Goal: Task Accomplishment & Management: Manage account settings

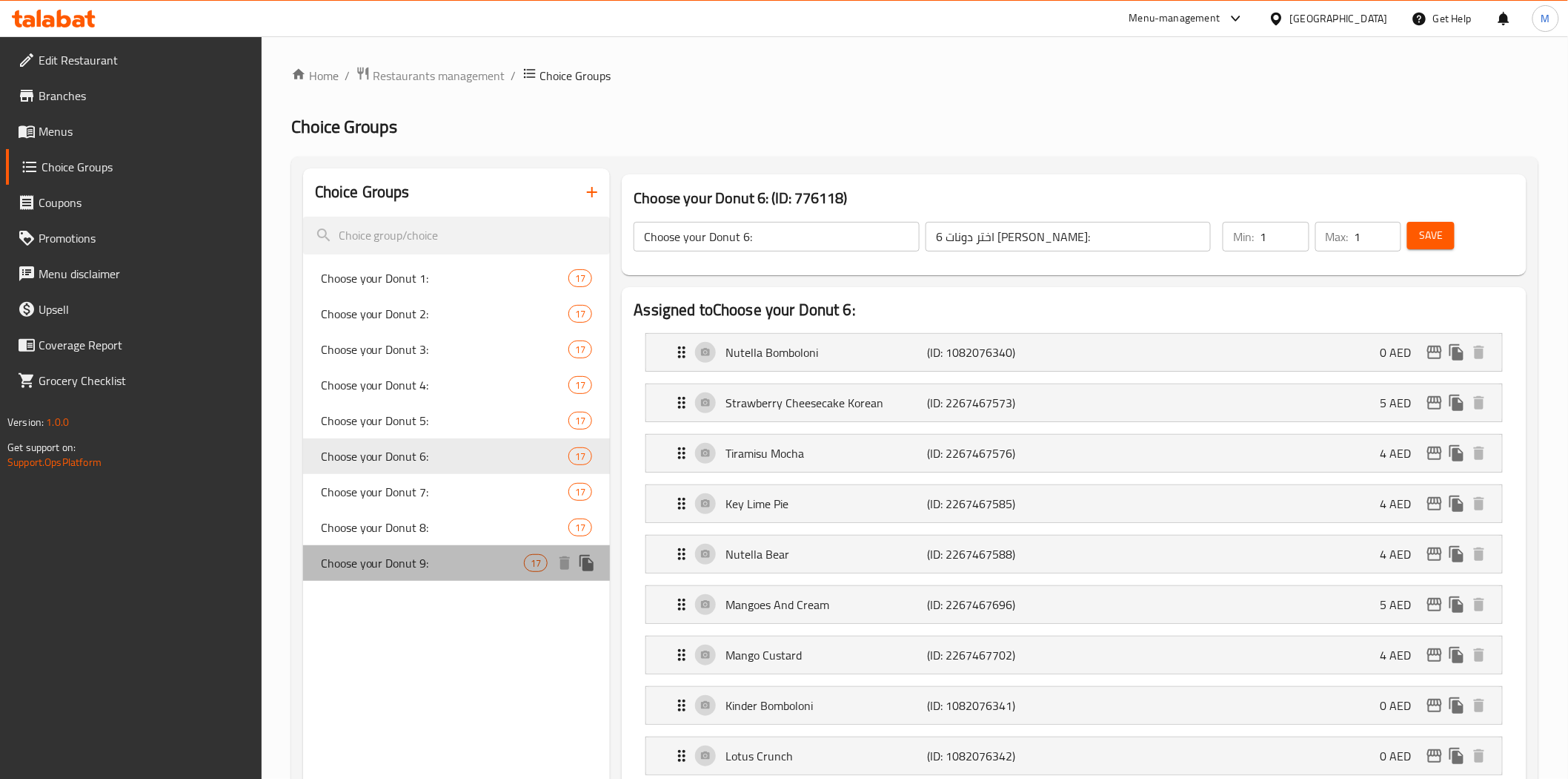
click at [393, 497] on span "Choose your Donut 9:" at bounding box center [423, 563] width 204 height 18
type input "Choose your Donut 9:"
type input "اختر دوناتك 9:"
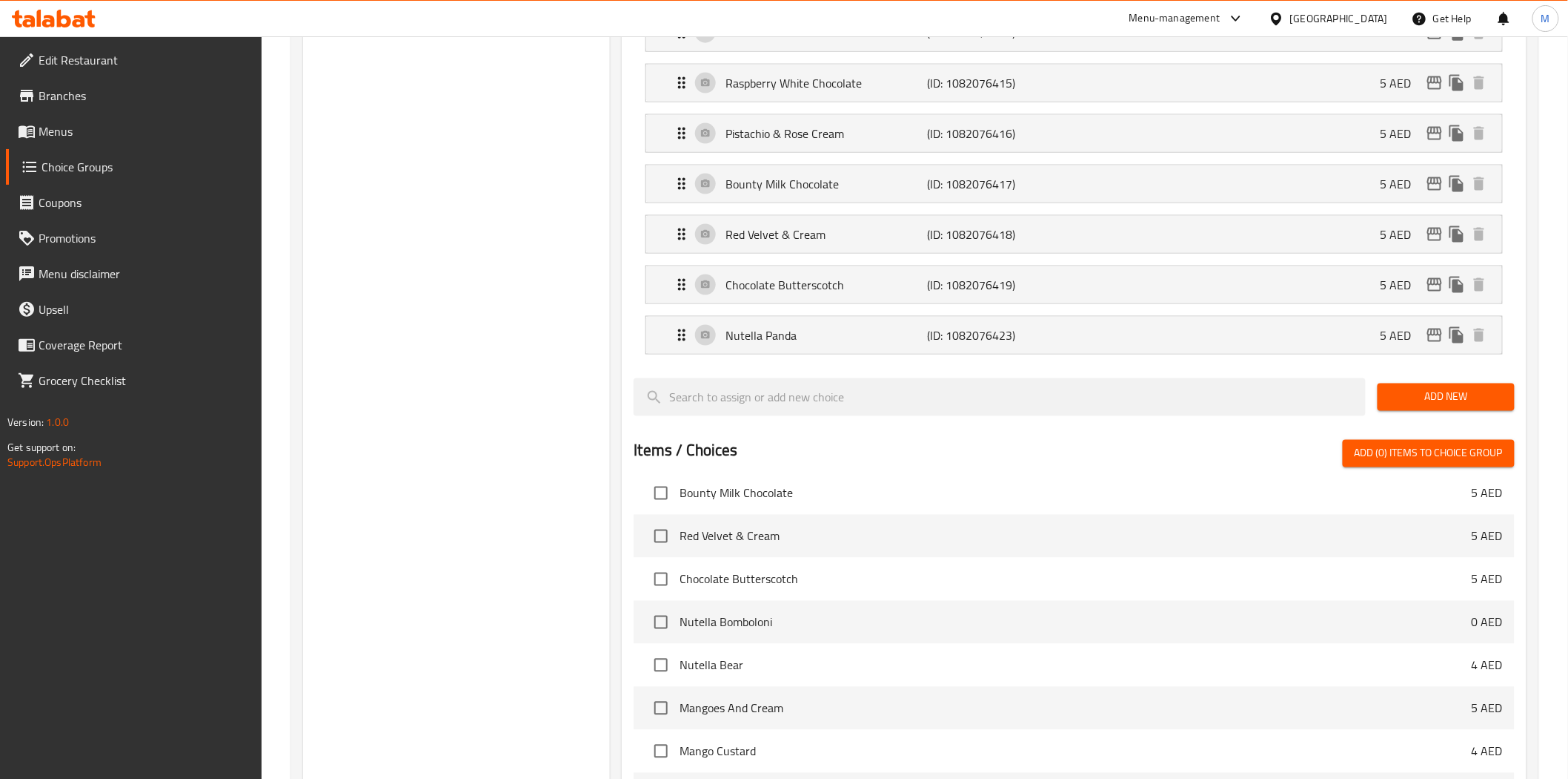
scroll to position [1156, 0]
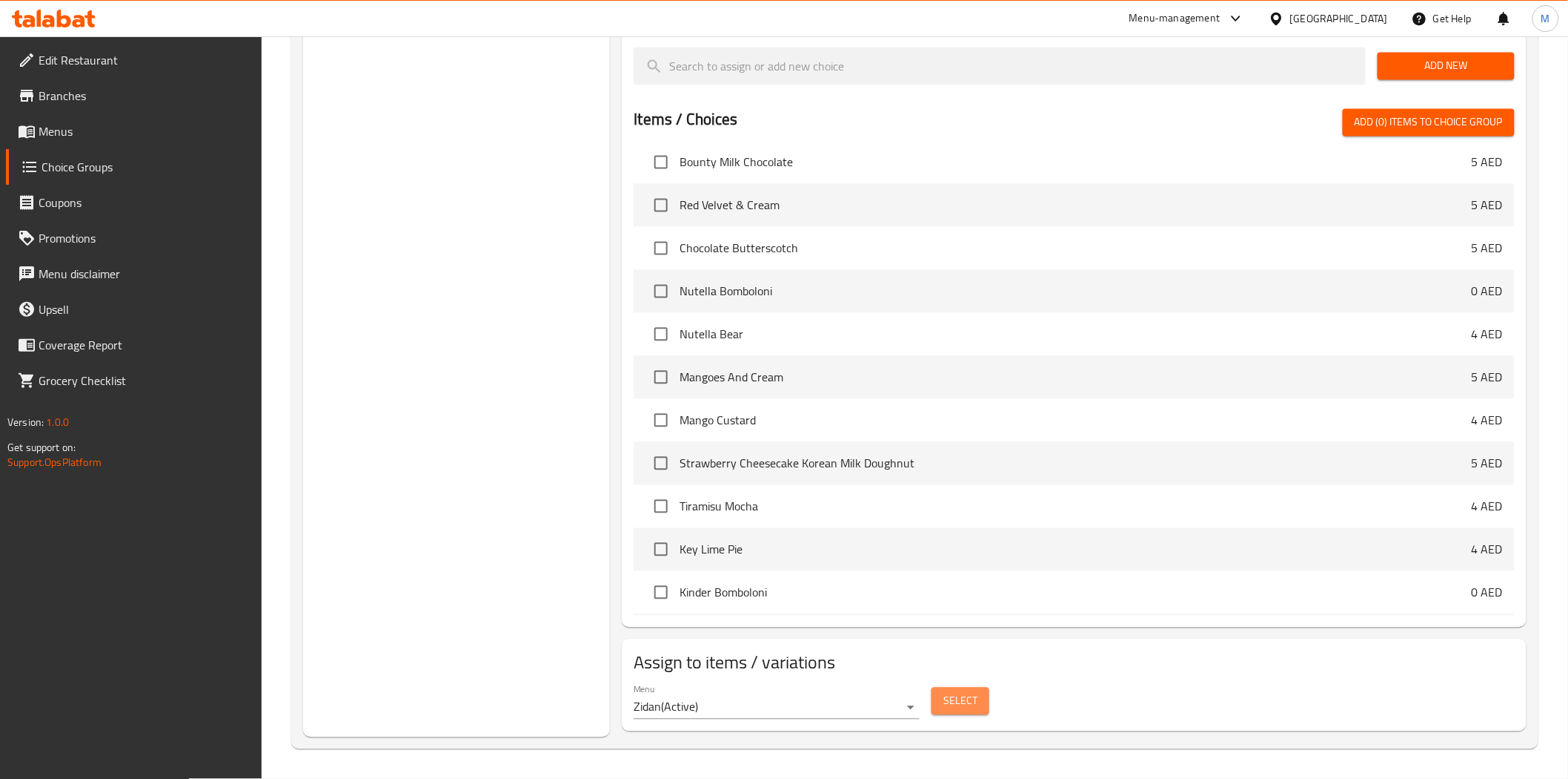
click at [768, 497] on span "Select" at bounding box center [960, 701] width 34 height 19
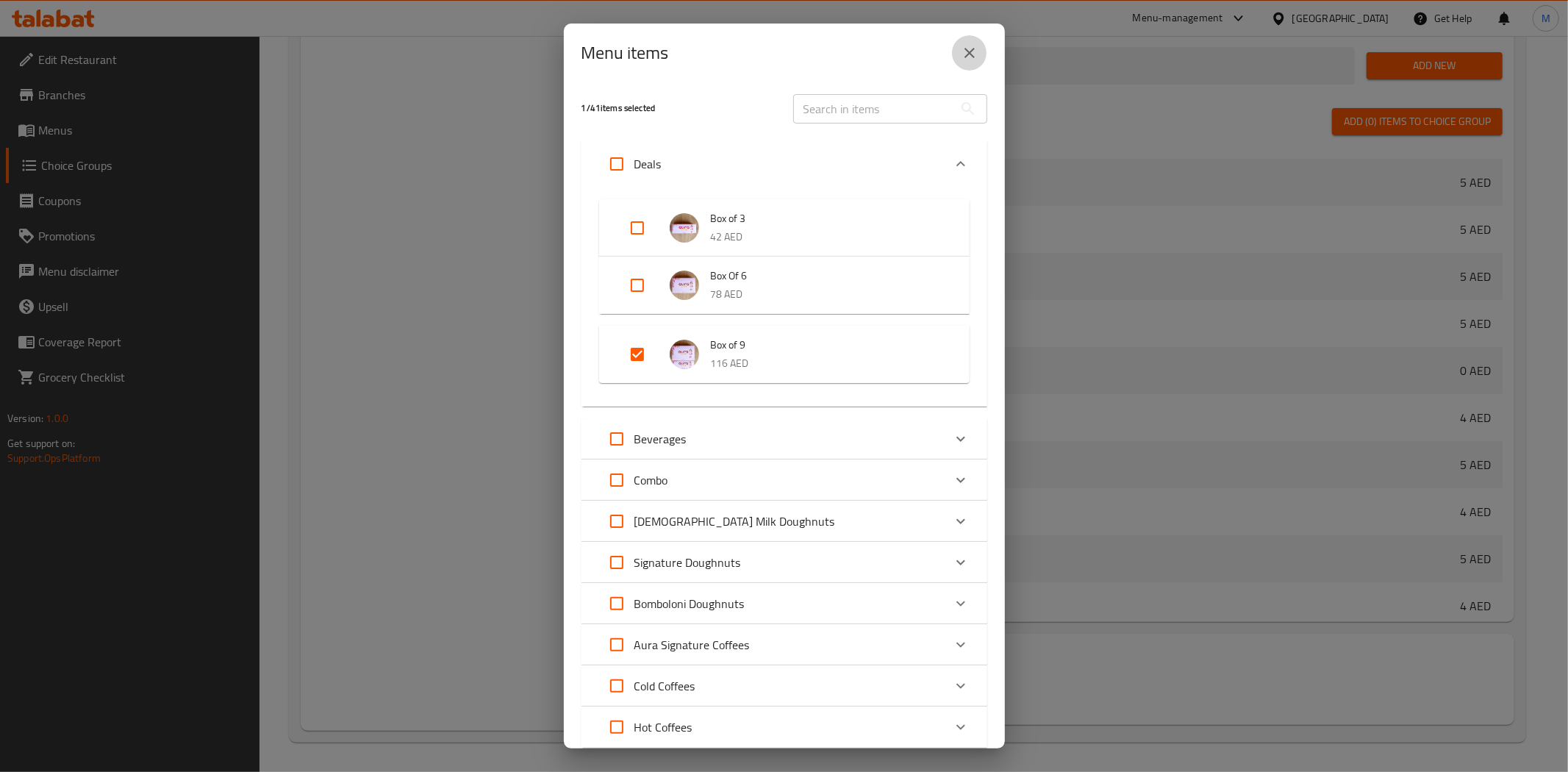
click at [762, 52] on icon "close" at bounding box center [970, 53] width 18 height 18
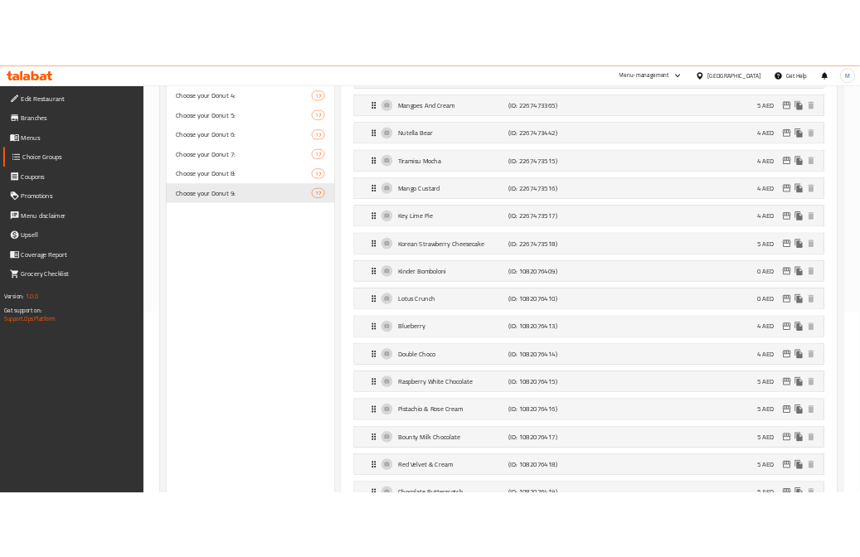
scroll to position [95, 0]
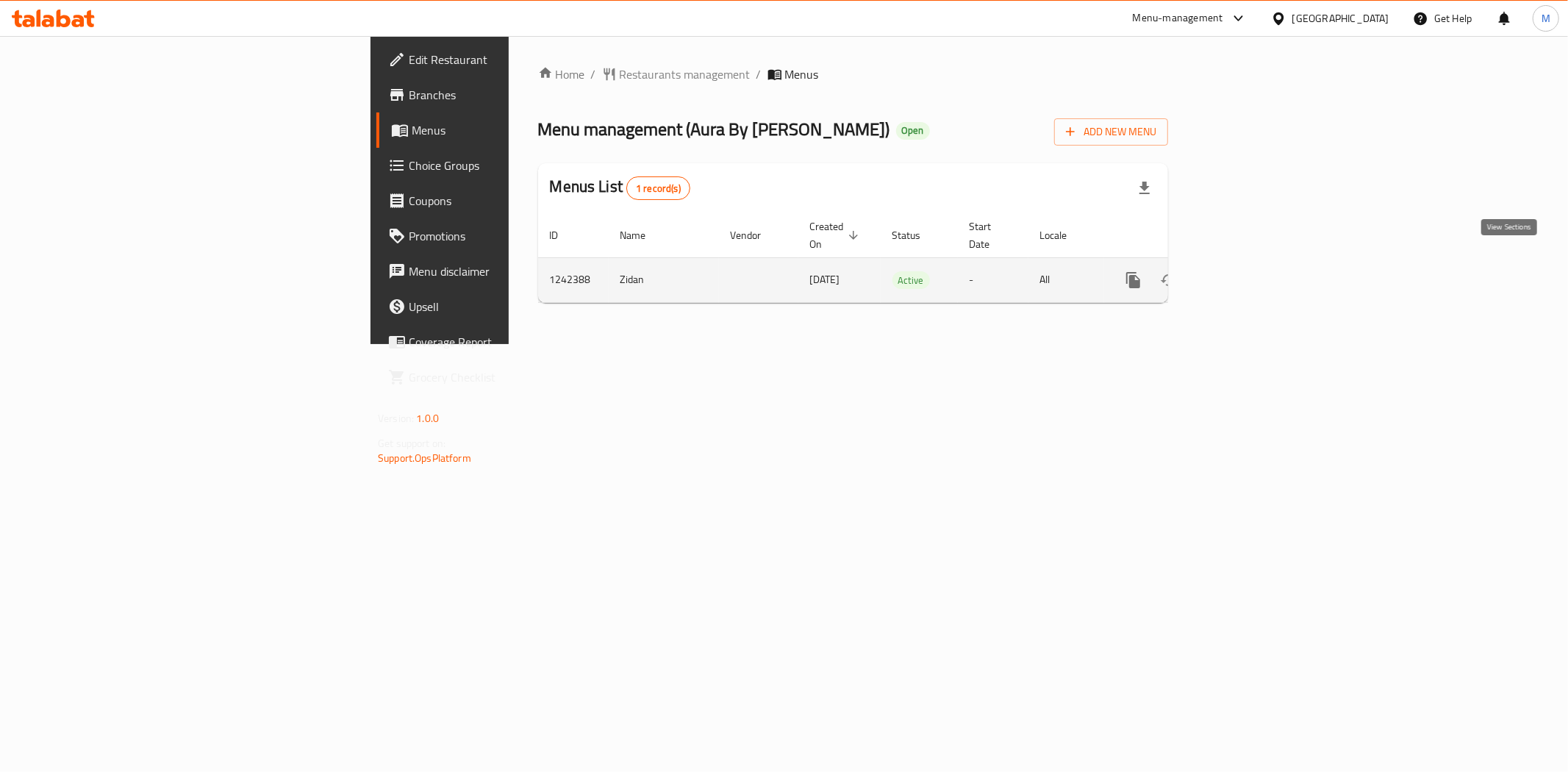
click at [1249, 271] on icon "enhanced table" at bounding box center [1240, 280] width 18 height 18
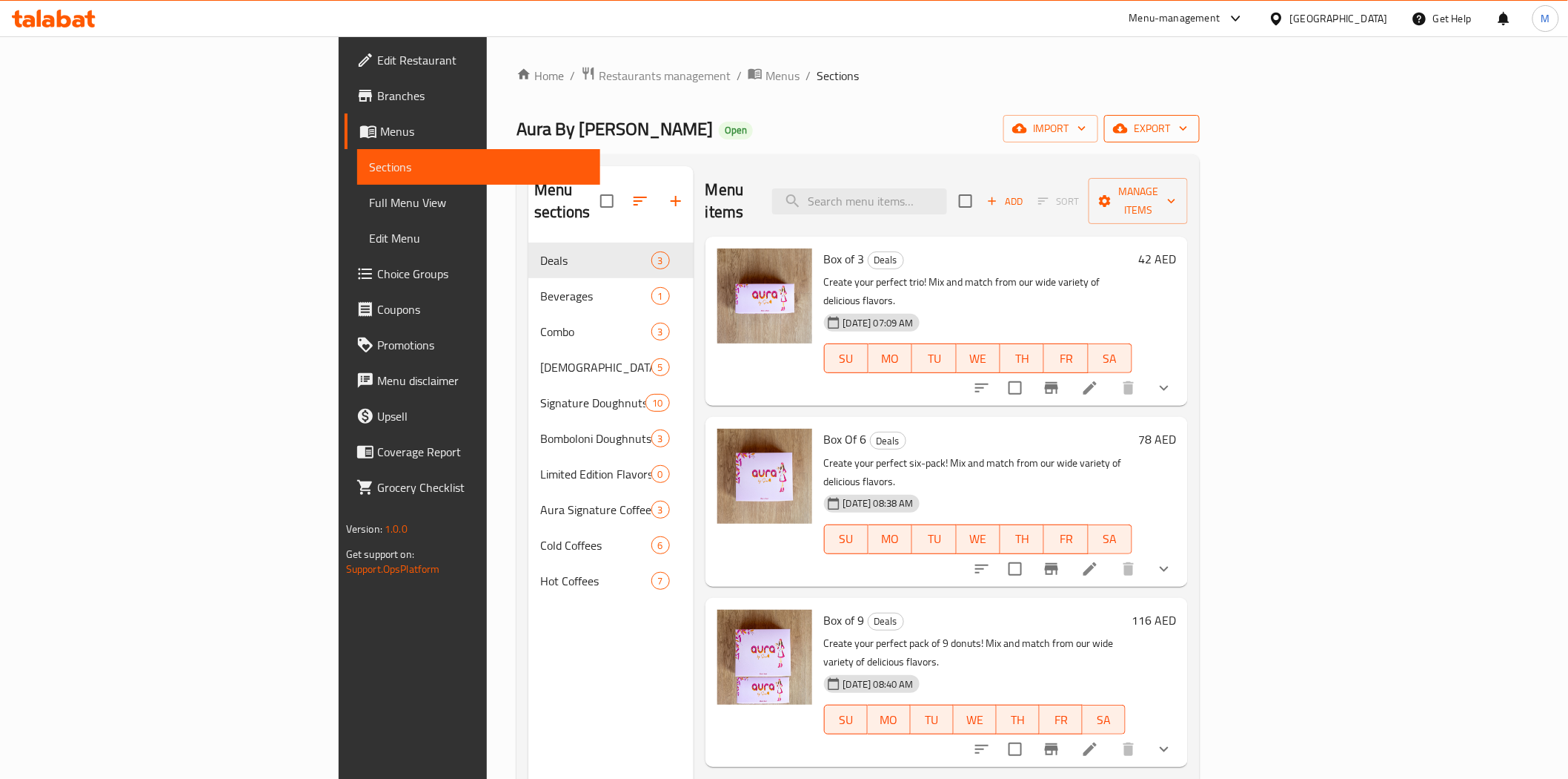
click at [1188, 123] on span "export" at bounding box center [1152, 128] width 72 height 19
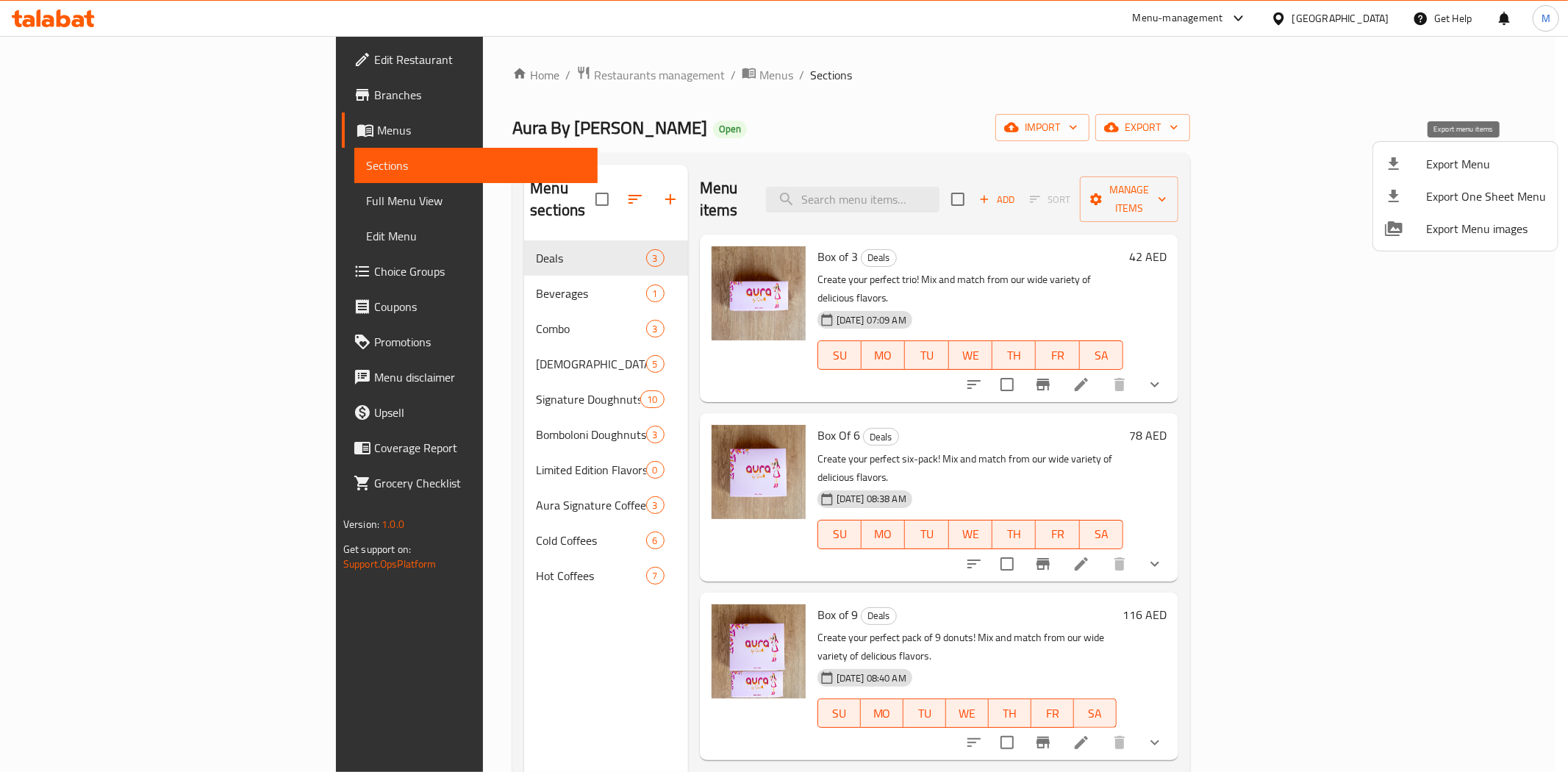
click at [1472, 157] on span "Export Menu" at bounding box center [1486, 164] width 120 height 18
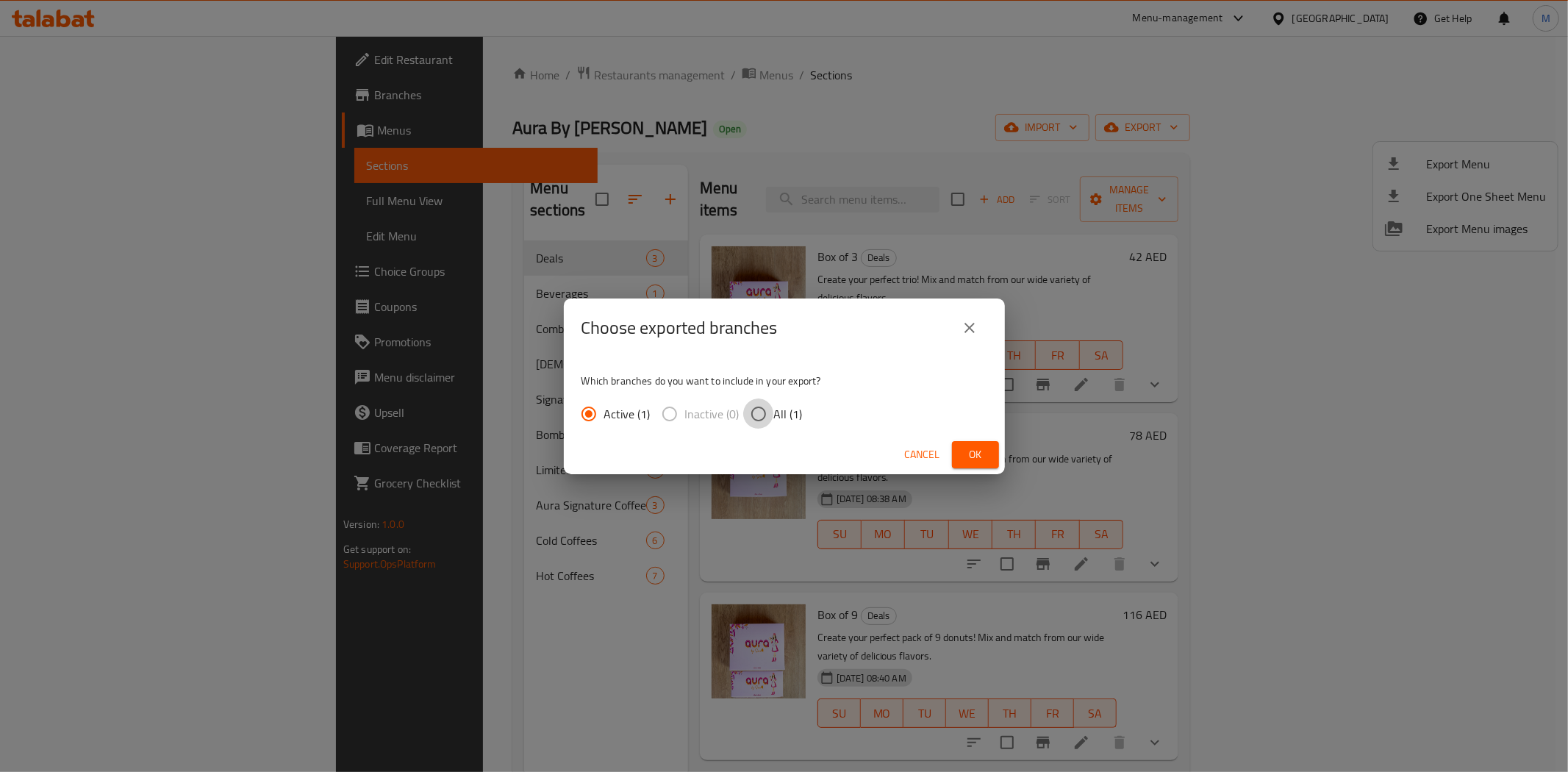
click at [759, 414] on input "All (1)" at bounding box center [758, 413] width 31 height 31
radio input "true"
click at [964, 456] on span "Ok" at bounding box center [976, 454] width 24 height 19
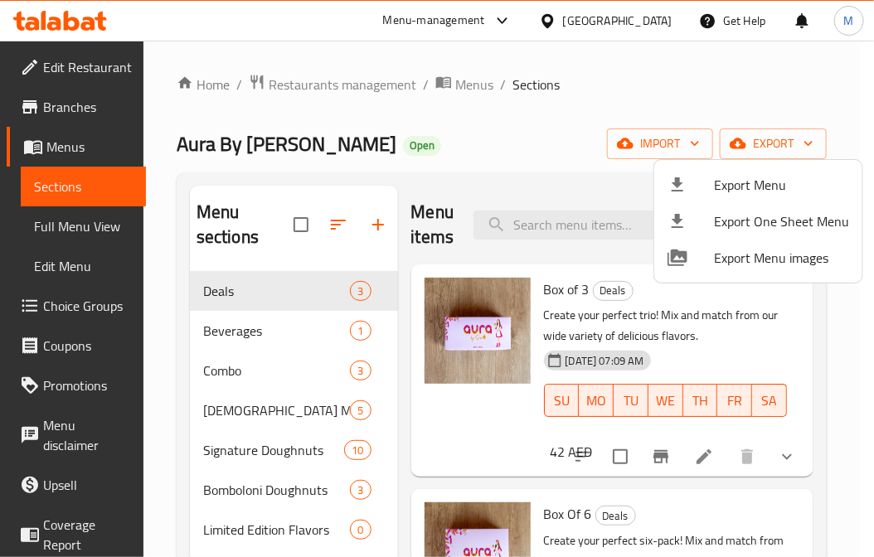
click at [632, 21] on div at bounding box center [437, 278] width 874 height 557
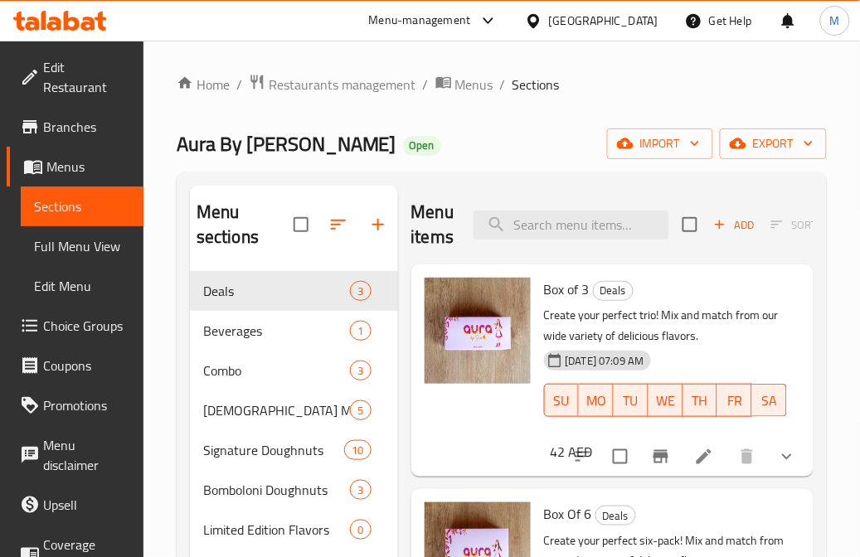
click at [569, 22] on div "United Arab Emirates" at bounding box center [603, 21] width 109 height 18
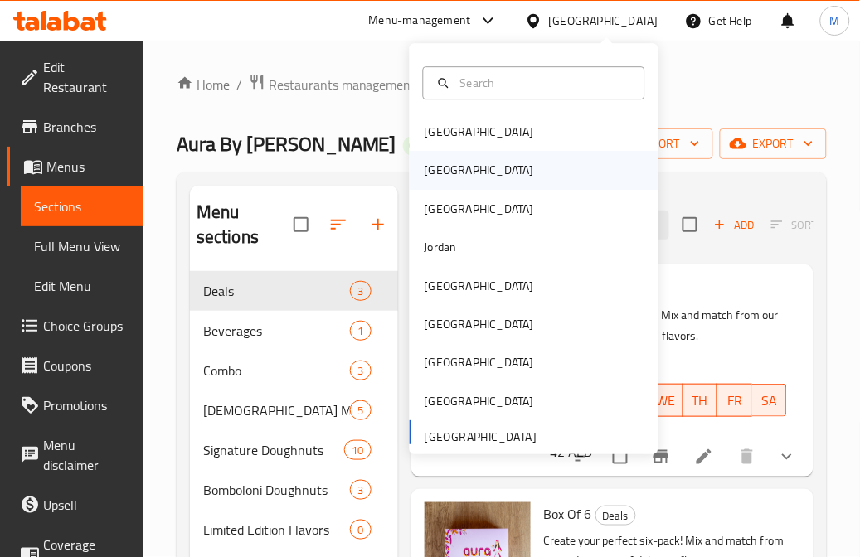
click at [427, 177] on div "[GEOGRAPHIC_DATA]" at bounding box center [478, 171] width 109 height 18
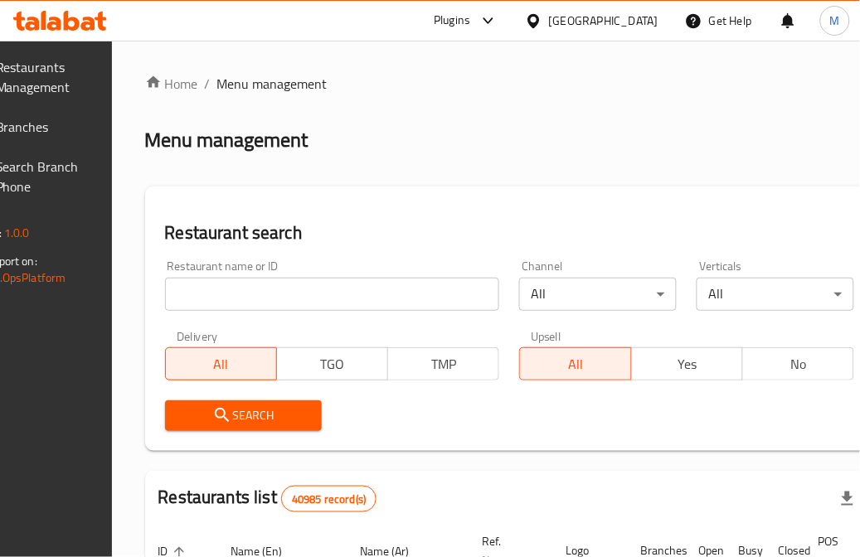
click at [498, 17] on div at bounding box center [484, 21] width 27 height 20
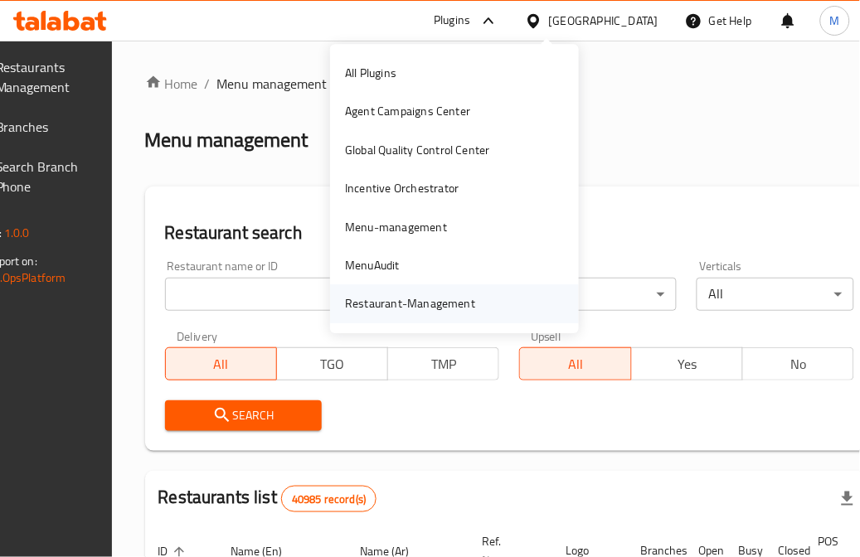
click at [404, 313] on div "Restaurant-Management" at bounding box center [410, 304] width 157 height 38
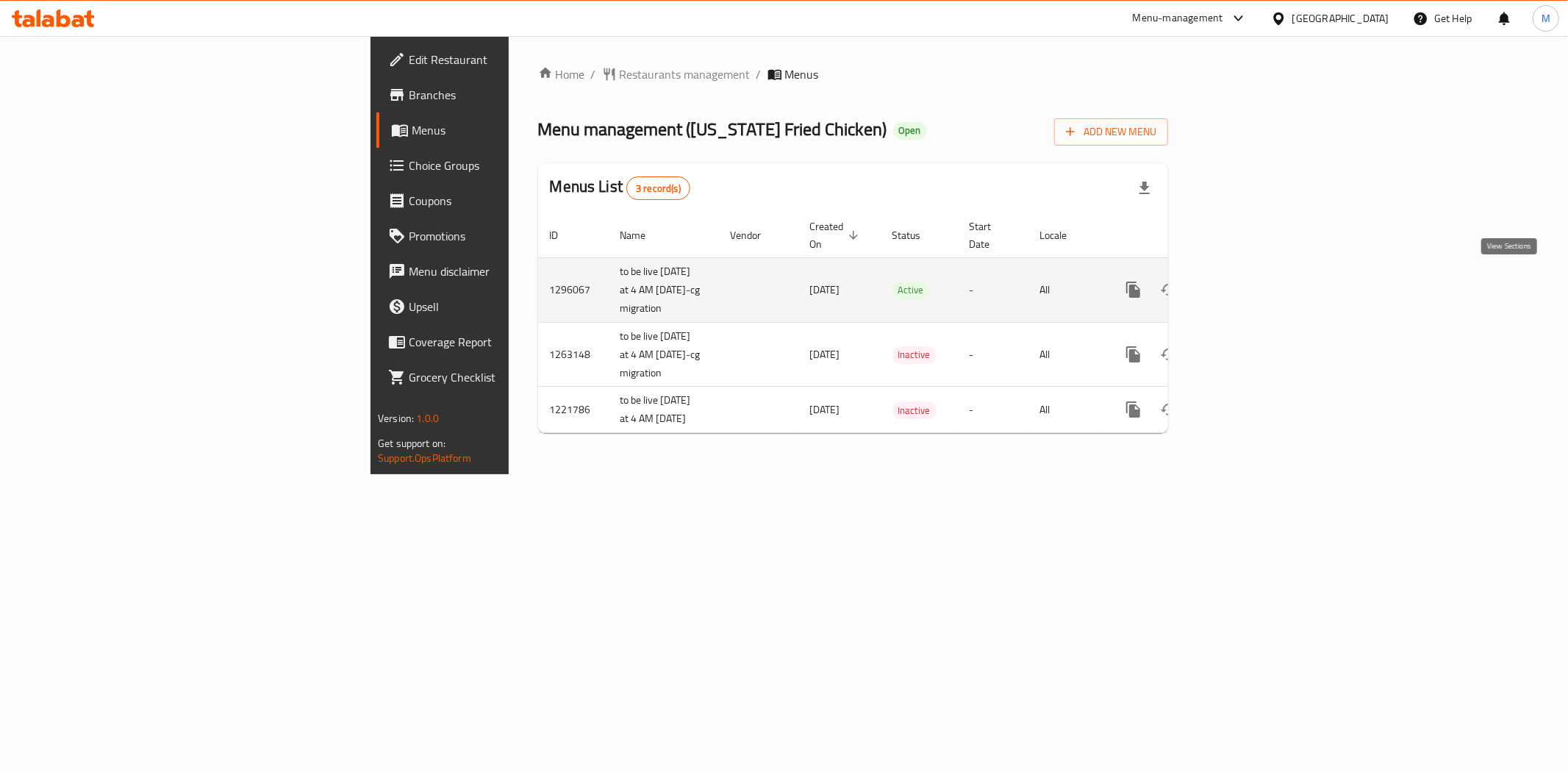
click at [1258, 292] on link "enhanced table" at bounding box center [1240, 290] width 35 height 35
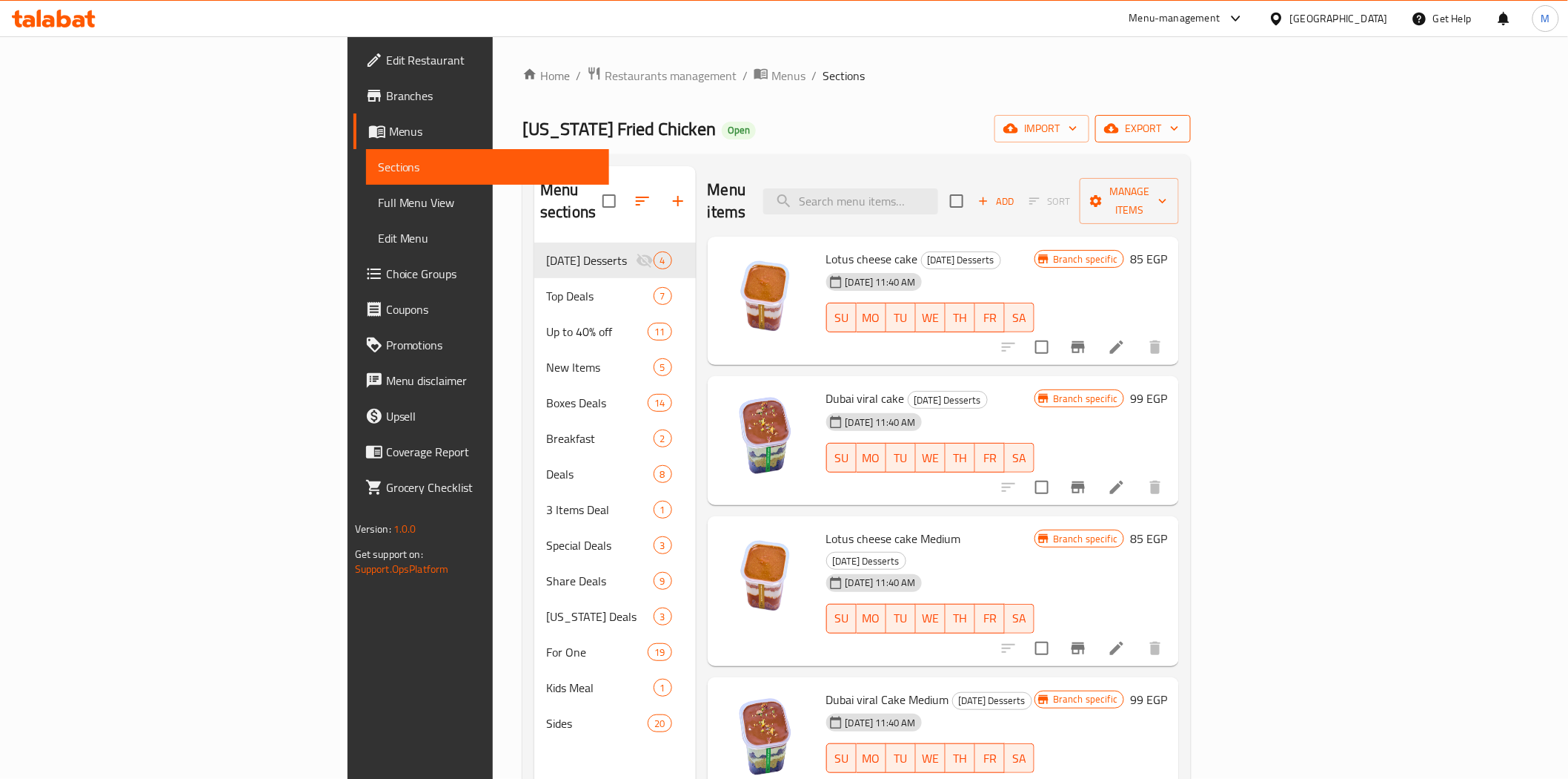
click at [1191, 115] on button "export" at bounding box center [1142, 129] width 96 height 28
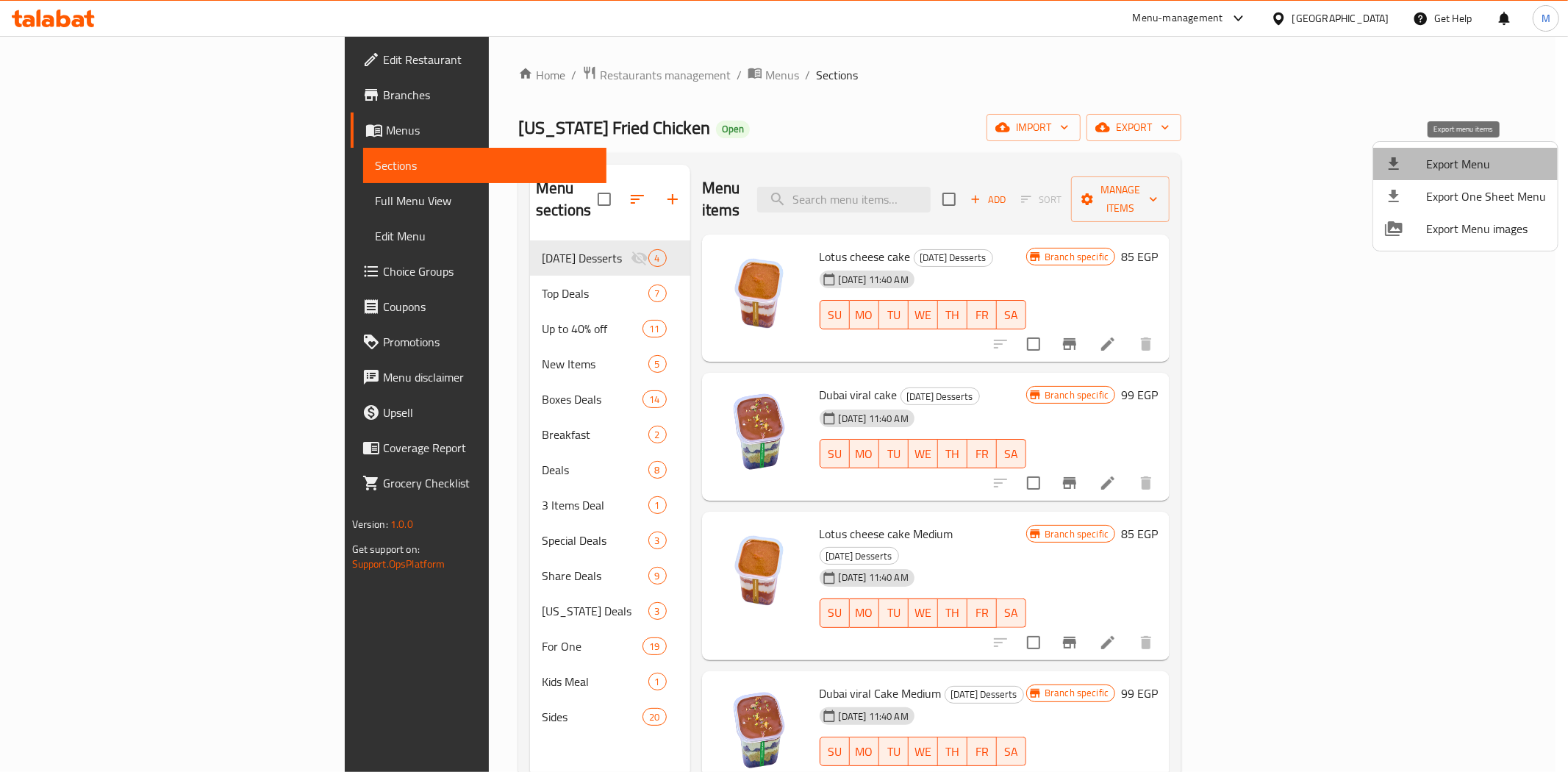
click at [1483, 170] on span "Export Menu" at bounding box center [1486, 164] width 120 height 18
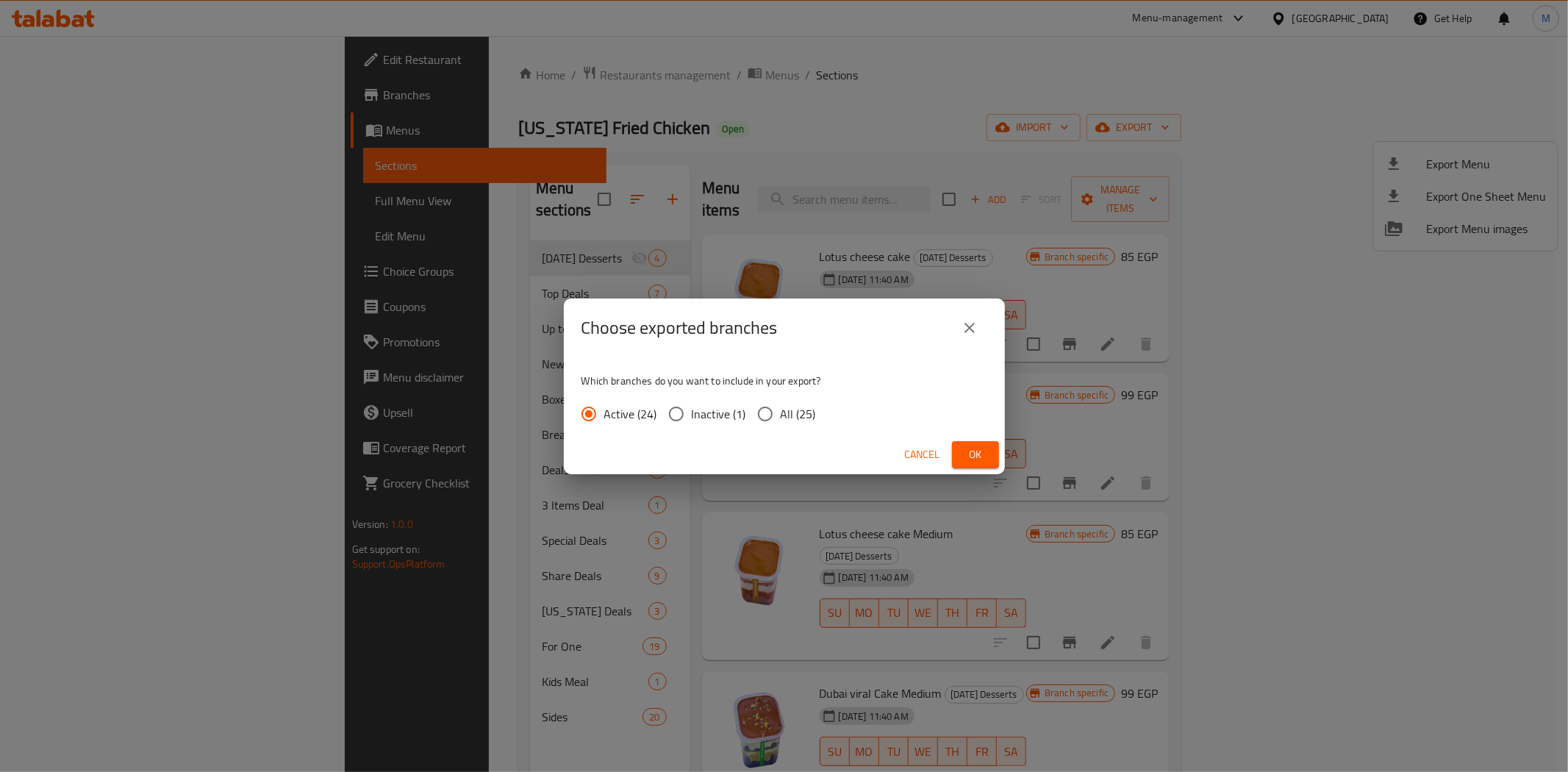
click at [766, 414] on input "All (25)" at bounding box center [765, 413] width 31 height 31
radio input "true"
click at [981, 459] on span "Ok" at bounding box center [976, 454] width 24 height 19
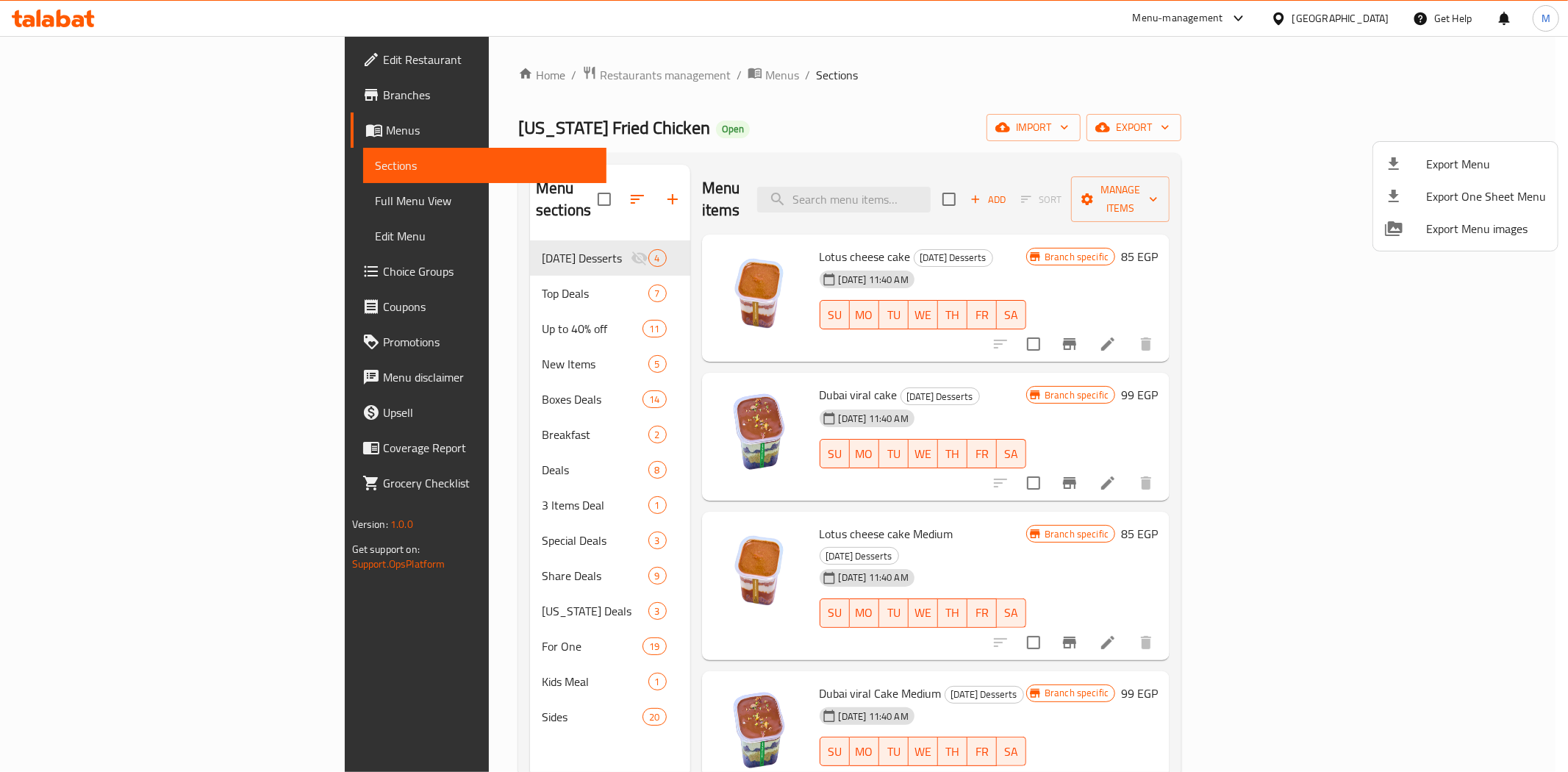
click at [1121, 517] on div at bounding box center [784, 386] width 1568 height 772
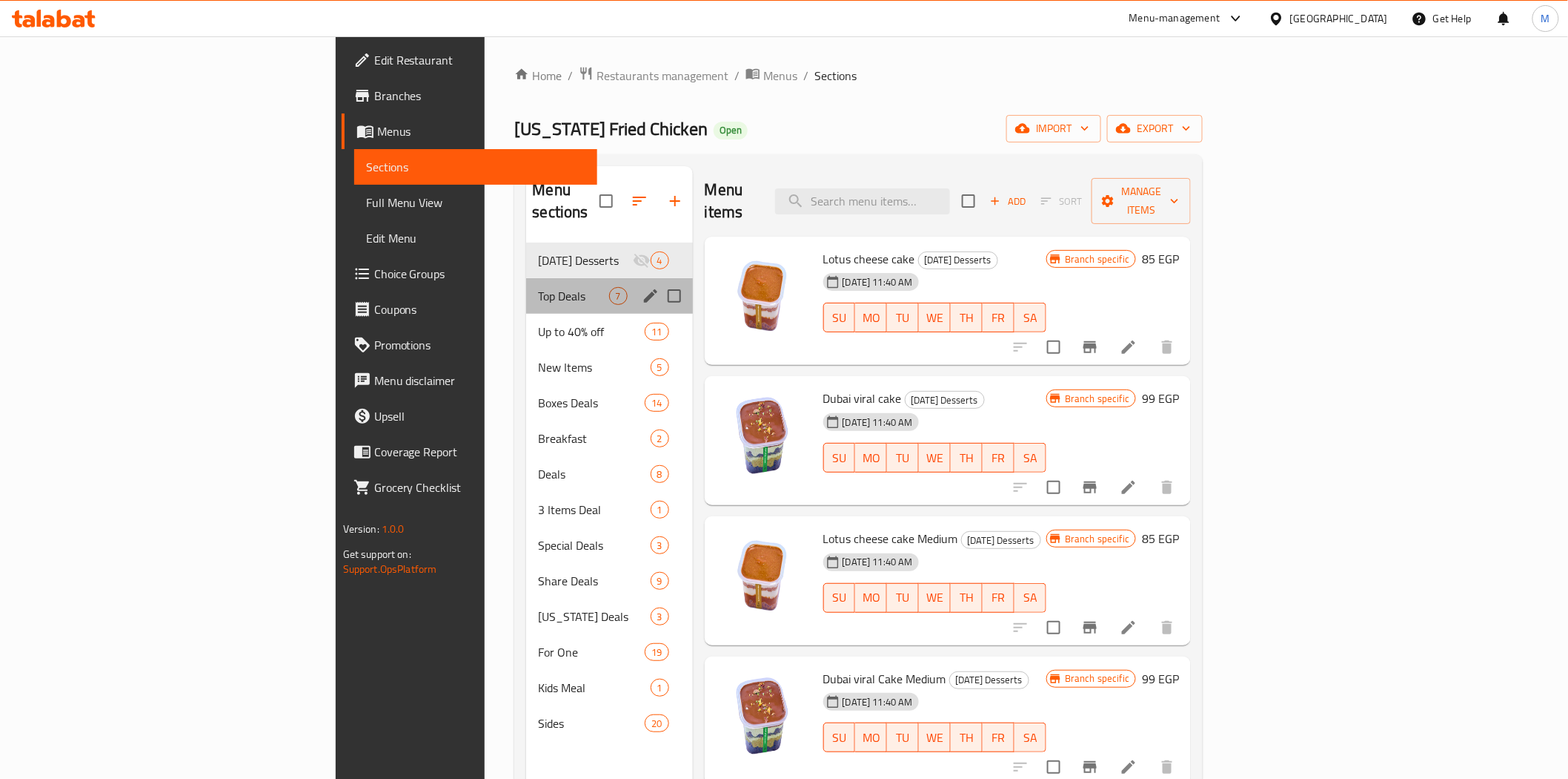
click at [527, 286] on div "Top Deals 7" at bounding box center [610, 296] width 166 height 36
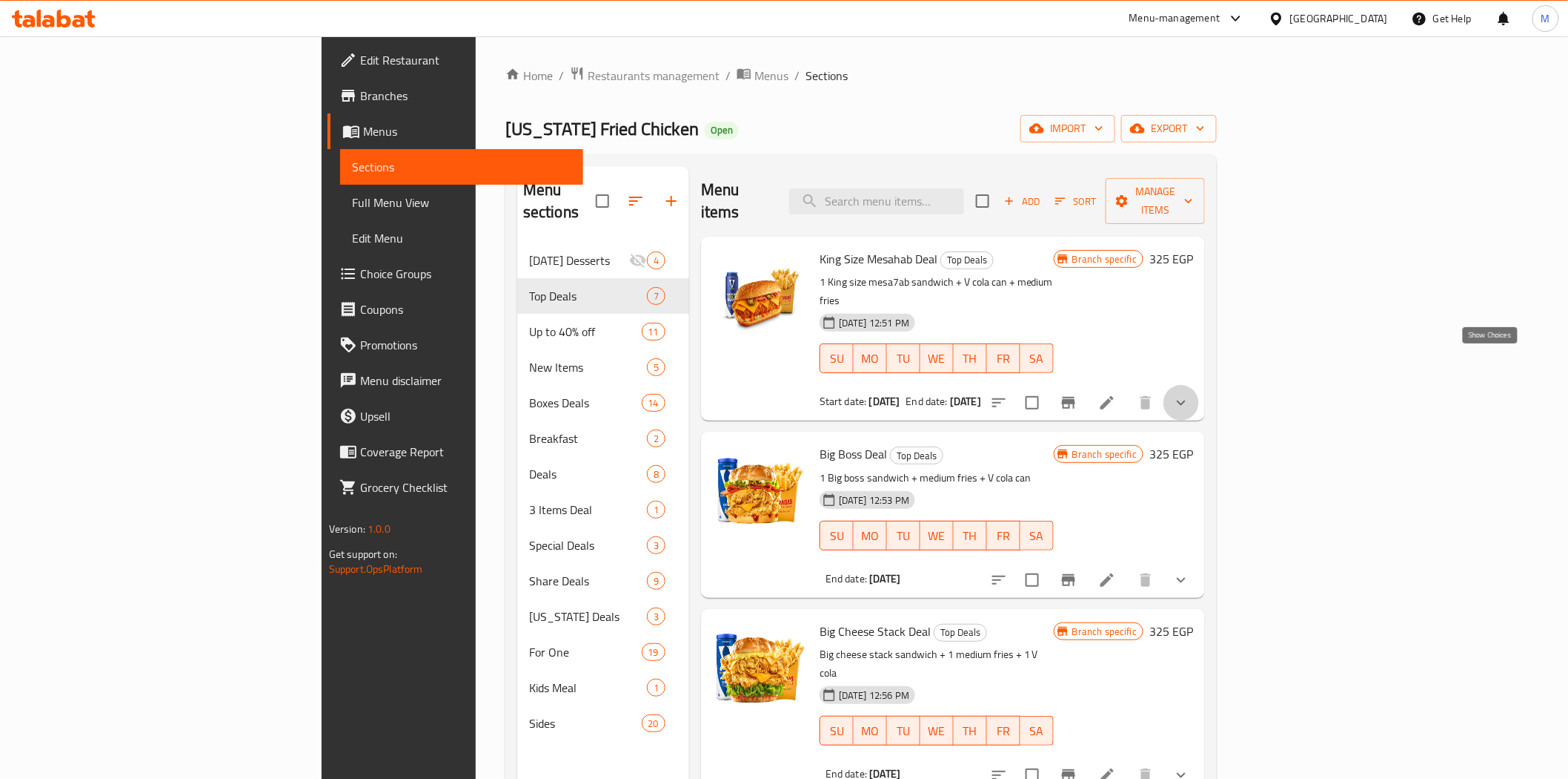
click at [1186, 401] on icon "show more" at bounding box center [1182, 403] width 9 height 5
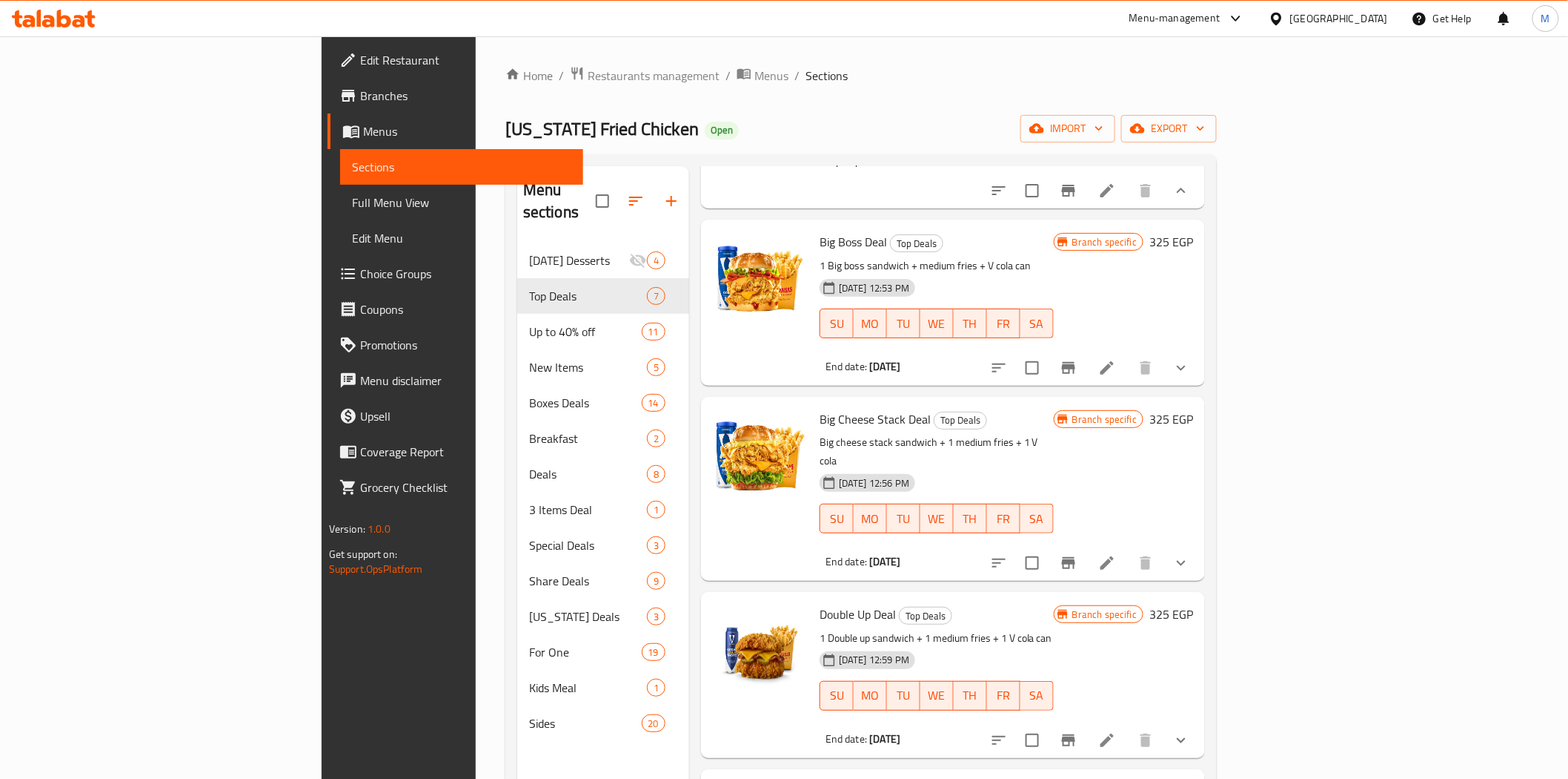
scroll to position [494, 0]
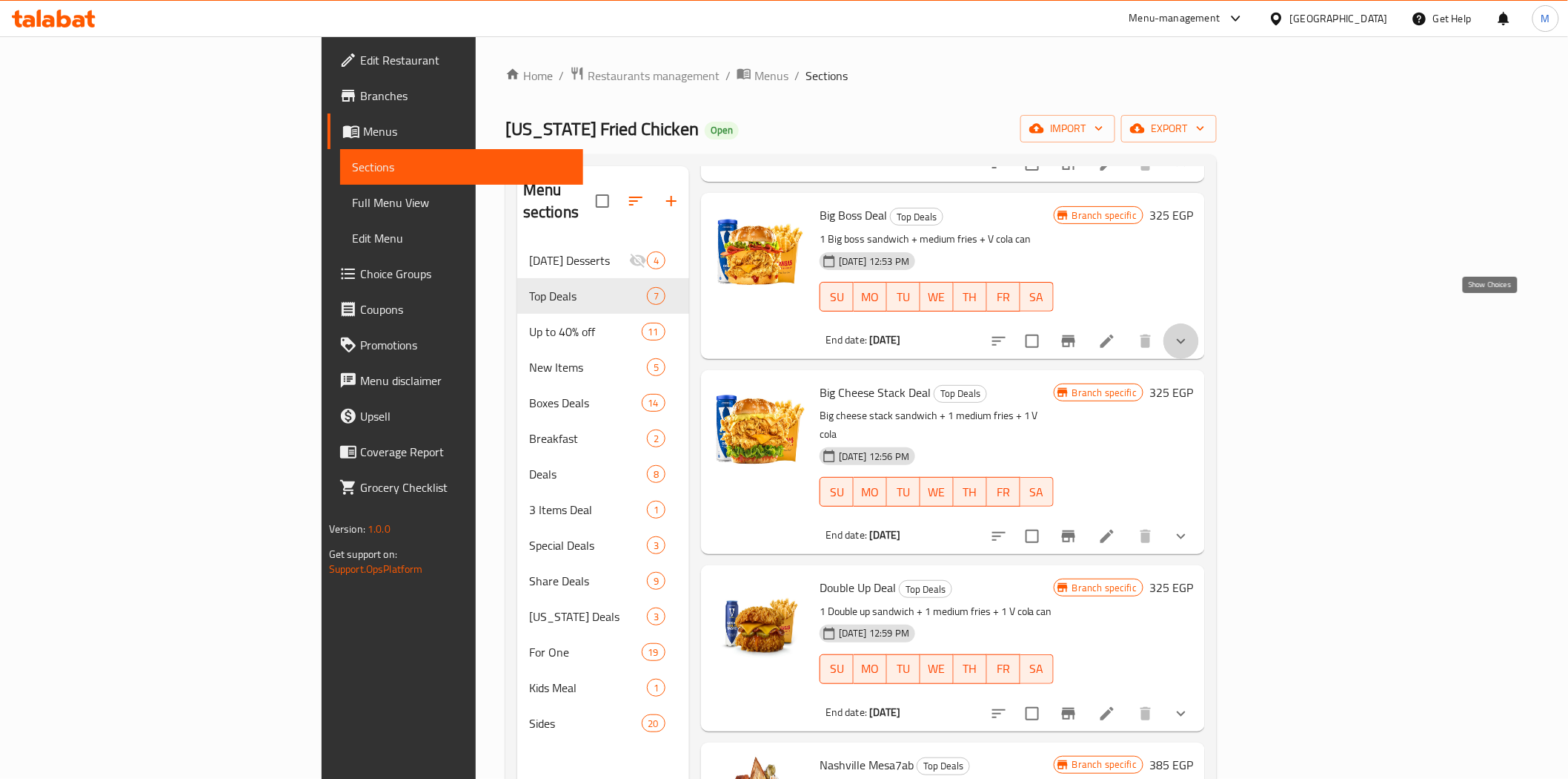
click at [1190, 332] on icon "show more" at bounding box center [1182, 341] width 18 height 18
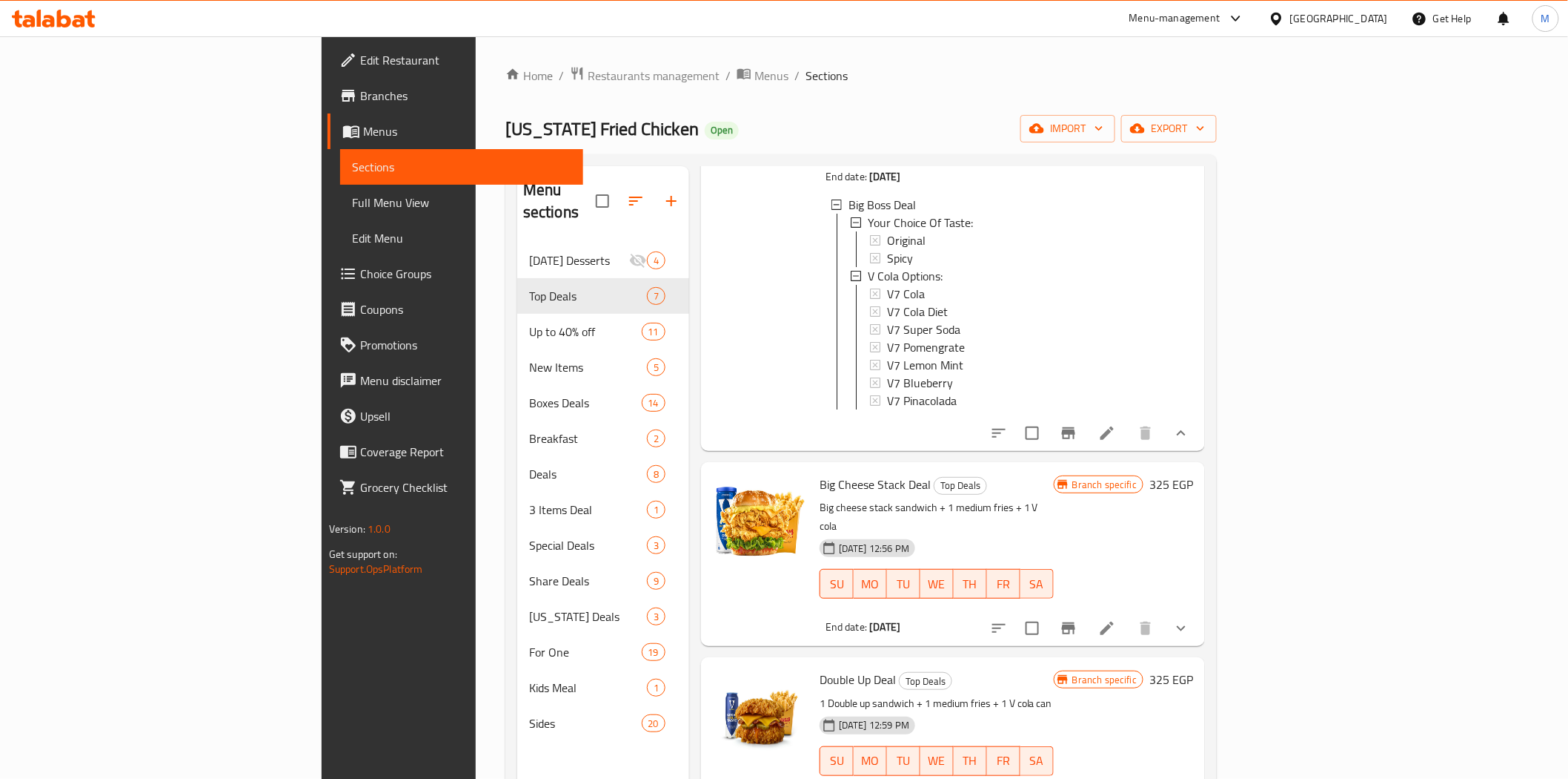
scroll to position [824, 0]
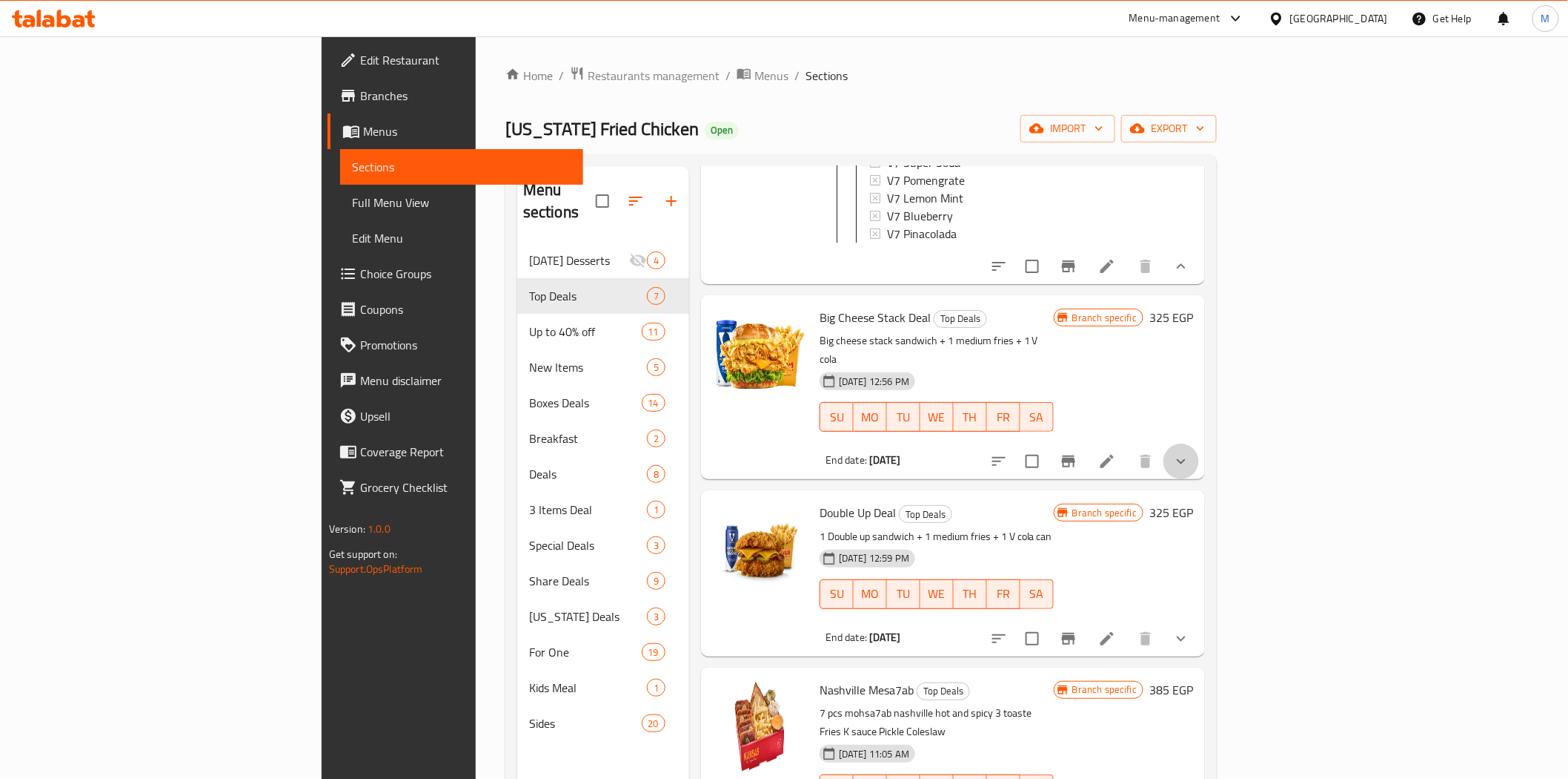
click at [1199, 444] on button "show more" at bounding box center [1182, 461] width 36 height 36
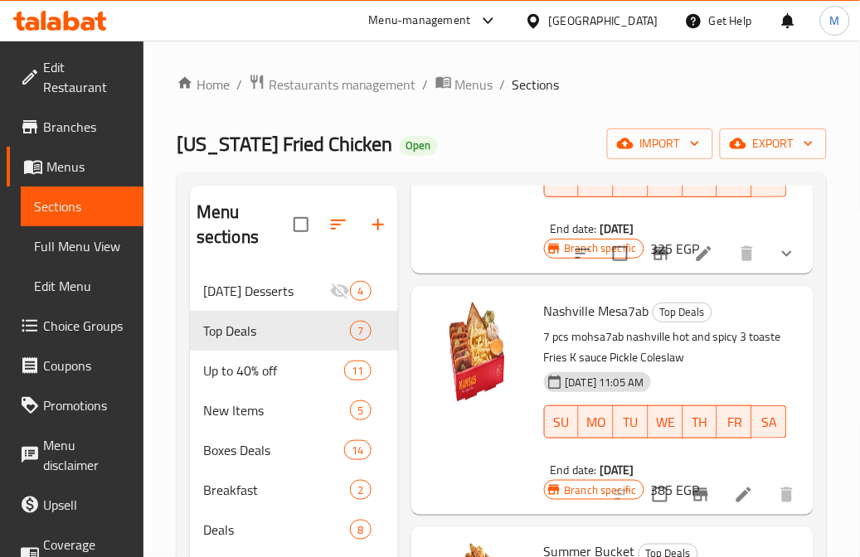
scroll to position [1750, 0]
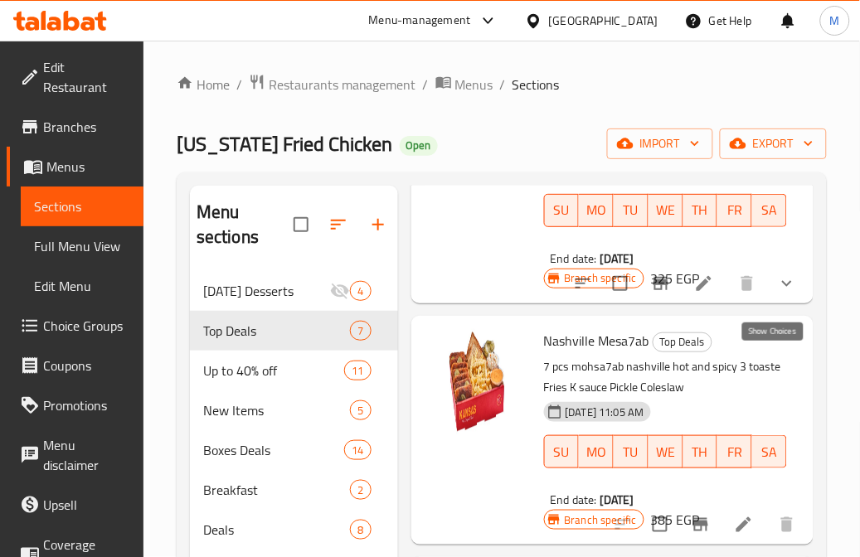
click at [777, 293] on icon "show more" at bounding box center [787, 284] width 20 height 20
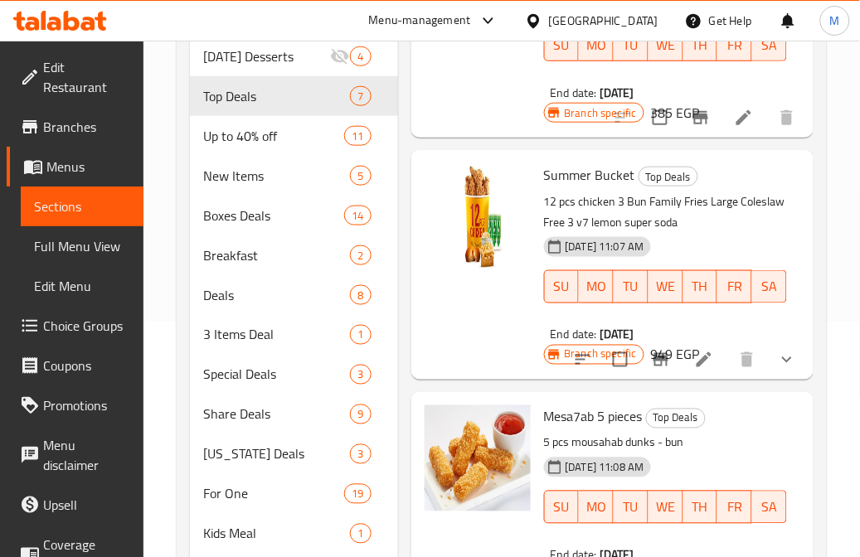
scroll to position [276, 0]
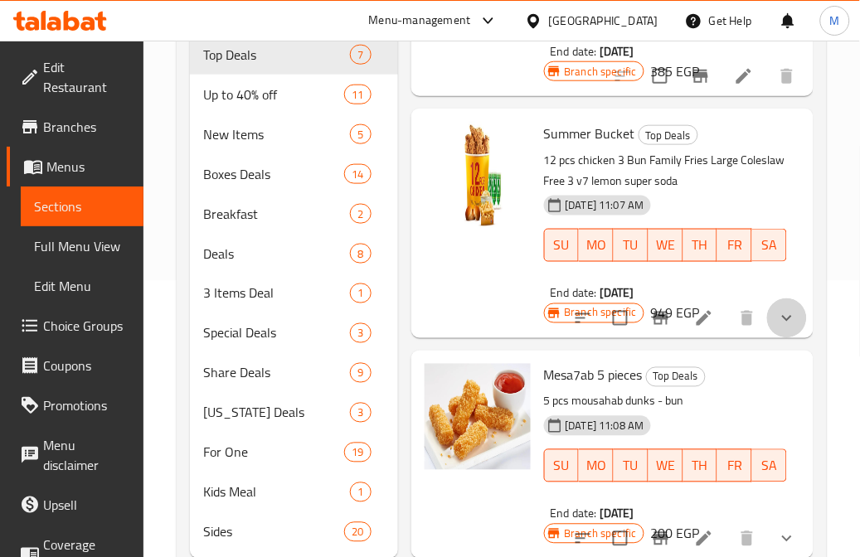
click at [768, 315] on button "show more" at bounding box center [787, 318] width 40 height 40
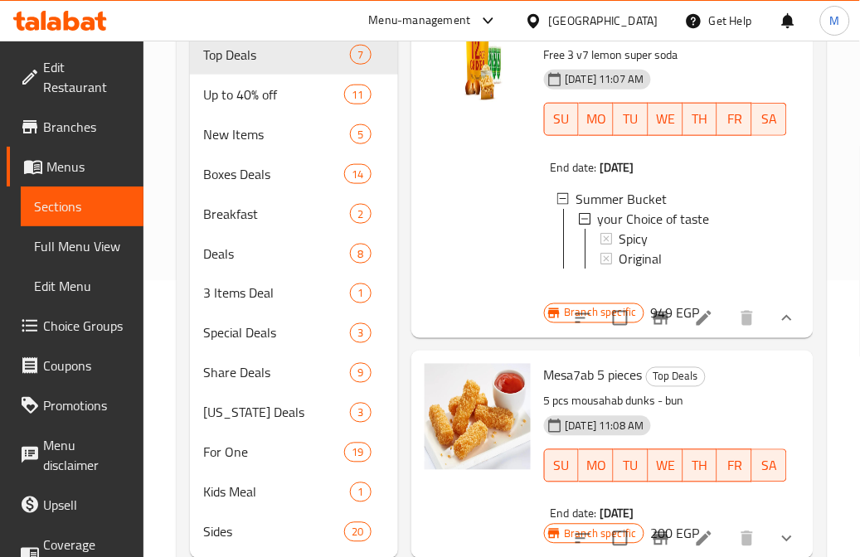
scroll to position [2454, 0]
click at [777, 529] on icon "show more" at bounding box center [787, 539] width 20 height 20
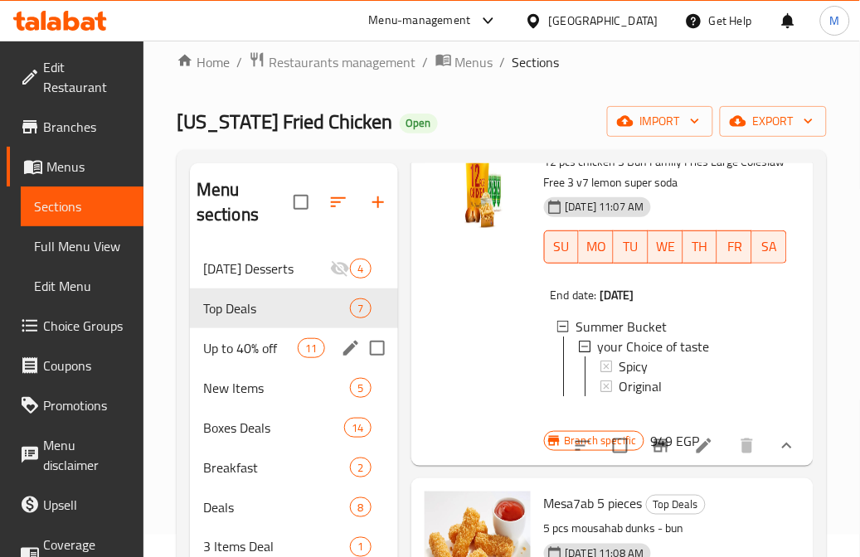
scroll to position [0, 0]
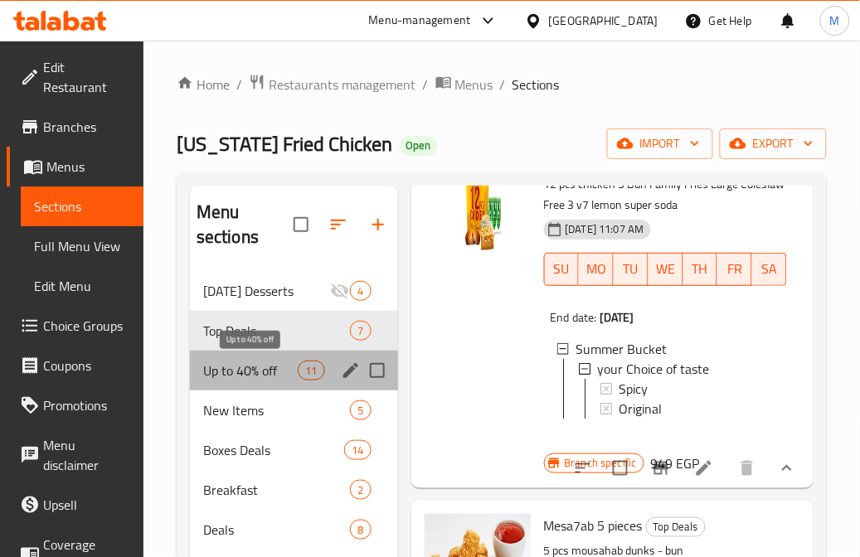
click at [250, 375] on span "Up to 40% off" at bounding box center [250, 371] width 95 height 20
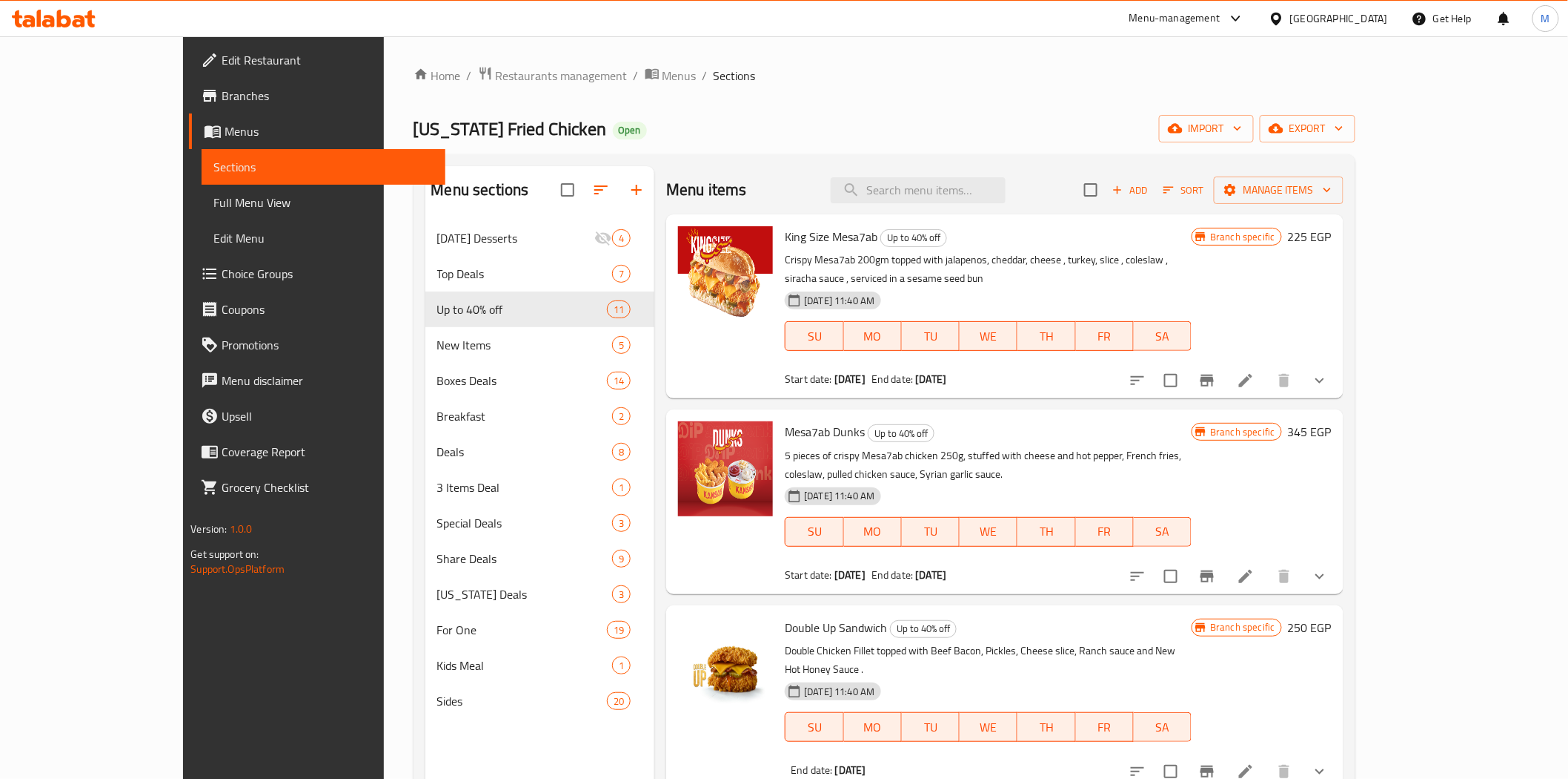
click at [1337, 375] on button "show more" at bounding box center [1320, 380] width 36 height 36
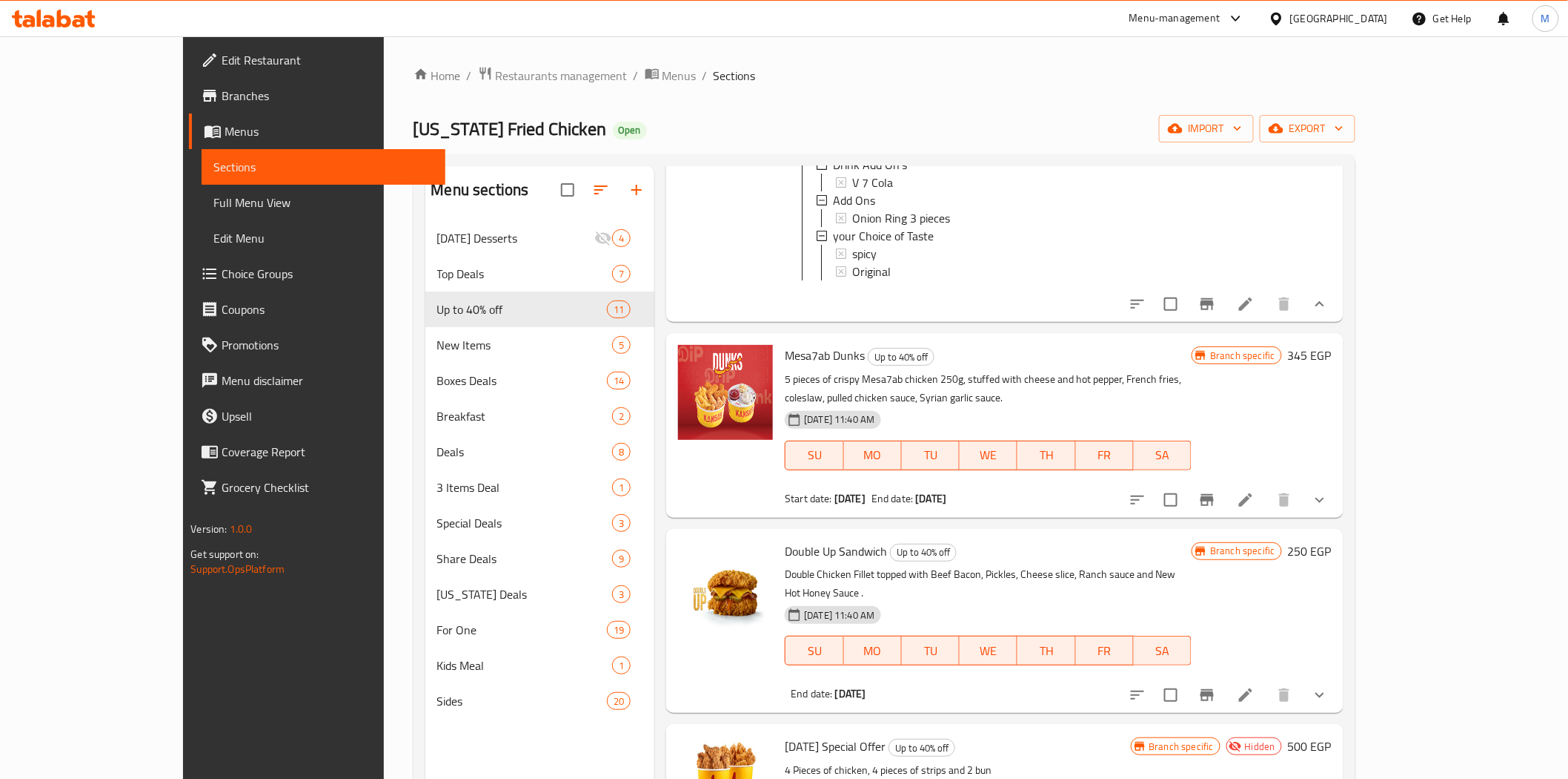
scroll to position [329, 0]
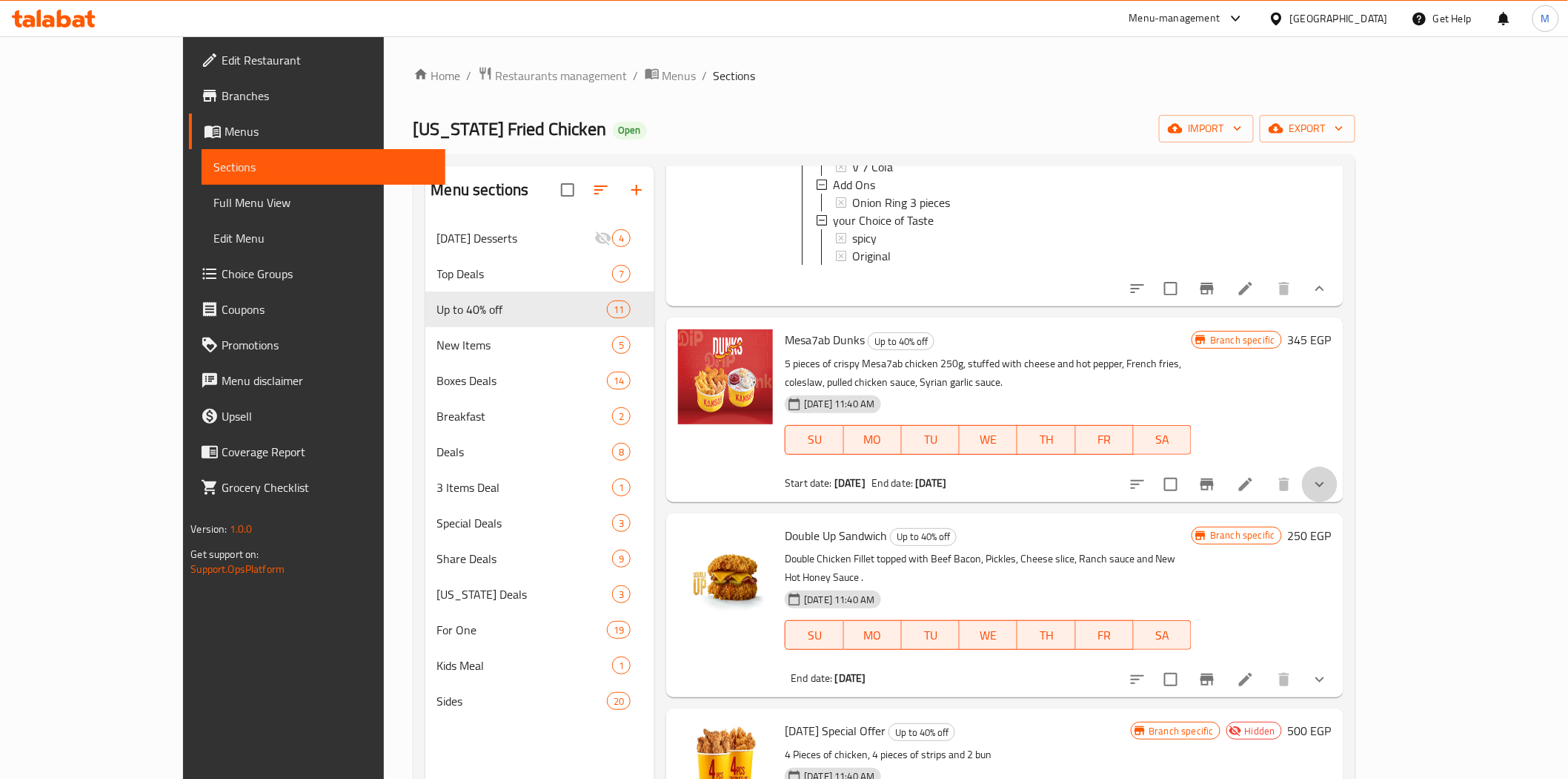
click at [1337, 476] on button "show more" at bounding box center [1320, 484] width 36 height 36
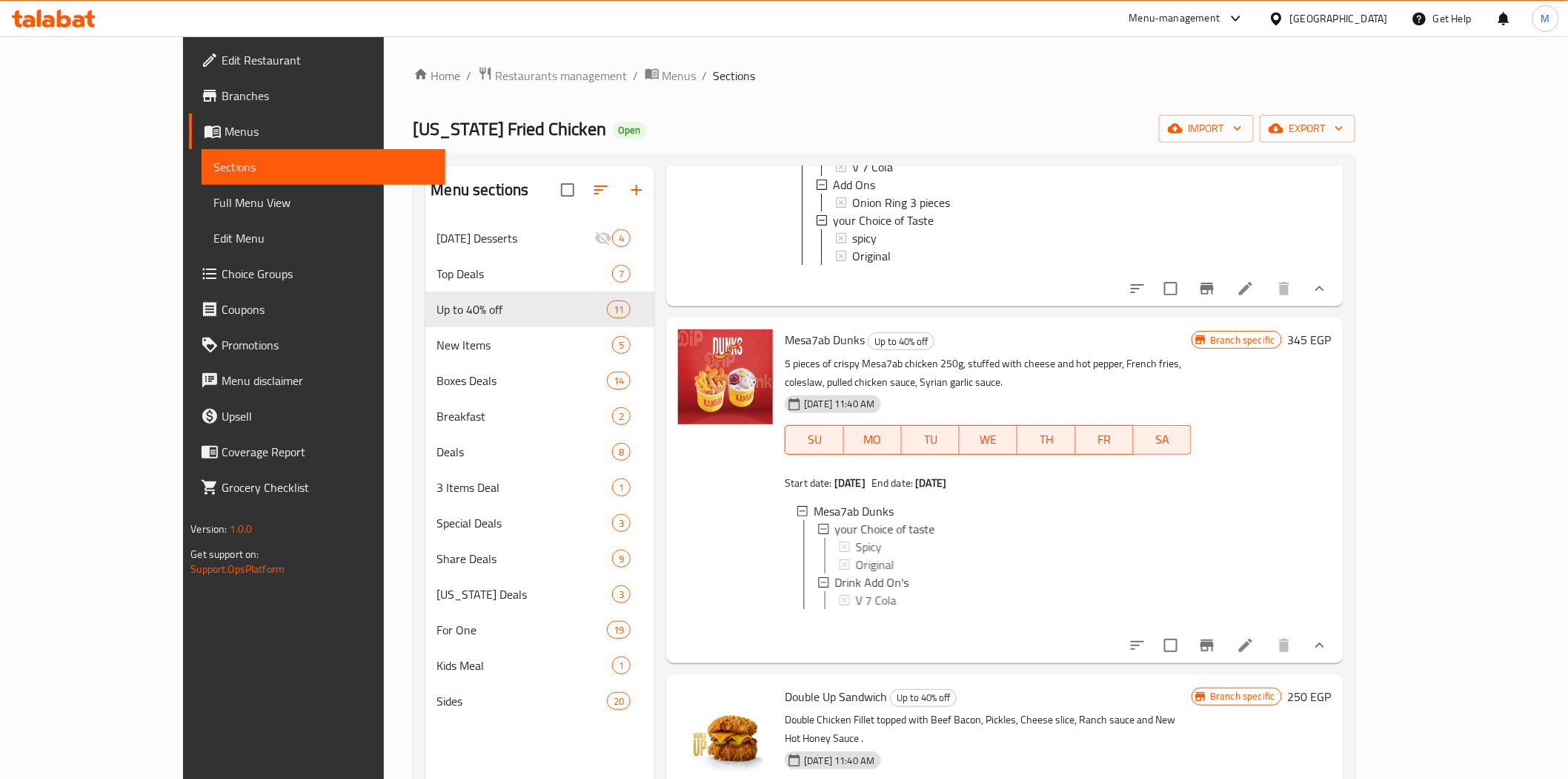
click at [1331, 471] on div "Branch specific 345 EGP" at bounding box center [1261, 489] width 139 height 321
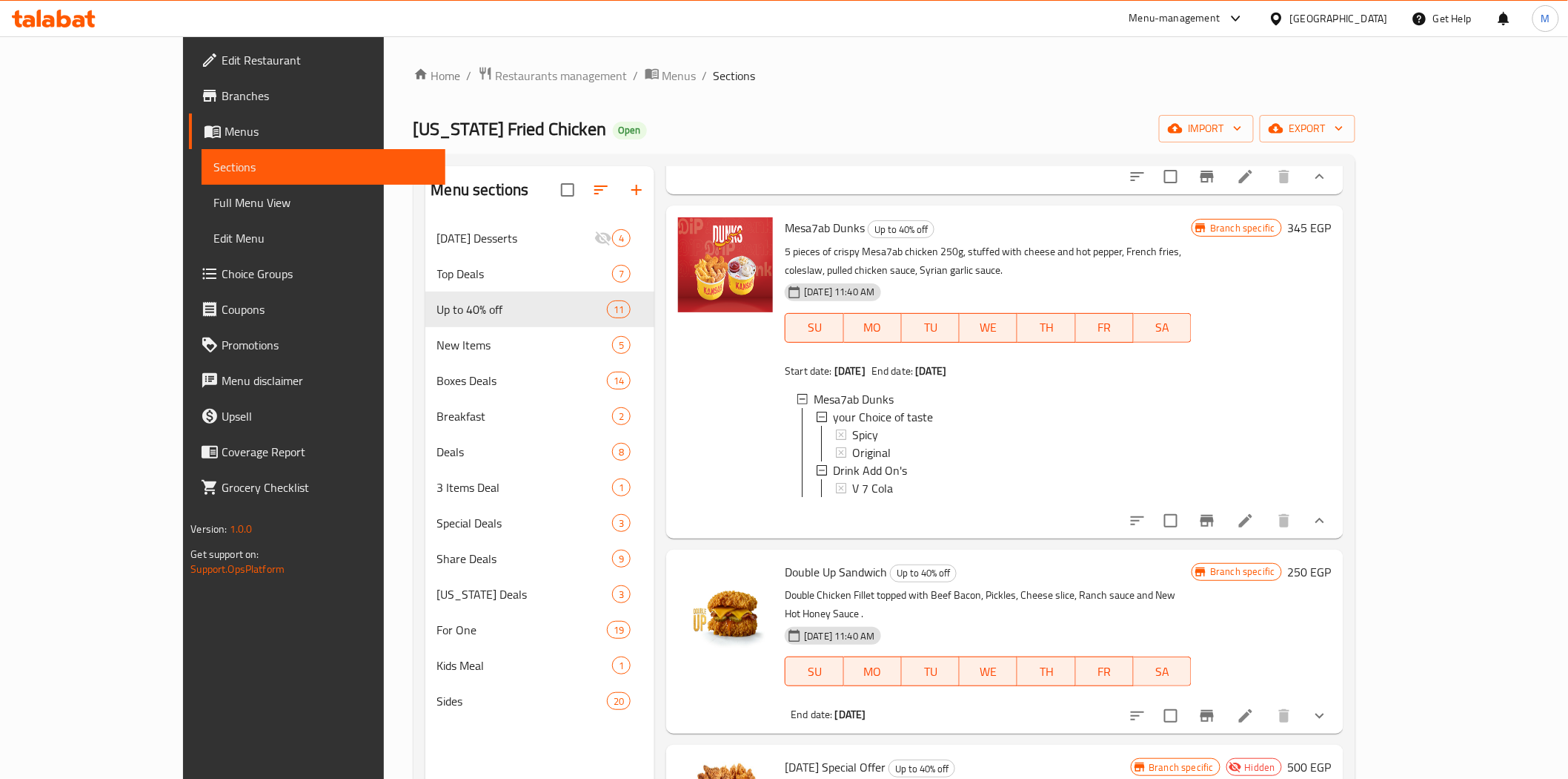
scroll to position [576, 0]
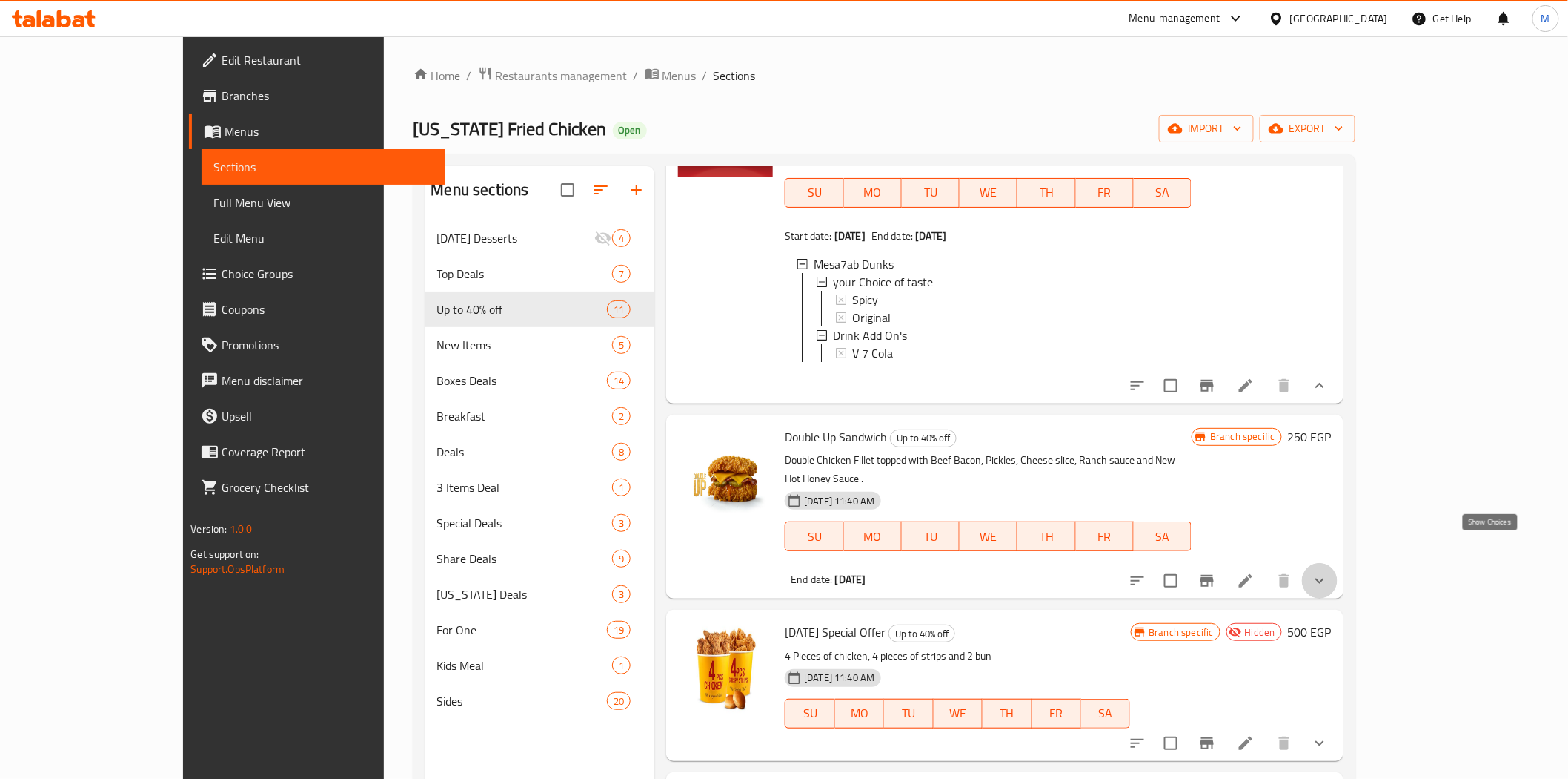
click at [1329, 572] on icon "show more" at bounding box center [1320, 580] width 18 height 18
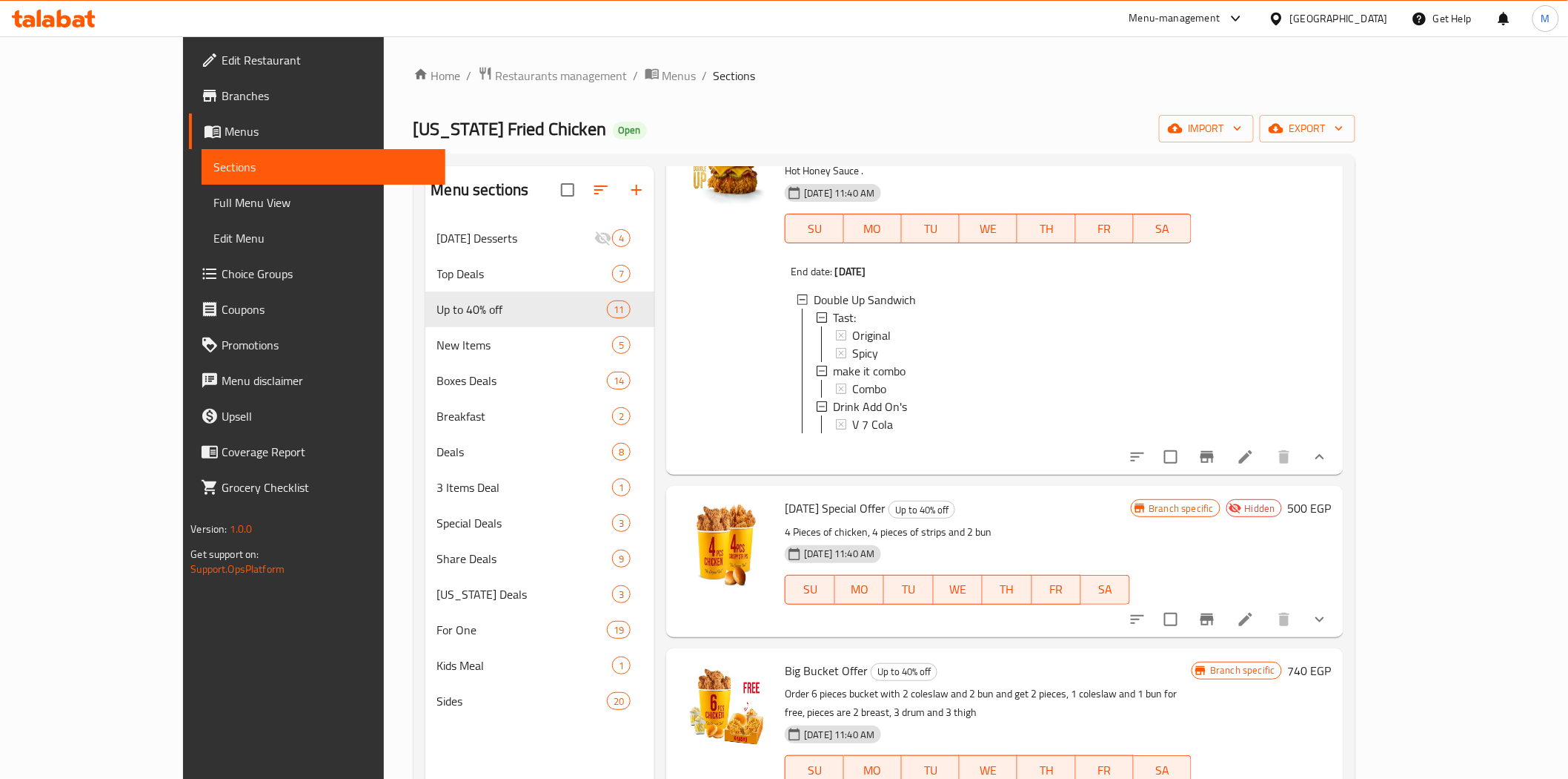
scroll to position [906, 0]
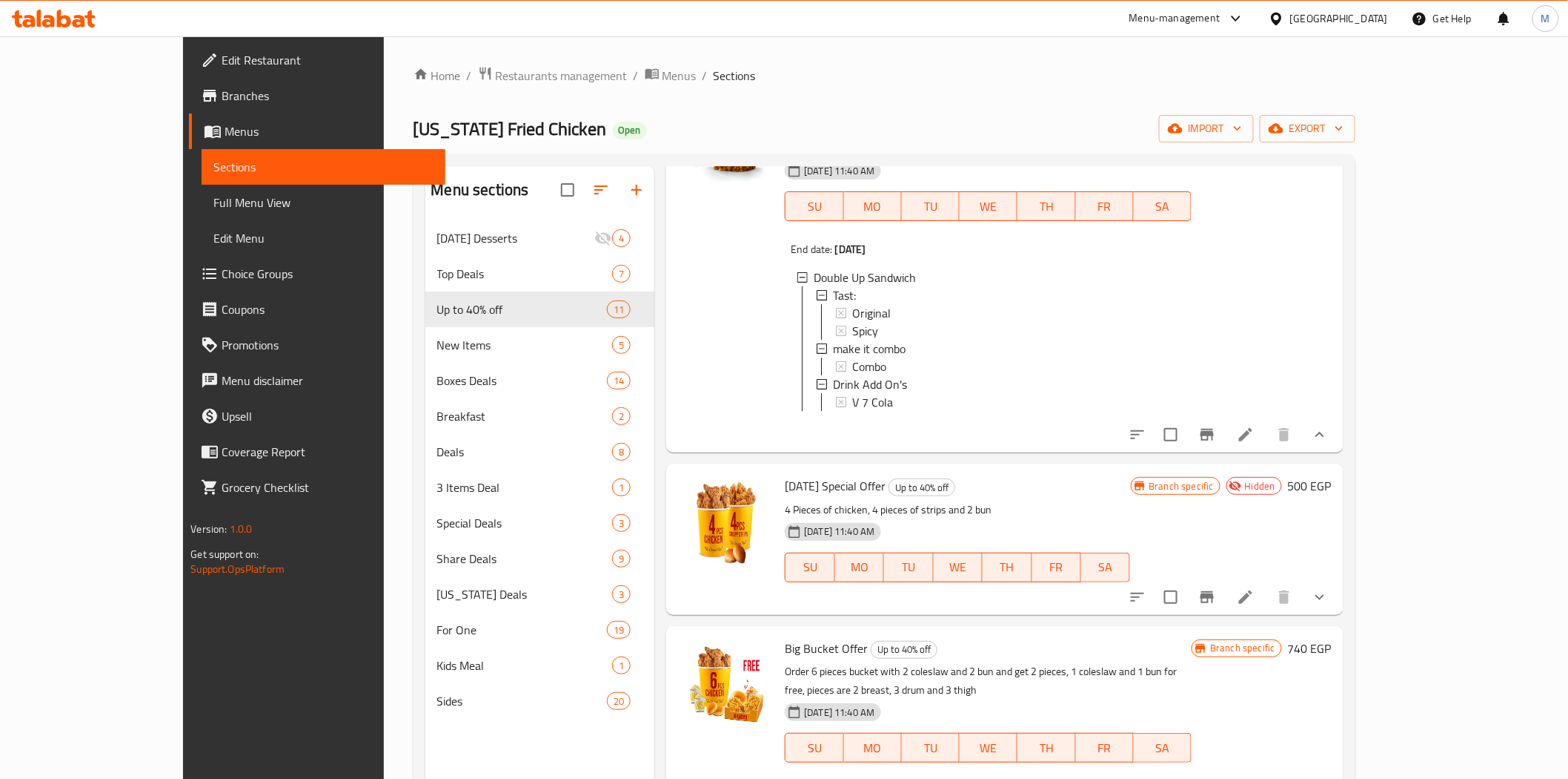
click at [1329, 588] on icon "show more" at bounding box center [1320, 597] width 18 height 18
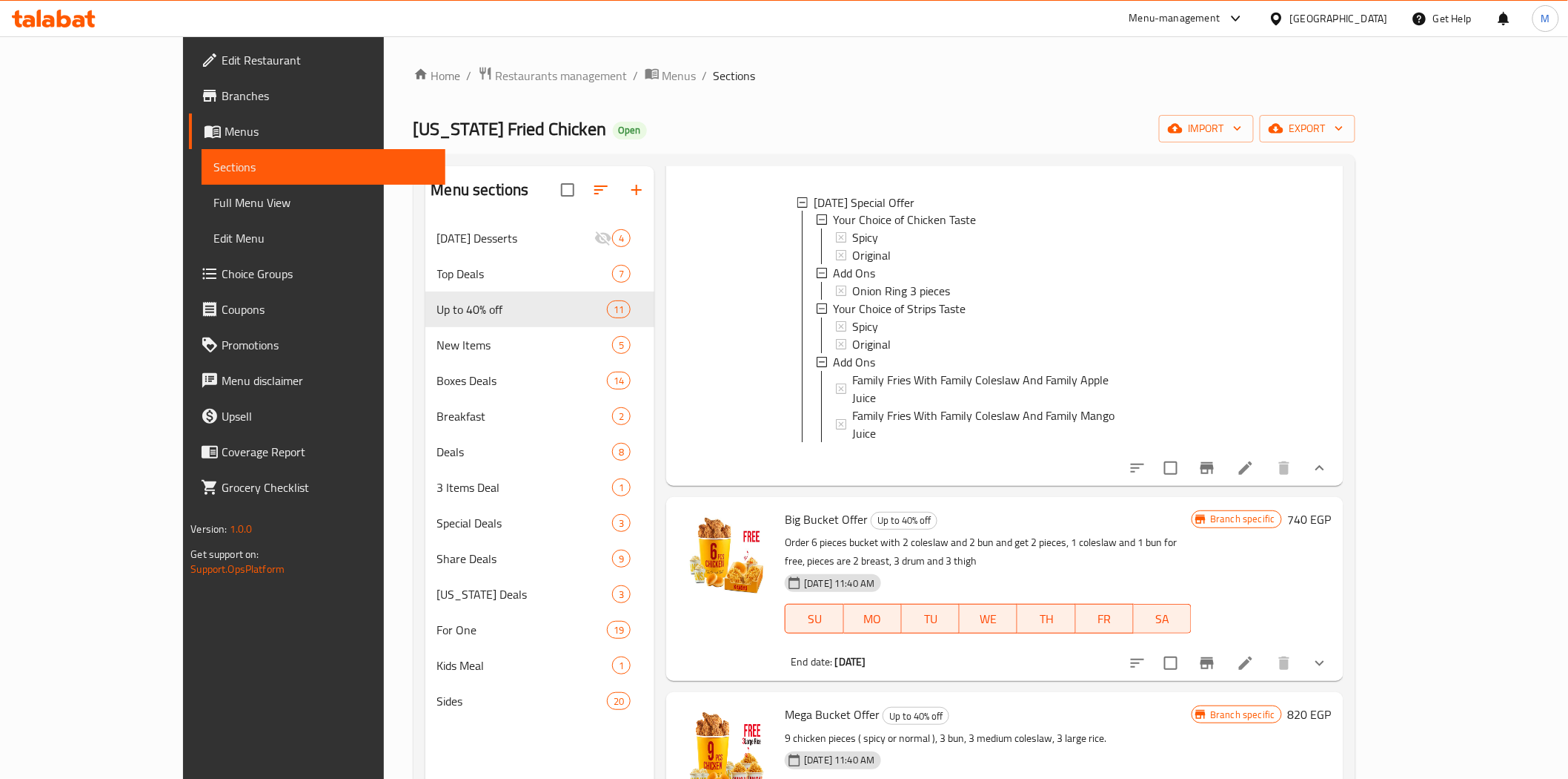
scroll to position [1317, 0]
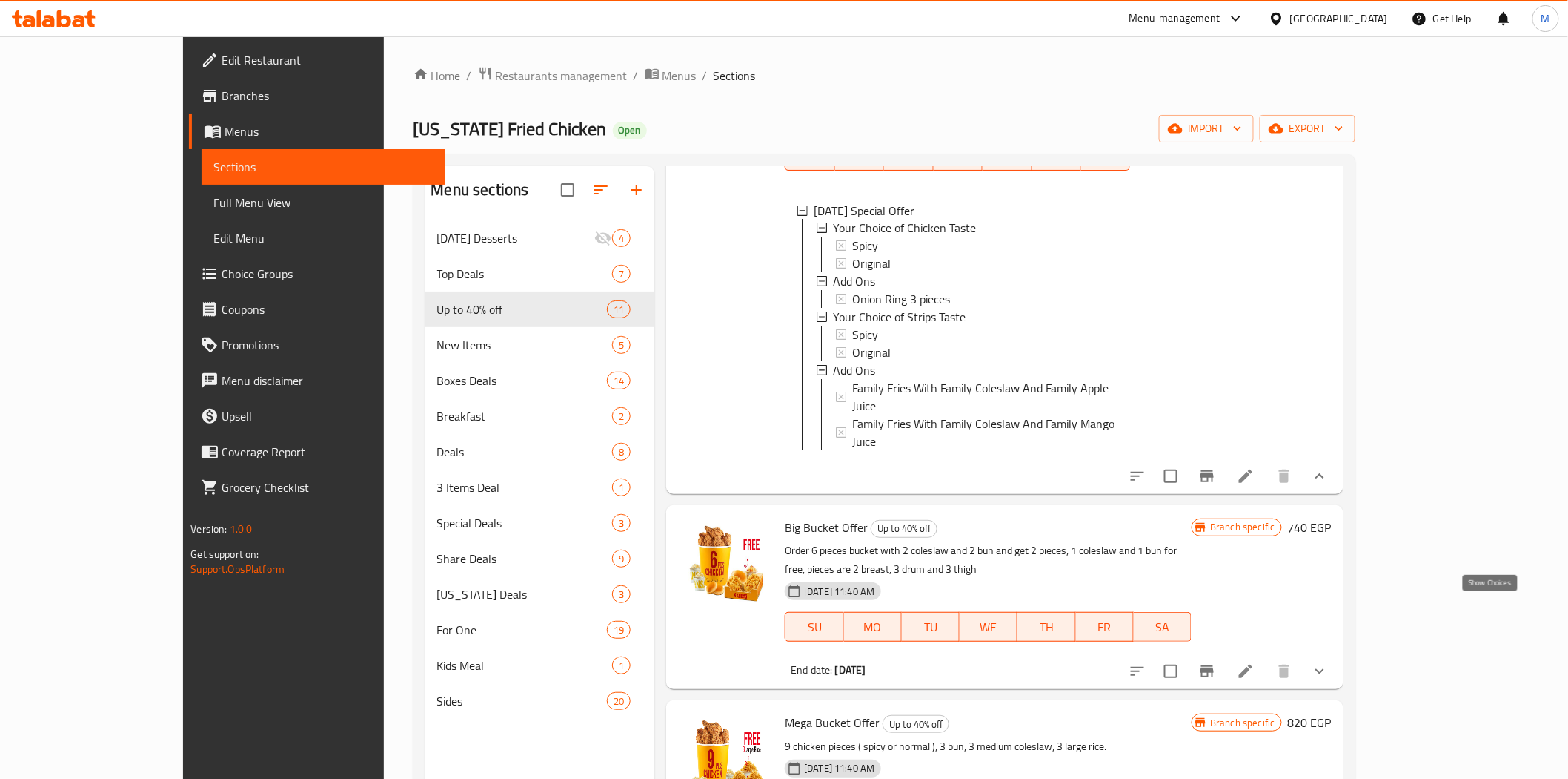
drag, startPoint x: 1498, startPoint y: 614, endPoint x: 1470, endPoint y: 609, distance: 28.4
click at [1329, 662] on icon "show more" at bounding box center [1320, 671] width 18 height 18
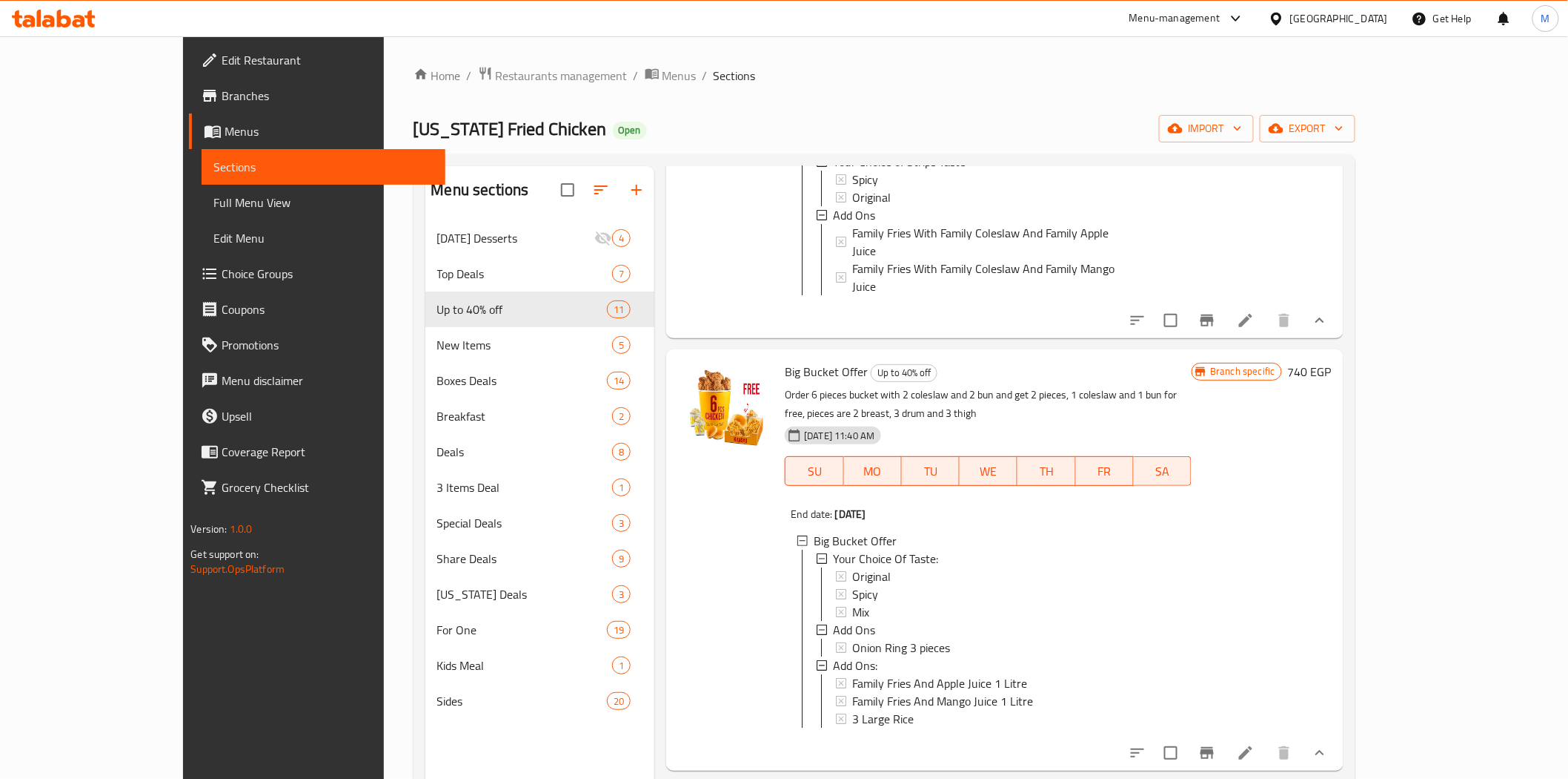
scroll to position [1565, 0]
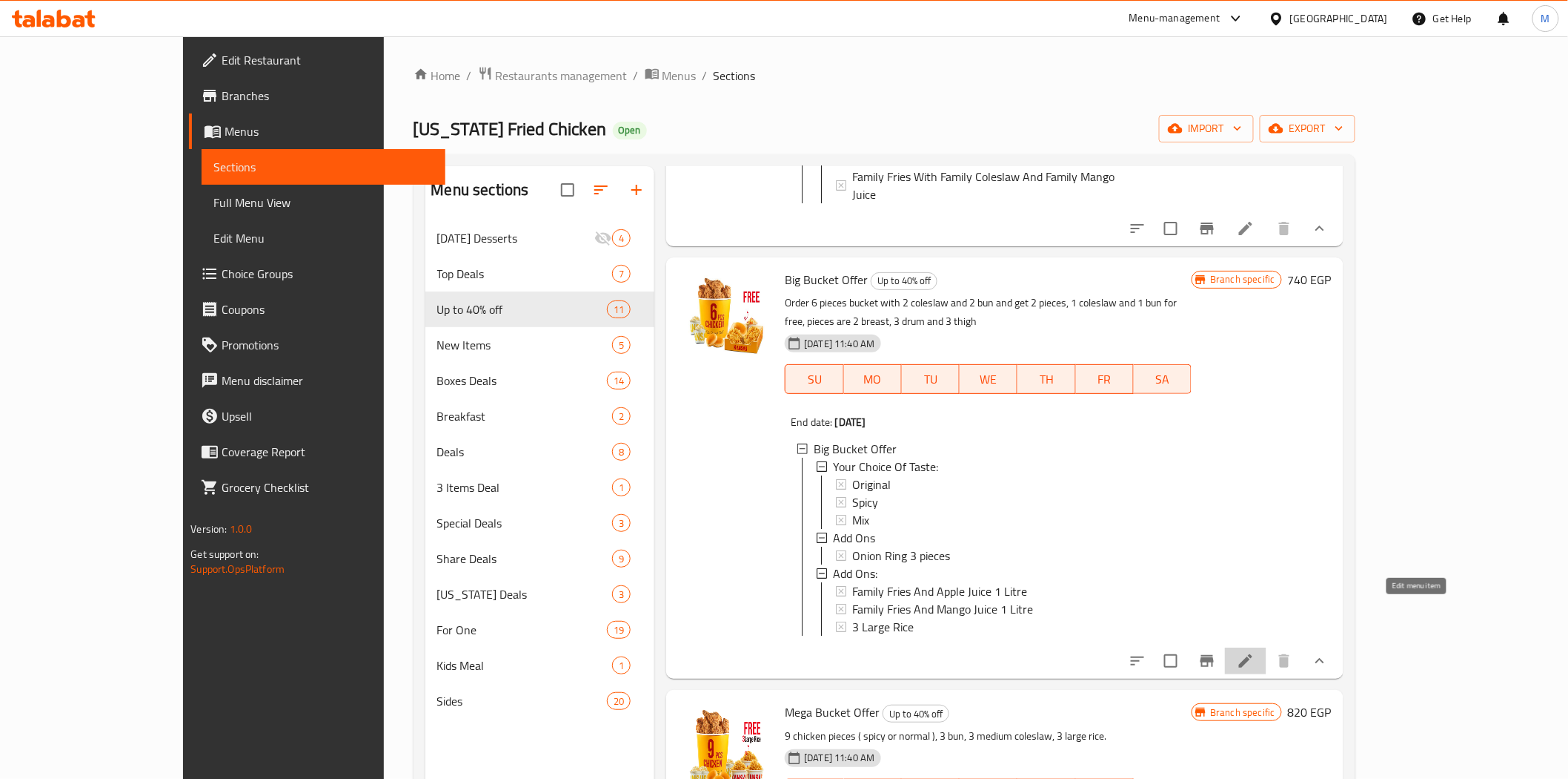
click at [1255, 652] on icon at bounding box center [1246, 661] width 18 height 18
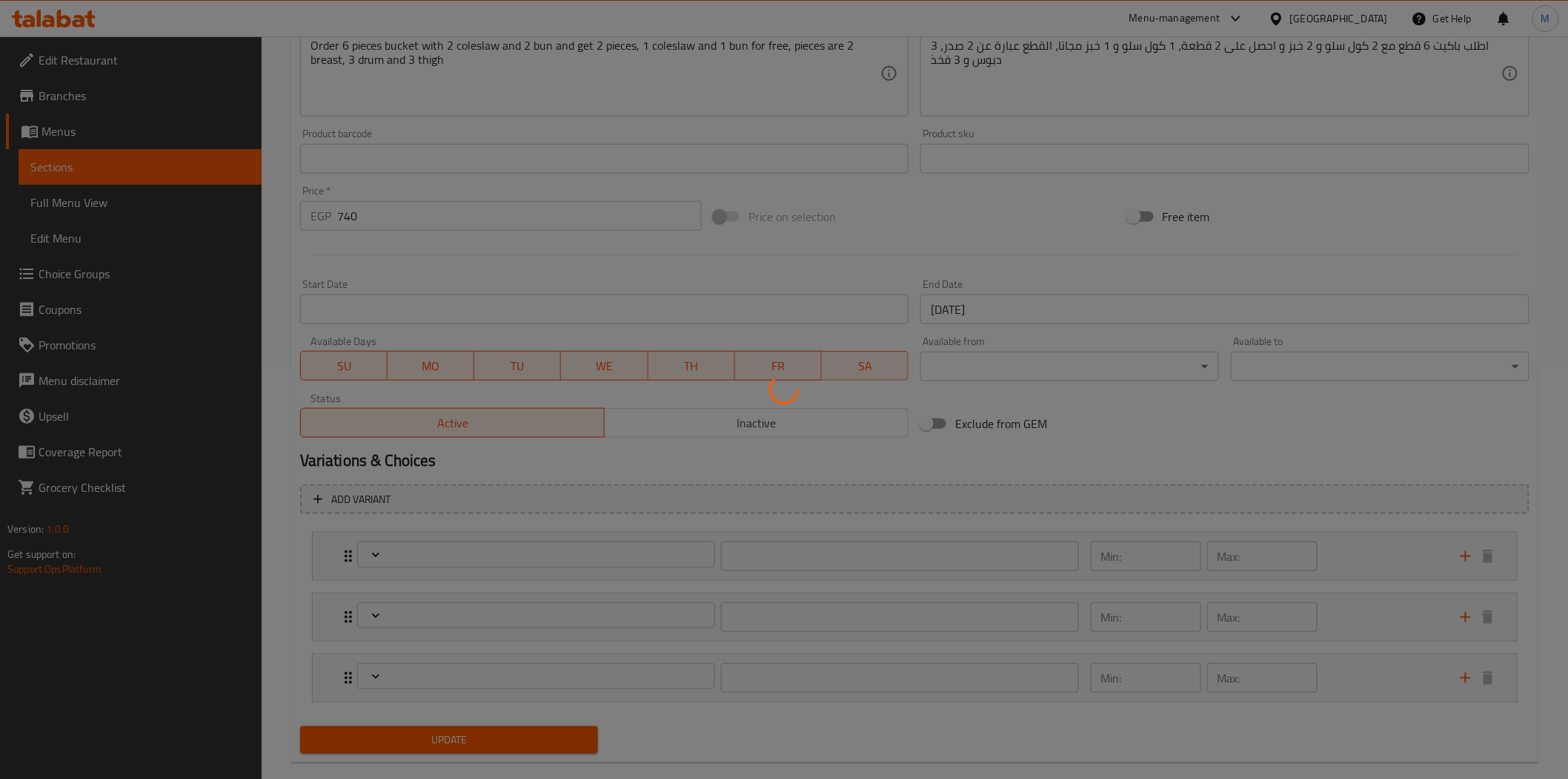
scroll to position [436, 0]
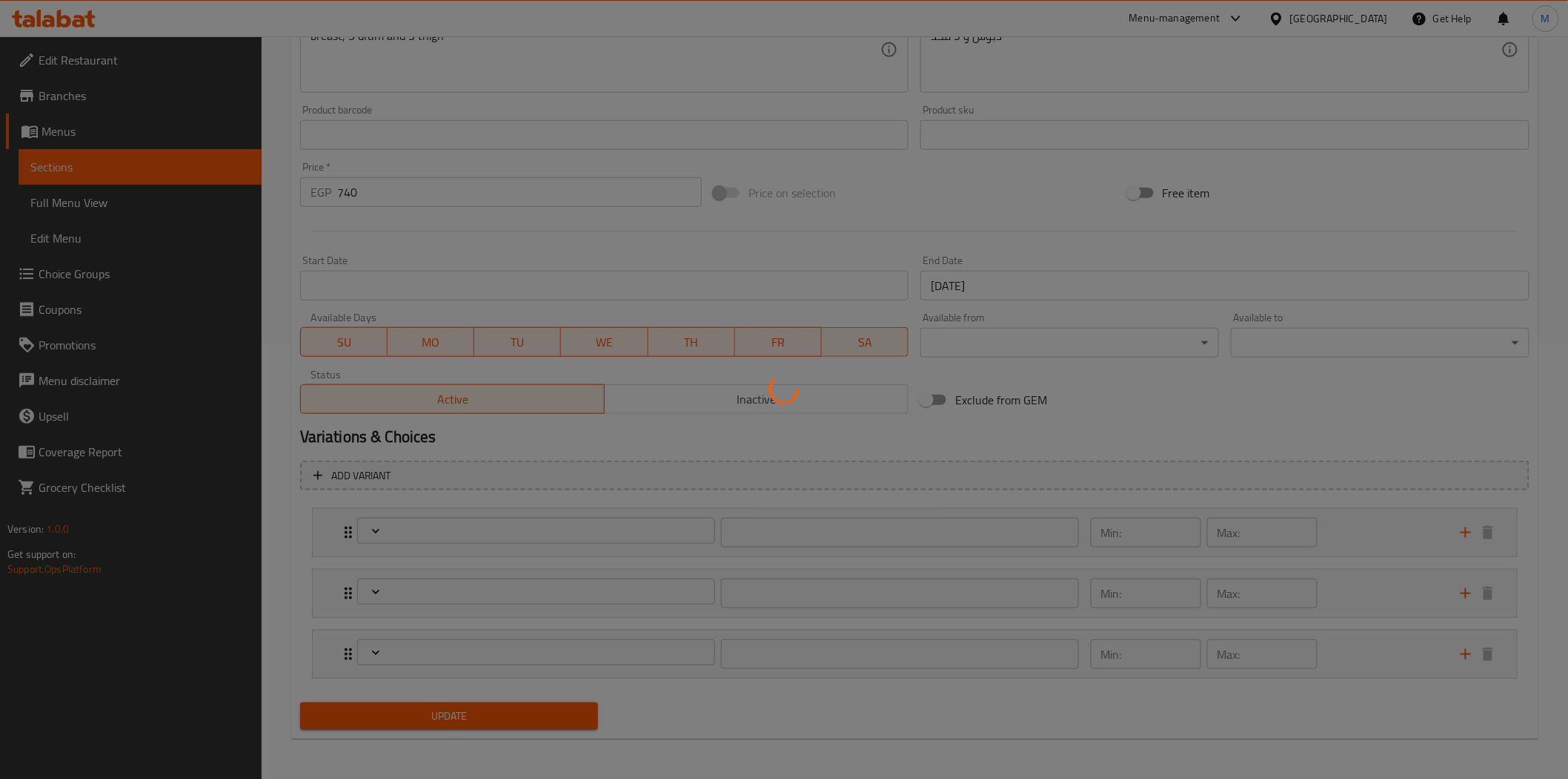
type input "إختيارك من المذاق:"
type input "1"
type input "اضافة"
type input "0"
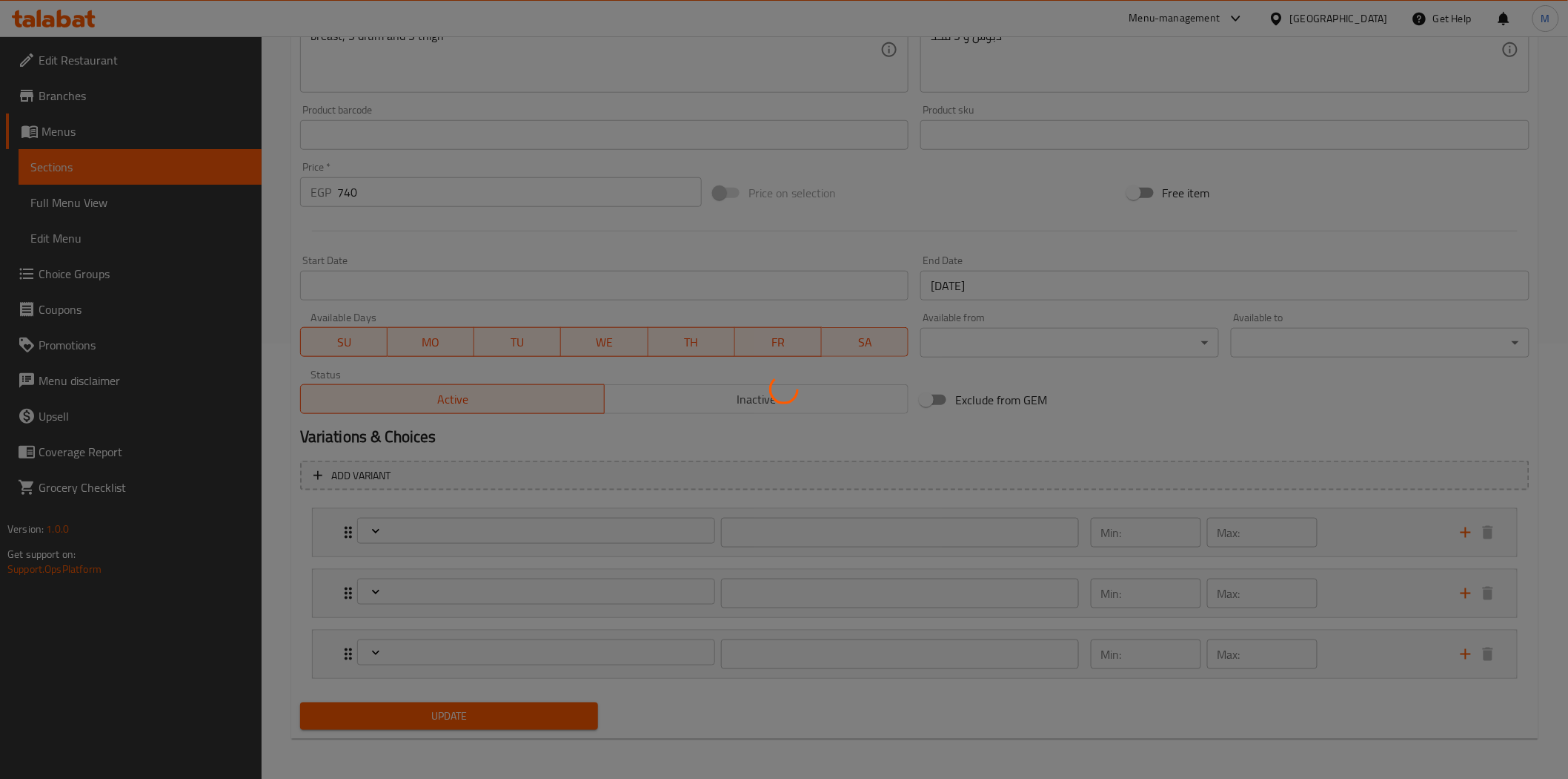
type input "1"
type input "اللإضافات:"
type input "0"
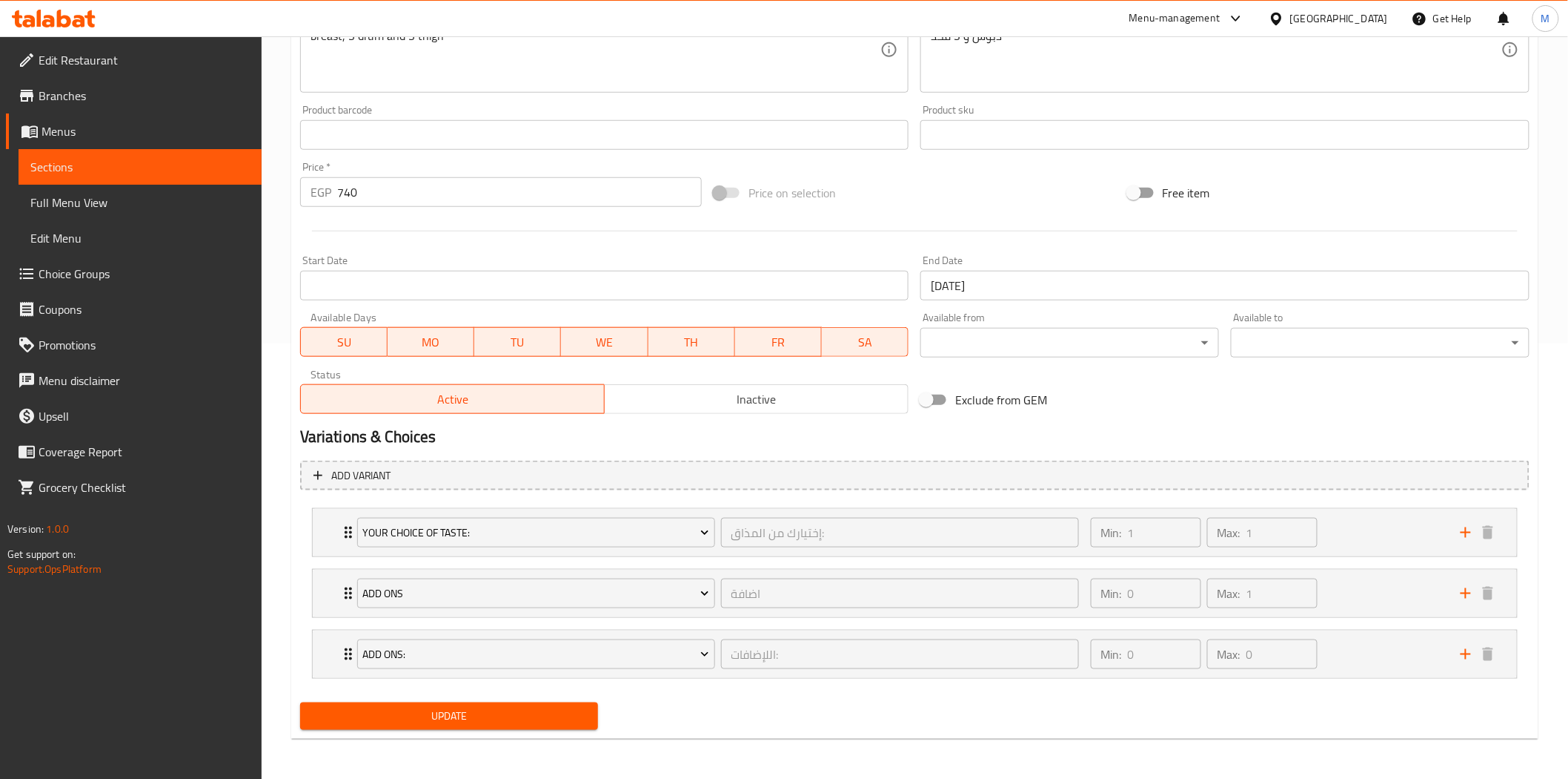
click at [345, 654] on icon "Expand" at bounding box center [349, 654] width 18 height 18
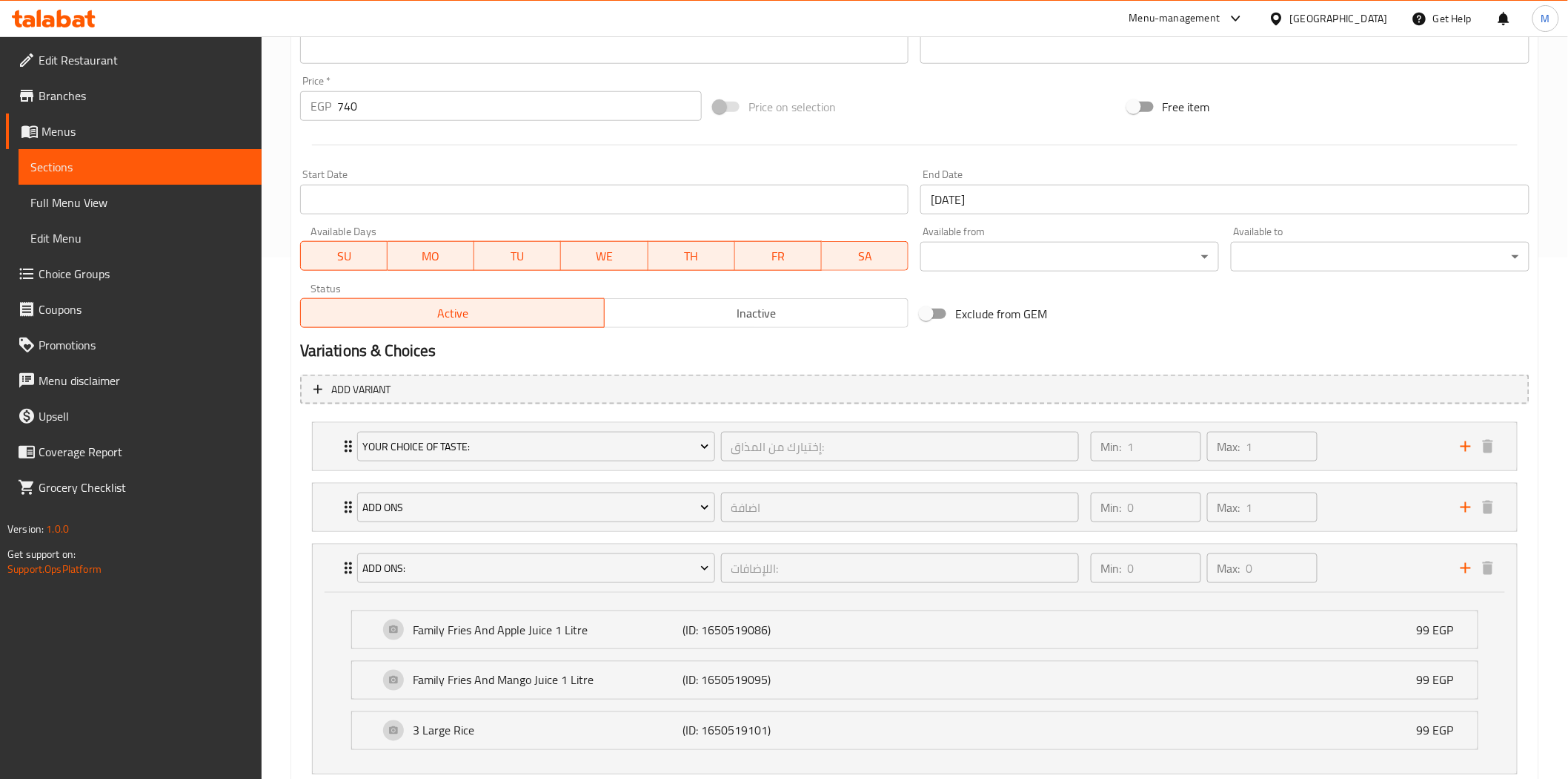
scroll to position [618, 0]
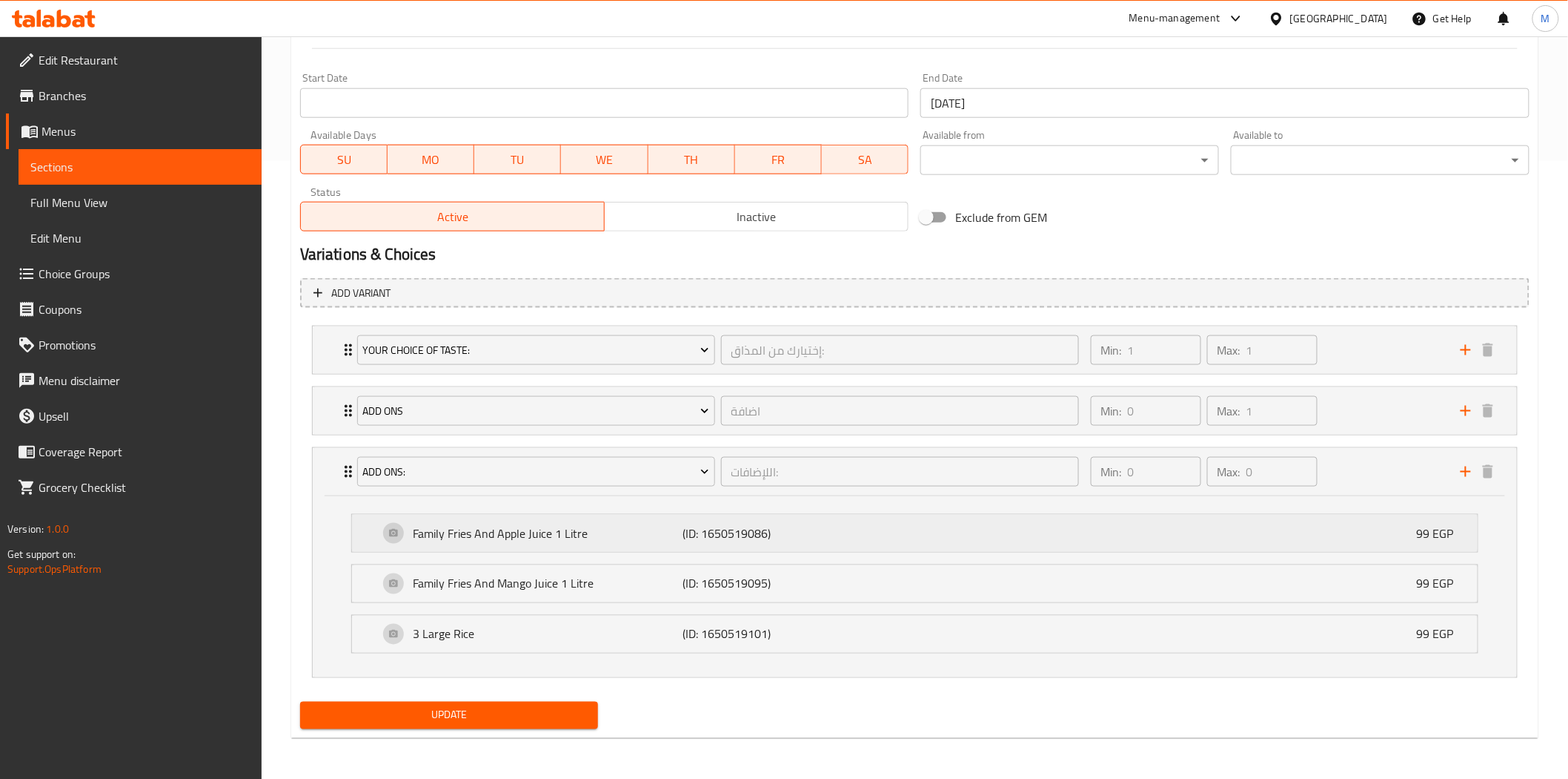
click at [583, 528] on p "Family Fries And Apple Juice 1 Litre" at bounding box center [549, 533] width 270 height 18
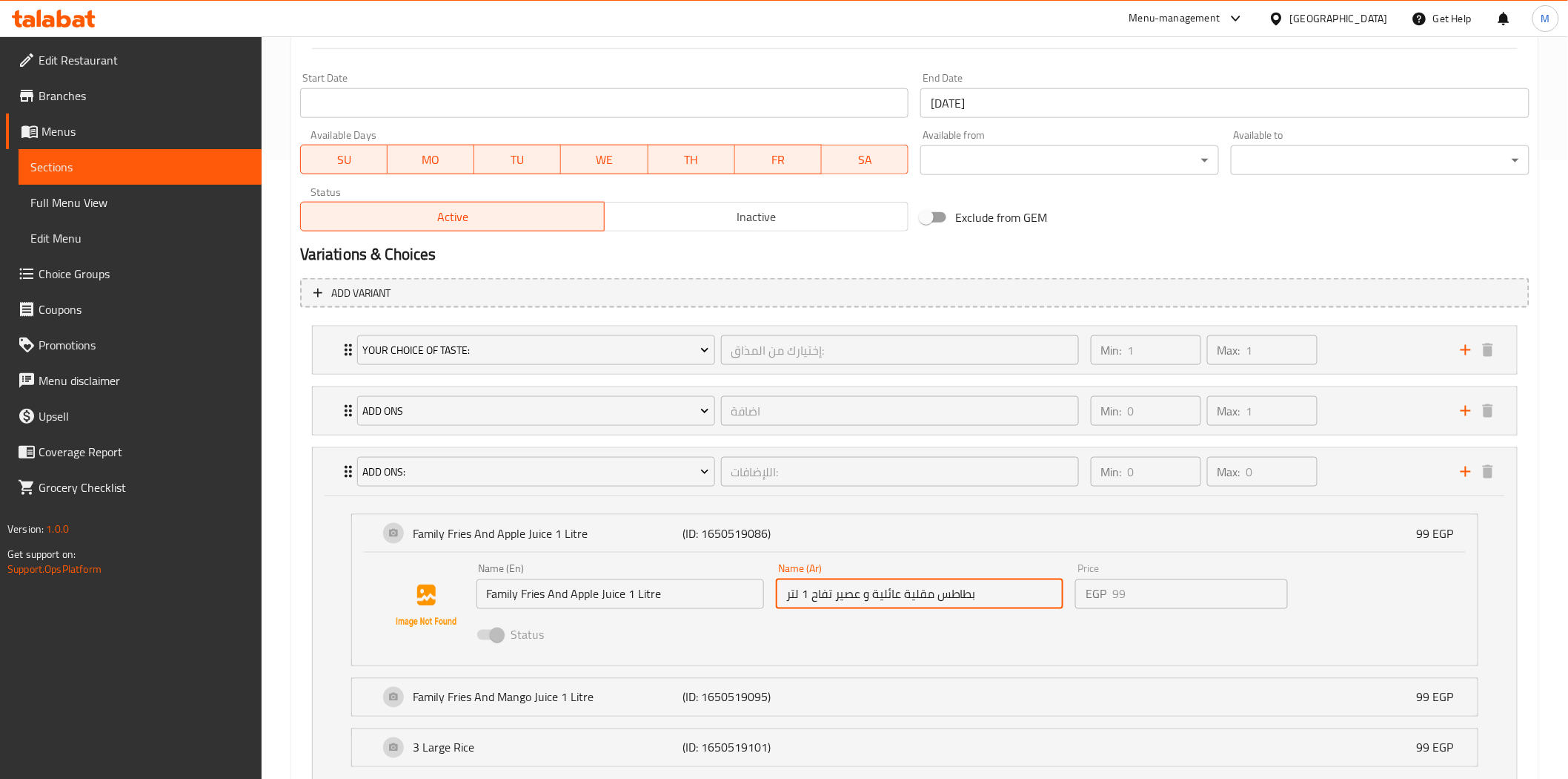
click at [990, 597] on input "بطاطس مقلية عائلية و عصير تفاح 1 لتر" at bounding box center [920, 594] width 288 height 30
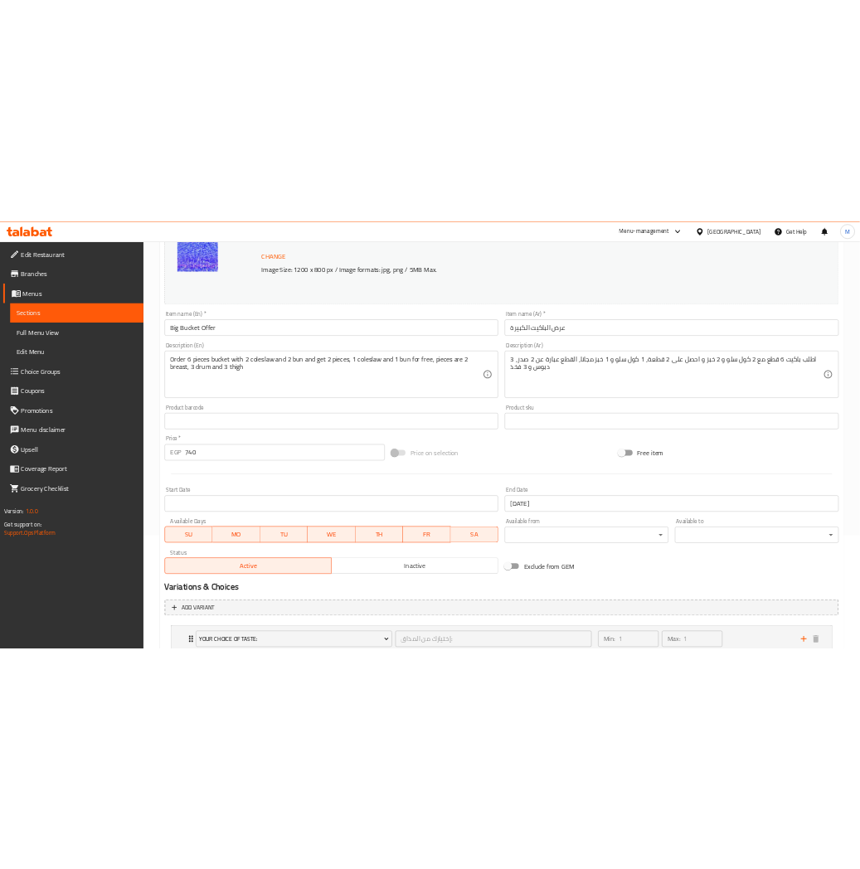
scroll to position [0, 0]
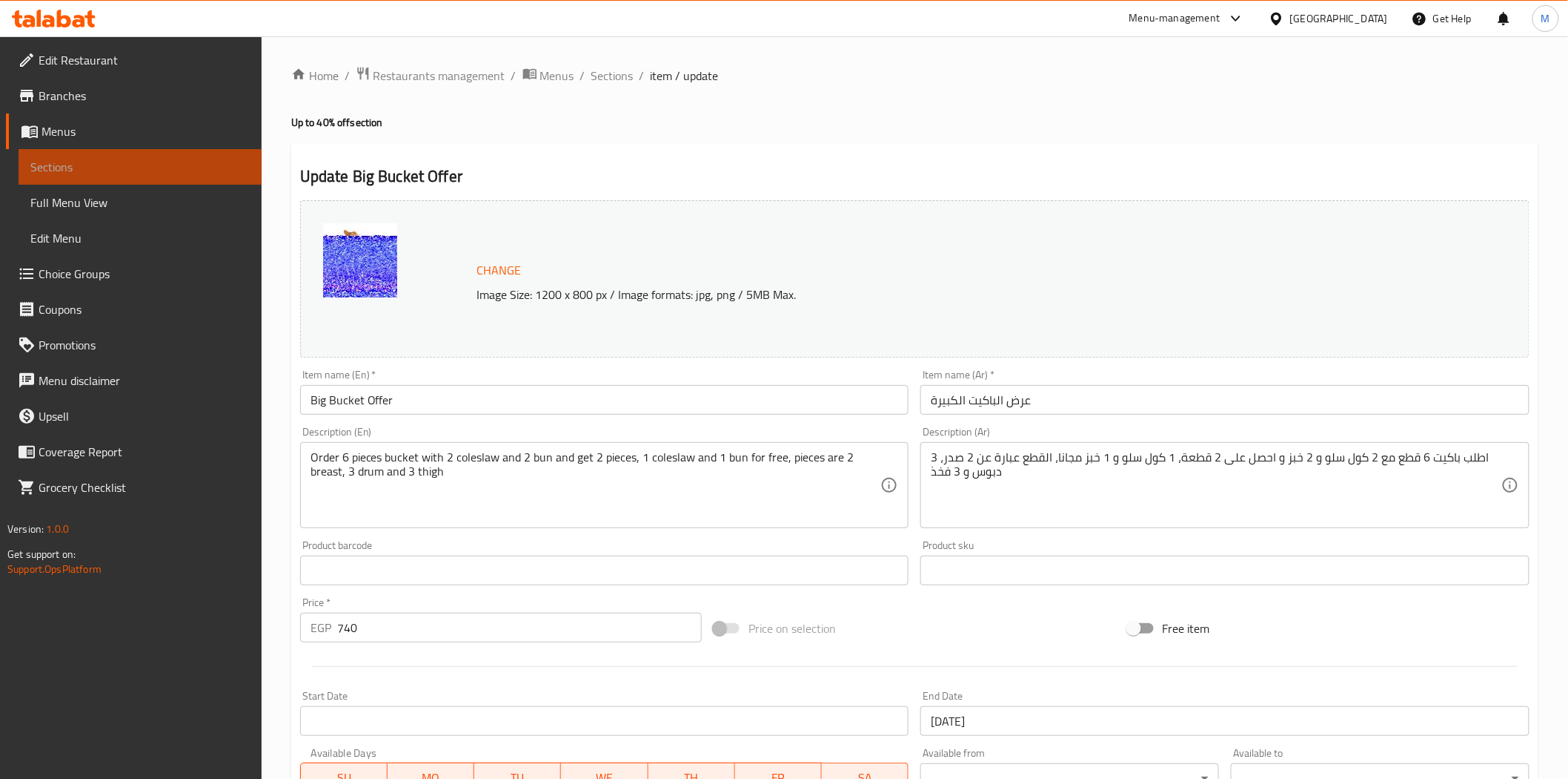
click at [88, 172] on span "Sections" at bounding box center [139, 167] width 219 height 18
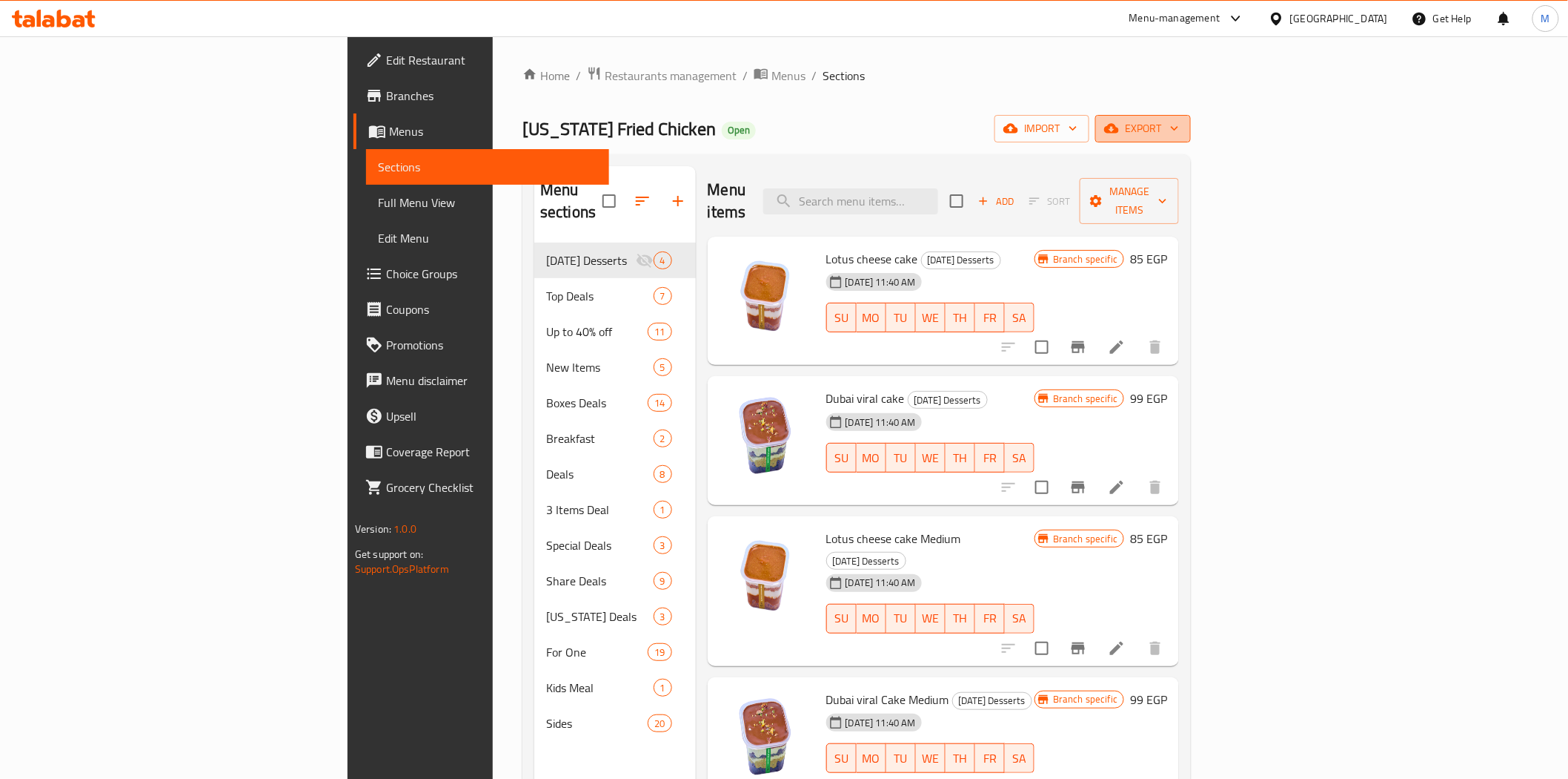
click at [1191, 139] on button "export" at bounding box center [1142, 129] width 96 height 28
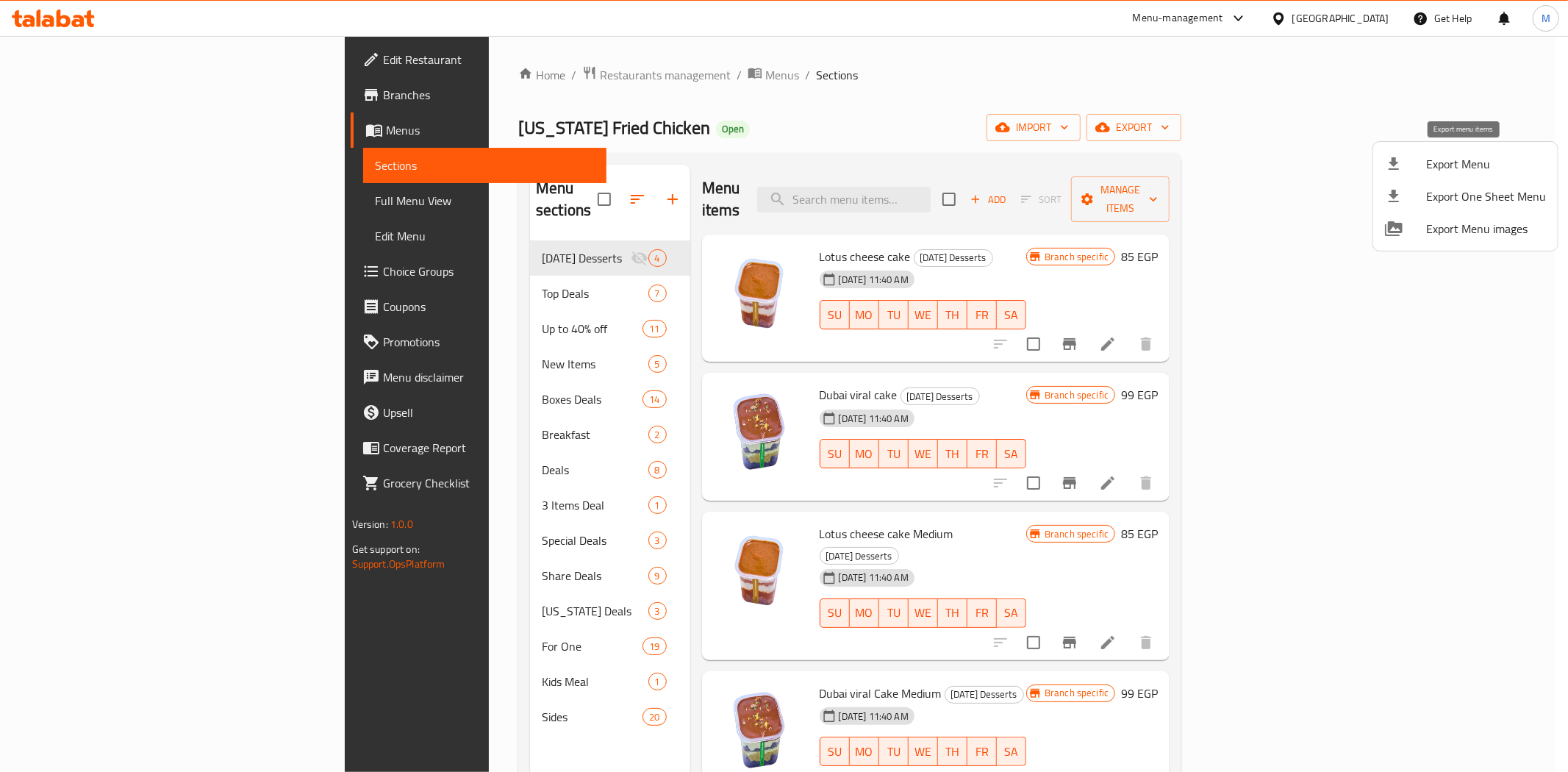
click at [1465, 173] on span "Export Menu" at bounding box center [1486, 164] width 120 height 18
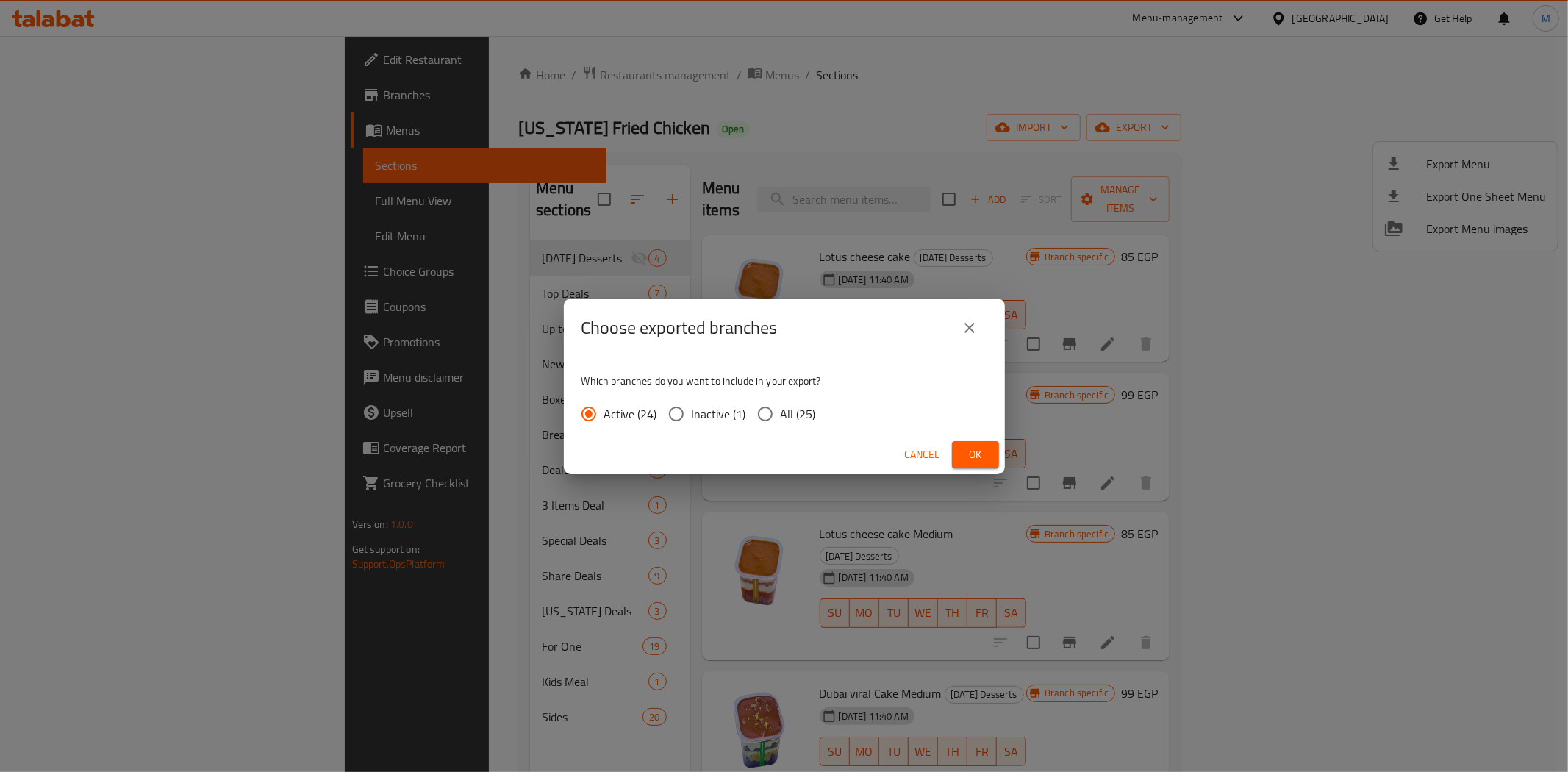
click at [767, 413] on input "All (25)" at bounding box center [765, 413] width 31 height 31
radio input "true"
click at [969, 465] on button "Ok" at bounding box center [976, 454] width 47 height 27
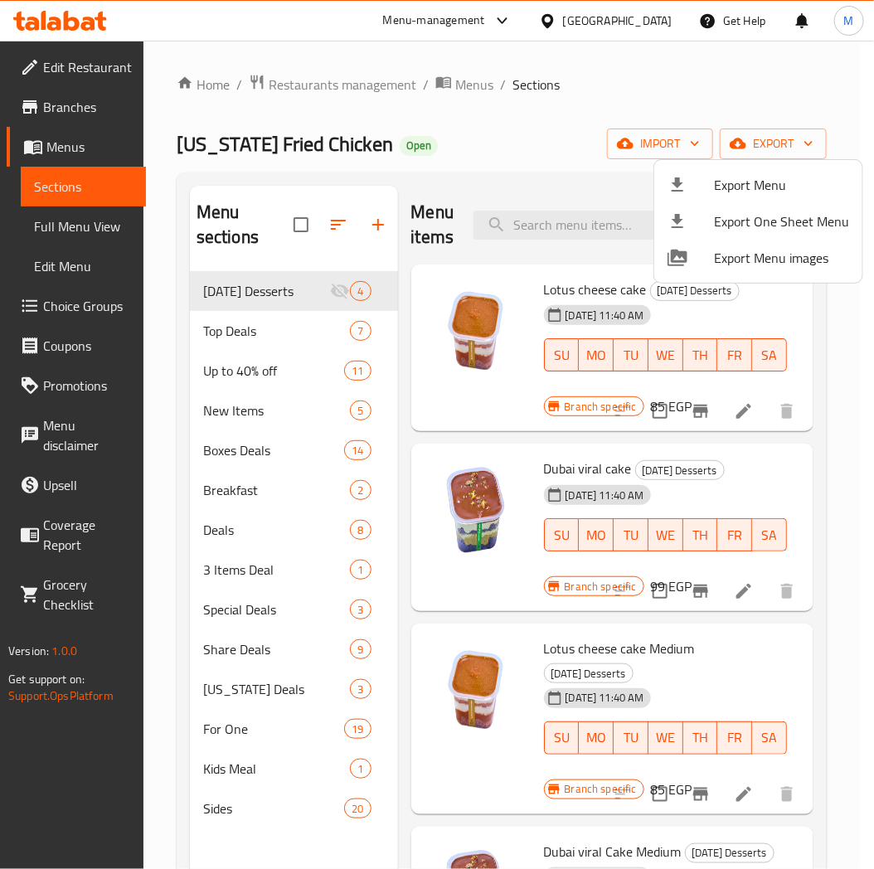
click at [246, 365] on div at bounding box center [437, 434] width 874 height 869
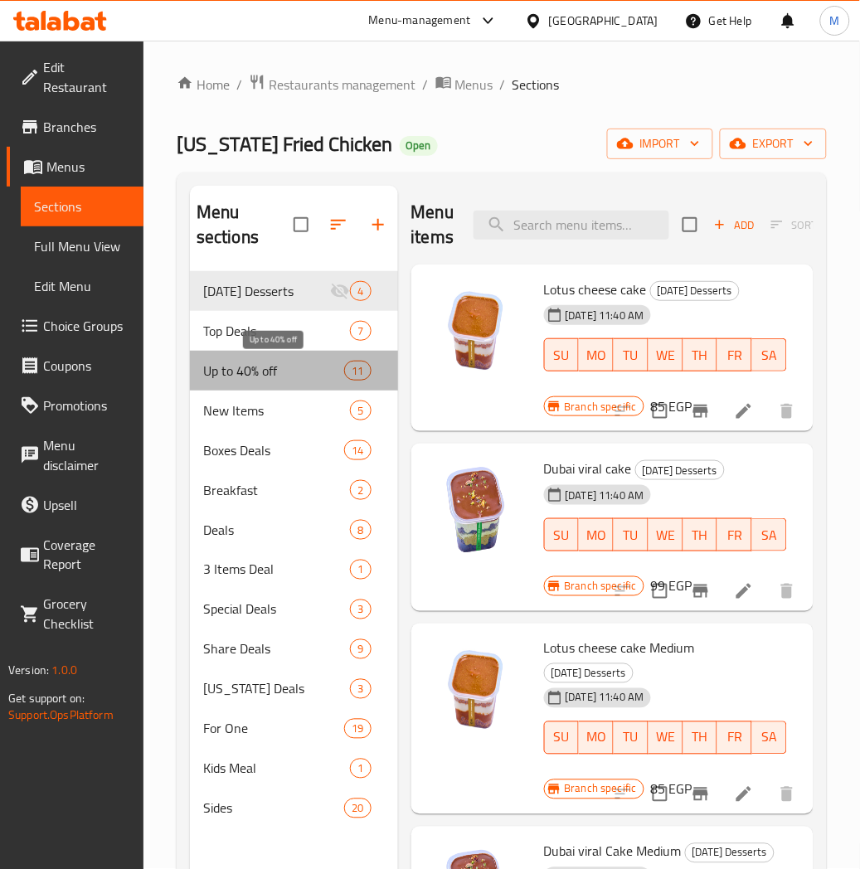
click at [245, 368] on span "Up to 40% off" at bounding box center [273, 371] width 141 height 20
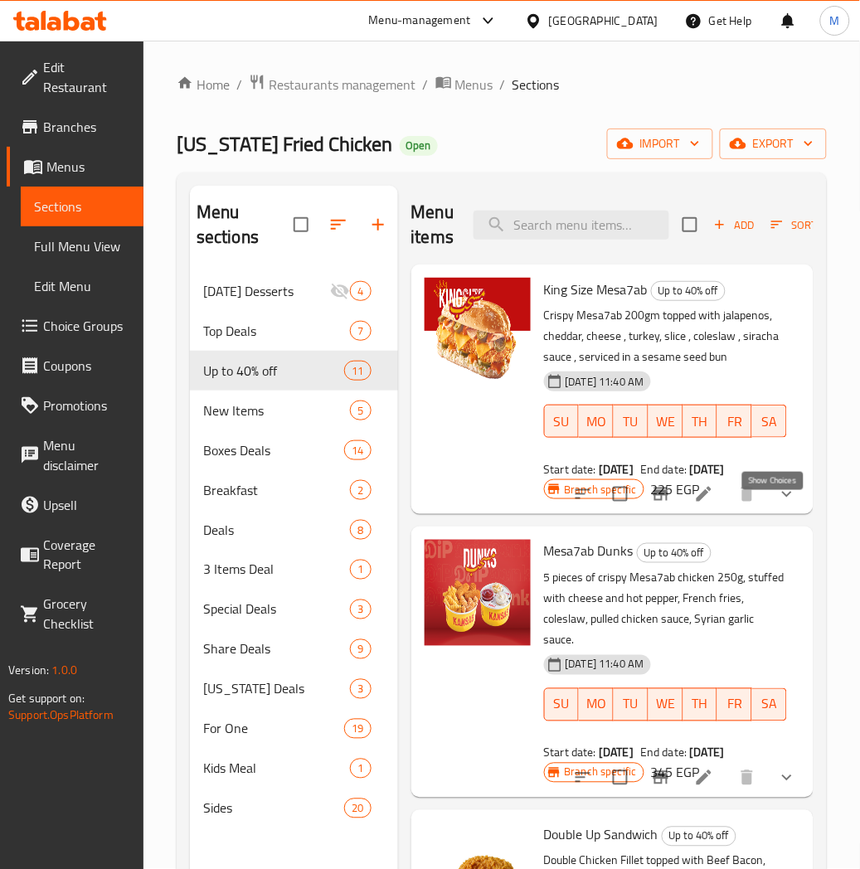
click at [778, 504] on icon "show more" at bounding box center [787, 494] width 20 height 20
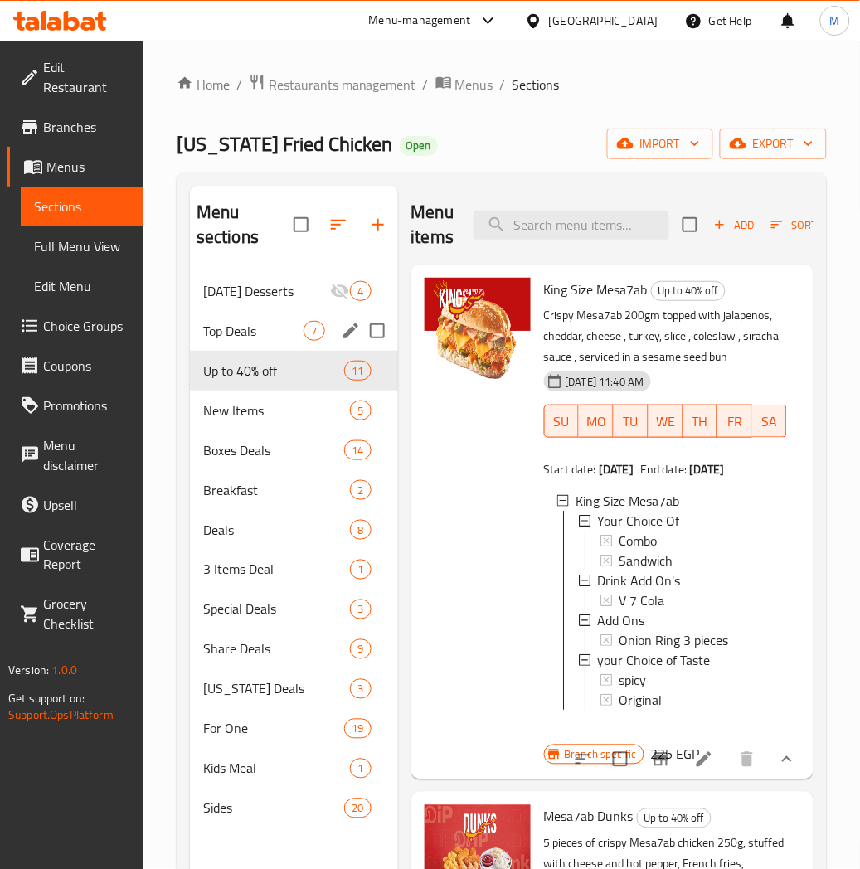
click at [255, 336] on span "Top Deals" at bounding box center [253, 331] width 101 height 20
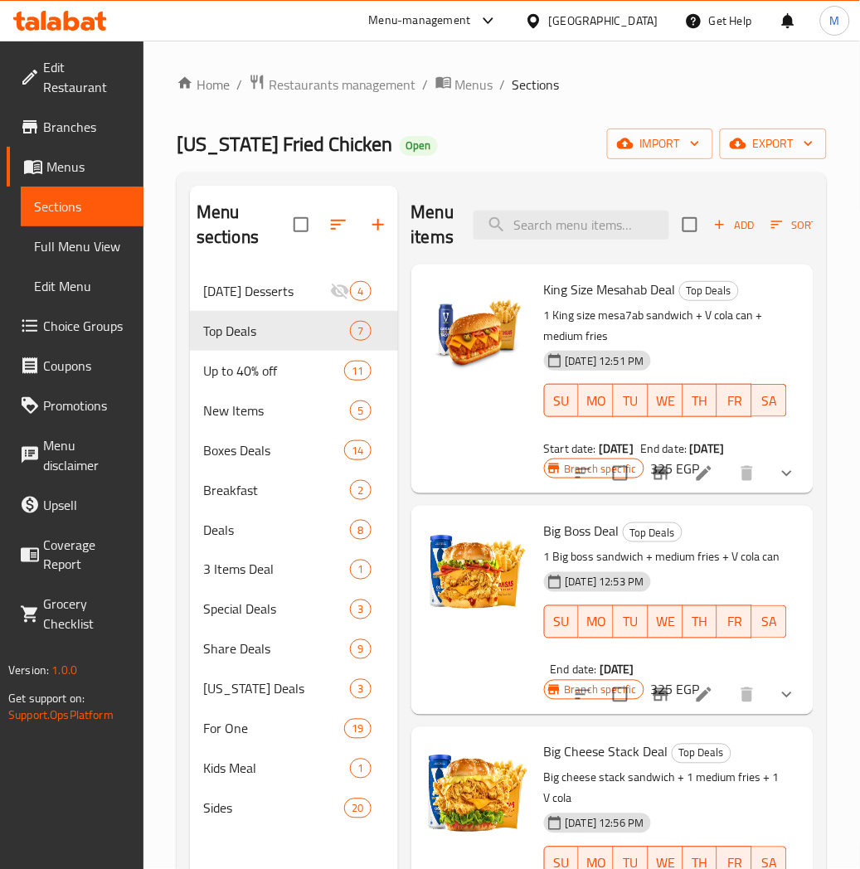
click at [785, 493] on button "show more" at bounding box center [787, 474] width 40 height 40
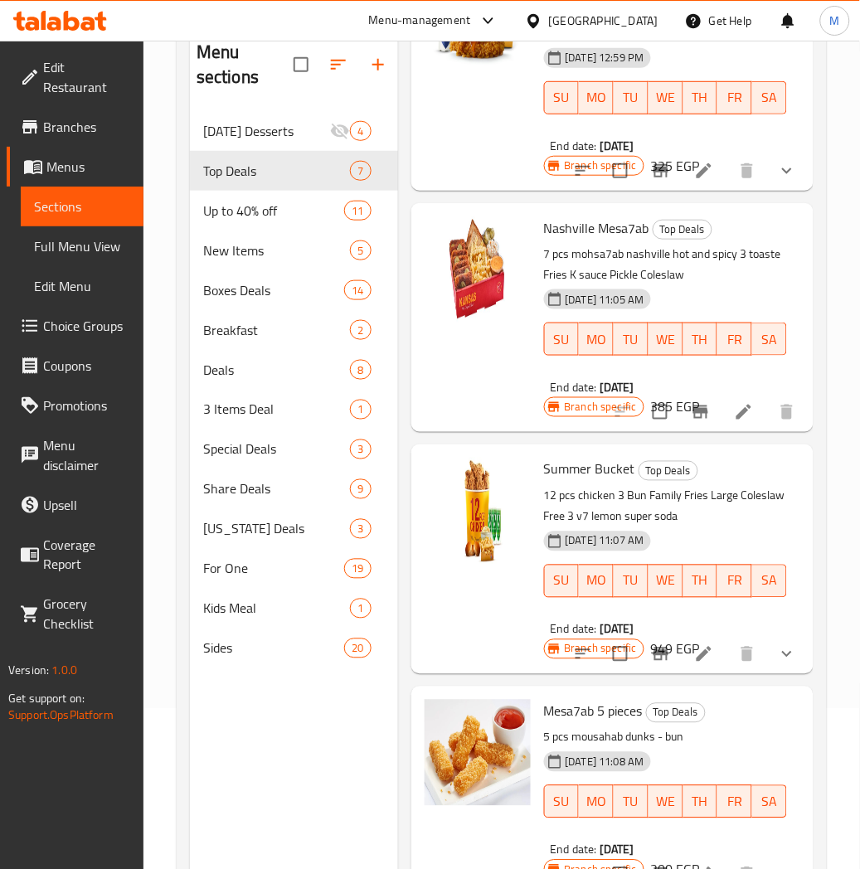
scroll to position [232, 0]
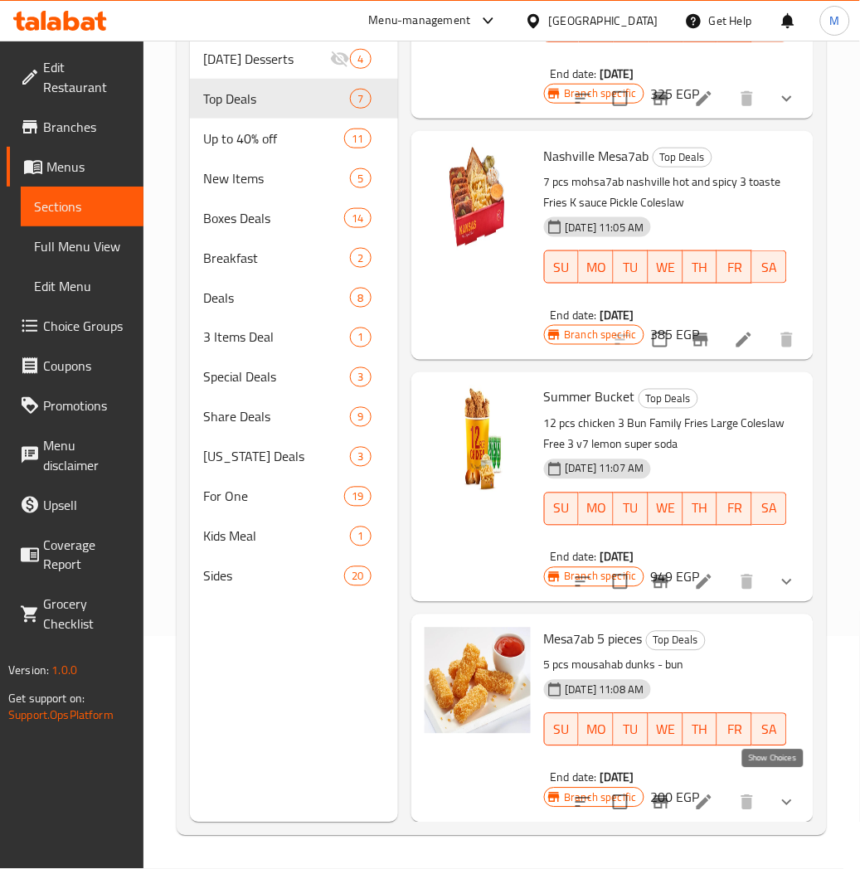
click at [777, 797] on icon "show more" at bounding box center [787, 803] width 20 height 20
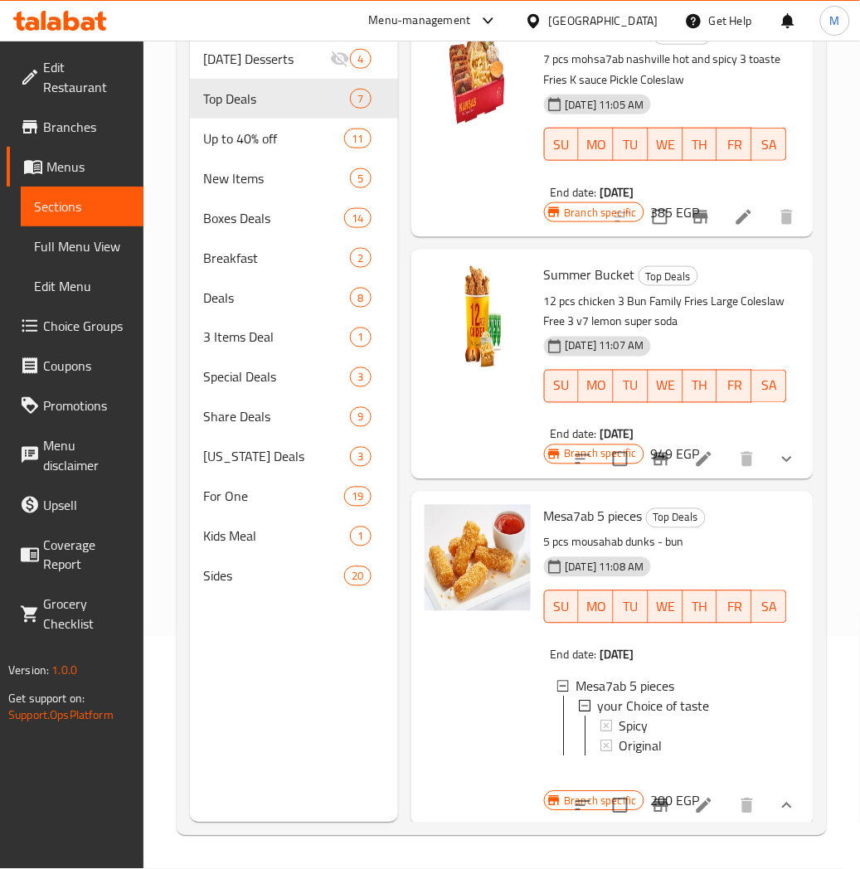
scroll to position [1151, 0]
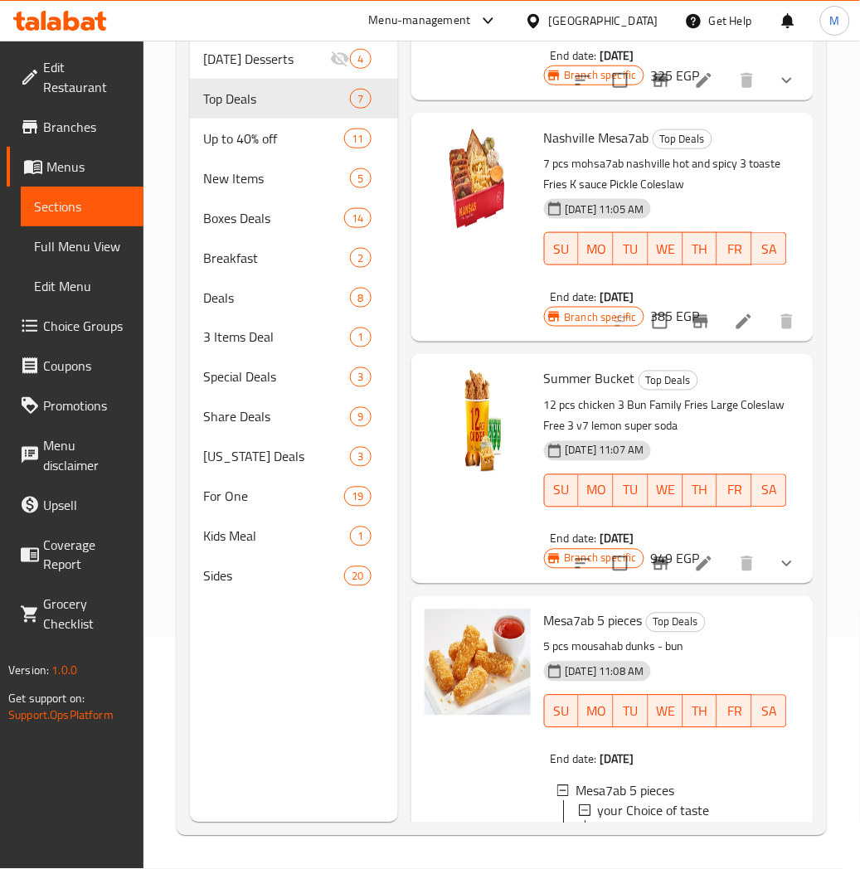
click at [786, 584] on button "show more" at bounding box center [787, 564] width 40 height 40
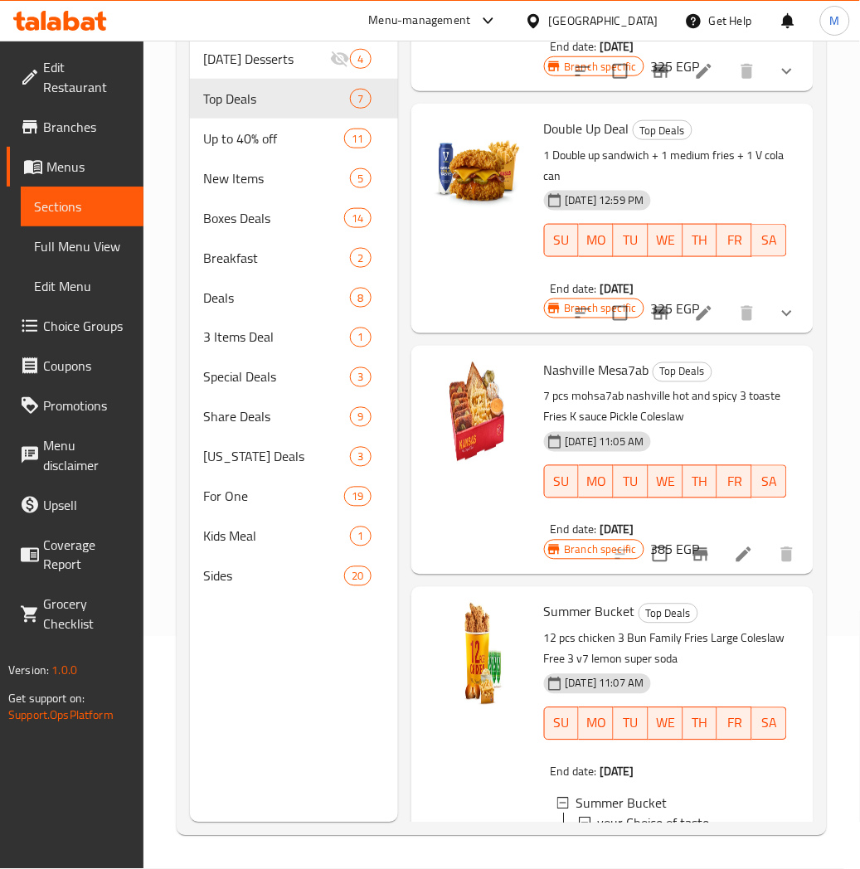
scroll to position [875, 0]
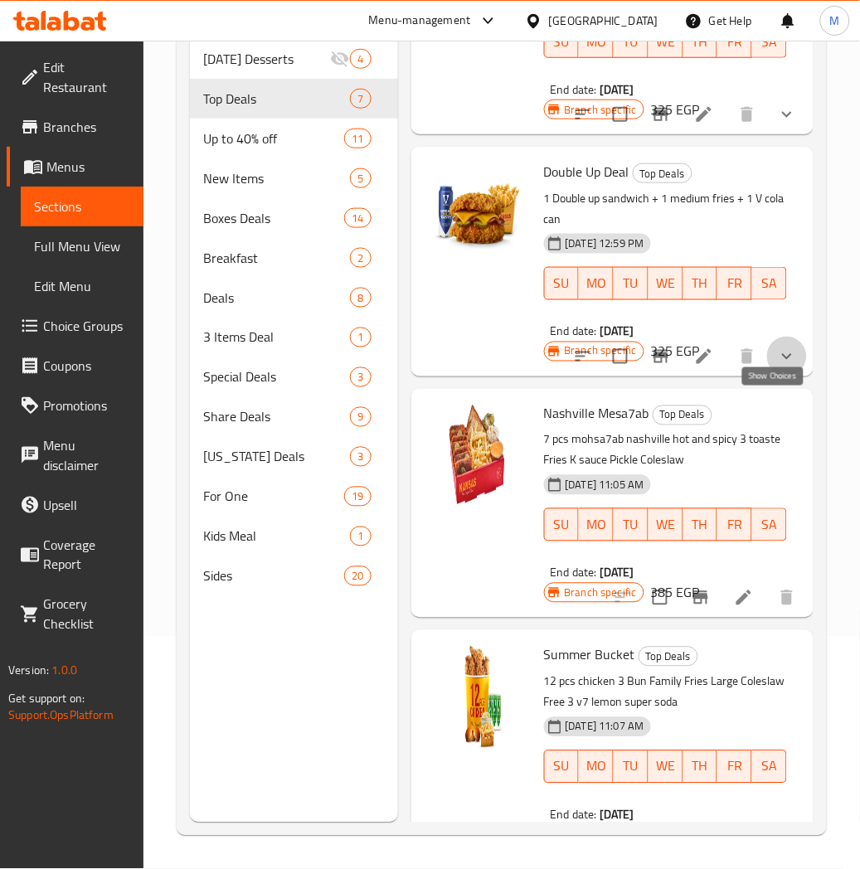
click at [778, 366] on icon "show more" at bounding box center [787, 357] width 20 height 20
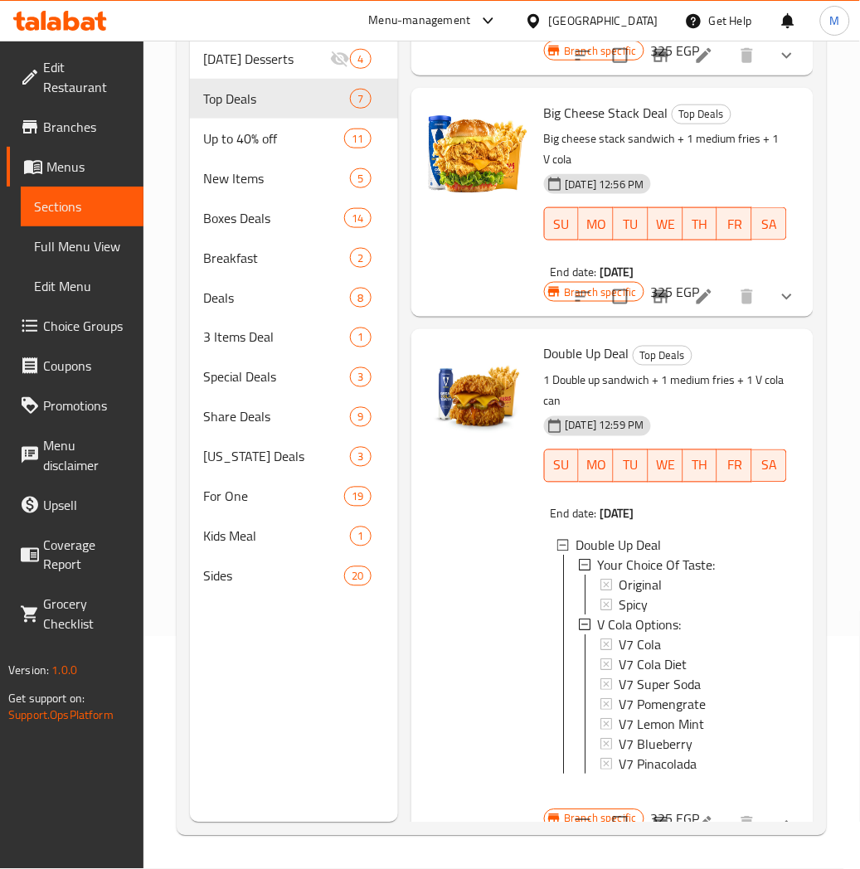
scroll to position [691, 0]
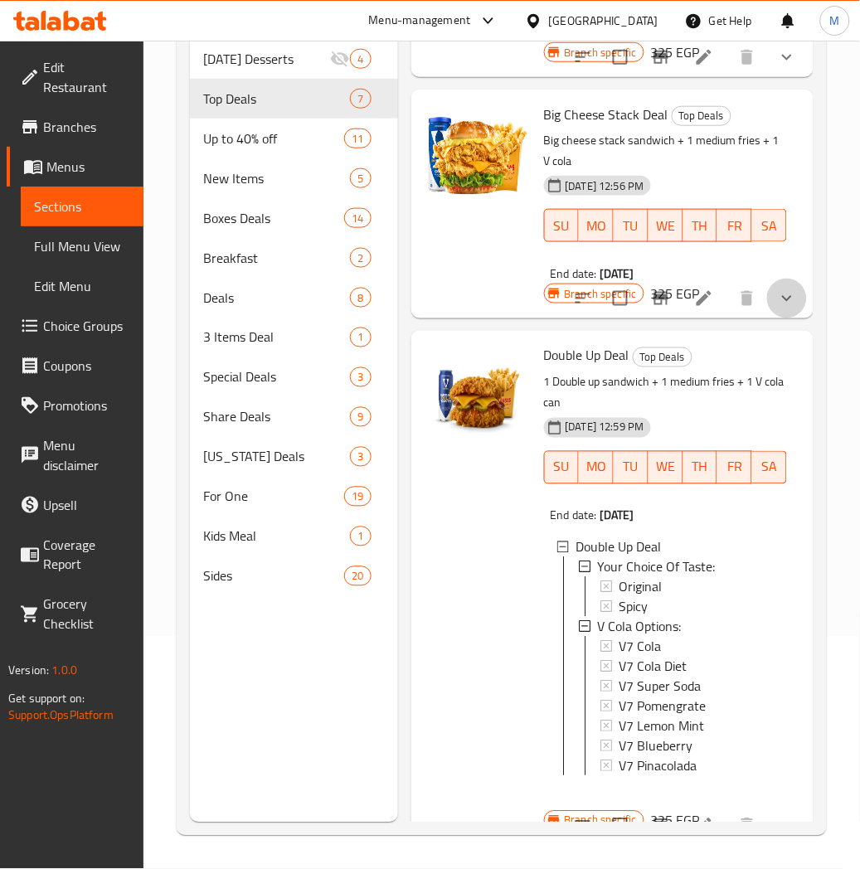
click at [784, 318] on button "show more" at bounding box center [787, 299] width 40 height 40
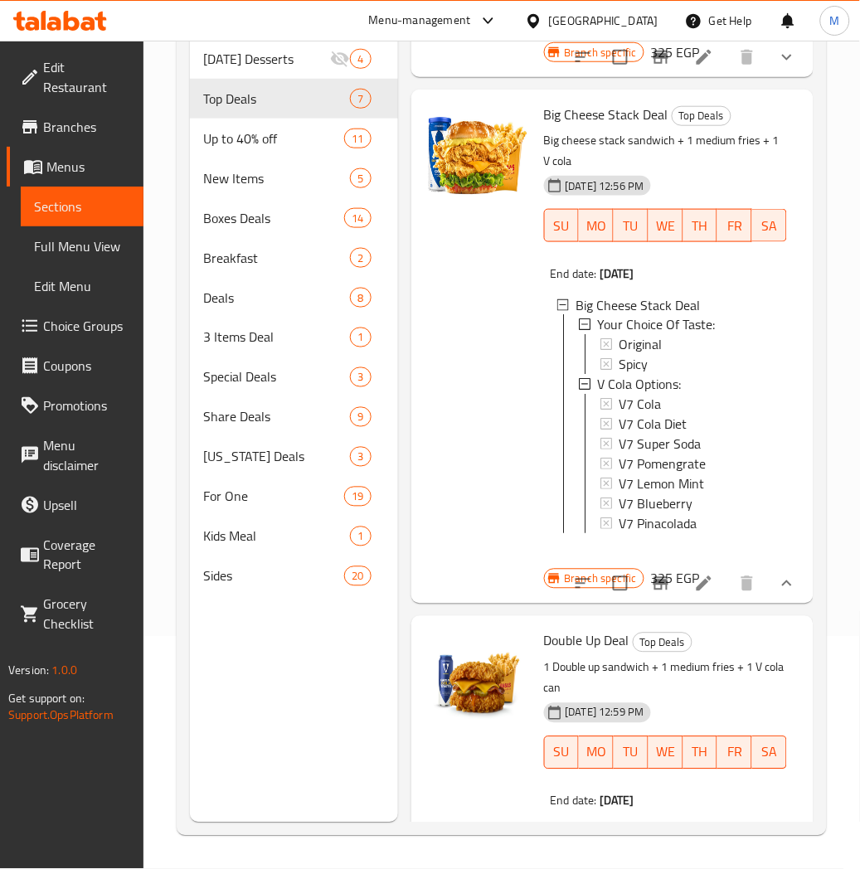
scroll to position [507, 0]
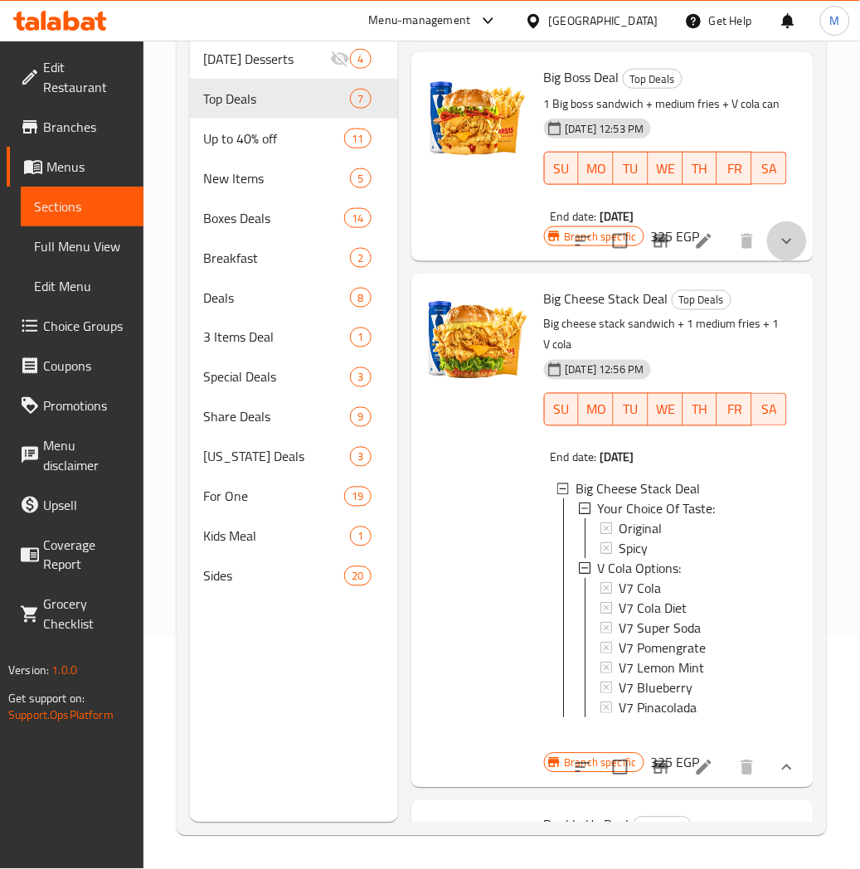
click at [782, 244] on icon "show more" at bounding box center [787, 241] width 10 height 6
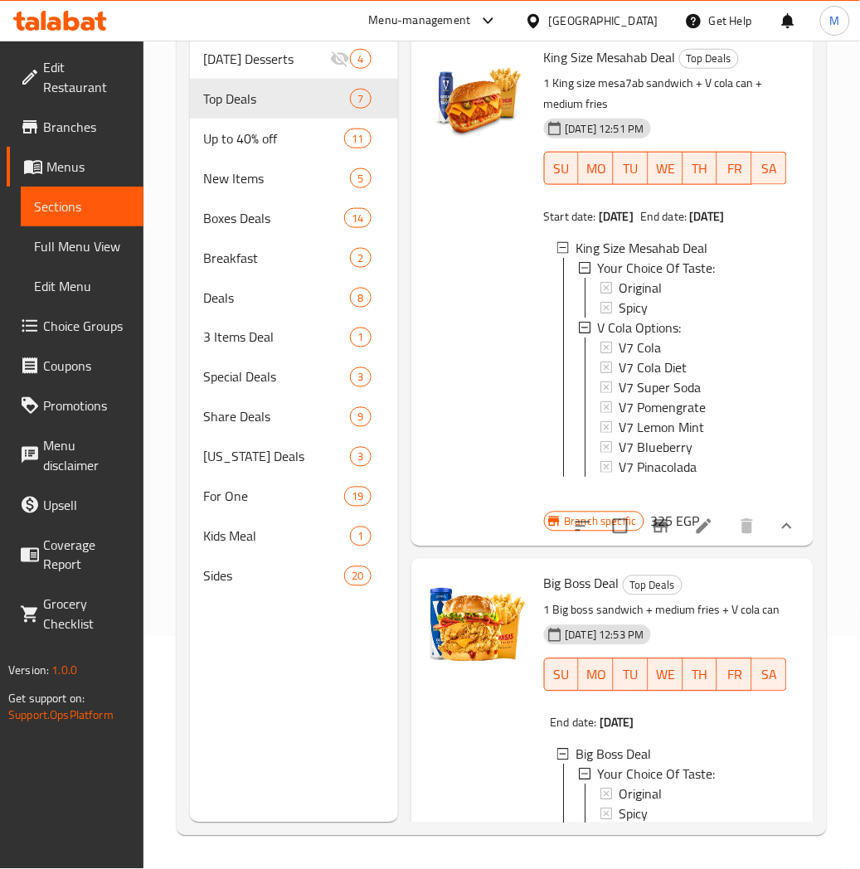
scroll to position [0, 0]
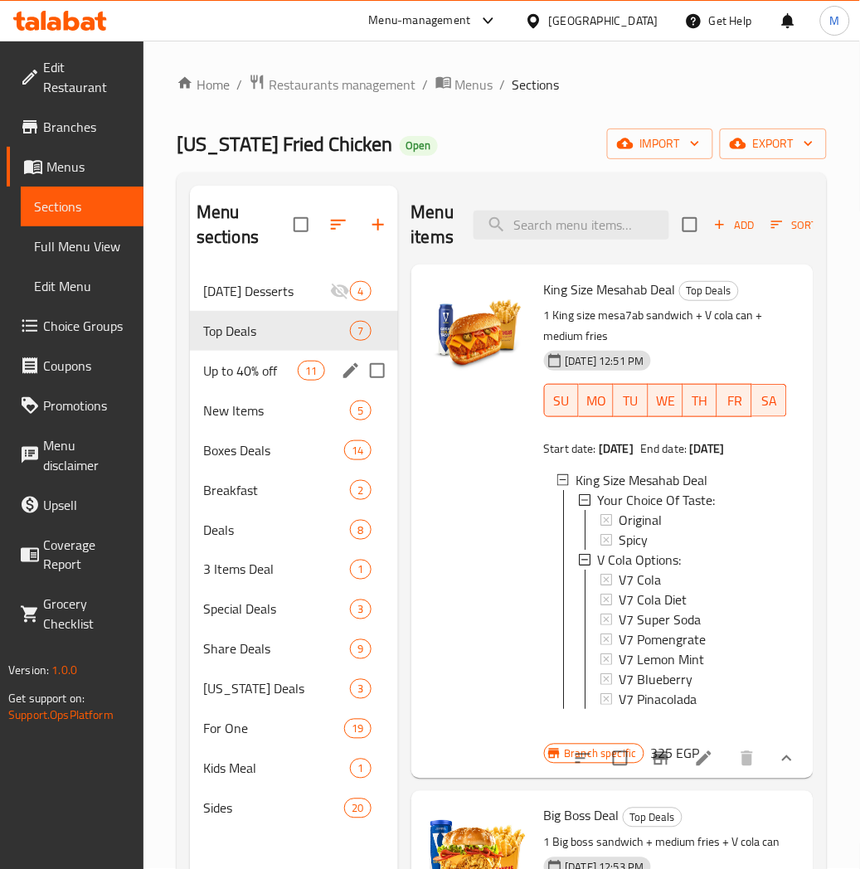
click at [233, 361] on span "Up to 40% off" at bounding box center [250, 371] width 95 height 20
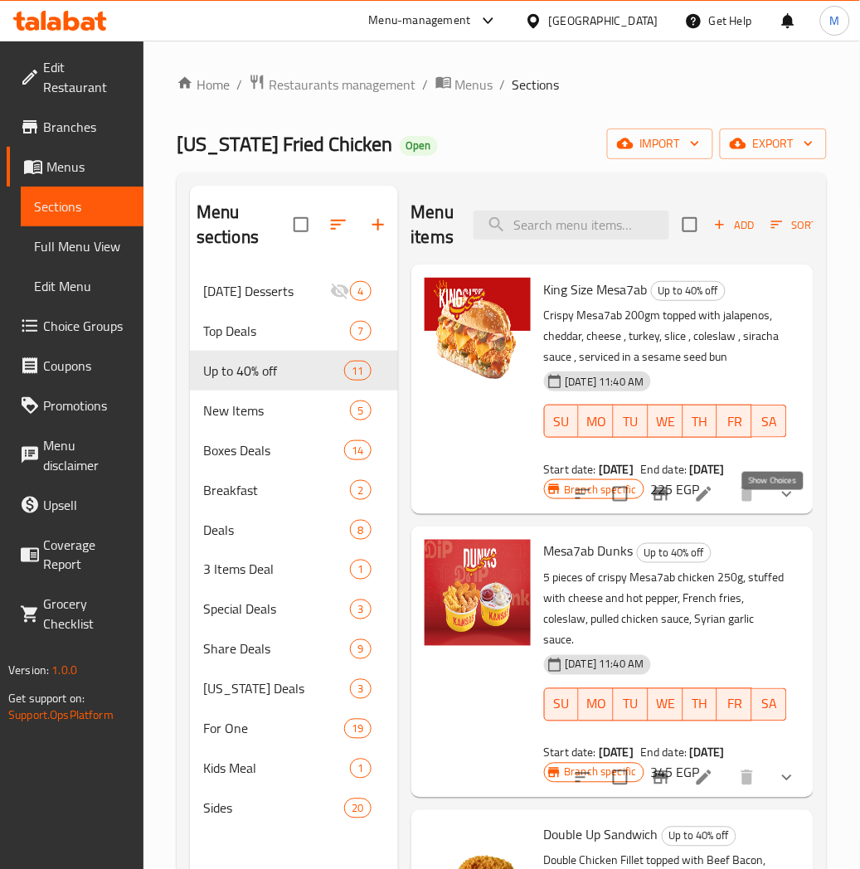
click at [780, 504] on icon "show more" at bounding box center [787, 494] width 20 height 20
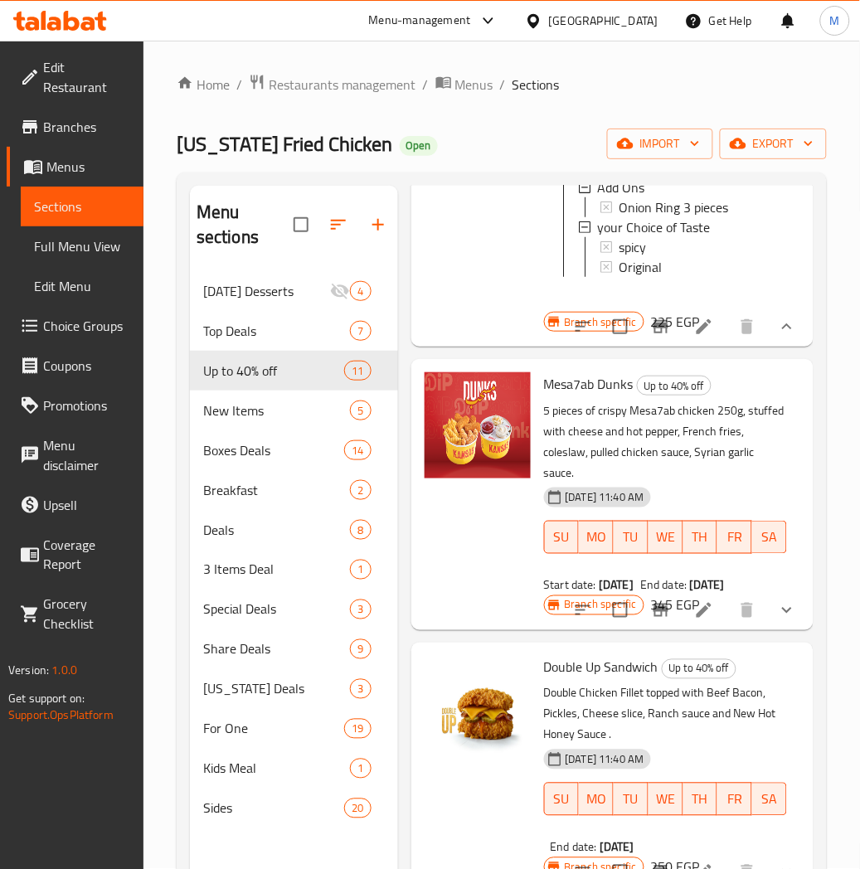
scroll to position [460, 0]
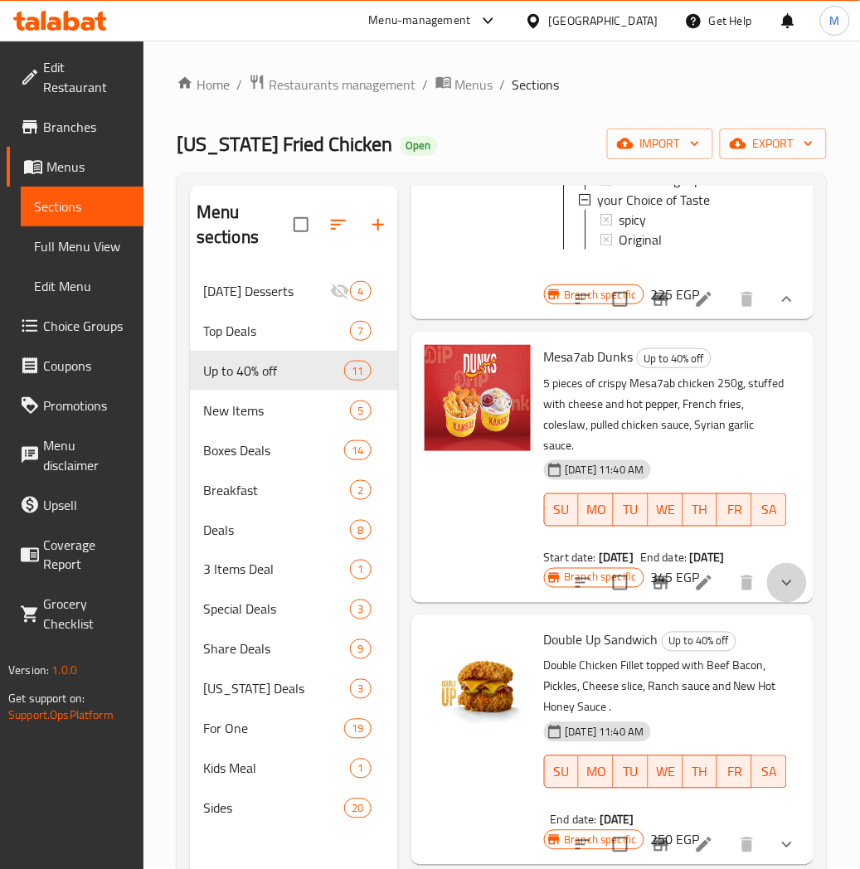
click at [784, 603] on button "show more" at bounding box center [787, 583] width 40 height 40
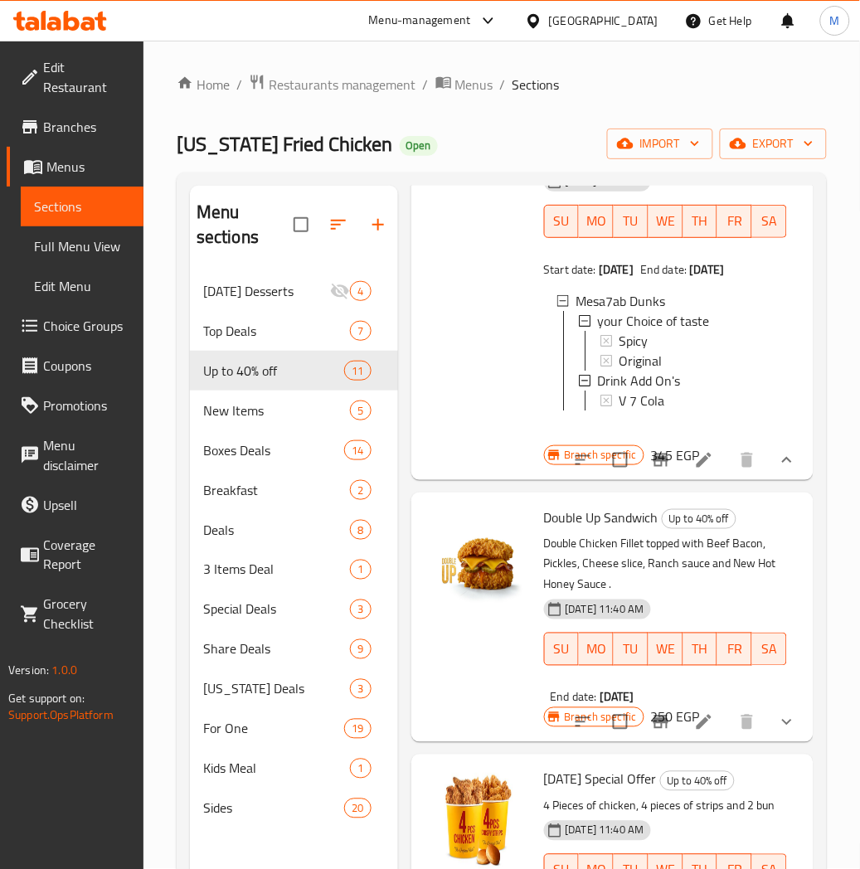
scroll to position [829, 0]
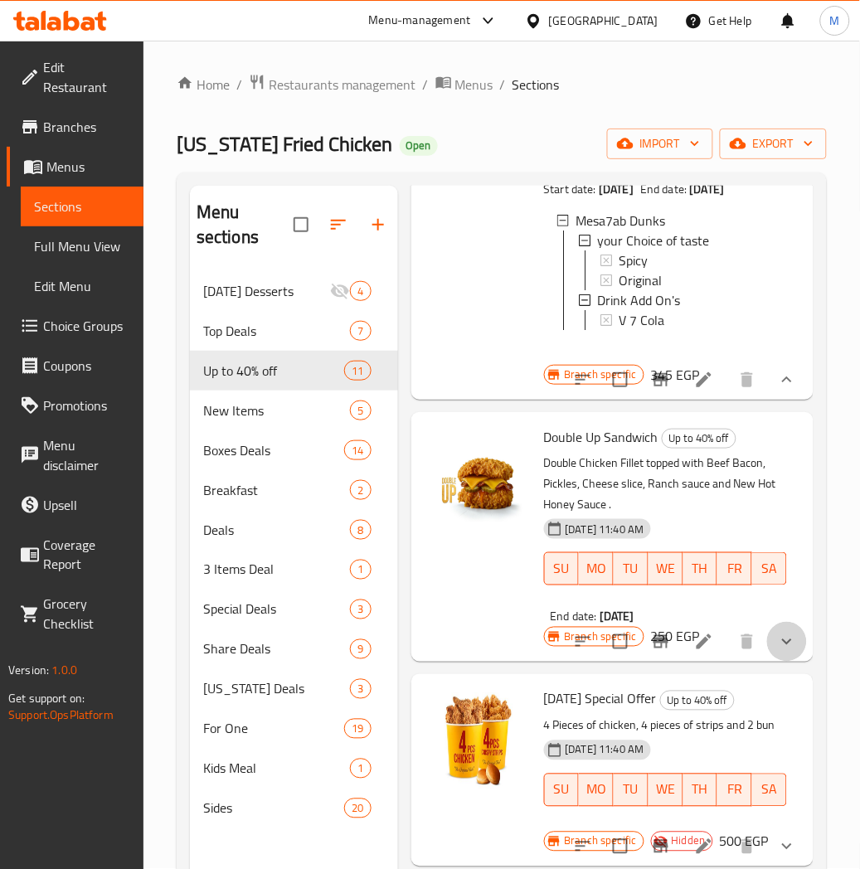
click at [767, 662] on button "show more" at bounding box center [787, 642] width 40 height 40
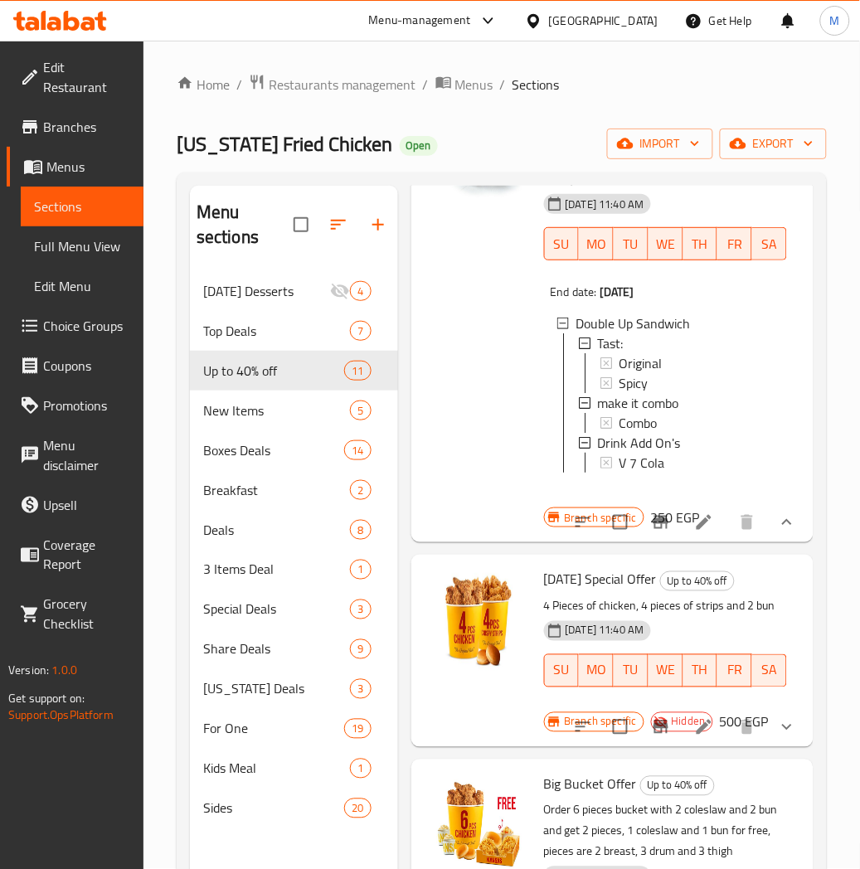
scroll to position [1289, 0]
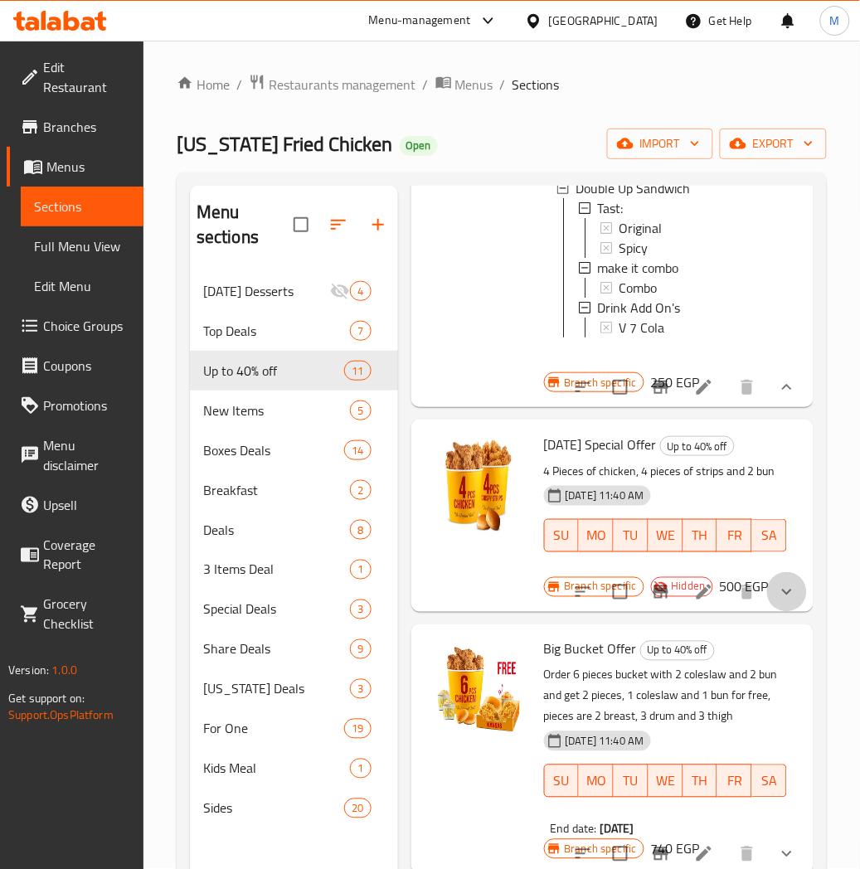
click at [788, 612] on button "show more" at bounding box center [787, 592] width 40 height 40
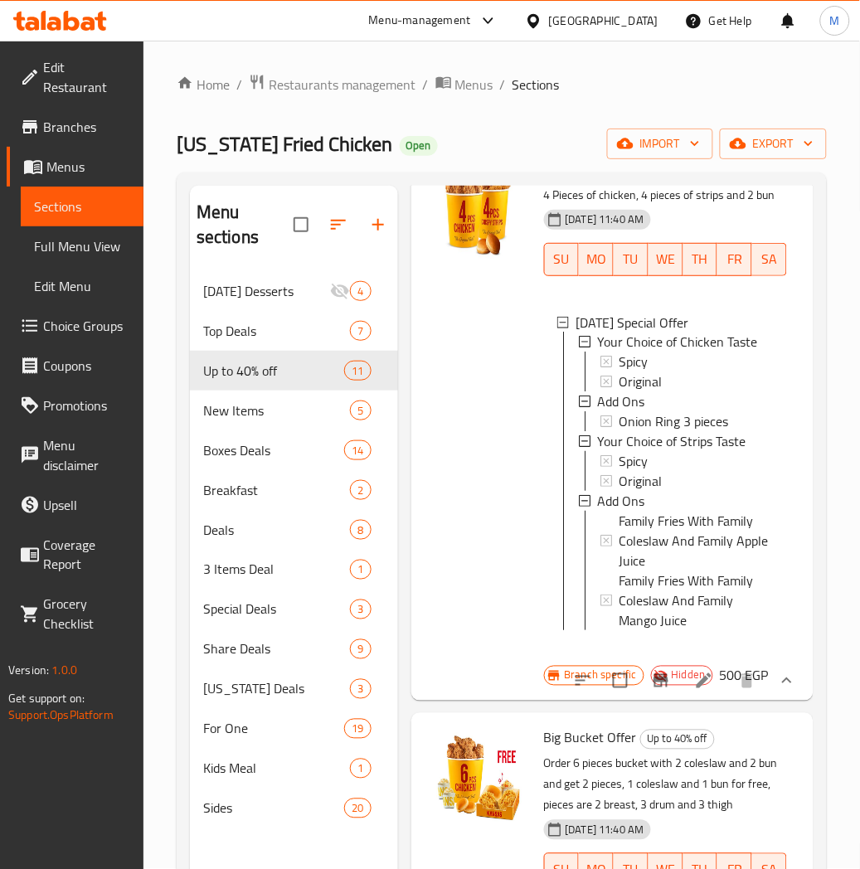
scroll to position [2, 0]
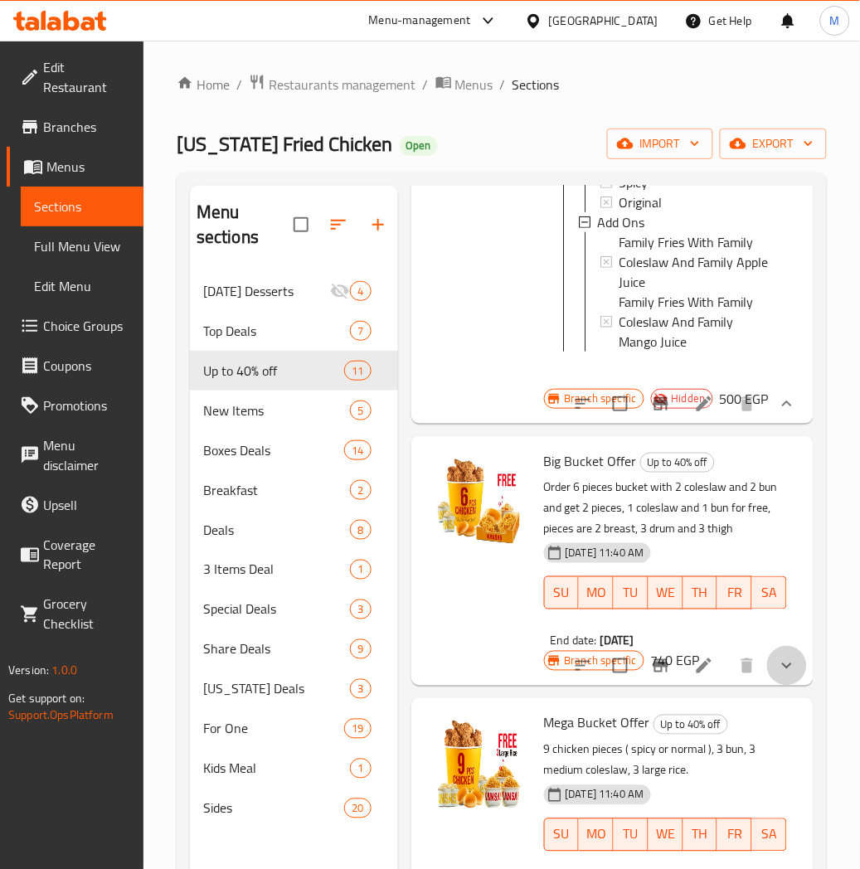
click at [767, 686] on button "show more" at bounding box center [787, 666] width 40 height 40
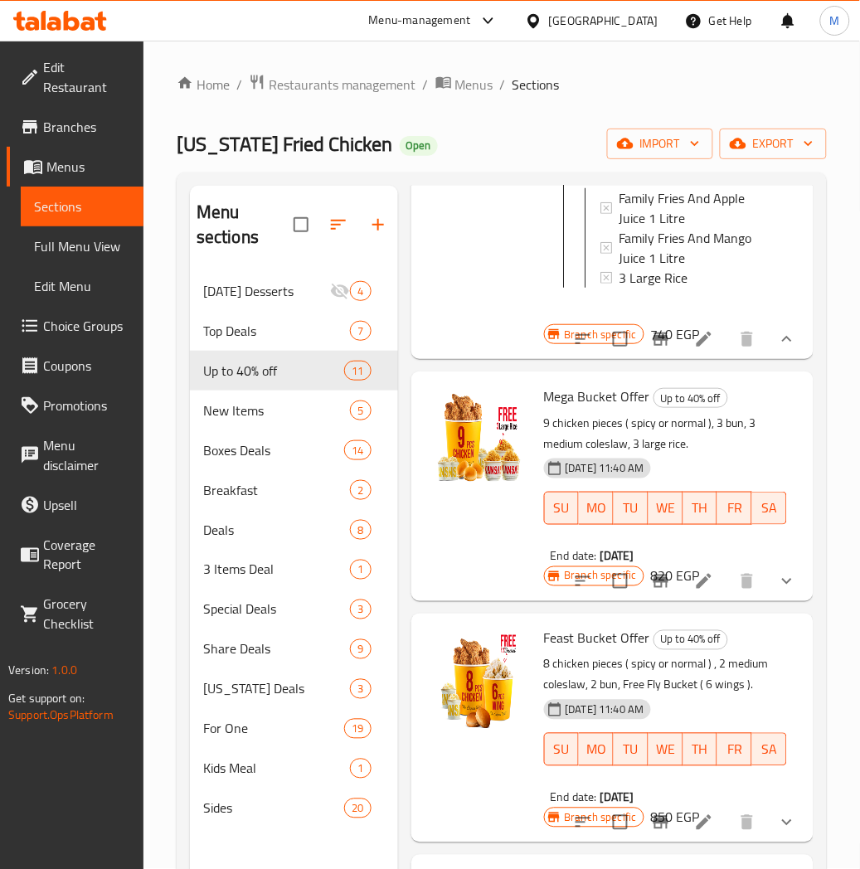
scroll to position [2487, 0]
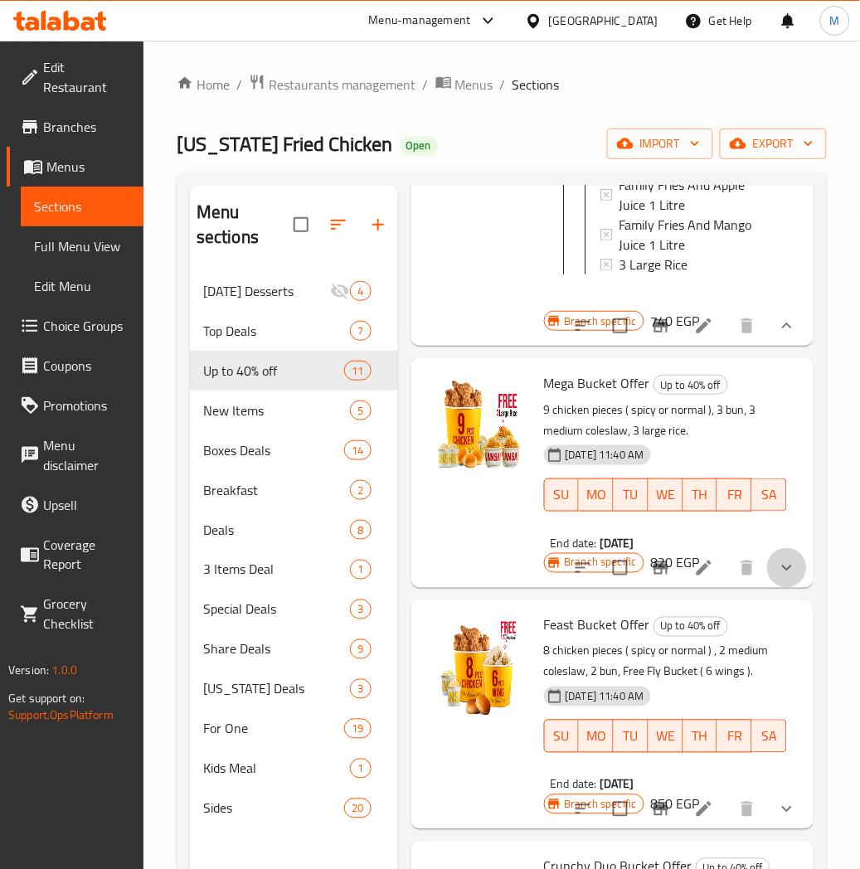
click at [767, 588] on button "show more" at bounding box center [787, 568] width 40 height 40
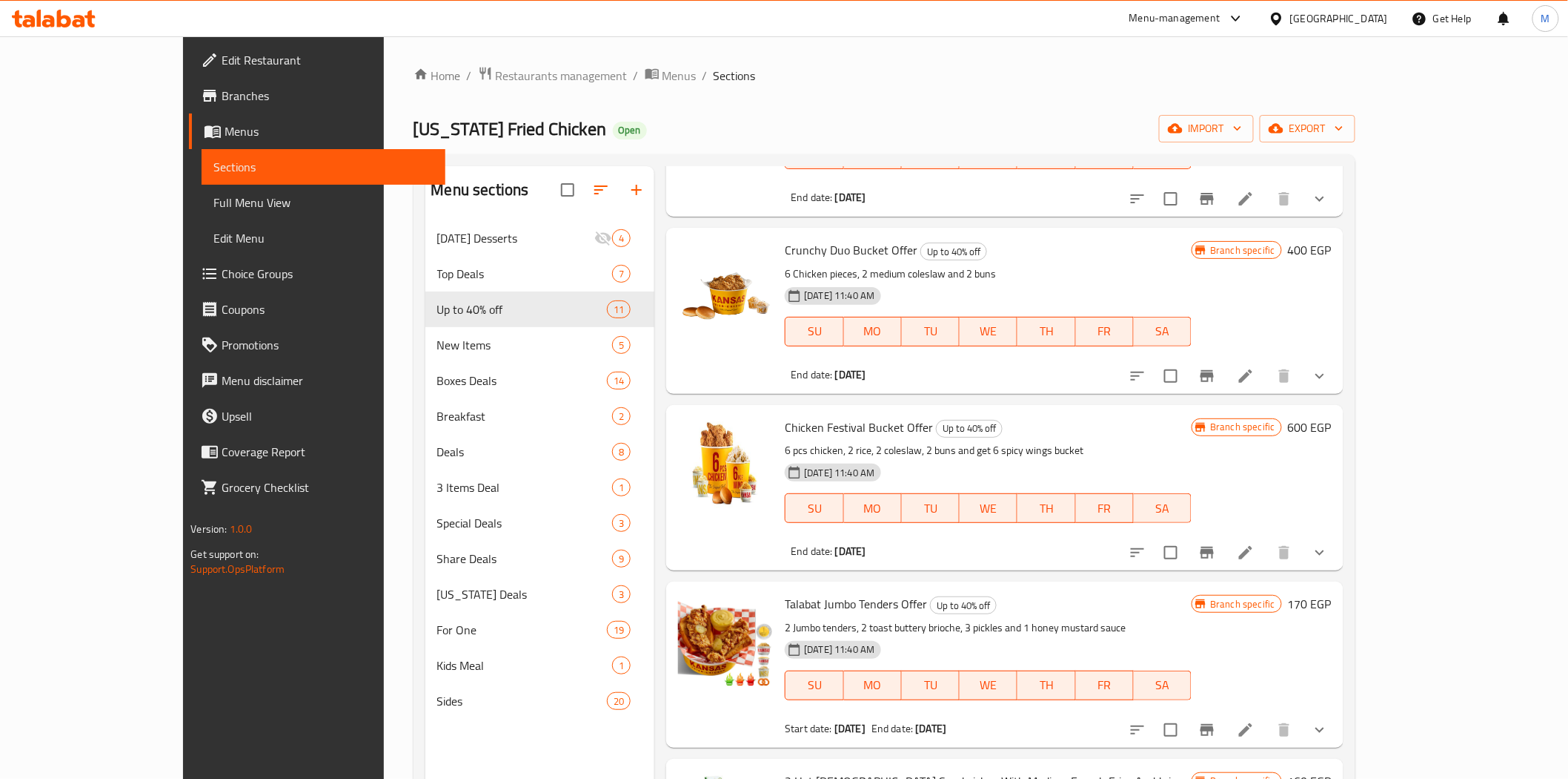
scroll to position [2472, 0]
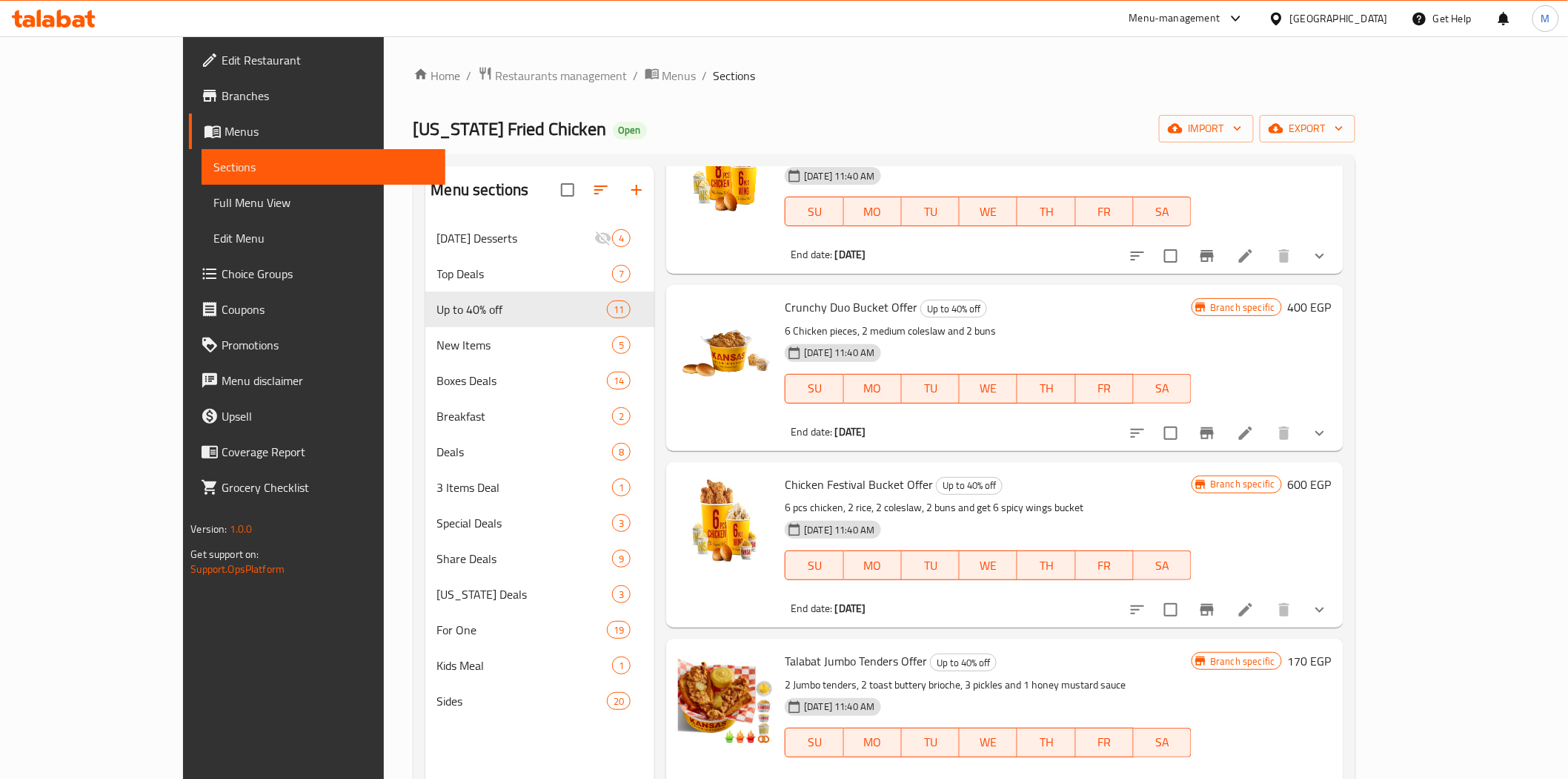
click at [1337, 592] on button "show more" at bounding box center [1320, 610] width 36 height 36
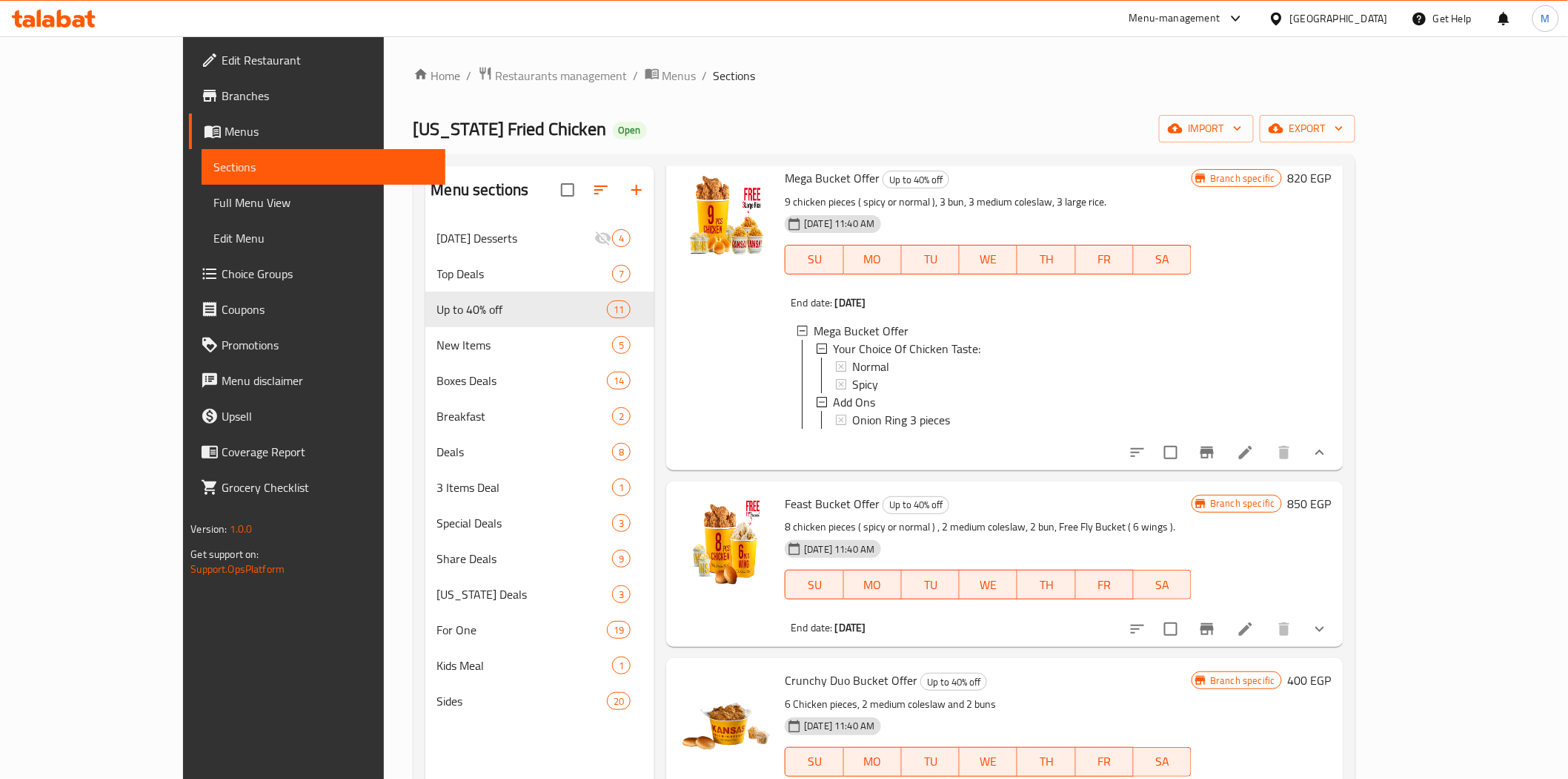
scroll to position [2127, 0]
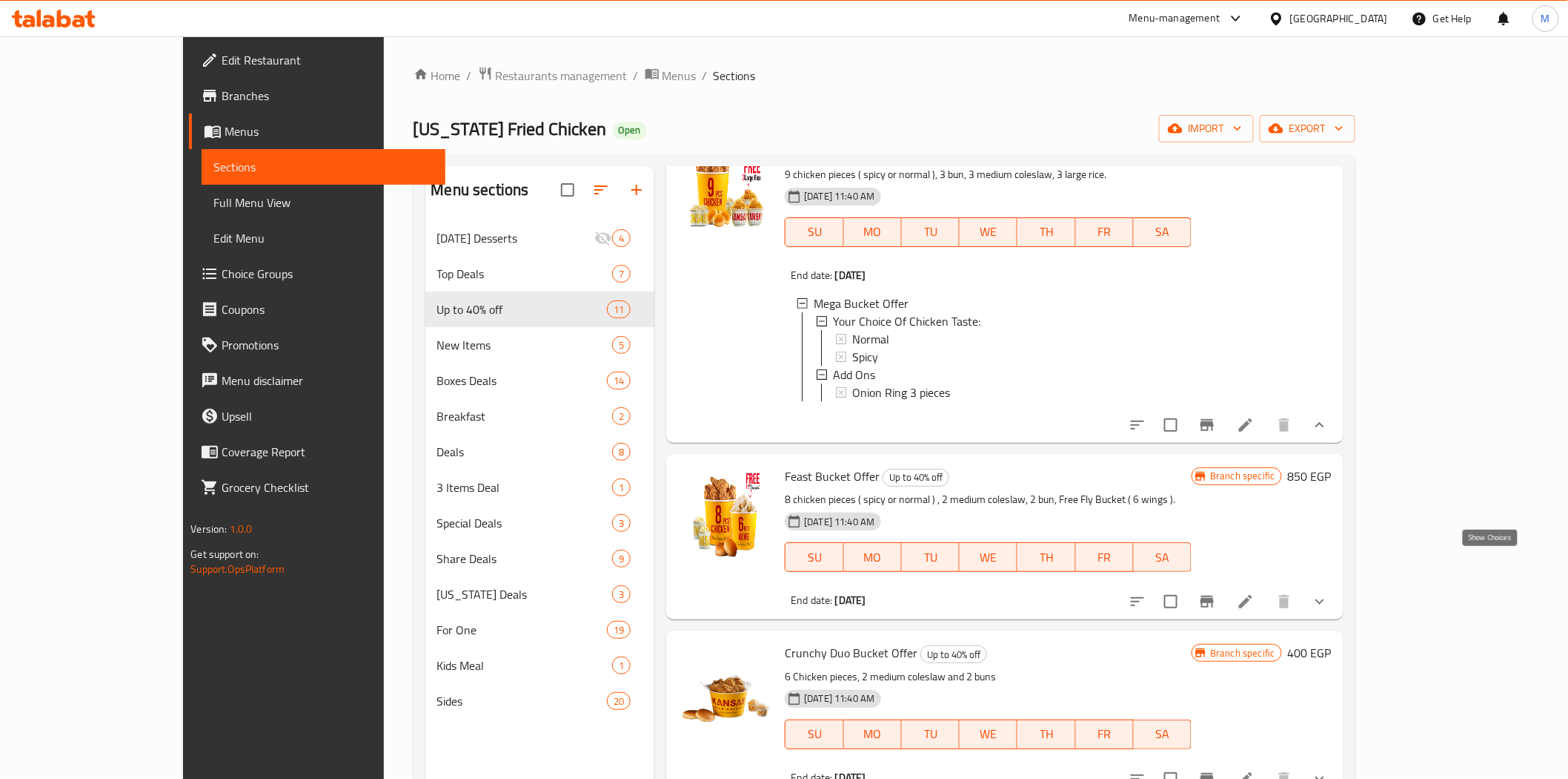
click at [1329, 592] on icon "show more" at bounding box center [1320, 601] width 18 height 18
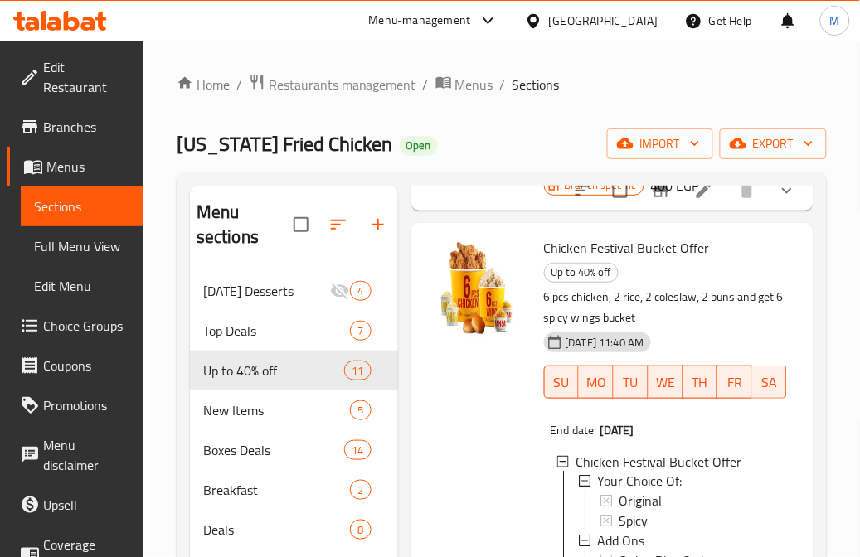
scroll to position [3760, 0]
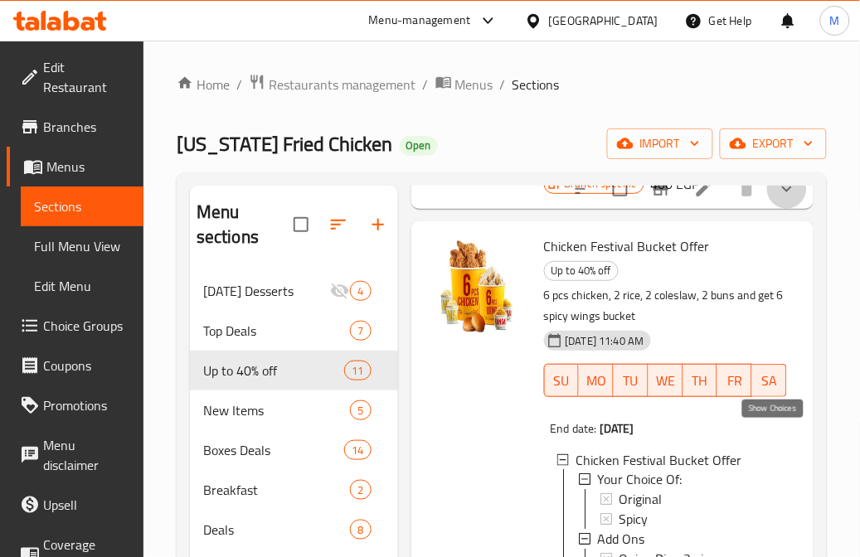
click at [778, 199] on icon "show more" at bounding box center [787, 189] width 20 height 20
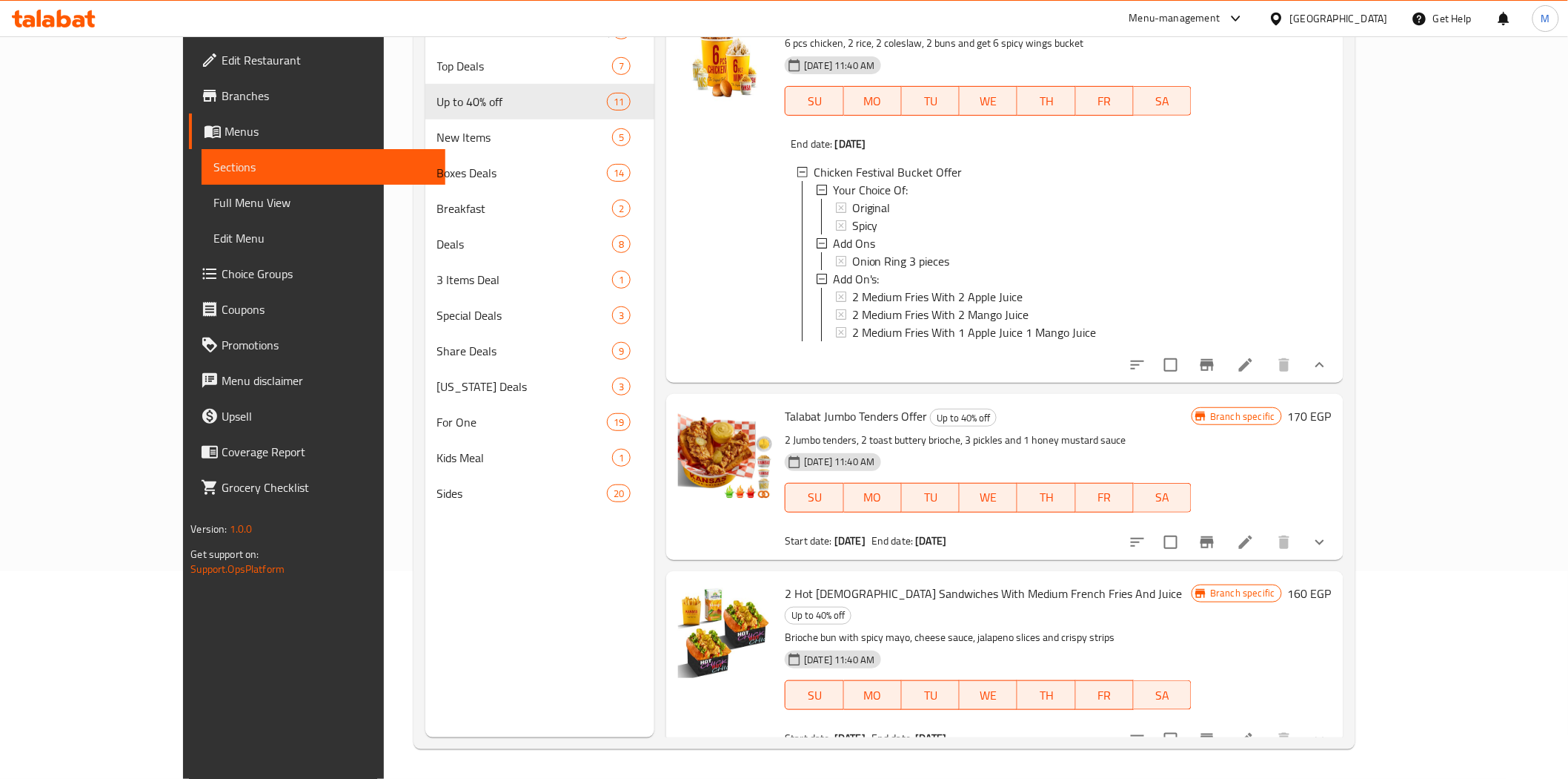
scroll to position [42, 0]
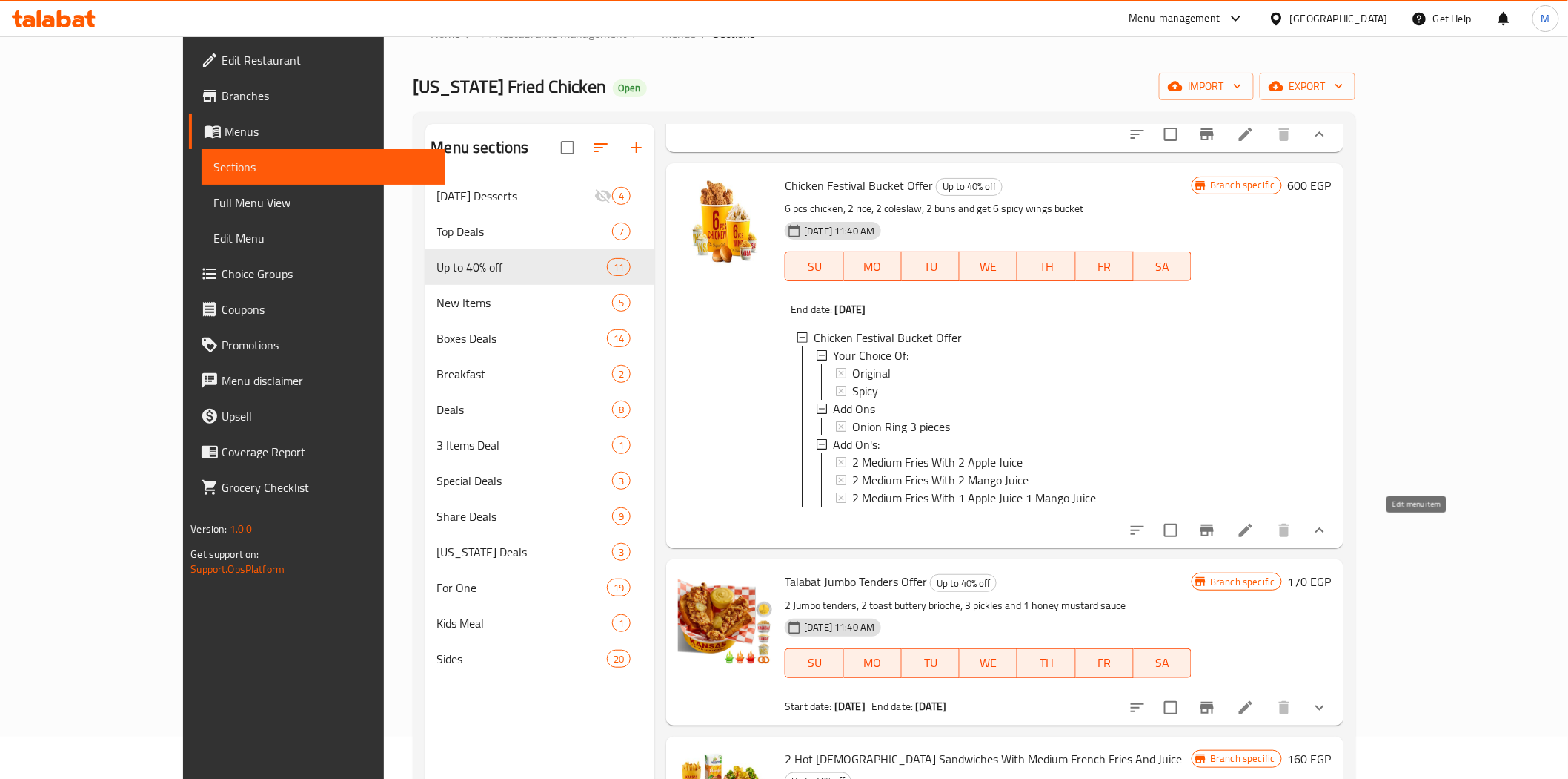
click at [1255, 532] on icon at bounding box center [1246, 530] width 18 height 18
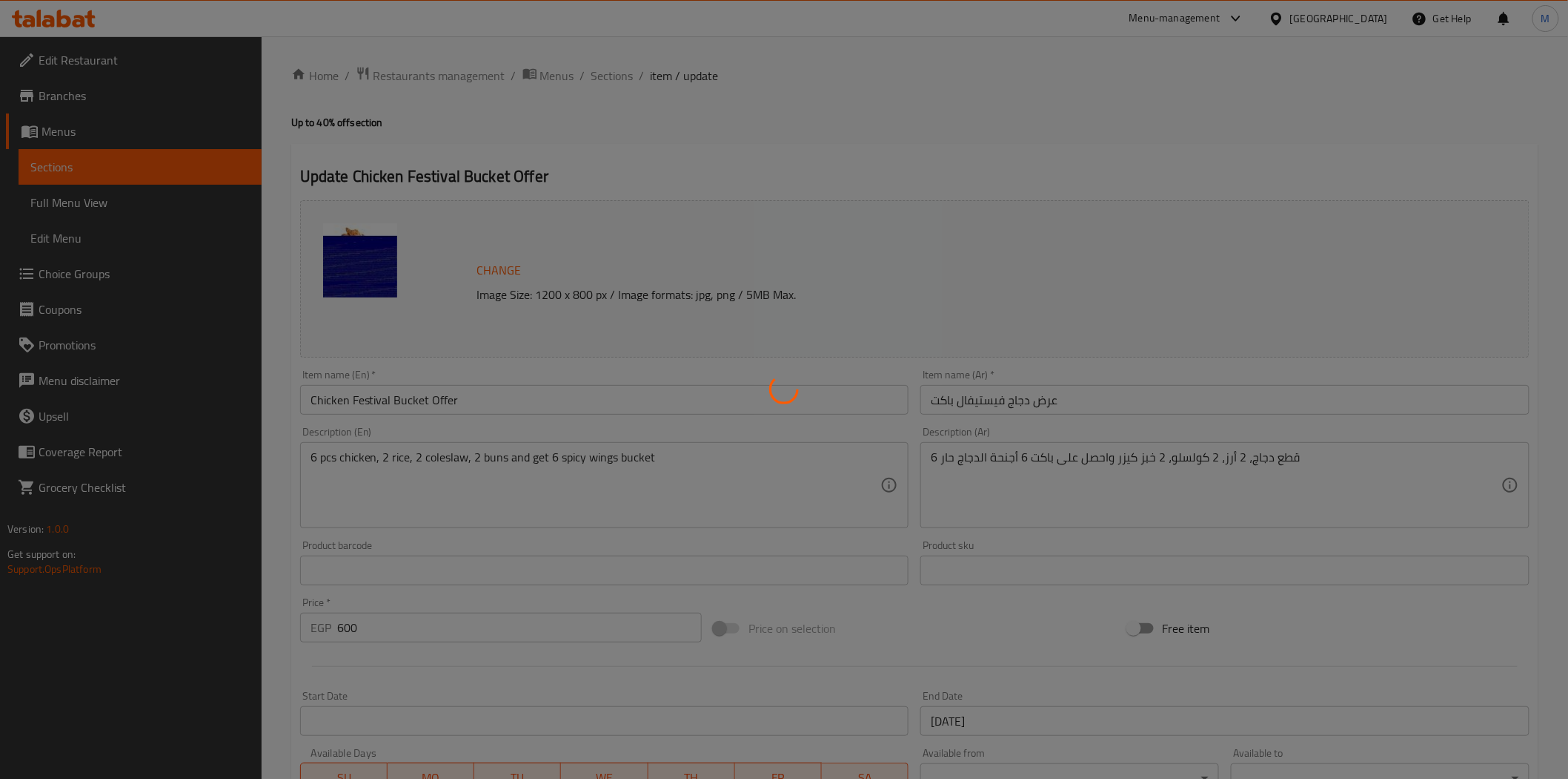
type input "إختيارك من:"
type input "1"
type input "اضافة"
type input "0"
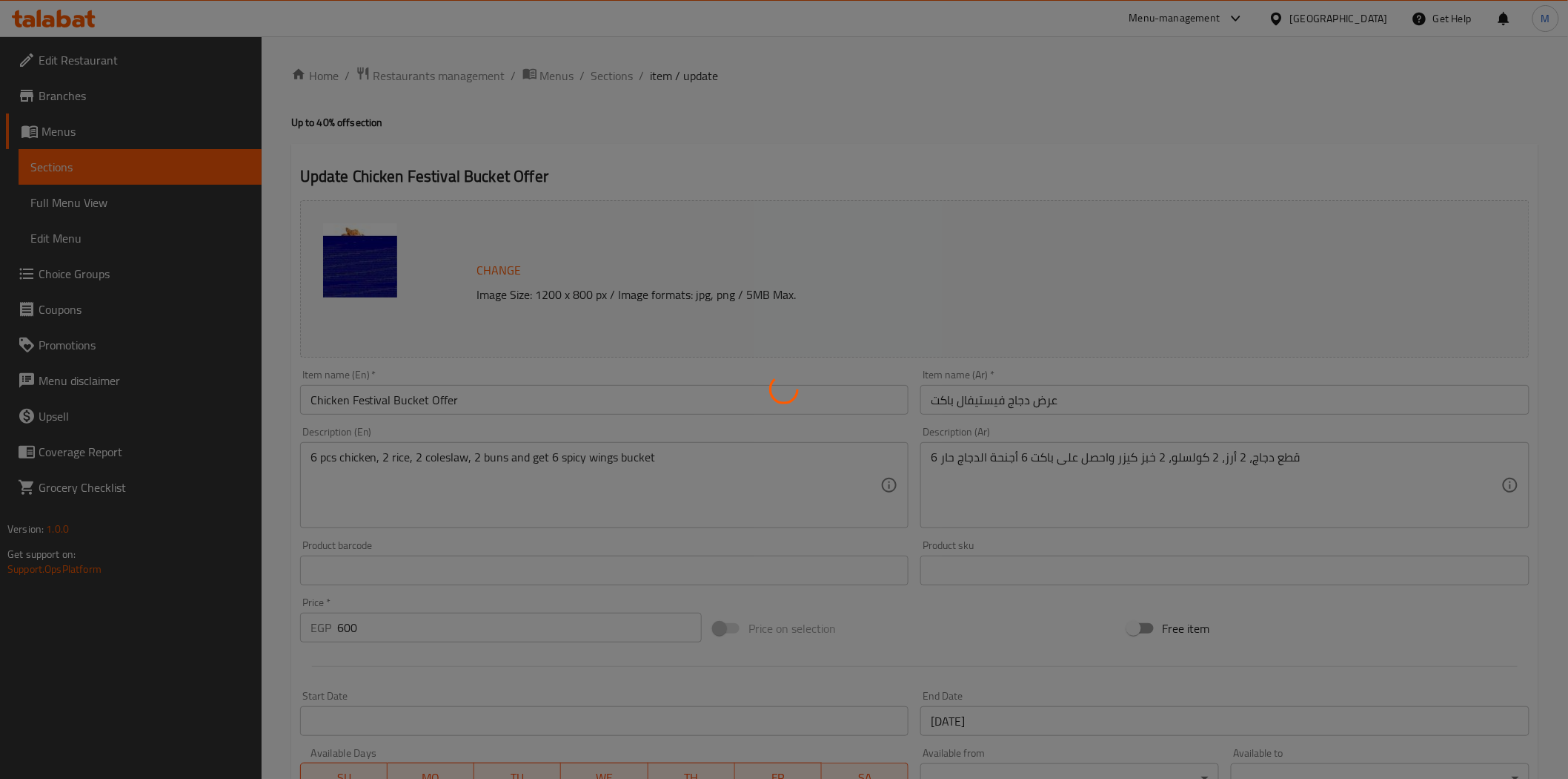
type input "1"
type input "الإضافات:"
type input "0"
type input "2"
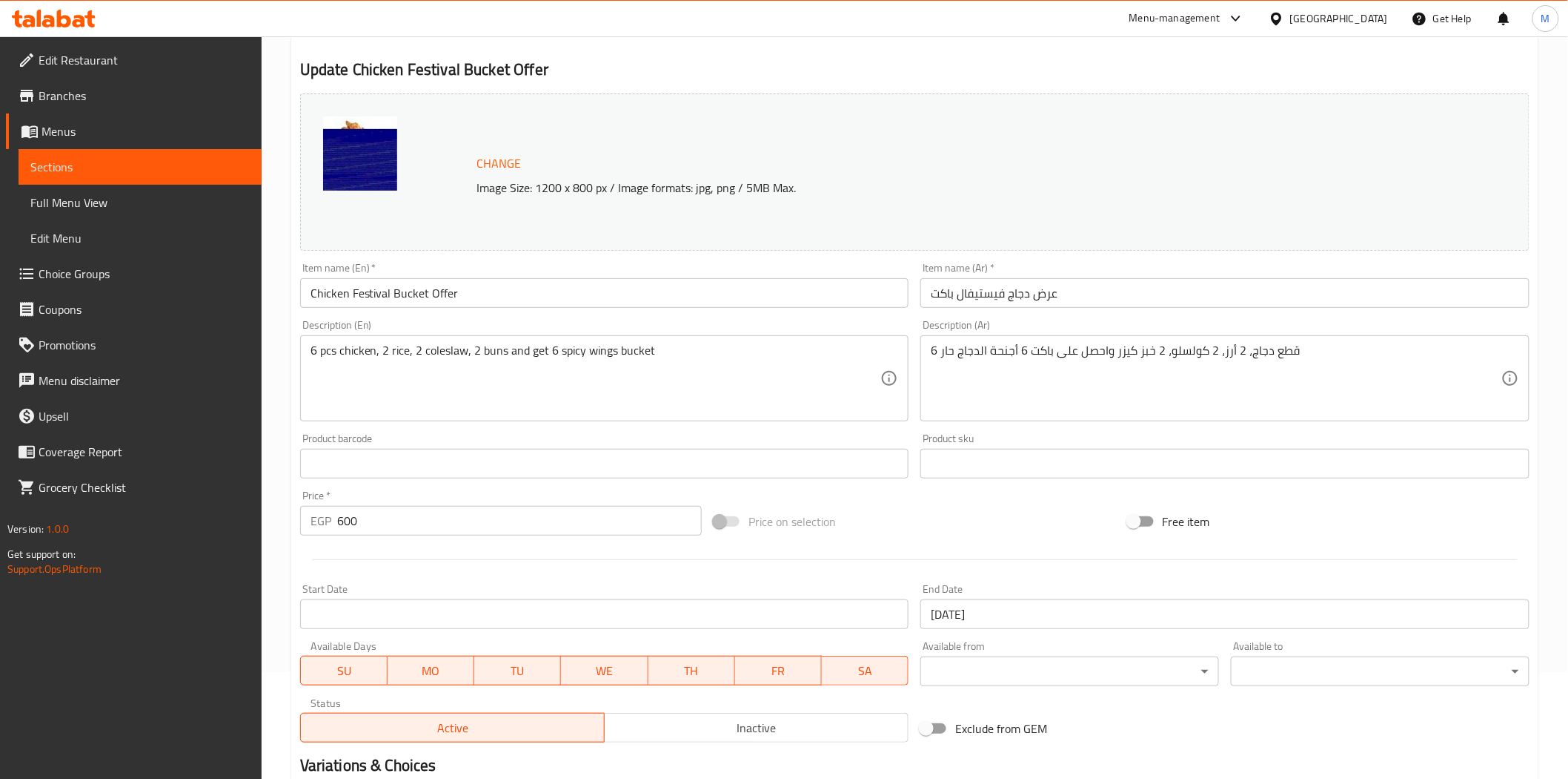
scroll to position [329, 0]
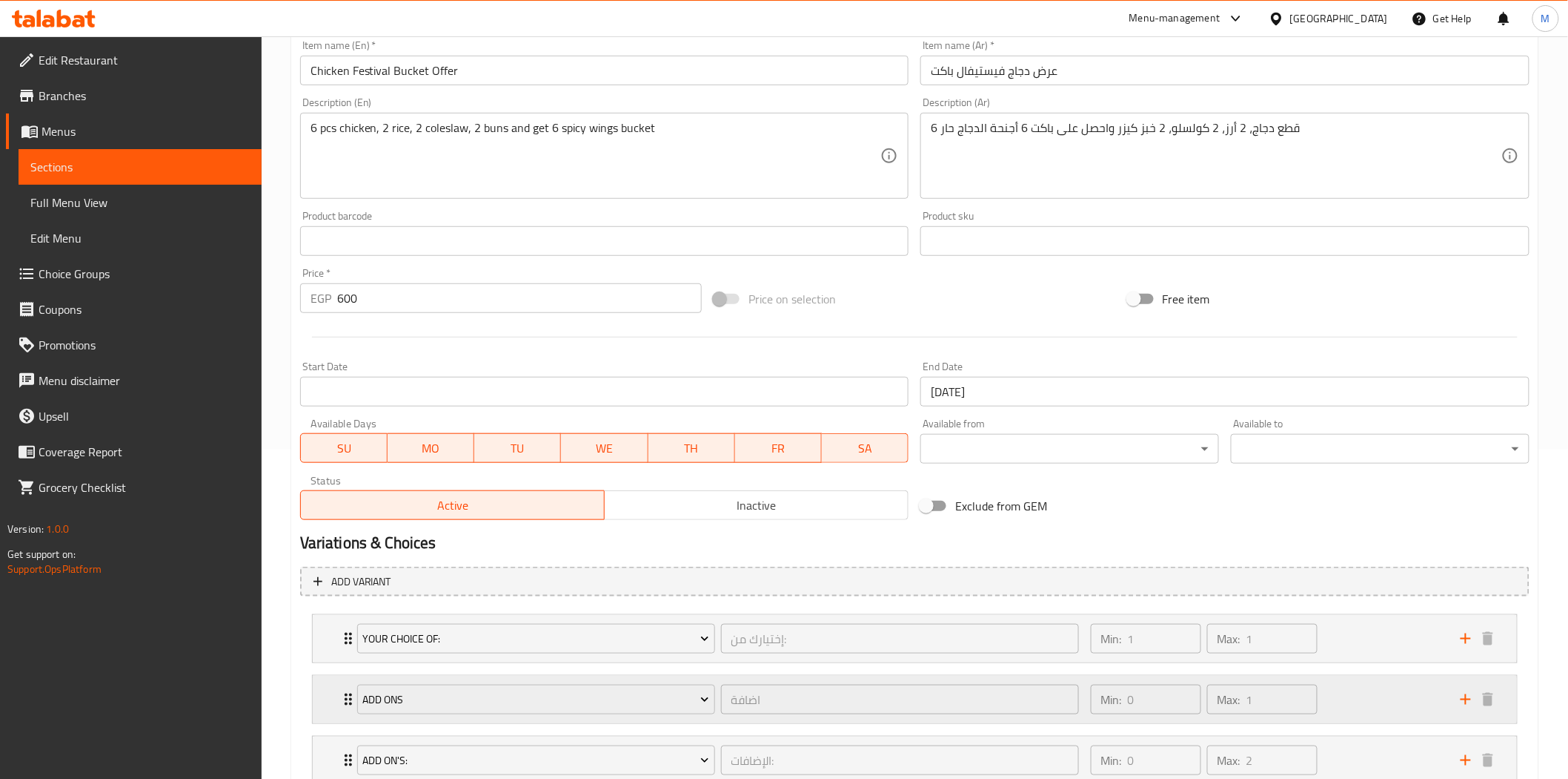
click at [344, 693] on icon "Expand" at bounding box center [349, 699] width 18 height 18
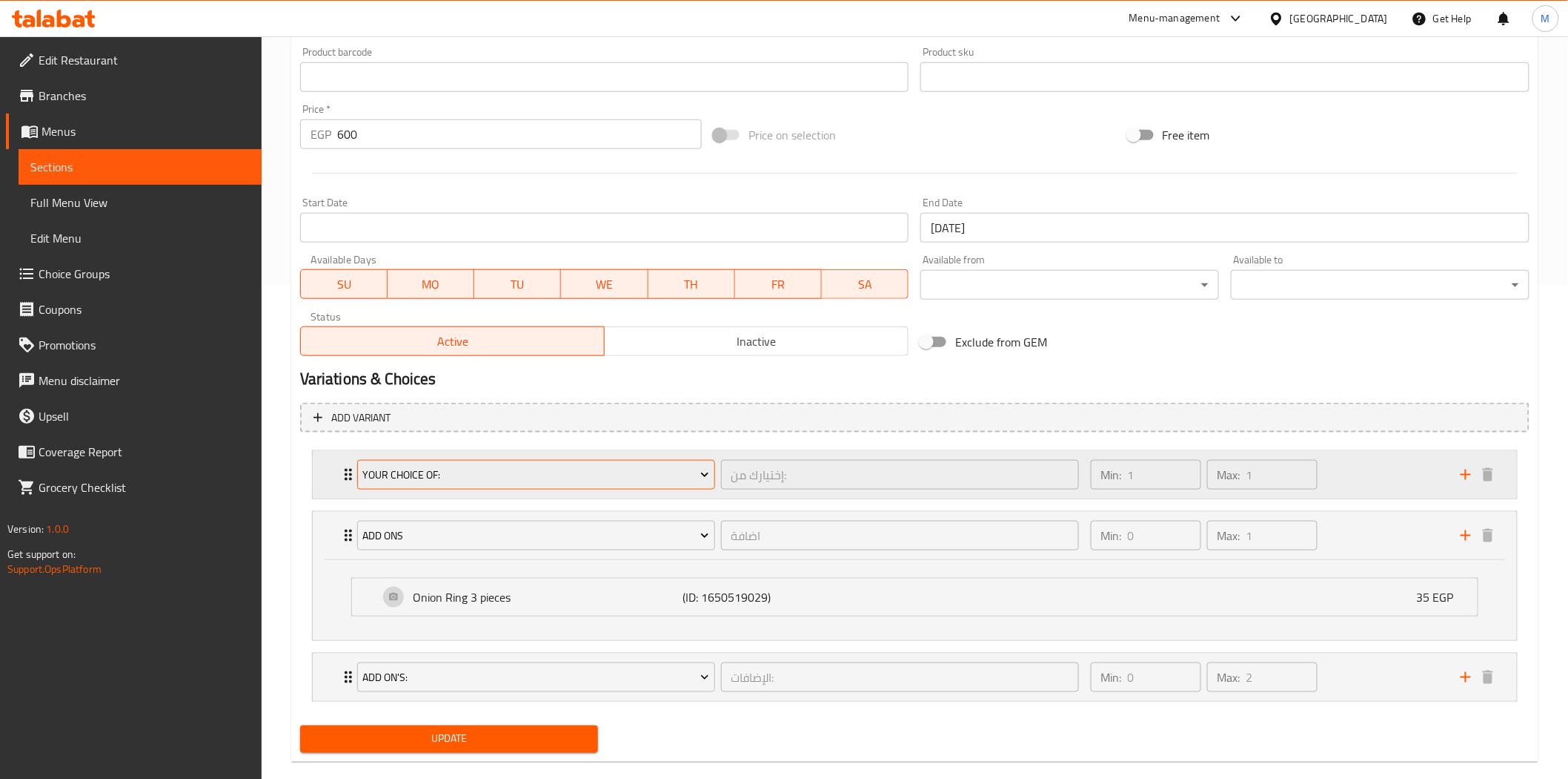
scroll to position [494, 0]
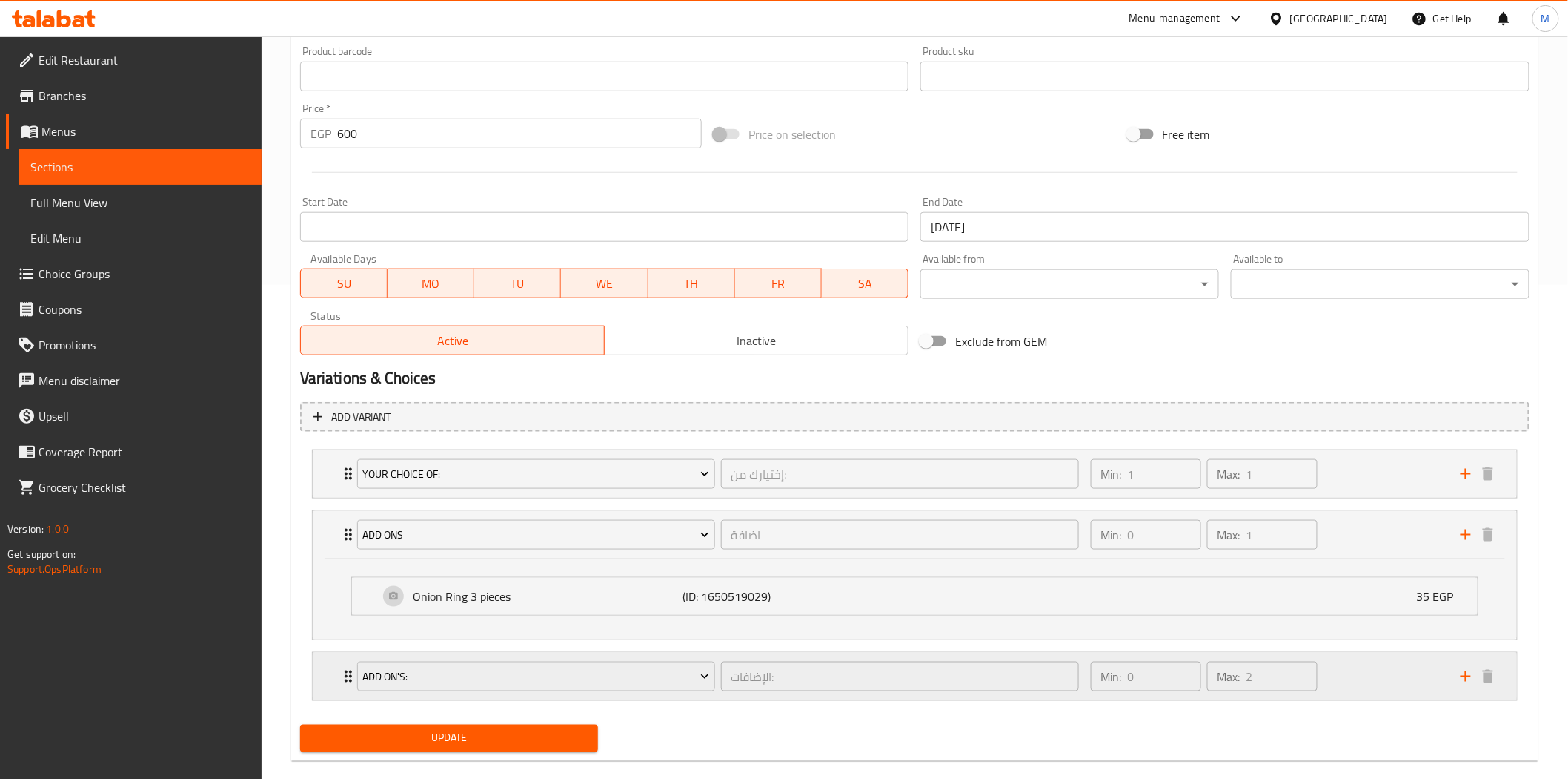
click at [340, 679] on icon "Expand" at bounding box center [349, 676] width 18 height 18
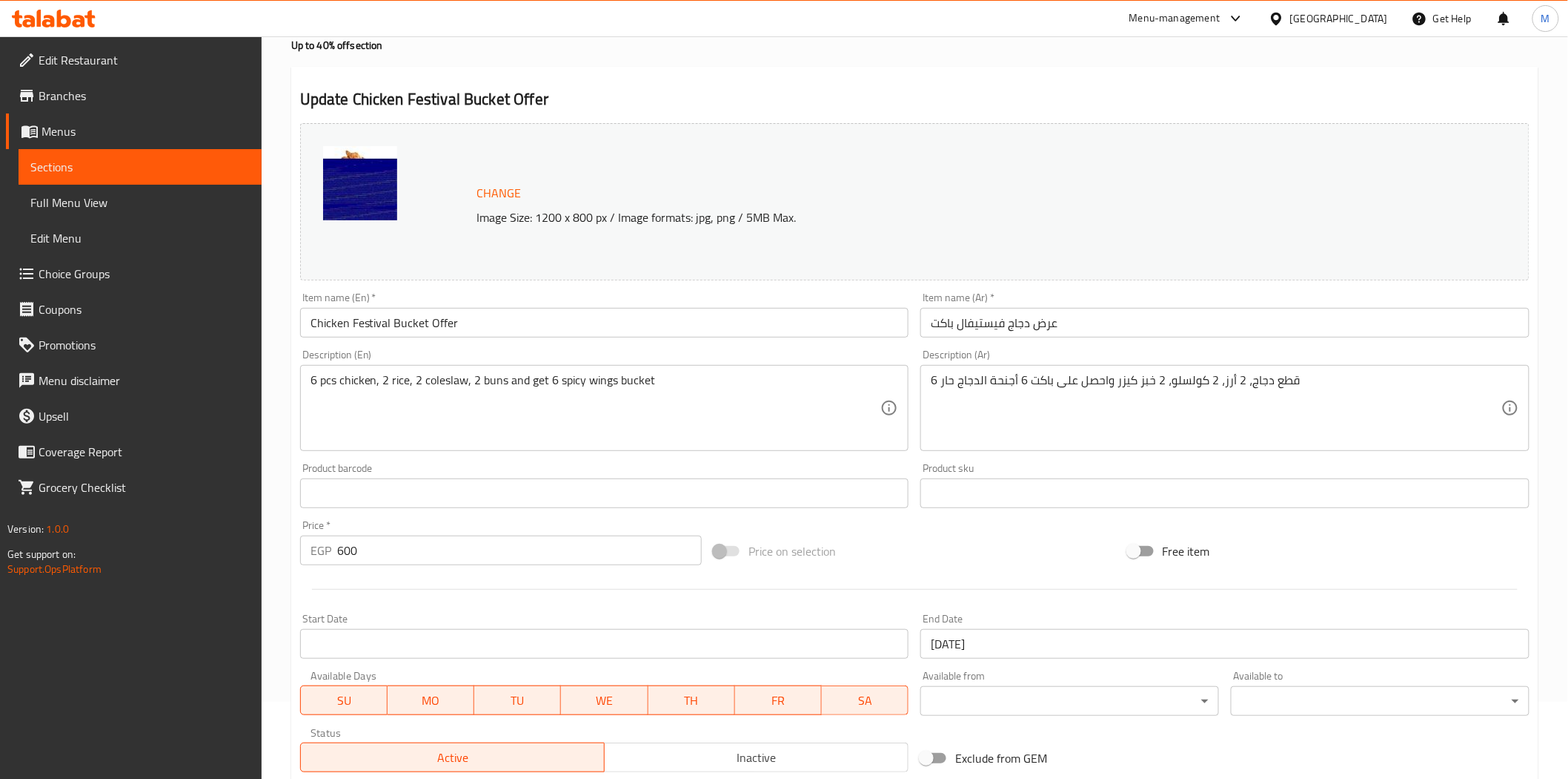
scroll to position [0, 0]
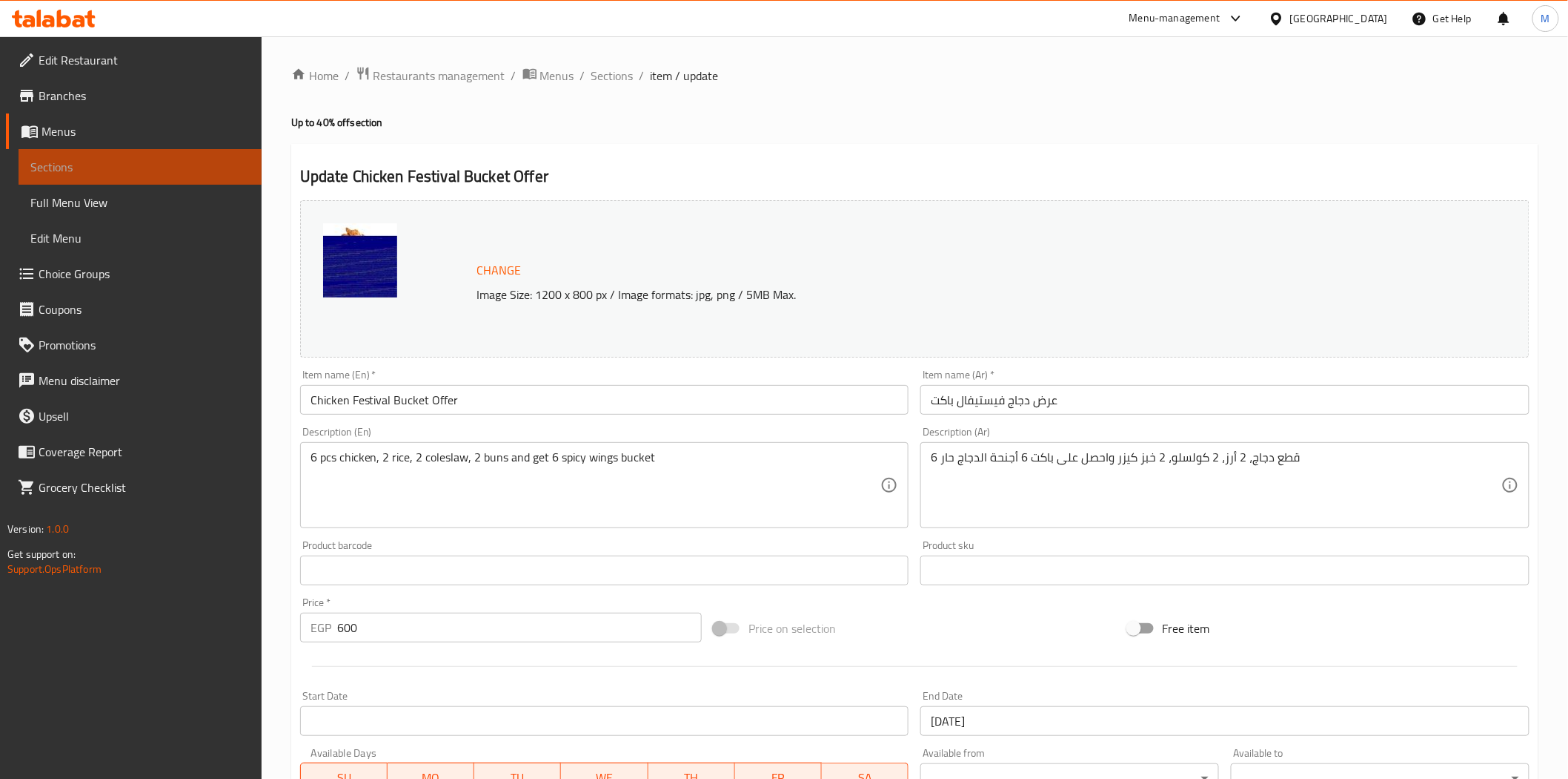
click at [84, 167] on span "Sections" at bounding box center [139, 167] width 219 height 18
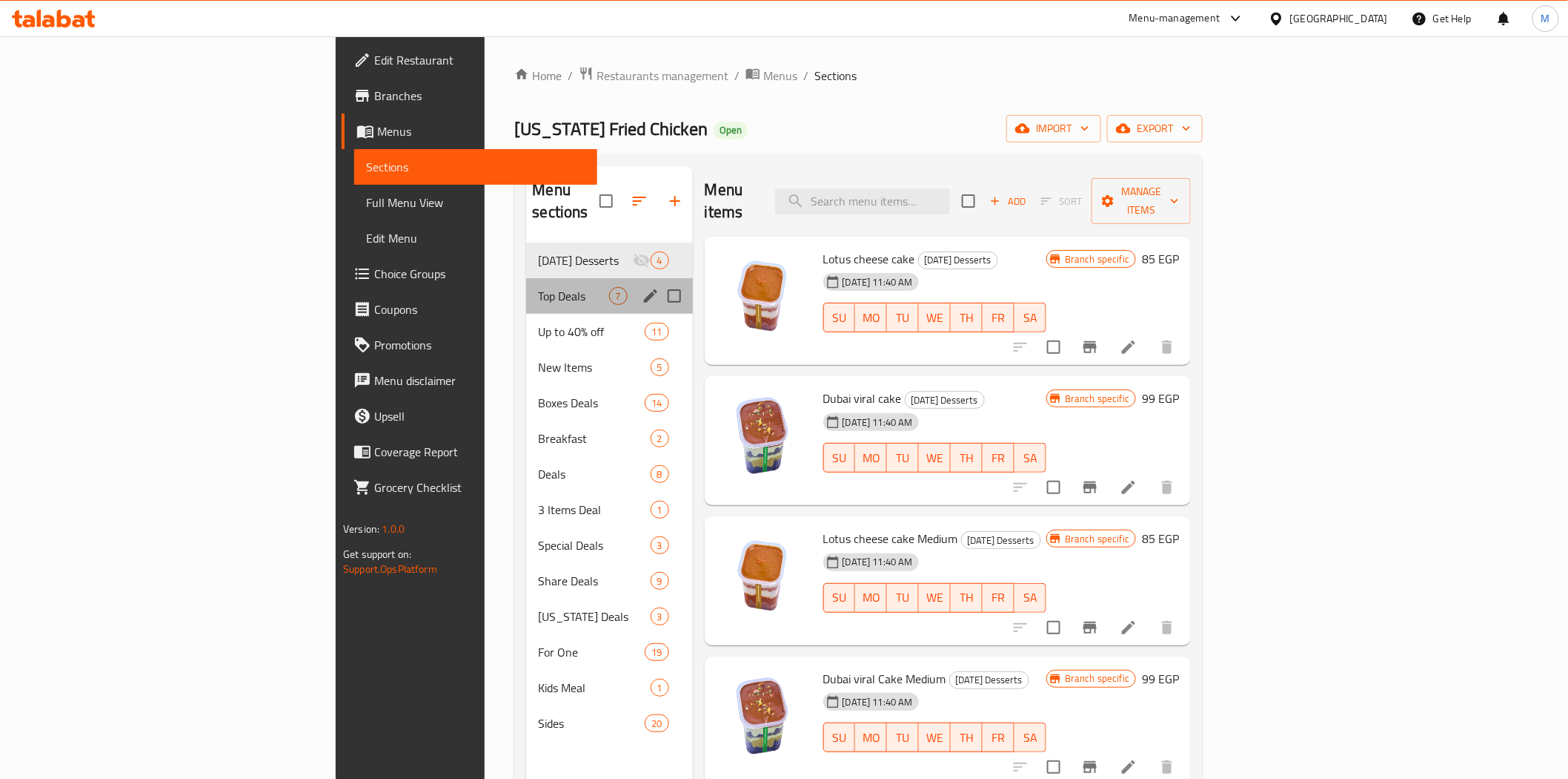
click at [527, 290] on div "Top Deals 7" at bounding box center [610, 296] width 166 height 36
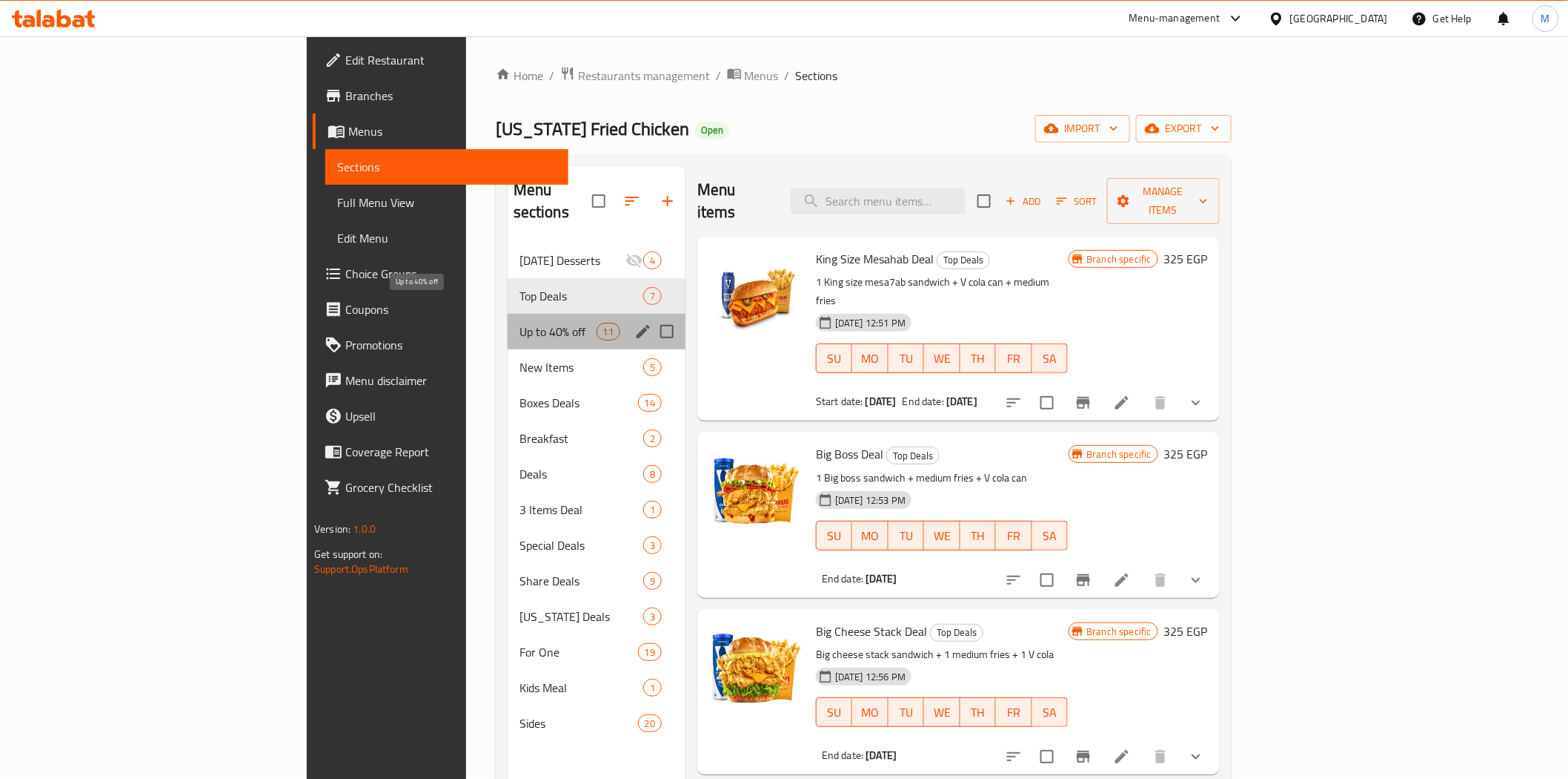
click at [519, 323] on span "Up to 40% off" at bounding box center [558, 332] width 77 height 18
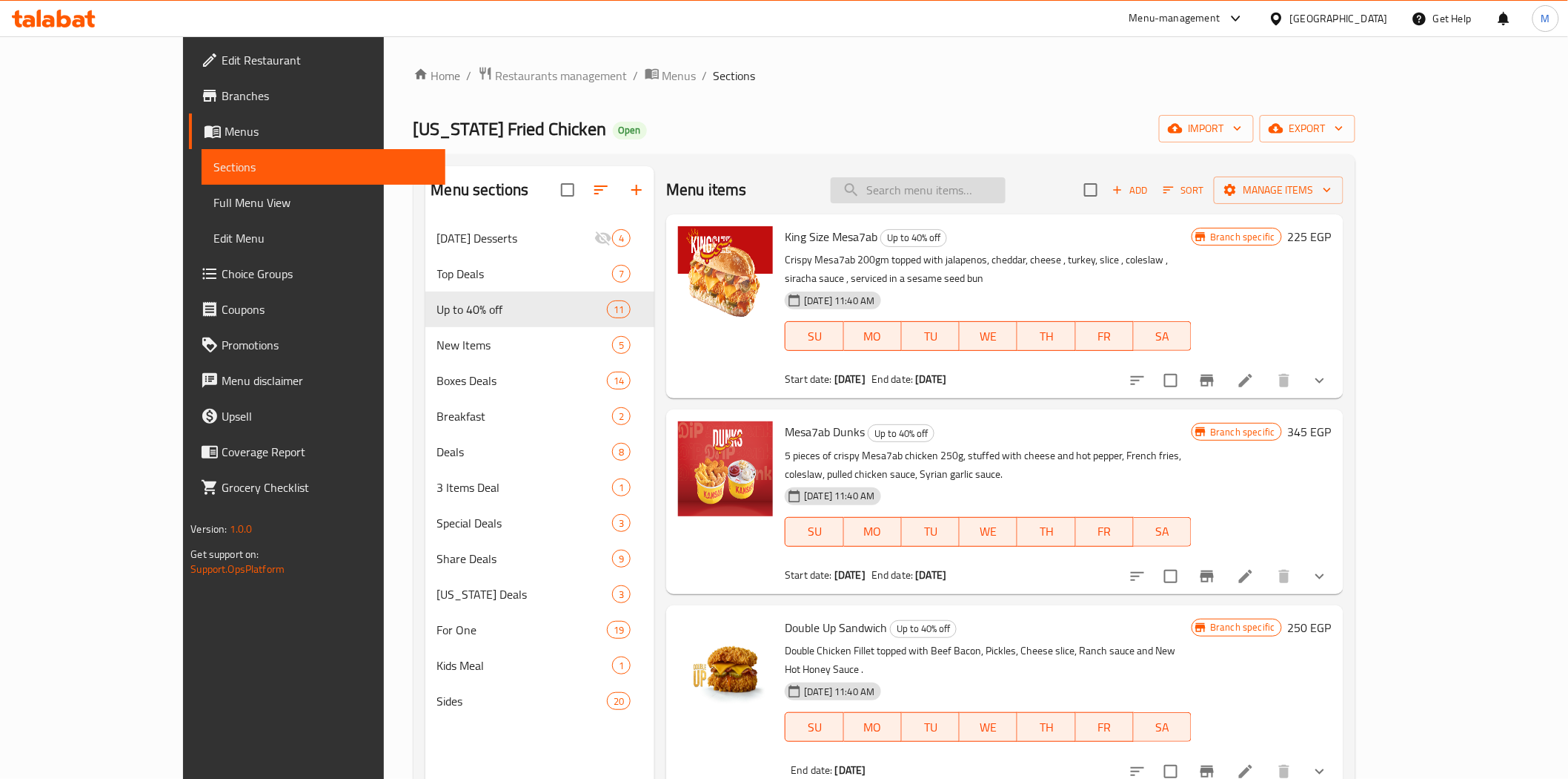
click at [979, 180] on div "Menu items Add Sort Manage items" at bounding box center [1004, 191] width 677 height 48
click at [980, 190] on input "search" at bounding box center [918, 190] width 175 height 26
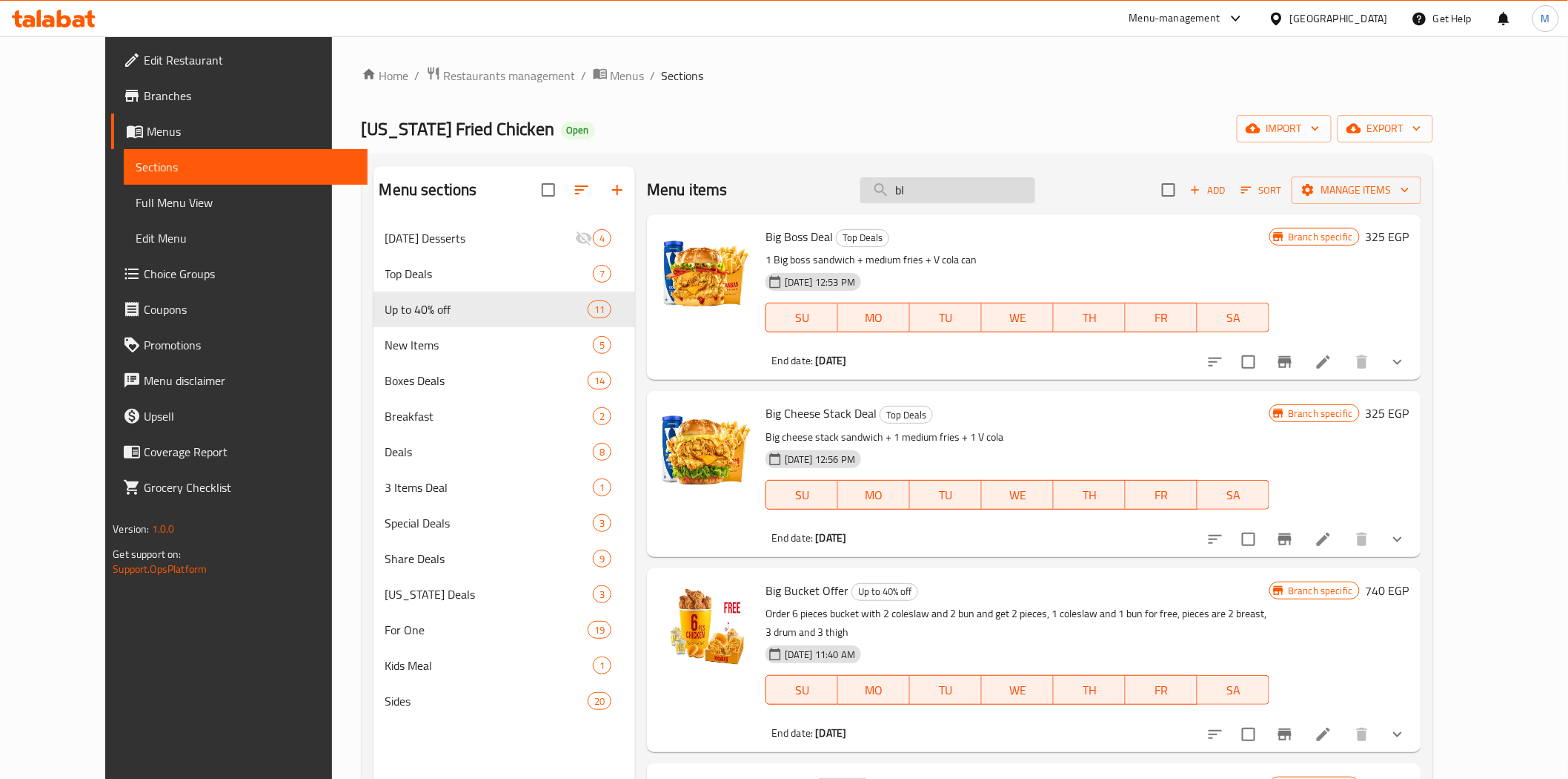
type input "b"
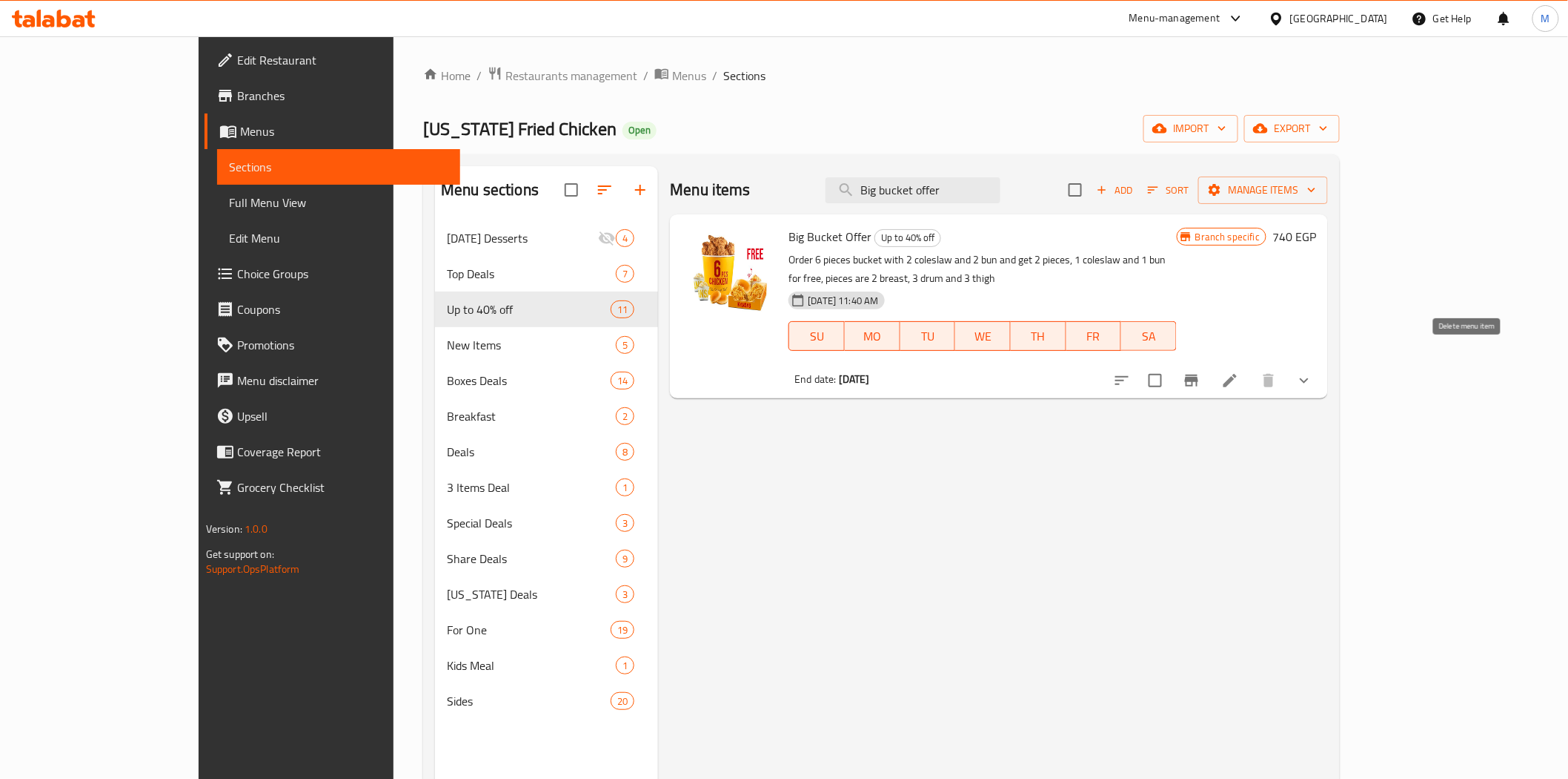
type input "Big bucket offer"
click at [1322, 362] on button "show more" at bounding box center [1304, 380] width 36 height 36
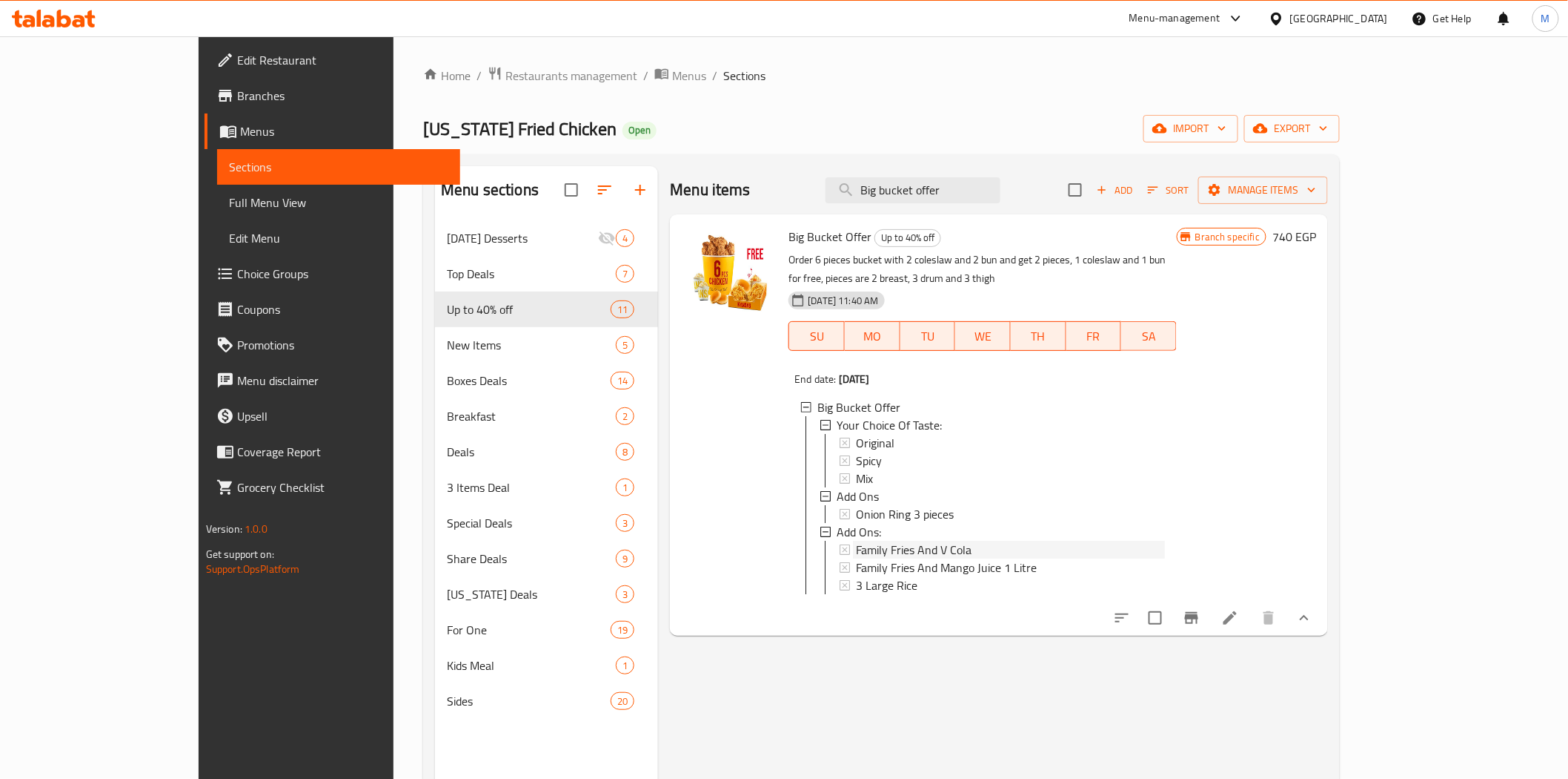
click at [880, 540] on span "Family Fries And V Cola" at bounding box center [914, 549] width 115 height 18
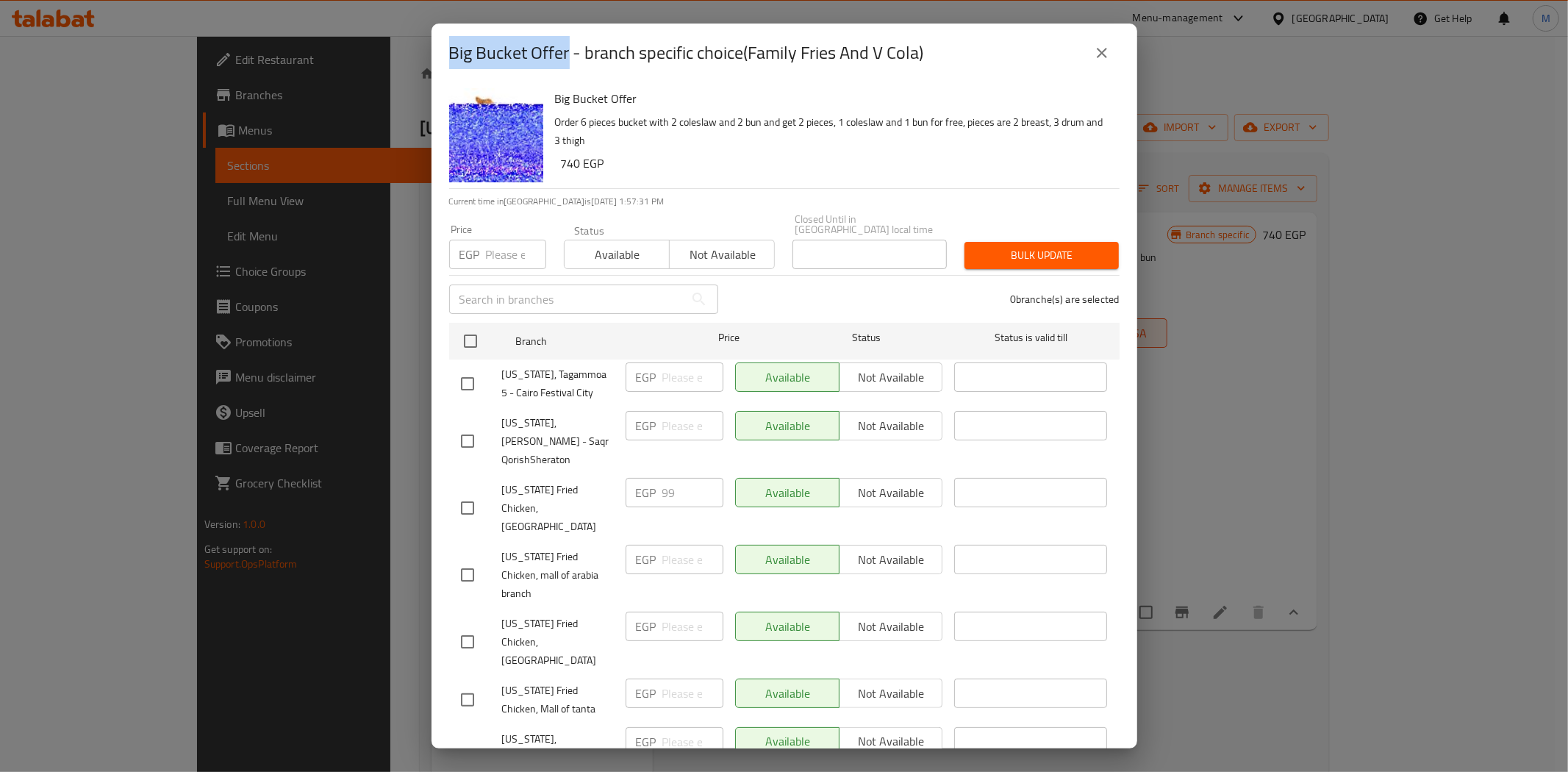
drag, startPoint x: 568, startPoint y: 51, endPoint x: 421, endPoint y: 51, distance: 147.0
click at [421, 51] on div "Big Bucket Offer - branch specific choice(Family Fries And V Cola) Big Bucket O…" at bounding box center [784, 386] width 1568 height 772
copy h2 "Big Bucket Offer"
click at [1101, 49] on icon "close" at bounding box center [1102, 53] width 18 height 18
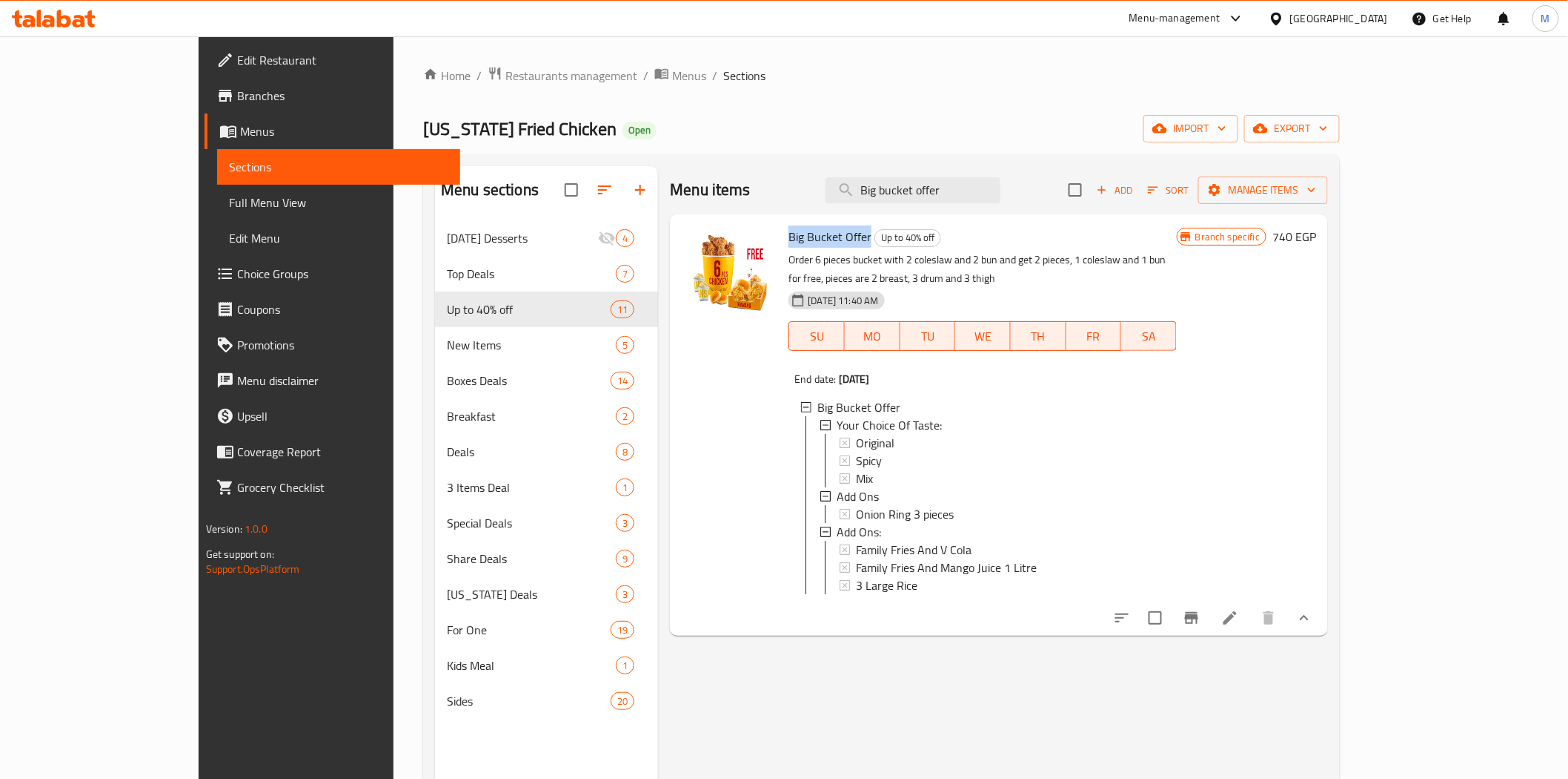
drag, startPoint x: 818, startPoint y: 239, endPoint x: 684, endPoint y: 243, distance: 134.1
click at [731, 228] on div "Big Bucket Offer Up to 40% off Order 6 pieces bucket with 2 coleslaw and 2 bun …" at bounding box center [999, 425] width 646 height 410
copy div "Big Bucket Offer"
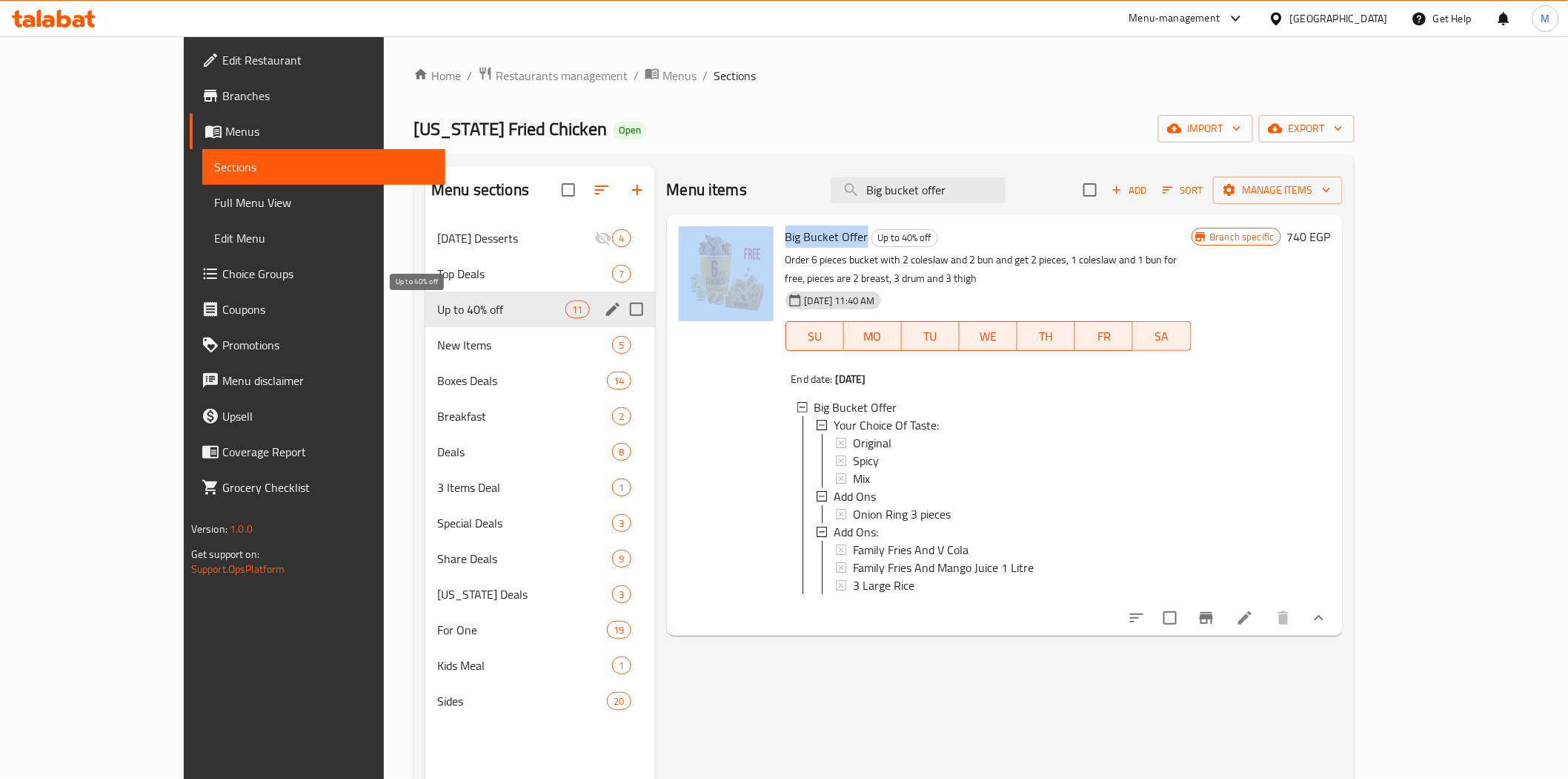
click at [437, 317] on span "Up to 40% off" at bounding box center [501, 309] width 128 height 18
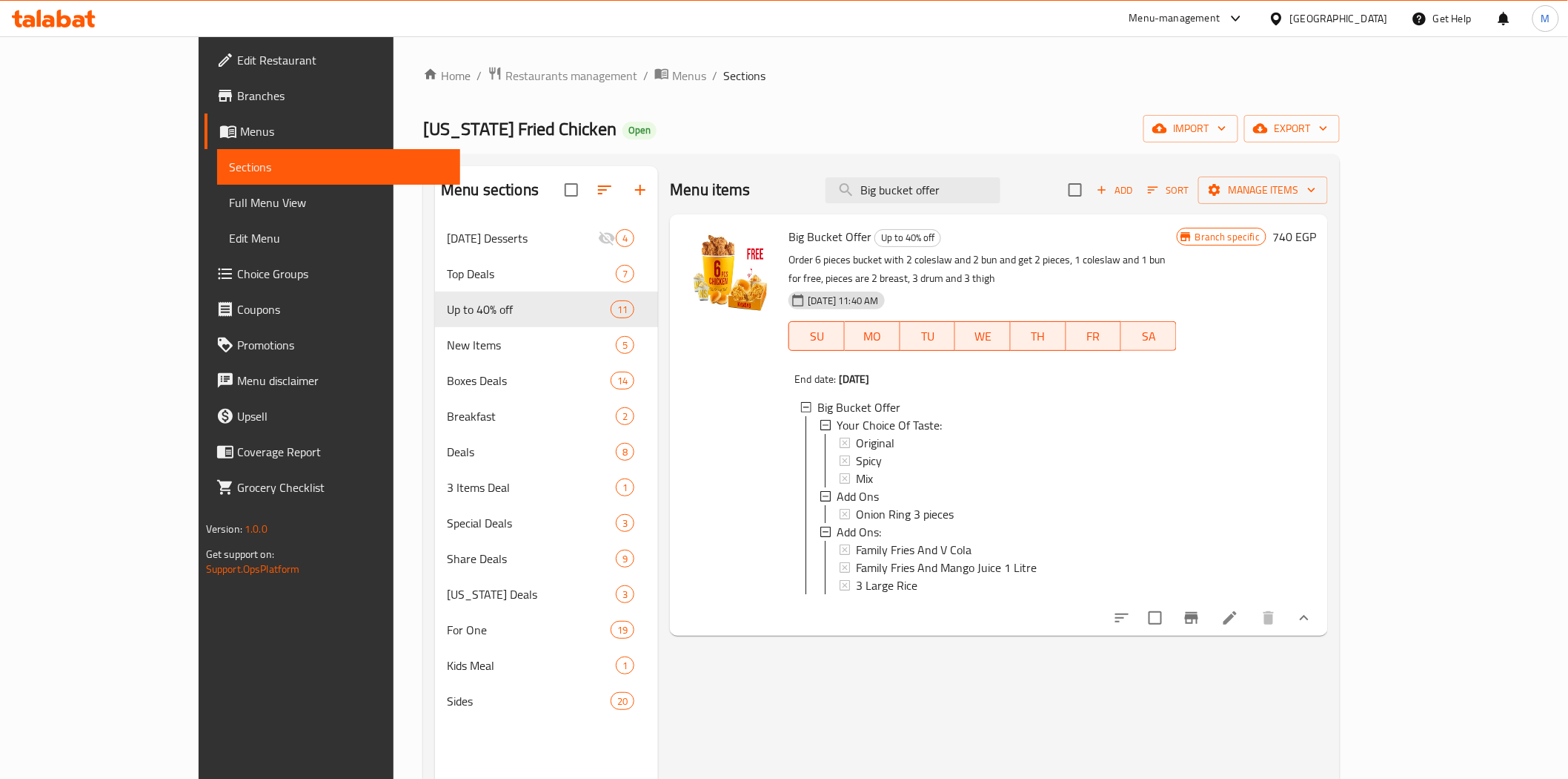
drag, startPoint x: 1025, startPoint y: 189, endPoint x: 805, endPoint y: 183, distance: 220.1
click at [808, 184] on div "Menu items Big bucket offer Add Sort Manage items" at bounding box center [999, 191] width 658 height 48
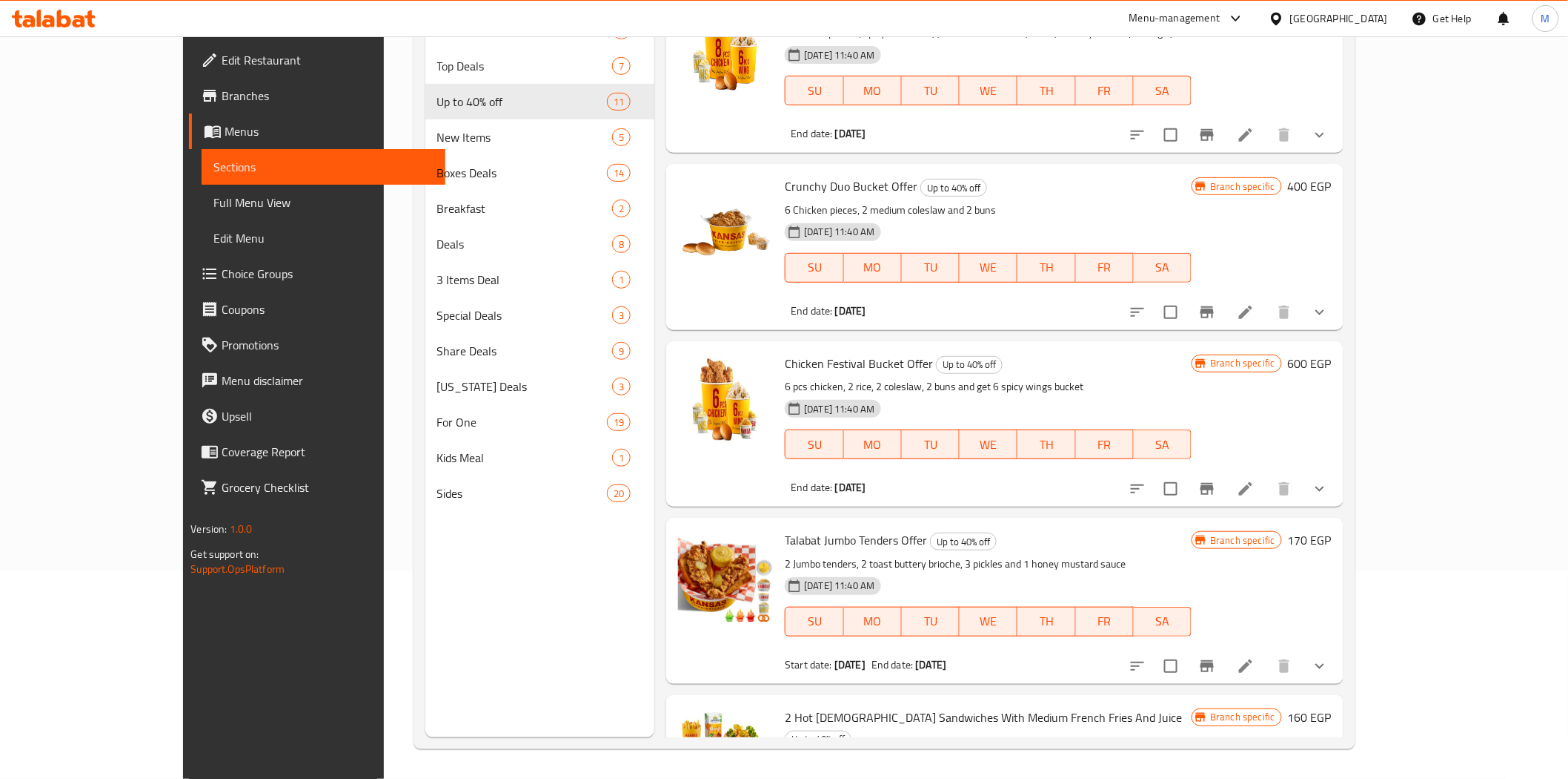
scroll to position [1437, 0]
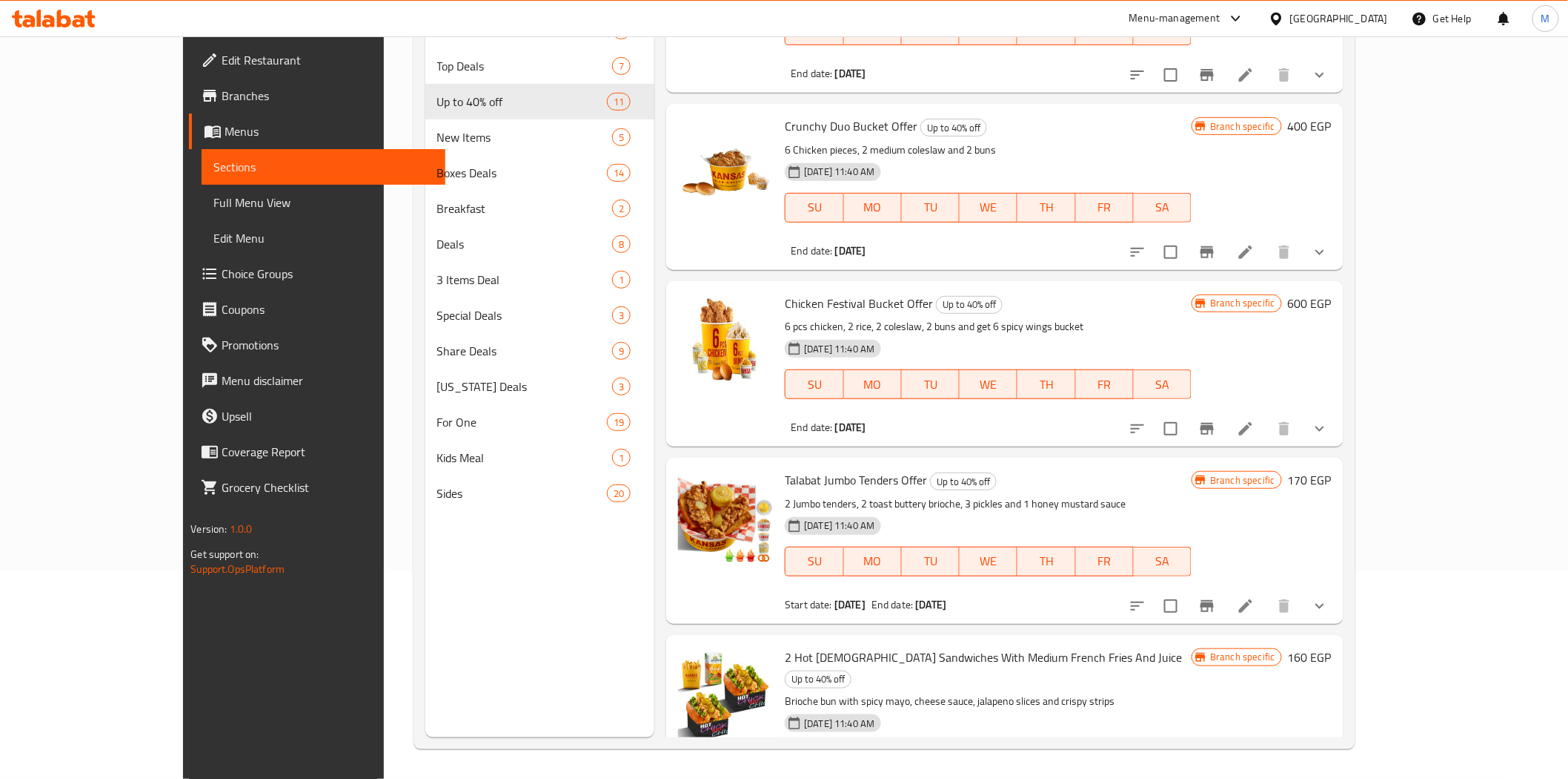
click at [1329, 597] on icon "show more" at bounding box center [1320, 605] width 18 height 18
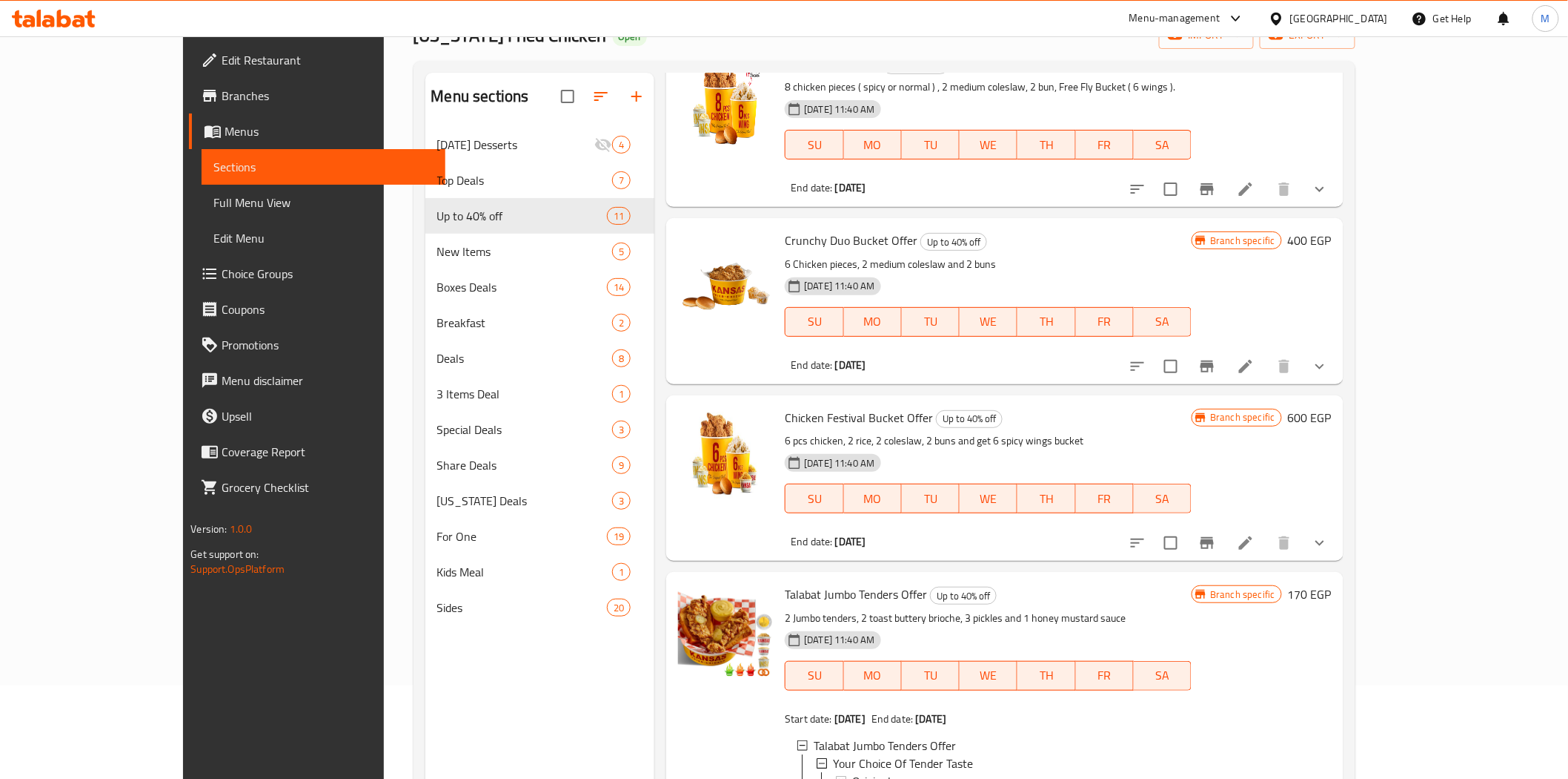
scroll to position [0, 0]
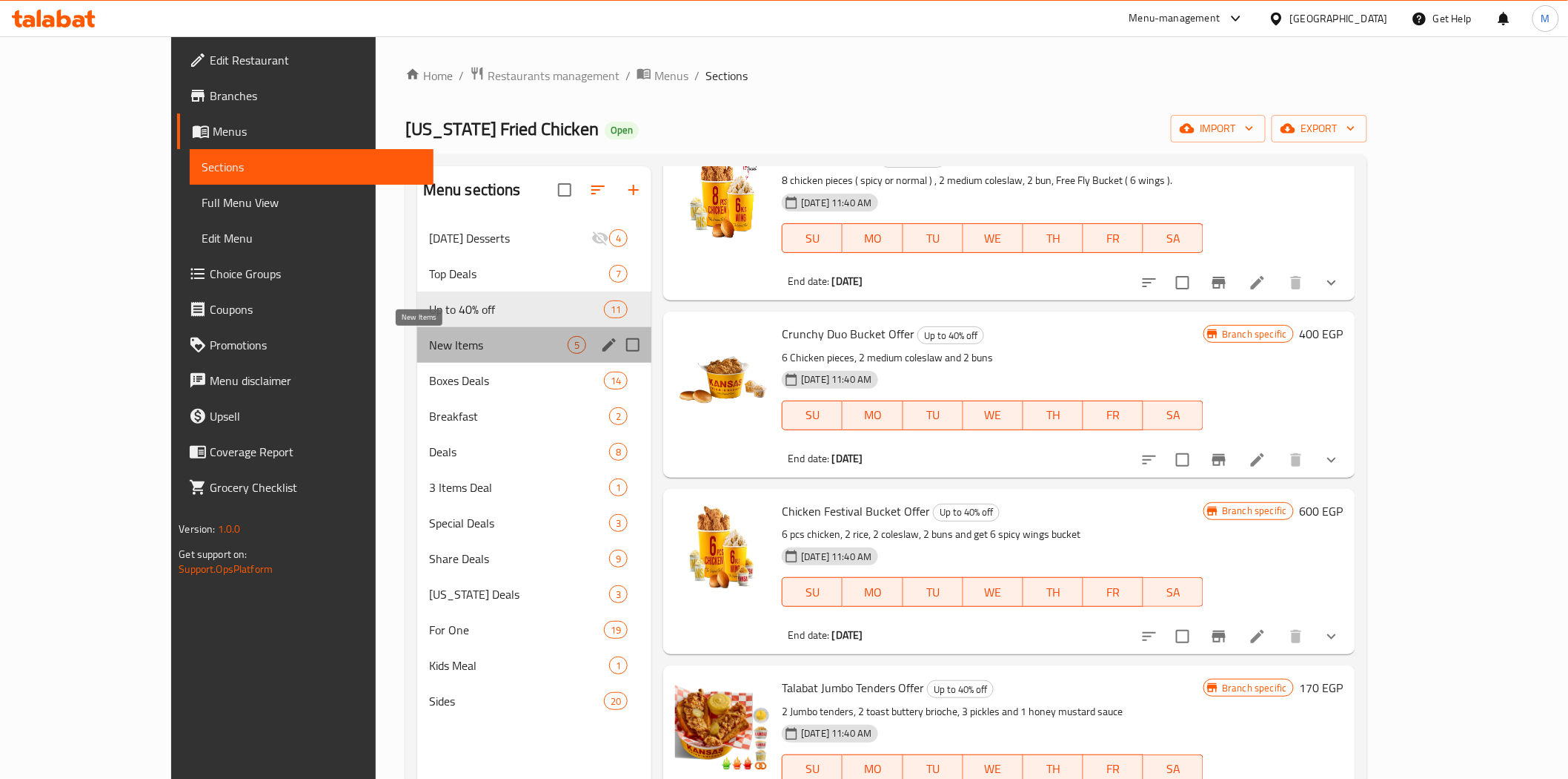
click at [429, 346] on span "New Items" at bounding box center [498, 345] width 139 height 18
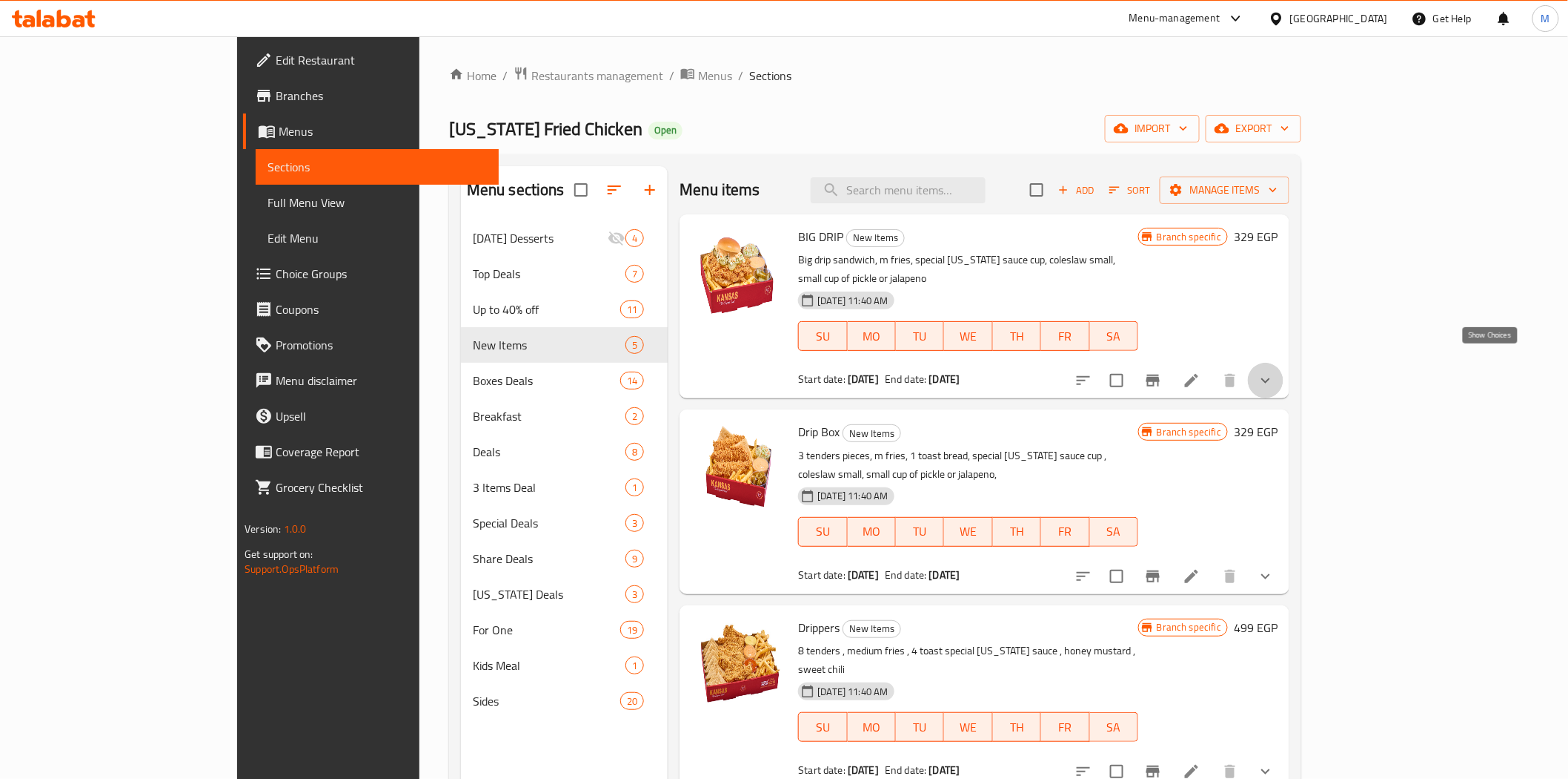
click at [1275, 371] on icon "show more" at bounding box center [1266, 380] width 18 height 18
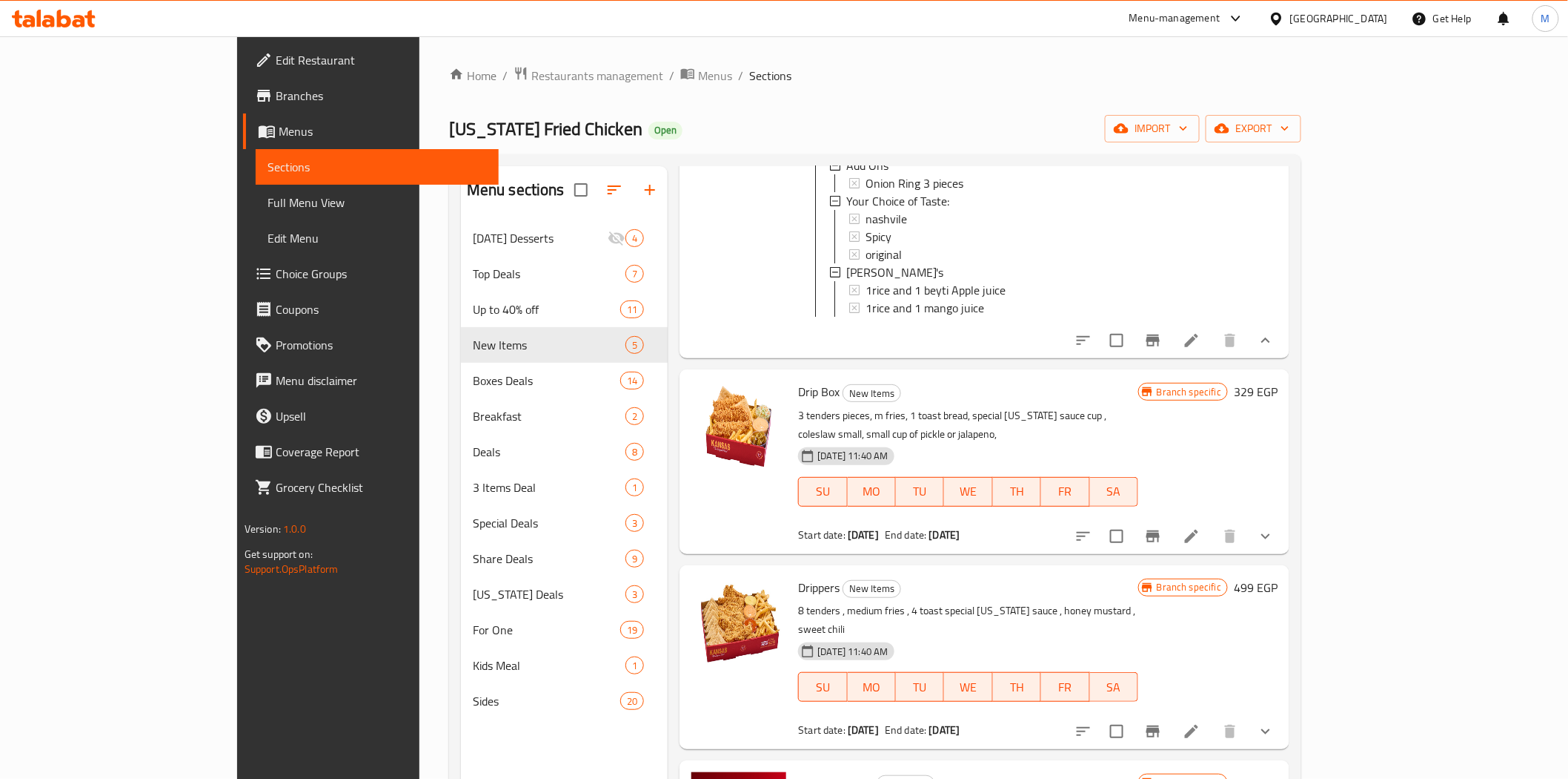
scroll to position [329, 0]
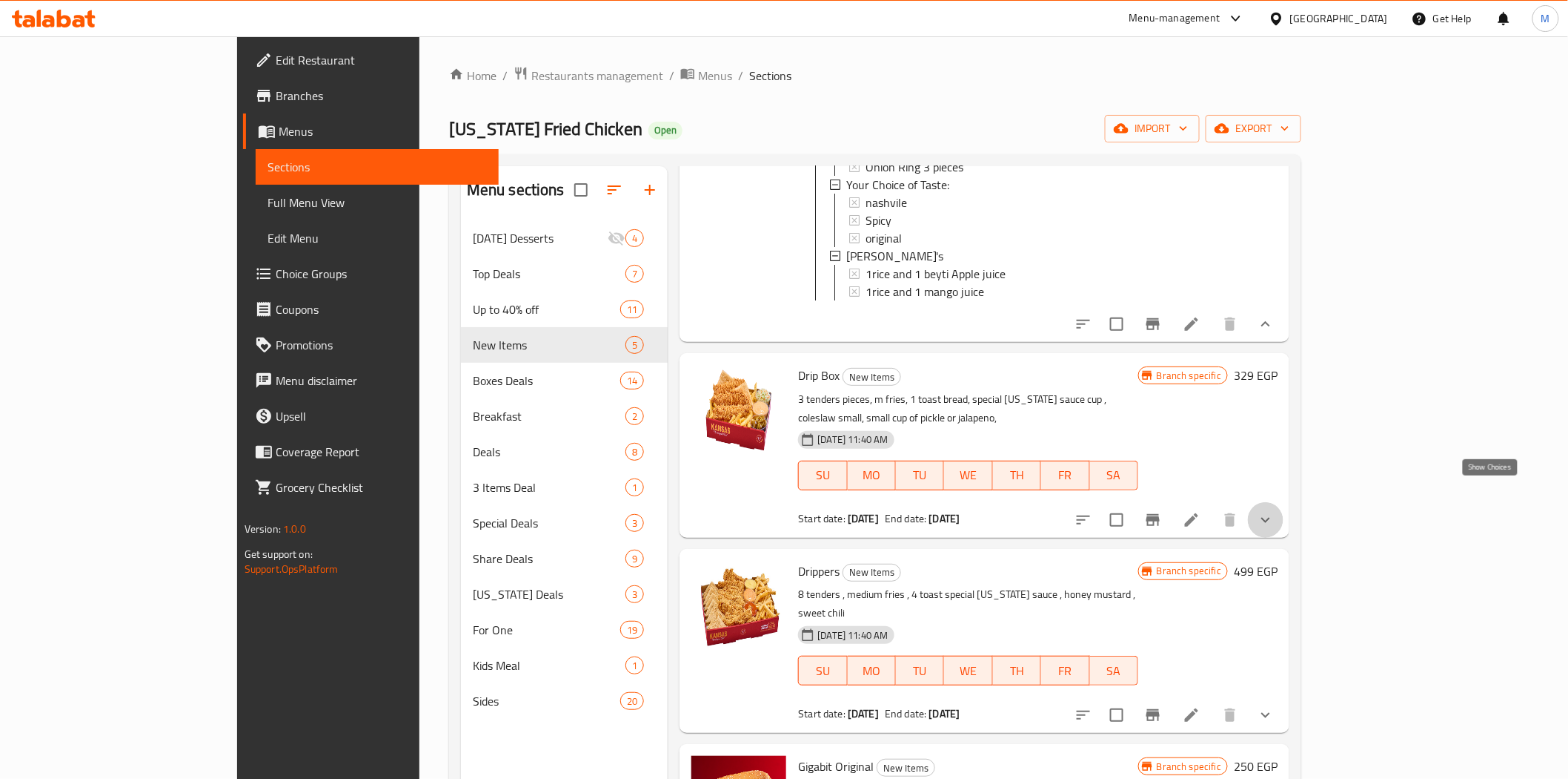
click at [1275, 511] on icon "show more" at bounding box center [1266, 520] width 18 height 18
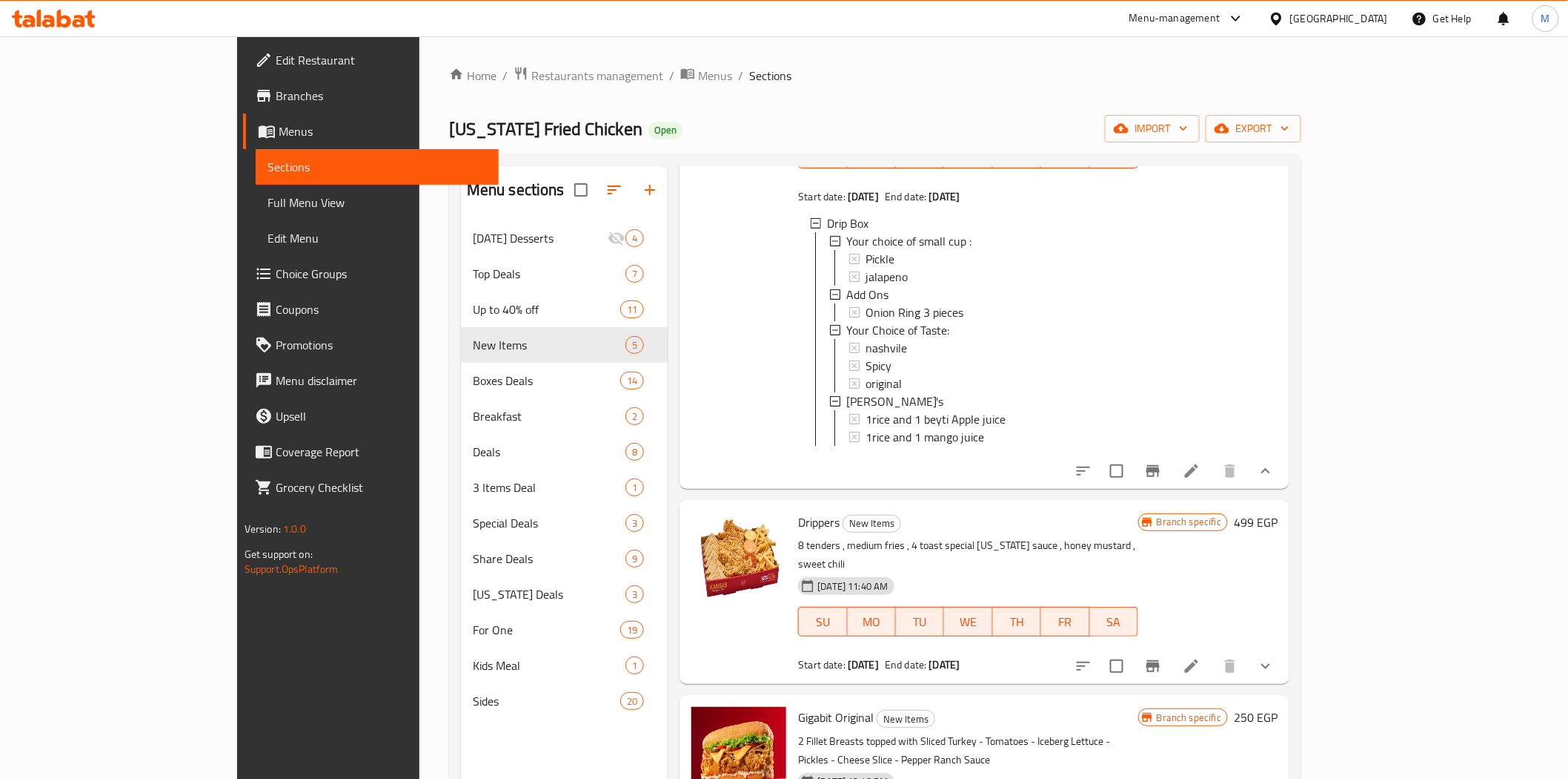
scroll to position [683, 0]
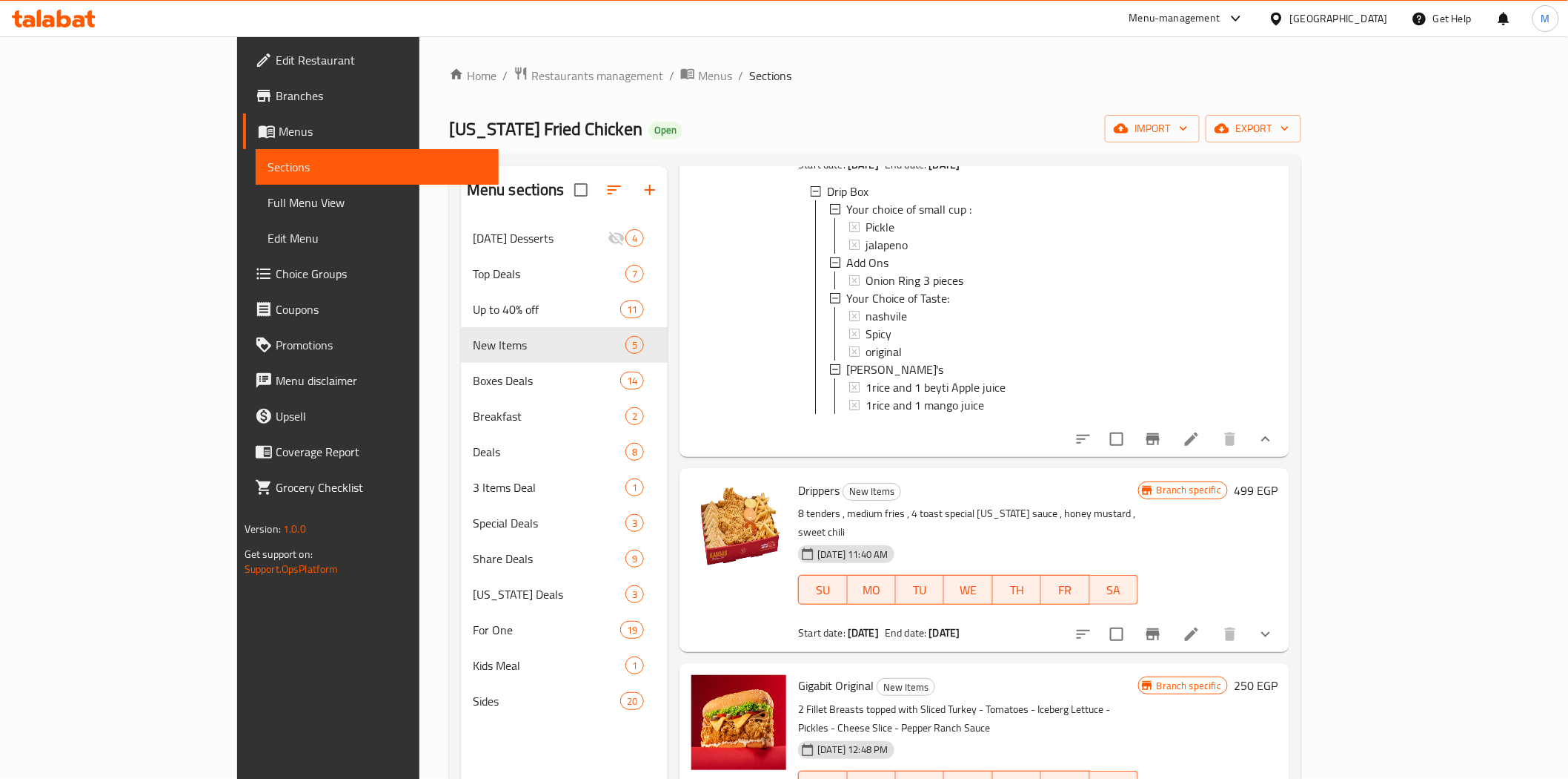
click at [1284, 616] on button "show more" at bounding box center [1266, 634] width 36 height 36
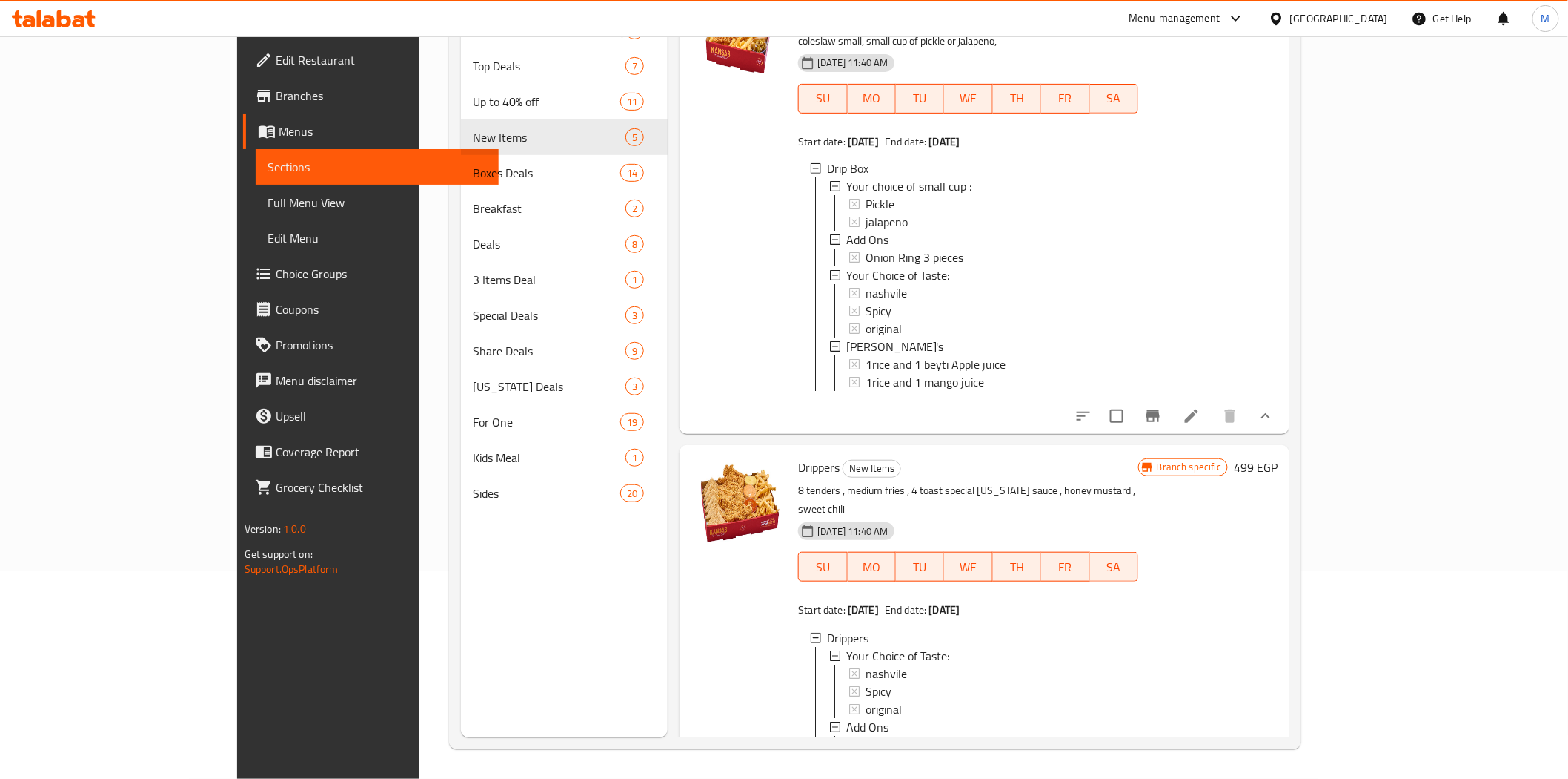
scroll to position [420, 0]
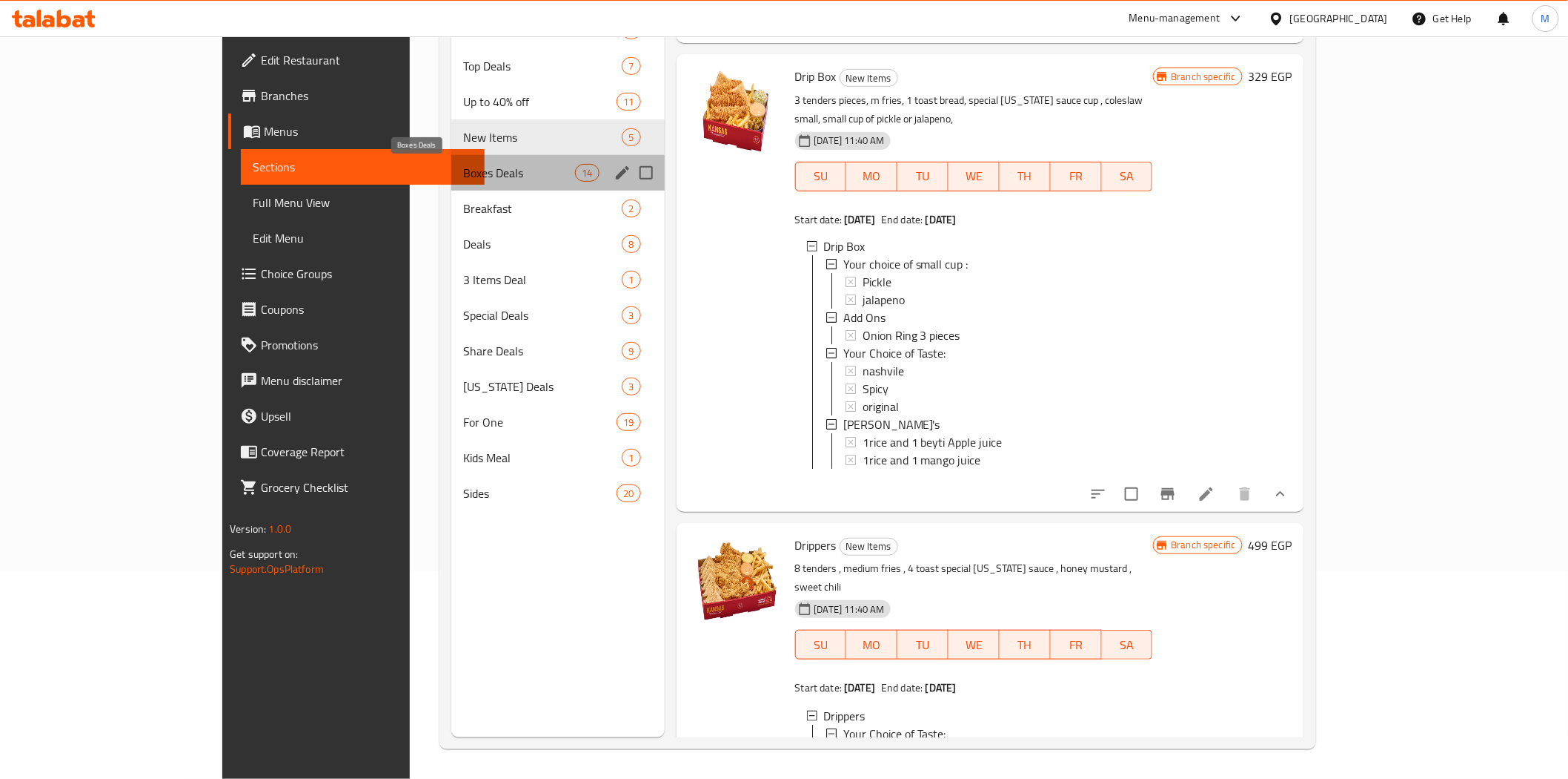
click at [463, 179] on span "Boxes Deals" at bounding box center [518, 173] width 112 height 18
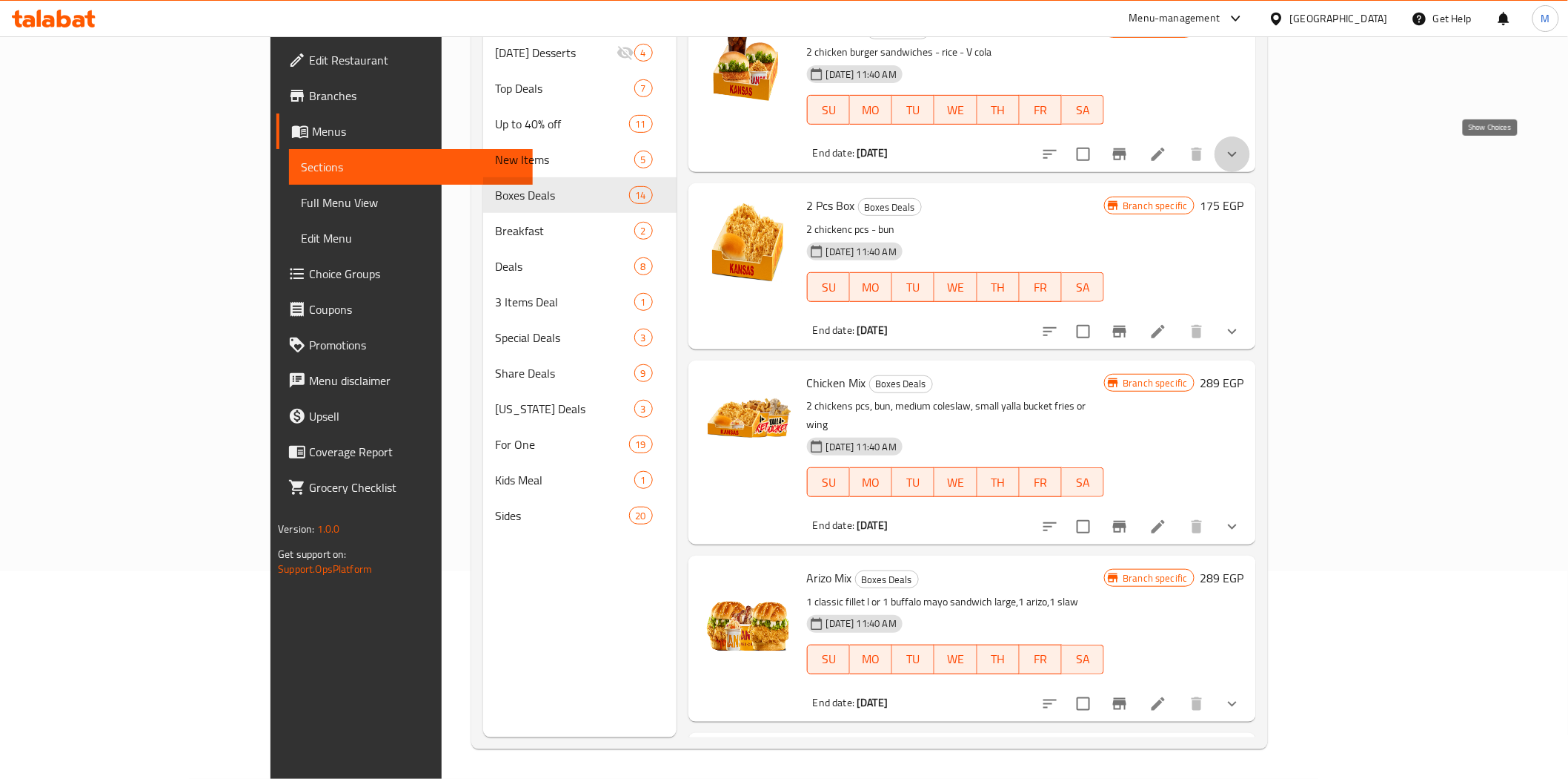
click at [1237, 156] on icon "show more" at bounding box center [1233, 155] width 9 height 5
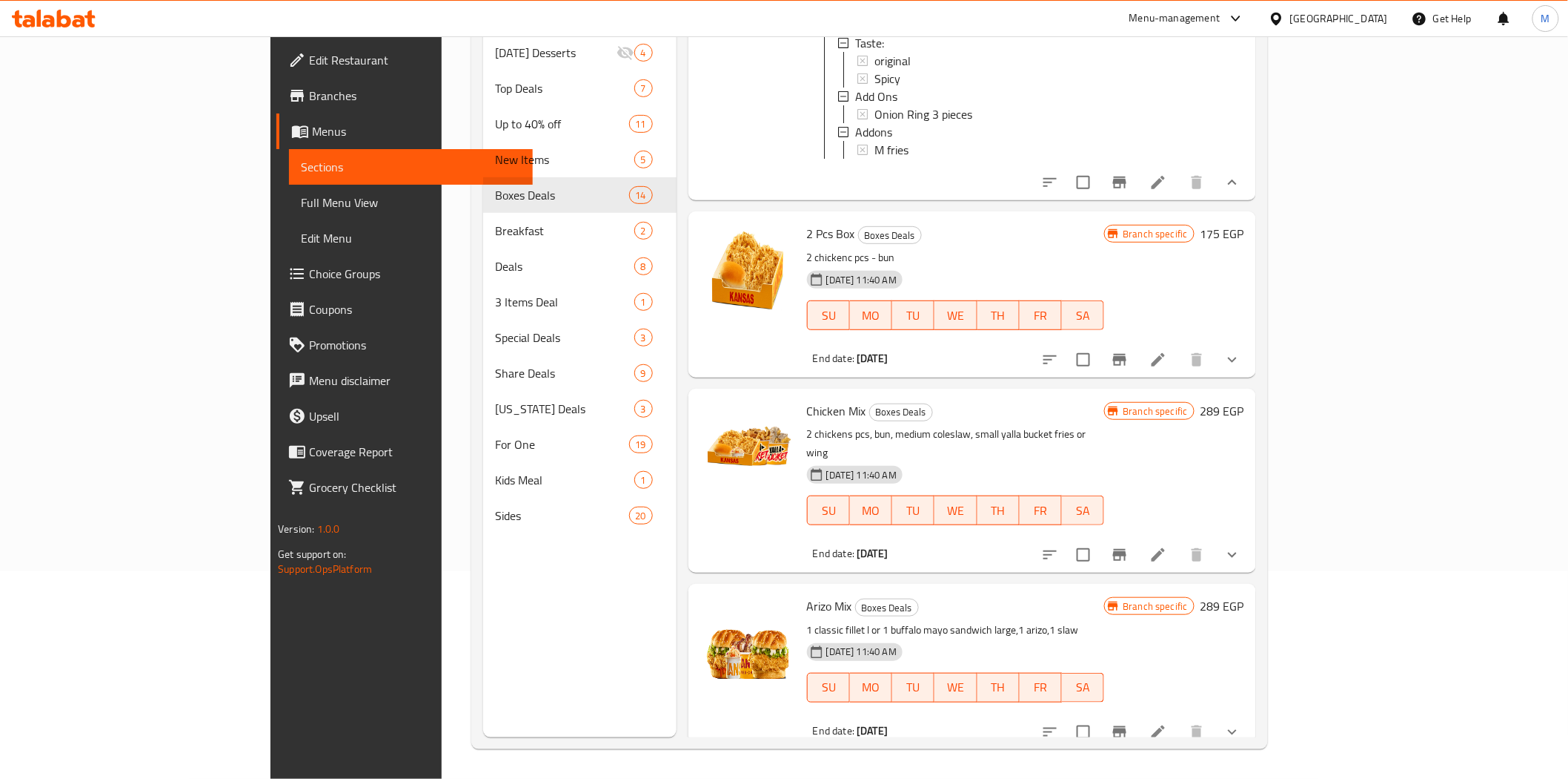
scroll to position [165, 0]
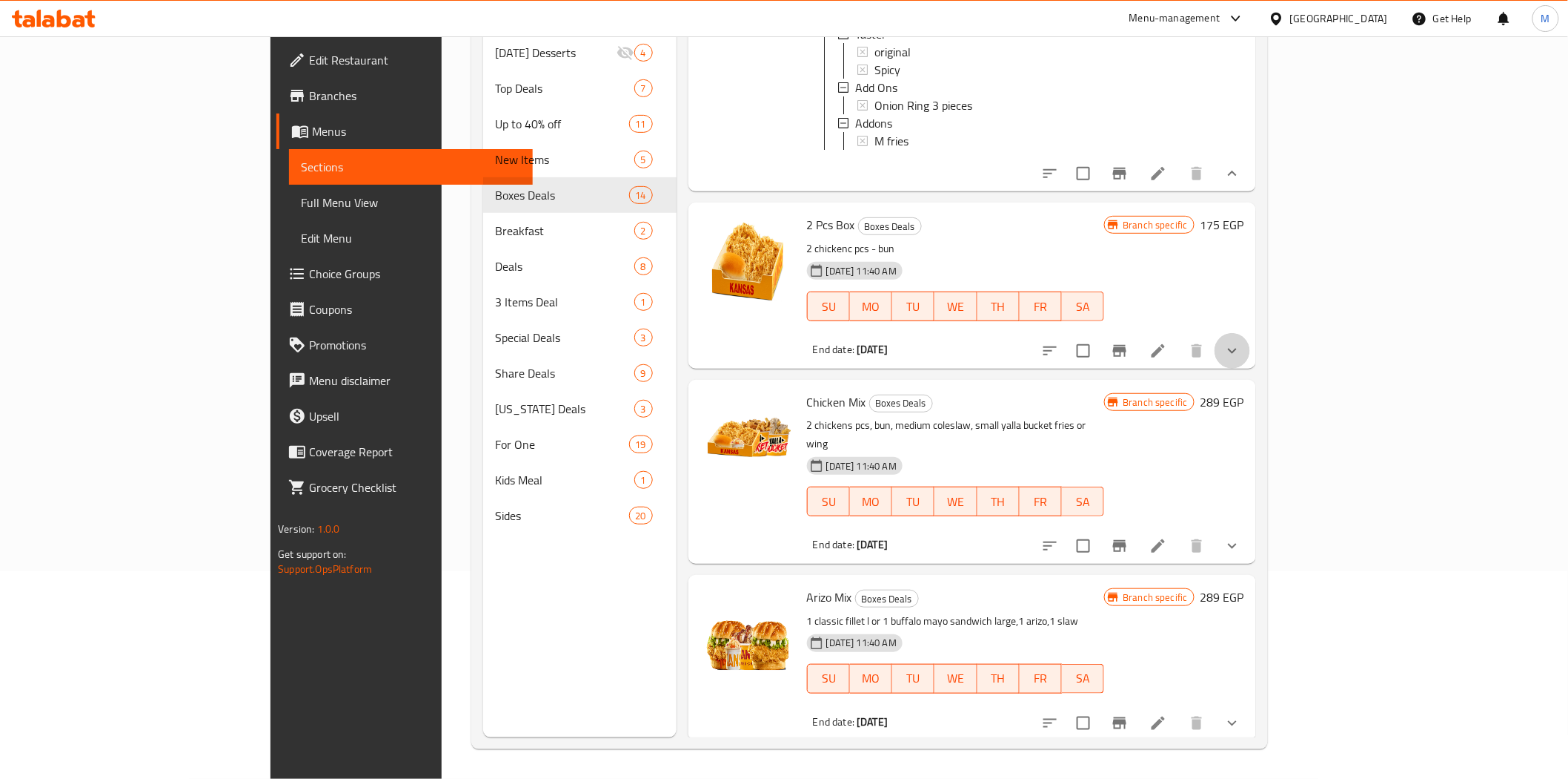
click at [1242, 360] on icon "show more" at bounding box center [1233, 351] width 18 height 18
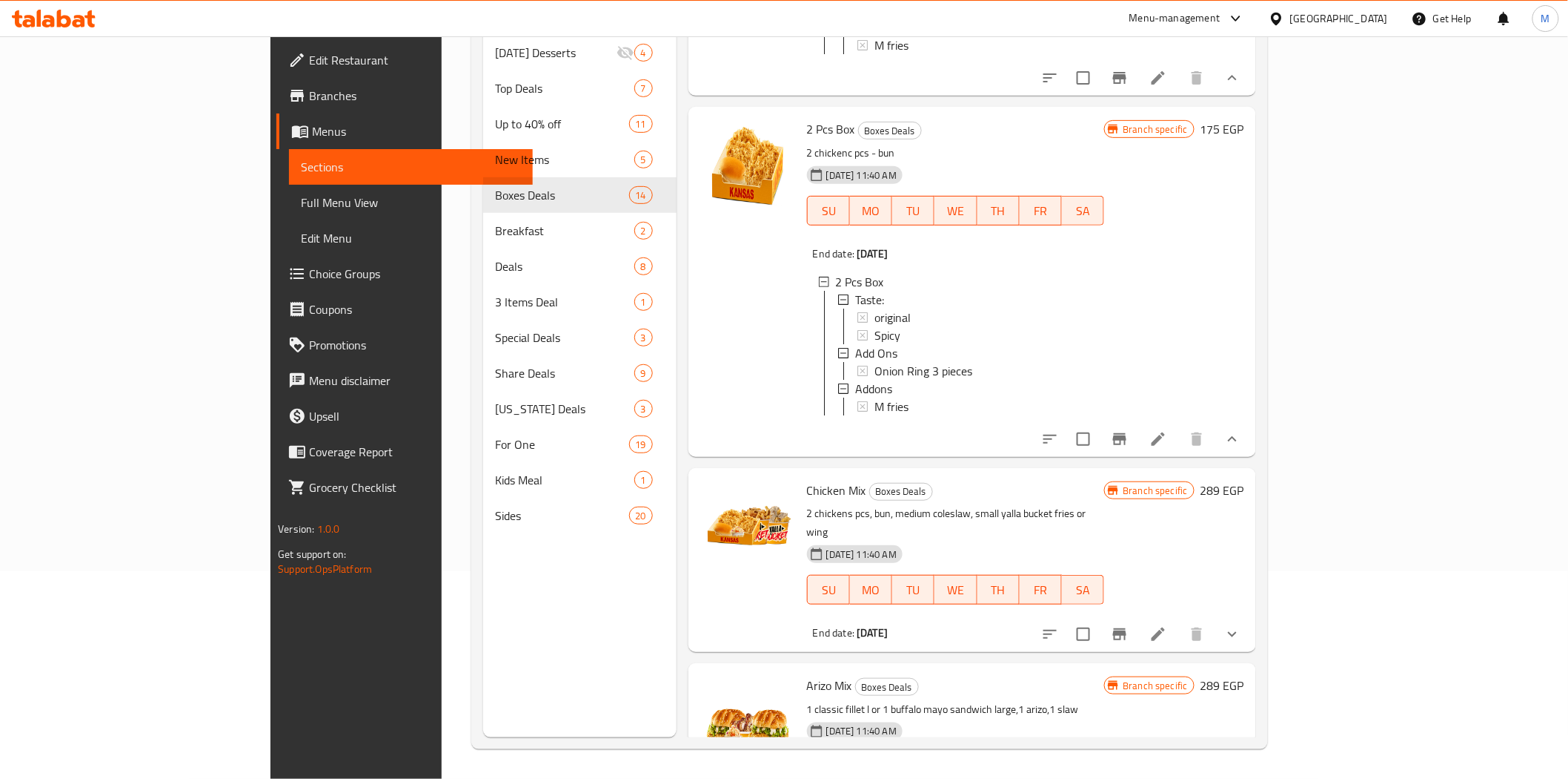
scroll to position [411, 0]
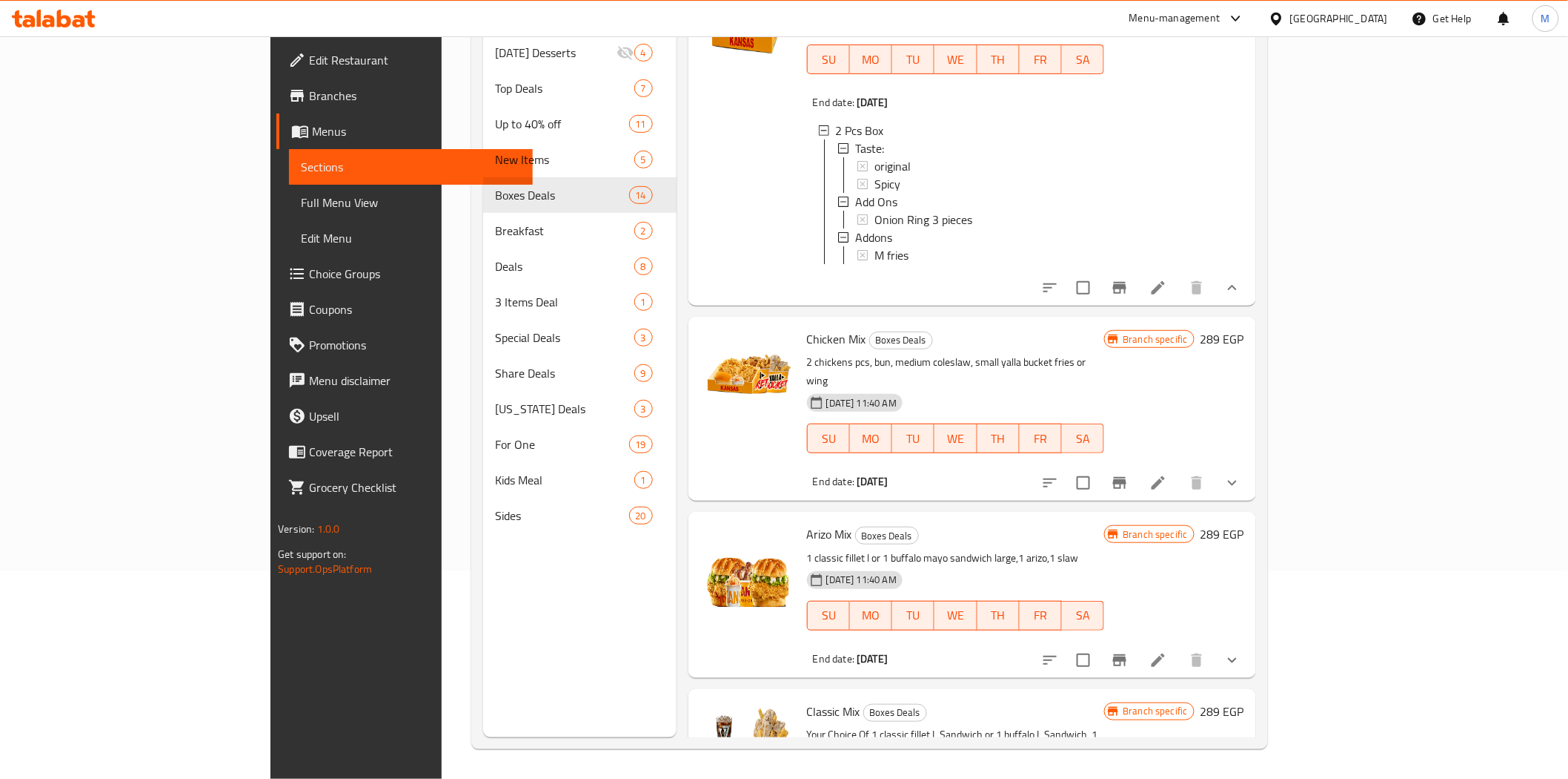
click at [1251, 498] on button "show more" at bounding box center [1233, 483] width 36 height 36
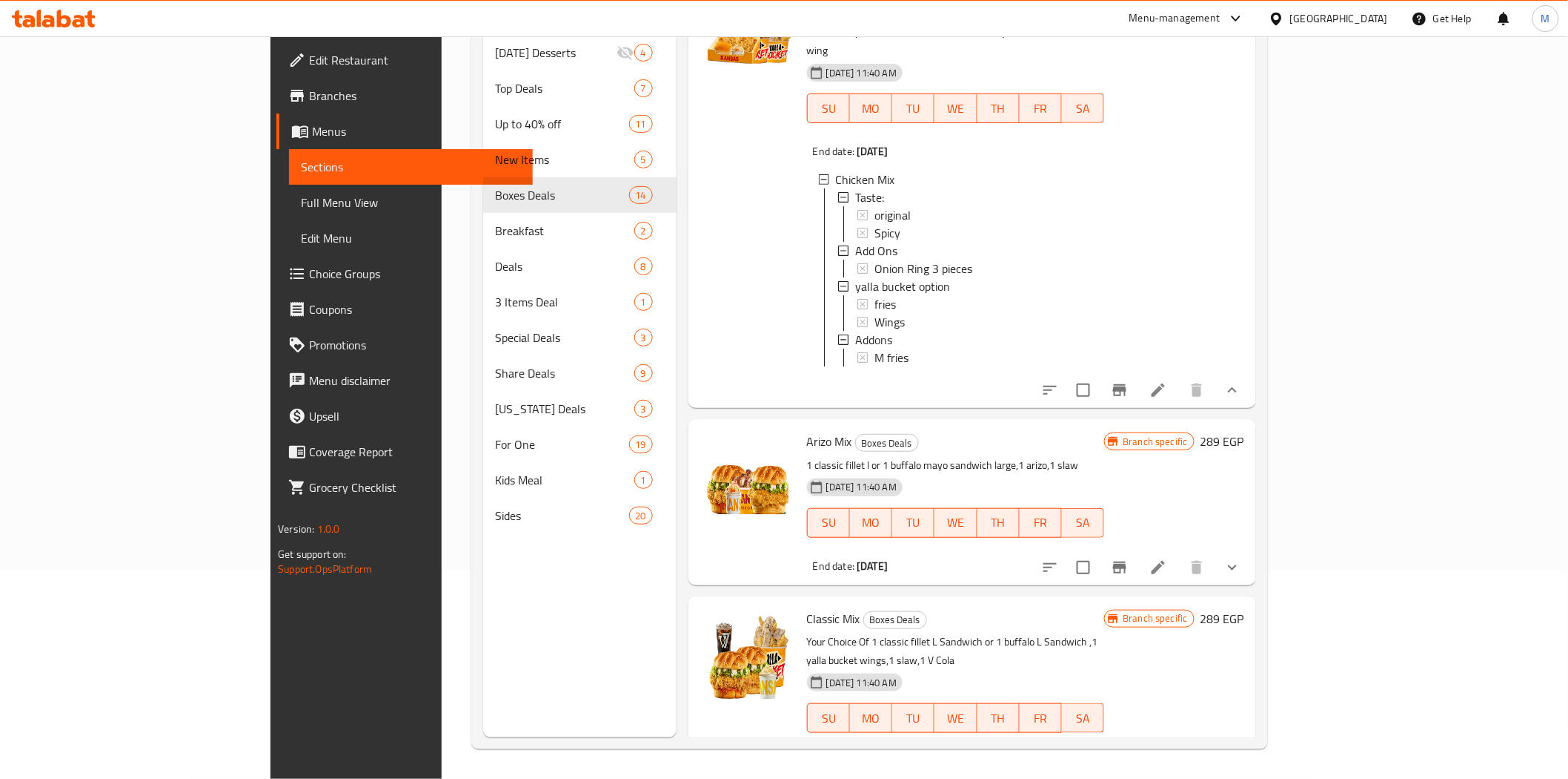
scroll to position [824, 0]
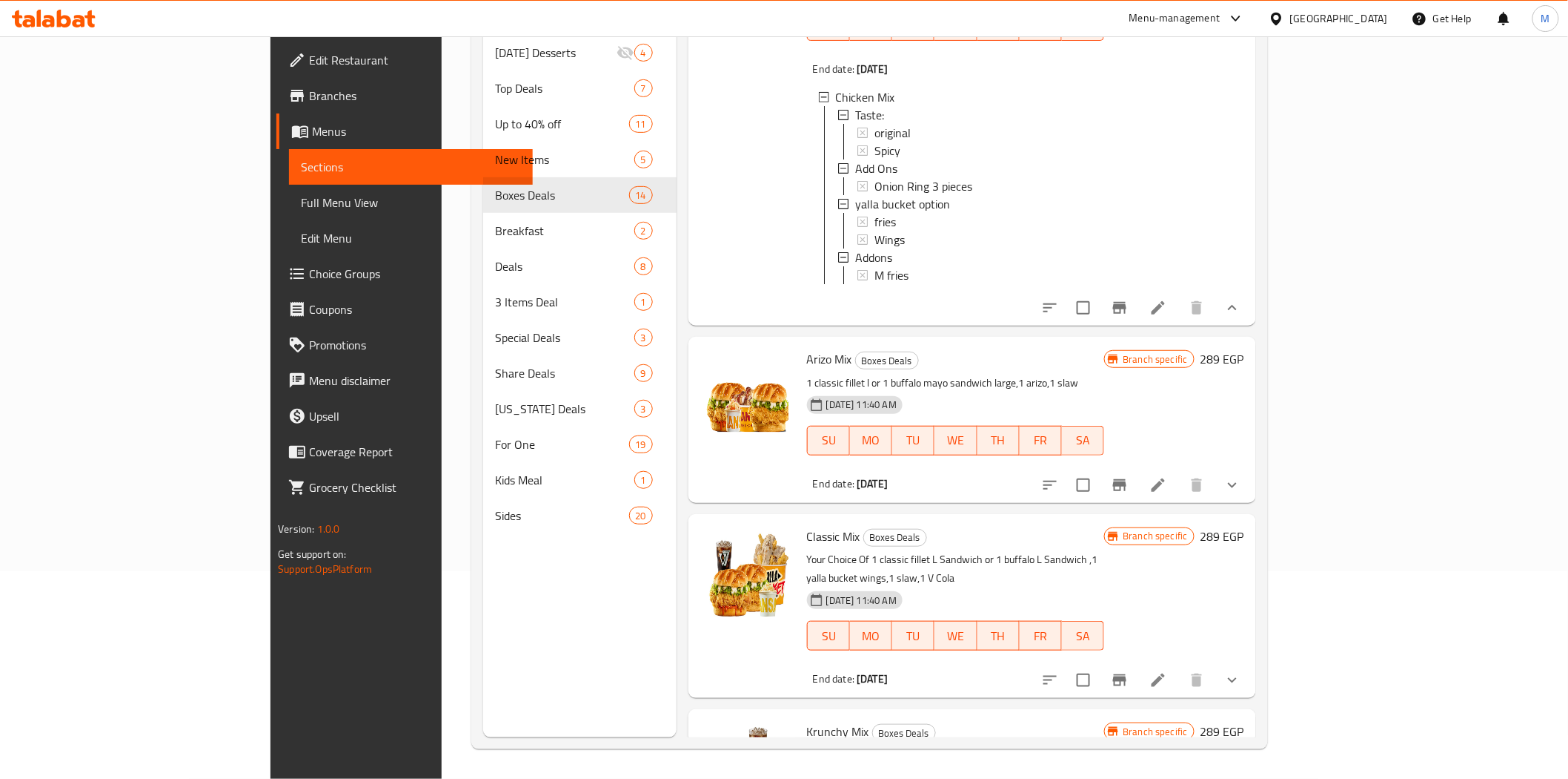
click at [1251, 503] on button "show more" at bounding box center [1233, 485] width 36 height 36
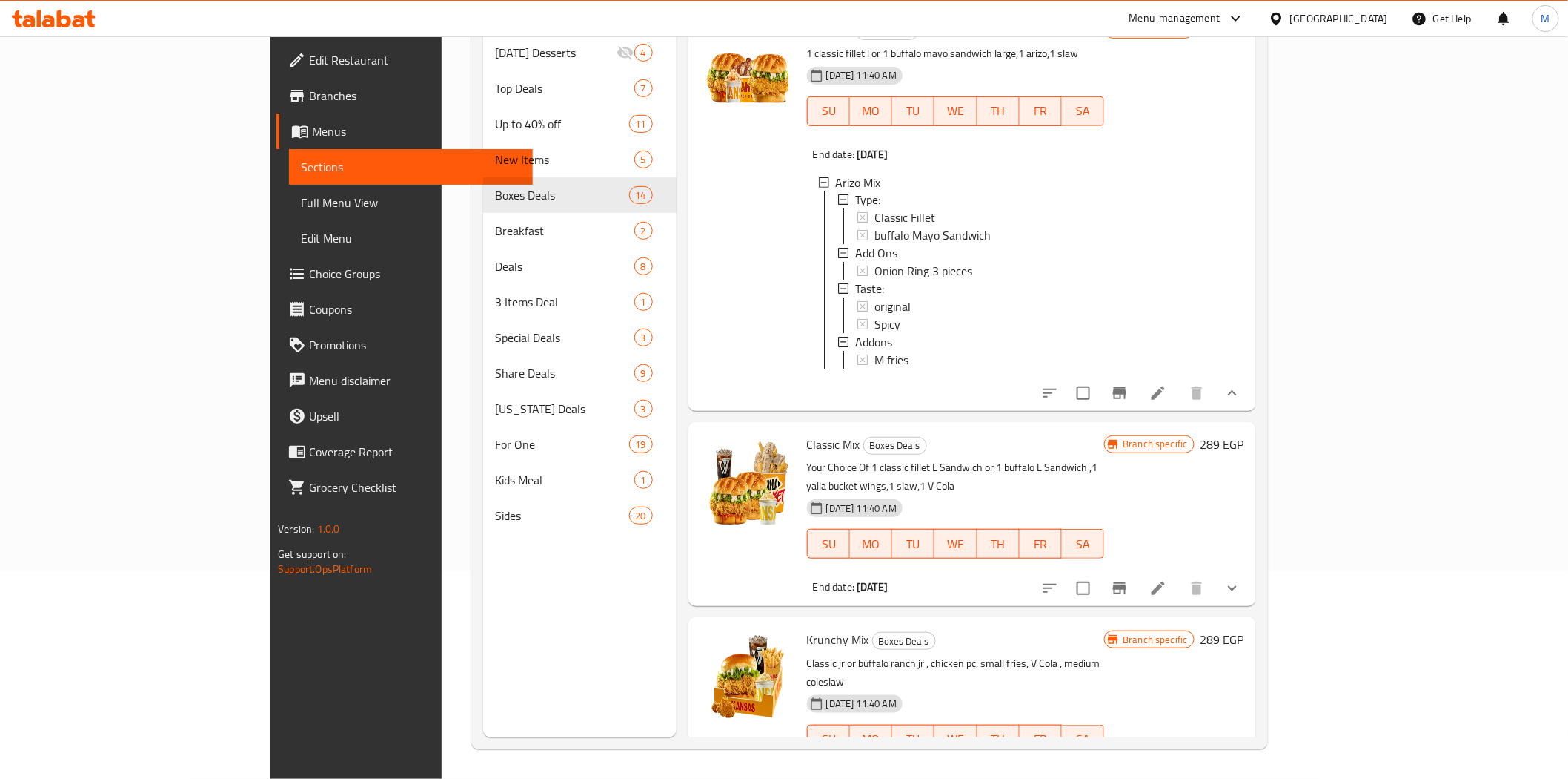
scroll to position [1235, 0]
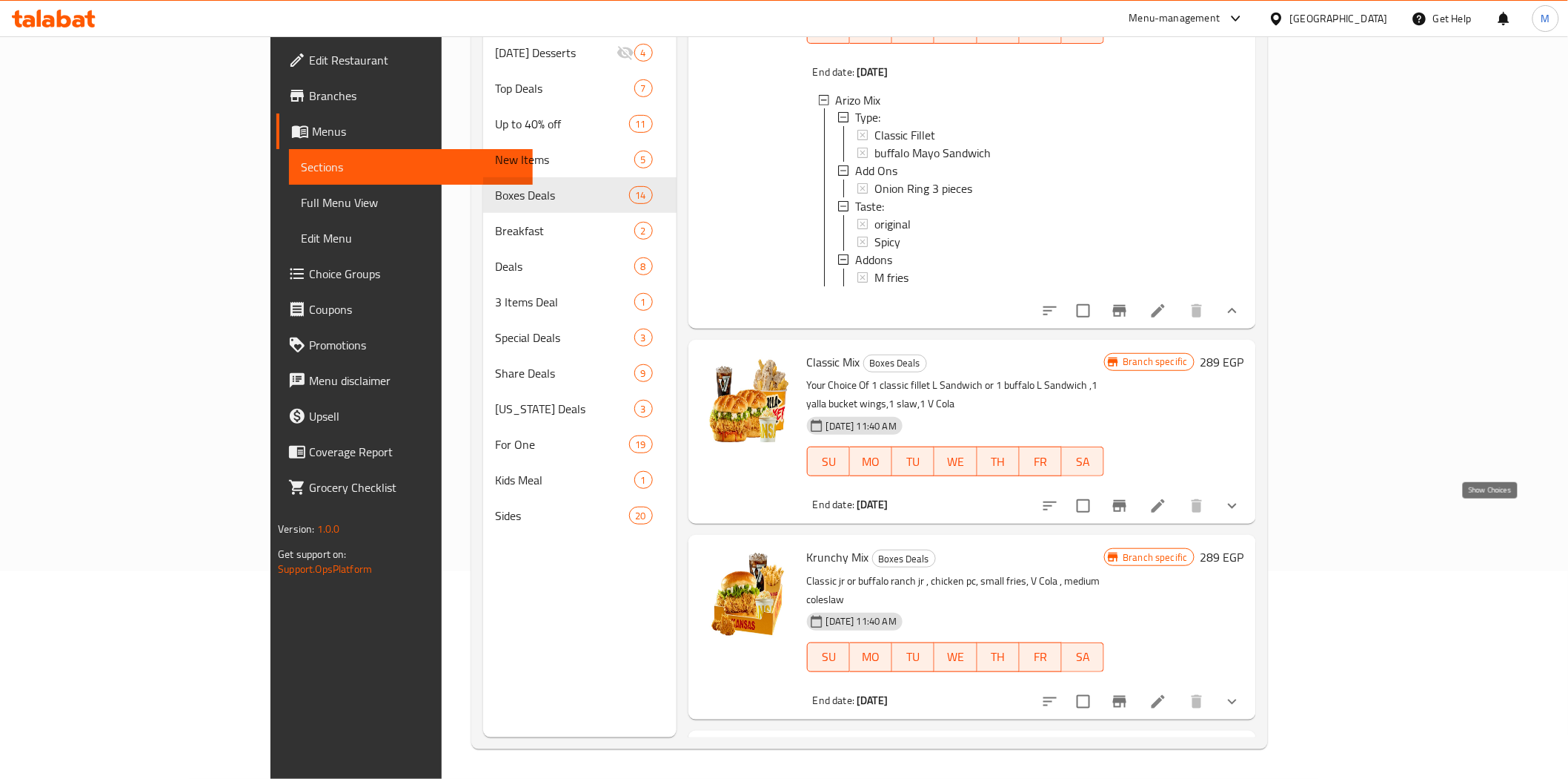
click at [1237, 509] on icon "show more" at bounding box center [1233, 506] width 9 height 5
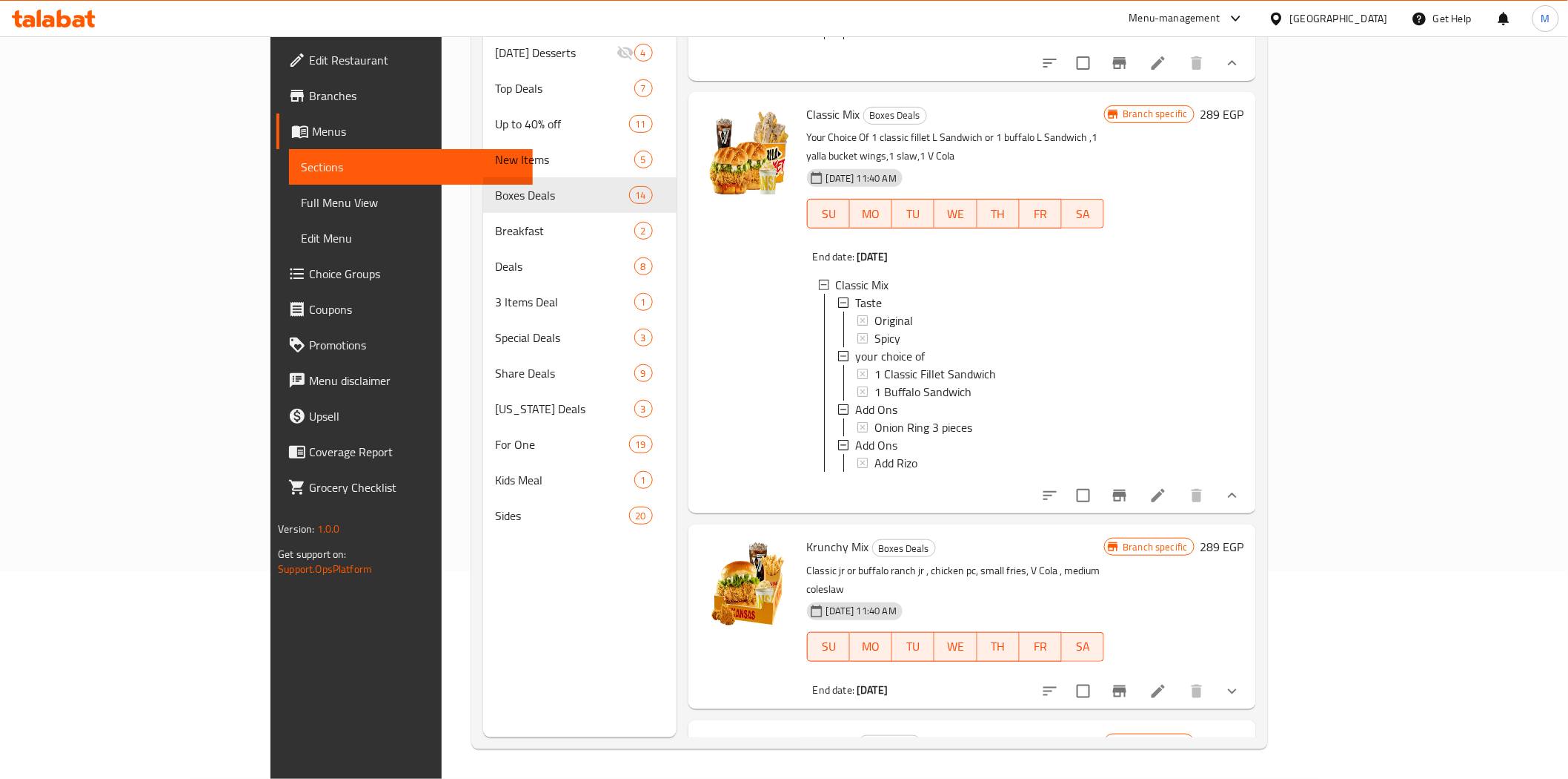
scroll to position [1730, 0]
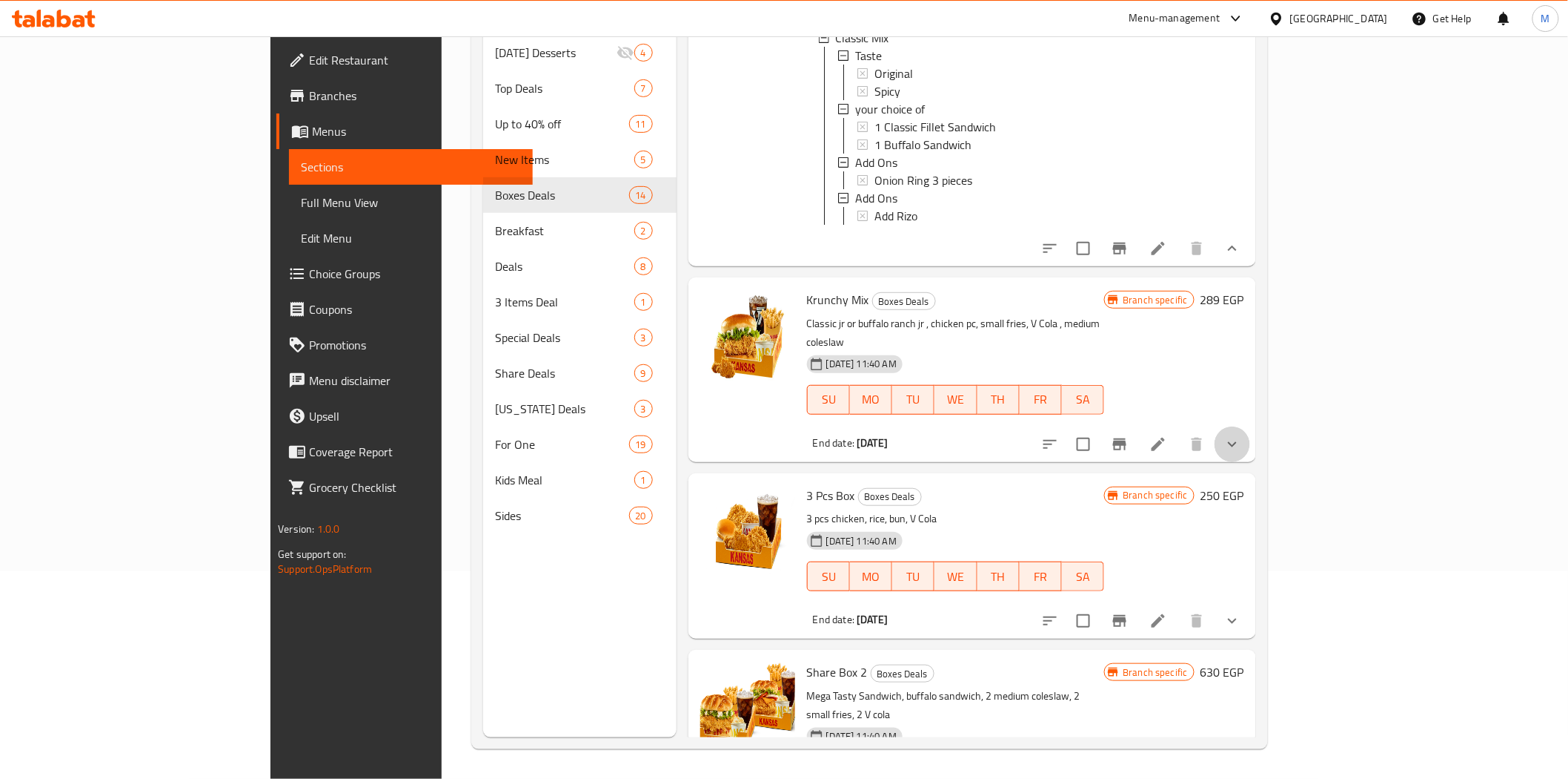
click at [1251, 462] on button "show more" at bounding box center [1233, 445] width 36 height 36
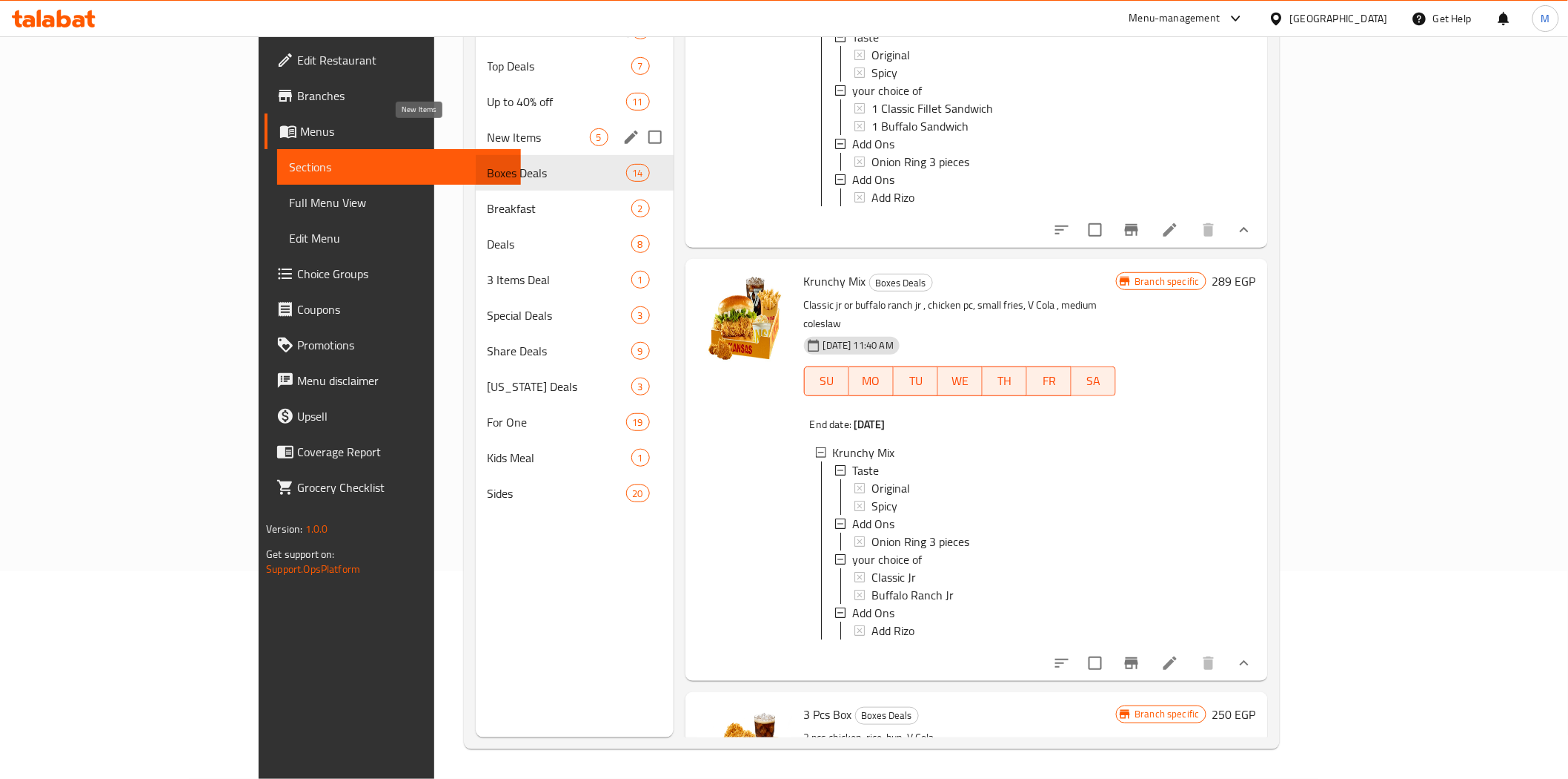
click at [488, 137] on span "New Items" at bounding box center [539, 137] width 102 height 18
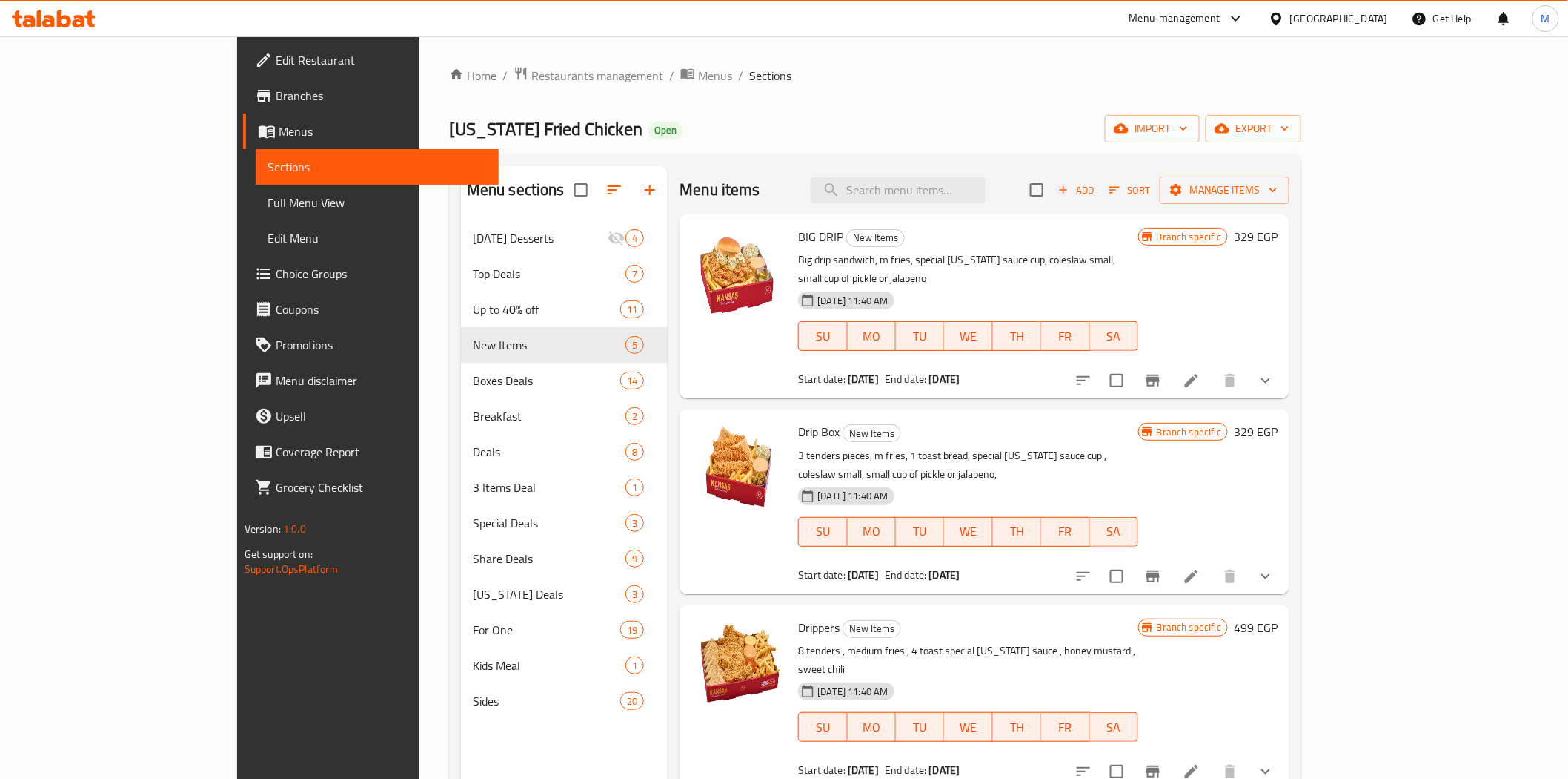
click at [1284, 375] on button "show more" at bounding box center [1266, 380] width 36 height 36
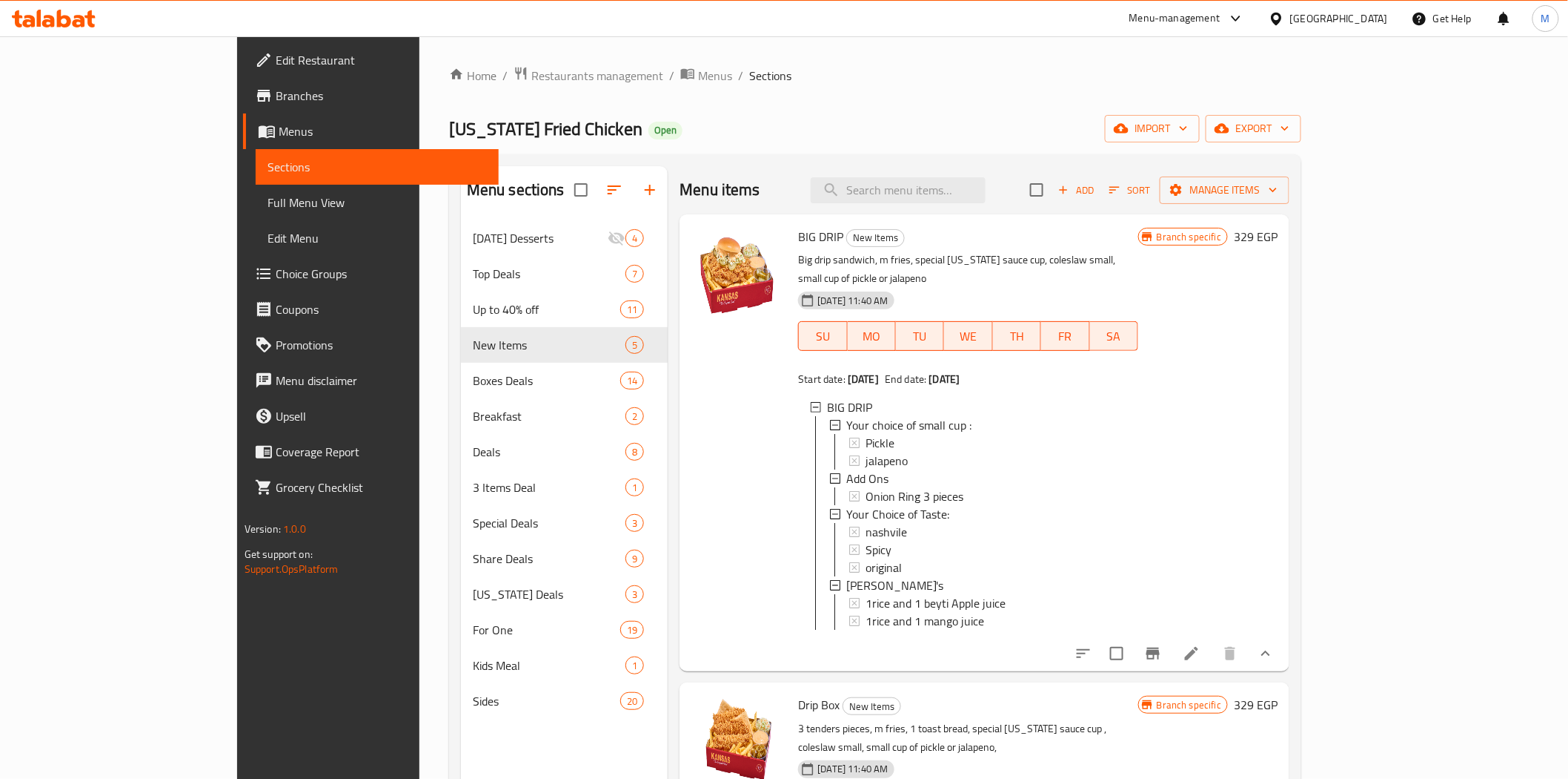
click at [798, 231] on span "BIG DRIP" at bounding box center [821, 236] width 46 height 22
copy h6 "BIG DRIP"
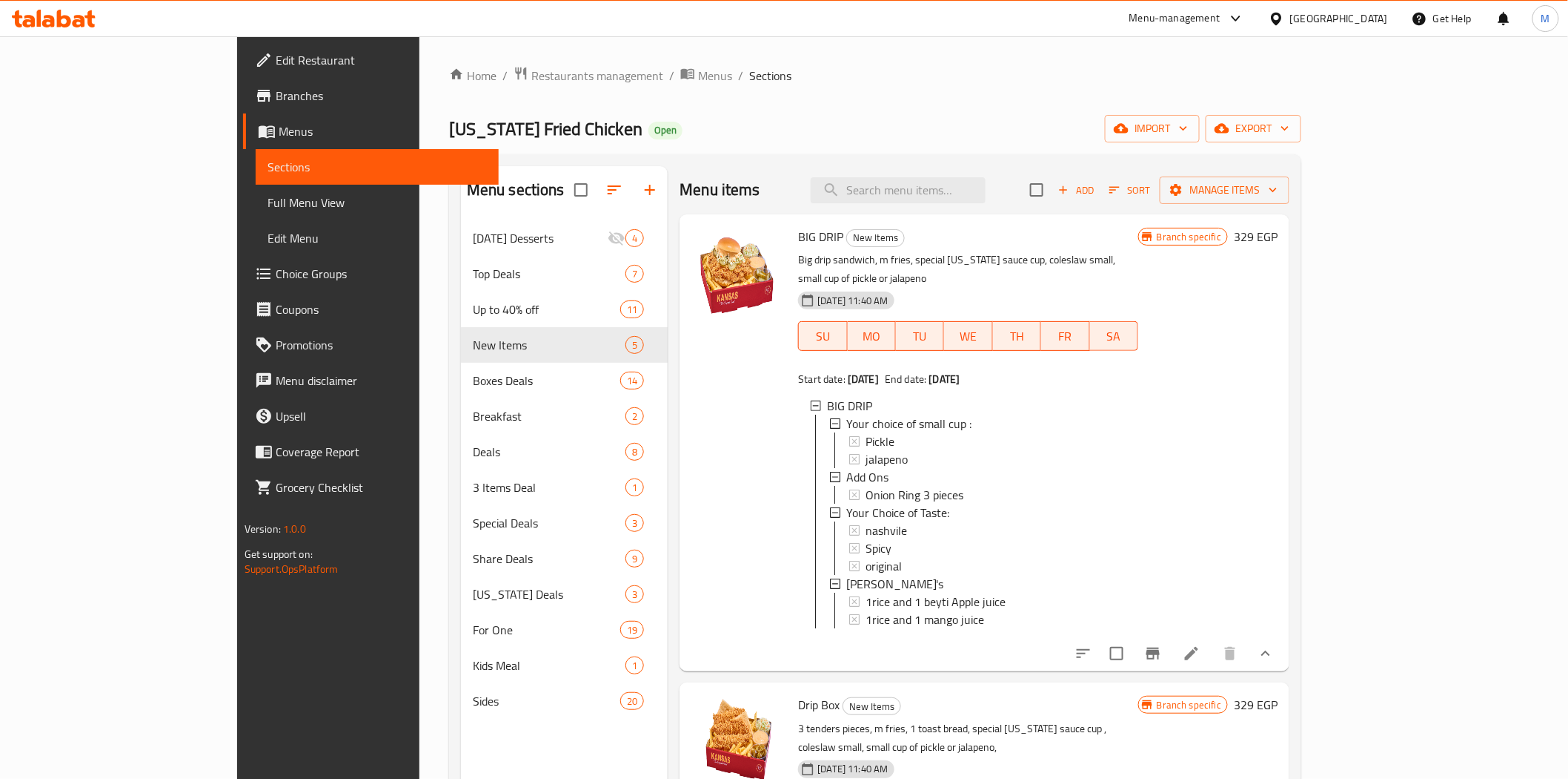
click at [714, 639] on div at bounding box center [738, 442] width 106 height 445
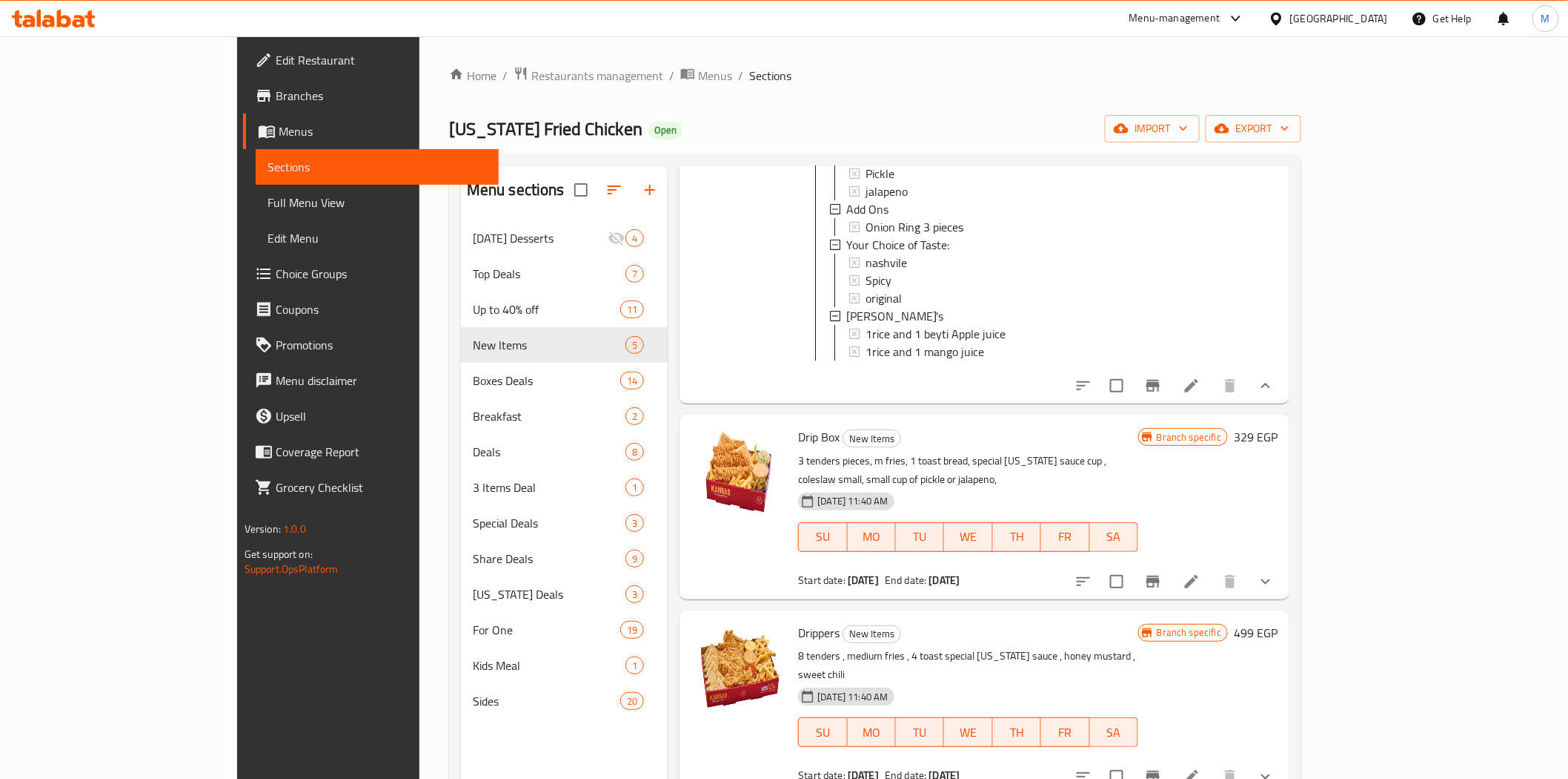
scroll to position [329, 0]
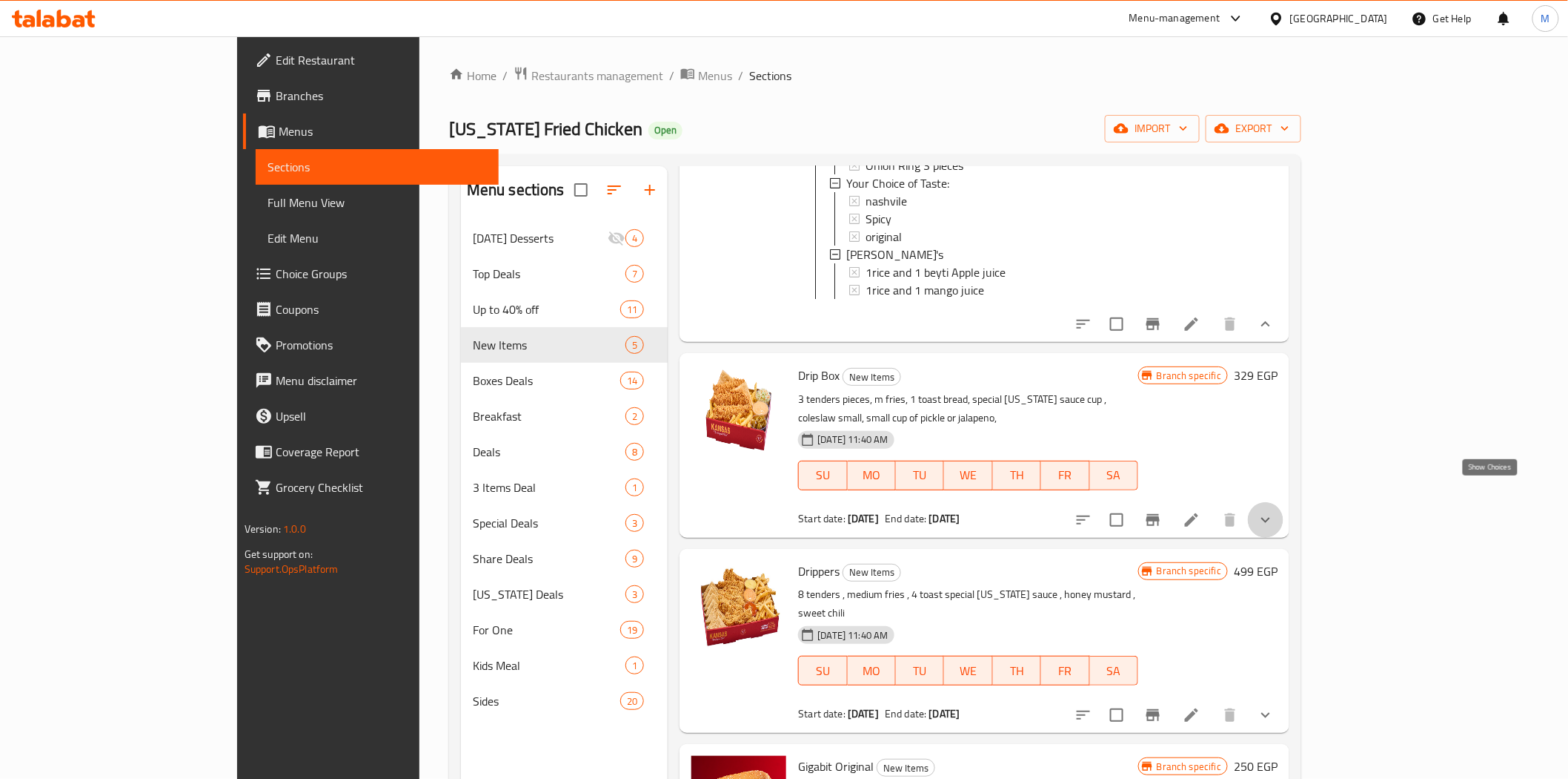
click at [1275, 511] on icon "show more" at bounding box center [1266, 520] width 18 height 18
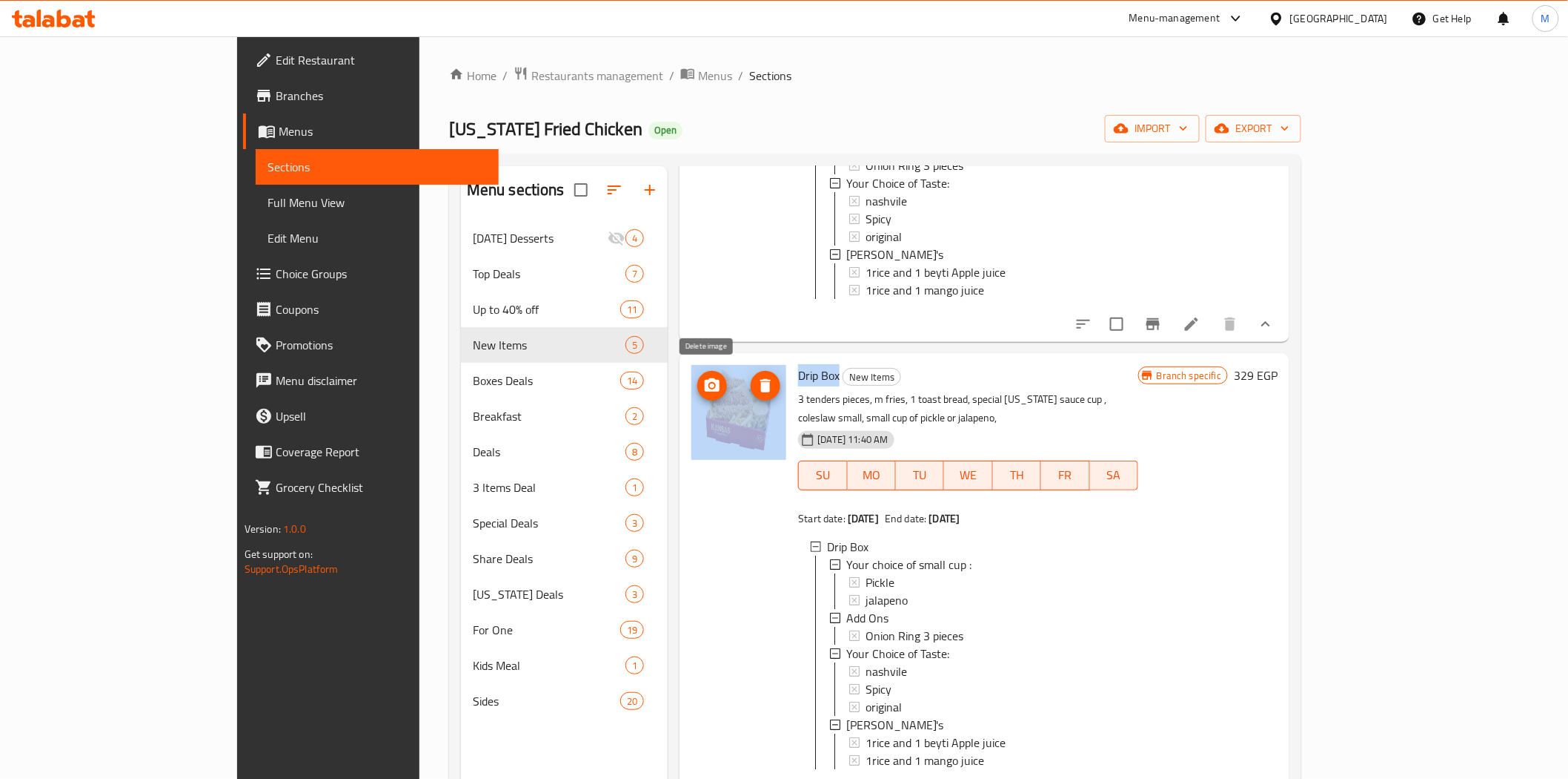
drag, startPoint x: 782, startPoint y: 367, endPoint x: 705, endPoint y: 367, distance: 77.0
click at [705, 367] on div "Drip Box New Items 3 tenders pieces, m fries, 1 toast bread, special Kansas sau…" at bounding box center [984, 580] width 598 height 445
click at [798, 364] on span "Drip Box" at bounding box center [819, 375] width 41 height 22
drag, startPoint x: 782, startPoint y: 366, endPoint x: 736, endPoint y: 371, distance: 46.3
click at [792, 371] on div "Drip Box New Items 3 tenders pieces, m fries, 1 toast bread, special Kansas sau…" at bounding box center [967, 580] width 351 height 445
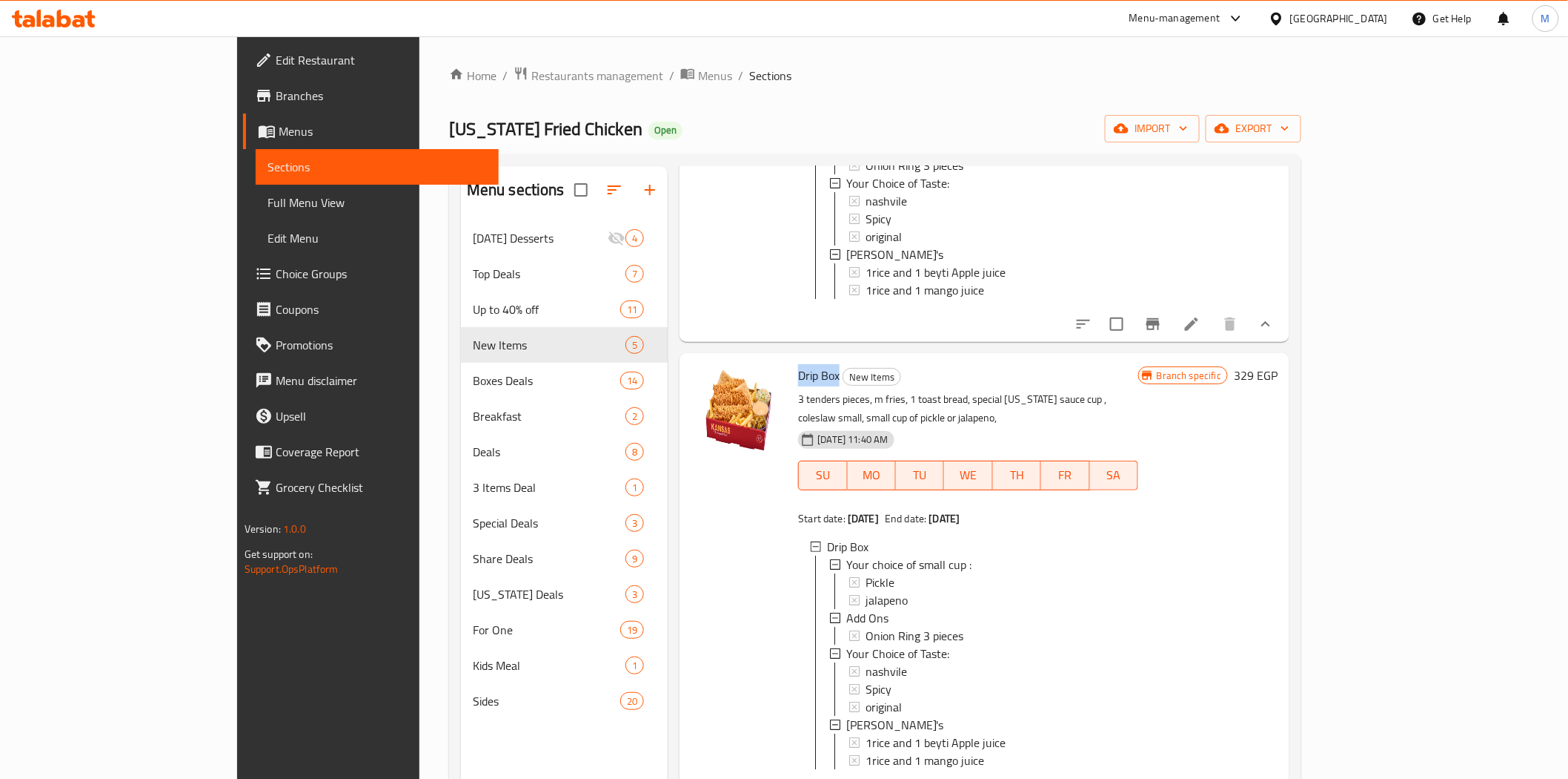
copy span "Drip Box"
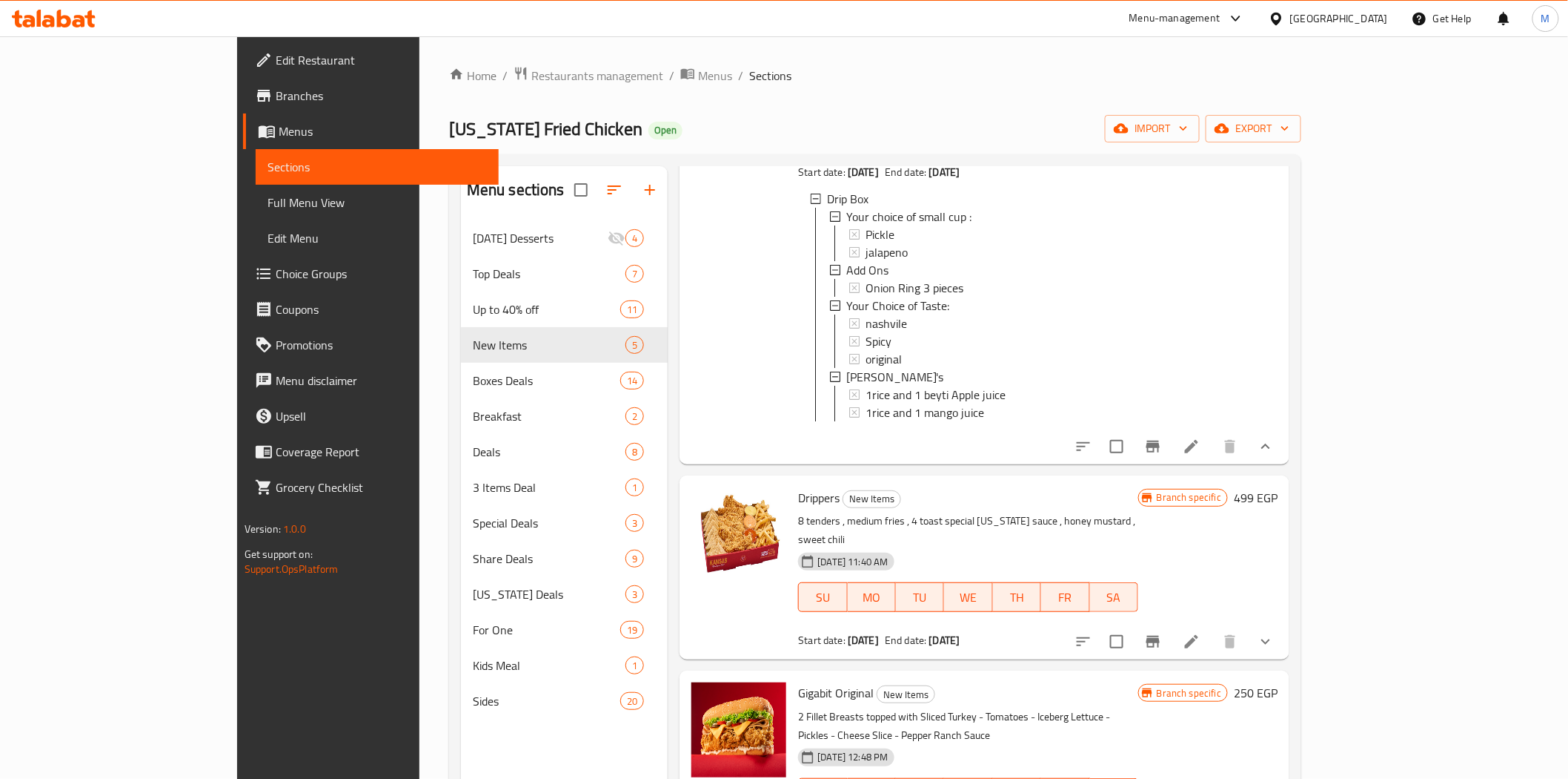
scroll to position [683, 0]
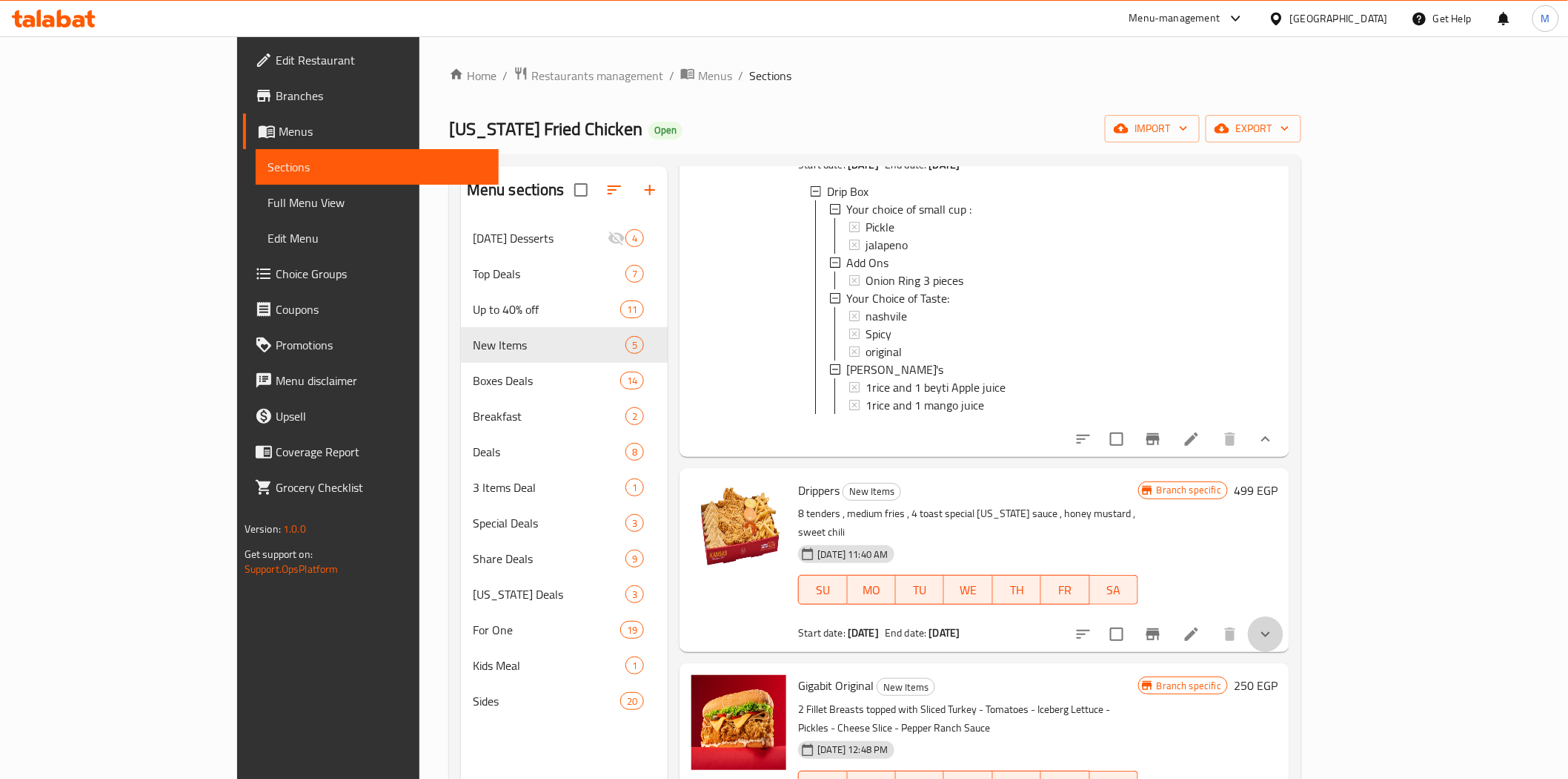
click at [1284, 616] on button "show more" at bounding box center [1266, 634] width 36 height 36
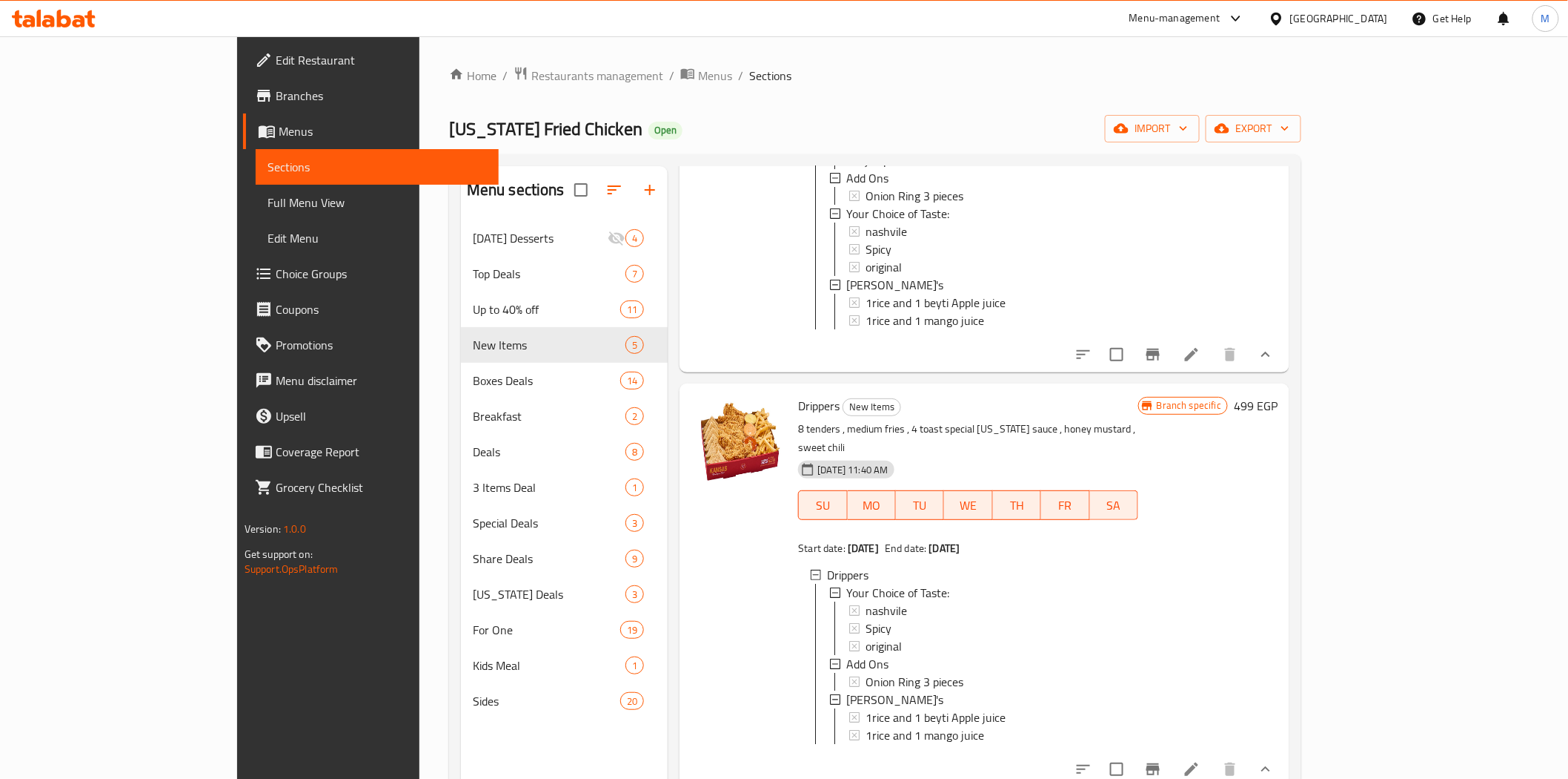
scroll to position [848, 0]
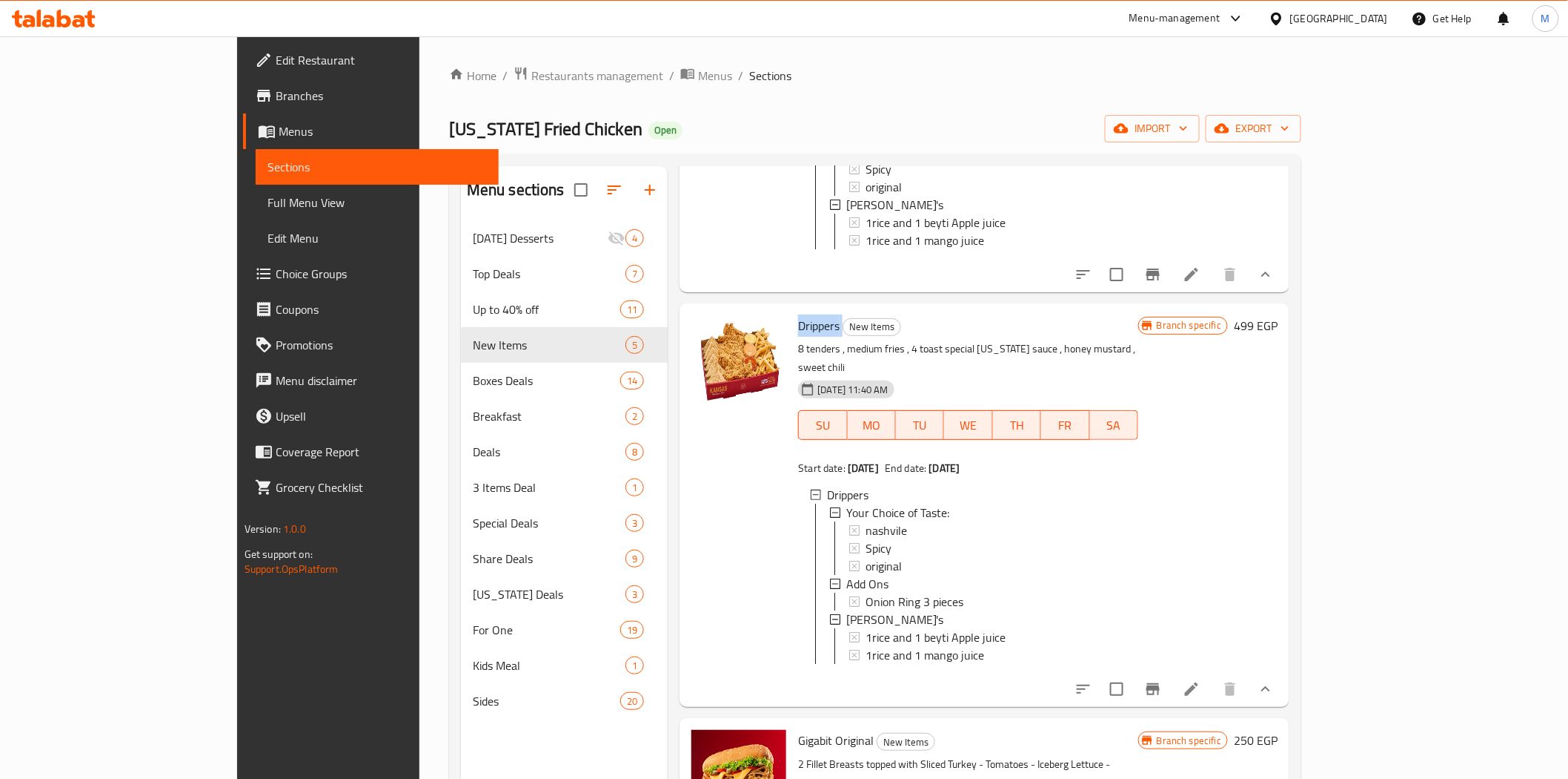
drag, startPoint x: 786, startPoint y: 314, endPoint x: 735, endPoint y: 315, distance: 51.0
click at [792, 315] on div "Drippers New Items 8 tenders , medium fries , 4 toast special Kansas sauce , ho…" at bounding box center [967, 505] width 351 height 392
copy h6 "Drippers"
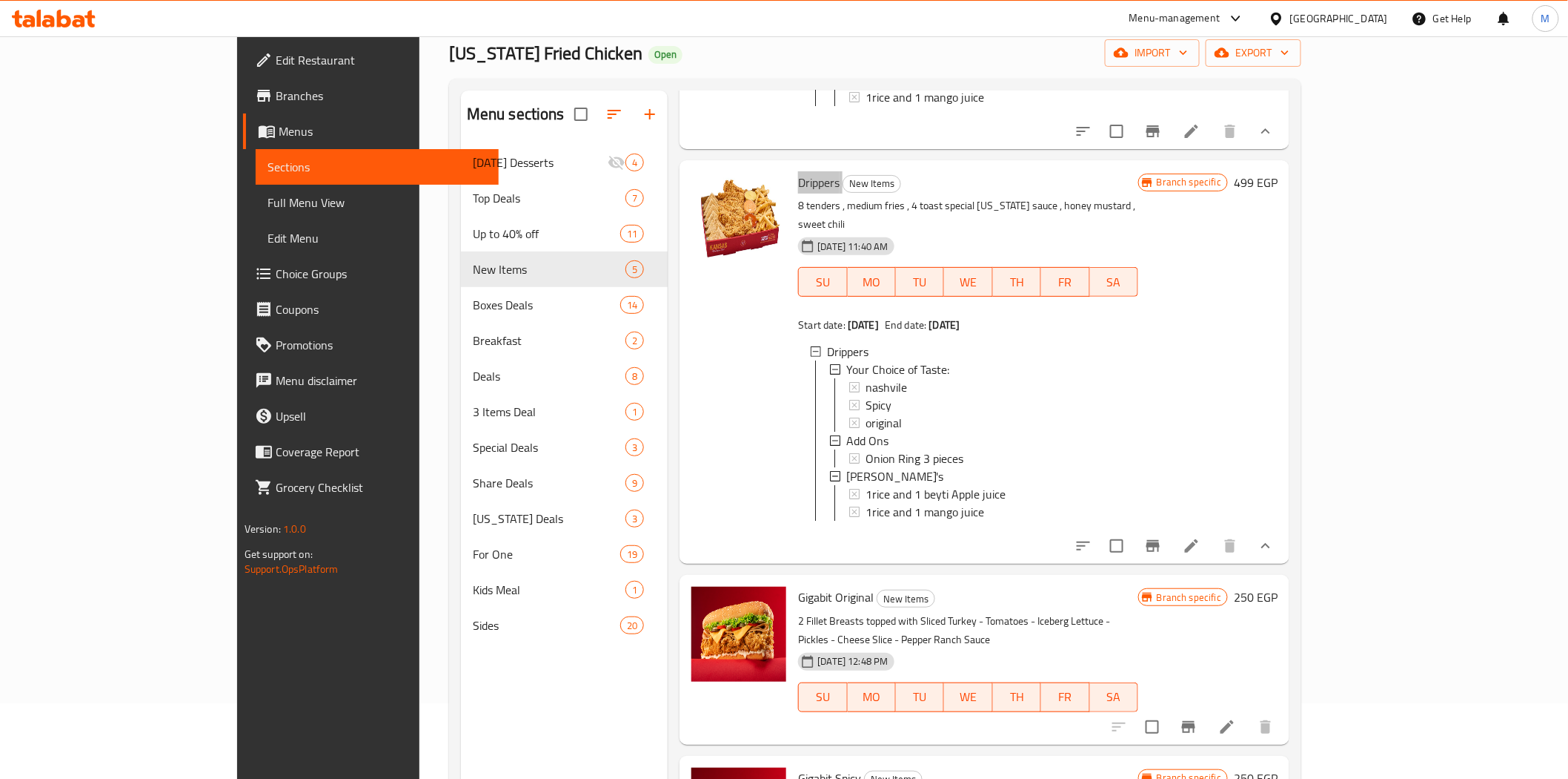
scroll to position [207, 0]
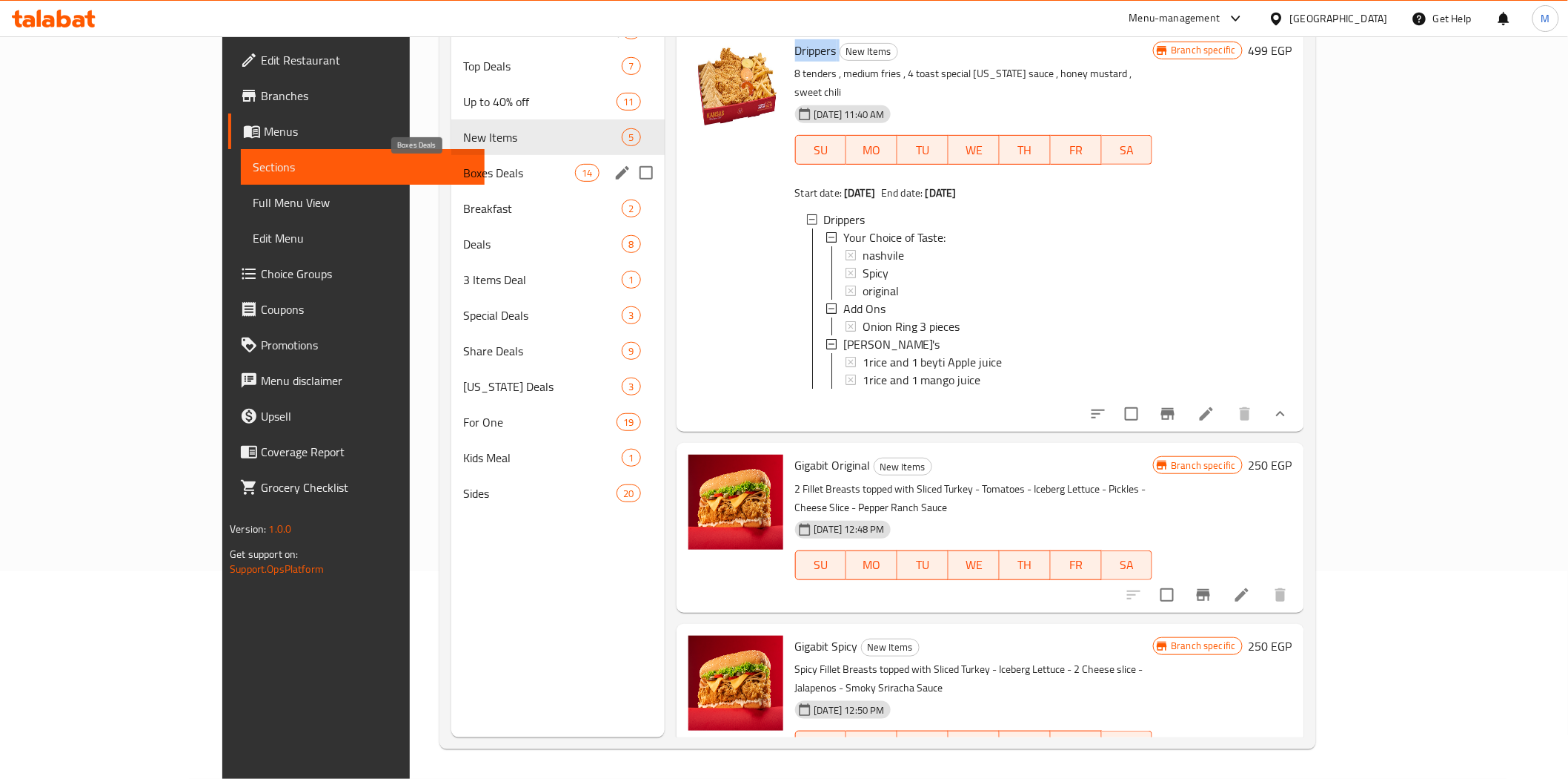
click at [463, 172] on span "Boxes Deals" at bounding box center [518, 173] width 112 height 18
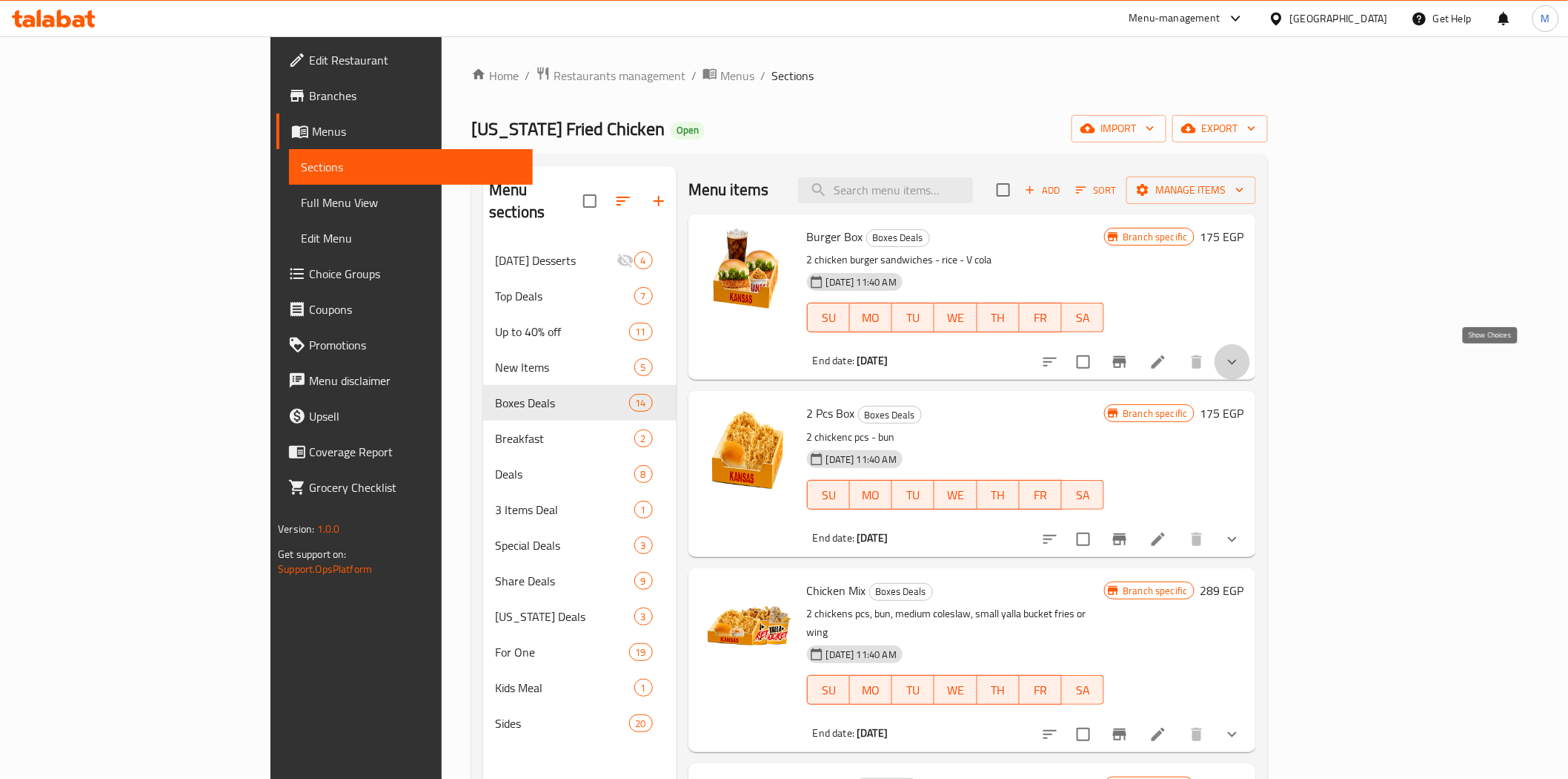
drag, startPoint x: 1486, startPoint y: 360, endPoint x: 1463, endPoint y: 360, distance: 23.0
click at [1242, 360] on icon "show more" at bounding box center [1233, 362] width 18 height 18
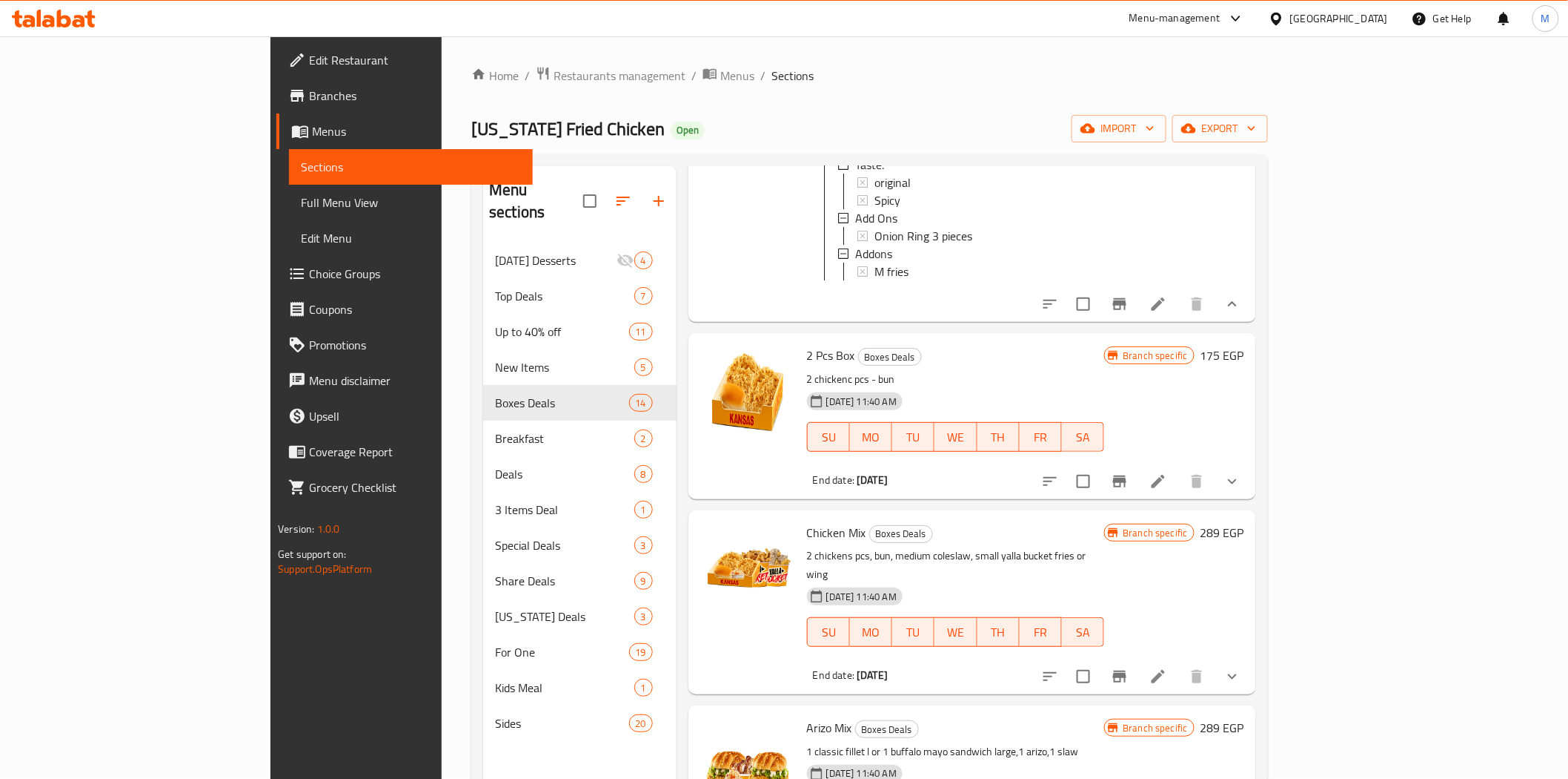
scroll to position [329, 0]
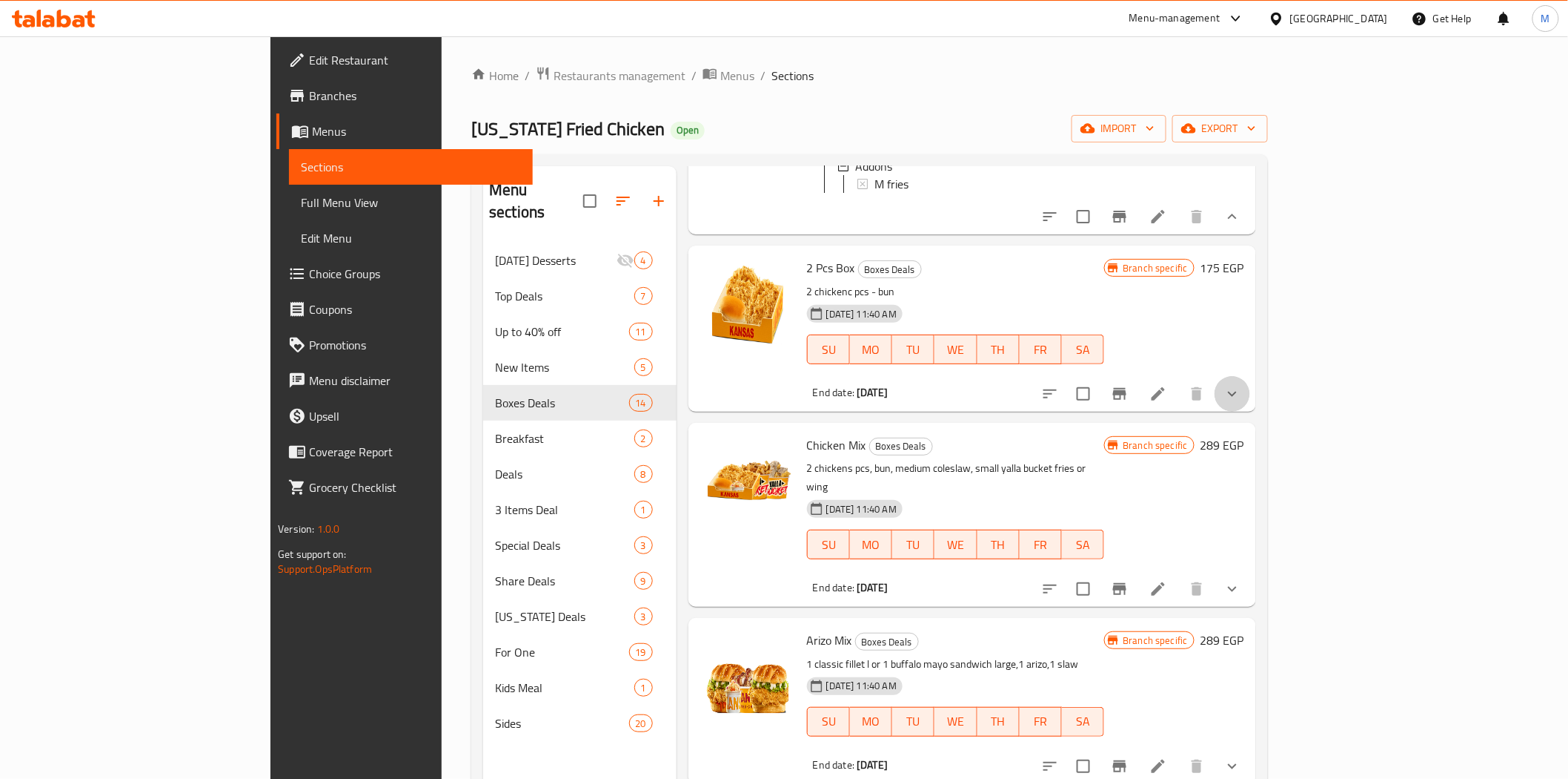
click at [1251, 411] on button "show more" at bounding box center [1233, 394] width 36 height 36
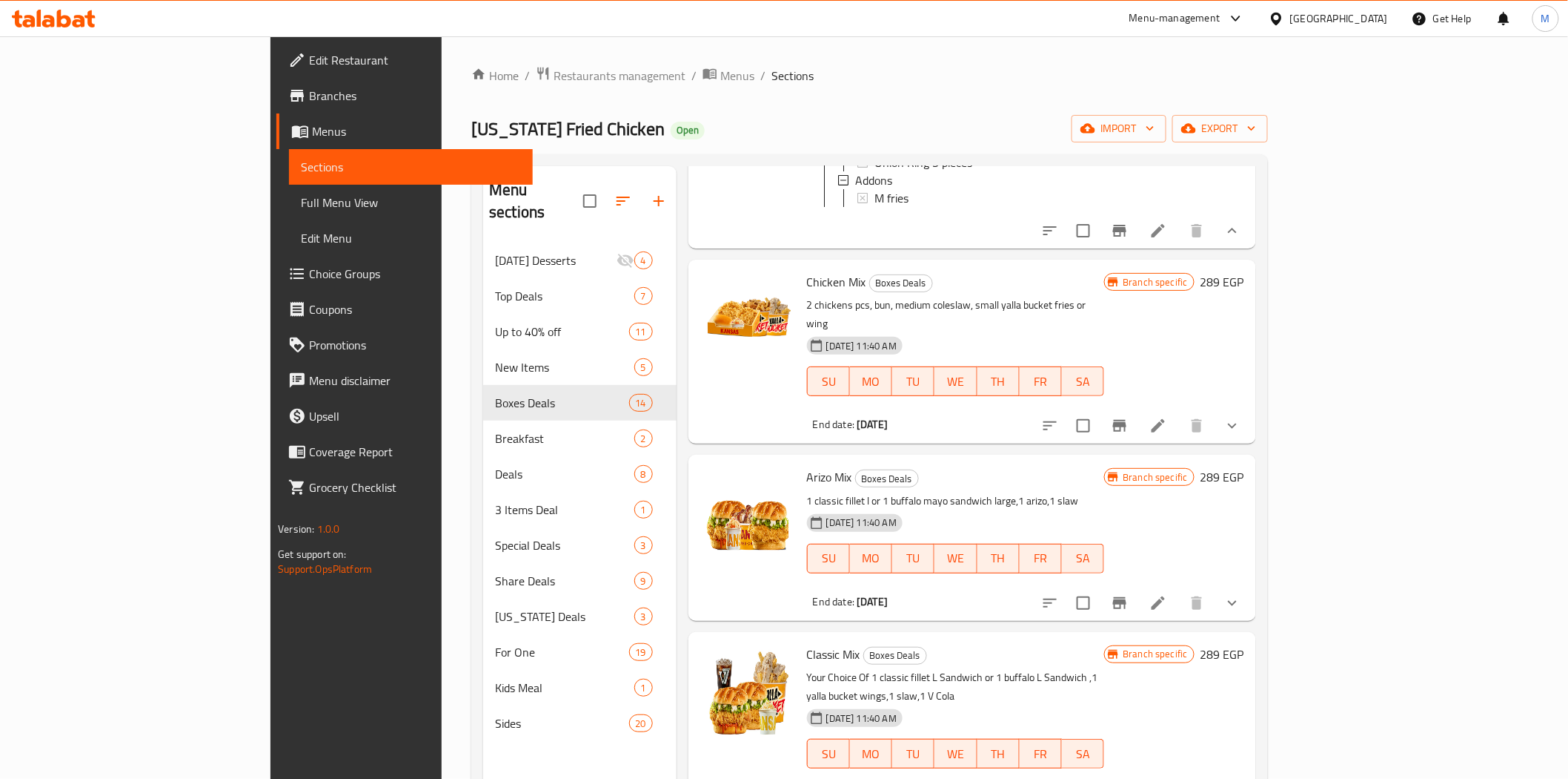
scroll to position [494, 0]
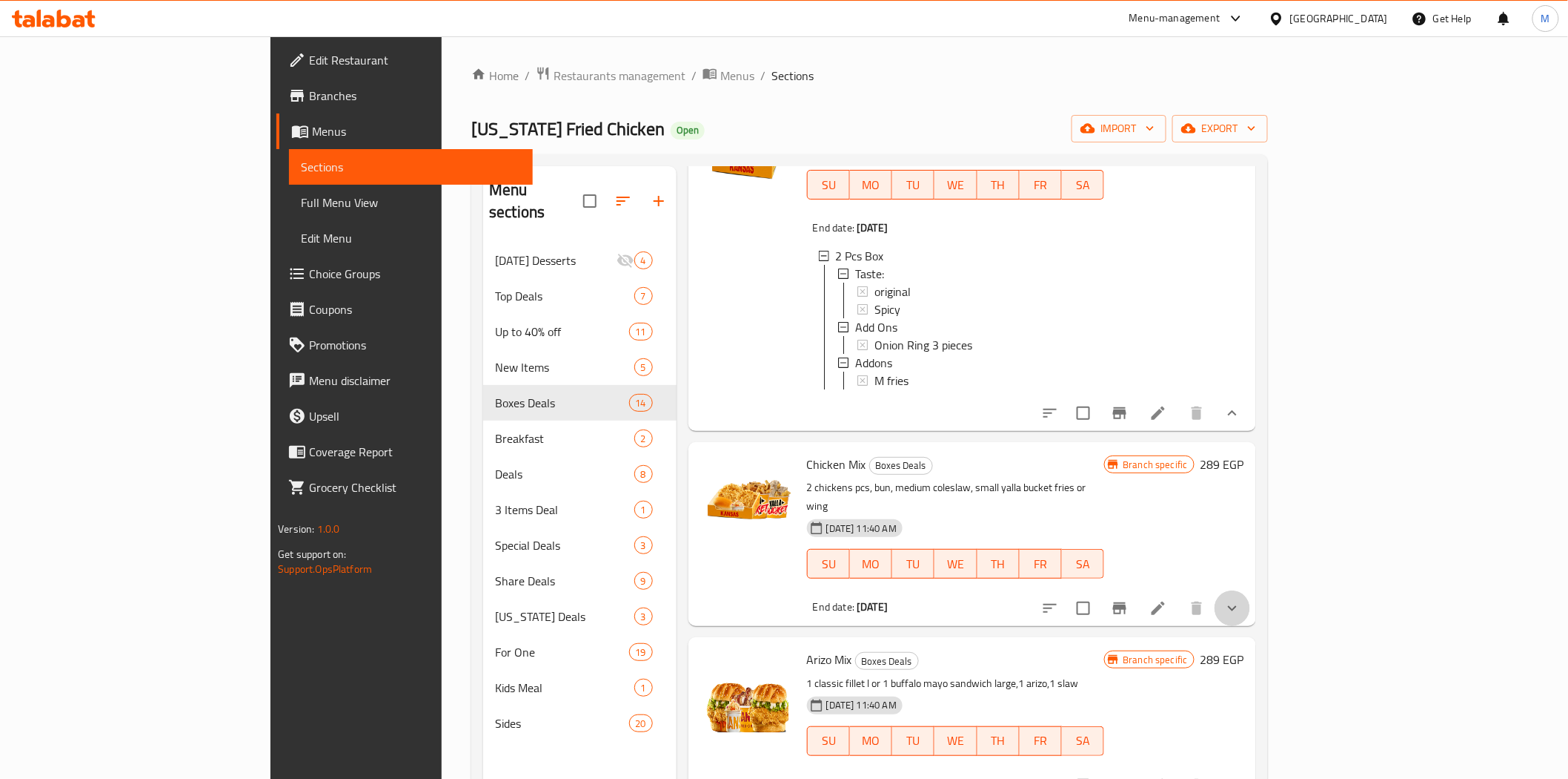
click at [1251, 618] on button "show more" at bounding box center [1233, 608] width 36 height 36
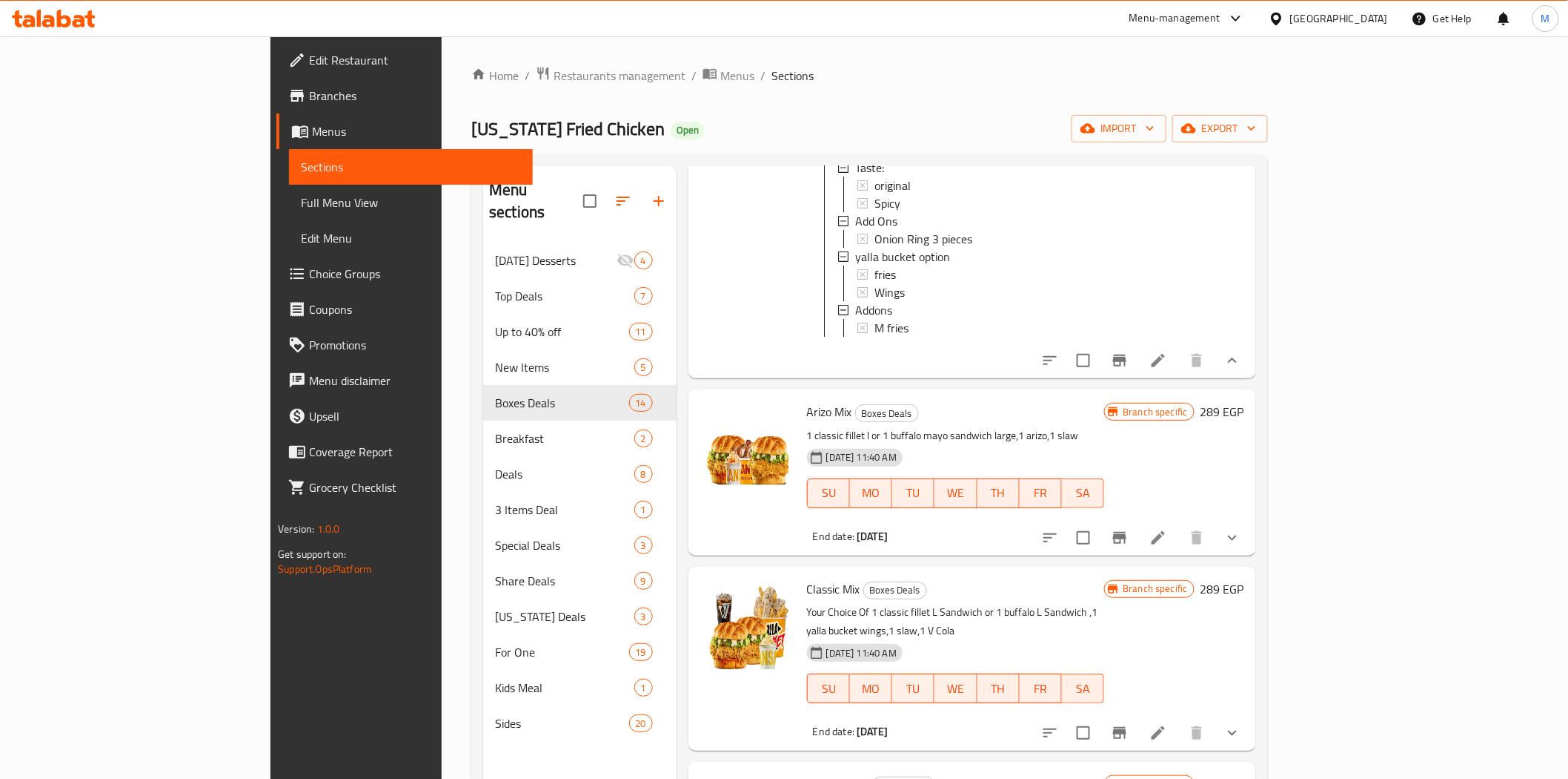
scroll to position [988, 0]
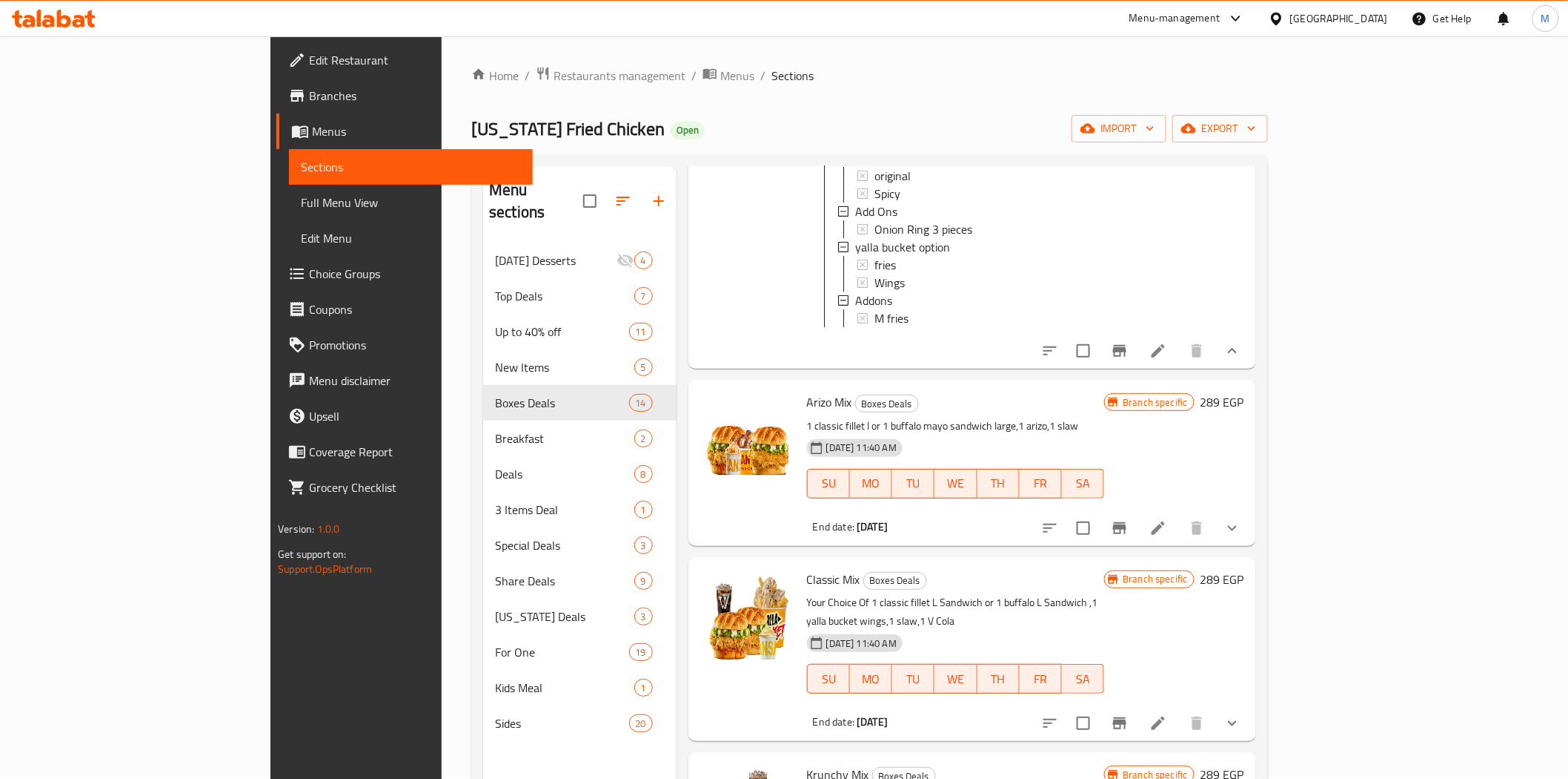
click at [1242, 537] on icon "show more" at bounding box center [1233, 528] width 18 height 18
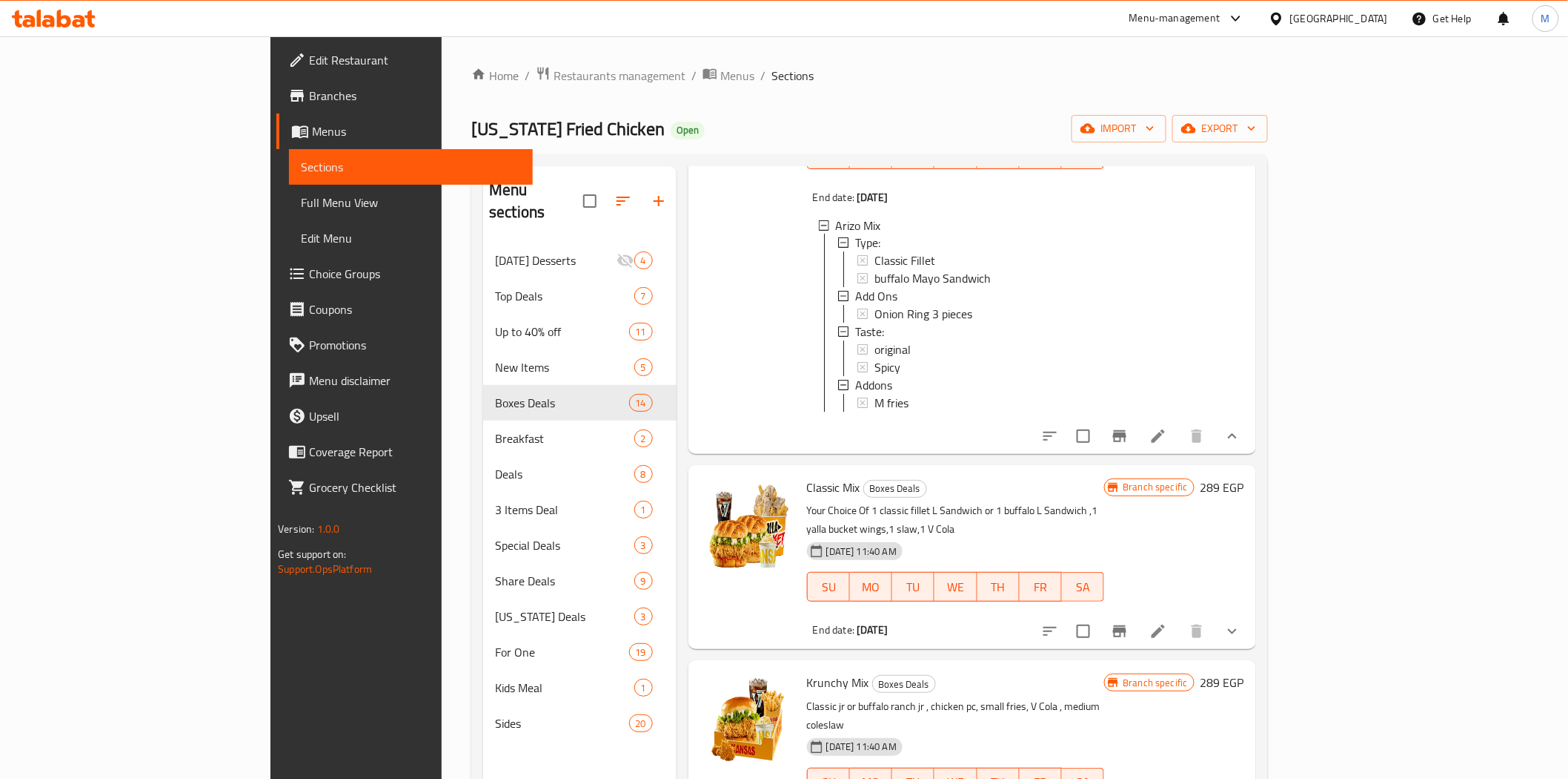
scroll to position [1565, 0]
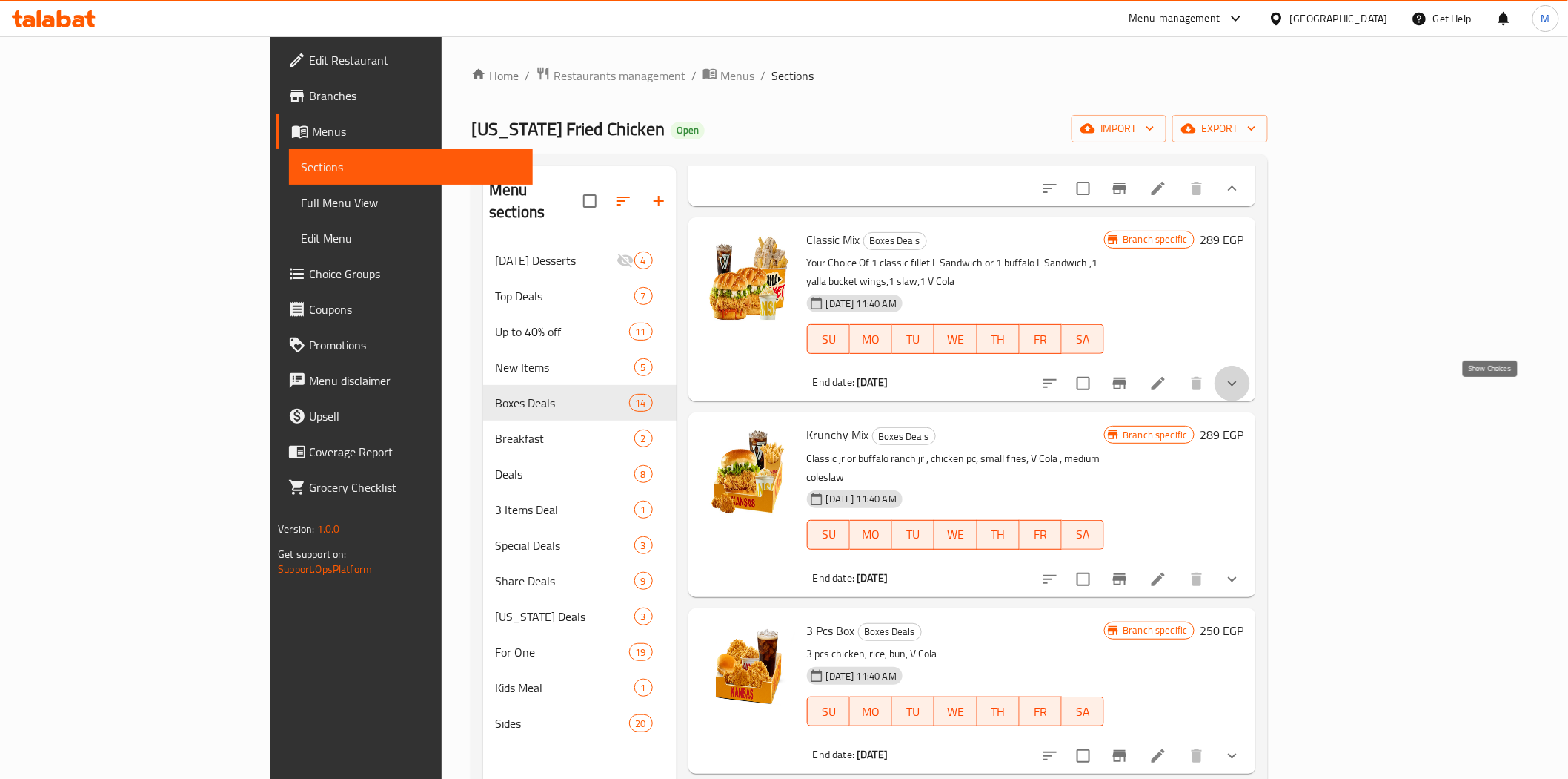
click at [1242, 393] on icon "show more" at bounding box center [1233, 384] width 18 height 18
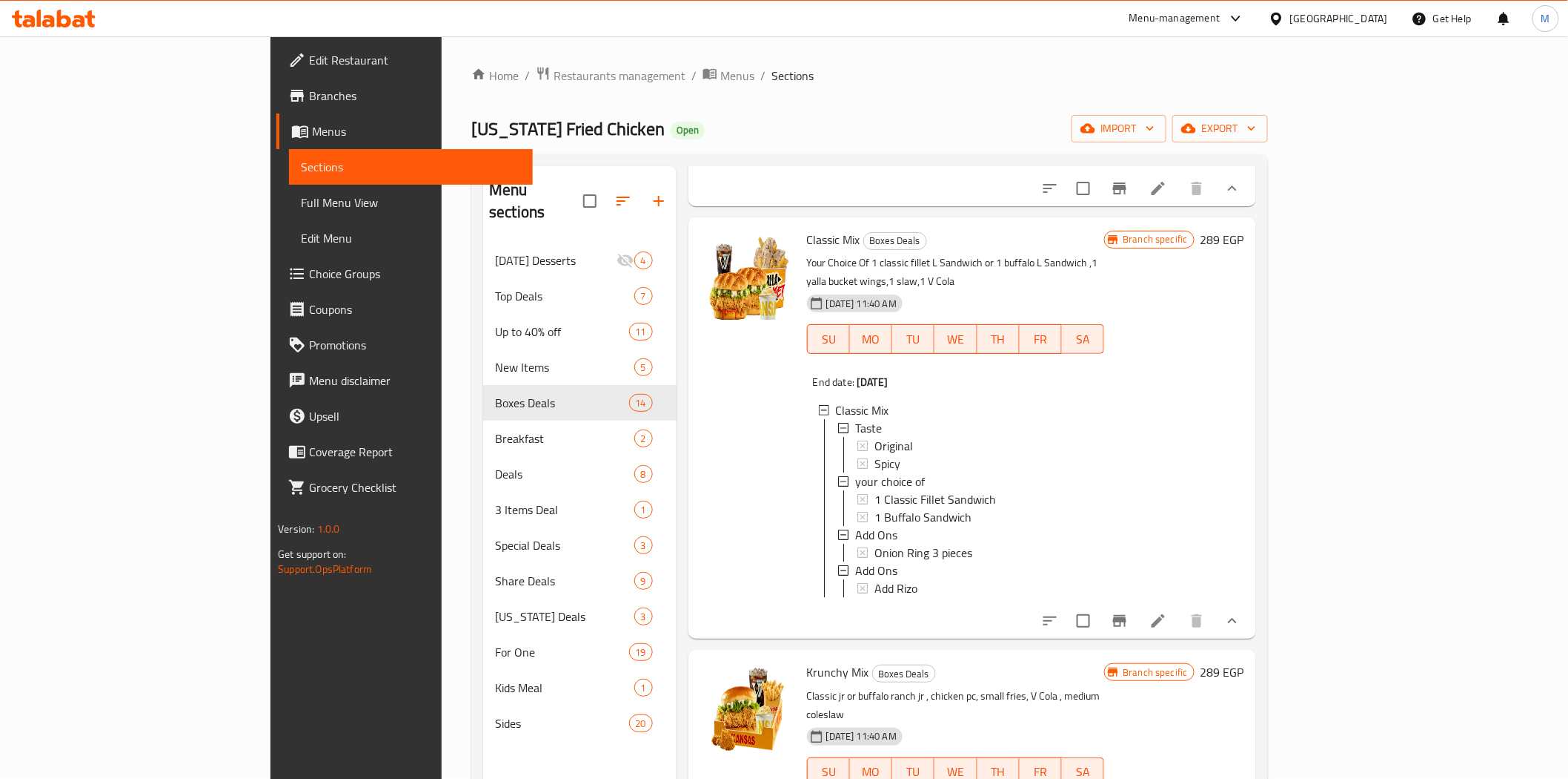
scroll to position [1812, 0]
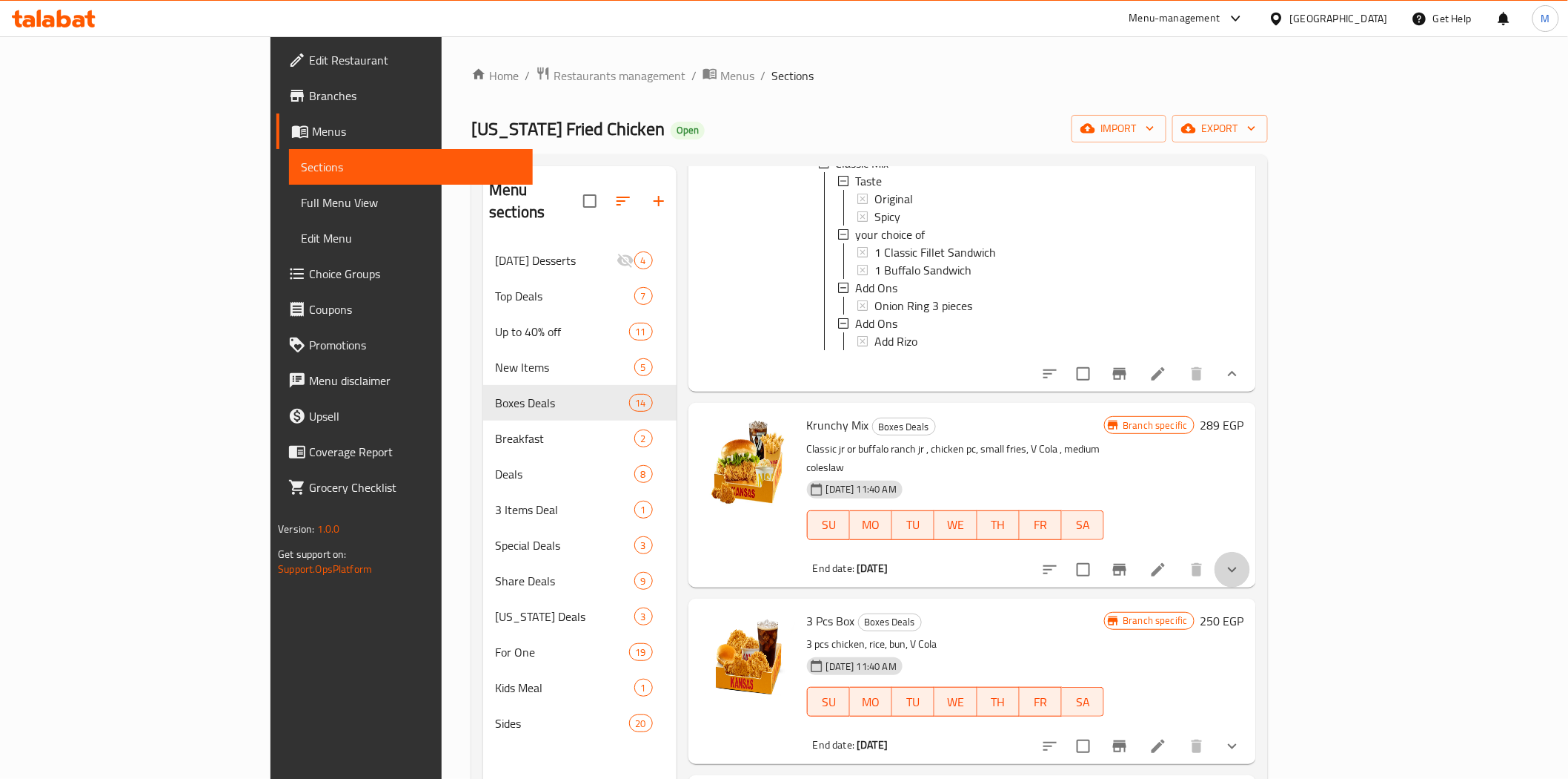
click at [1242, 575] on icon "show more" at bounding box center [1233, 570] width 18 height 18
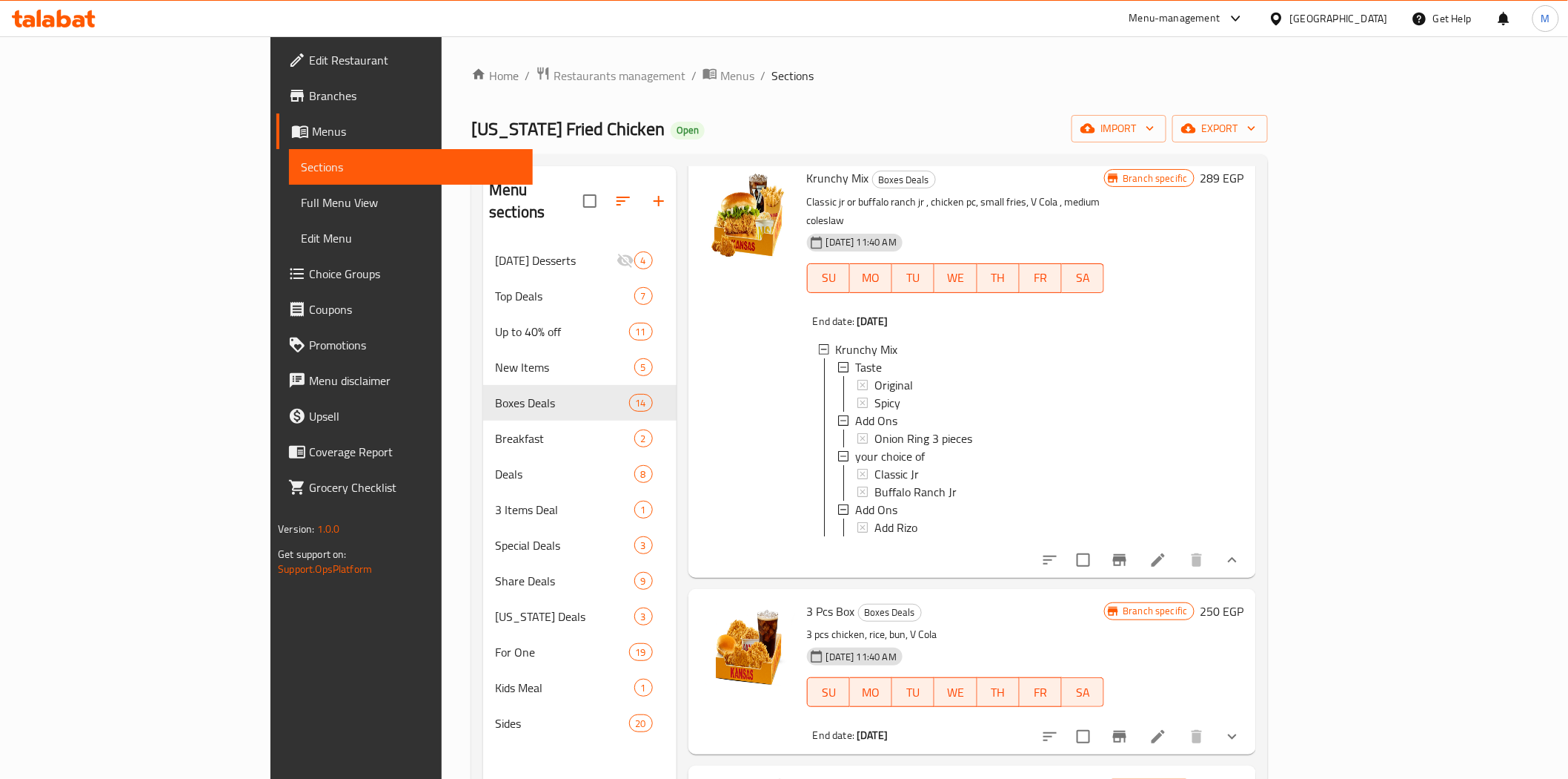
scroll to position [2224, 0]
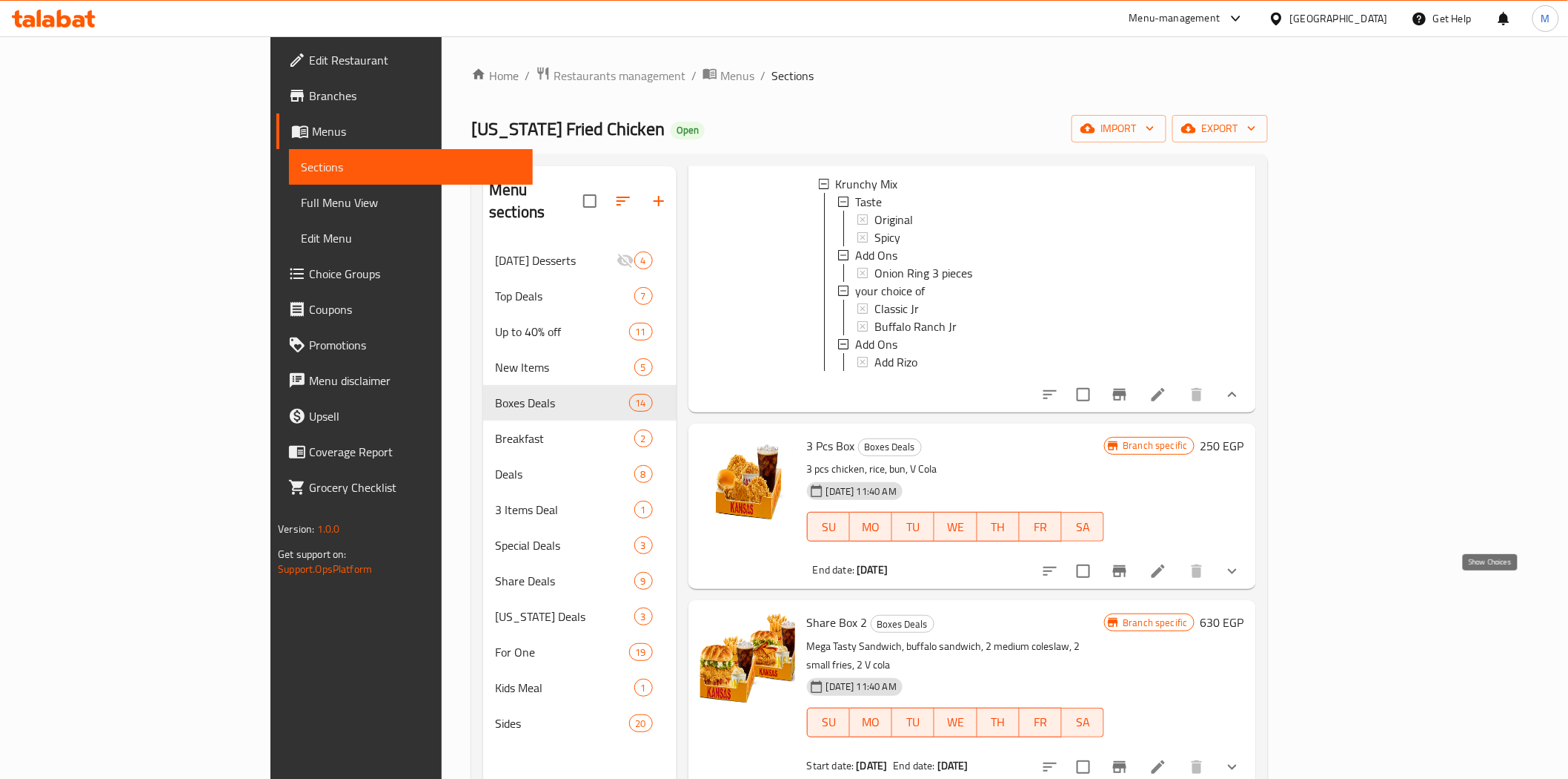
click at [1242, 580] on icon "show more" at bounding box center [1233, 571] width 18 height 18
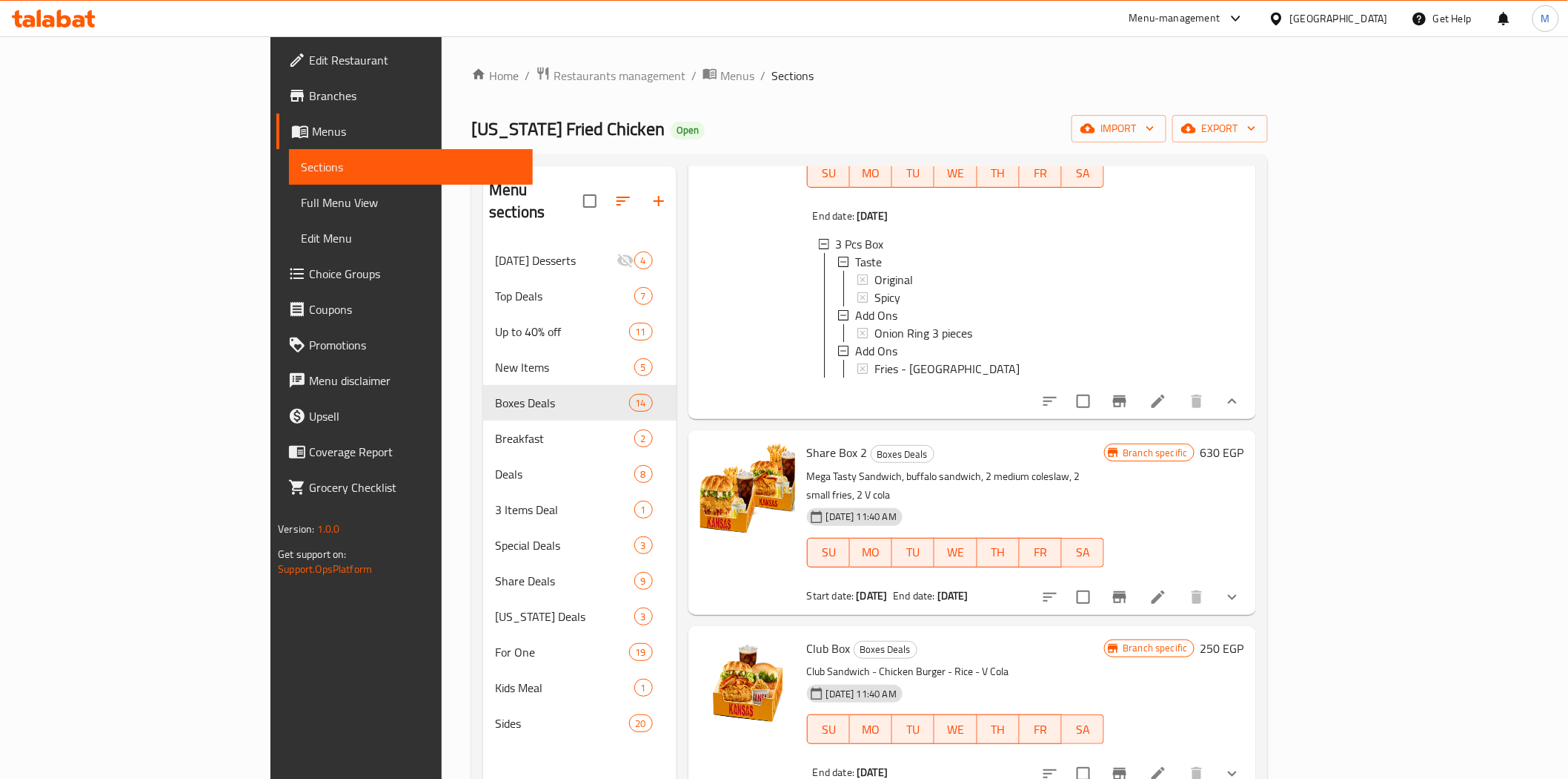
scroll to position [2636, 0]
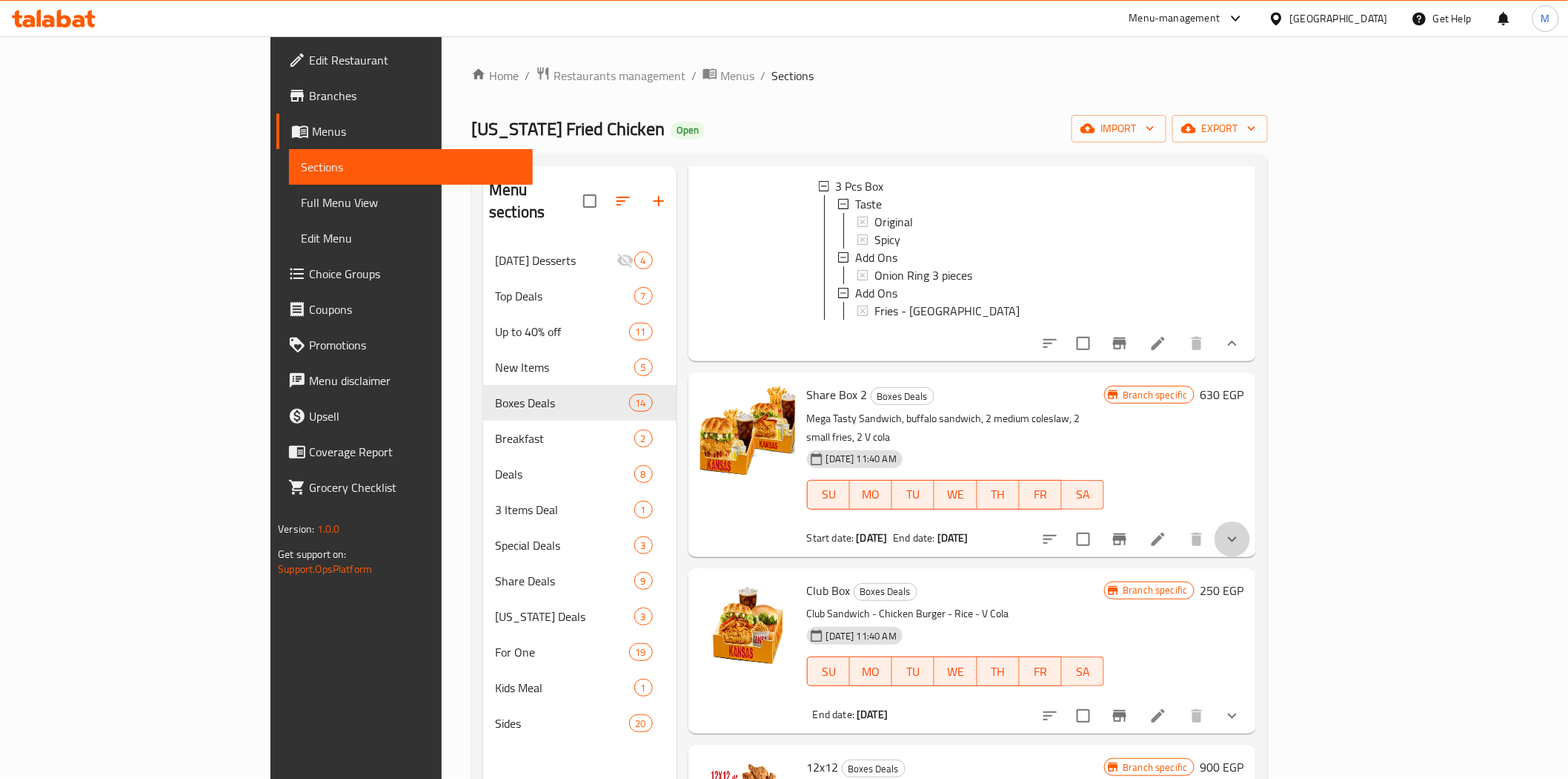
click at [1251, 557] on button "show more" at bounding box center [1233, 539] width 36 height 36
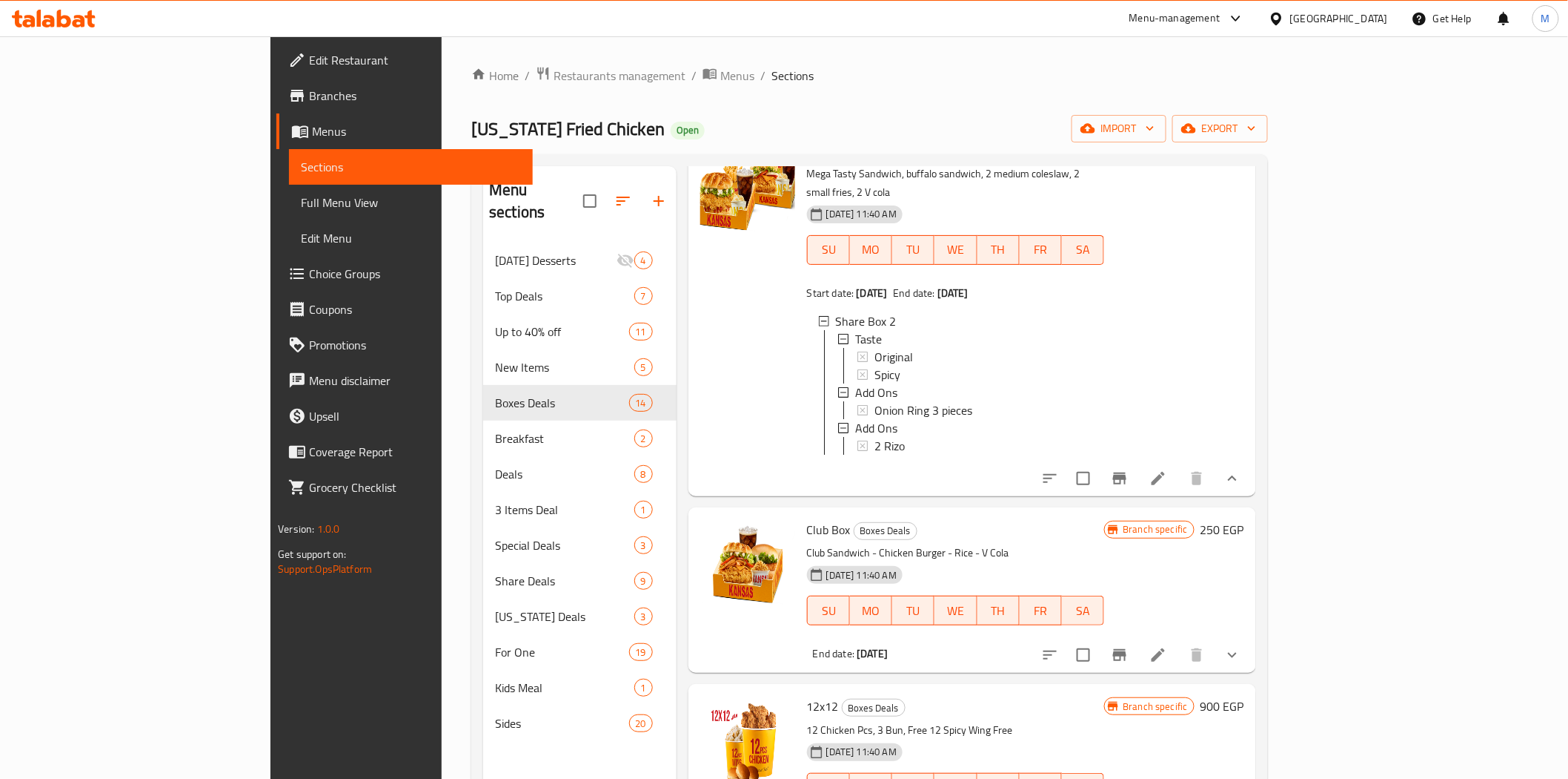
scroll to position [2883, 0]
click at [1242, 662] on icon "show more" at bounding box center [1233, 653] width 18 height 18
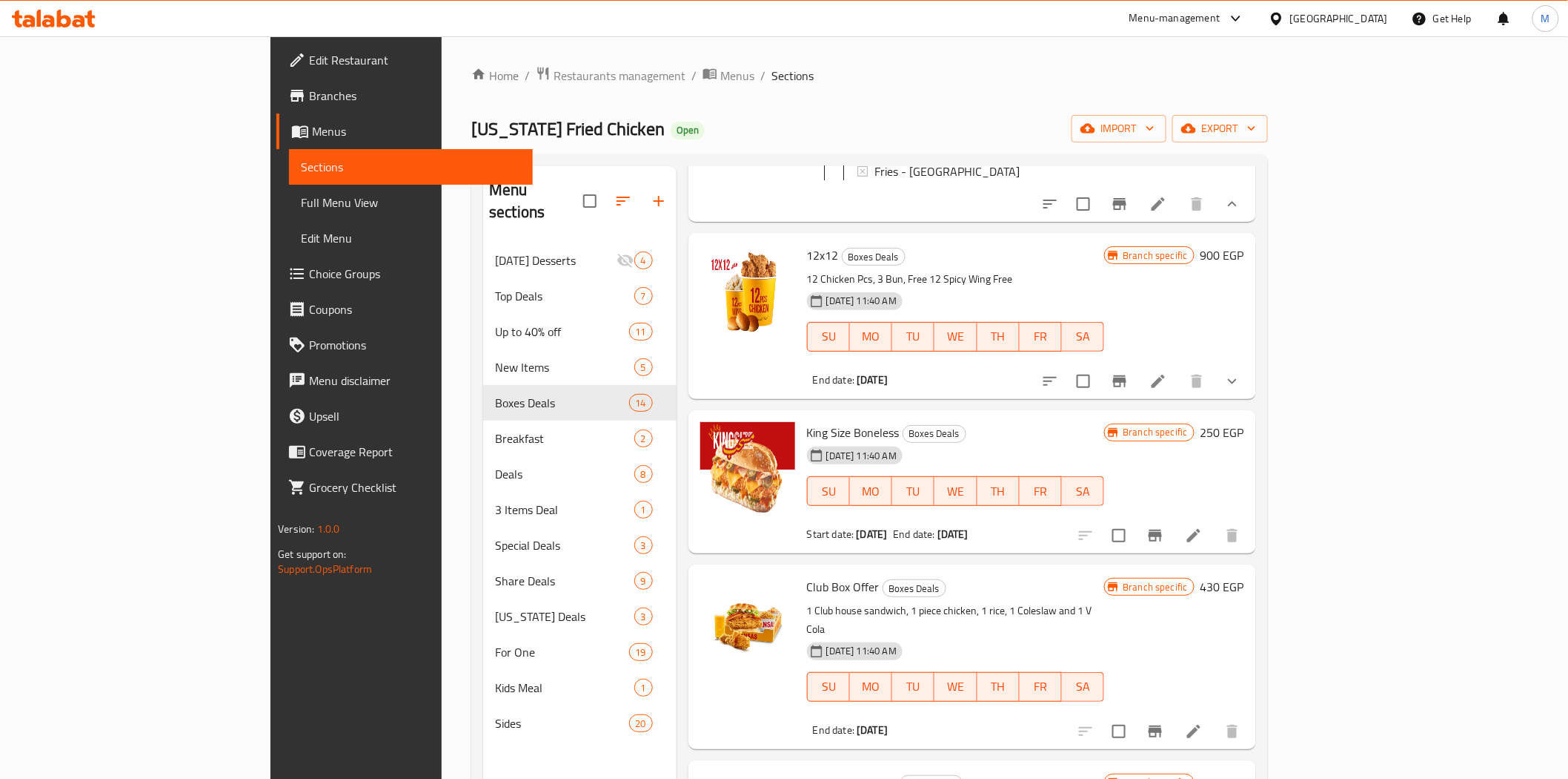
scroll to position [3377, 0]
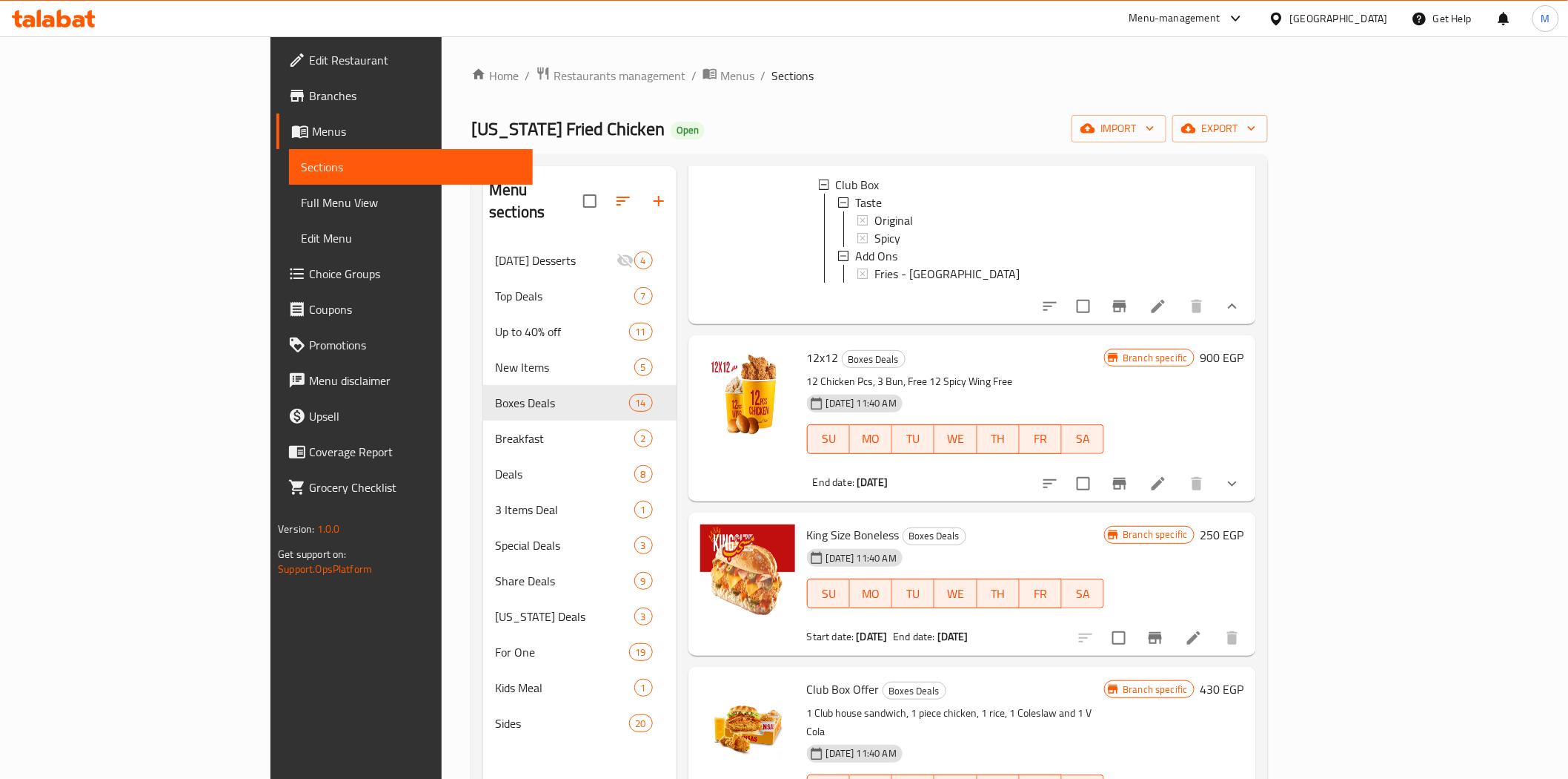
click at [1251, 501] on div at bounding box center [1142, 484] width 218 height 36
click at [1251, 501] on button "show more" at bounding box center [1233, 484] width 36 height 36
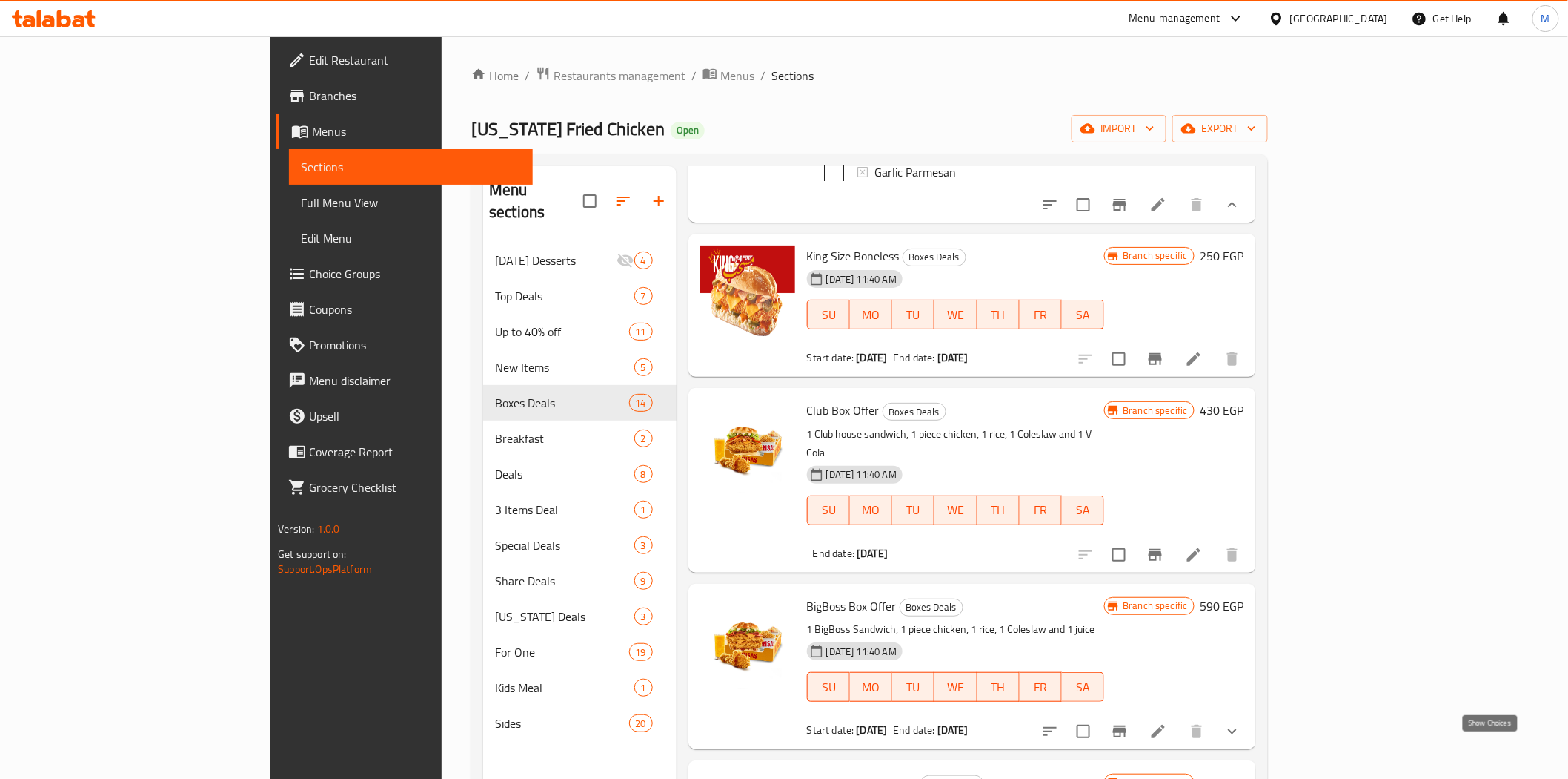
scroll to position [207, 0]
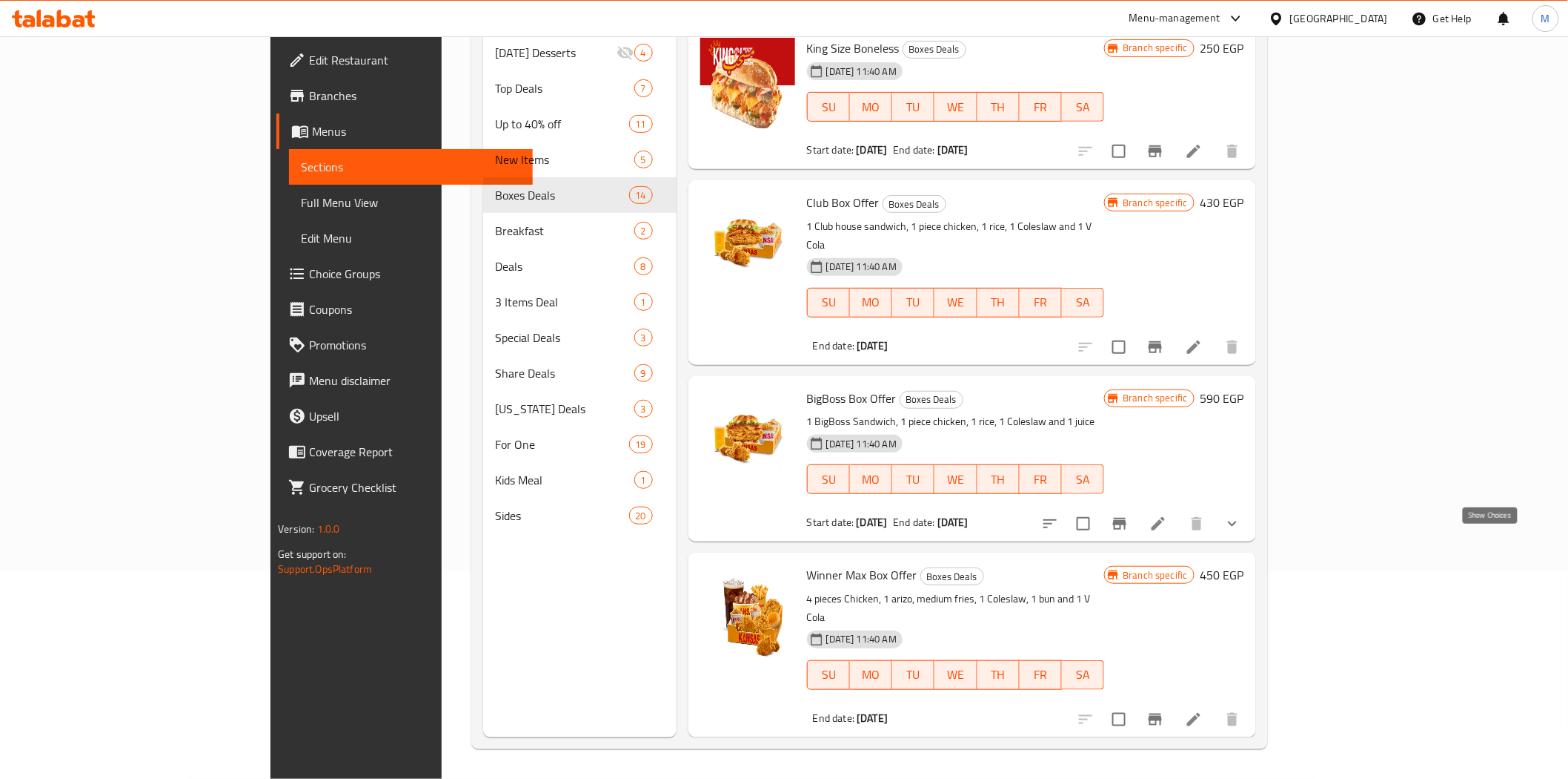
click at [1242, 532] on icon "show more" at bounding box center [1233, 523] width 18 height 18
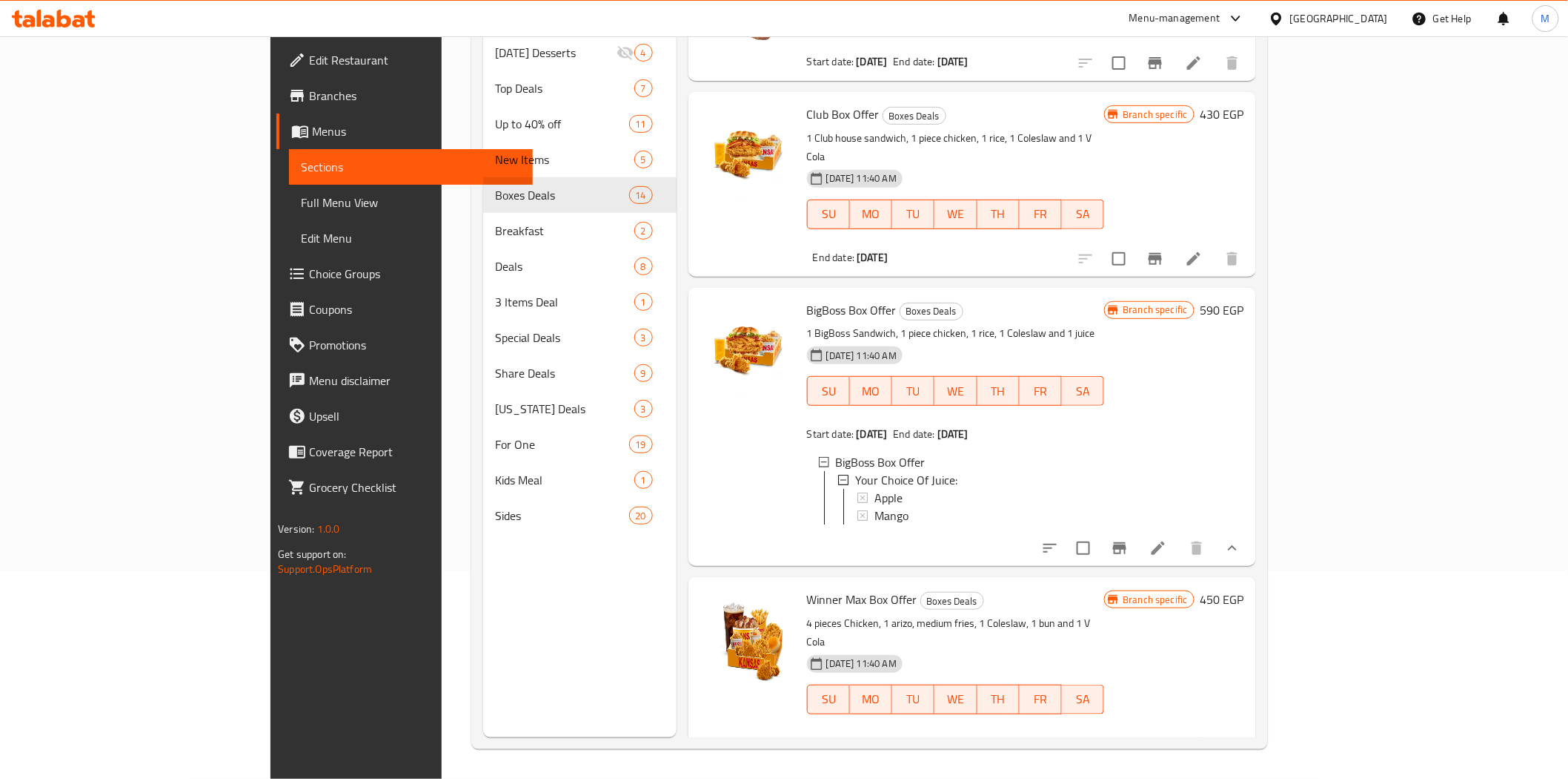
scroll to position [3916, 0]
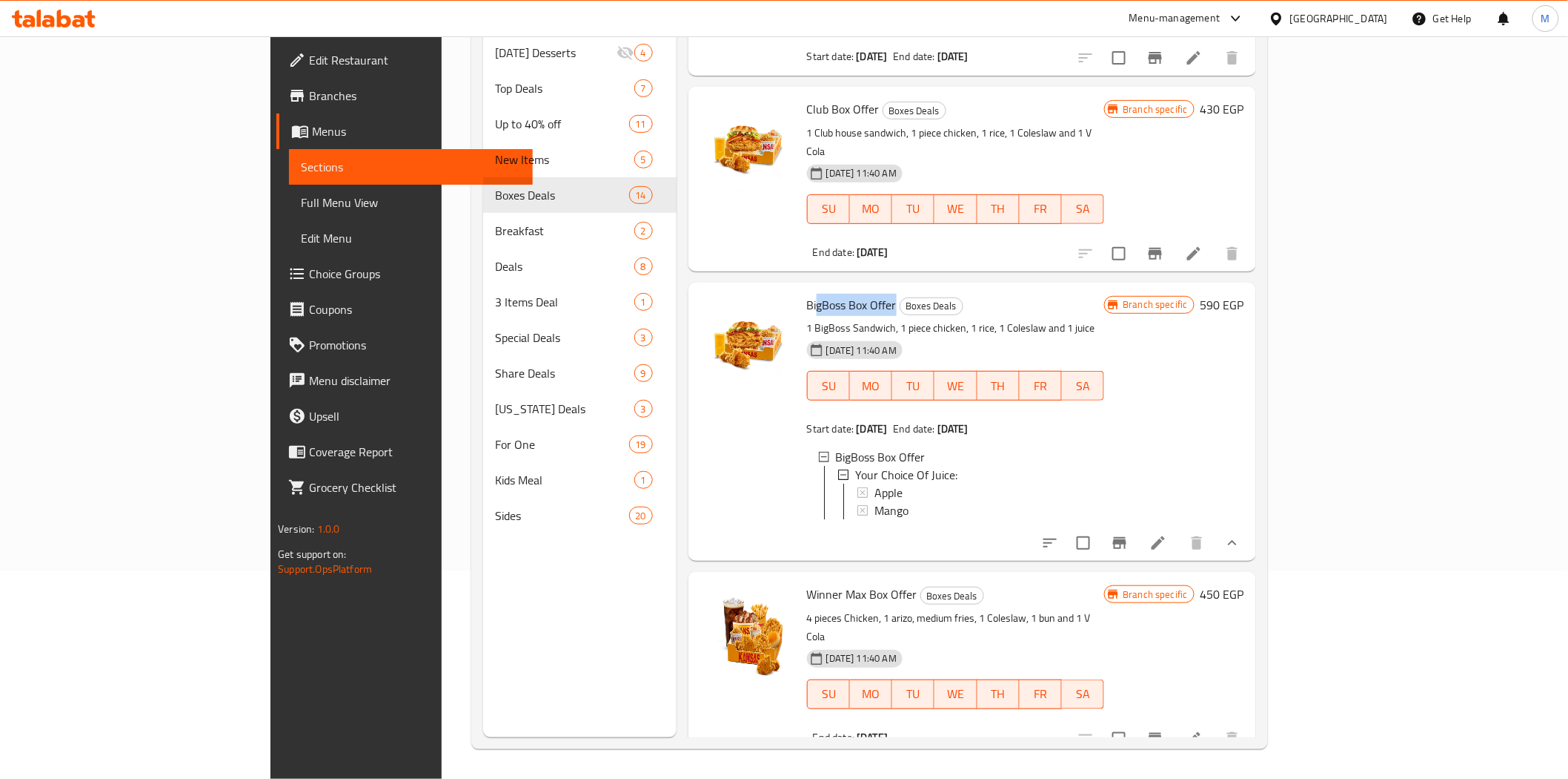
drag, startPoint x: 827, startPoint y: 334, endPoint x: 752, endPoint y: 318, distance: 76.7
click at [752, 318] on div "BigBoss Box Offer Boxes Deals 1 BigBoss Sandwich, 1 piece chicken, 1 rice, 1 Co…" at bounding box center [972, 421] width 568 height 278
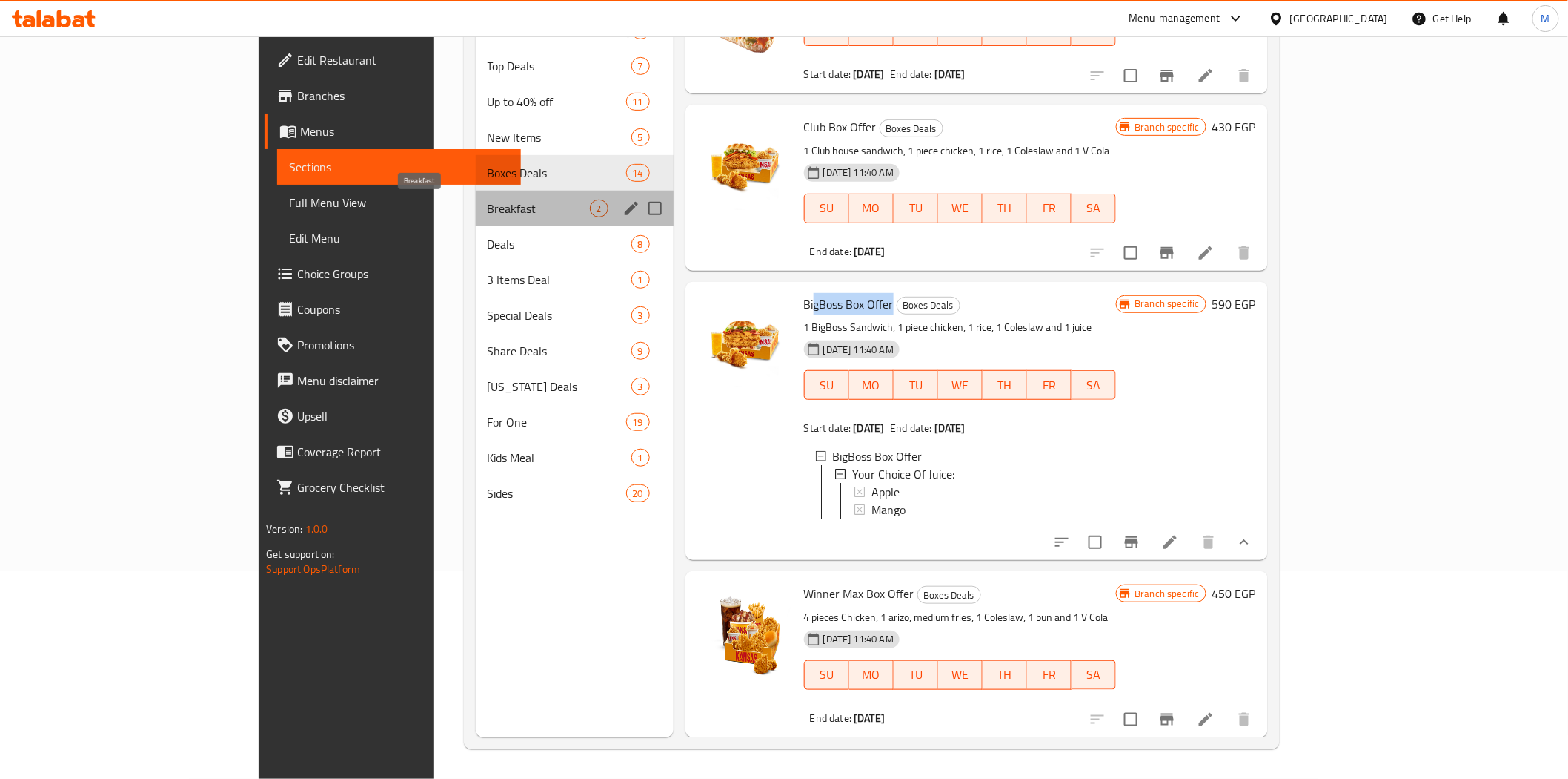
click at [488, 212] on span "Breakfast" at bounding box center [539, 208] width 102 height 18
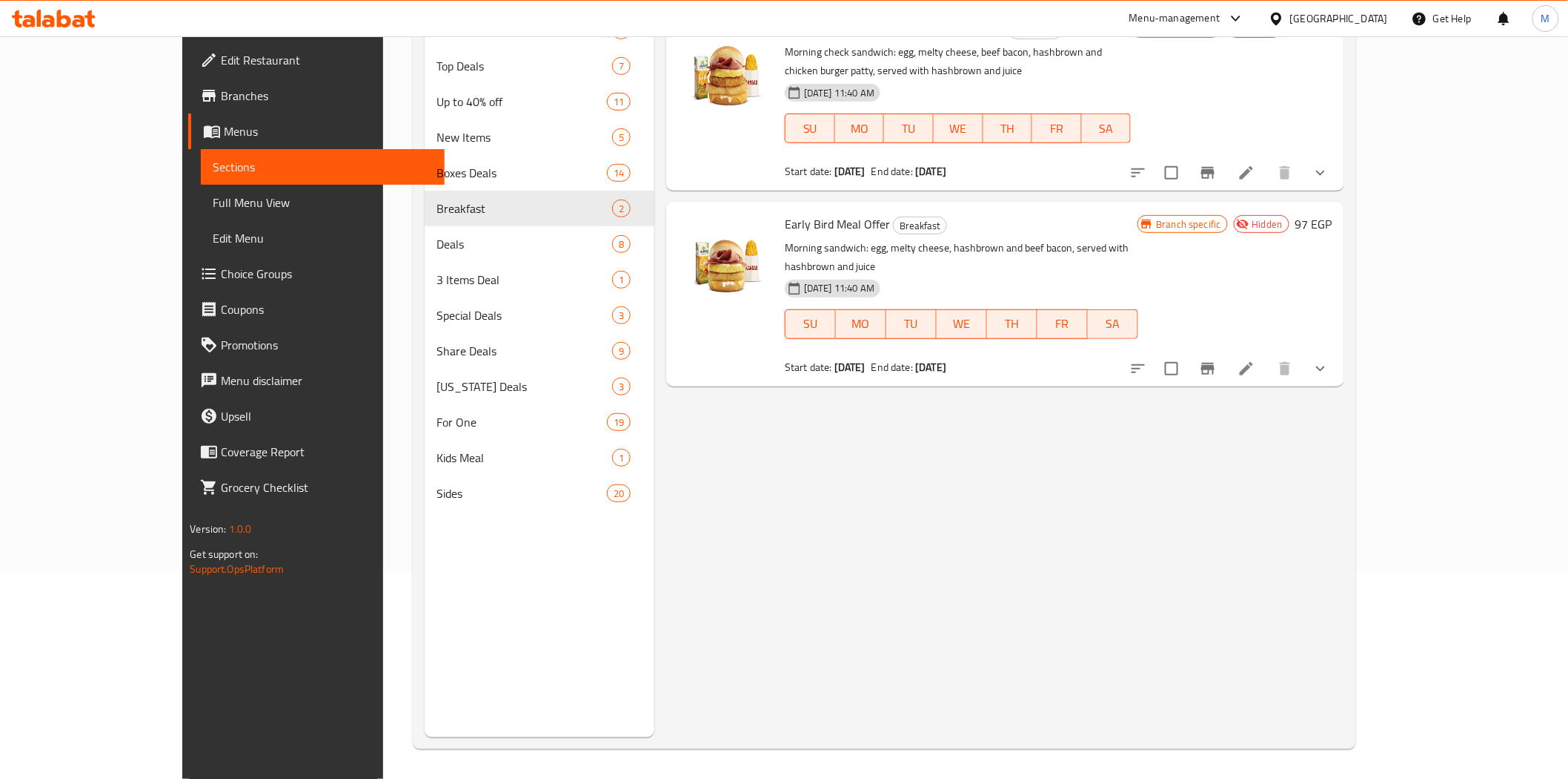
click at [1338, 351] on button "show more" at bounding box center [1321, 368] width 36 height 36
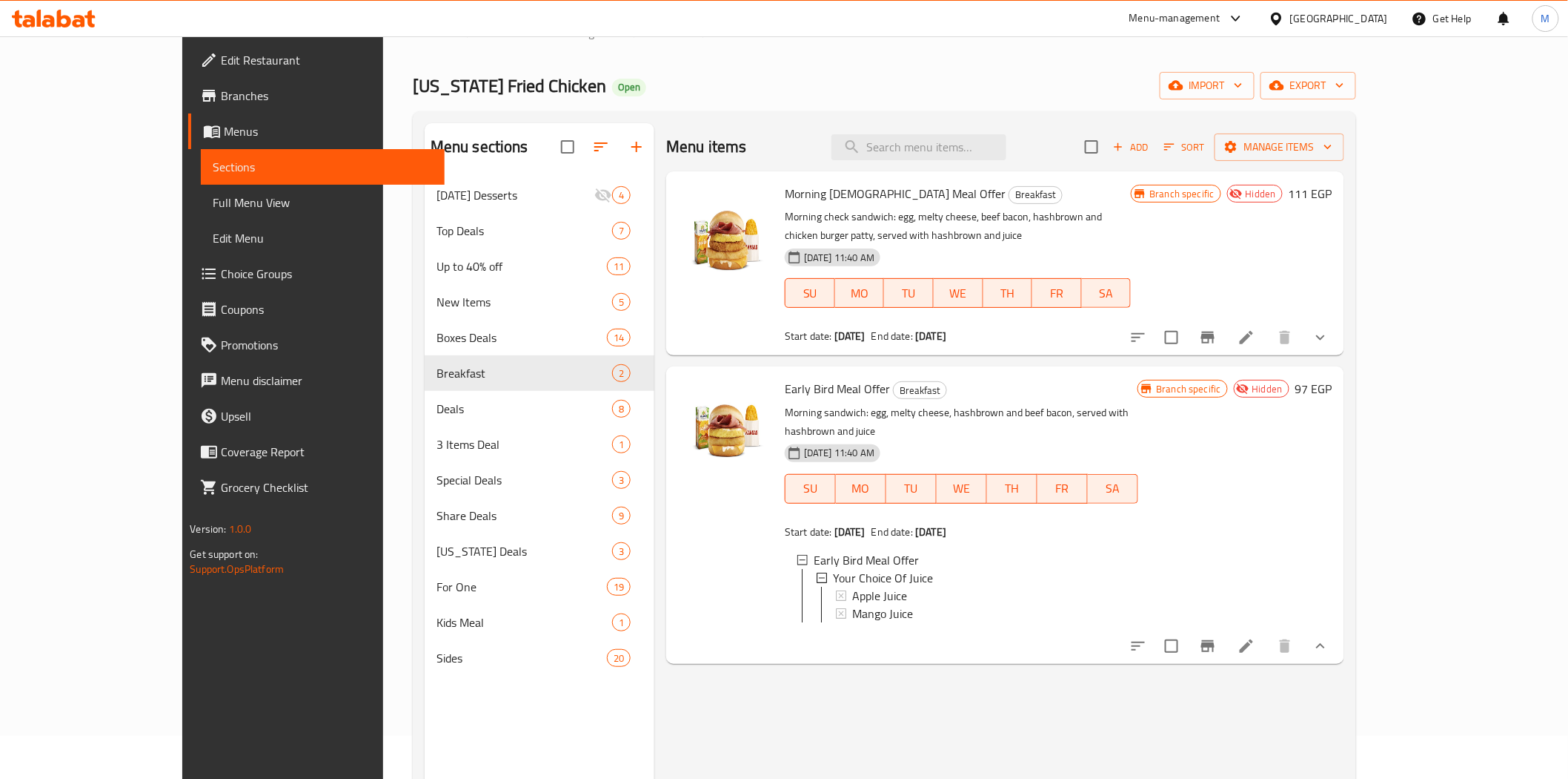
scroll to position [42, 0]
click at [1338, 322] on button "show more" at bounding box center [1321, 338] width 36 height 36
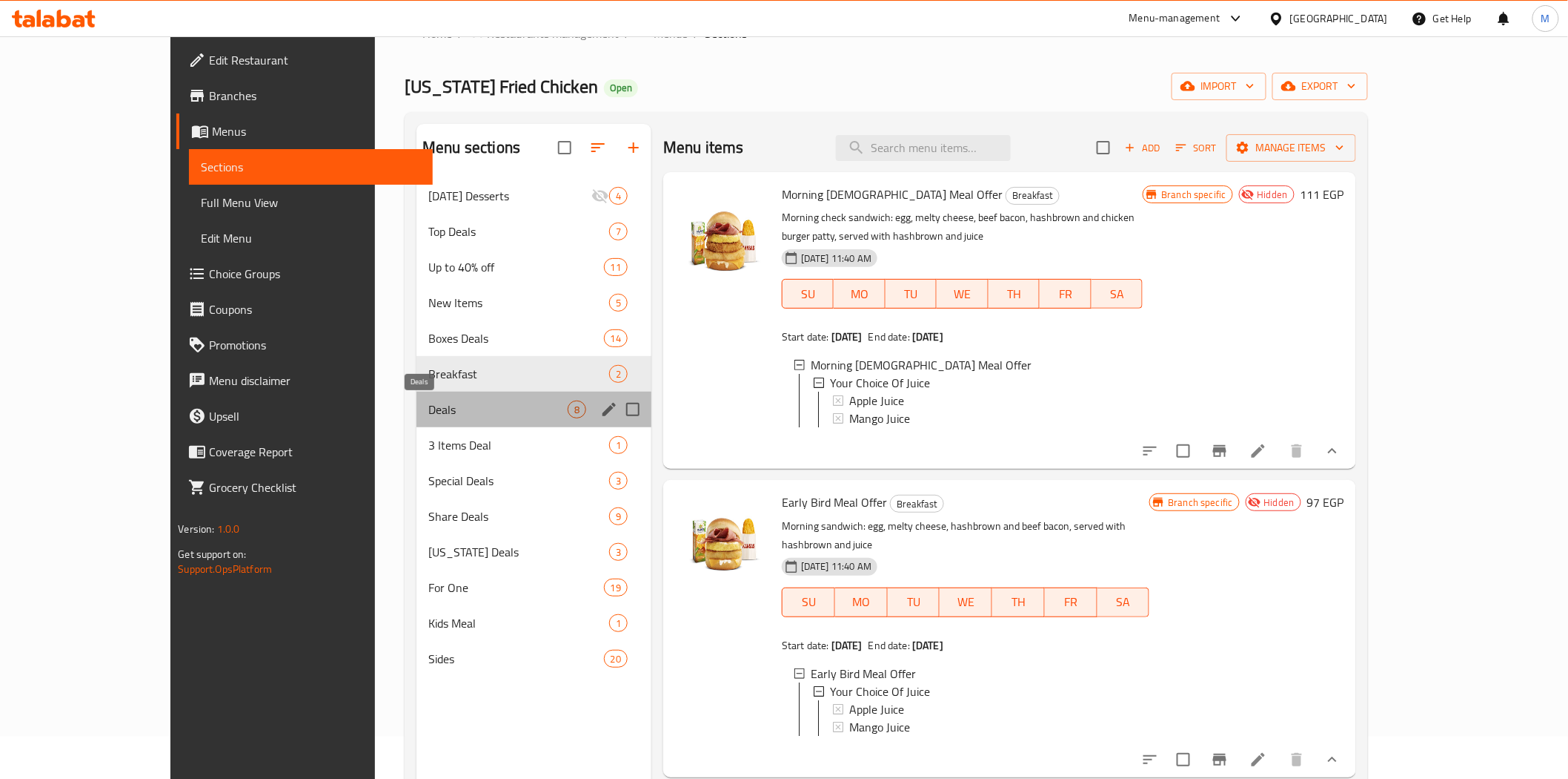
click at [428, 411] on span "Deals" at bounding box center [498, 410] width 139 height 18
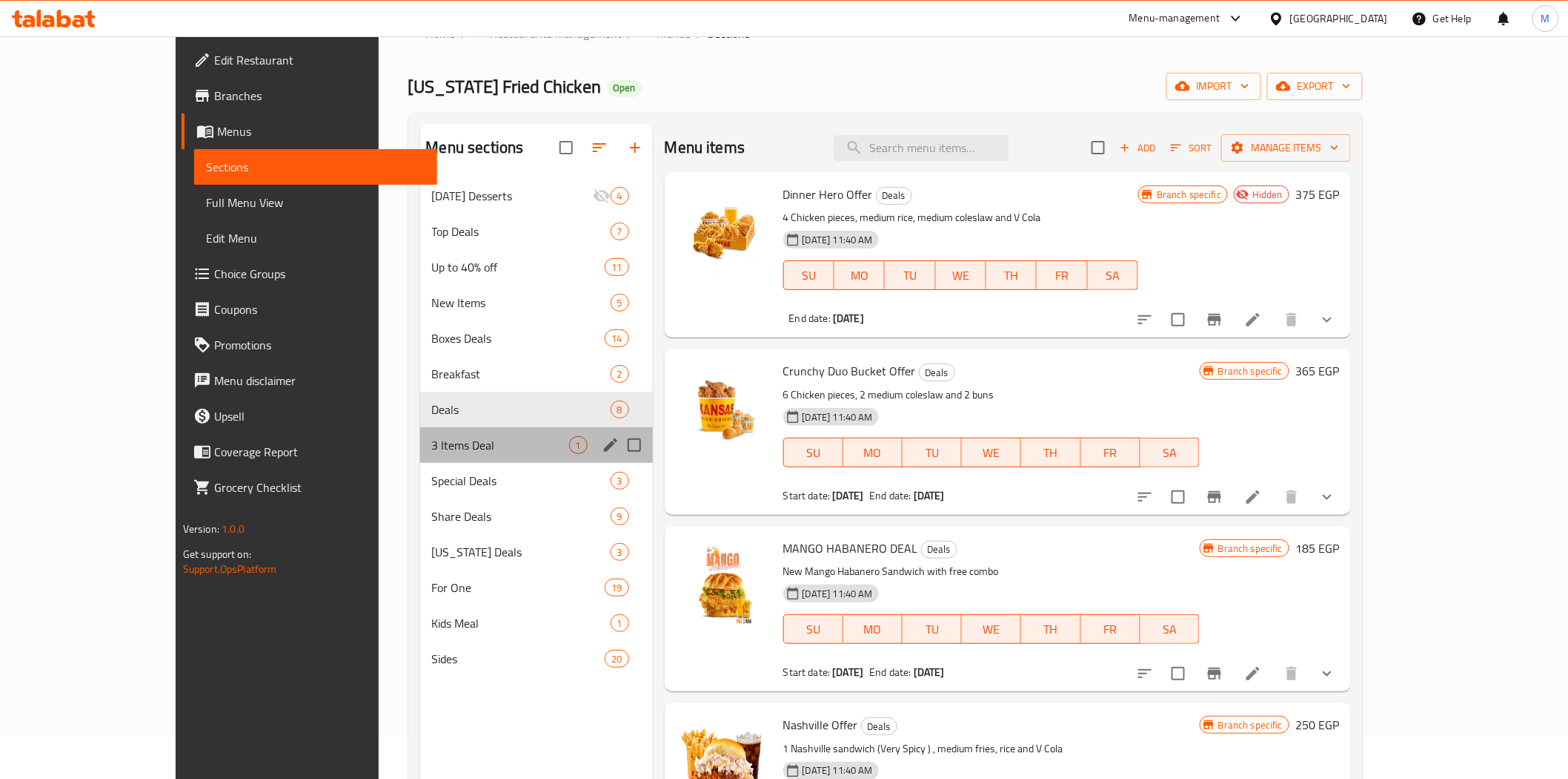
click at [420, 460] on div "3 Items Deal 1" at bounding box center [536, 445] width 232 height 36
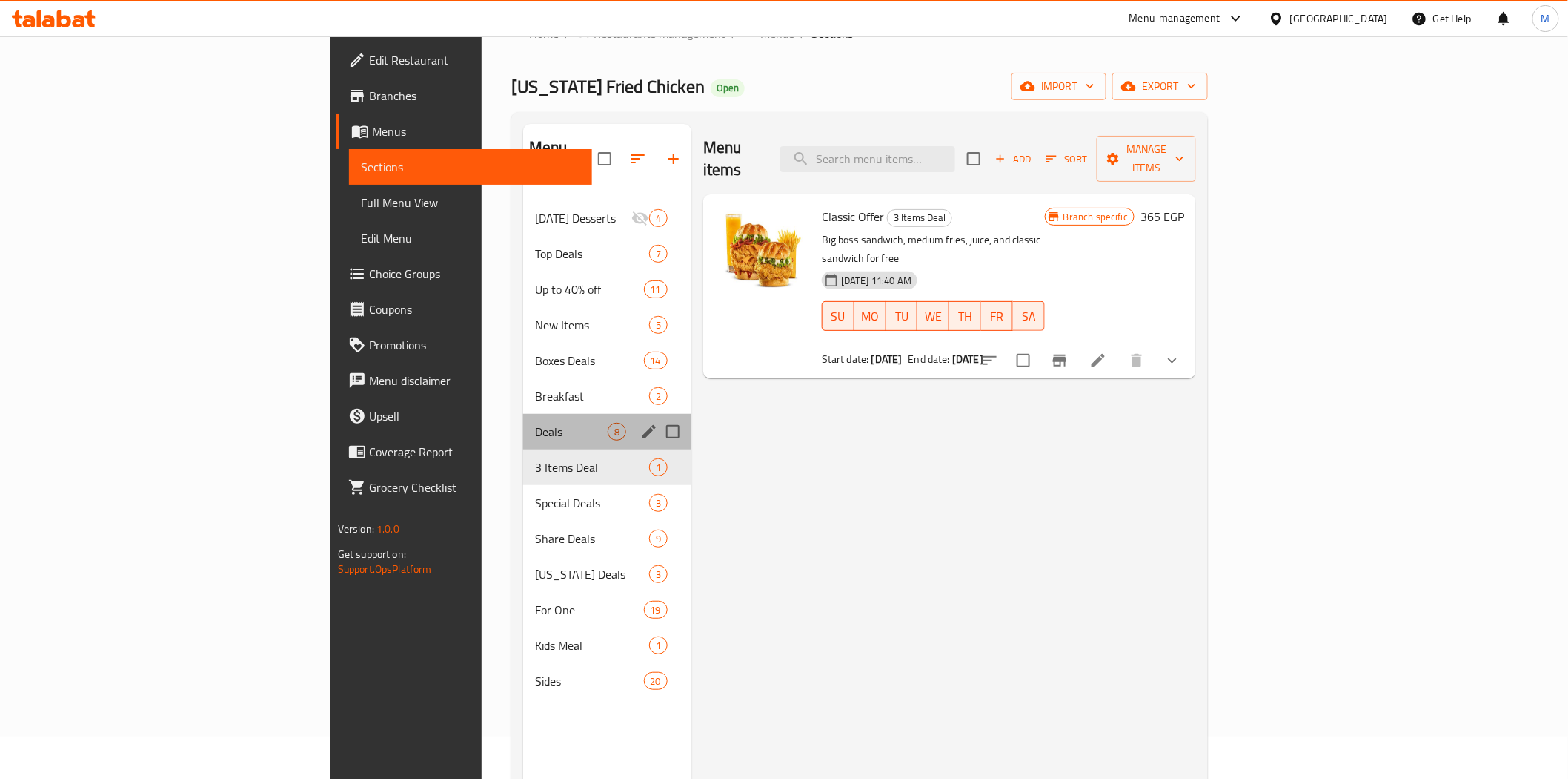
click at [523, 420] on div "Deals 8" at bounding box center [607, 432] width 168 height 36
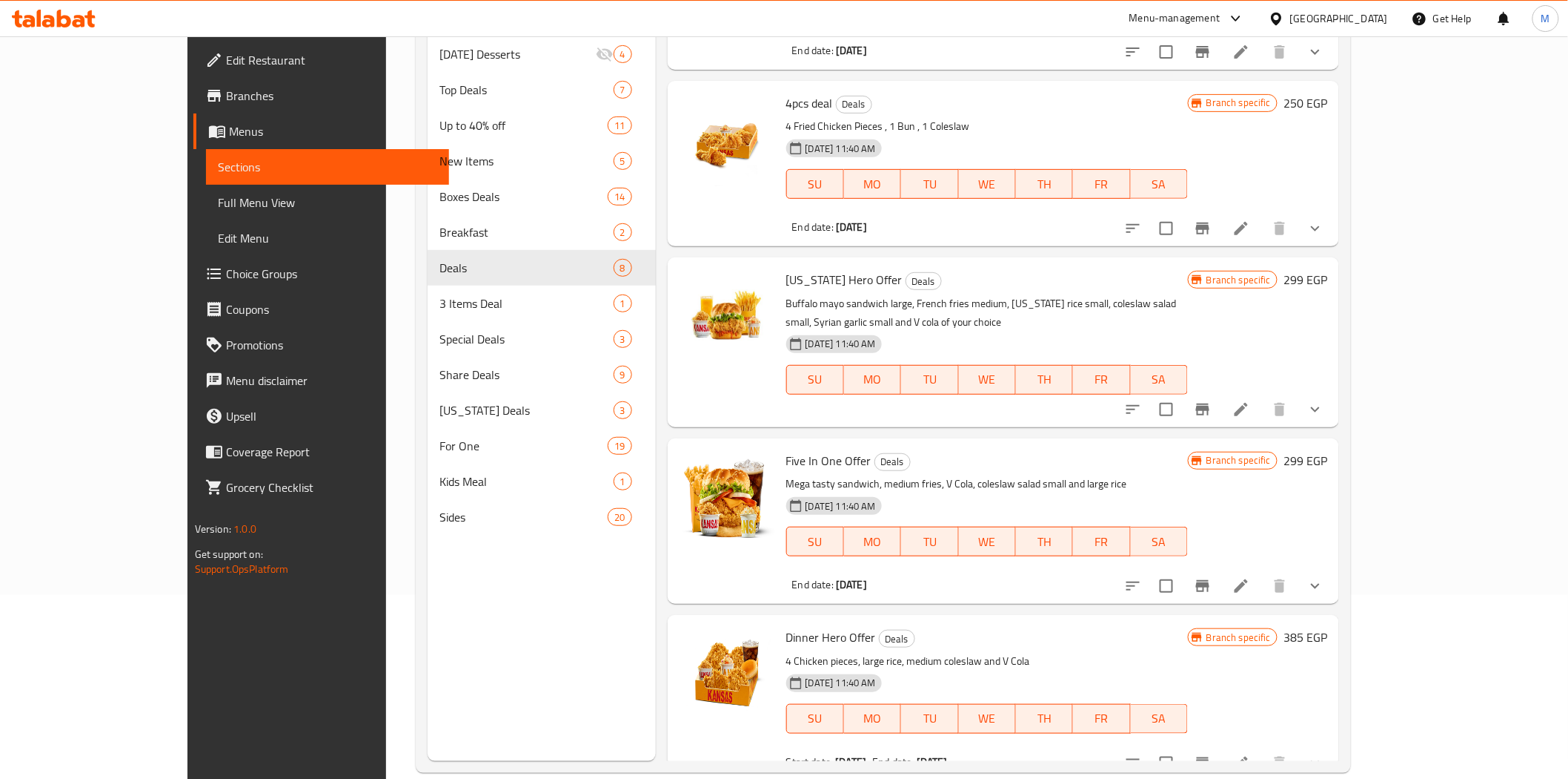
scroll to position [207, 0]
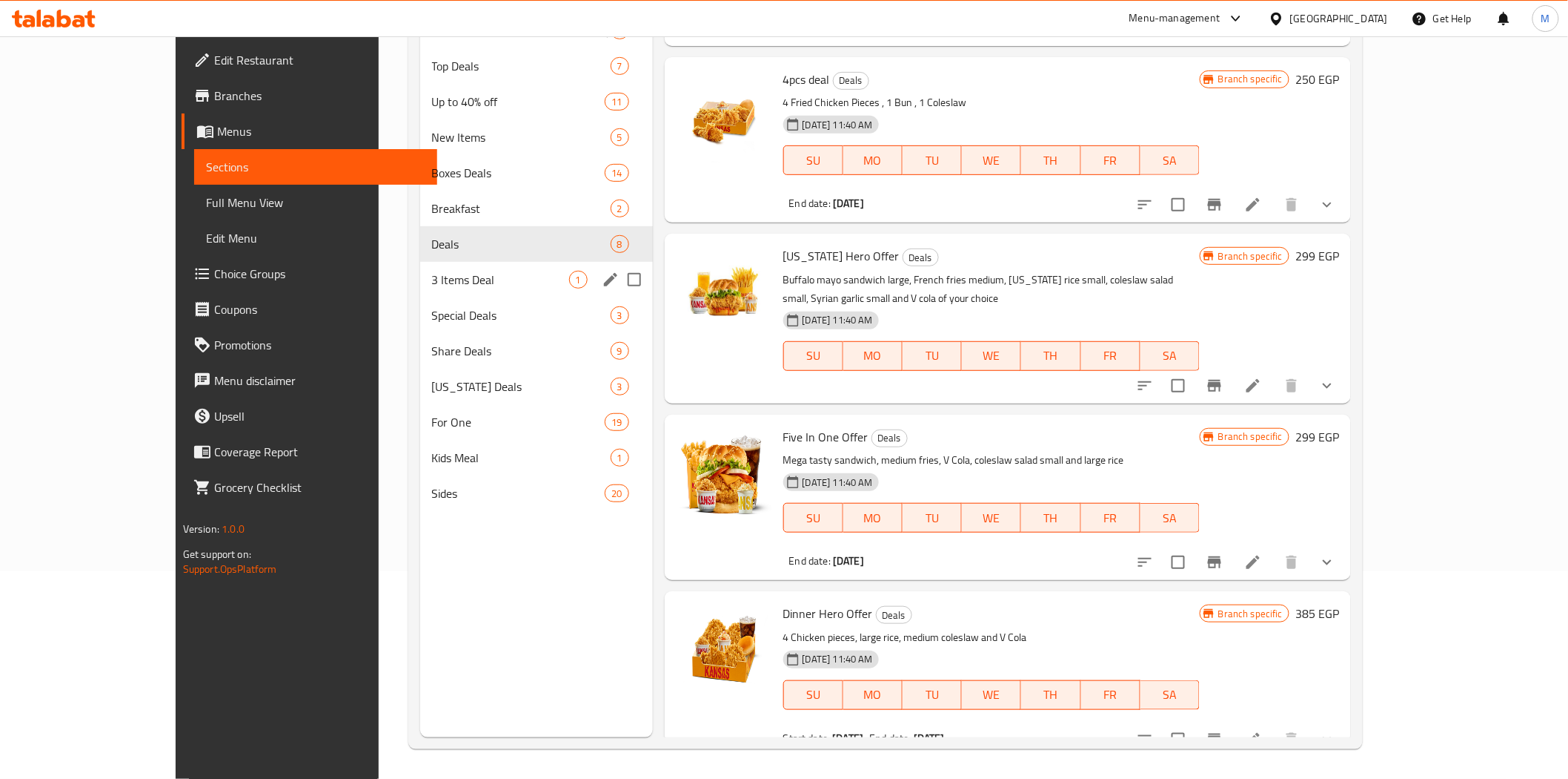
click at [432, 284] on span "3 Items Deal" at bounding box center [500, 280] width 137 height 18
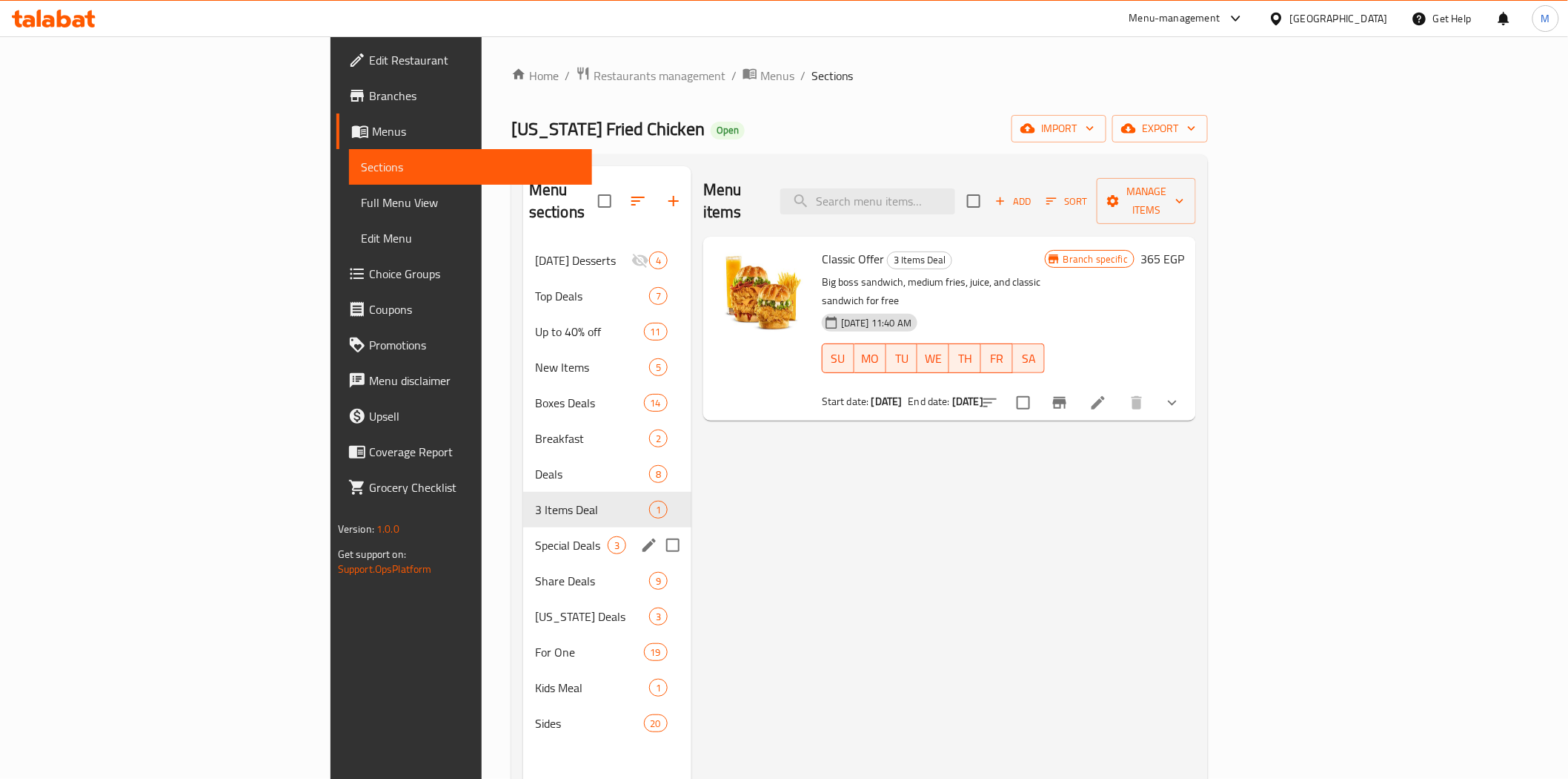
click at [535, 536] on span "Special Deals" at bounding box center [571, 545] width 72 height 18
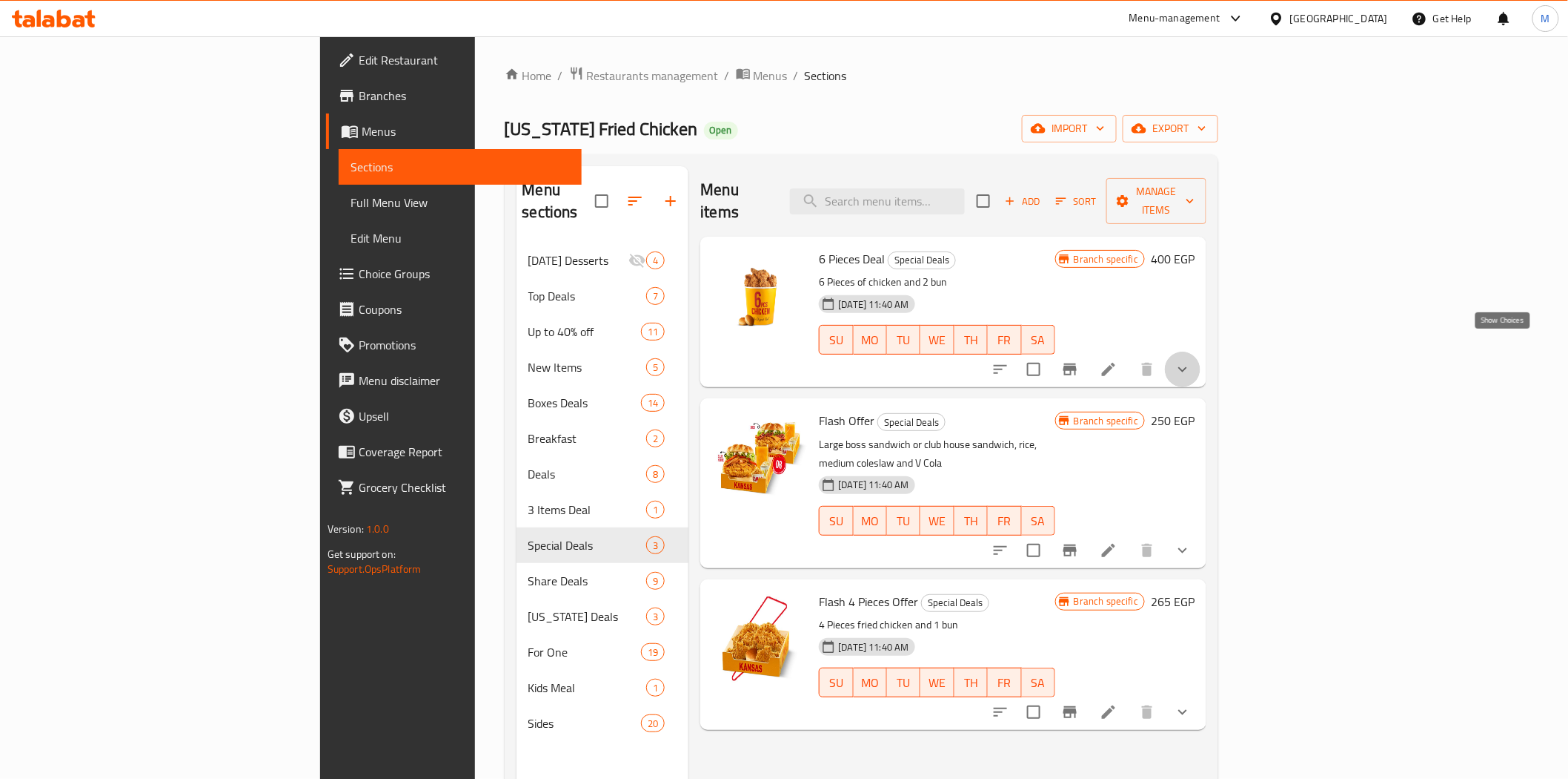
click at [1192, 360] on icon "show more" at bounding box center [1183, 369] width 18 height 18
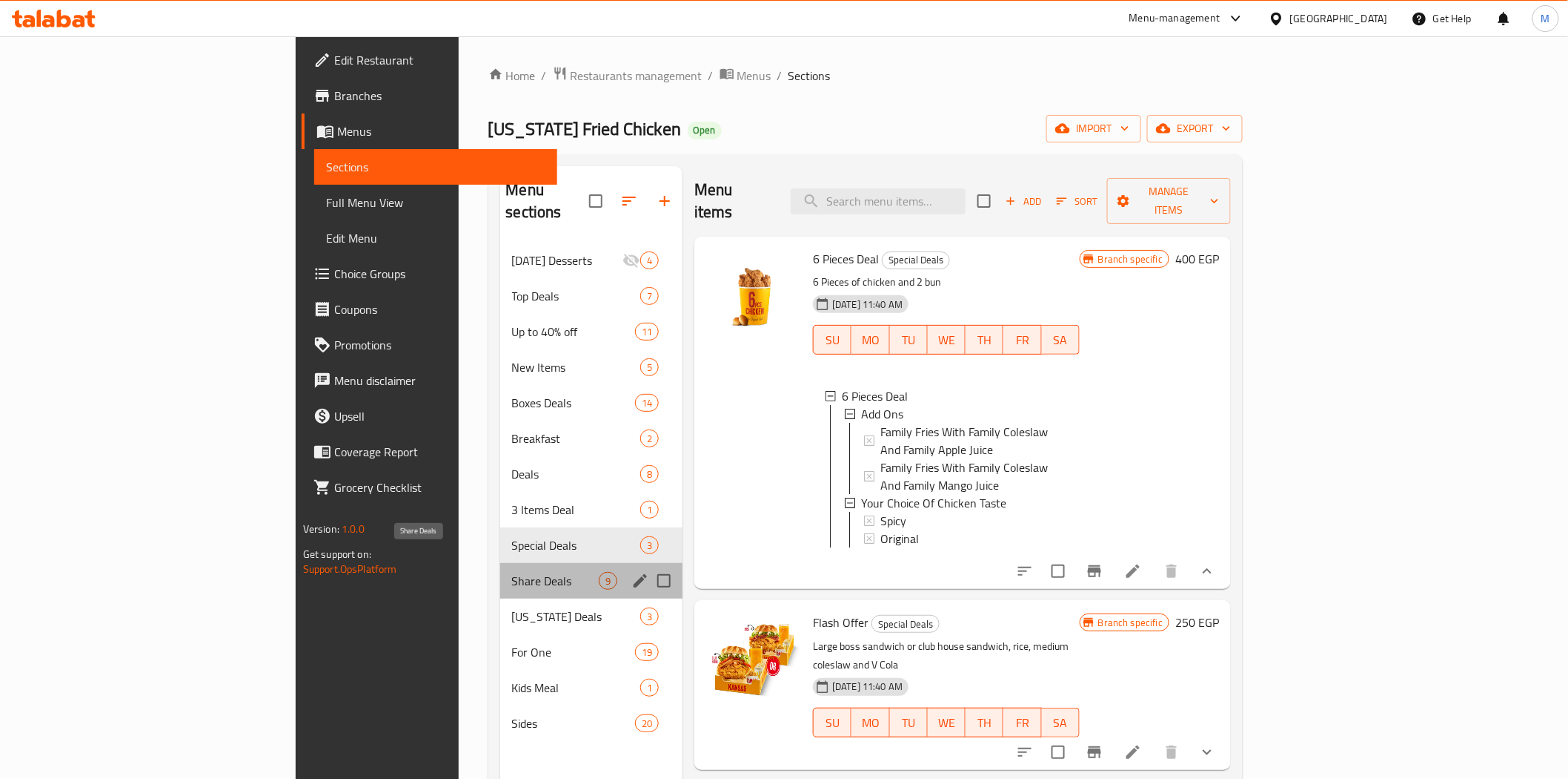
click at [512, 572] on span "Share Deals" at bounding box center [556, 580] width 88 height 18
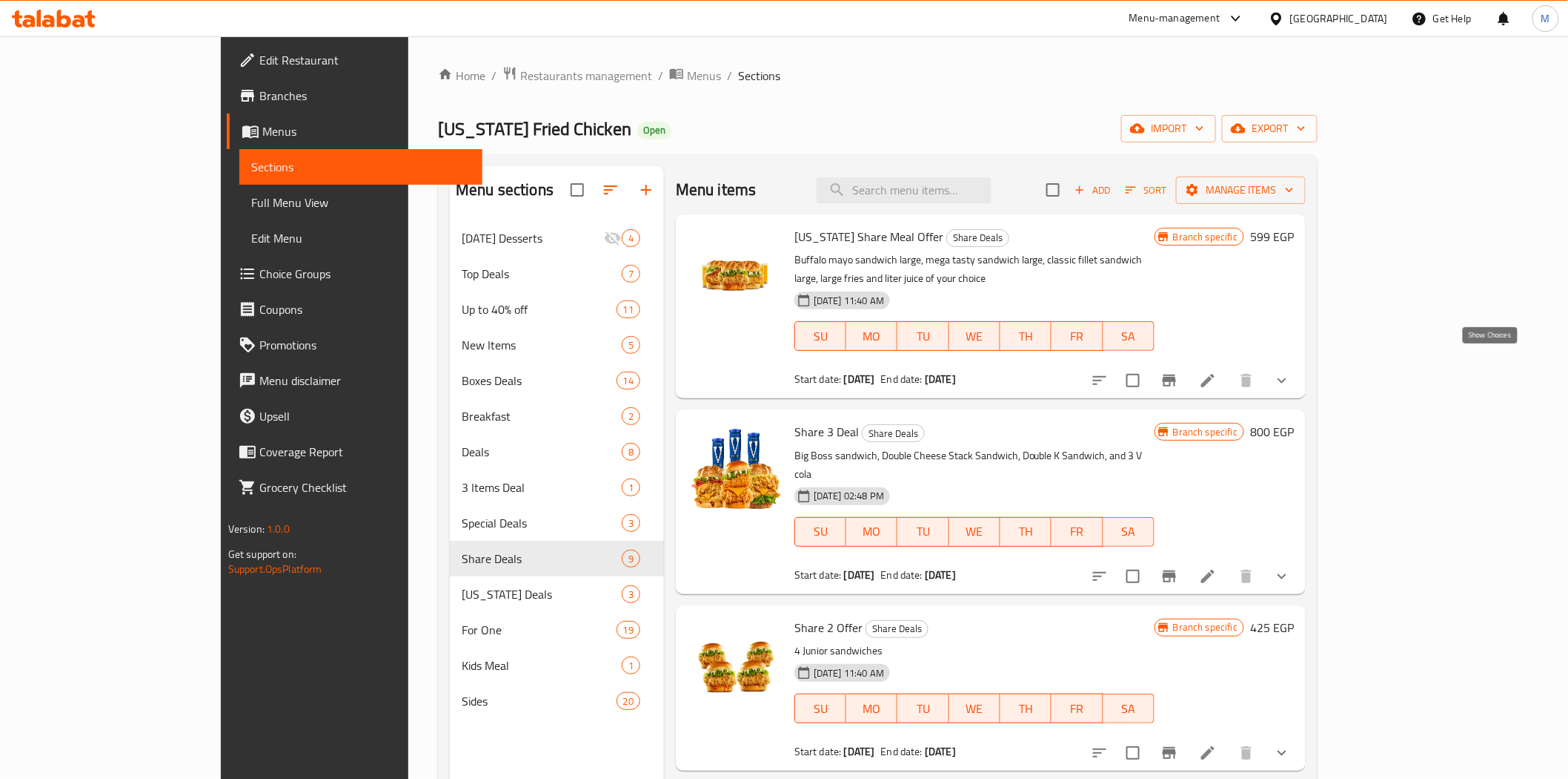
click at [1291, 371] on icon "show more" at bounding box center [1282, 380] width 18 height 18
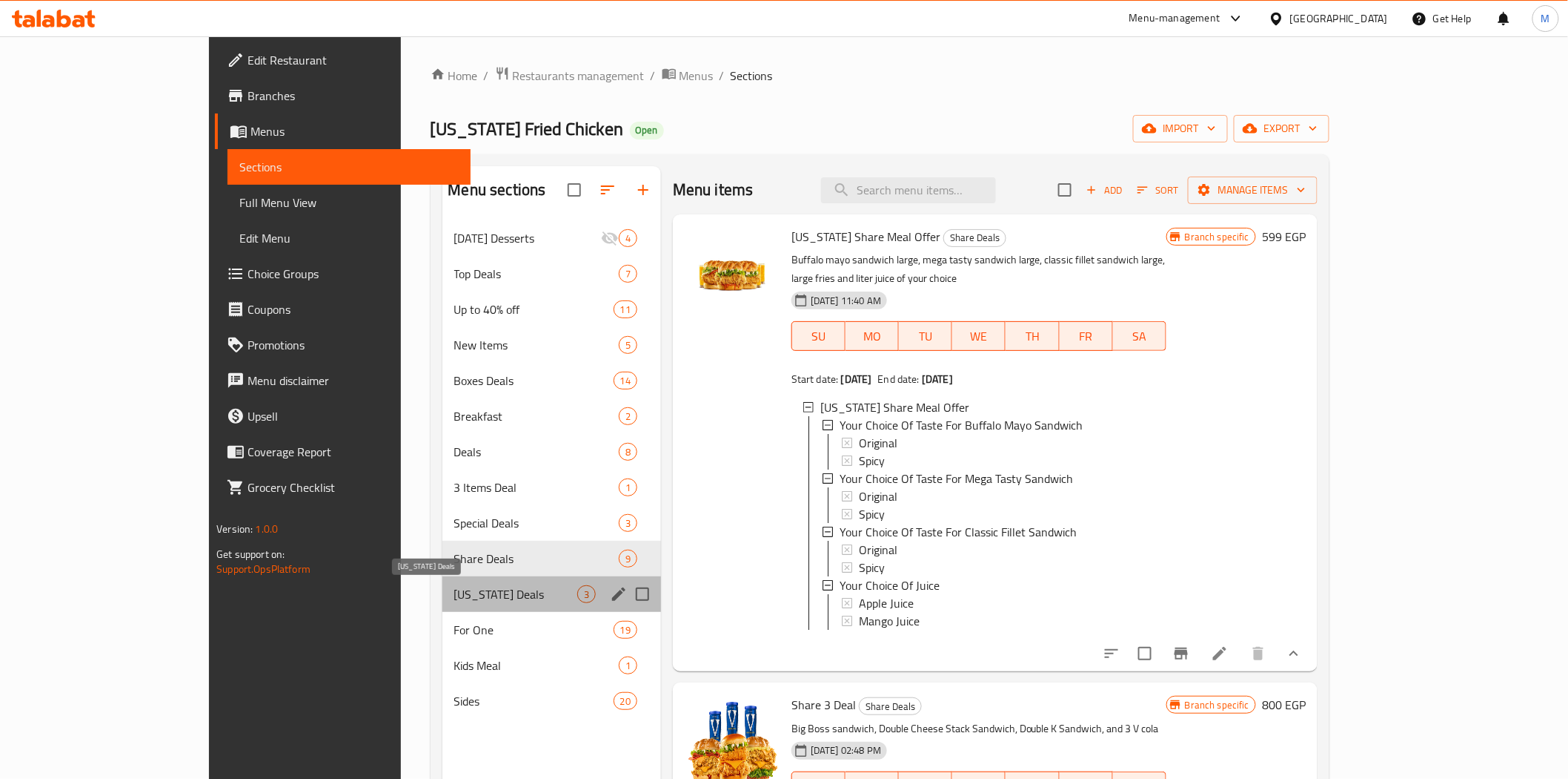
click at [454, 597] on span "Kansas Deals" at bounding box center [516, 594] width 123 height 18
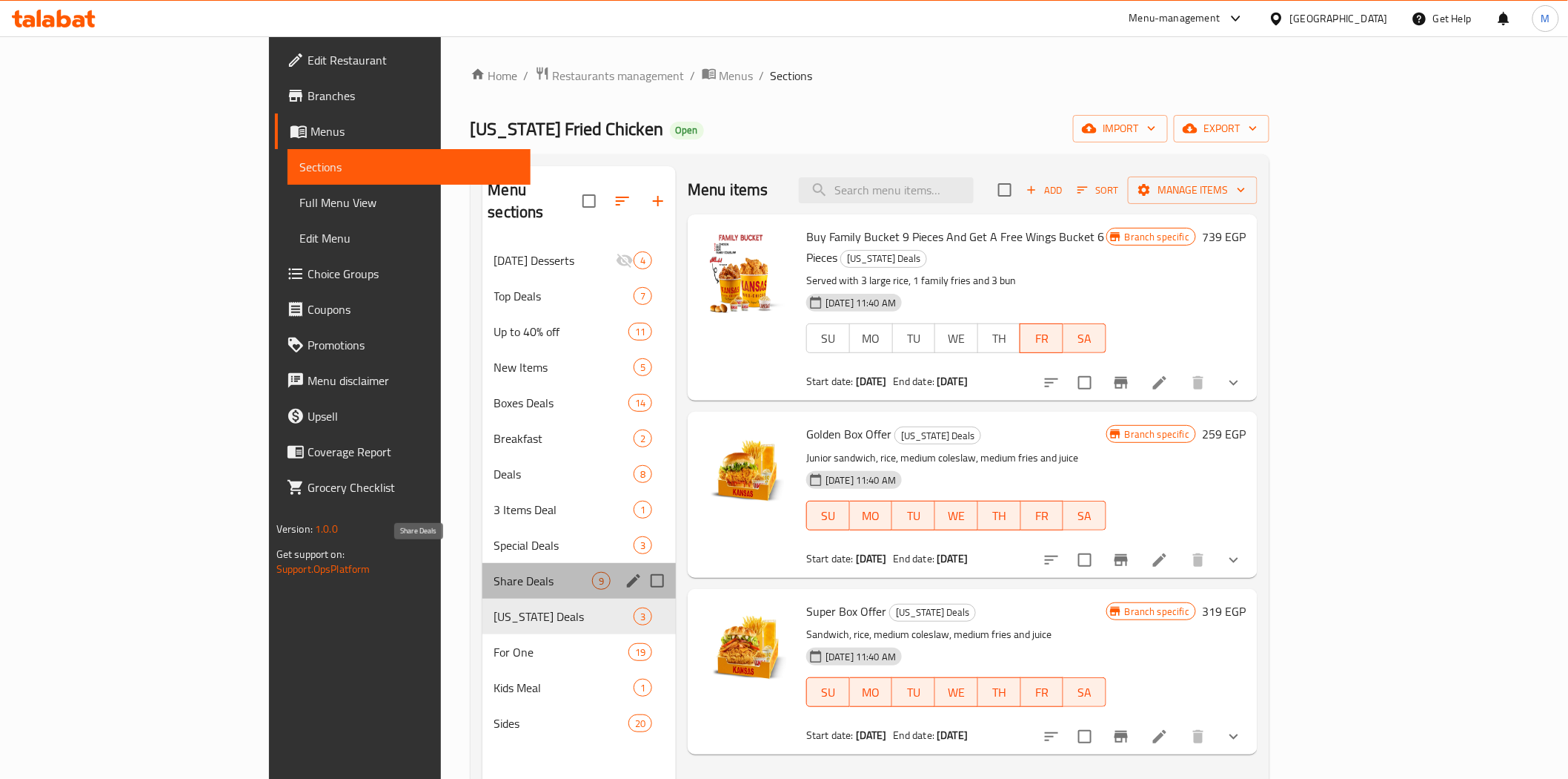
click at [494, 572] on span "Share Deals" at bounding box center [544, 580] width 98 height 18
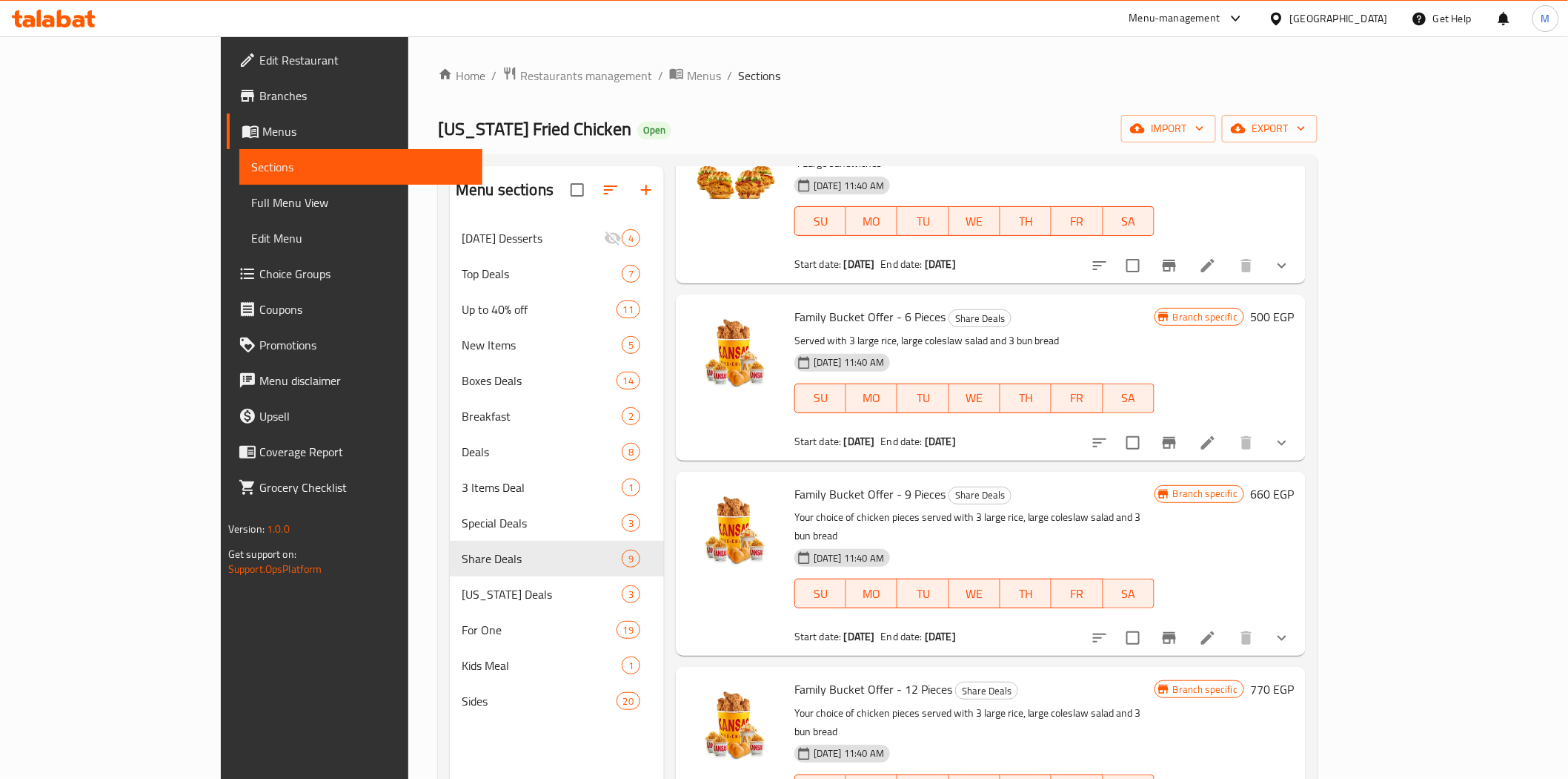
scroll to position [849, 0]
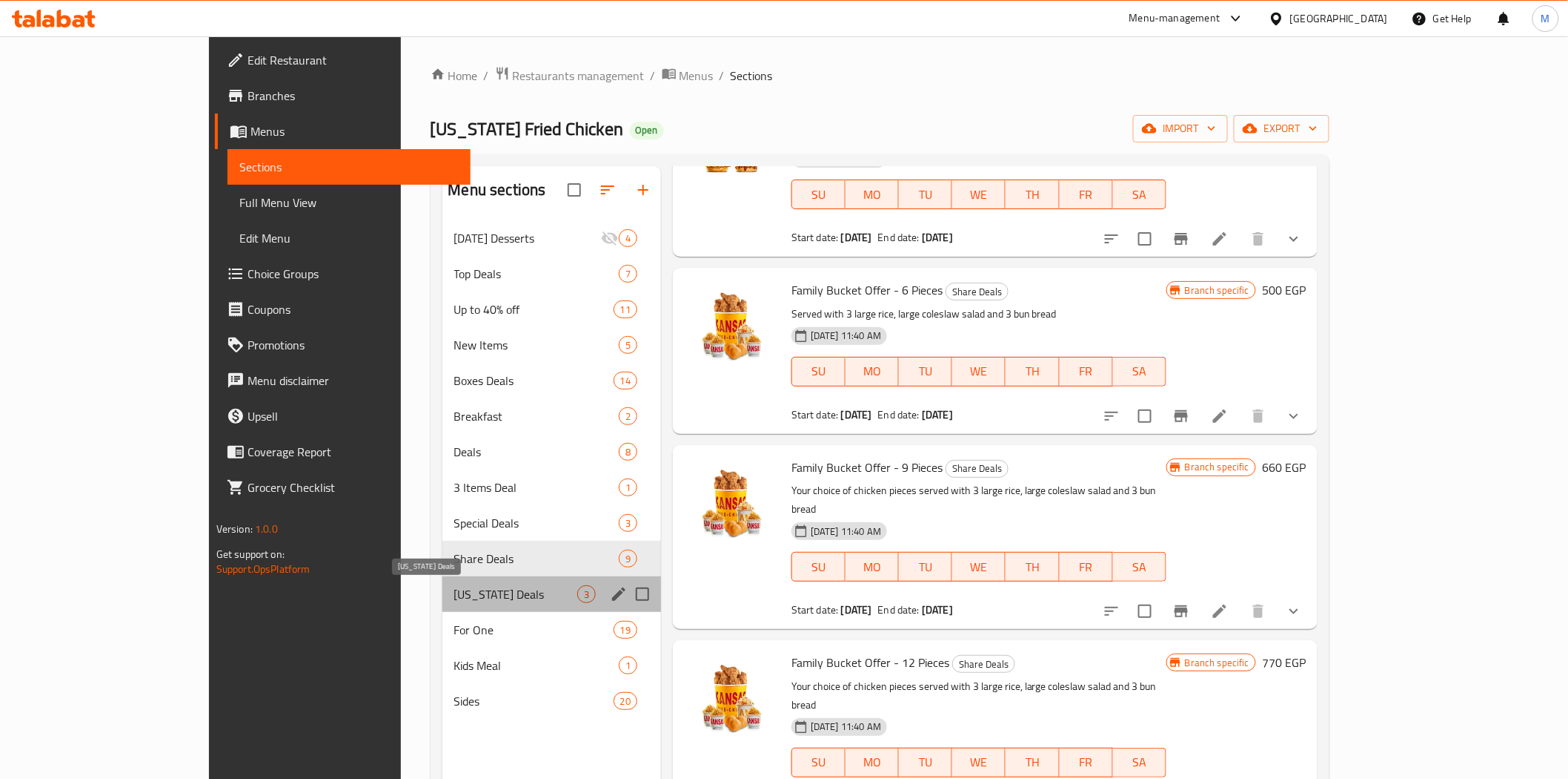
click at [454, 596] on span "Kansas Deals" at bounding box center [516, 594] width 123 height 18
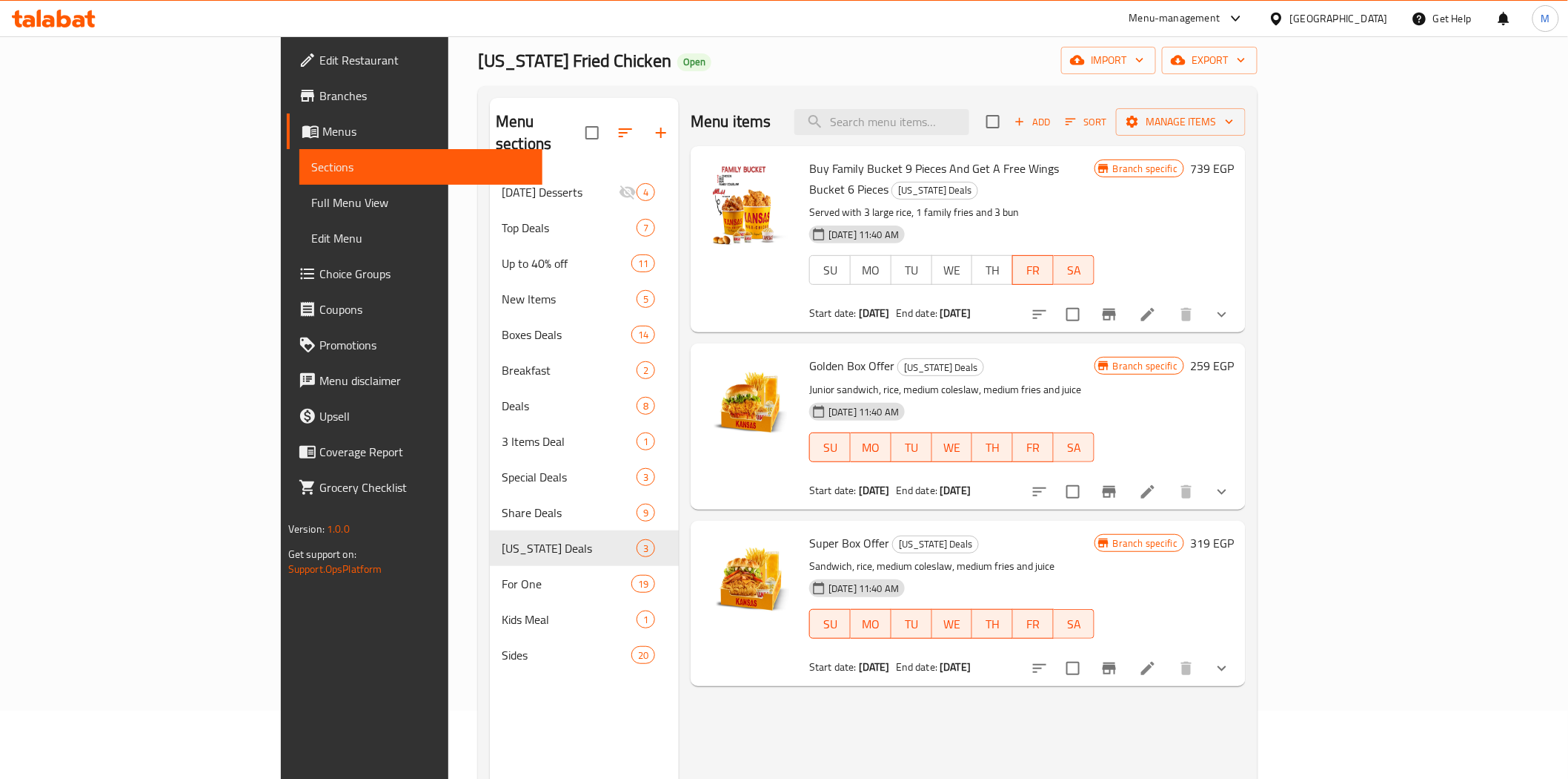
scroll to position [207, 0]
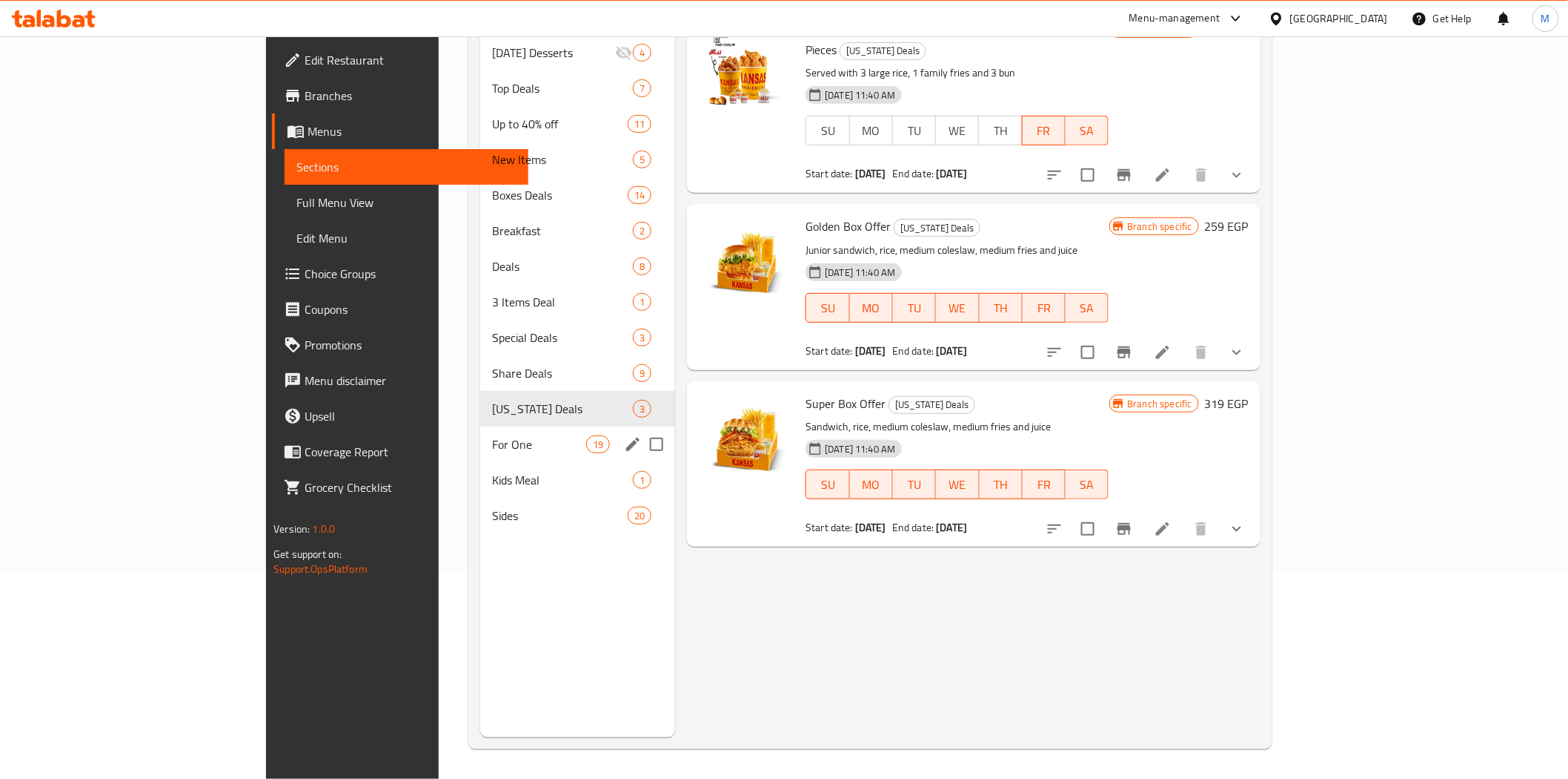
click at [493, 436] on span "For One" at bounding box center [539, 445] width 94 height 18
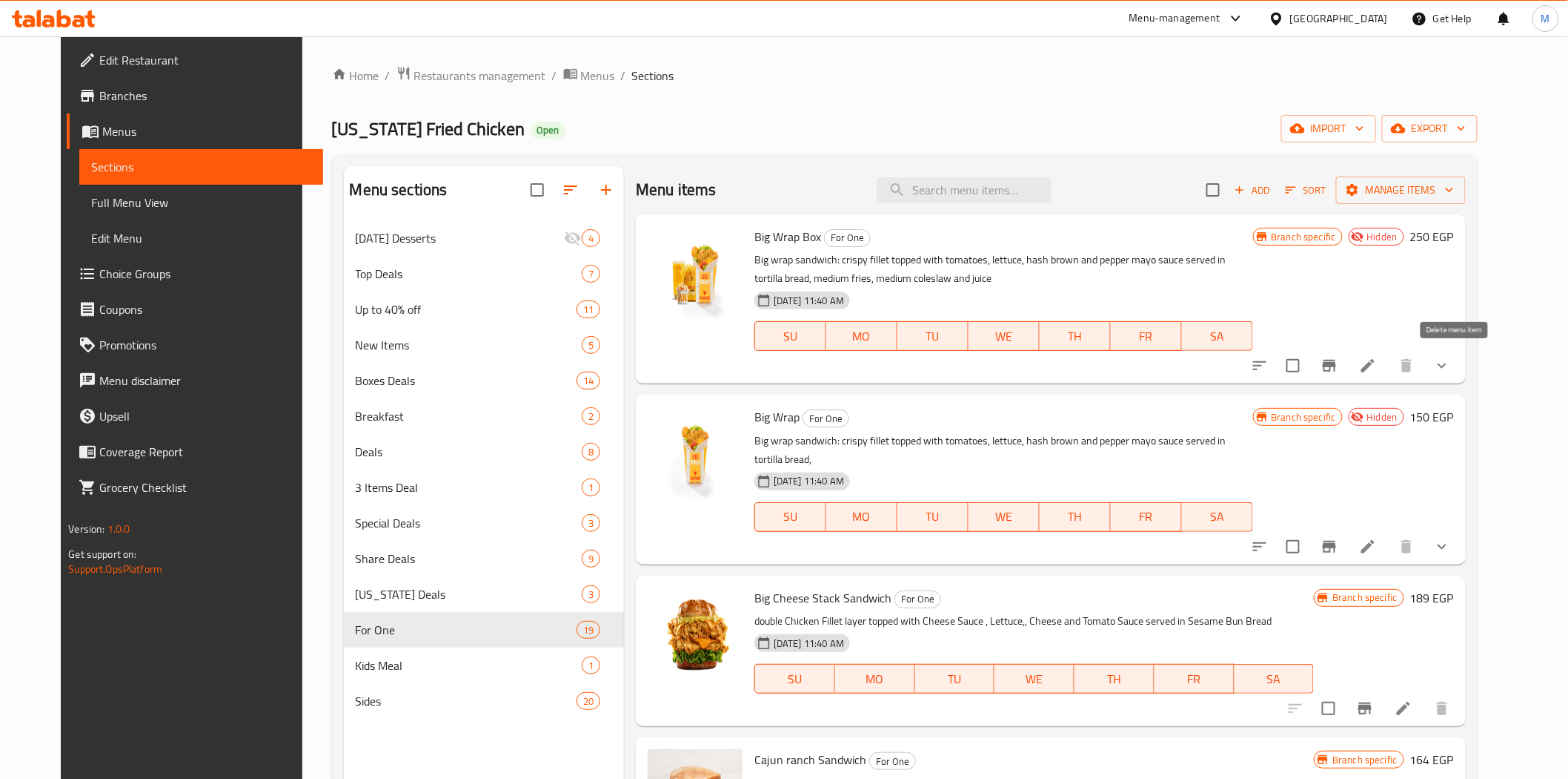
click at [1460, 371] on button "show more" at bounding box center [1442, 366] width 36 height 36
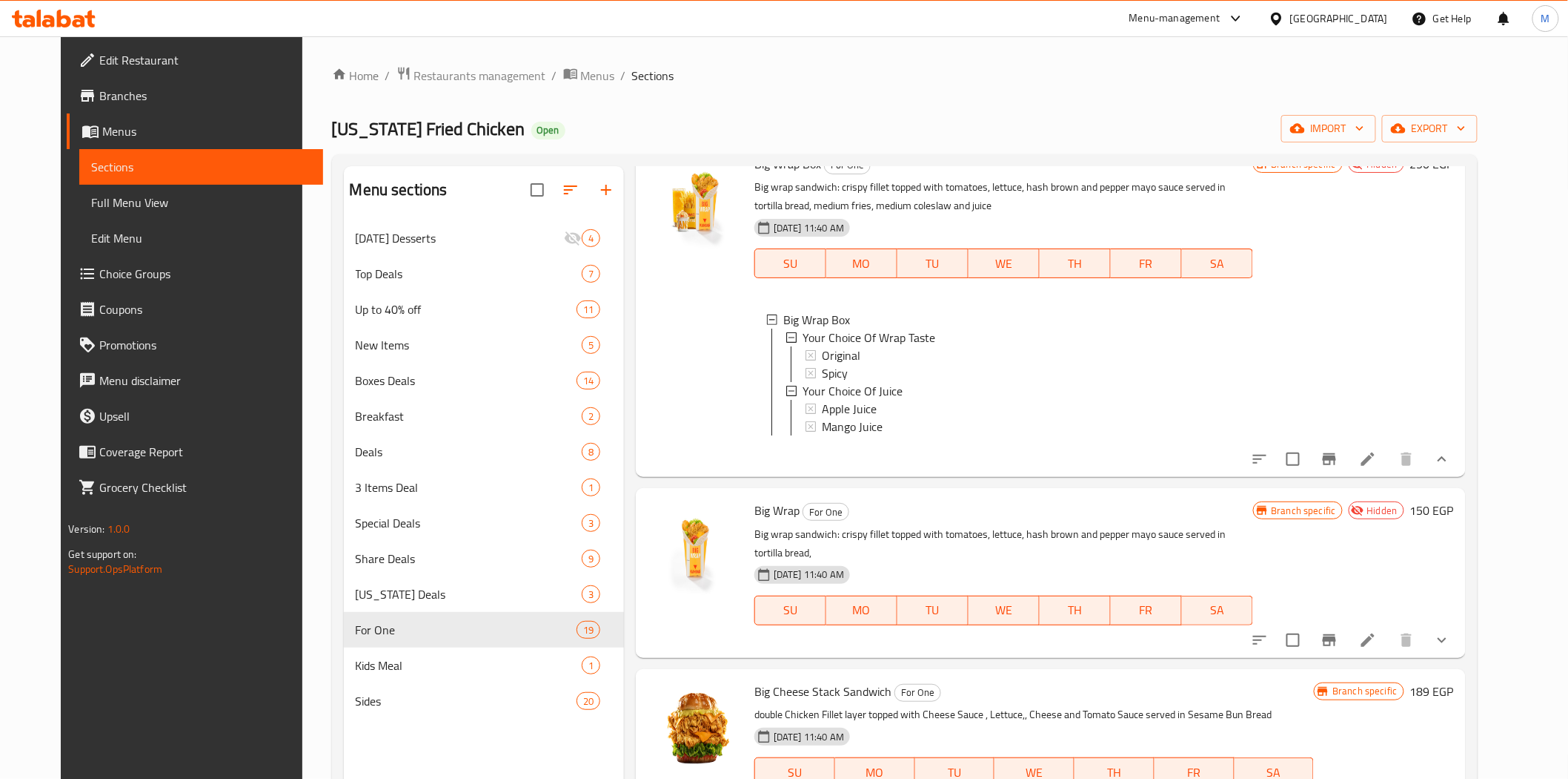
scroll to position [247, 0]
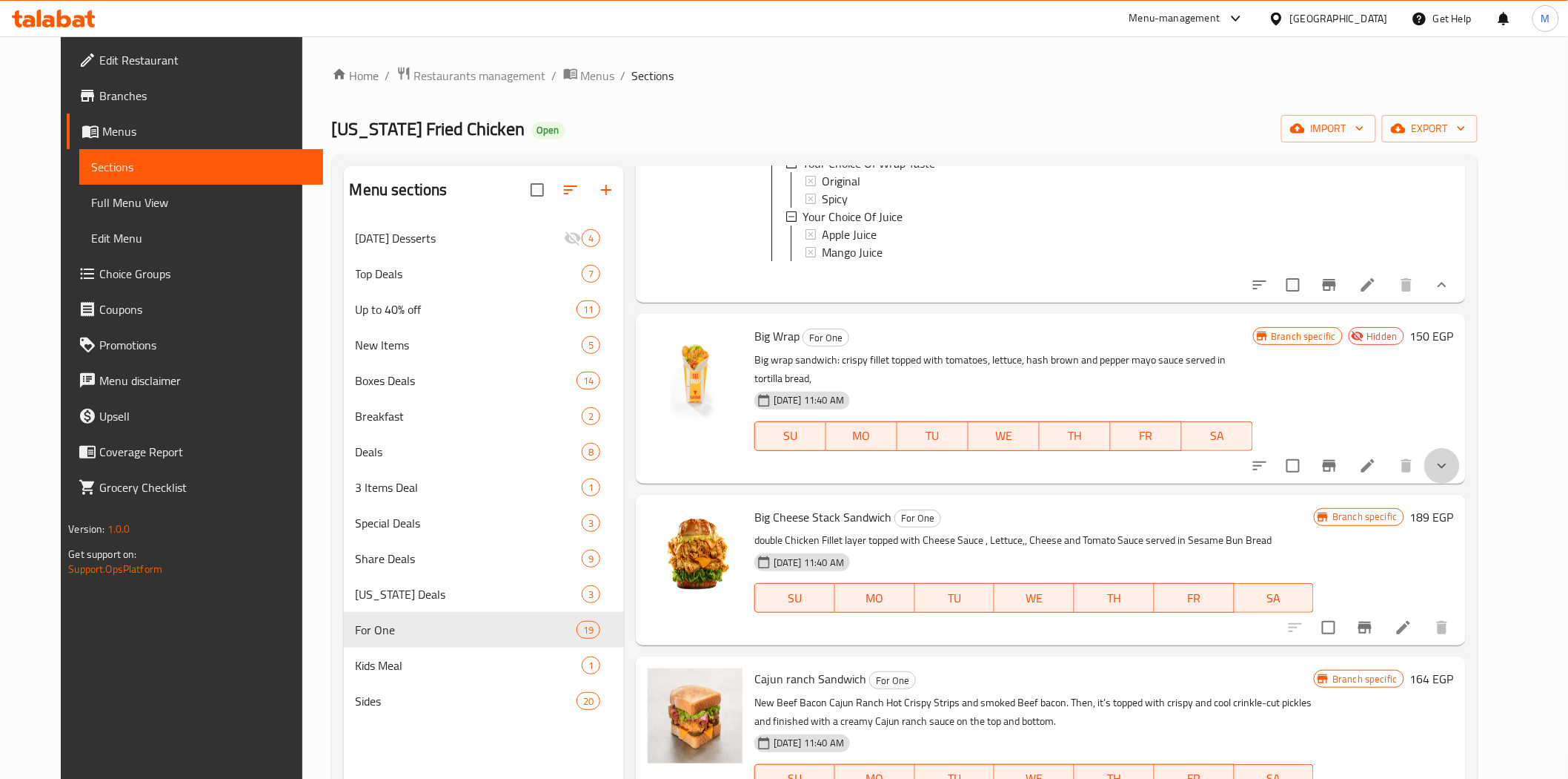
click at [1460, 466] on button "show more" at bounding box center [1442, 466] width 36 height 36
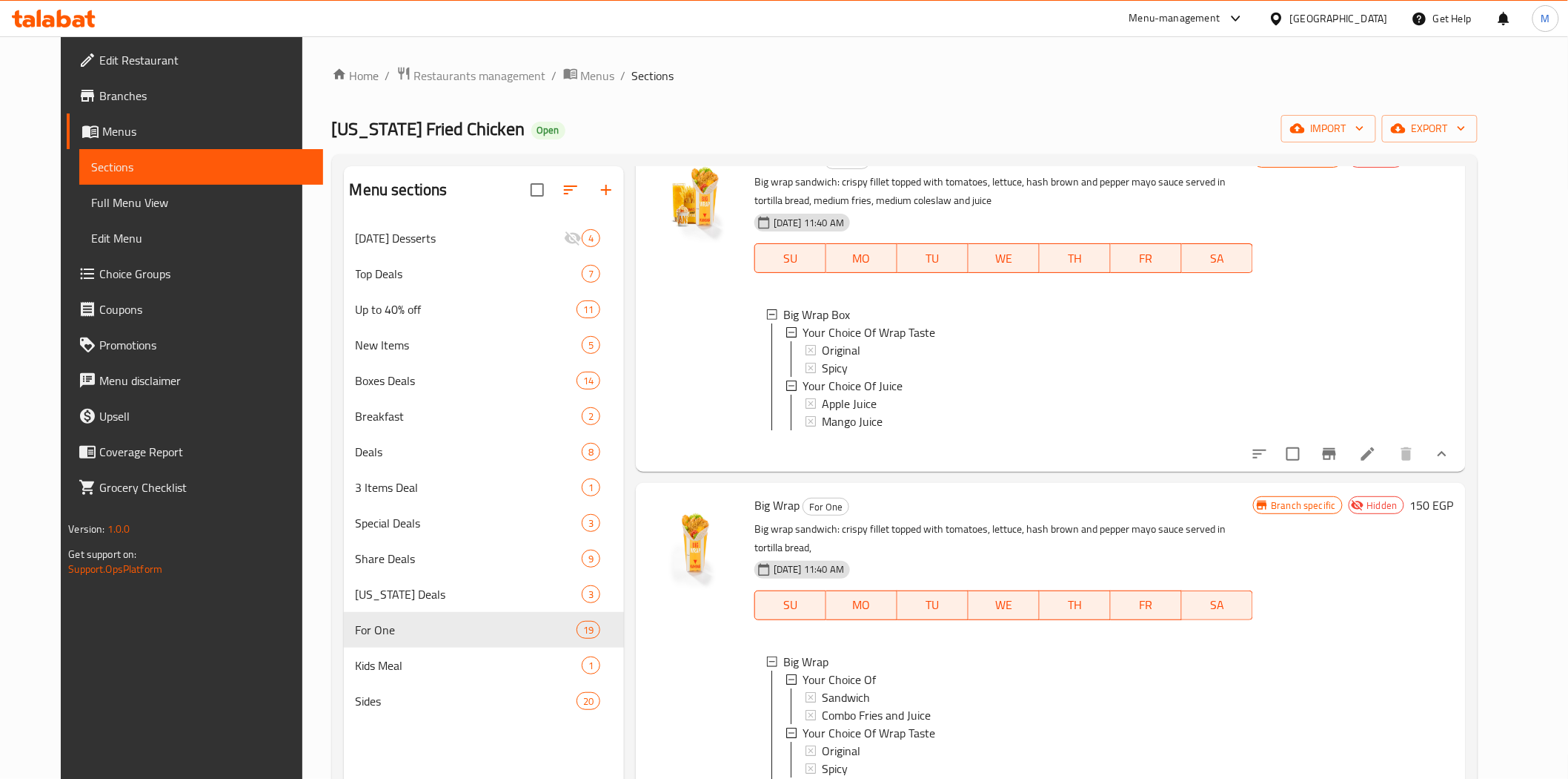
scroll to position [0, 0]
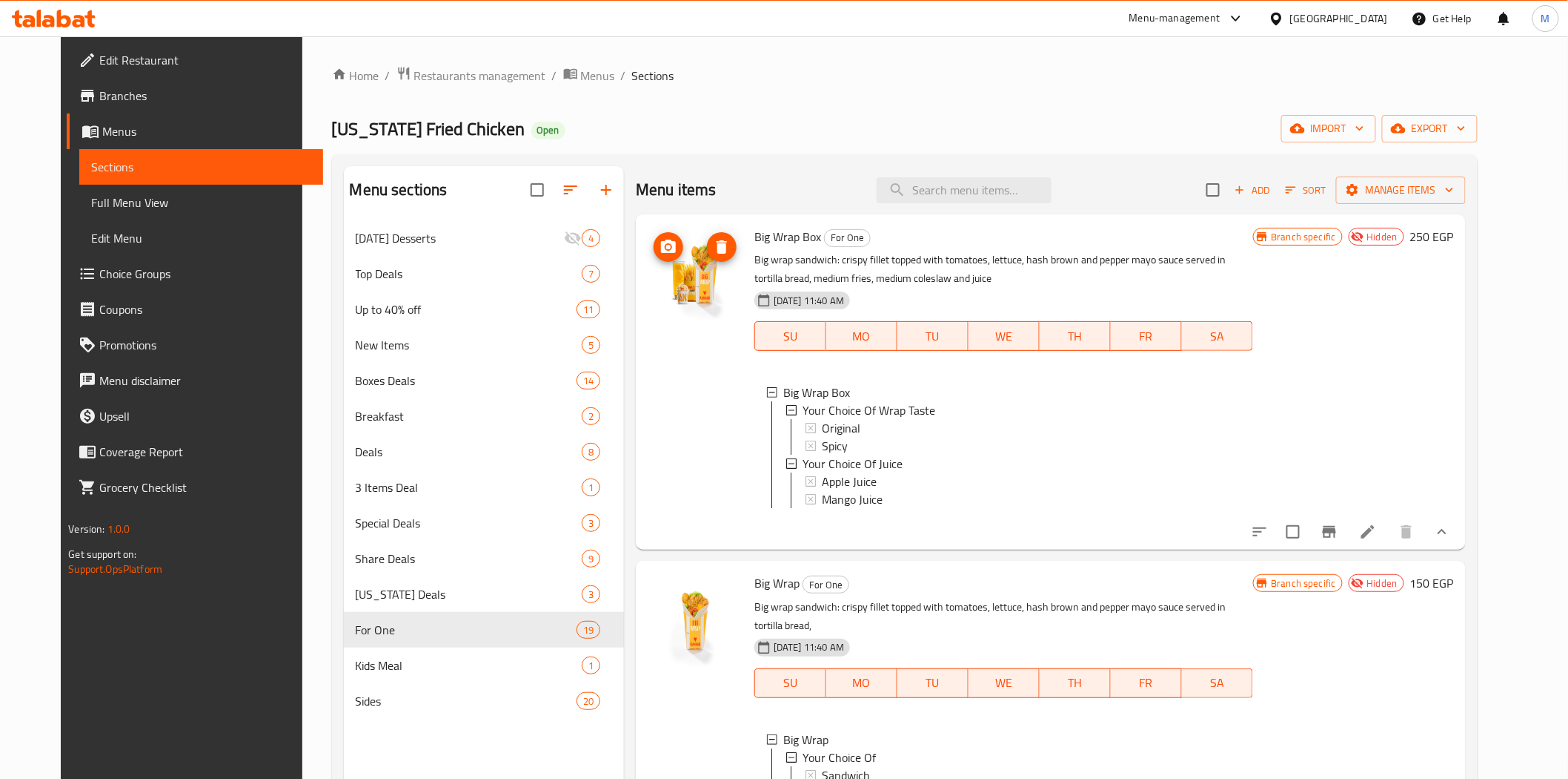
drag, startPoint x: 808, startPoint y: 234, endPoint x: 725, endPoint y: 230, distance: 83.1
click at [725, 230] on div "Big Wrap Box For One Big wrap sandwich: crispy fillet topped with tomatoes, let…" at bounding box center [1050, 381] width 818 height 323
copy div "Big Wrap Box"
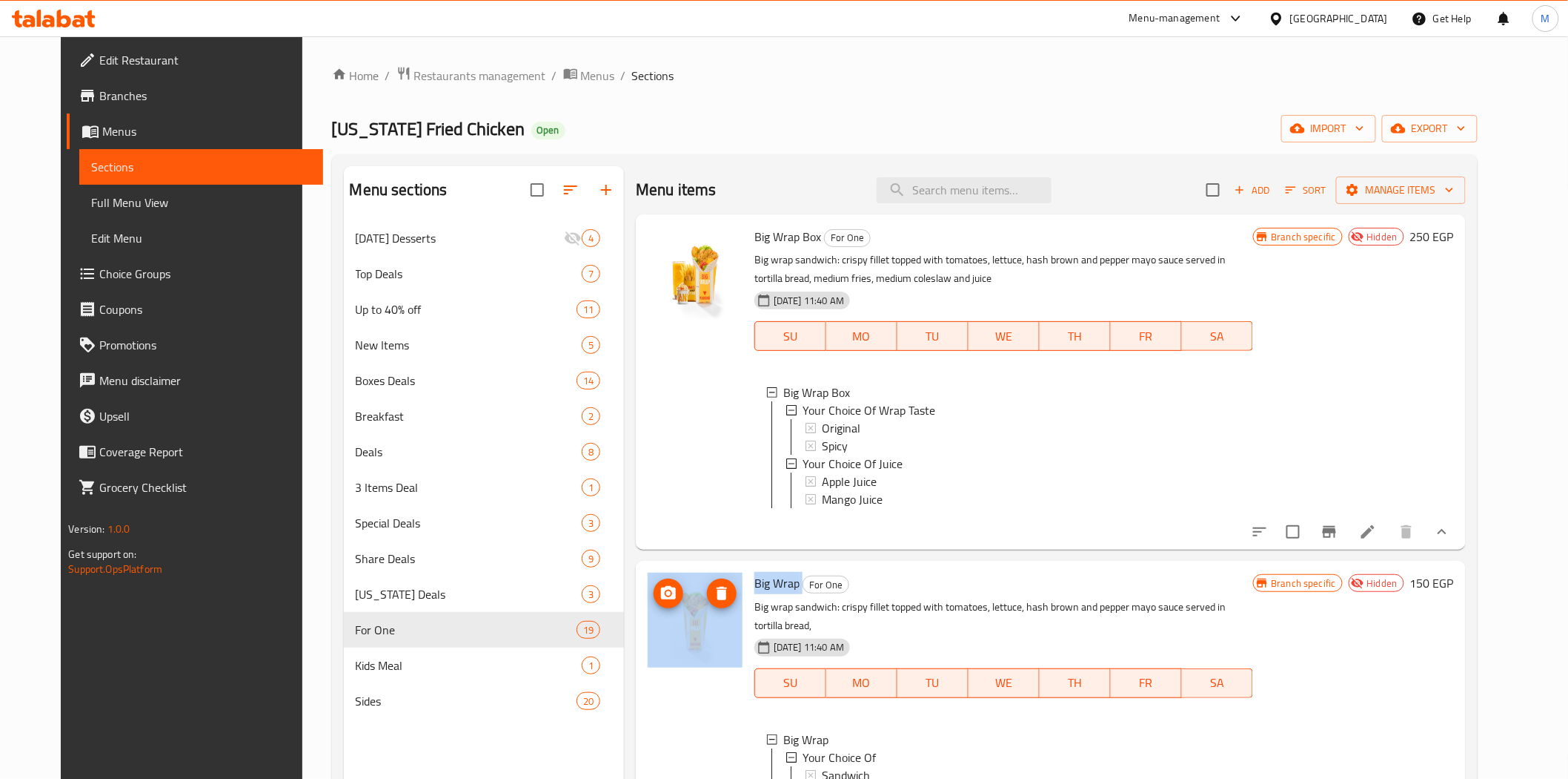
drag, startPoint x: 787, startPoint y: 592, endPoint x: 767, endPoint y: 679, distance: 89.3
click at [721, 592] on div "Big Wrap For One Big wrap sandwich: crispy fillet topped with tomatoes, lettuce…" at bounding box center [1050, 772] width 818 height 412
copy div "Big Wrap"
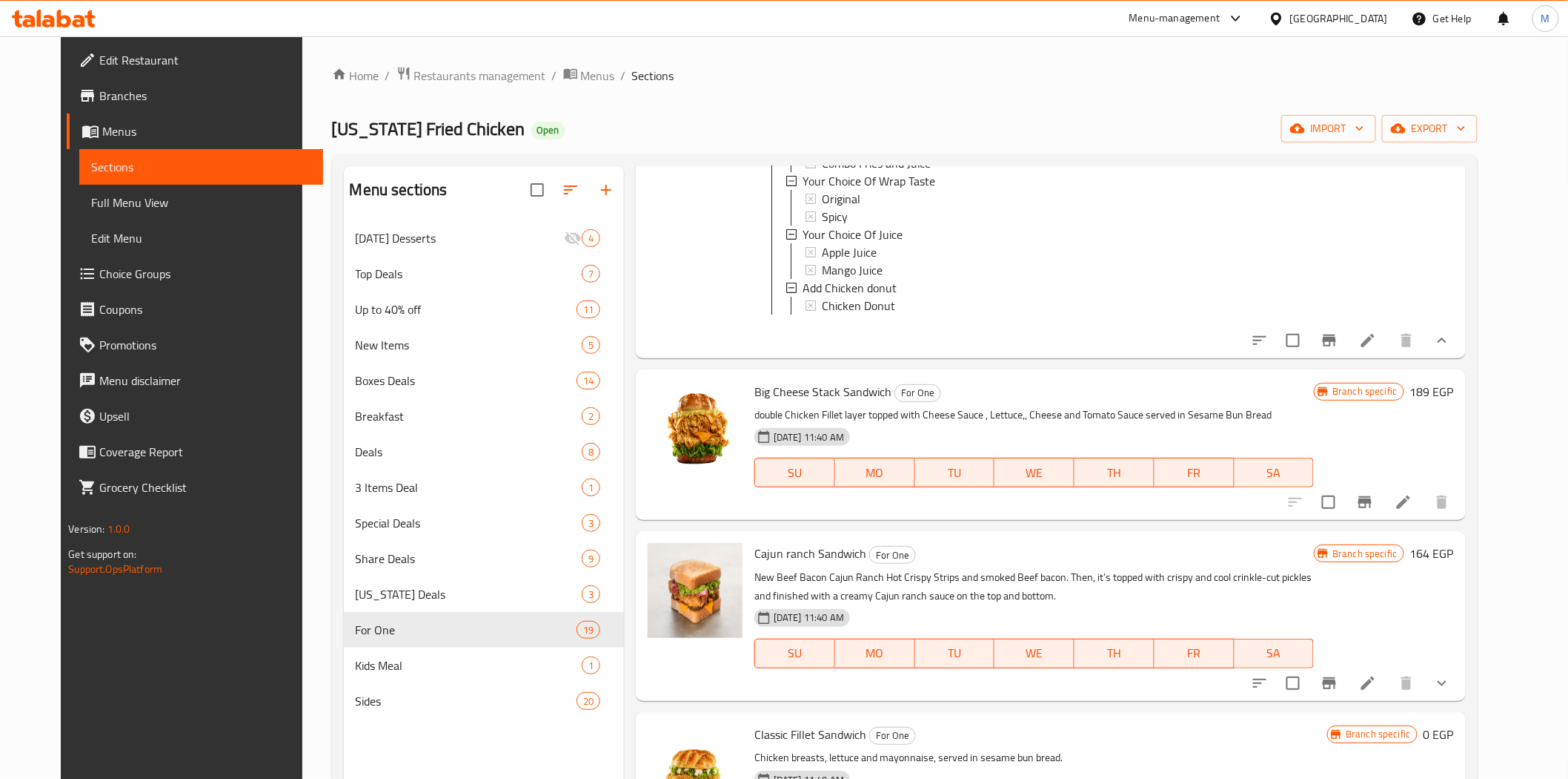
scroll to position [824, 0]
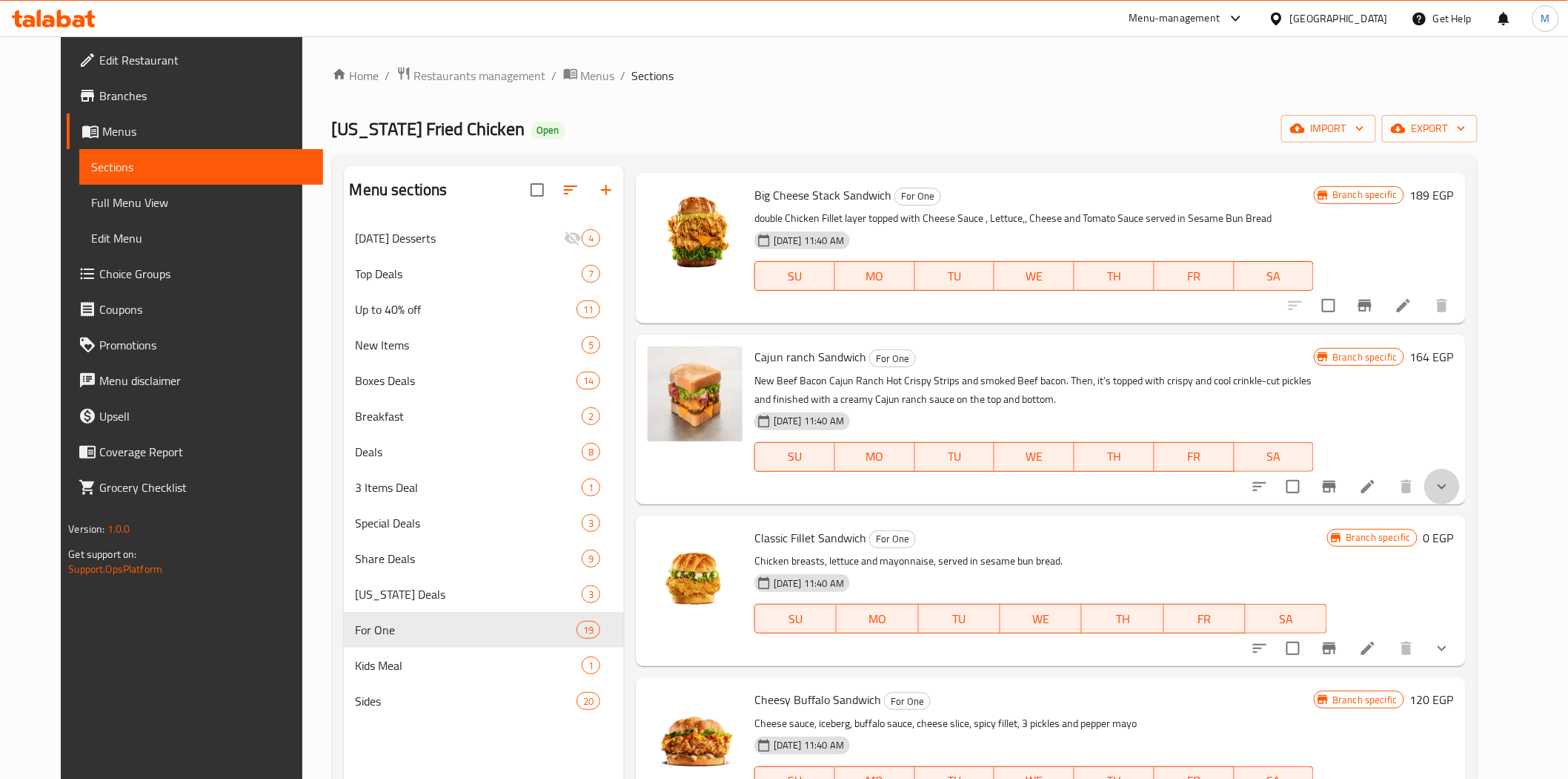
click at [1460, 487] on button "show more" at bounding box center [1442, 487] width 36 height 36
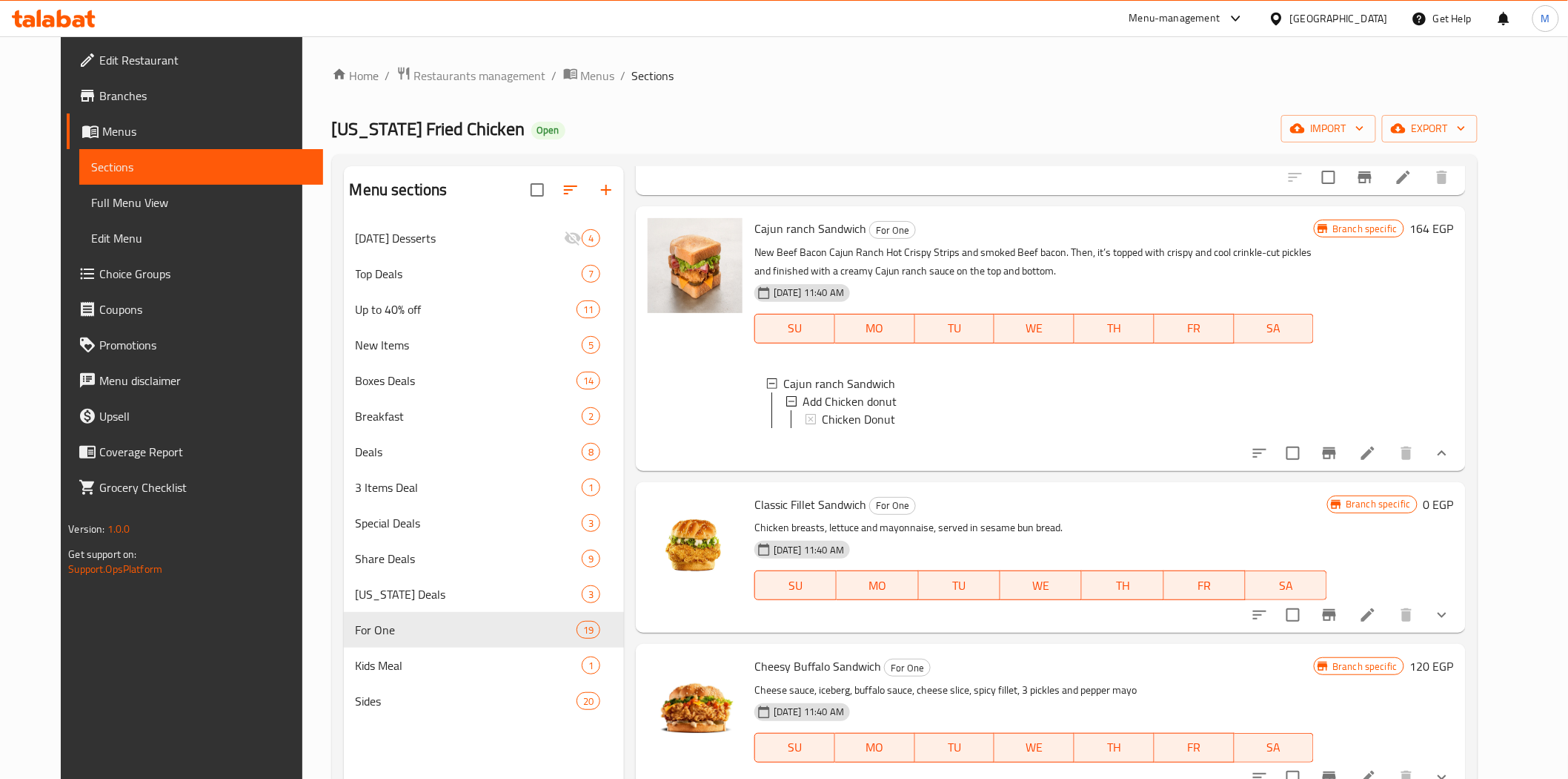
scroll to position [1071, 0]
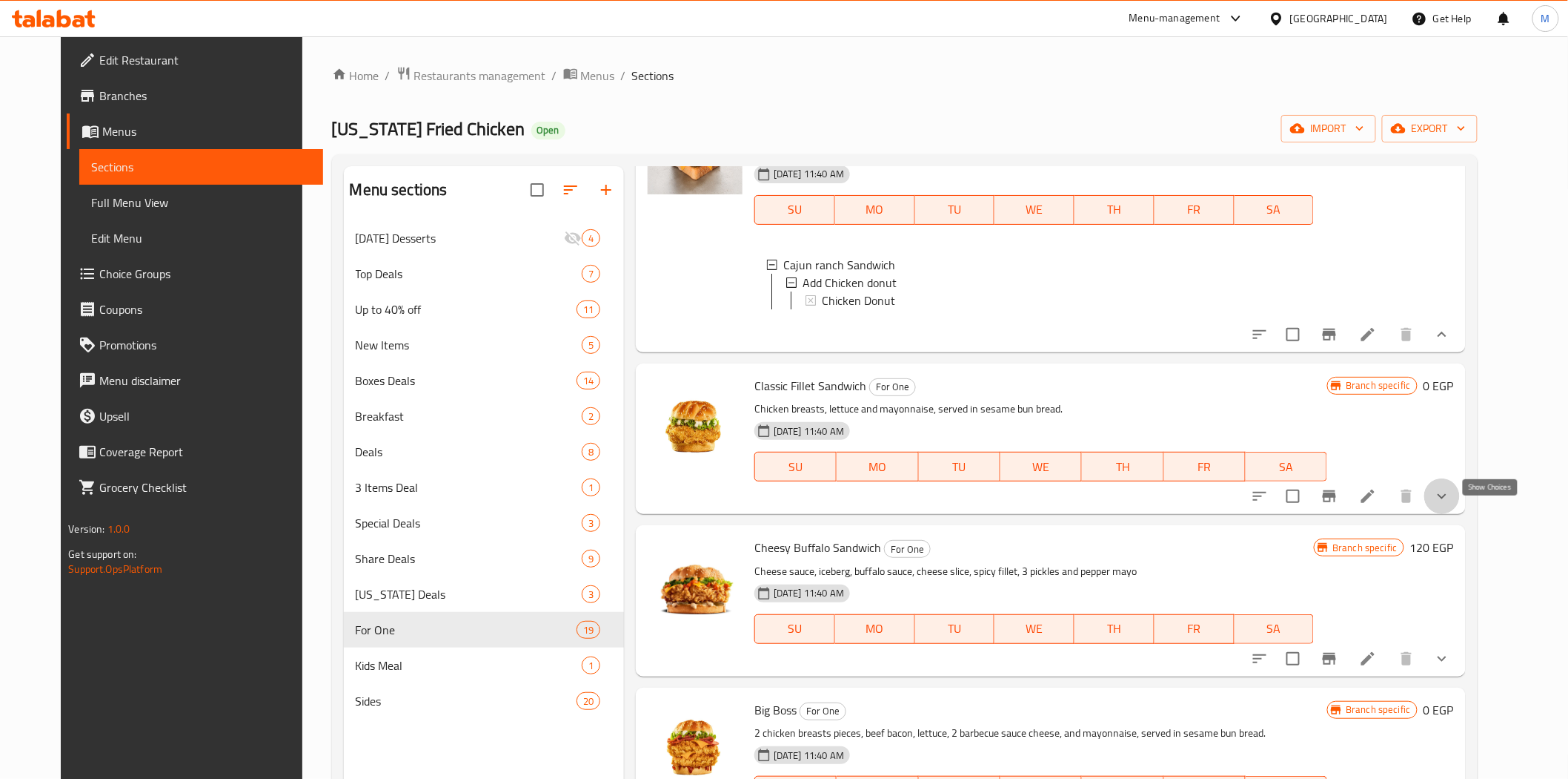
click at [1451, 505] on icon "show more" at bounding box center [1442, 496] width 18 height 18
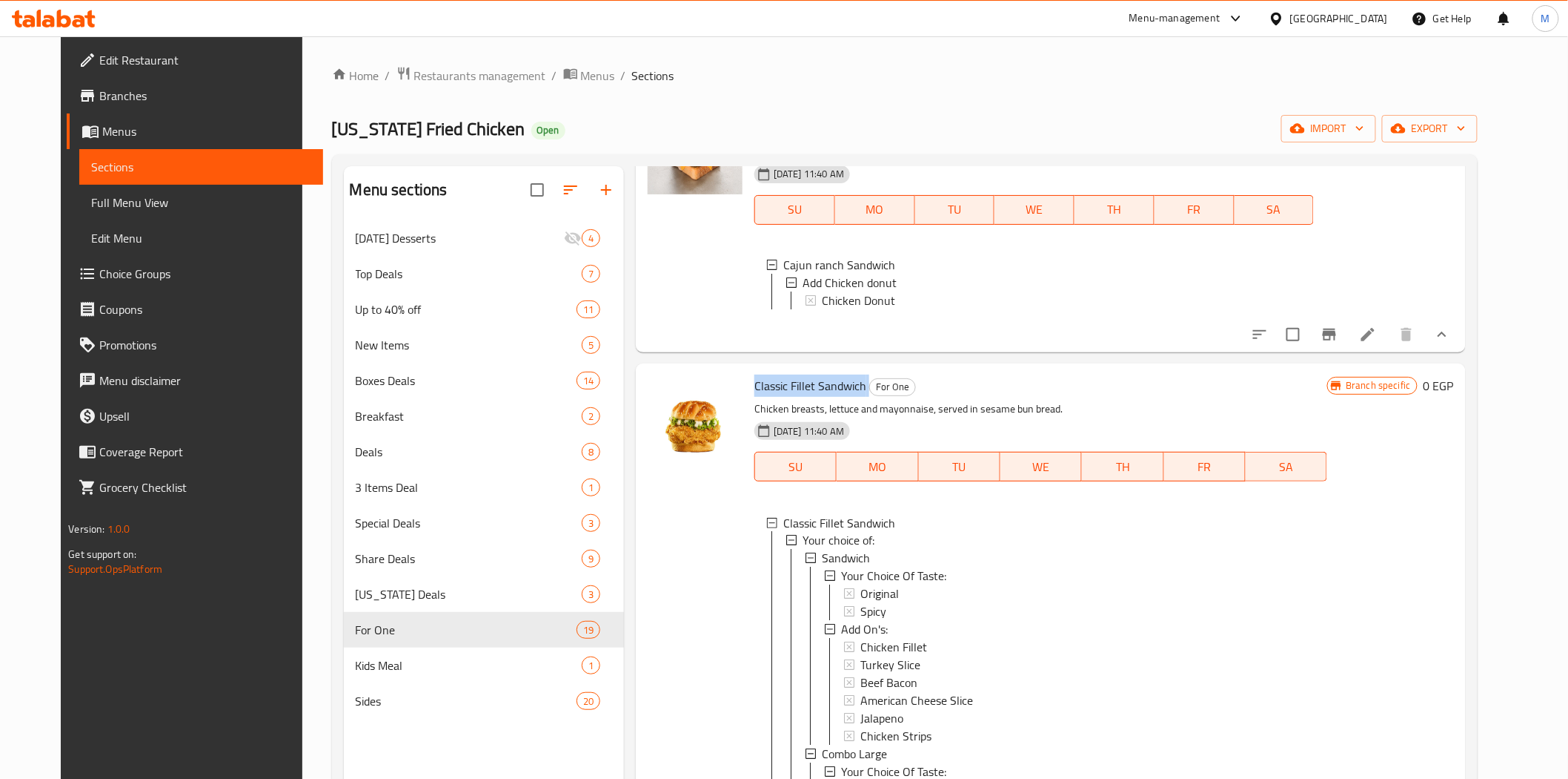
drag, startPoint x: 852, startPoint y: 404, endPoint x: 734, endPoint y: 393, distance: 118.5
click at [748, 393] on div "Classic Fillet Sandwich For One Chicken breasts, lettuce and mayonnaise, served…" at bounding box center [1041, 717] width 585 height 696
copy h6 "Classic Fillet Sandwich"
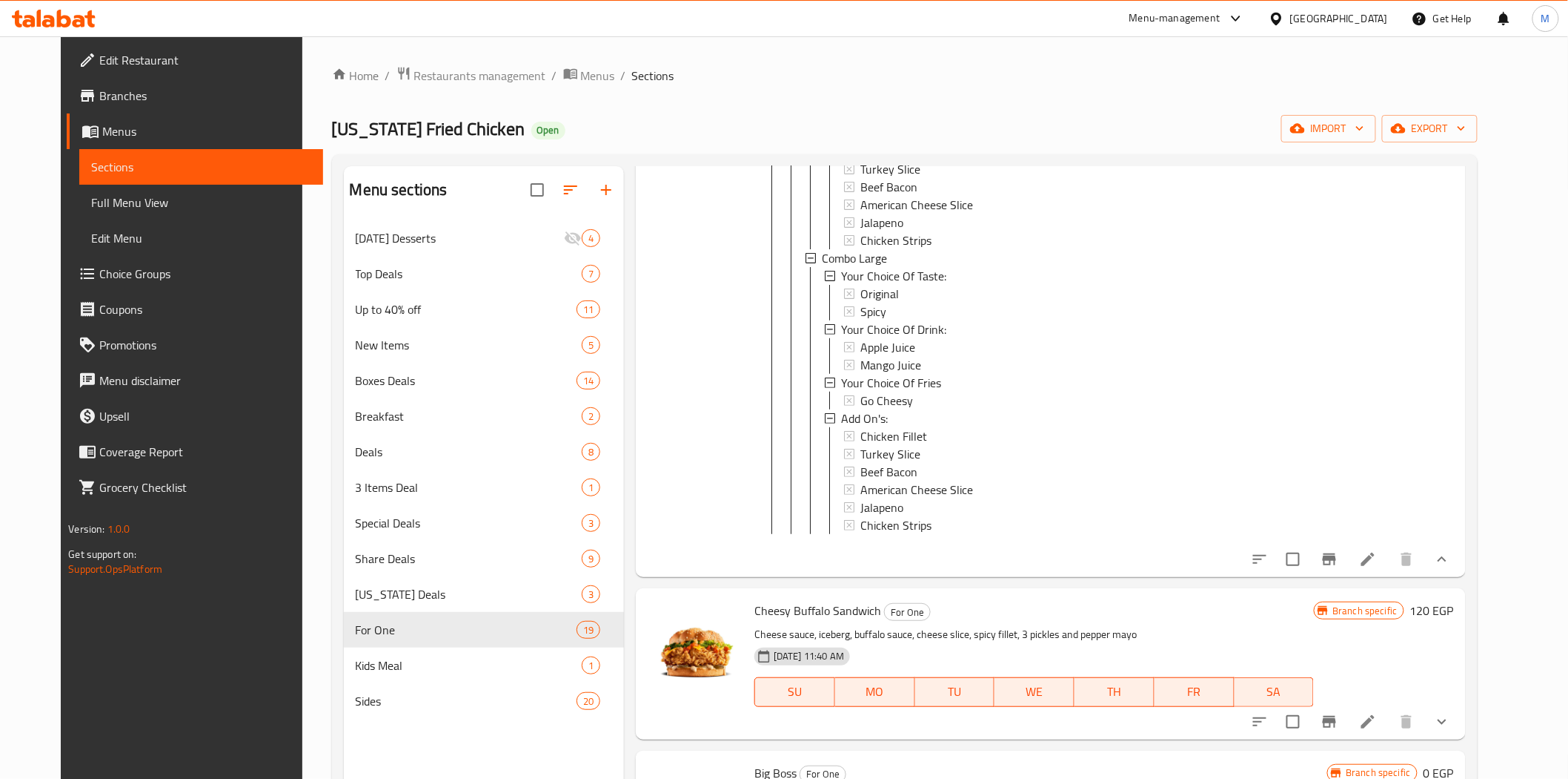
scroll to position [1812, 0]
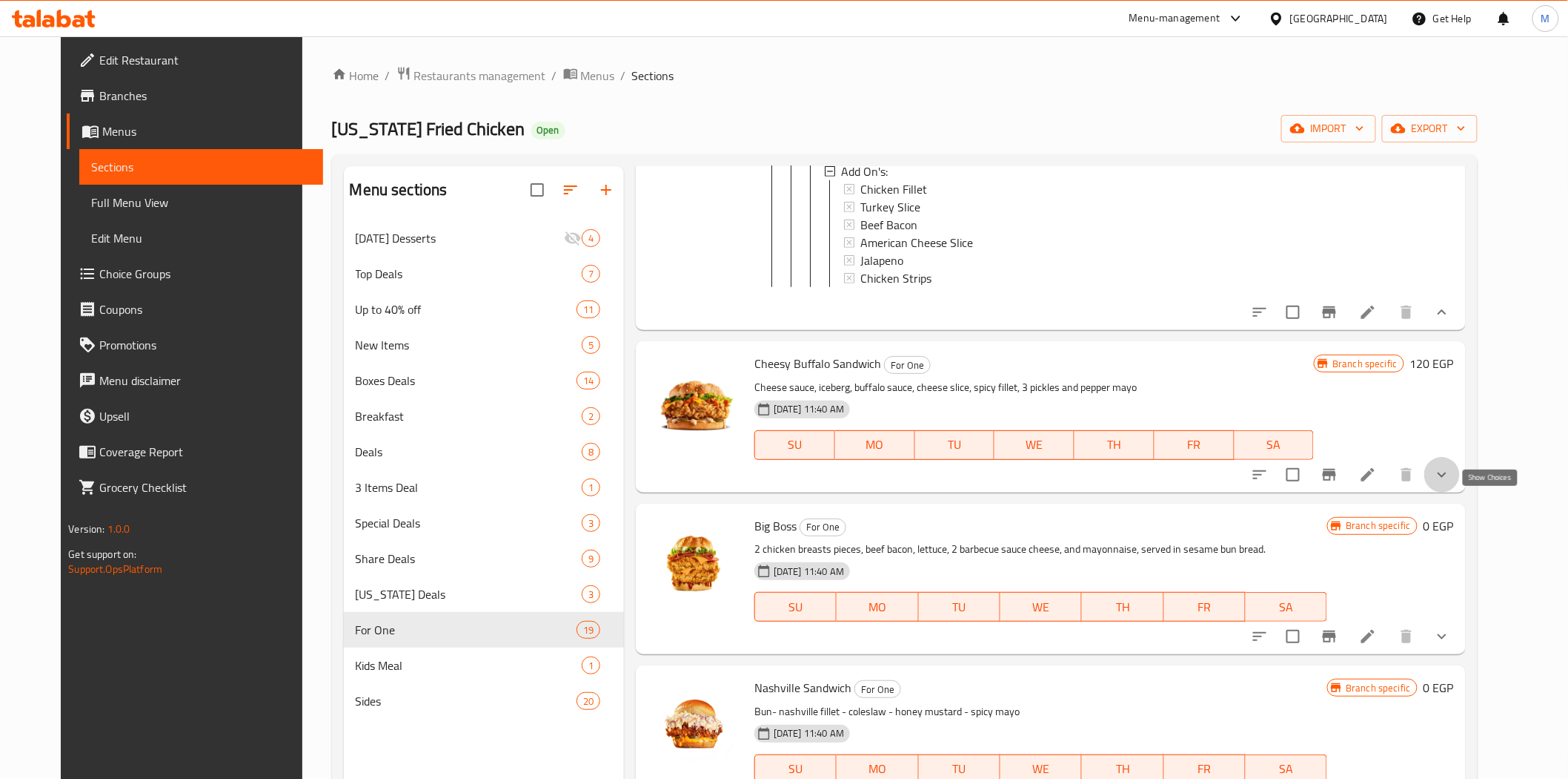
click at [1451, 484] on icon "show more" at bounding box center [1442, 475] width 18 height 18
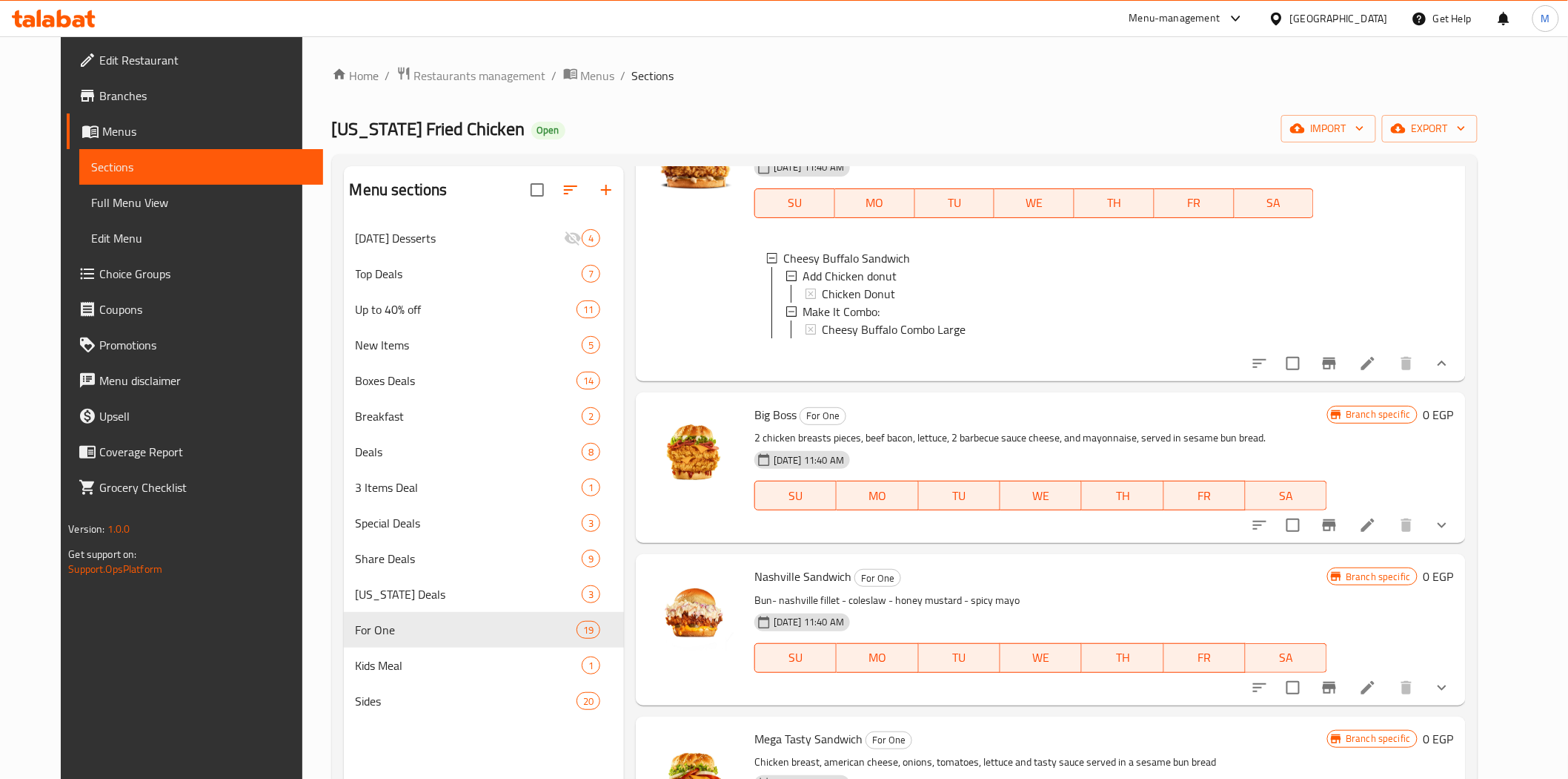
scroll to position [2059, 0]
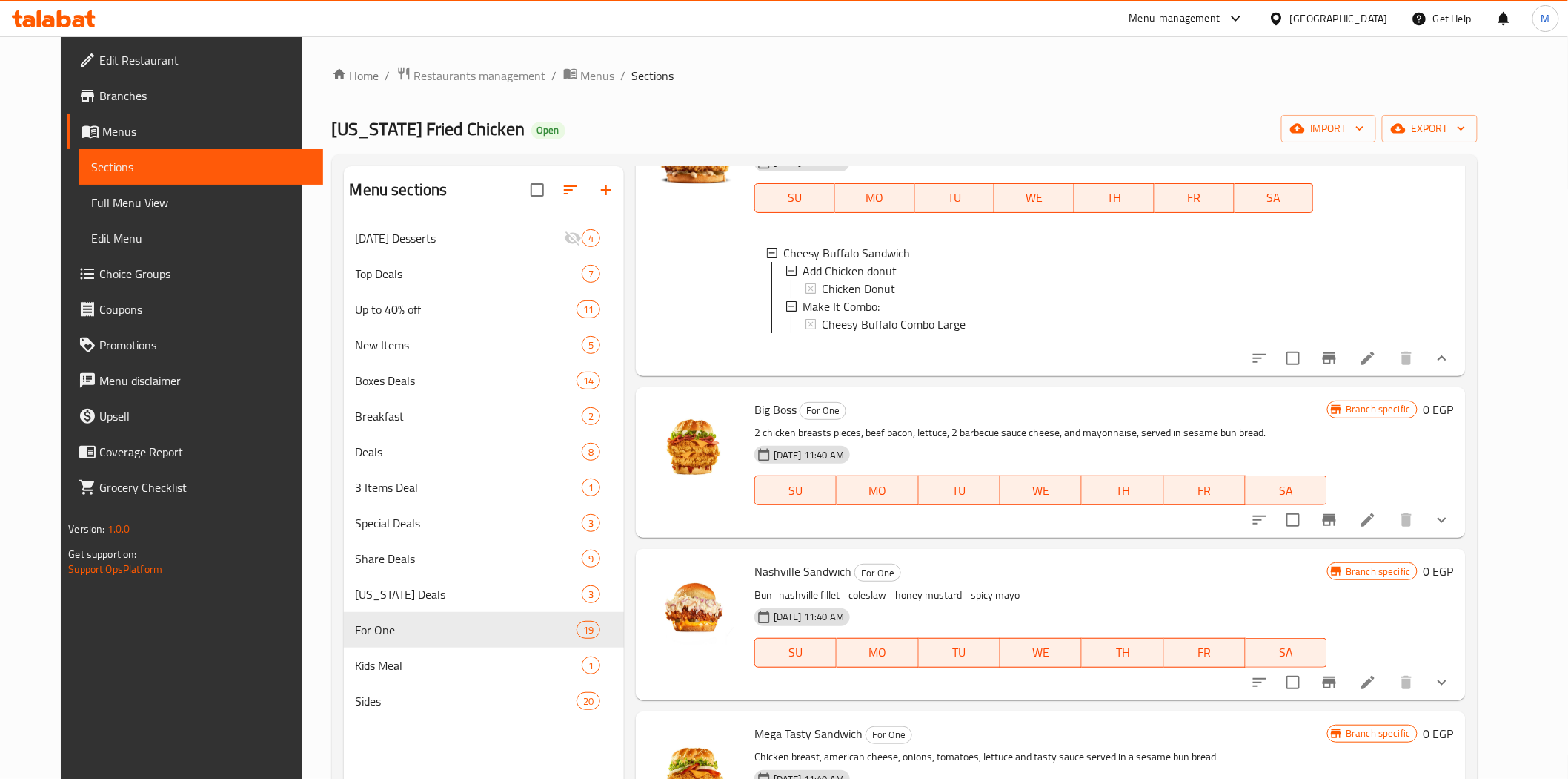
click at [1446, 522] on icon "show more" at bounding box center [1442, 521] width 9 height 5
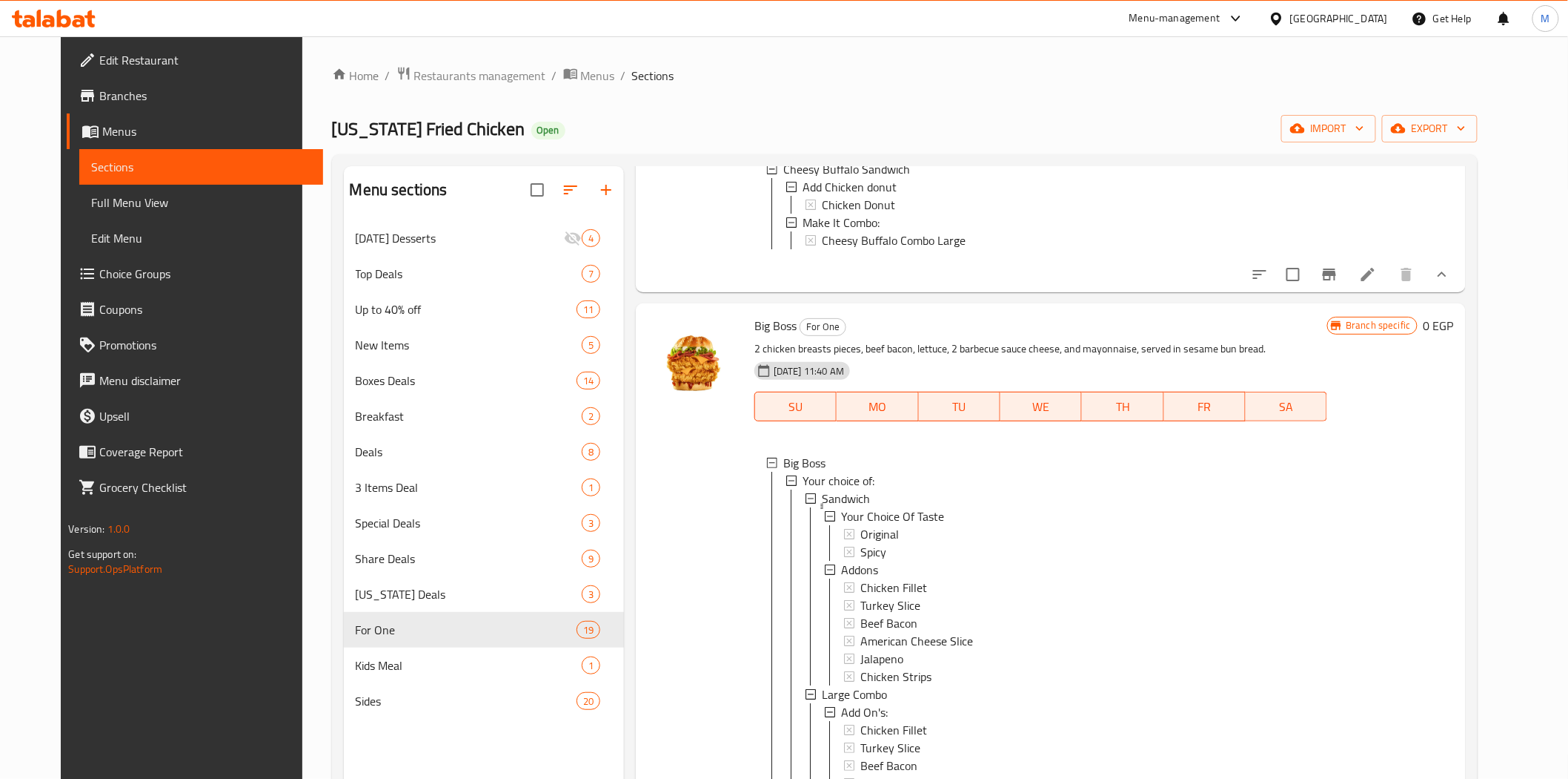
scroll to position [2141, 0]
drag, startPoint x: 783, startPoint y: 372, endPoint x: 731, endPoint y: 364, distance: 52.6
click at [731, 364] on div "Big Boss For One 2 chicken breasts pieces, beef bacon, lettuce, 2 barbecue sauc…" at bounding box center [1050, 631] width 818 height 643
copy div "Big Boss"
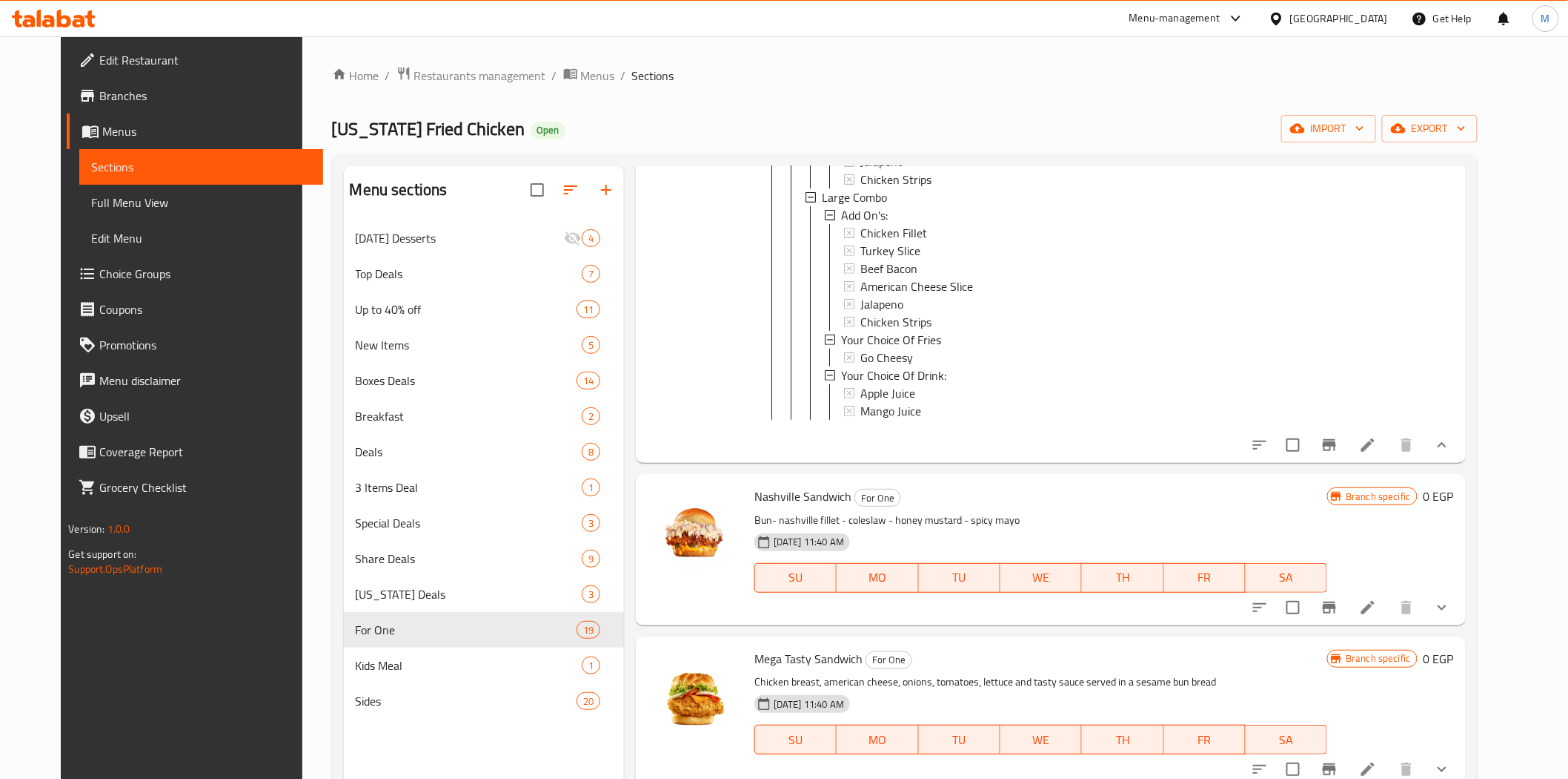
scroll to position [2718, 0]
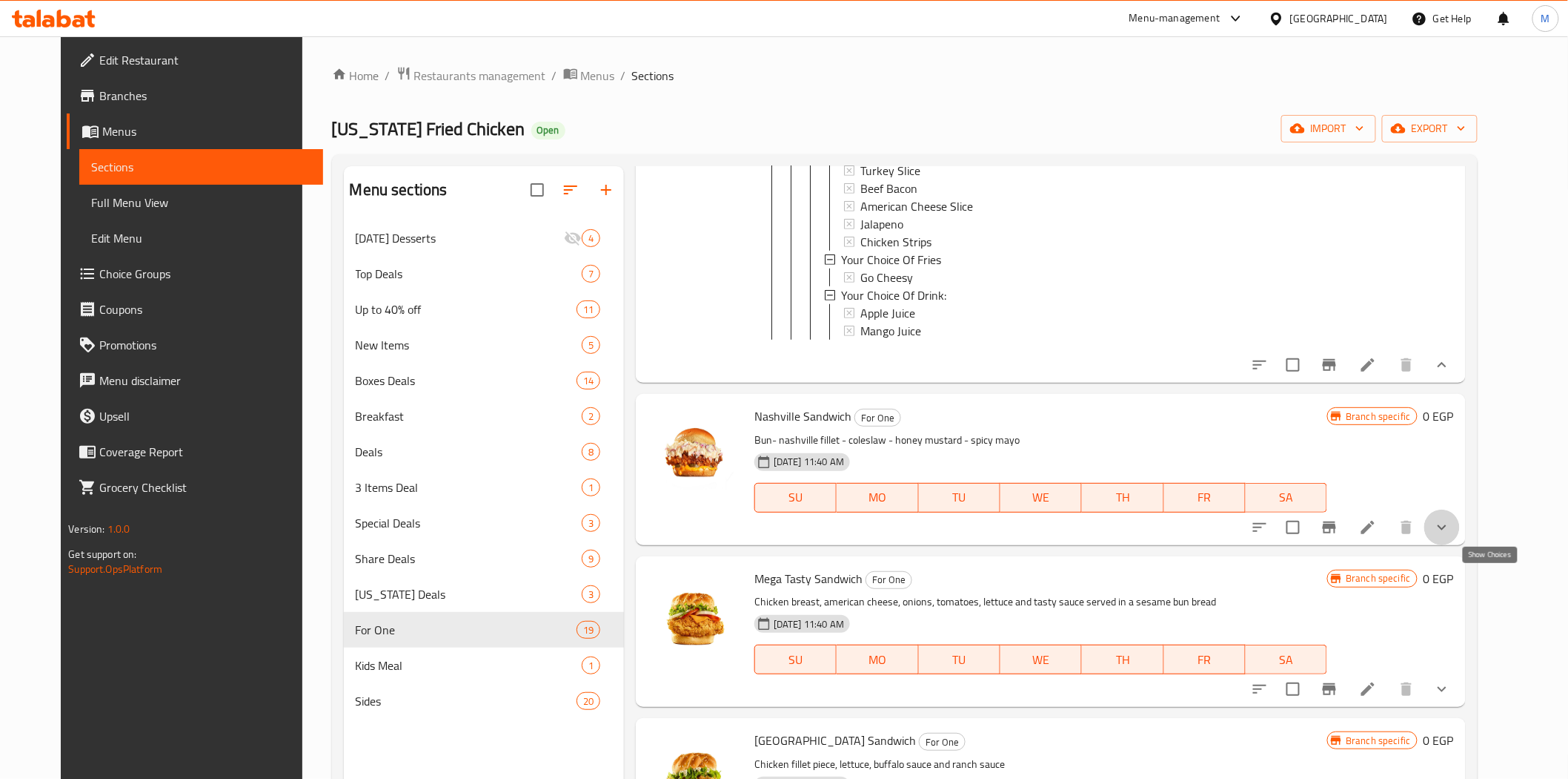
click at [1446, 529] on icon "show more" at bounding box center [1442, 527] width 9 height 5
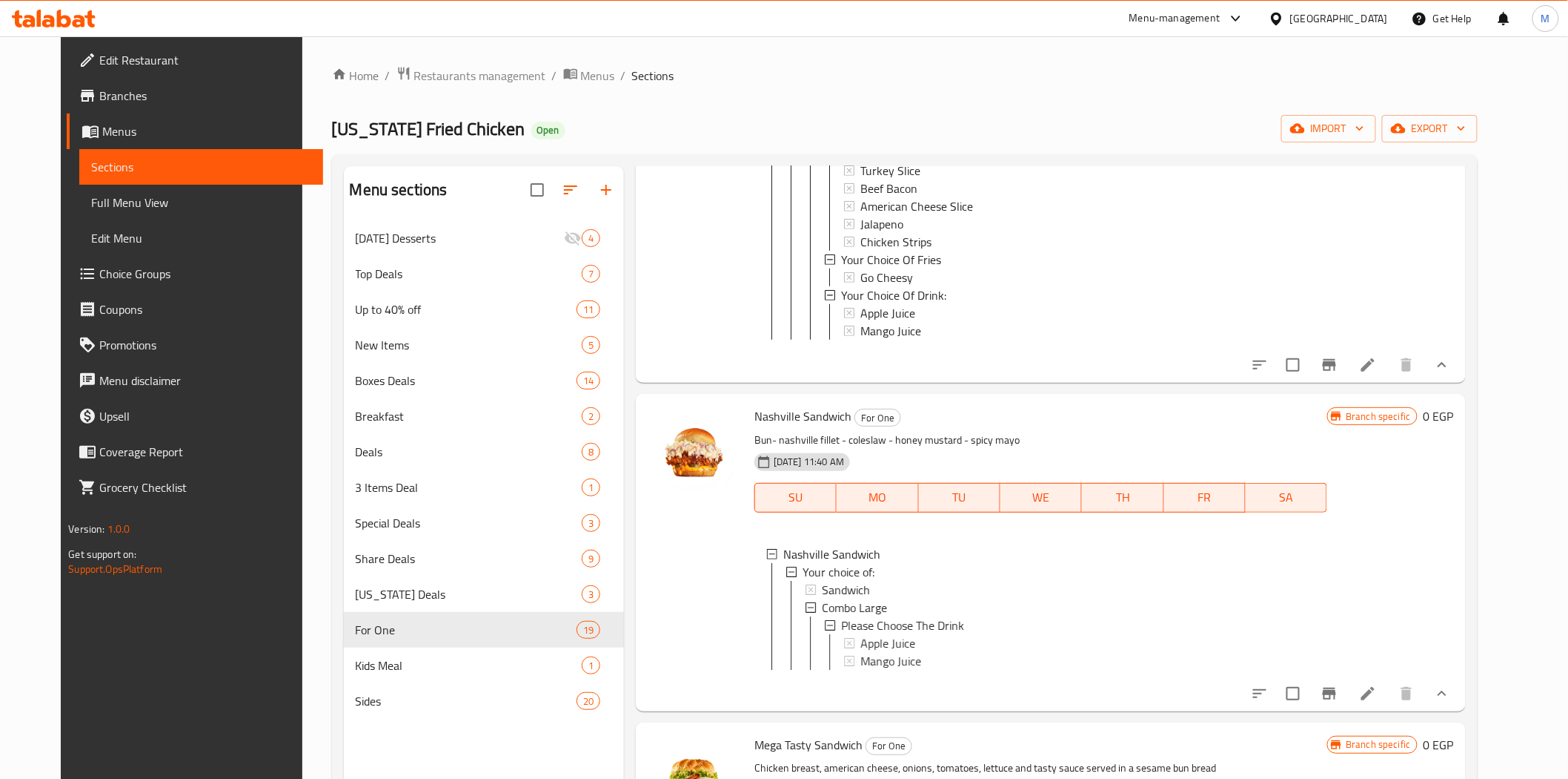
scroll to position [2, 0]
drag, startPoint x: 763, startPoint y: 469, endPoint x: 723, endPoint y: 470, distance: 40.0
click at [723, 470] on div "Nashville Sandwich For One Bun- nashville fillet - coleslaw - honey mustard - s…" at bounding box center [1050, 552] width 818 height 305
copy div "Nashville Sandwich"
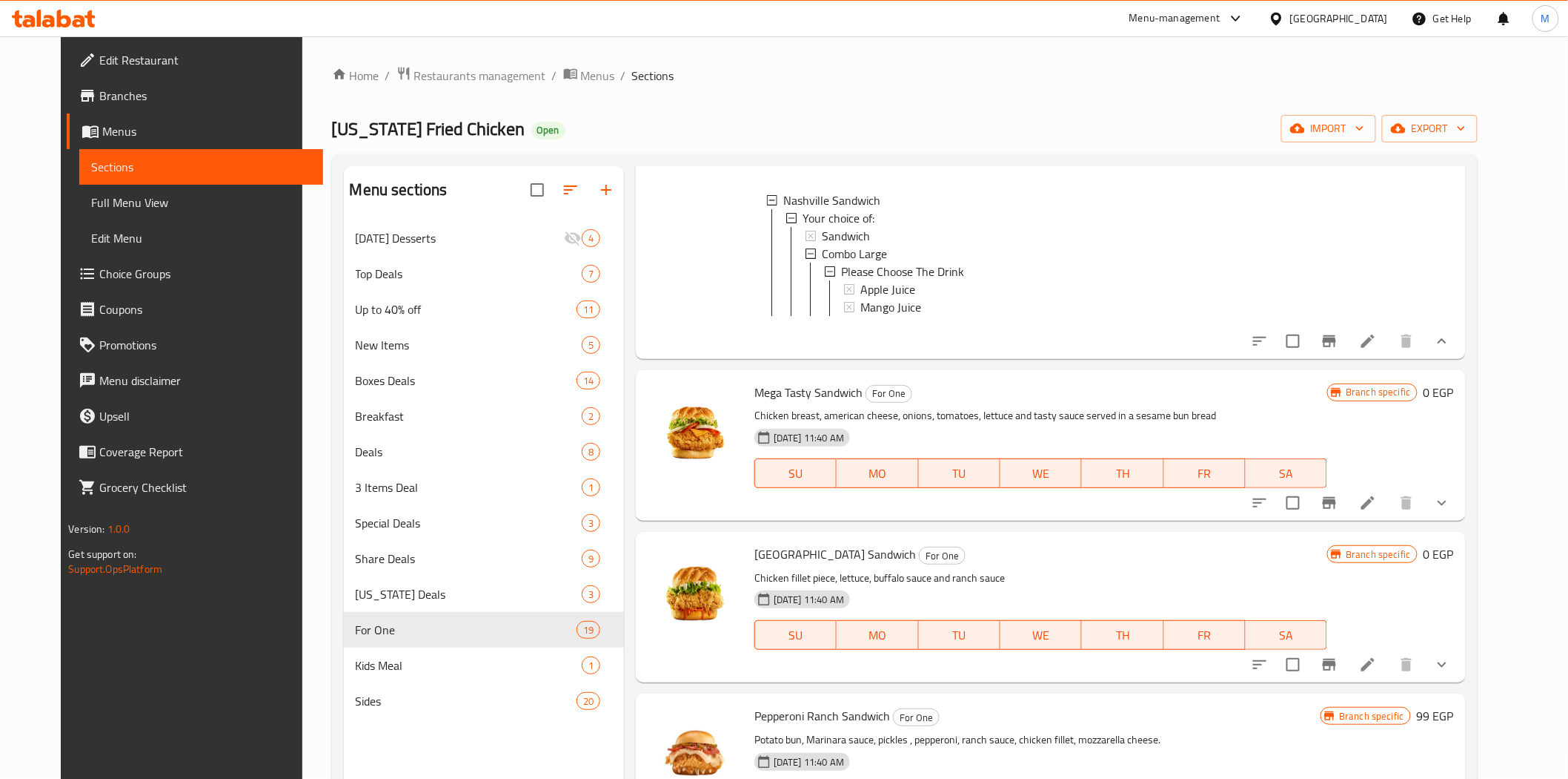
scroll to position [3130, 0]
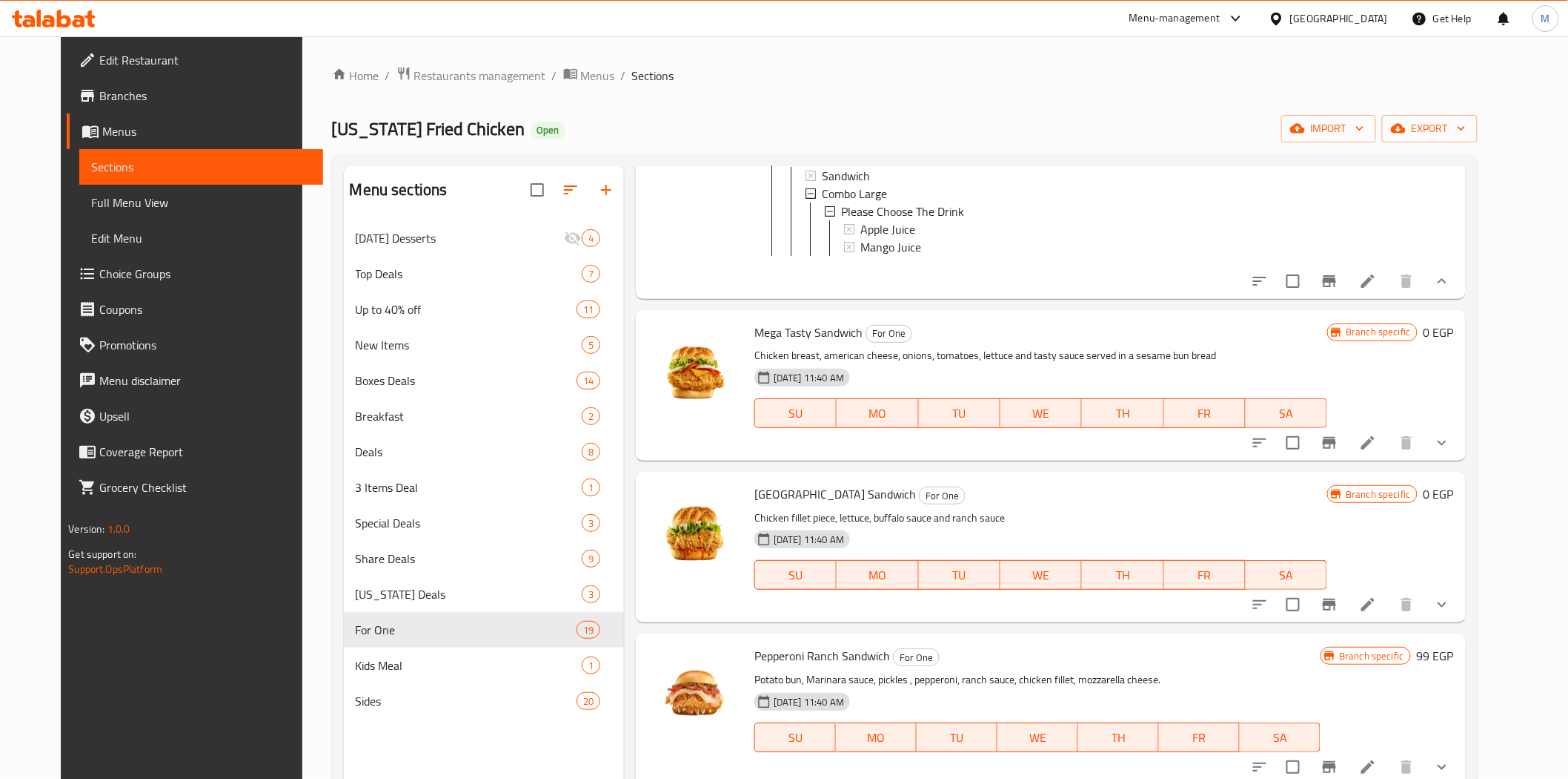
click at [1460, 461] on button "show more" at bounding box center [1442, 443] width 36 height 36
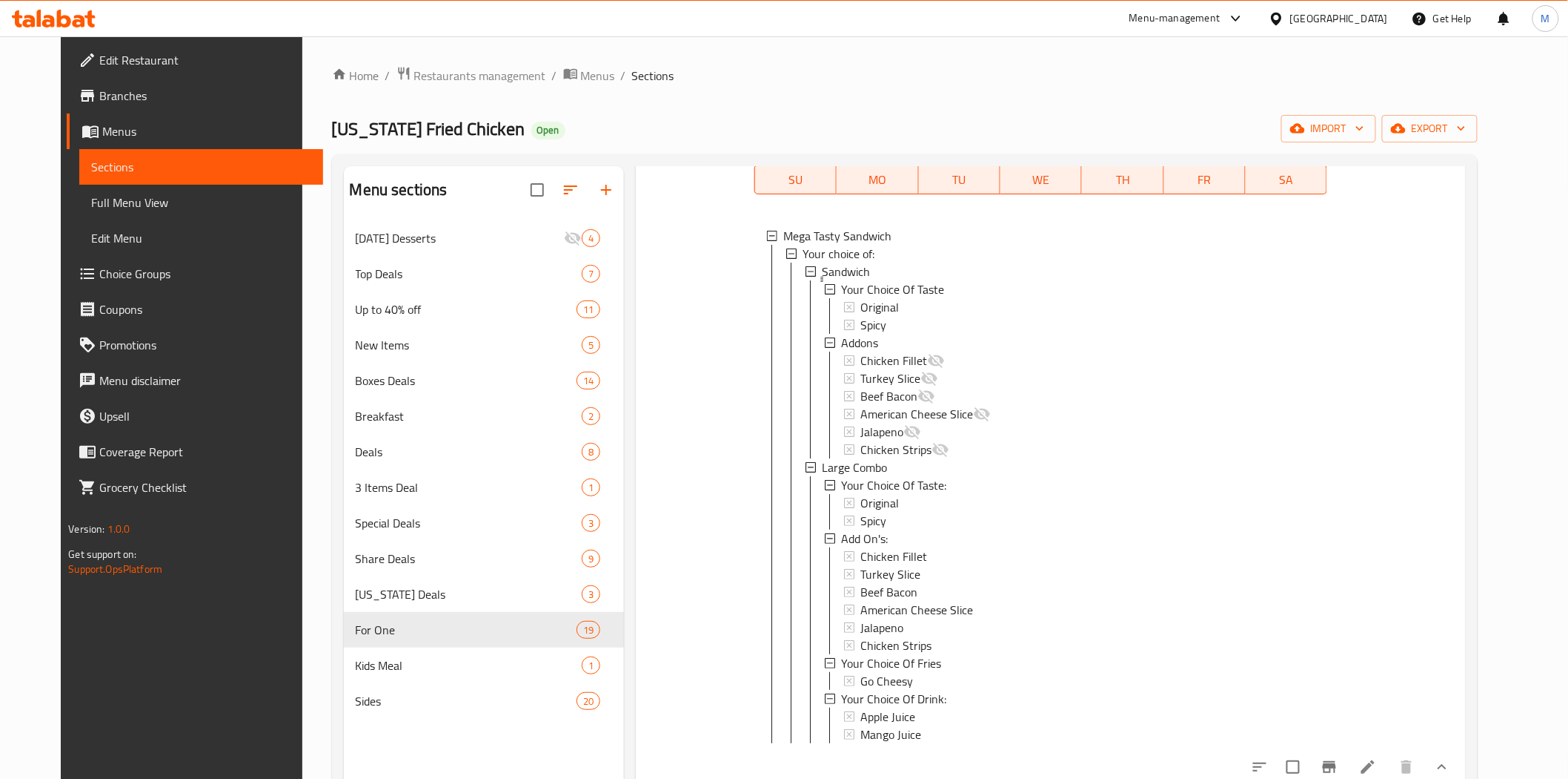
scroll to position [3213, 0]
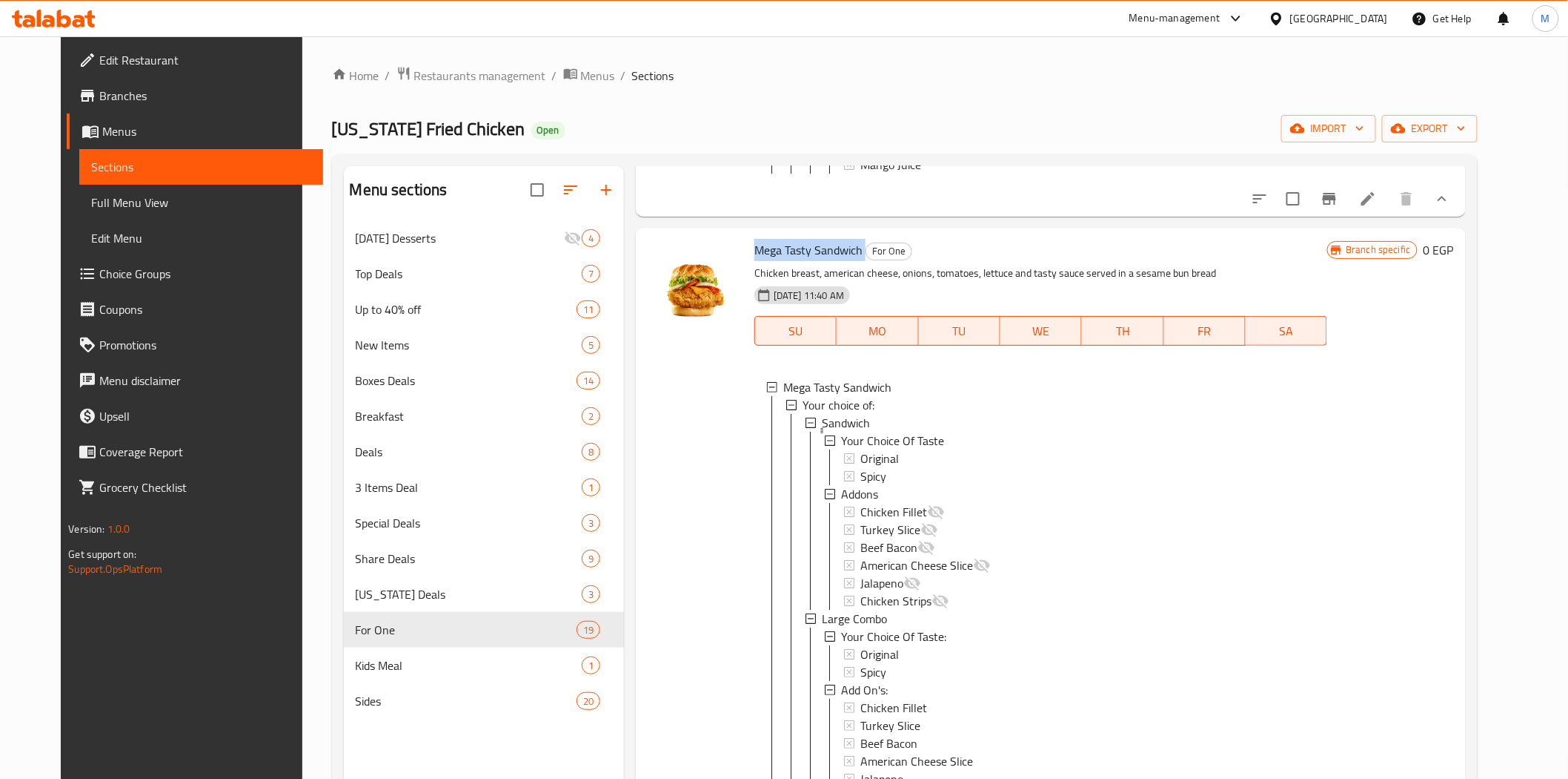
drag, startPoint x: 848, startPoint y: 314, endPoint x: 742, endPoint y: 318, distance: 106.1
click at [754, 260] on h6 "Mega Tasty Sandwich For One" at bounding box center [1041, 250] width 573 height 21
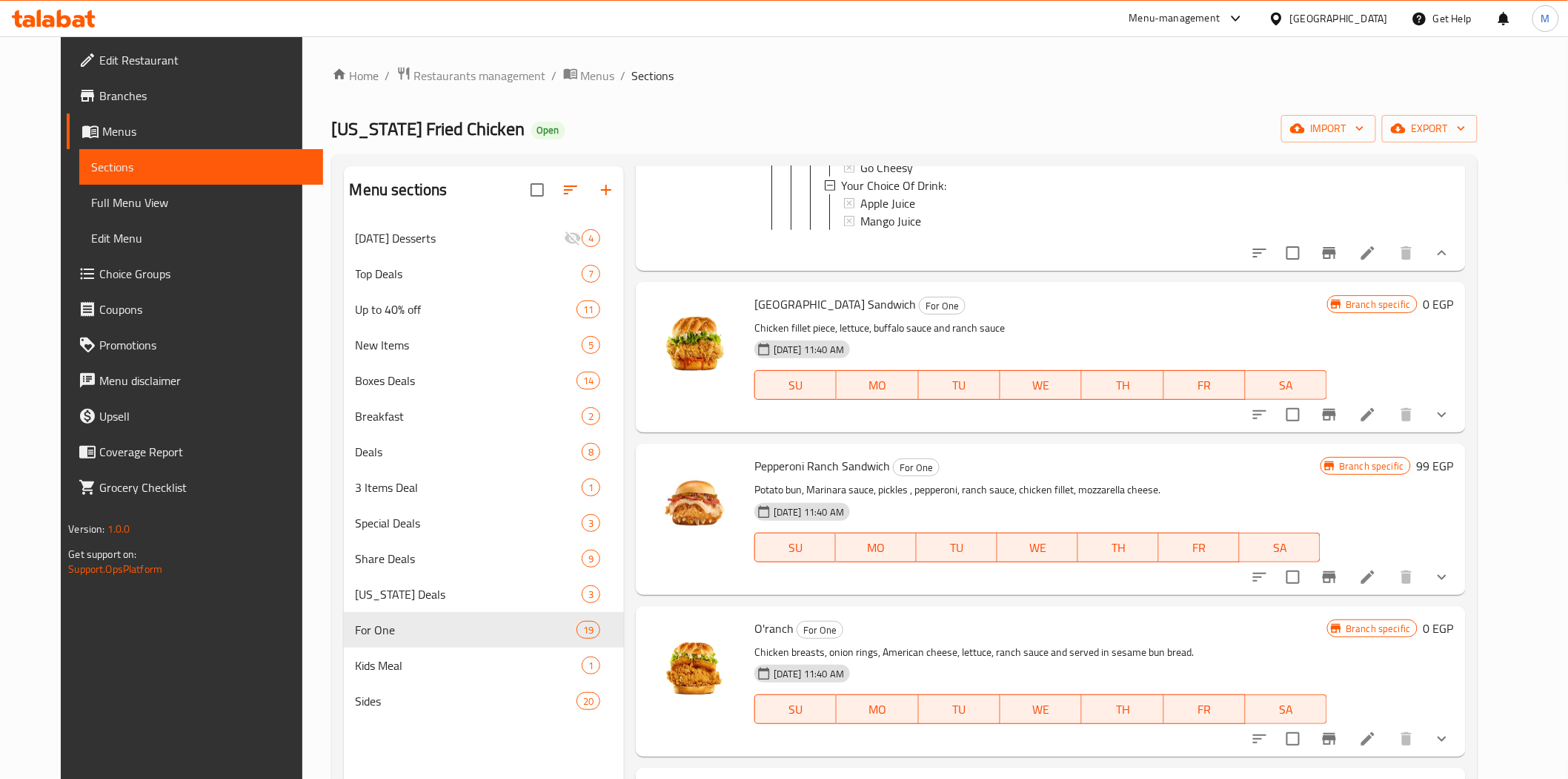
scroll to position [3789, 0]
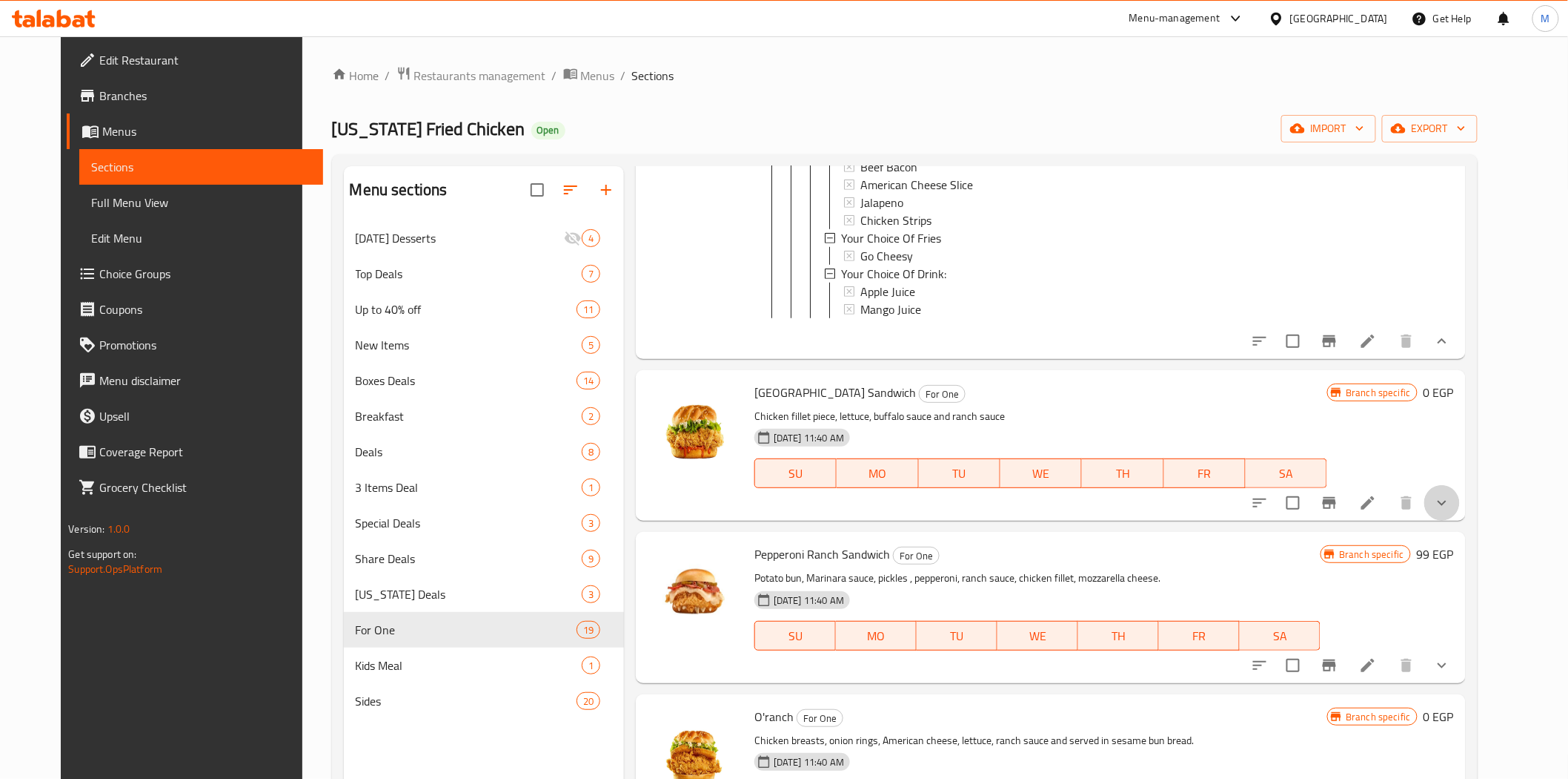
click at [1460, 521] on button "show more" at bounding box center [1442, 503] width 36 height 36
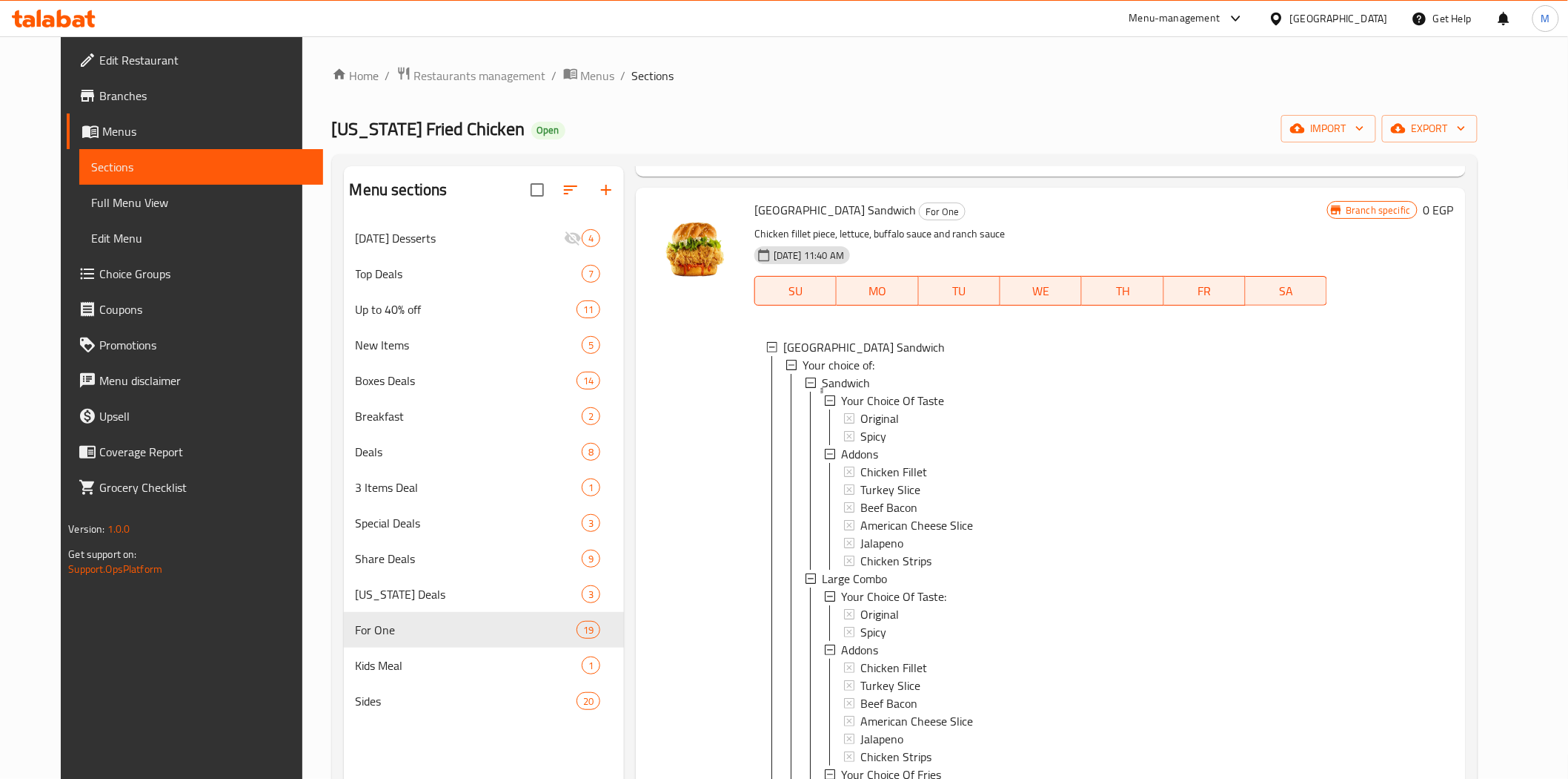
scroll to position [3954, 0]
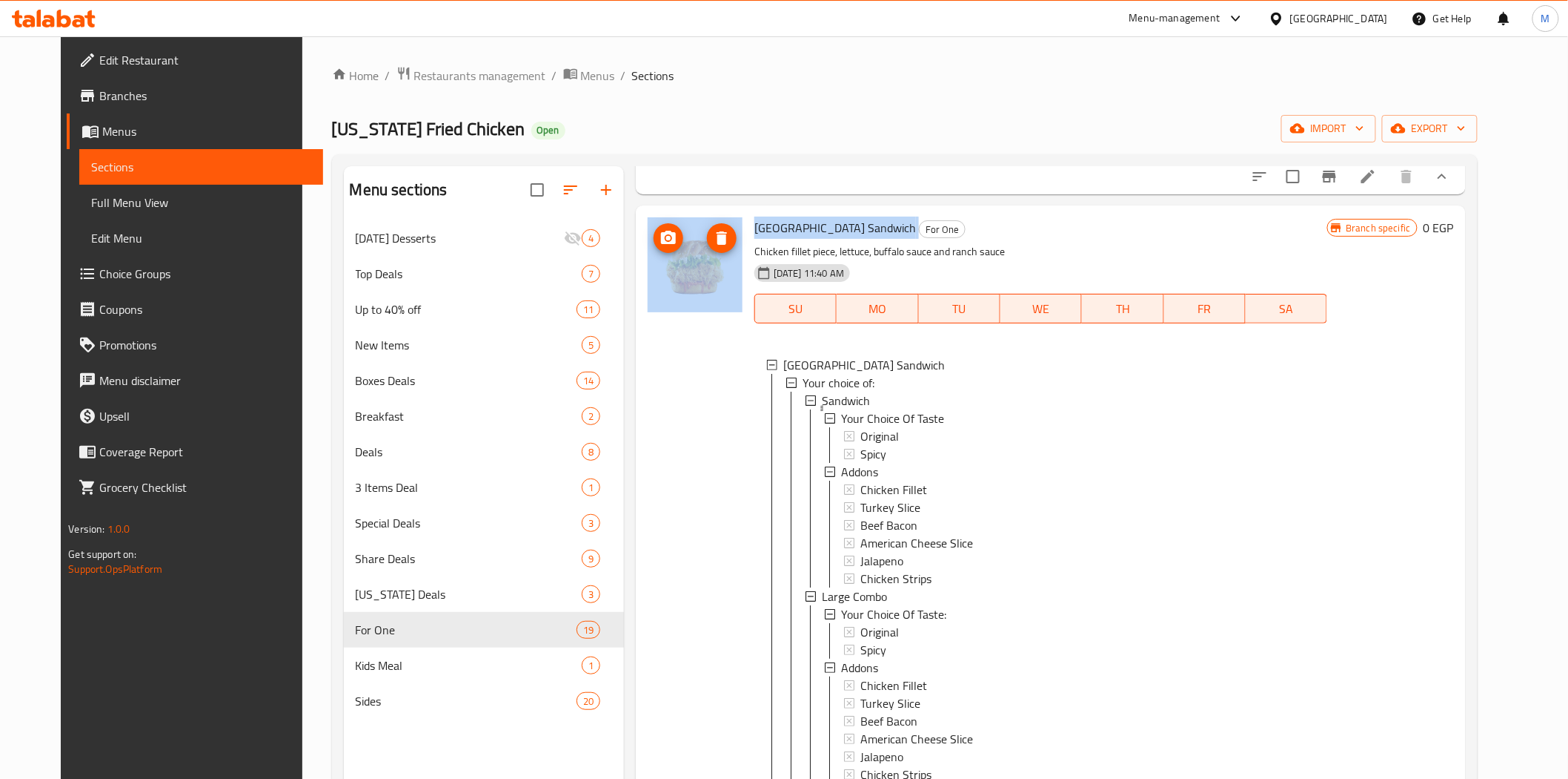
drag, startPoint x: 863, startPoint y: 306, endPoint x: 718, endPoint y: 305, distance: 145.0
click at [718, 305] on div "Buffalo Ranch Sandwich For One Chicken fillet piece, lettuce, buffalo sauce and…" at bounding box center [1050, 559] width 818 height 696
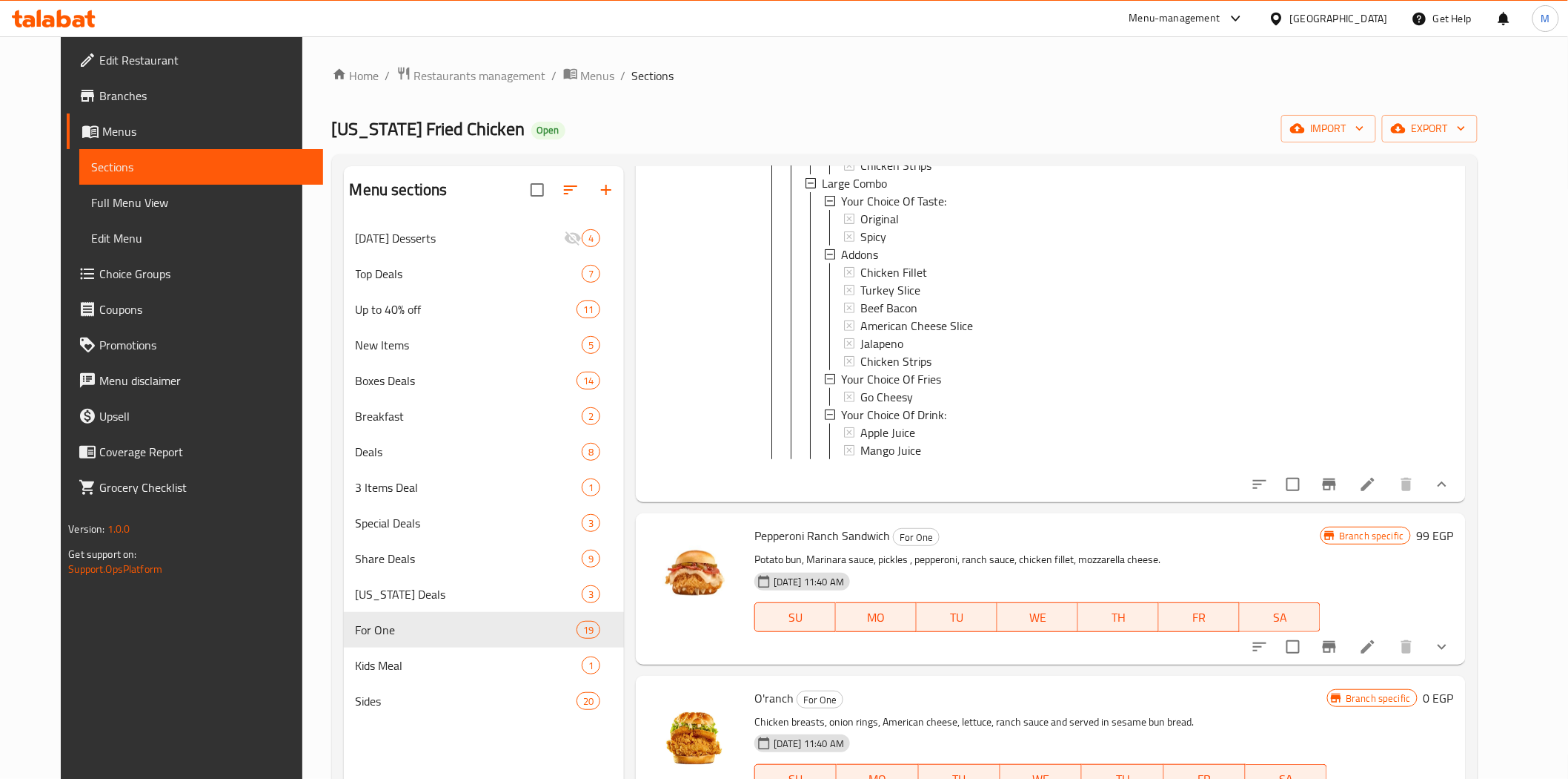
scroll to position [4613, 0]
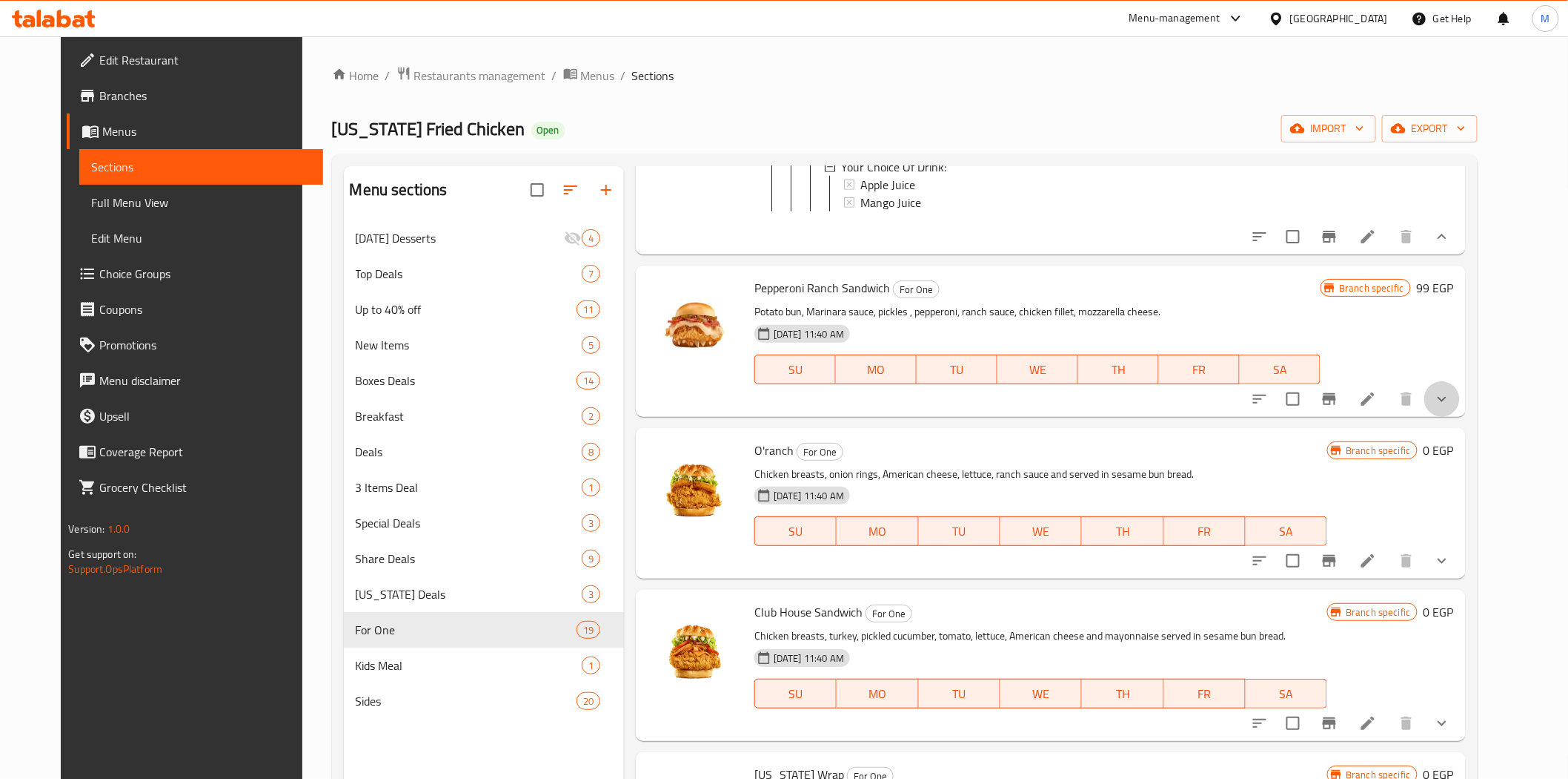
click at [1460, 417] on button "show more" at bounding box center [1442, 399] width 36 height 36
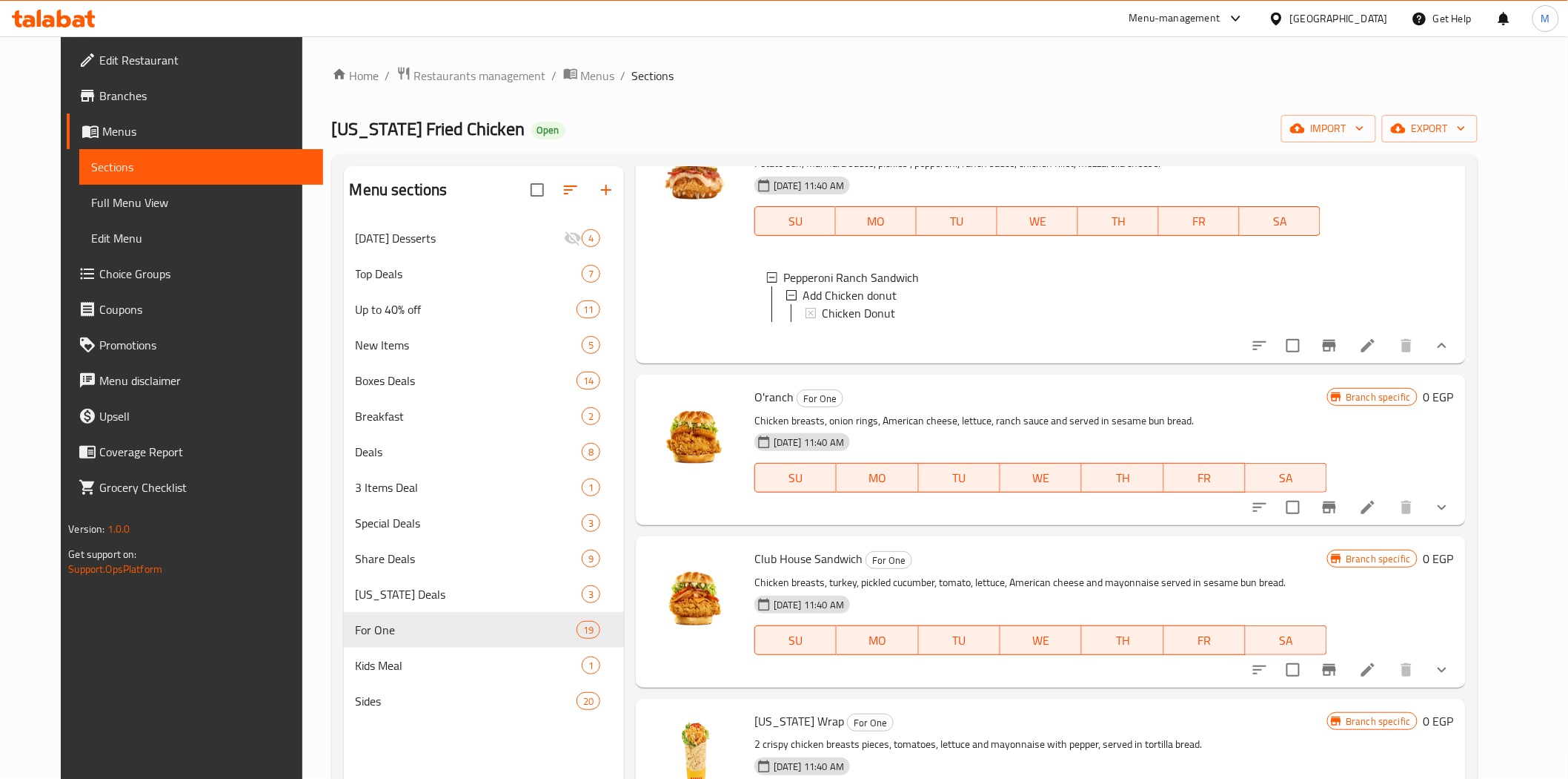
scroll to position [4861, 0]
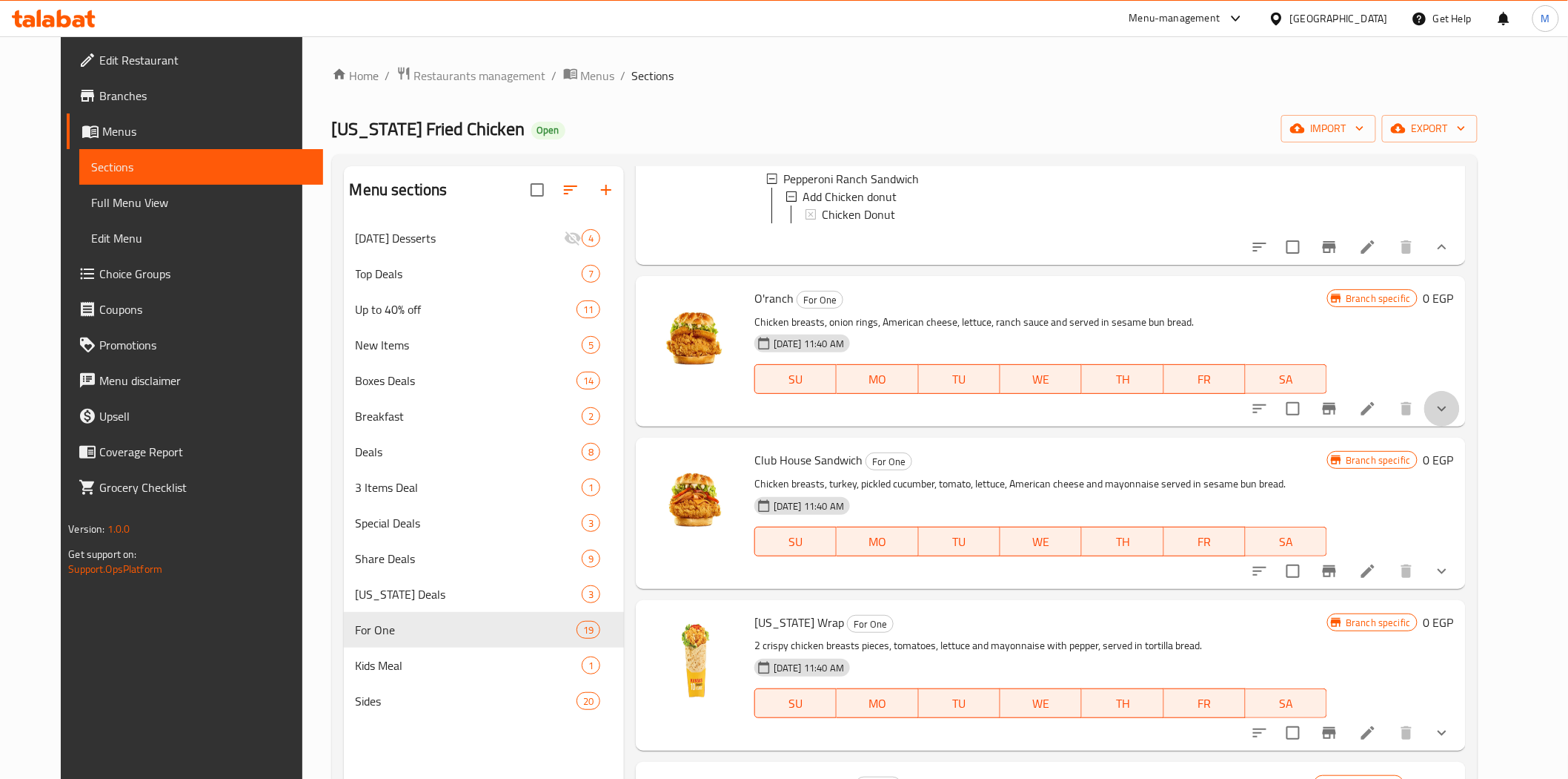
click at [1460, 427] on button "show more" at bounding box center [1442, 409] width 36 height 36
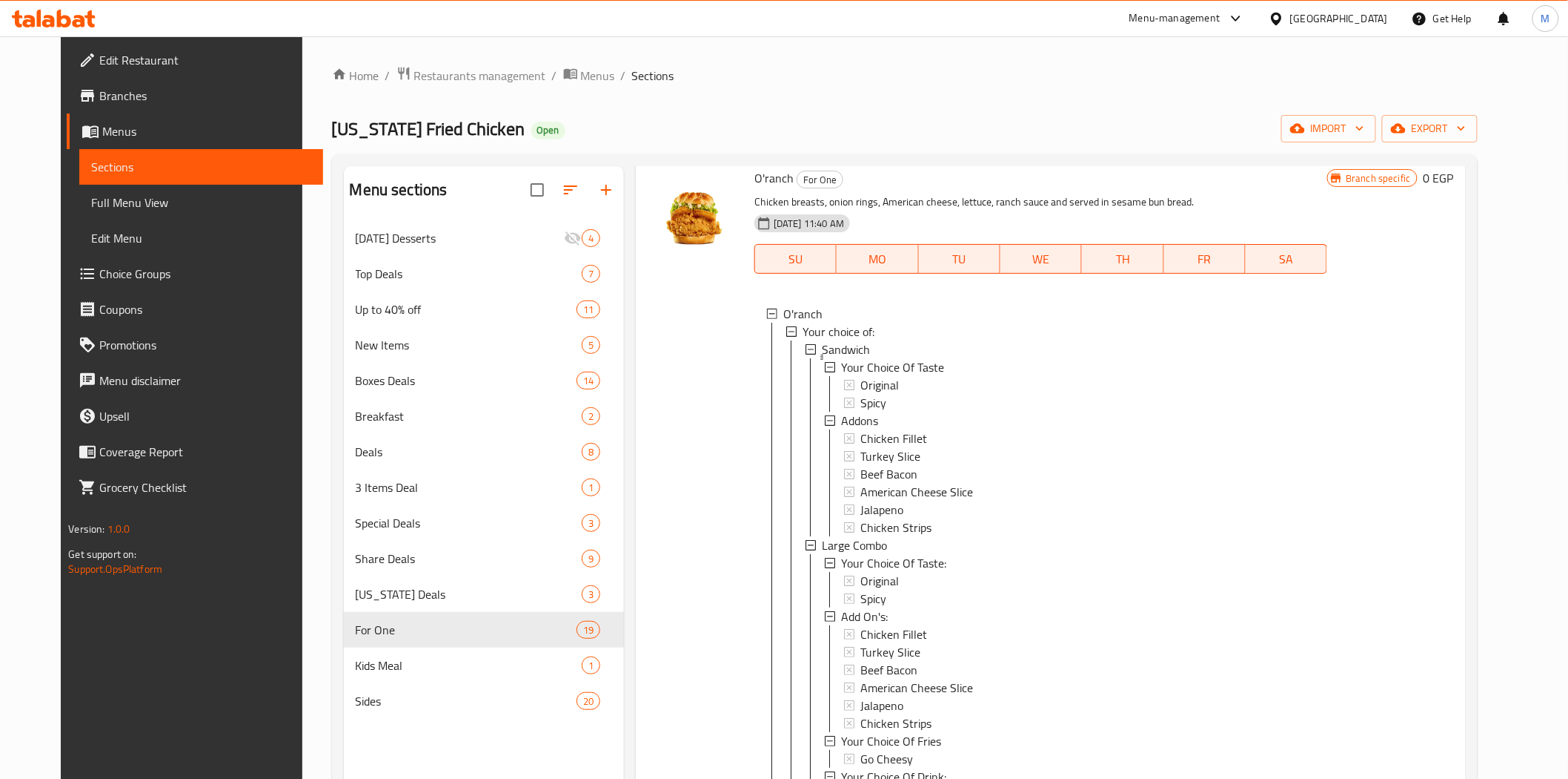
scroll to position [4943, 0]
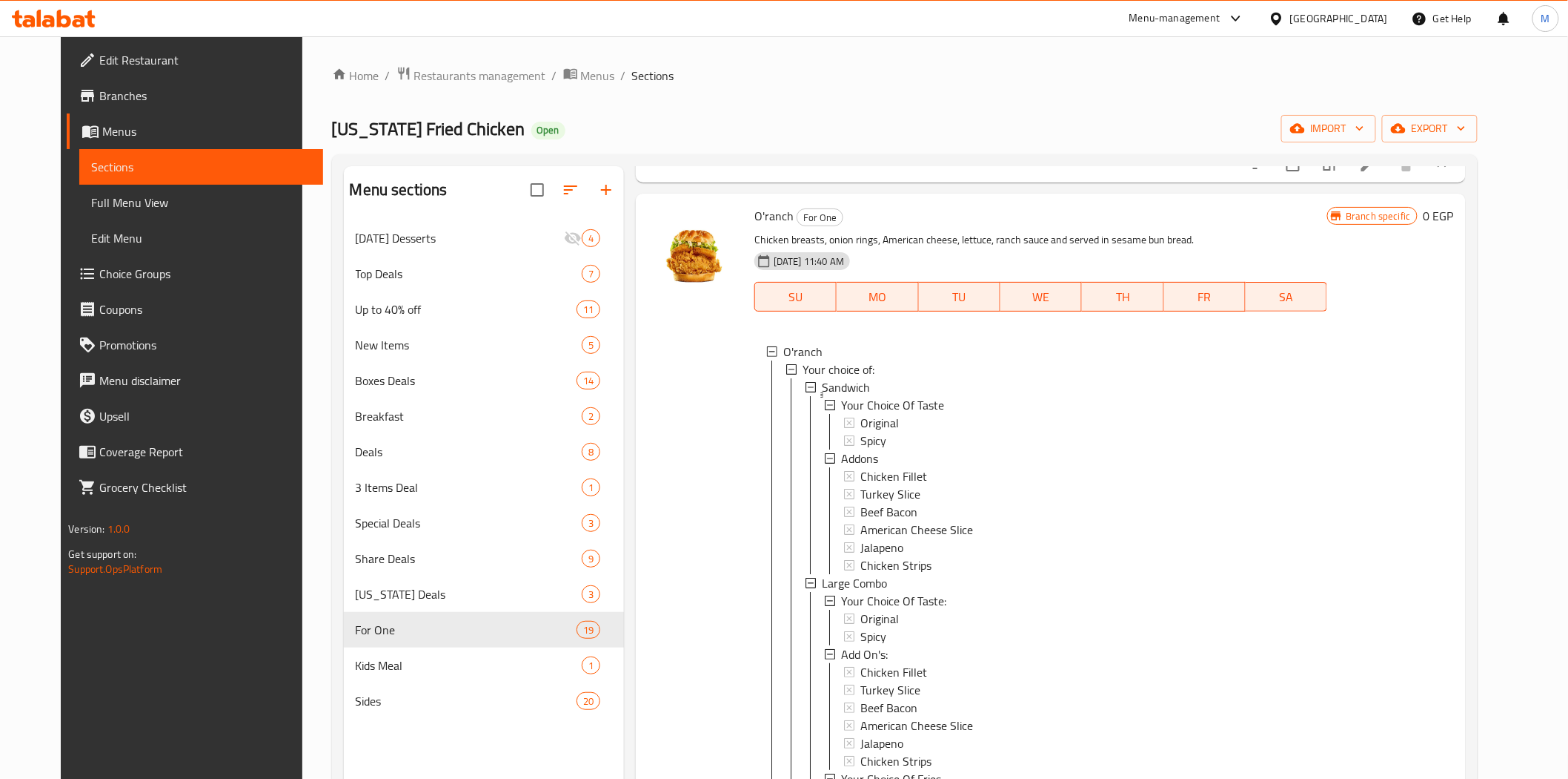
click at [754, 227] on span "O'ranch" at bounding box center [774, 216] width 39 height 22
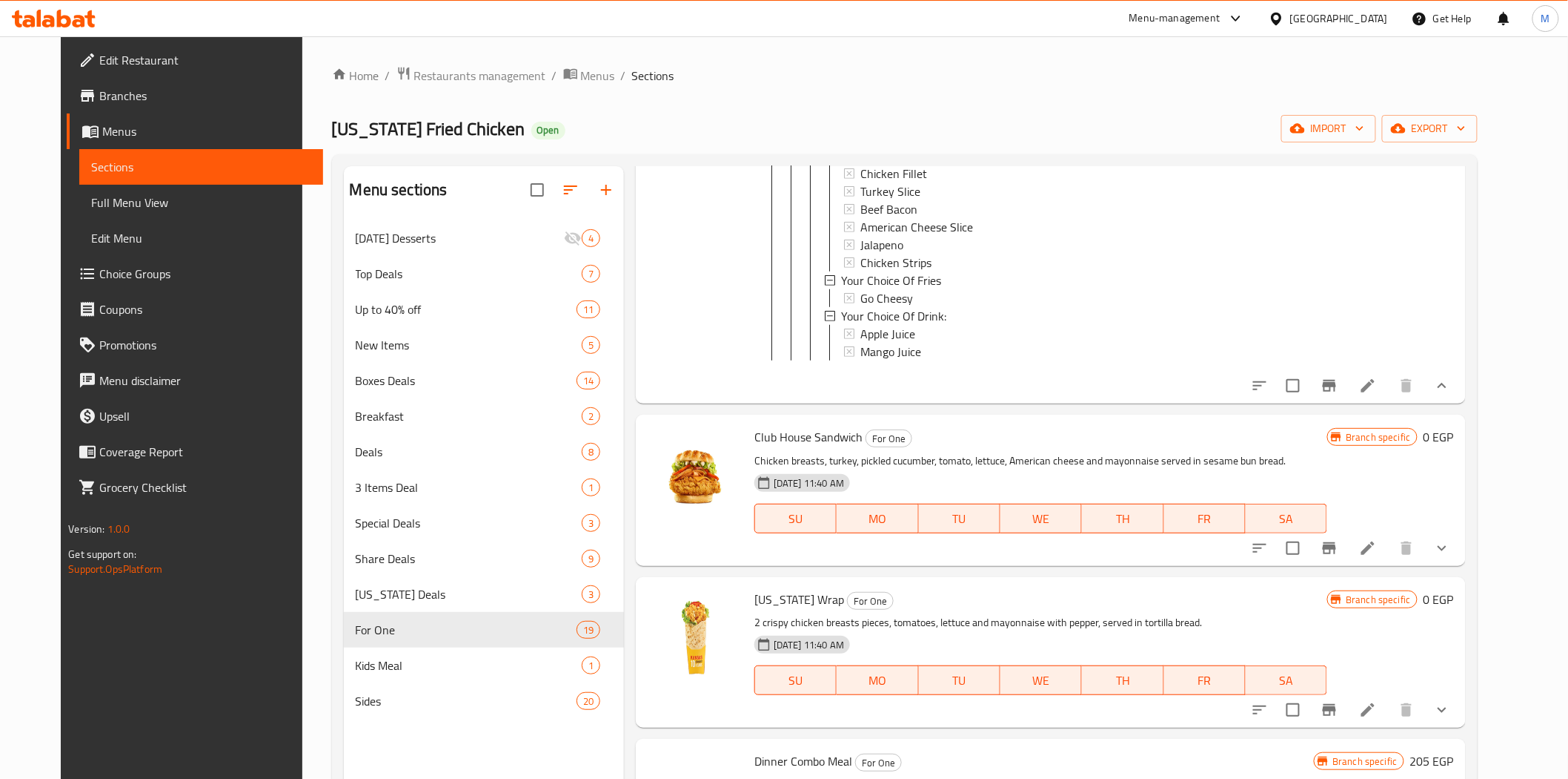
scroll to position [5602, 0]
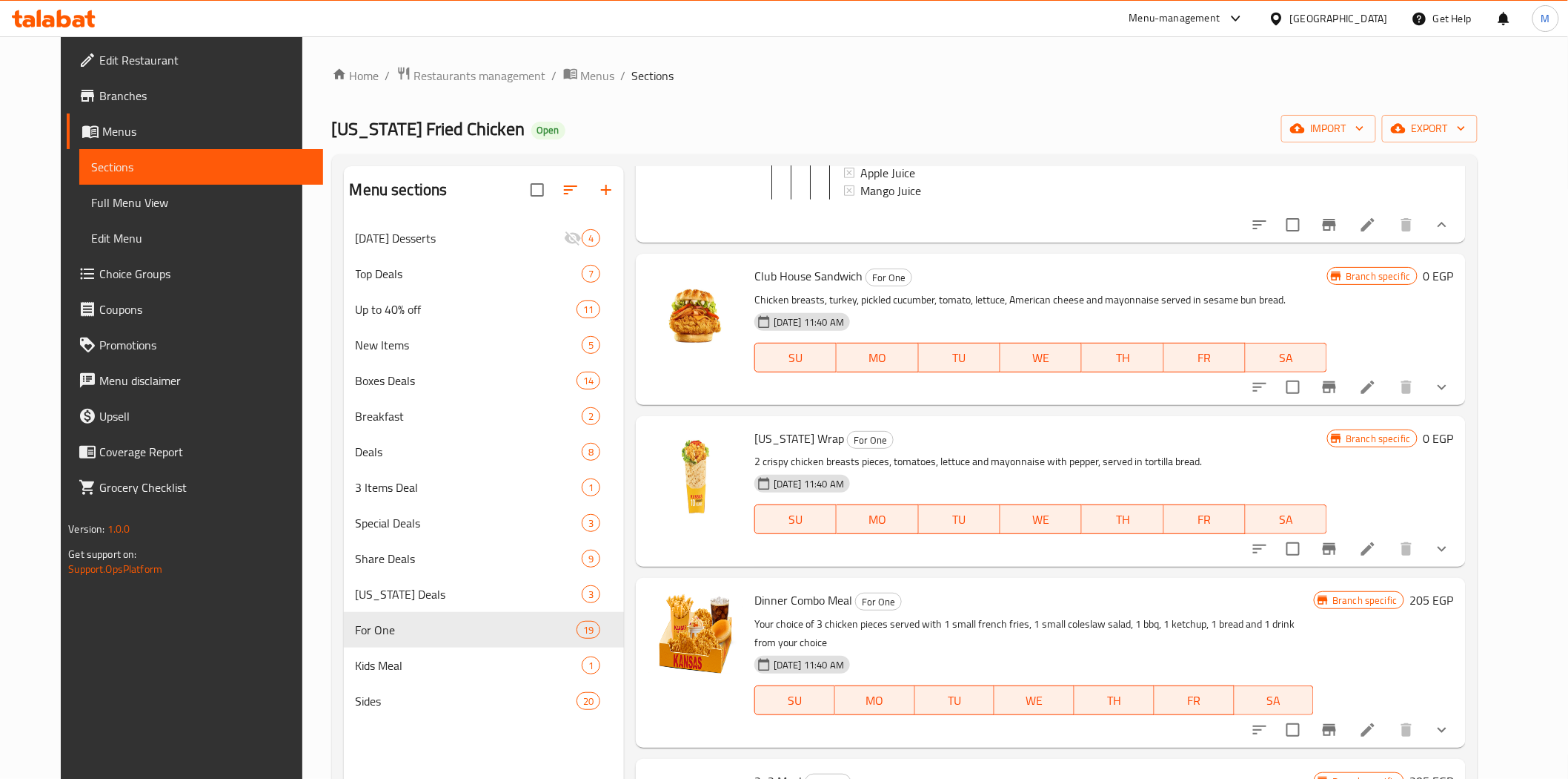
click at [1451, 396] on icon "show more" at bounding box center [1442, 387] width 18 height 18
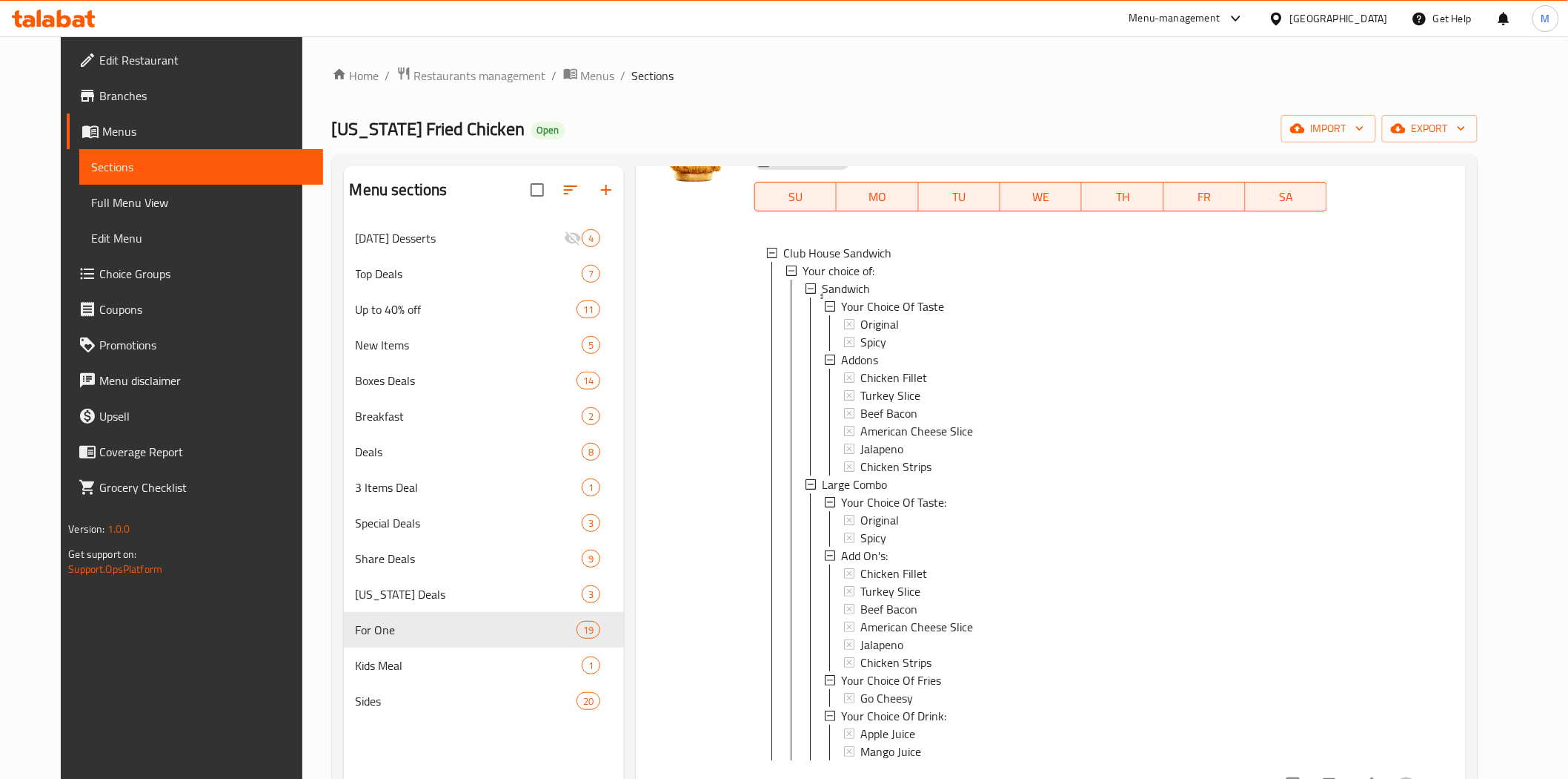
scroll to position [5685, 0]
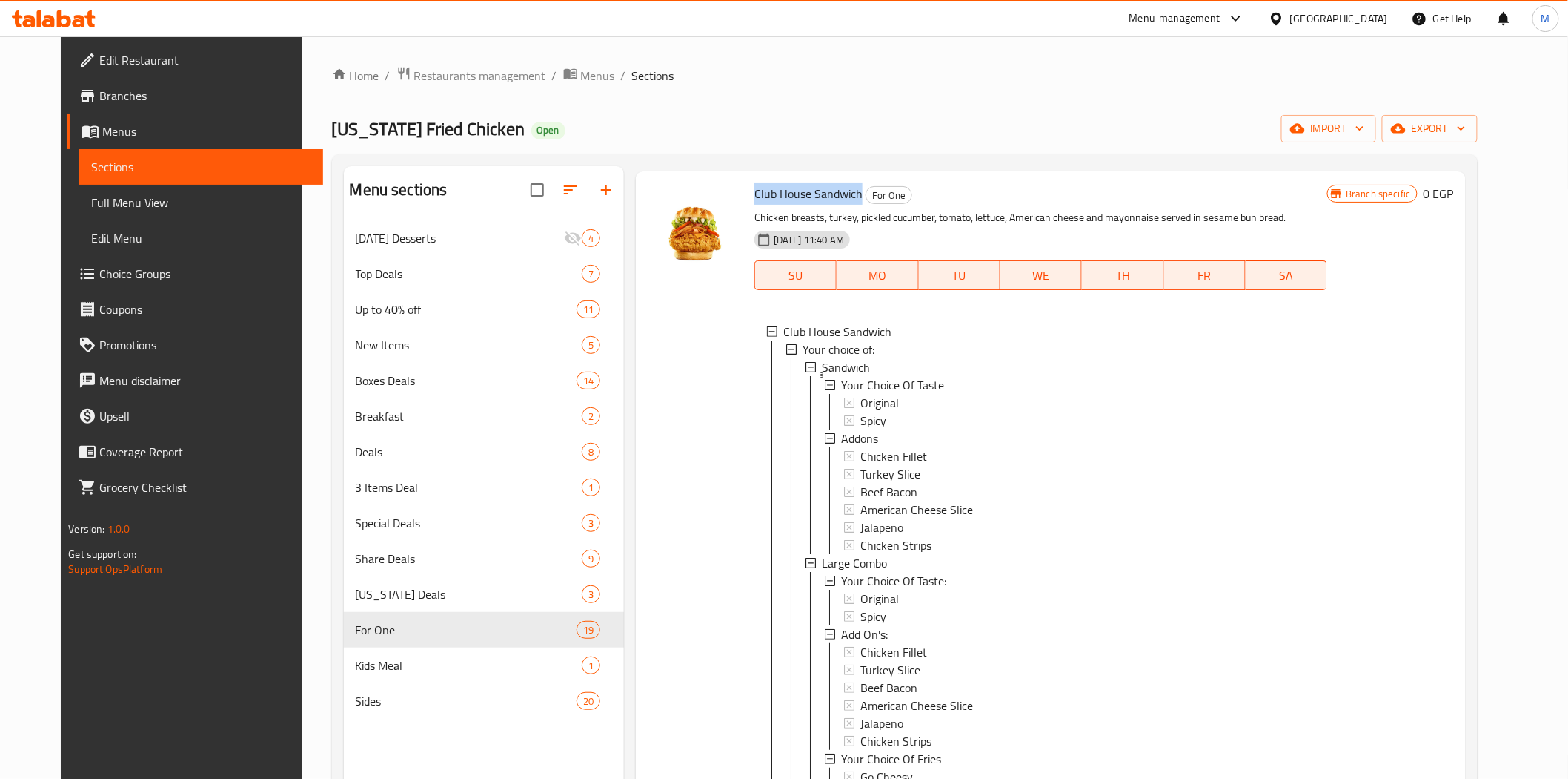
drag, startPoint x: 847, startPoint y: 310, endPoint x: 735, endPoint y: 301, distance: 112.4
click at [748, 301] on div "Club House Sandwich For One Chicken breasts, turkey, pickled cucumber, tomato, …" at bounding box center [1041, 525] width 585 height 696
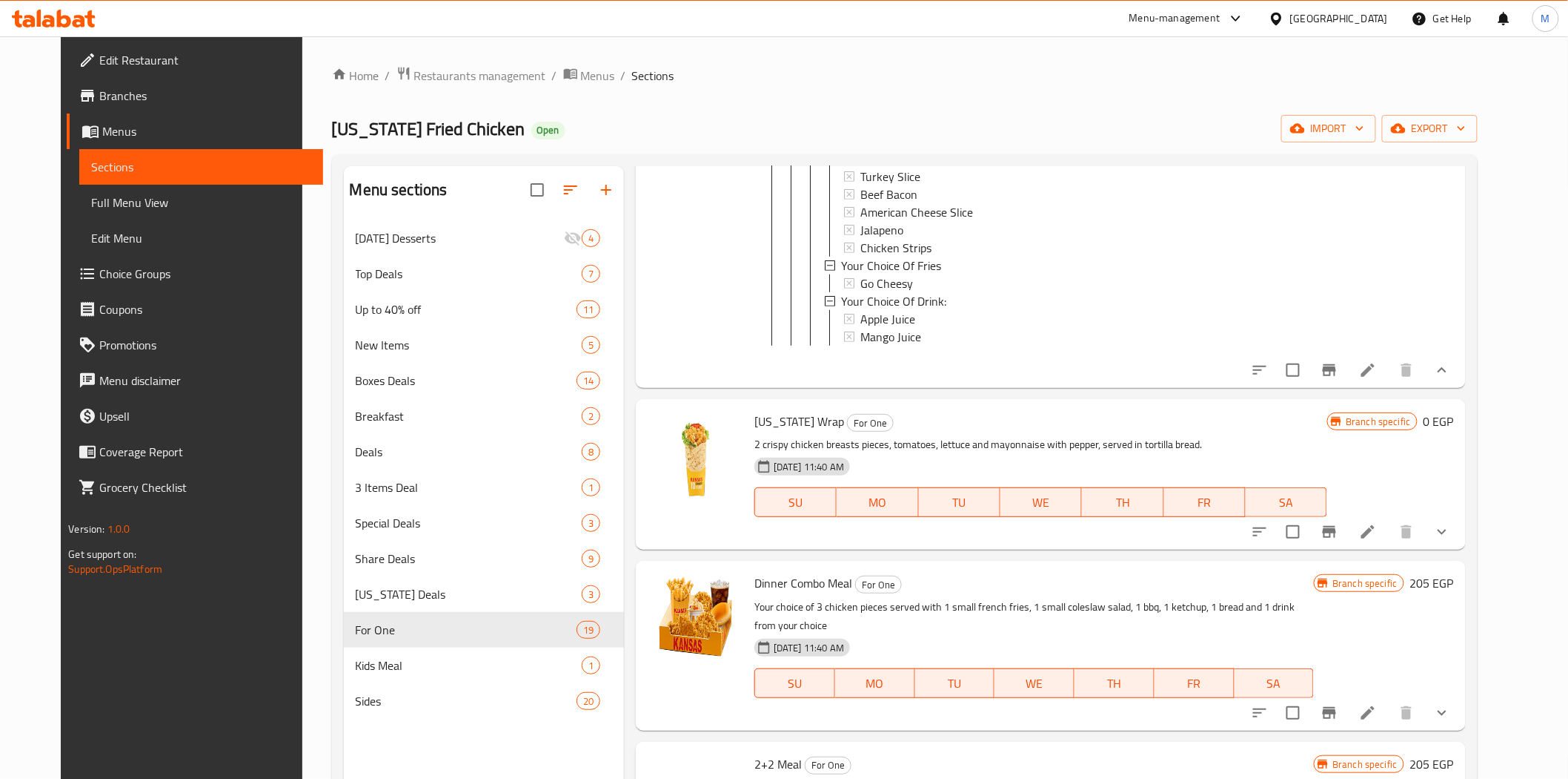
scroll to position [6179, 0]
click at [1446, 532] on icon "show more" at bounding box center [1442, 529] width 9 height 5
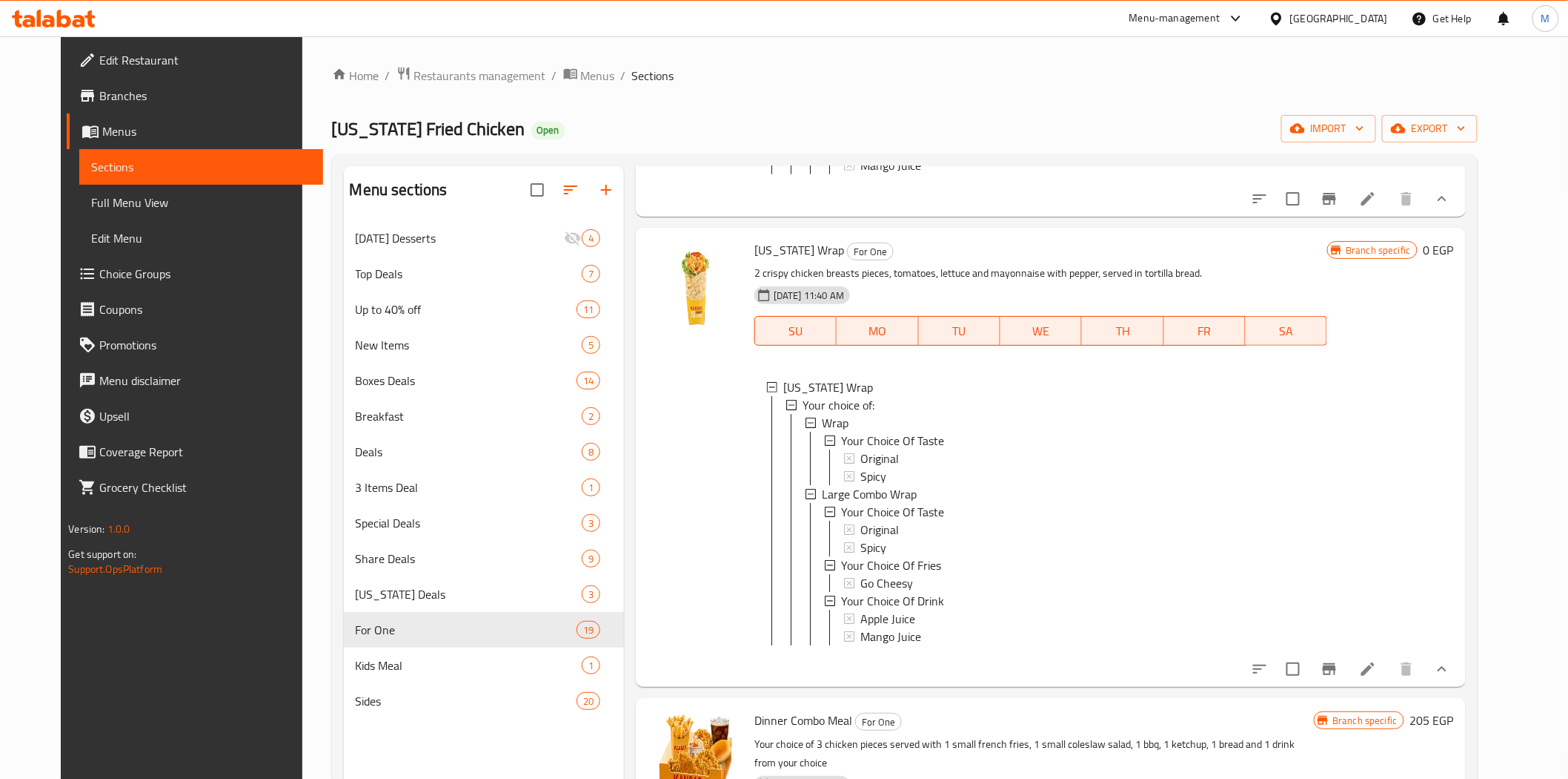
scroll to position [6344, 0]
drag, startPoint x: 803, startPoint y: 379, endPoint x: 732, endPoint y: 385, distance: 71.3
click at [748, 385] on div "Kansas Wrap For One 2 crispy chicken breasts pieces, tomatoes, lettuce and mayo…" at bounding box center [1041, 461] width 585 height 447
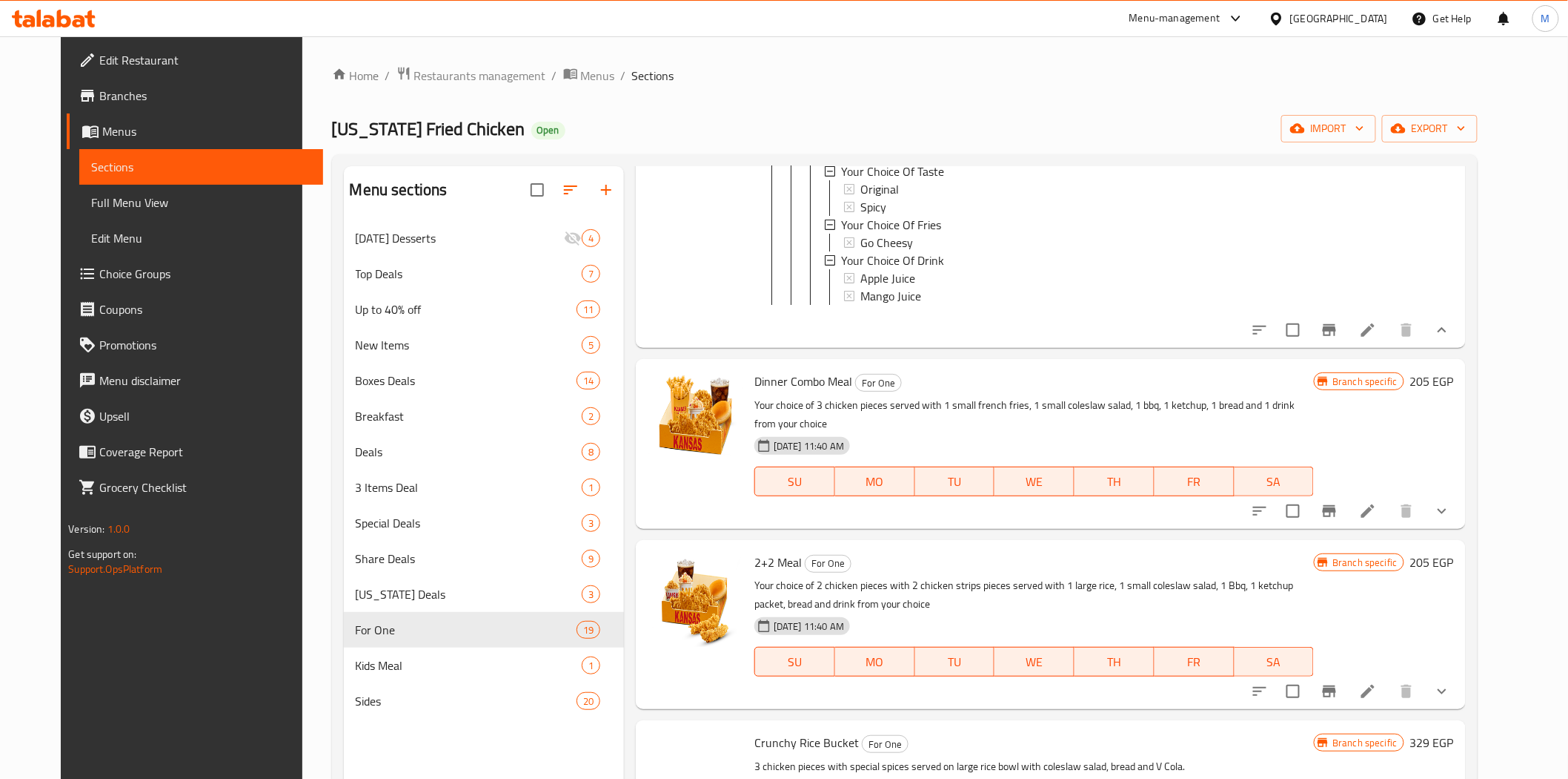
scroll to position [6838, 0]
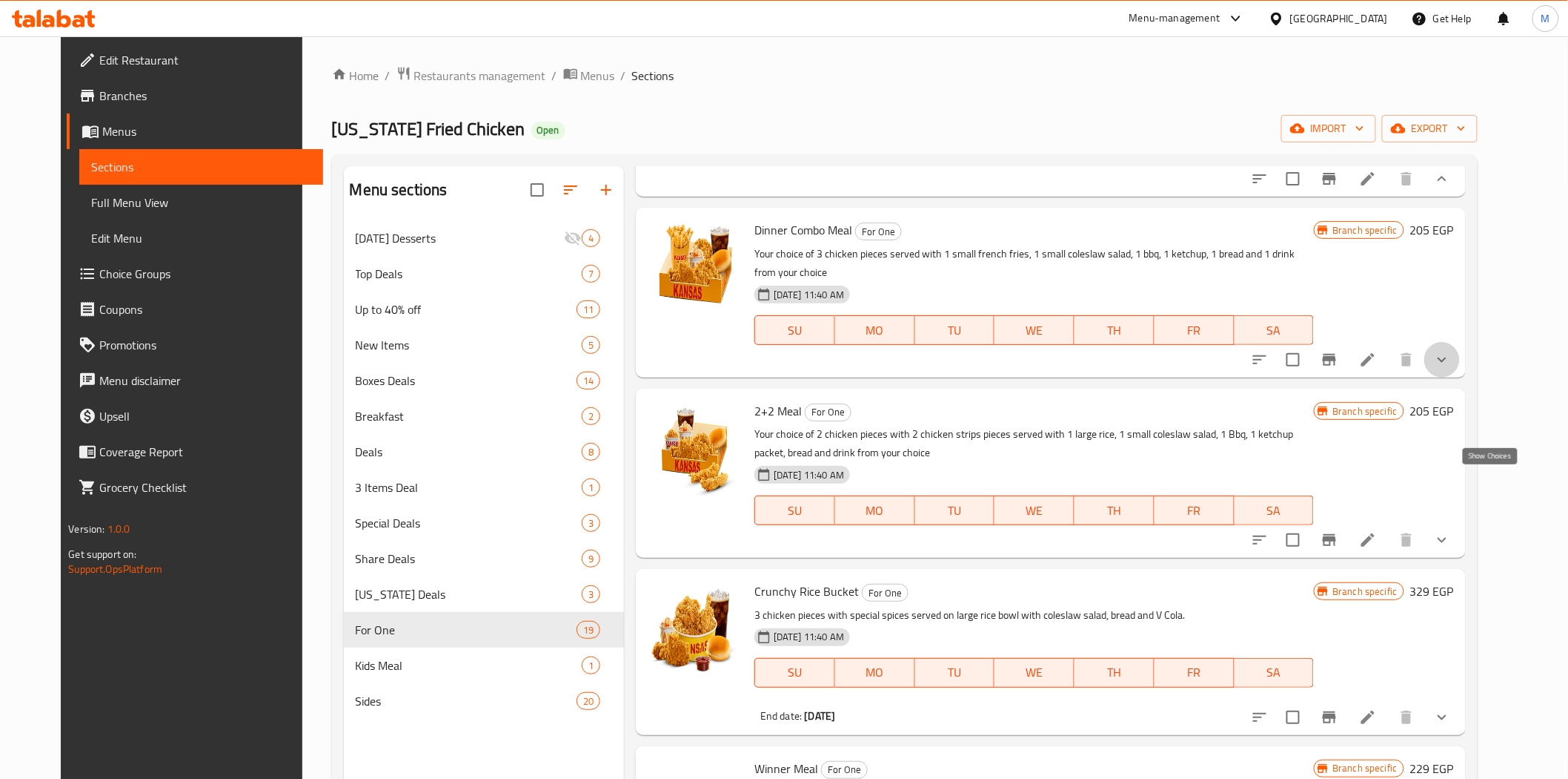
click at [1451, 368] on icon "show more" at bounding box center [1442, 360] width 18 height 18
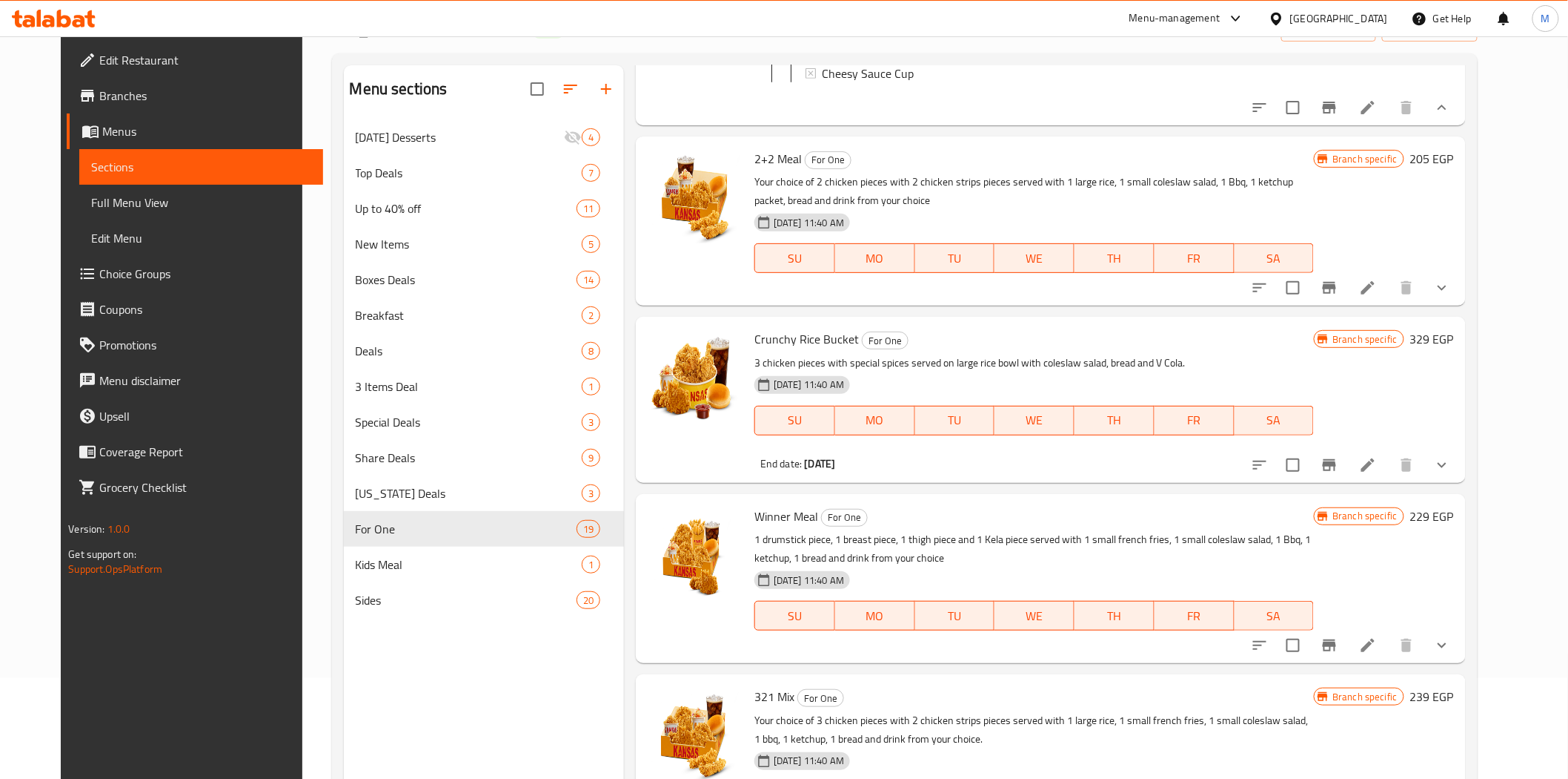
scroll to position [165, 0]
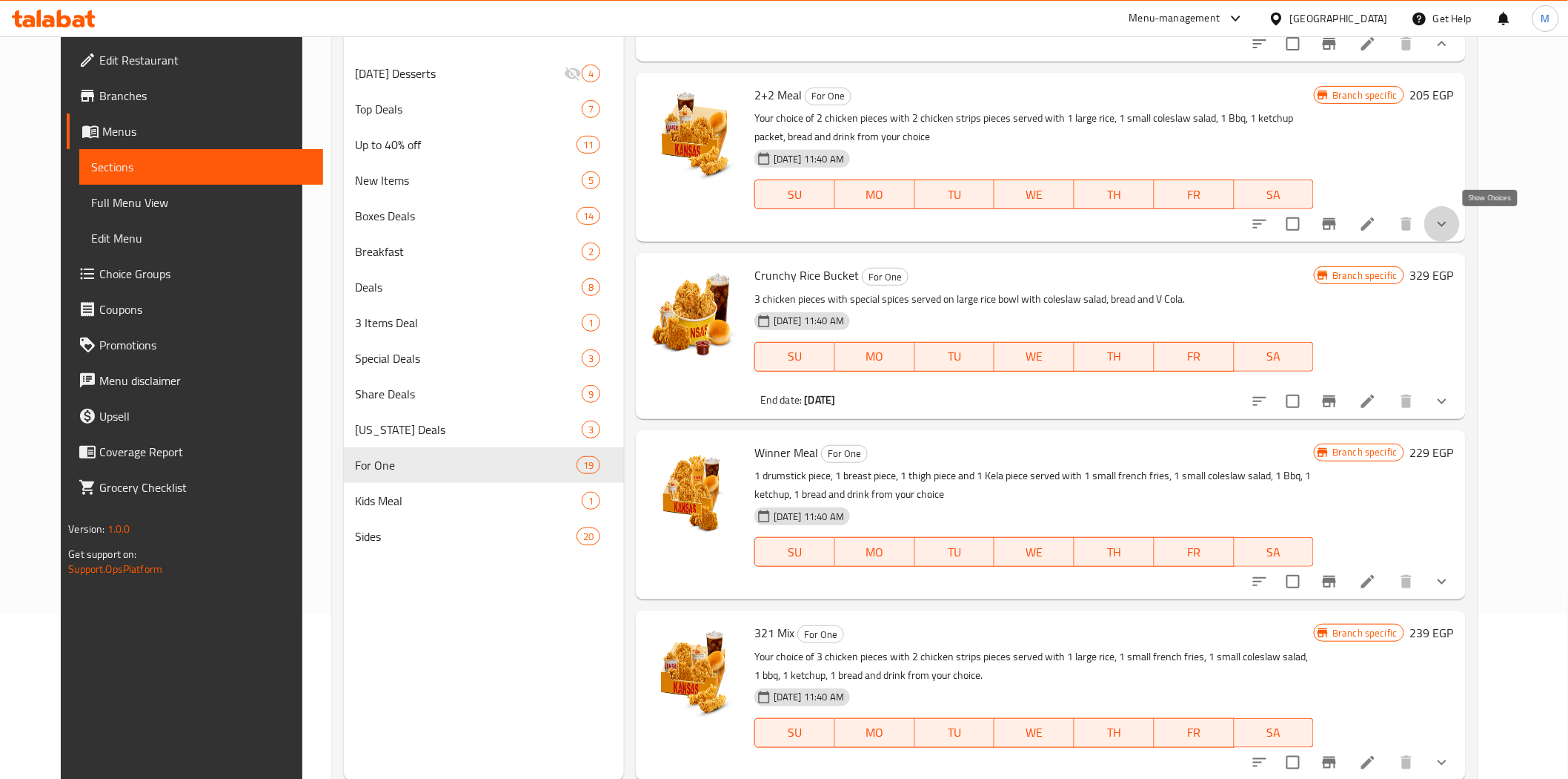
click at [1451, 224] on icon "show more" at bounding box center [1442, 224] width 18 height 18
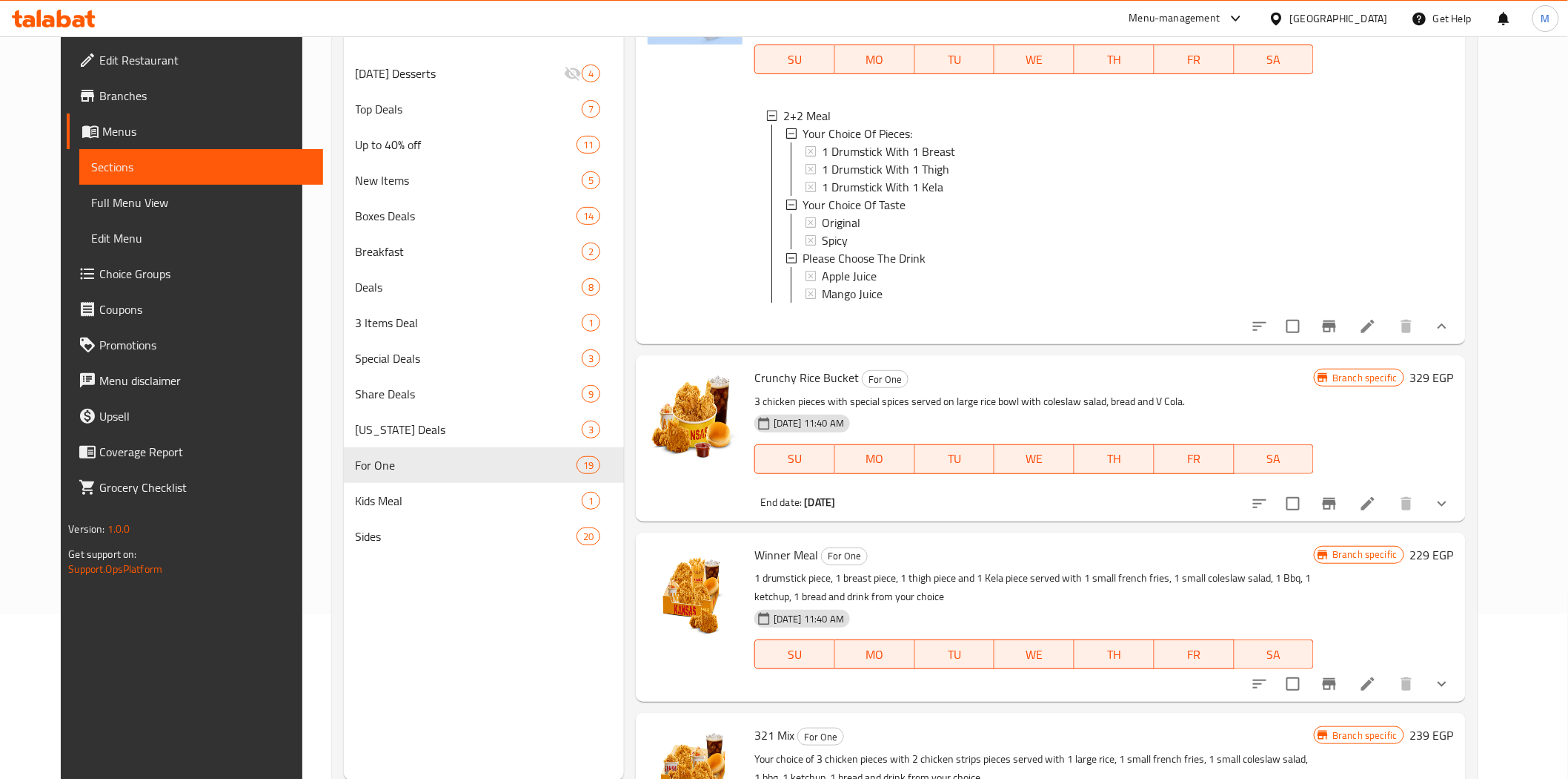
drag, startPoint x: 787, startPoint y: 93, endPoint x: 731, endPoint y: 102, distance: 56.7
click at [731, 102] on div "2+2 Meal For One Your choice of 2 chicken pieces with 2 chicken strips pieces s…" at bounding box center [1050, 140] width 818 height 394
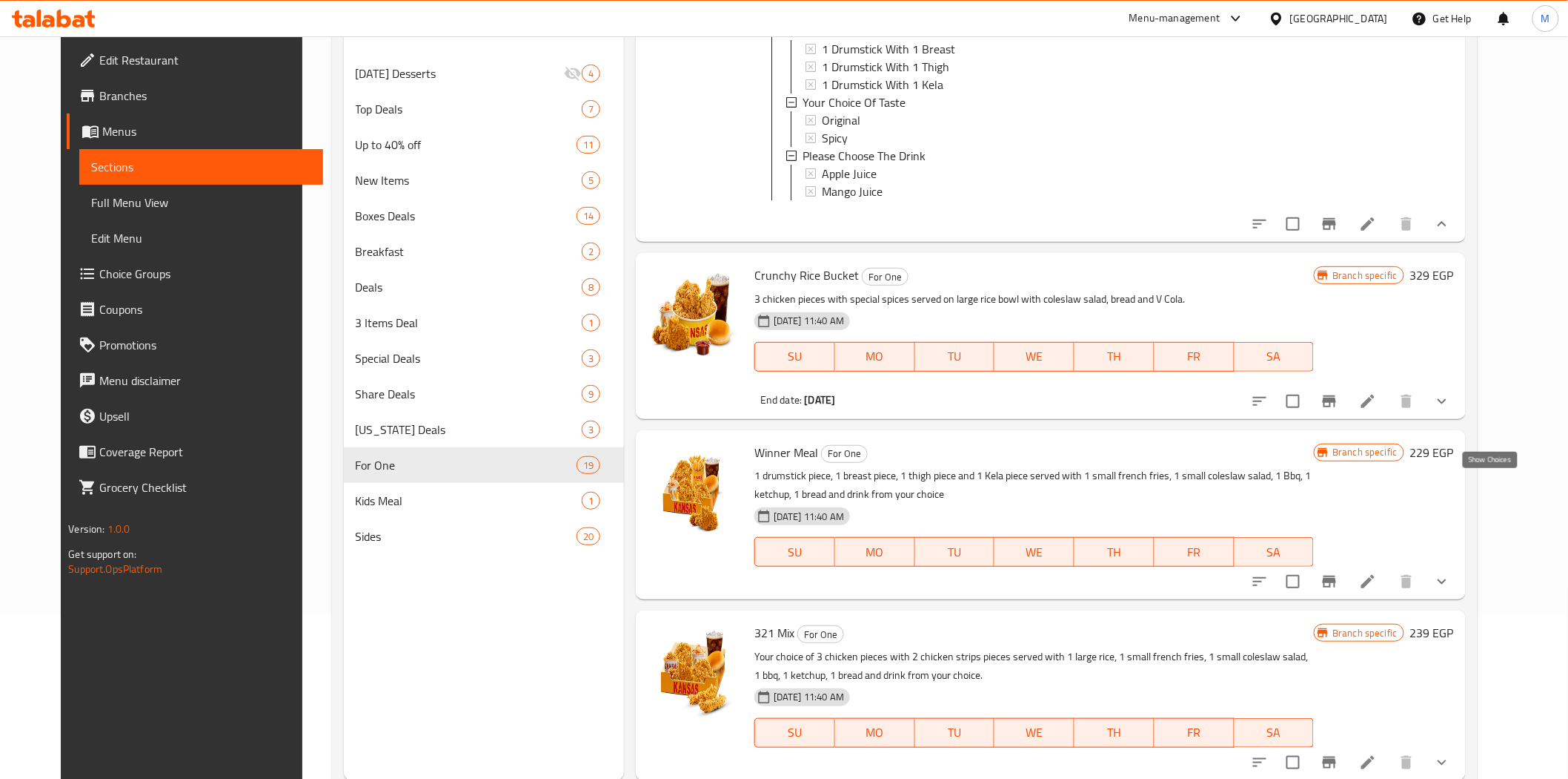
click at [1451, 410] on icon "show more" at bounding box center [1442, 402] width 18 height 18
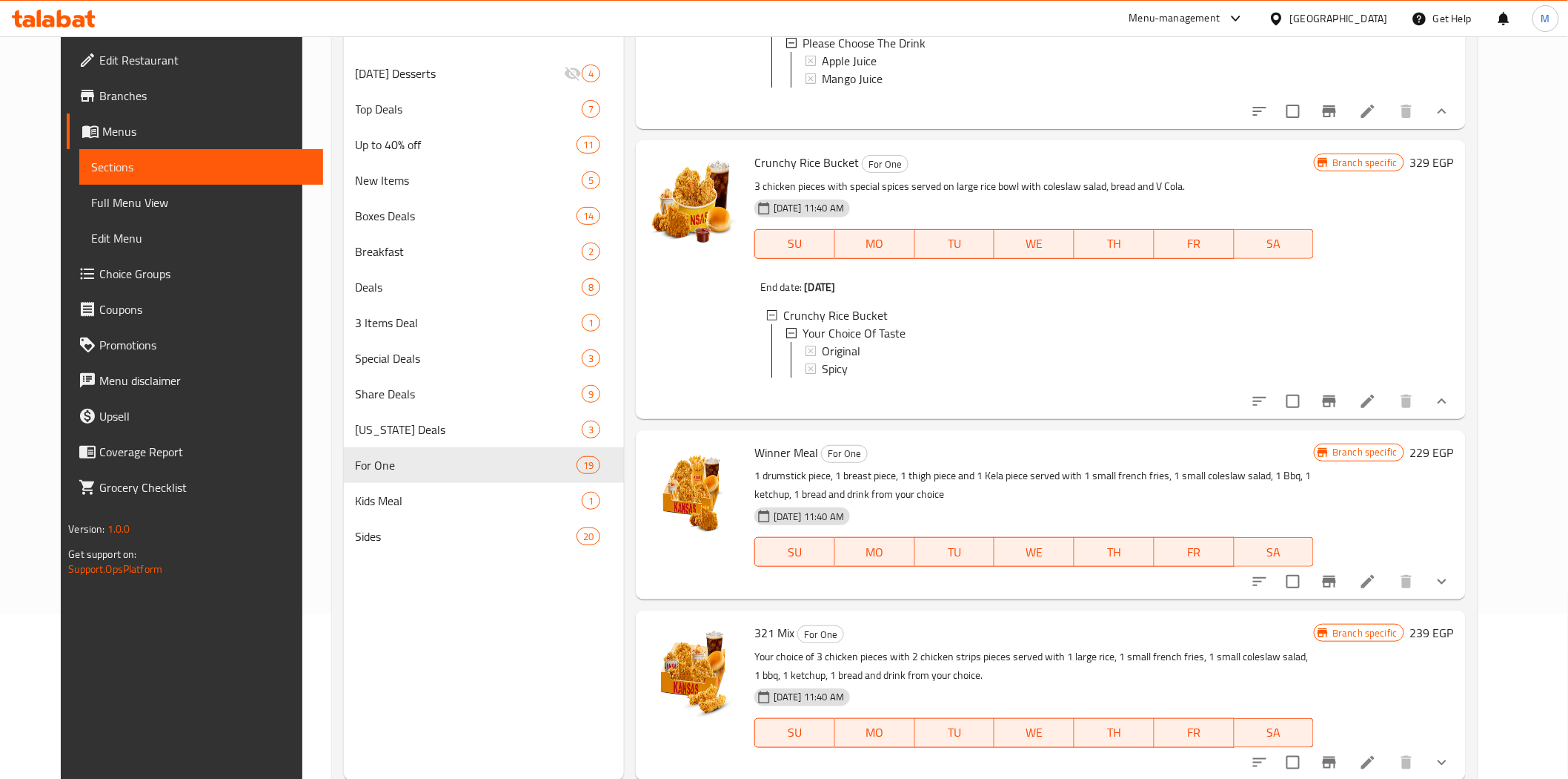
scroll to position [7950, 0]
click at [1451, 582] on icon "show more" at bounding box center [1442, 581] width 18 height 18
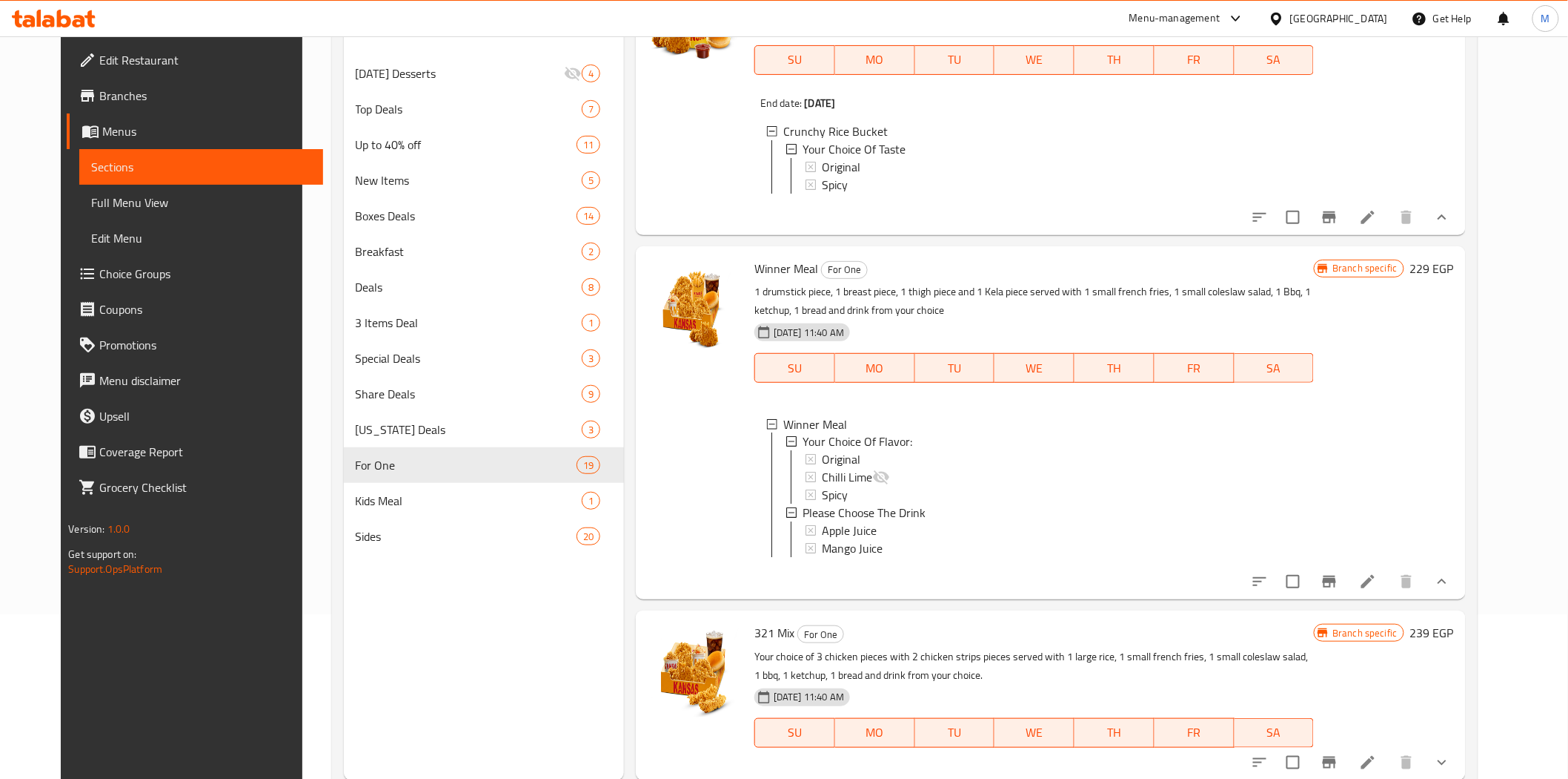
scroll to position [8115, 0]
drag, startPoint x: 805, startPoint y: 288, endPoint x: 738, endPoint y: 287, distance: 67.0
click at [754, 279] on h6 "Winner Meal For One" at bounding box center [1034, 268] width 560 height 21
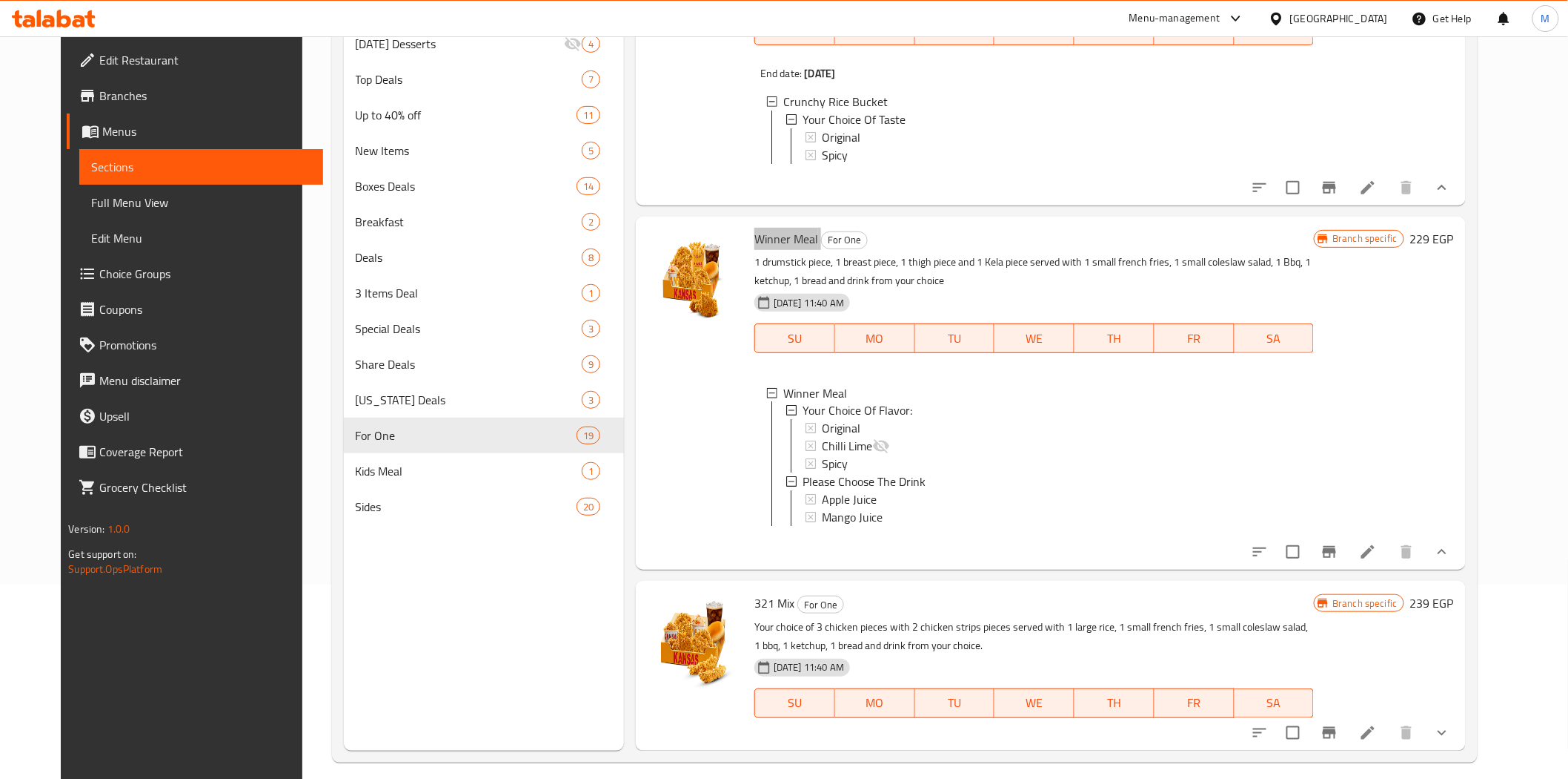
scroll to position [207, 0]
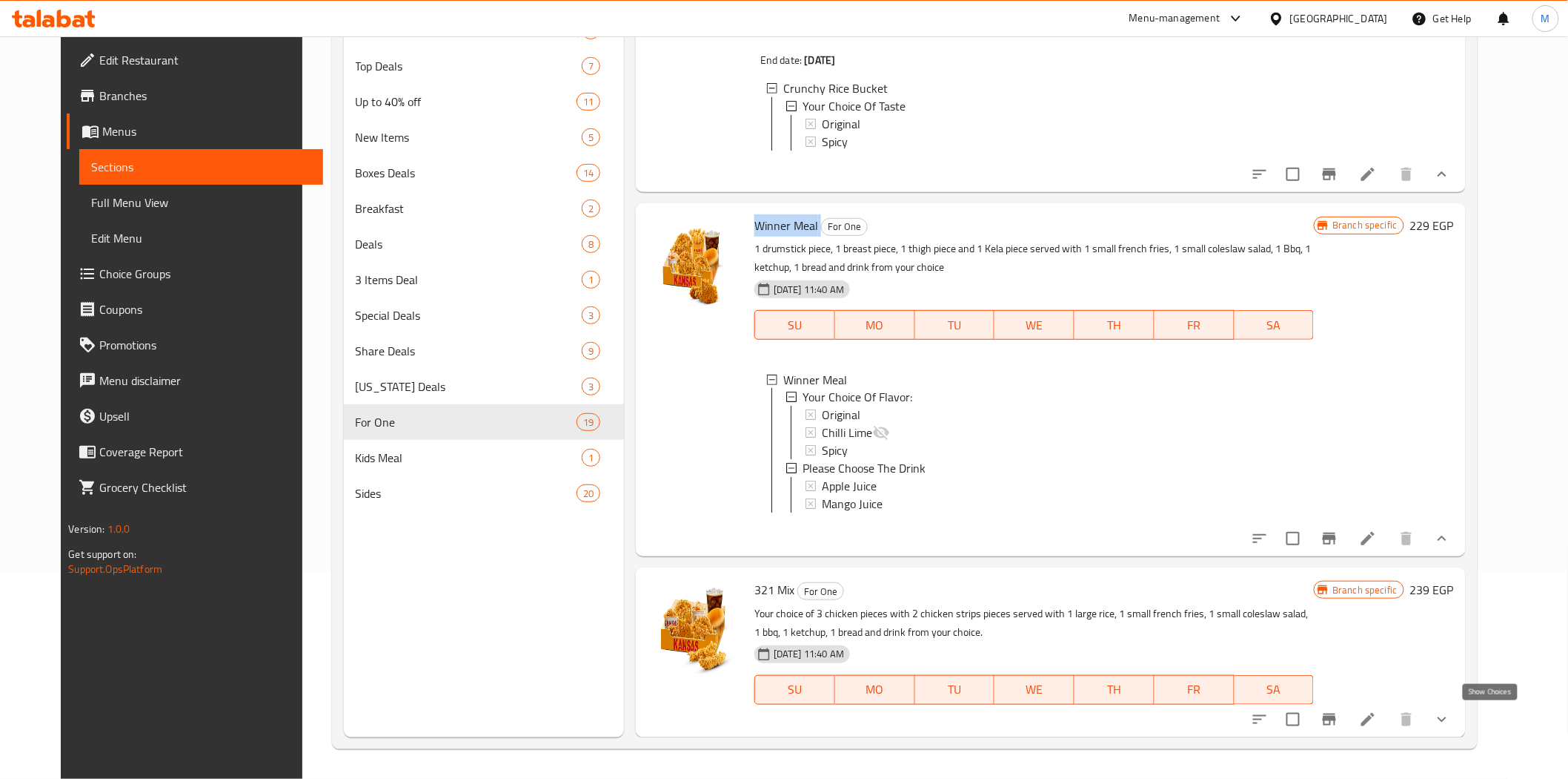
drag, startPoint x: 1494, startPoint y: 710, endPoint x: 1496, endPoint y: 703, distance: 7.3
click at [1451, 710] on icon "show more" at bounding box center [1442, 719] width 18 height 18
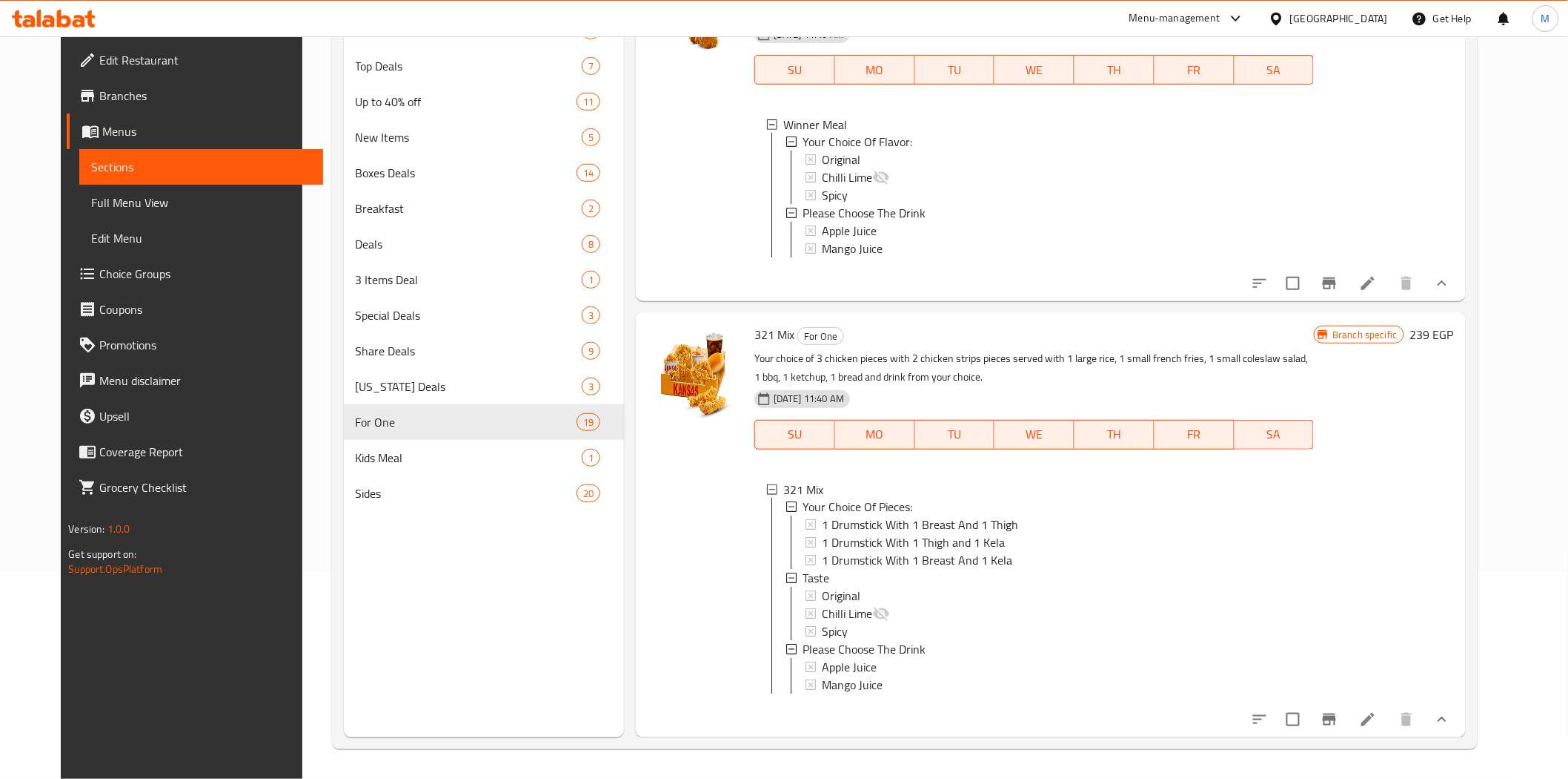
scroll to position [8413, 0]
drag, startPoint x: 779, startPoint y: 324, endPoint x: 735, endPoint y: 318, distance: 44.4
click at [748, 318] on div "321 Mix For One Your choice of 3 chicken pieces with 2 chicken strips pieces se…" at bounding box center [1033, 524] width 571 height 412
click at [706, 632] on div at bounding box center [695, 524] width 106 height 412
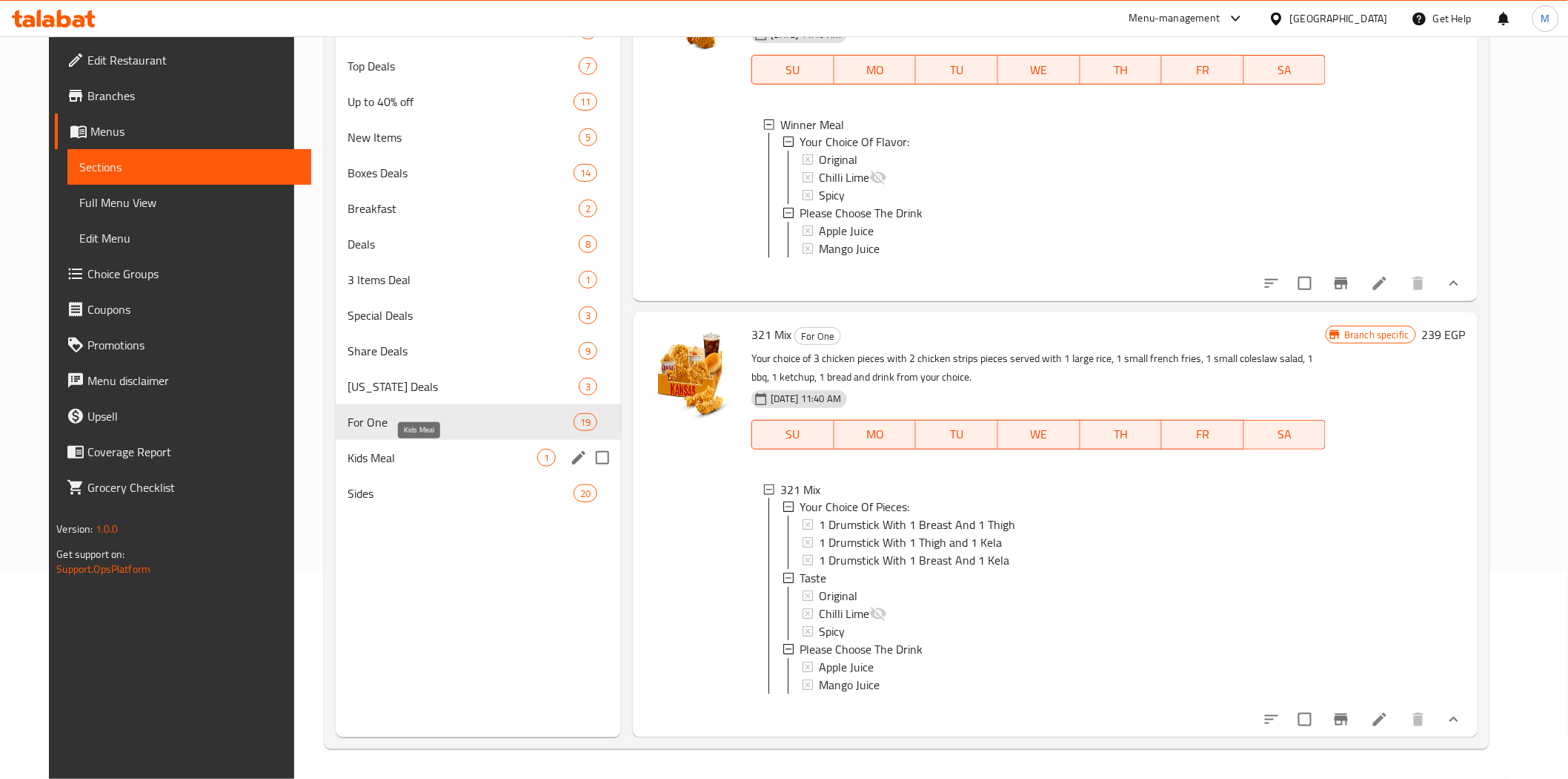
click at [401, 458] on span "Kids Meal" at bounding box center [443, 458] width 190 height 18
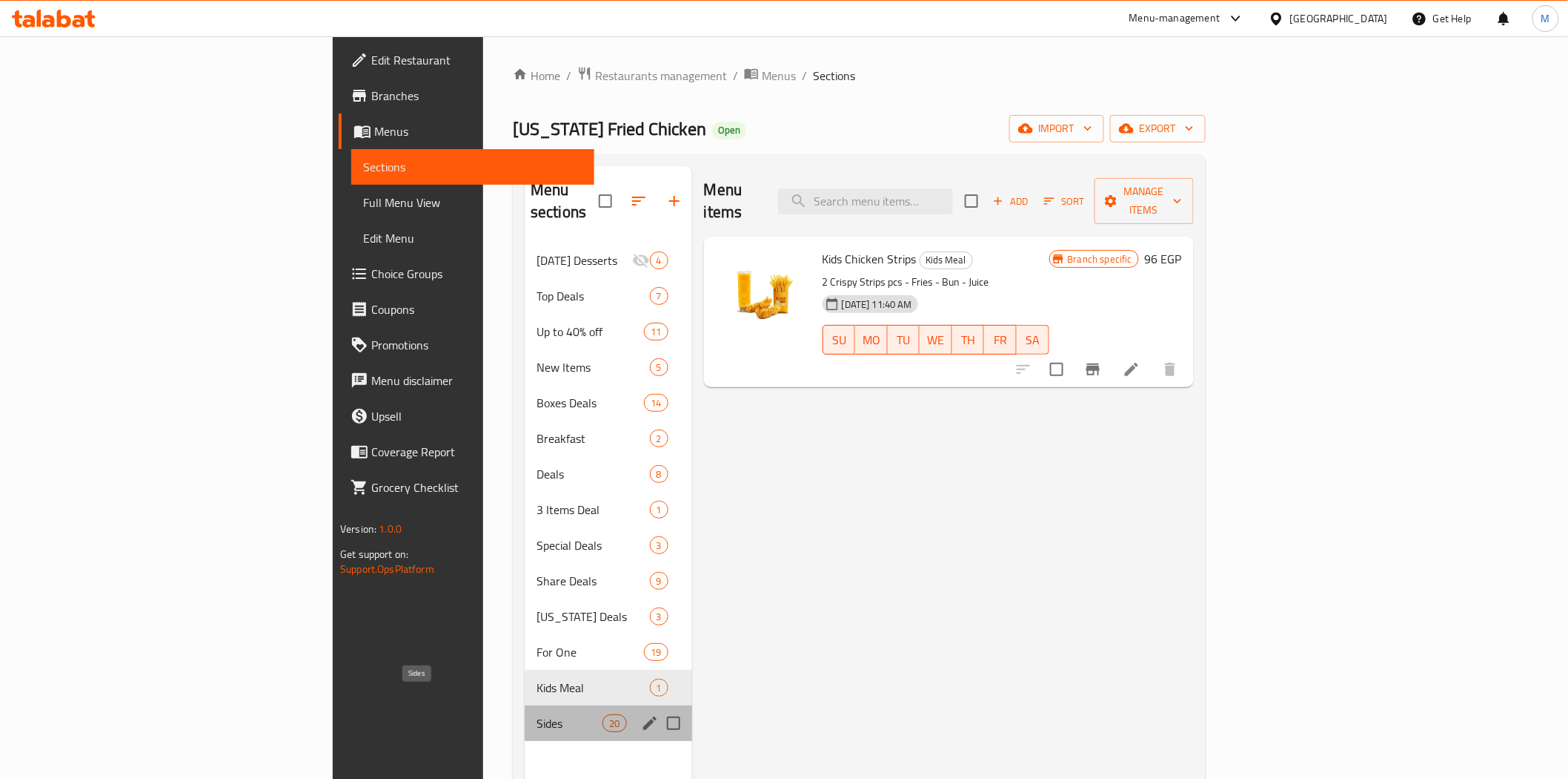
click at [536, 714] on span "Sides" at bounding box center [569, 723] width 66 height 18
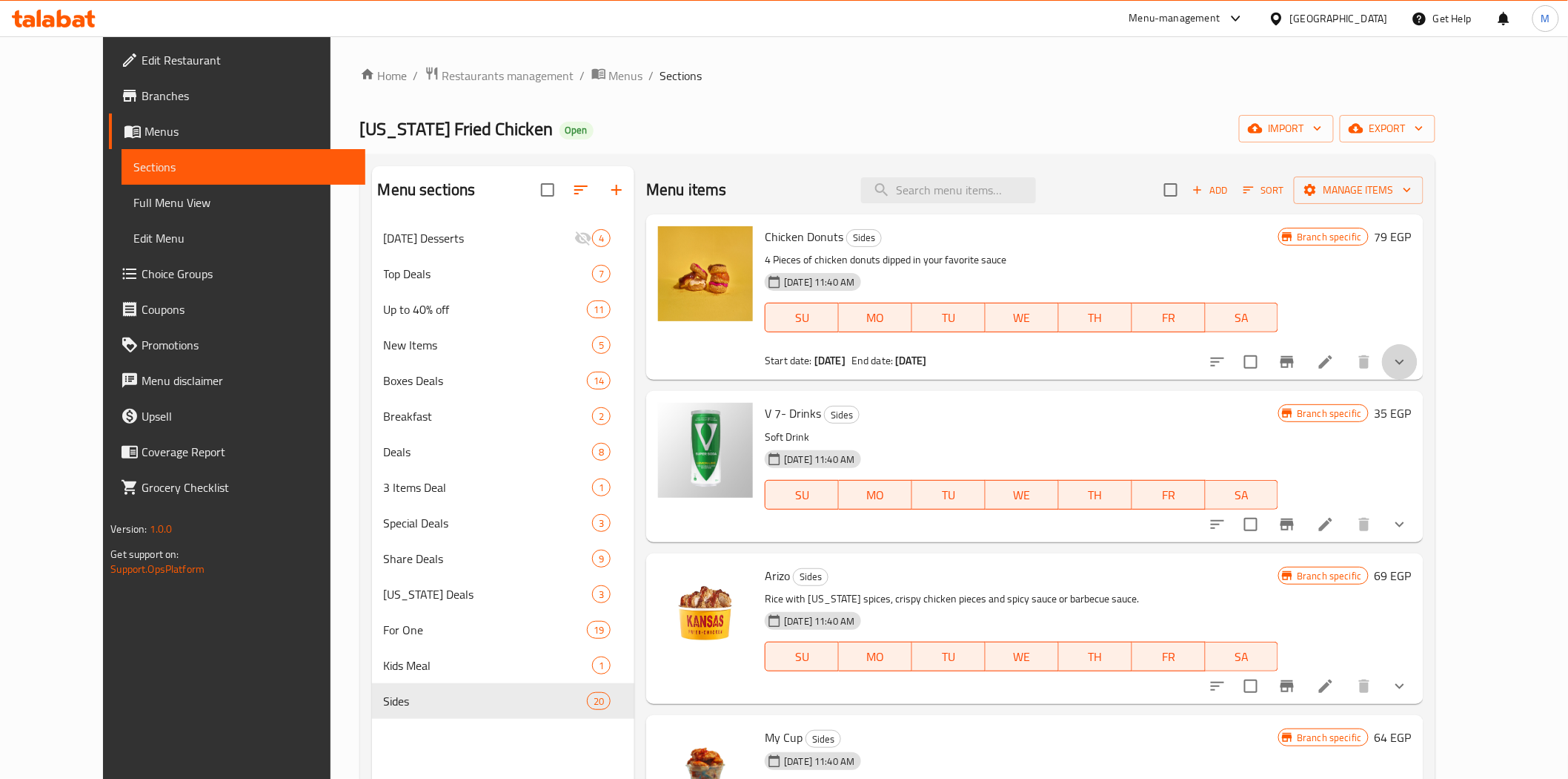
click at [1418, 351] on button "show more" at bounding box center [1400, 362] width 36 height 36
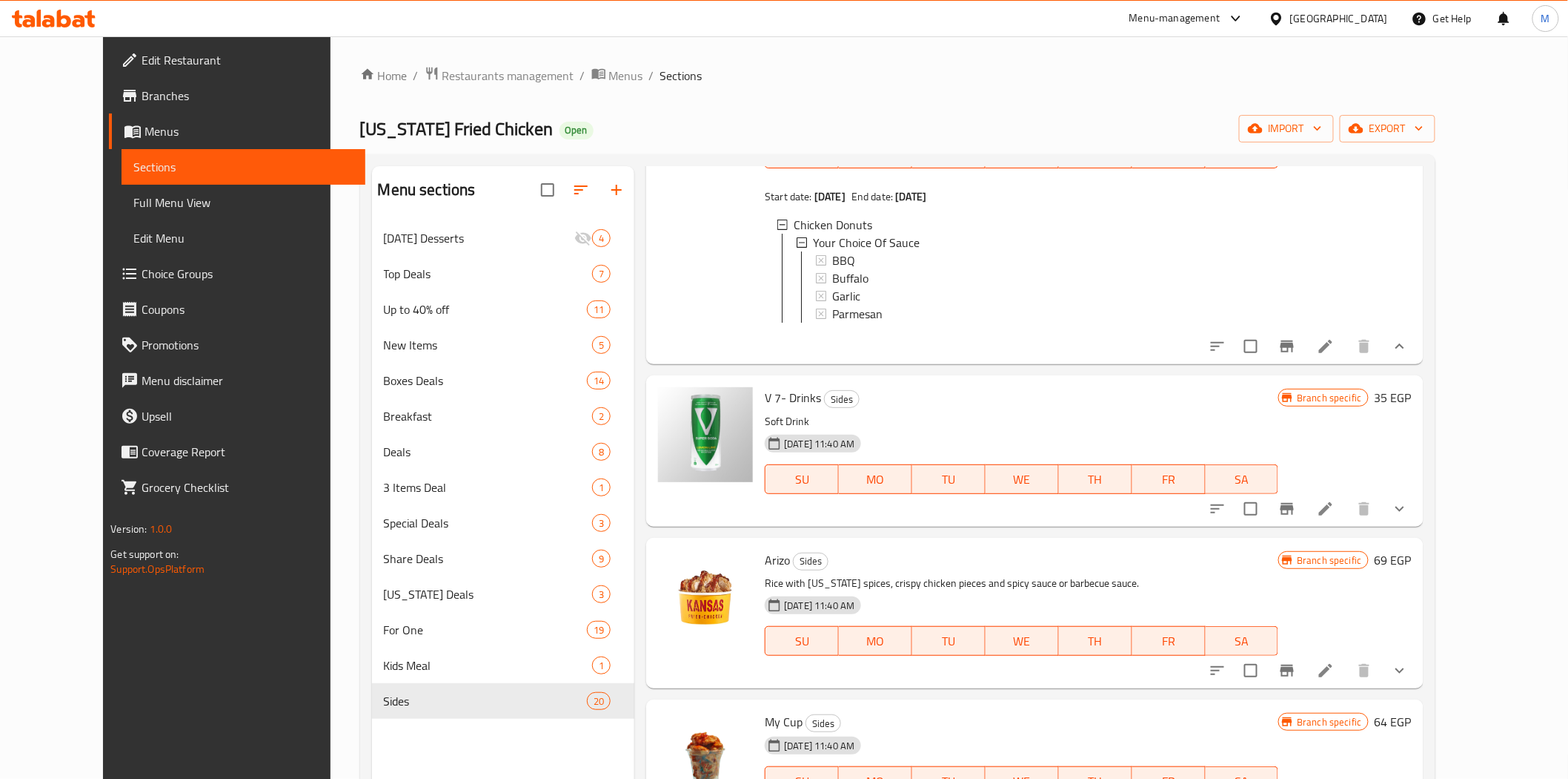
scroll to position [165, 0]
click at [1409, 517] on icon "show more" at bounding box center [1400, 508] width 18 height 18
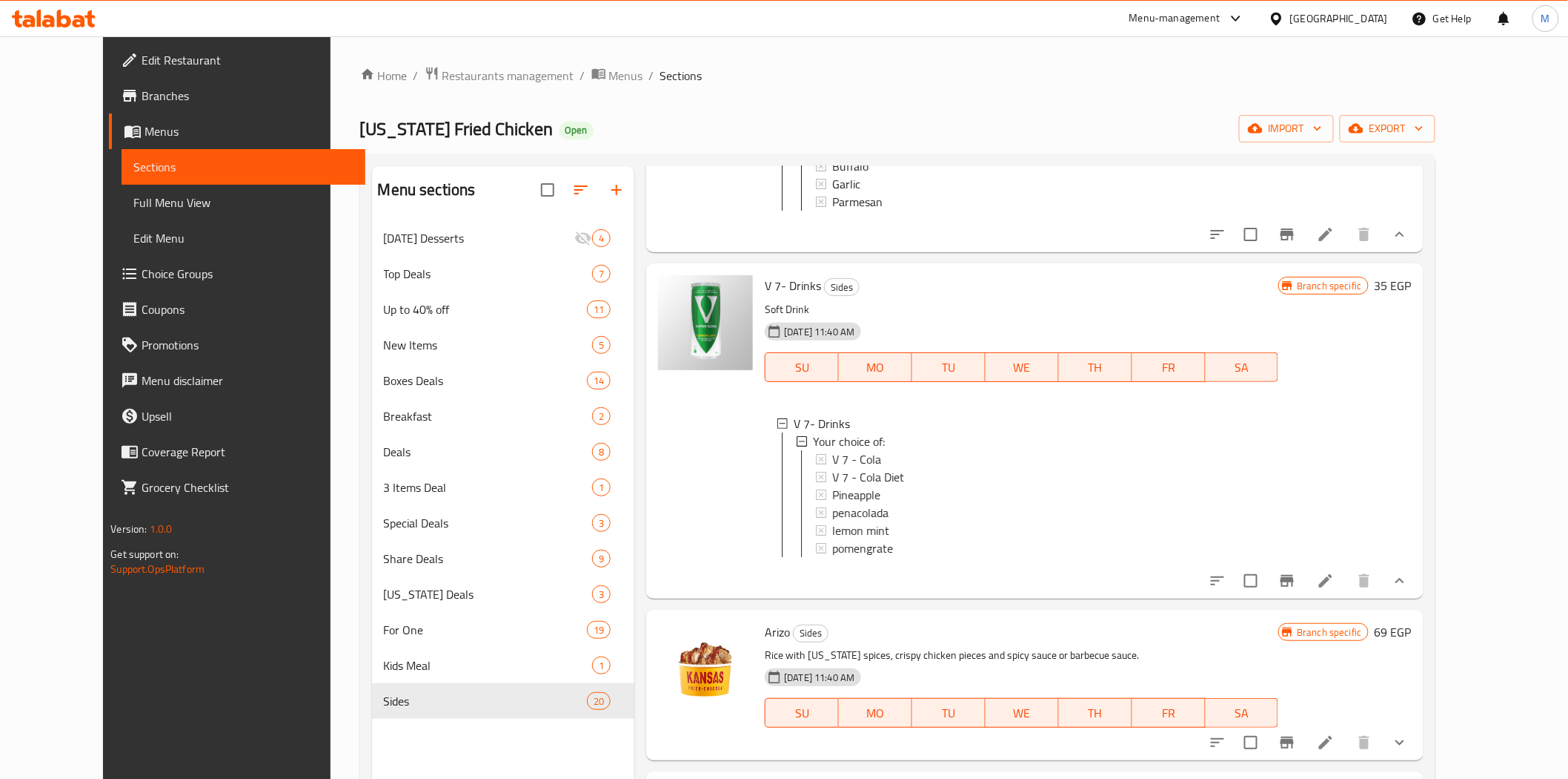
scroll to position [411, 0]
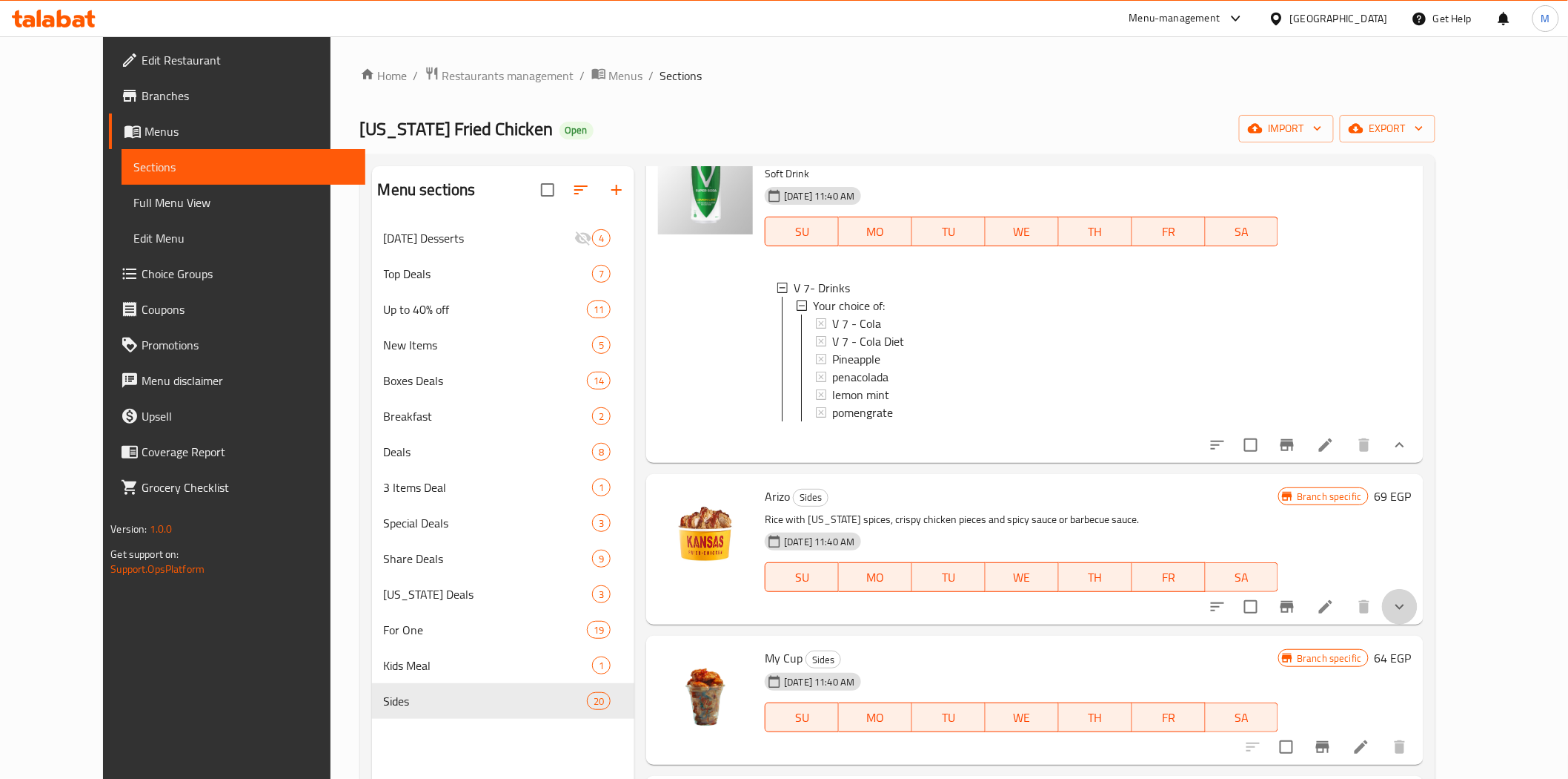
click at [1418, 624] on button "show more" at bounding box center [1400, 606] width 36 height 36
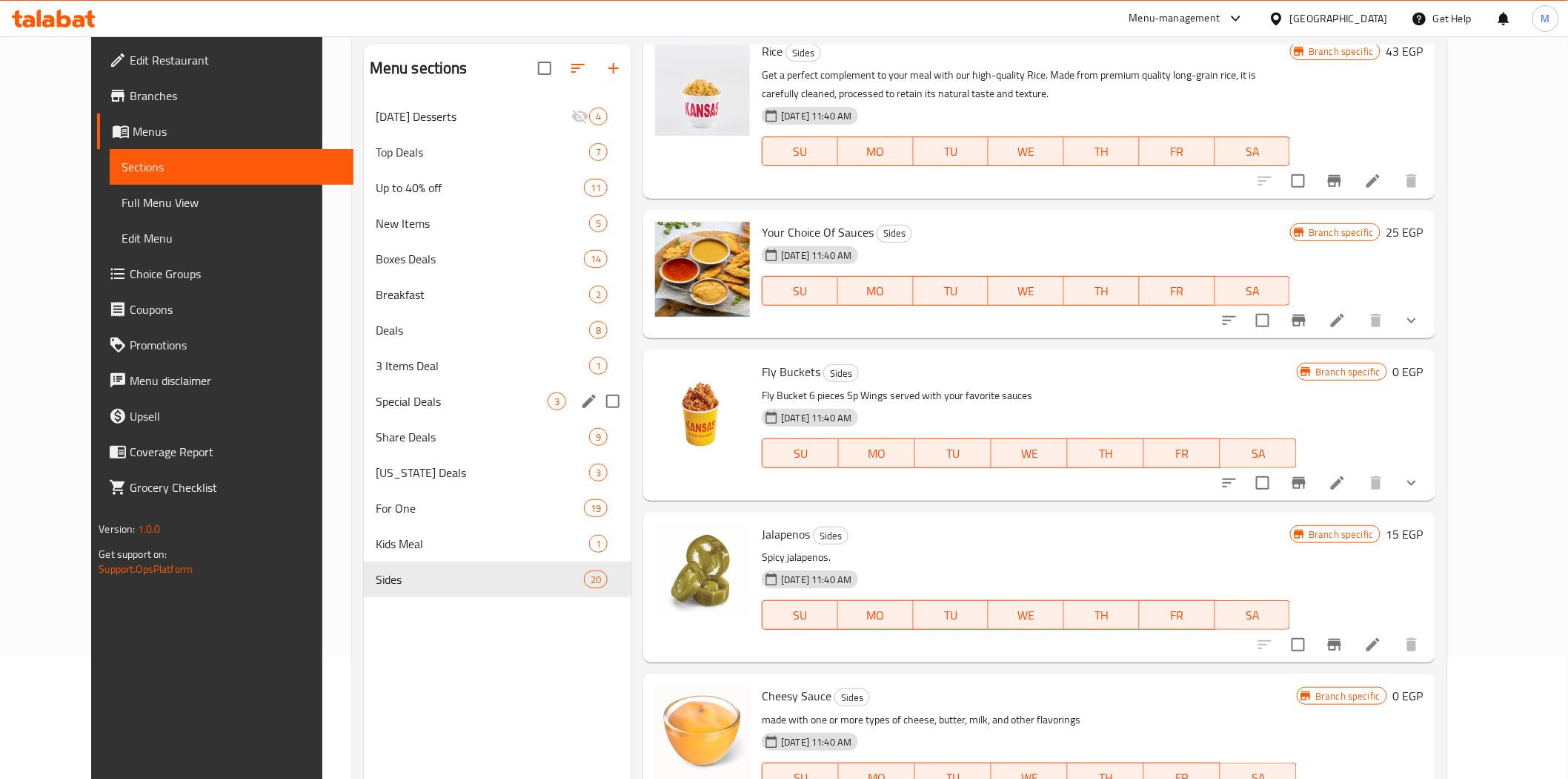
scroll to position [42, 0]
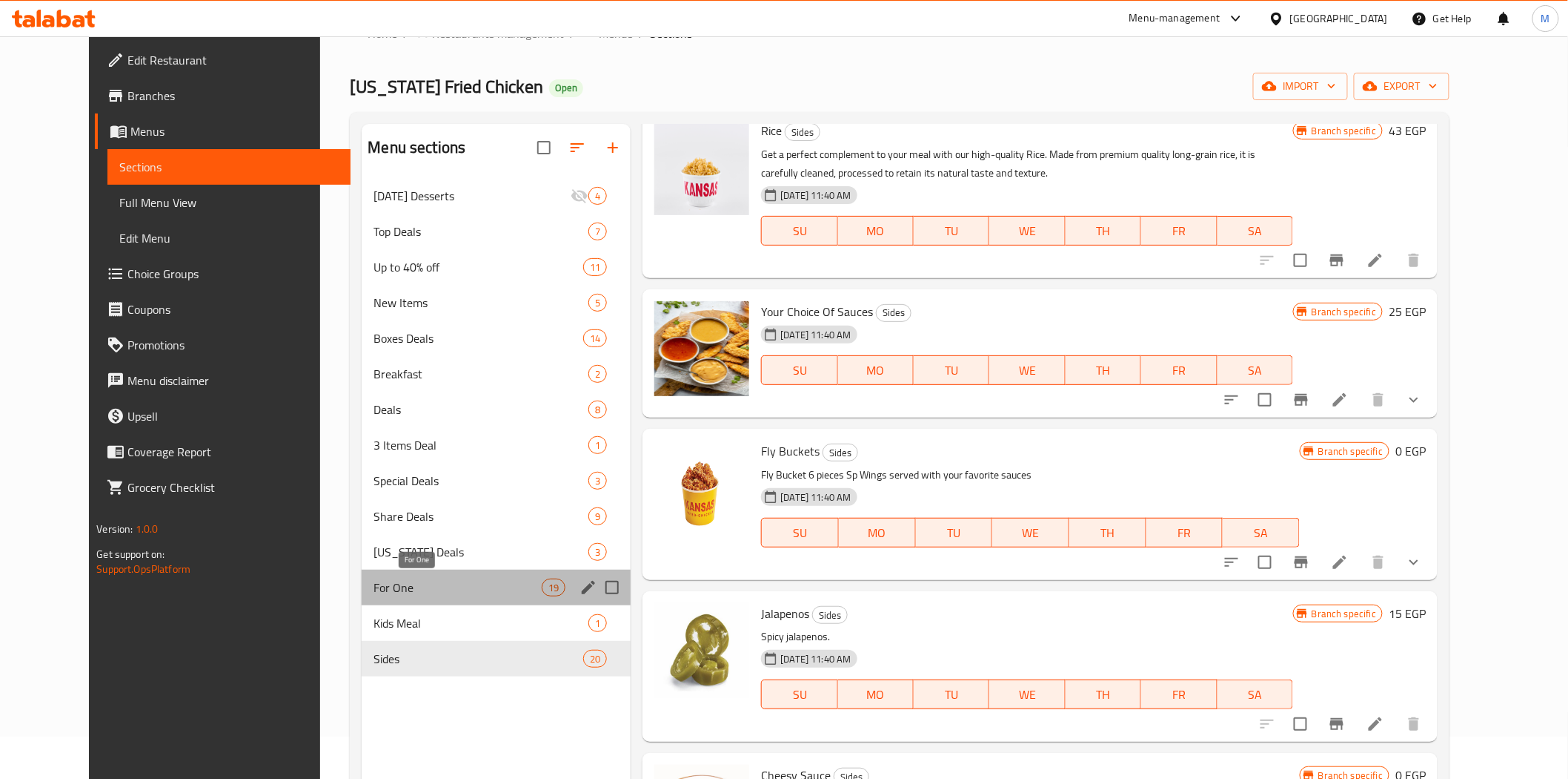
click at [374, 590] on span "For One" at bounding box center [458, 588] width 168 height 18
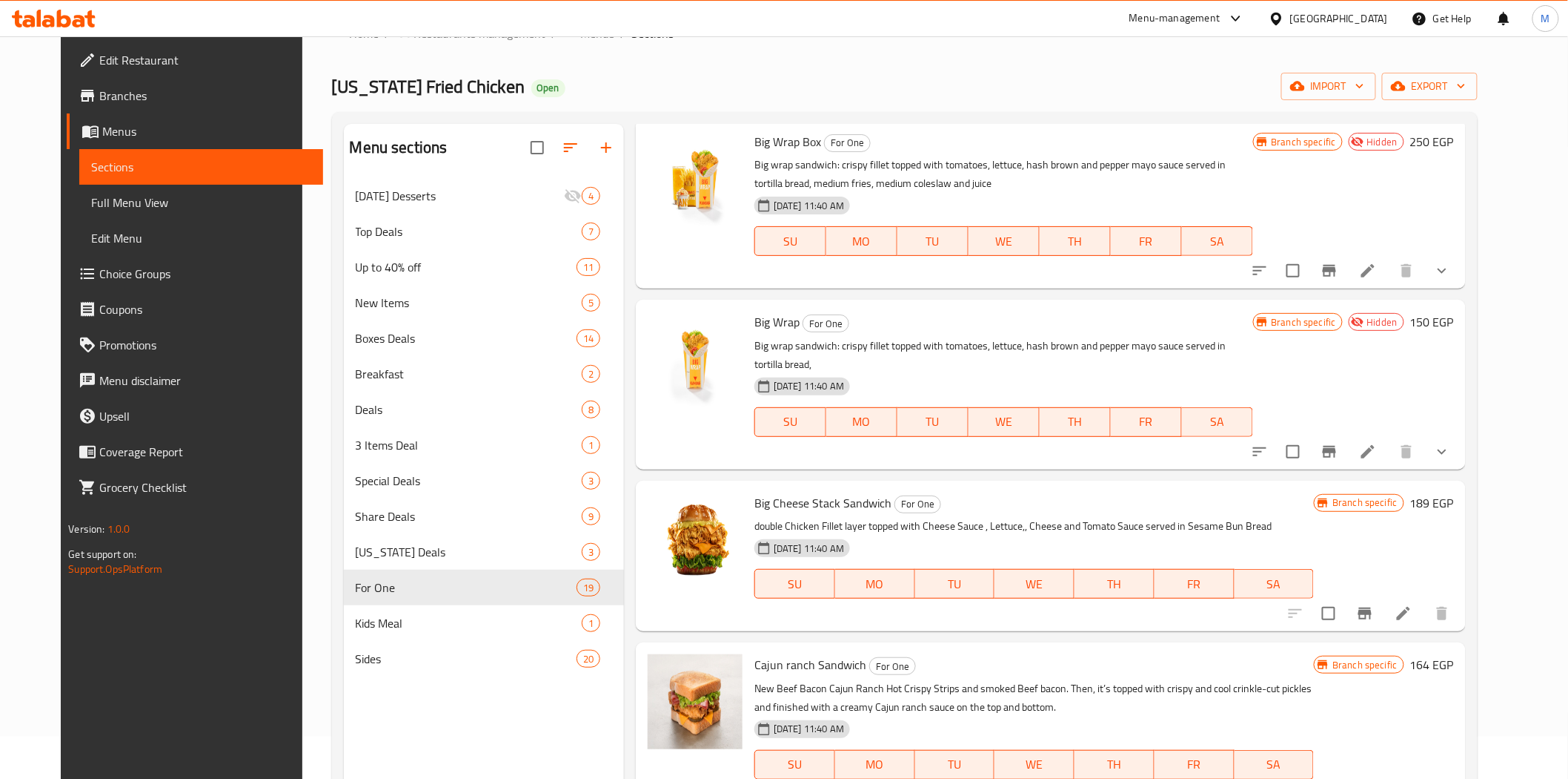
scroll to position [82, 0]
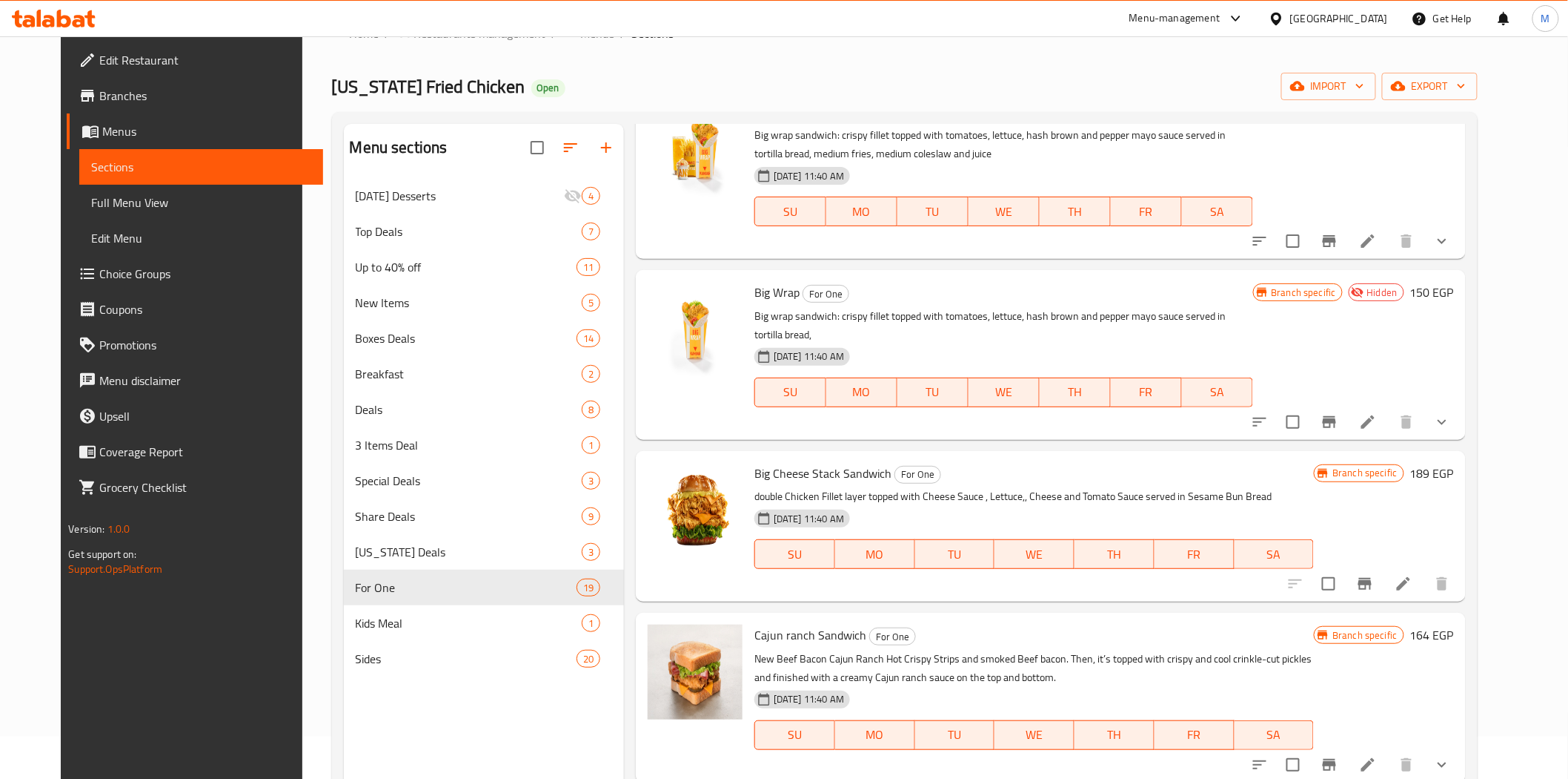
click at [1460, 241] on button "show more" at bounding box center [1442, 241] width 36 height 36
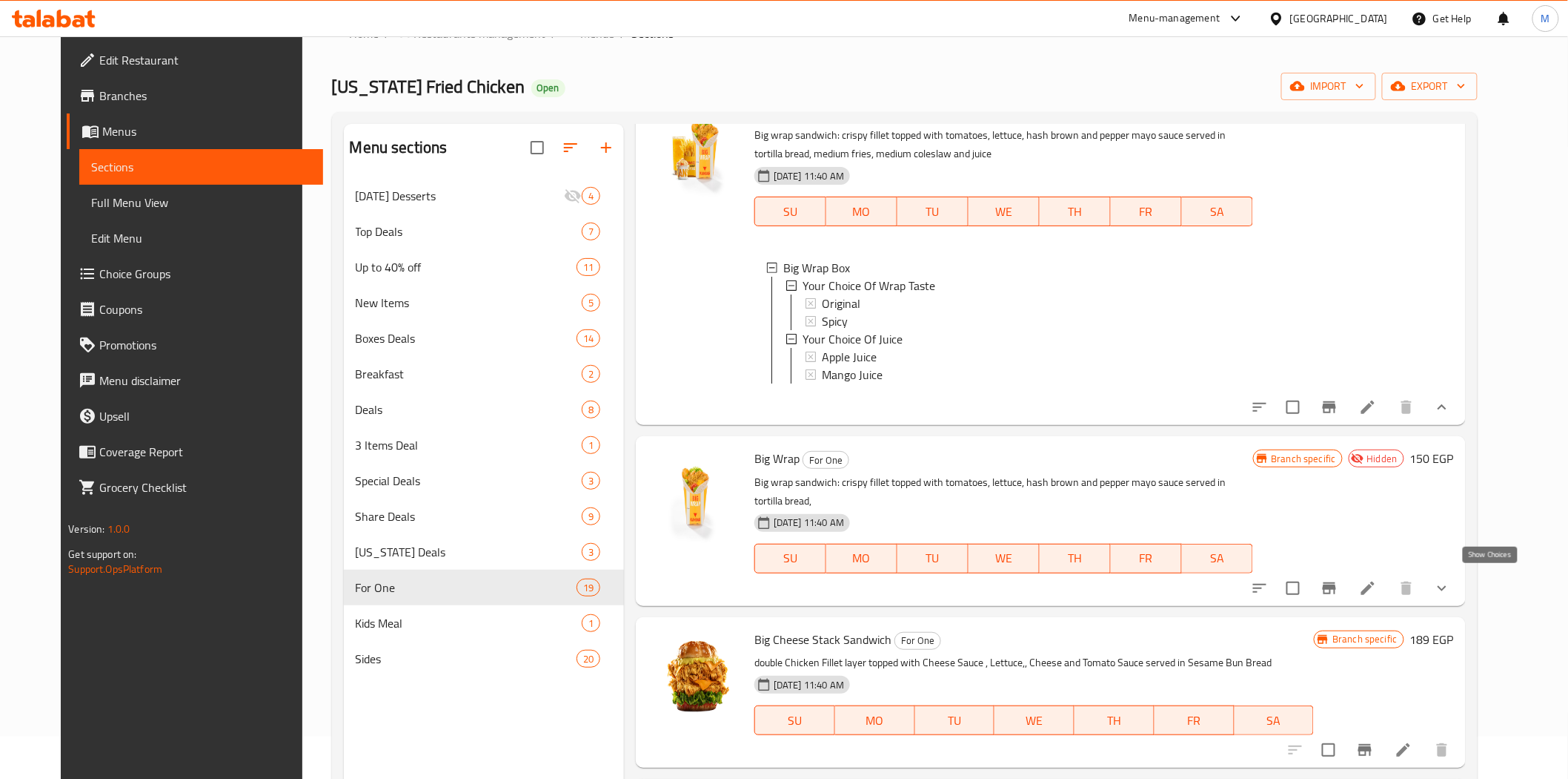
click at [1460, 592] on button "show more" at bounding box center [1442, 588] width 36 height 36
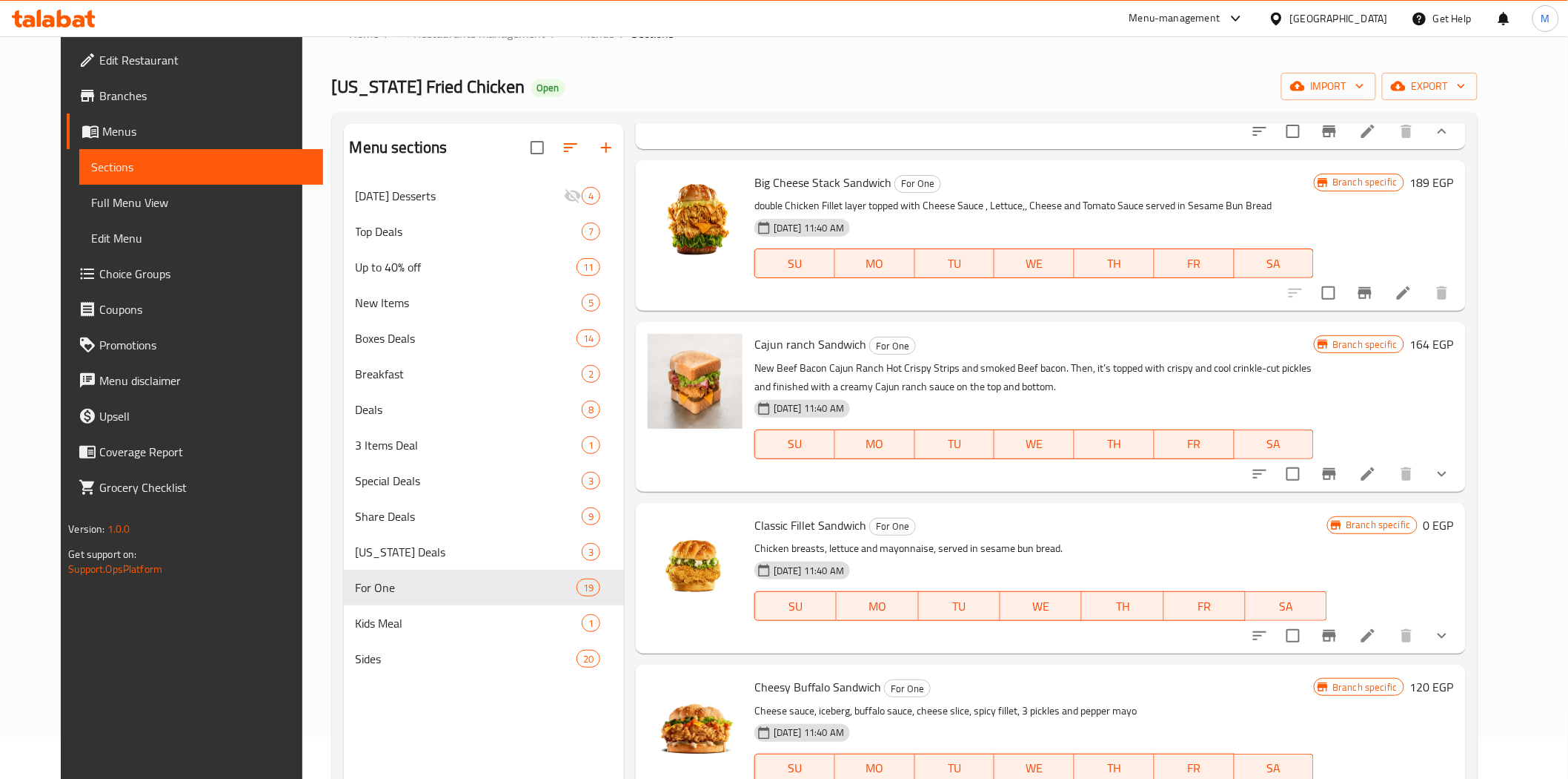
scroll to position [988, 0]
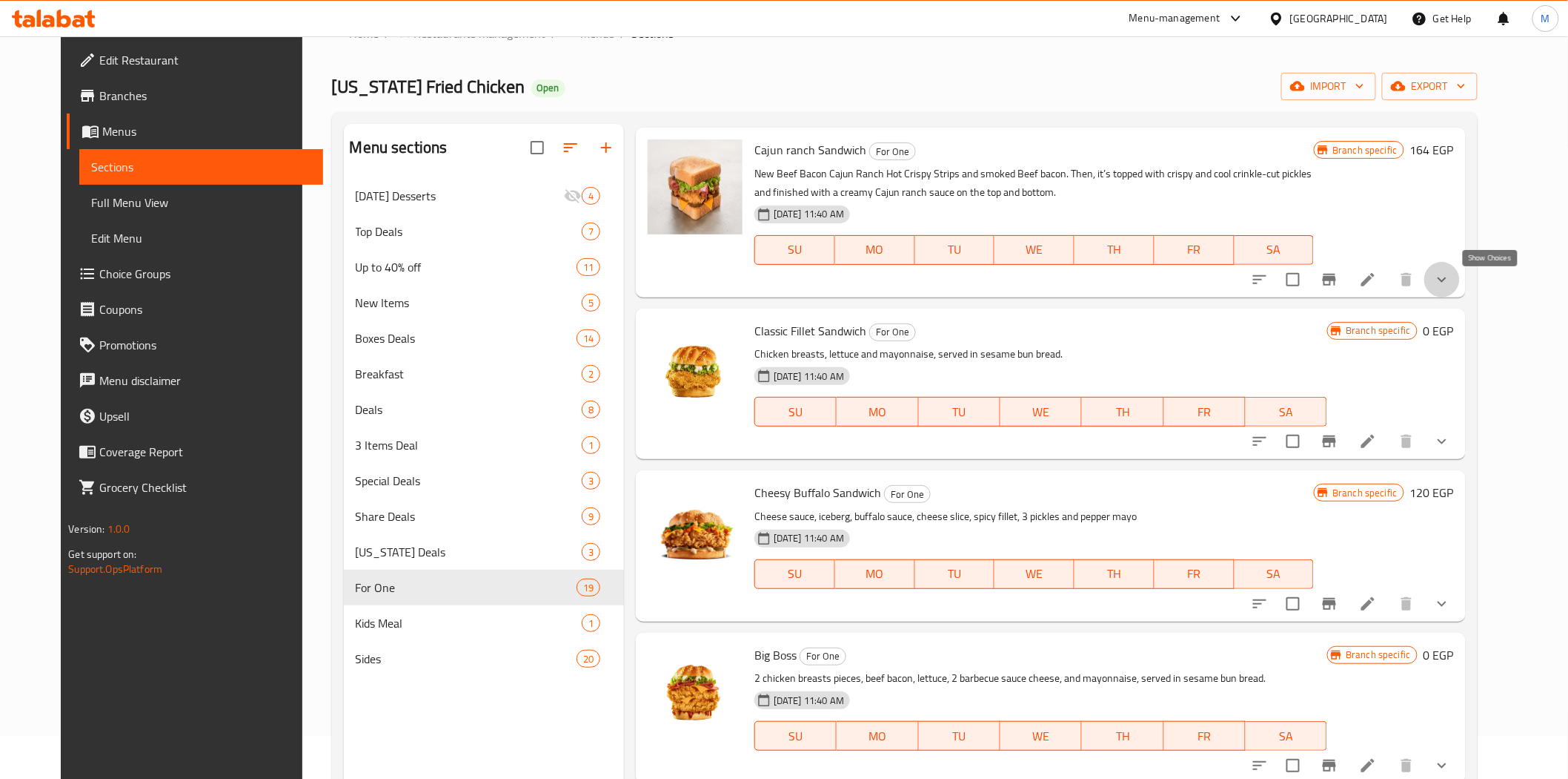
click at [1446, 282] on icon "show more" at bounding box center [1442, 279] width 9 height 5
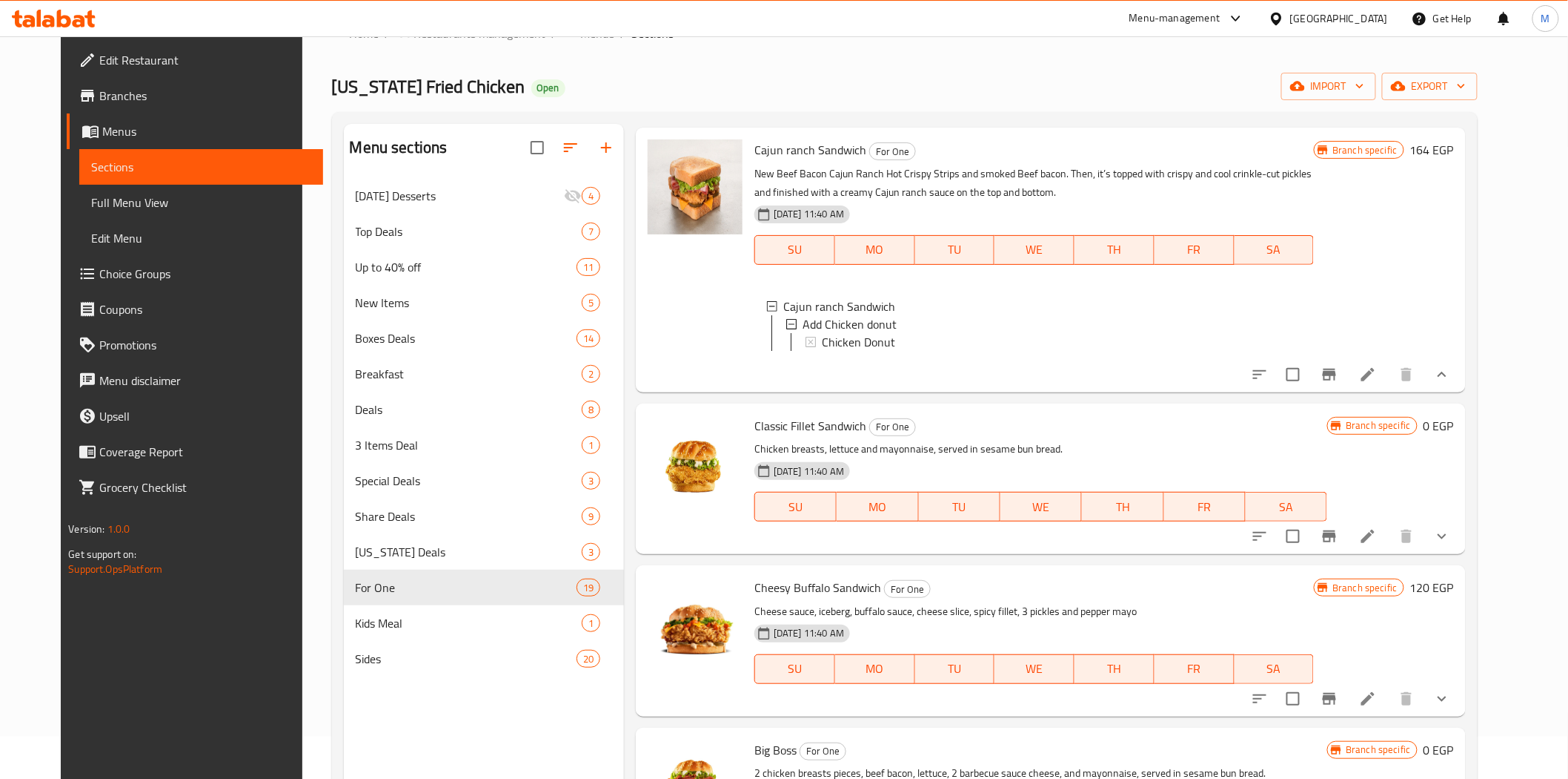
click at [1460, 554] on button "show more" at bounding box center [1442, 537] width 36 height 36
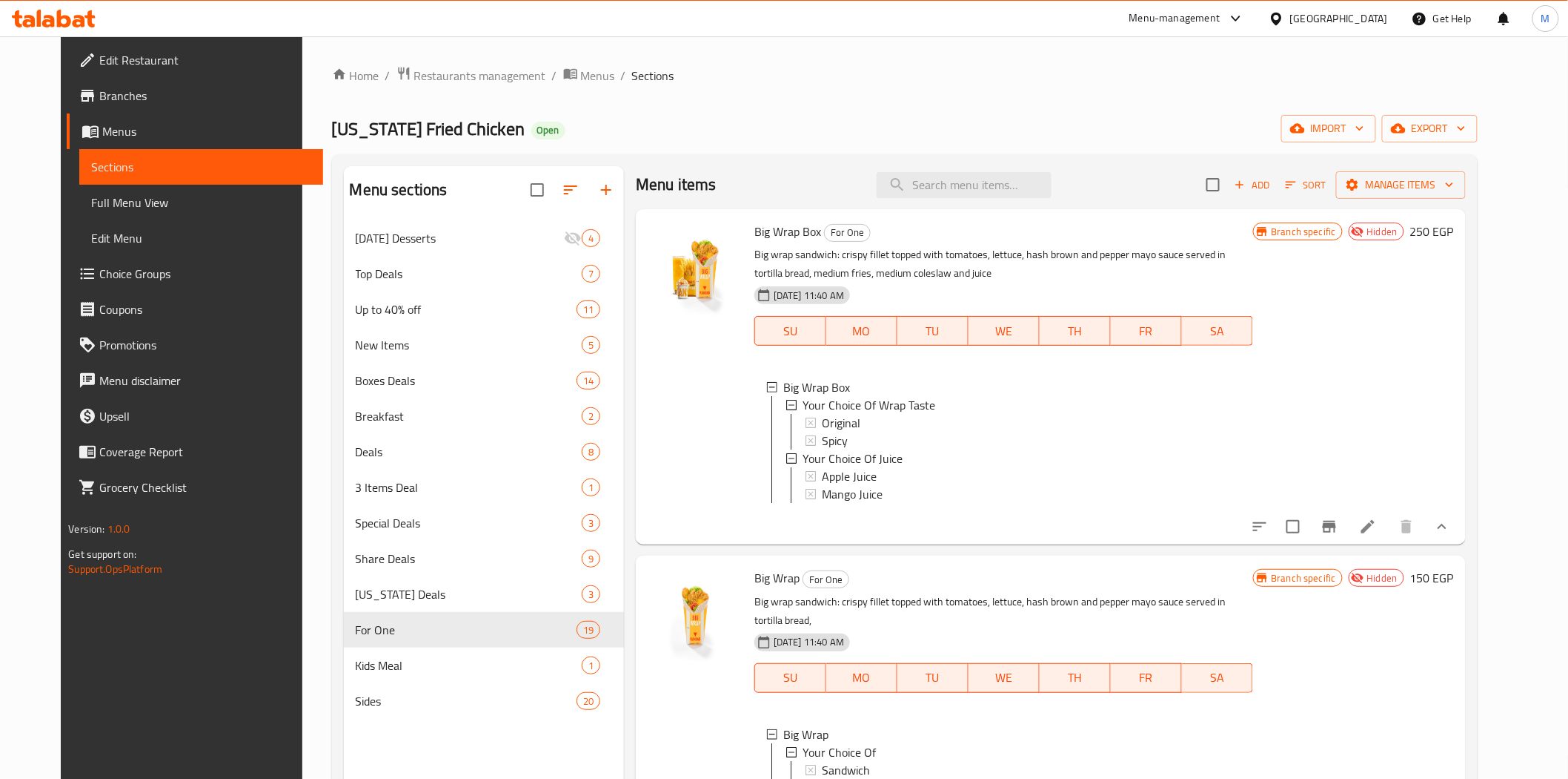
scroll to position [0, 0]
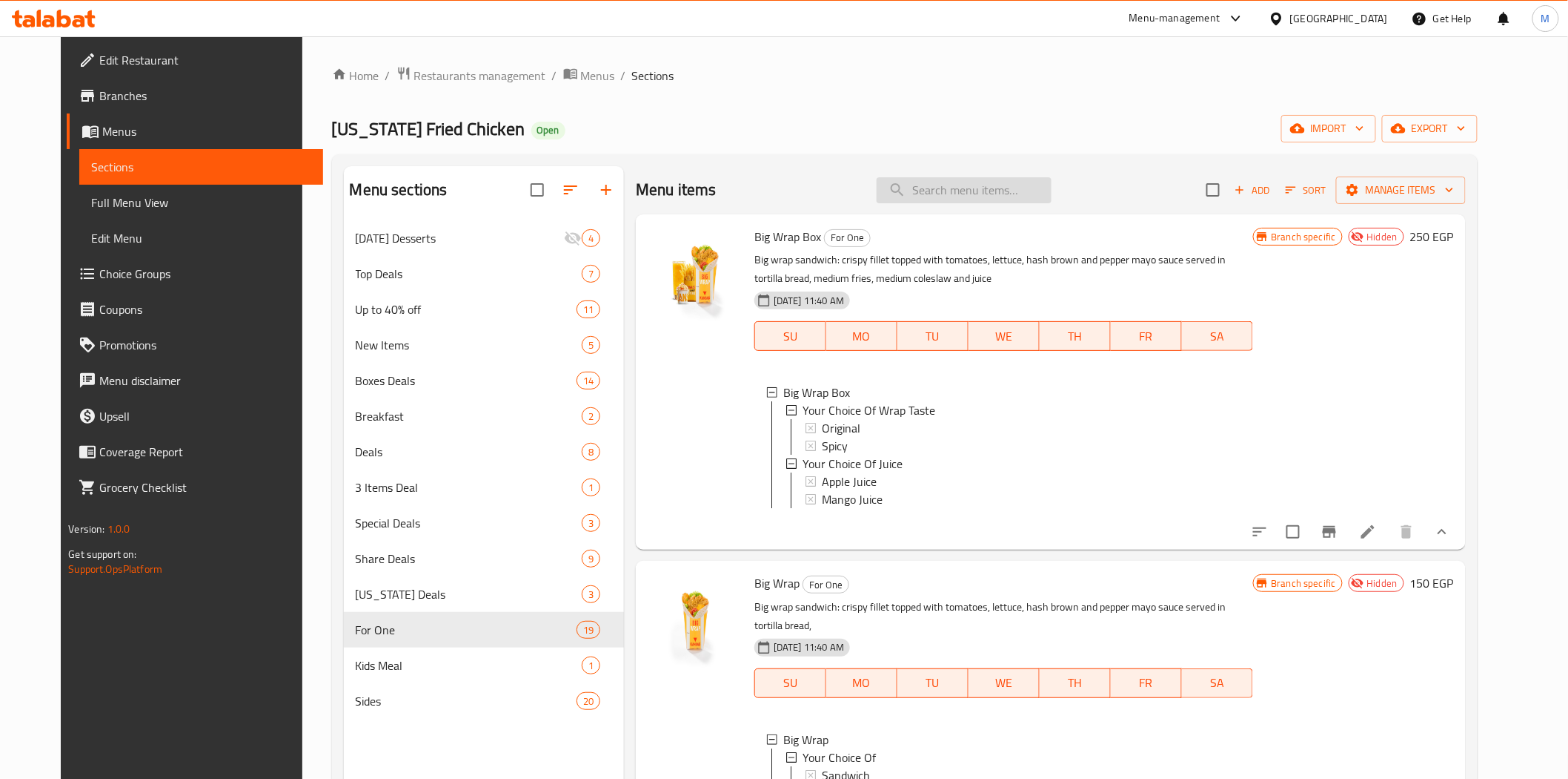
click at [971, 181] on input "search" at bounding box center [965, 190] width 175 height 26
paste input "Big Wrap Box"
type input "Big Wrap Box"
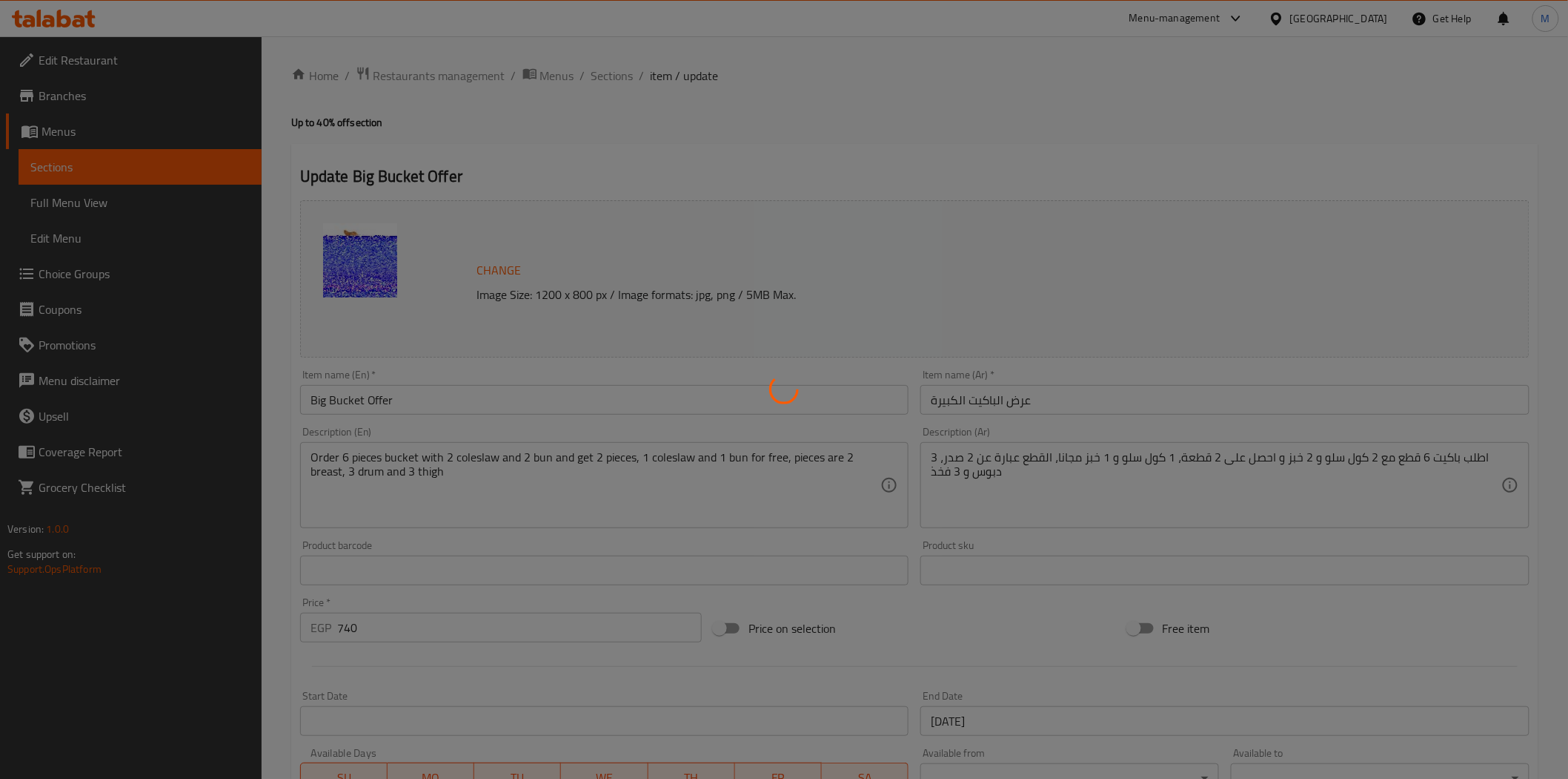
type input "إختيارك من المذاق:"
type input "1"
type input "اضافة"
type input "0"
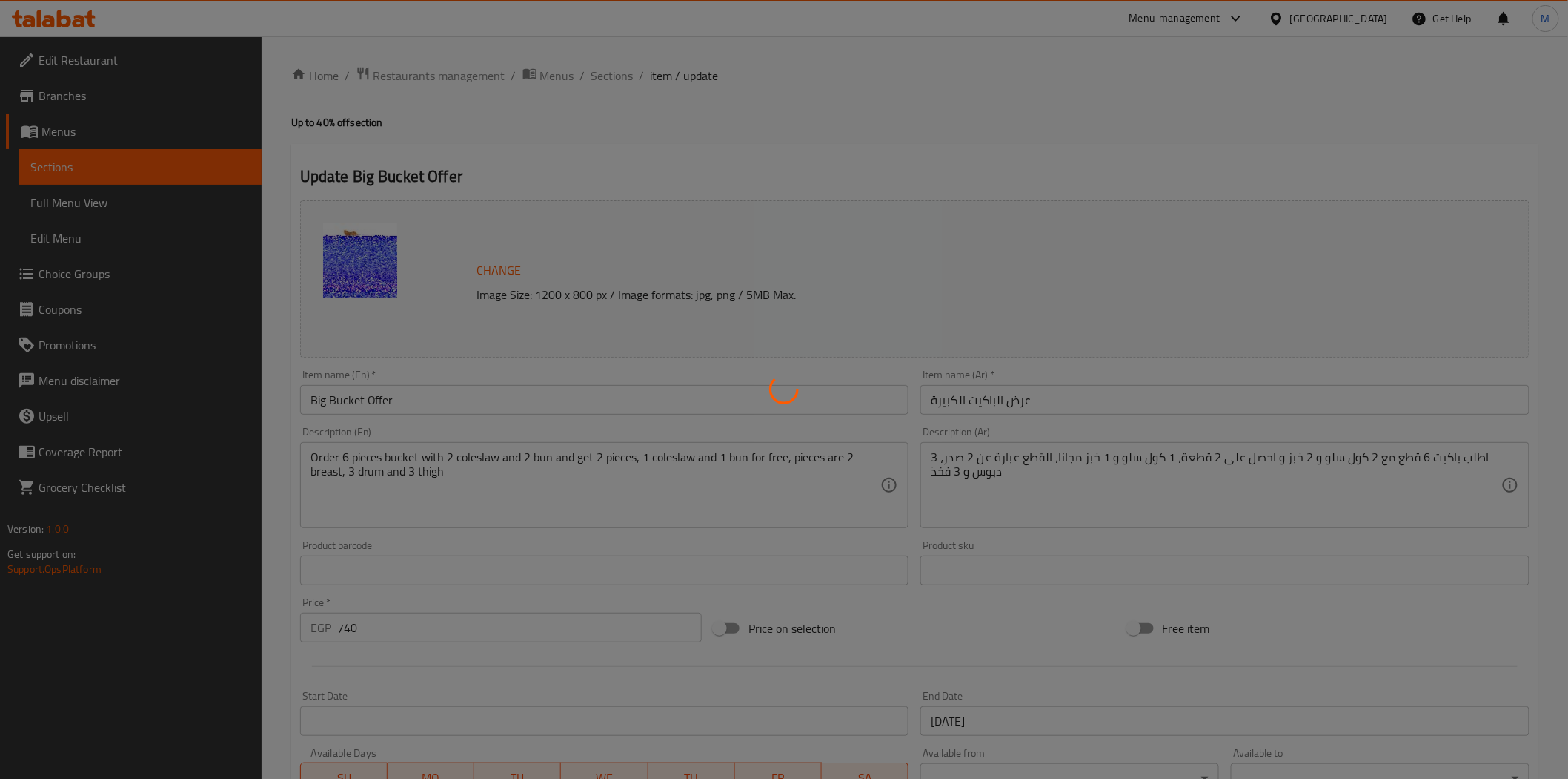
type input "1"
type input "اللإضافات:"
type input "0"
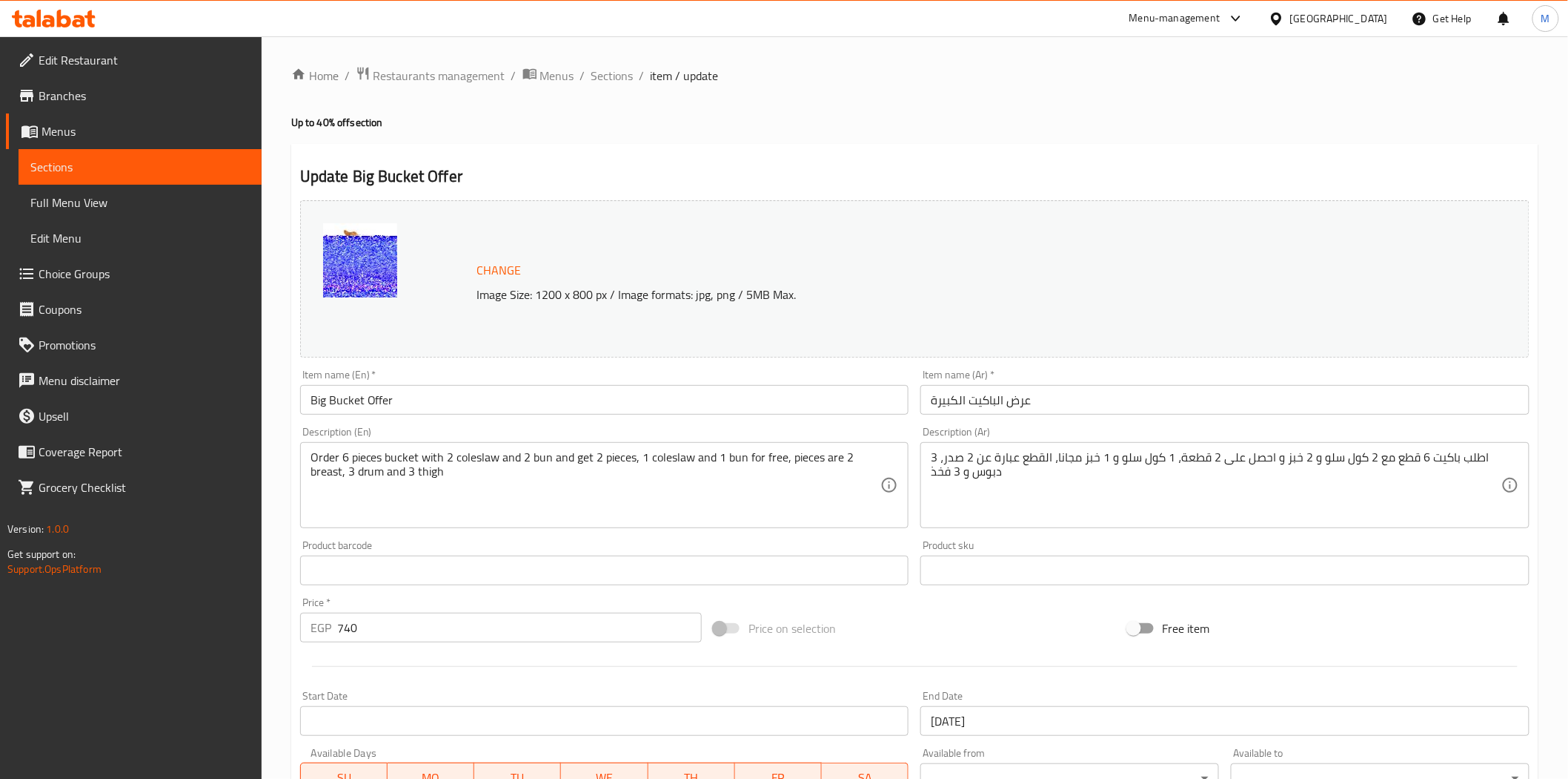
click at [67, 275] on span "Choice Groups" at bounding box center [144, 274] width 211 height 18
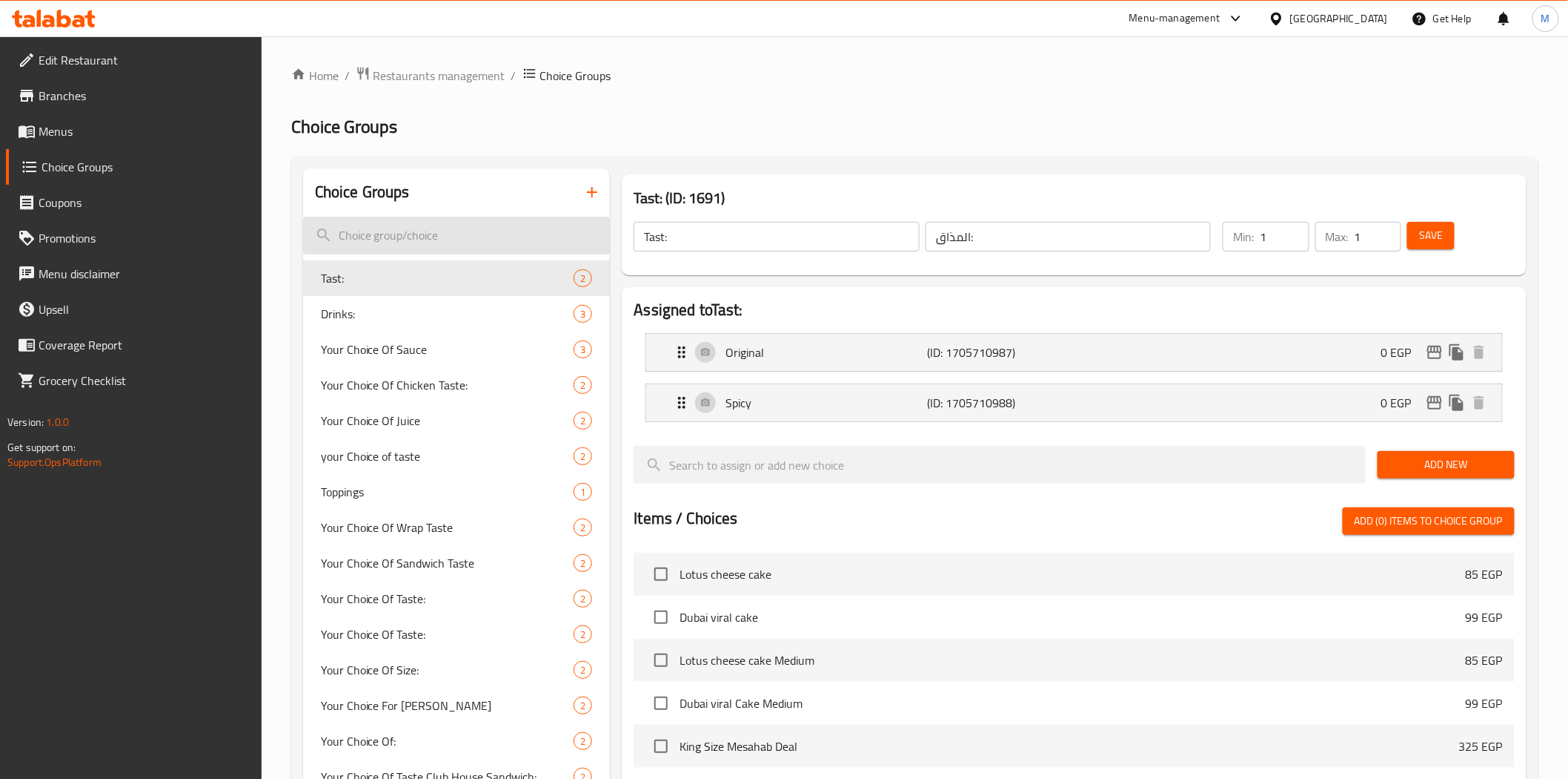
click at [417, 245] on input "search" at bounding box center [457, 235] width 308 height 38
type input "ش"
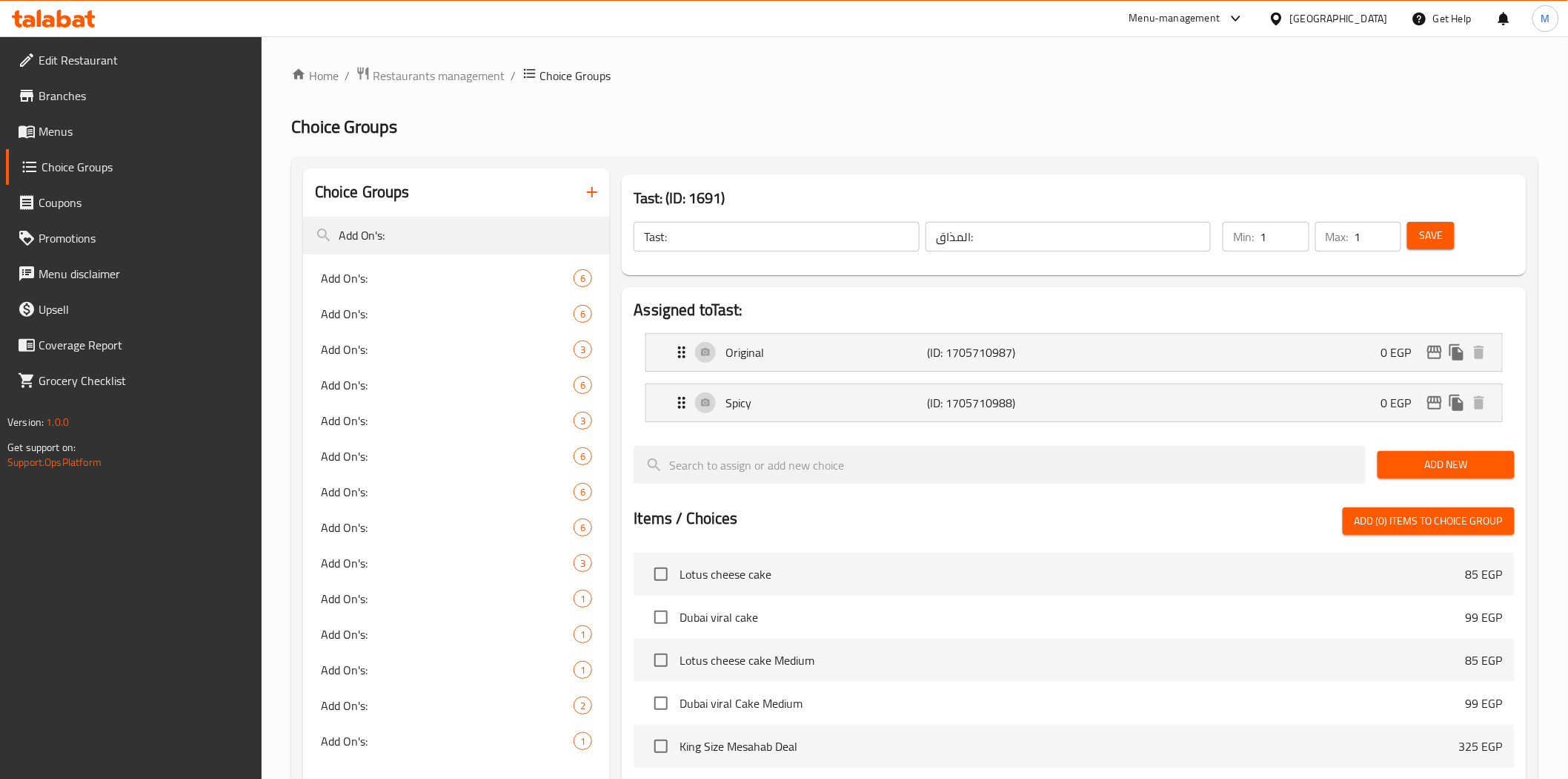
type input "Add On's:"
click at [376, 289] on div "Add On's: 6" at bounding box center [457, 278] width 308 height 36
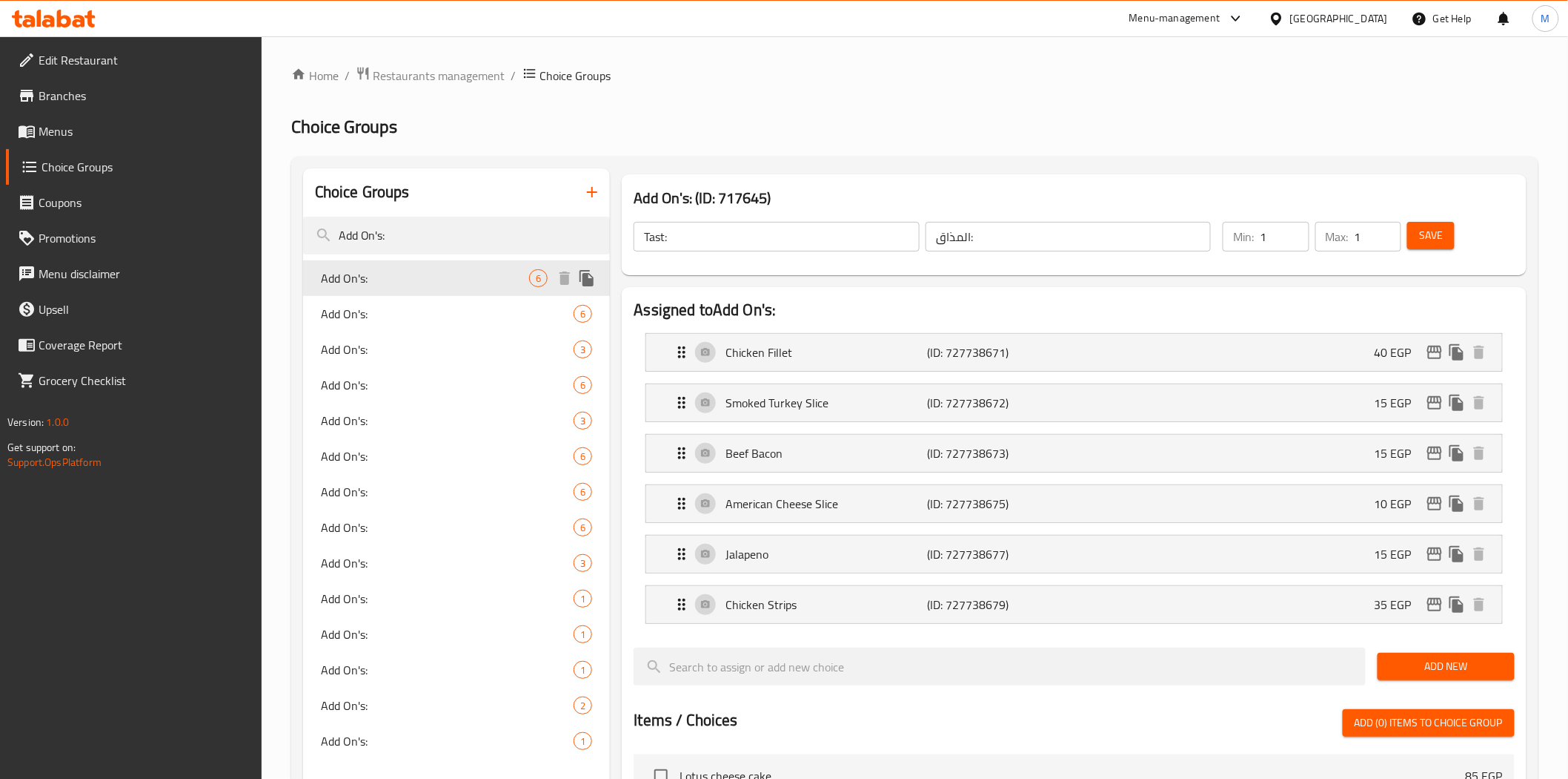
type input "Add On's:"
type input "الإضافات:"
type input "0"
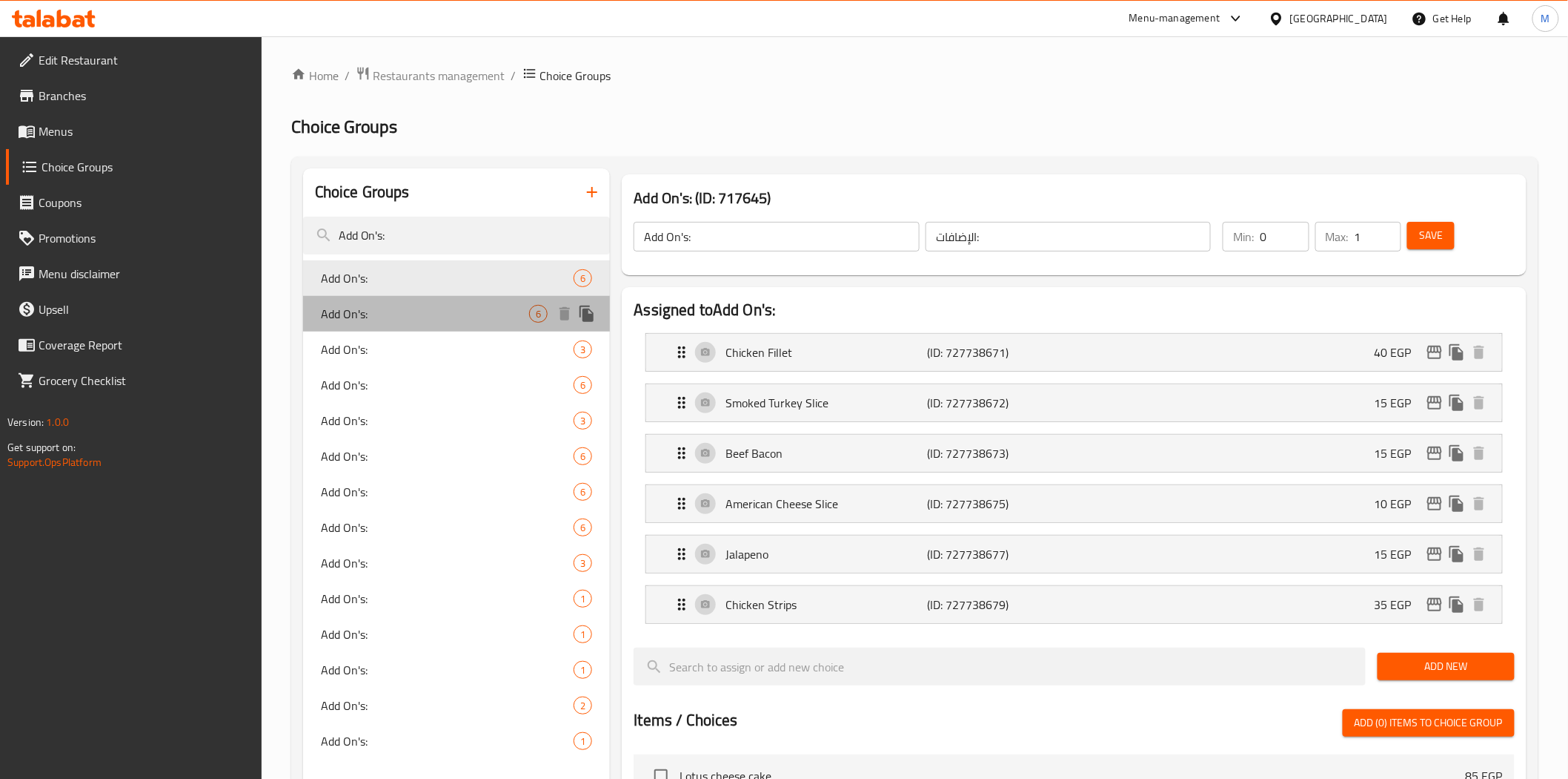
click at [374, 325] on div "Add On's: 6" at bounding box center [457, 314] width 308 height 36
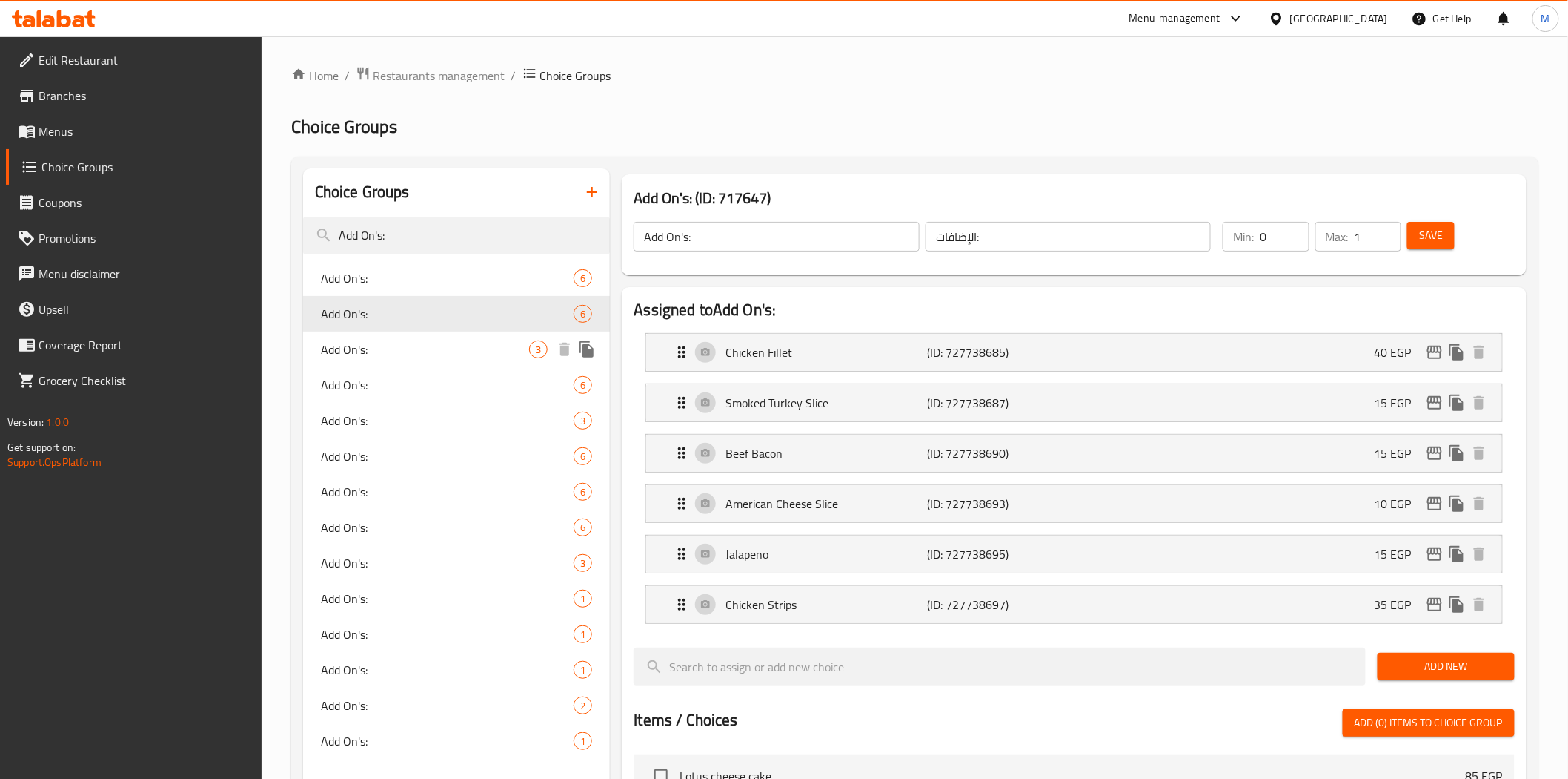
click at [378, 352] on span "Add On's:" at bounding box center [426, 350] width 209 height 18
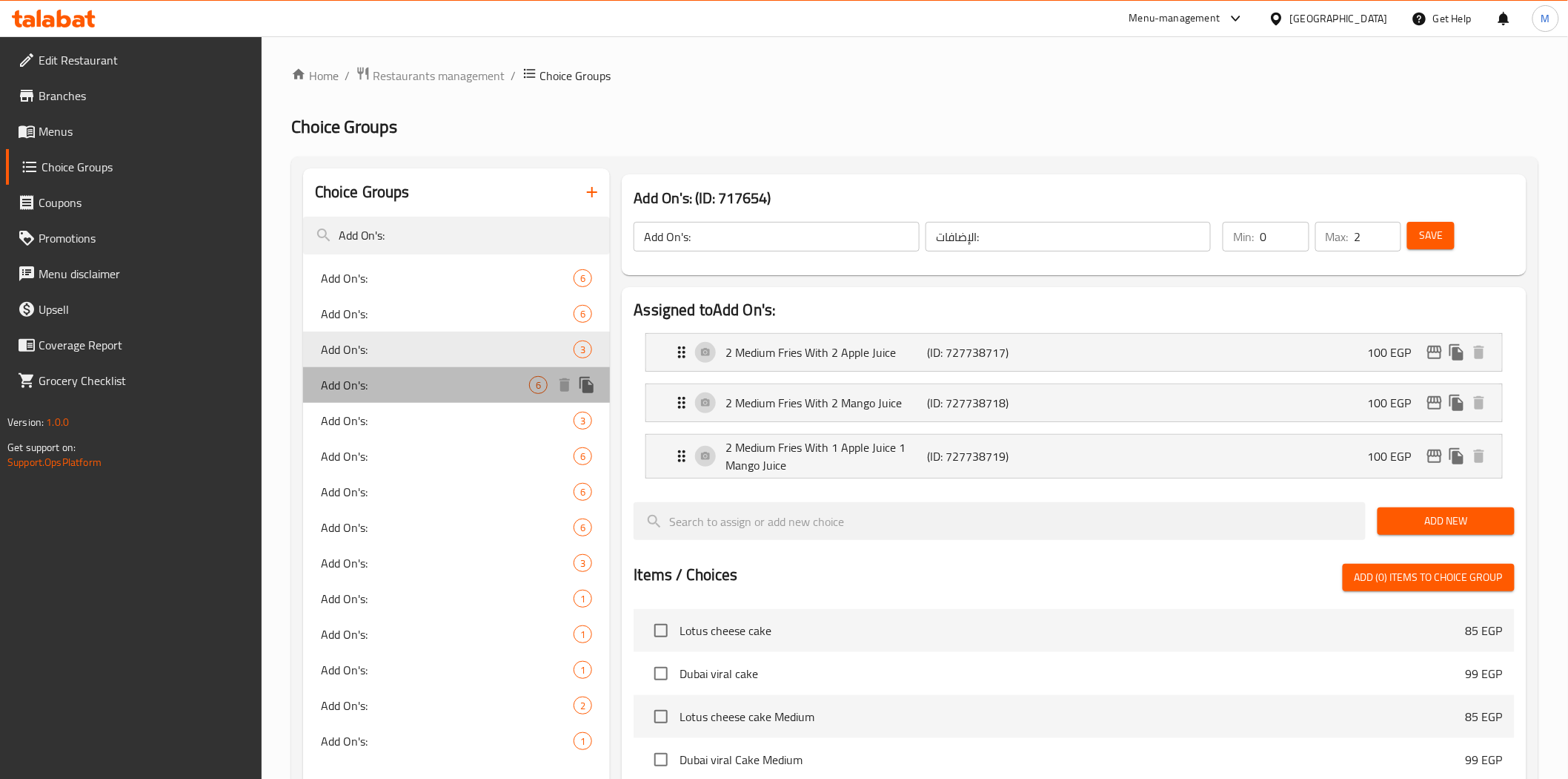
click at [360, 382] on span "Add On's:" at bounding box center [426, 385] width 209 height 18
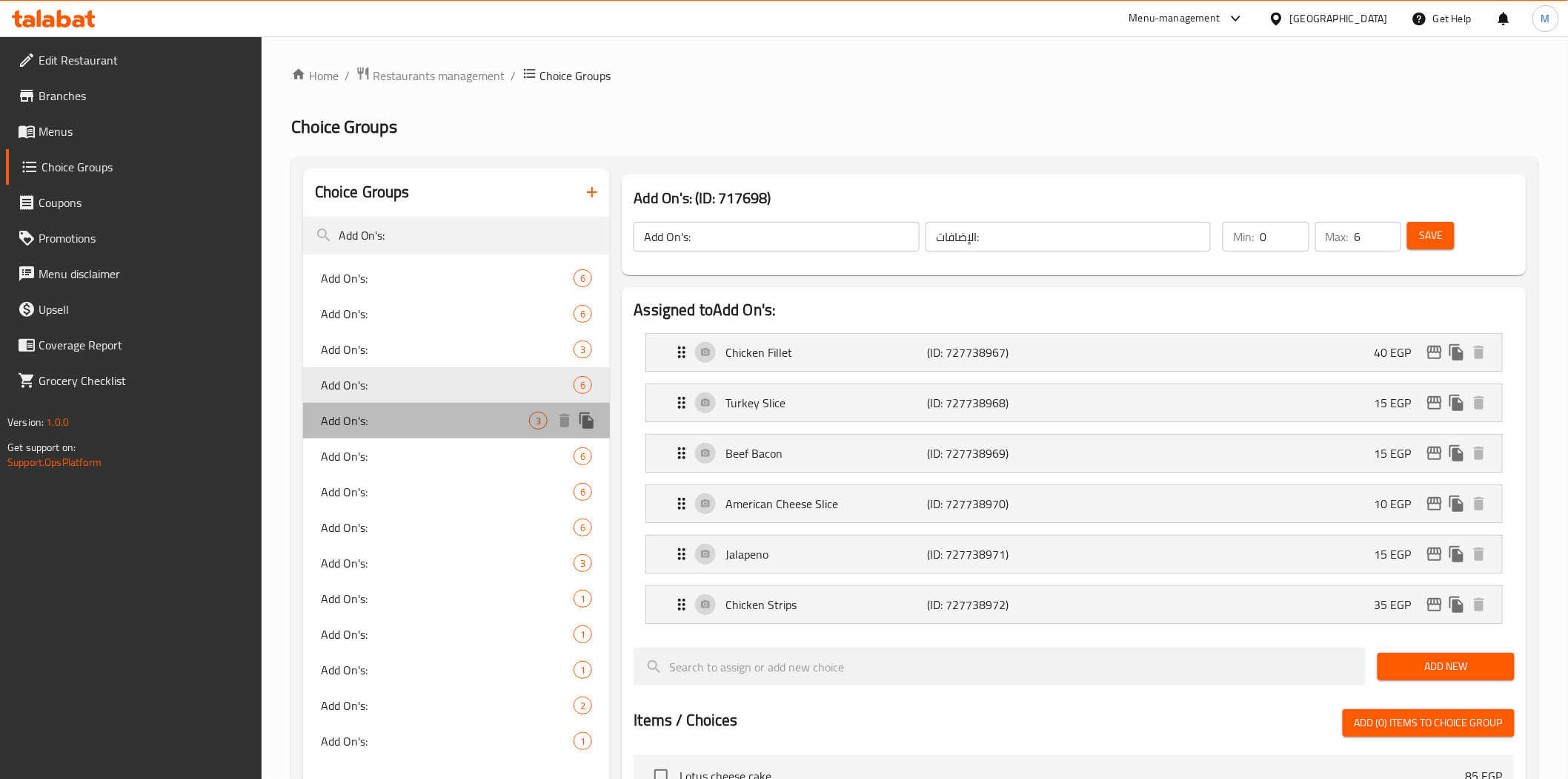
click at [359, 427] on span "Add On's:" at bounding box center [426, 420] width 209 height 18
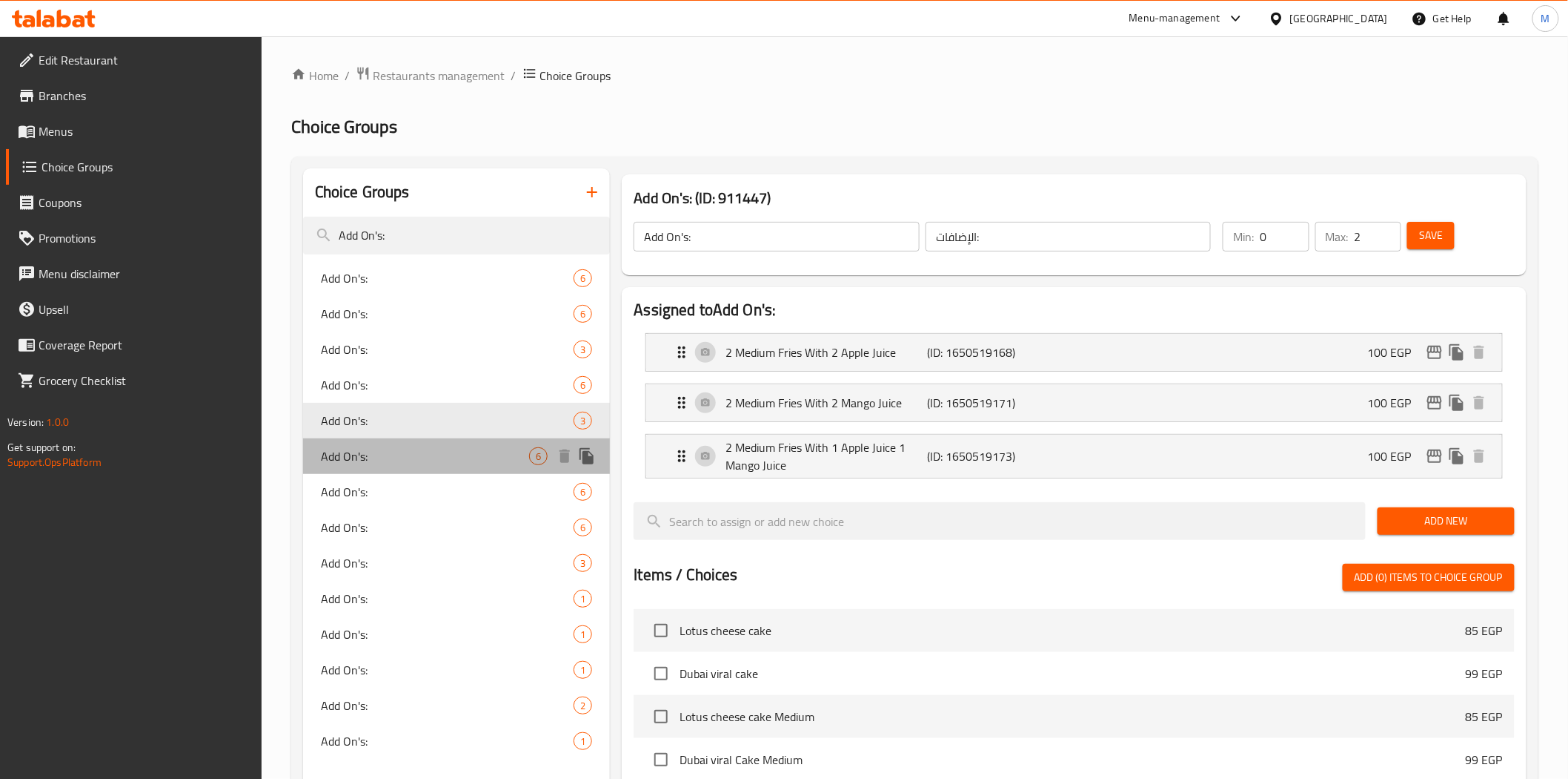
click at [375, 455] on span "Add On's:" at bounding box center [426, 456] width 209 height 18
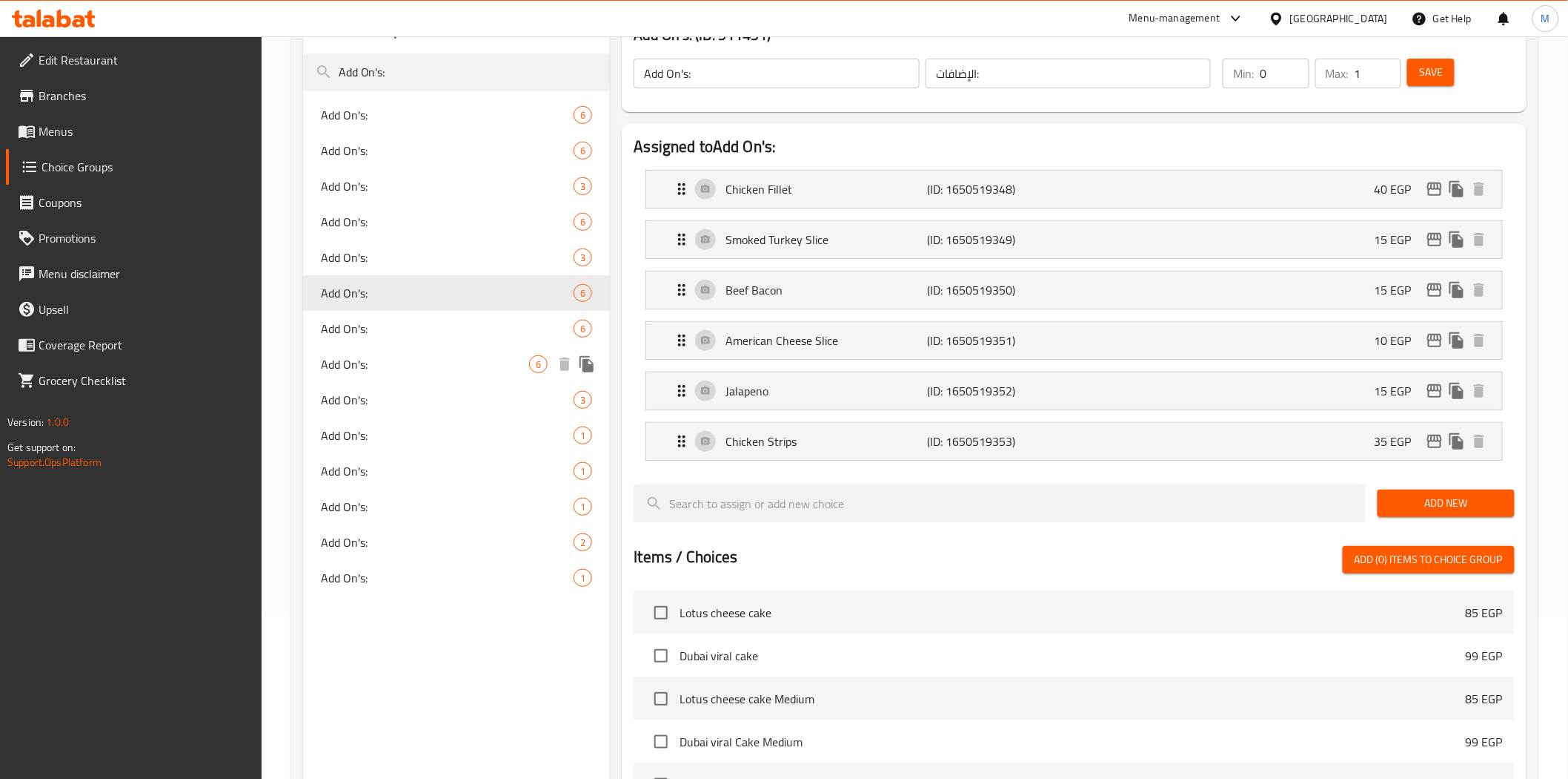
scroll to position [165, 0]
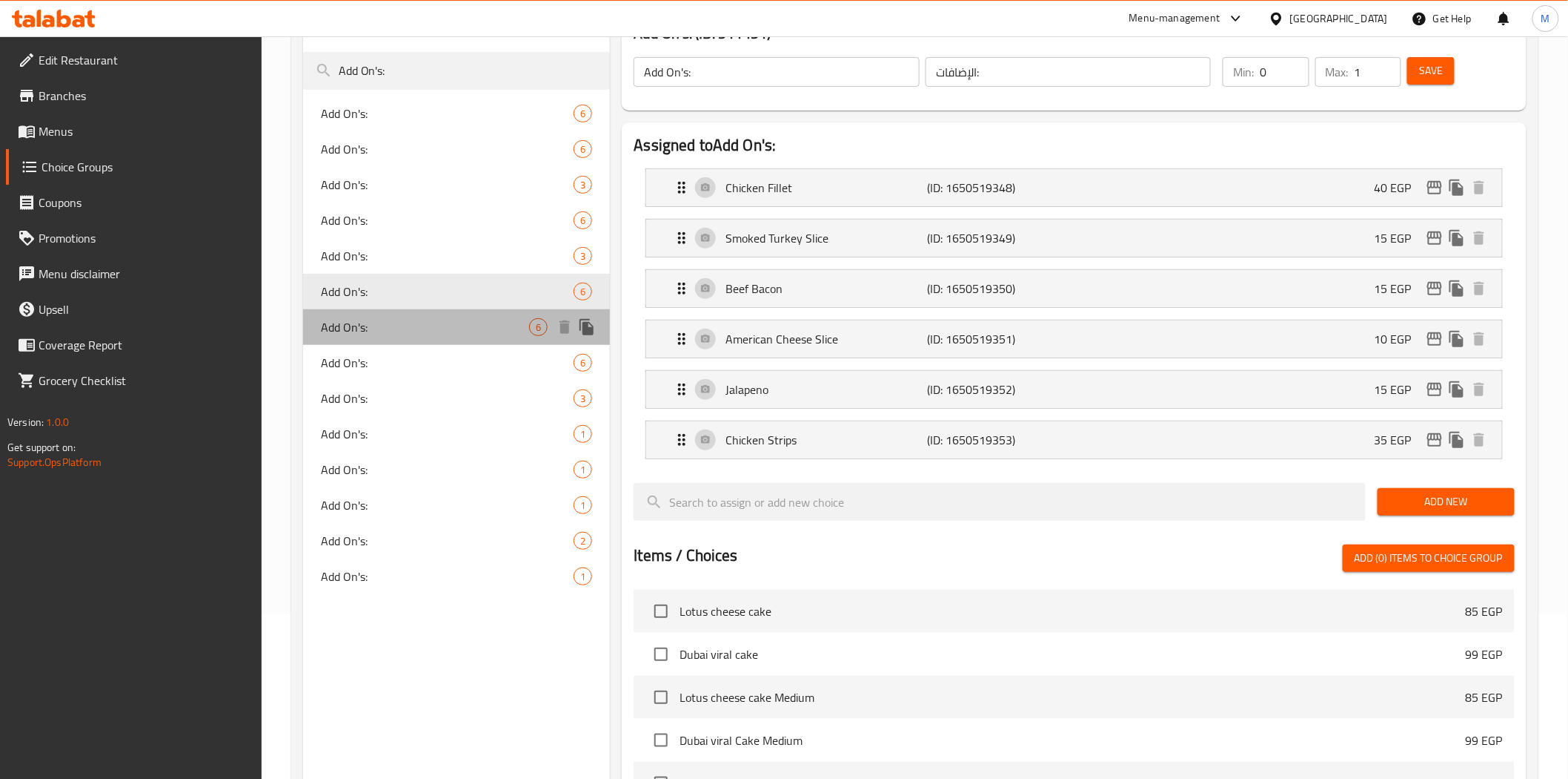
click at [368, 319] on span "Add On's:" at bounding box center [426, 327] width 209 height 18
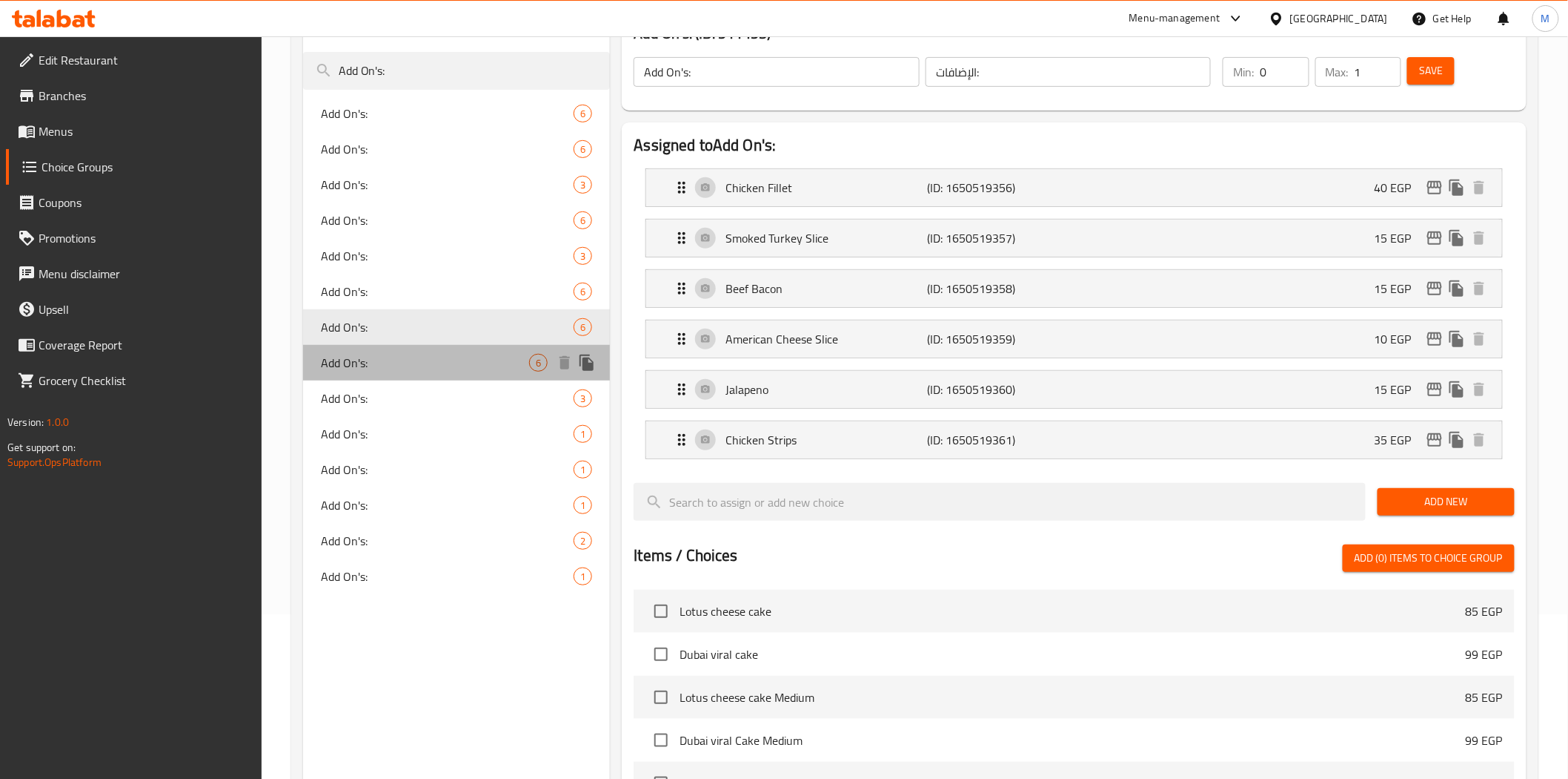
click at [349, 369] on span "Add On's:" at bounding box center [426, 362] width 209 height 18
type input "6"
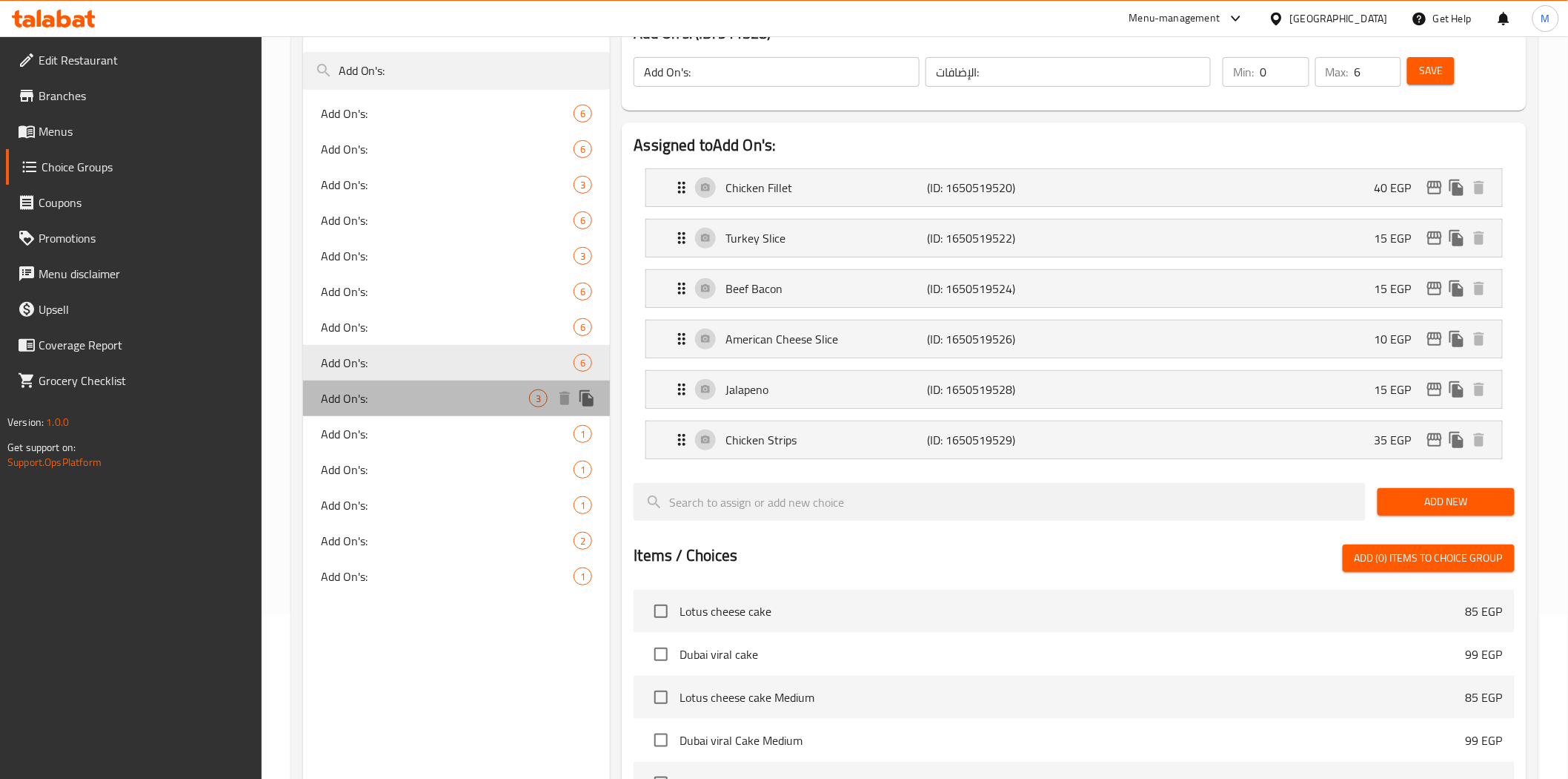
click at [356, 404] on span "Add On's:" at bounding box center [426, 398] width 209 height 18
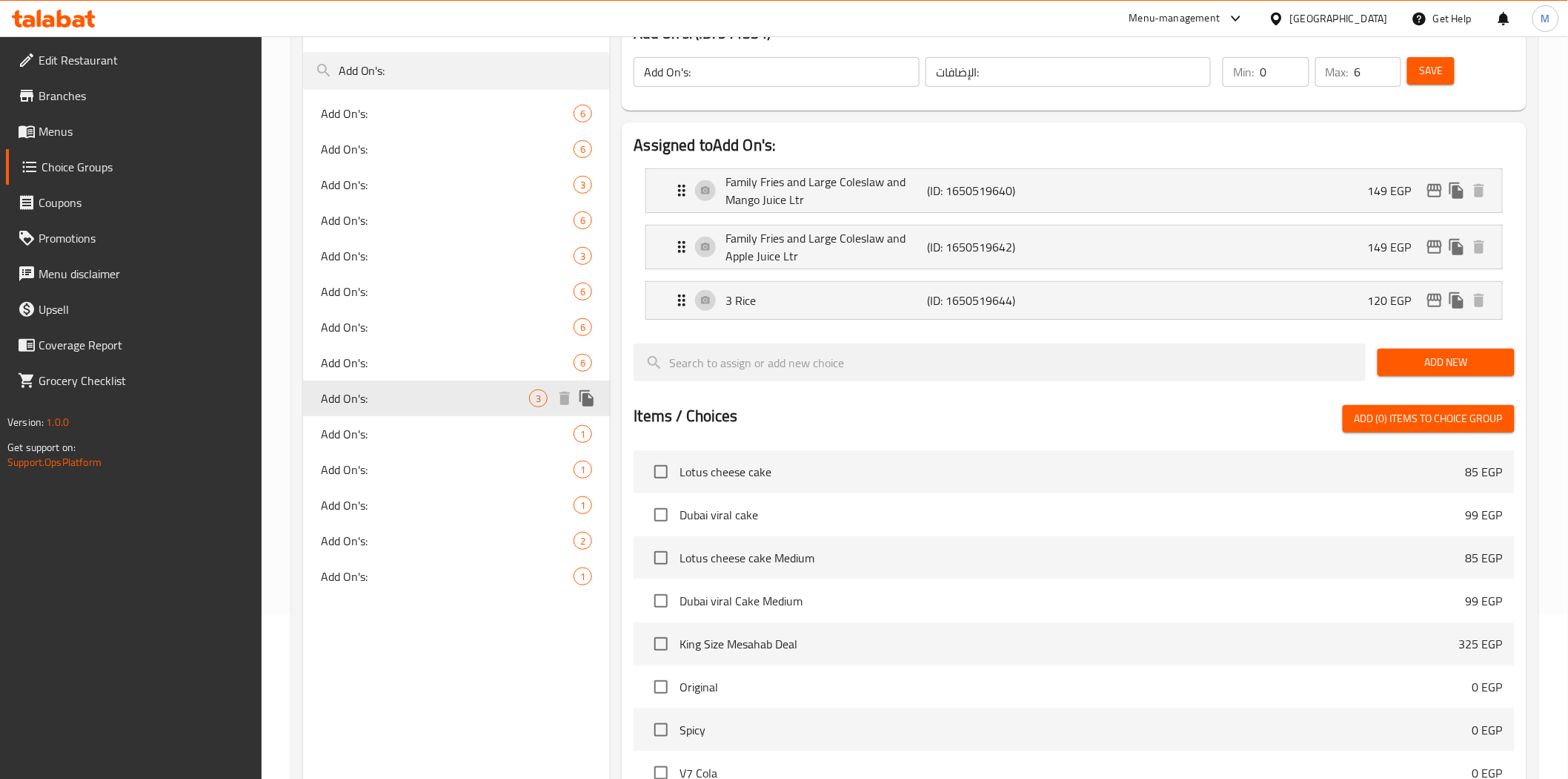
type input "اضافات:"
type input "0"
click at [303, 380] on div "Add On's: 3" at bounding box center [457, 398] width 308 height 36
click at [338, 427] on span "Add On's:" at bounding box center [426, 434] width 209 height 18
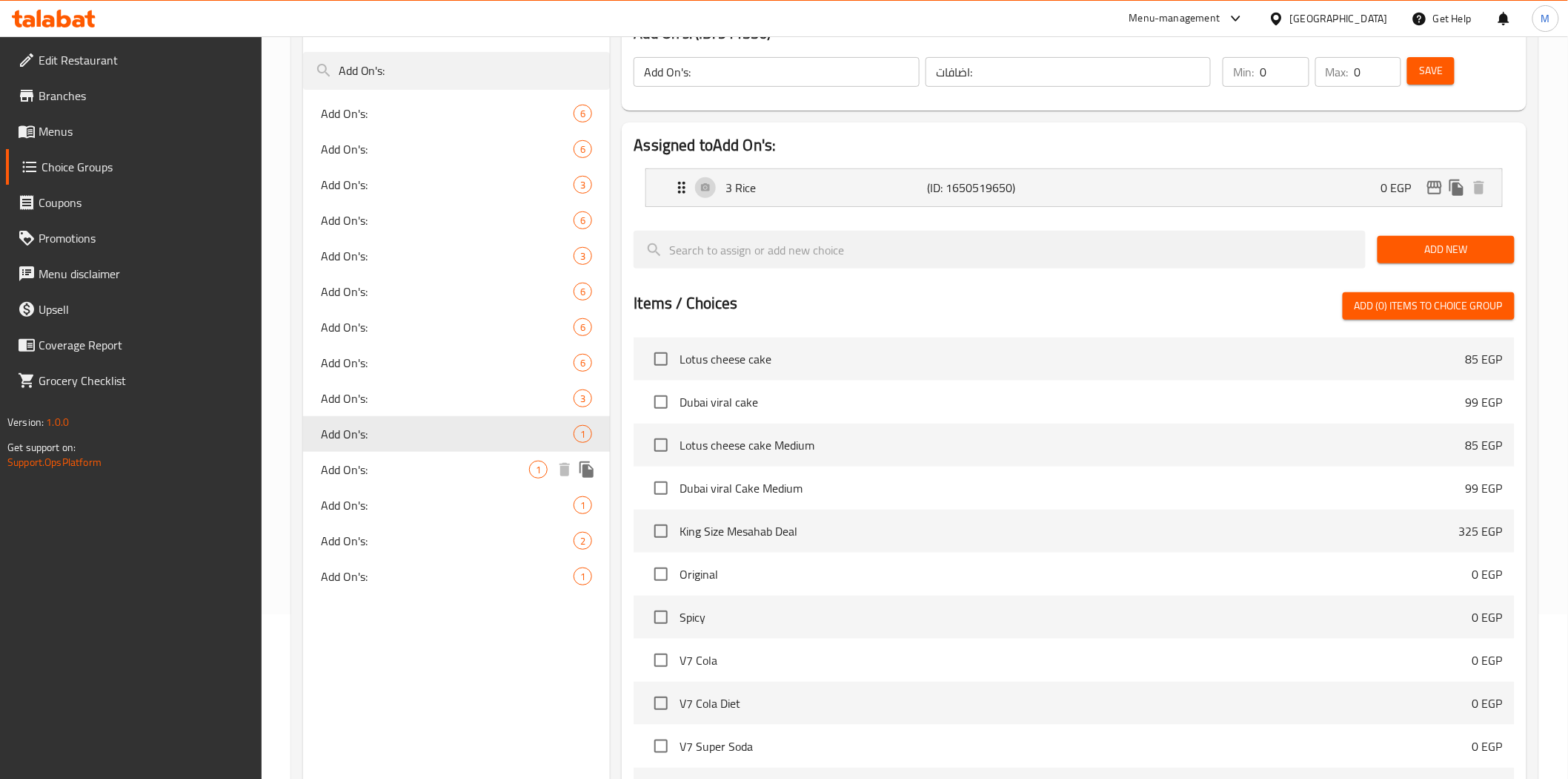
click at [358, 462] on span "Add On's:" at bounding box center [426, 470] width 209 height 18
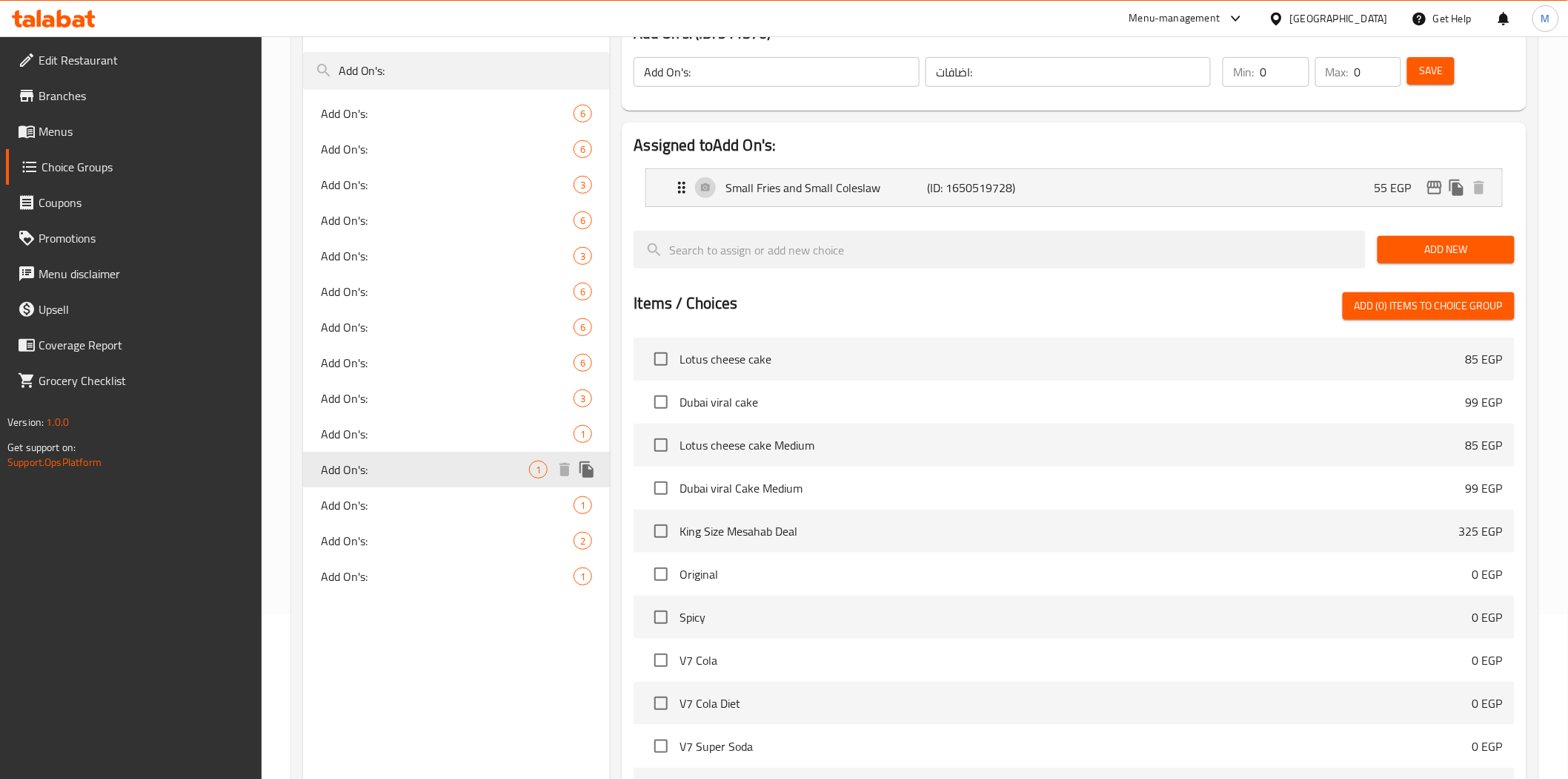
click at [303, 452] on div "Add On's: 1" at bounding box center [457, 470] width 308 height 36
click at [384, 496] on span "Add On's:" at bounding box center [426, 505] width 209 height 18
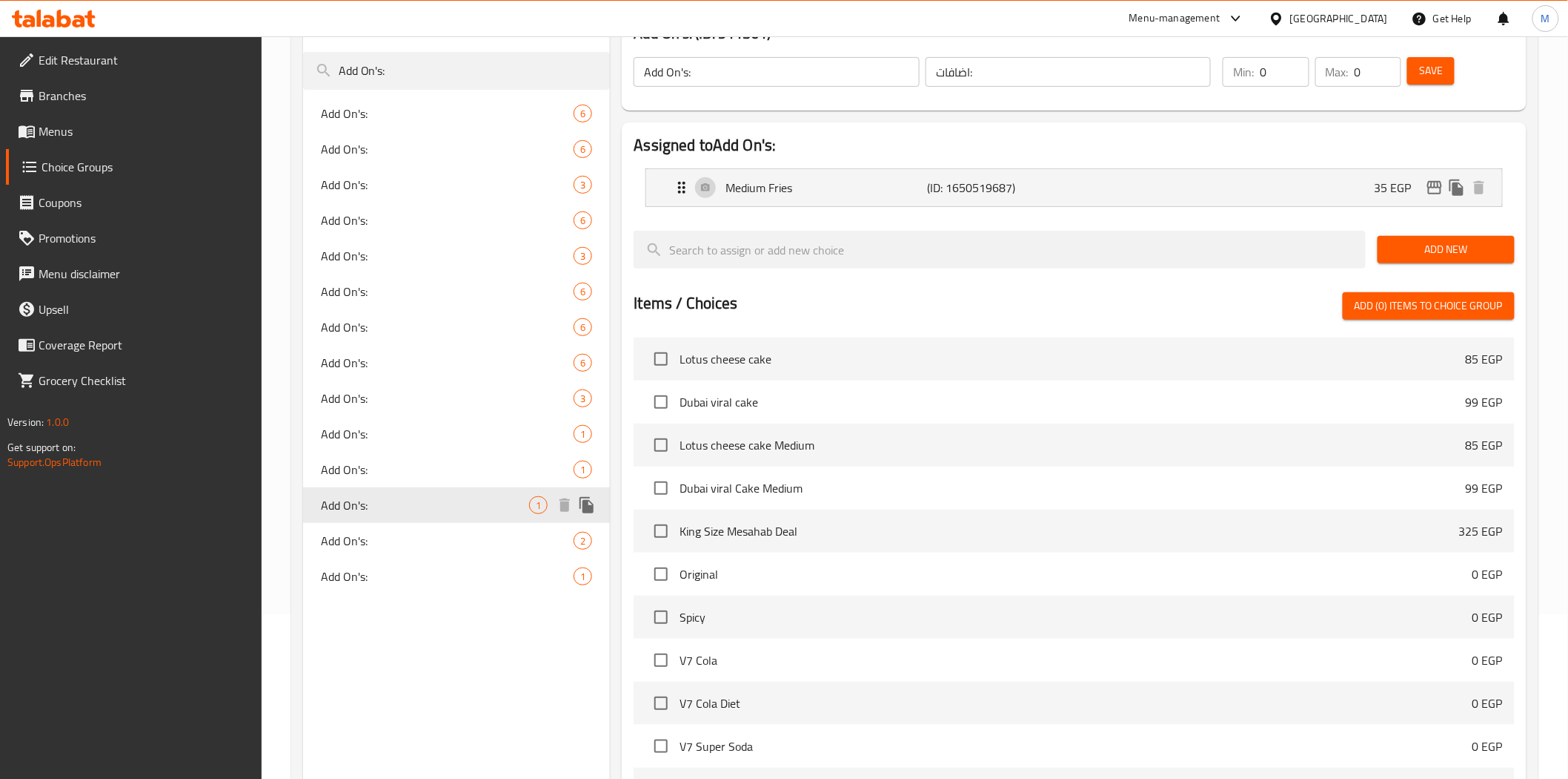
click at [303, 487] on div "Add On's: 1" at bounding box center [457, 505] width 308 height 36
click at [361, 547] on span "Add On's:" at bounding box center [426, 540] width 209 height 18
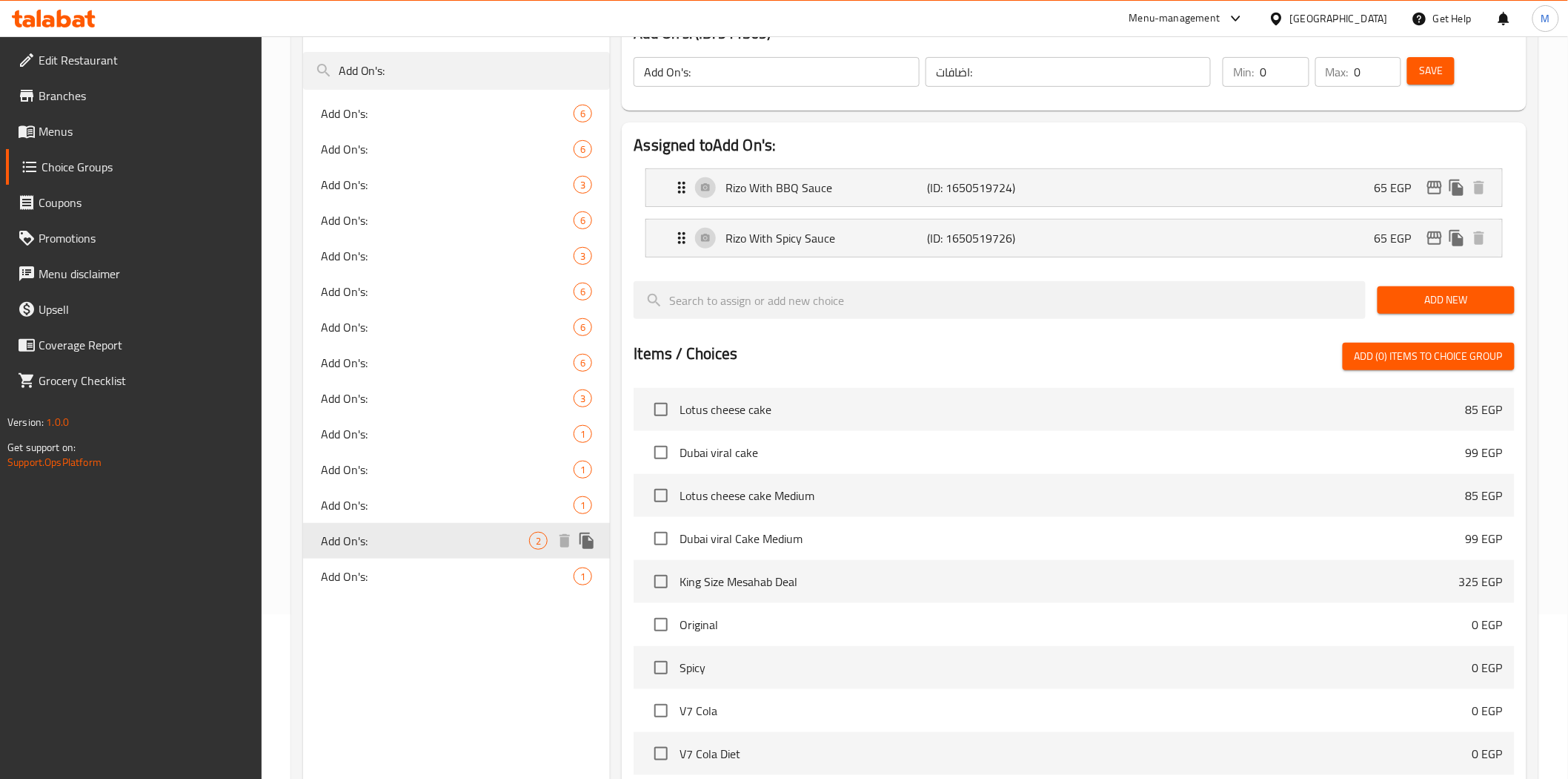
click at [303, 522] on div "Add On's: 2" at bounding box center [457, 540] width 308 height 36
click at [360, 575] on span "Add On's:" at bounding box center [426, 576] width 209 height 18
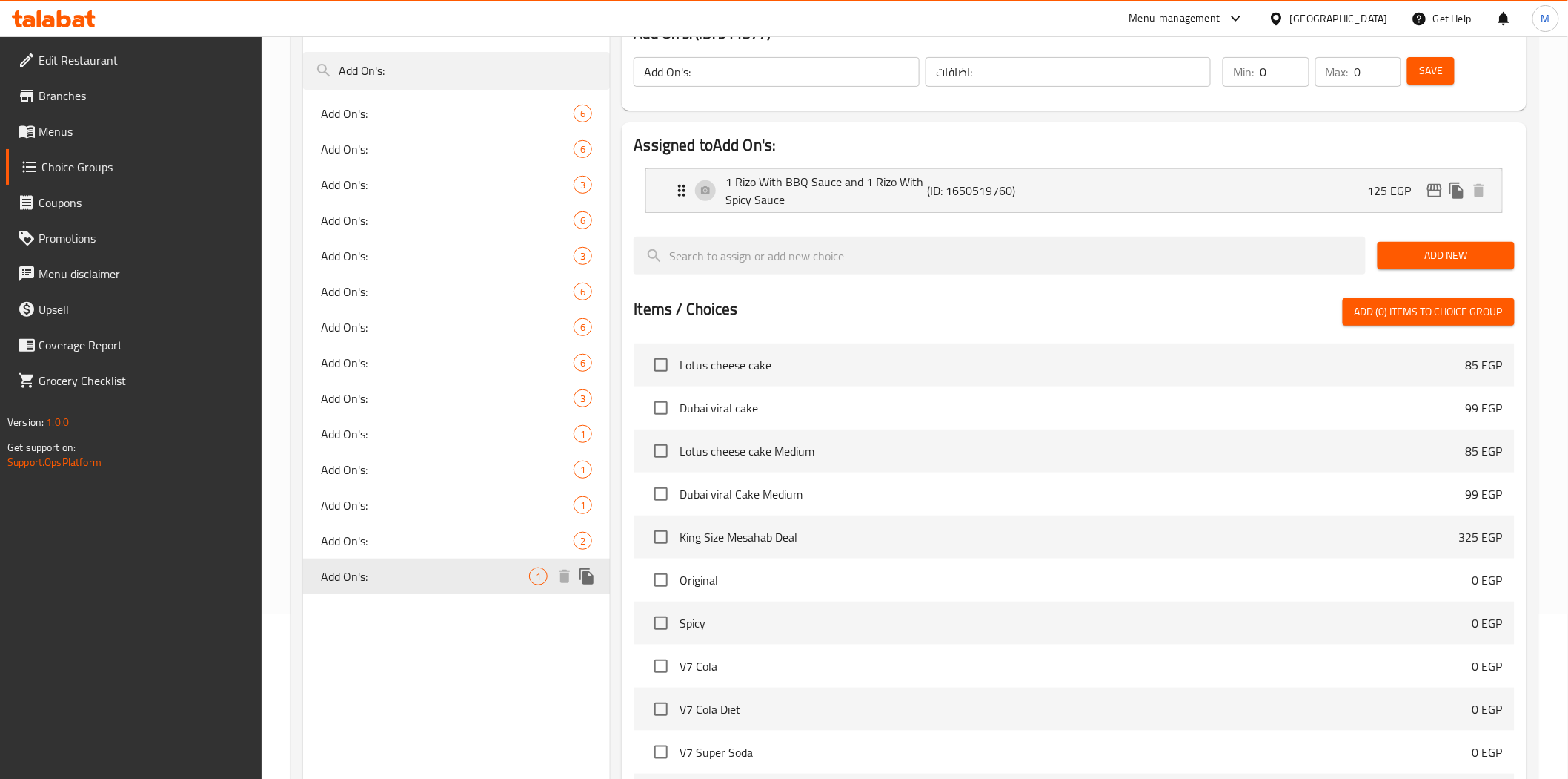
click at [303, 558] on div "Add On's: 1" at bounding box center [457, 576] width 308 height 36
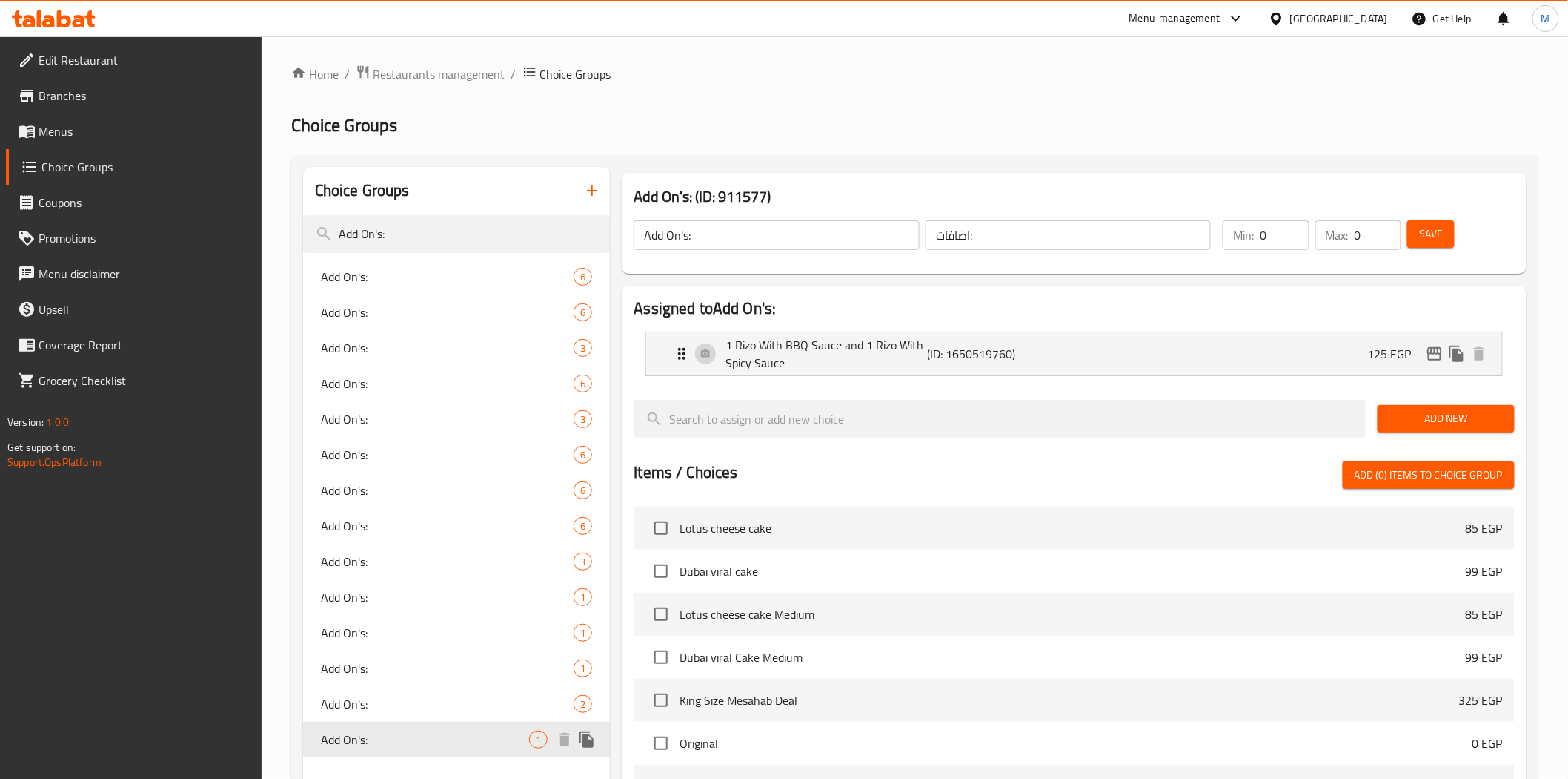
scroll to position [0, 0]
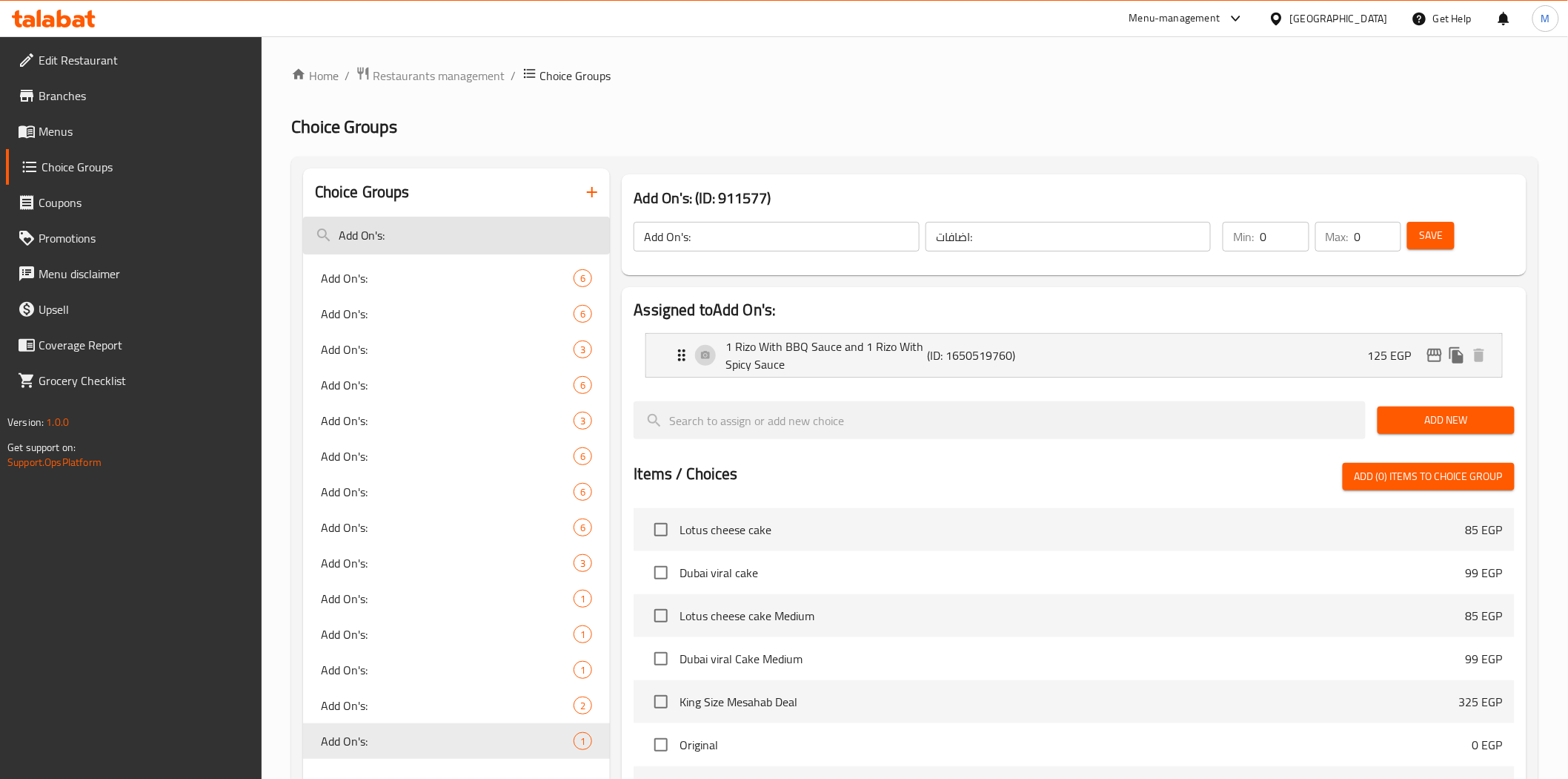
click at [409, 241] on input "Add On's:" at bounding box center [457, 235] width 308 height 38
type input "ADD ON'S:"
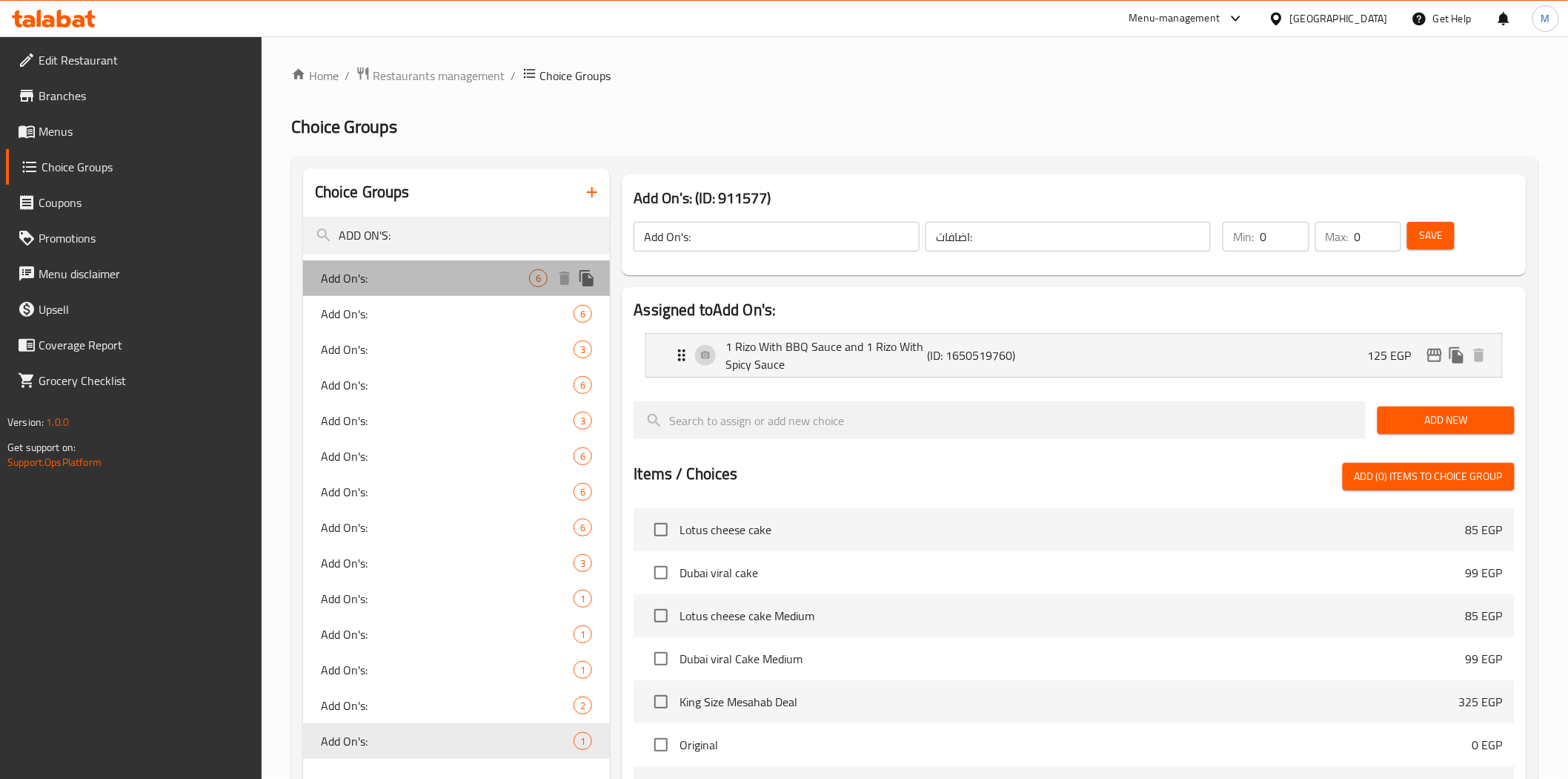
click at [366, 293] on div "Add On's: 6" at bounding box center [457, 278] width 308 height 36
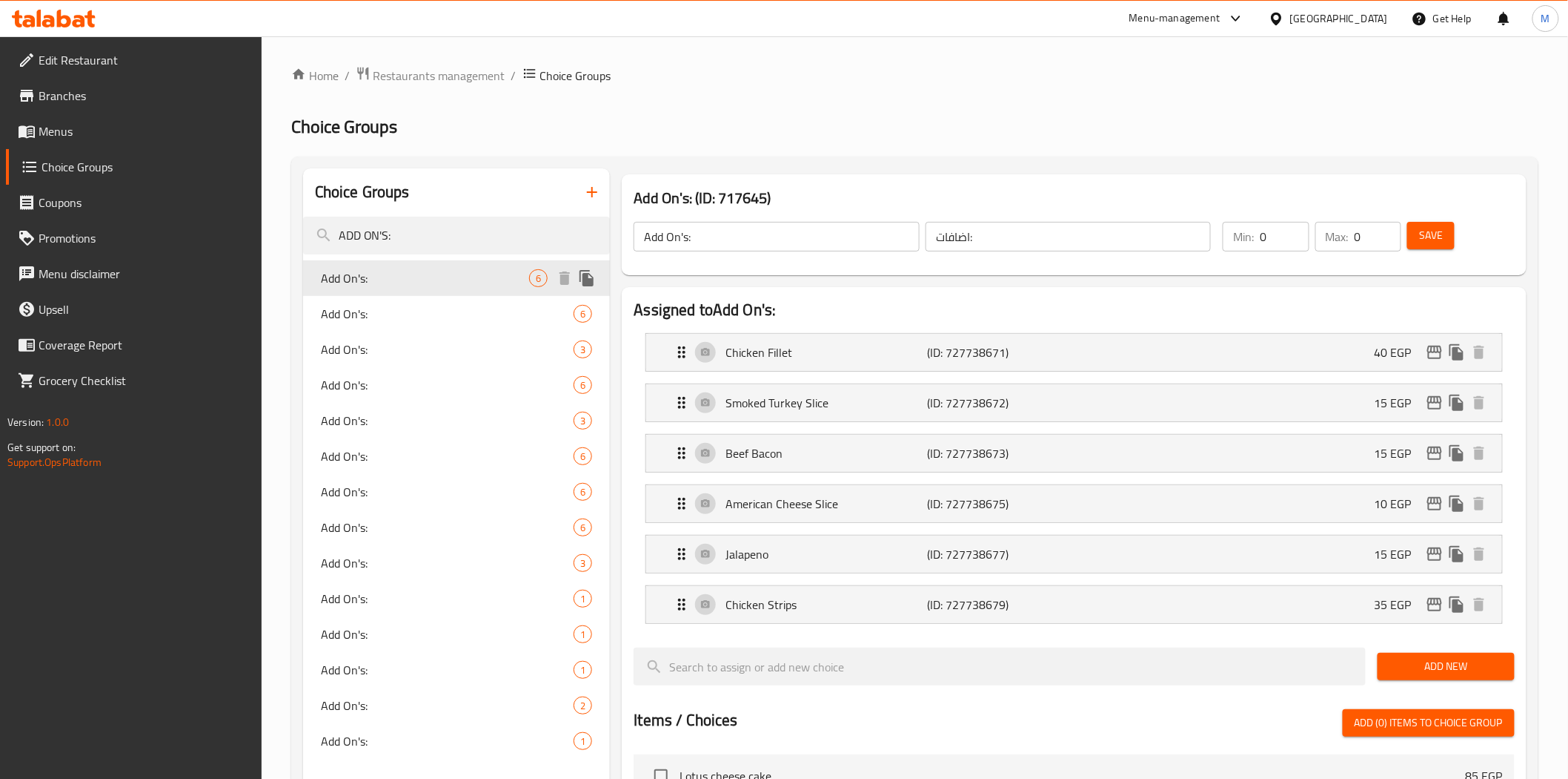
type input "الإضافات:"
click at [375, 321] on span "Add On's:" at bounding box center [426, 314] width 209 height 18
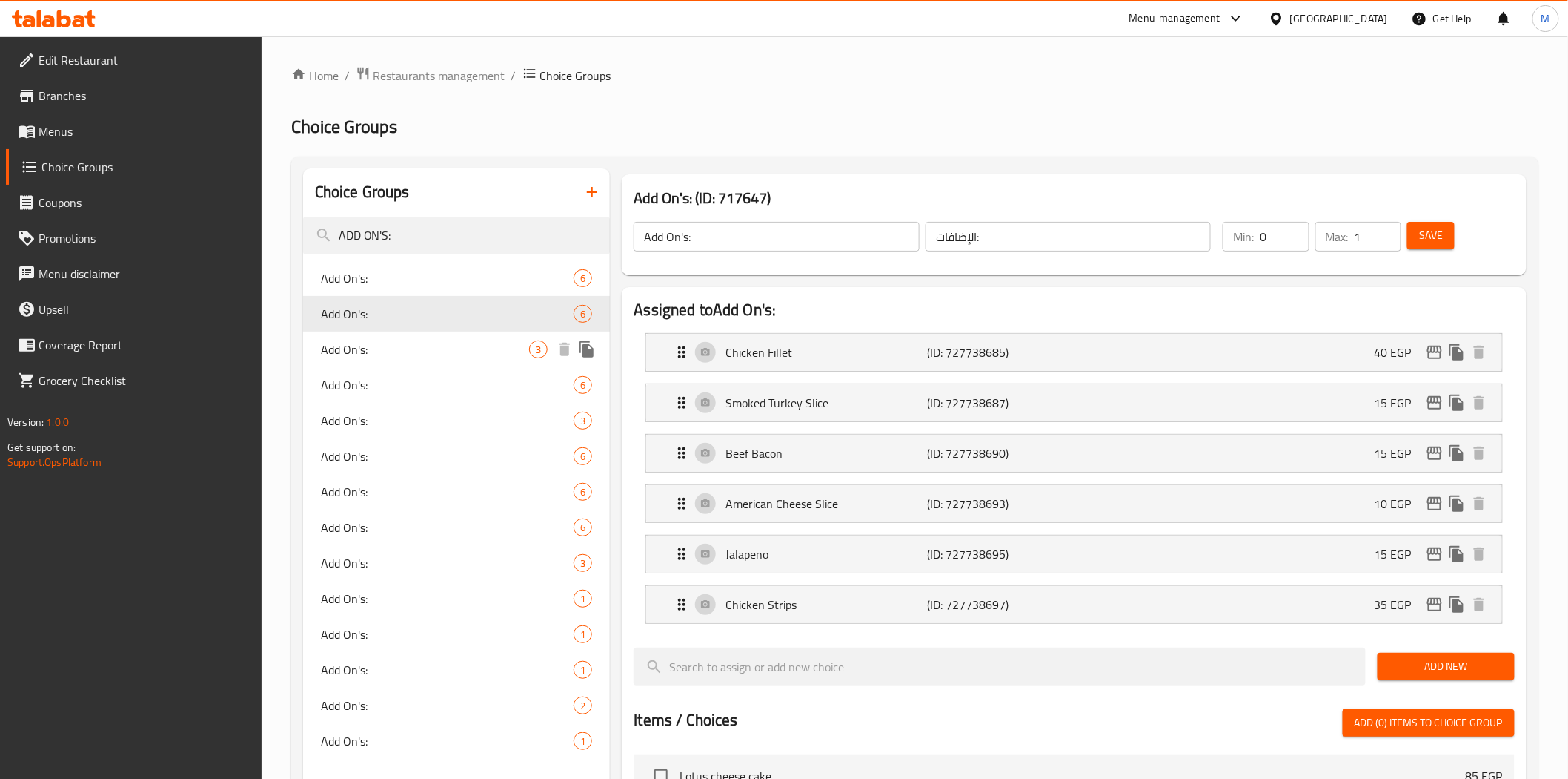
click at [342, 353] on span "Add On's:" at bounding box center [426, 350] width 209 height 18
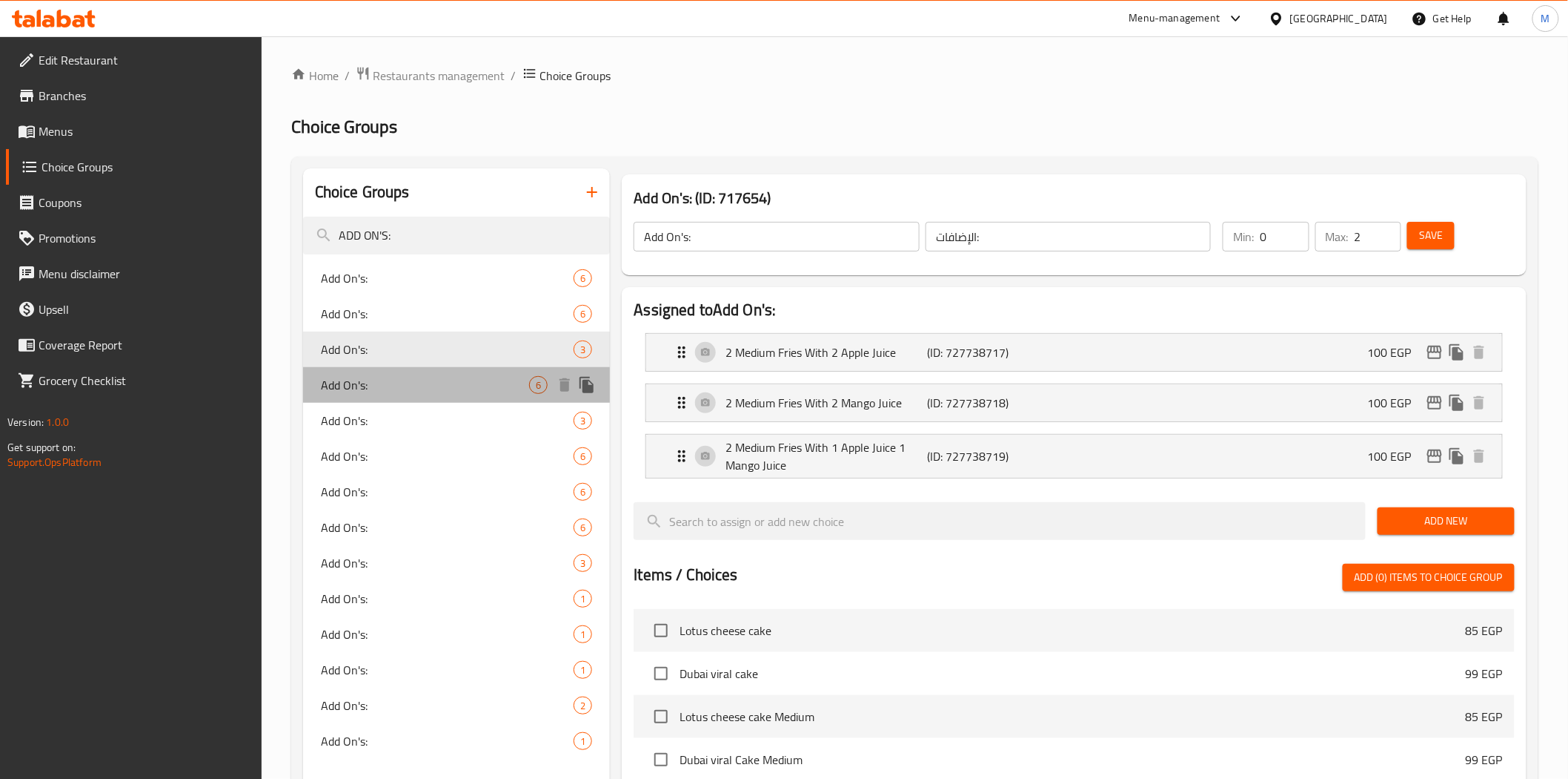
click at [366, 386] on span "Add On's:" at bounding box center [426, 385] width 209 height 18
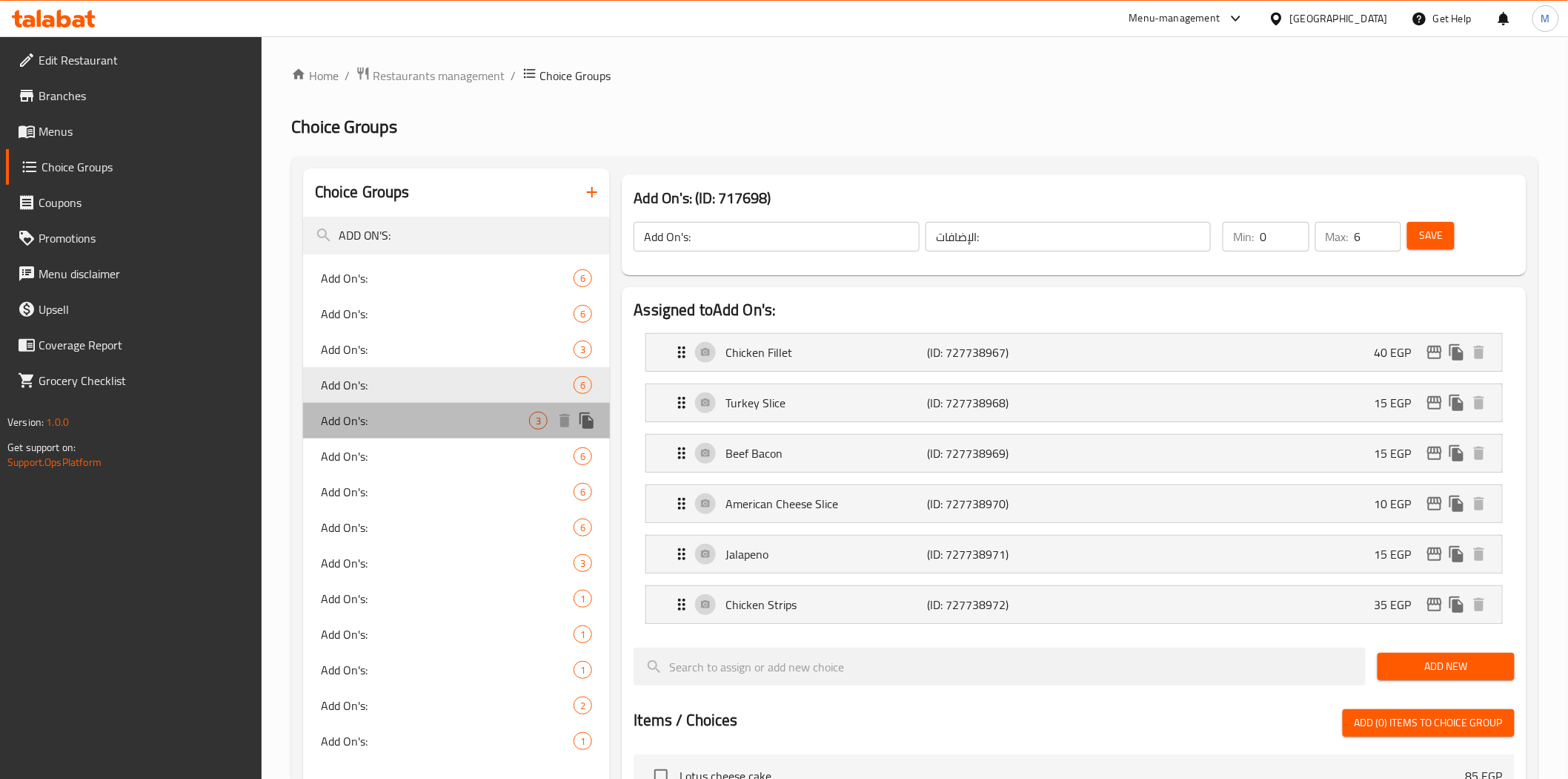
click at [367, 428] on span "Add On's:" at bounding box center [426, 420] width 209 height 18
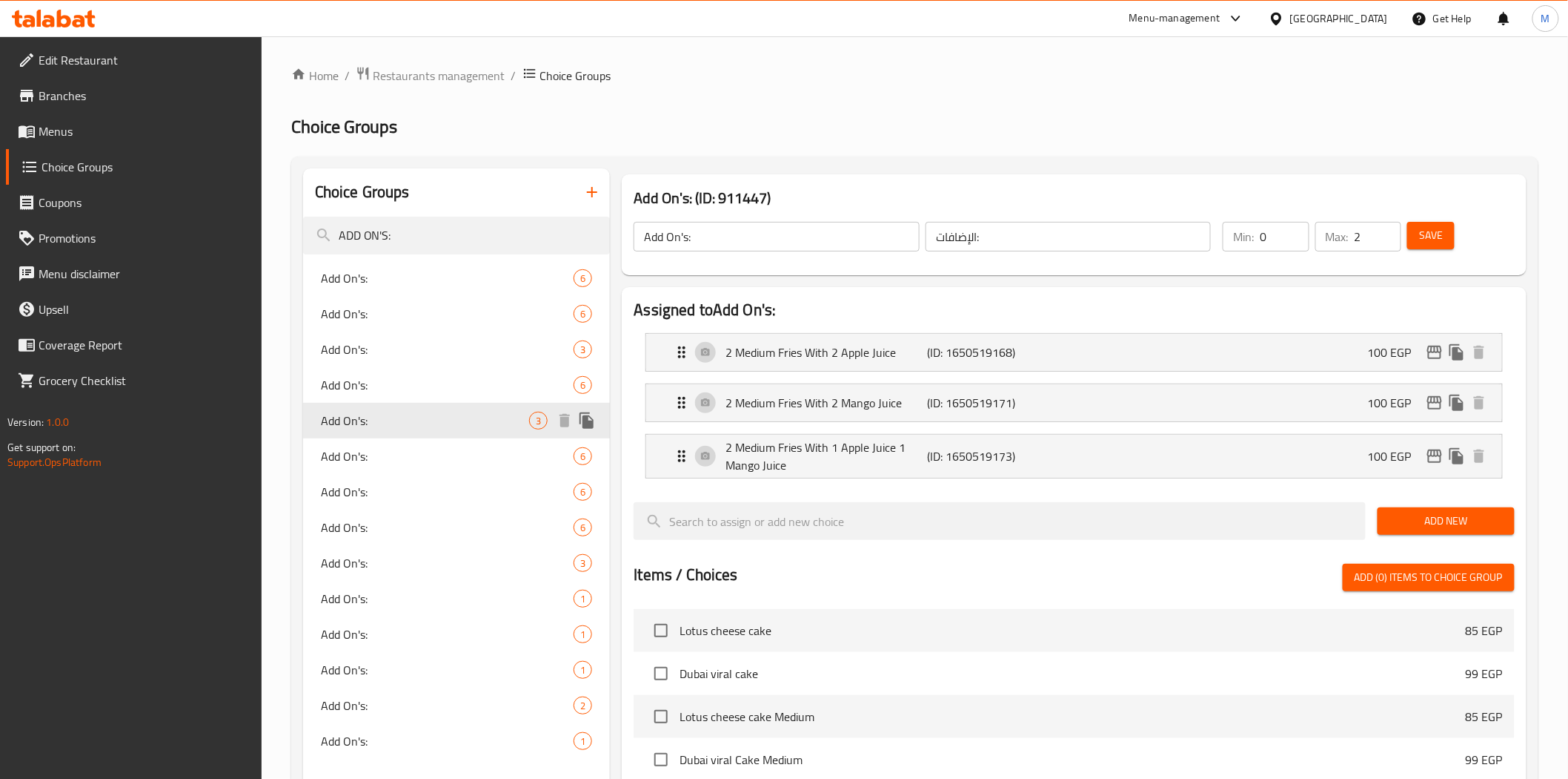
click at [303, 402] on div "Add On's: 3" at bounding box center [457, 420] width 308 height 36
click at [373, 461] on span "Add On's:" at bounding box center [426, 456] width 209 height 18
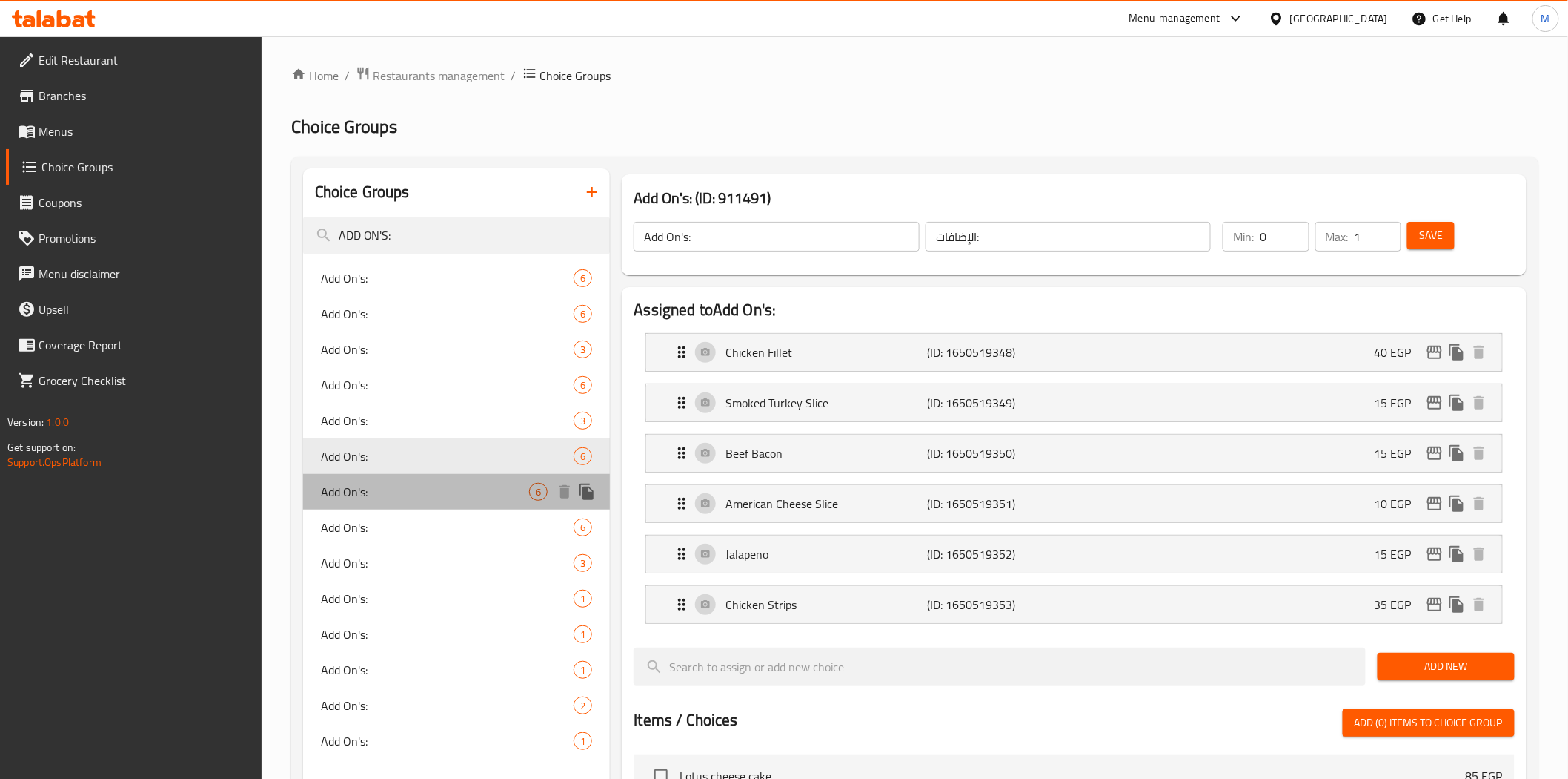
click at [367, 503] on div "Add On's: 6" at bounding box center [457, 492] width 308 height 36
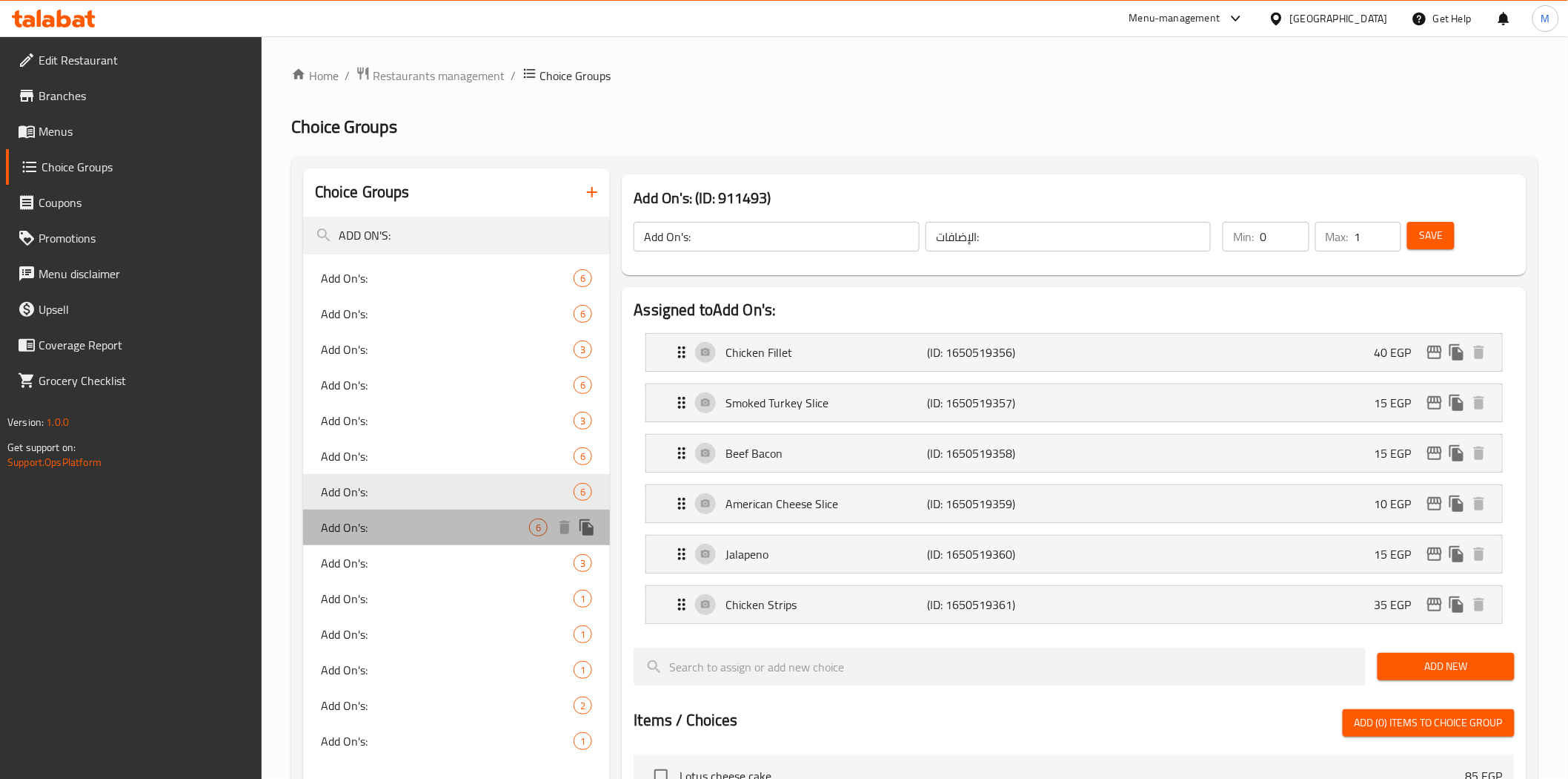
click at [361, 528] on span "Add On's:" at bounding box center [426, 528] width 209 height 18
type input "6"
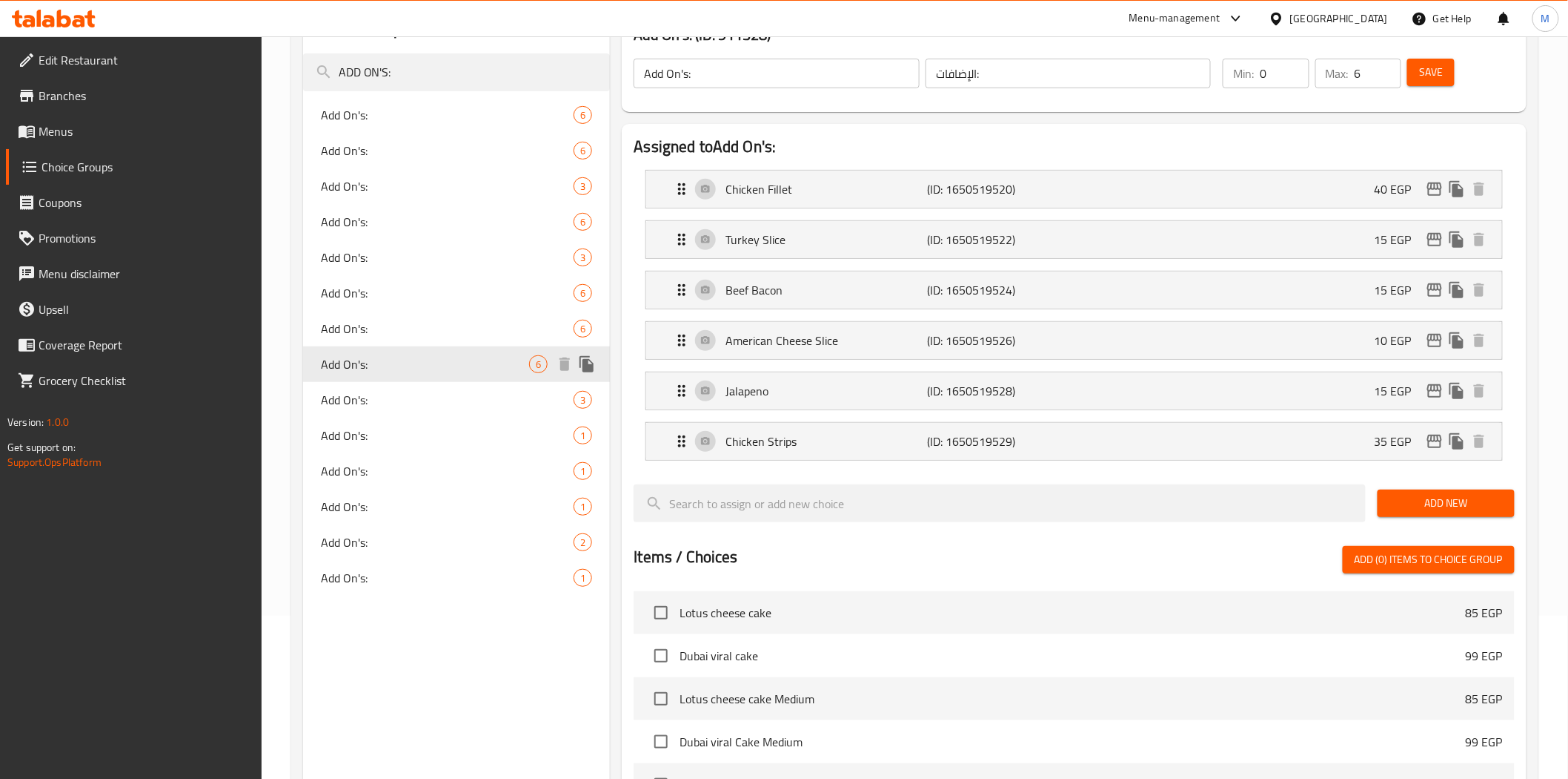
scroll to position [165, 0]
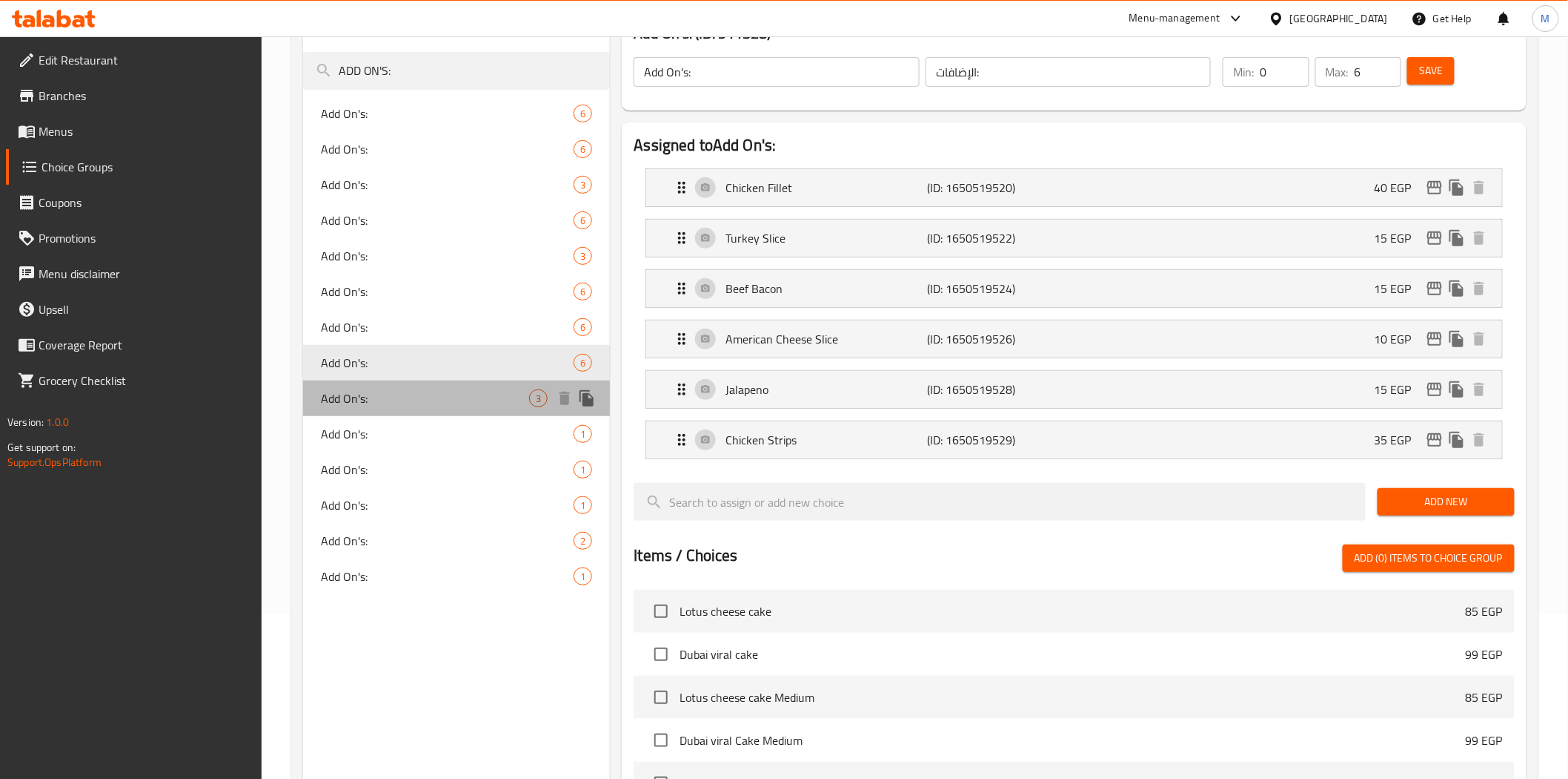
click at [349, 406] on span "Add On's:" at bounding box center [426, 398] width 209 height 18
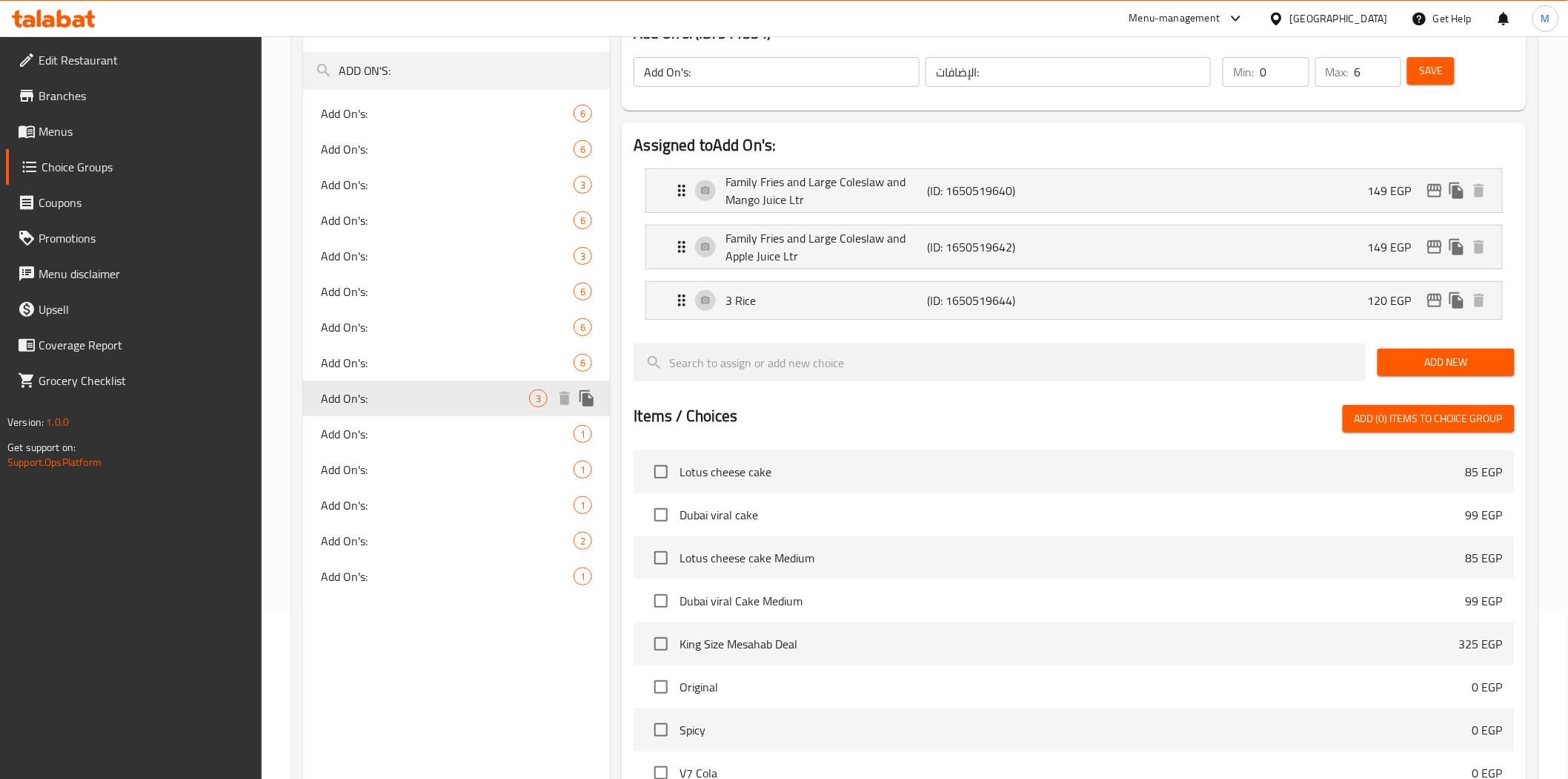
type input "اضافات:"
type input "0"
click at [357, 436] on span "Add On's:" at bounding box center [426, 434] width 209 height 18
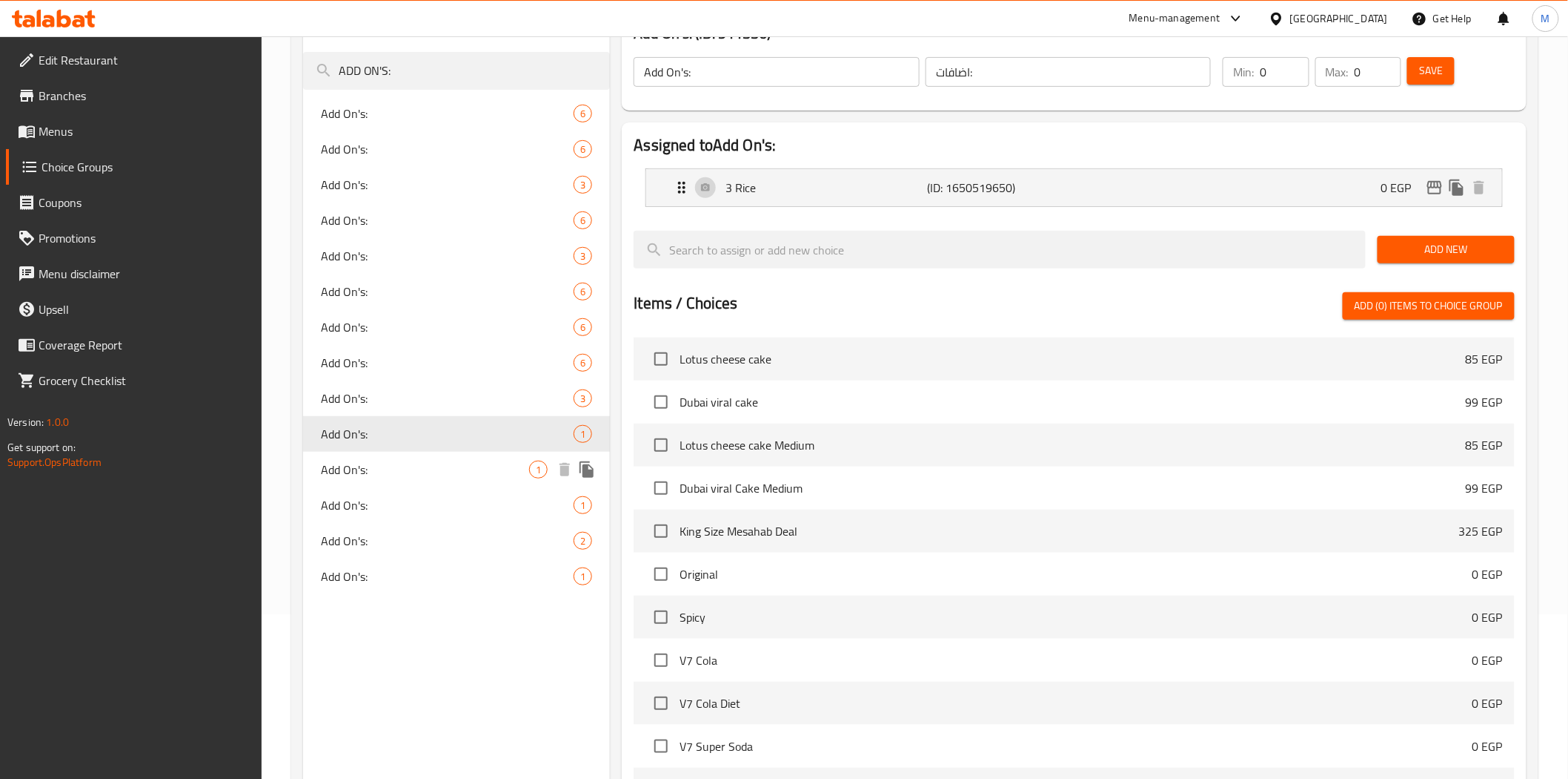
click at [362, 470] on span "Add On's:" at bounding box center [426, 470] width 209 height 18
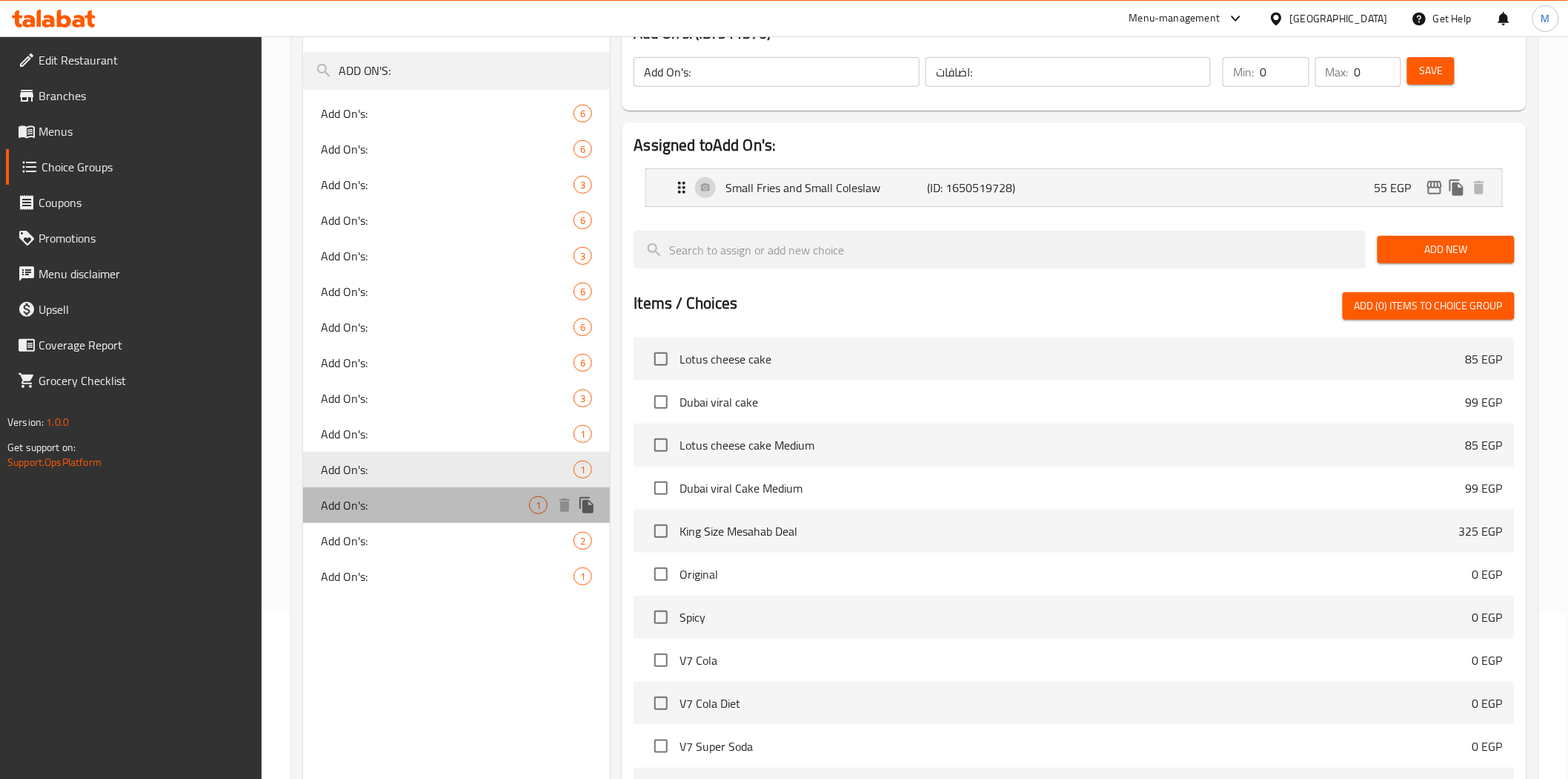
click at [366, 496] on span "Add On's:" at bounding box center [426, 505] width 209 height 18
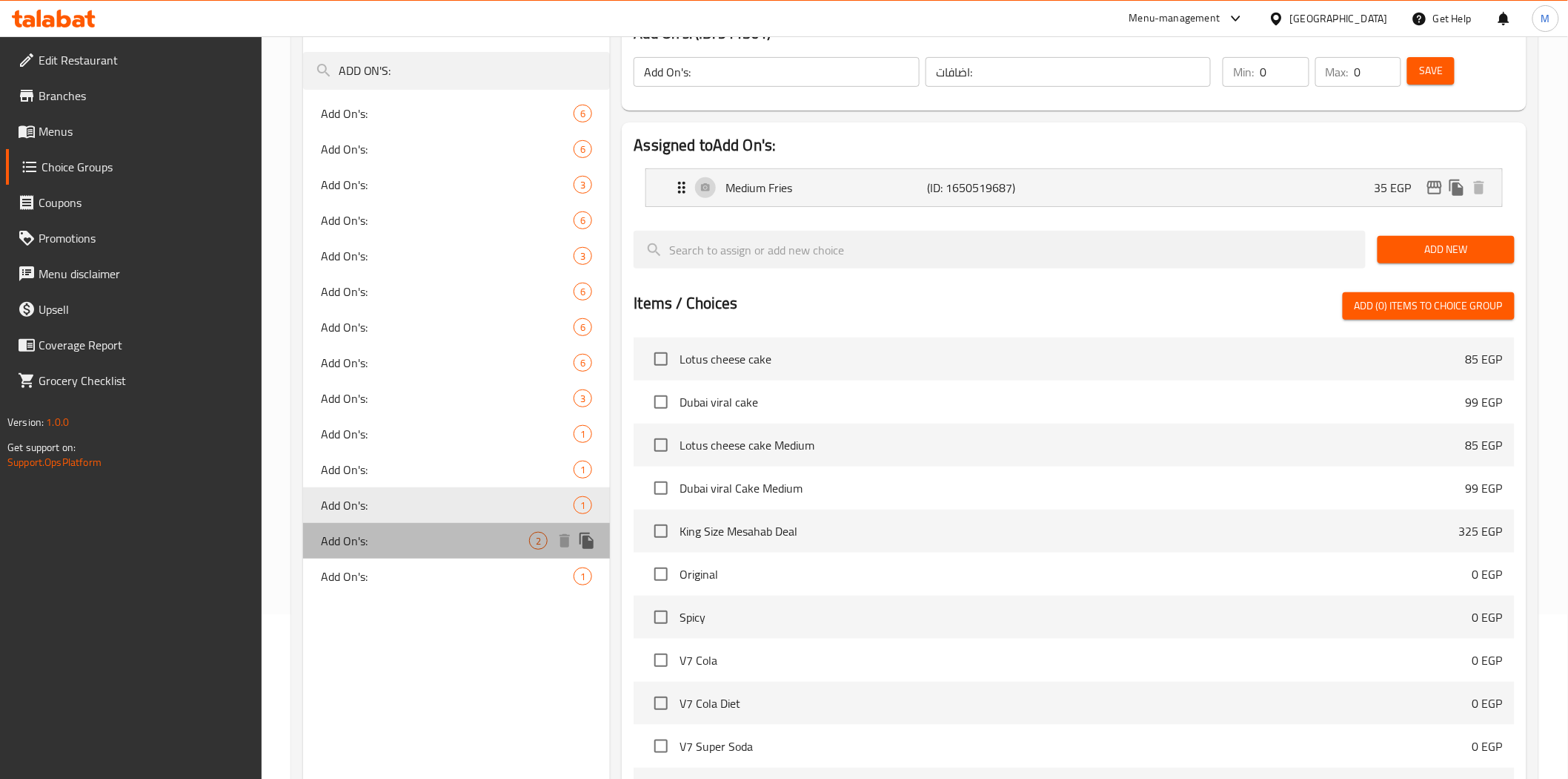
click at [364, 531] on span "Add On's:" at bounding box center [426, 540] width 209 height 18
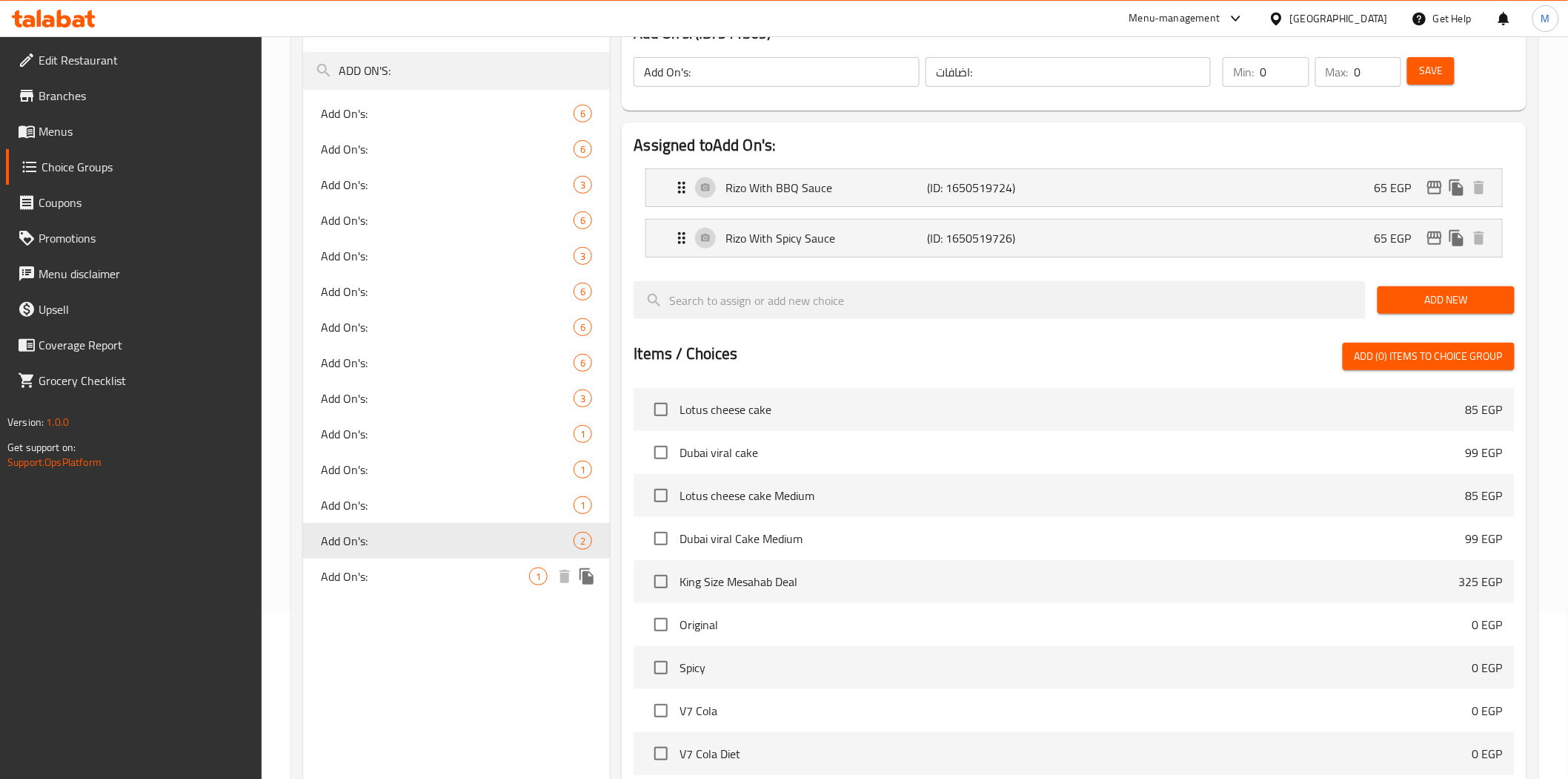
click at [364, 576] on span "Add On's:" at bounding box center [426, 576] width 209 height 18
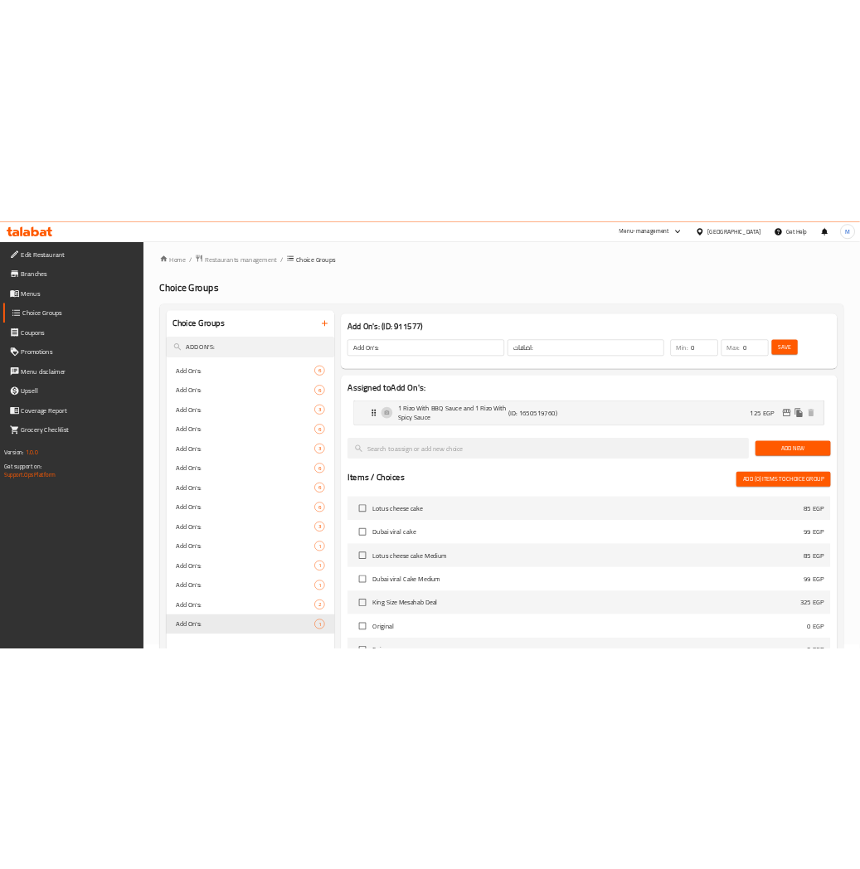
scroll to position [0, 0]
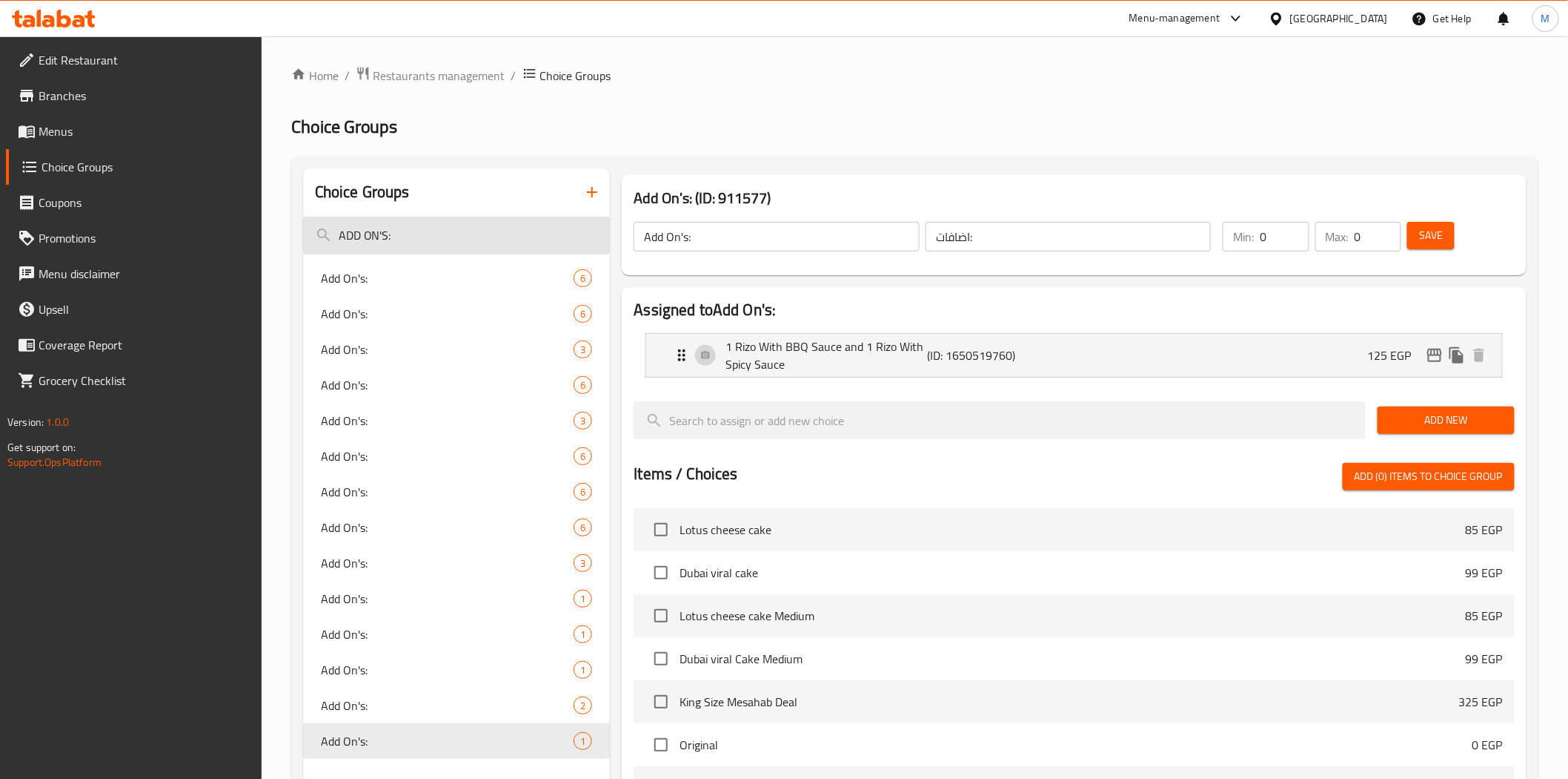
click at [384, 237] on input "ADD ON'S:" at bounding box center [457, 235] width 308 height 38
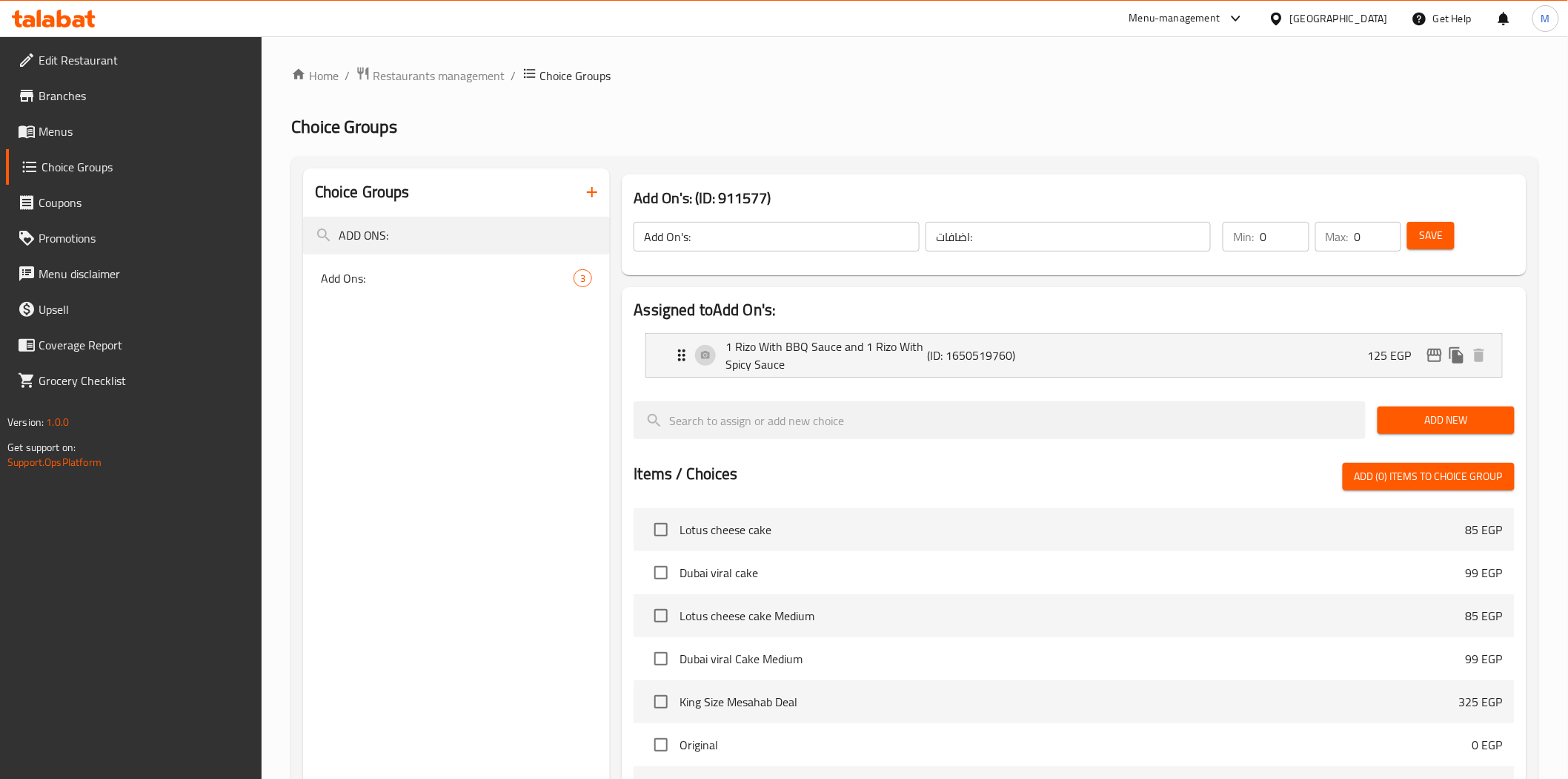
type input "ADD ONS:"
click at [358, 291] on div "Add Ons: 3" at bounding box center [457, 278] width 308 height 36
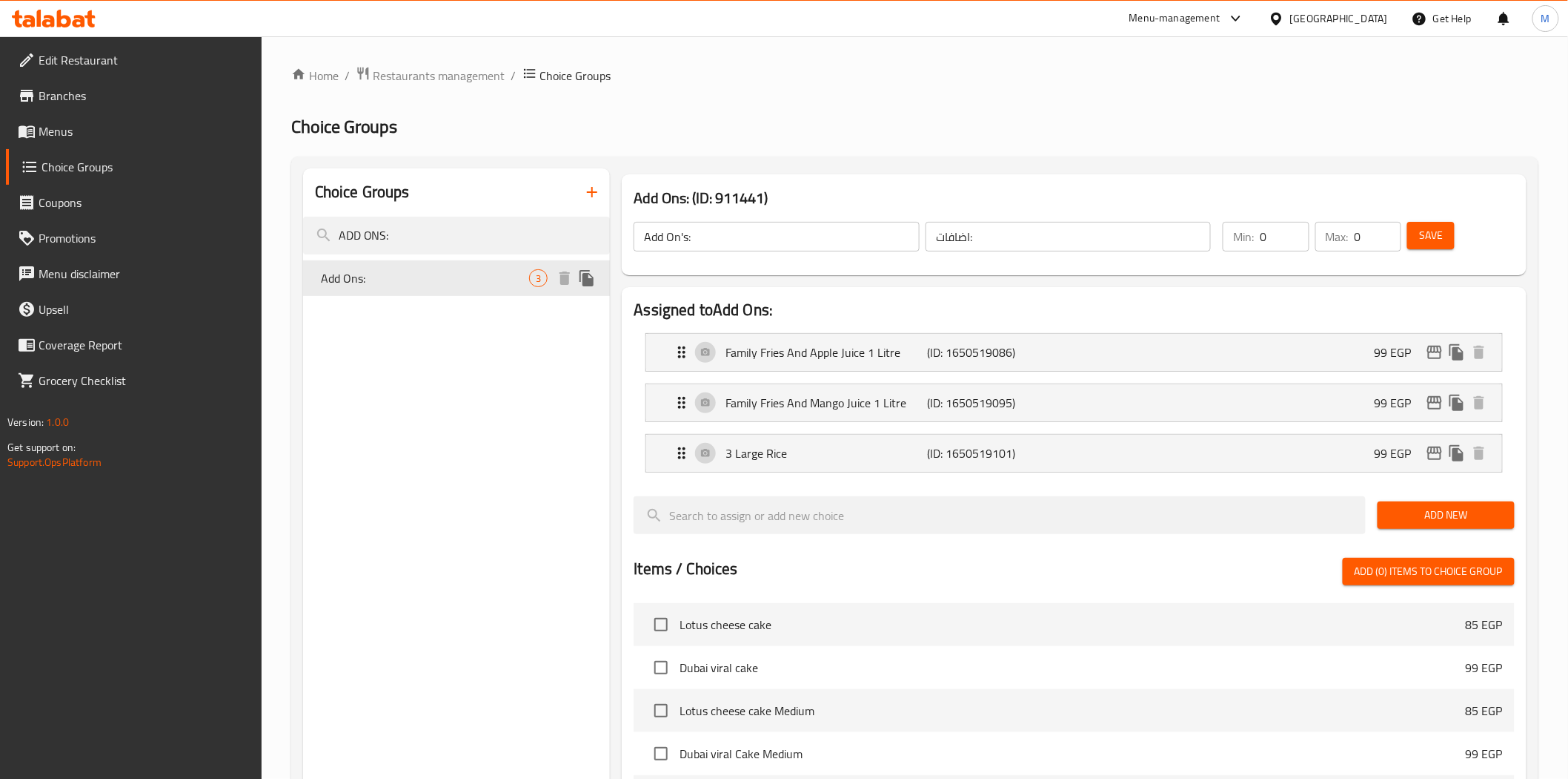
type input "Add Ons:"
type input "اللإضافات:"
click at [646, 334] on div "Family Fries And Apple Juice 1 Litre (ID: 1650519086) 99 EGP" at bounding box center [1074, 351] width 856 height 37
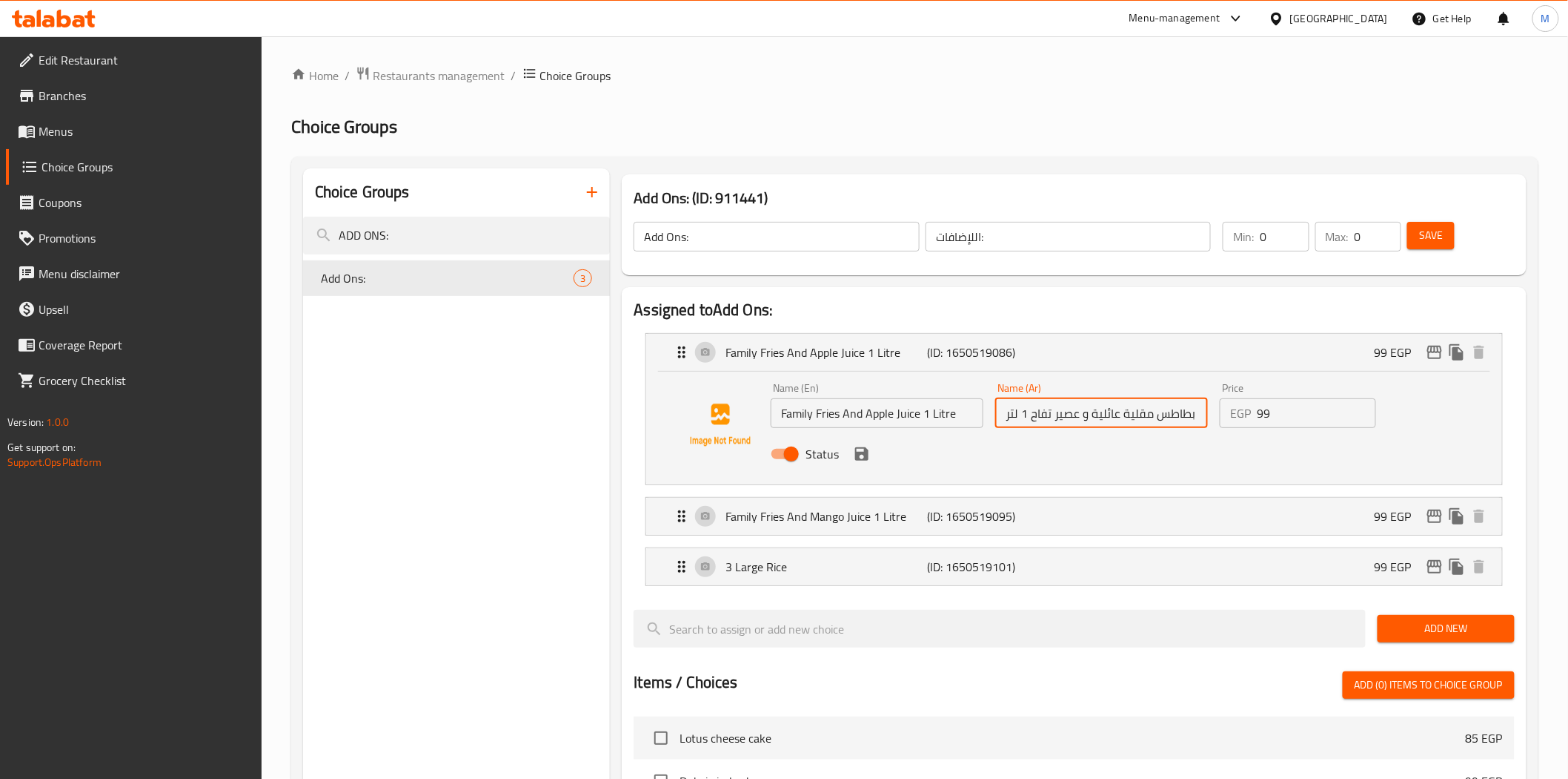
drag, startPoint x: 1083, startPoint y: 411, endPoint x: 1031, endPoint y: 411, distance: 52.0
click at [1031, 411] on input "بطاطس مقلية عائلية و عصير تفاح 1 لتر" at bounding box center [1101, 412] width 213 height 30
click at [1004, 412] on input "بطاطس مقلية عائلية وفى كولا 1 لتر" at bounding box center [1101, 412] width 213 height 30
type input "بطاطس مقلية عائلية وفى كولا"
click at [971, 417] on input "Family Fries And Apple Juice 1 Litre" at bounding box center [877, 412] width 213 height 30
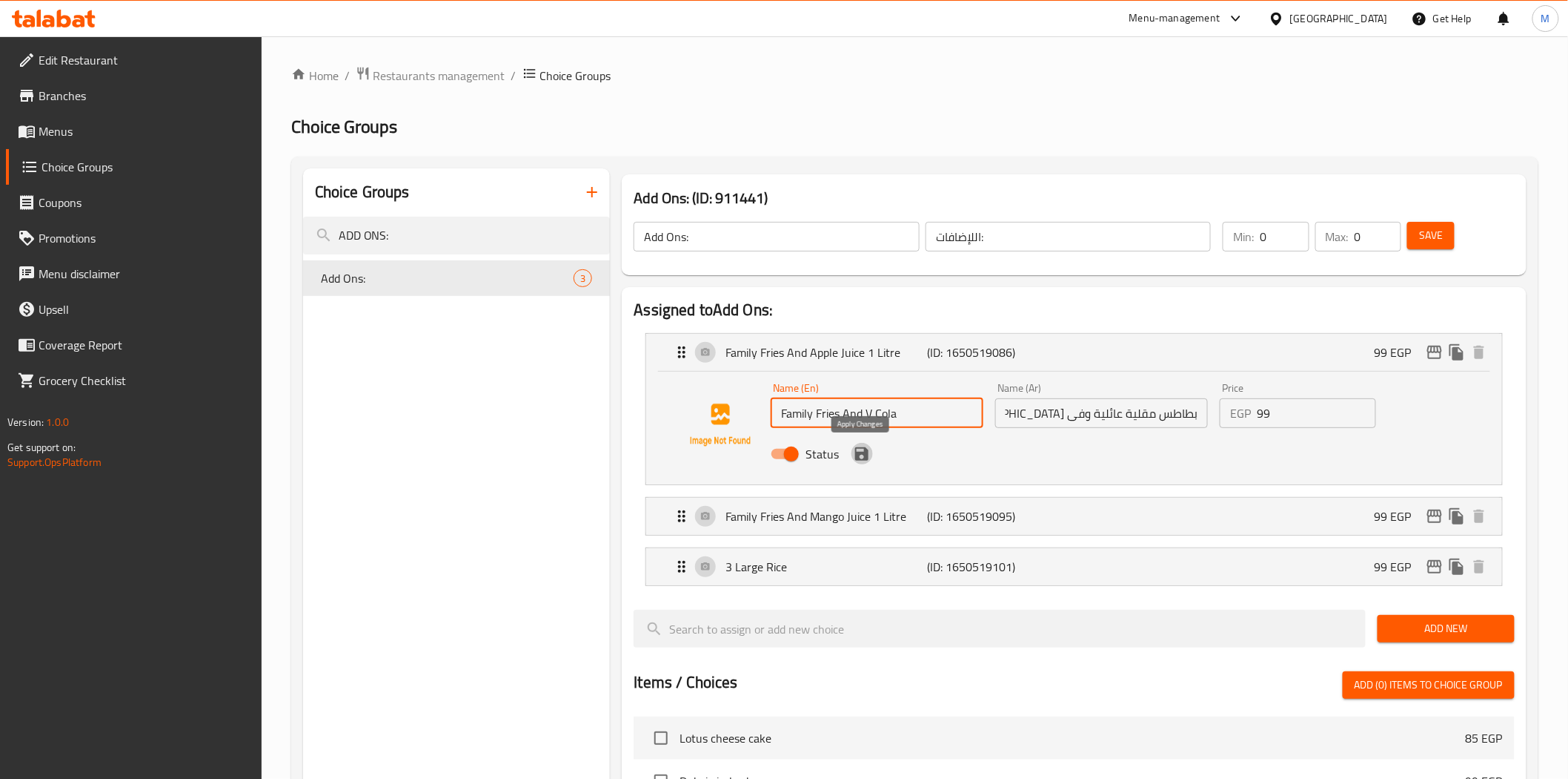
click at [868, 458] on icon "save" at bounding box center [862, 453] width 13 height 13
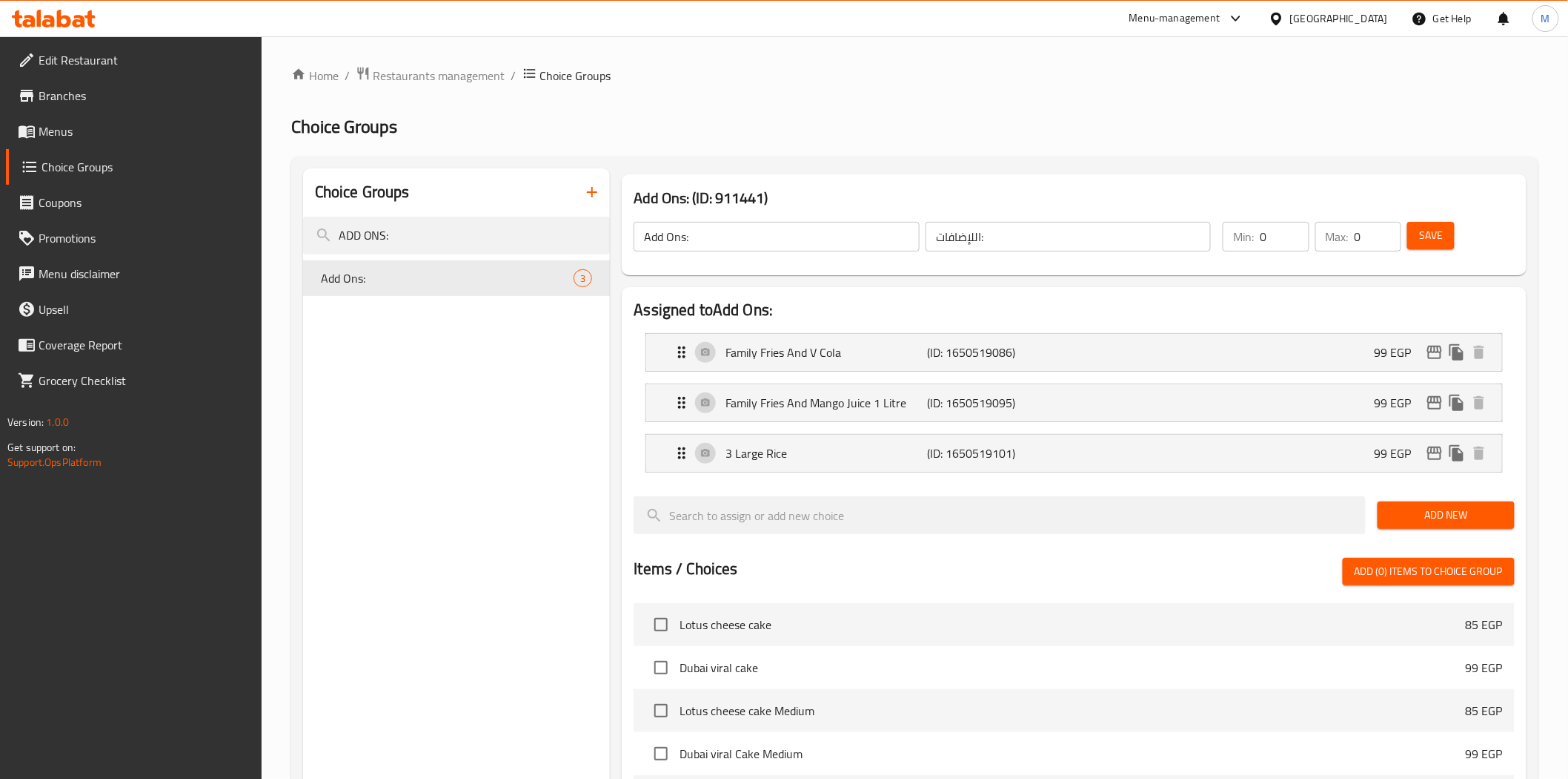
type input "Family Fries And V Cola"
click at [909, 410] on p "Family Fries And Mango Juice 1 Litre" at bounding box center [827, 402] width 202 height 18
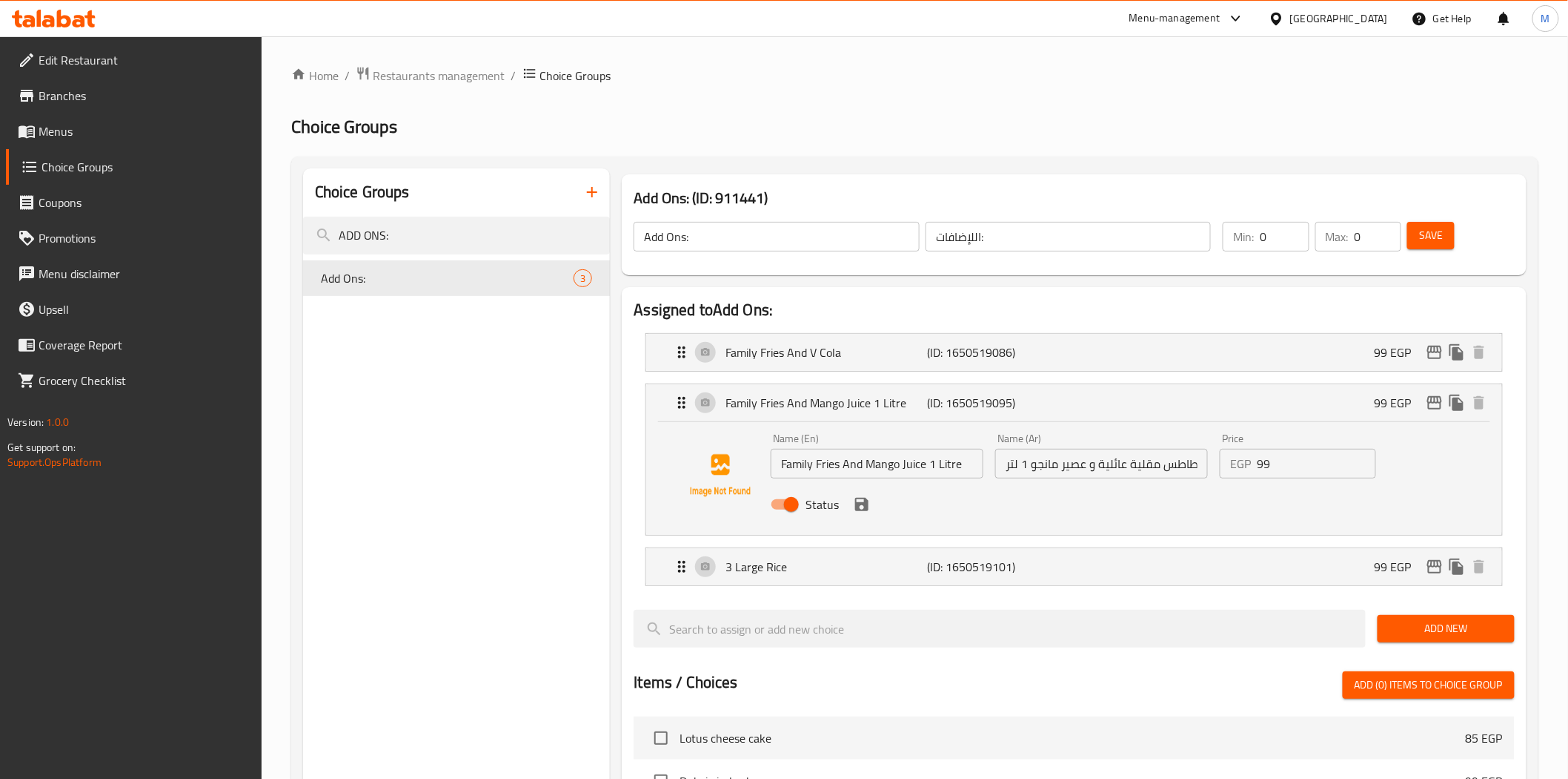
click at [973, 471] on input "Family Fries And Mango Juice 1 Litre" at bounding box center [877, 463] width 213 height 30
type input "Family Fries And V Cola"
drag, startPoint x: 1094, startPoint y: 461, endPoint x: 1086, endPoint y: 468, distance: 10.6
click at [1094, 461] on input "بطاطس مقلية عائلية و عصير مانجو 1 لتر" at bounding box center [1101, 463] width 213 height 30
drag, startPoint x: 1086, startPoint y: 465, endPoint x: 964, endPoint y: 463, distance: 122.0
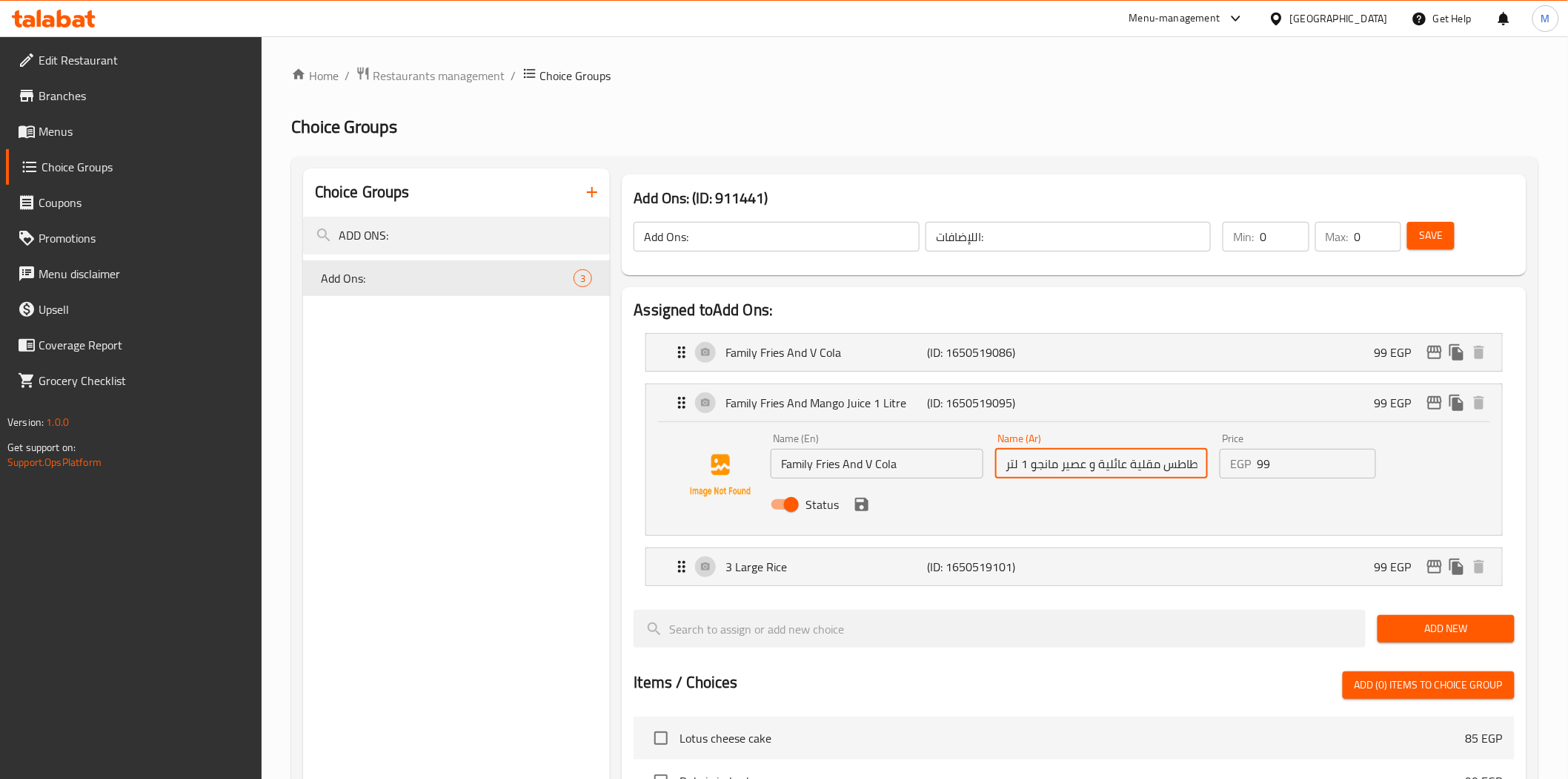
click at [964, 463] on div "Name (En) Family Fries And V Cola Name (En) Name (Ar) بطاطس مقلية عائلية و عصير…" at bounding box center [1102, 476] width 674 height 97
click at [862, 507] on icon "save" at bounding box center [862, 504] width 18 height 18
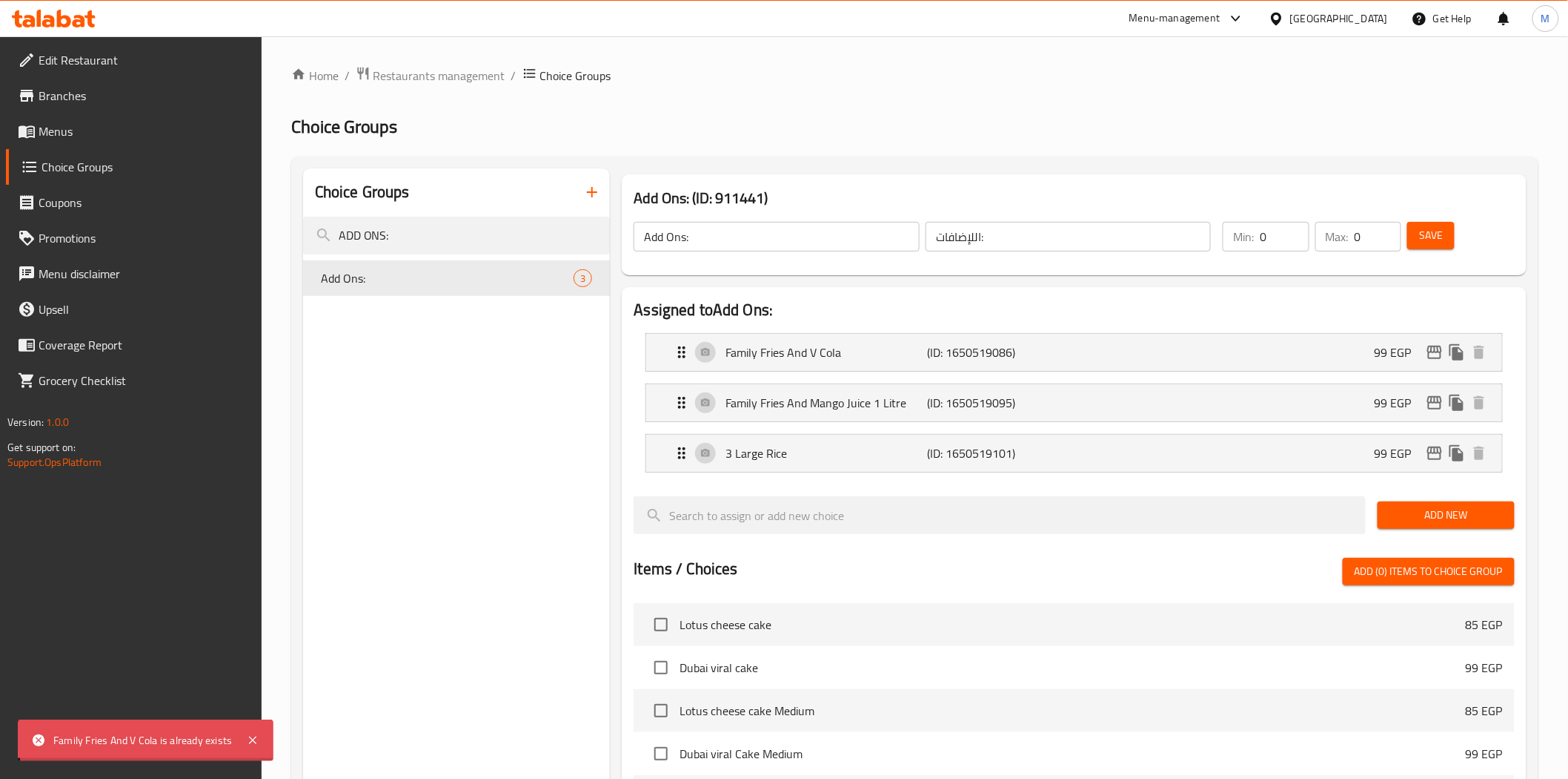
type input "بطاطس مقلية عائلية و وفى كولا"
click at [892, 412] on div "Family Fries And Mango Juice 1 Litre (ID: 1650519095) 99 EGP" at bounding box center [1078, 402] width 811 height 37
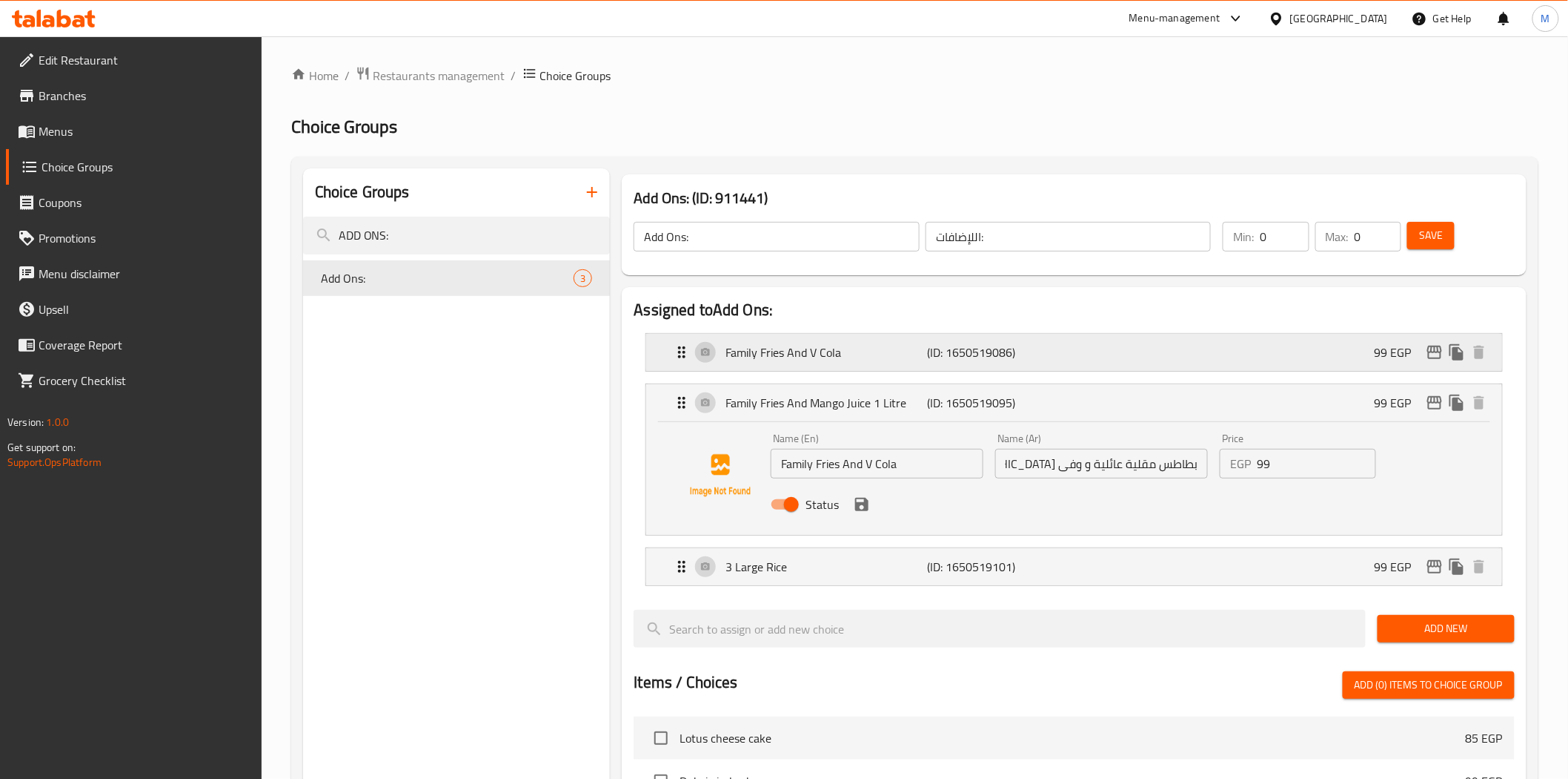
click at [883, 351] on p "Family Fries And V Cola" at bounding box center [827, 352] width 202 height 18
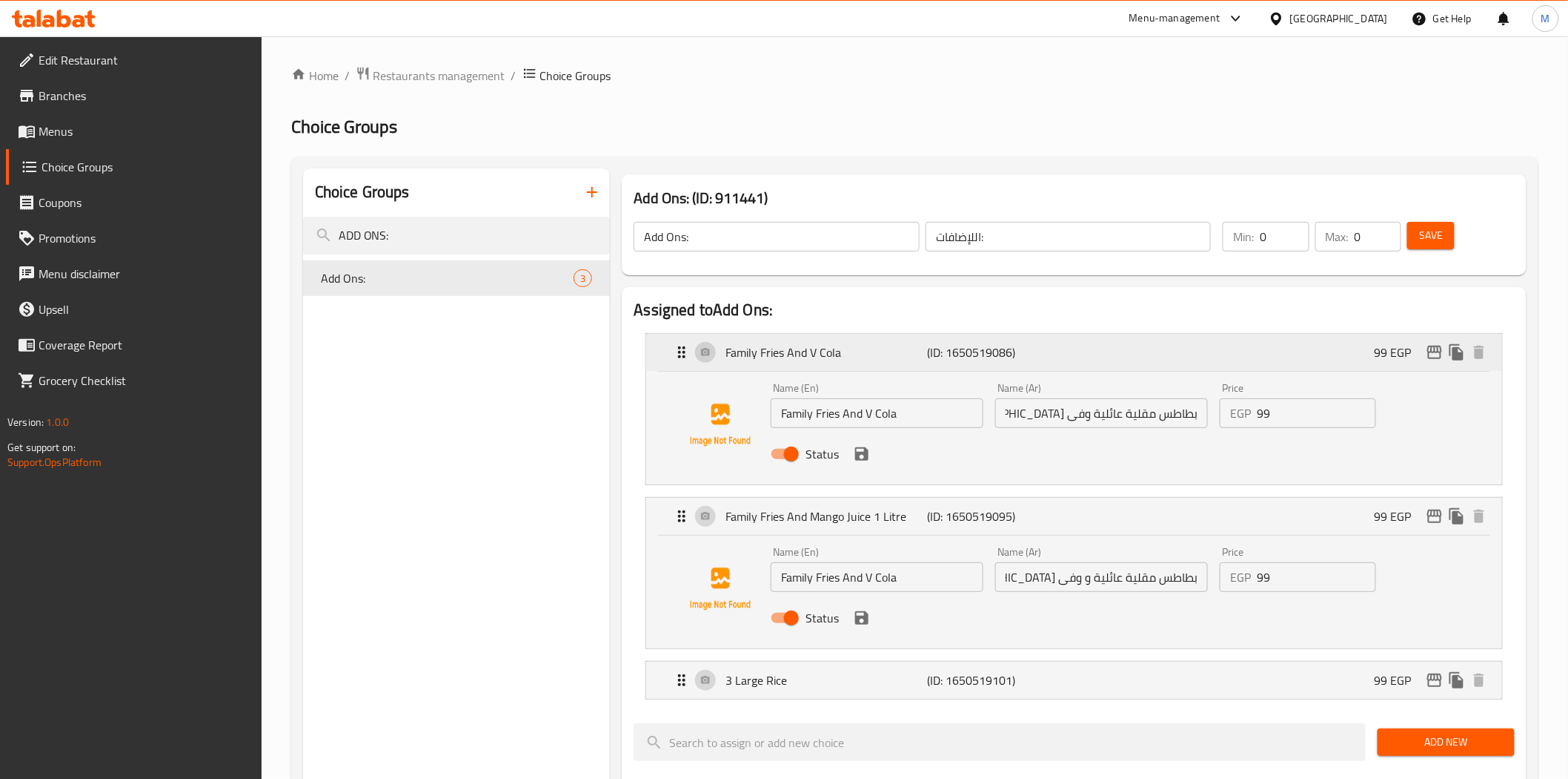
click at [883, 351] on p "Family Fries And V Cola" at bounding box center [827, 352] width 202 height 18
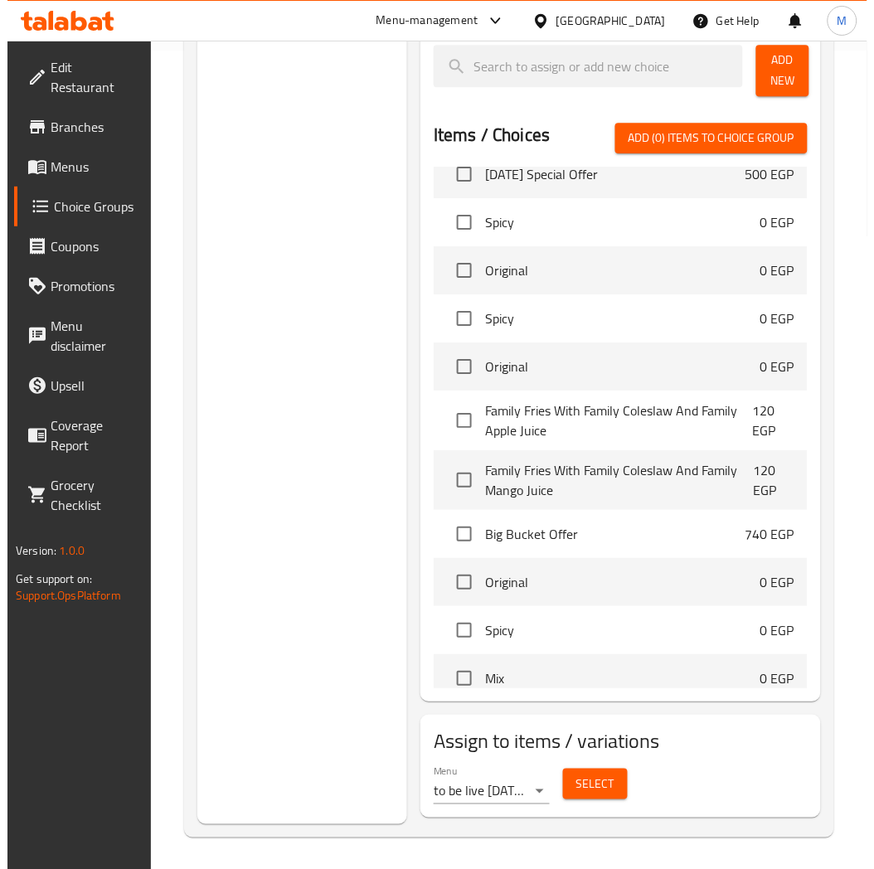
scroll to position [819, 0]
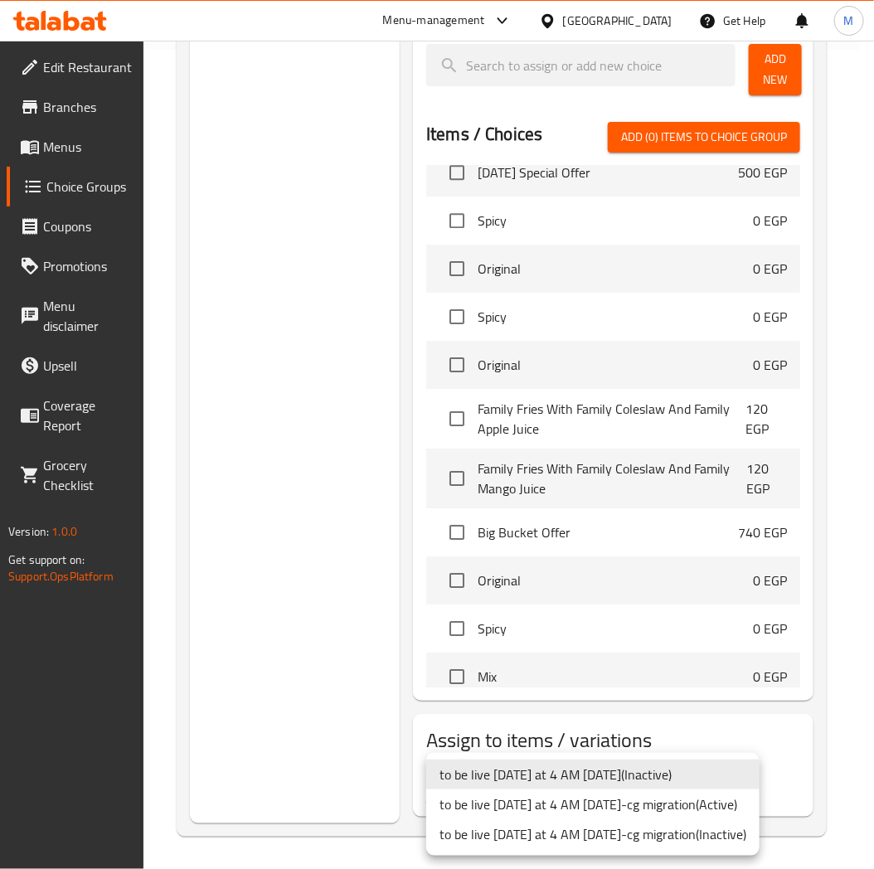
click at [542, 798] on li "to be live tomorrow at 4 AM 2/5/2023-cg migration ( Active )" at bounding box center [592, 804] width 333 height 30
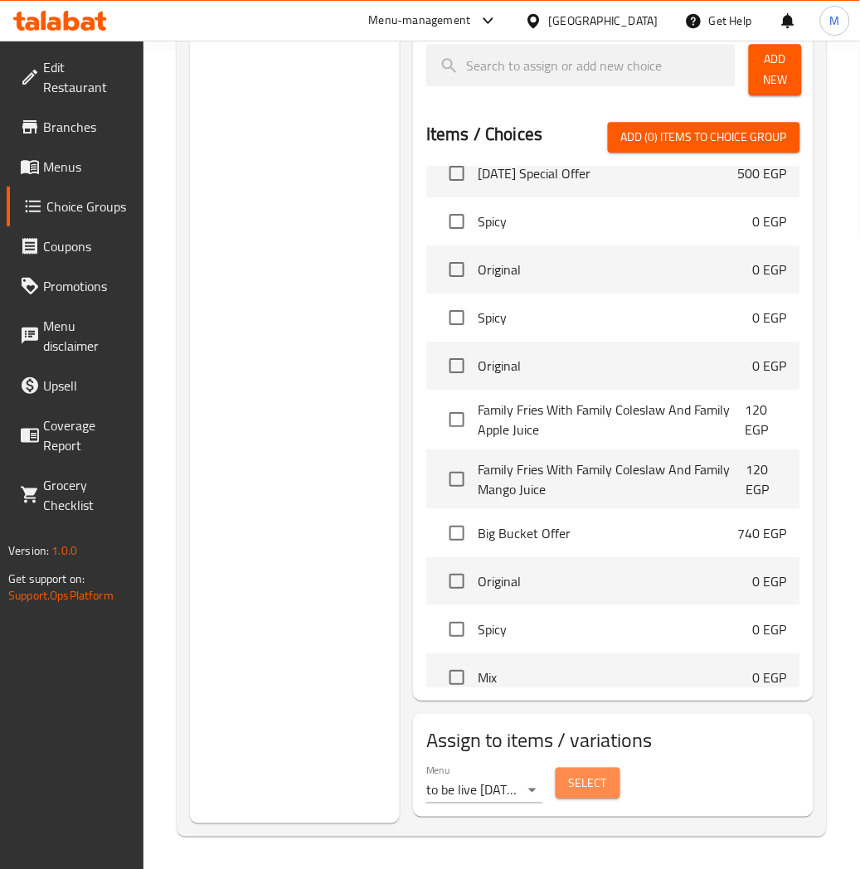
click at [592, 785] on span "Select" at bounding box center [588, 783] width 38 height 21
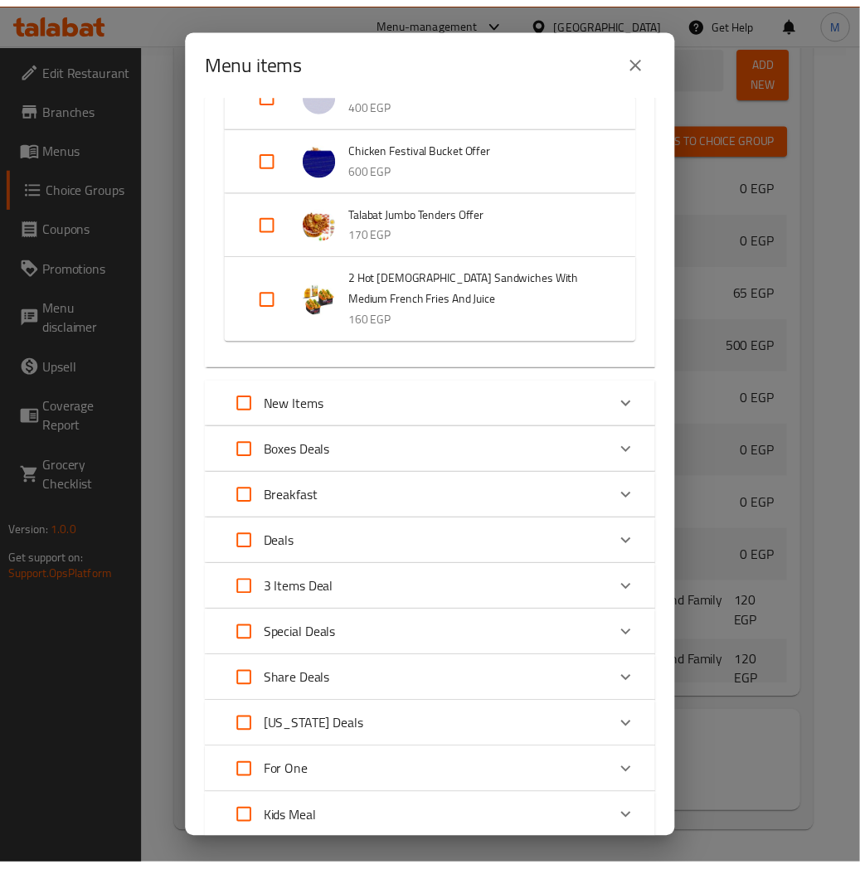
scroll to position [897, 0]
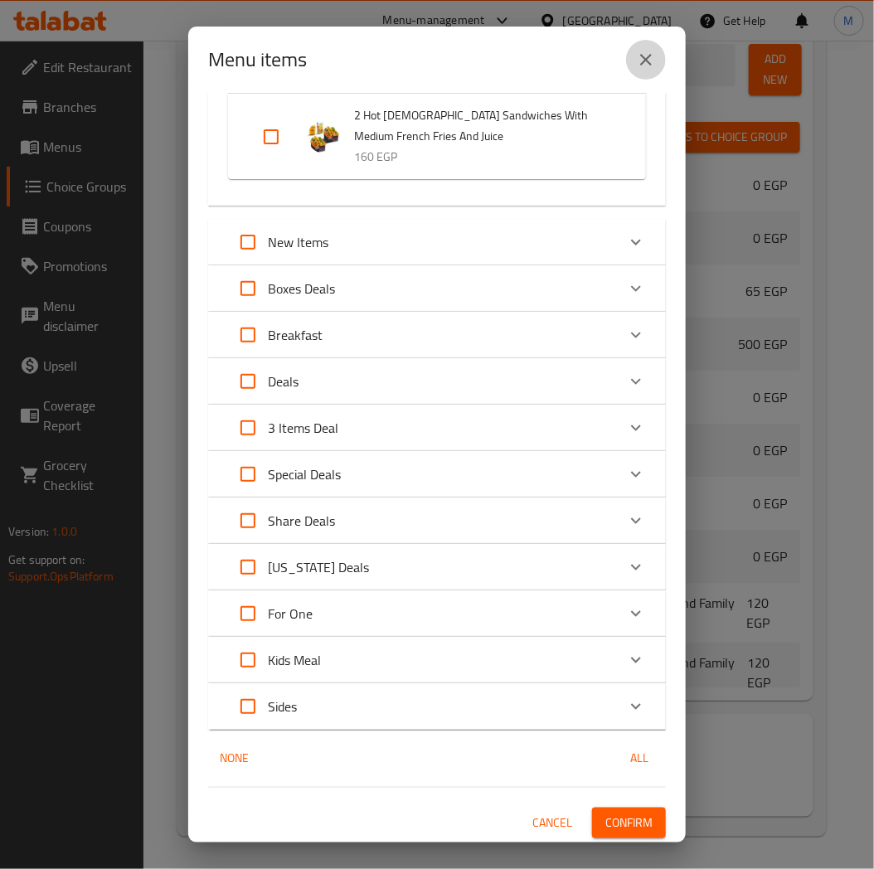
click at [659, 58] on button "close" at bounding box center [646, 60] width 40 height 40
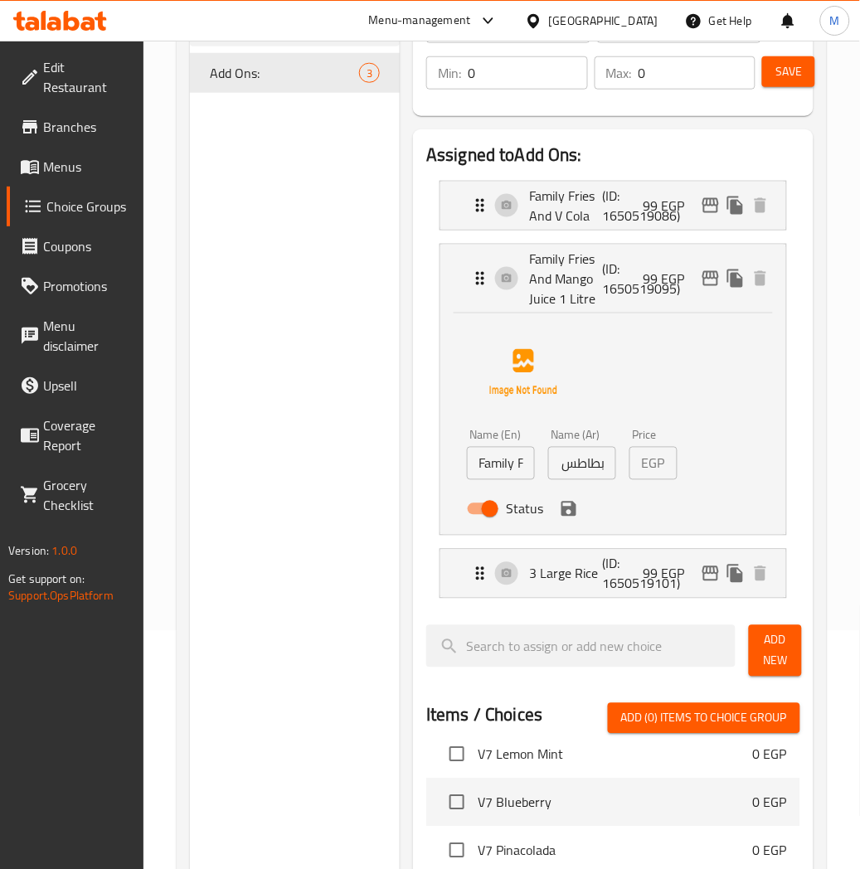
scroll to position [267, 0]
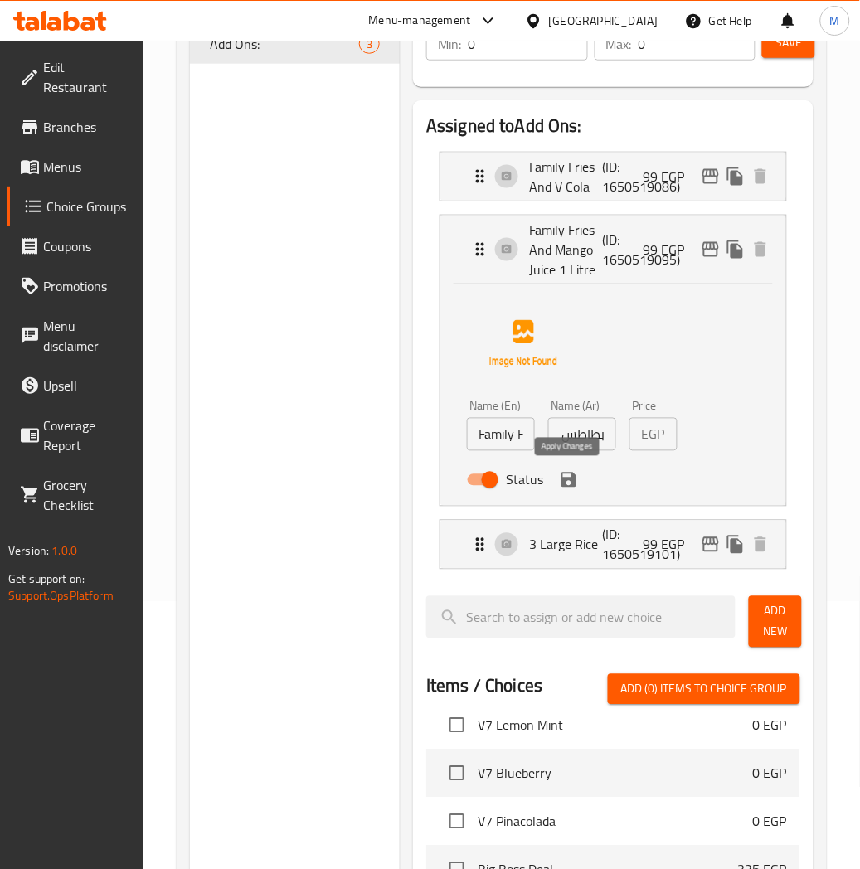
drag, startPoint x: 575, startPoint y: 486, endPoint x: 609, endPoint y: 300, distance: 188.7
click at [575, 482] on nav "Family Fries And V Cola (ID: 1650519086) 99 EGP Name (En) Family Fries And V Co…" at bounding box center [613, 360] width 374 height 444
click at [570, 487] on icon "save" at bounding box center [568, 480] width 15 height 15
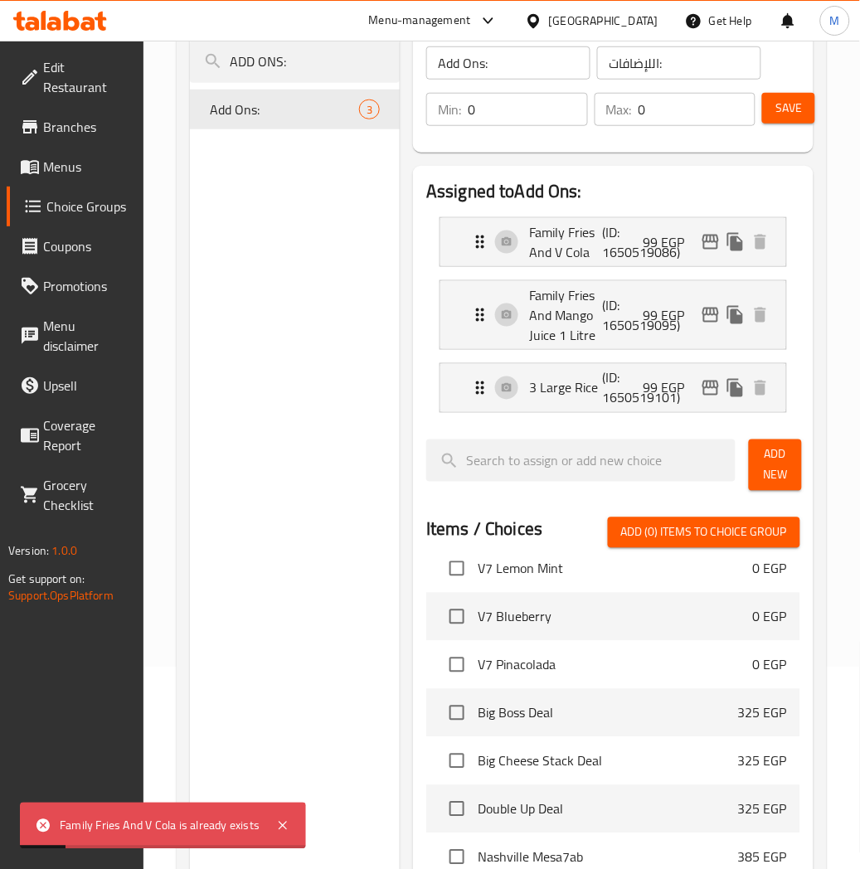
scroll to position [83, 0]
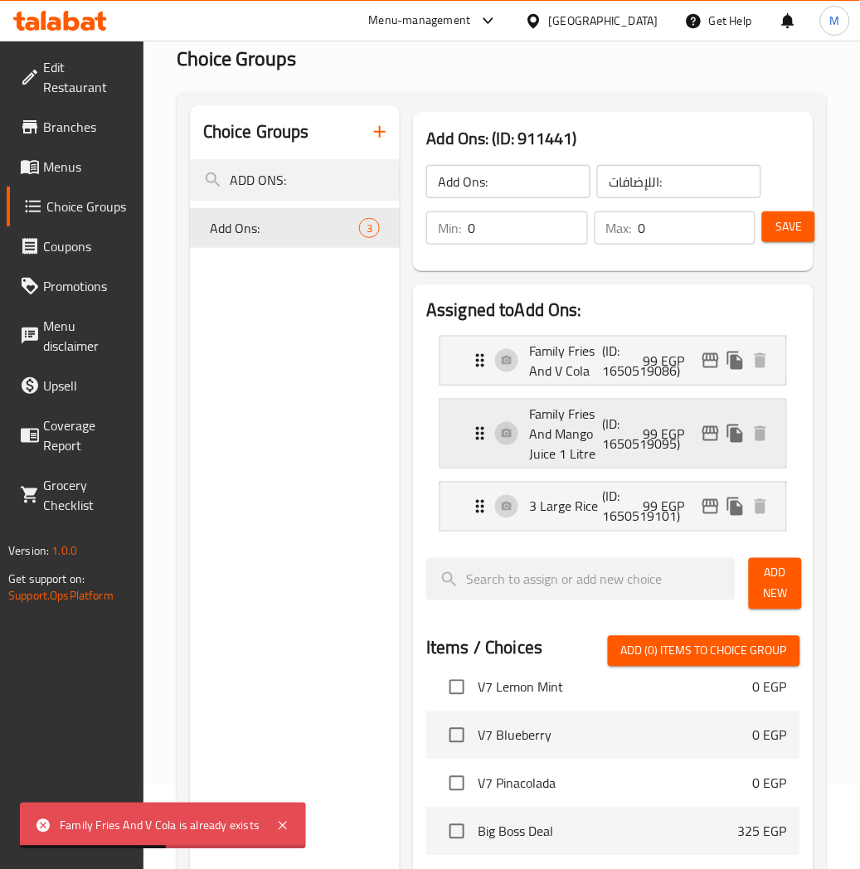
click at [581, 442] on p "Family Fries And Mango Juice 1 Litre" at bounding box center [565, 434] width 73 height 60
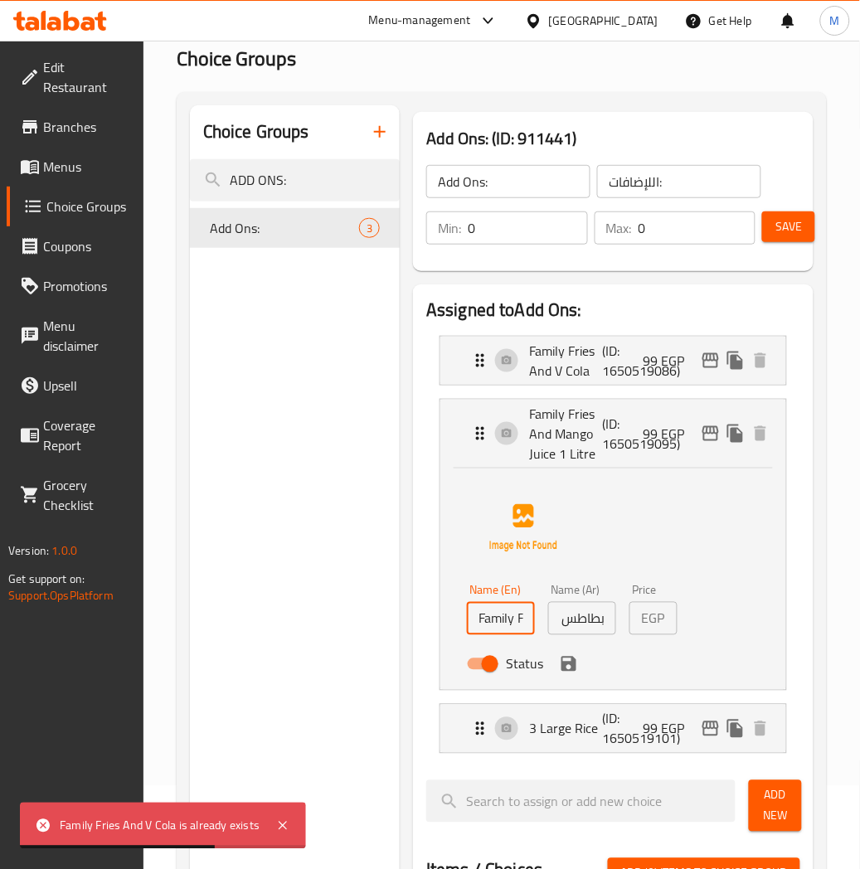
scroll to position [0, 84]
drag, startPoint x: 515, startPoint y: 625, endPoint x: 642, endPoint y: 610, distance: 127.7
click at [642, 610] on div "Name (En) Family Fries And V Cola Name (En) Name (Ar) بطاطس مقلية عائلية و وفى …" at bounding box center [582, 632] width 244 height 109
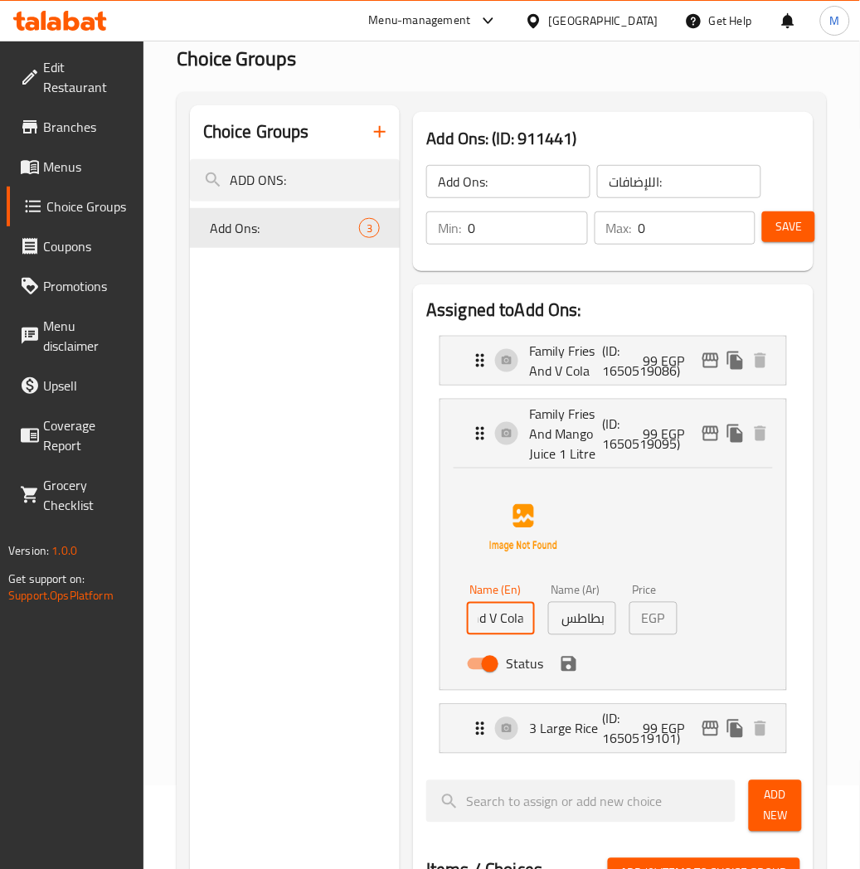
click at [504, 633] on input "Family Fries And V Cola" at bounding box center [501, 618] width 68 height 33
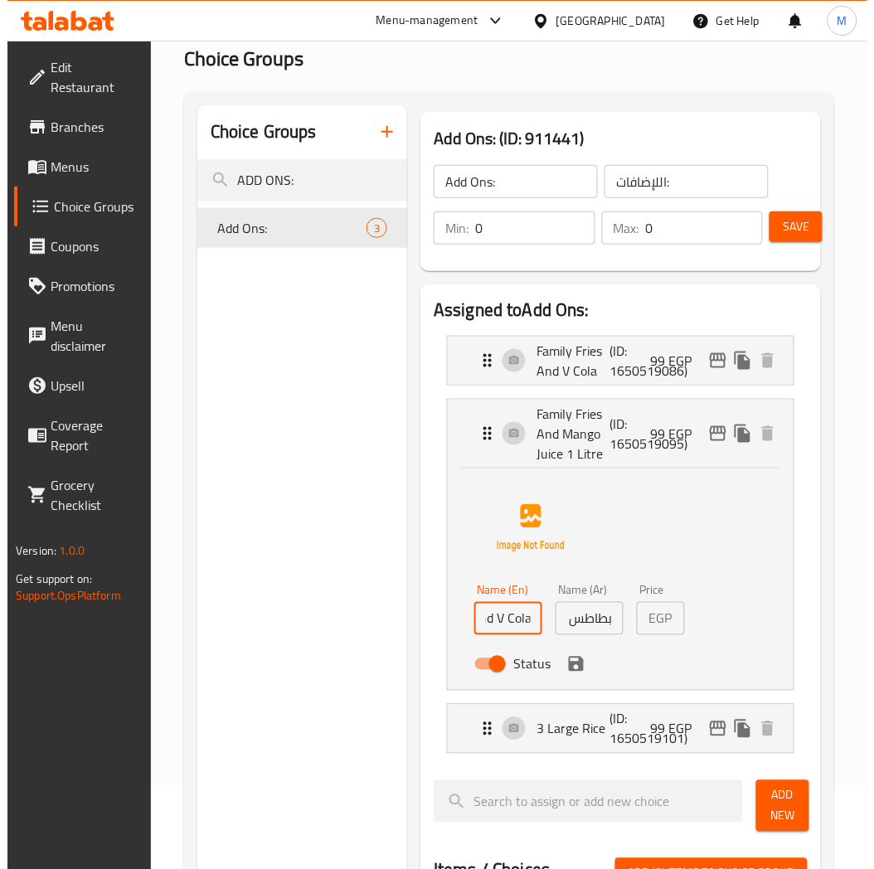
scroll to position [0, 0]
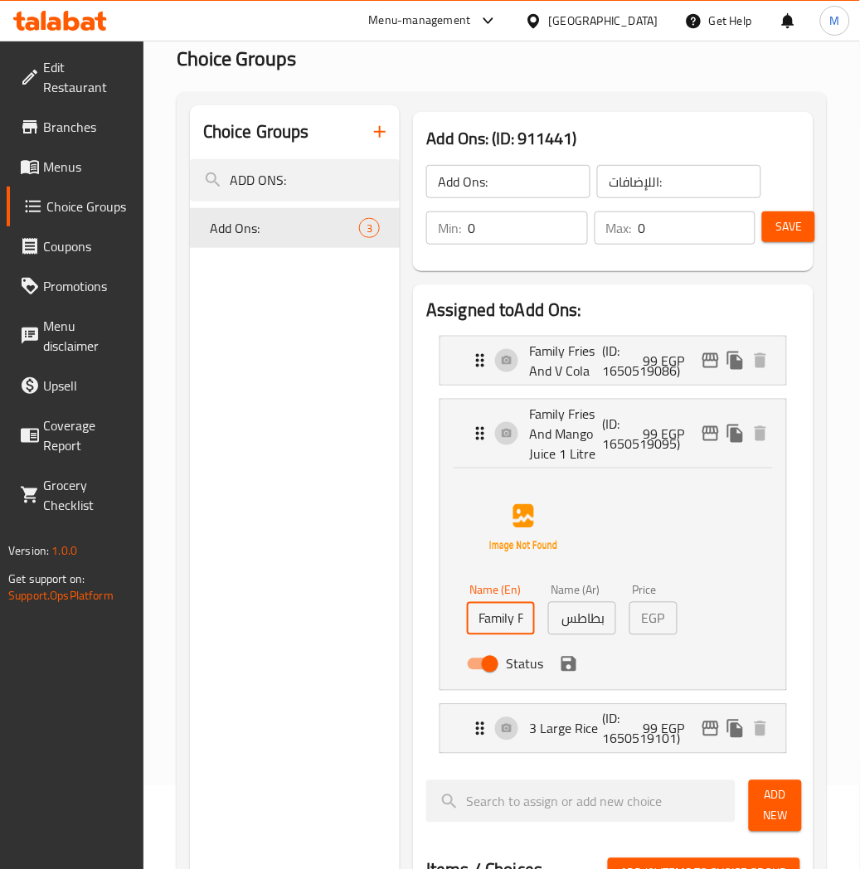
drag, startPoint x: 774, startPoint y: 229, endPoint x: 714, endPoint y: 205, distance: 64.4
click at [774, 229] on button "Save" at bounding box center [788, 226] width 53 height 31
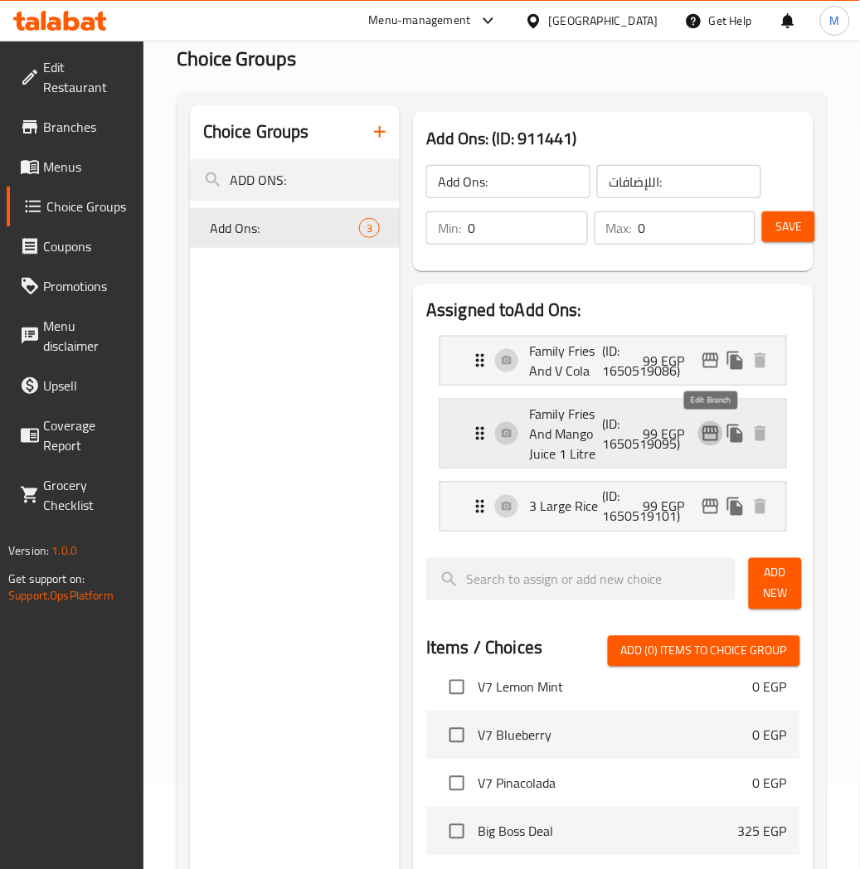
click at [708, 433] on icon "edit" at bounding box center [710, 433] width 17 height 15
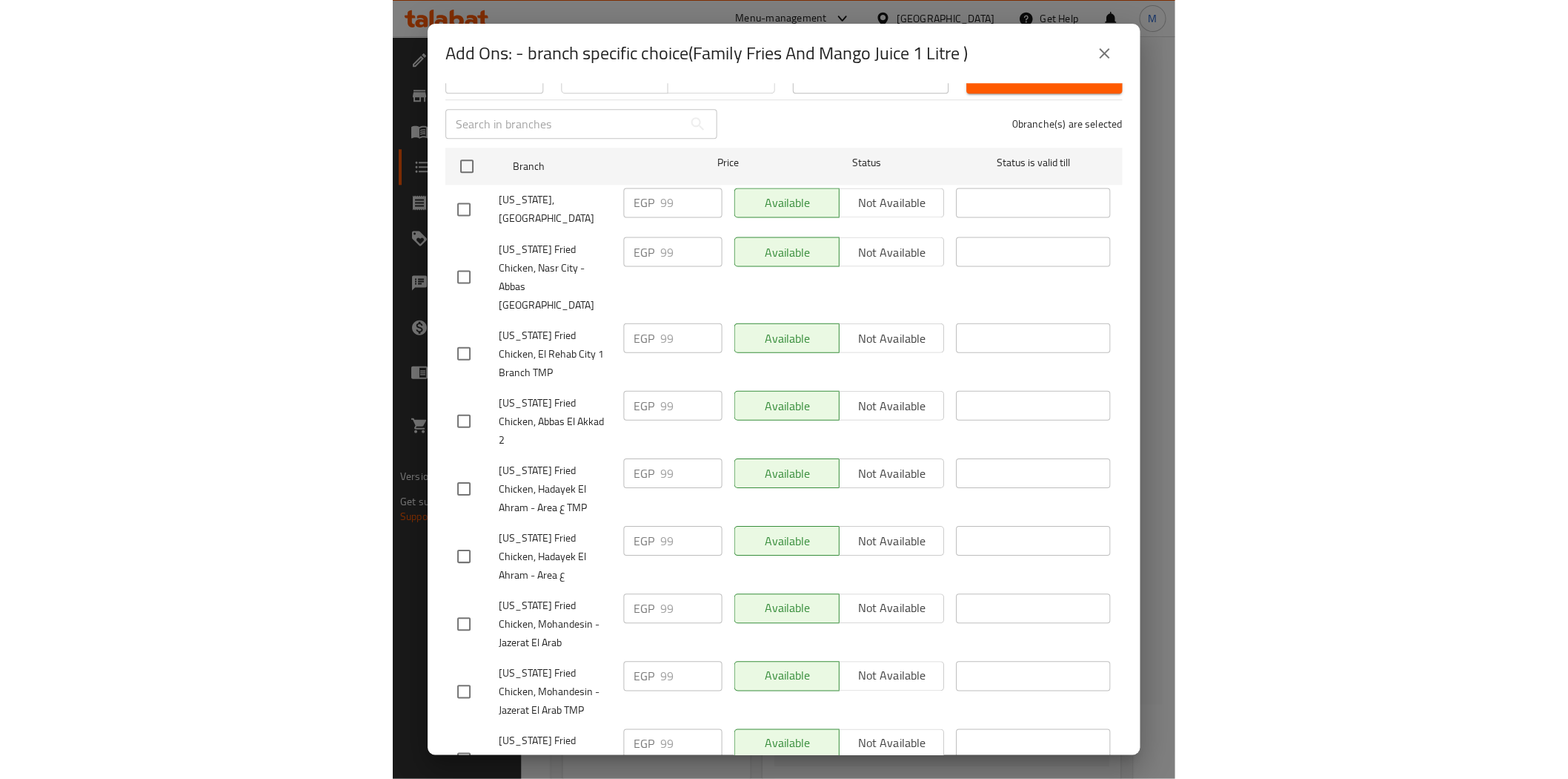
scroll to position [82, 0]
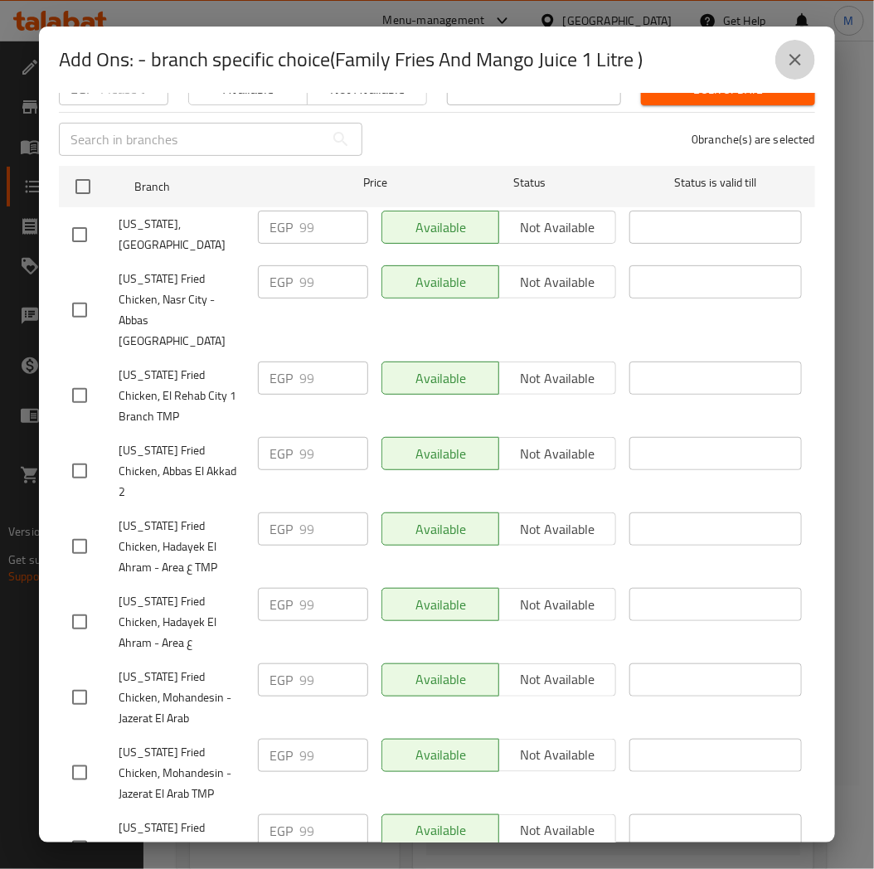
click at [797, 61] on icon "close" at bounding box center [795, 60] width 12 height 12
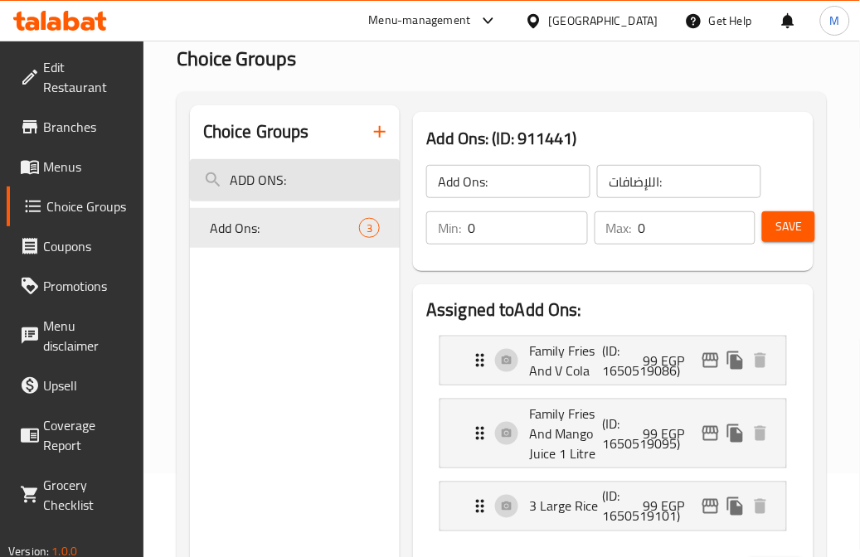
drag, startPoint x: 276, startPoint y: 177, endPoint x: 329, endPoint y: 163, distance: 54.9
click at [276, 177] on input "ADD ONS:" at bounding box center [295, 180] width 210 height 42
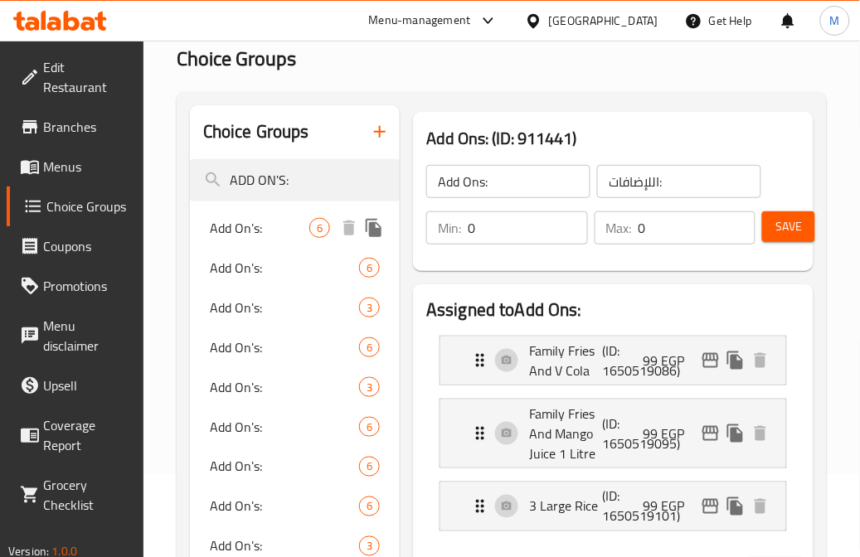
type input "ADD ON'S:"
drag, startPoint x: 269, startPoint y: 239, endPoint x: 352, endPoint y: 45, distance: 211.0
click at [269, 238] on div "Add On's: 6" at bounding box center [295, 228] width 210 height 40
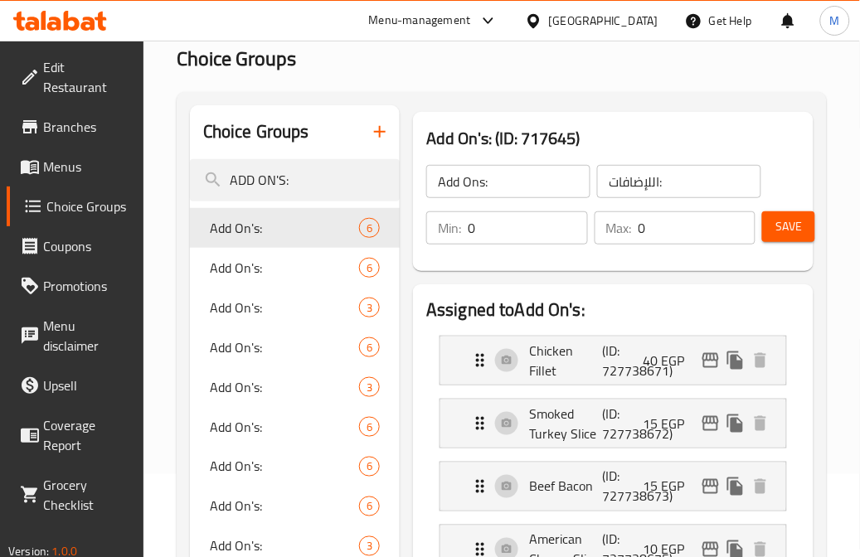
type input "Add On's:"
type input "الإضافات:"
type input "1"
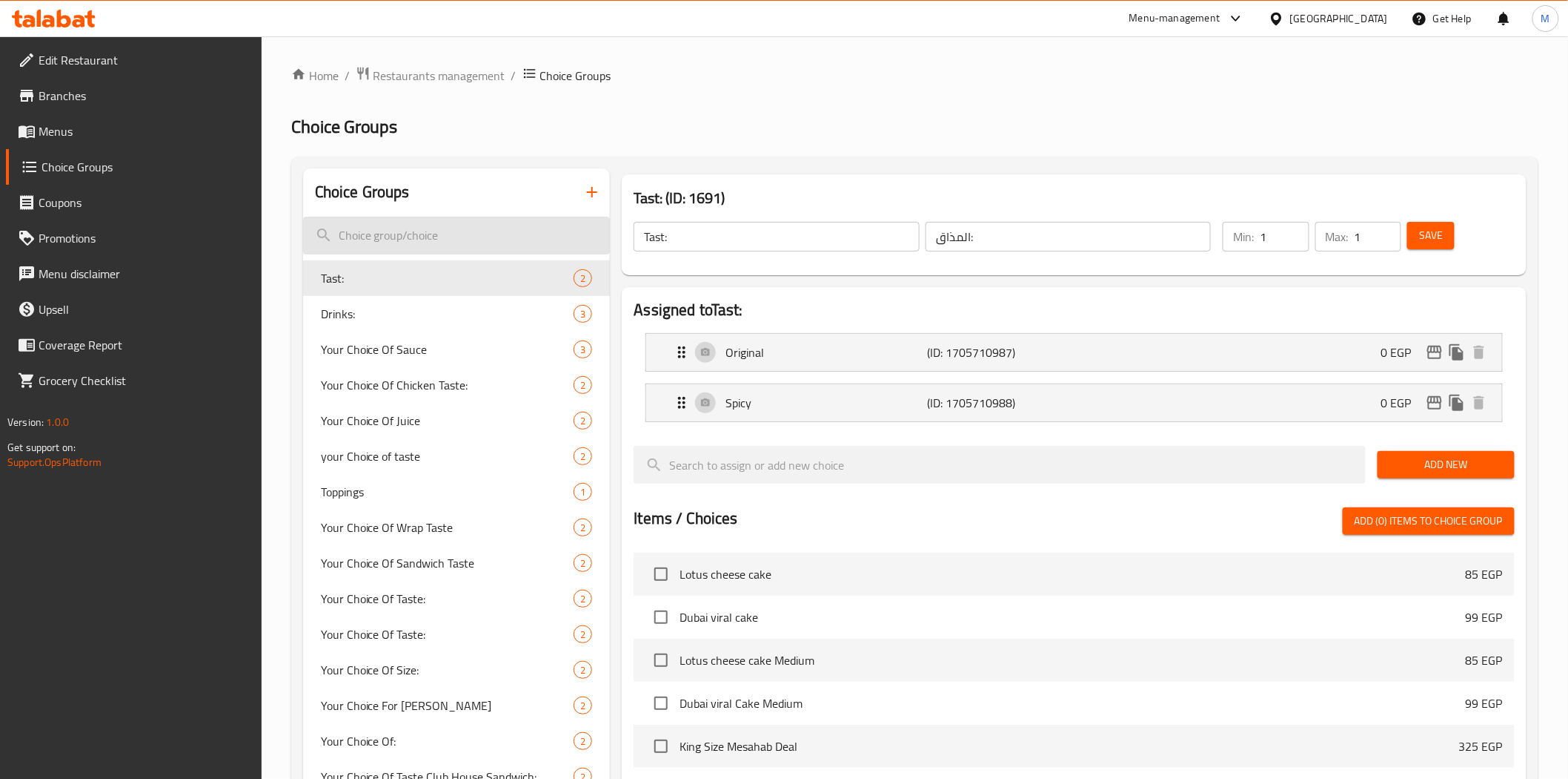
click at [366, 239] on input "search" at bounding box center [457, 235] width 308 height 38
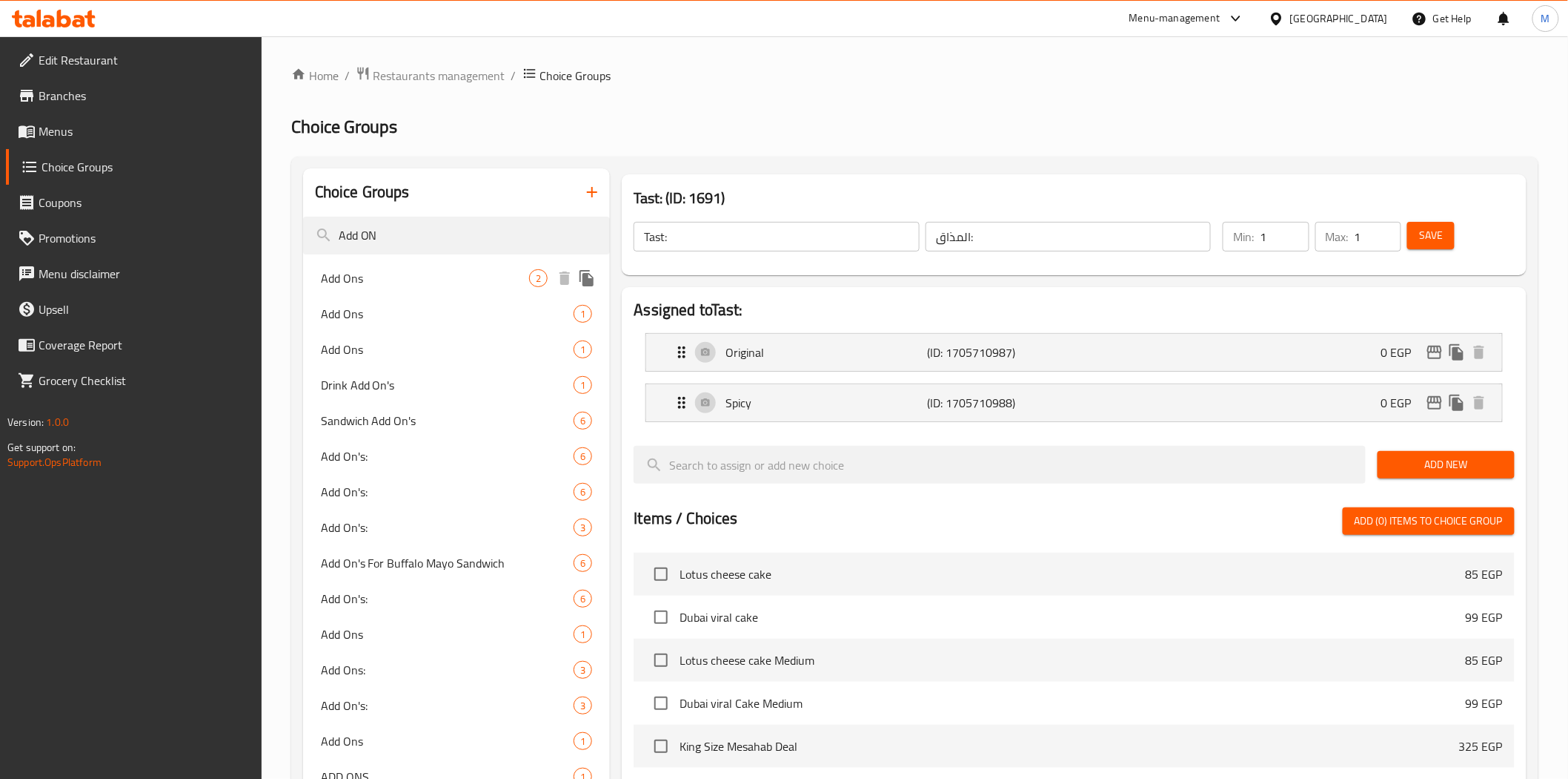
type input "Add ON"
click at [358, 292] on div "Add Ons 2" at bounding box center [457, 278] width 308 height 36
type input "Add Ons"
type input "إضافات"
type input "0"
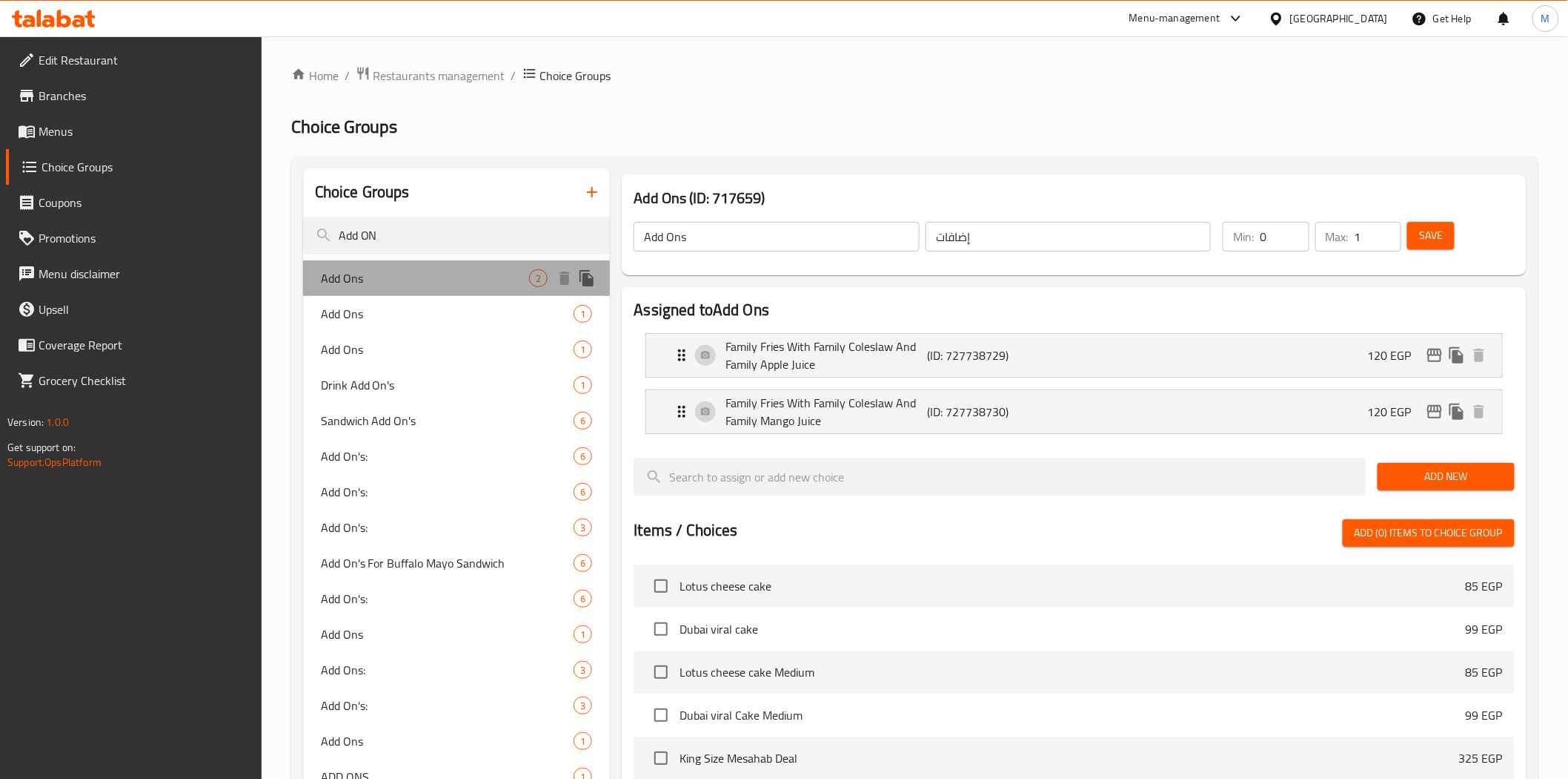
click at [359, 280] on span "Add Ons" at bounding box center [426, 278] width 209 height 18
click at [372, 310] on span "Add Ons" at bounding box center [426, 314] width 209 height 18
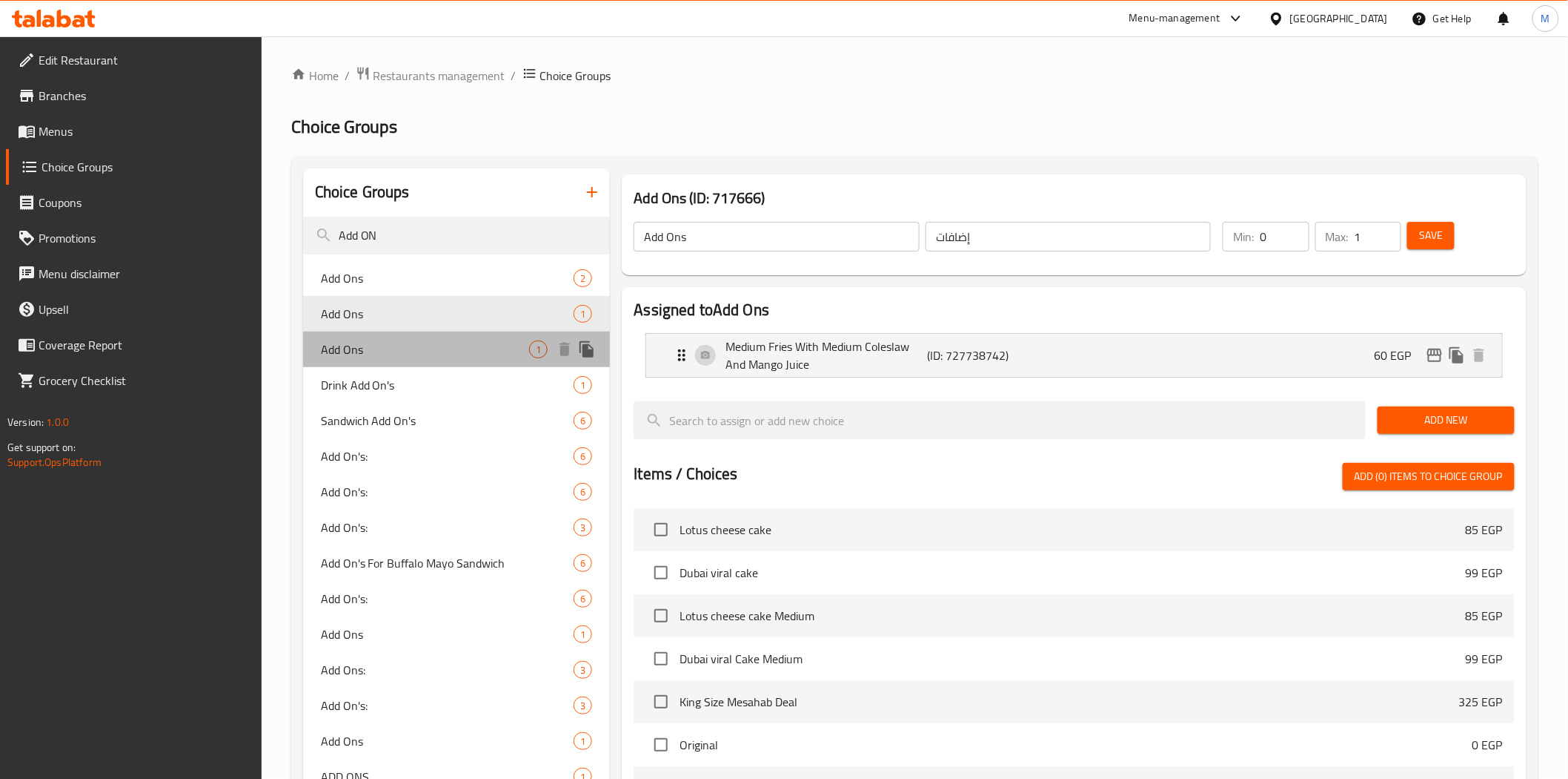
click at [383, 339] on div "Add Ons 1" at bounding box center [457, 350] width 308 height 36
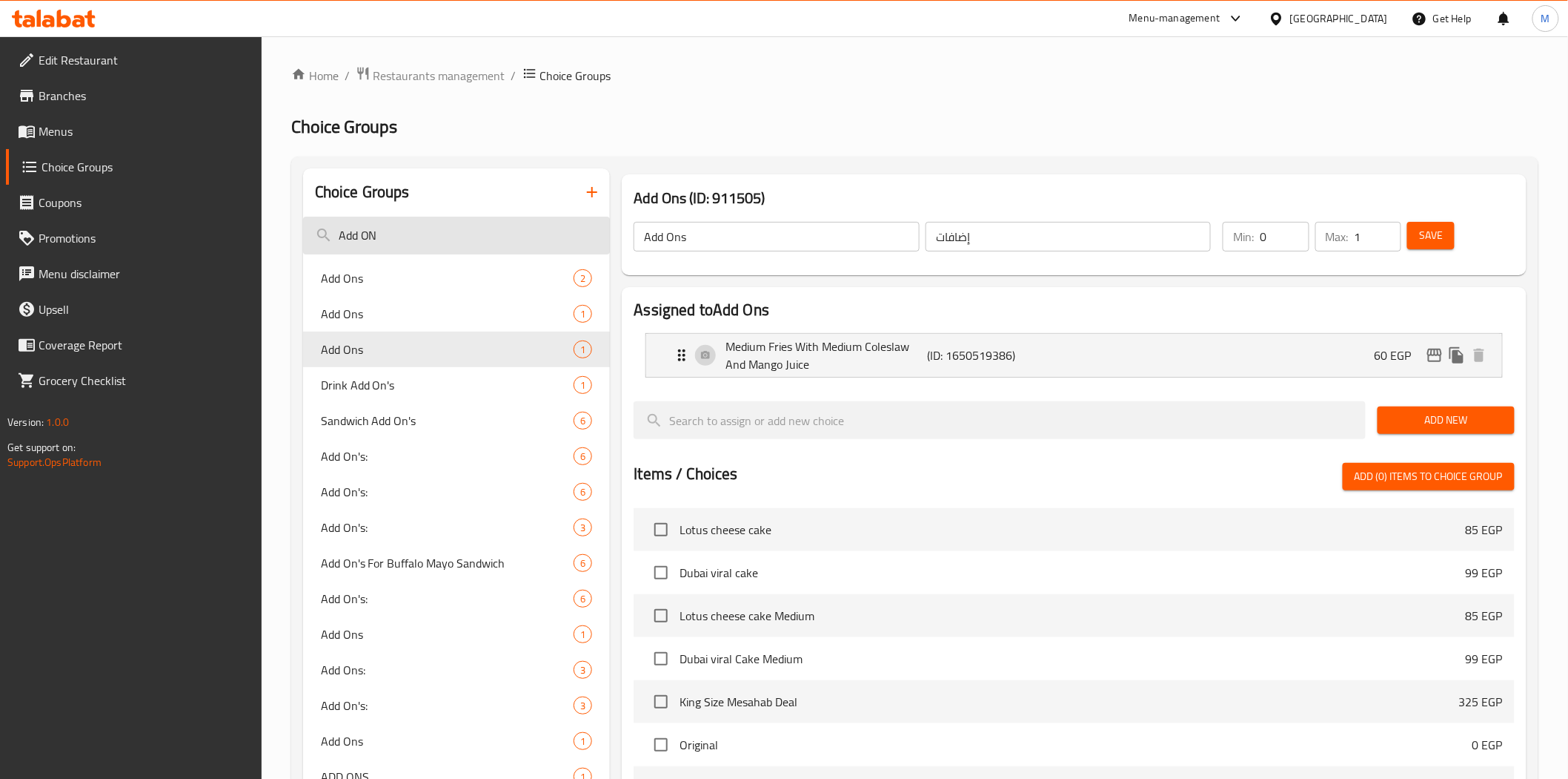
click at [396, 227] on input "Add ON" at bounding box center [457, 235] width 308 height 38
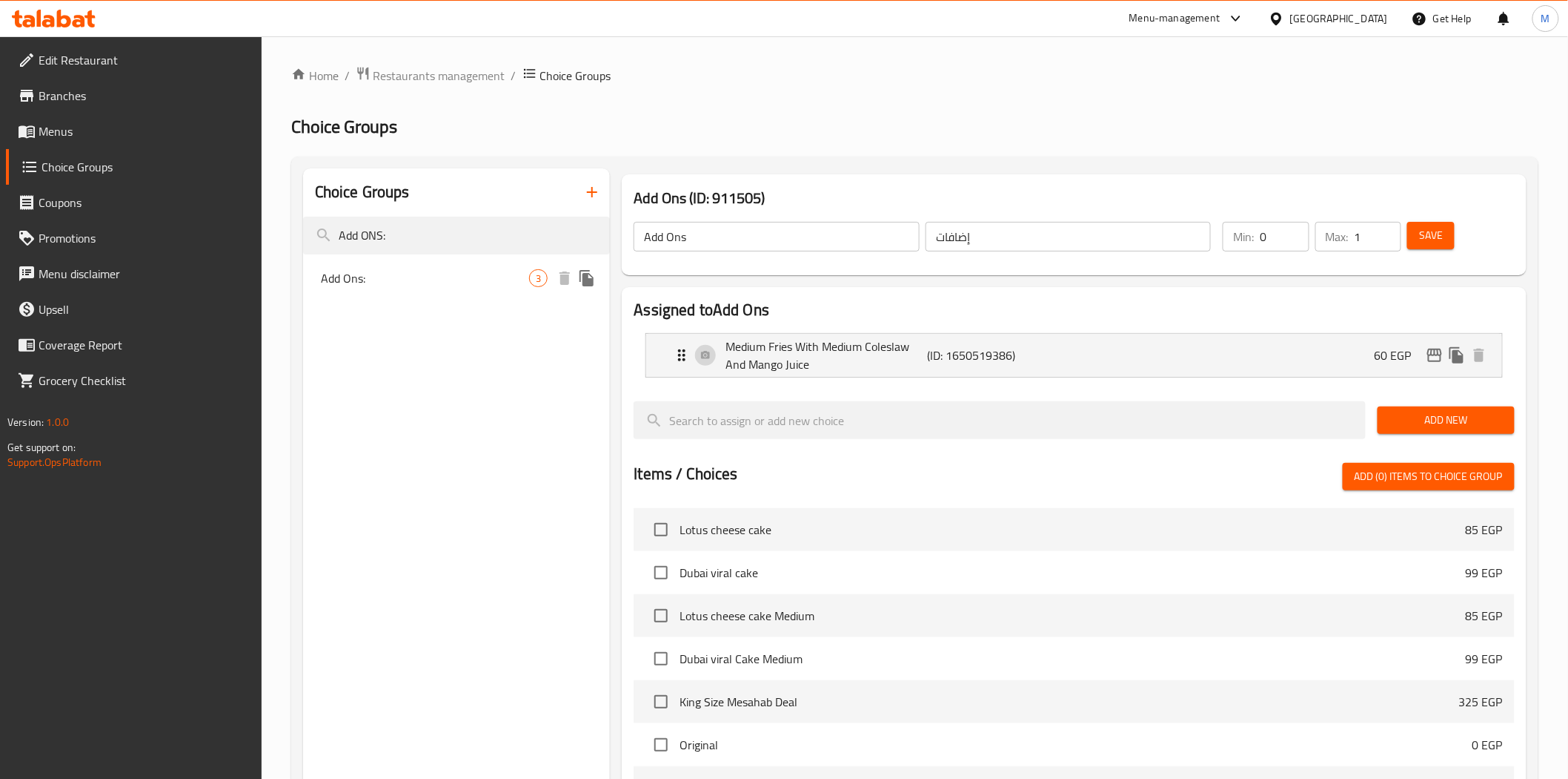
type input "Add ONS:"
click at [381, 284] on span "Add Ons:" at bounding box center [426, 278] width 209 height 18
type input "Add Ons:"
type input "اللإضافات:"
type input "0"
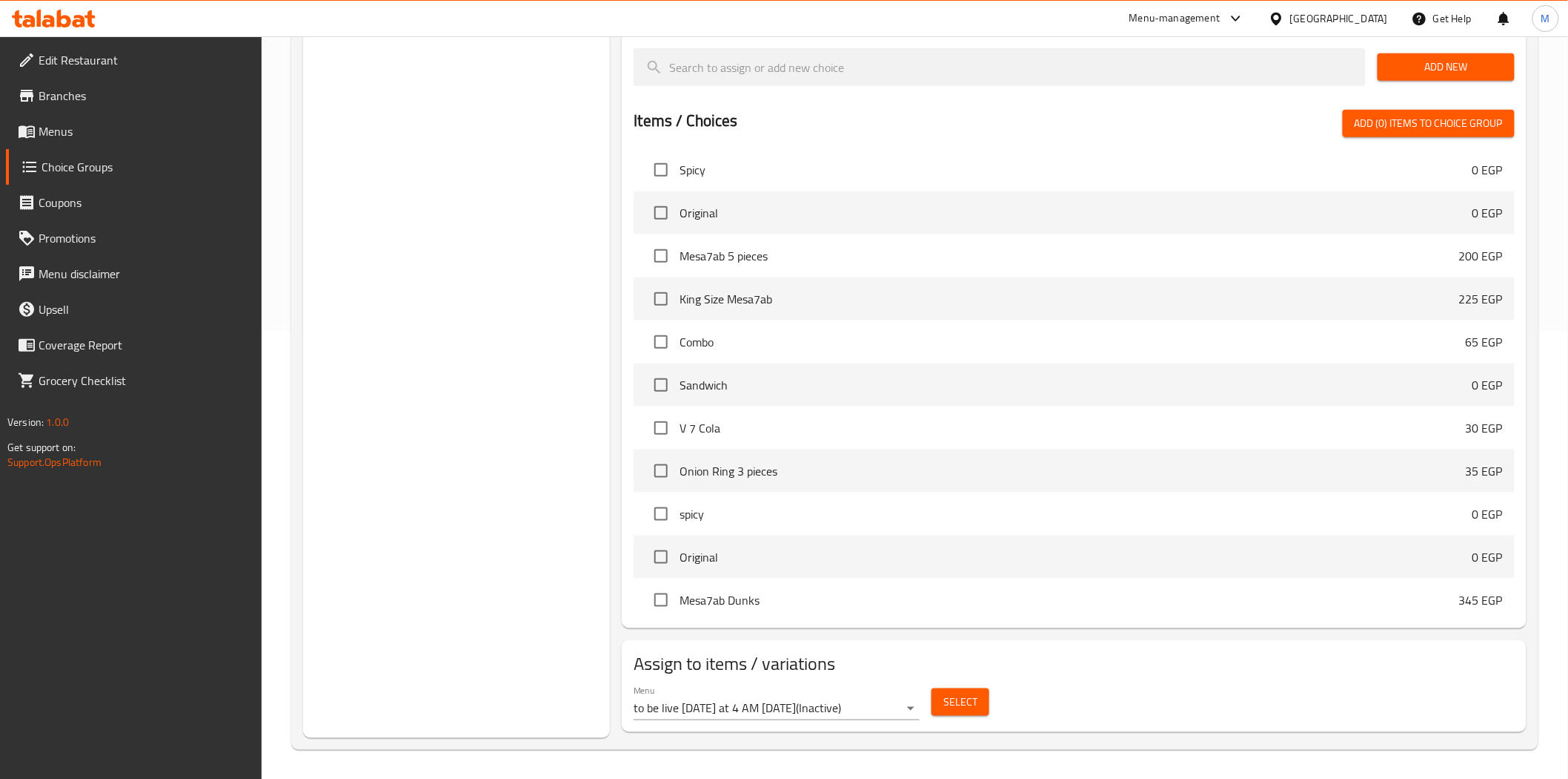
scroll to position [449, 0]
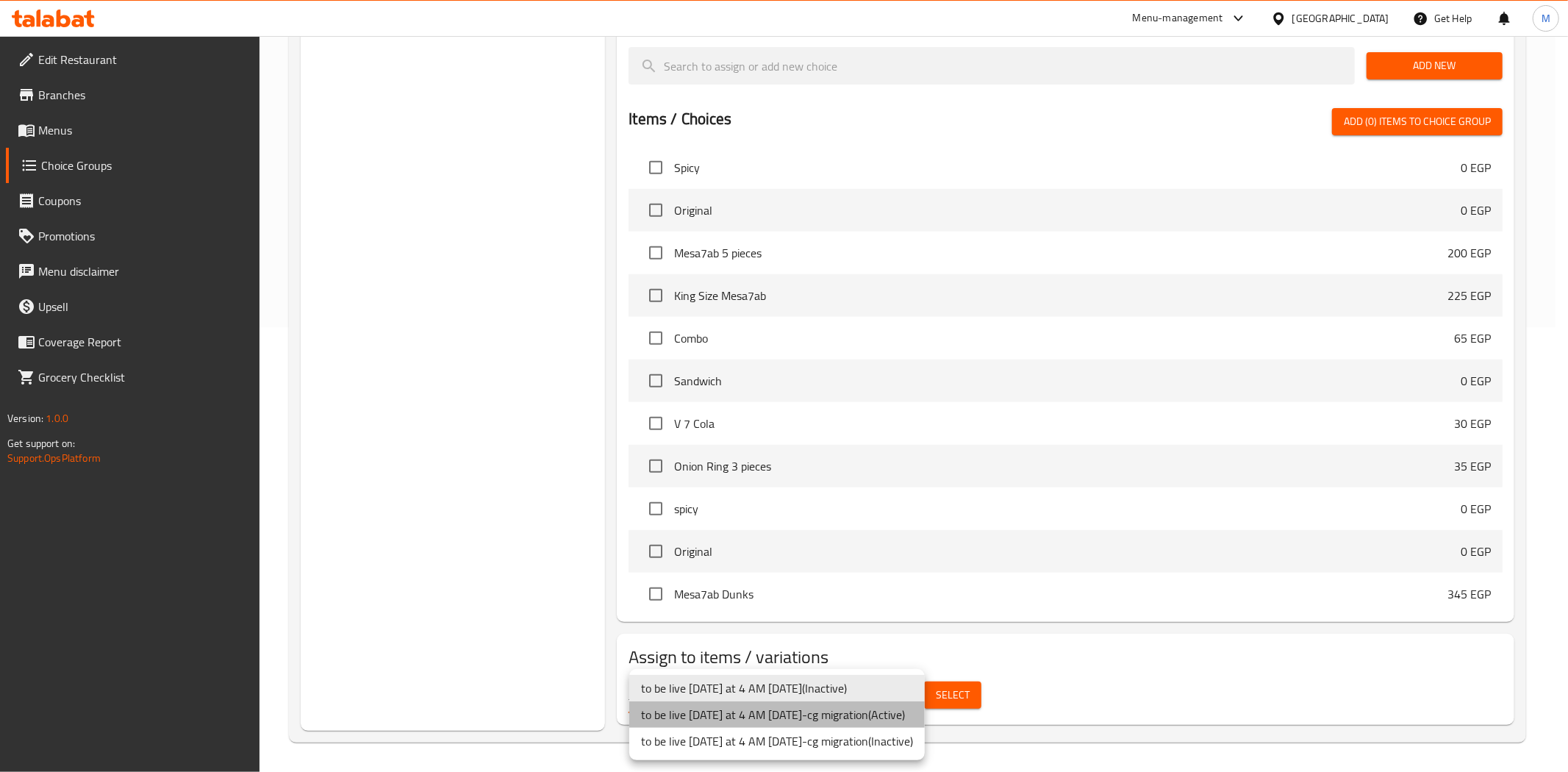
click at [900, 716] on li "to be live tomorrow at 4 AM 2/5/2023-cg migration ( Active )" at bounding box center [777, 714] width 295 height 27
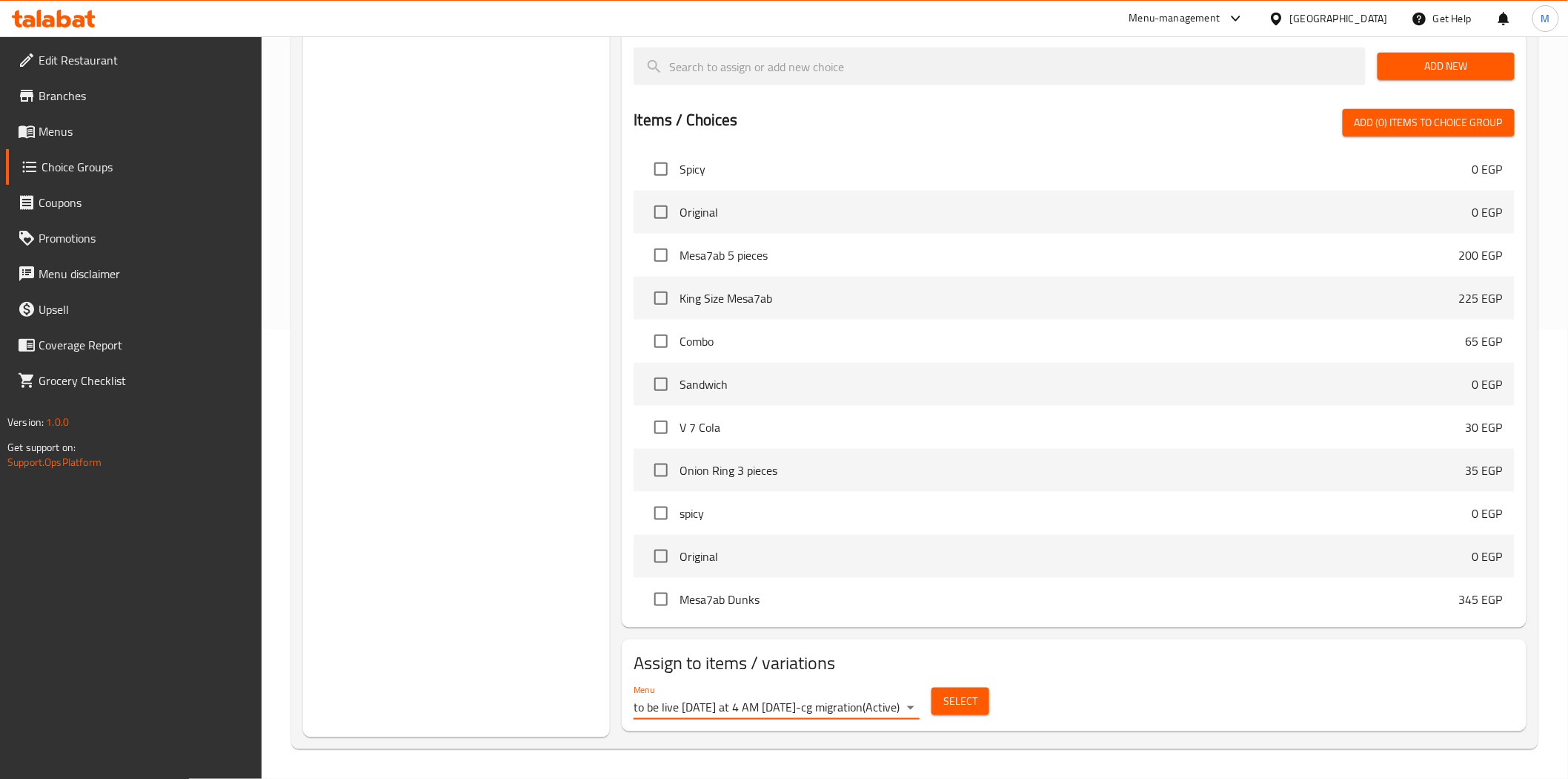
click at [967, 700] on span "Select" at bounding box center [960, 701] width 34 height 19
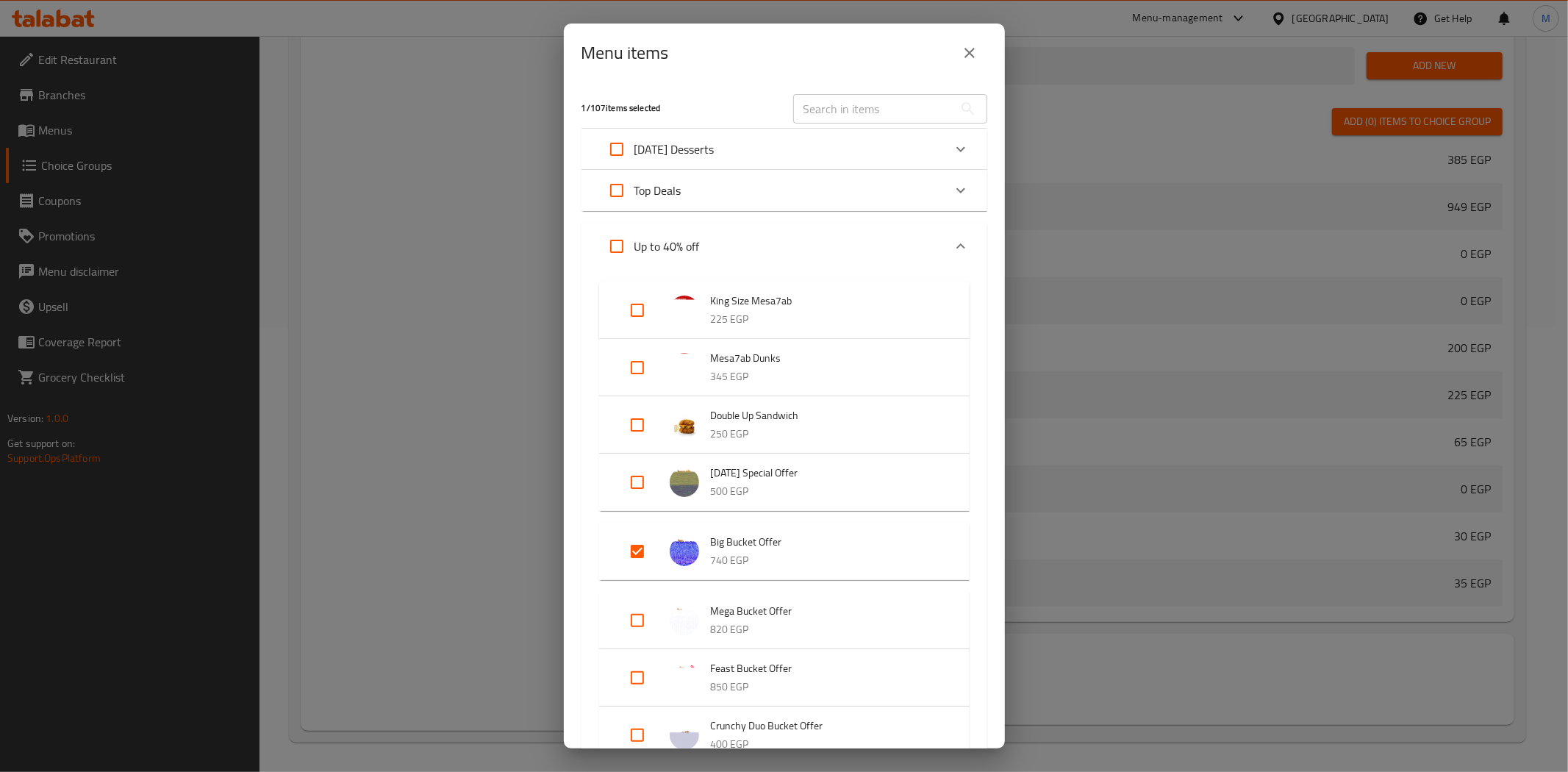
click at [966, 51] on icon "close" at bounding box center [970, 53] width 18 height 18
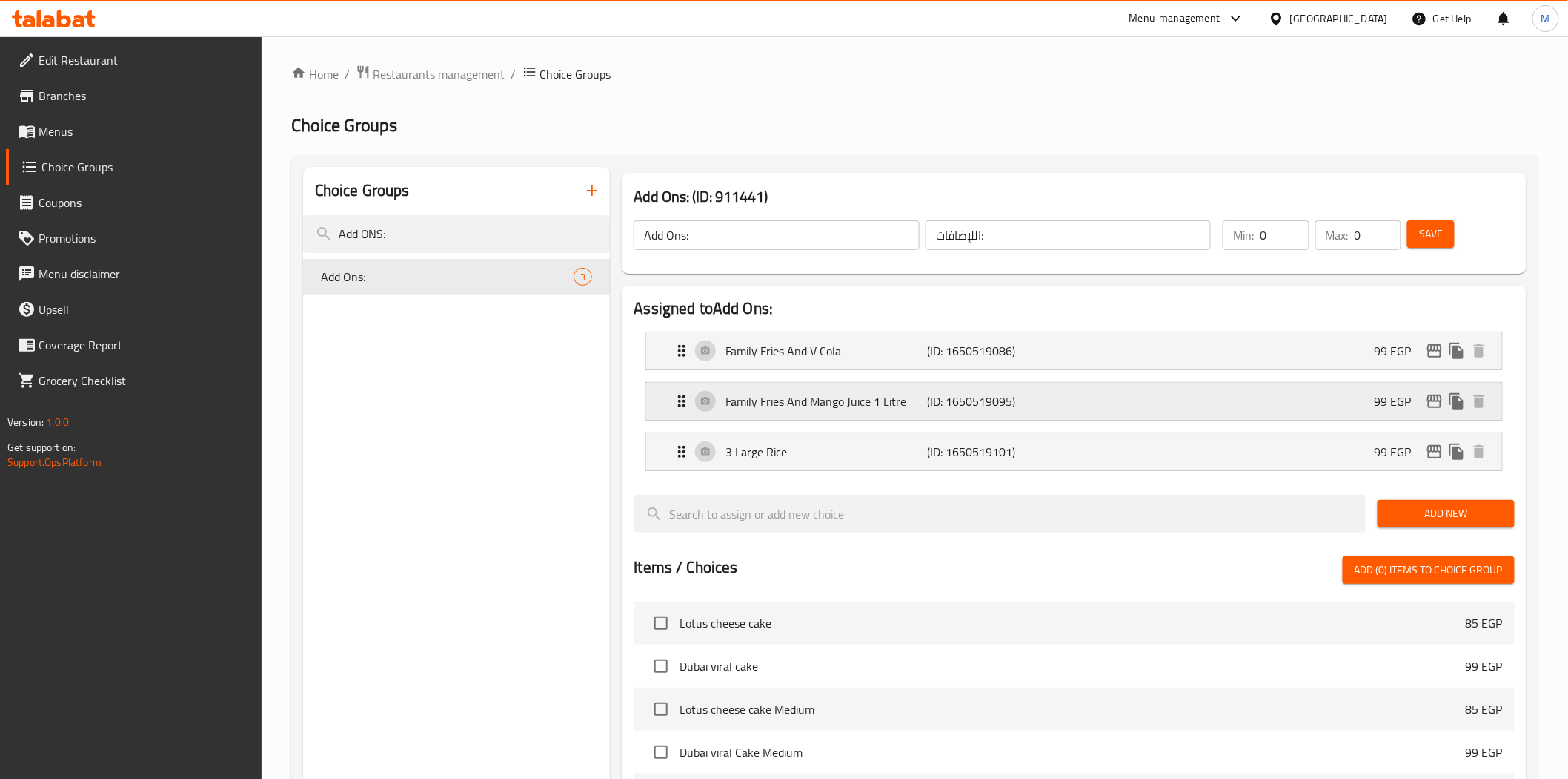
scroll to position [0, 0]
click at [820, 365] on div "Family Fries And V Cola (ID: 1650519086) 99 EGP" at bounding box center [1078, 351] width 811 height 37
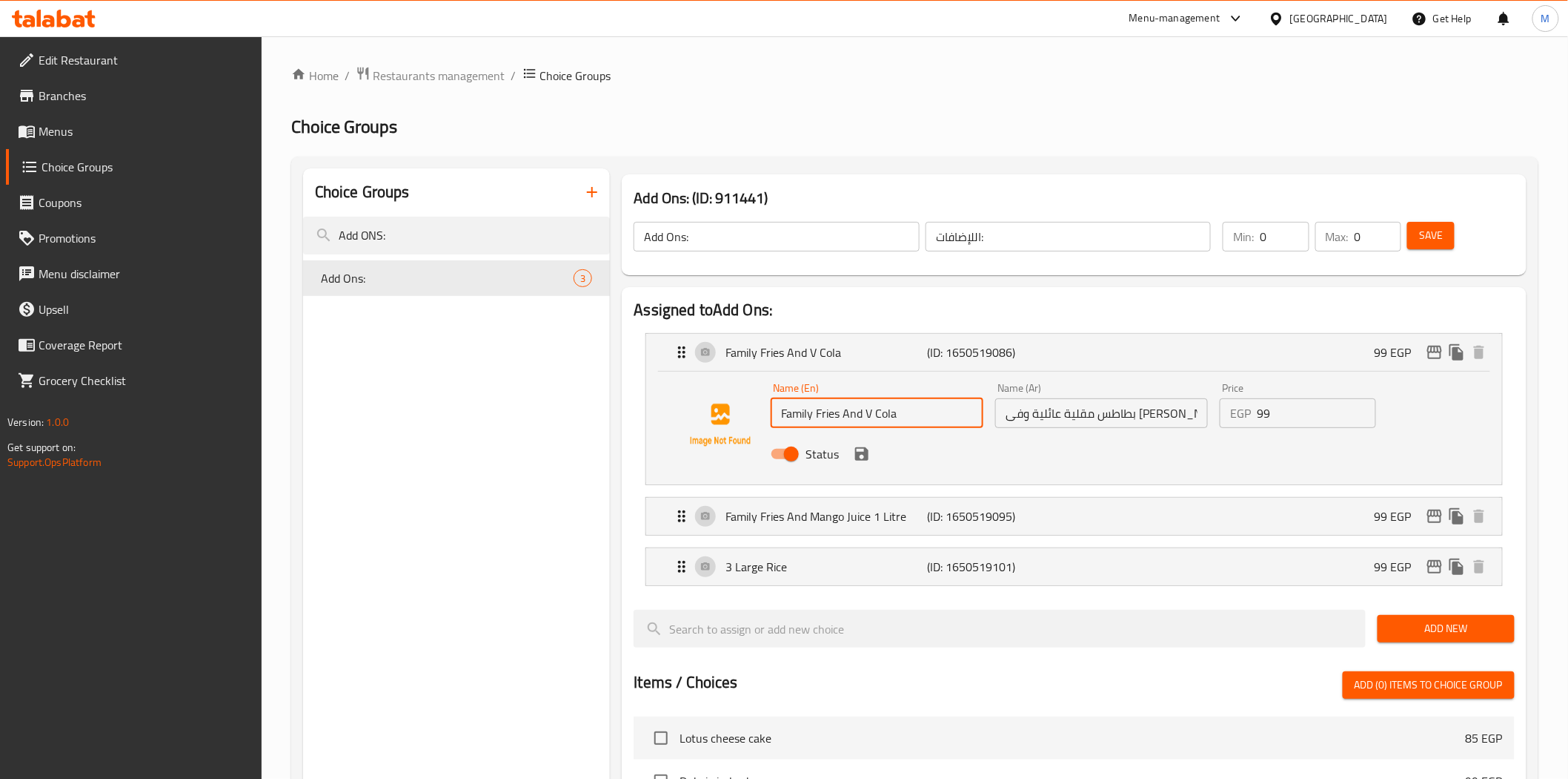
click at [923, 417] on input "Family Fries And V Cola" at bounding box center [877, 412] width 213 height 30
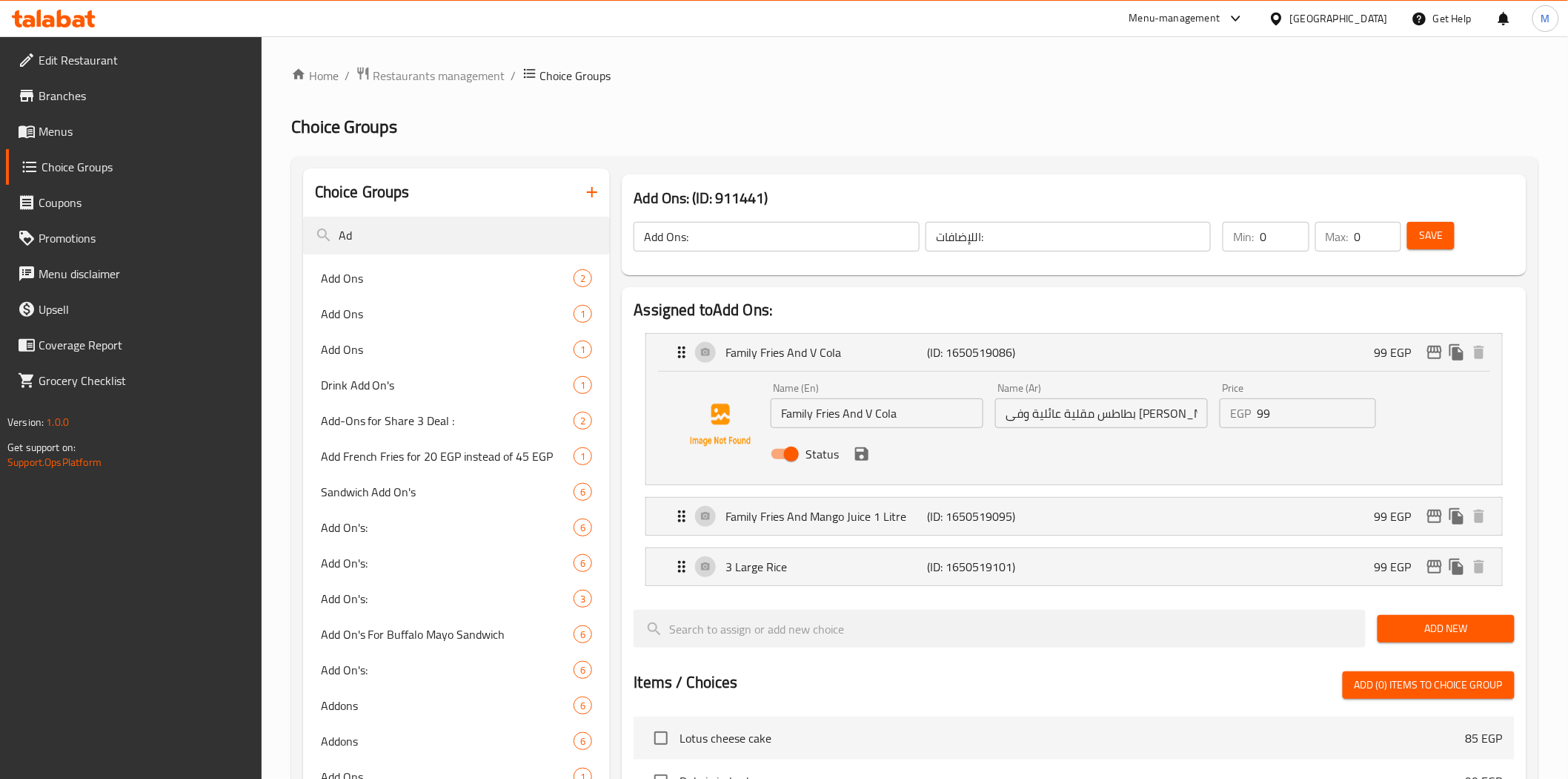
type input "A"
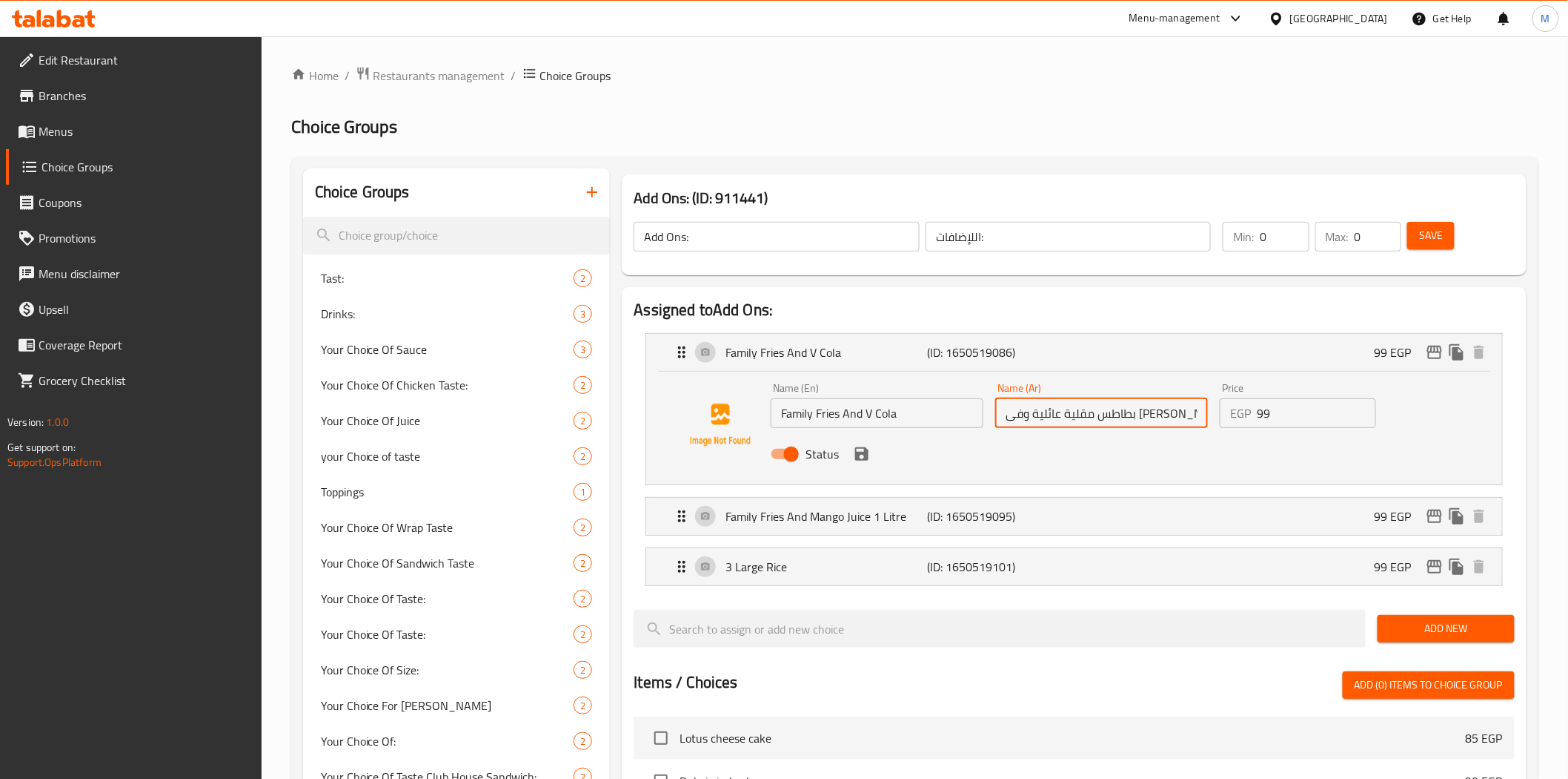
drag, startPoint x: 1112, startPoint y: 416, endPoint x: 930, endPoint y: 415, distance: 182.0
click at [930, 415] on div "Name (En) Family Fries And V Cola Name (En) Name (Ar) بطاطس مقلية عائلية وفى كو…" at bounding box center [1102, 425] width 674 height 97
click at [1164, 475] on div "Name (En) Family Fries And V Cola Name (En) Name (Ar) بطاطس مقلية عائلية وفى كو…" at bounding box center [1074, 425] width 808 height 101
click at [1042, 483] on div "Name (En) Family Fries And V Cola Name (En) Name (Ar) بطاطس مقلية عائلية وفى كو…" at bounding box center [1074, 428] width 856 height 113
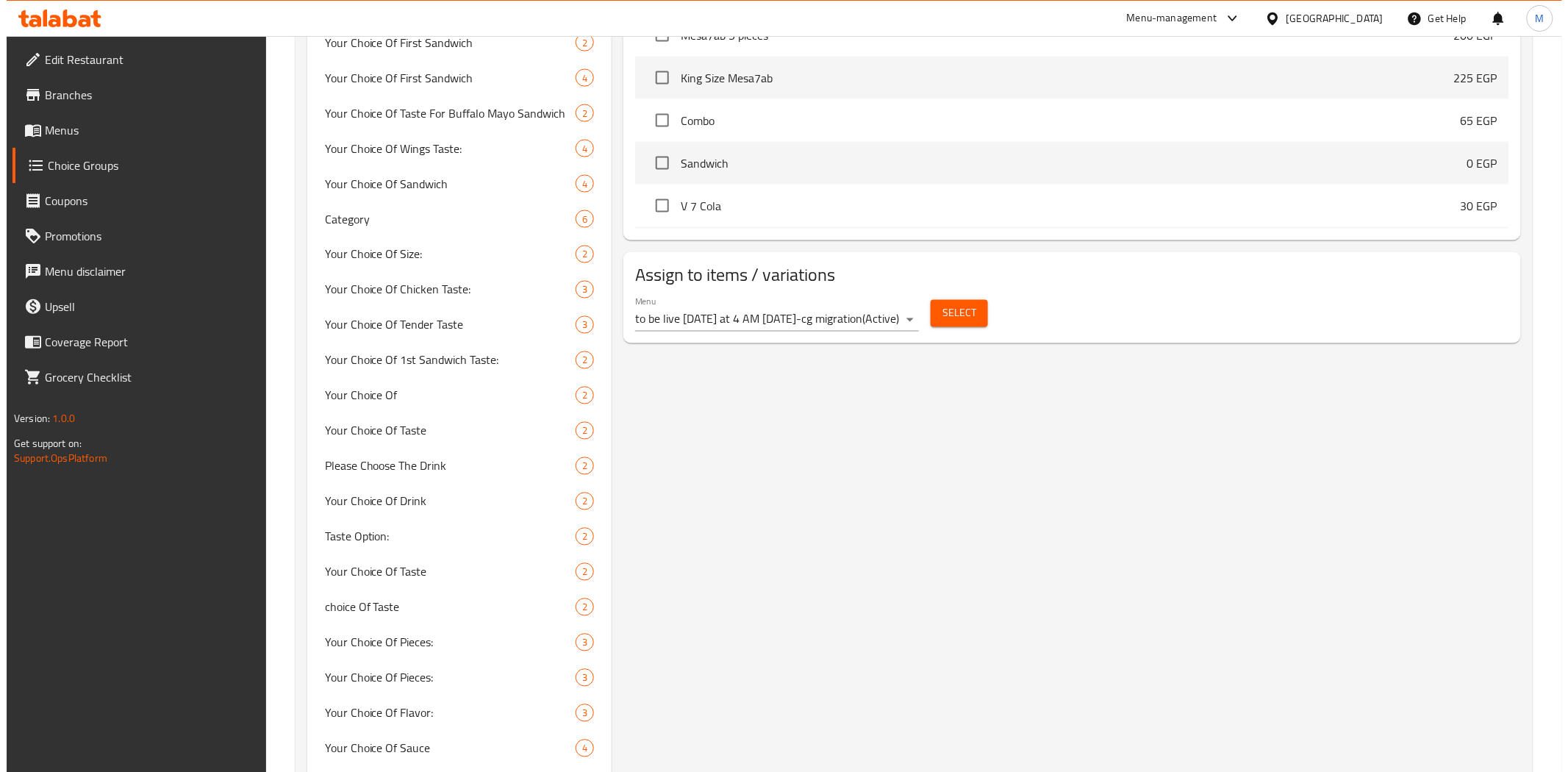
scroll to position [1061, 0]
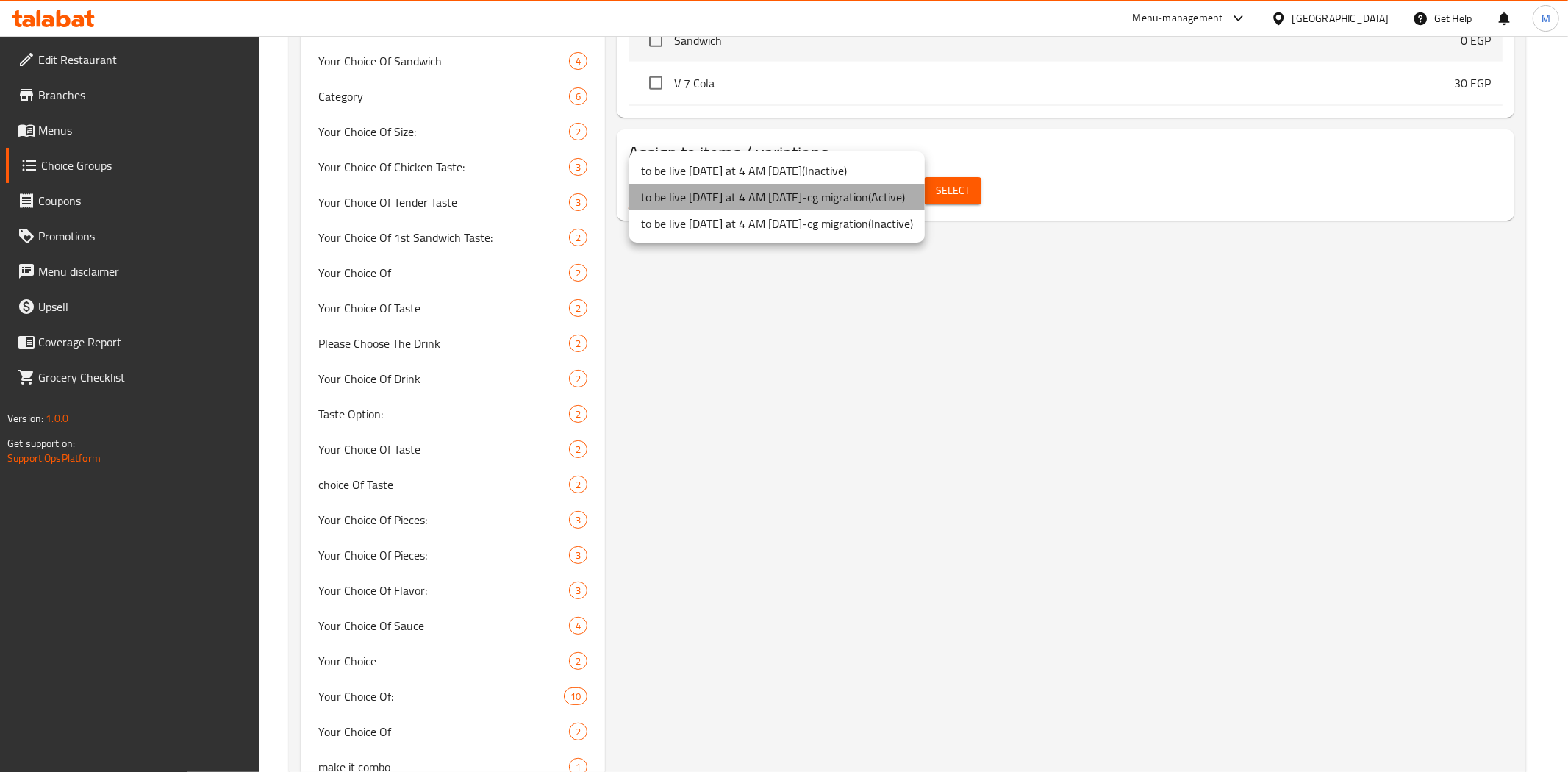
click at [901, 200] on li "to be live tomorrow at 4 AM 2/5/2023-cg migration ( Active )" at bounding box center [777, 197] width 295 height 27
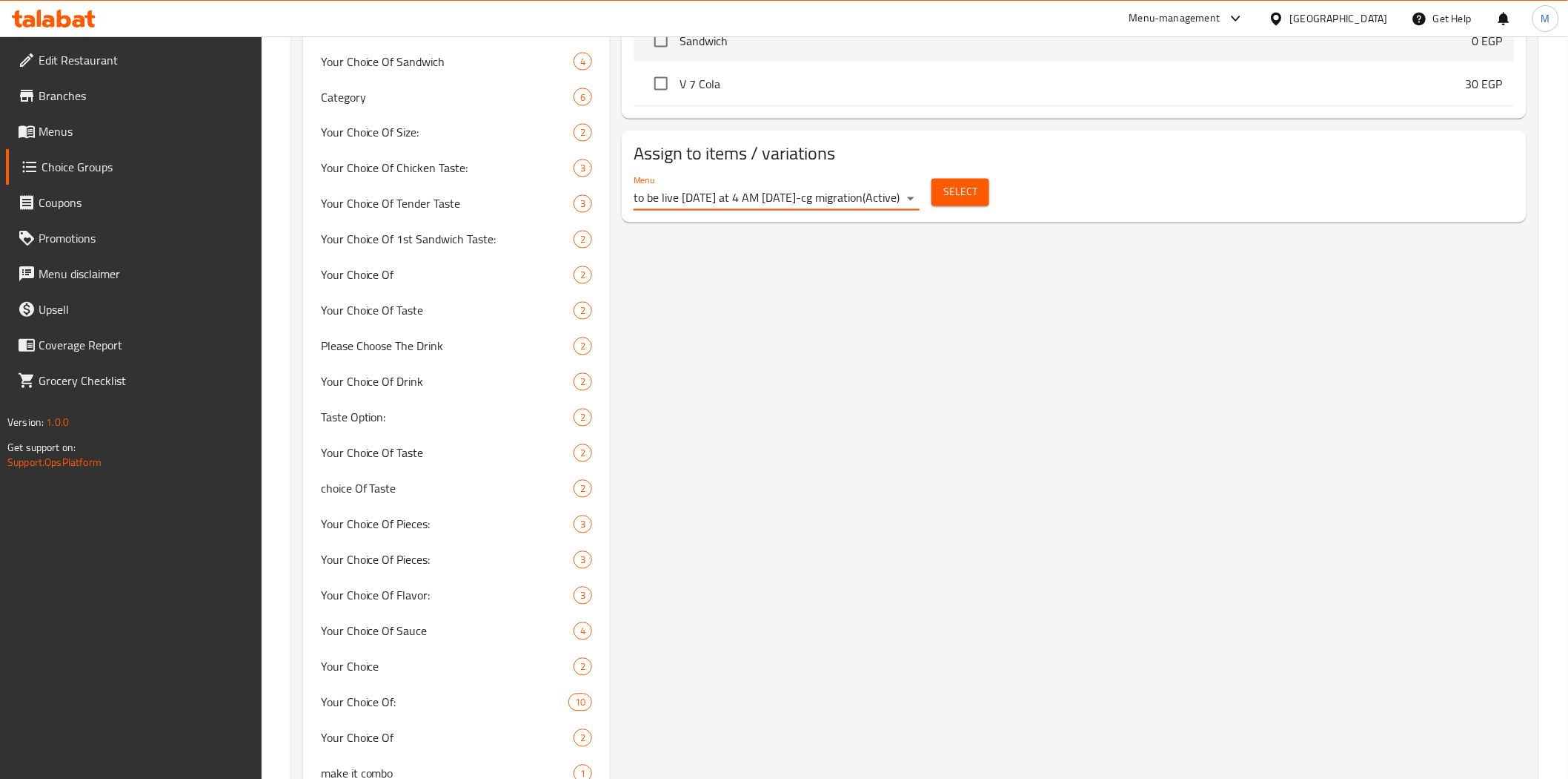
click at [960, 196] on span "Select" at bounding box center [960, 192] width 34 height 19
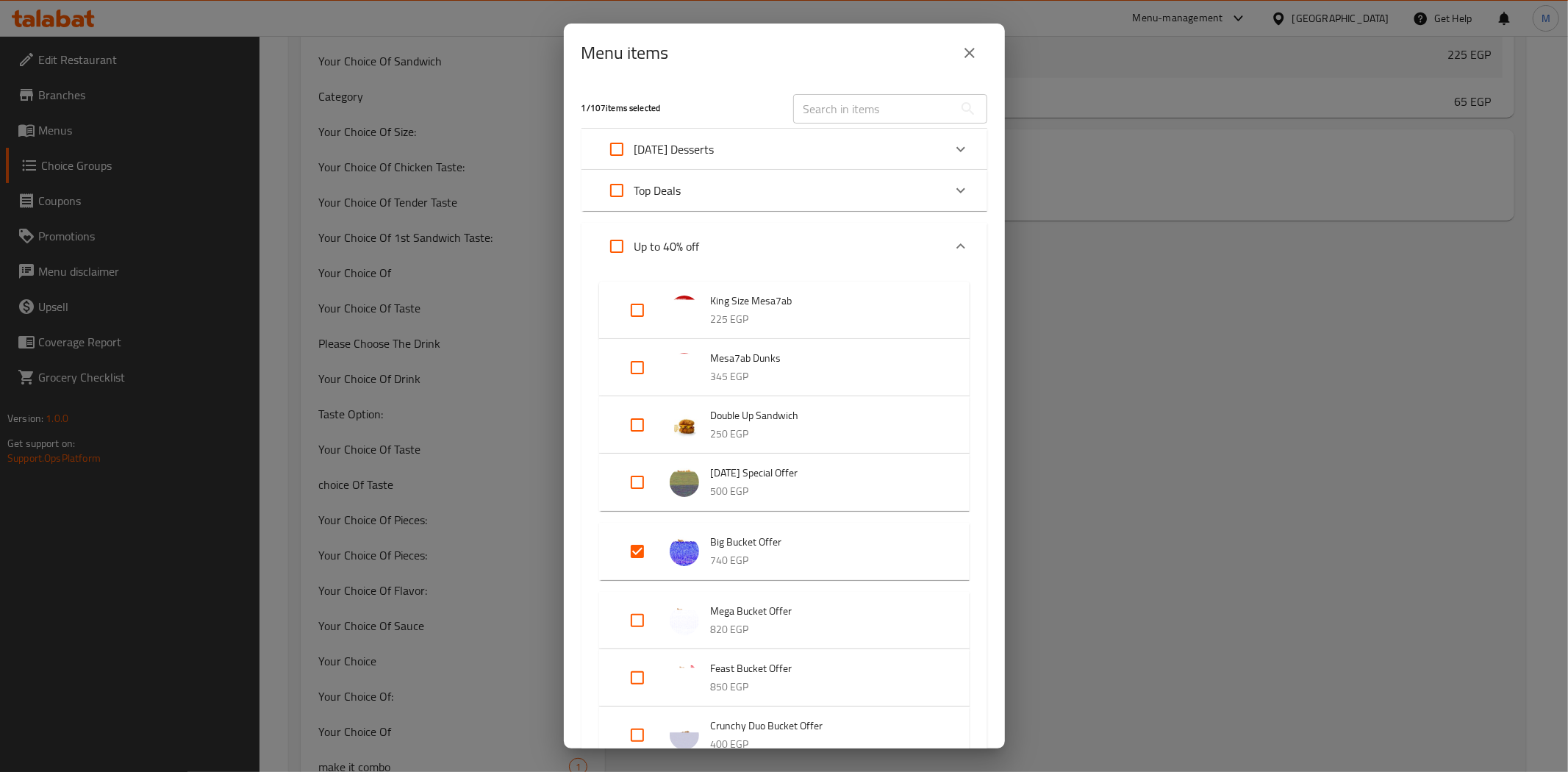
click at [741, 542] on span "Big Bucket Offer" at bounding box center [826, 542] width 230 height 19
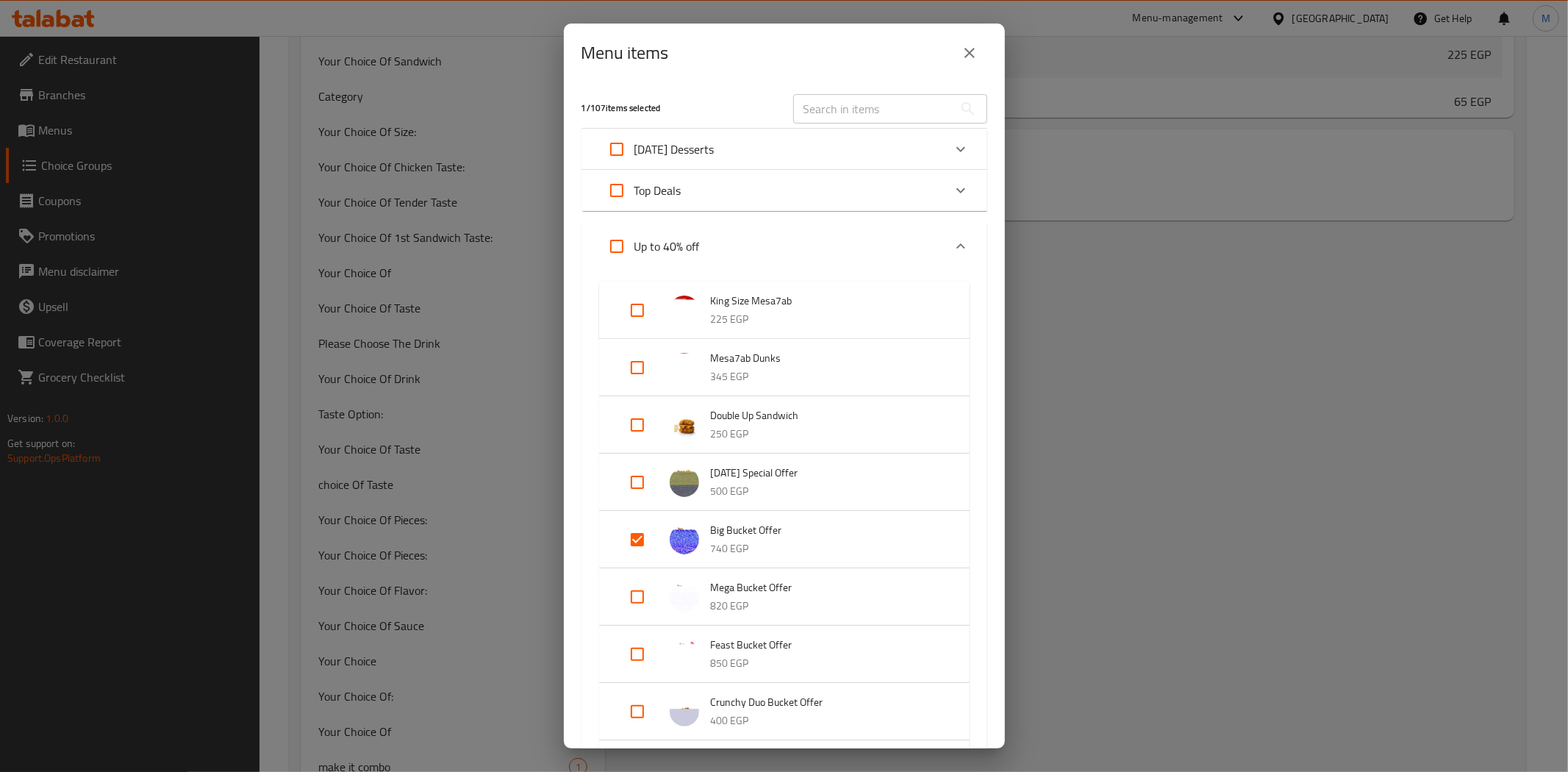
drag, startPoint x: 976, startPoint y: 44, endPoint x: 1039, endPoint y: 356, distance: 318.3
click at [976, 44] on icon "close" at bounding box center [970, 53] width 18 height 18
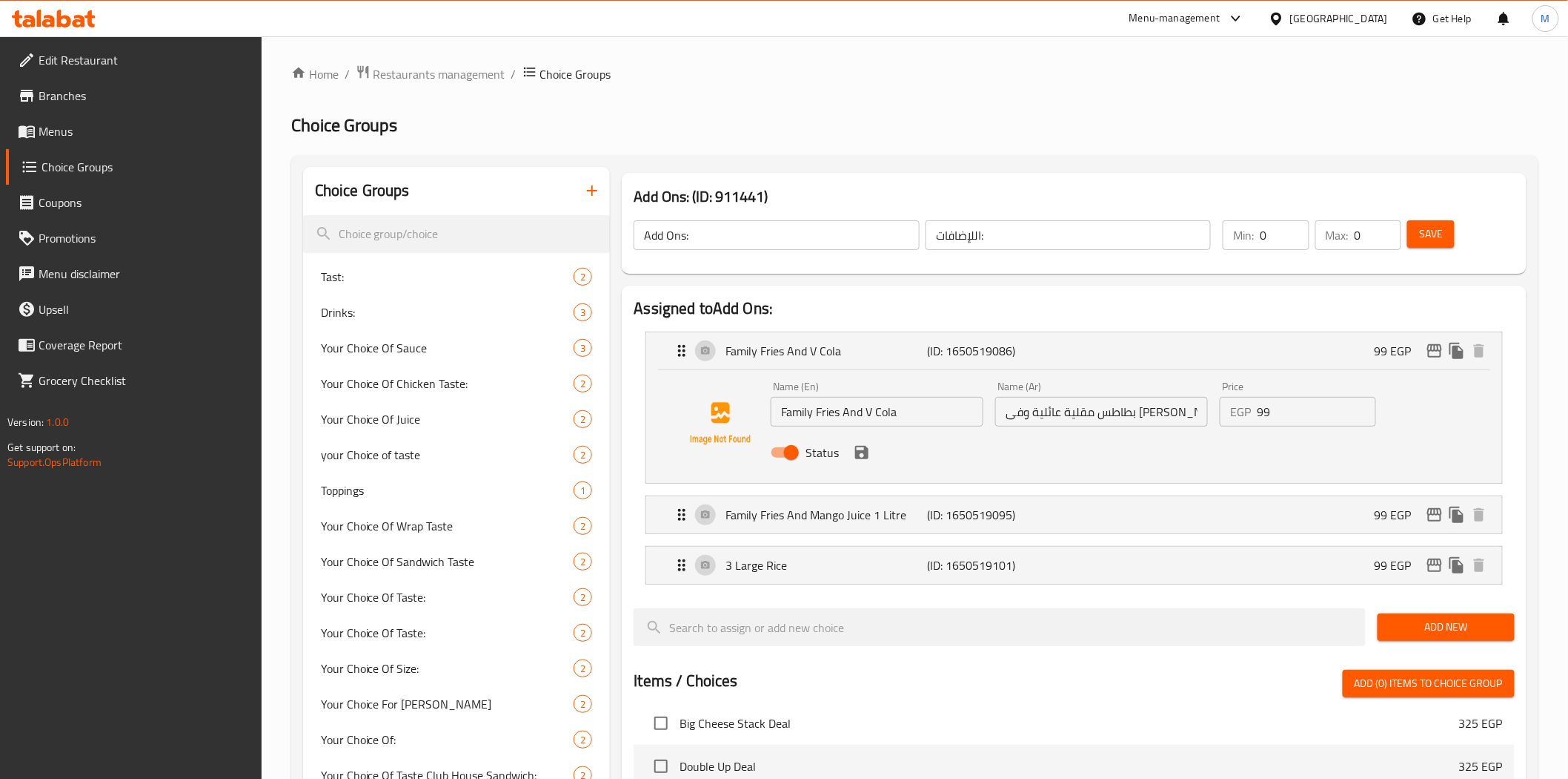
scroll to position [0, 0]
click at [924, 421] on input "Family Fries And V Cola" at bounding box center [877, 412] width 213 height 30
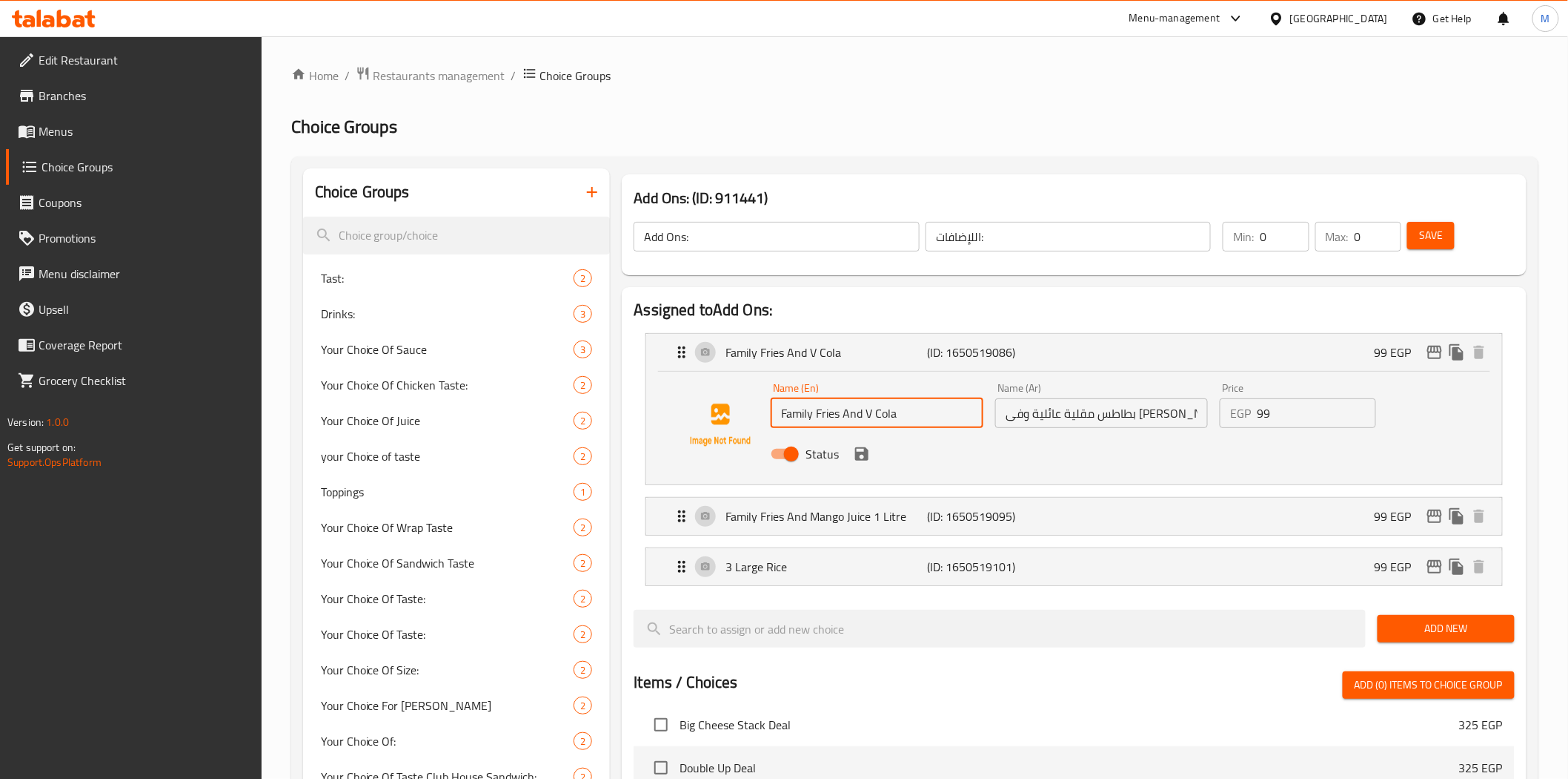
click at [919, 419] on input "Family Fries And V Cola" at bounding box center [877, 412] width 213 height 30
paste input "Apple Juice 1 Litre"
type input "Family Fries And Apple Juice 1 Litre"
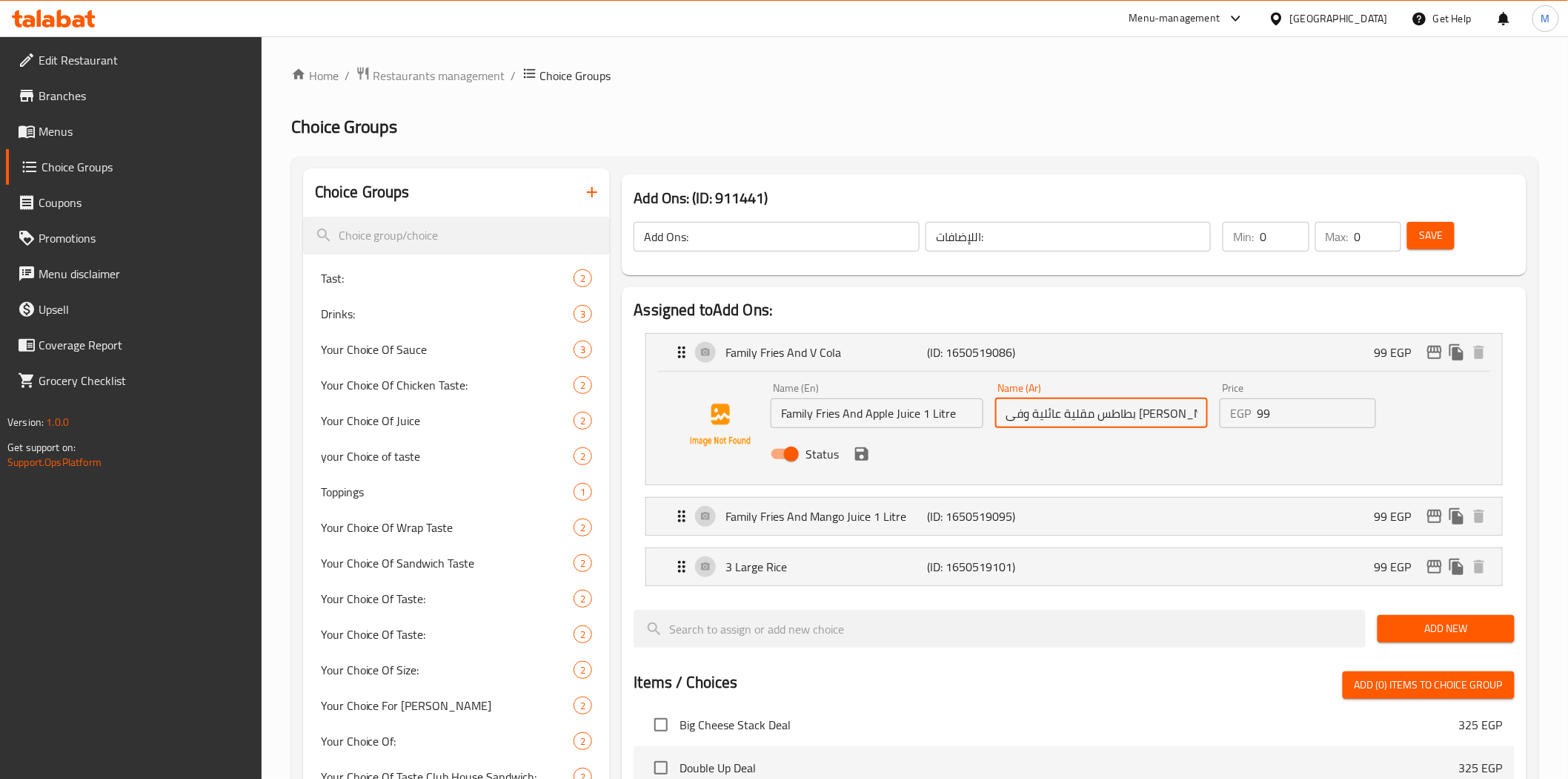
click at [1121, 419] on input "بطاطس مقلية عائلية وفى كولا" at bounding box center [1101, 412] width 213 height 30
paste input "عصير تفاح 1 لتر"
click at [864, 460] on icon "save" at bounding box center [862, 453] width 13 height 13
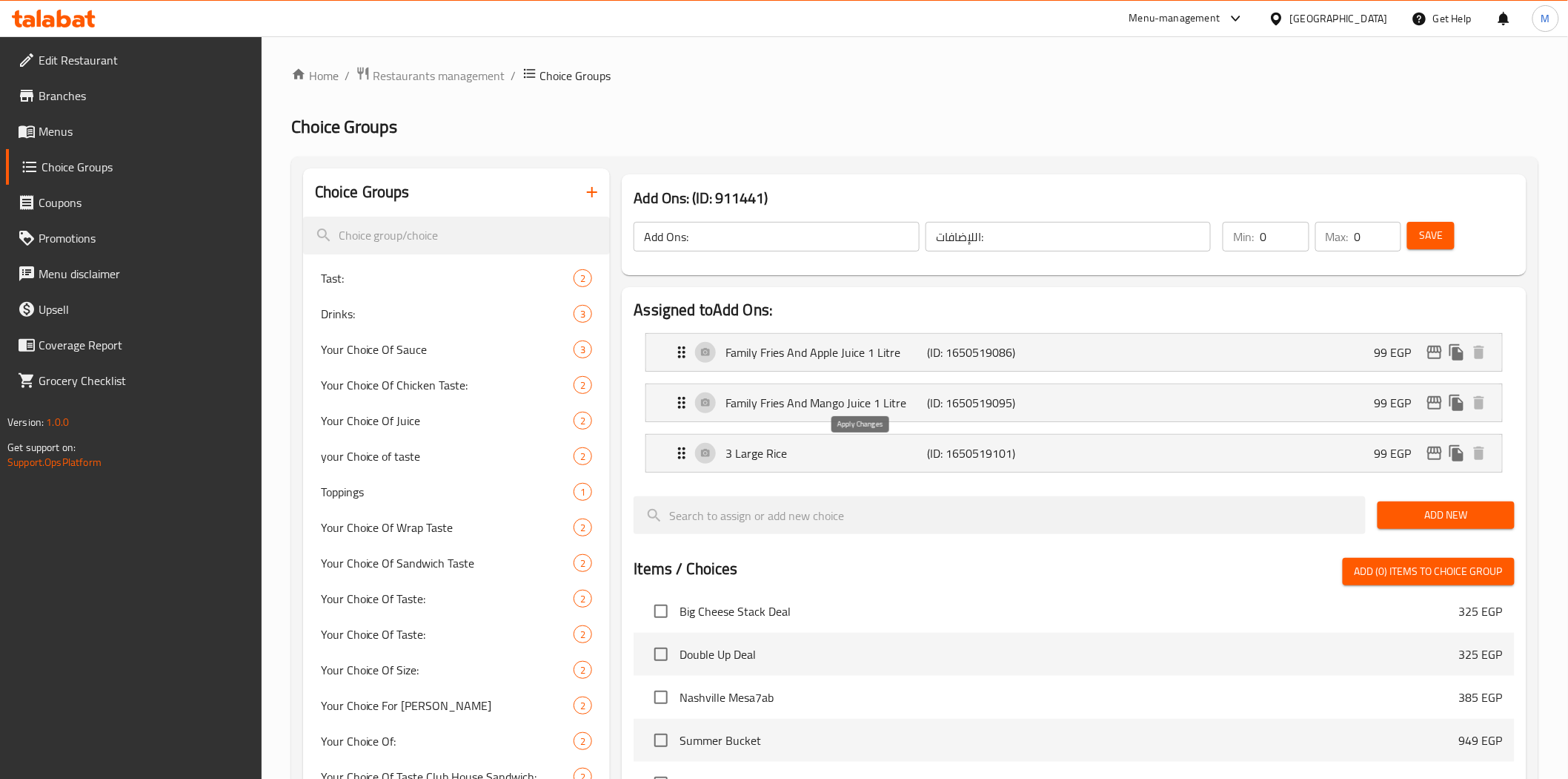
type input "بطاطس مقلية عائلية و عصير تفاح 1 لتر"
click at [1437, 245] on span "Save" at bounding box center [1431, 235] width 24 height 19
click at [384, 243] on input "search" at bounding box center [457, 235] width 308 height 38
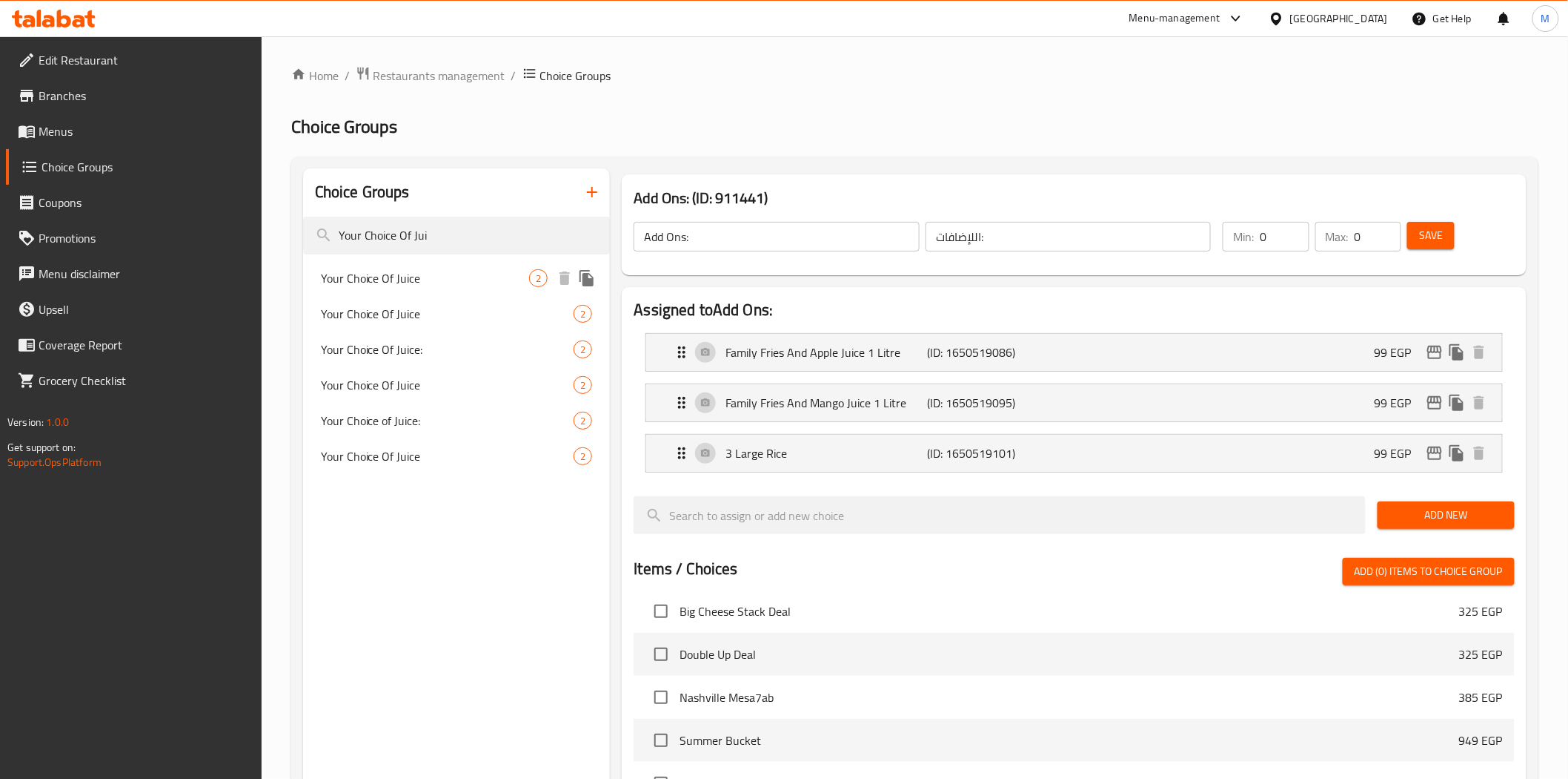
type input "Your Choice Of Jui"
click at [398, 278] on span "Your Choice Of Juice" at bounding box center [426, 278] width 209 height 18
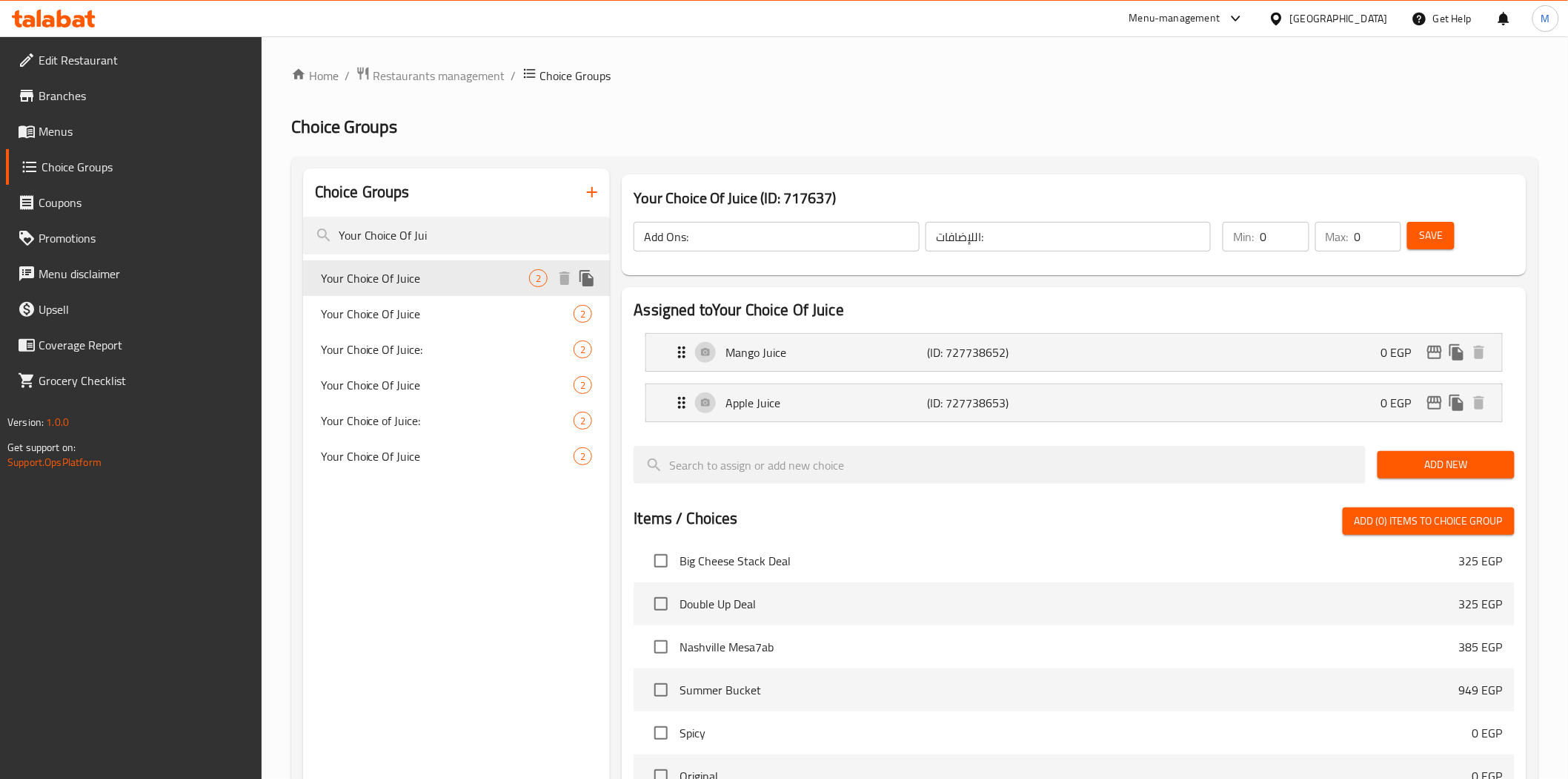
type input "Your Choice Of Juice"
type input "إختيارك من العصير"
type input "1"
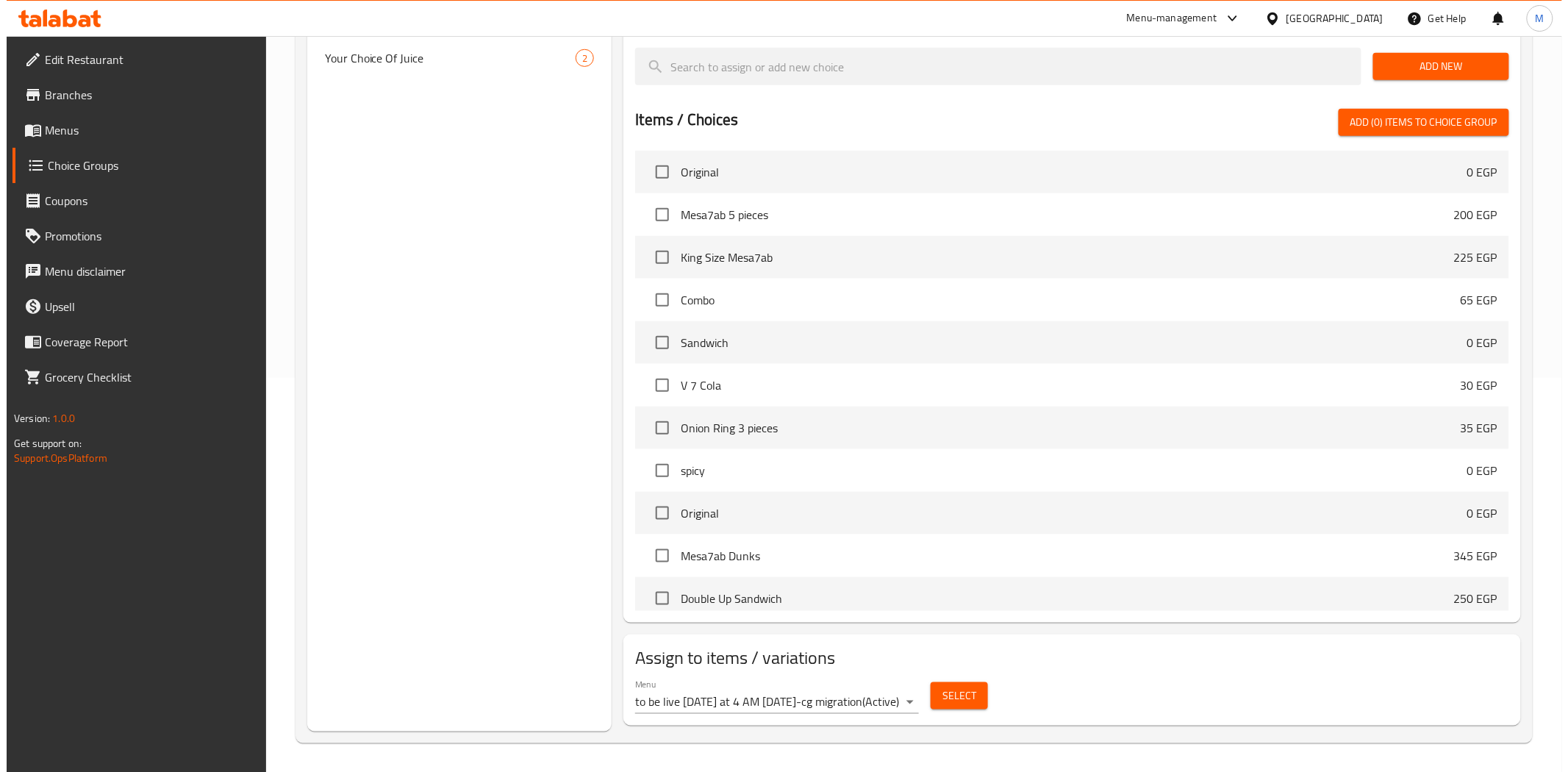
scroll to position [979, 0]
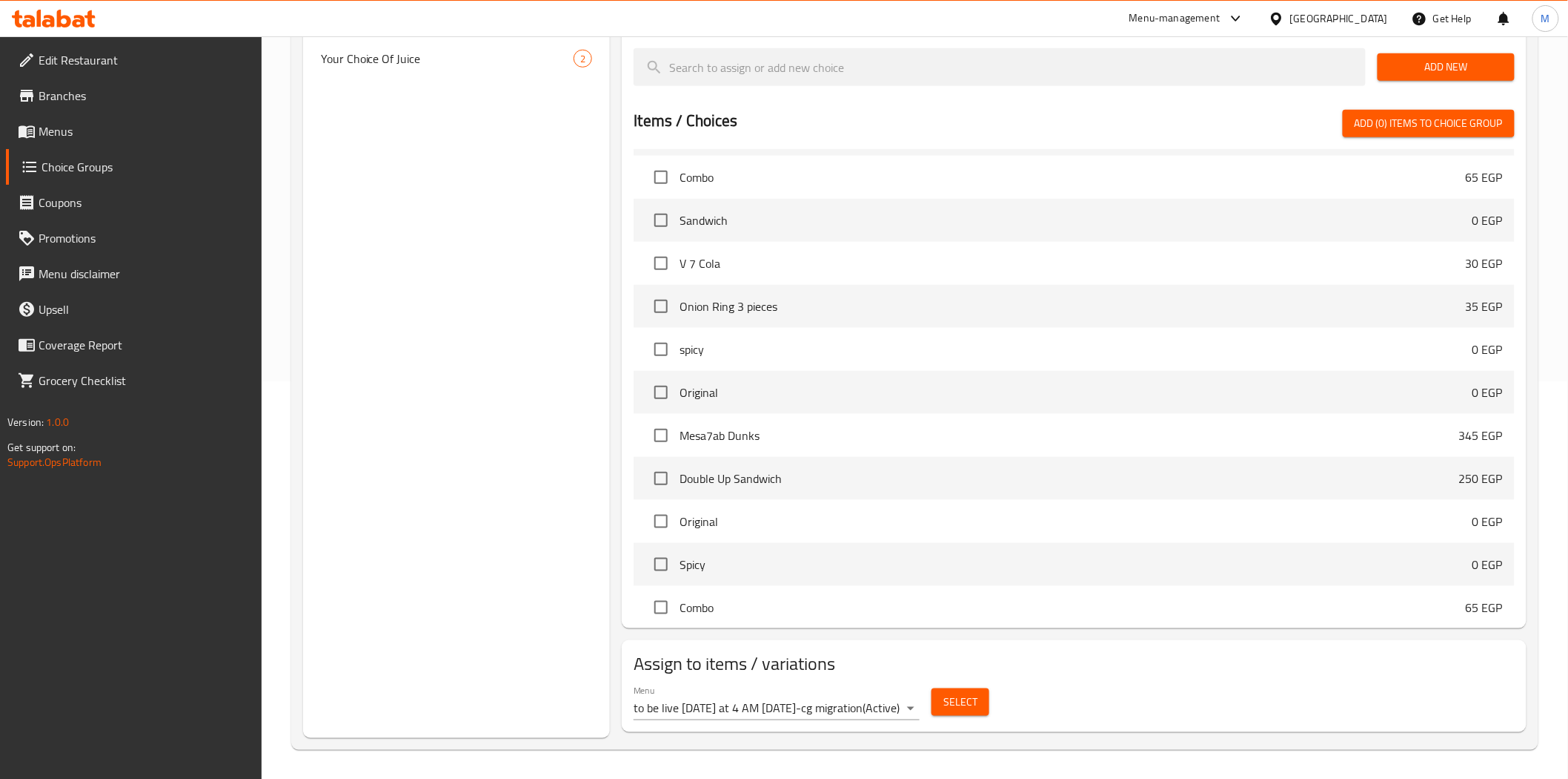
click at [893, 381] on body "​ Menu-management Egypt Get Help M Edit Restaurant Branches Menus Choice Groups…" at bounding box center [784, 10] width 1568 height 742
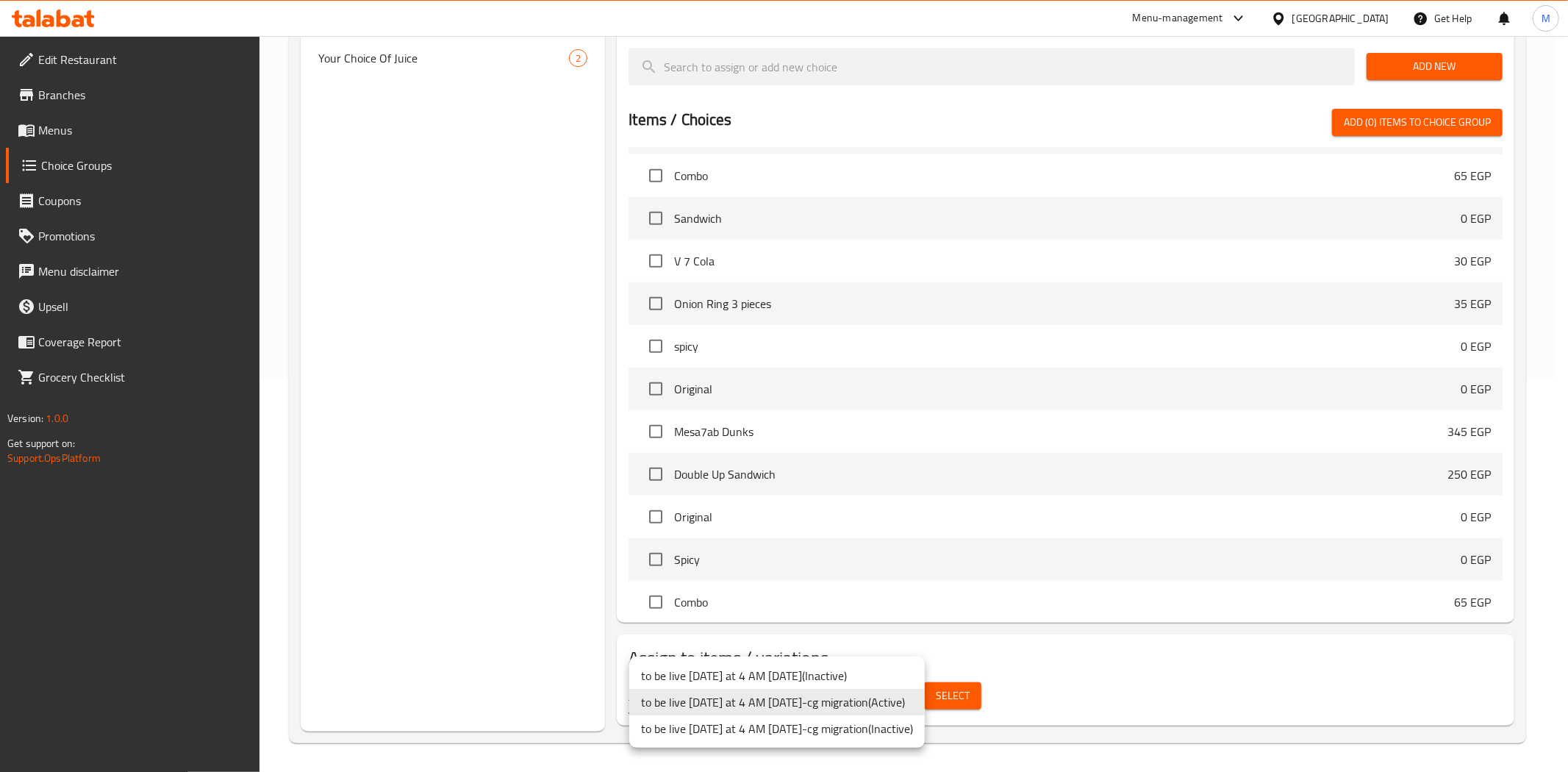
click at [886, 704] on li "to be live tomorrow at 4 AM 2/5/2023-cg migration ( Active )" at bounding box center [777, 702] width 295 height 27
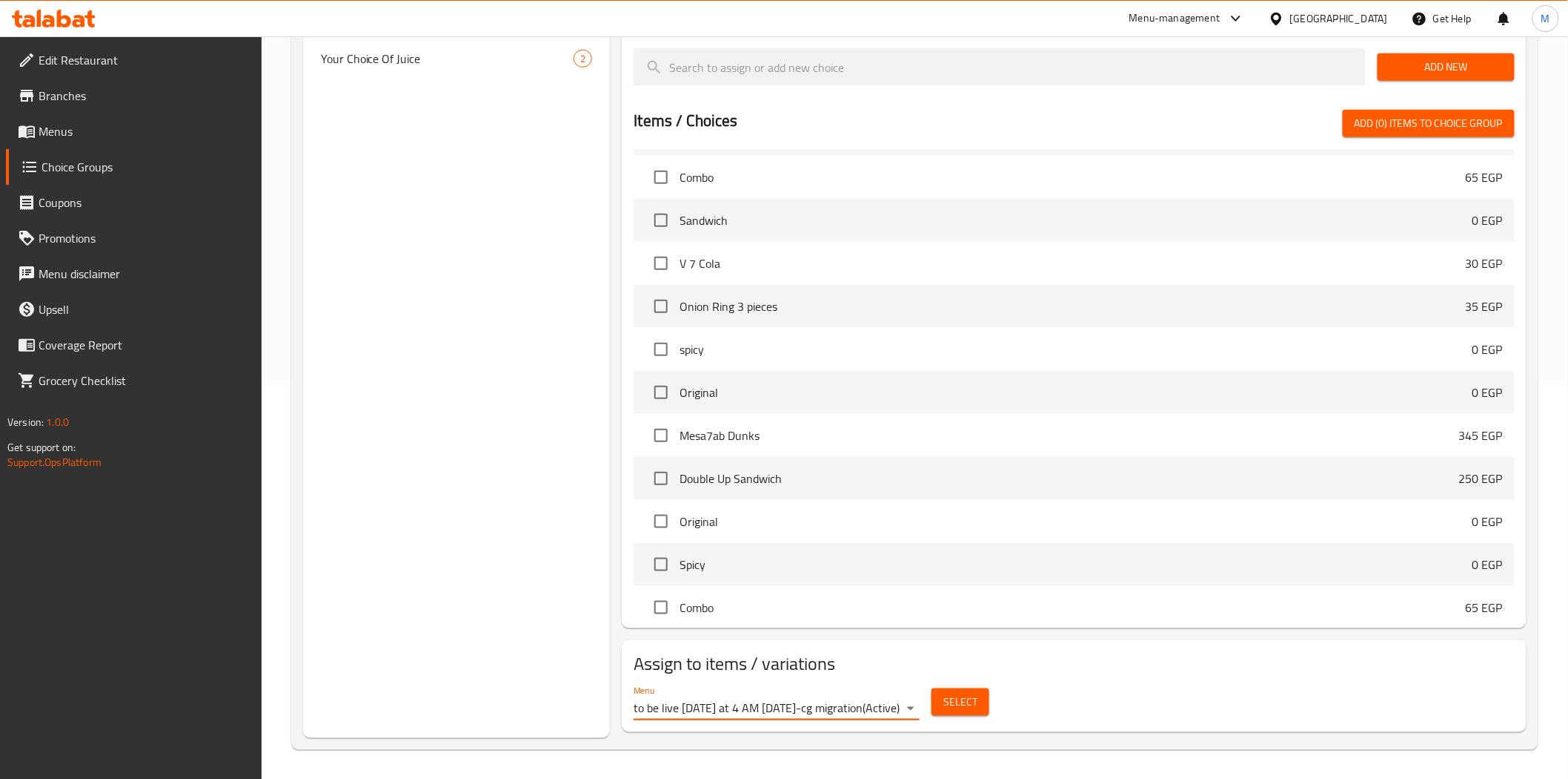
click at [971, 701] on span "Select" at bounding box center [960, 701] width 34 height 19
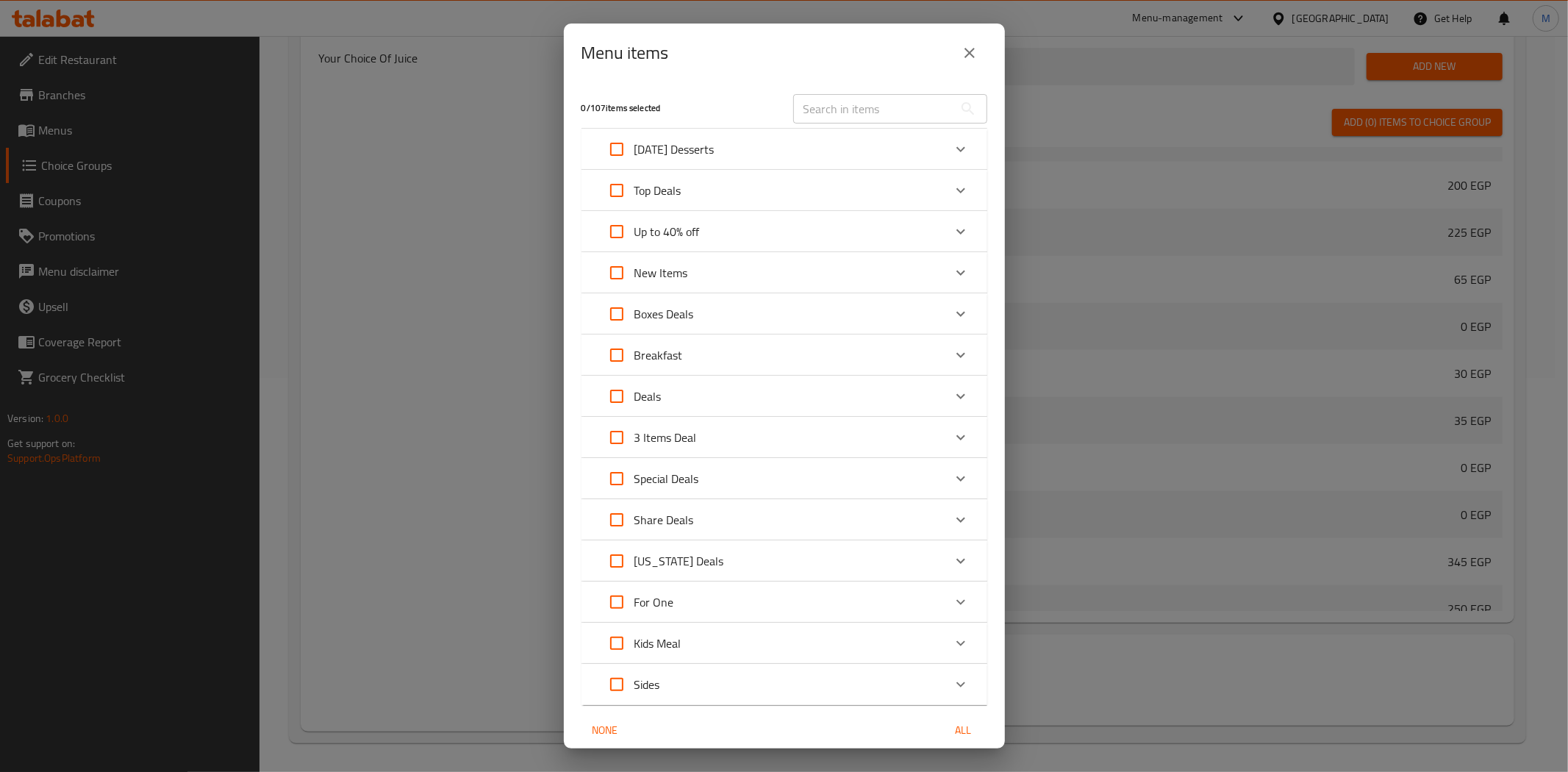
scroll to position [1077, 0]
click at [953, 610] on icon "Expand" at bounding box center [961, 602] width 18 height 18
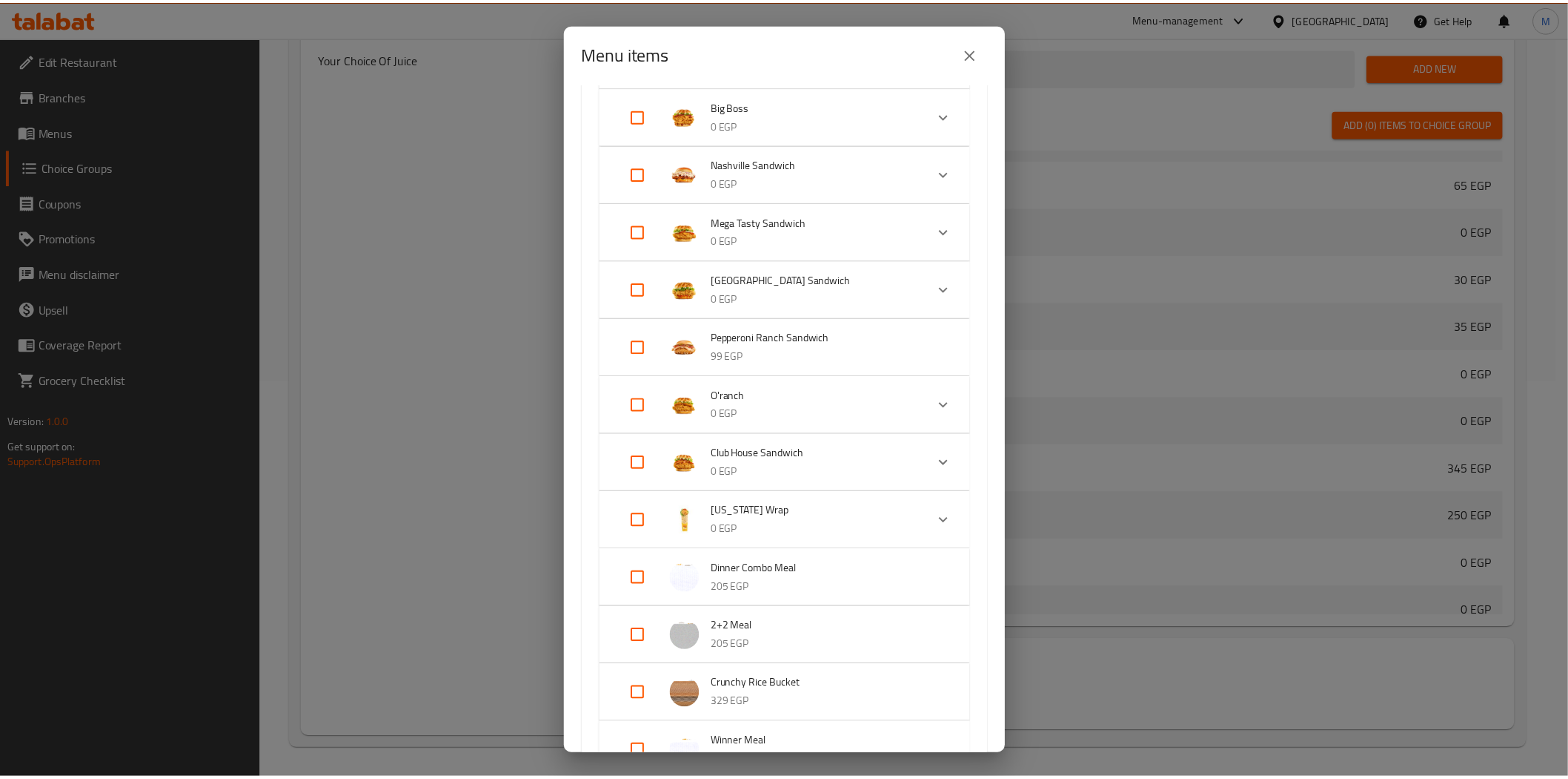
scroll to position [1071, 0]
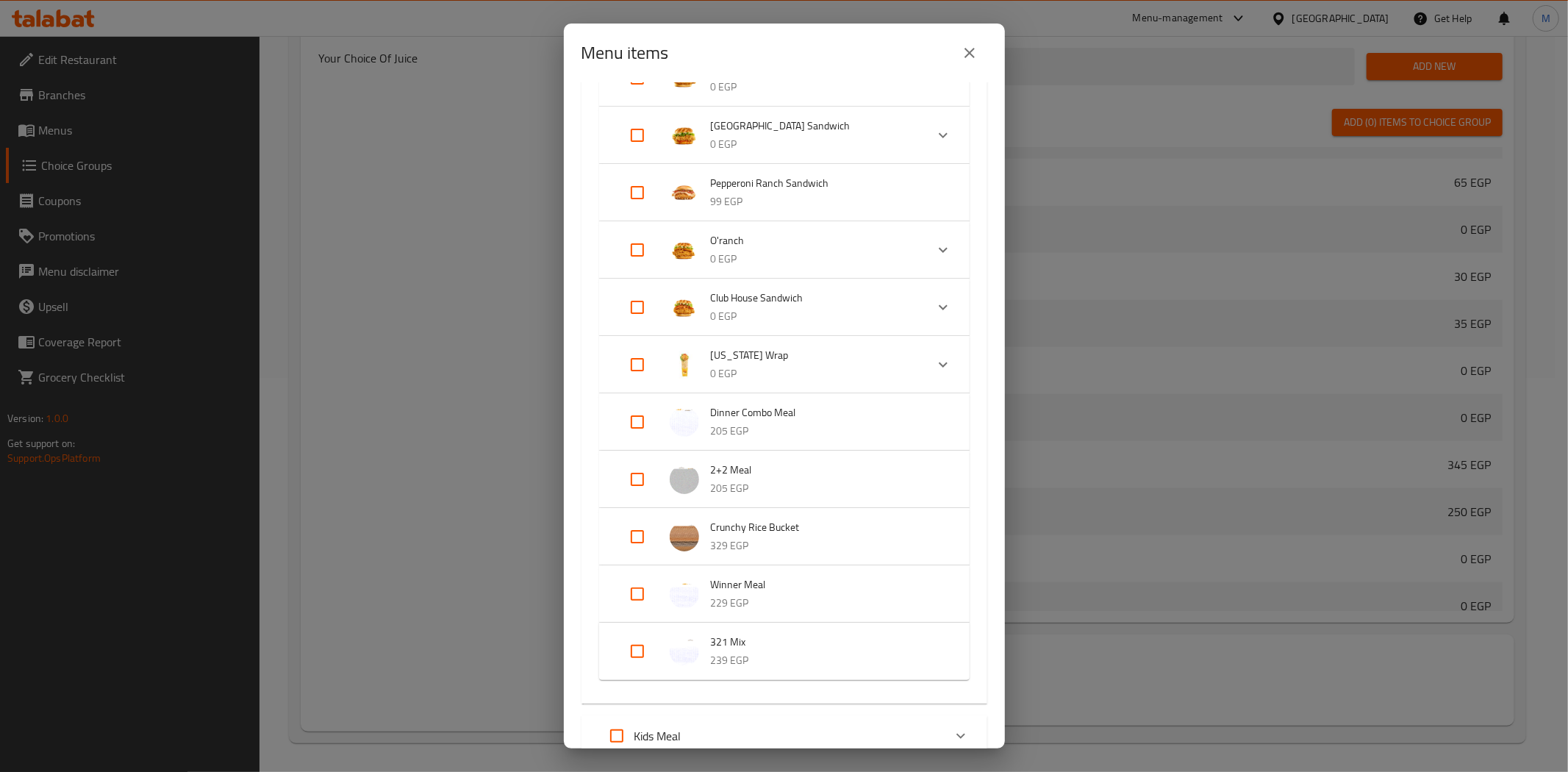
click at [971, 62] on button "close" at bounding box center [970, 53] width 35 height 35
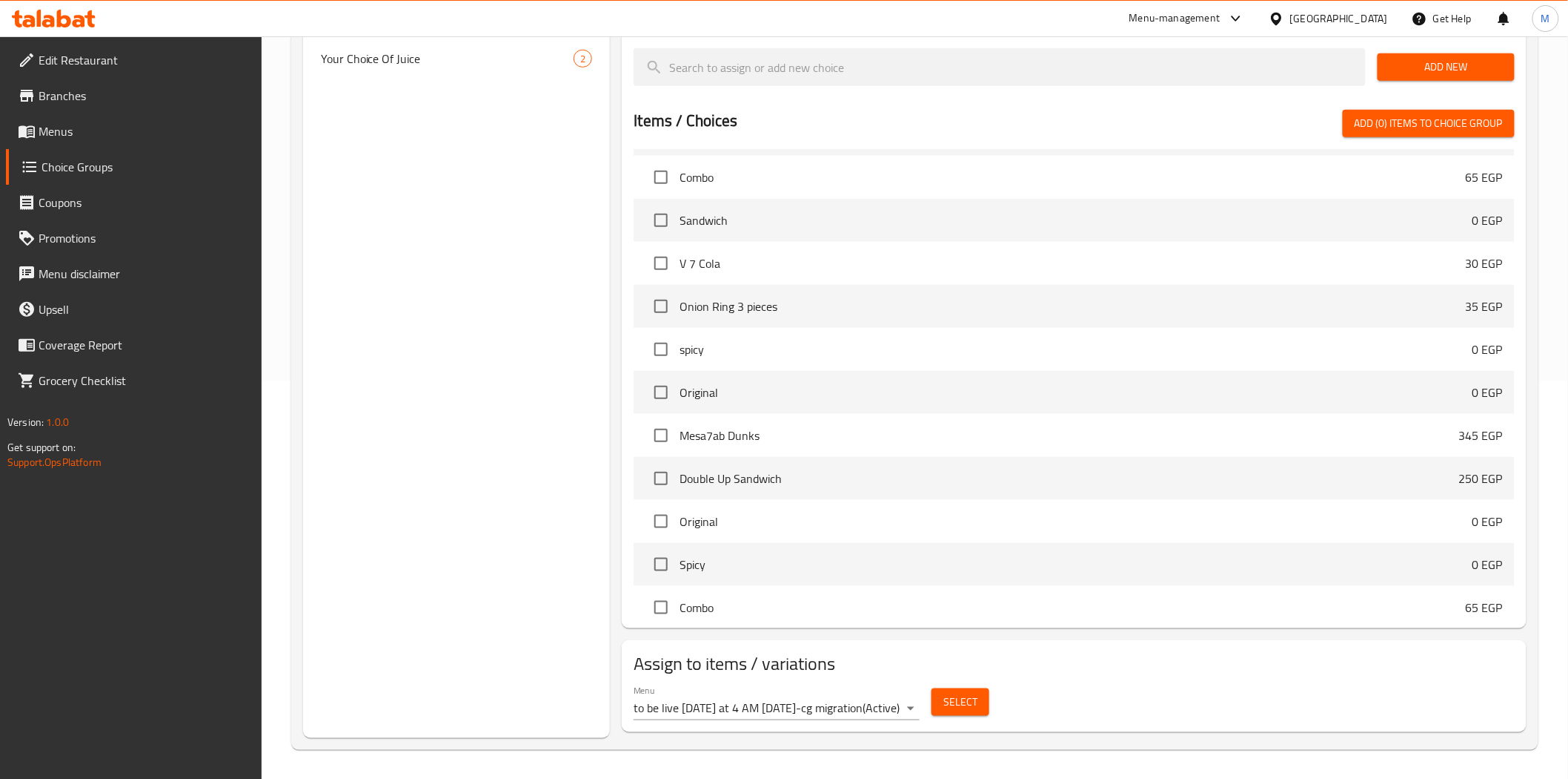
scroll to position [0, 0]
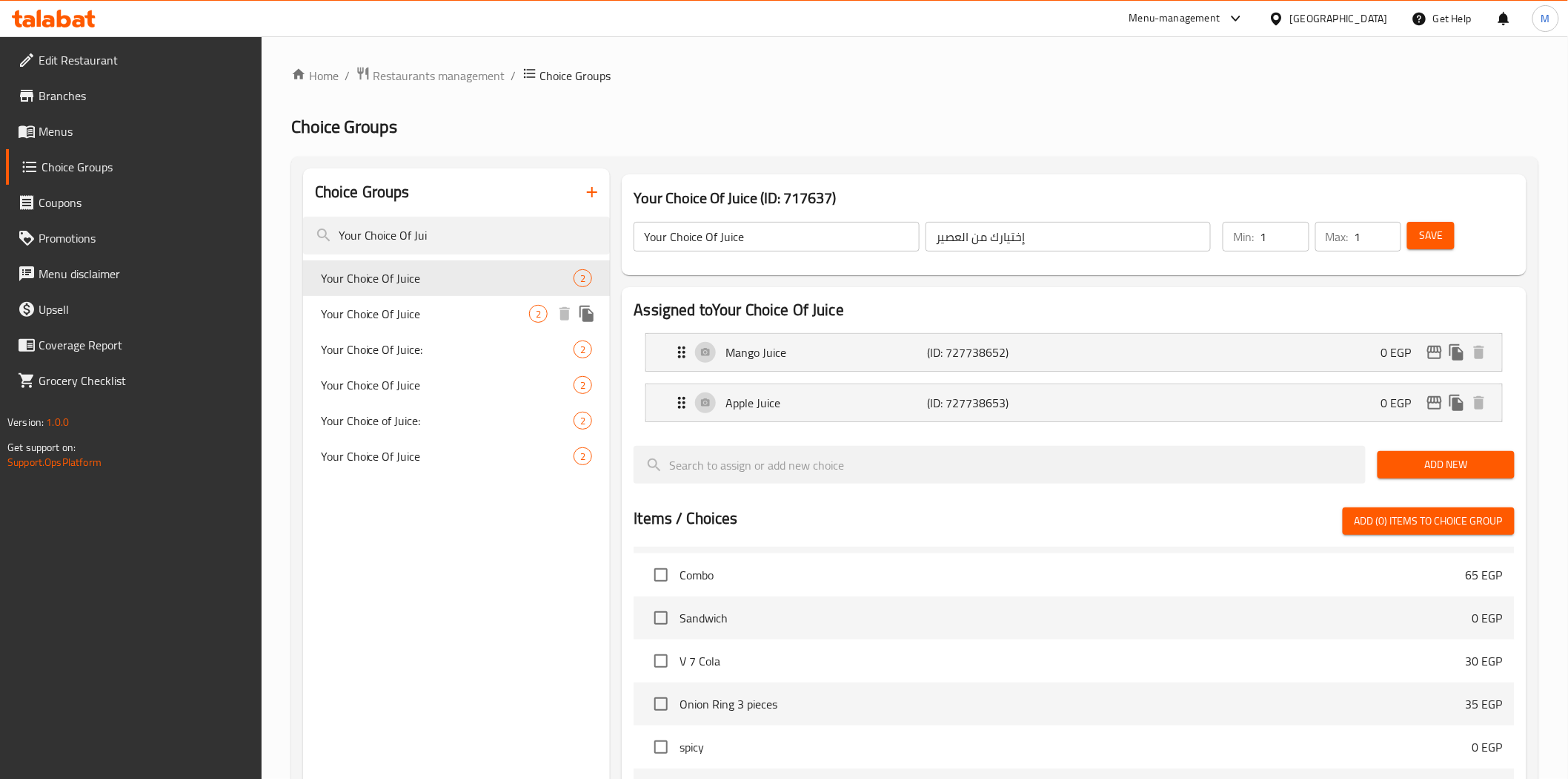
click at [412, 319] on span "Your Choice Of Juice" at bounding box center [426, 314] width 209 height 18
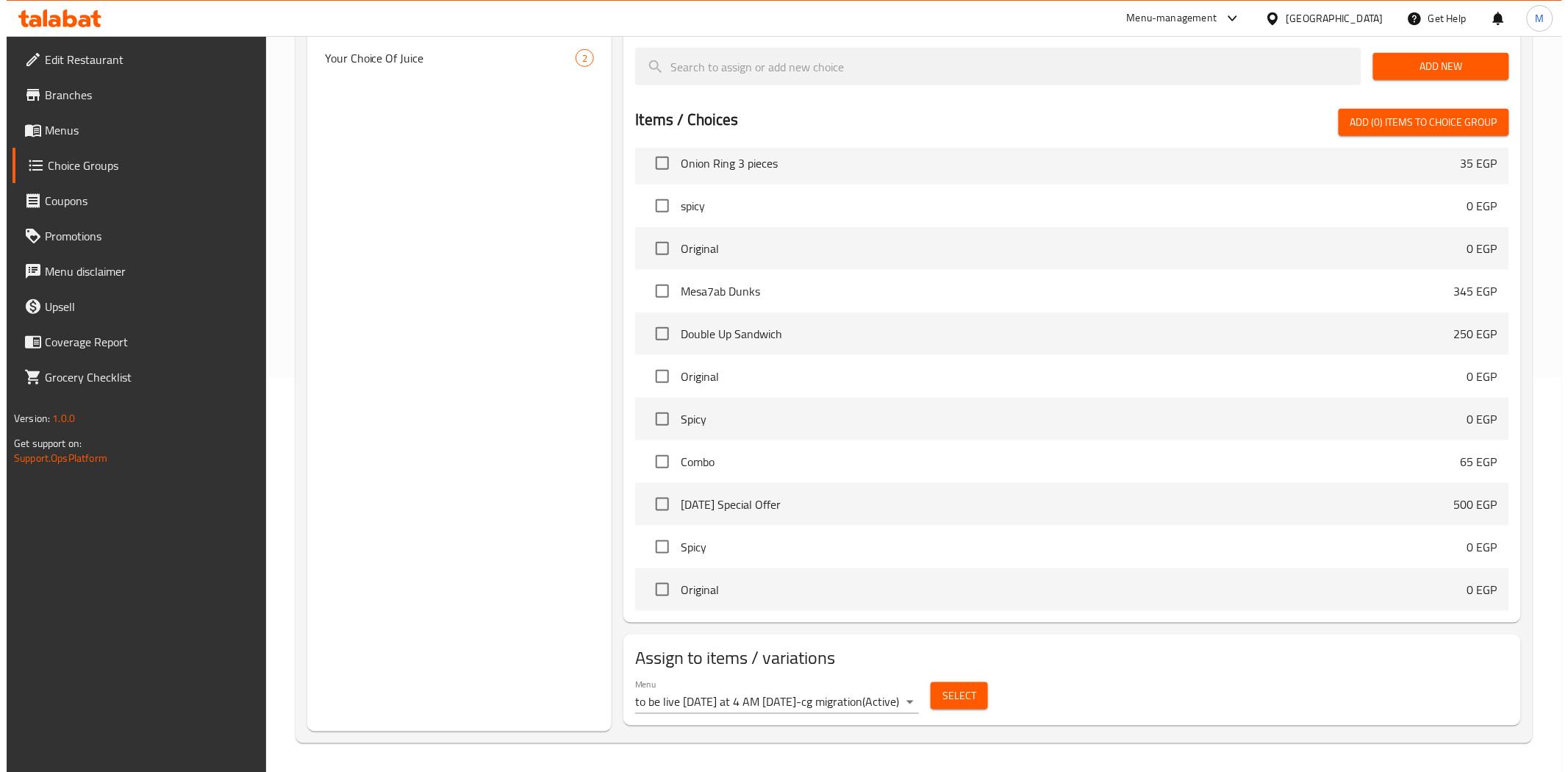
scroll to position [1224, 0]
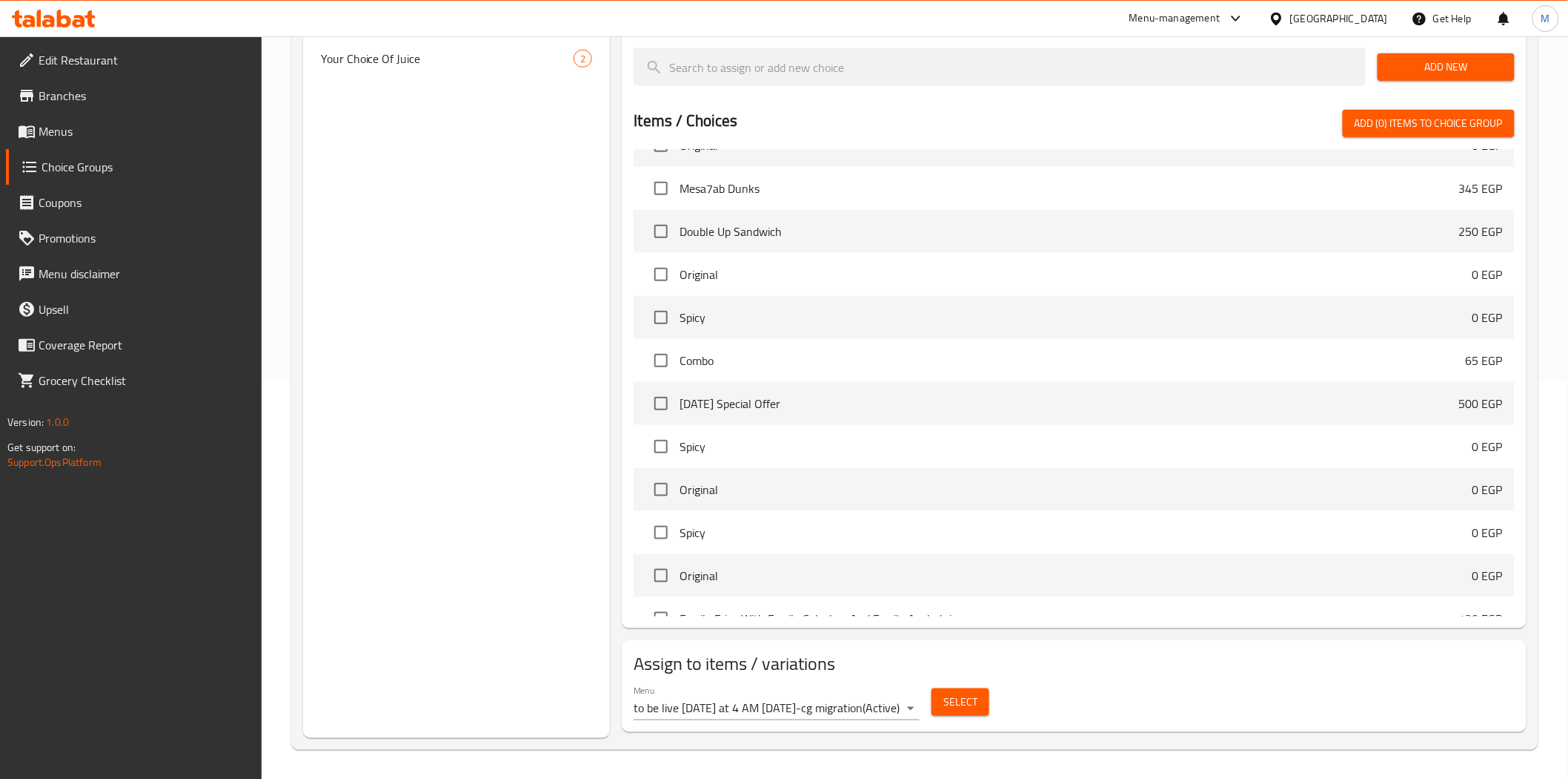
click at [973, 714] on button "Select" at bounding box center [960, 701] width 58 height 28
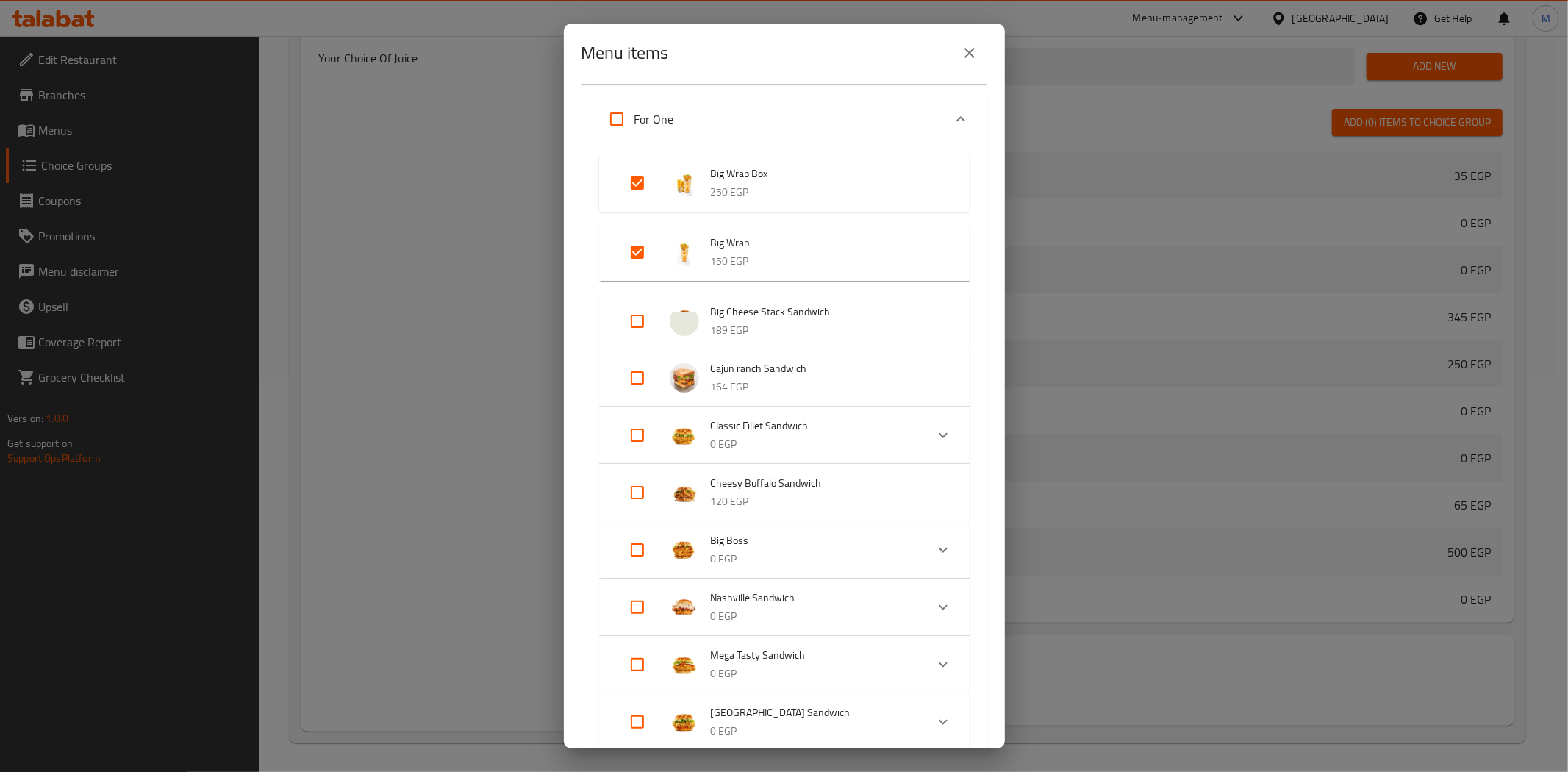
scroll to position [2272, 0]
drag, startPoint x: 781, startPoint y: 166, endPoint x: 711, endPoint y: 164, distance: 70.0
click at [711, 166] on span "Big Wrap Box" at bounding box center [826, 175] width 230 height 19
click at [742, 168] on span "Big Wrap Box" at bounding box center [826, 175] width 230 height 19
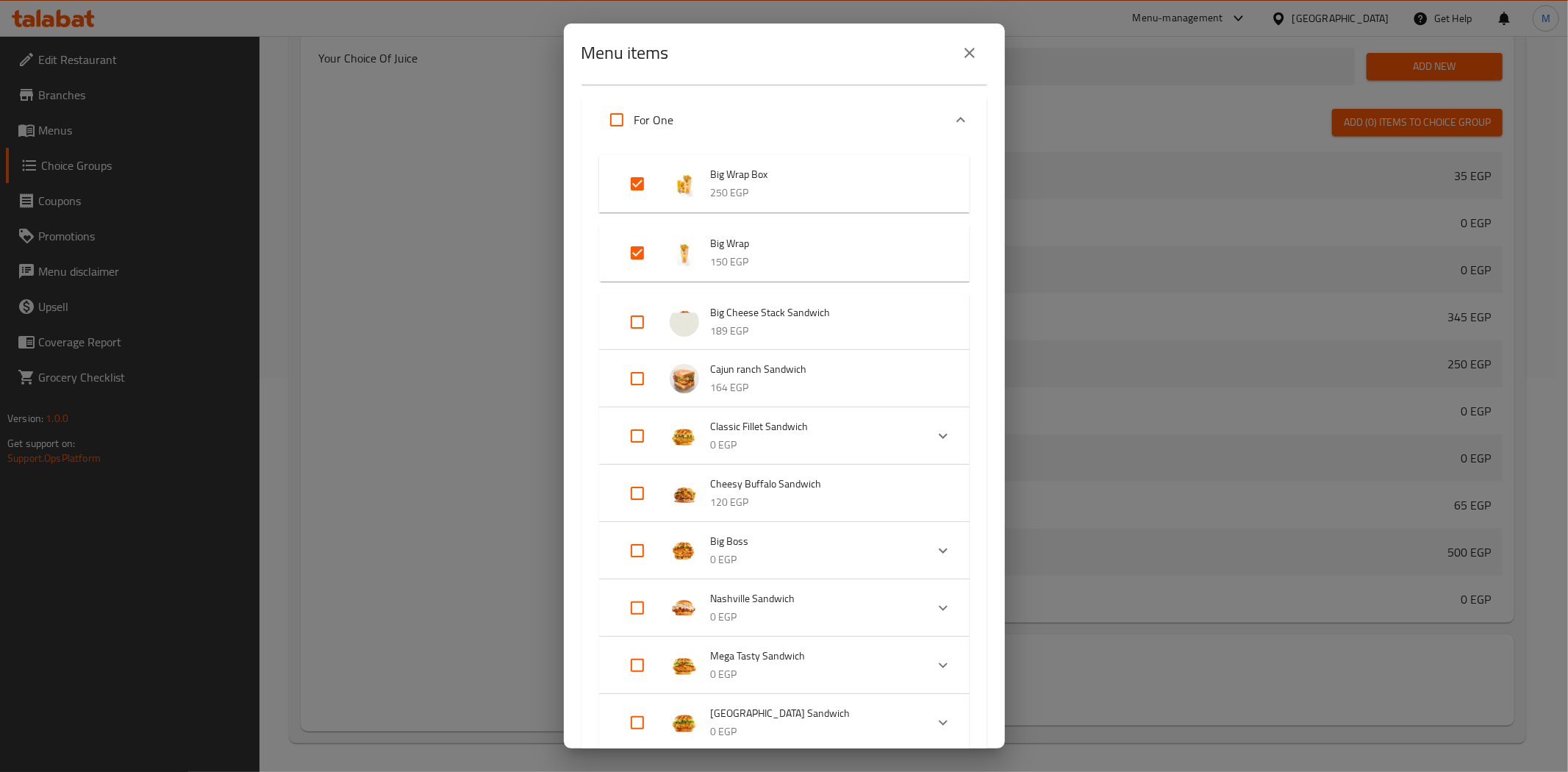
click at [742, 168] on span "Big Wrap Box" at bounding box center [826, 175] width 230 height 19
click at [638, 178] on input "Expand" at bounding box center [638, 183] width 35 height 35
checkbox input "false"
click at [634, 248] on input "Expand" at bounding box center [638, 253] width 35 height 35
checkbox input "false"
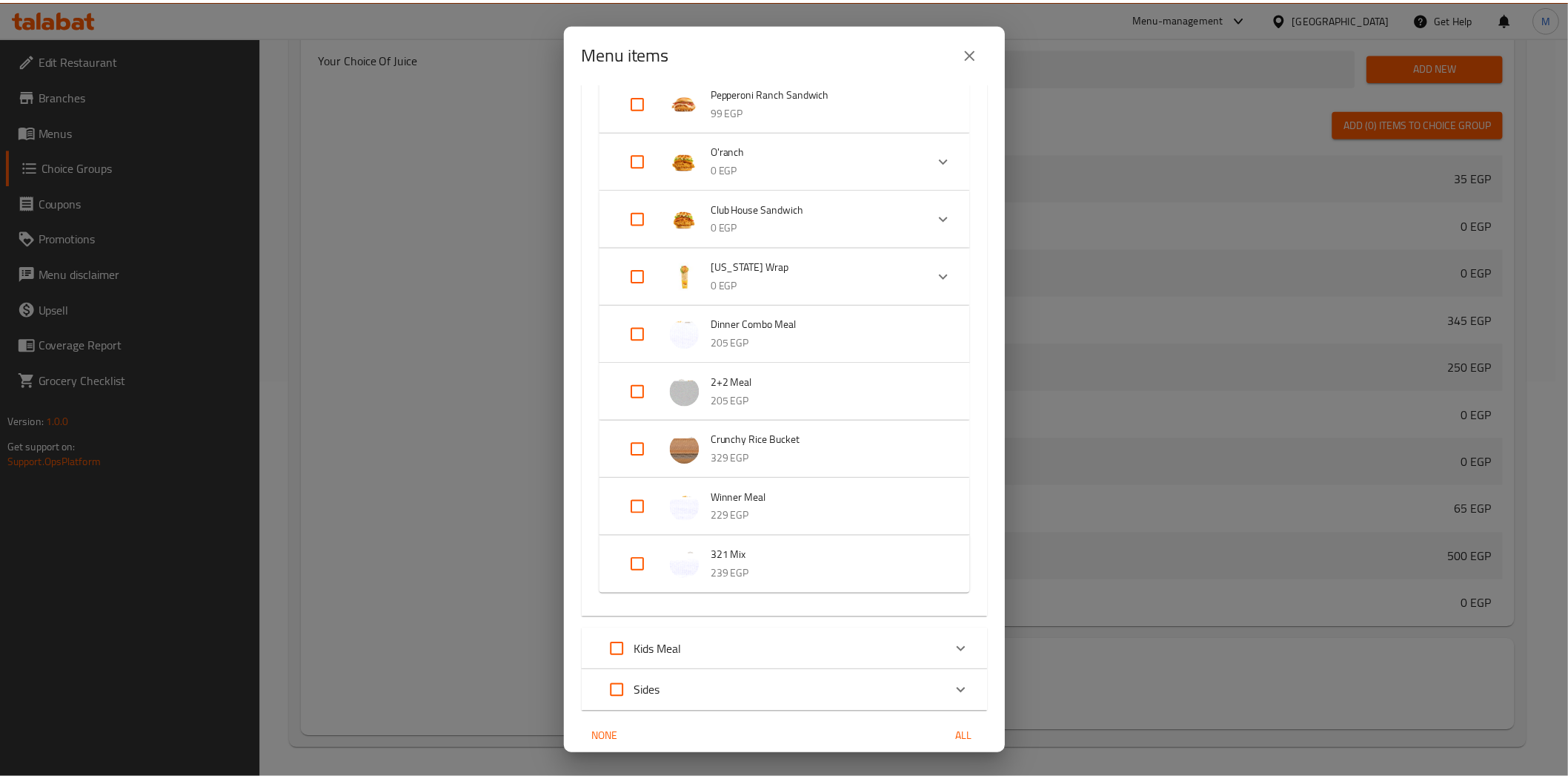
scroll to position [3010, 0]
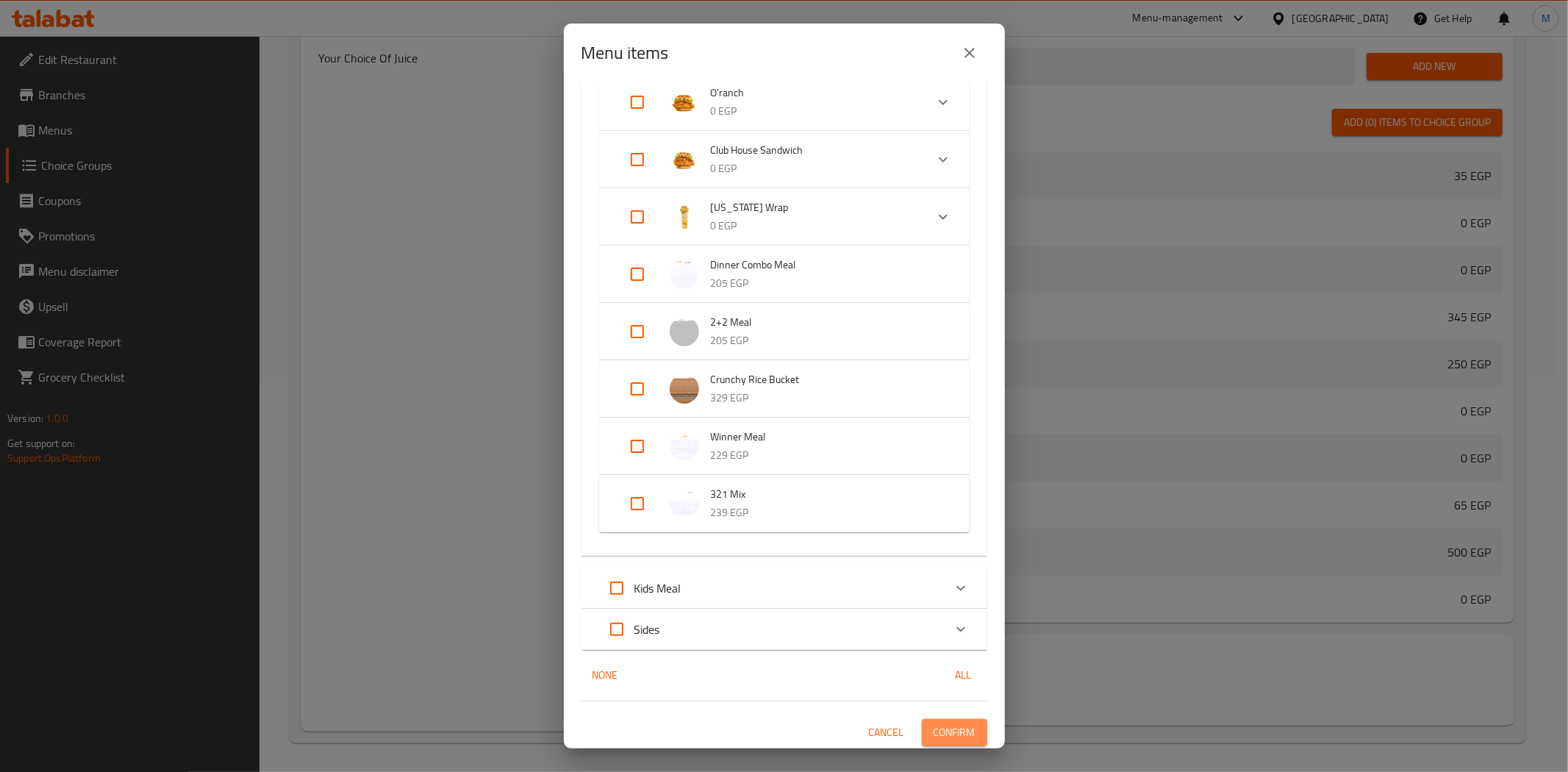
click at [953, 724] on span "Confirm" at bounding box center [954, 732] width 42 height 19
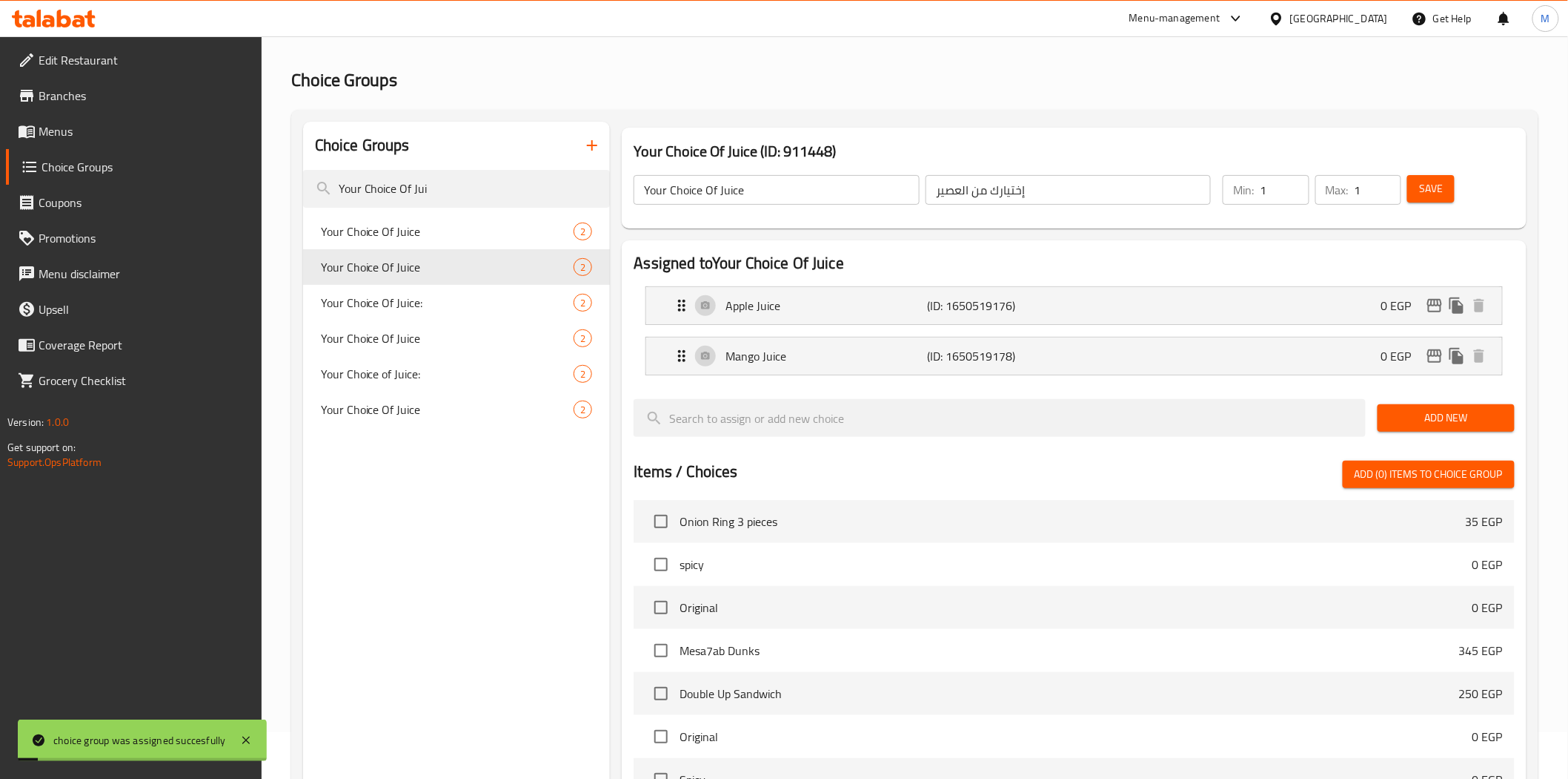
scroll to position [0, 0]
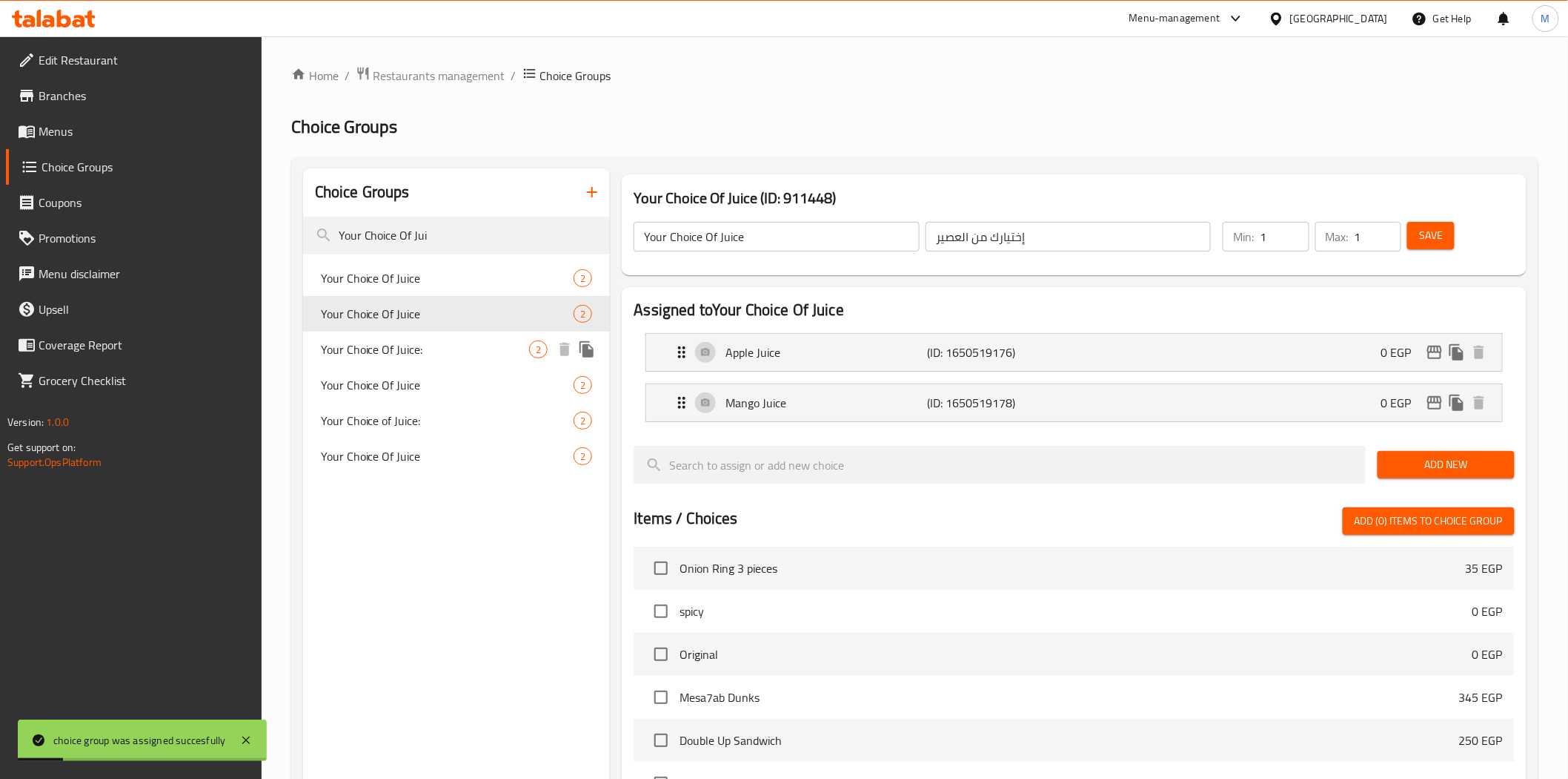
click at [400, 358] on span "Your Choice Of Juice:" at bounding box center [426, 350] width 209 height 18
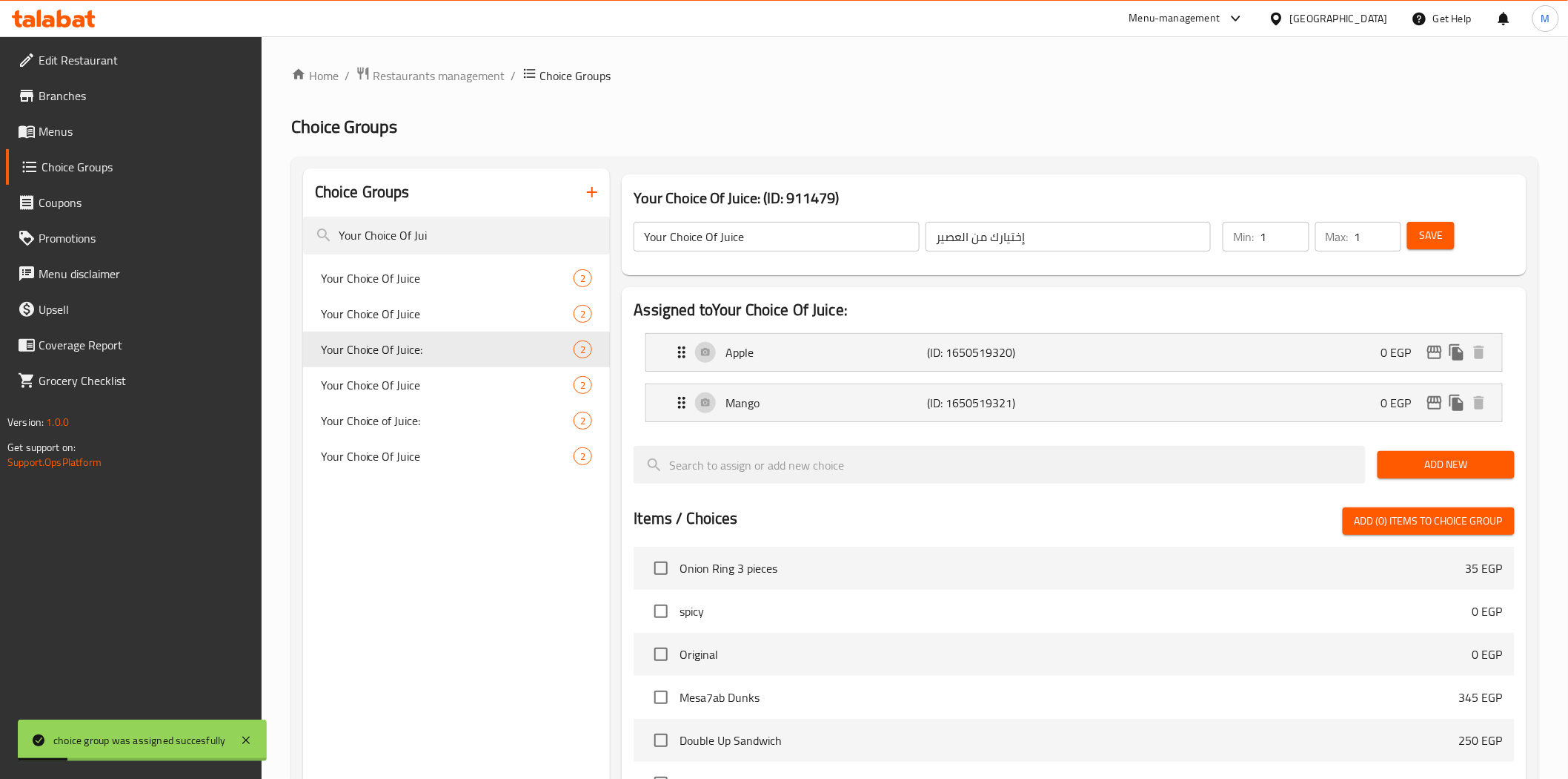
type input "Your Choice Of Juice:"
type input "اختيارك من العصير:"
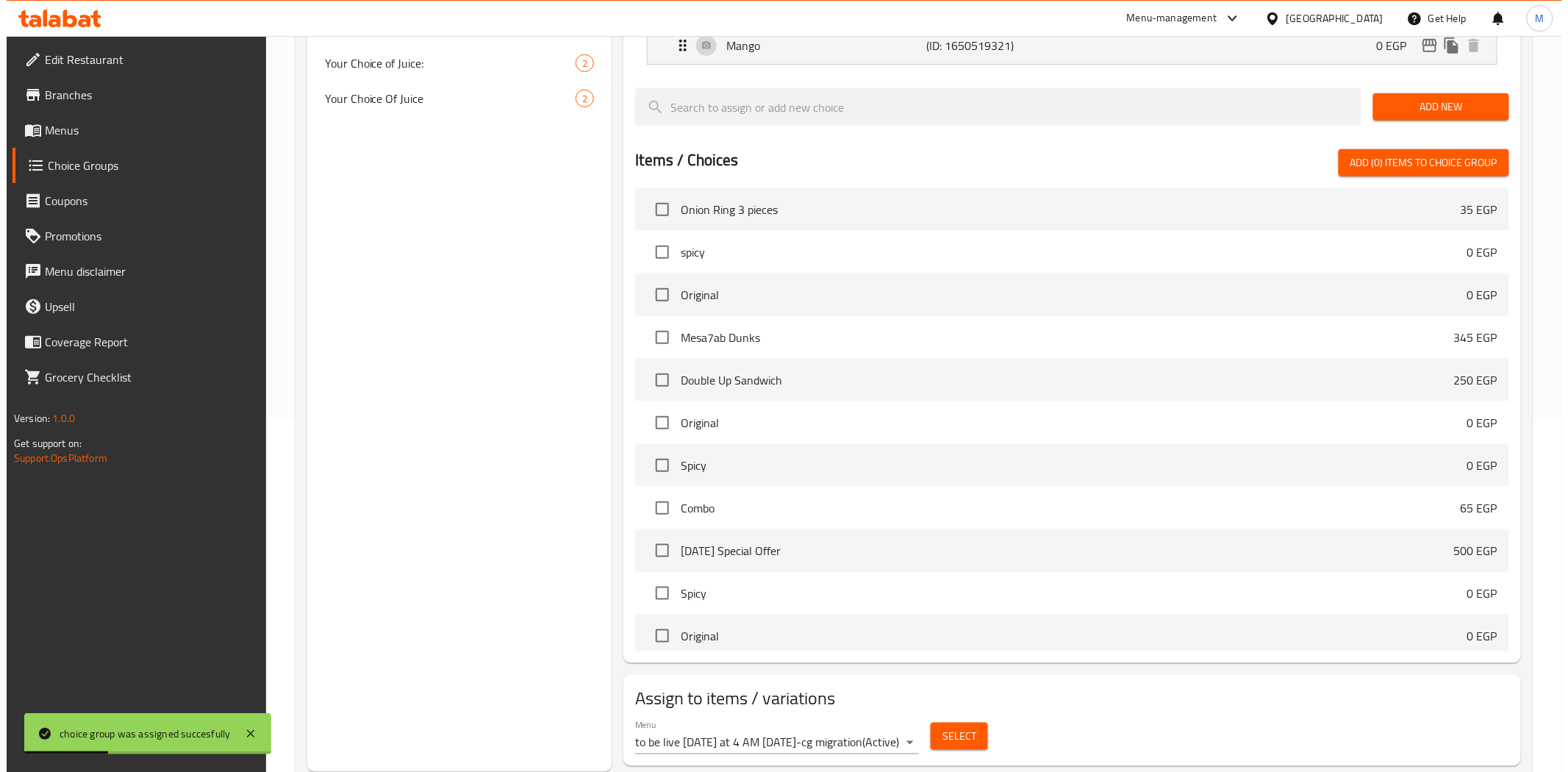
scroll to position [394, 0]
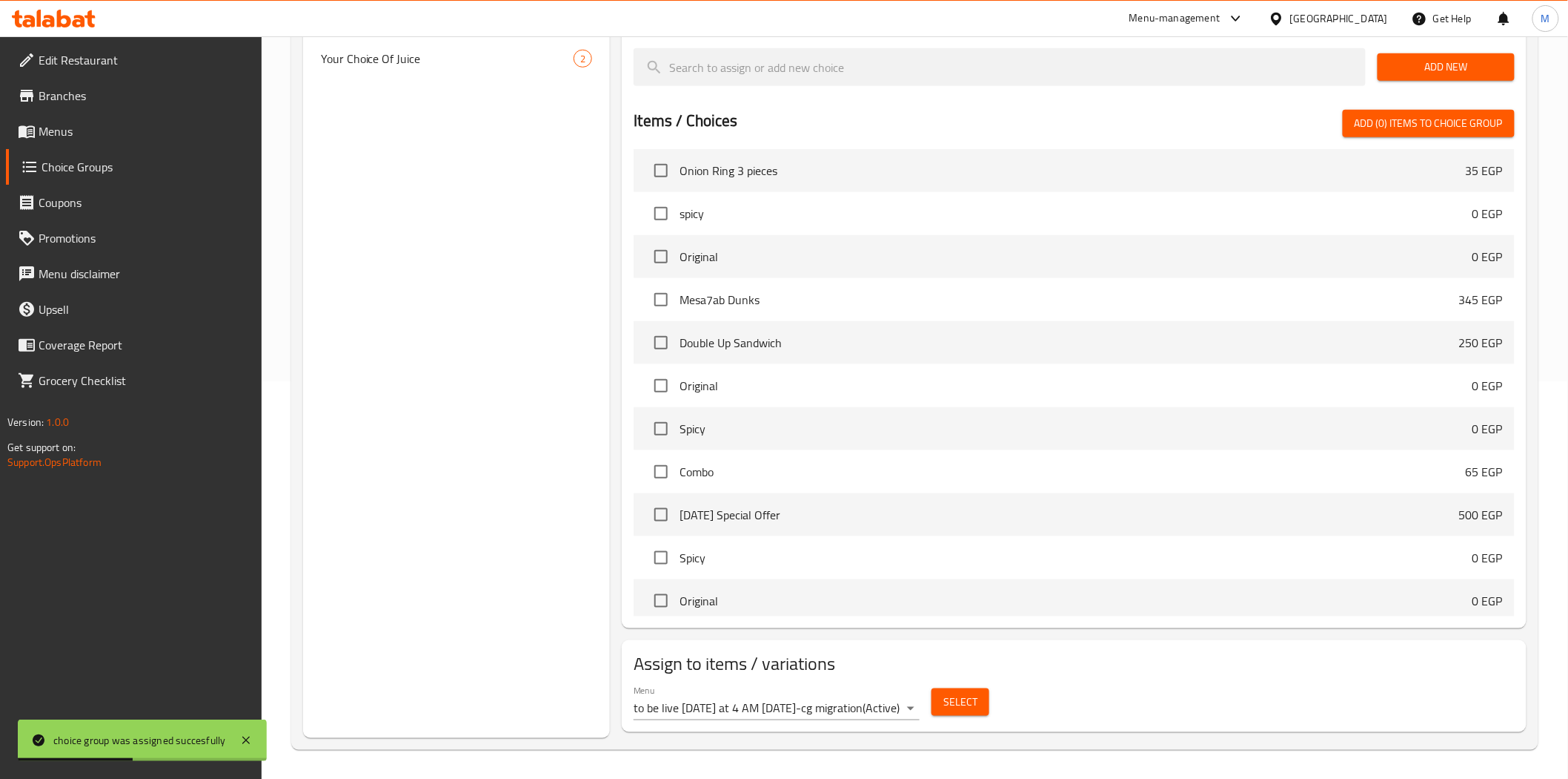
click at [915, 381] on body "choice group was assigned succesfully ​ Menu-management Egypt Get Help M Edit R…" at bounding box center [784, 10] width 1568 height 742
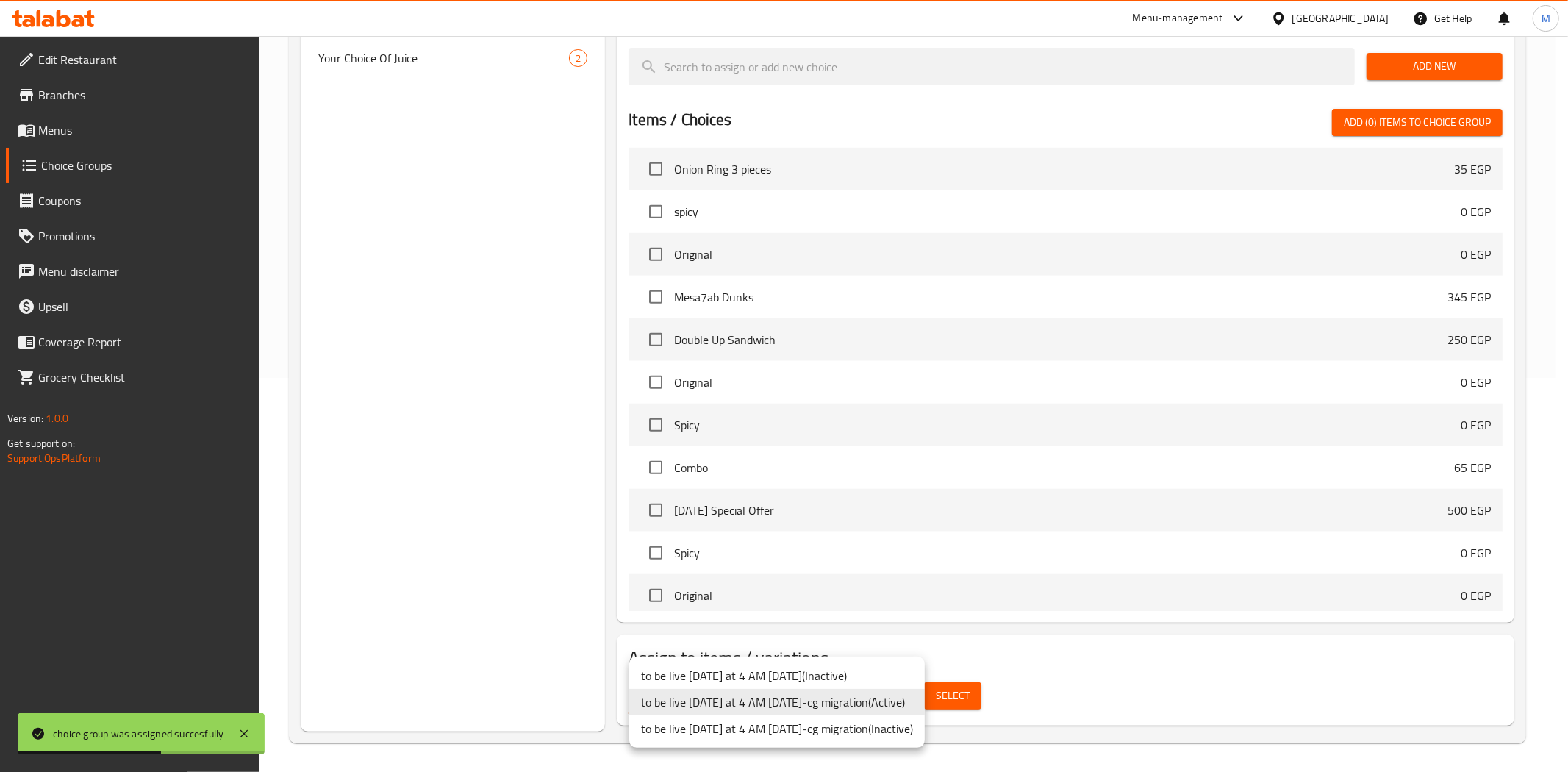
click at [907, 706] on li "to be live tomorrow at 4 AM 2/5/2023-cg migration ( Active )" at bounding box center [777, 702] width 295 height 27
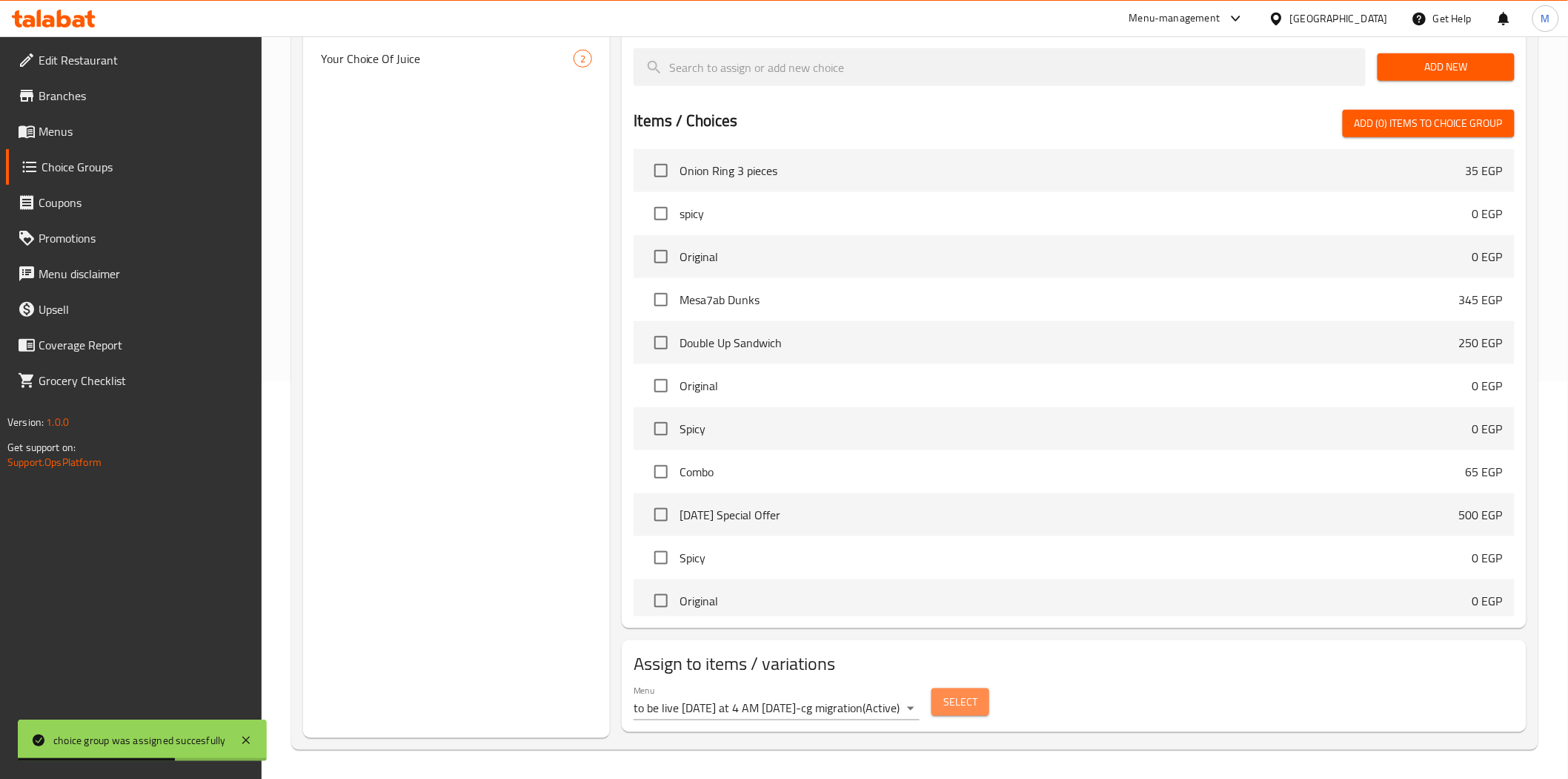
click at [960, 706] on span "Select" at bounding box center [960, 701] width 34 height 19
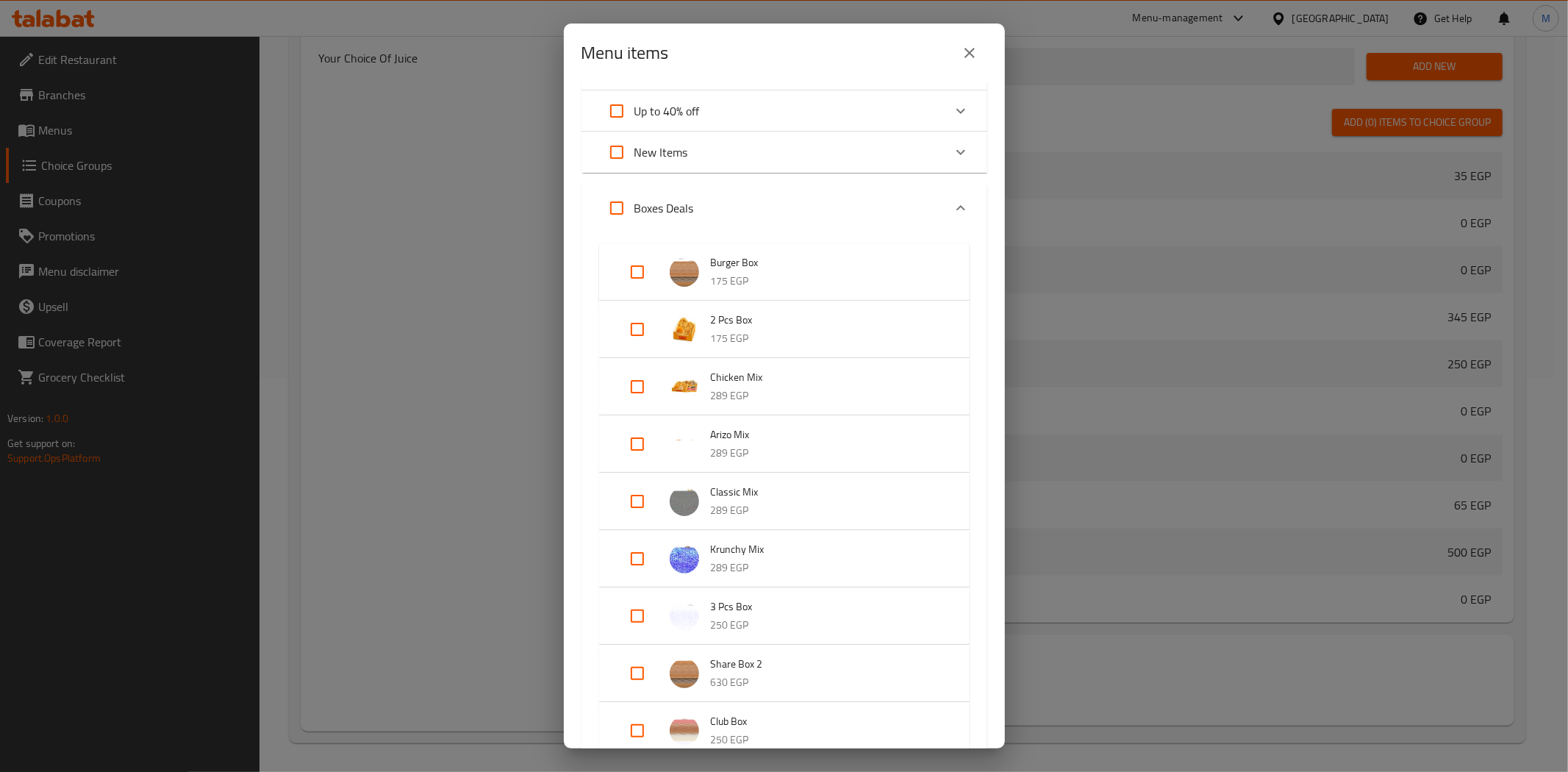
scroll to position [0, 0]
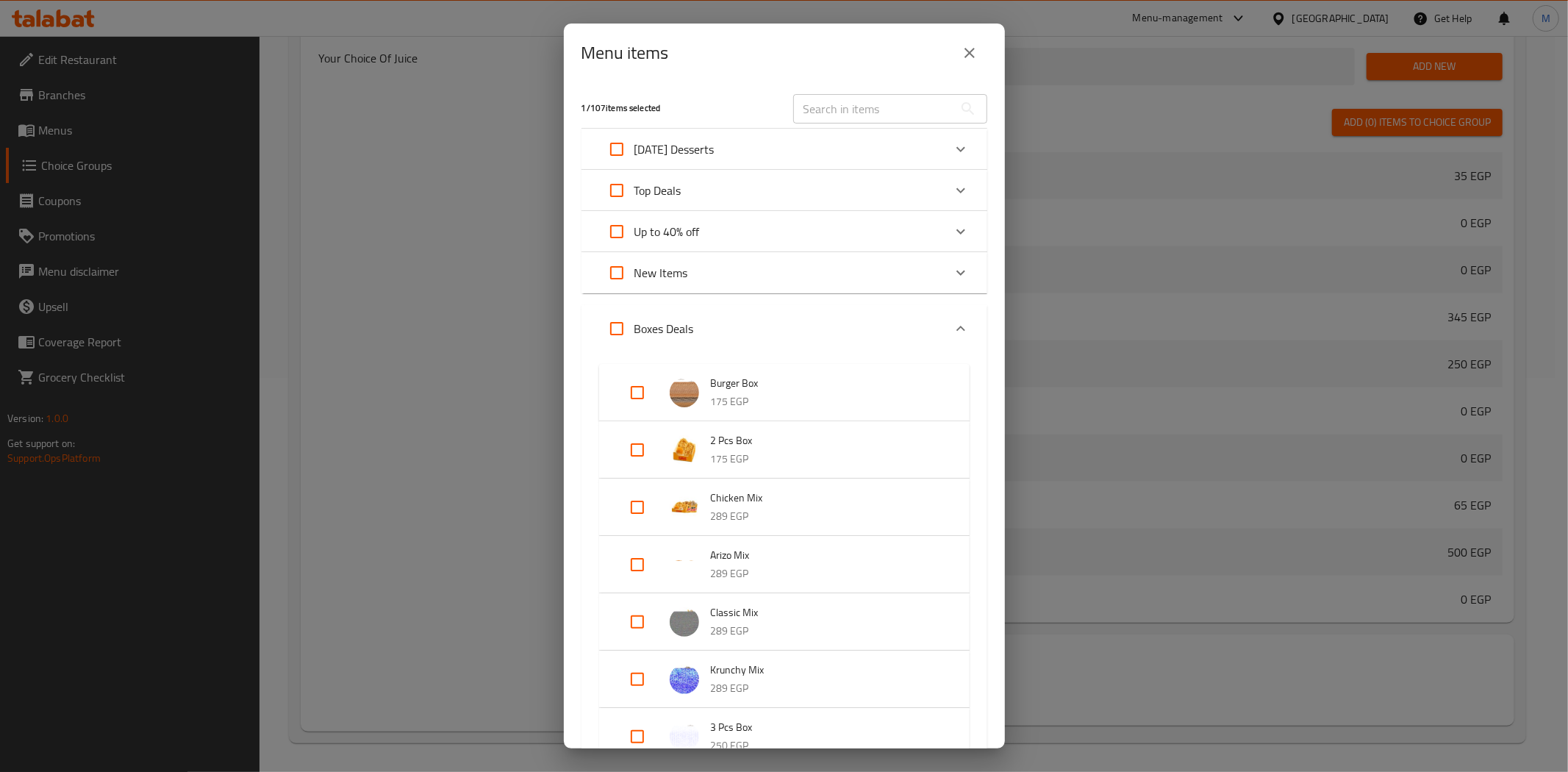
click at [953, 274] on icon "Expand" at bounding box center [961, 273] width 18 height 18
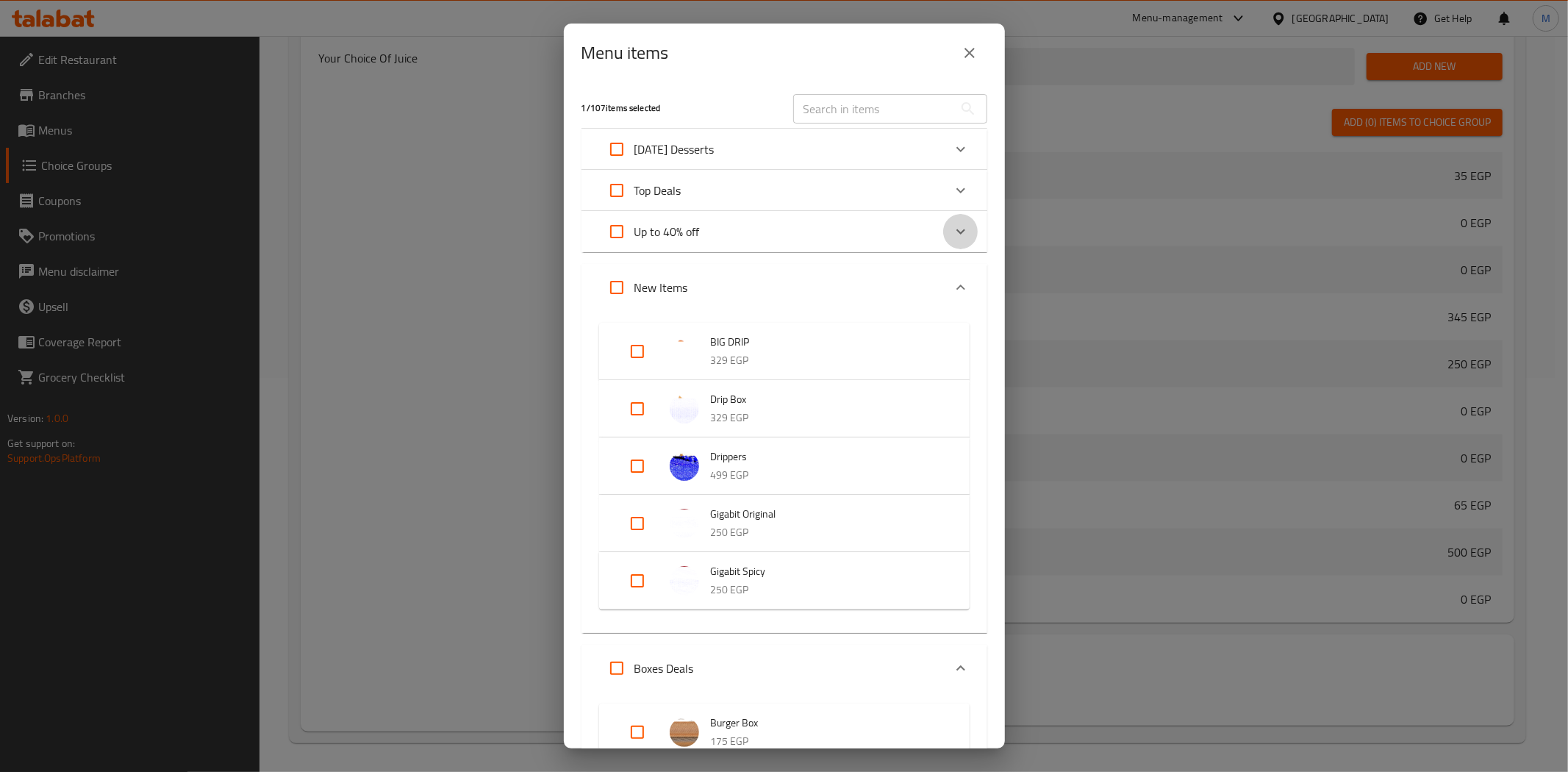
click at [957, 230] on div "Expand" at bounding box center [961, 231] width 35 height 35
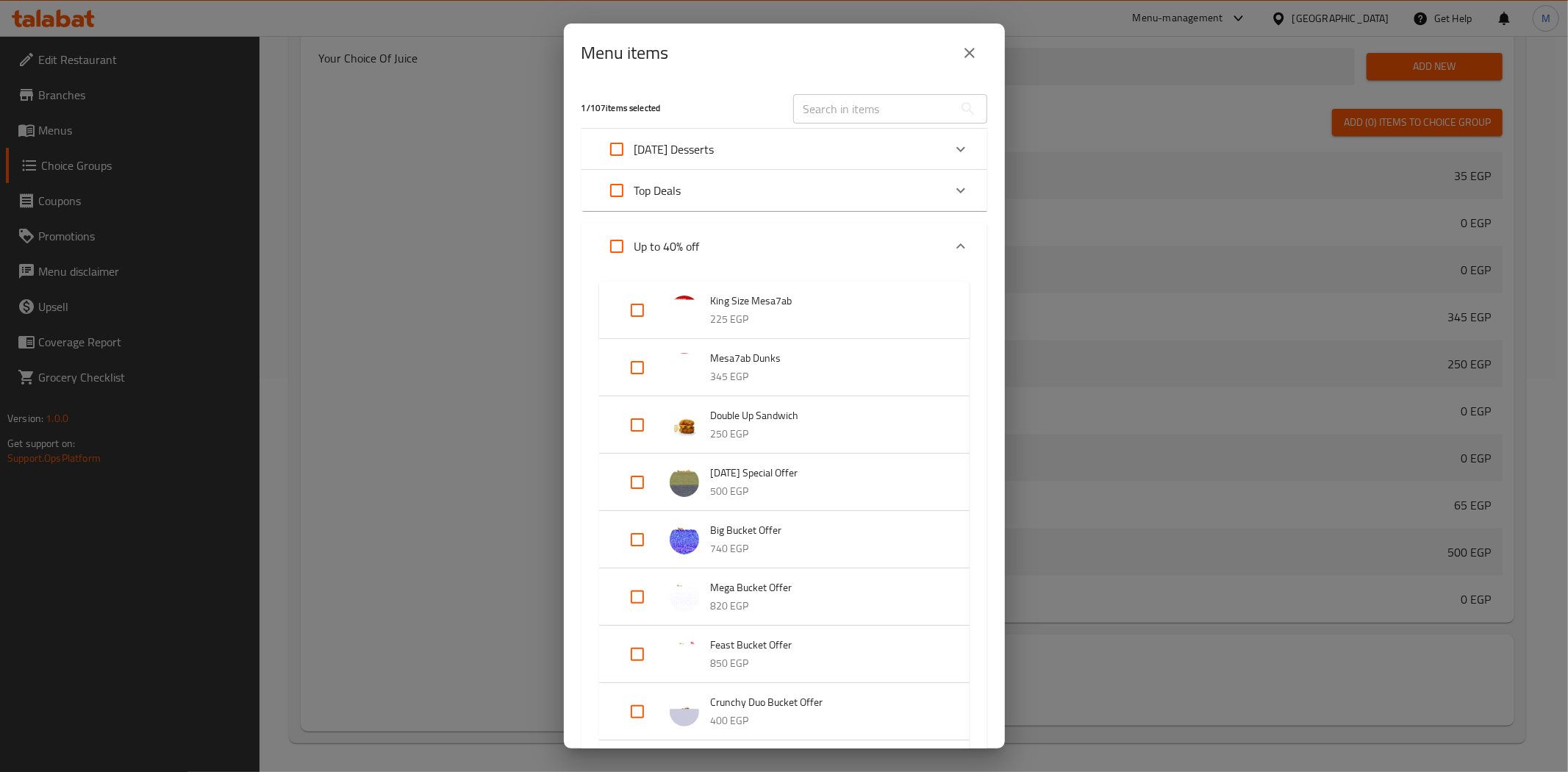
click at [944, 203] on div "Expand" at bounding box center [961, 191] width 35 height 35
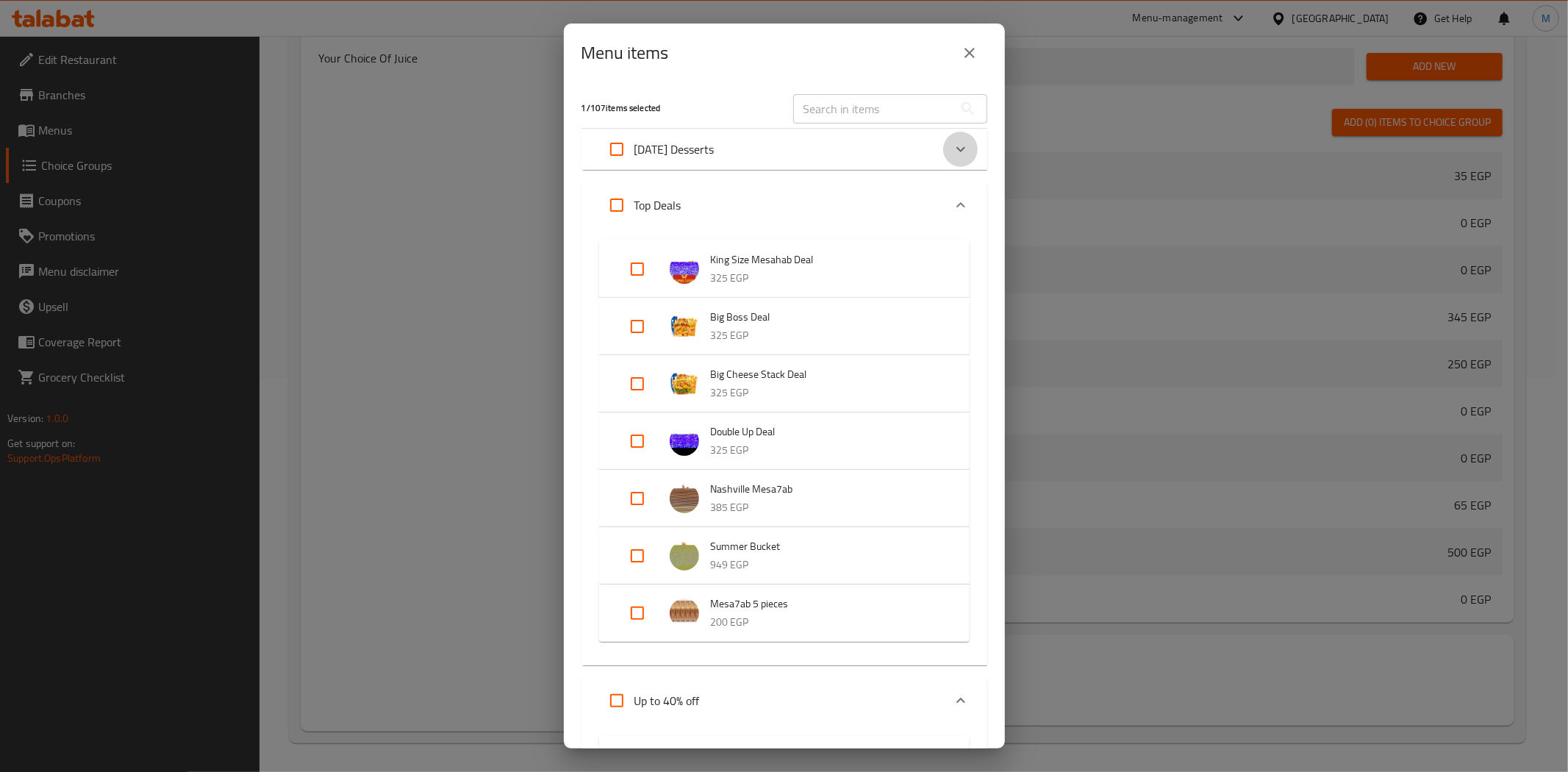
click at [953, 149] on icon "Expand" at bounding box center [961, 149] width 18 height 18
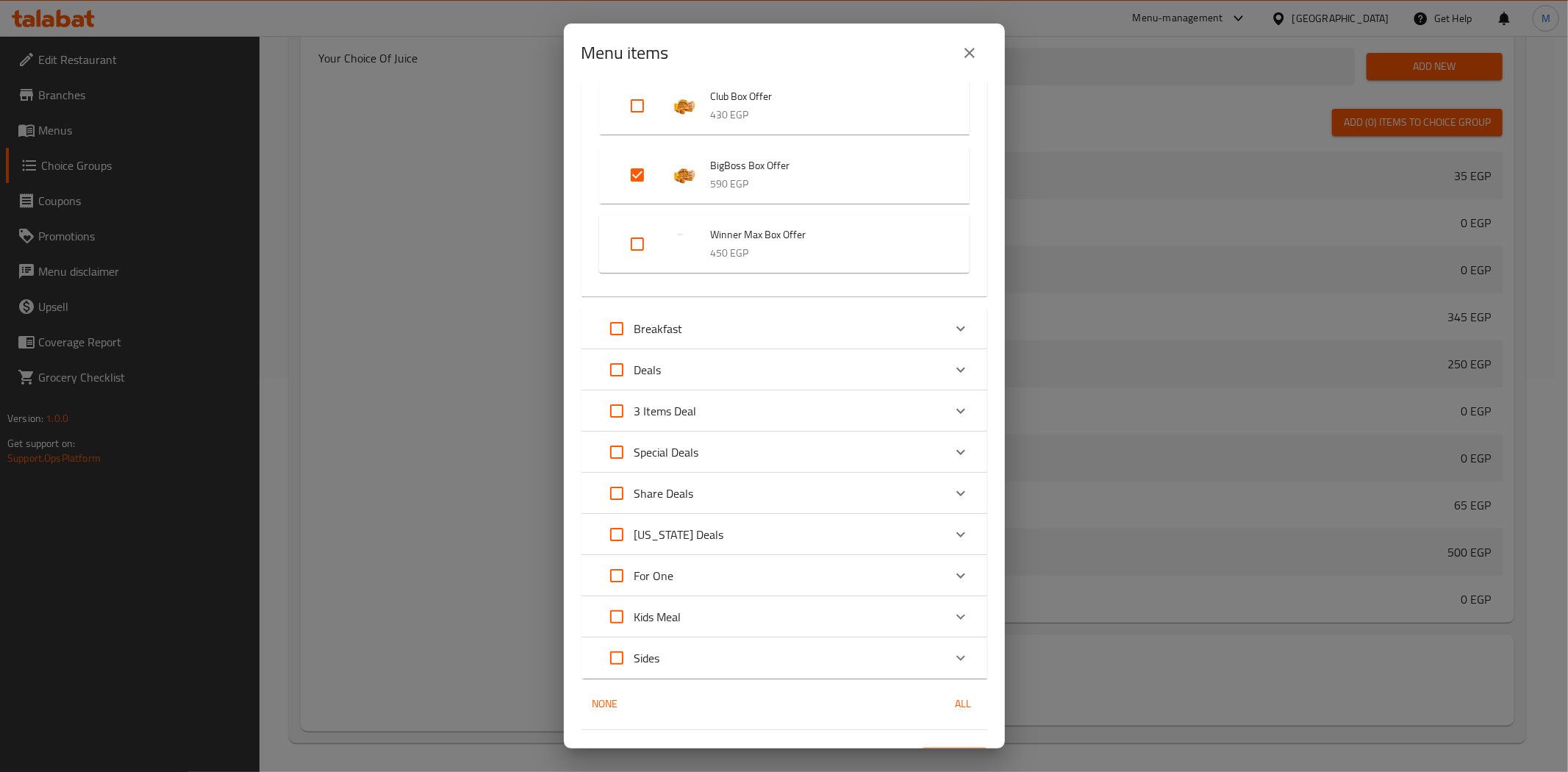
scroll to position [2723, 0]
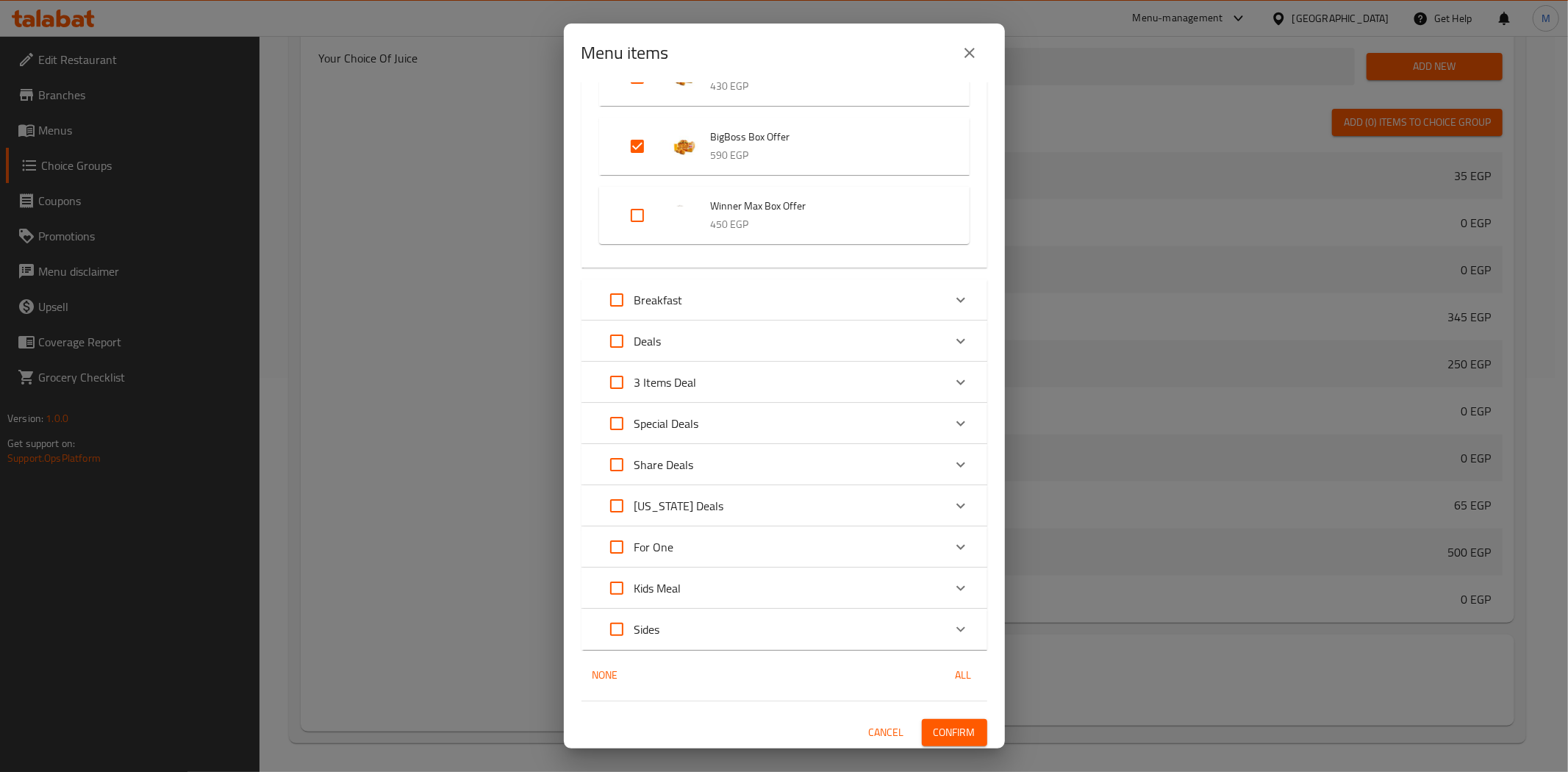
click at [953, 538] on icon "Expand" at bounding box center [961, 547] width 18 height 18
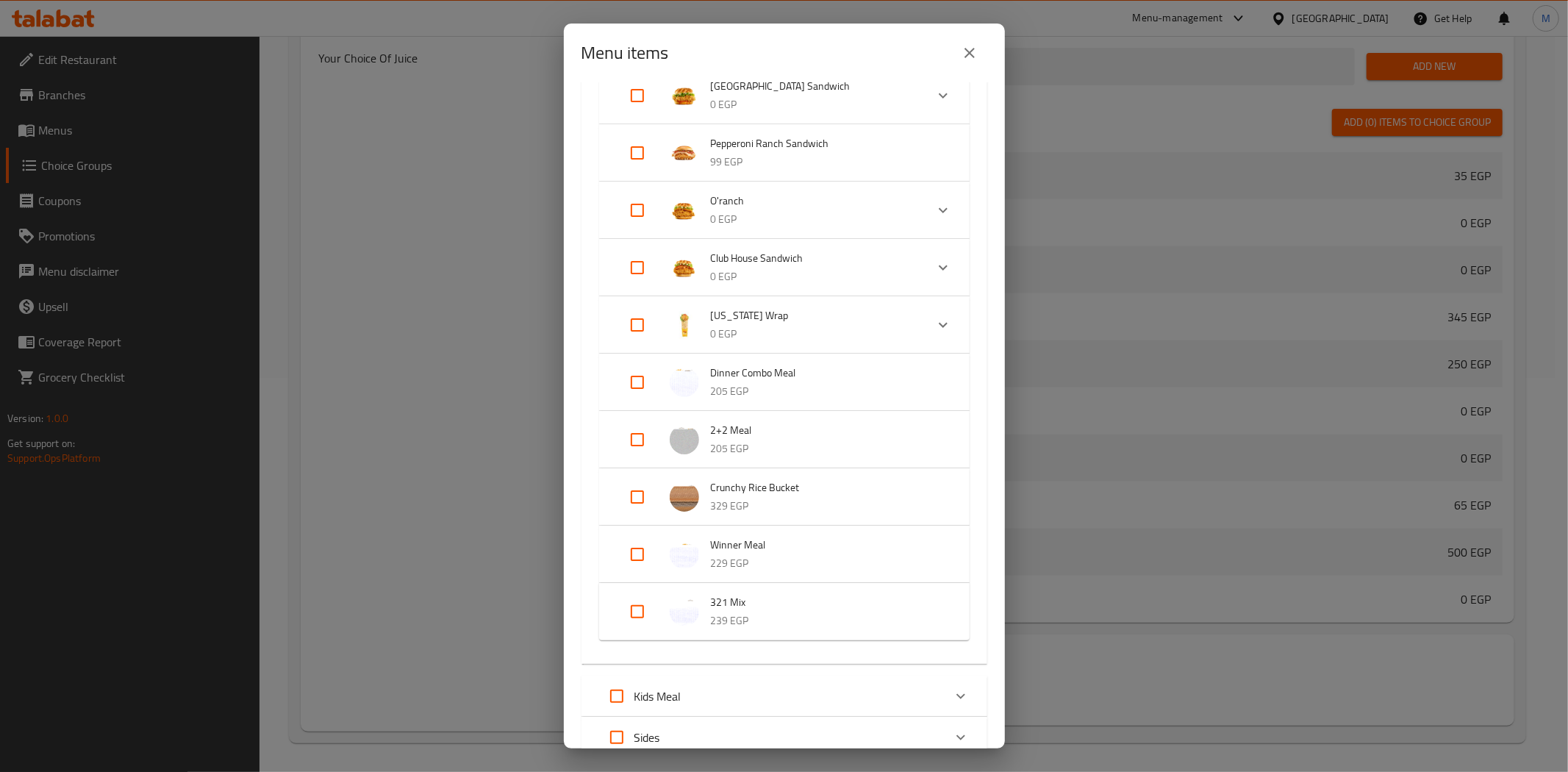
scroll to position [3875, 0]
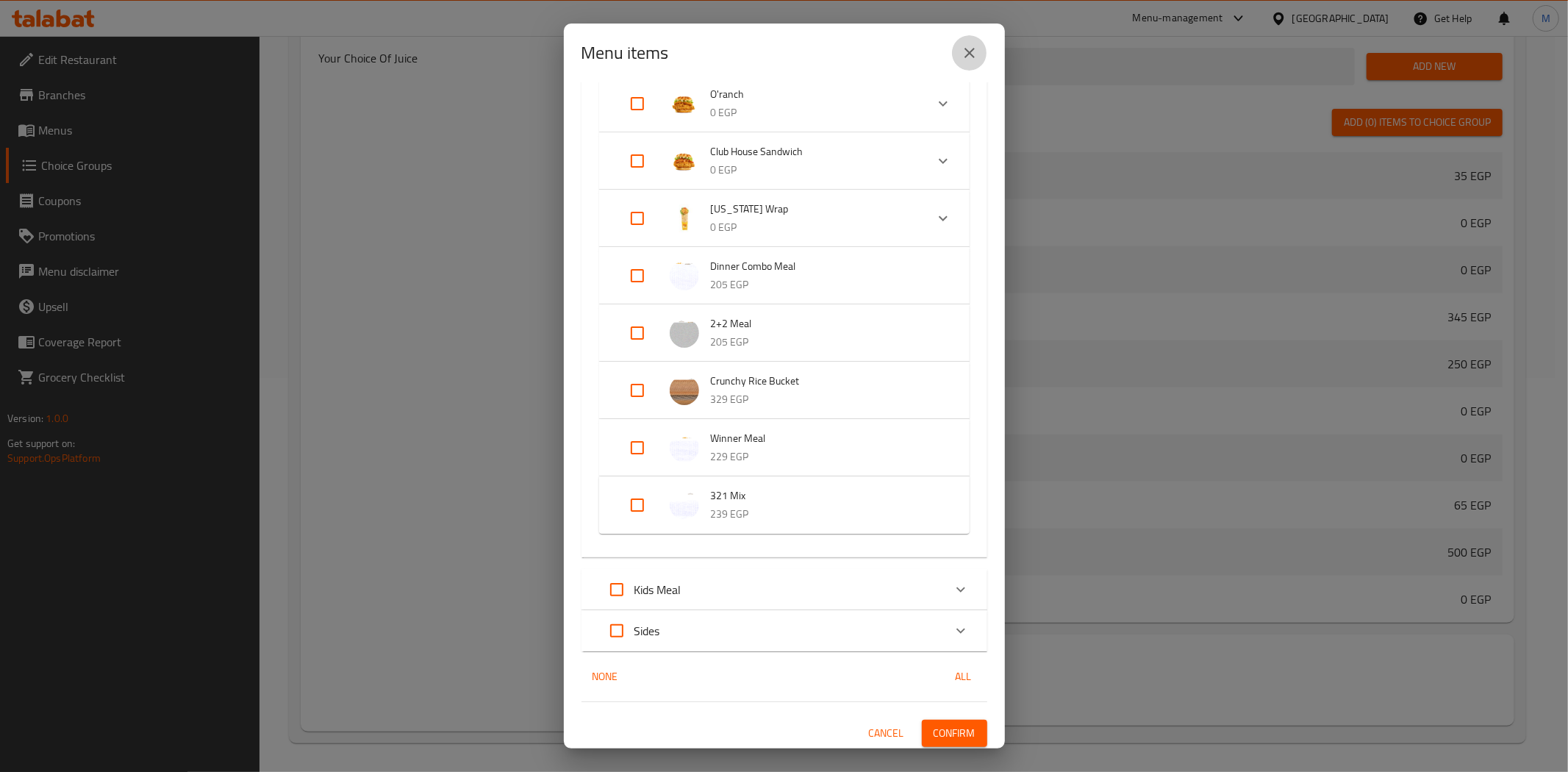
click at [953, 52] on button "close" at bounding box center [970, 53] width 35 height 35
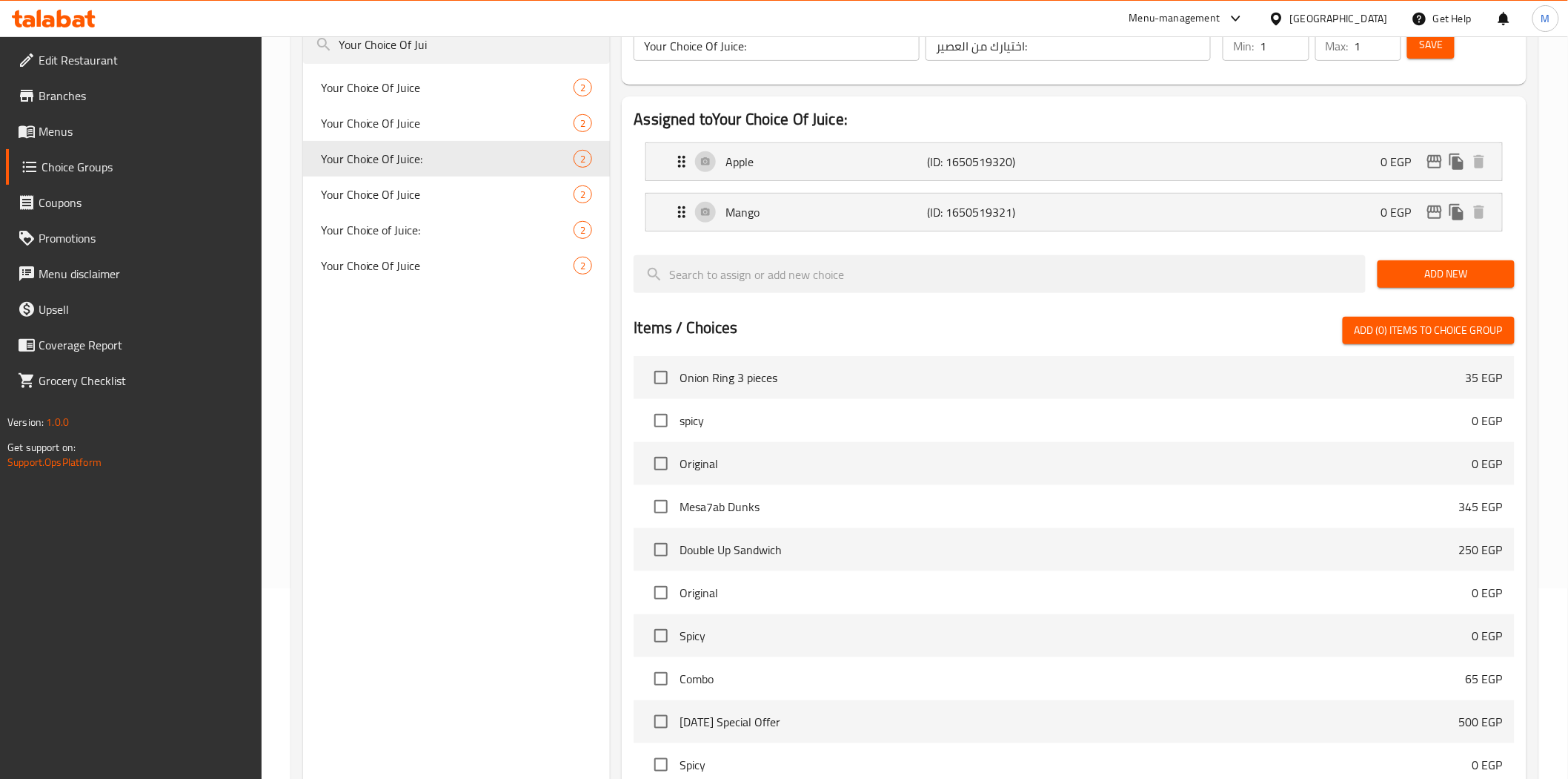
scroll to position [150, 0]
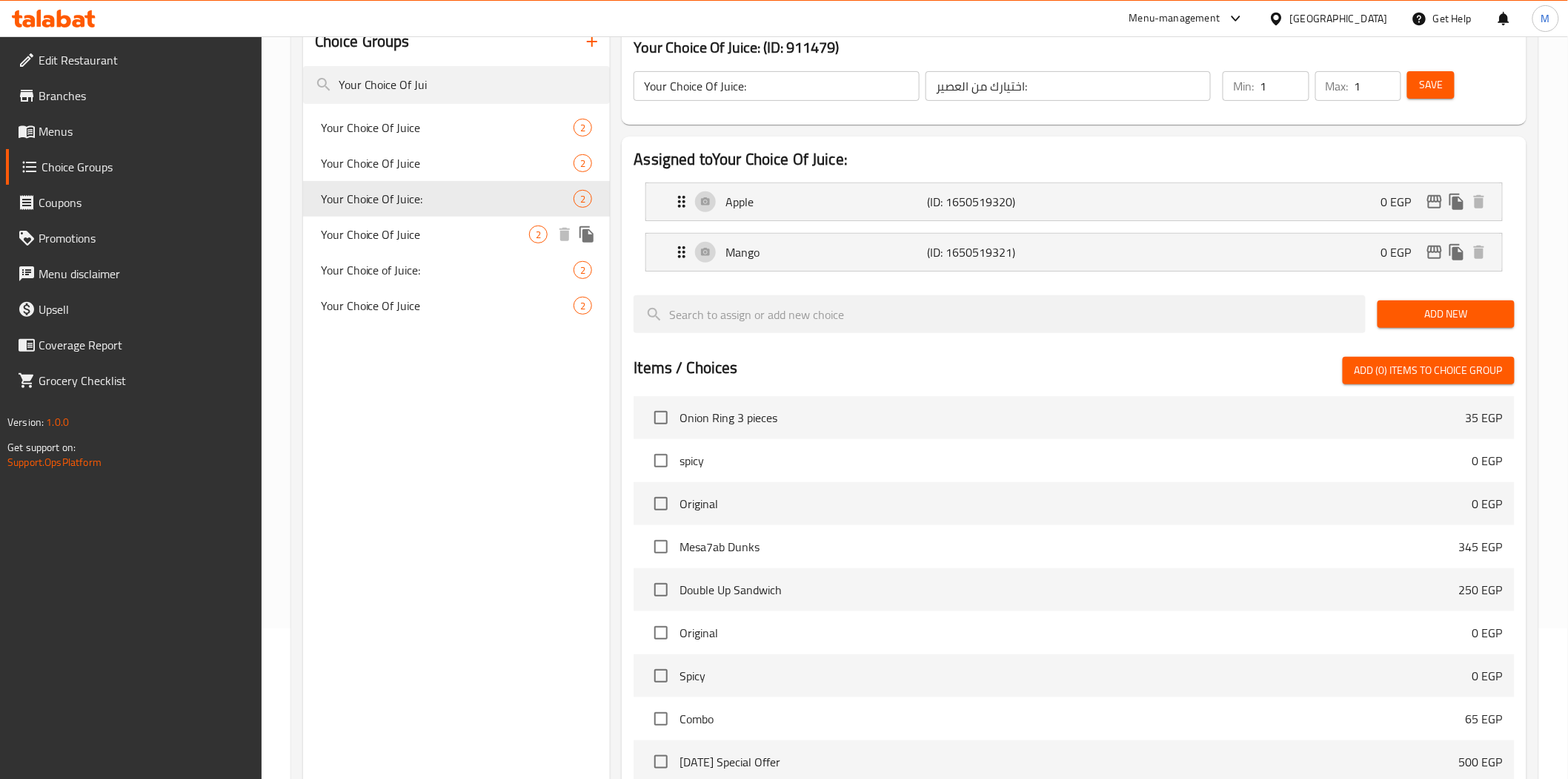
click at [385, 241] on span "Your Choice Of Juice" at bounding box center [426, 234] width 209 height 18
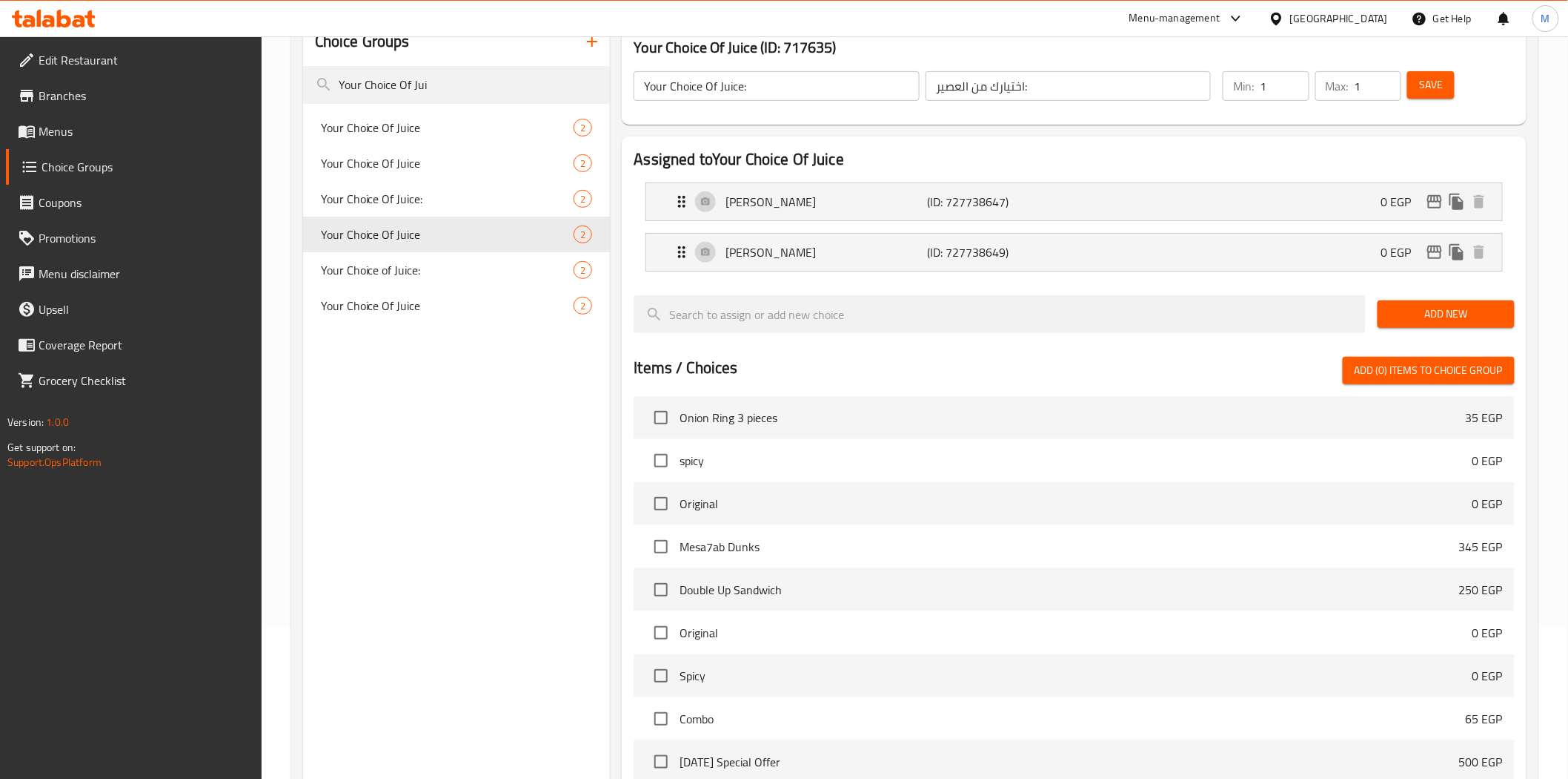
type input "Your Choice Of Juice"
type input "إختيارك من العصير"
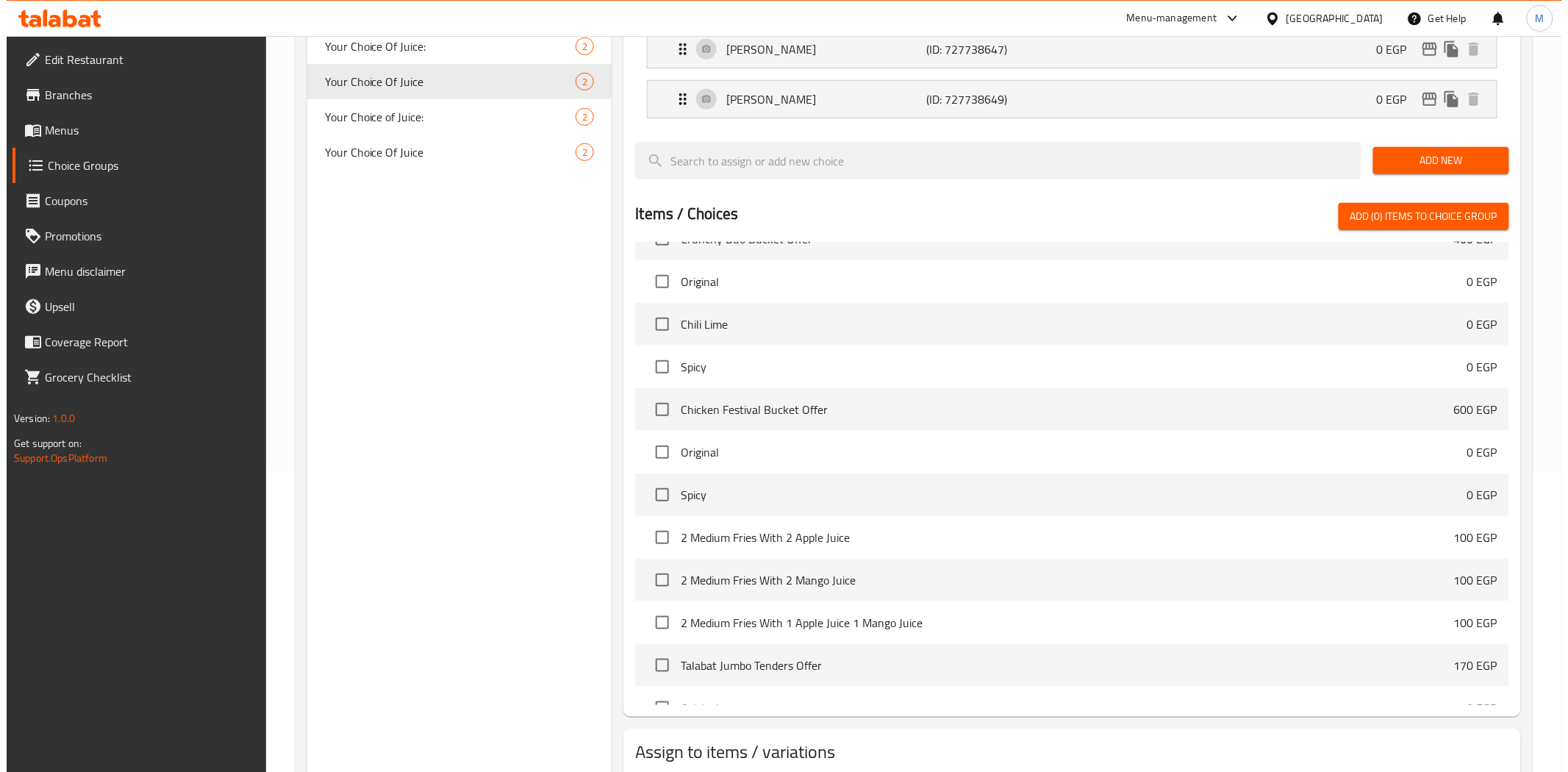
scroll to position [394, 0]
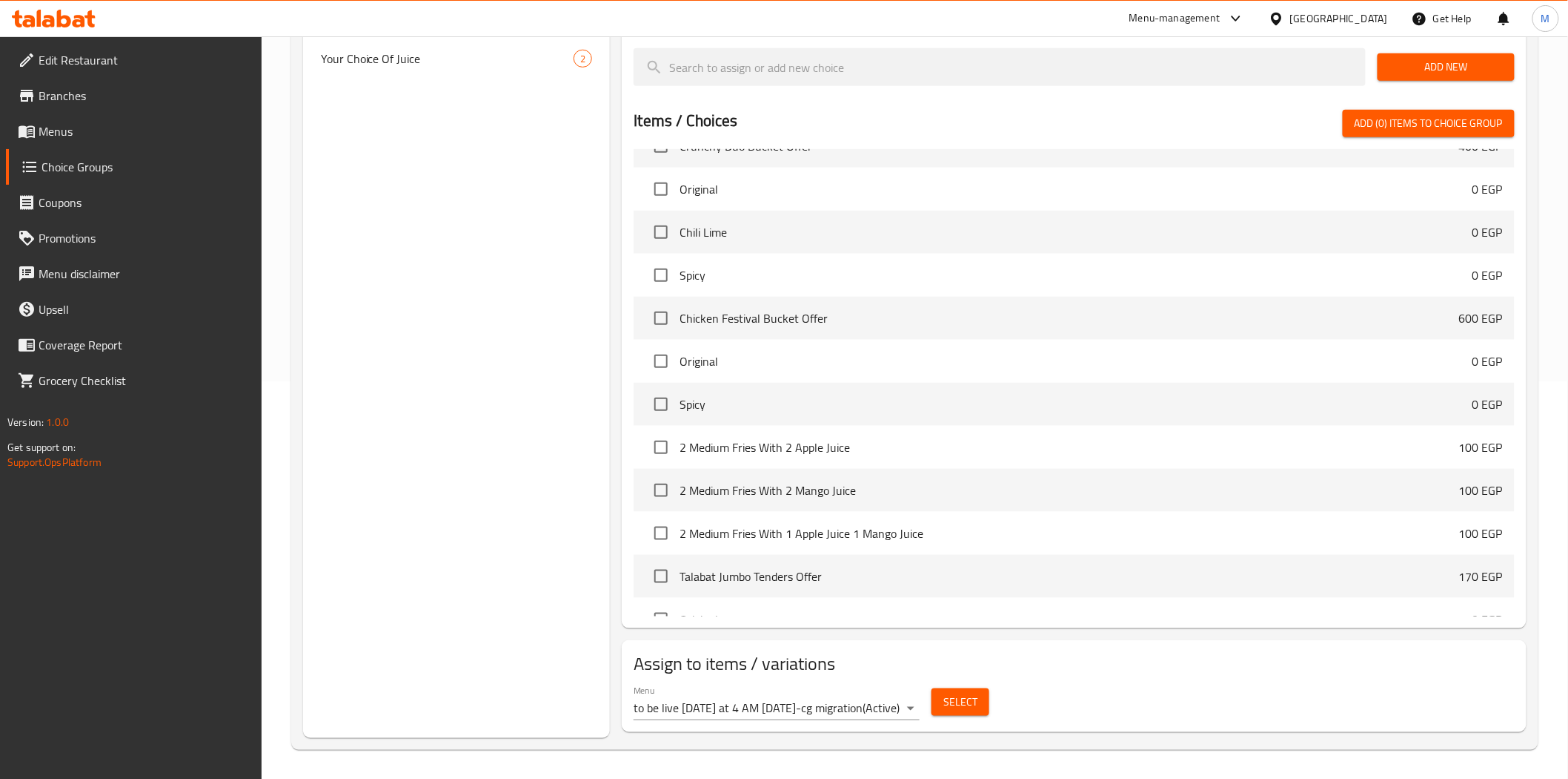
click at [906, 381] on body "​ Menu-management Egypt Get Help M Edit Restaurant Branches Menus Choice Groups…" at bounding box center [784, 10] width 1568 height 742
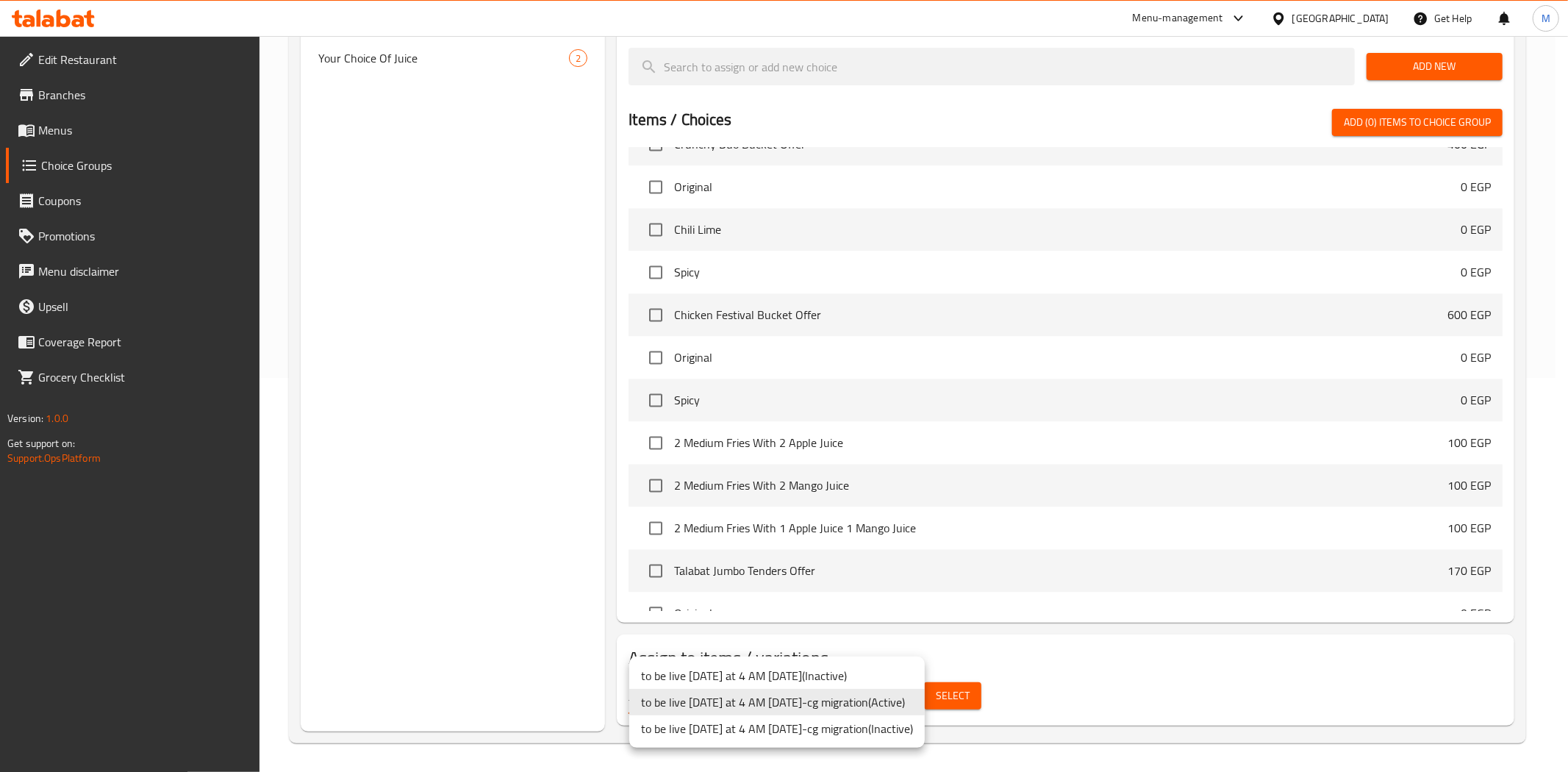
click at [899, 698] on li "to be live tomorrow at 4 AM 2/5/2023-cg migration ( Active )" at bounding box center [777, 702] width 295 height 27
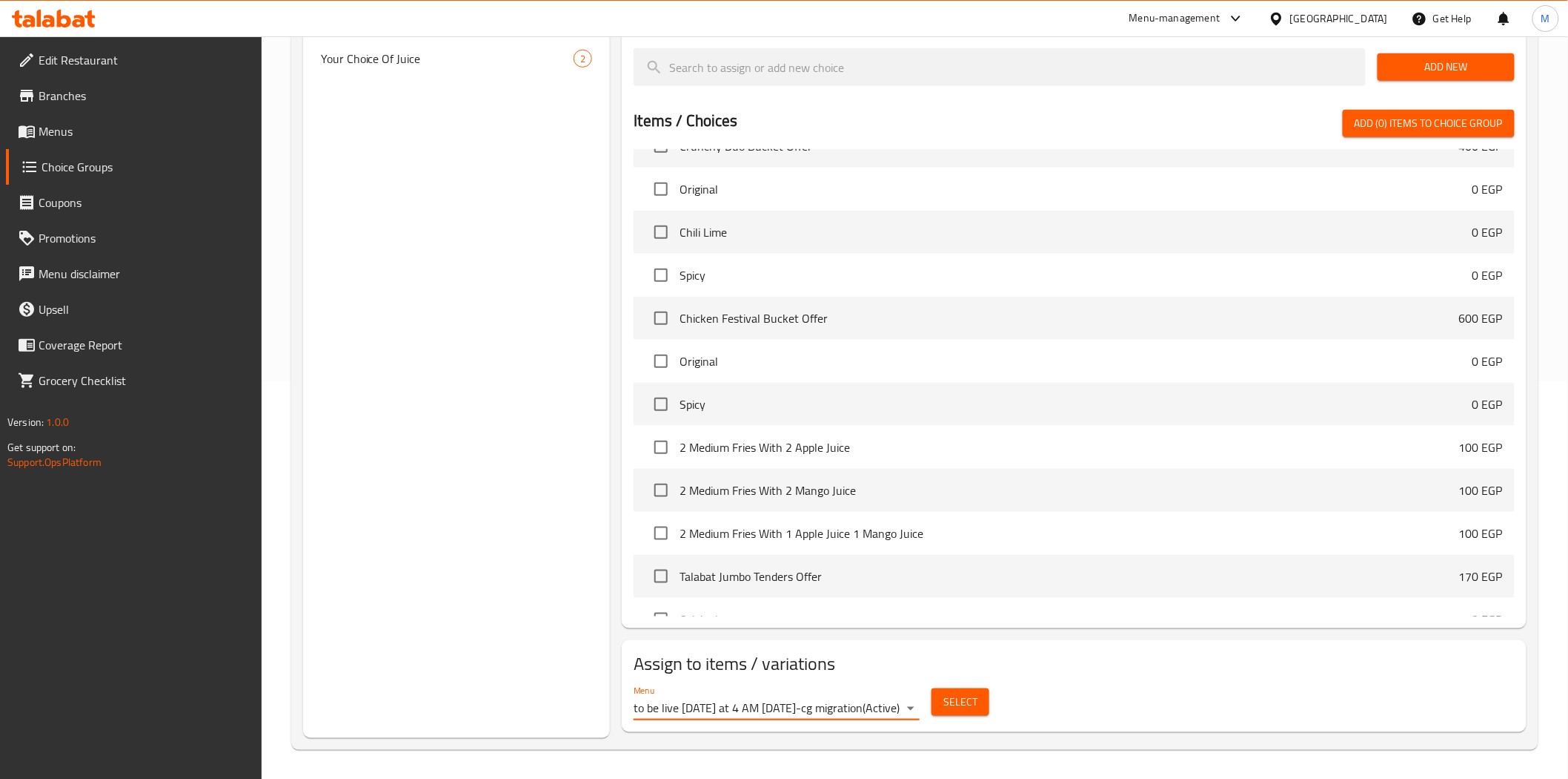
click at [969, 702] on span "Select" at bounding box center [960, 701] width 34 height 19
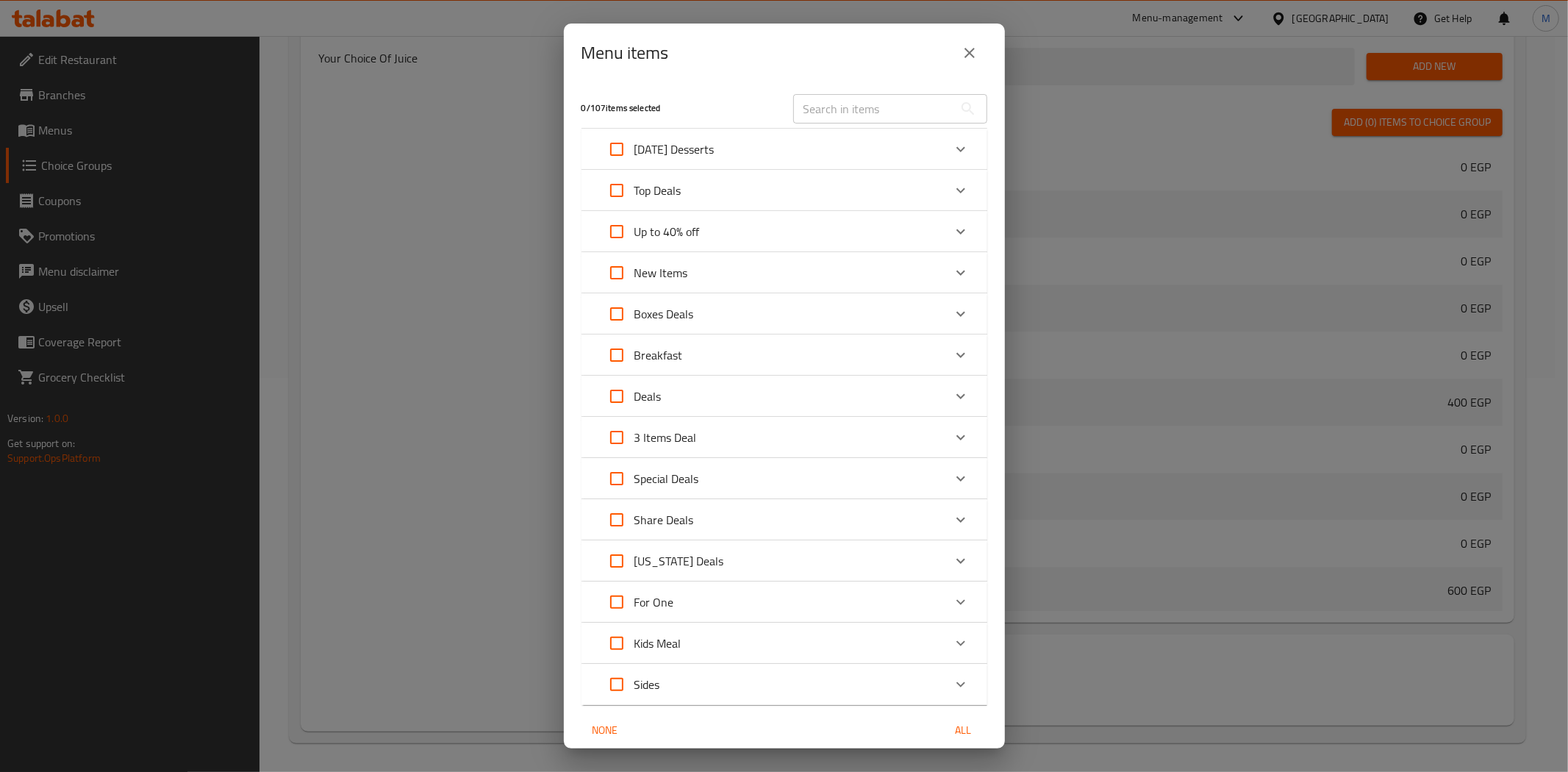
click at [953, 600] on icon "Expand" at bounding box center [961, 602] width 18 height 18
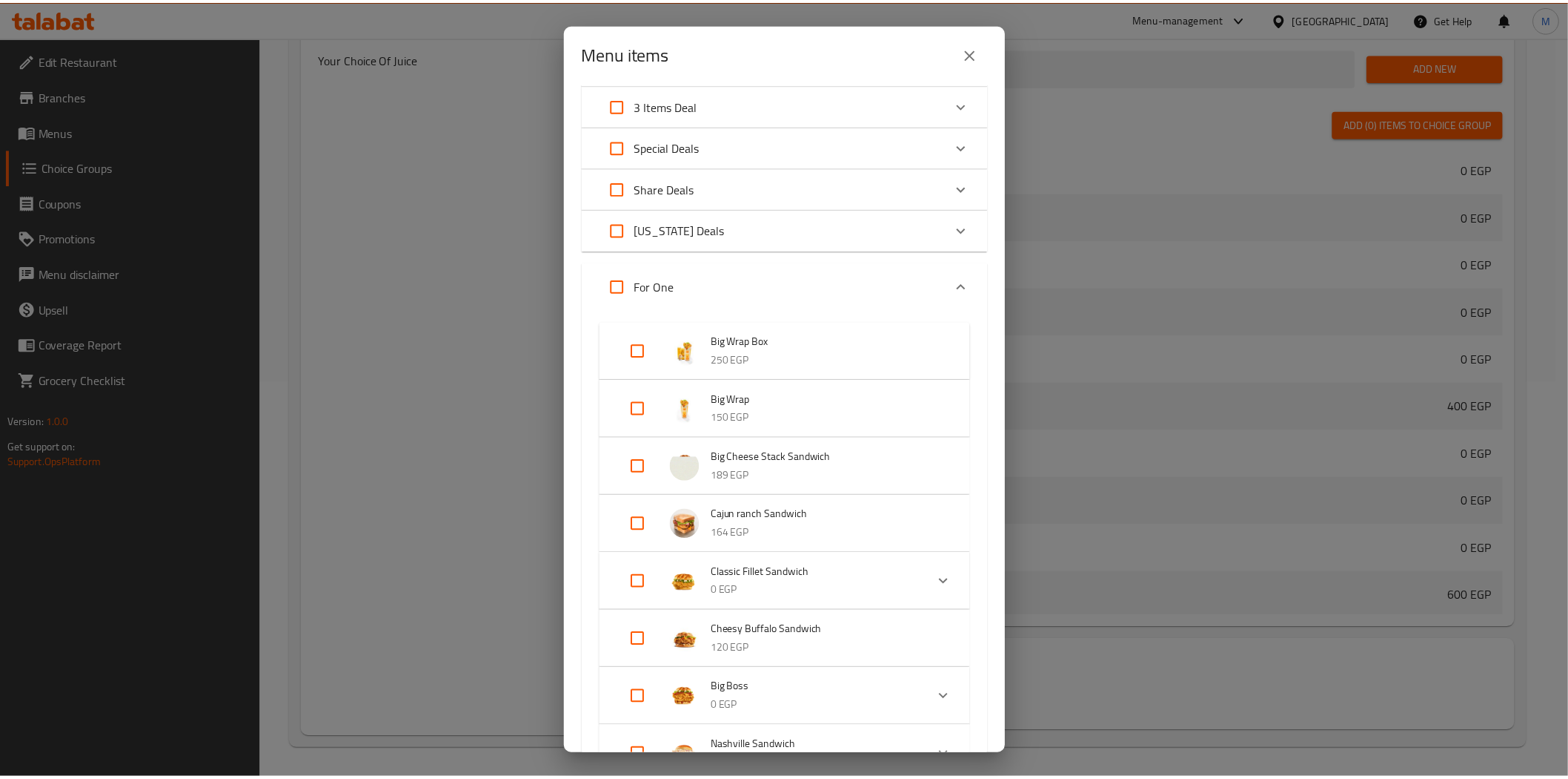
scroll to position [315, 0]
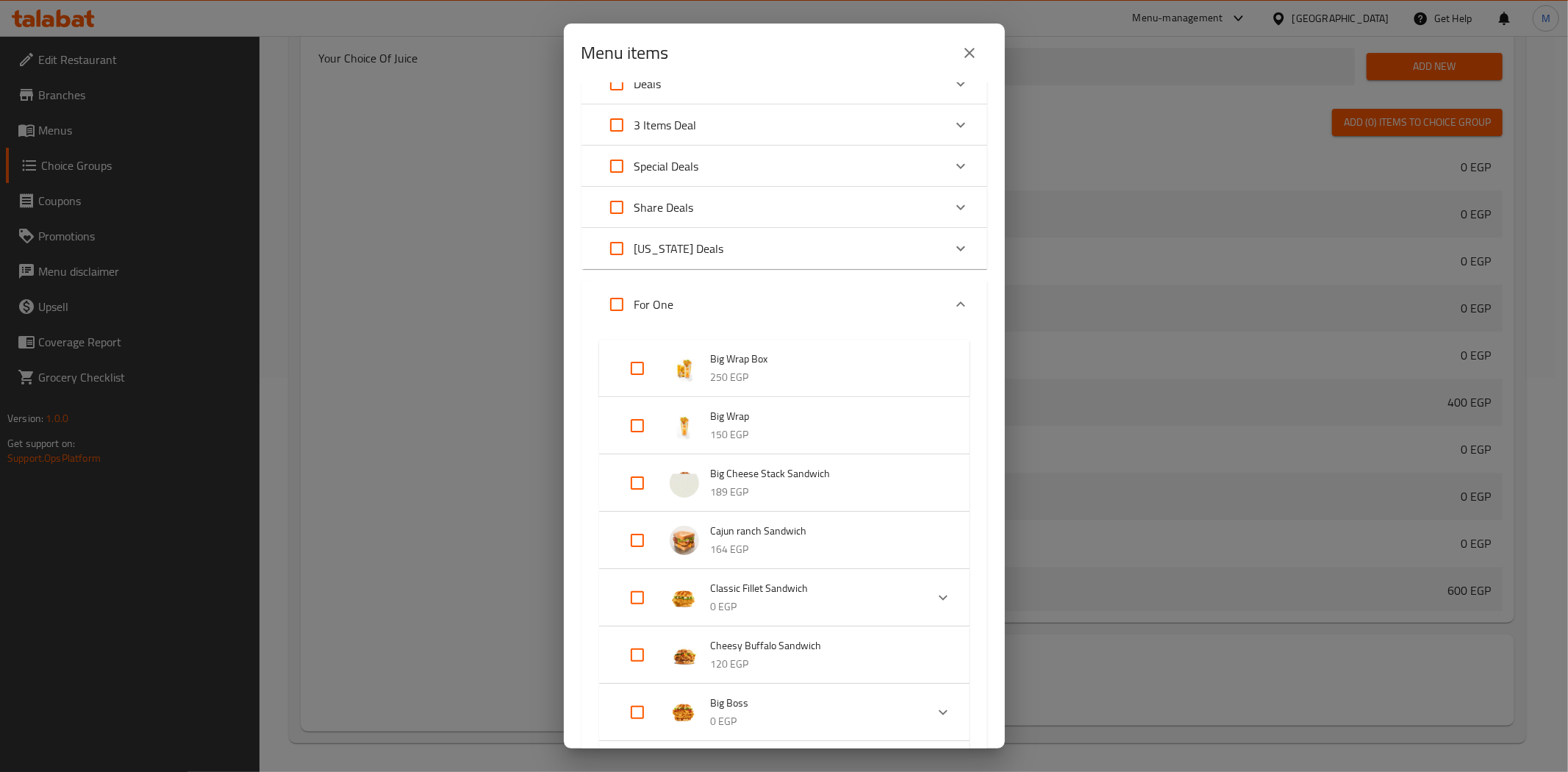
click at [972, 60] on icon "close" at bounding box center [970, 53] width 18 height 18
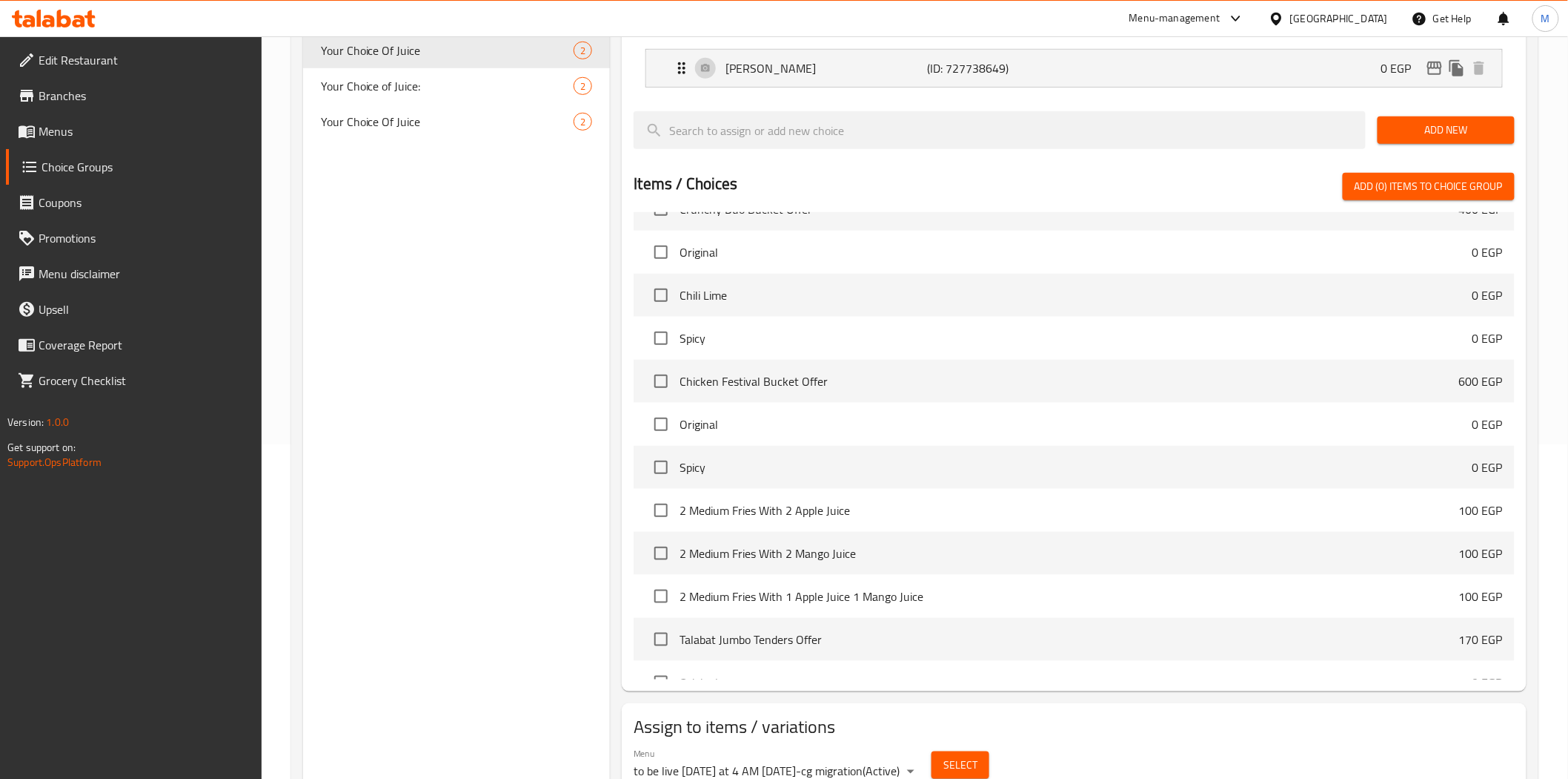
scroll to position [150, 0]
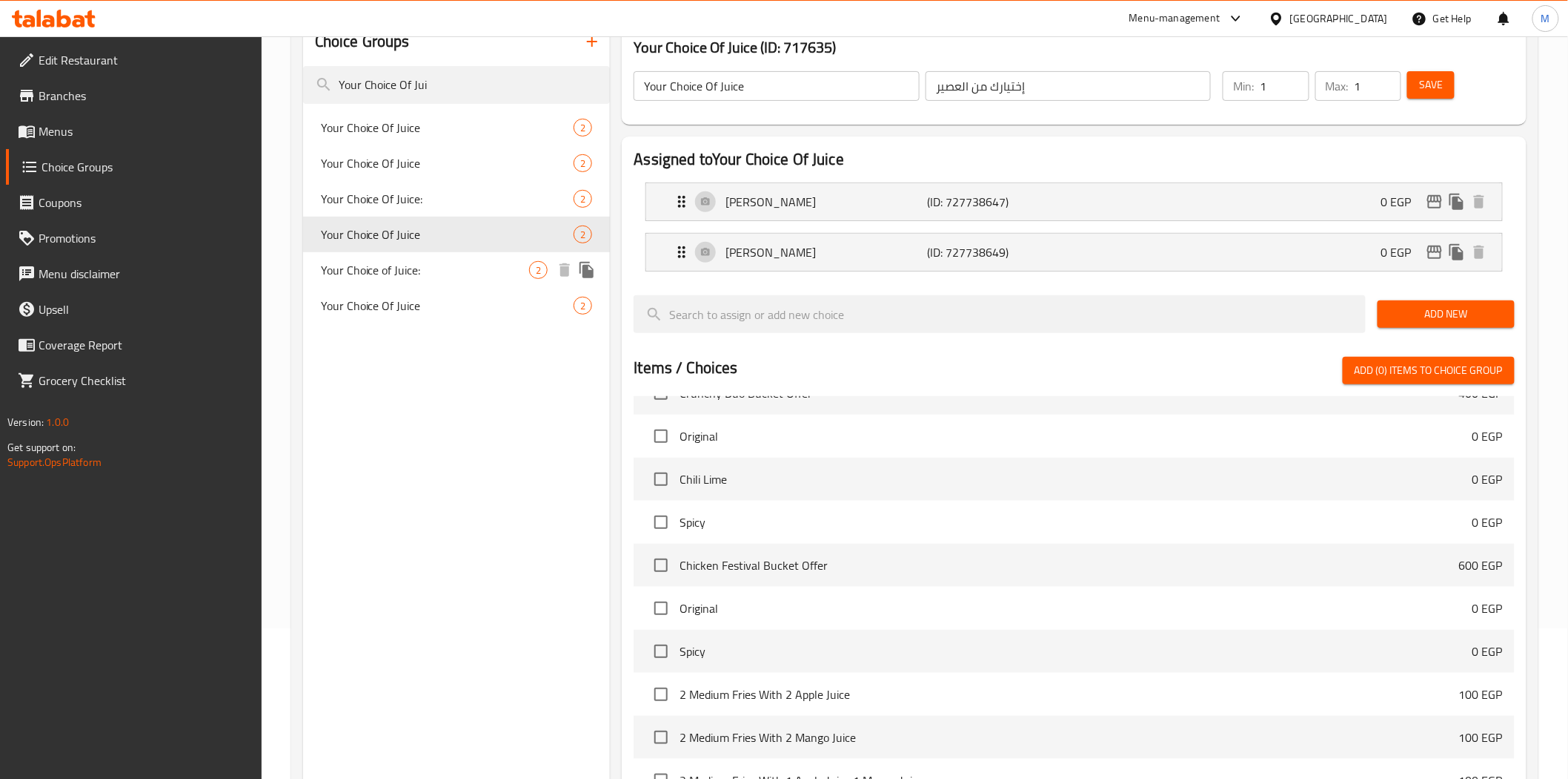
click at [394, 267] on span "Your Choice of Juice:" at bounding box center [426, 270] width 209 height 18
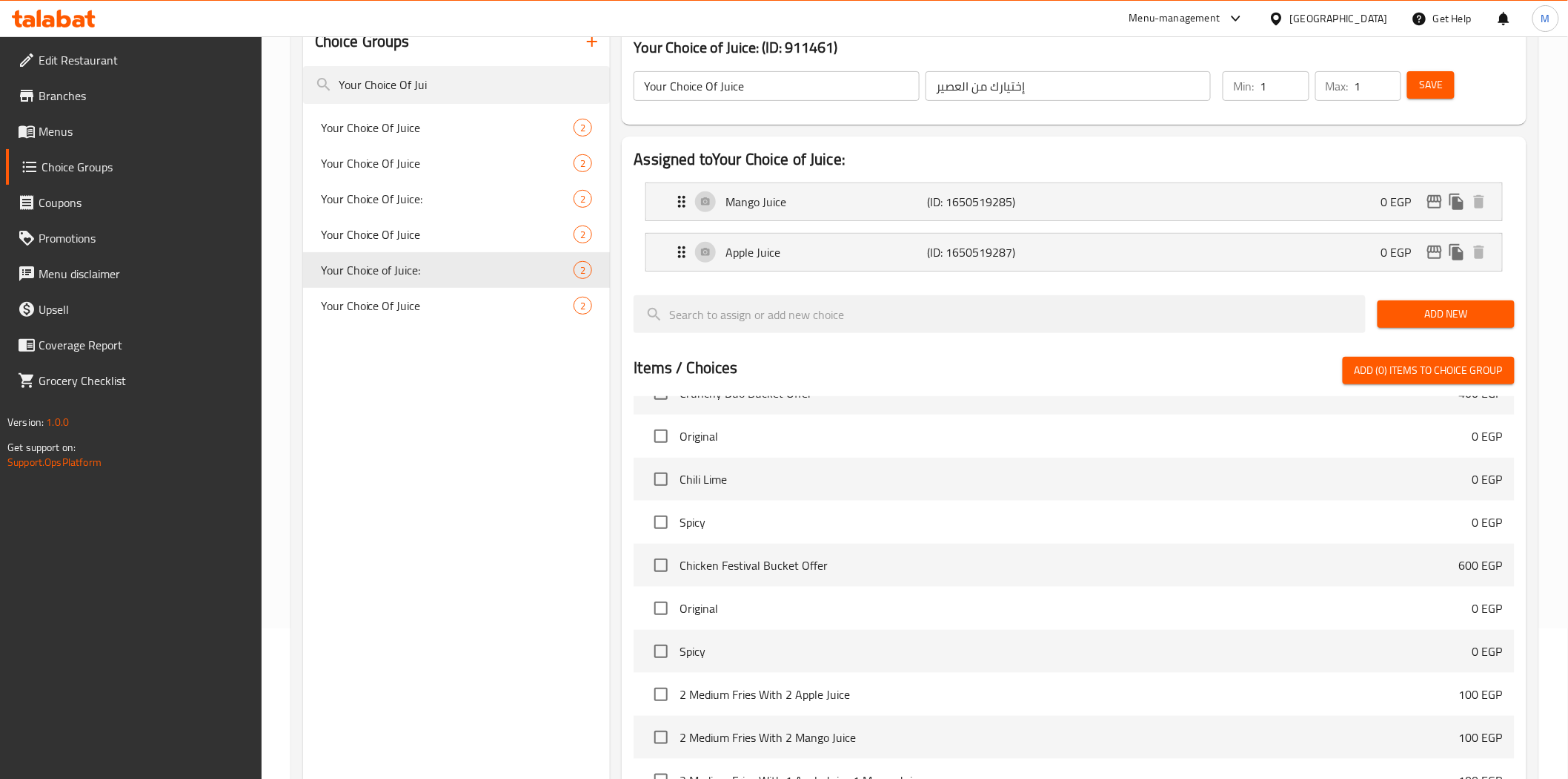
type input "Your Choice of Juice:"
type input "اختيارك من العصير:"
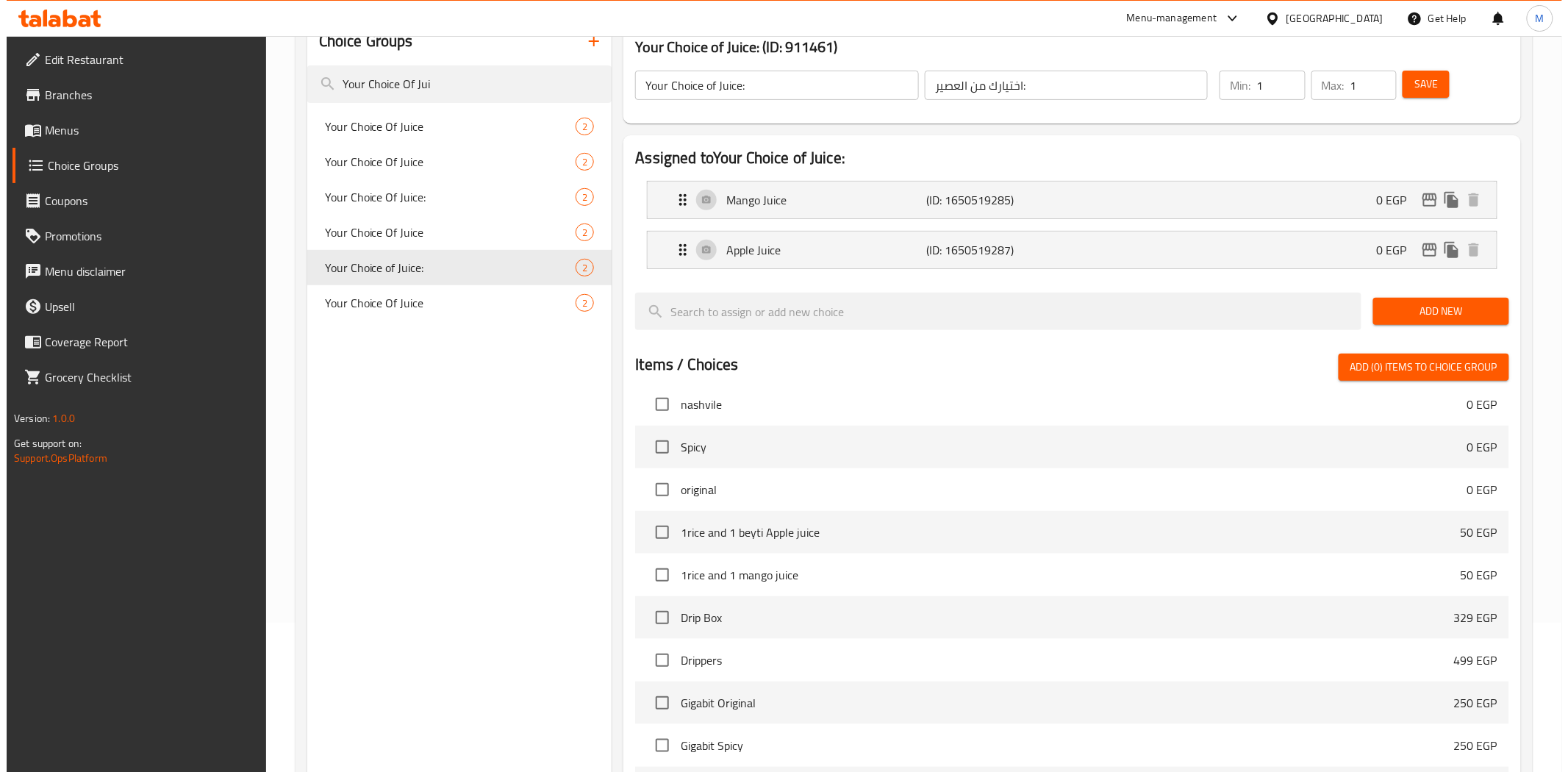
scroll to position [394, 0]
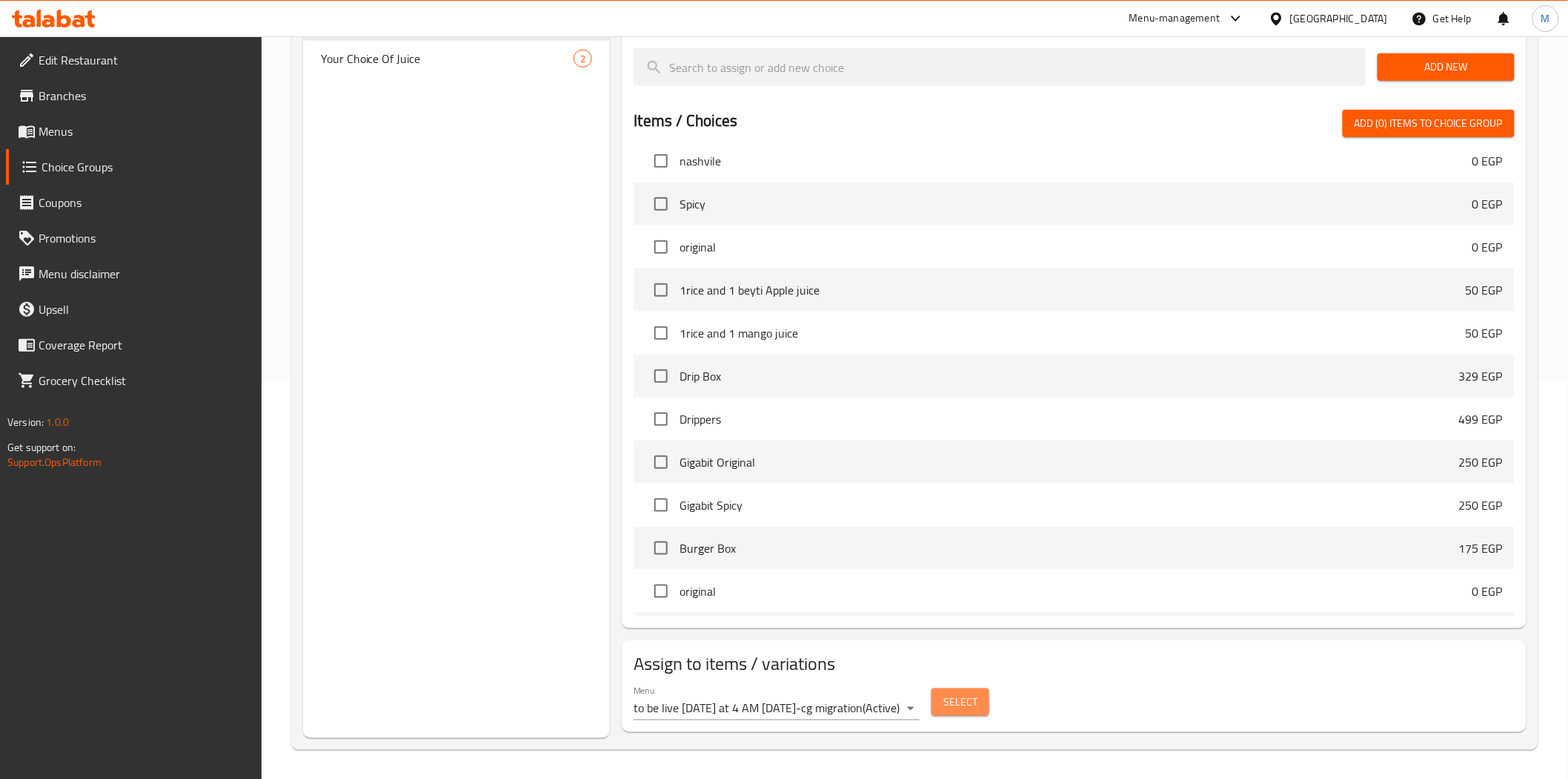
click at [968, 715] on button "Select" at bounding box center [960, 701] width 58 height 28
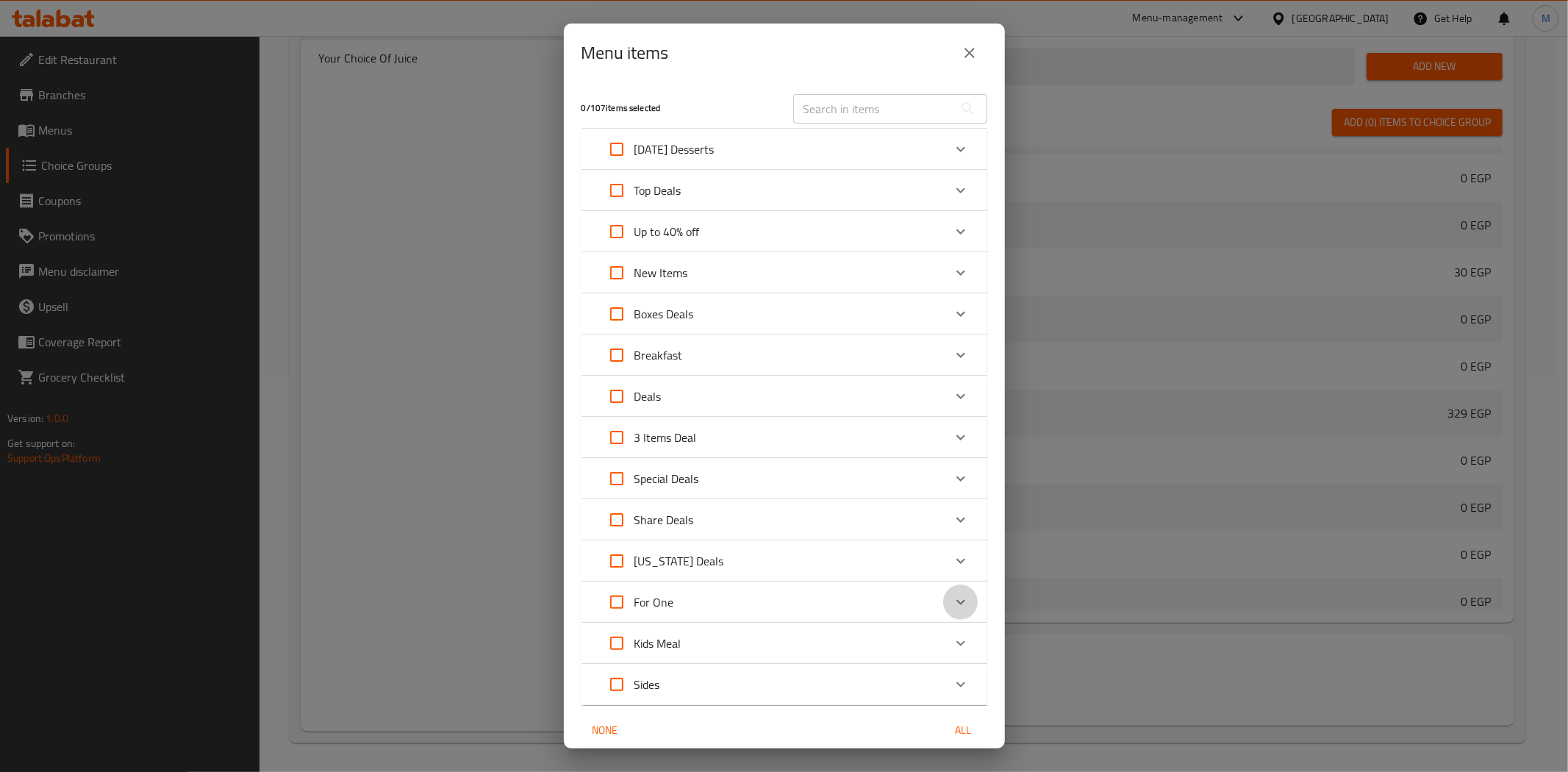
click at [953, 605] on icon "Expand" at bounding box center [961, 602] width 18 height 18
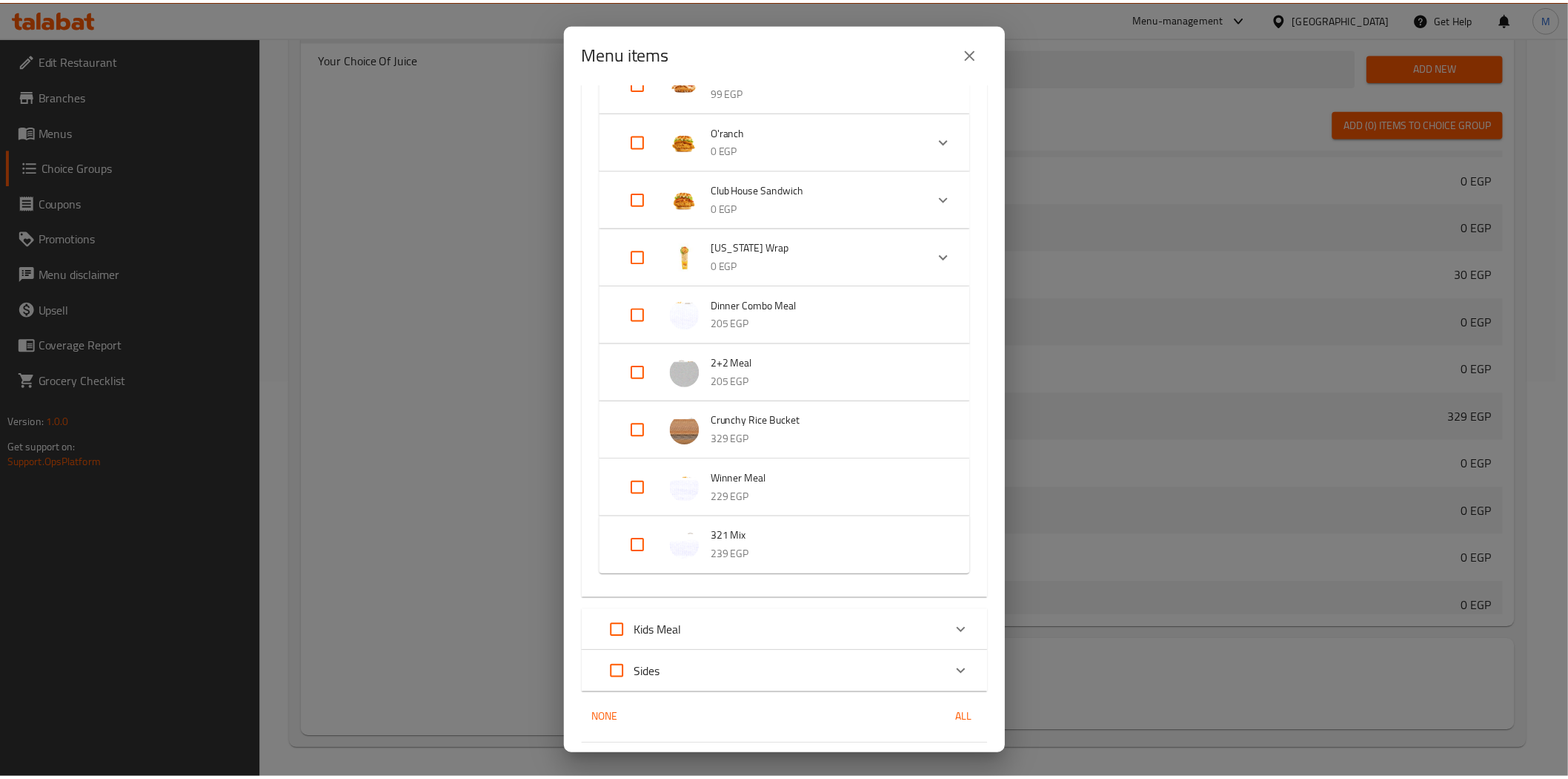
scroll to position [1221, 0]
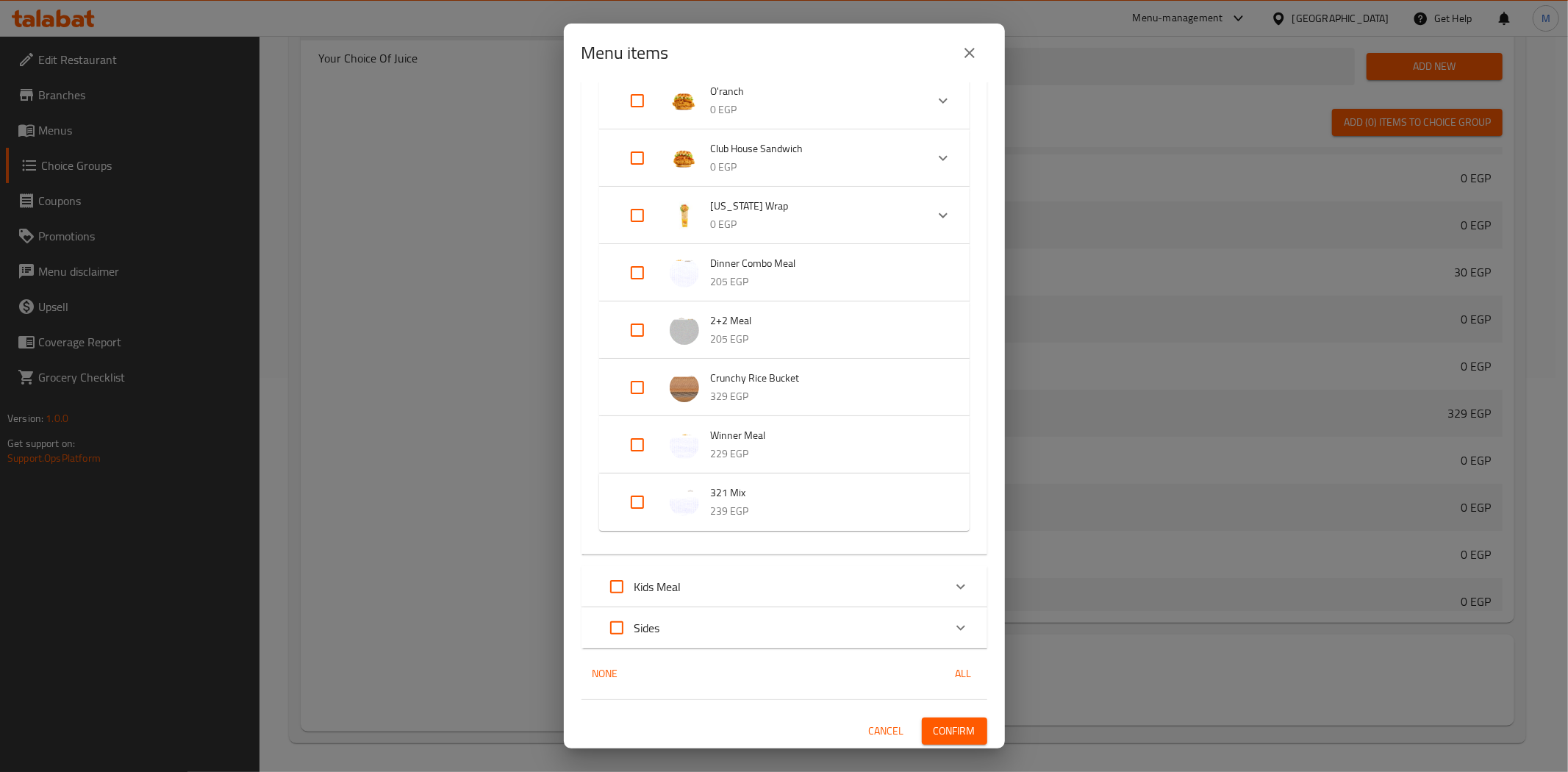
click at [979, 46] on button "close" at bounding box center [970, 53] width 35 height 35
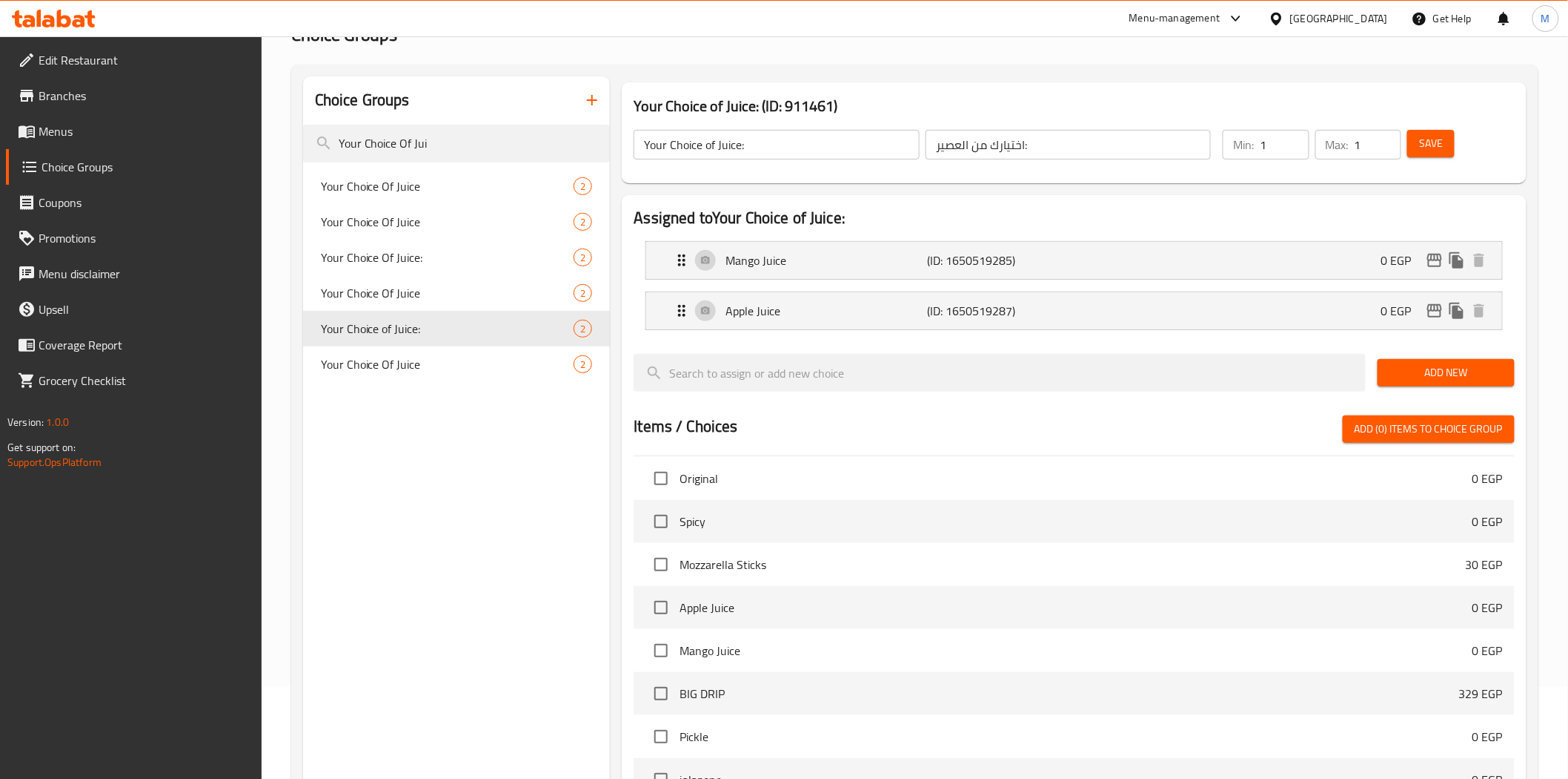
scroll to position [68, 0]
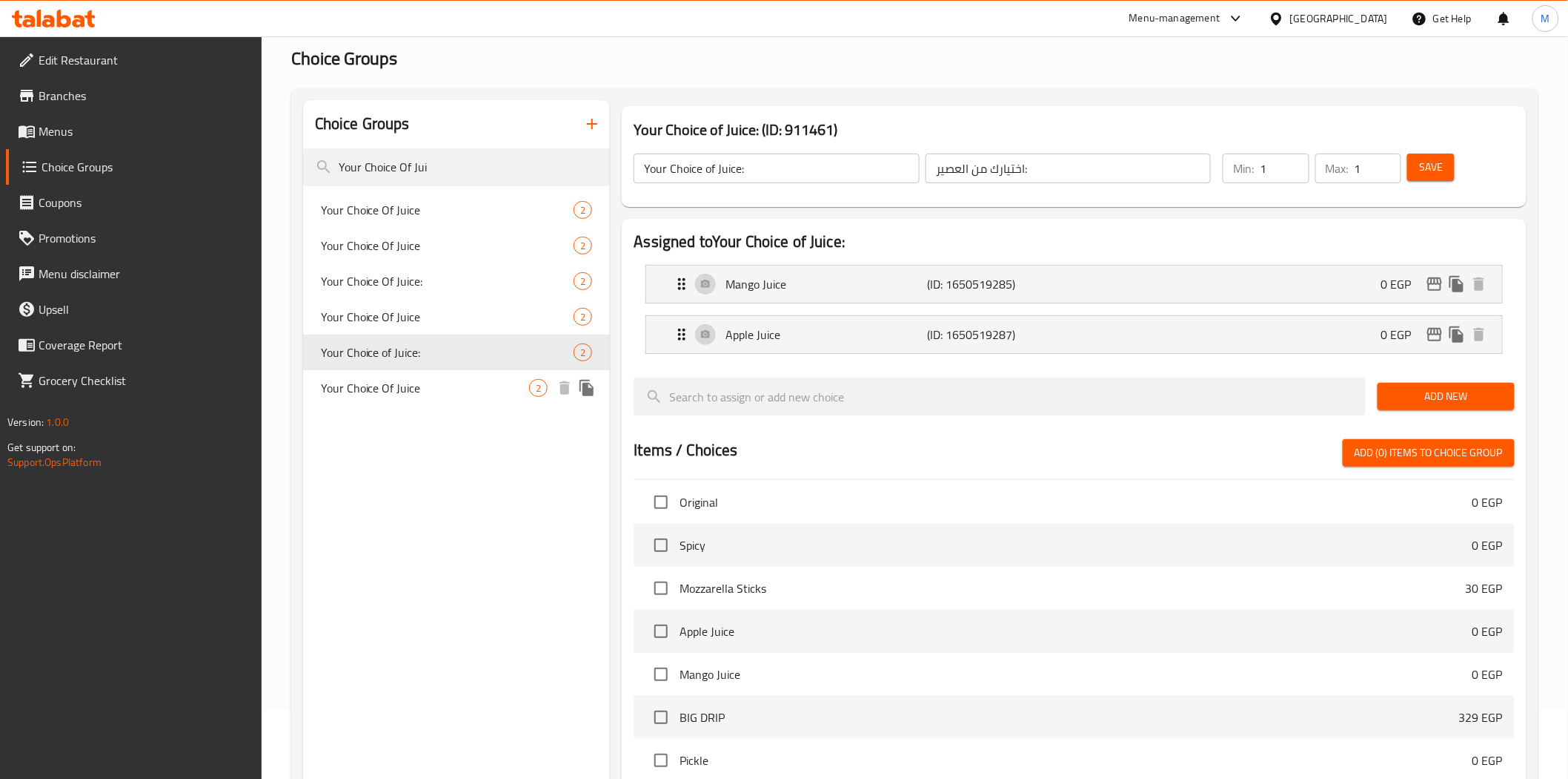
click at [399, 391] on span "Your Choice Of Juice" at bounding box center [426, 388] width 209 height 18
type input "Your Choice Of Juice"
type input "إختيارك من العصير"
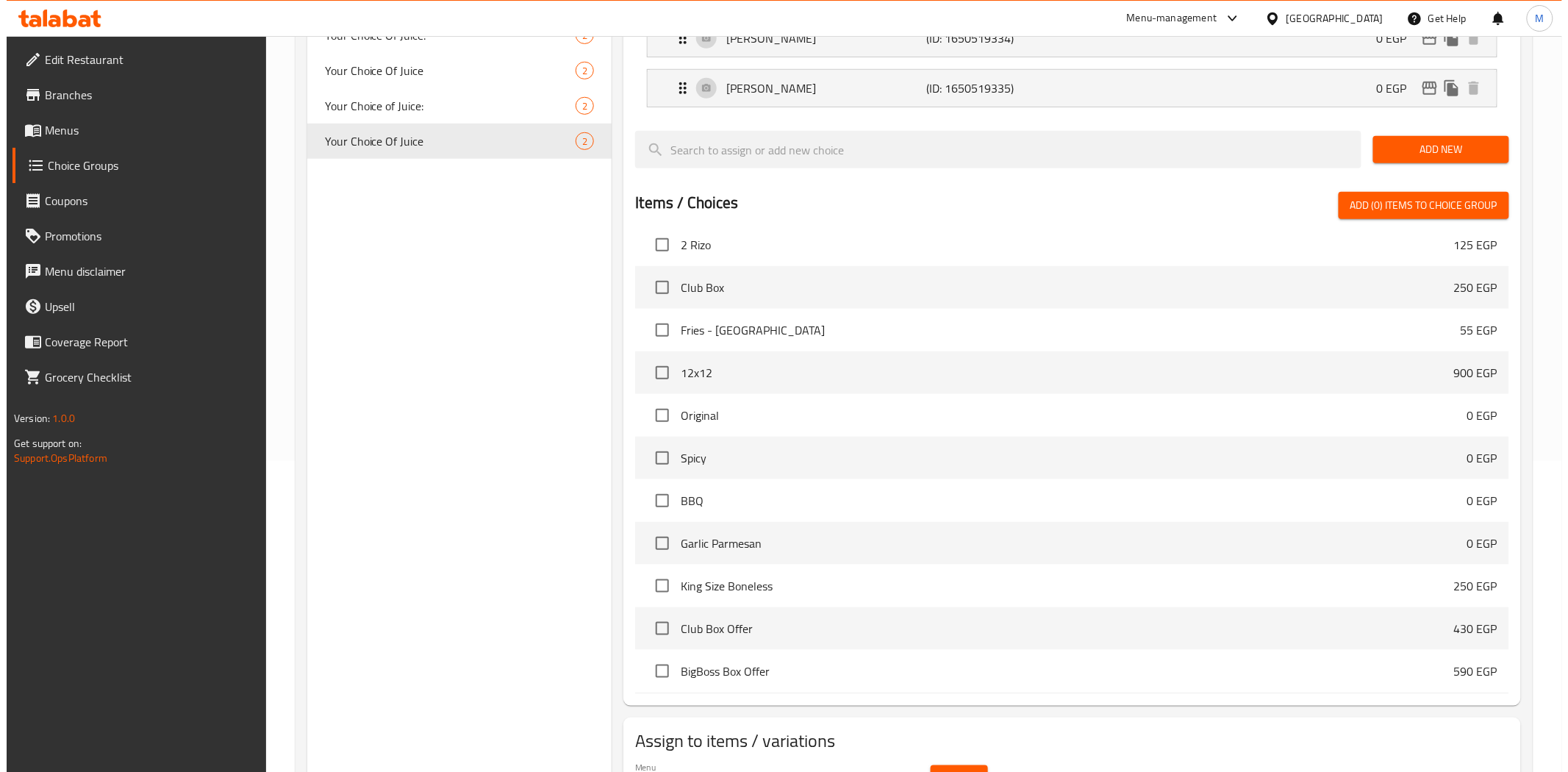
scroll to position [394, 0]
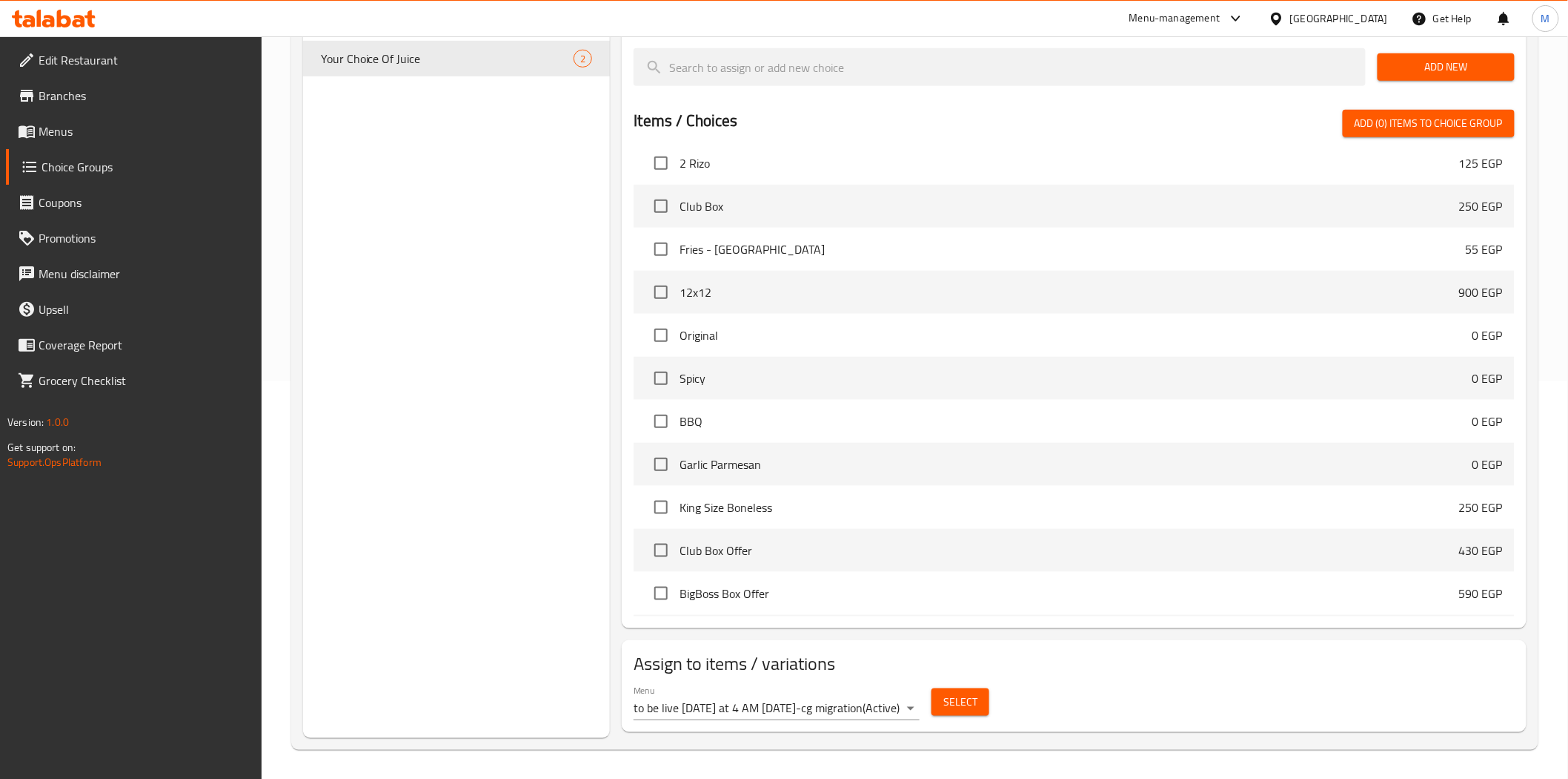
click at [921, 703] on div "Menu to be live tomorrow at 4 AM 2/5/2023-cg migration ( Active )" at bounding box center [776, 702] width 297 height 47
click at [921, 706] on div "Menu to be live tomorrow at 4 AM 2/5/2023-cg migration ( Active )" at bounding box center [776, 702] width 297 height 47
click at [914, 381] on body "​ Menu-management Egypt Get Help M Edit Restaurant Branches Menus Choice Groups…" at bounding box center [784, 10] width 1568 height 742
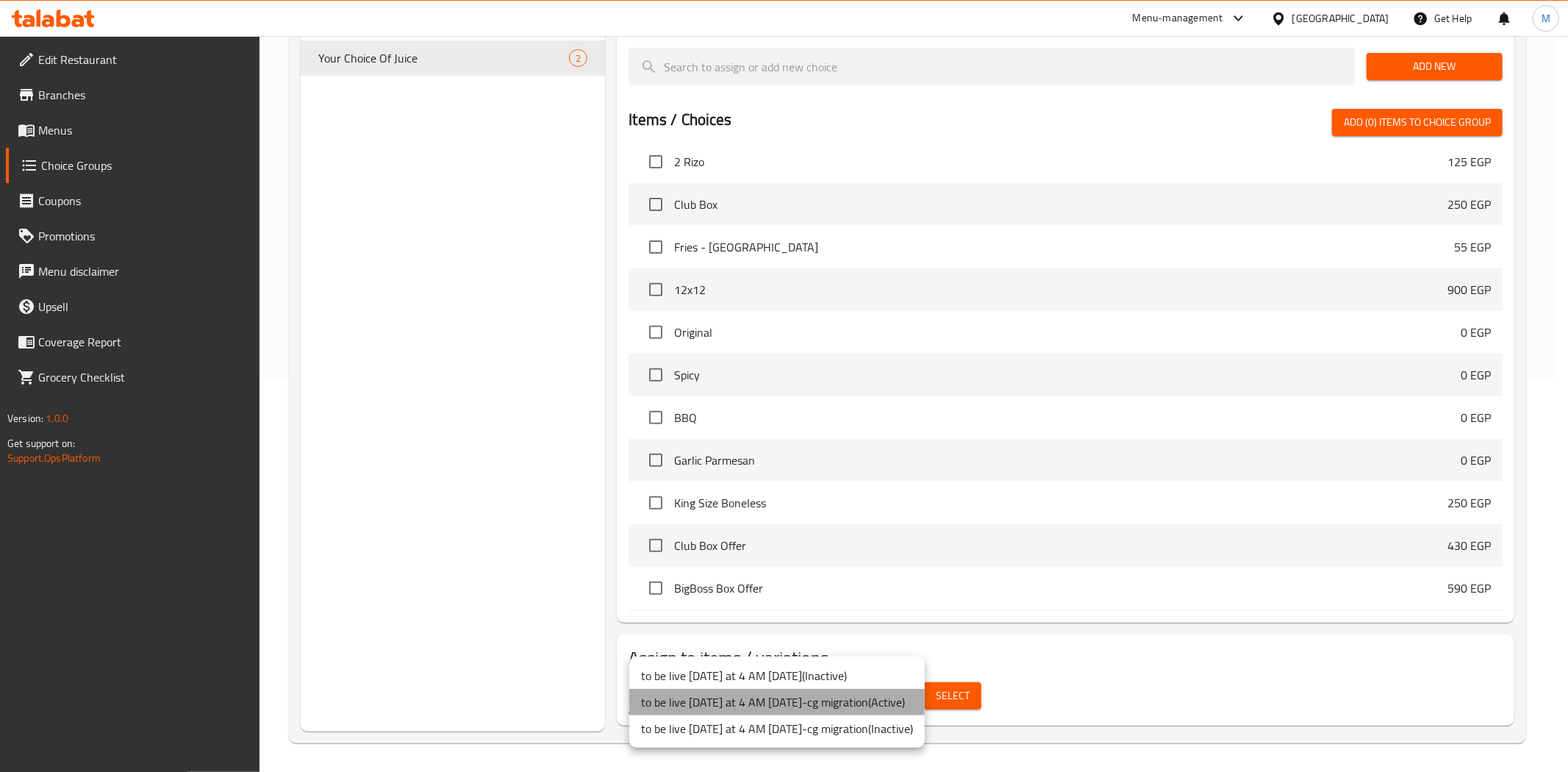
click at [908, 709] on li "to be live tomorrow at 4 AM 2/5/2023-cg migration ( Active )" at bounding box center [777, 702] width 295 height 27
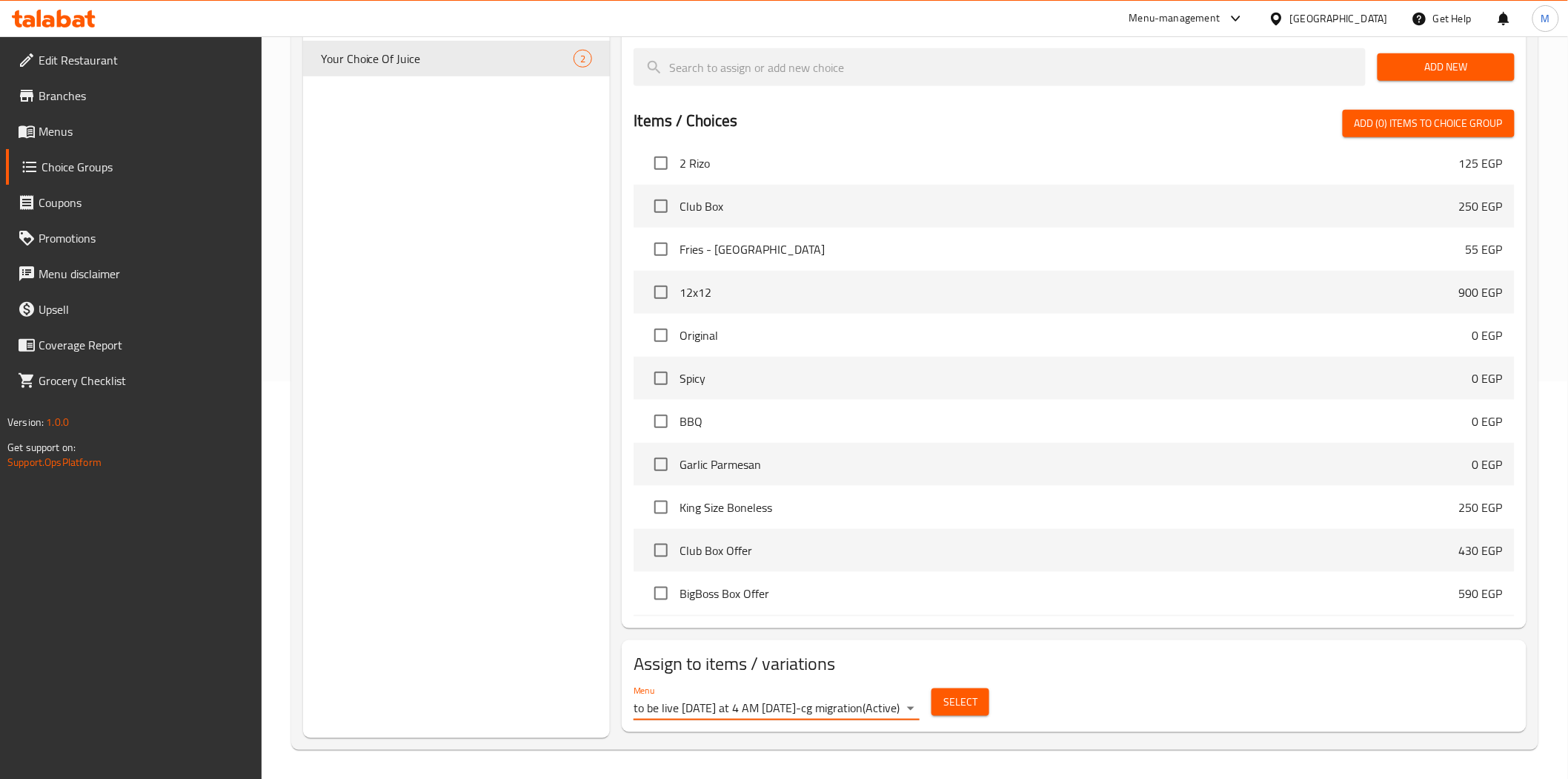
click at [949, 709] on span "Select" at bounding box center [960, 701] width 34 height 19
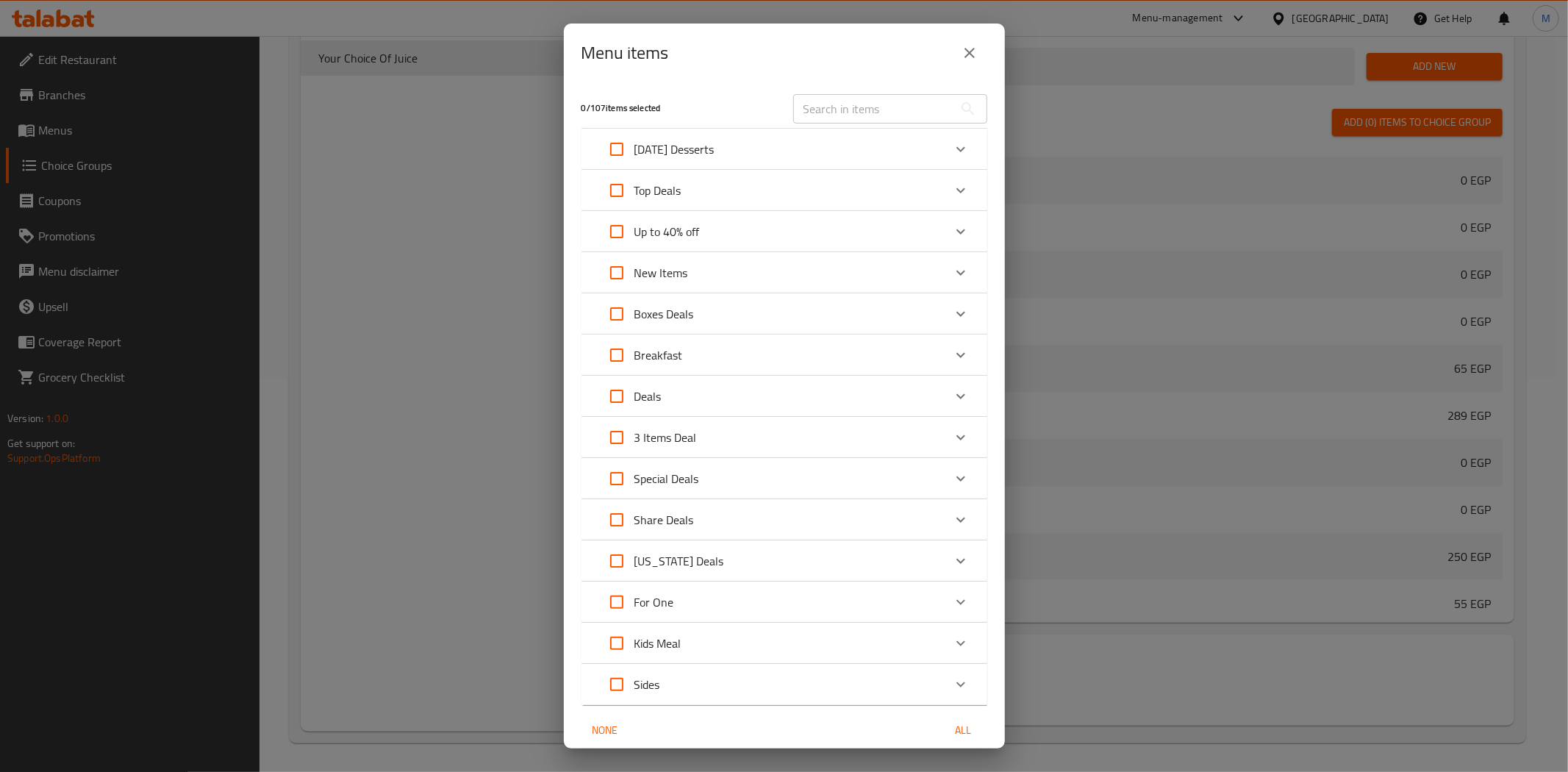
click at [925, 603] on div "For One" at bounding box center [772, 602] width 344 height 35
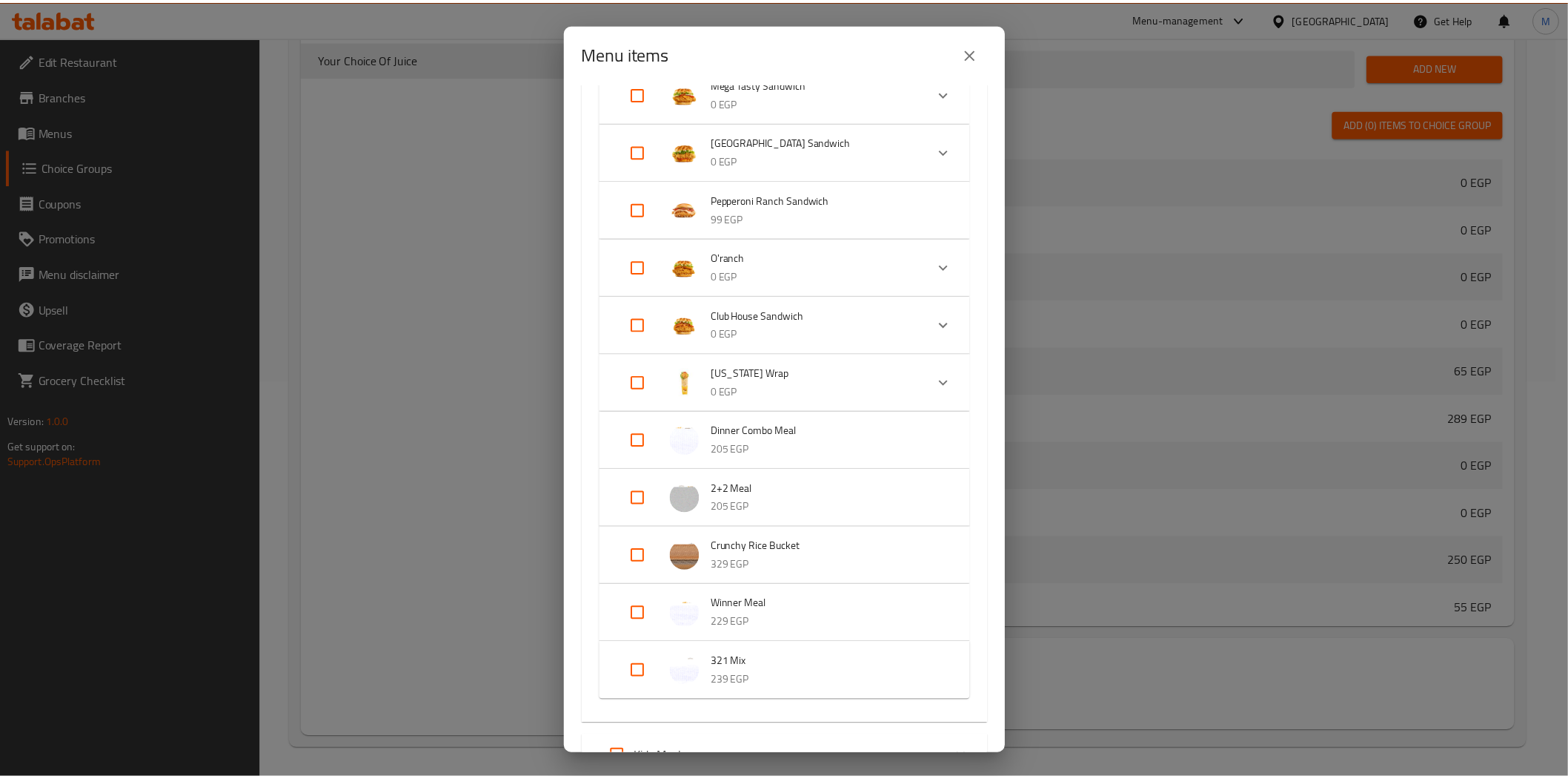
scroll to position [1221, 0]
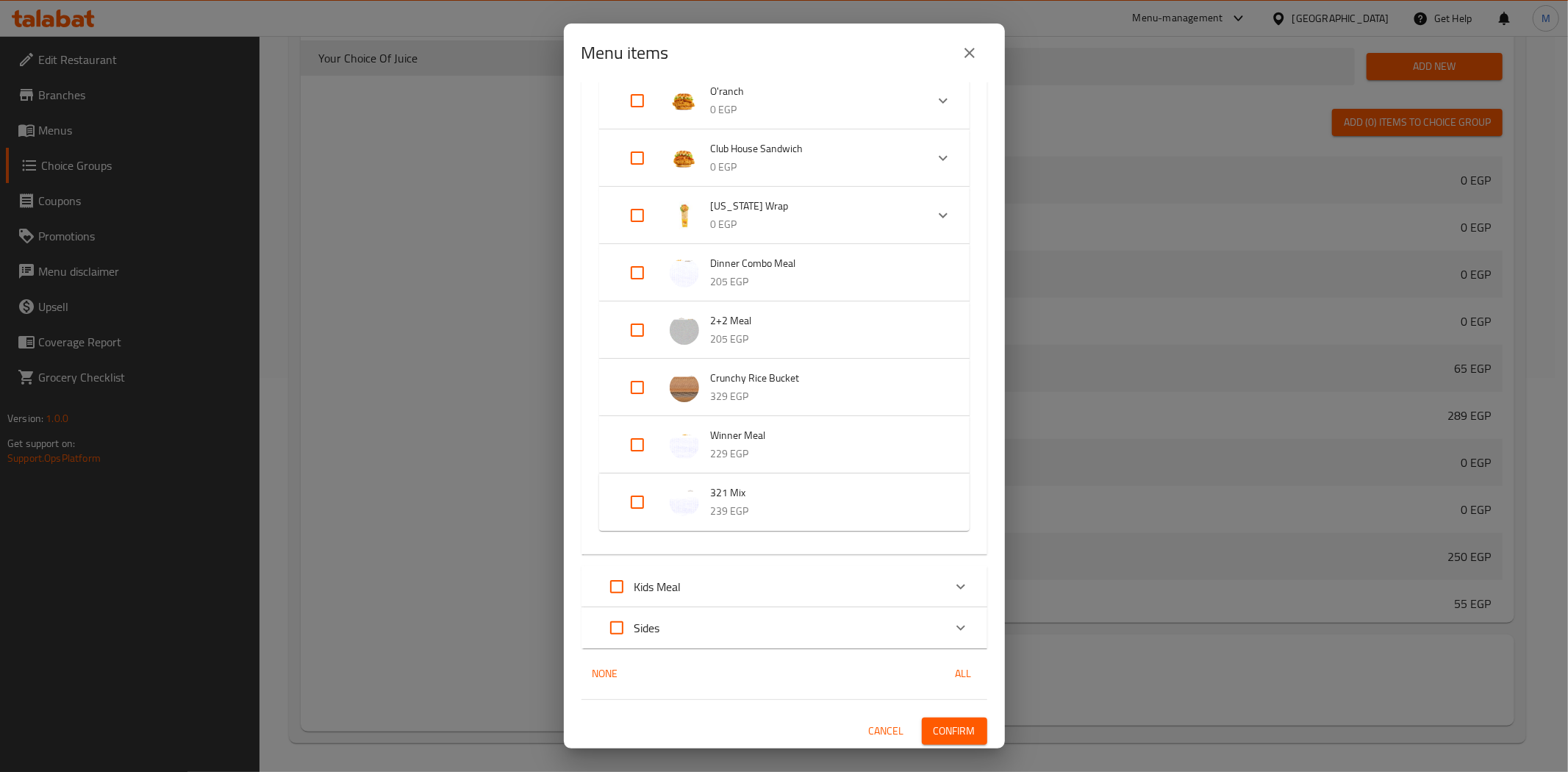
click at [968, 44] on icon "close" at bounding box center [970, 53] width 18 height 18
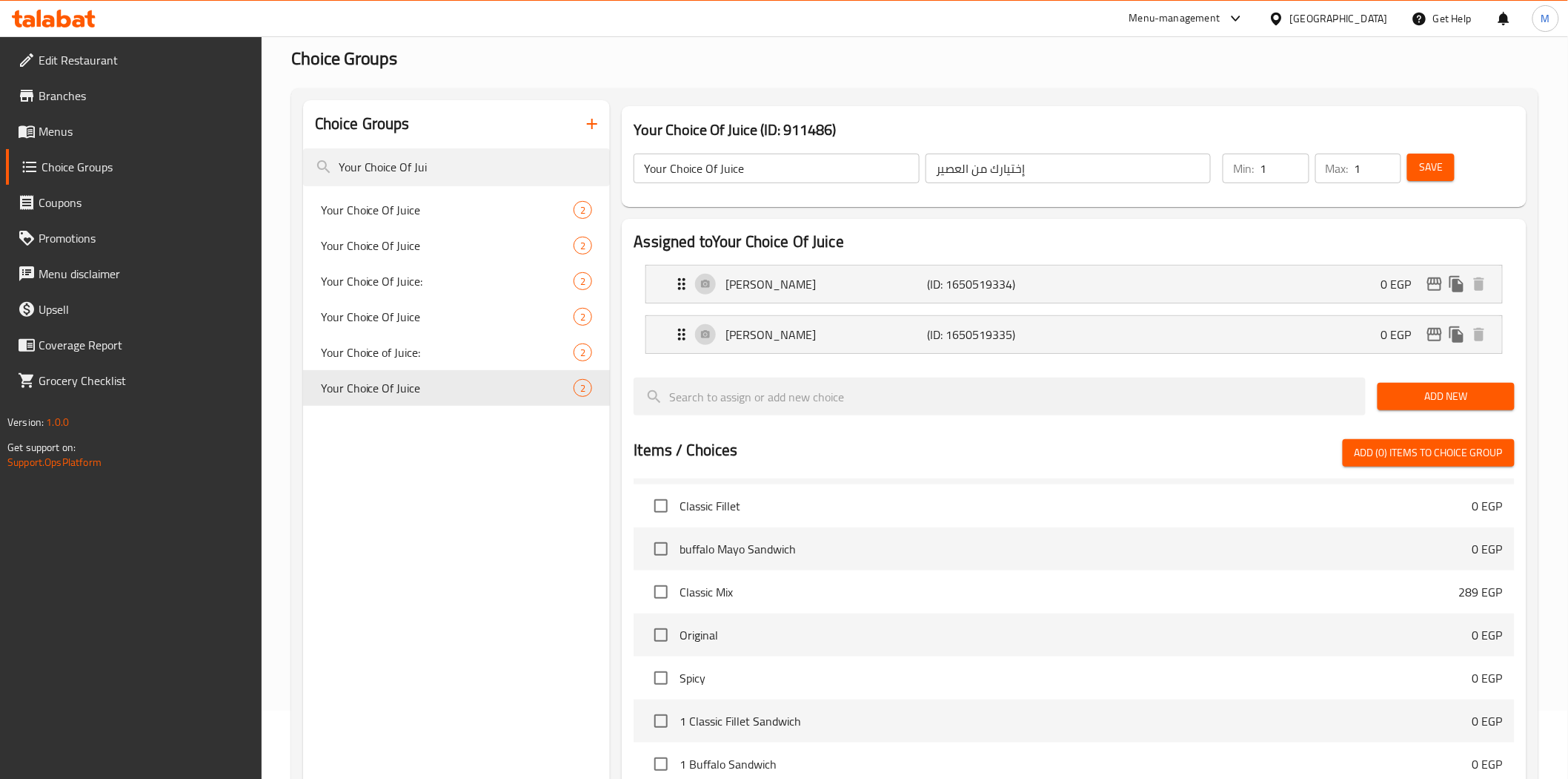
scroll to position [4483, 0]
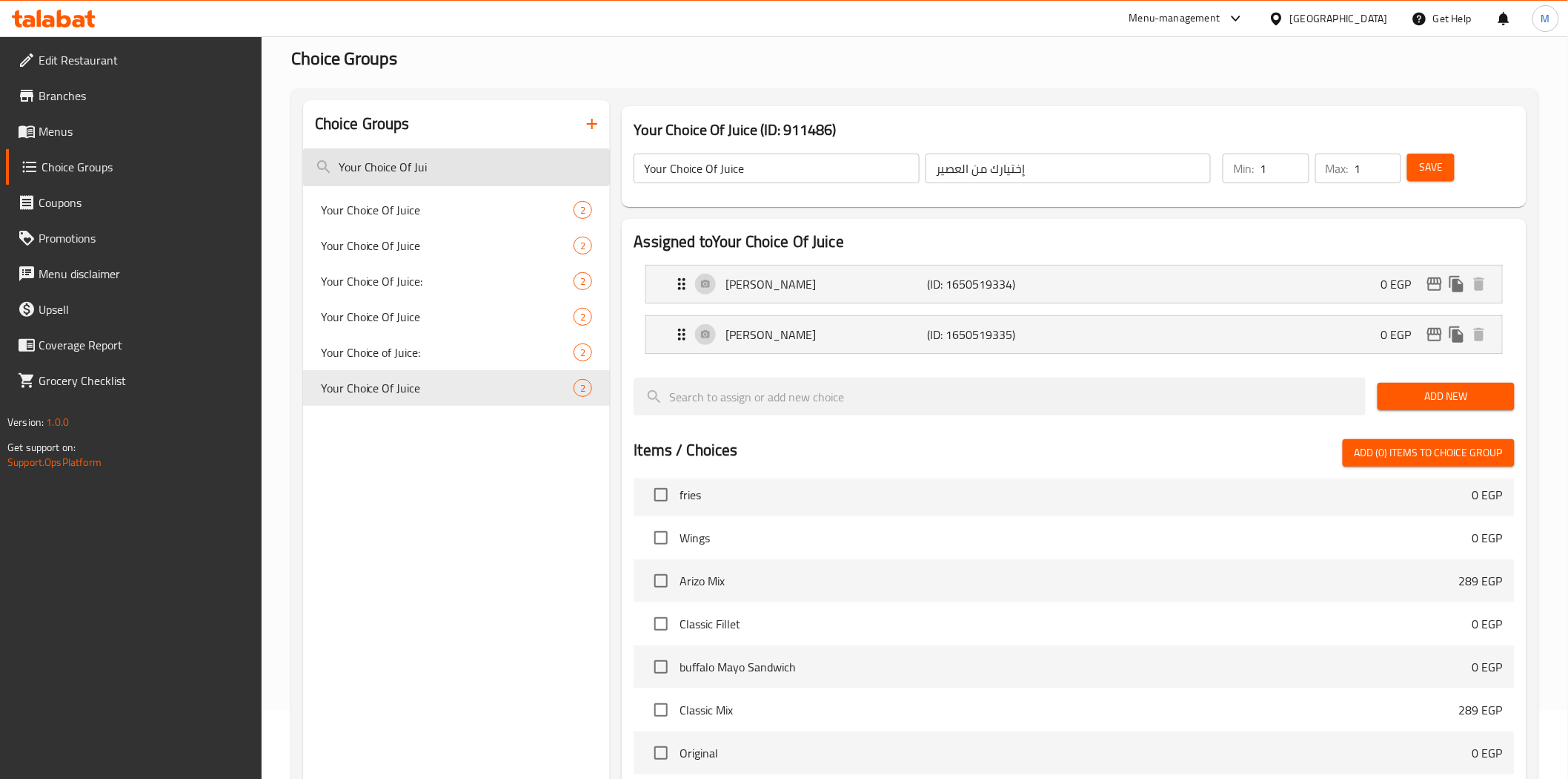
click at [440, 169] on input "Your Choice Of Jui" at bounding box center [457, 167] width 308 height 38
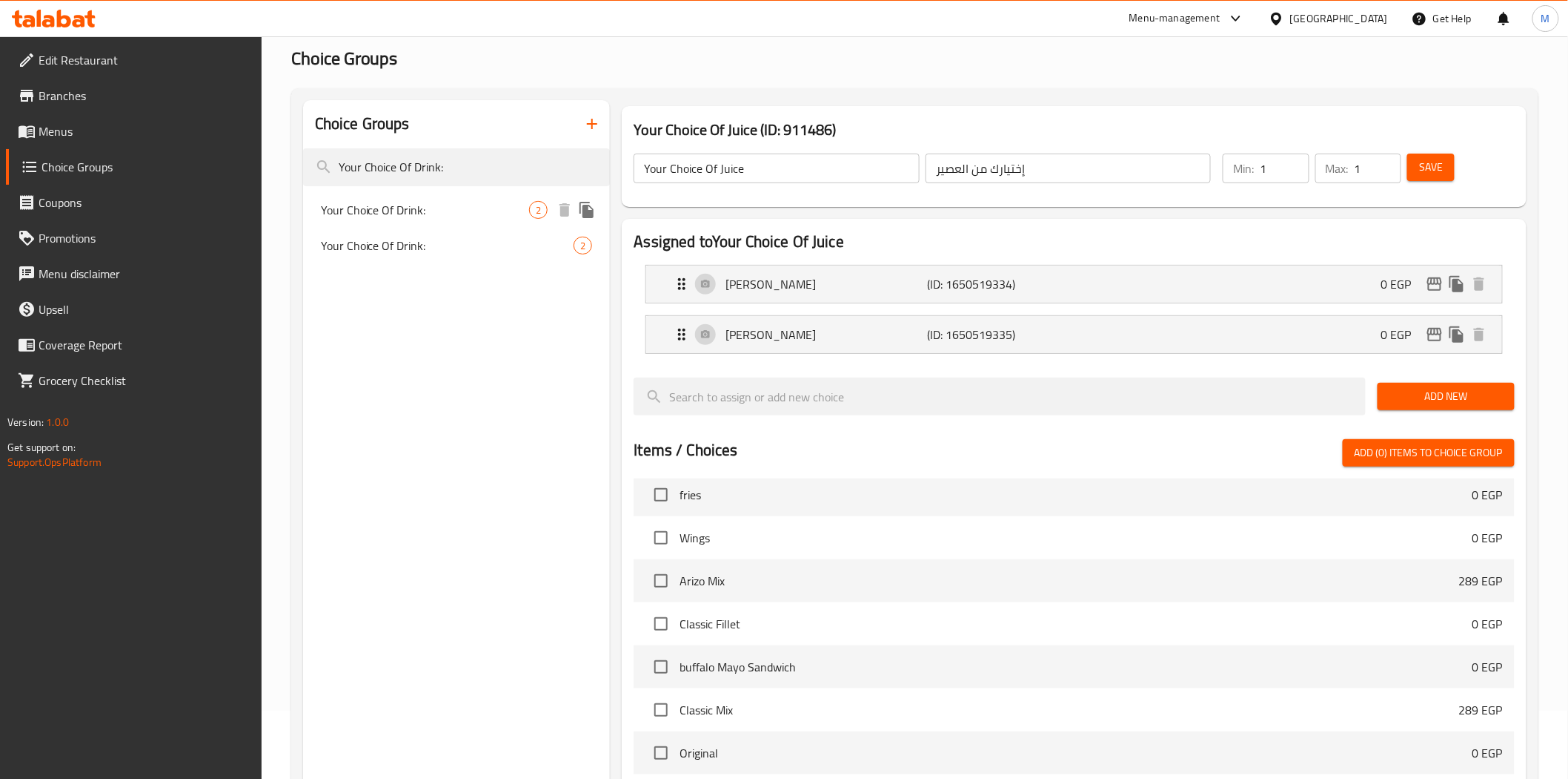
type input "Your Choice Of Drink:"
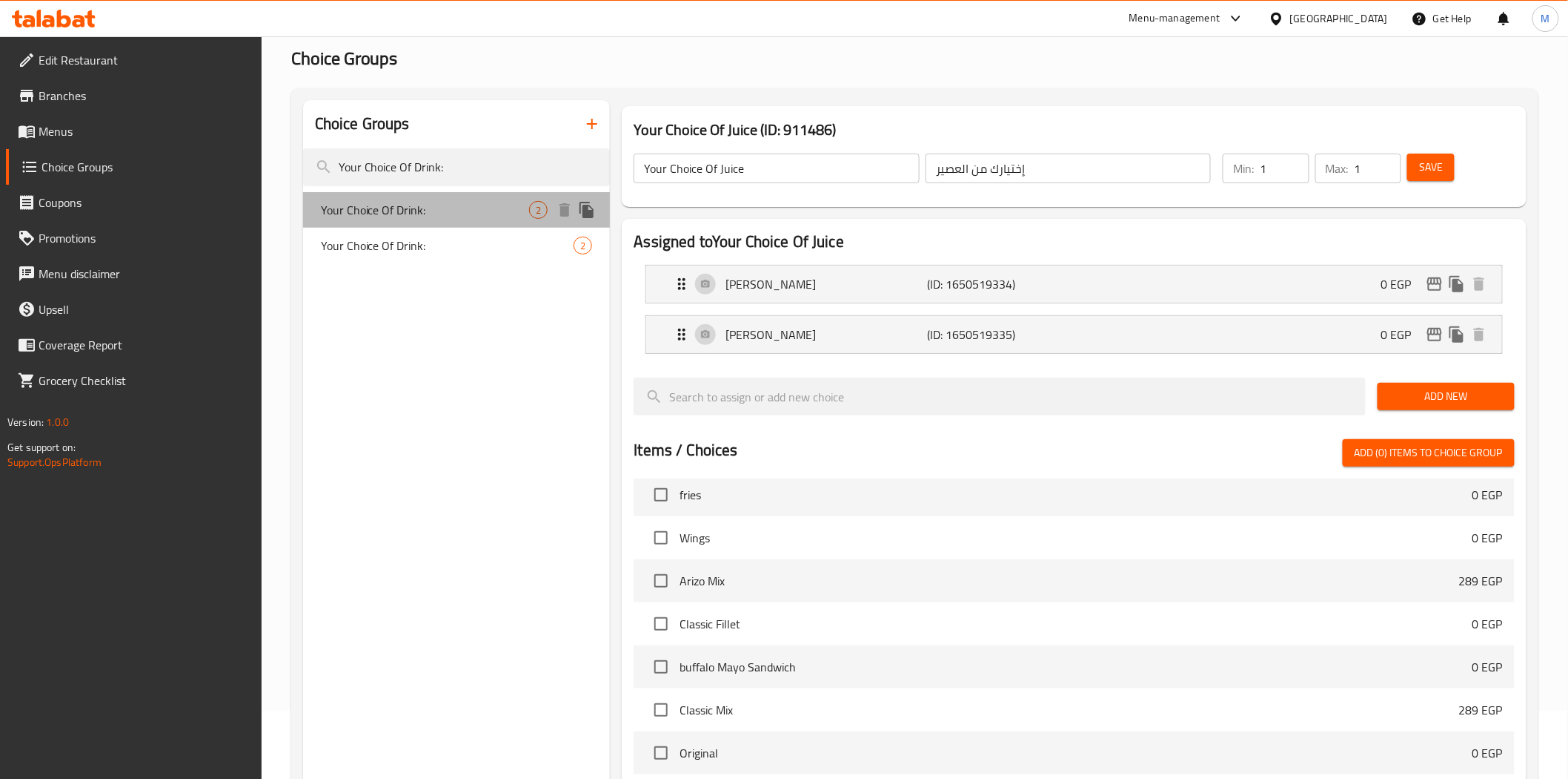
click at [391, 214] on span "Your Choice Of Drink:" at bounding box center [426, 210] width 209 height 18
type input "Your Choice Of Drink:"
type input "اختيارك من المشروب"
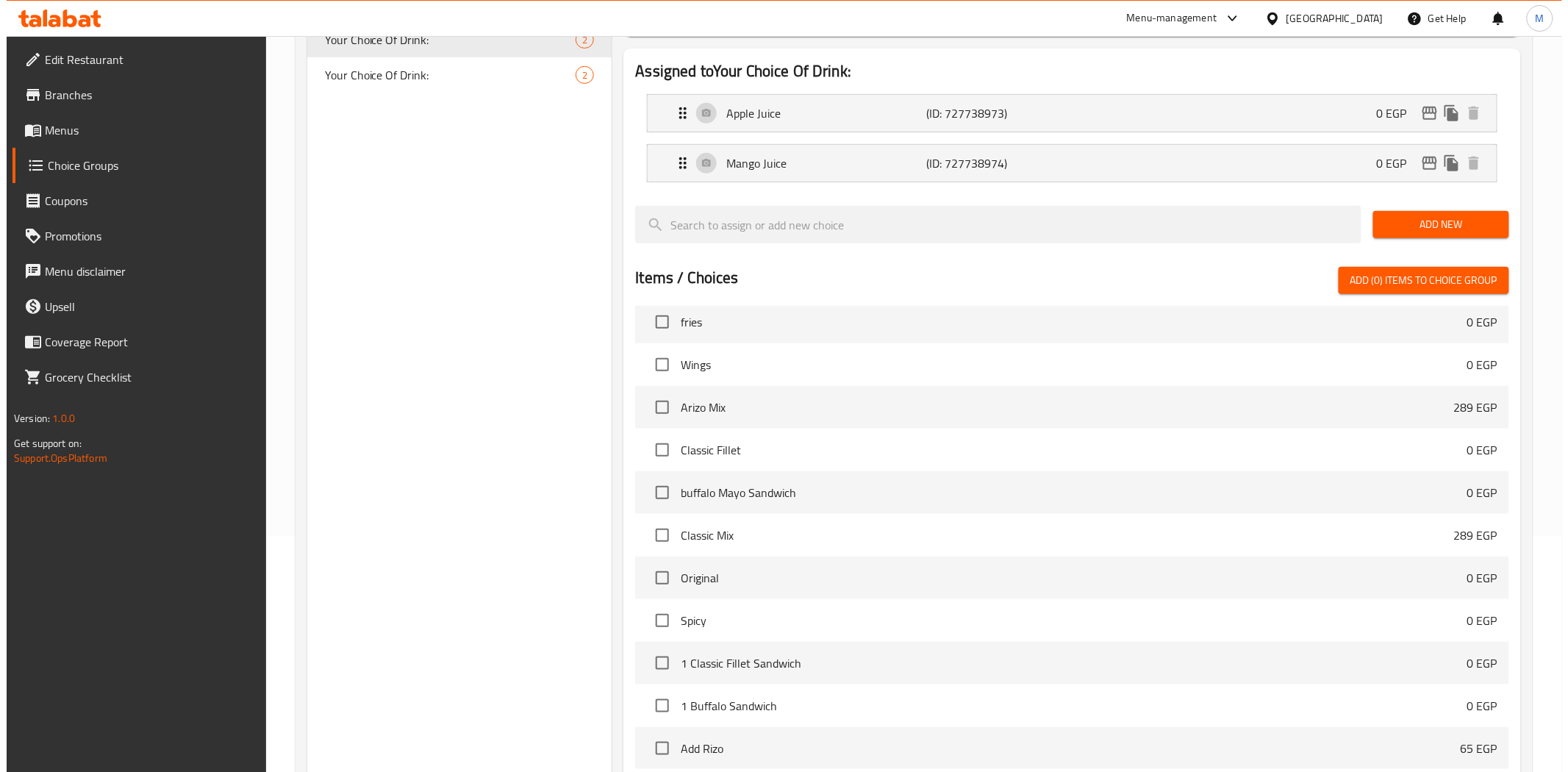
scroll to position [394, 0]
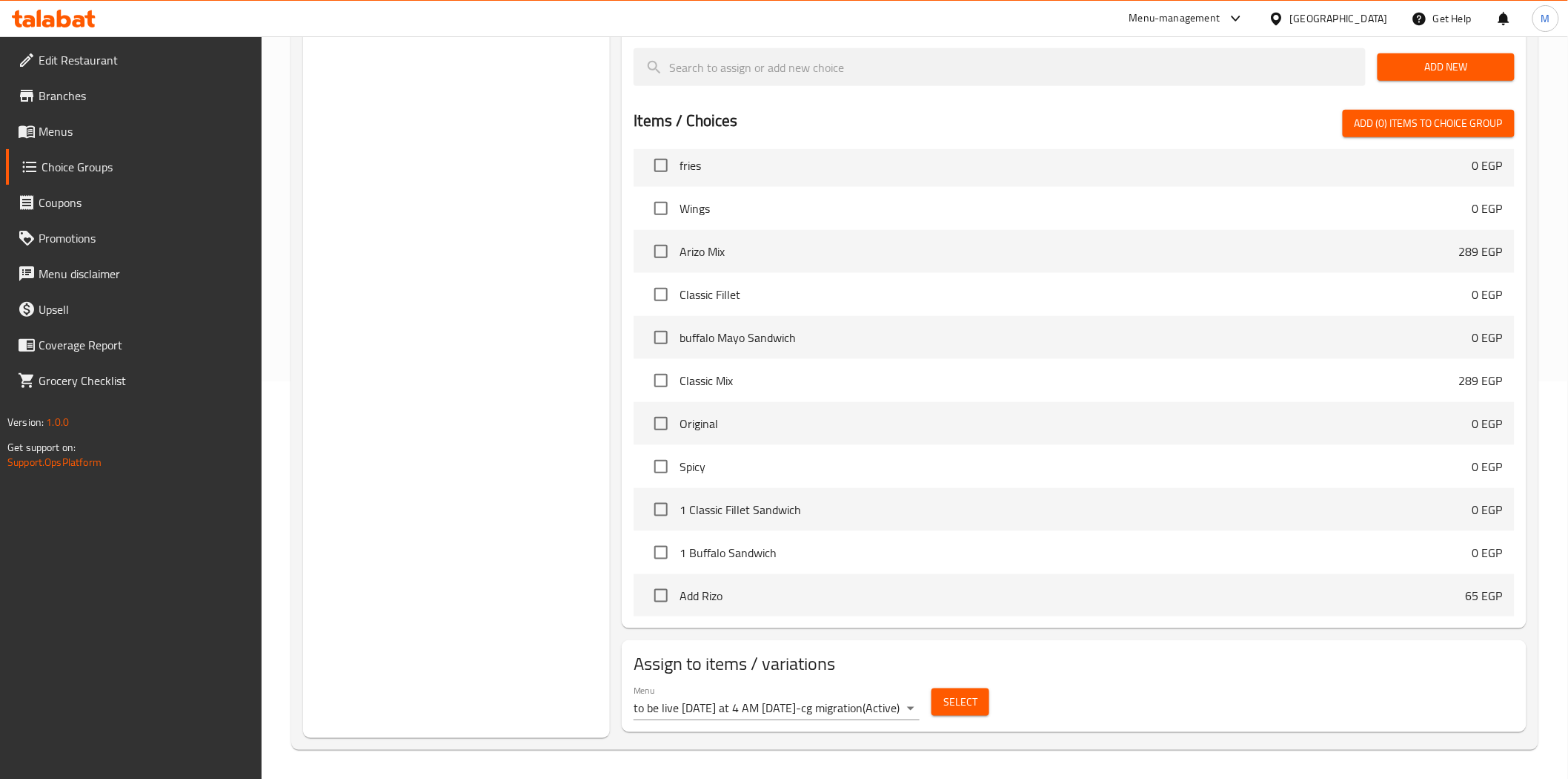
click at [909, 381] on body "​ Menu-management Egypt Get Help M Edit Restaurant Branches Menus Choice Groups…" at bounding box center [784, 10] width 1568 height 742
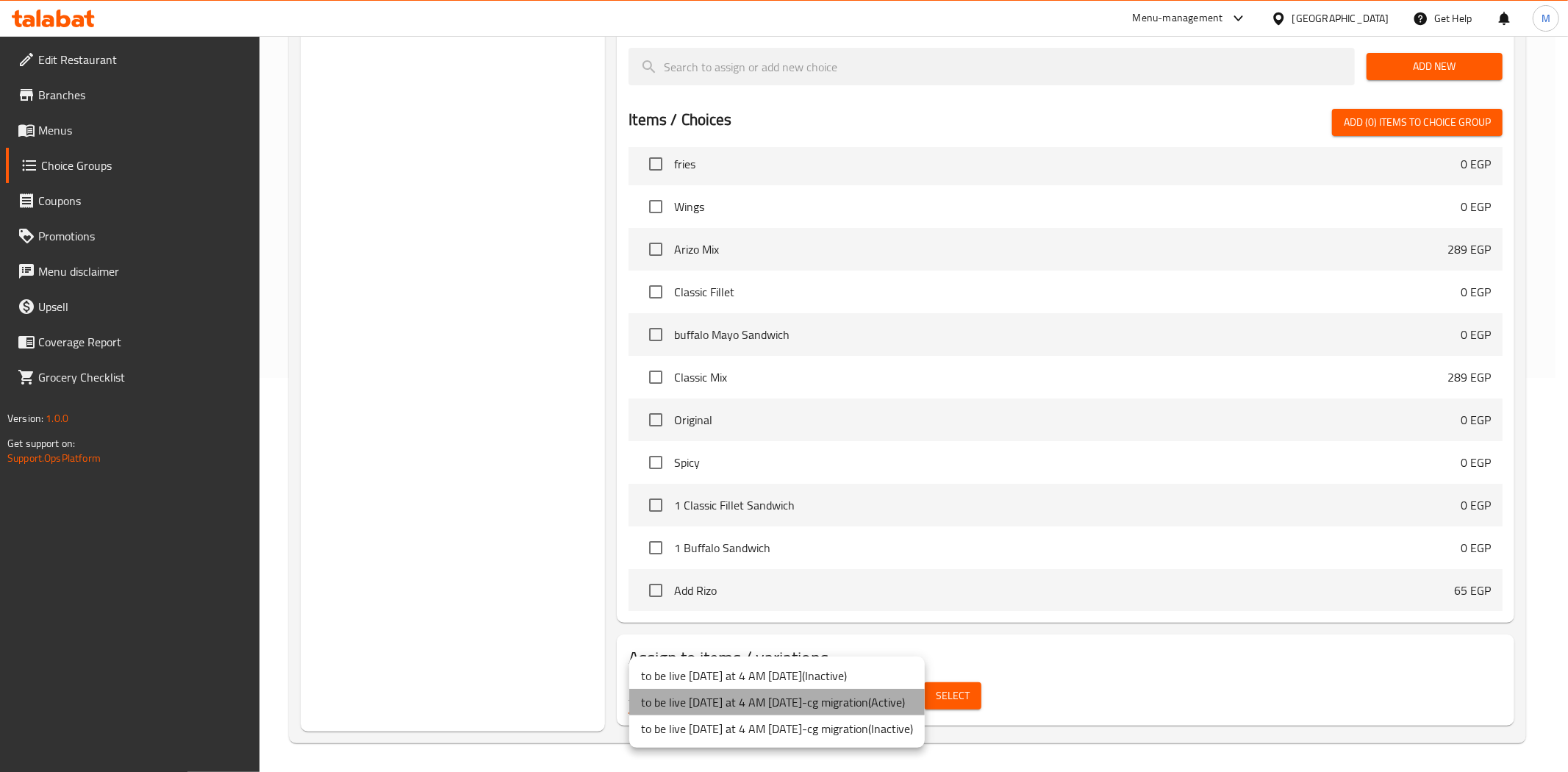
click at [901, 701] on li "to be live tomorrow at 4 AM 2/5/2023-cg migration ( Active )" at bounding box center [777, 702] width 295 height 27
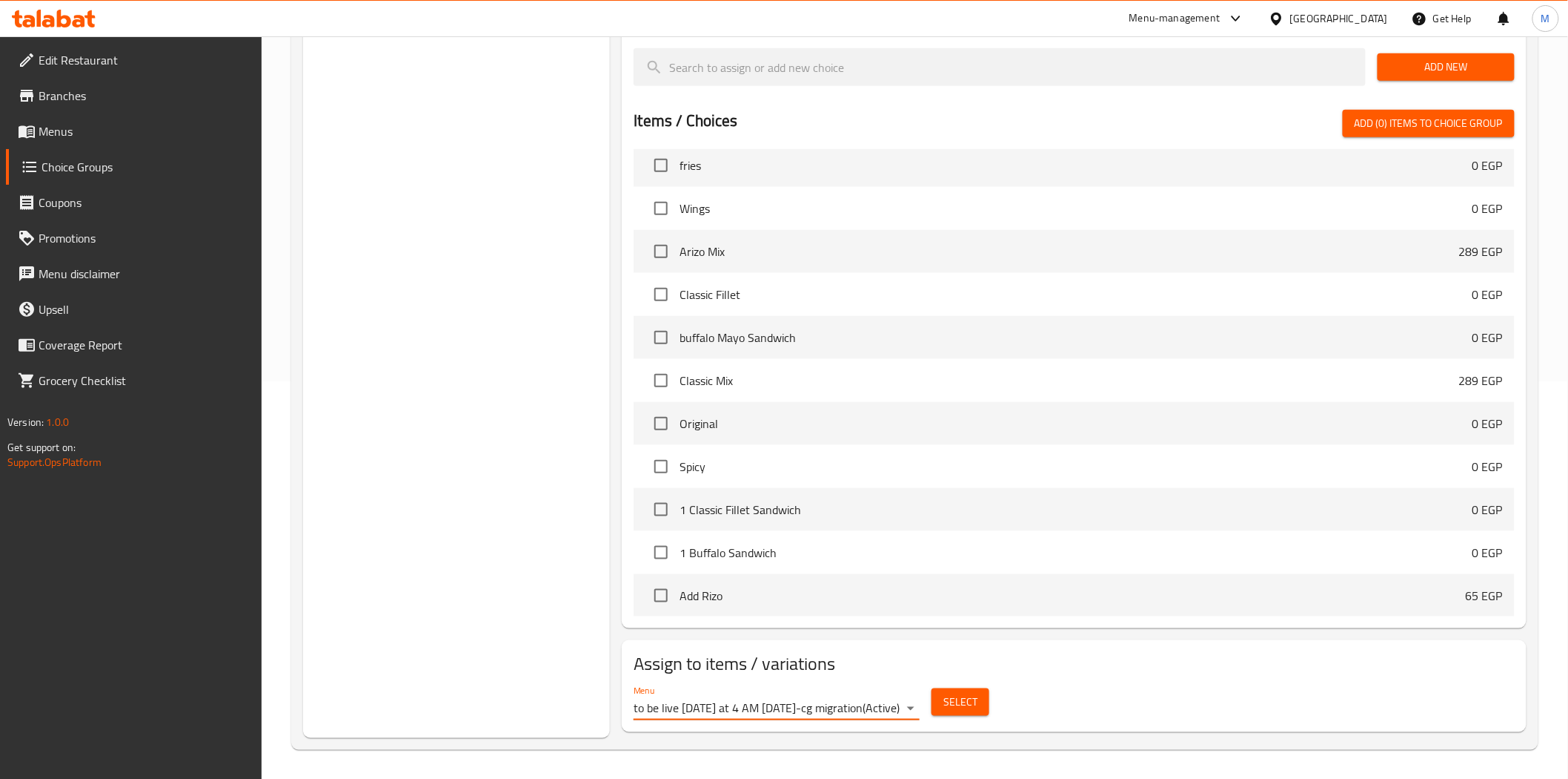
click at [960, 705] on span "Select" at bounding box center [960, 701] width 34 height 19
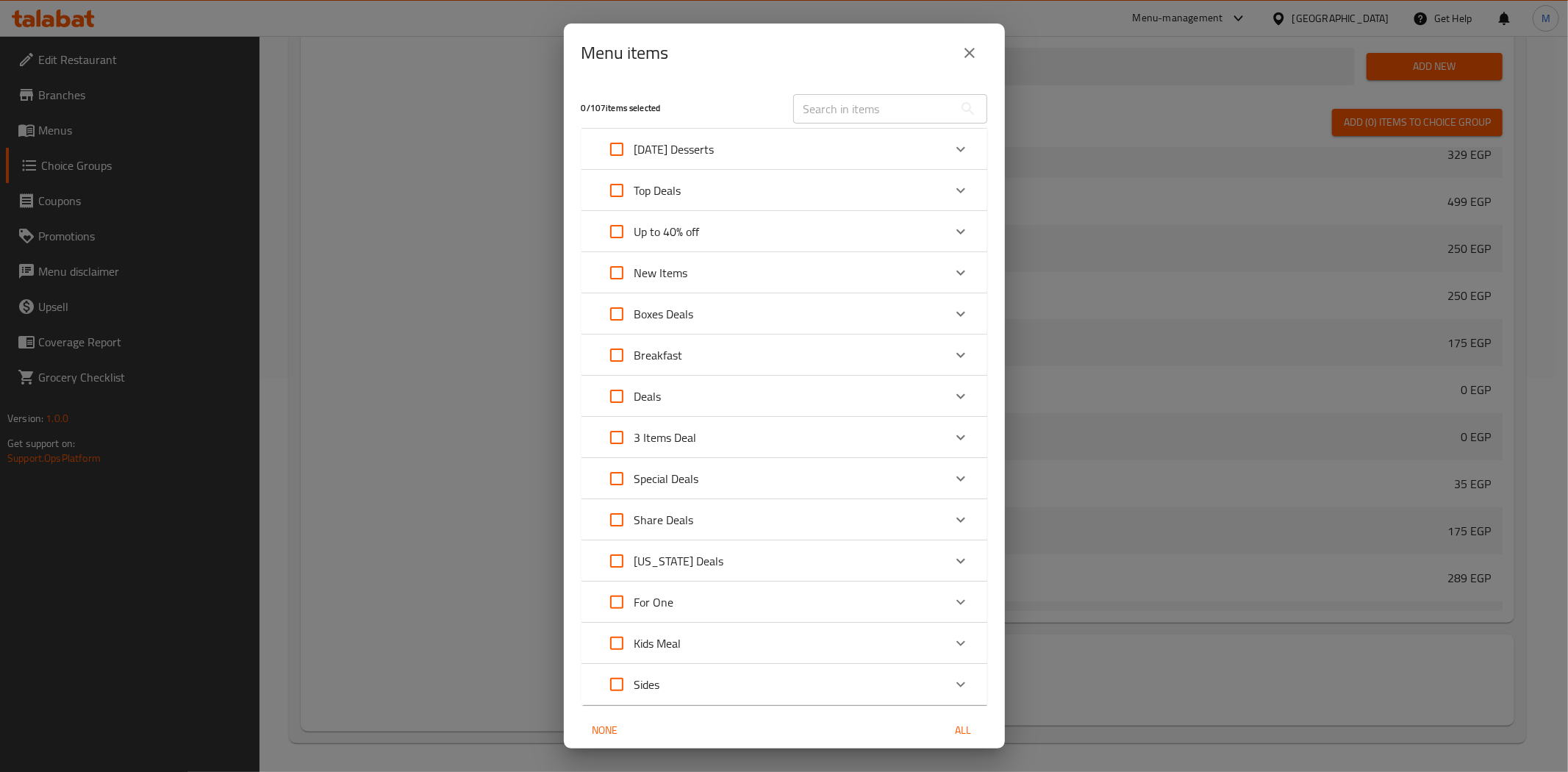
click at [953, 610] on icon "Expand" at bounding box center [961, 602] width 18 height 18
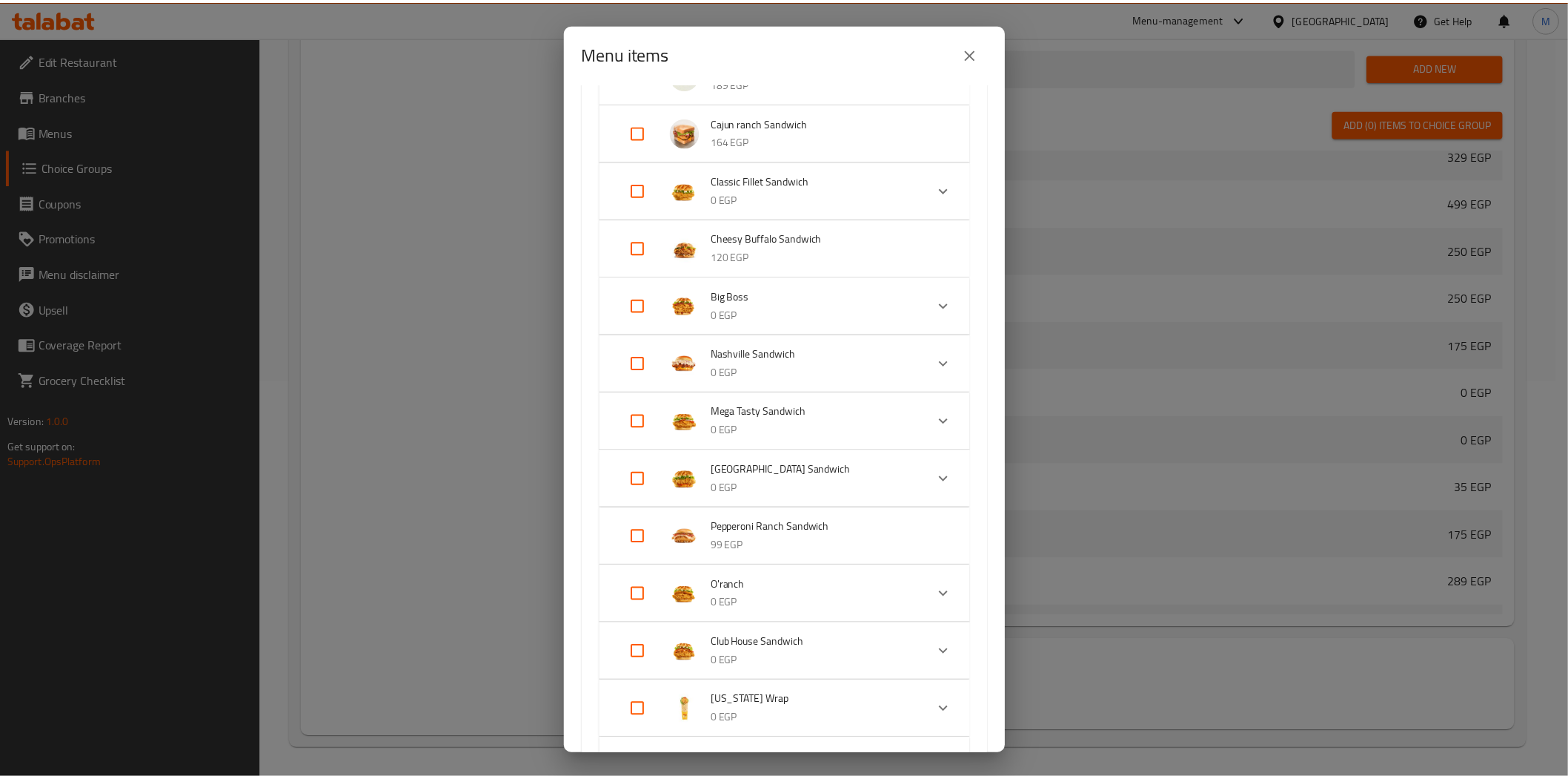
scroll to position [727, 0]
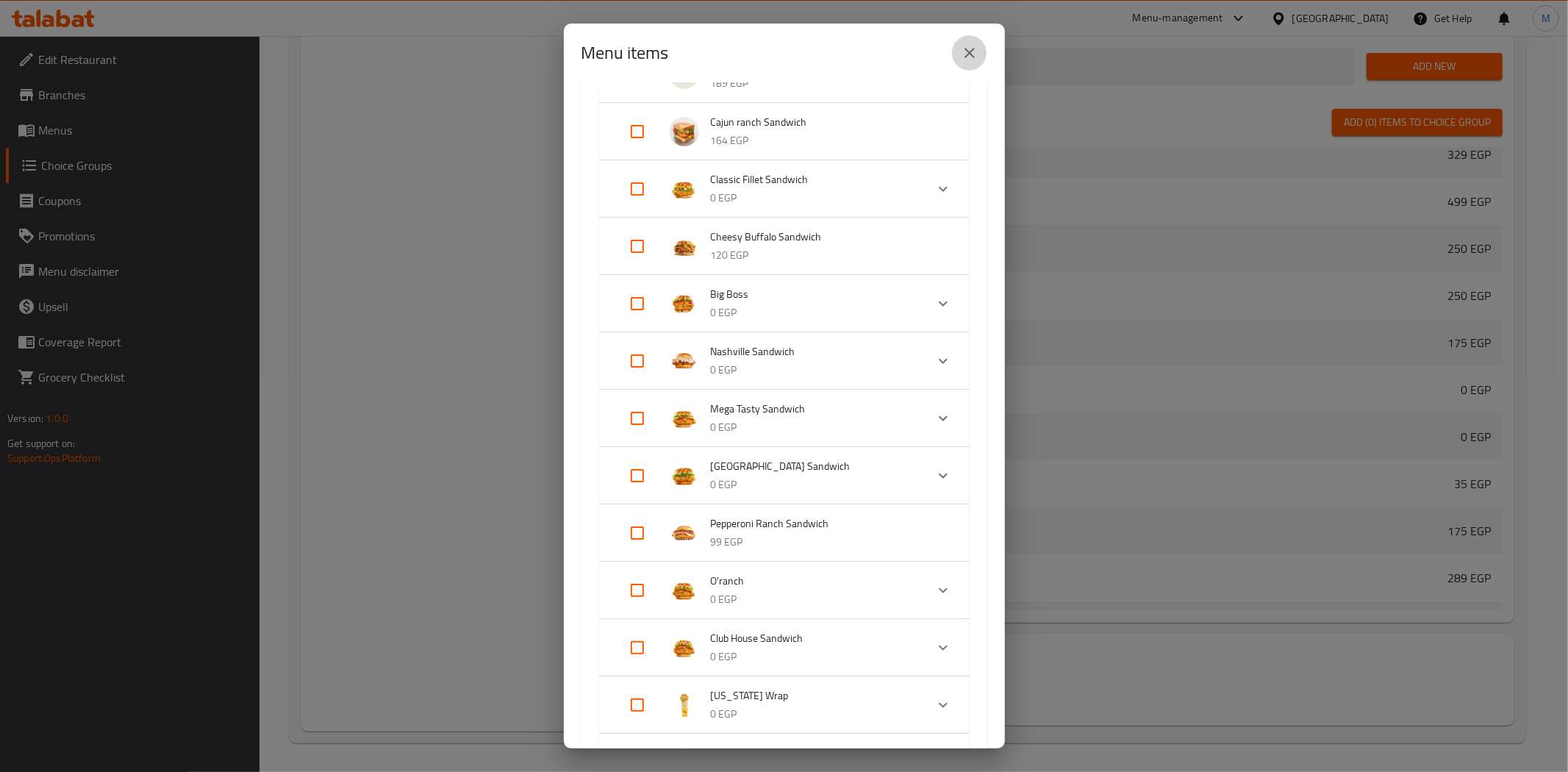
click at [967, 52] on icon "close" at bounding box center [970, 53] width 18 height 18
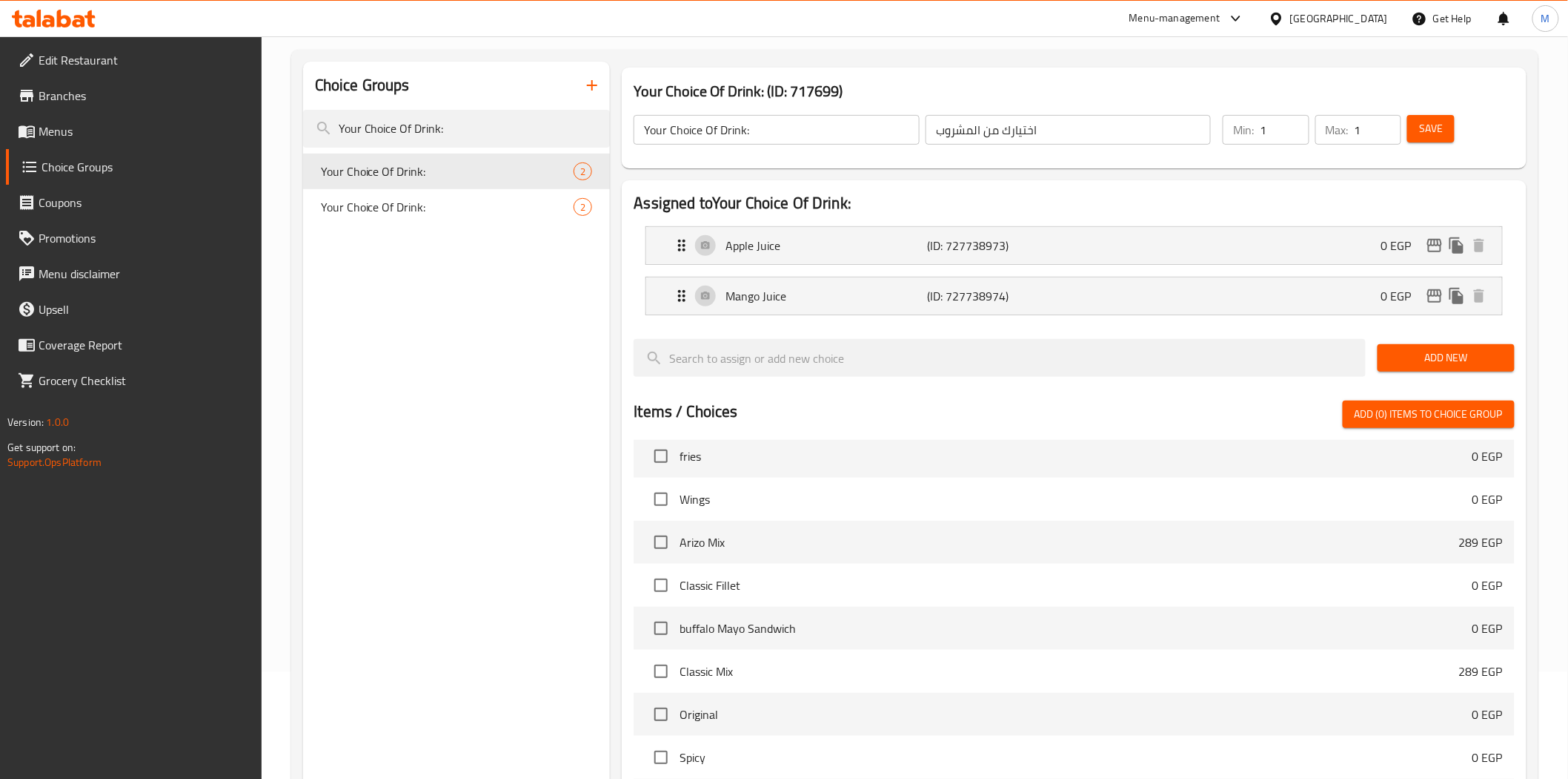
scroll to position [68, 0]
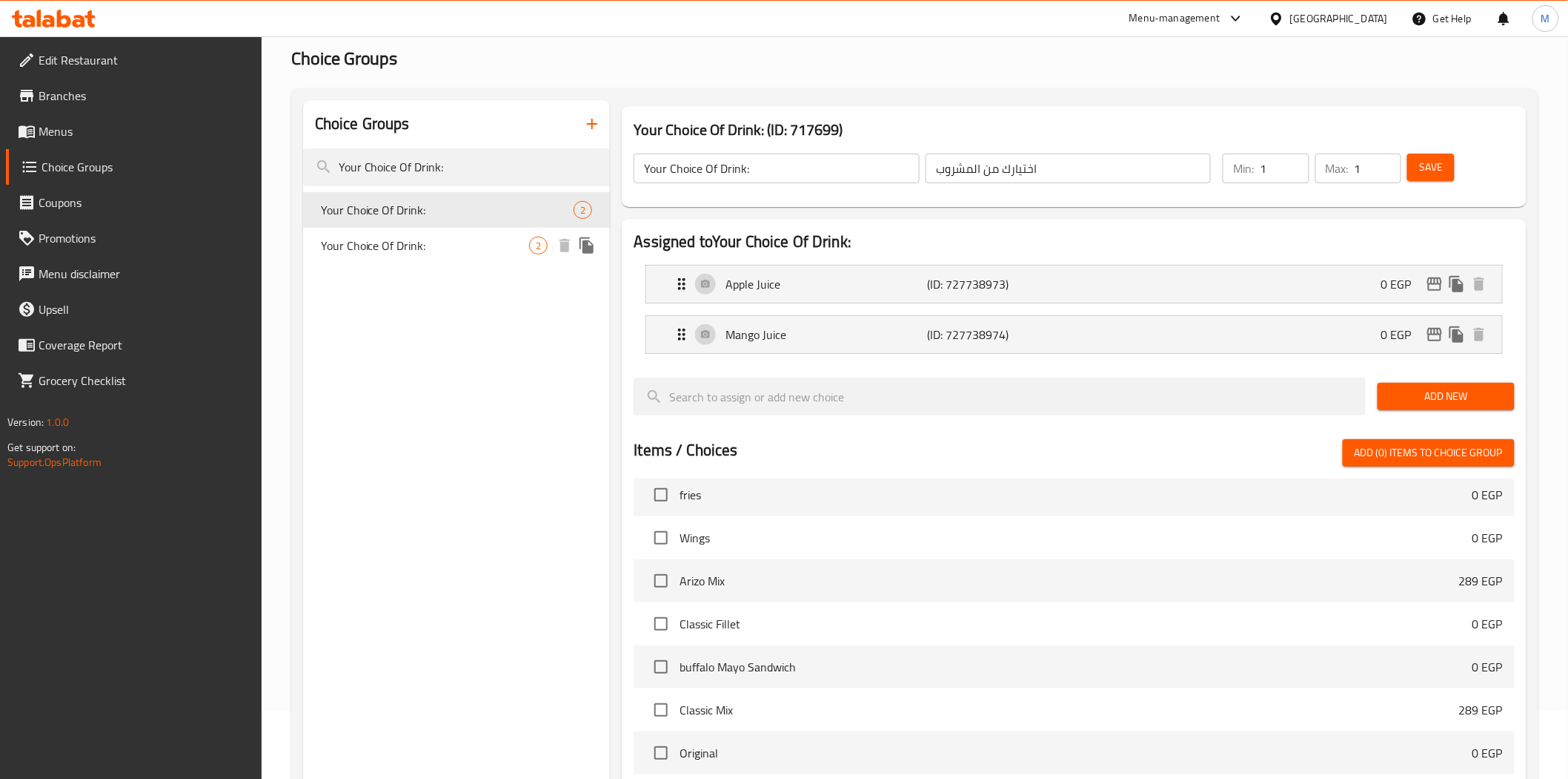
click at [415, 247] on span "Your Choice Of Drink:" at bounding box center [426, 245] width 209 height 18
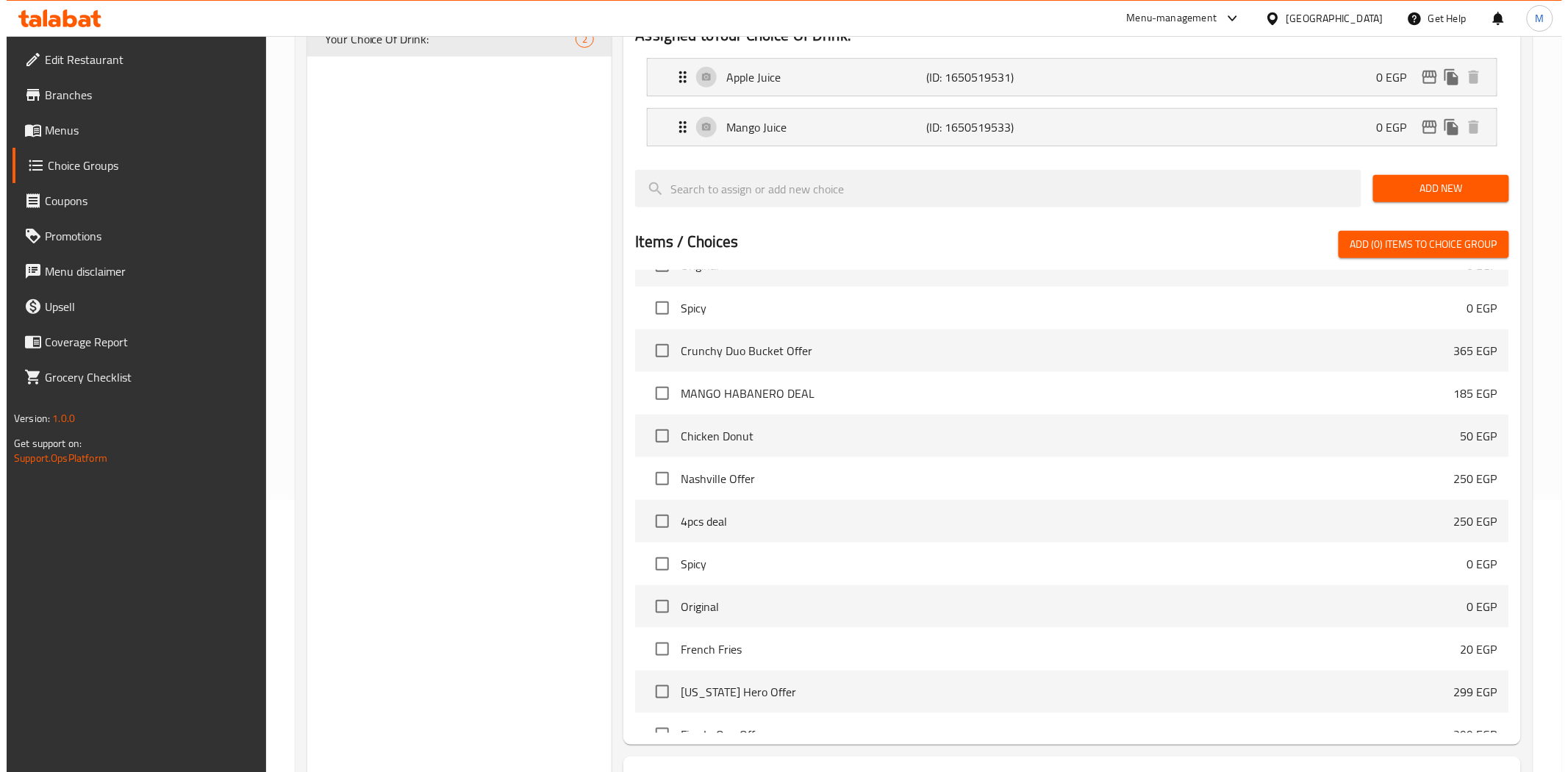
scroll to position [394, 0]
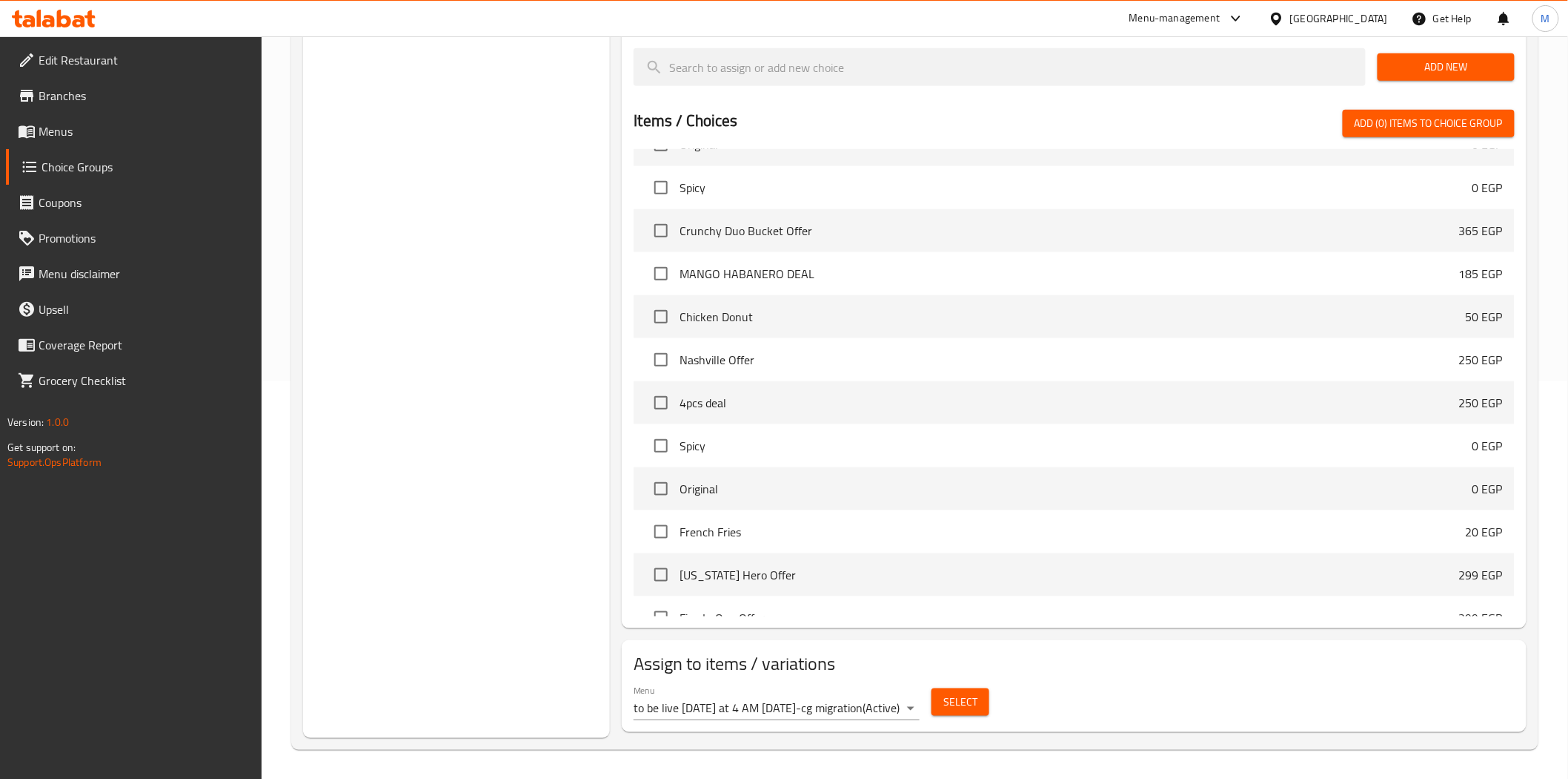
click at [915, 381] on body "​ Menu-management Egypt Get Help M Edit Restaurant Branches Menus Choice Groups…" at bounding box center [784, 10] width 1568 height 742
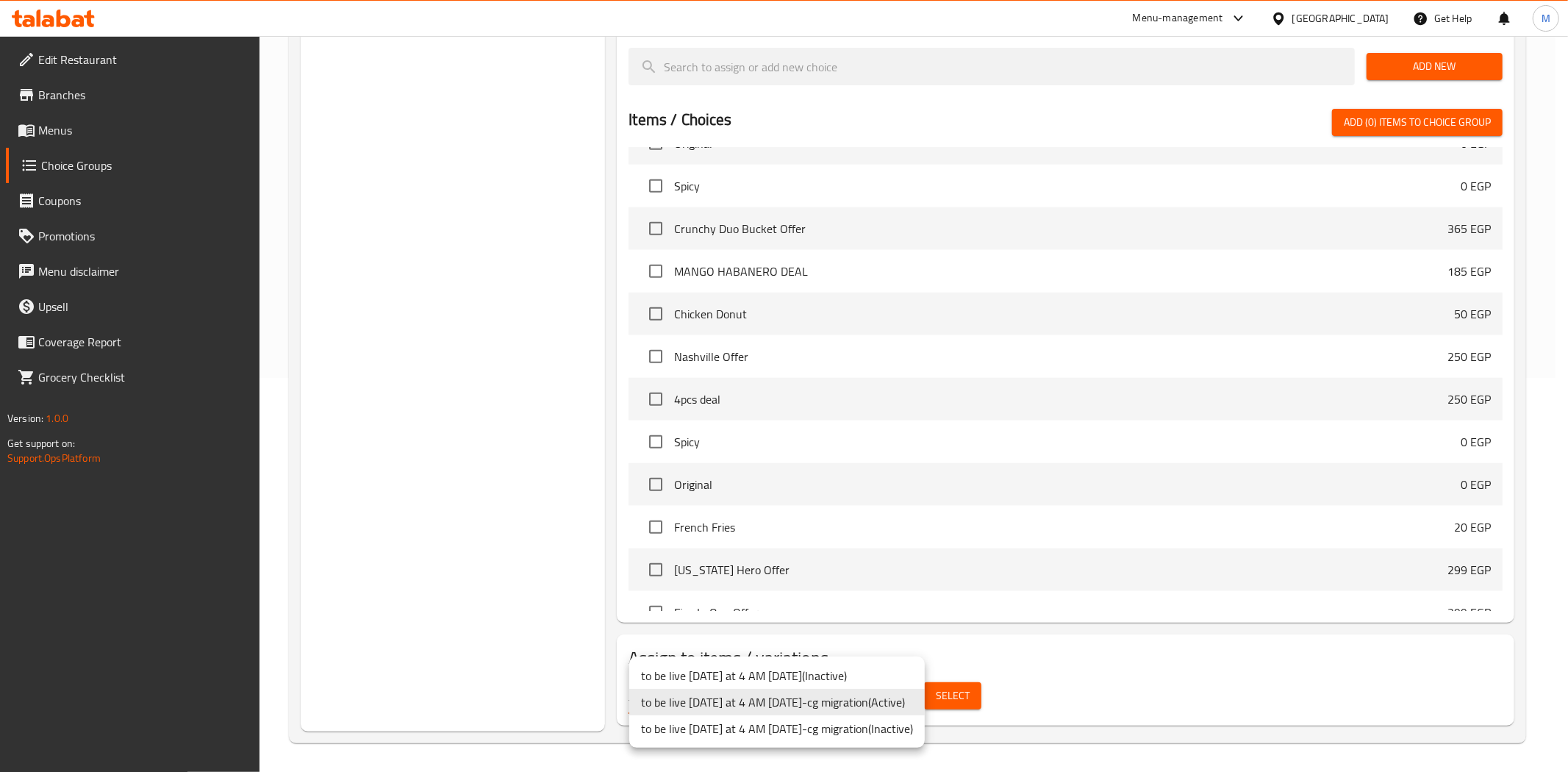
click at [879, 707] on li "to be live tomorrow at 4 AM 2/5/2023-cg migration ( Active )" at bounding box center [777, 702] width 295 height 27
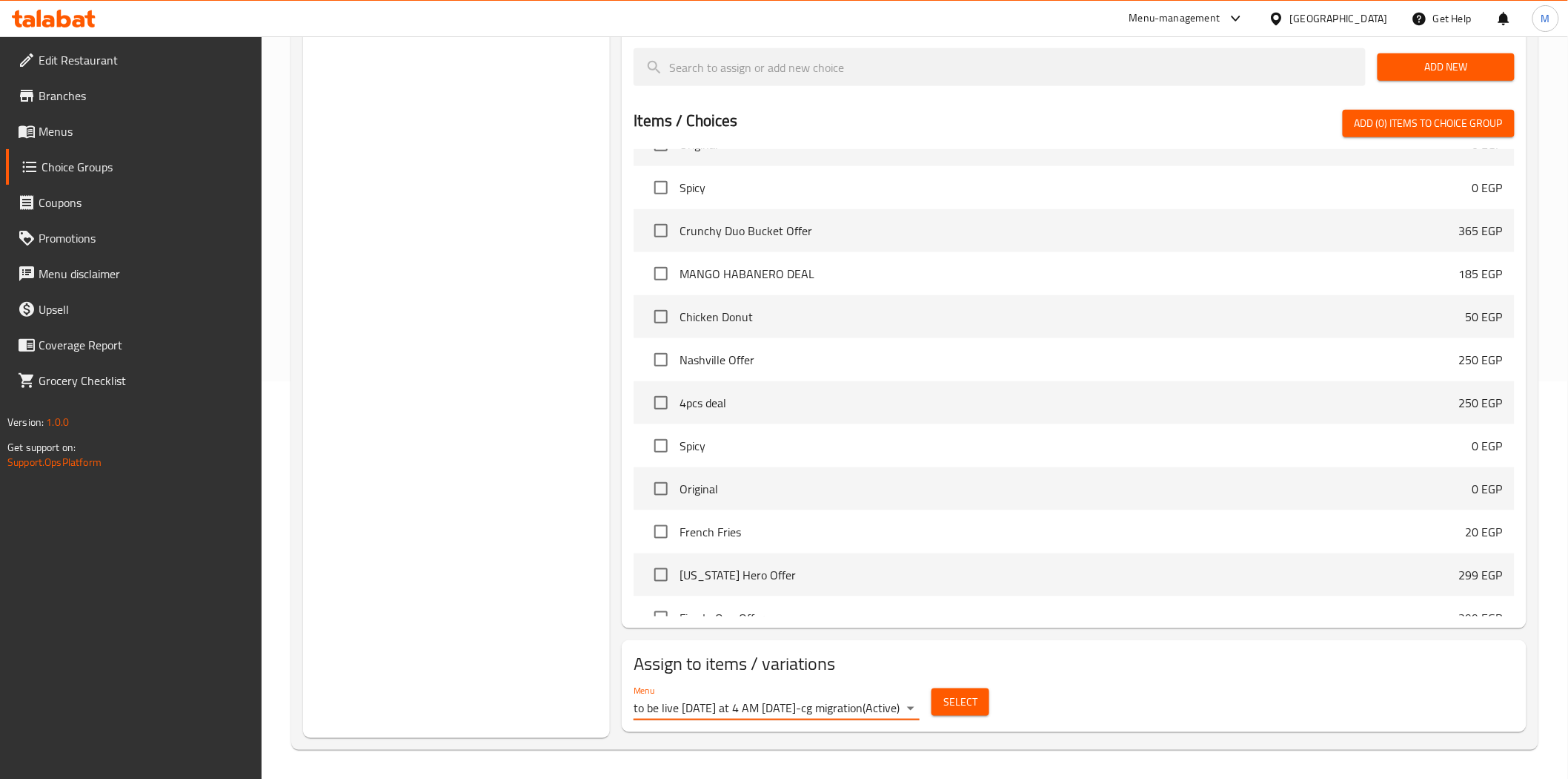
click at [969, 713] on button "Select" at bounding box center [960, 701] width 58 height 28
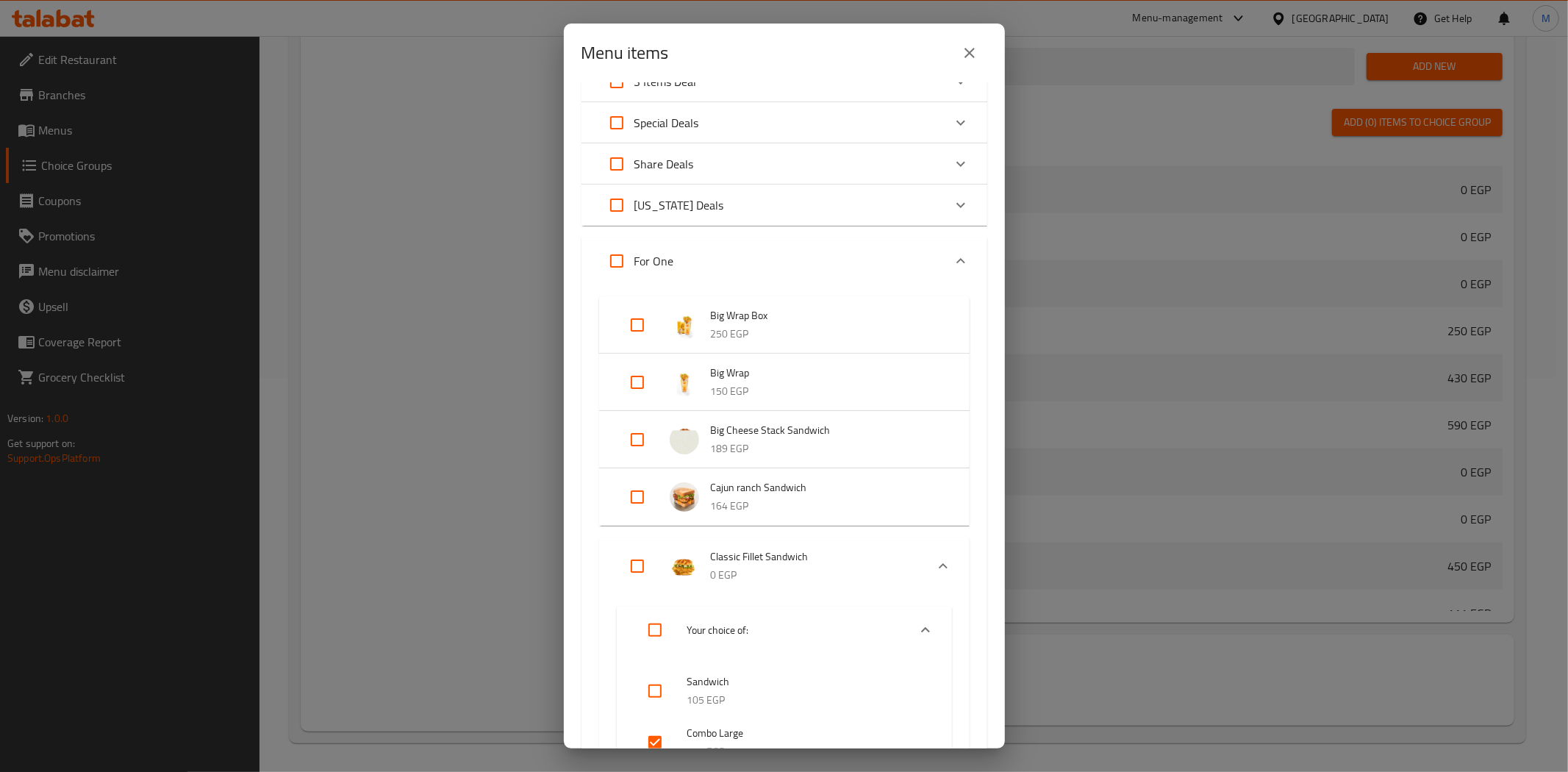
scroll to position [163, 0]
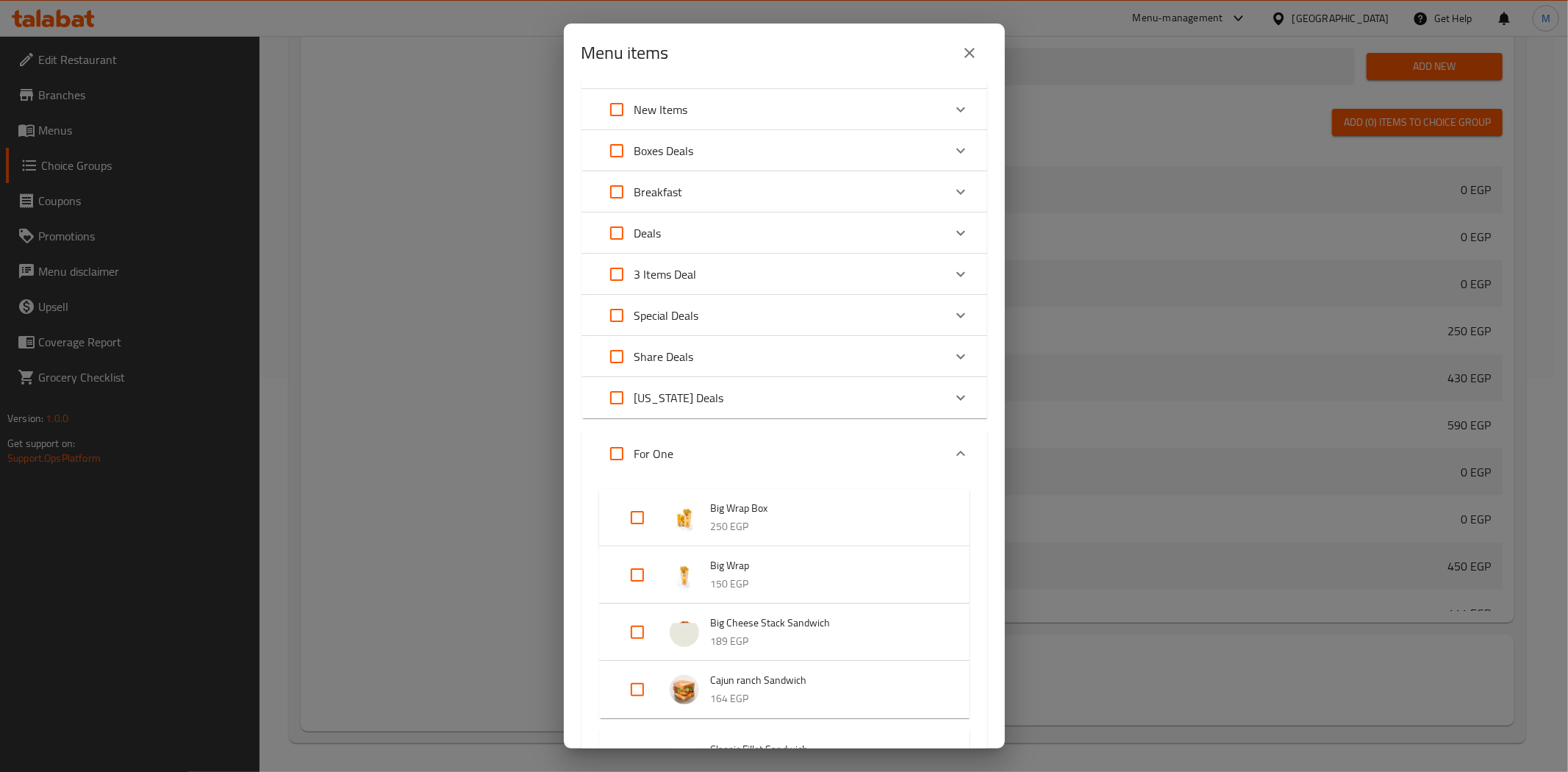
click at [621, 453] on input "Expand" at bounding box center [617, 454] width 35 height 35
checkbox input "true"
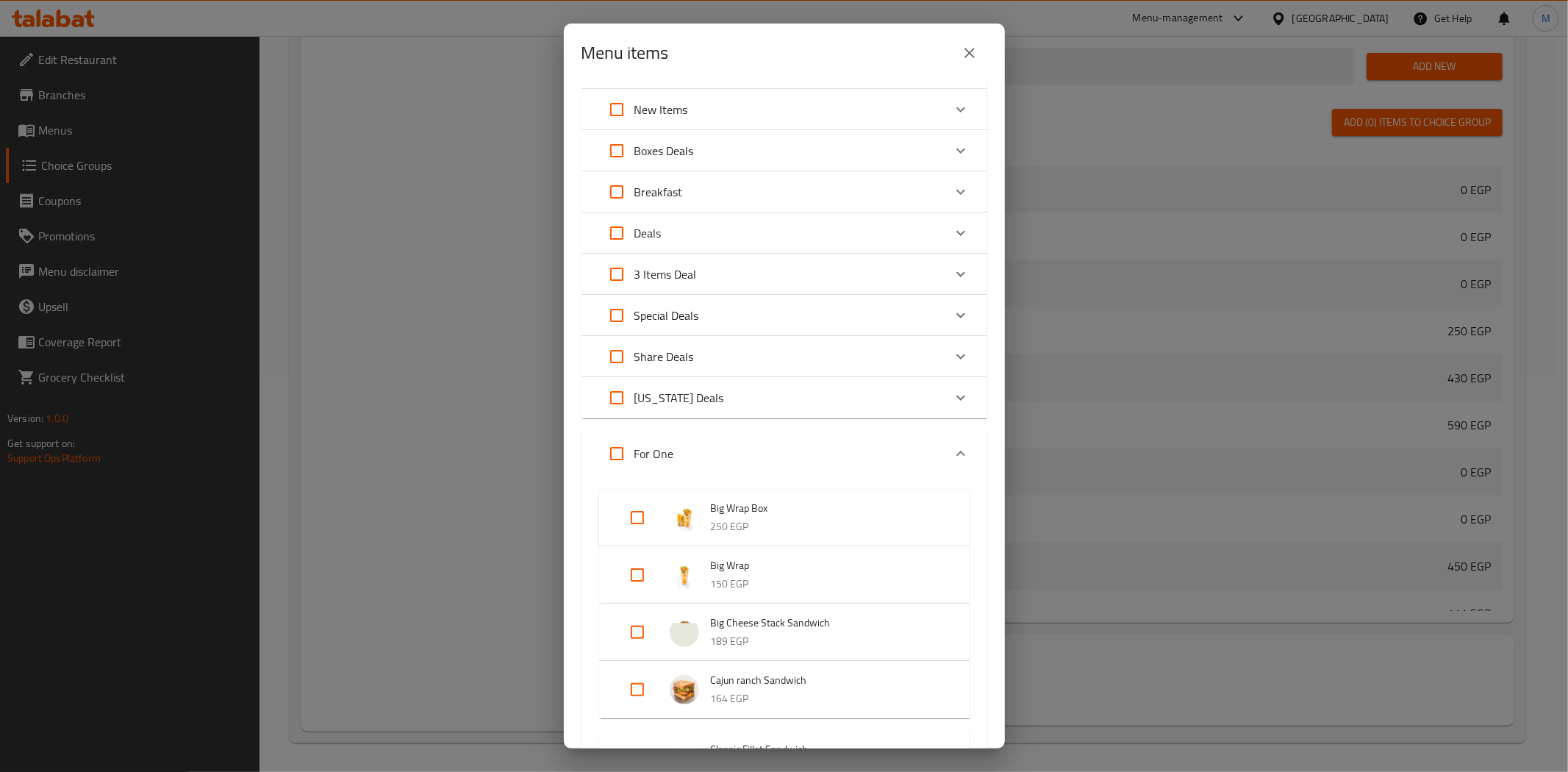
checkbox input "true"
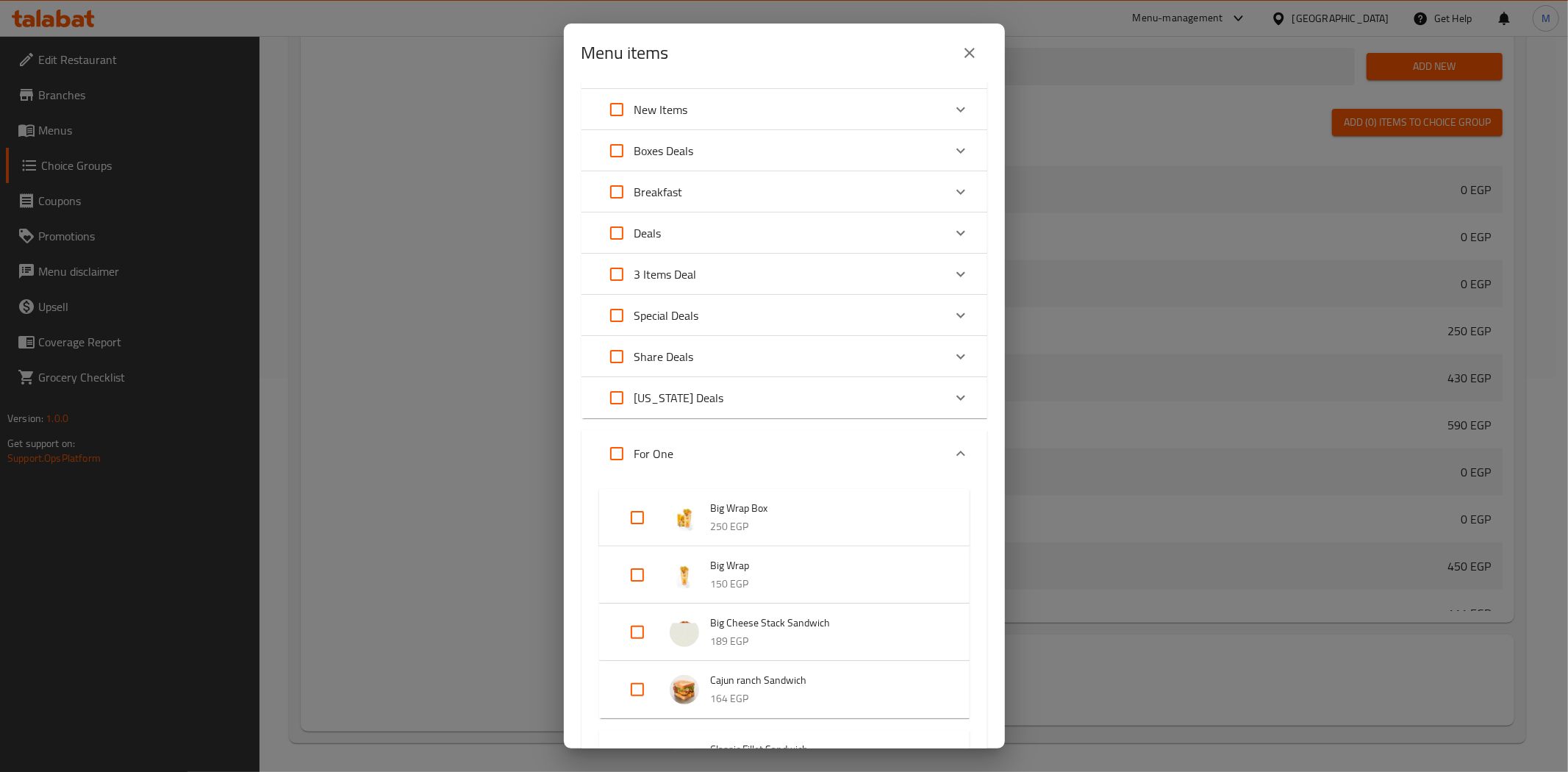
checkbox input "true"
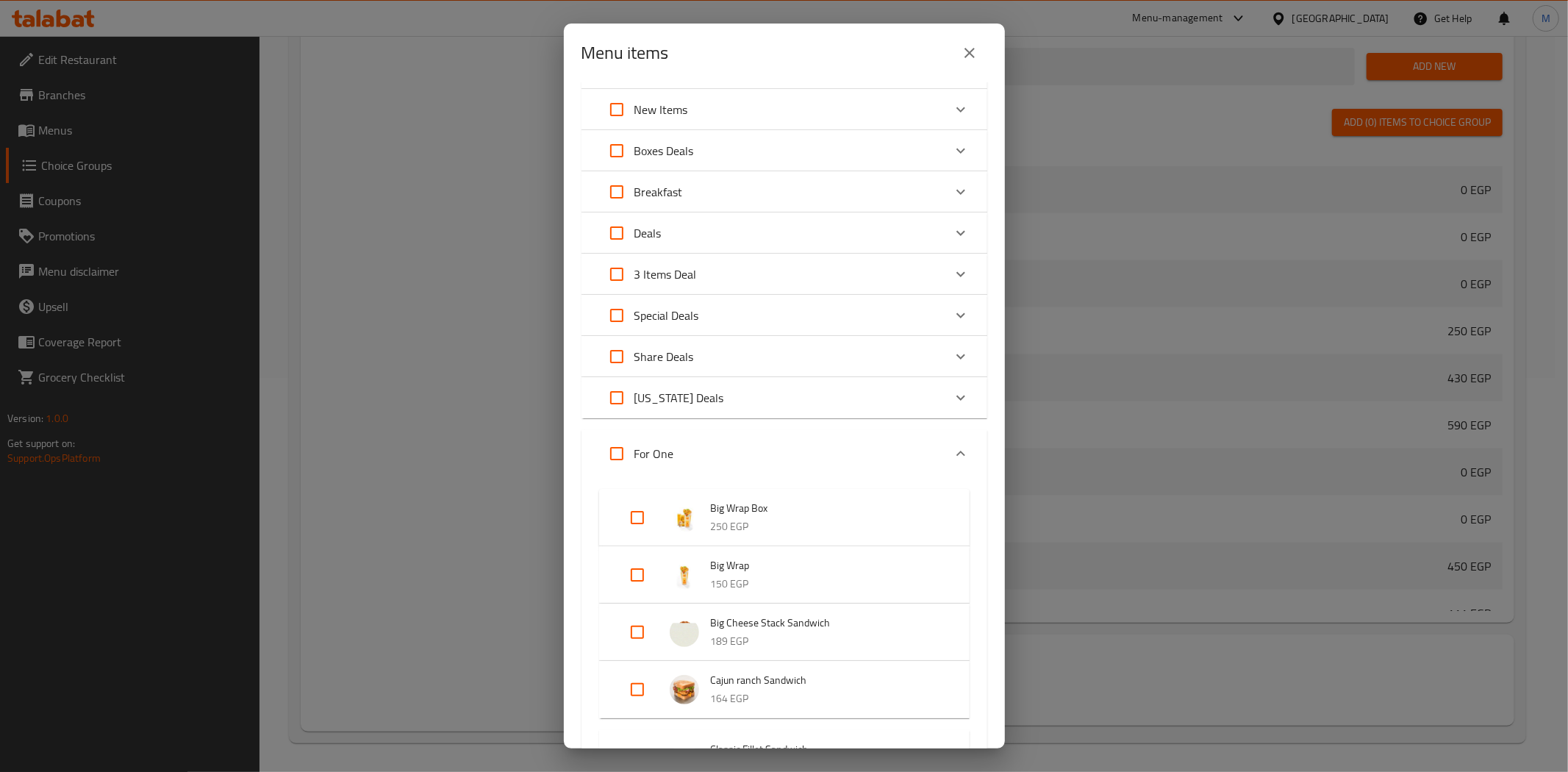
checkbox input "true"
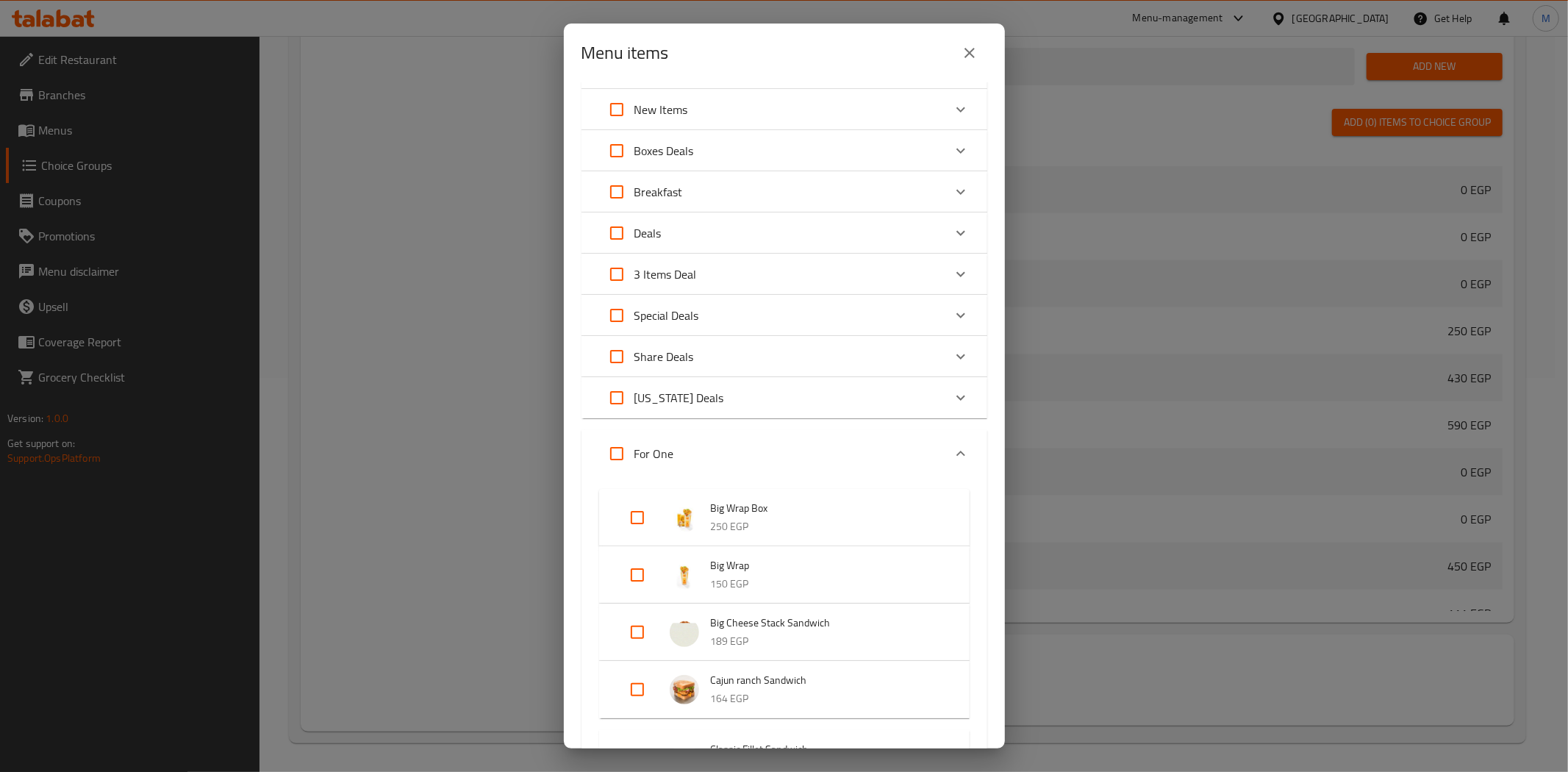
checkbox input "true"
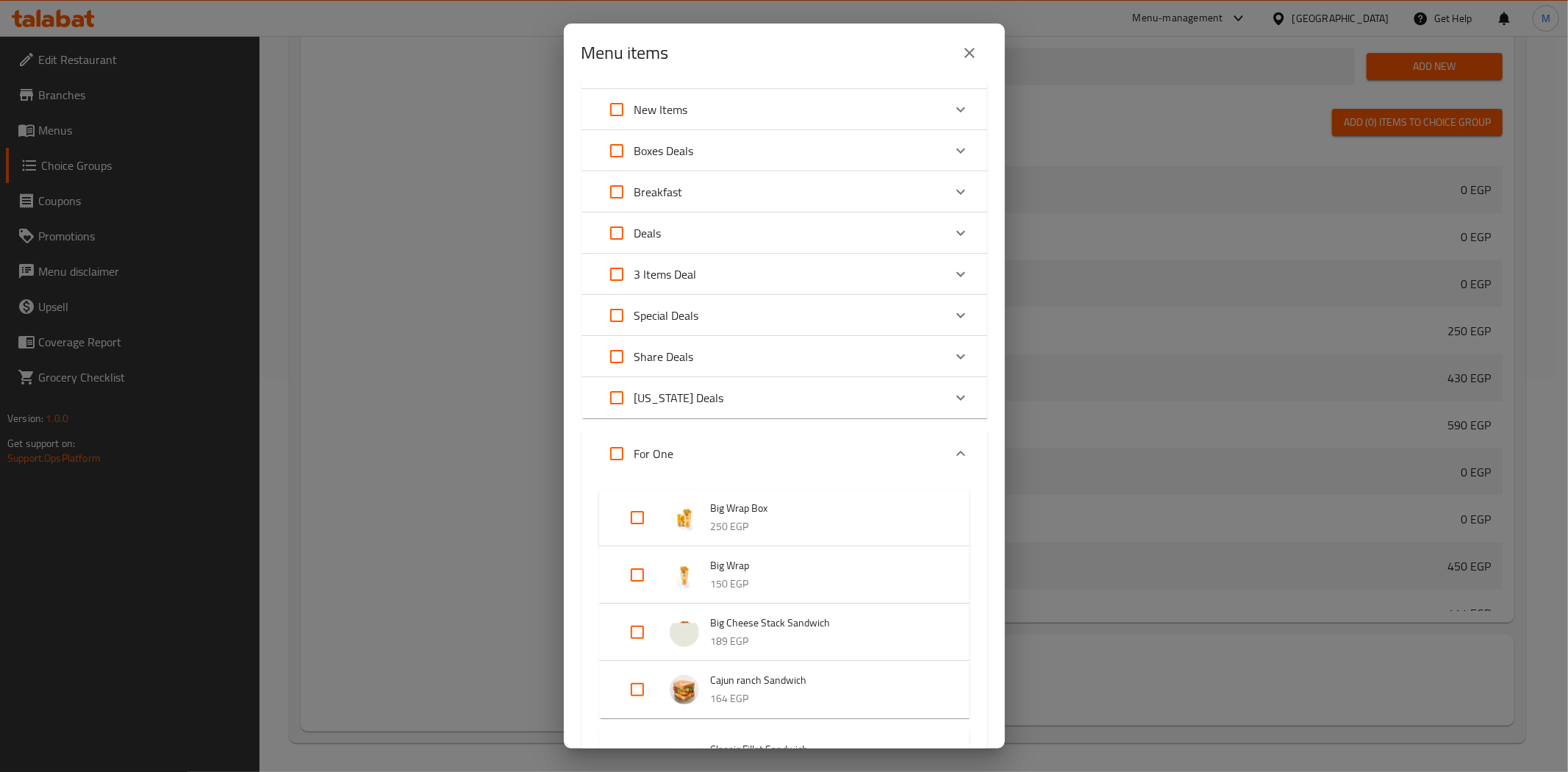
checkbox input "true"
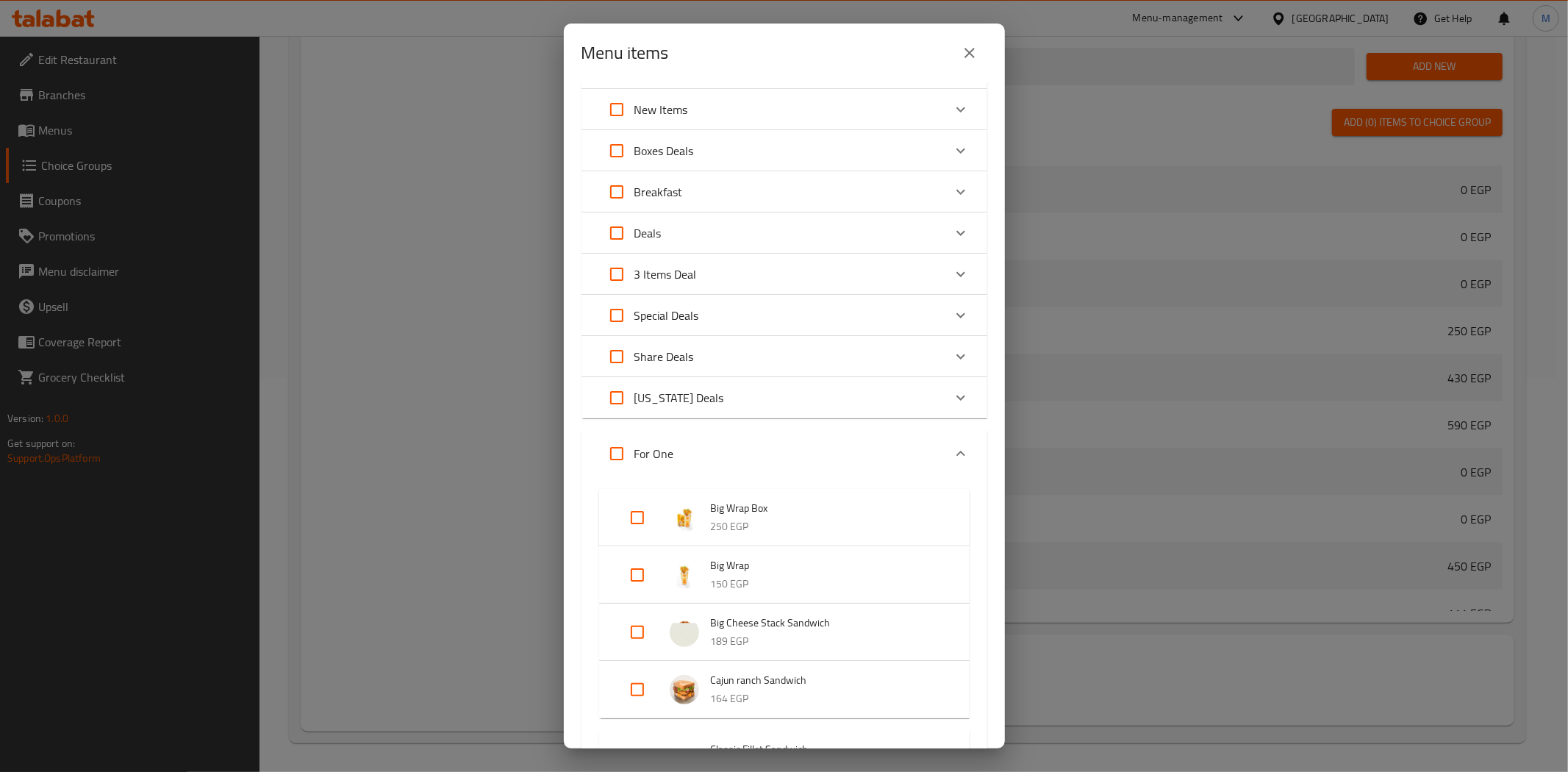
checkbox input "true"
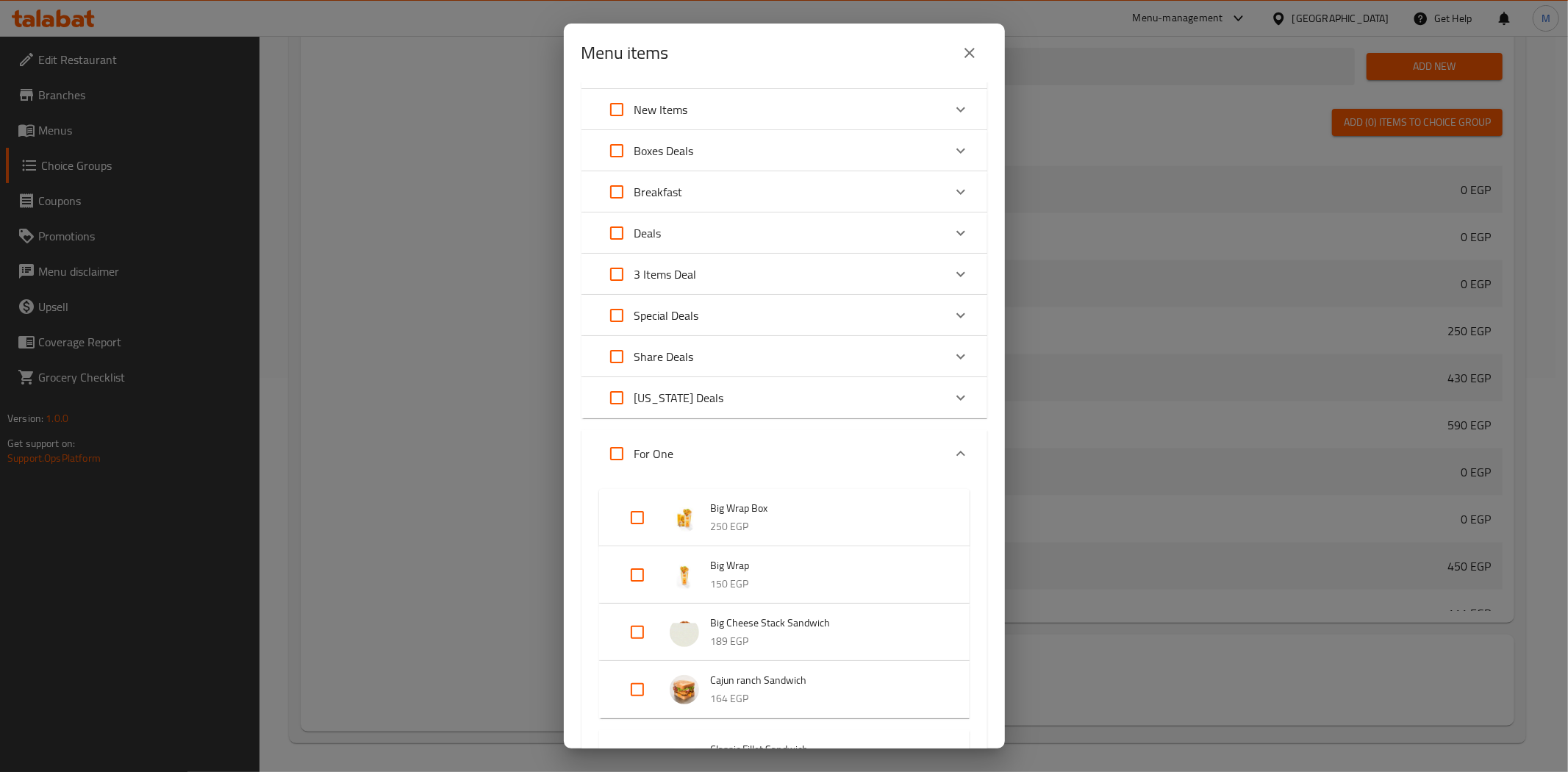
checkbox input "true"
click at [621, 453] on input "Expand" at bounding box center [617, 454] width 35 height 35
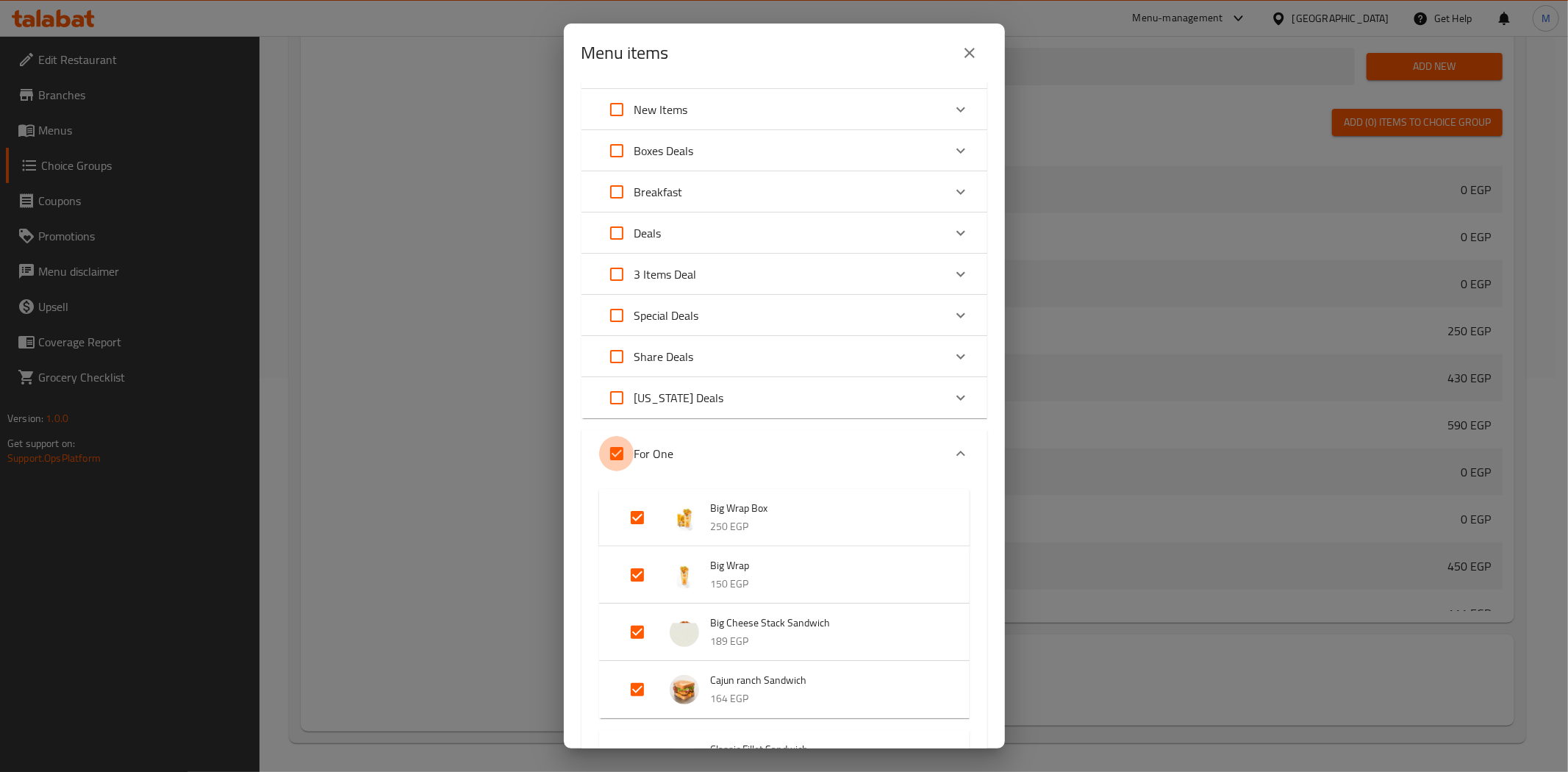
checkbox input "false"
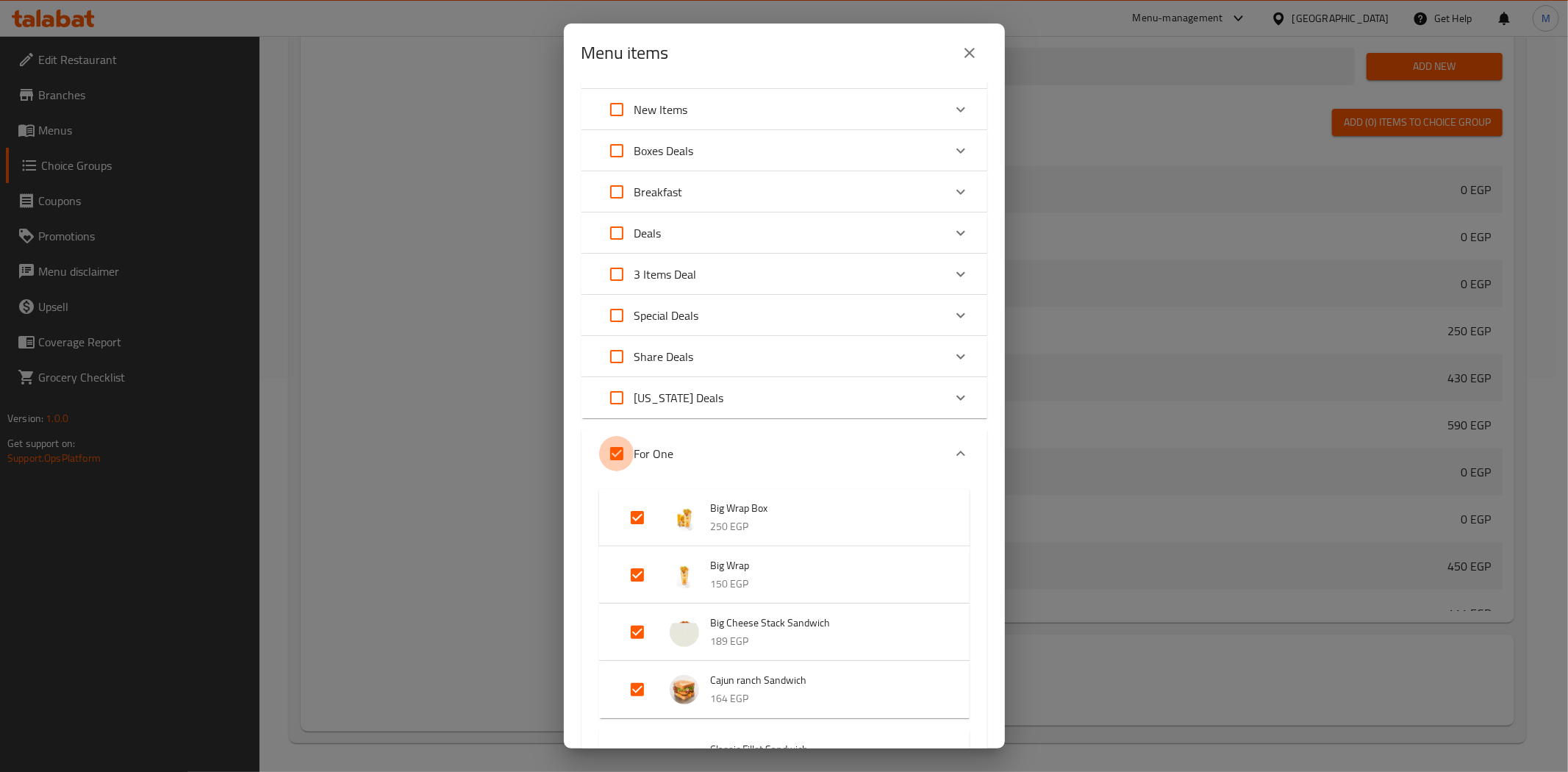
checkbox input "false"
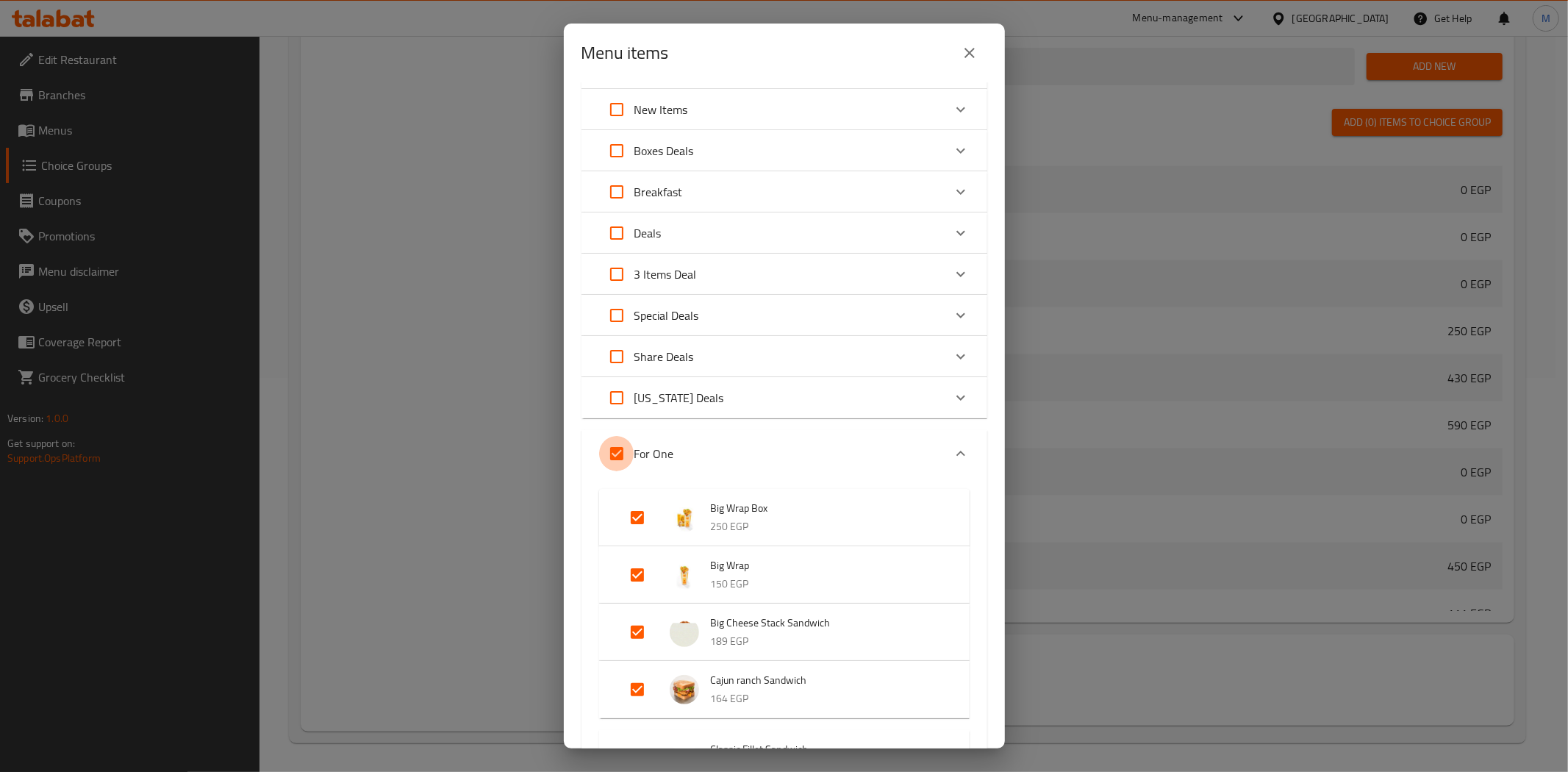
checkbox input "false"
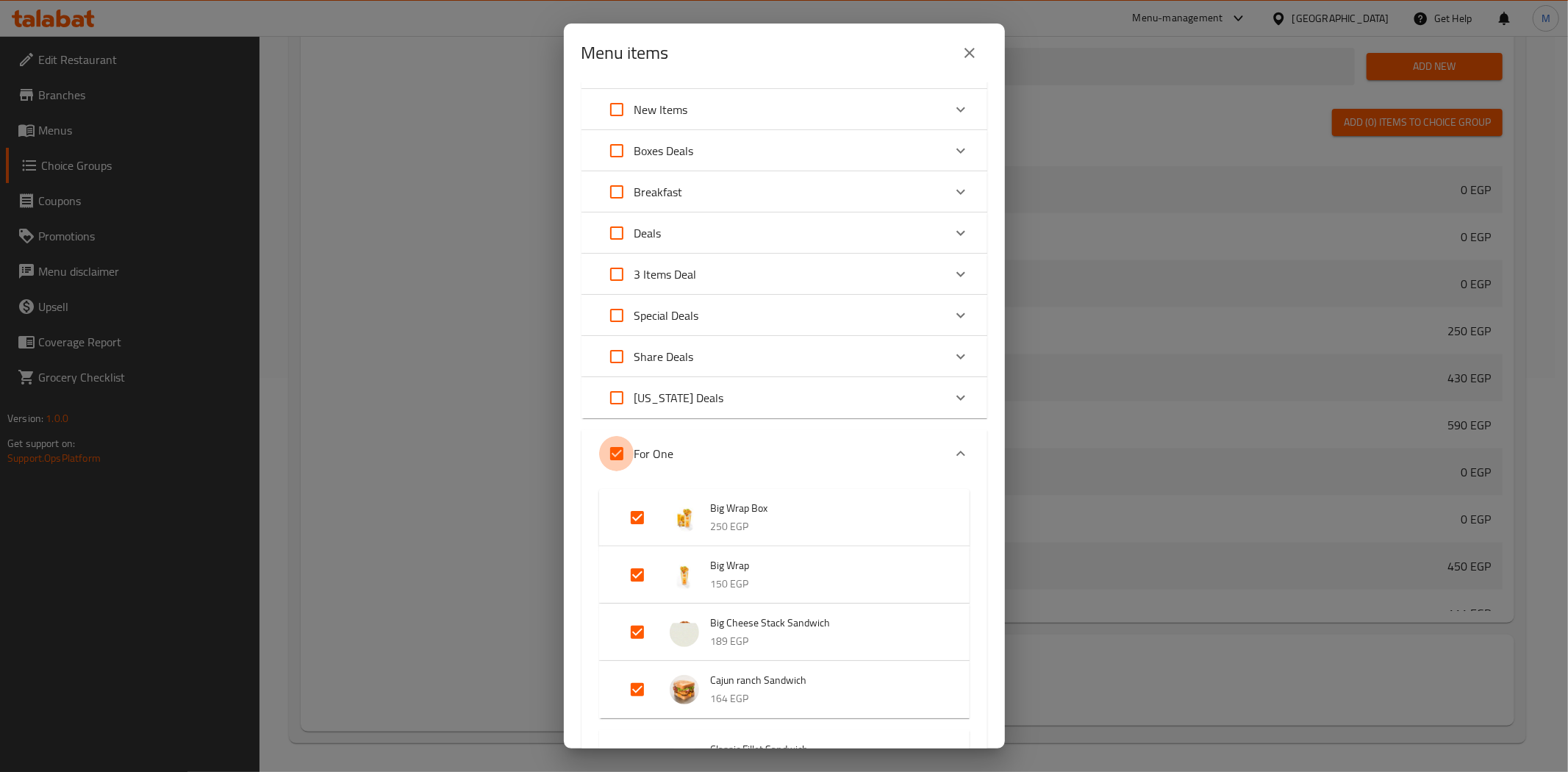
checkbox input "false"
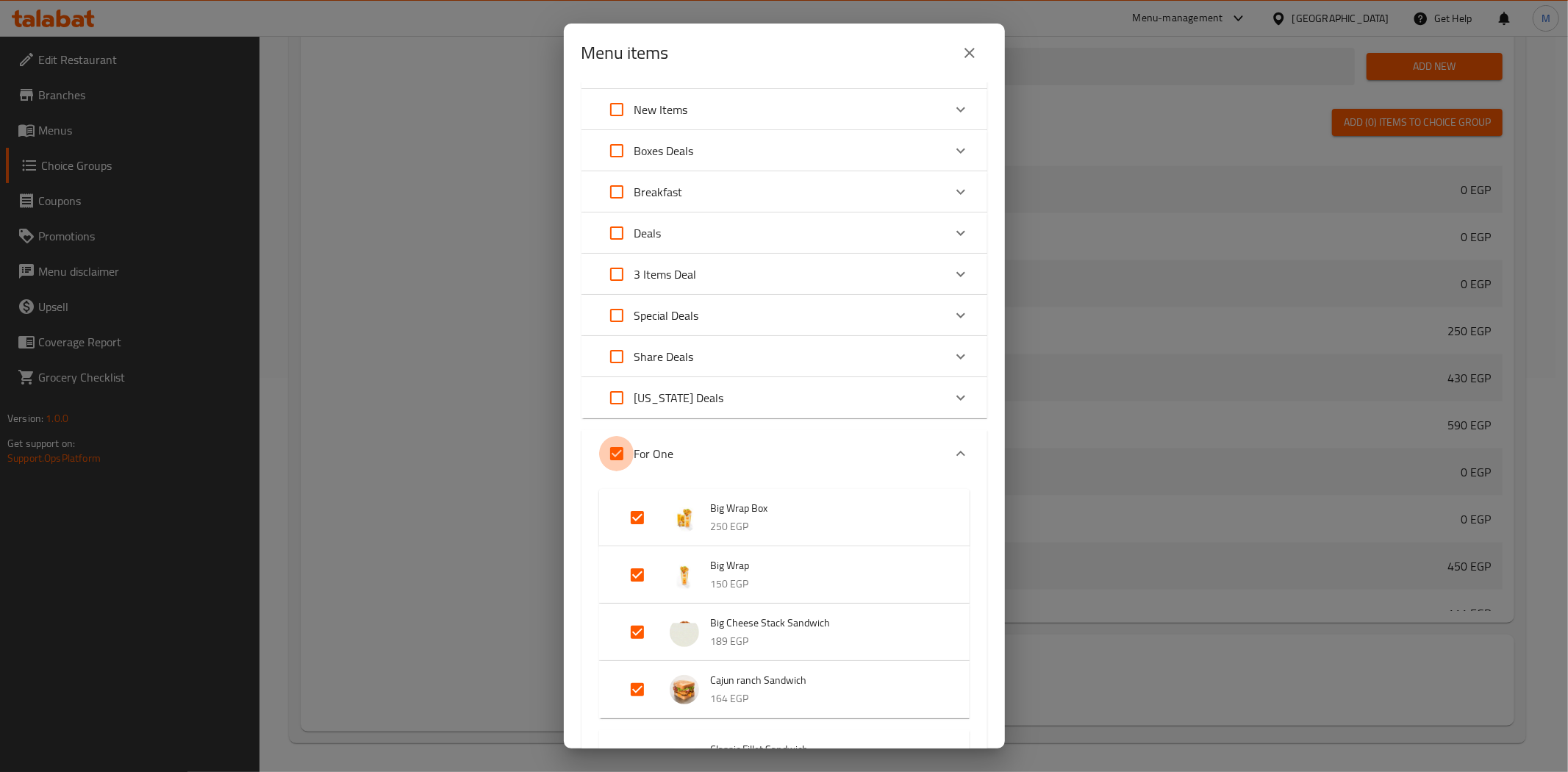
checkbox input "false"
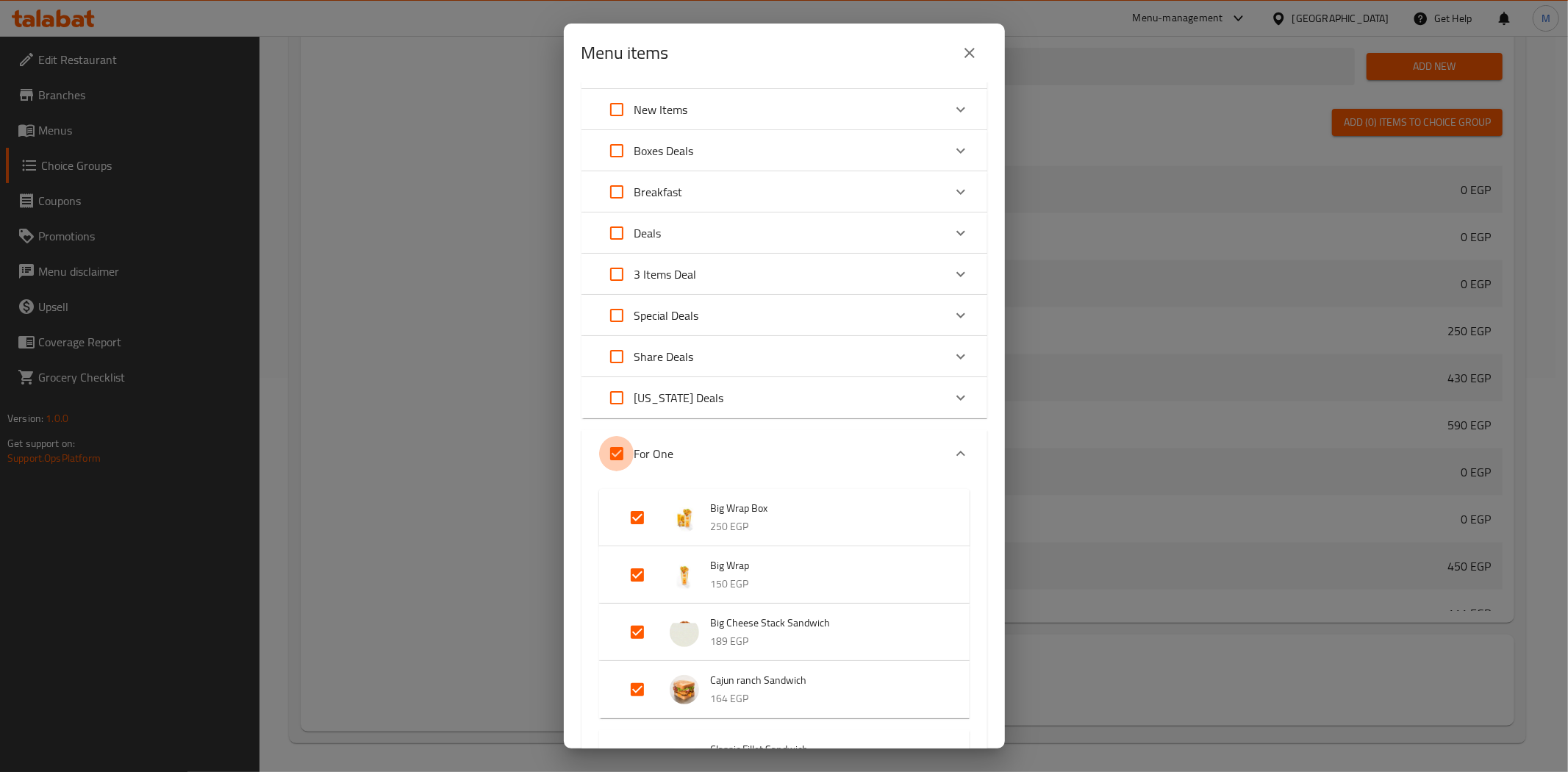
checkbox input "false"
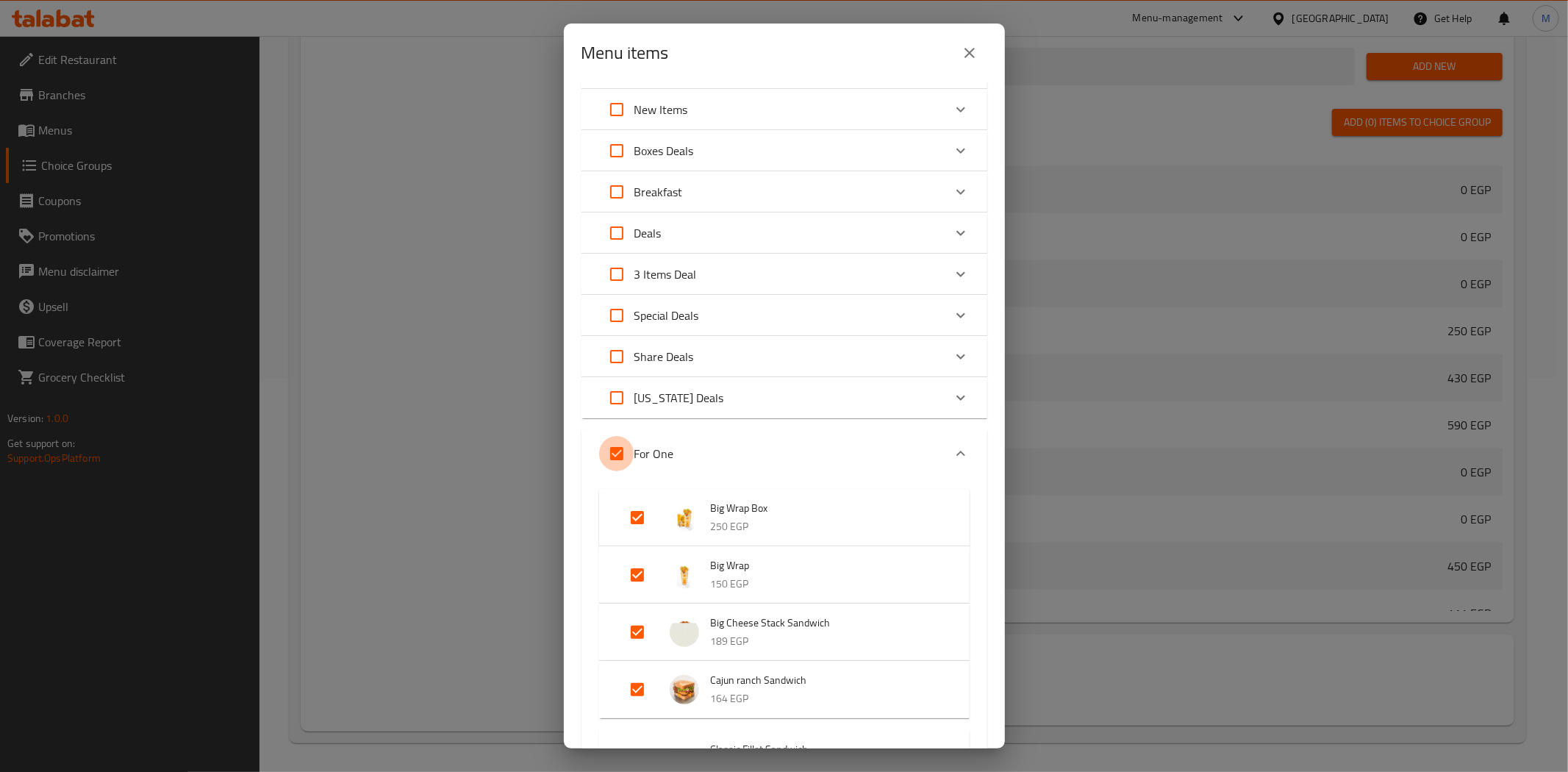
checkbox input "false"
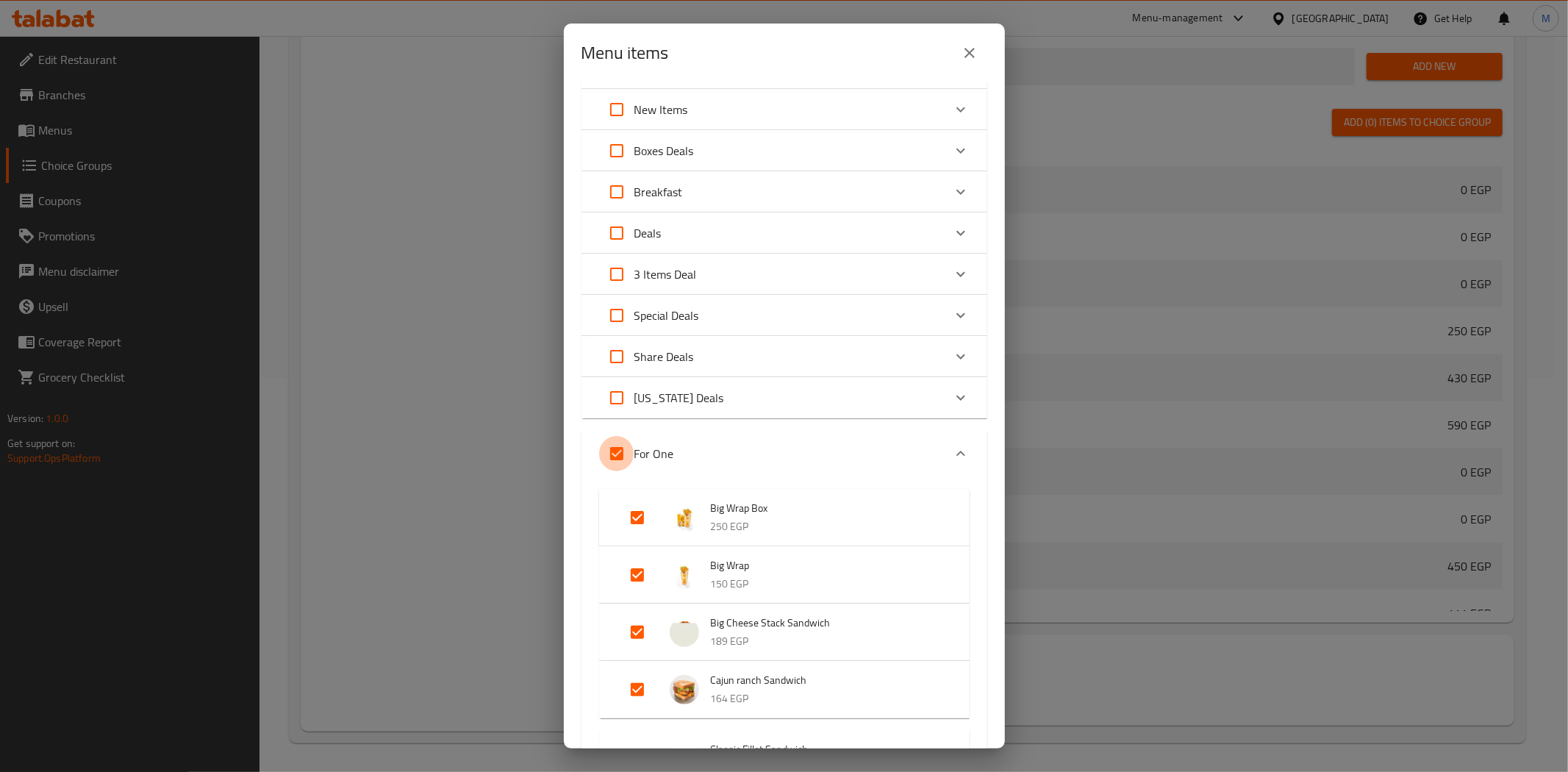
checkbox input "false"
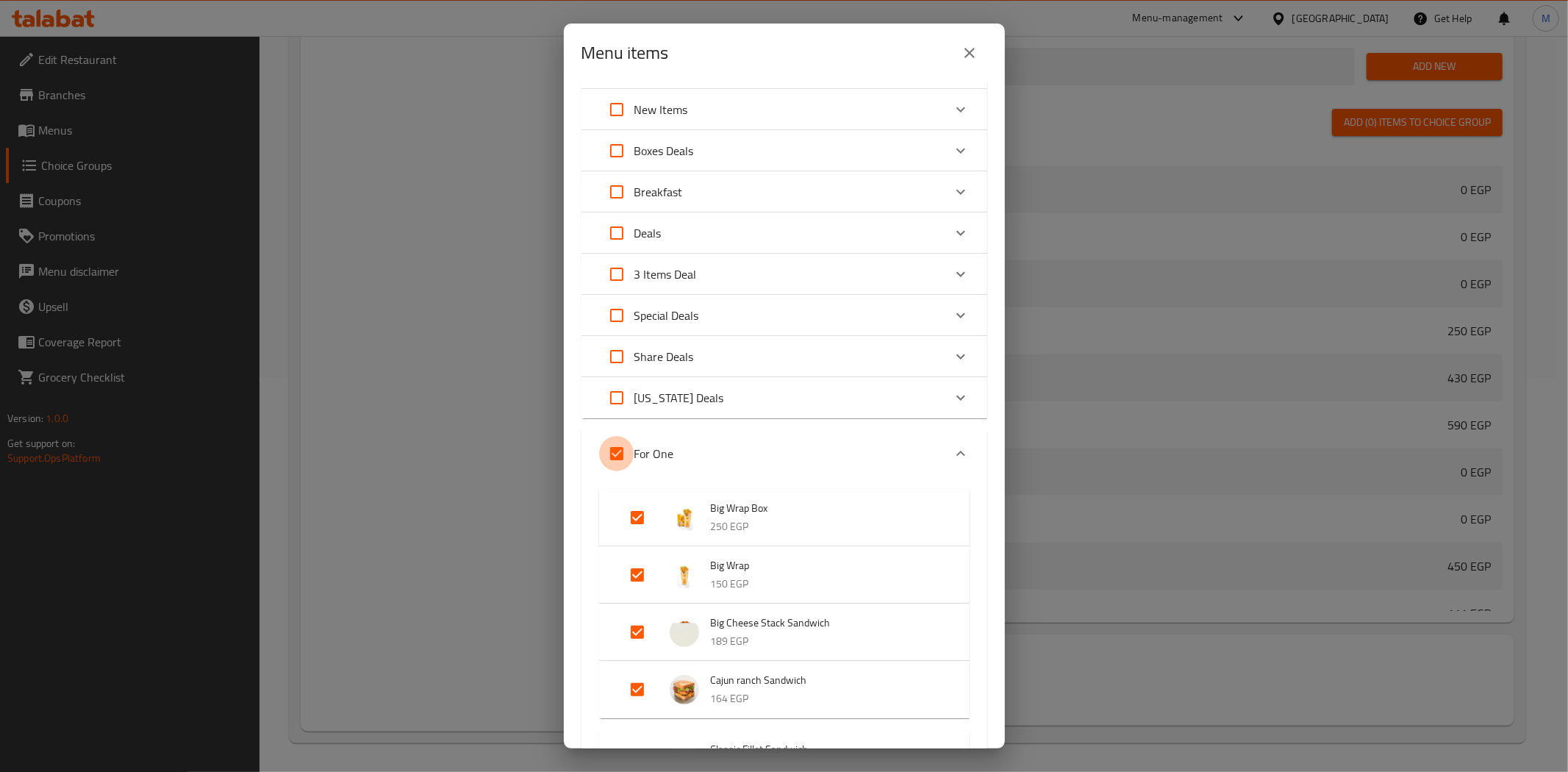
checkbox input "false"
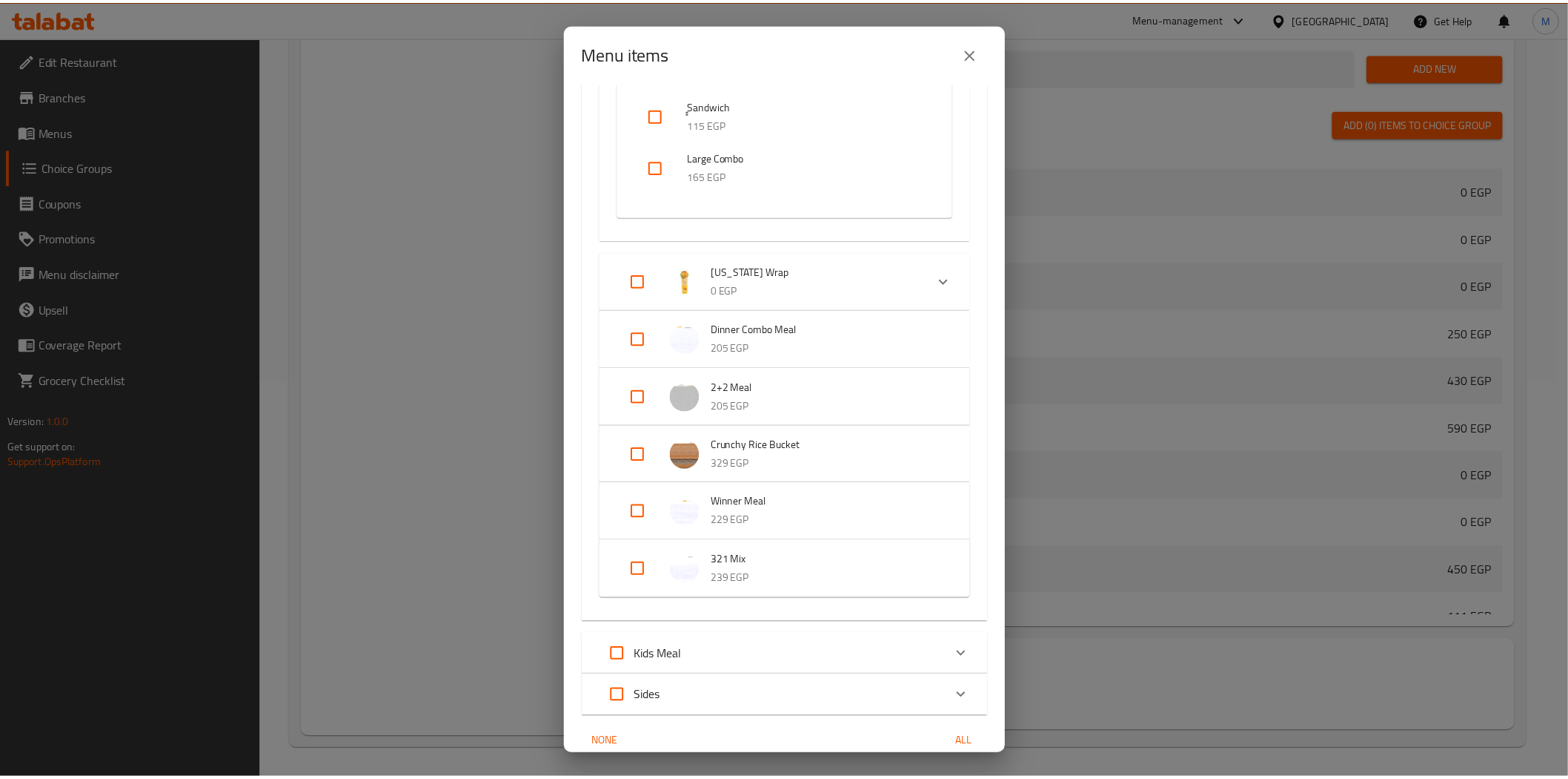
scroll to position [2673, 0]
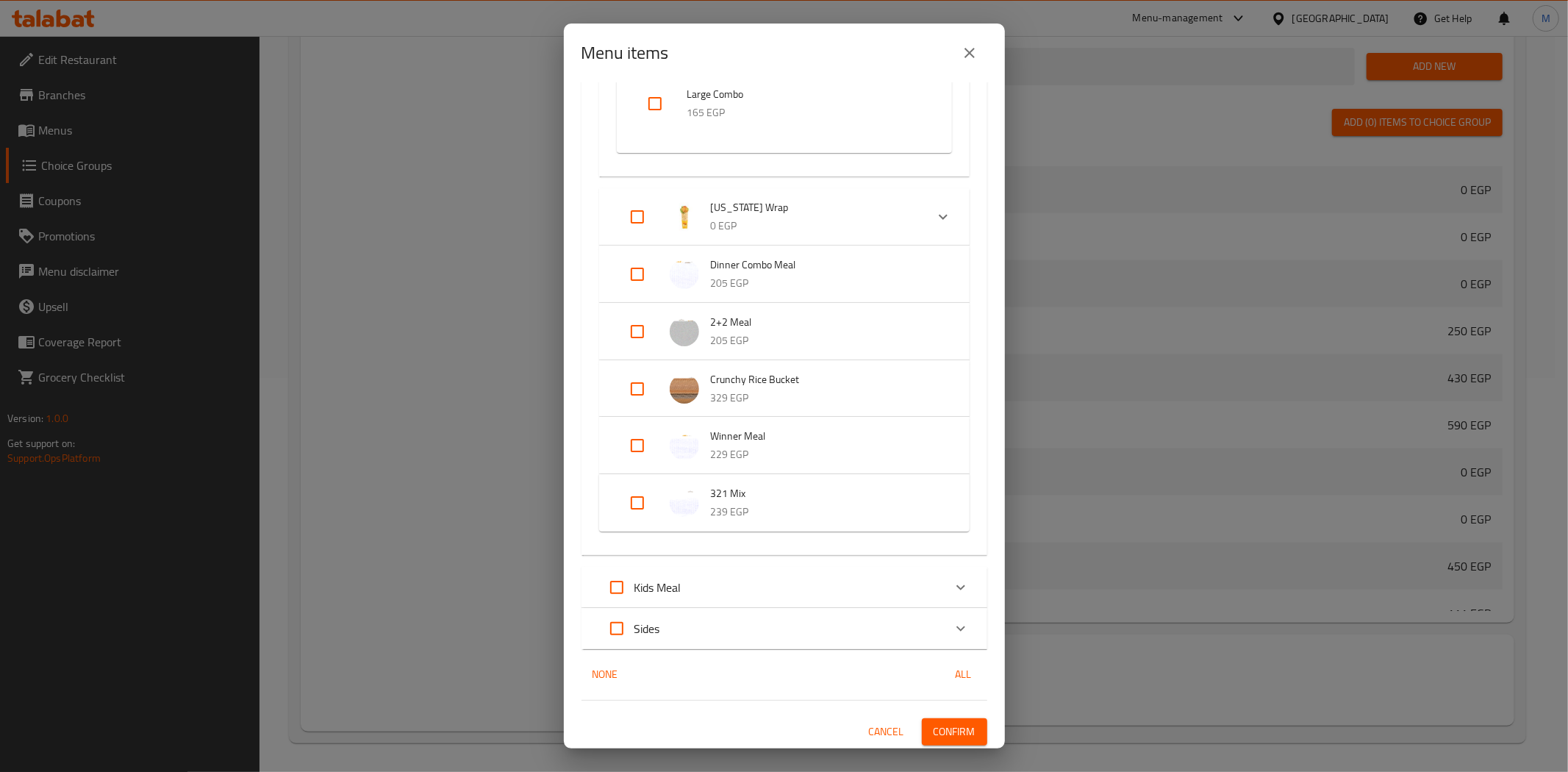
click at [953, 736] on span "Confirm" at bounding box center [954, 731] width 42 height 19
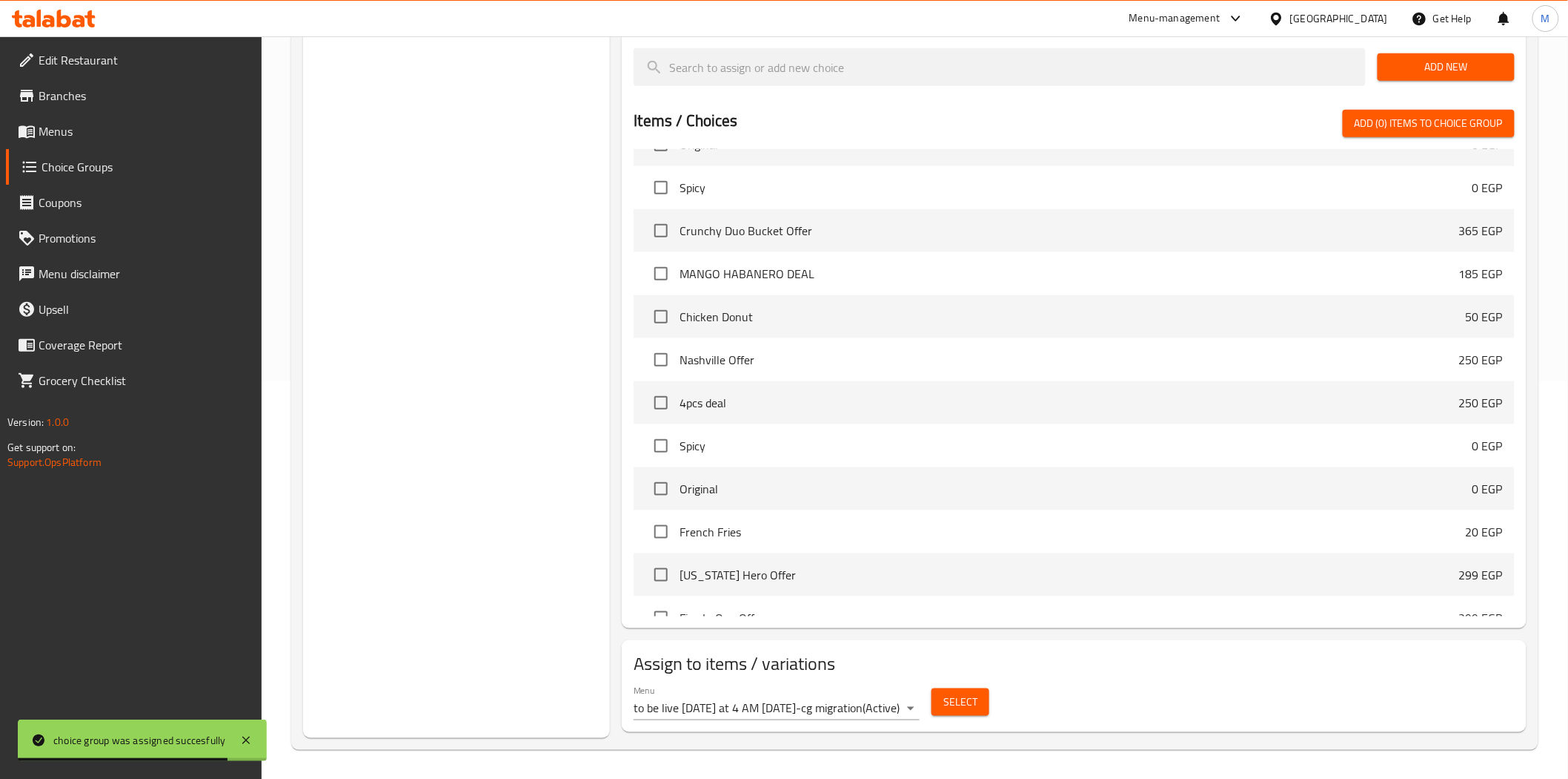
scroll to position [0, 0]
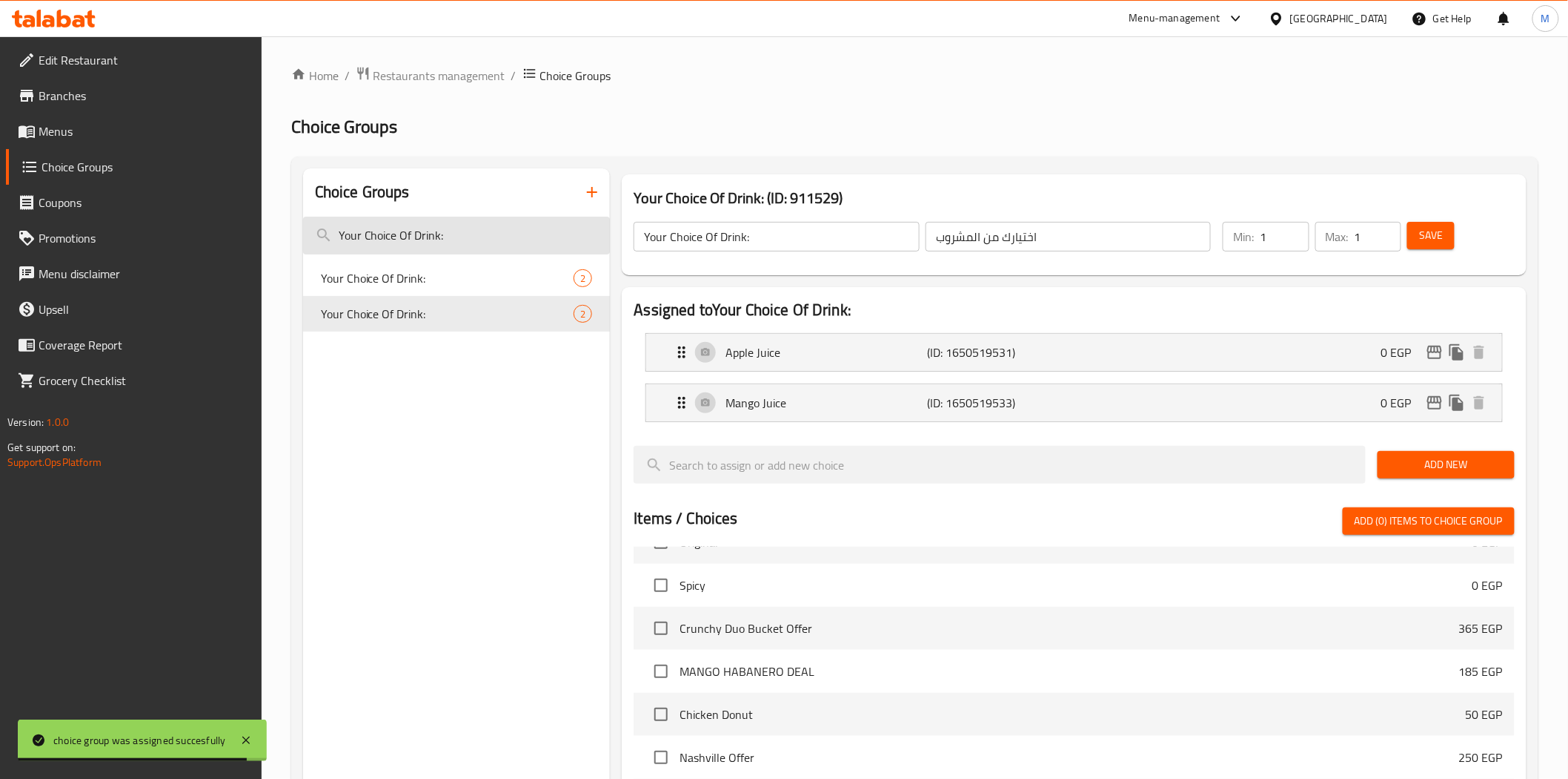
click at [440, 223] on input "Your Choice Of Drink:" at bounding box center [457, 235] width 308 height 38
click at [443, 228] on input "Your Choice Of Drink:" at bounding box center [457, 235] width 308 height 38
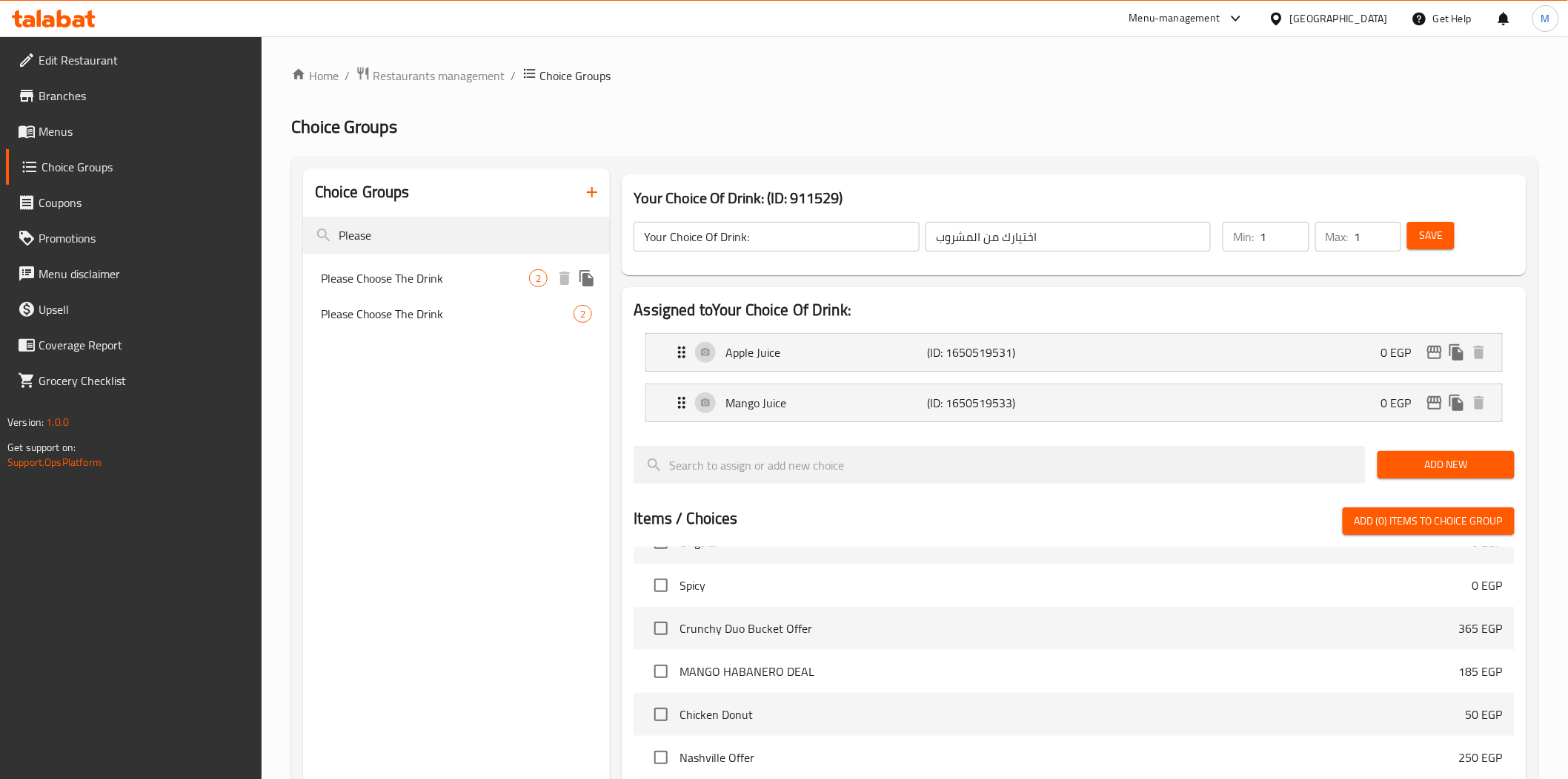
type input "Please"
click at [417, 265] on div "Please Choose The Drink 2" at bounding box center [457, 278] width 308 height 36
type input "Please Choose The Drink"
type input "برجاء إختيار المشروب"
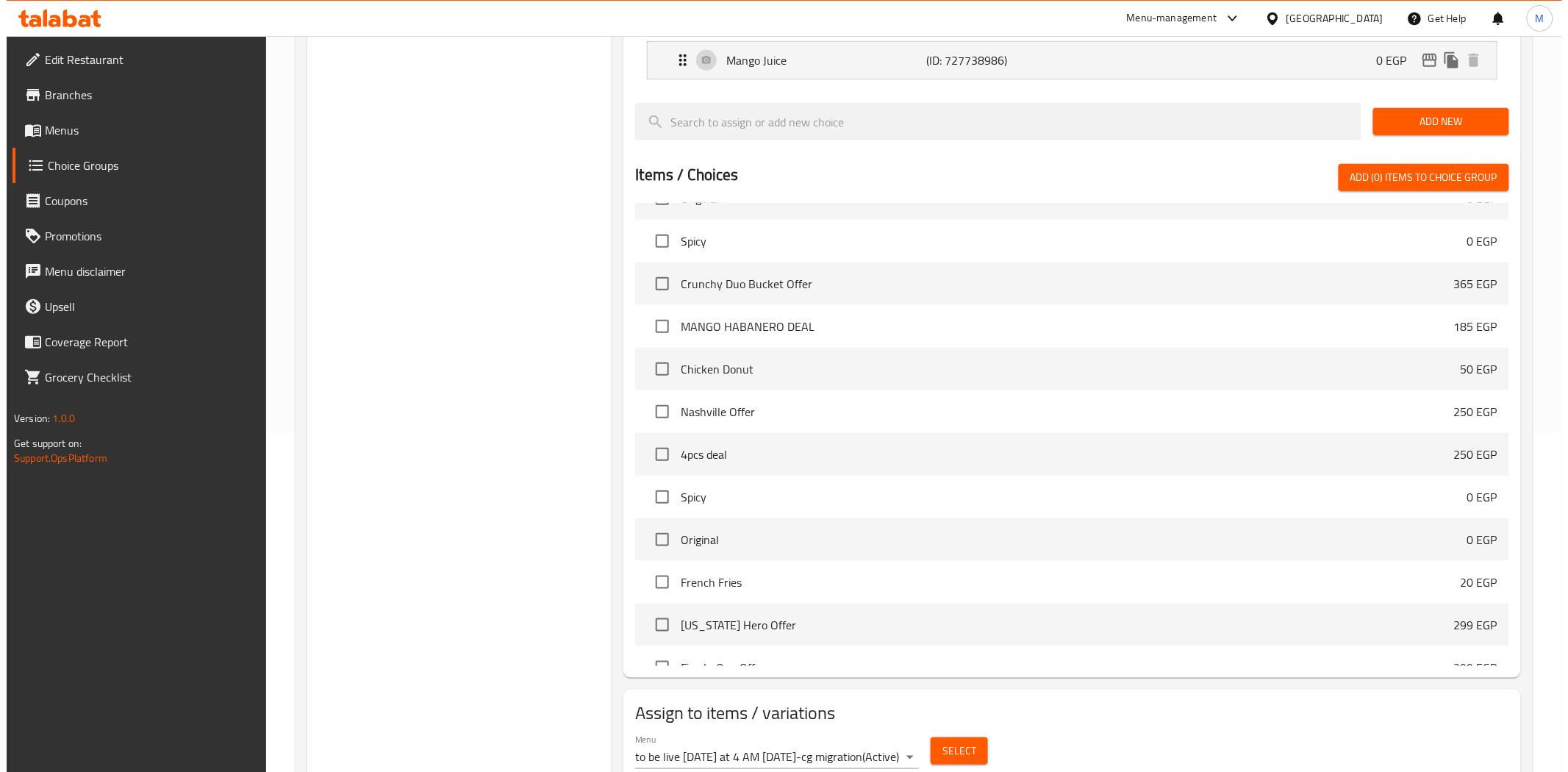
scroll to position [394, 0]
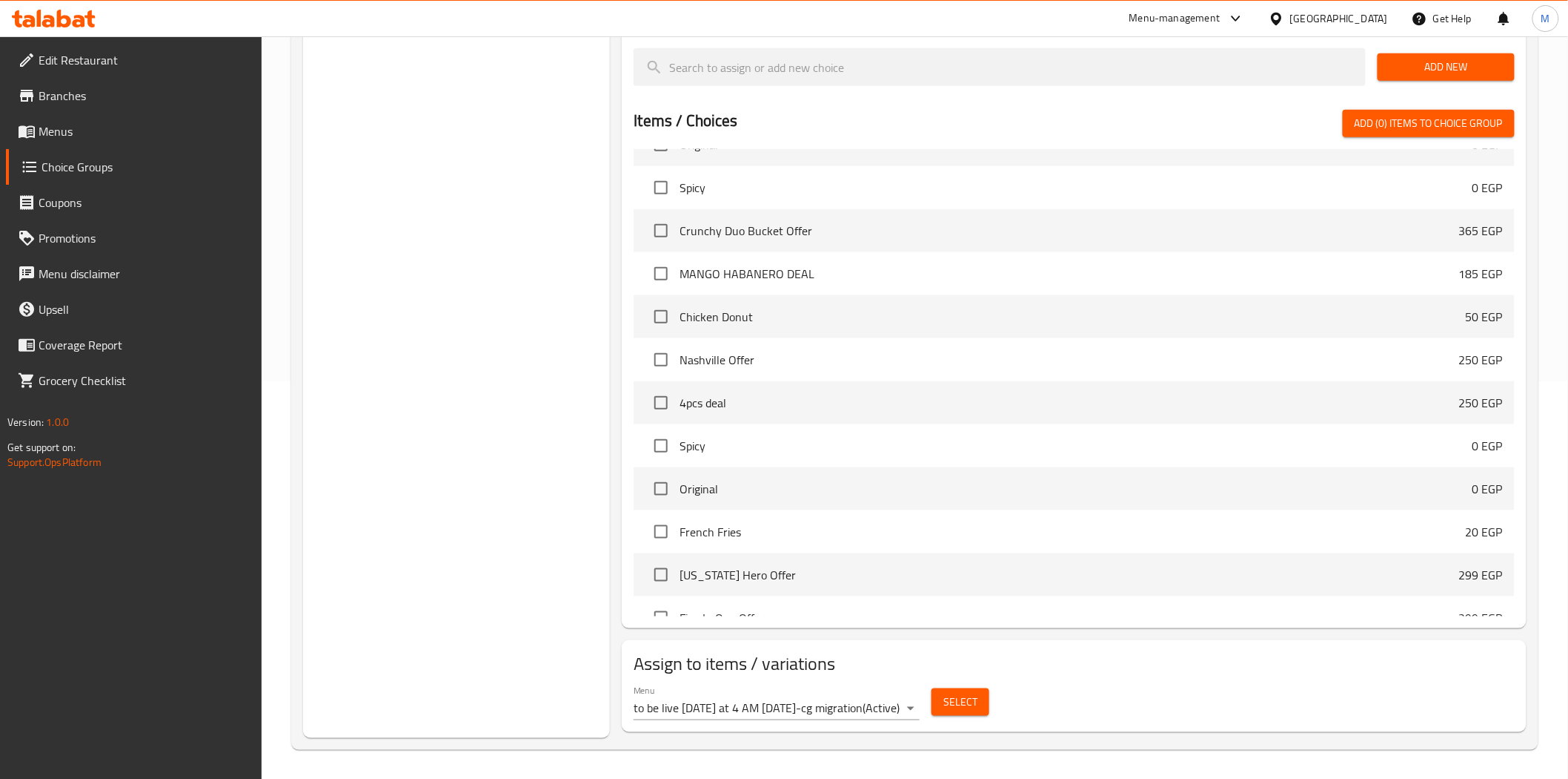
click at [879, 381] on body "​ Menu-management Egypt Get Help M Edit Restaurant Branches Menus Choice Groups…" at bounding box center [784, 10] width 1568 height 742
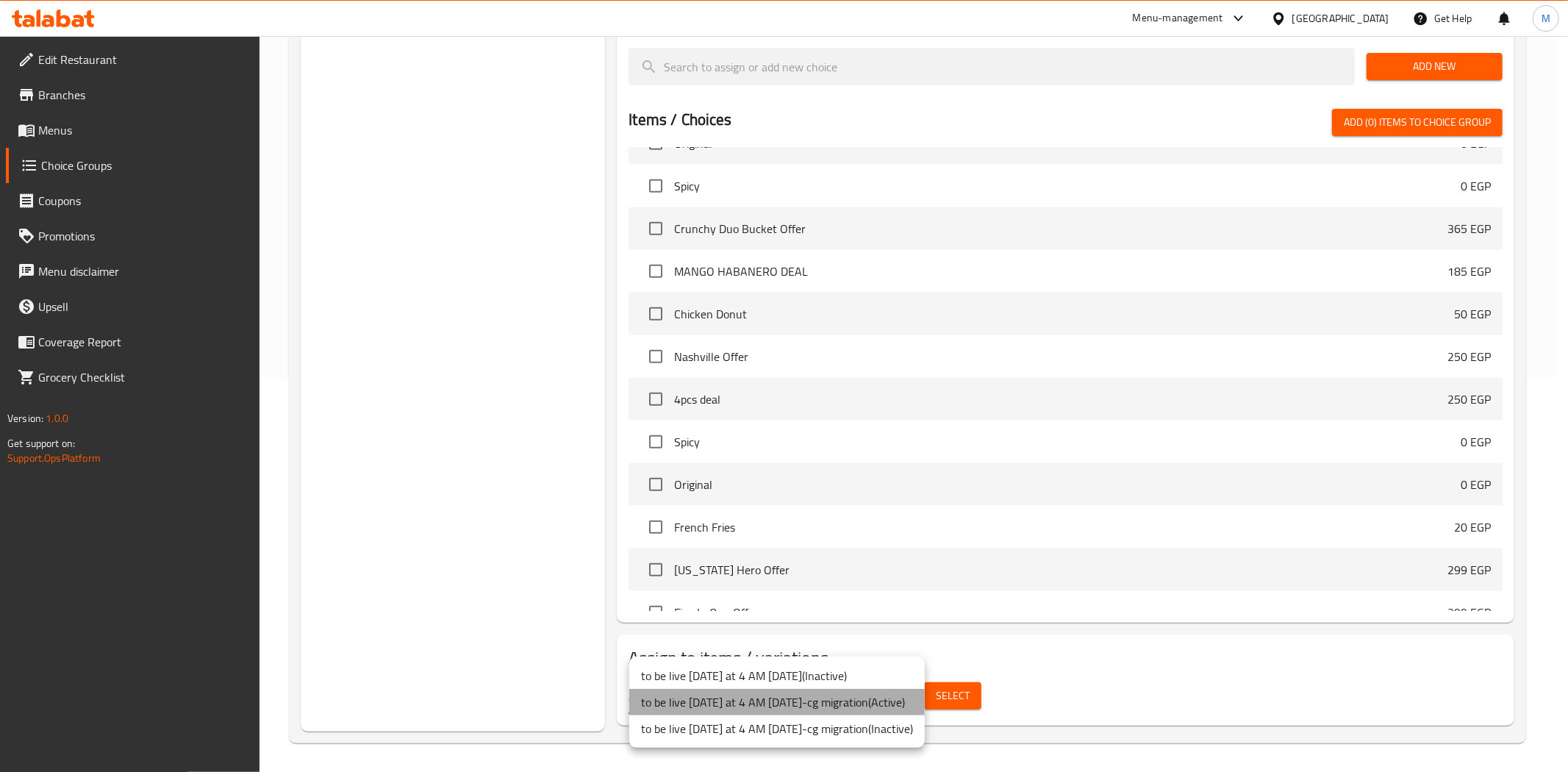
click at [879, 694] on li "to be live tomorrow at 4 AM 2/5/2023-cg migration ( Active )" at bounding box center [777, 702] width 295 height 27
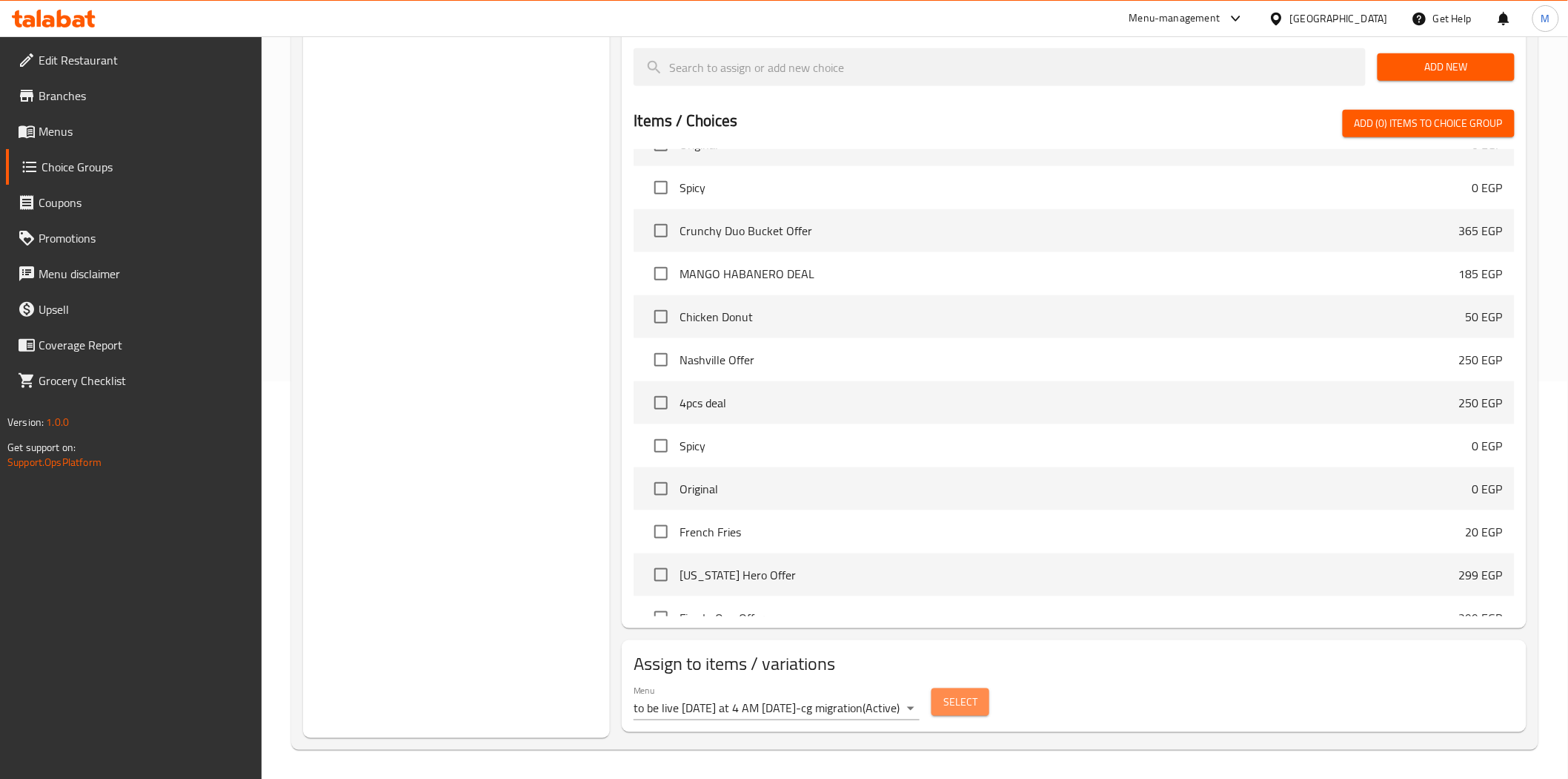
click at [966, 703] on span "Select" at bounding box center [960, 701] width 34 height 19
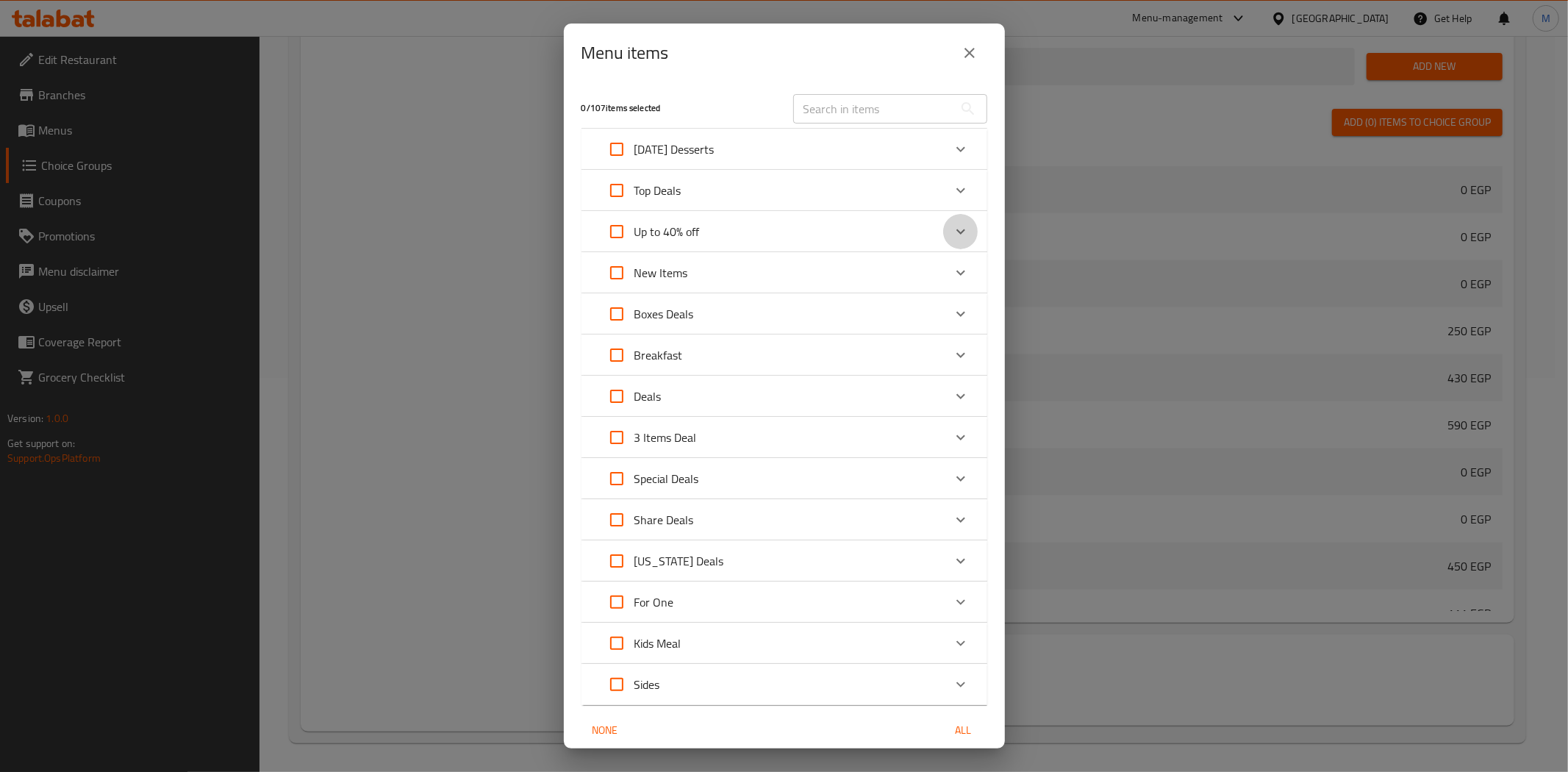
click at [944, 226] on div "Expand" at bounding box center [961, 231] width 35 height 35
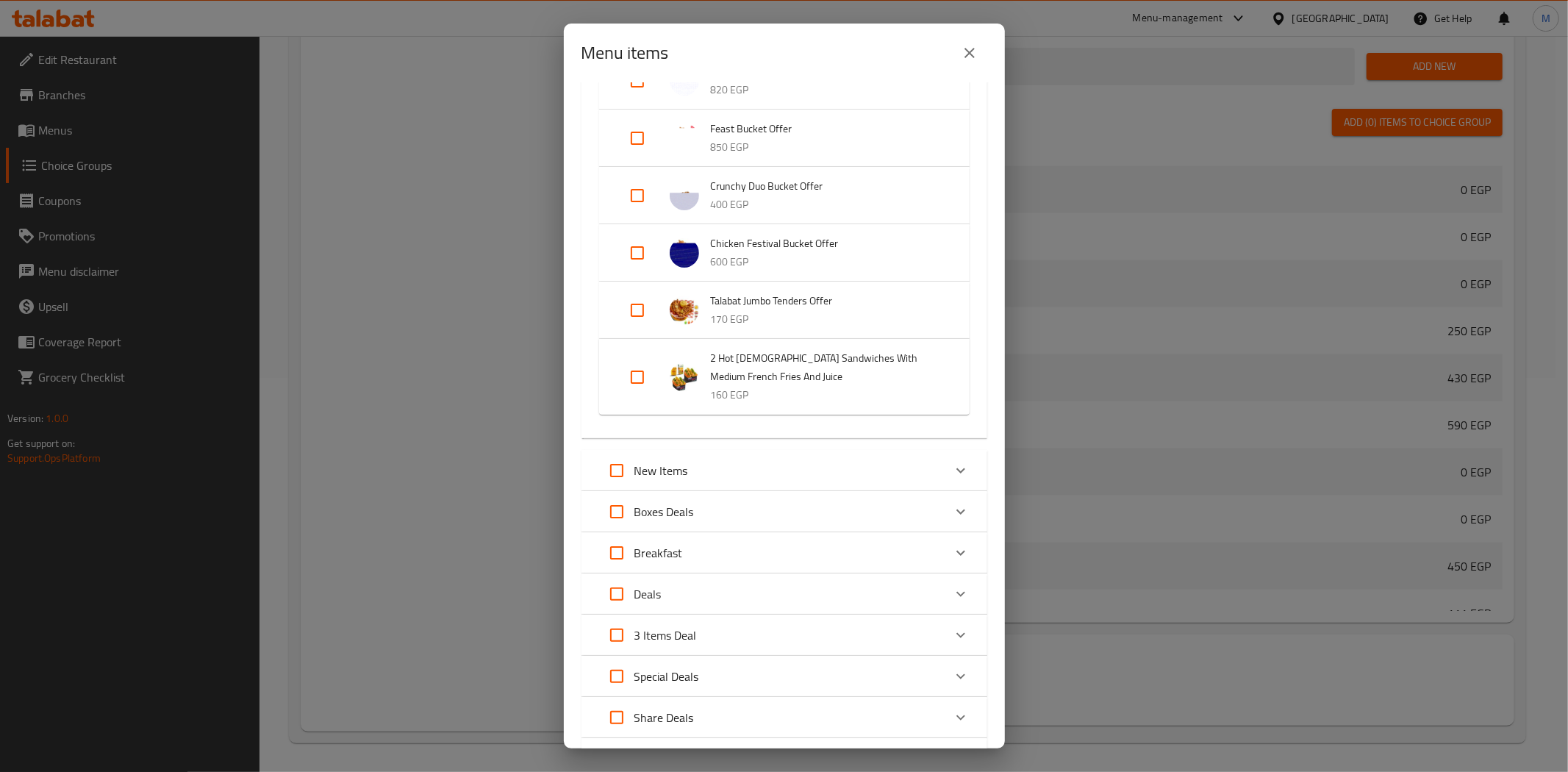
scroll to position [608, 0]
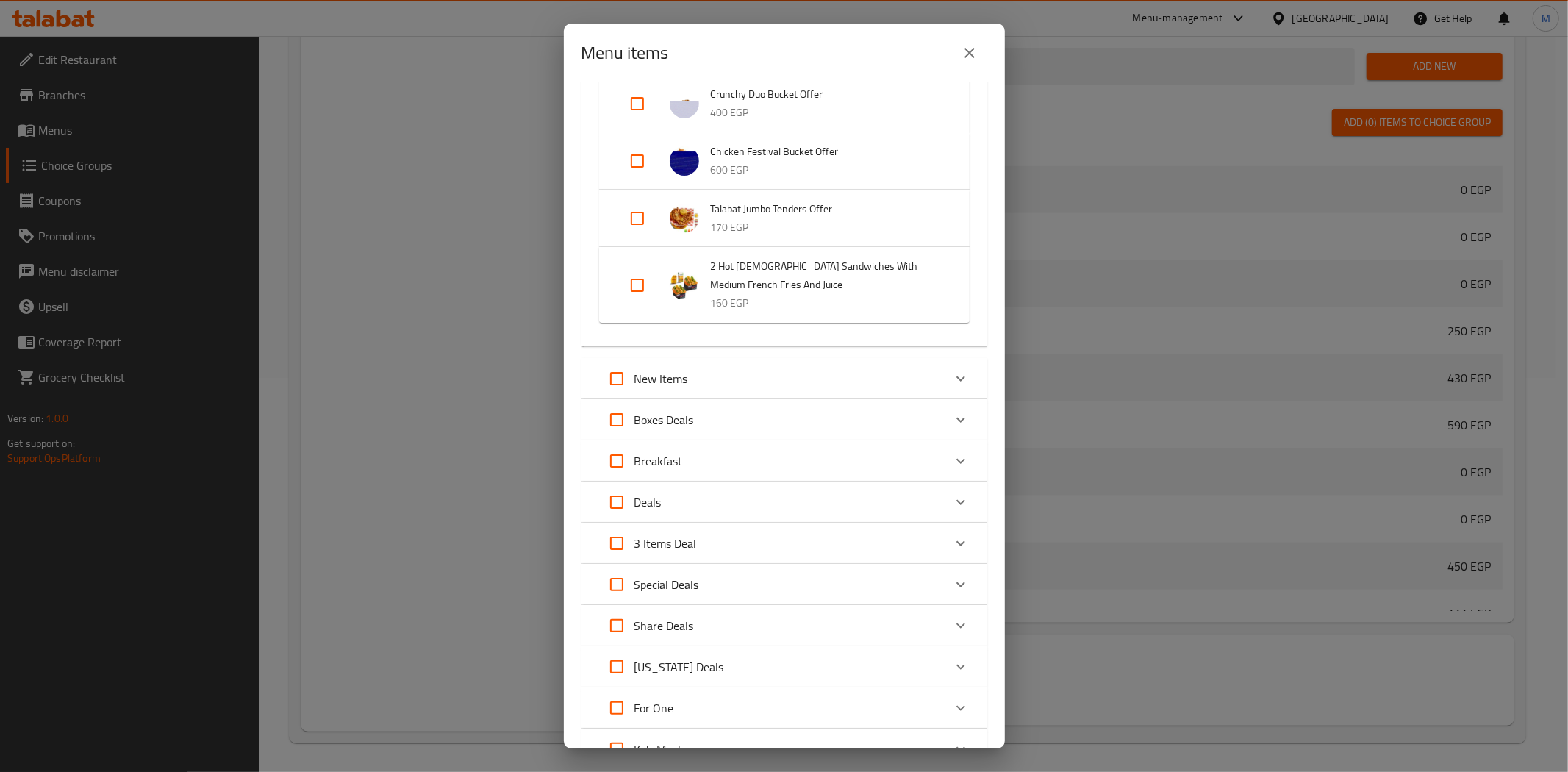
click at [957, 698] on icon "Expand" at bounding box center [961, 707] width 18 height 18
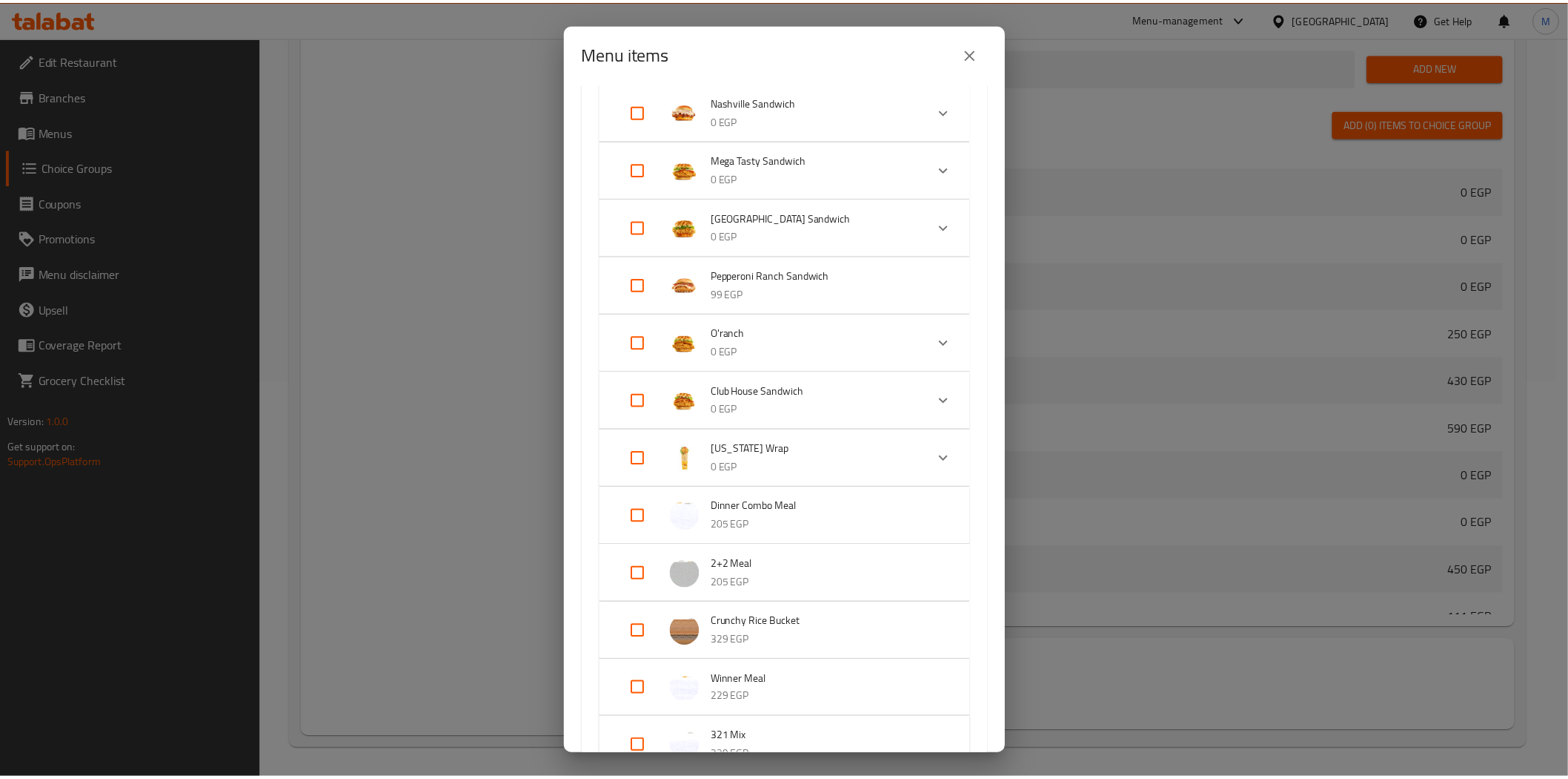
scroll to position [1694, 0]
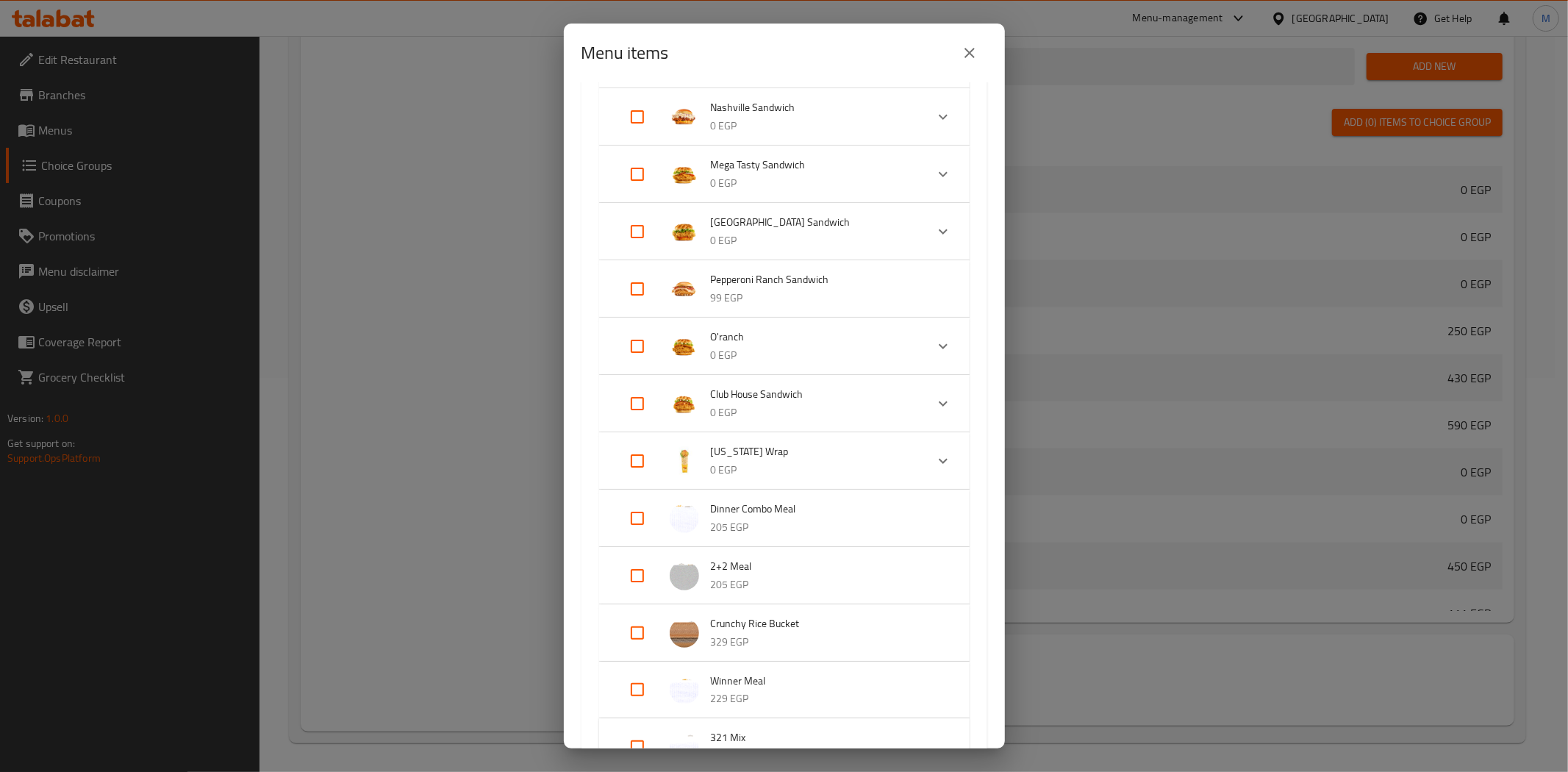
click at [968, 42] on button "close" at bounding box center [970, 53] width 35 height 35
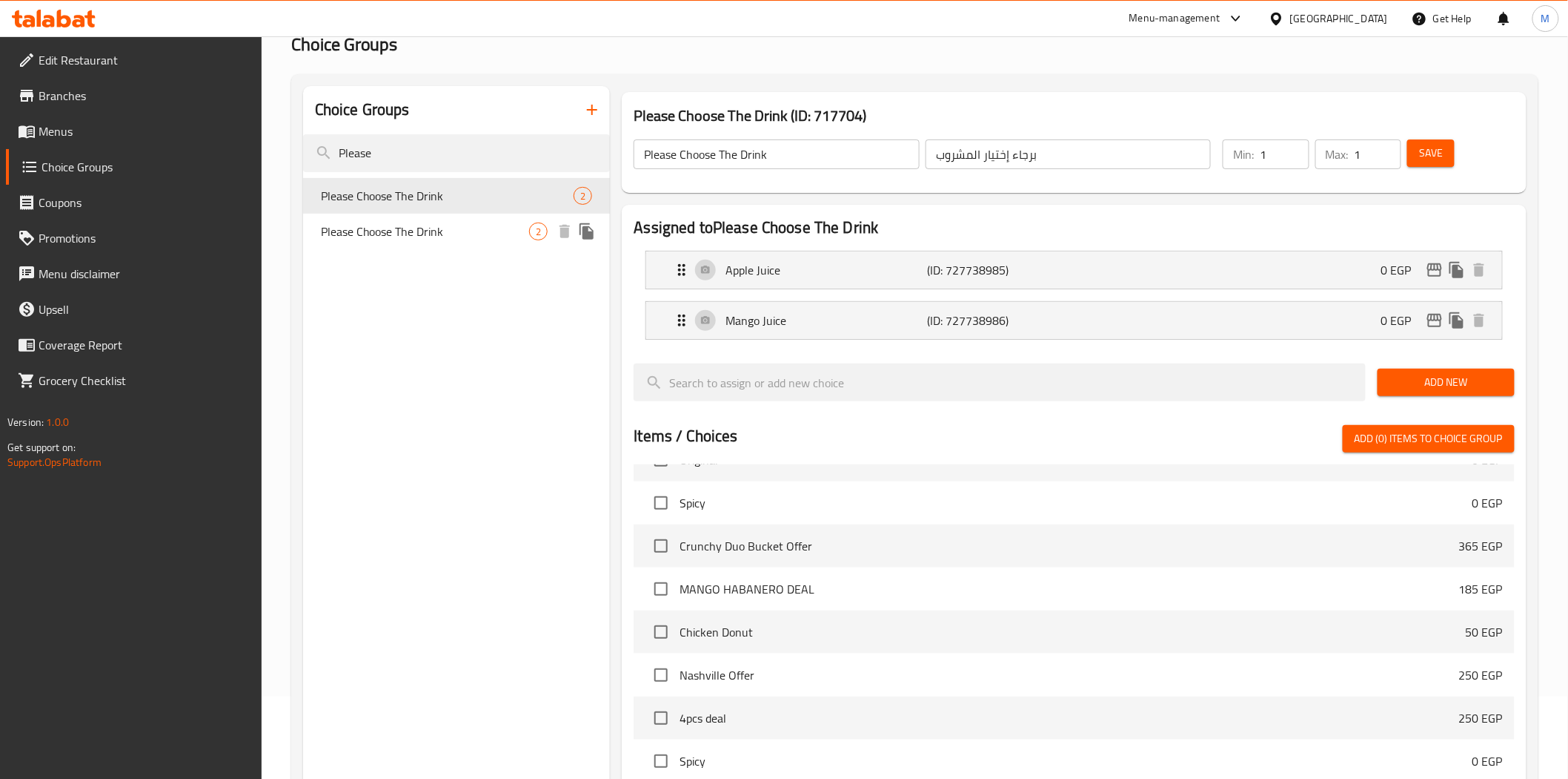
scroll to position [0, 0]
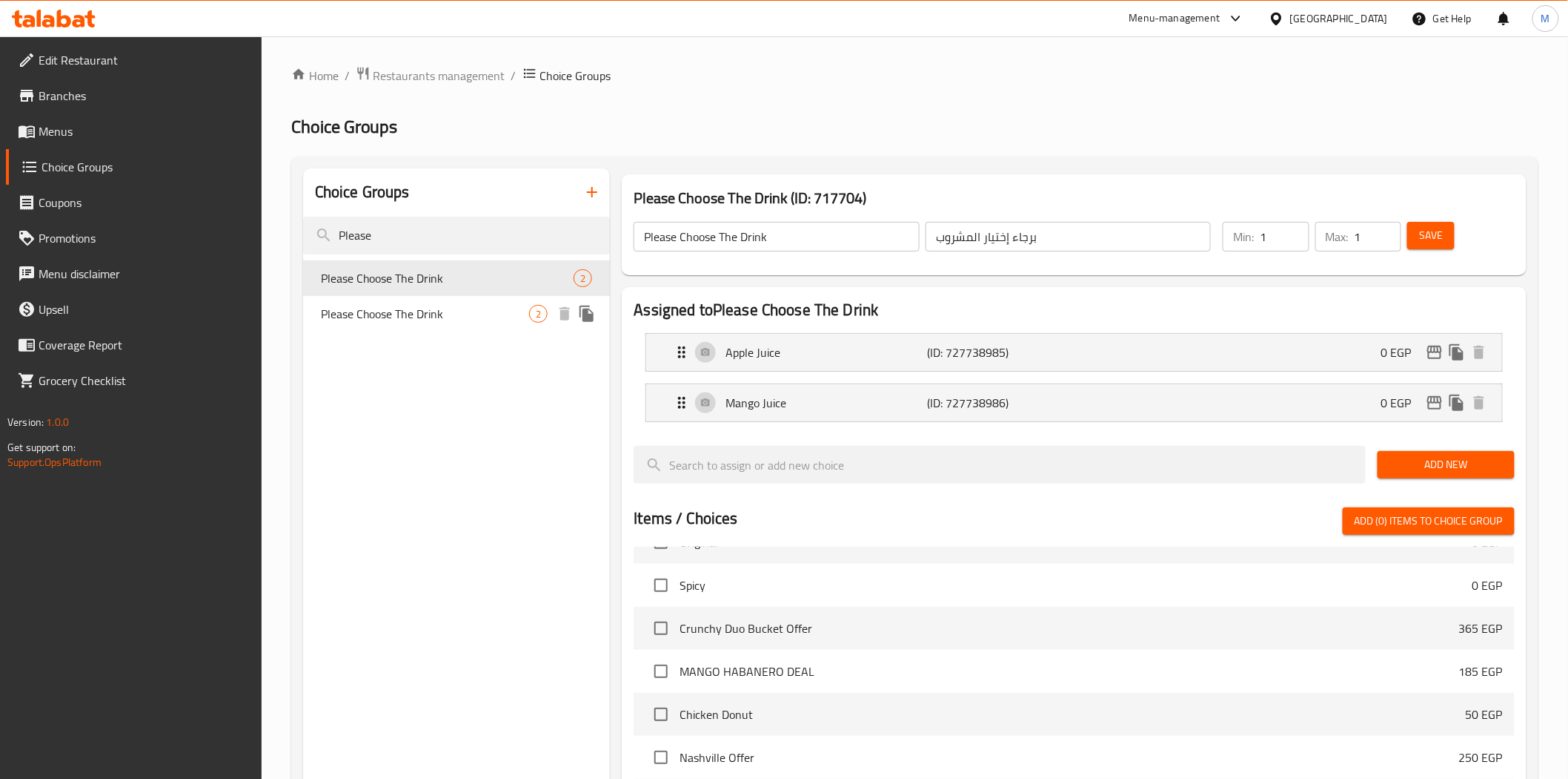
drag, startPoint x: 411, startPoint y: 299, endPoint x: 1058, endPoint y: 583, distance: 706.6
click at [411, 300] on div "Please Choose The Drink 2" at bounding box center [457, 314] width 308 height 36
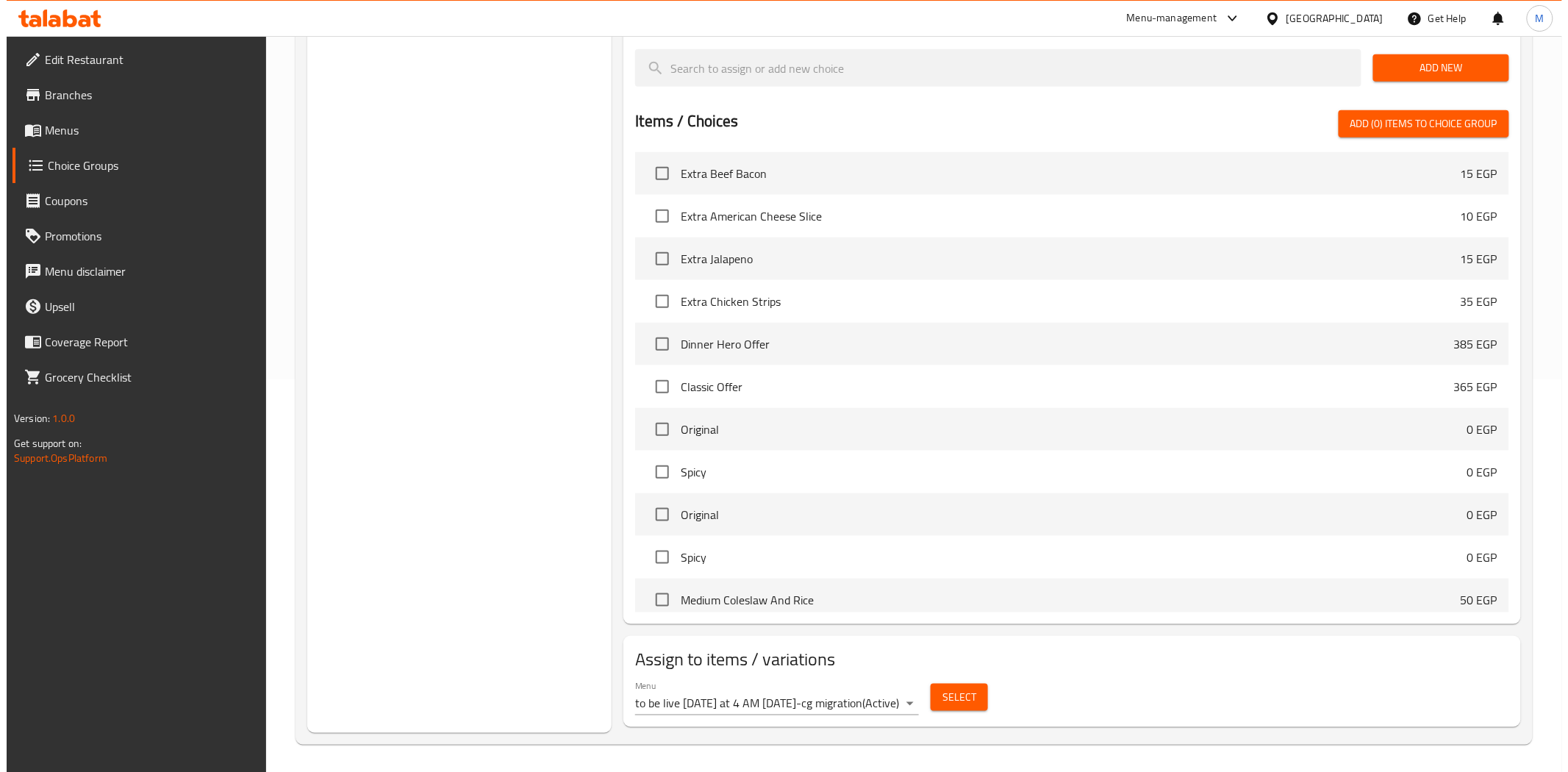
scroll to position [394, 0]
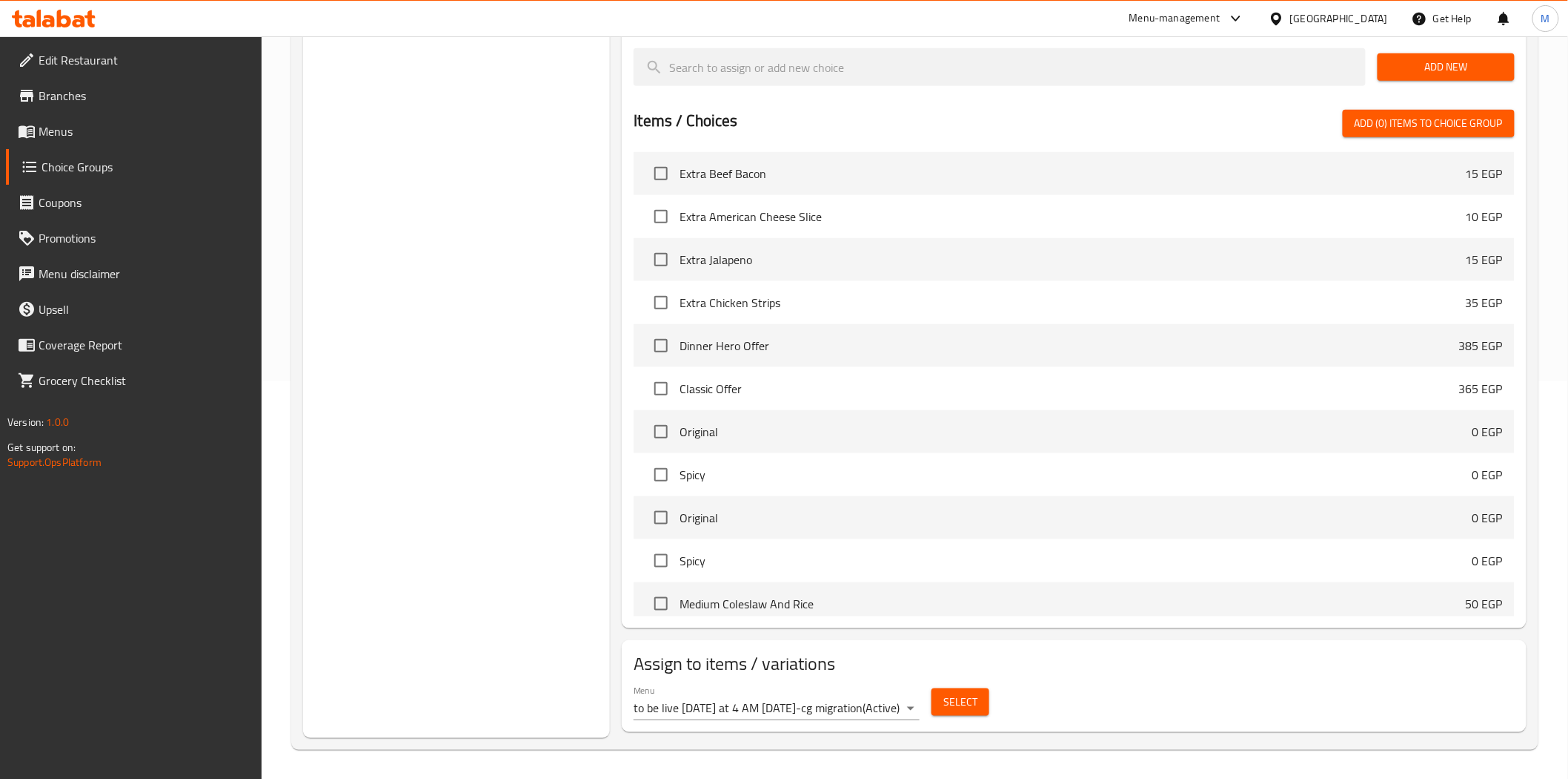
click at [904, 381] on body "​ Menu-management Egypt Get Help M Edit Restaurant Branches Menus Choice Groups…" at bounding box center [784, 10] width 1568 height 742
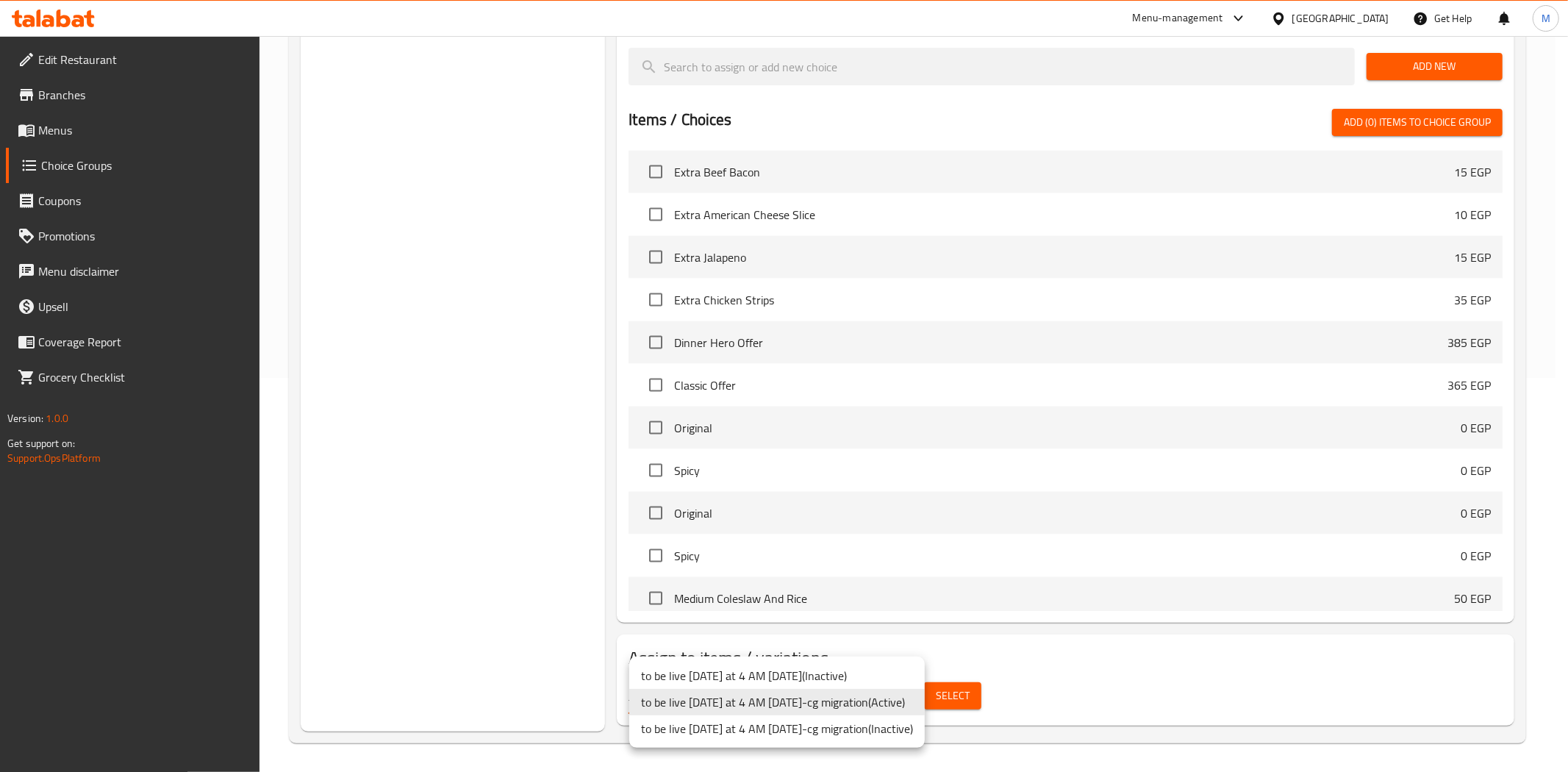
click at [917, 708] on li "to be live tomorrow at 4 AM 2/5/2023-cg migration ( Active )" at bounding box center [777, 702] width 295 height 27
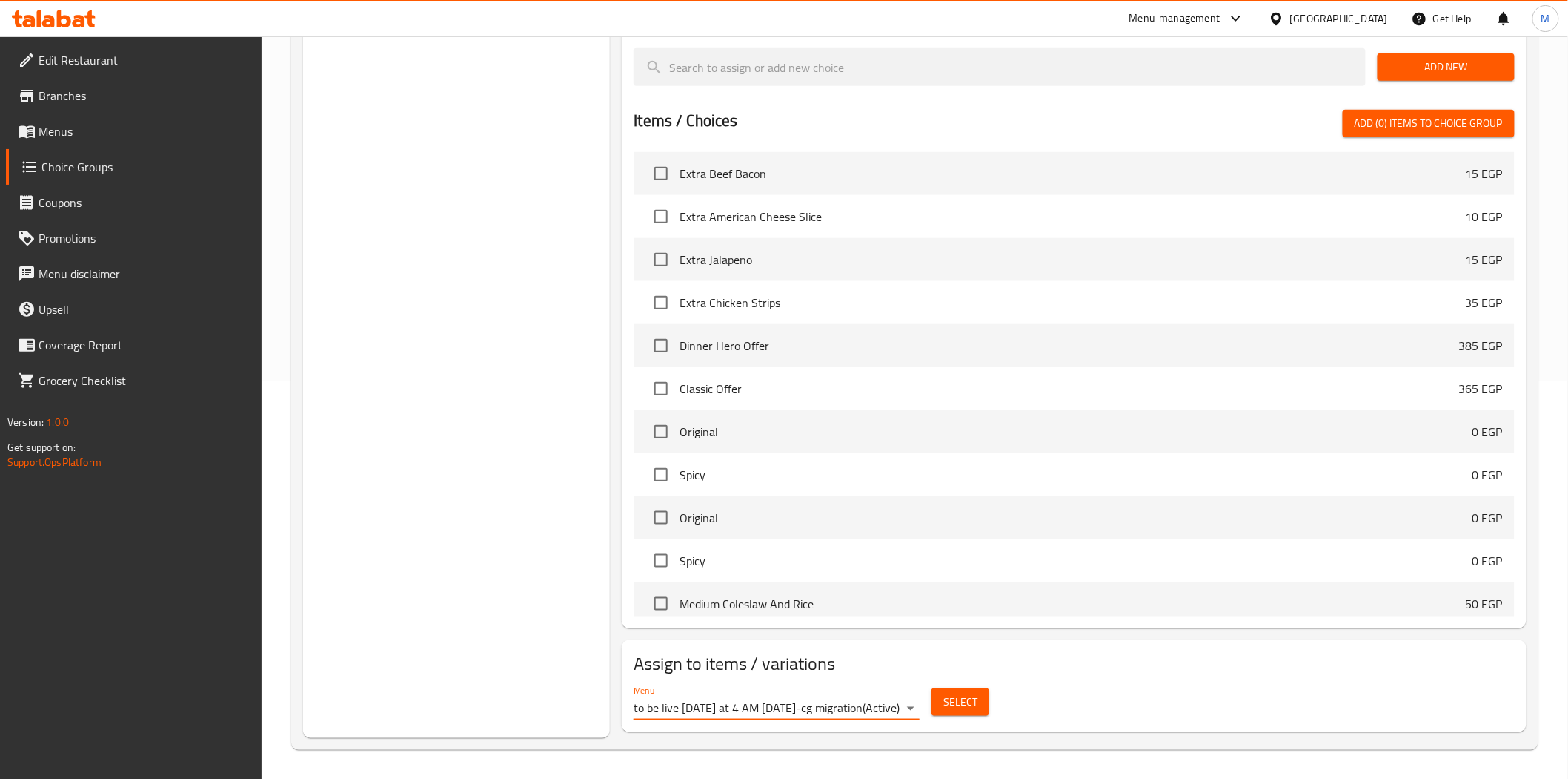
click at [984, 707] on button "Select" at bounding box center [960, 701] width 58 height 28
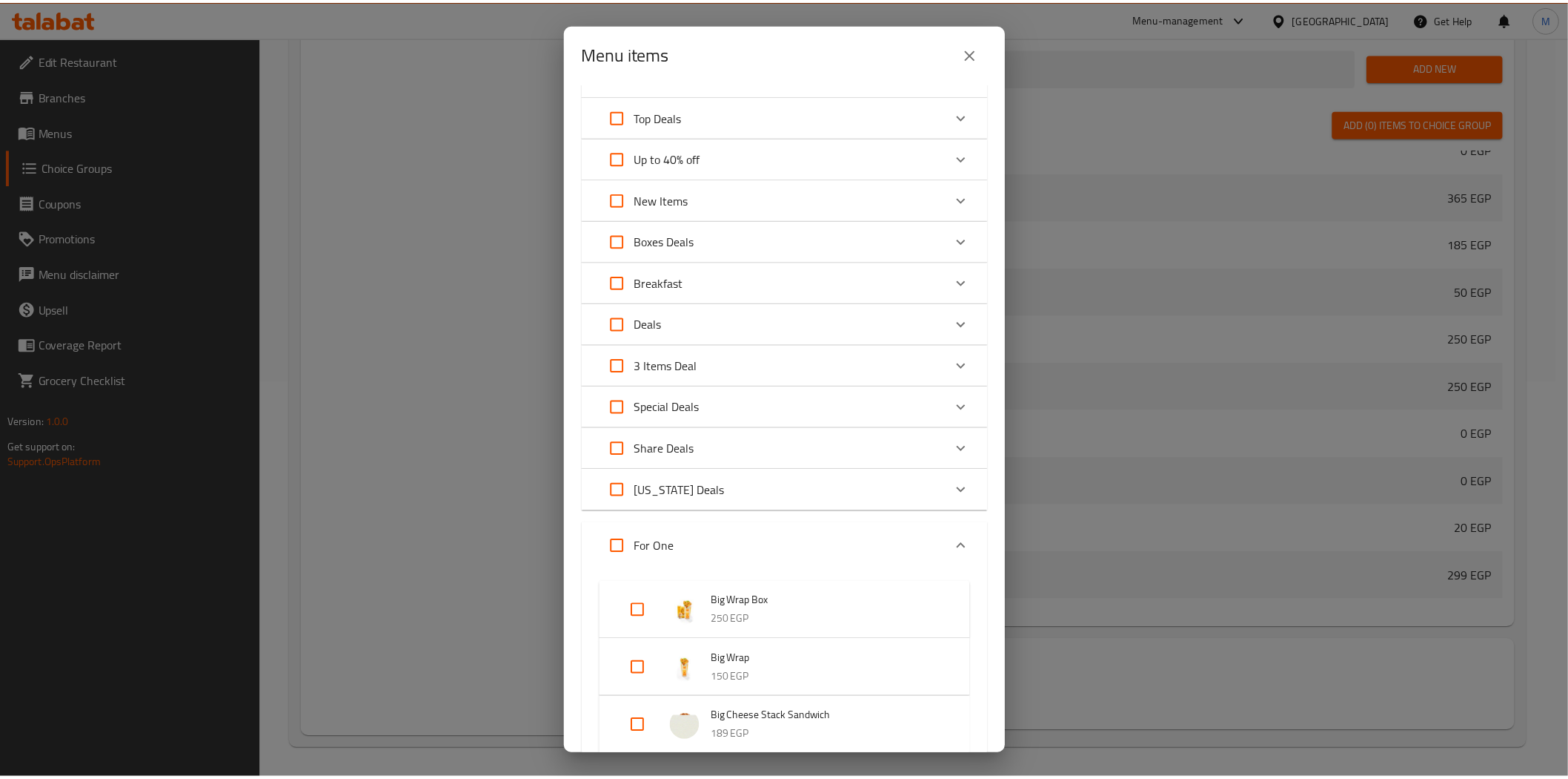
scroll to position [0, 0]
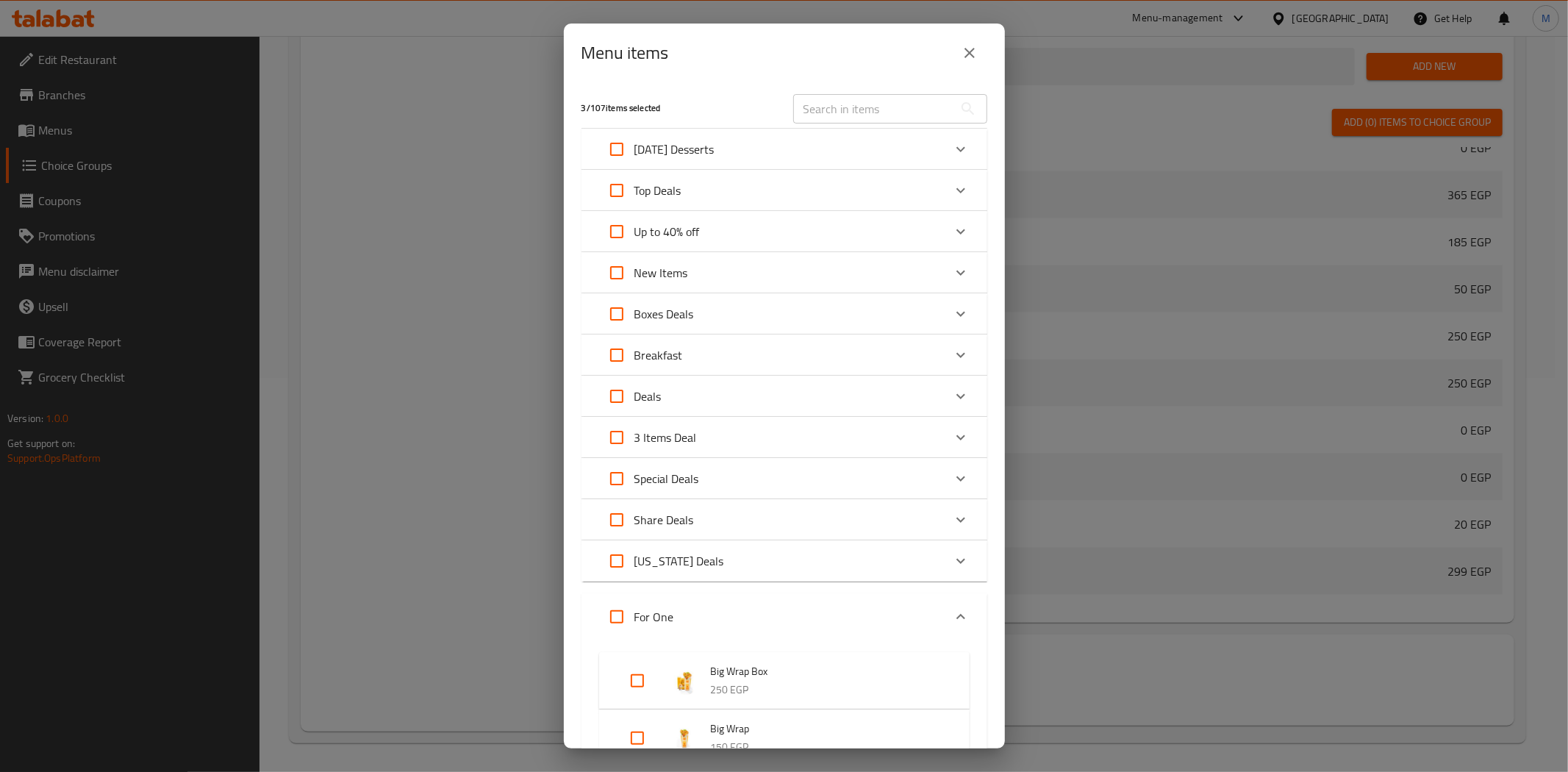
click at [979, 46] on button "close" at bounding box center [970, 53] width 35 height 35
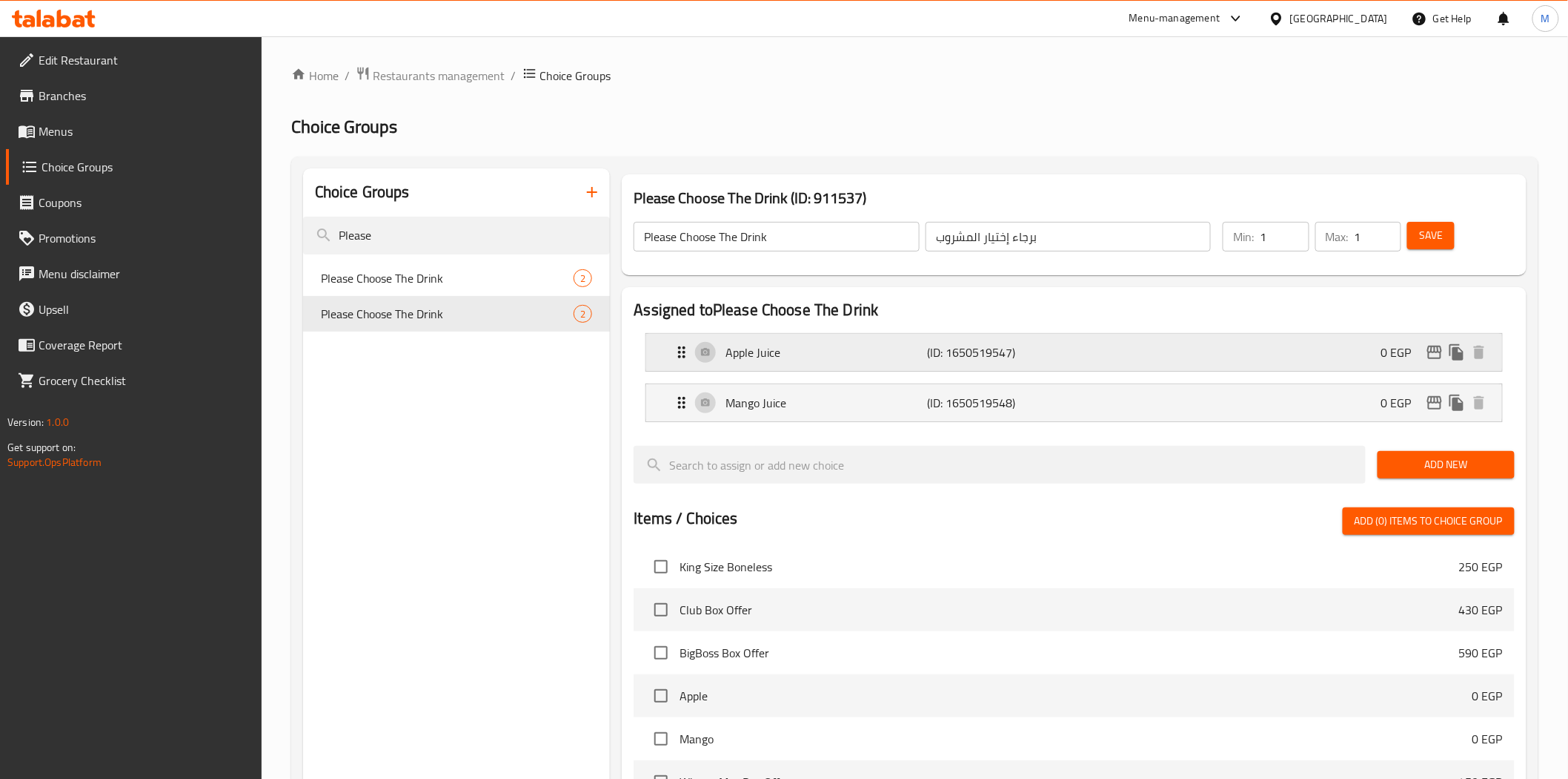
click at [932, 364] on div "Apple Juice (ID: 1650519547) 0 EGP" at bounding box center [1078, 351] width 811 height 37
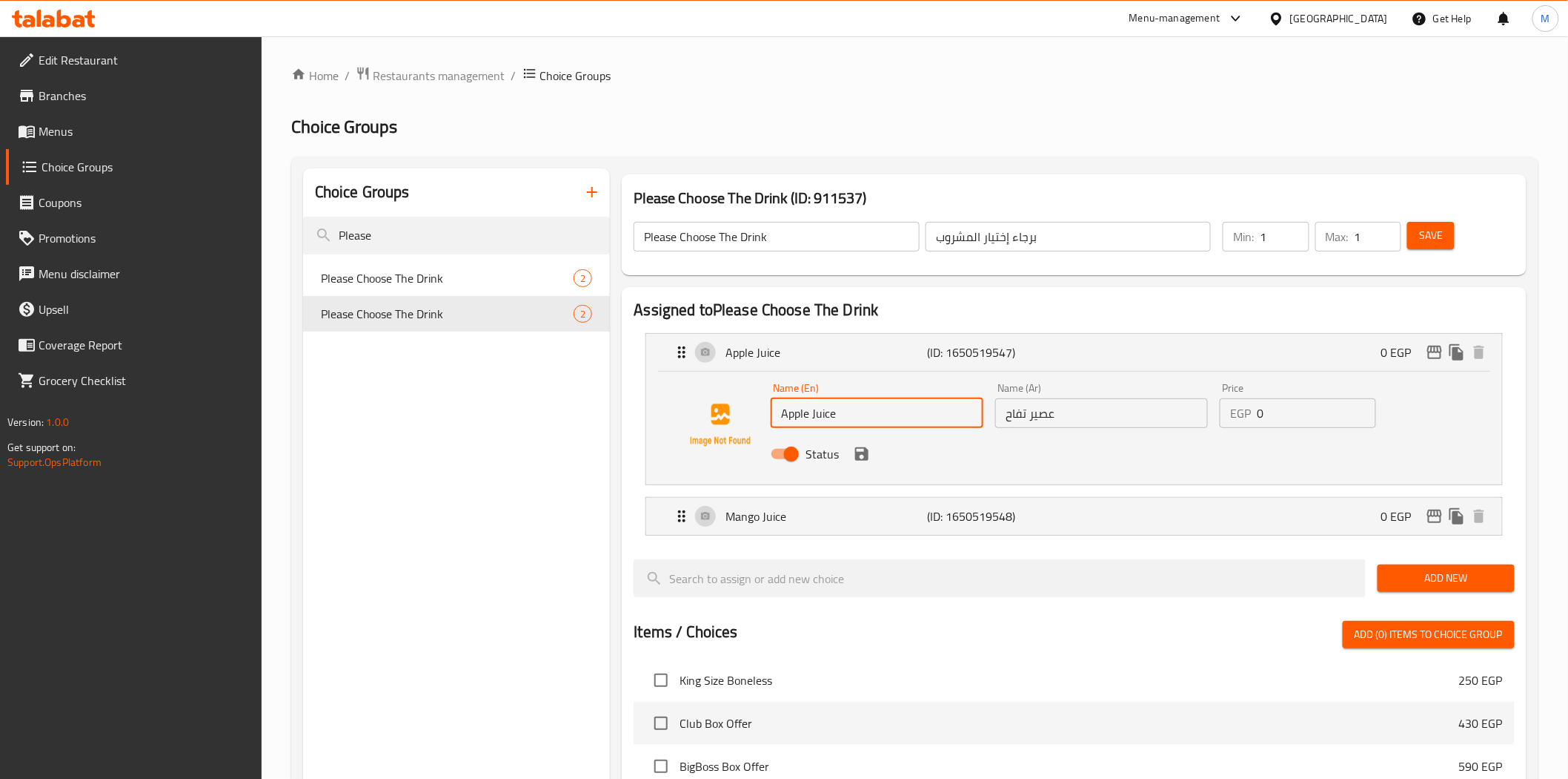
click at [683, 402] on div "Name (En) Apple Juice Name (En) Name (Ar) عصير تفاح Name (Ar) Price EGP 0 Price…" at bounding box center [1074, 425] width 808 height 101
type input "ر"
type input "V Cola"
click at [1095, 423] on input "عصير تفاح" at bounding box center [1101, 412] width 213 height 30
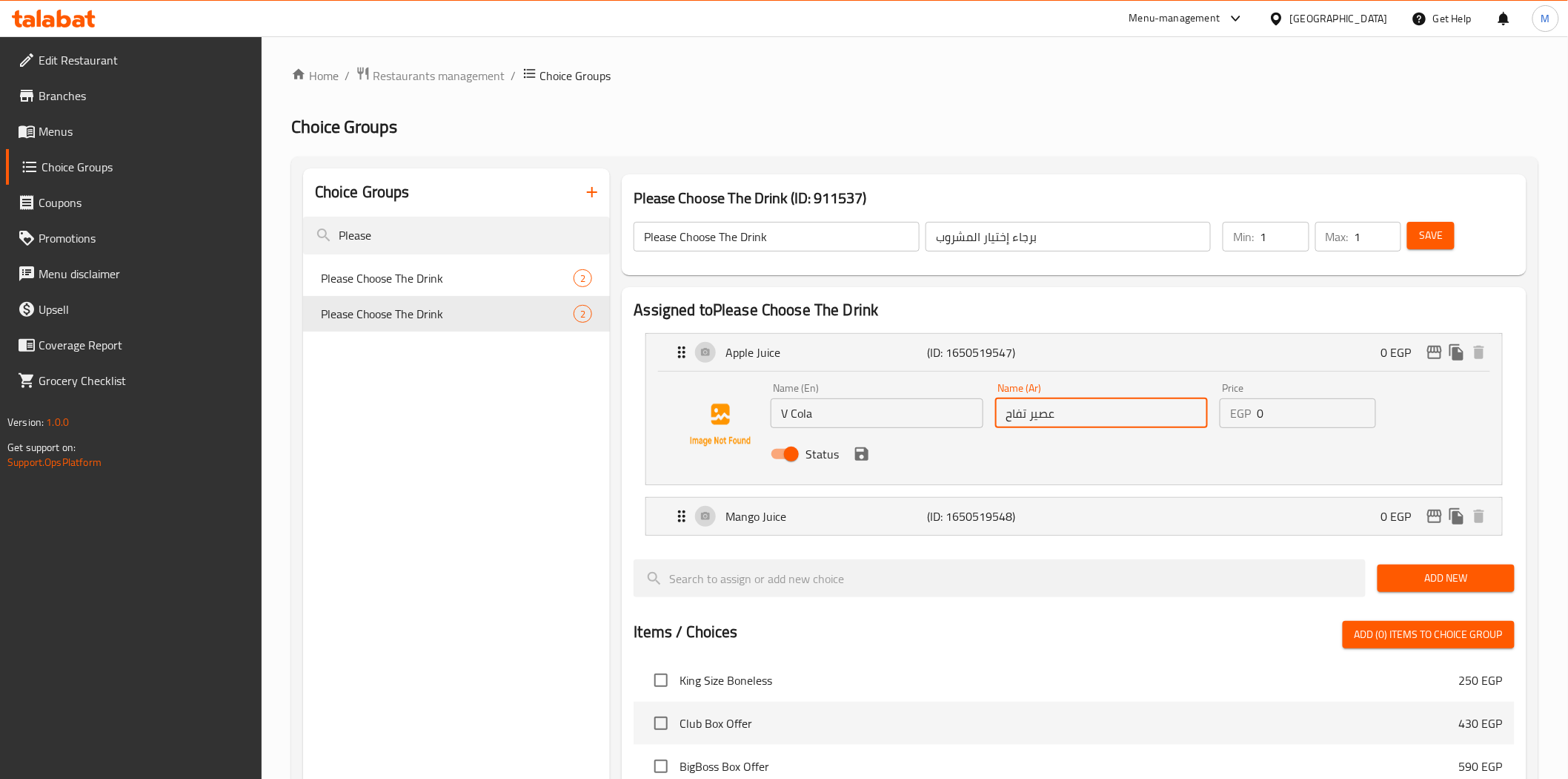
click at [1095, 423] on input "عصير تفاح" at bounding box center [1101, 412] width 213 height 30
type input "فى كولا"
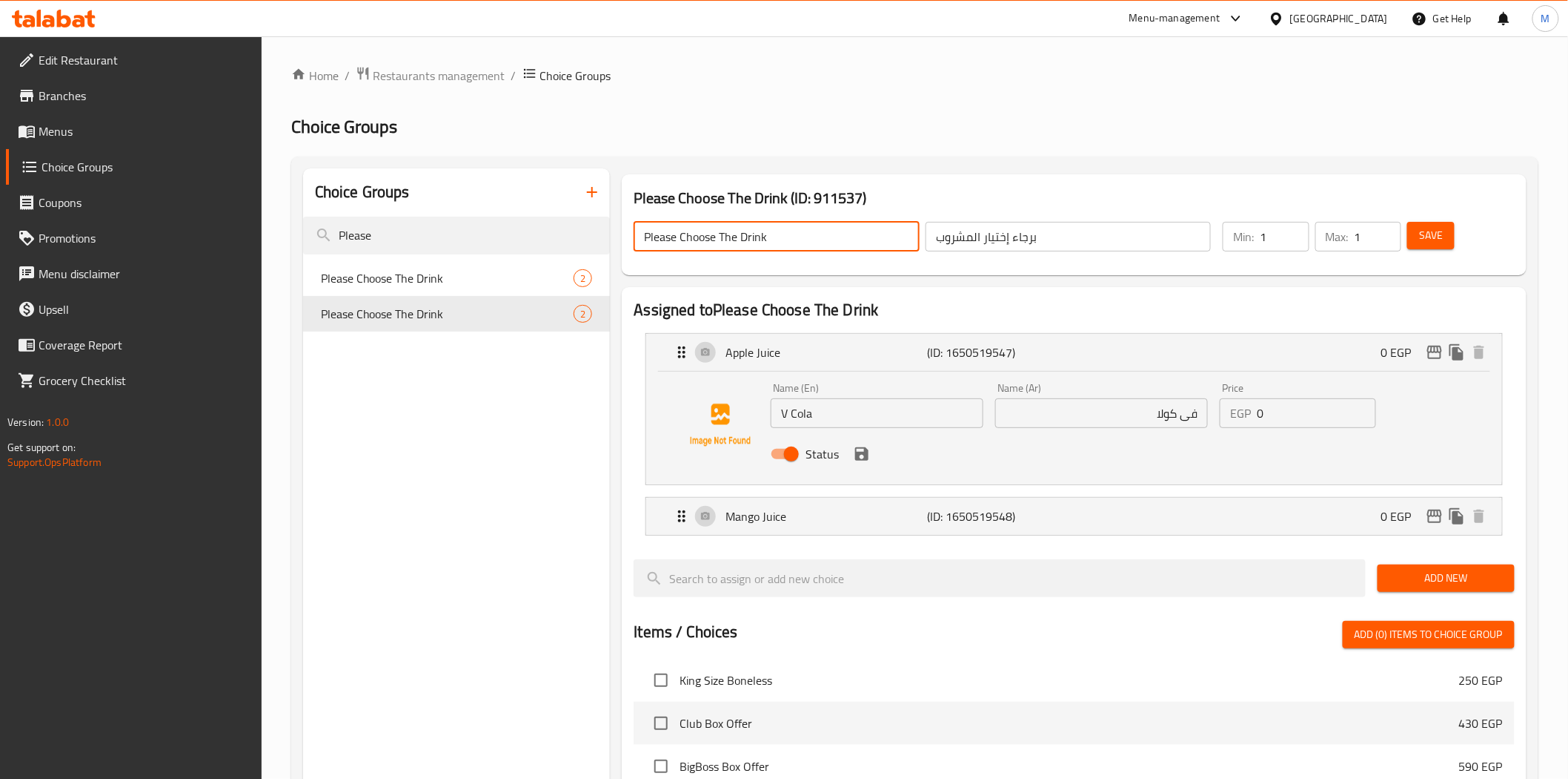
drag, startPoint x: 780, startPoint y: 241, endPoint x: 613, endPoint y: 233, distance: 167.2
click at [613, 233] on div "Please Choose The Drink (ID: 911537) Please Choose The Drink ​ برجاء إختيار الم…" at bounding box center [1070, 708] width 922 height 1080
type input "غ"
type input "With Your V Cola"
click at [1054, 238] on input "برجاء إختيار المشروب" at bounding box center [1068, 236] width 285 height 30
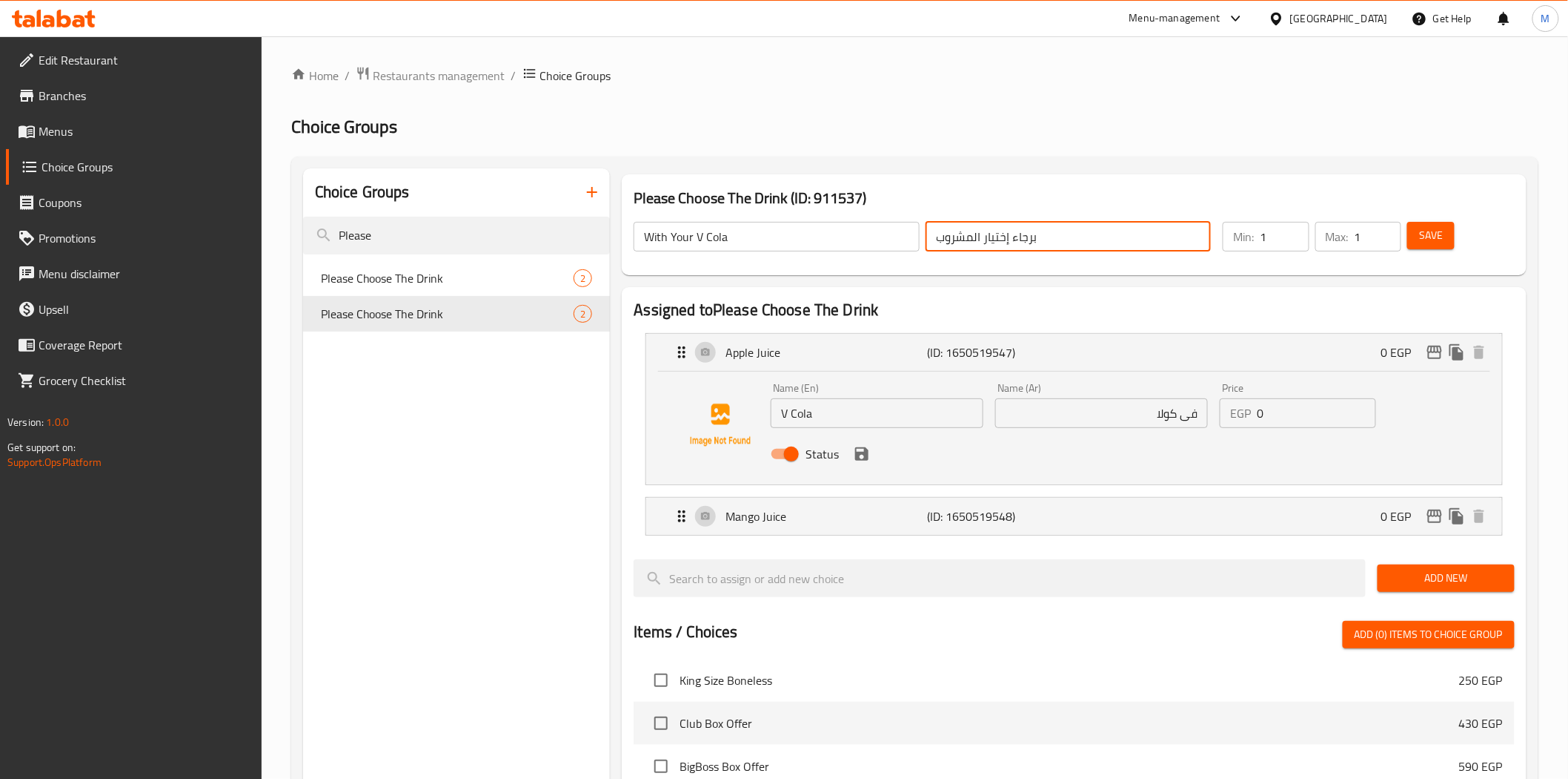
click at [1054, 238] on input "برجاء إختيار المشروب" at bounding box center [1068, 236] width 285 height 30
type input "مع الفى كولا"
click at [1429, 232] on span "Save" at bounding box center [1431, 235] width 24 height 19
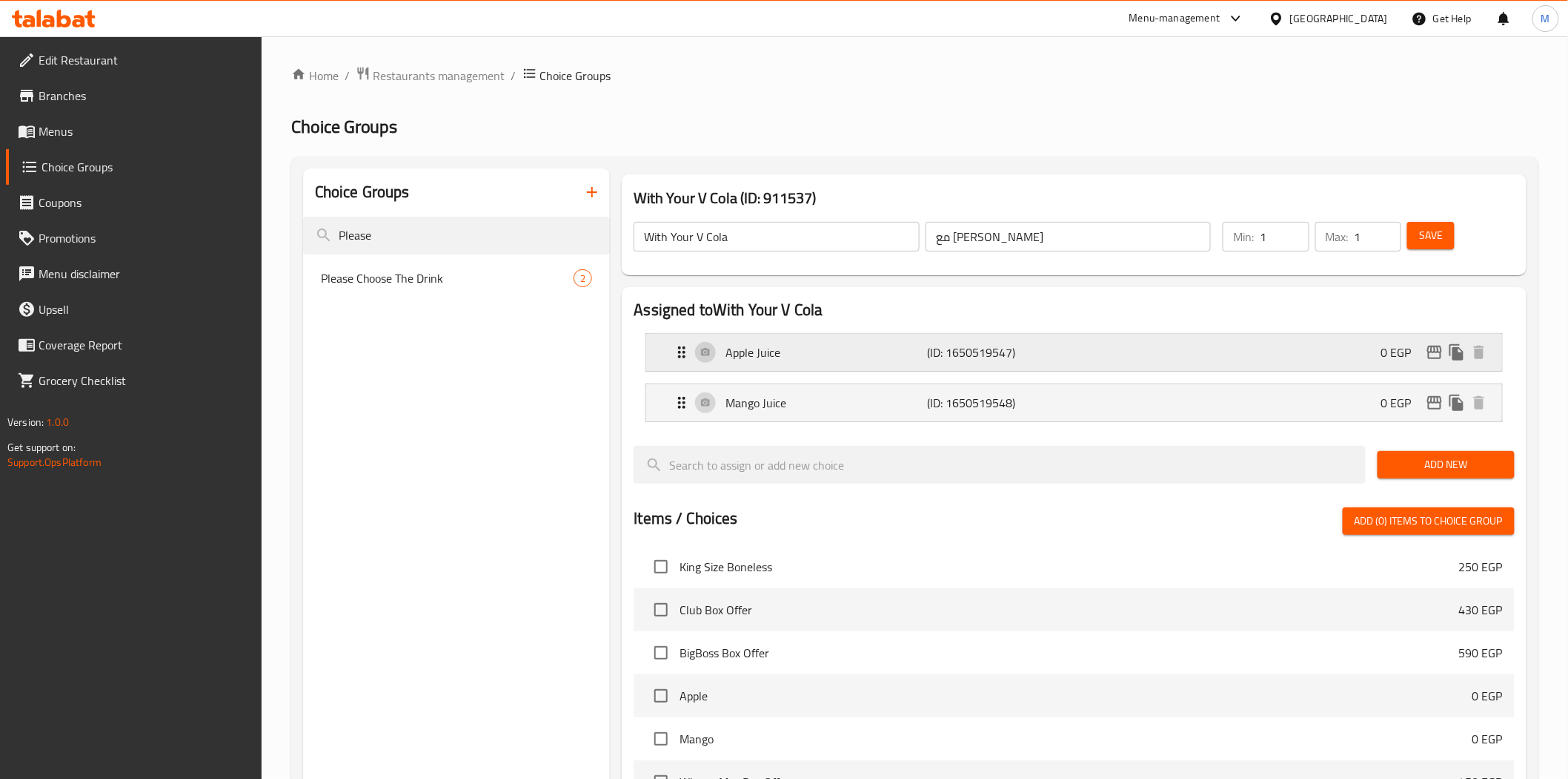
click at [1009, 359] on p "(ID: 1650519547)" at bounding box center [995, 352] width 135 height 18
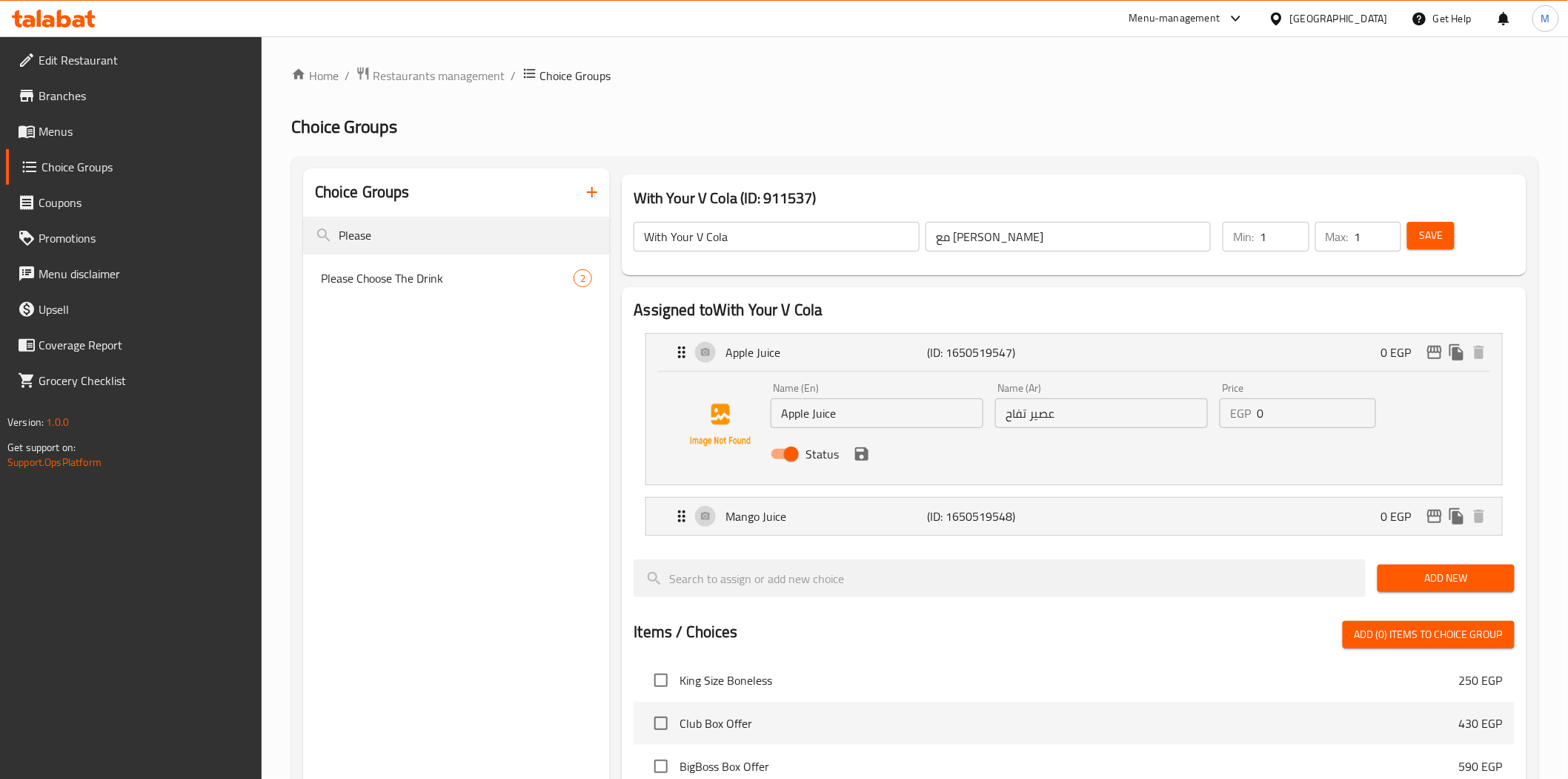
click at [861, 415] on input "Apple Juice" at bounding box center [877, 412] width 213 height 30
type input "ر"
type input "v"
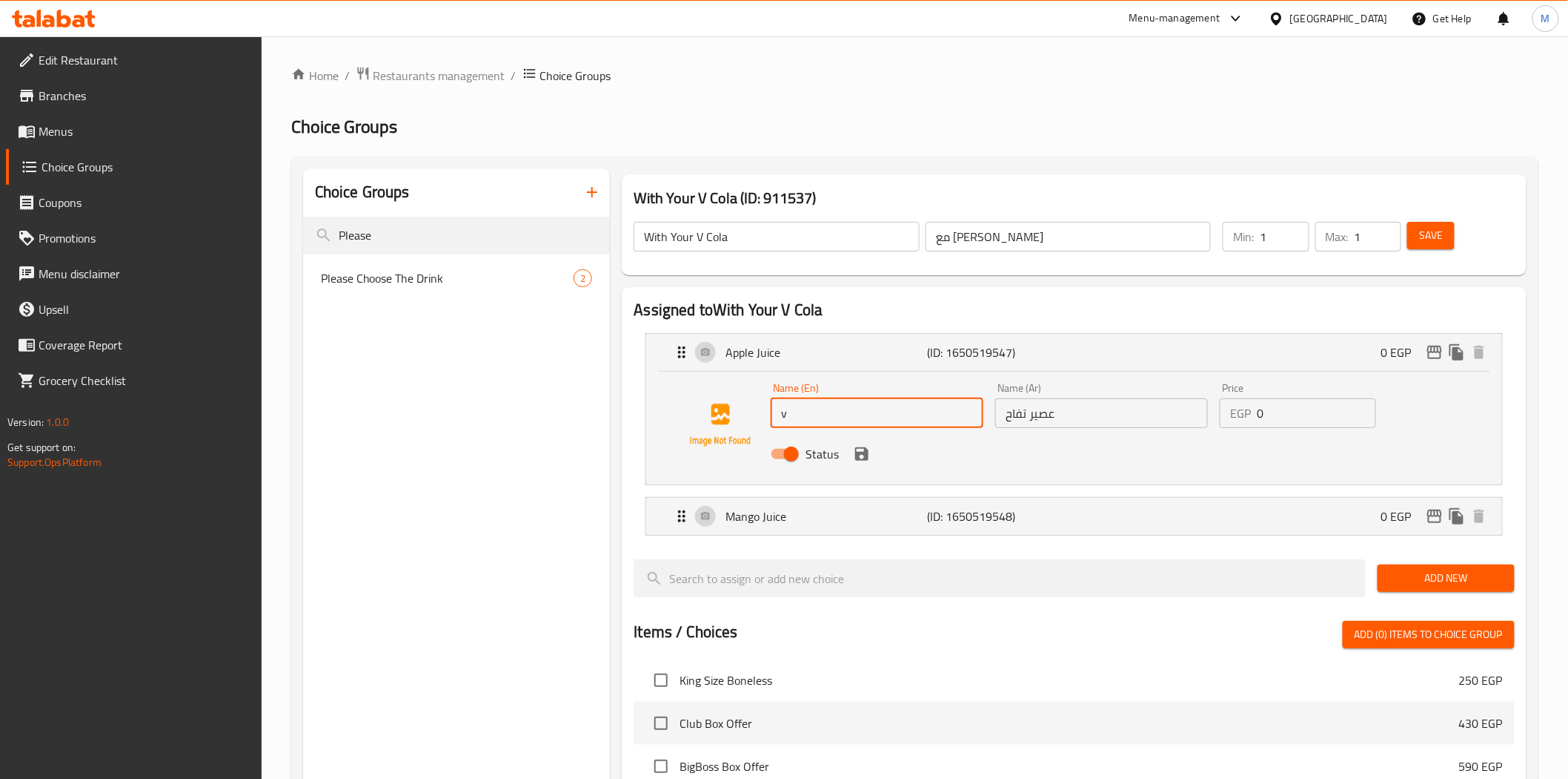
type input "v"
type input "V Cola"
click at [1106, 425] on input "عصير تفاح" at bounding box center [1101, 412] width 213 height 30
click at [1103, 424] on input "عصير تفاح" at bounding box center [1101, 412] width 213 height 30
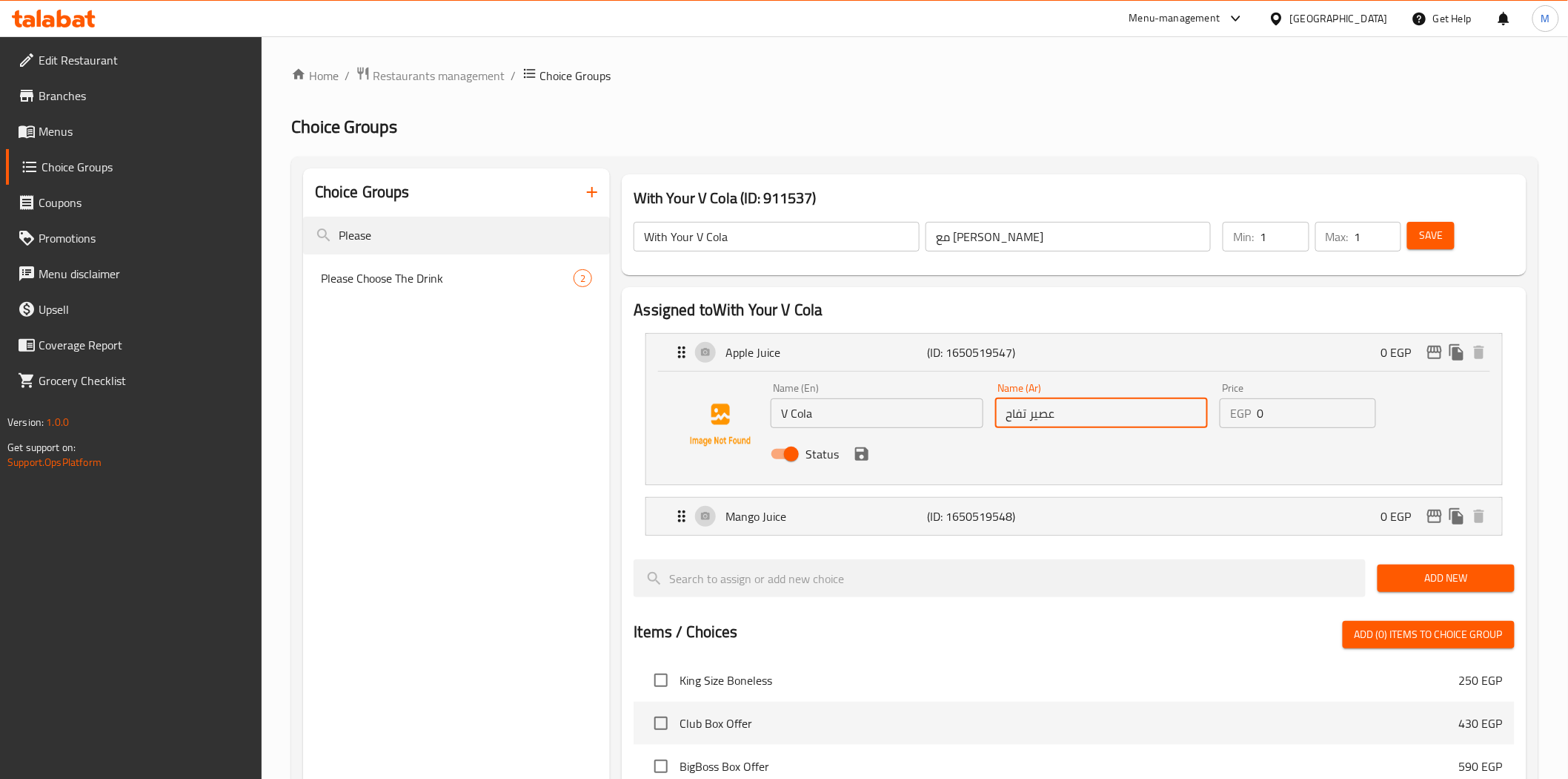
click at [1103, 424] on input "عصير تفاح" at bounding box center [1101, 412] width 213 height 30
drag, startPoint x: 874, startPoint y: 462, endPoint x: 864, endPoint y: 461, distance: 10.0
click at [872, 462] on div "Status" at bounding box center [1102, 453] width 674 height 40
click at [864, 461] on icon "save" at bounding box center [862, 453] width 18 height 18
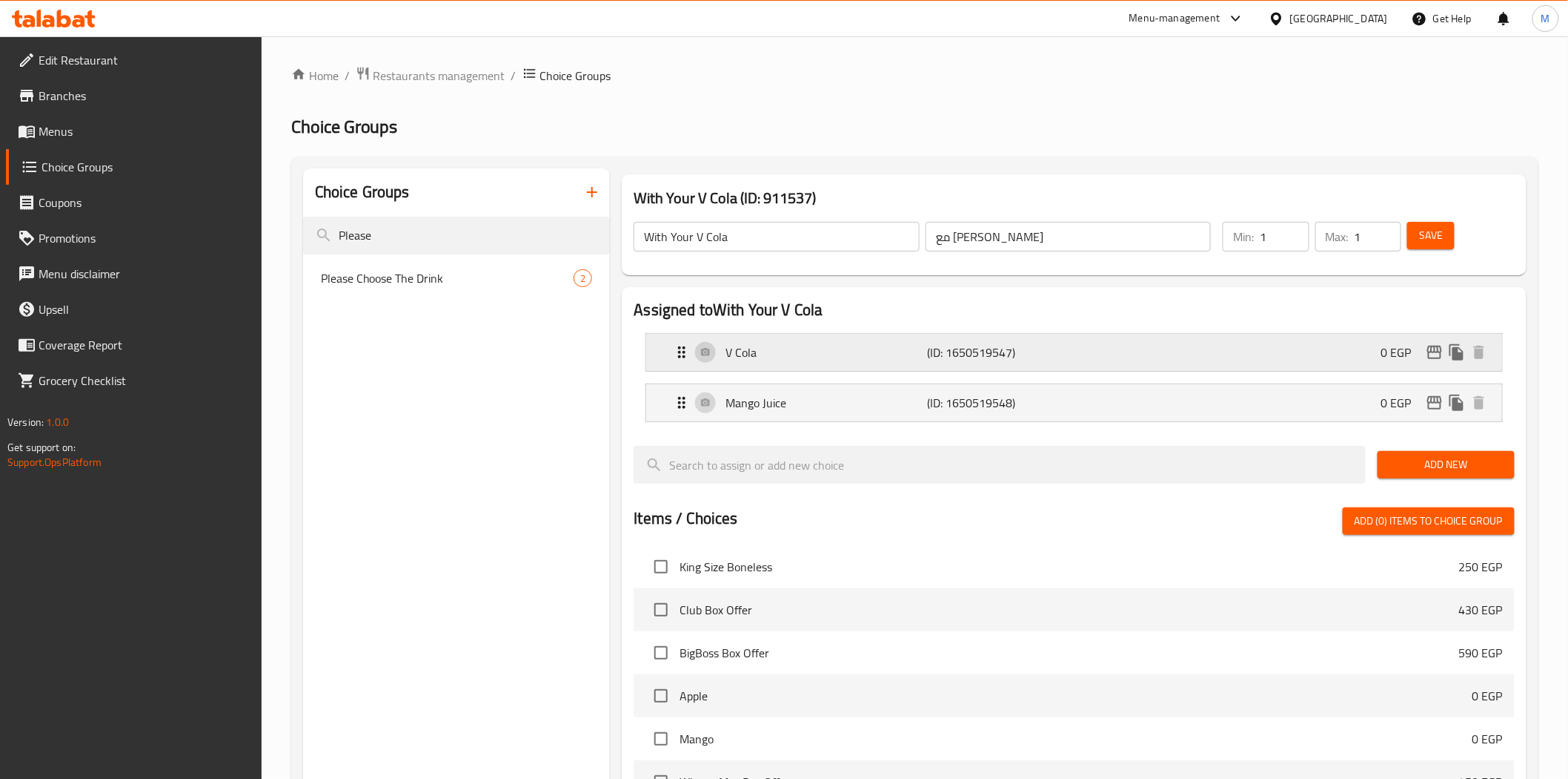
type input "فى كولا"
click at [1435, 242] on span "Save" at bounding box center [1431, 235] width 24 height 19
click at [417, 236] on input "Please" at bounding box center [457, 235] width 308 height 38
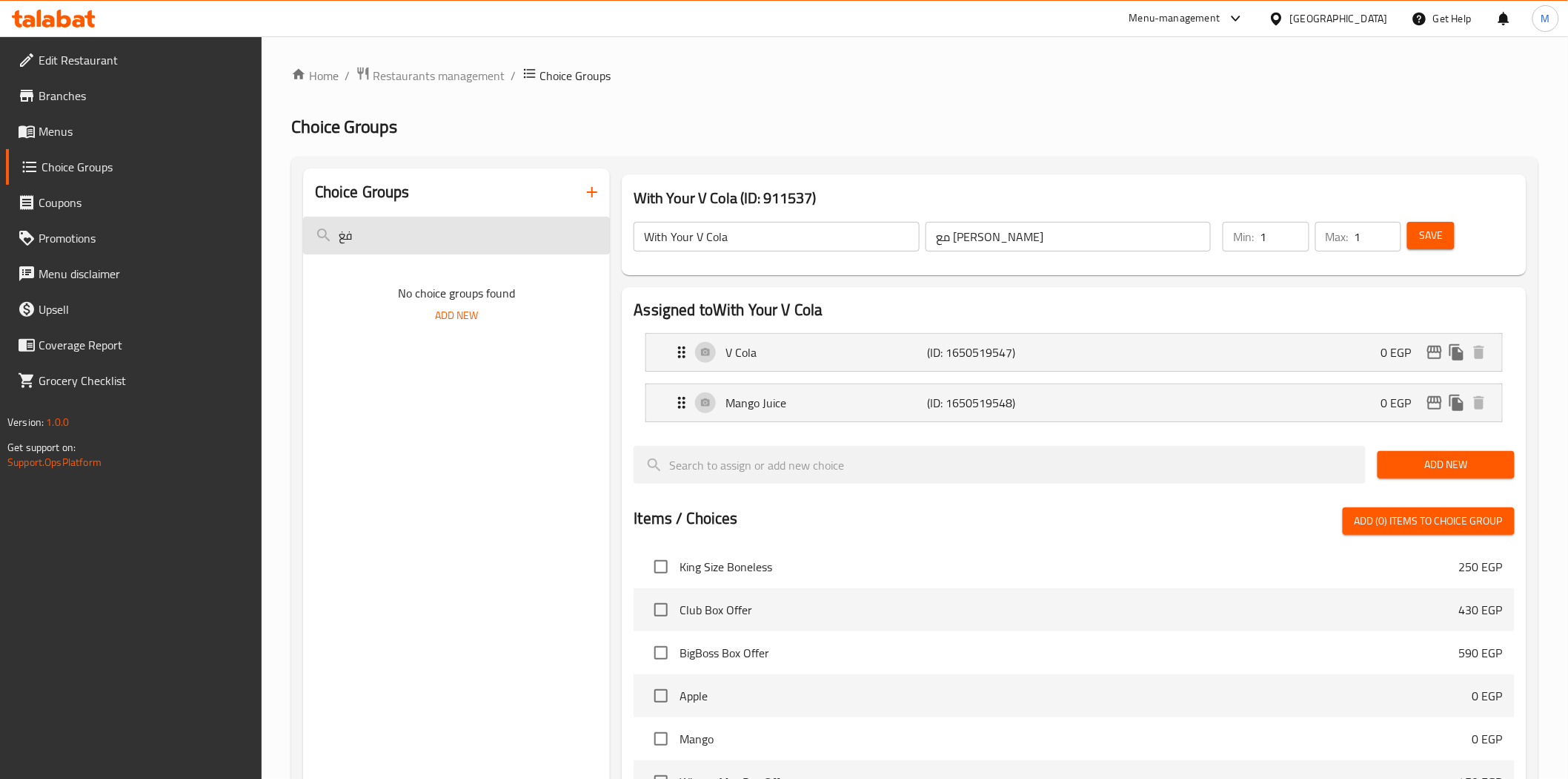
type input "ف"
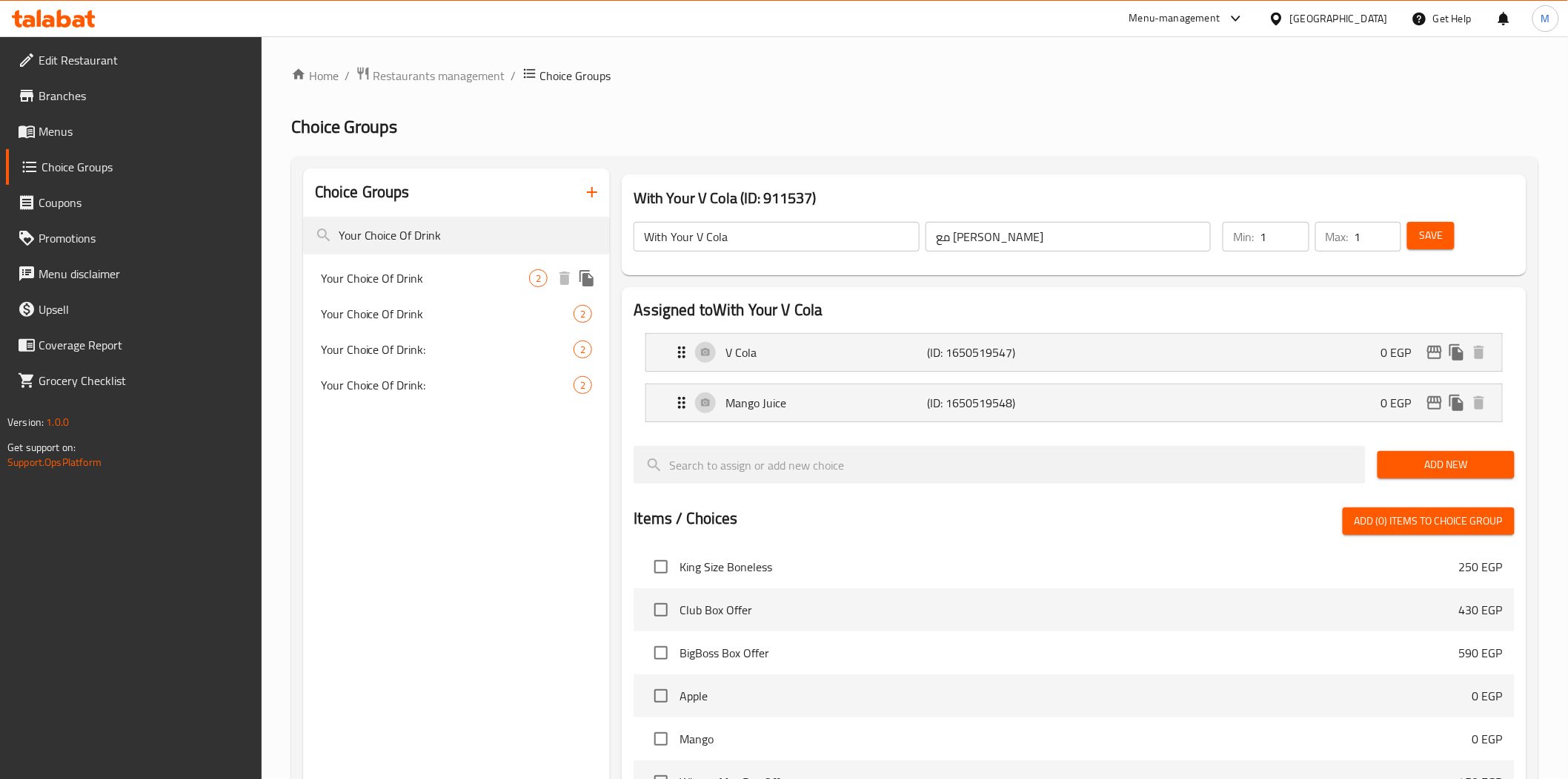
type input "Your Choice Of Drink"
click at [423, 284] on span "Your Choice Of Drink" at bounding box center [426, 278] width 209 height 18
type input "Your Choice Of Drink"
type input "إختيارك من المشروب"
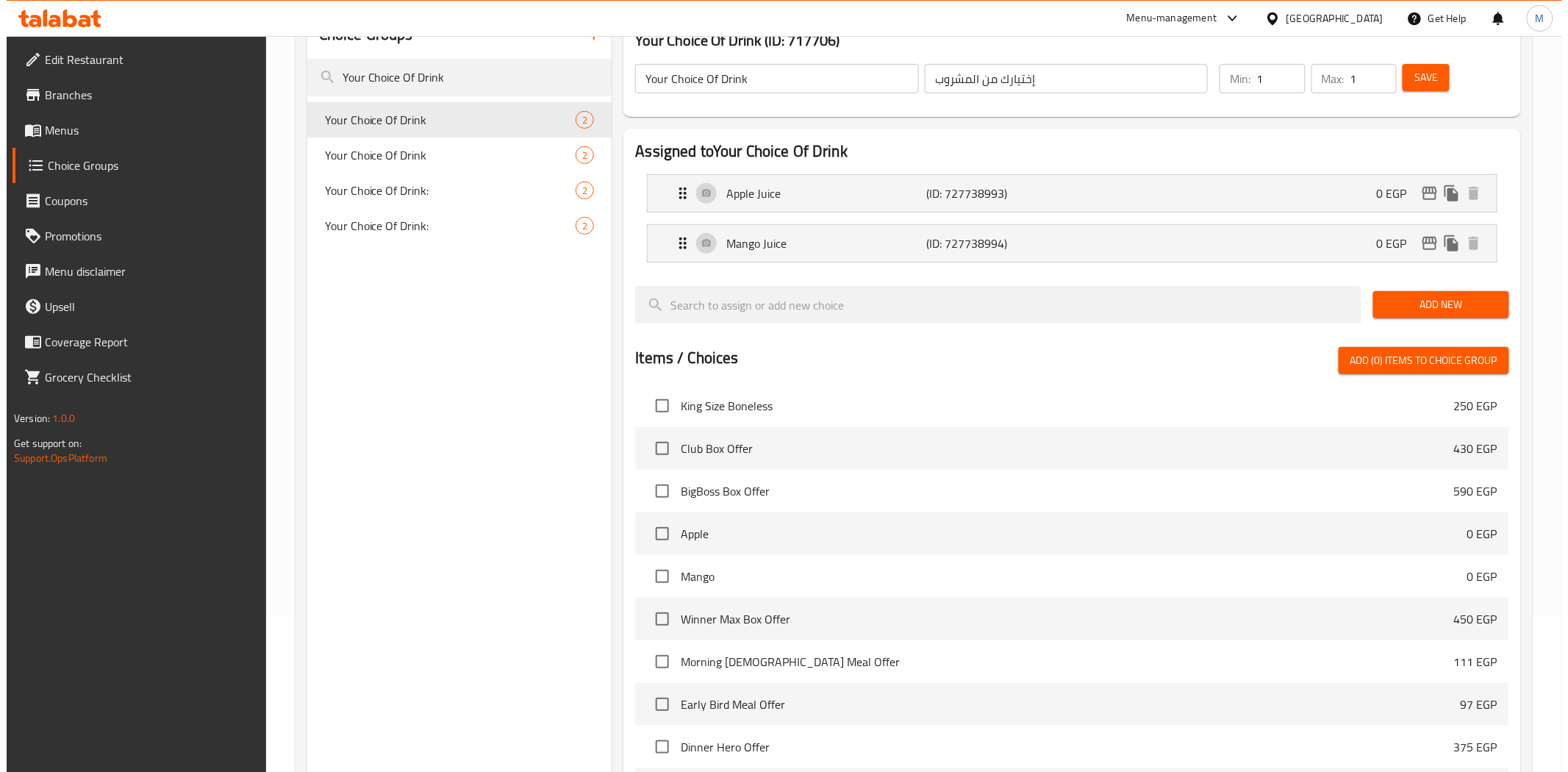
scroll to position [394, 0]
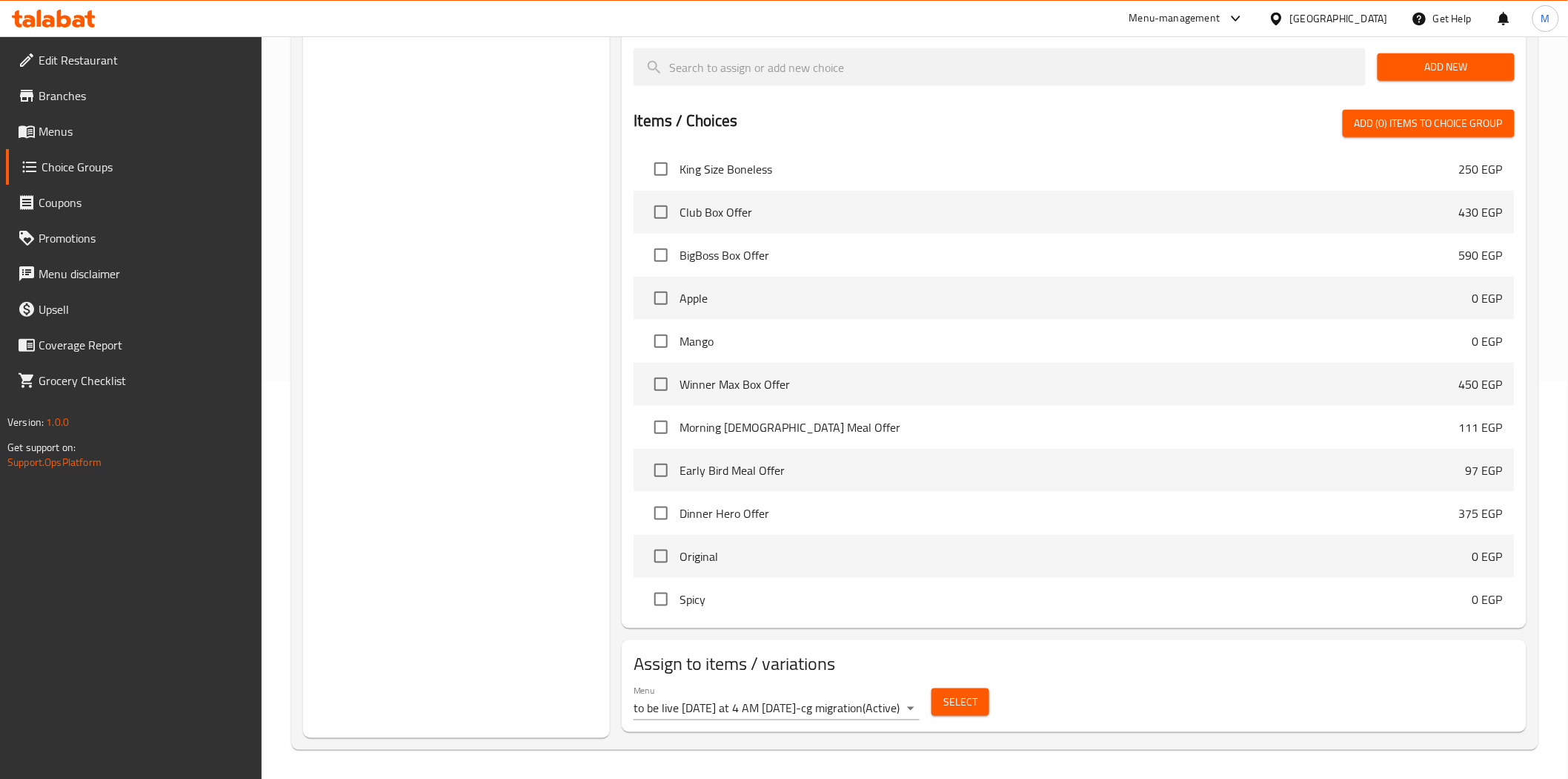
click at [915, 381] on body "​ Menu-management Egypt Get Help M Edit Restaurant Branches Menus Choice Groups…" at bounding box center [784, 10] width 1568 height 742
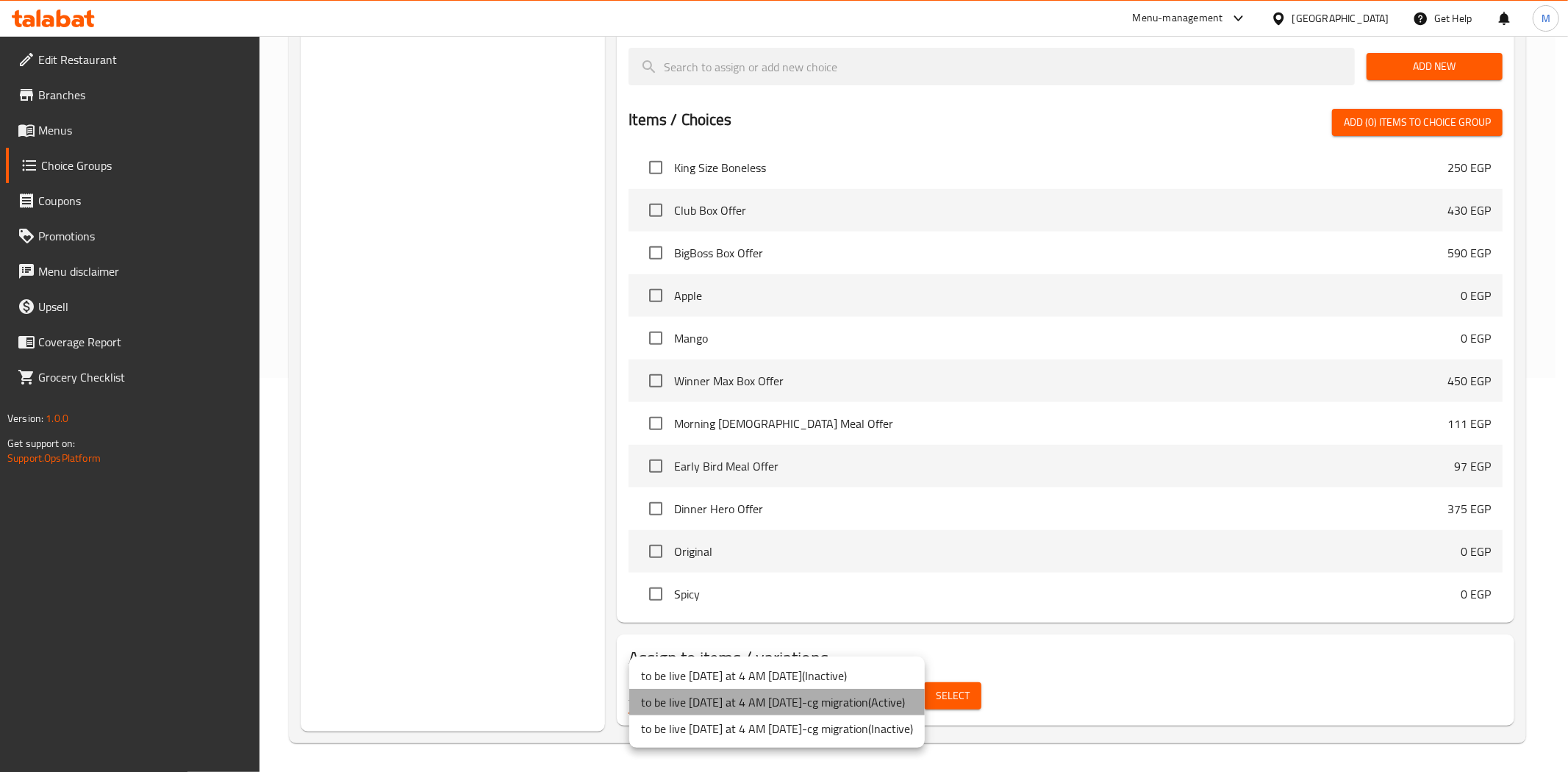
click at [902, 702] on li "to be live tomorrow at 4 AM 2/5/2023-cg migration ( Active )" at bounding box center [777, 702] width 295 height 27
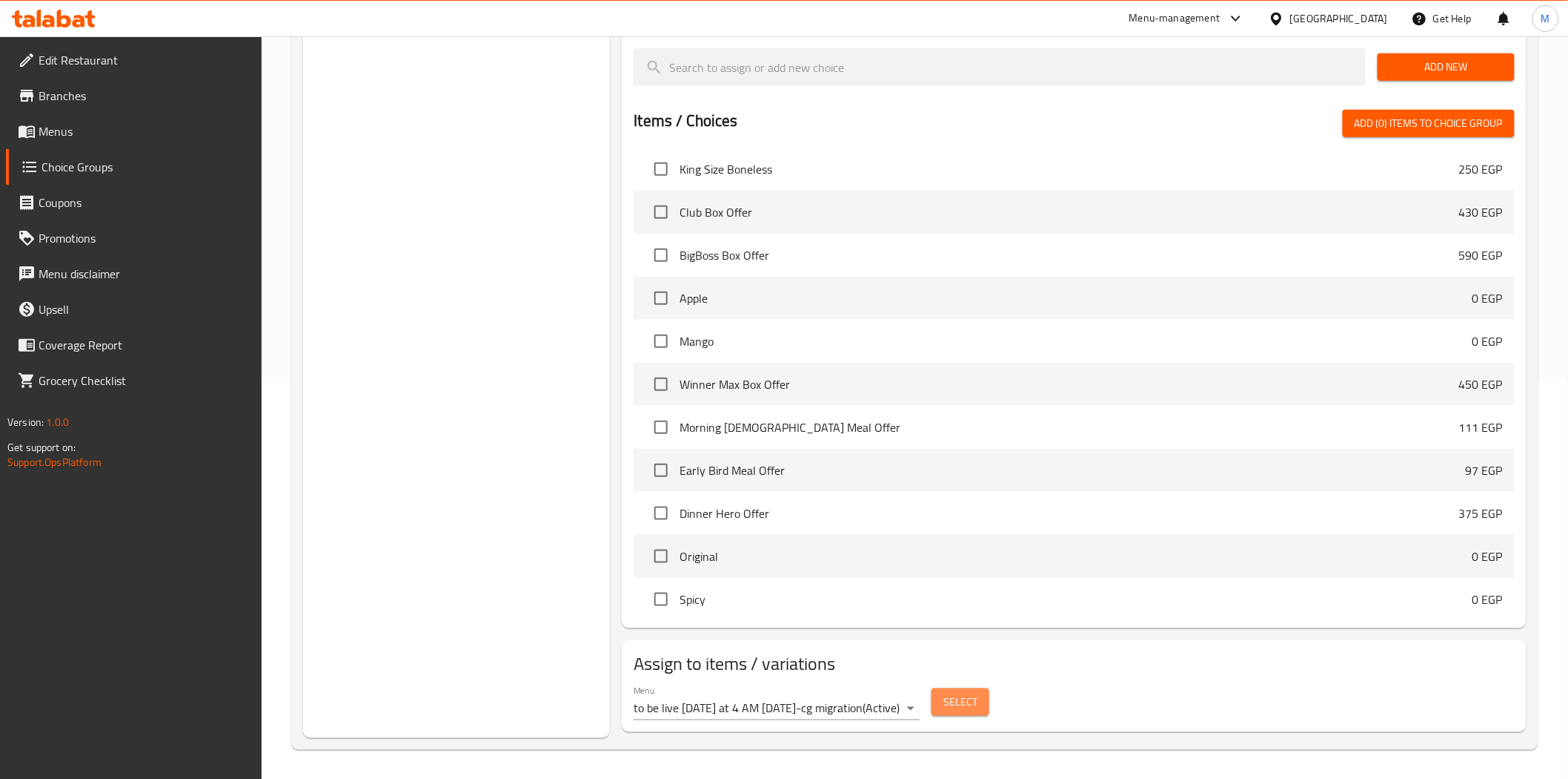
click at [962, 700] on span "Select" at bounding box center [960, 701] width 34 height 19
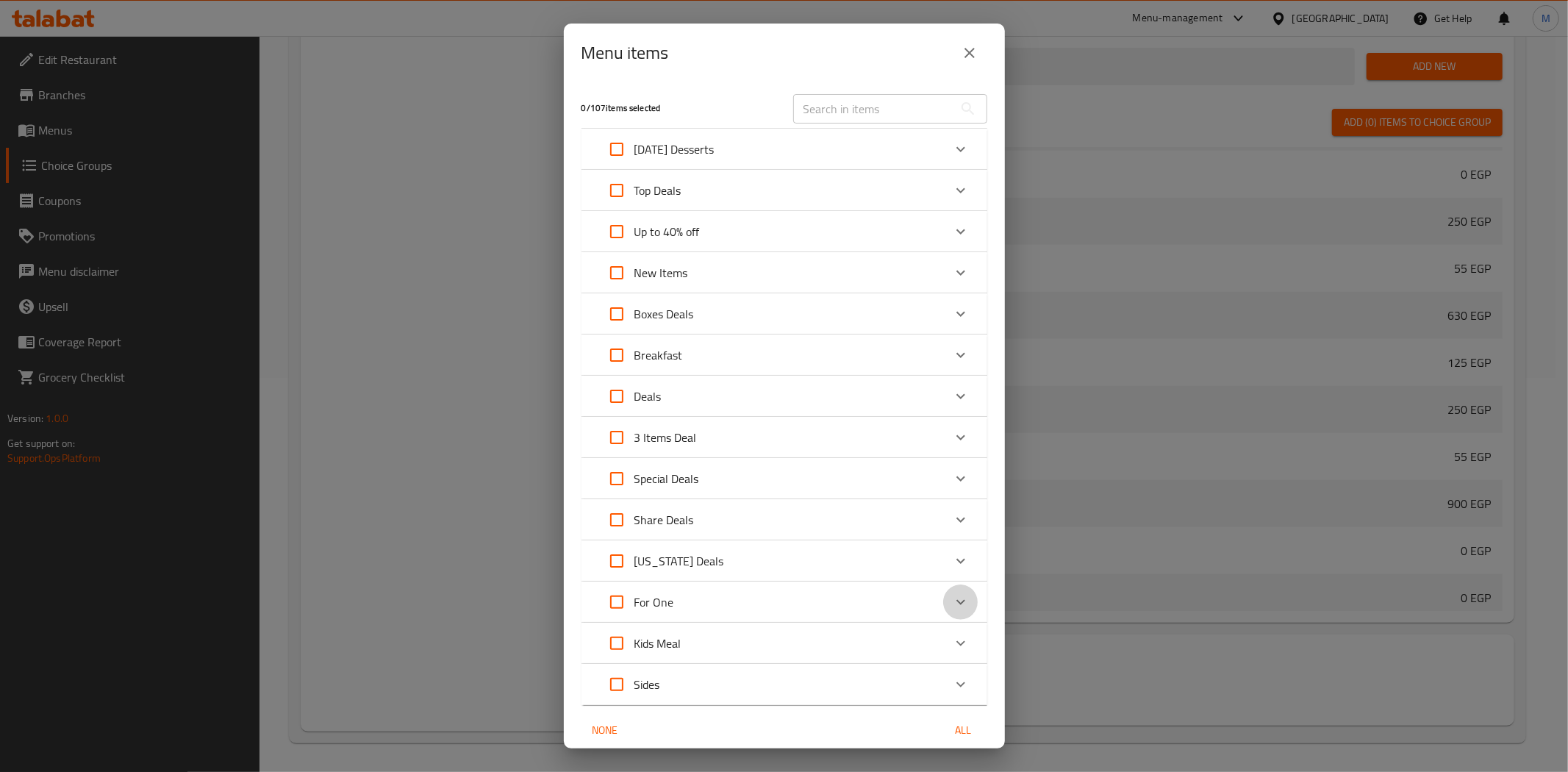
click at [953, 601] on icon "Expand" at bounding box center [961, 602] width 18 height 18
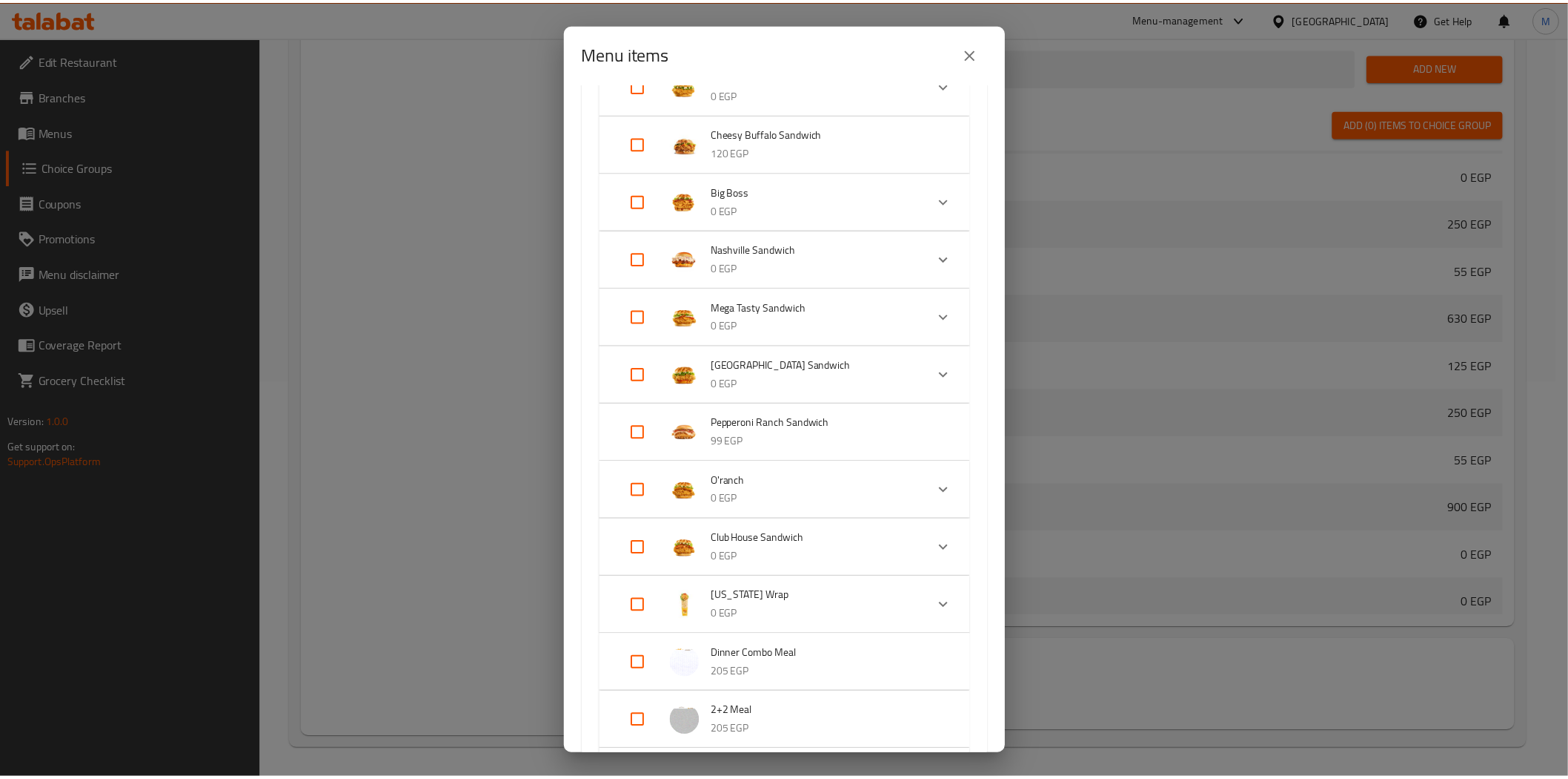
scroll to position [1071, 0]
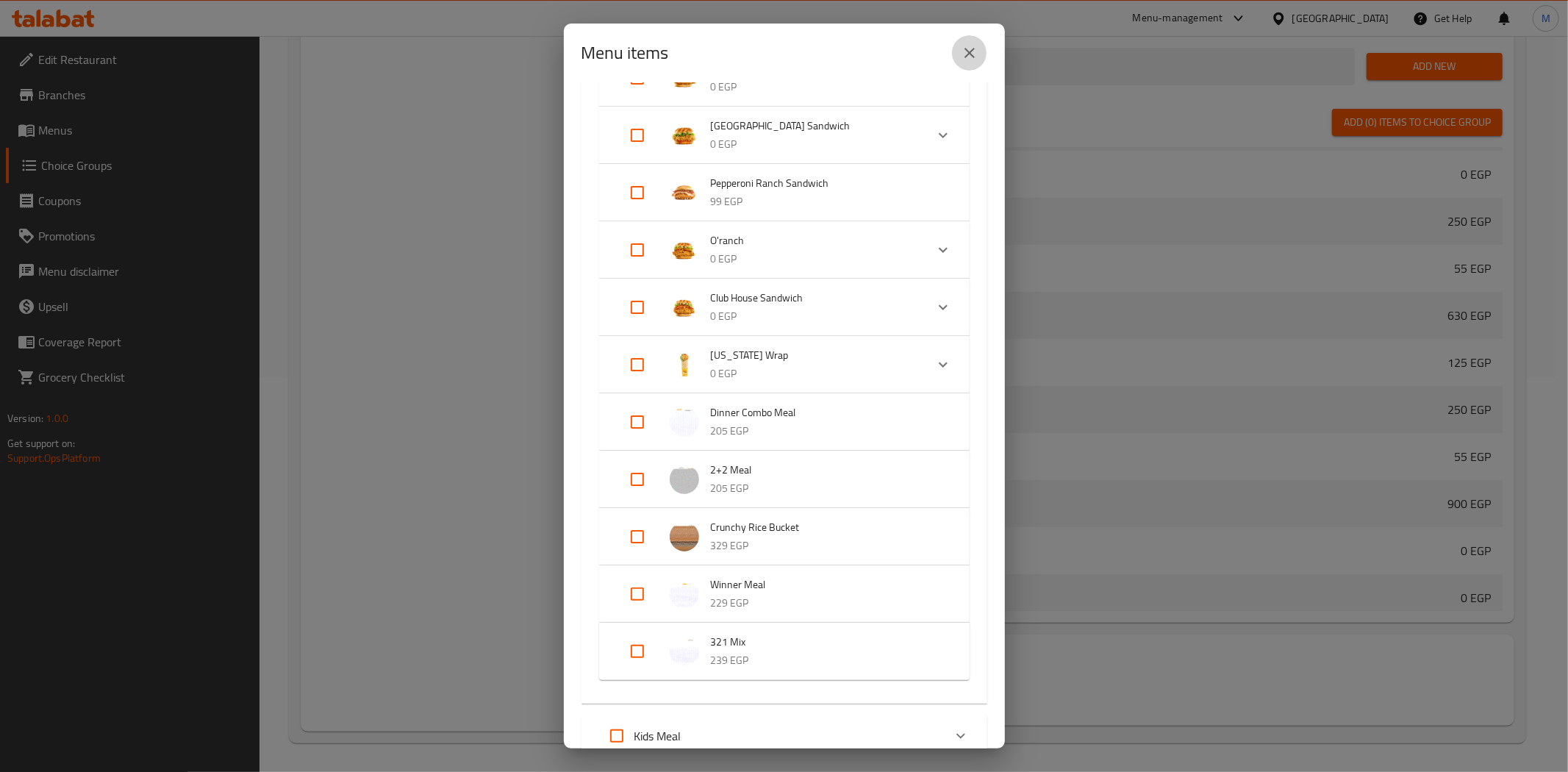
click at [974, 48] on icon "close" at bounding box center [970, 53] width 11 height 11
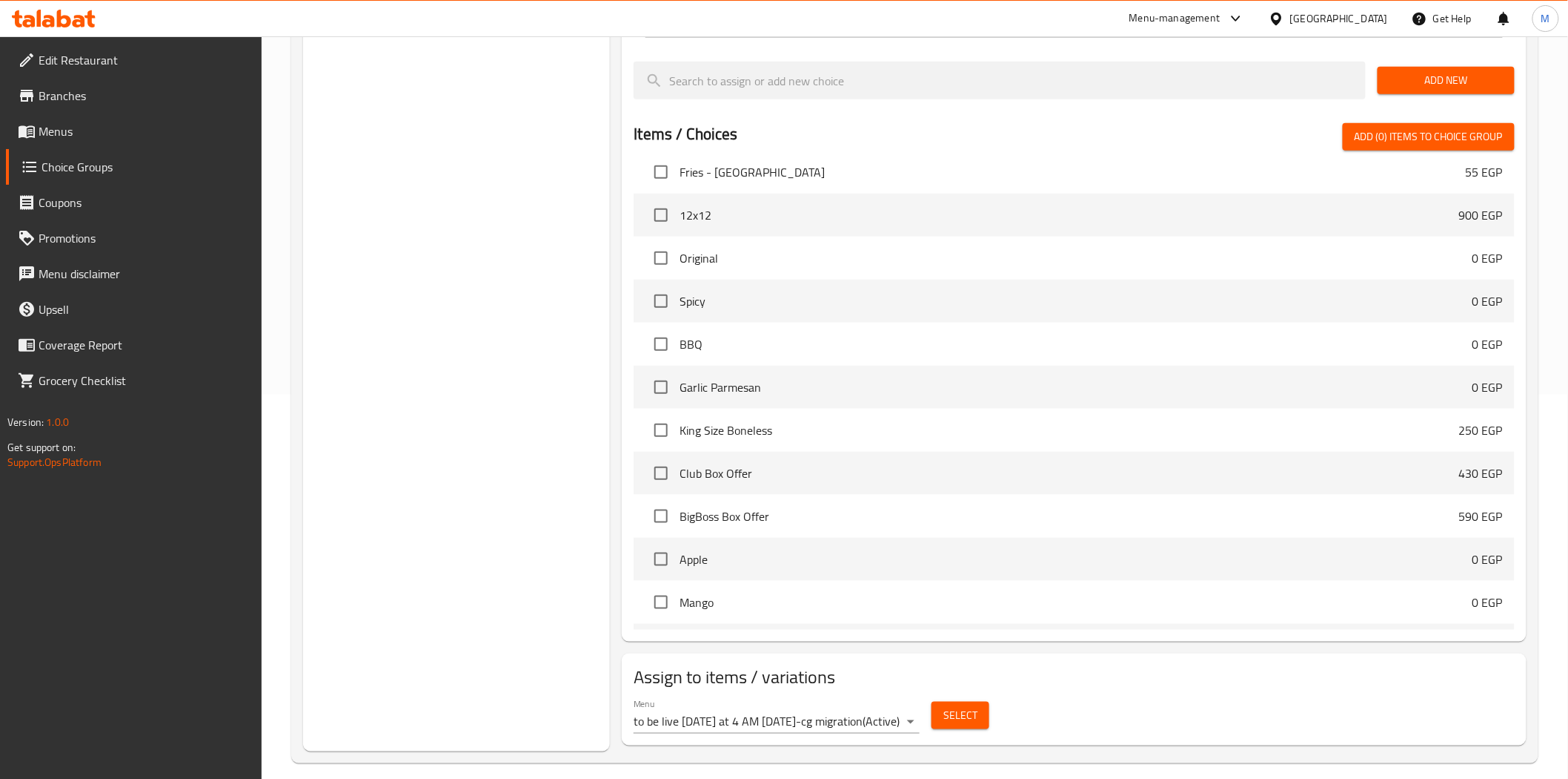
scroll to position [68, 0]
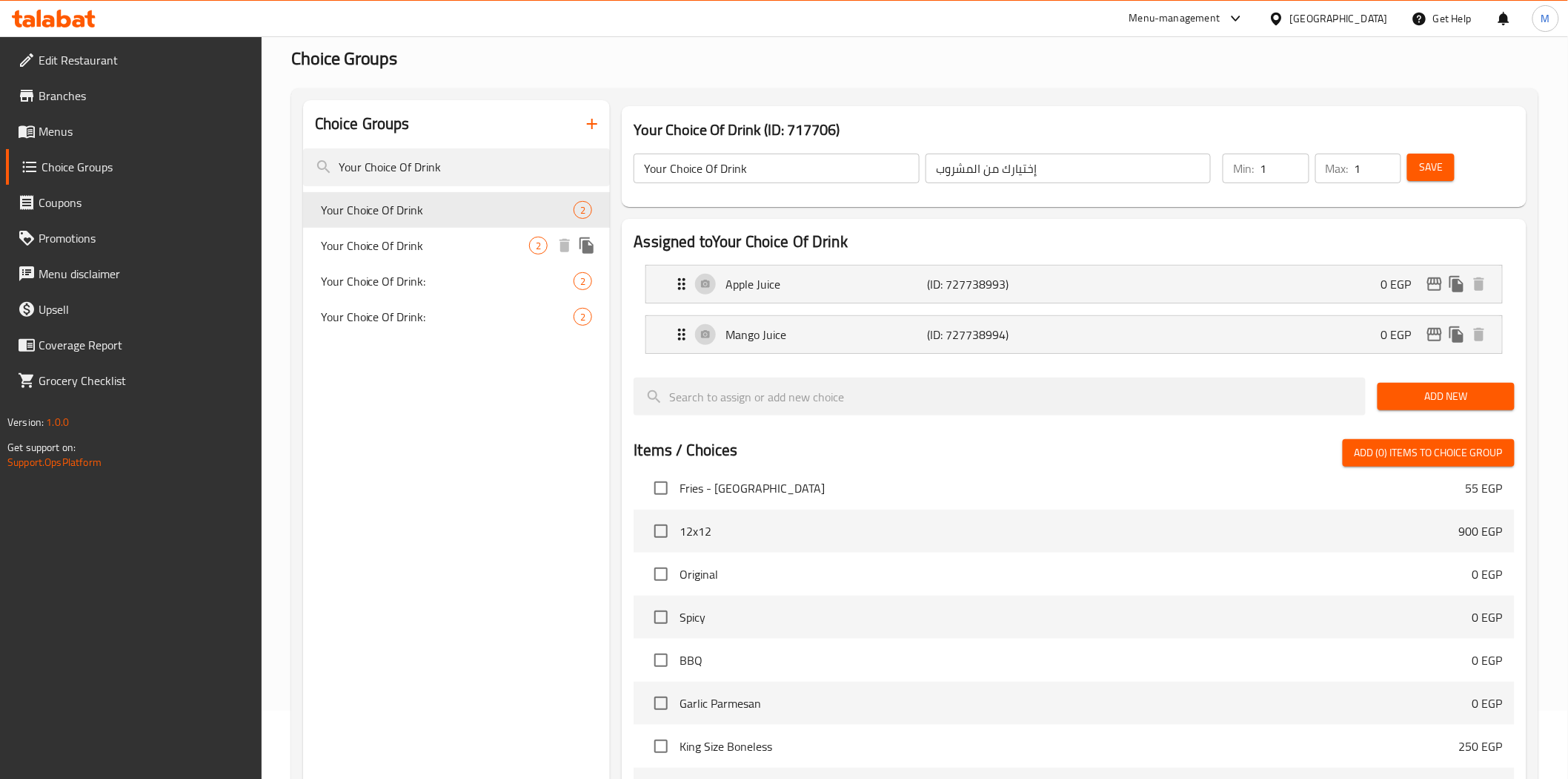
click at [411, 250] on span "Your Choice Of Drink" at bounding box center [426, 245] width 209 height 18
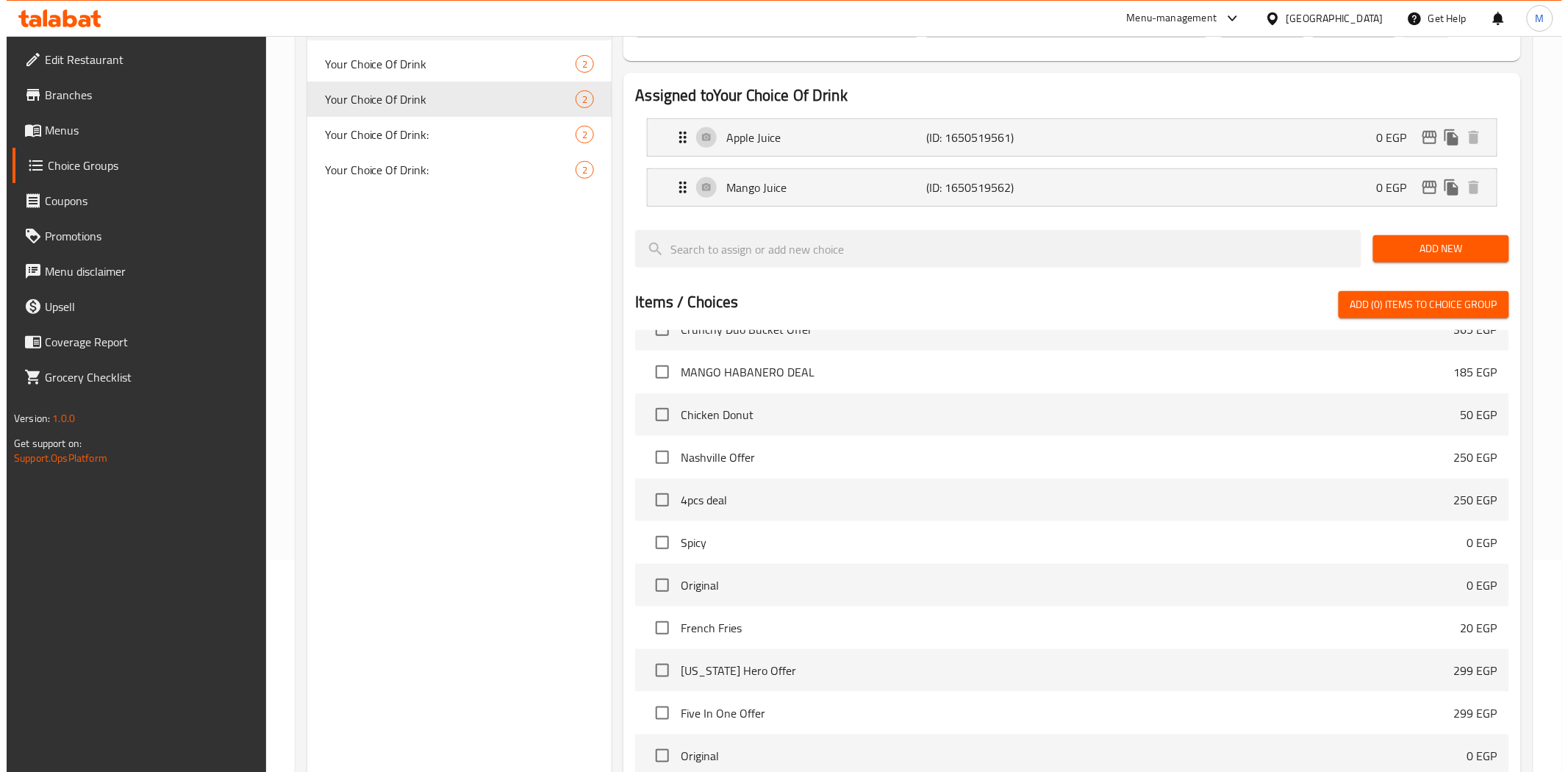
scroll to position [394, 0]
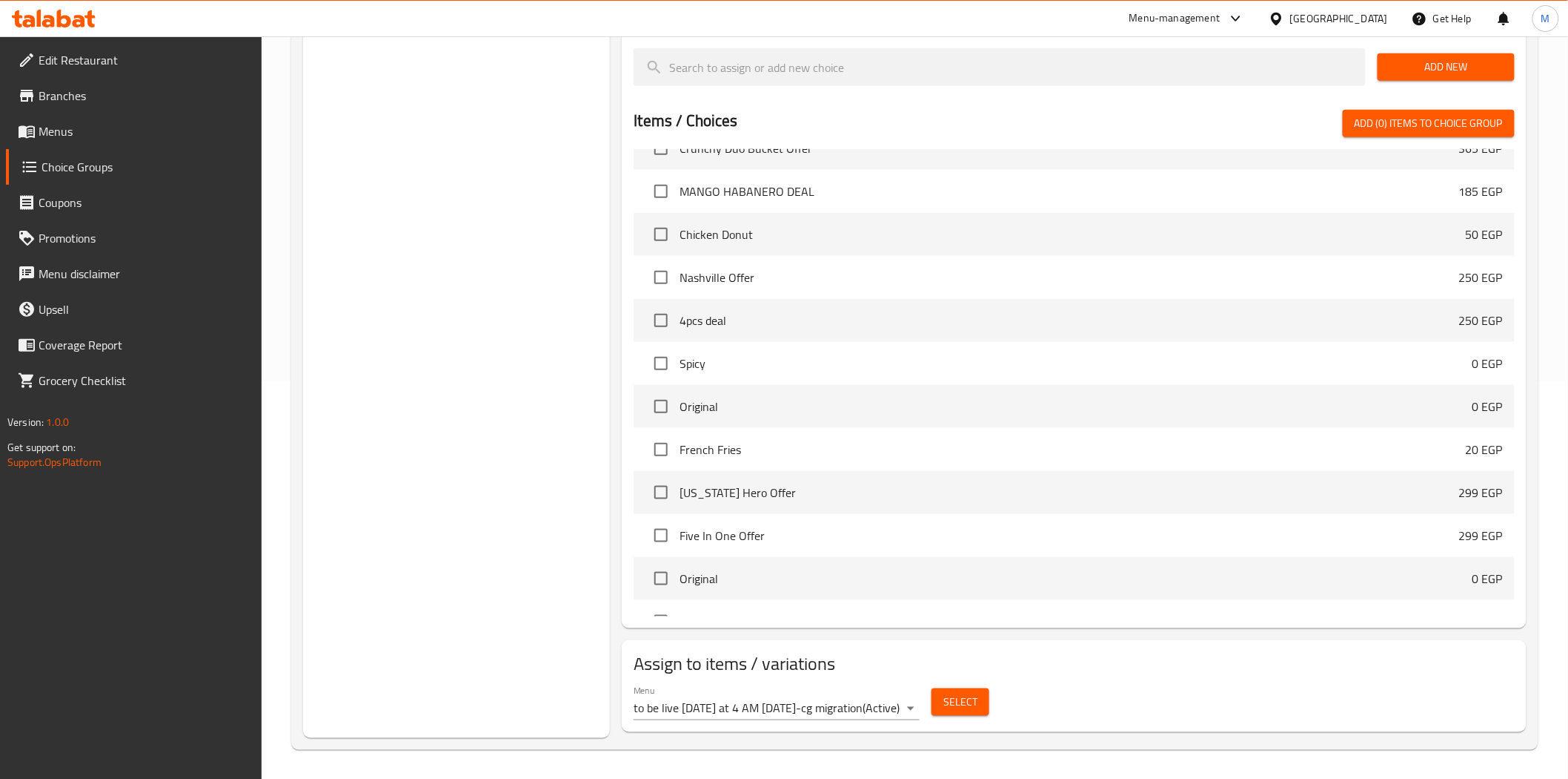
click at [915, 381] on body "​ Menu-management Egypt Get Help M Edit Restaurant Branches Menus Choice Groups…" at bounding box center [784, 10] width 1568 height 742
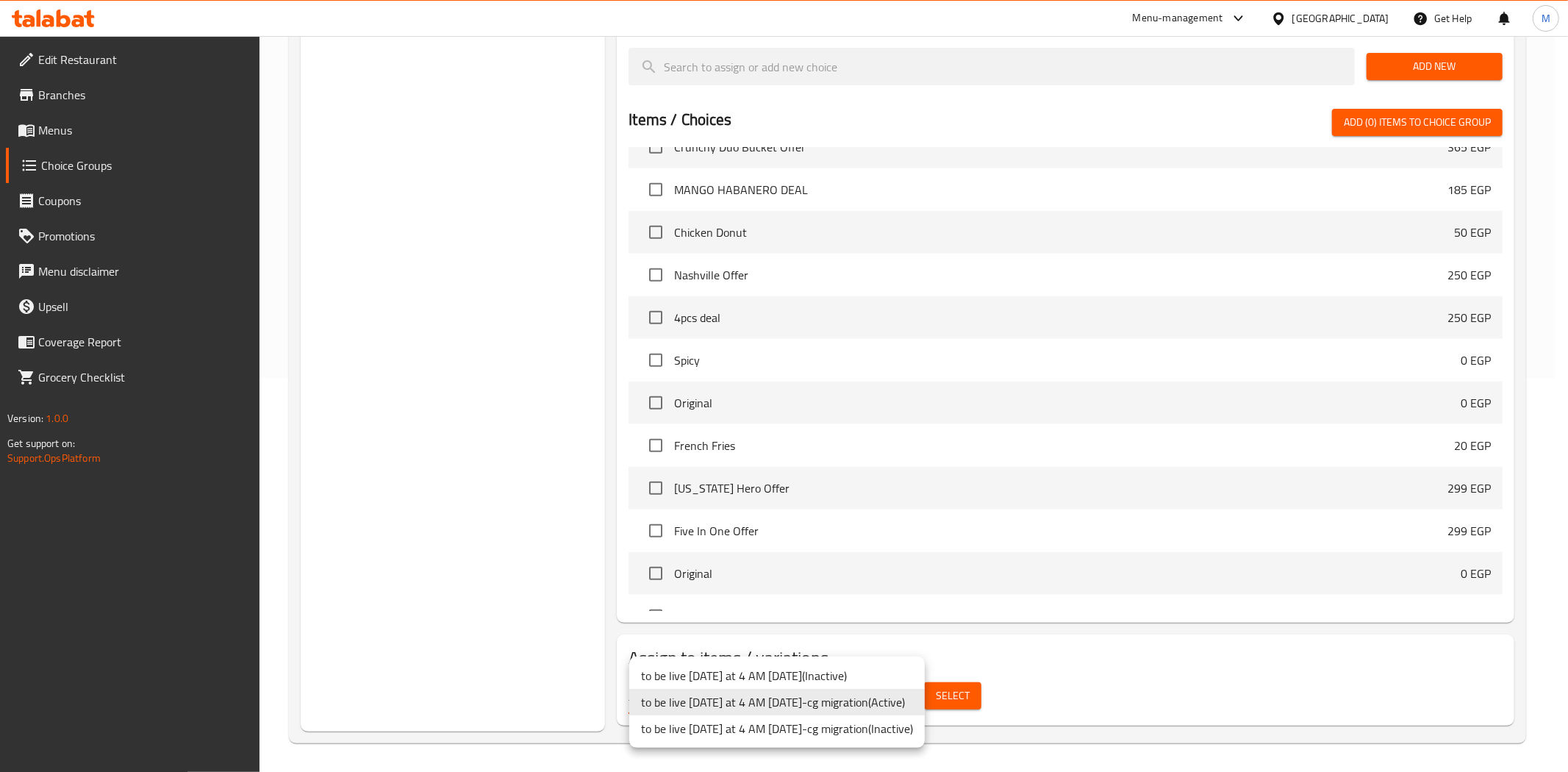
click at [906, 704] on li "to be live tomorrow at 4 AM 2/5/2023-cg migration ( Active )" at bounding box center [777, 702] width 295 height 27
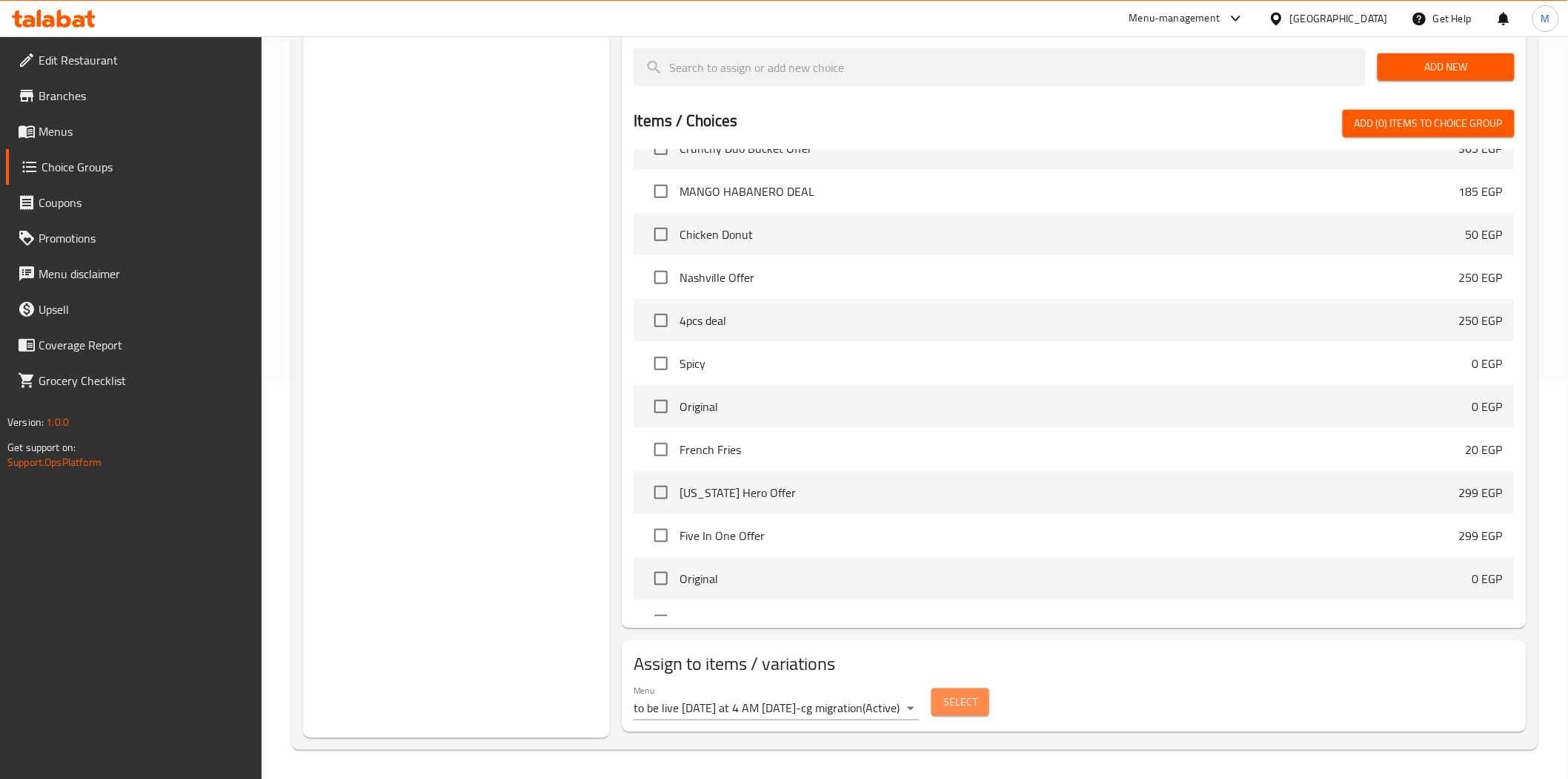
click at [934, 707] on button "Select" at bounding box center [960, 701] width 58 height 28
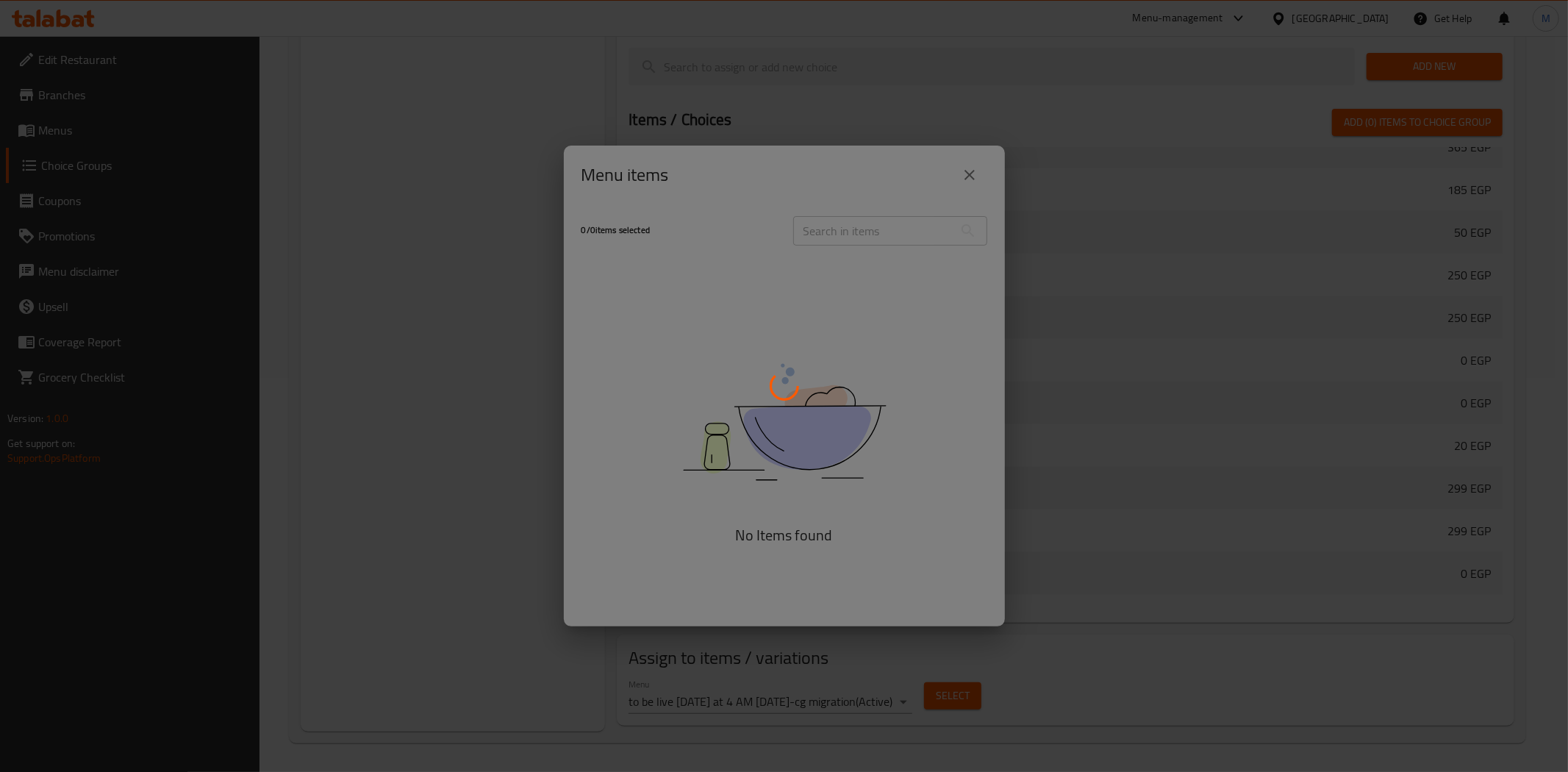
click at [929, 701] on div at bounding box center [784, 386] width 1568 height 772
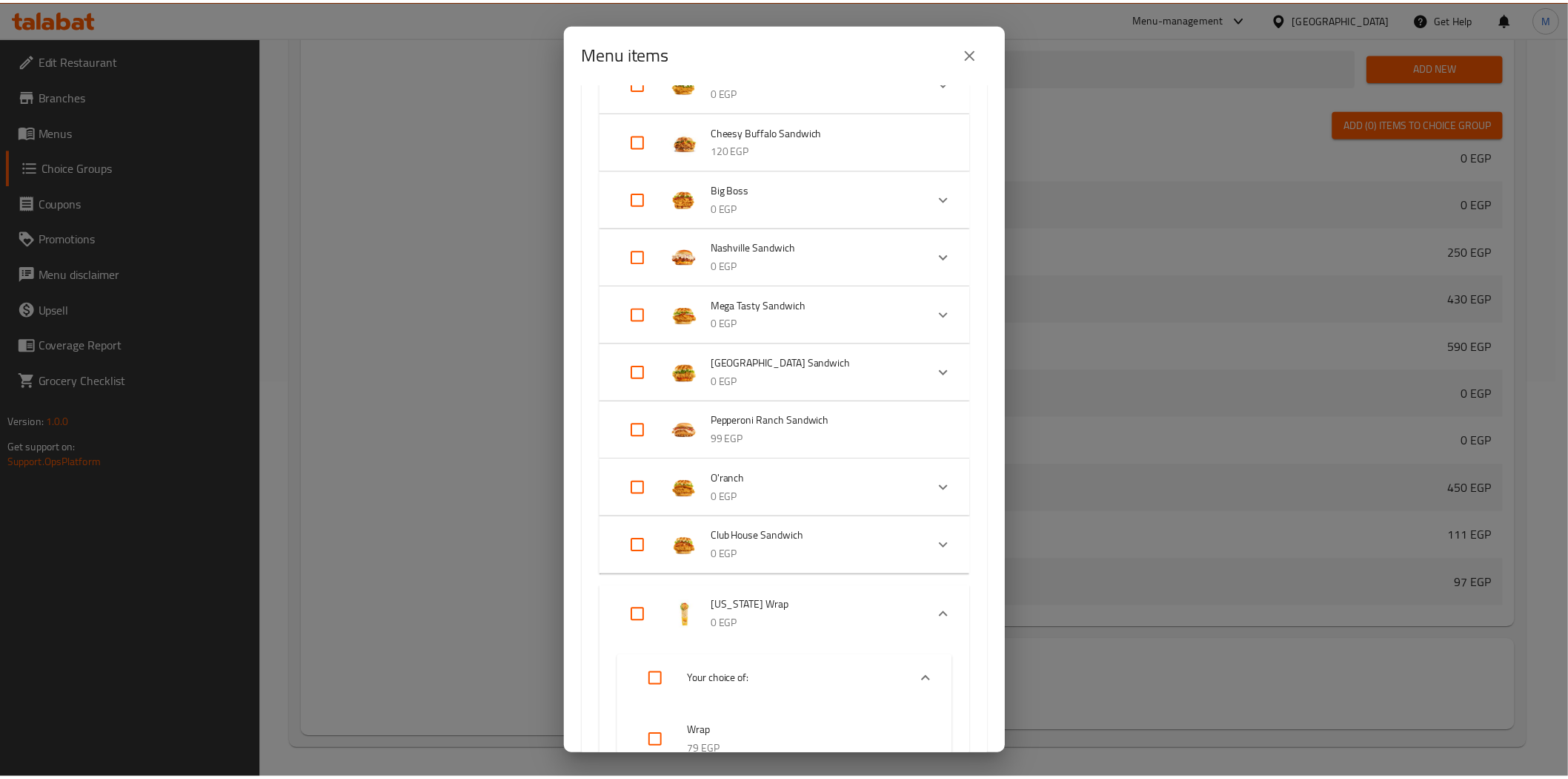
scroll to position [1071, 0]
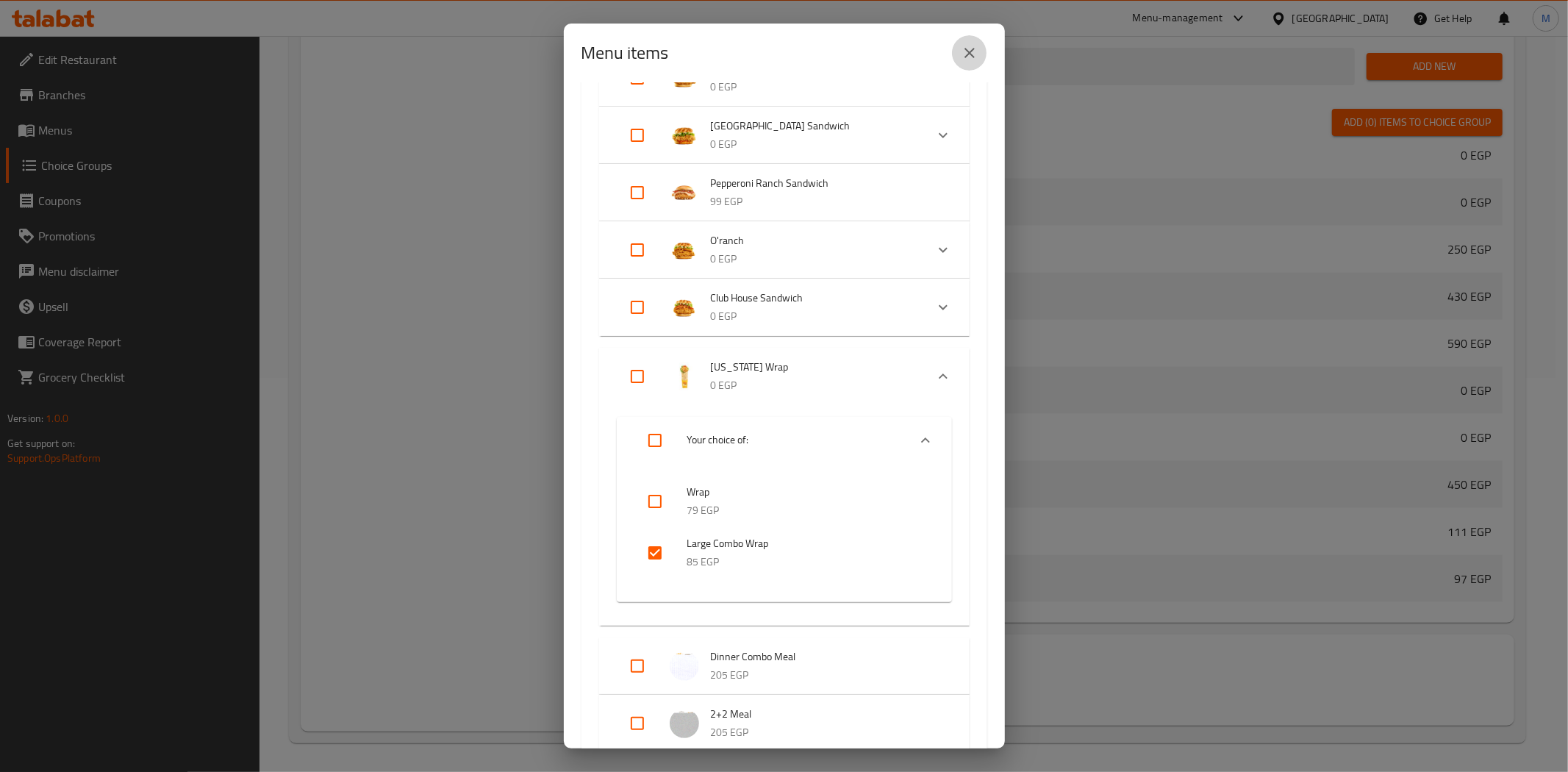
click at [969, 51] on icon "close" at bounding box center [970, 53] width 18 height 18
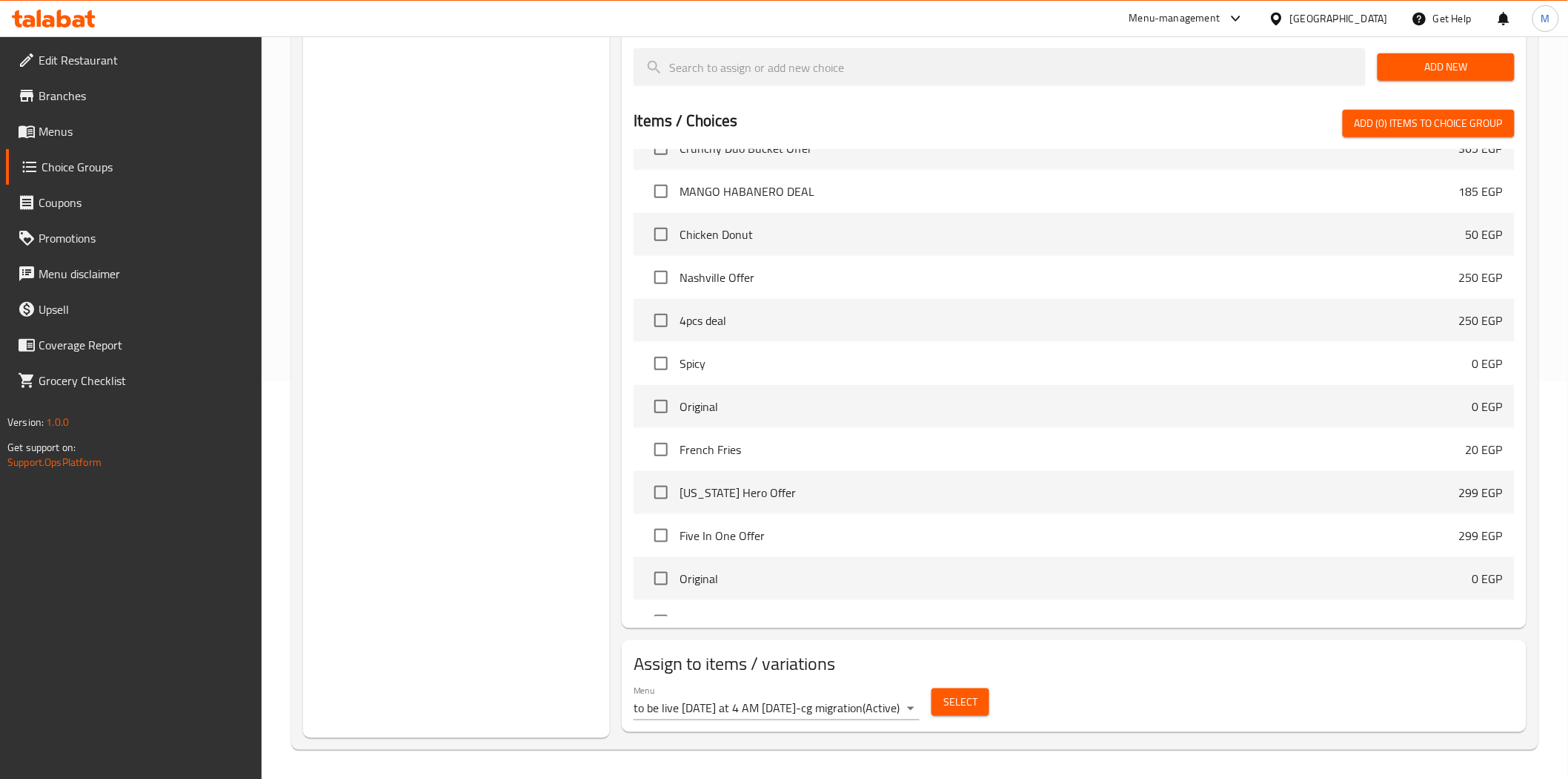
scroll to position [0, 0]
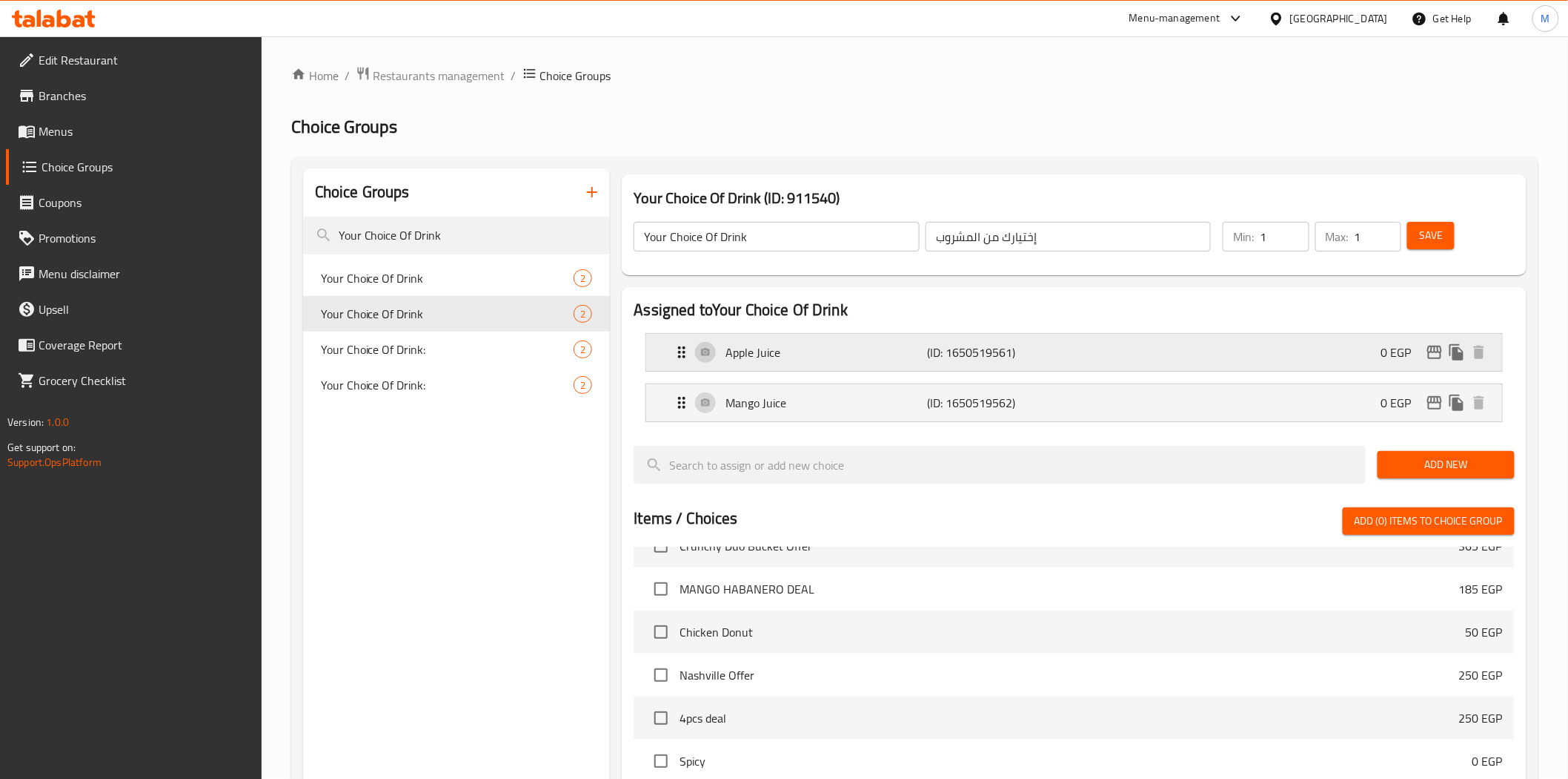
click at [965, 357] on p "(ID: 1650519561)" at bounding box center [995, 352] width 135 height 18
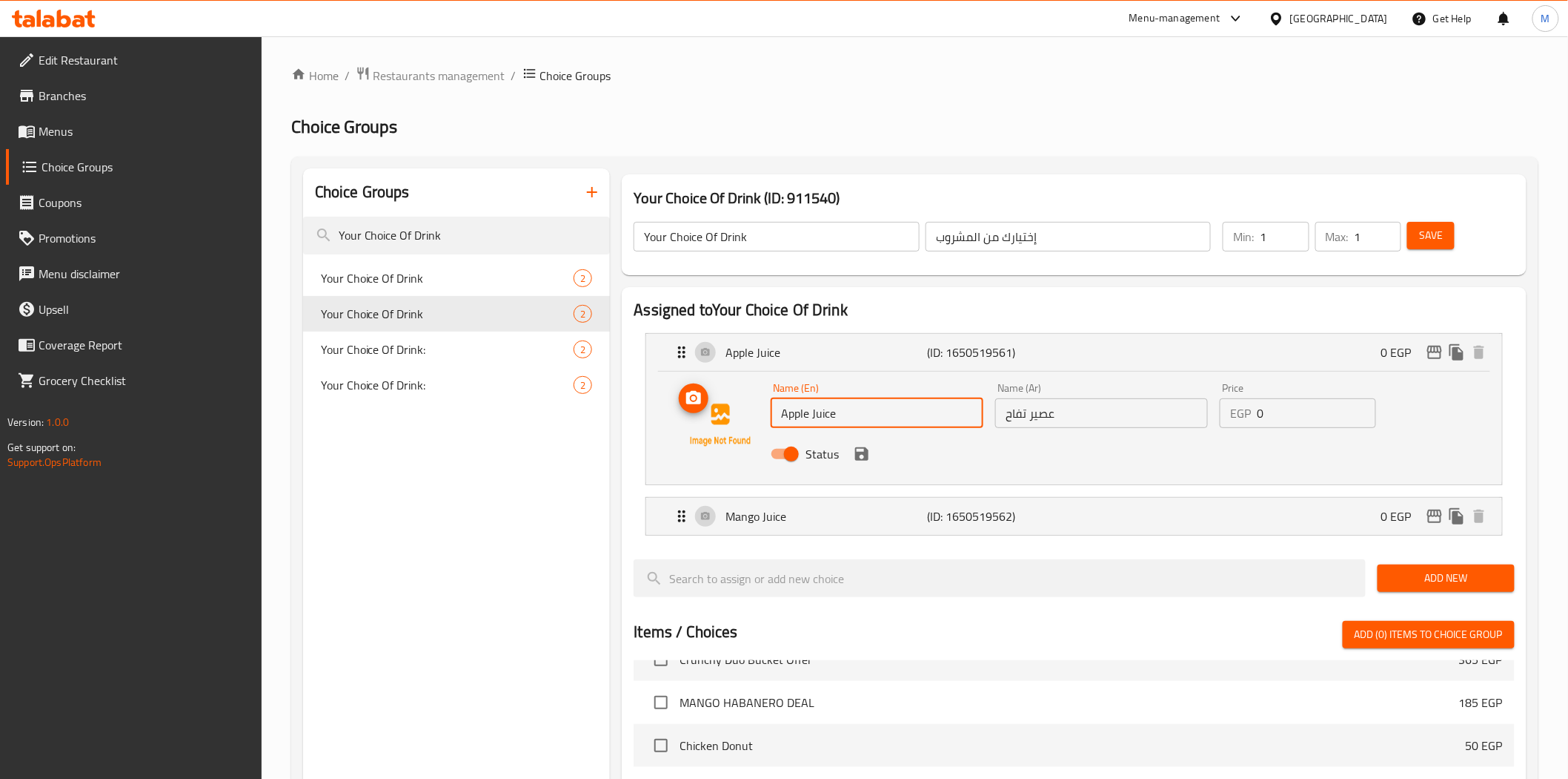
drag, startPoint x: 856, startPoint y: 412, endPoint x: 758, endPoint y: 415, distance: 98.0
click at [758, 415] on div "Name (En) Apple Juice Name (En) Name (Ar) عصير تفاح Name (Ar) Price EGP 0 Price…" at bounding box center [1074, 425] width 808 height 101
type input "V Cola"
click at [1112, 405] on input "عصير تفاح" at bounding box center [1101, 412] width 213 height 30
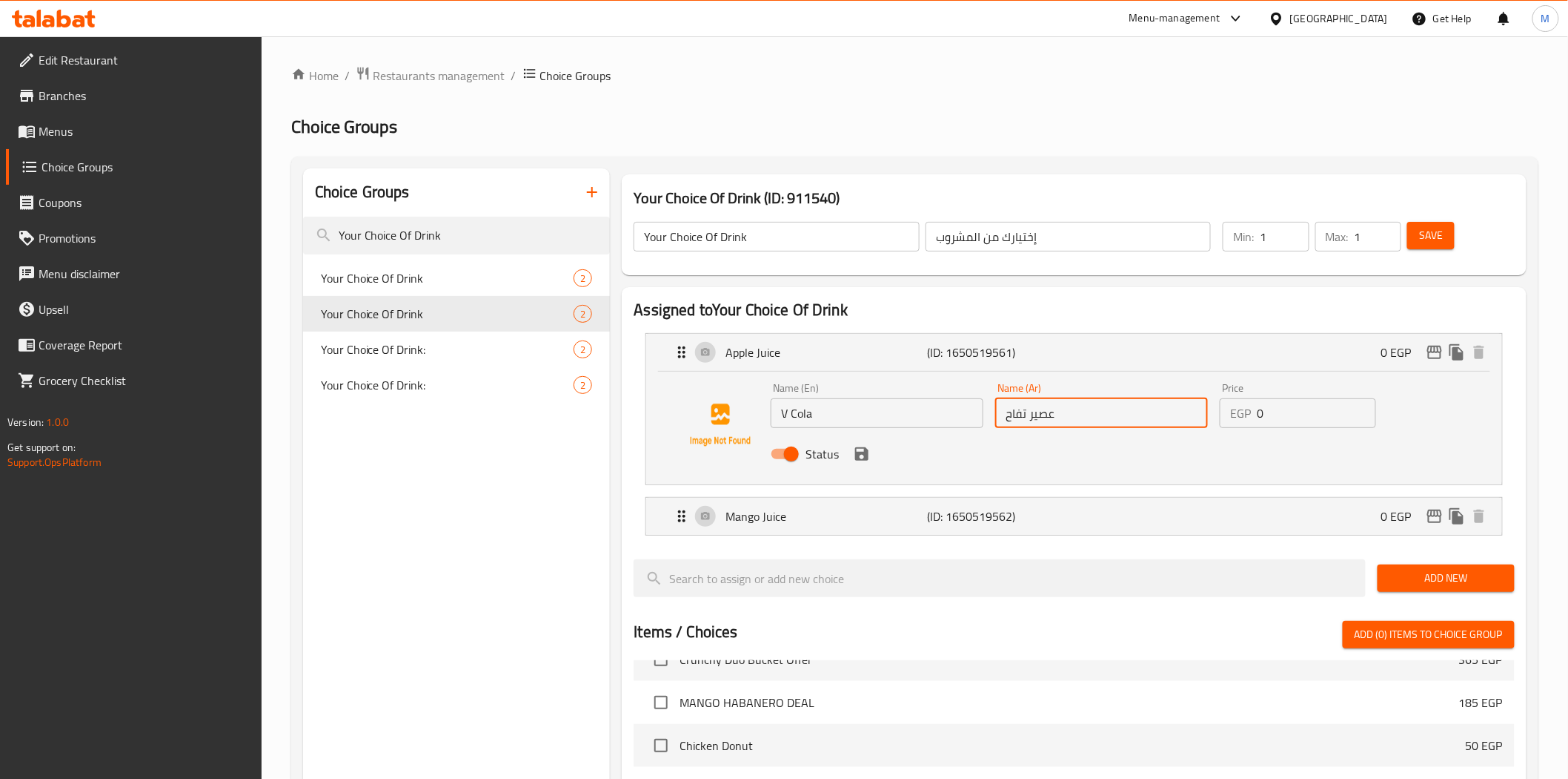
click at [1112, 405] on input "عصير تفاح" at bounding box center [1101, 412] width 213 height 30
type input "v"
click at [865, 461] on icon "save" at bounding box center [862, 453] width 18 height 18
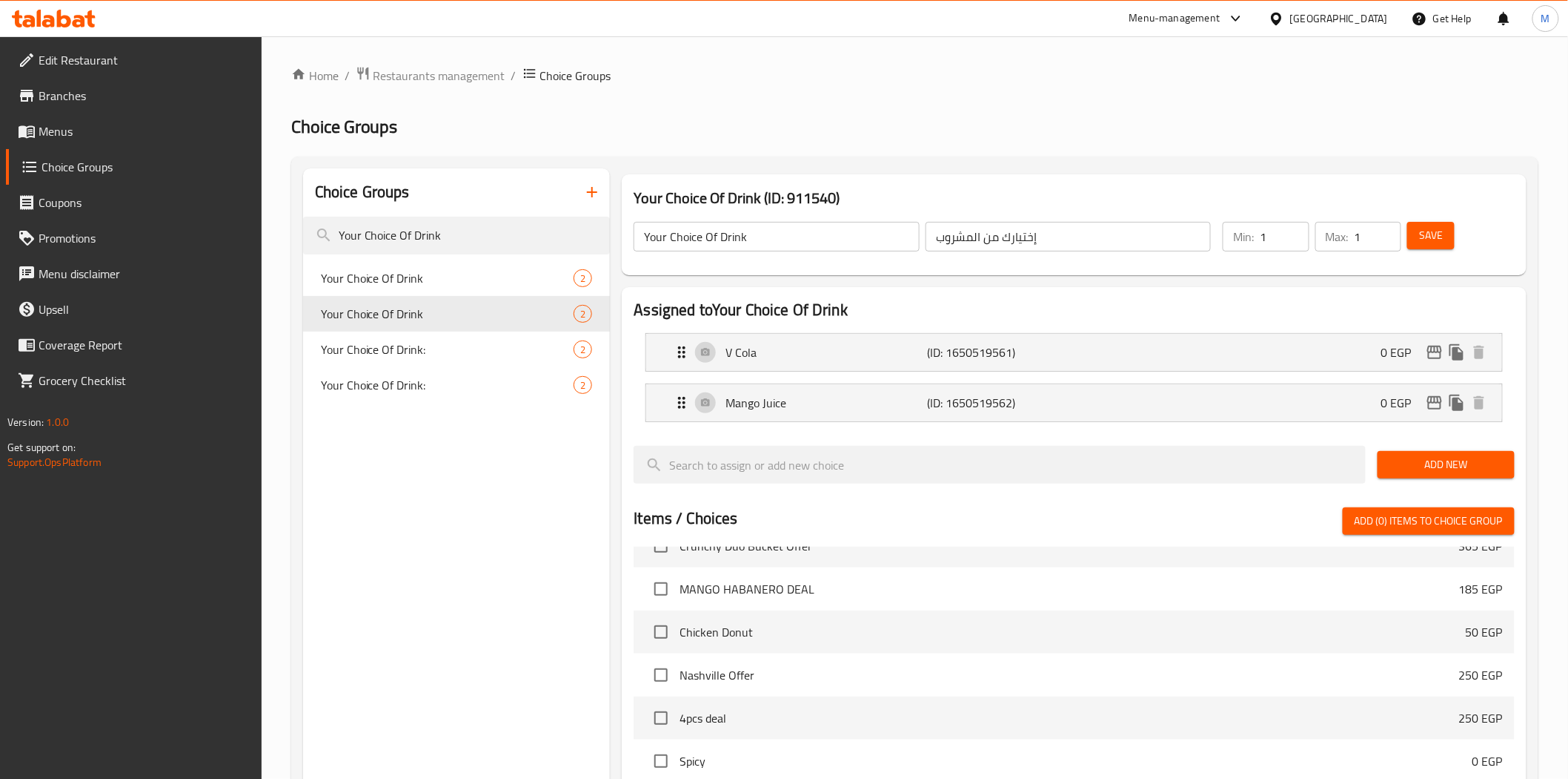
type input "فى كولا"
click at [1429, 241] on span "Save" at bounding box center [1431, 235] width 24 height 19
click at [469, 235] on input "Your Choice Of Drink" at bounding box center [457, 235] width 308 height 38
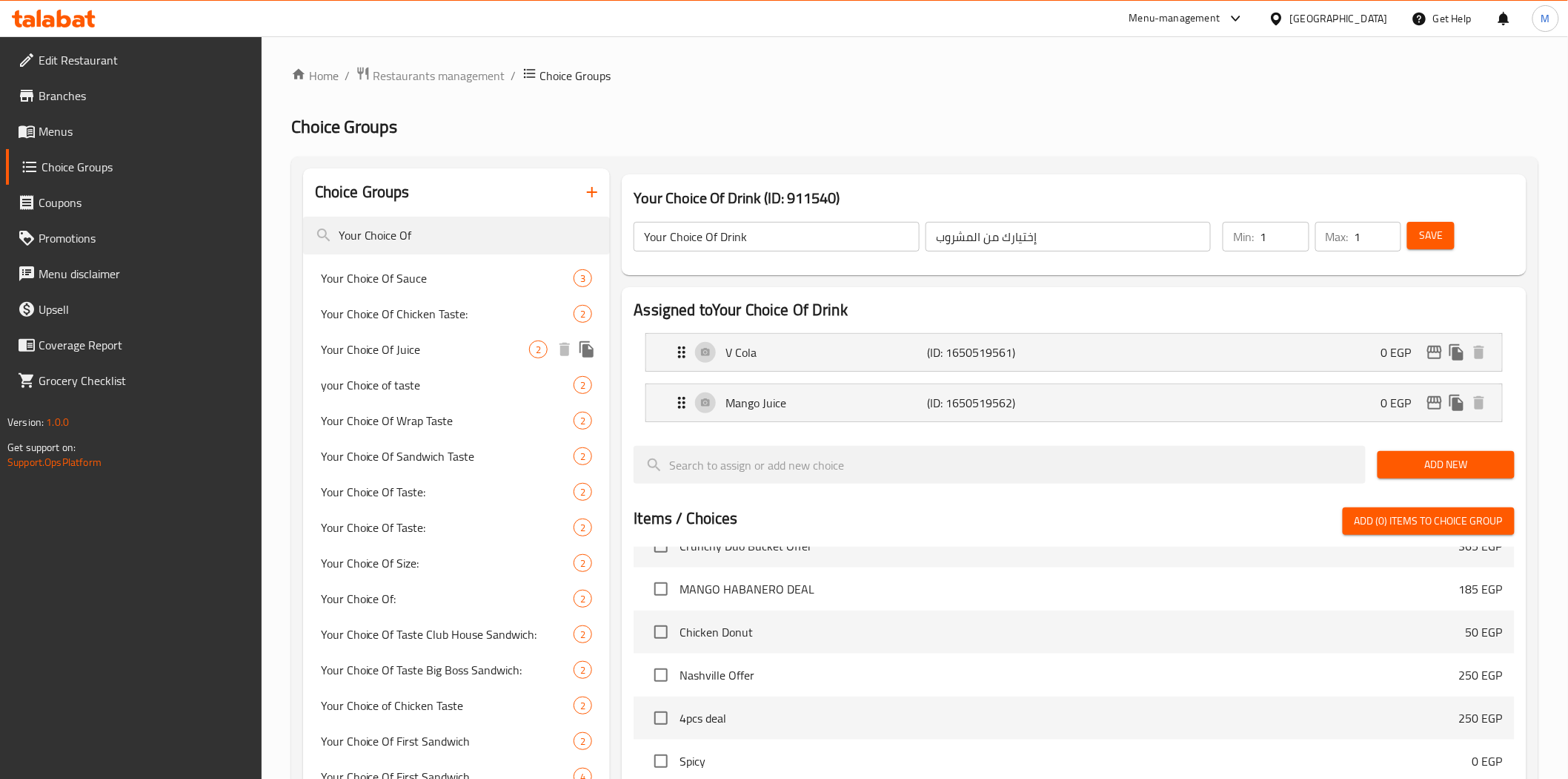
type input "Your Choice Of"
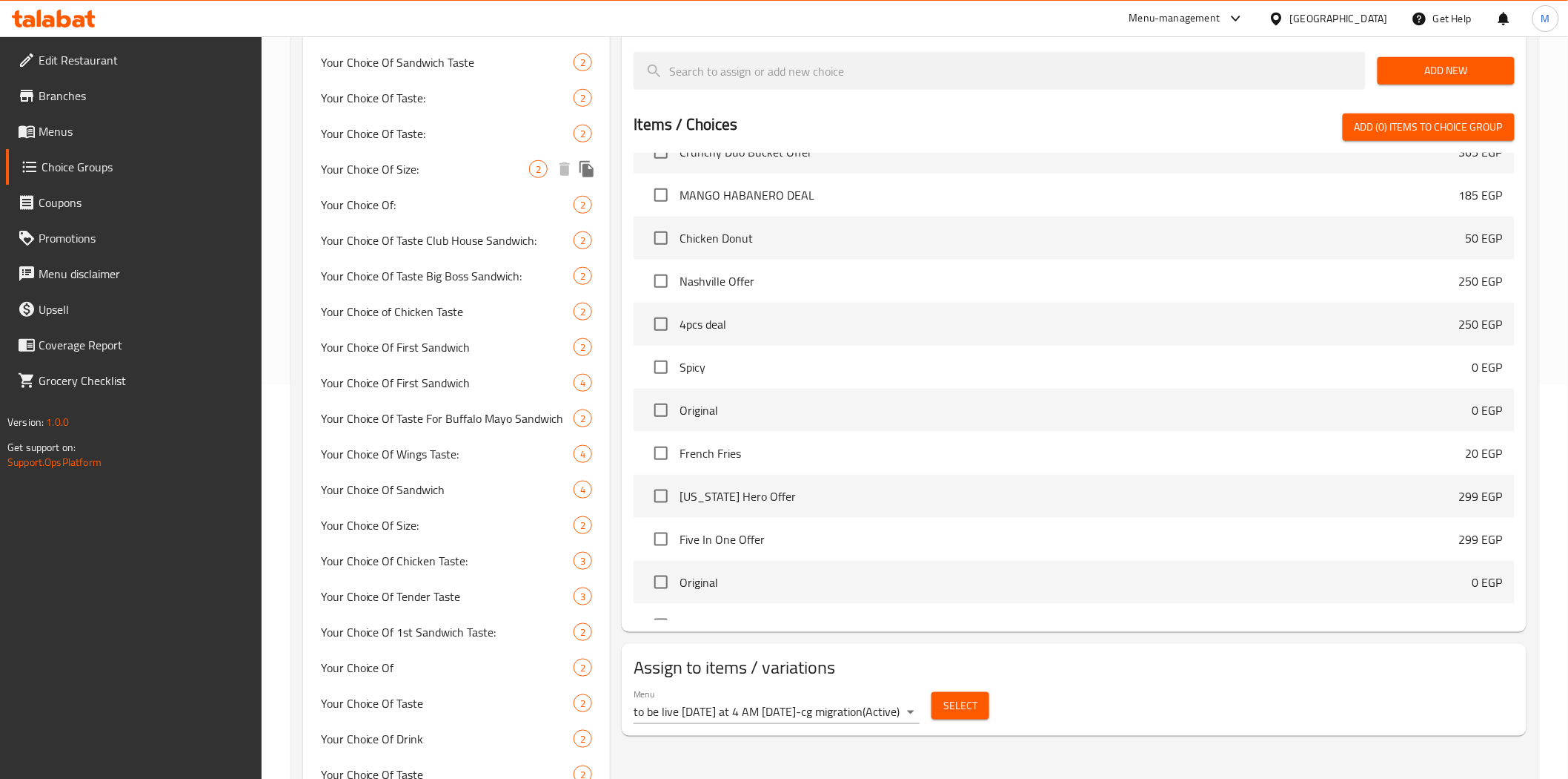
scroll to position [411, 0]
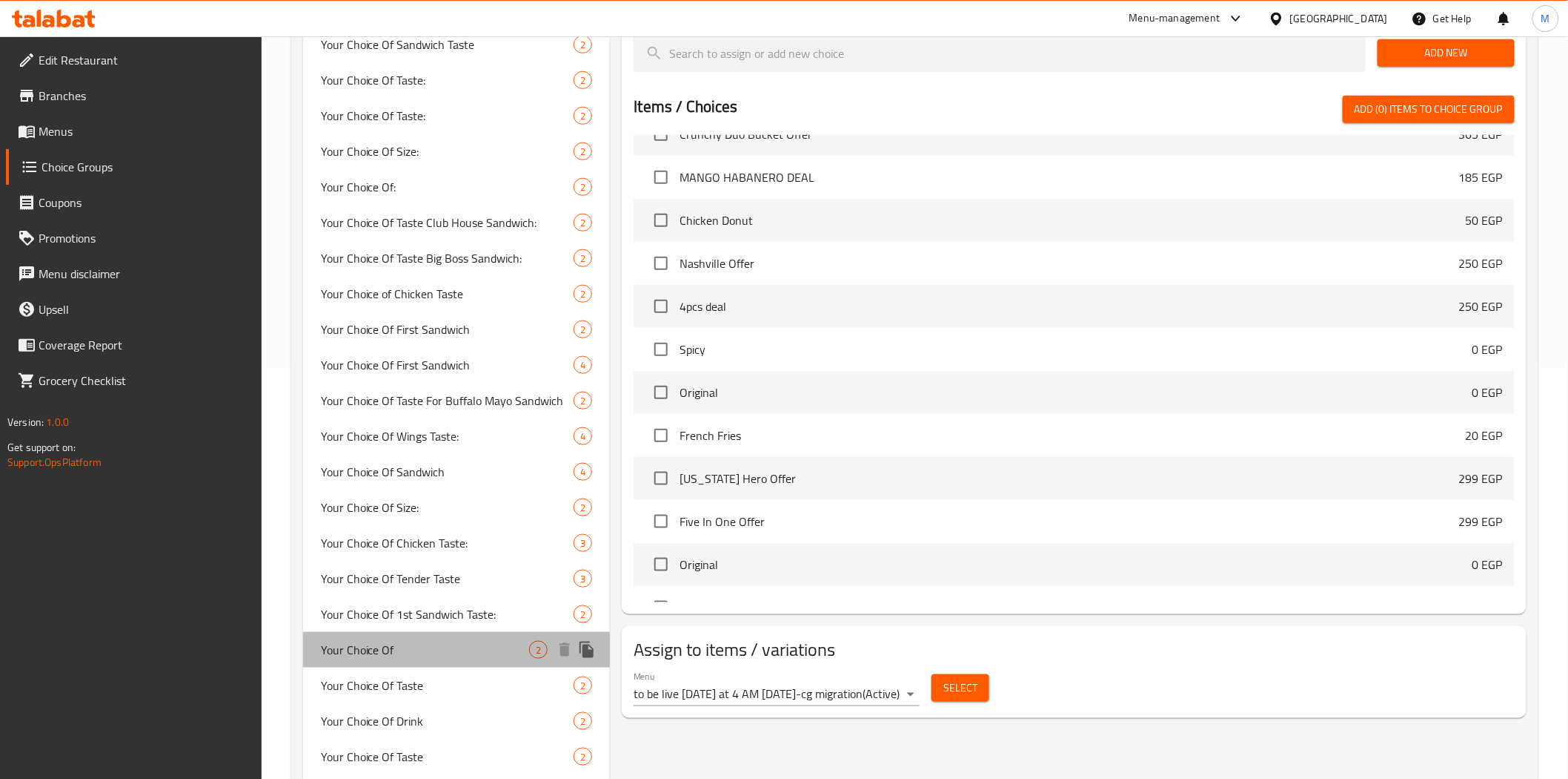
click at [366, 651] on span "Your Choice Of" at bounding box center [426, 649] width 209 height 18
type input "Your Choice Of"
type input "اختيارك من"
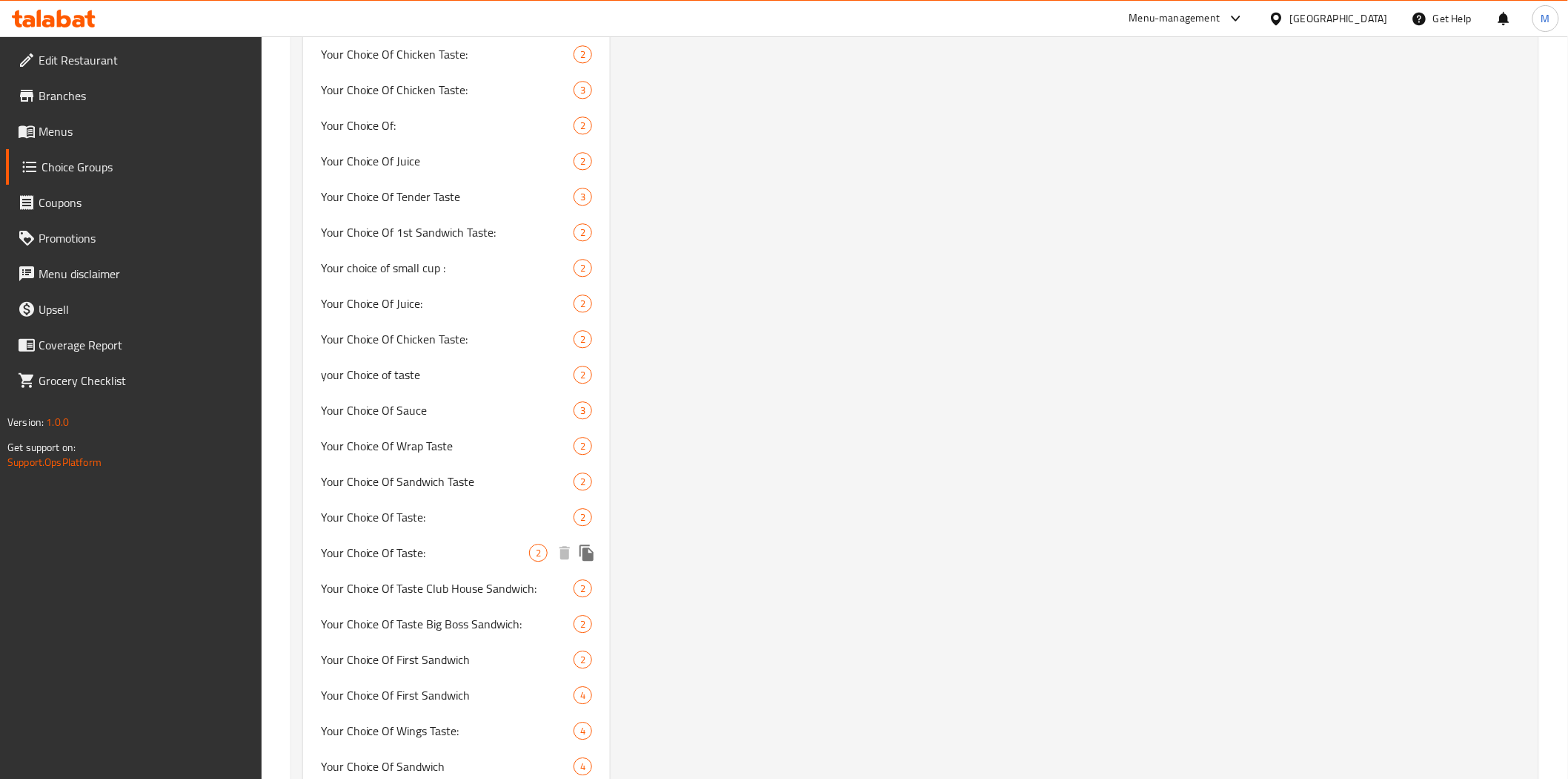
scroll to position [1565, 0]
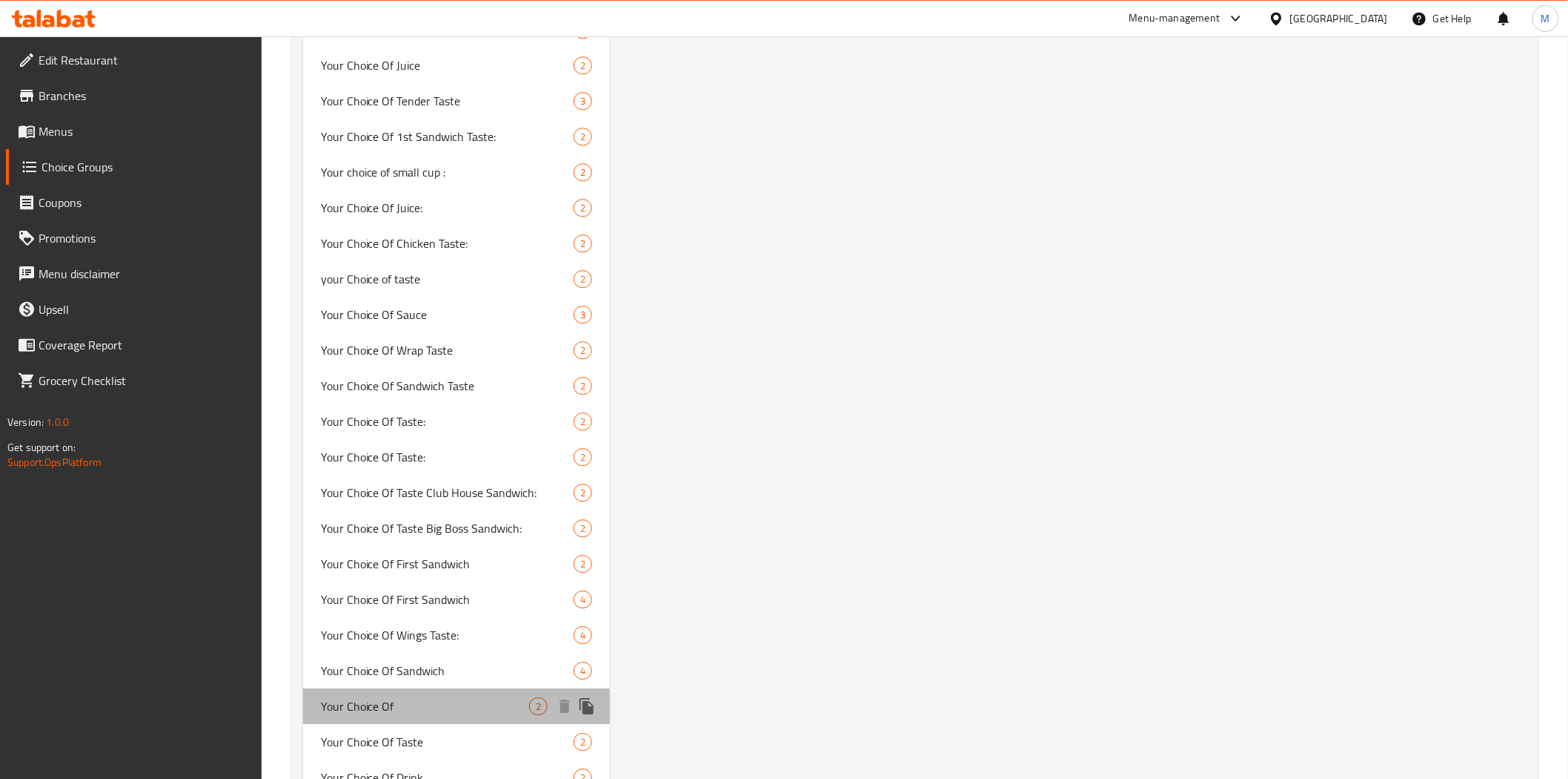
click at [402, 701] on span "Your Choice Of" at bounding box center [426, 706] width 209 height 18
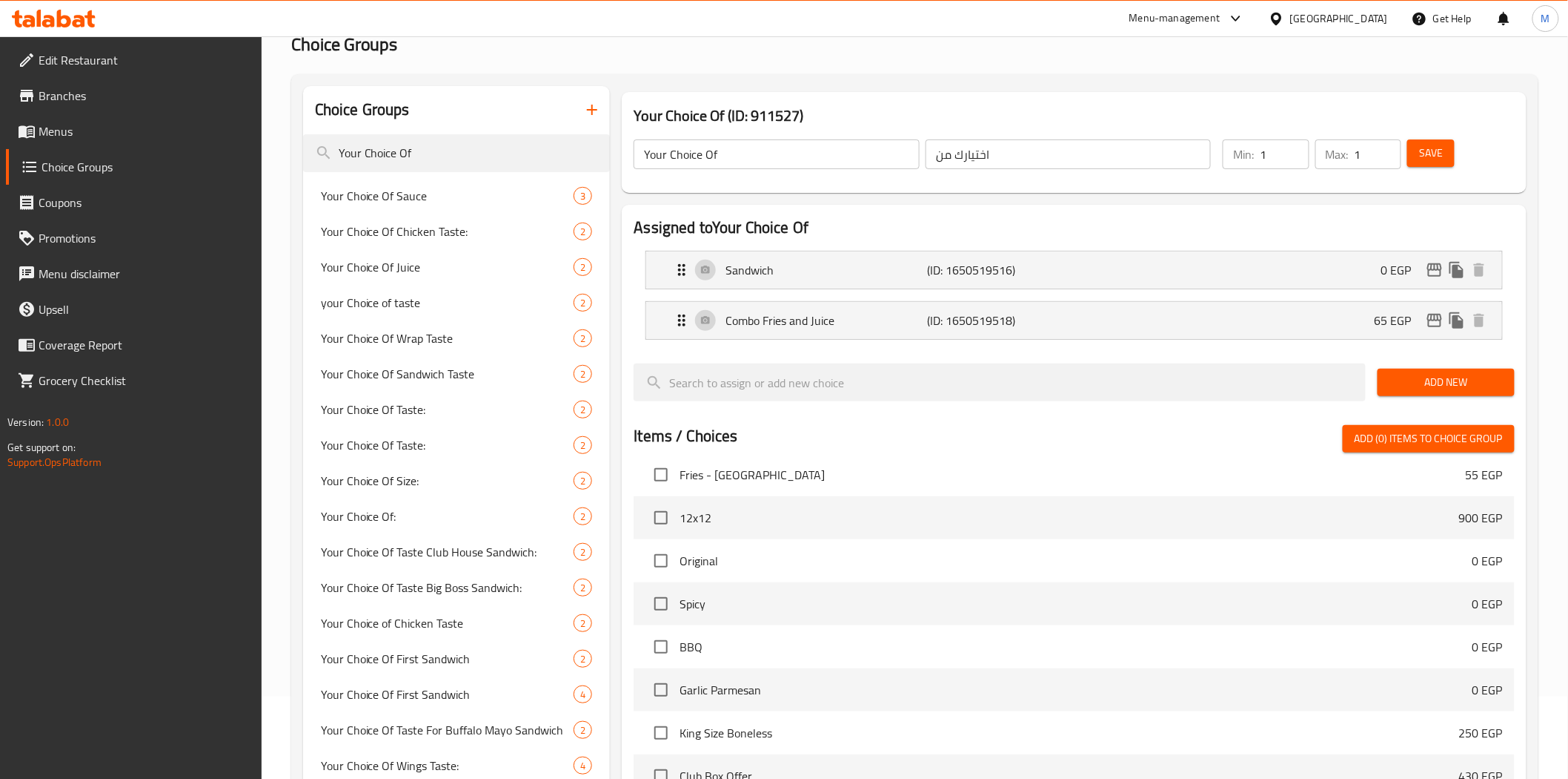
scroll to position [5308, 0]
click at [861, 334] on div "Combo Fries and Juice (ID: 1650519518) 65 EGP" at bounding box center [1078, 319] width 811 height 37
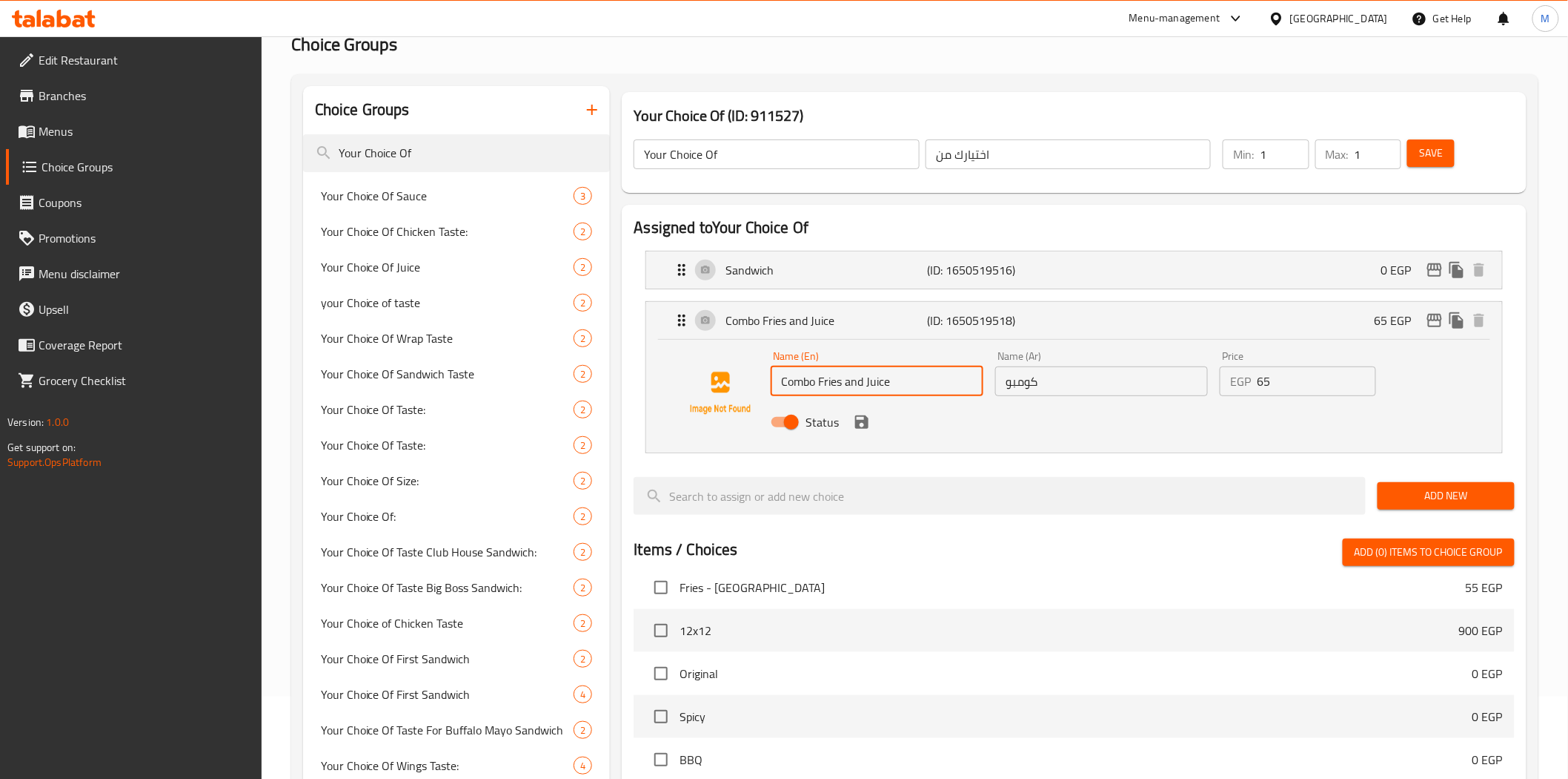
click at [882, 383] on input "Combo Fries and Juice" at bounding box center [877, 381] width 213 height 30
type input "Combo Fries and V Cola"
click at [1095, 376] on input "كومبو" at bounding box center [1101, 381] width 213 height 30
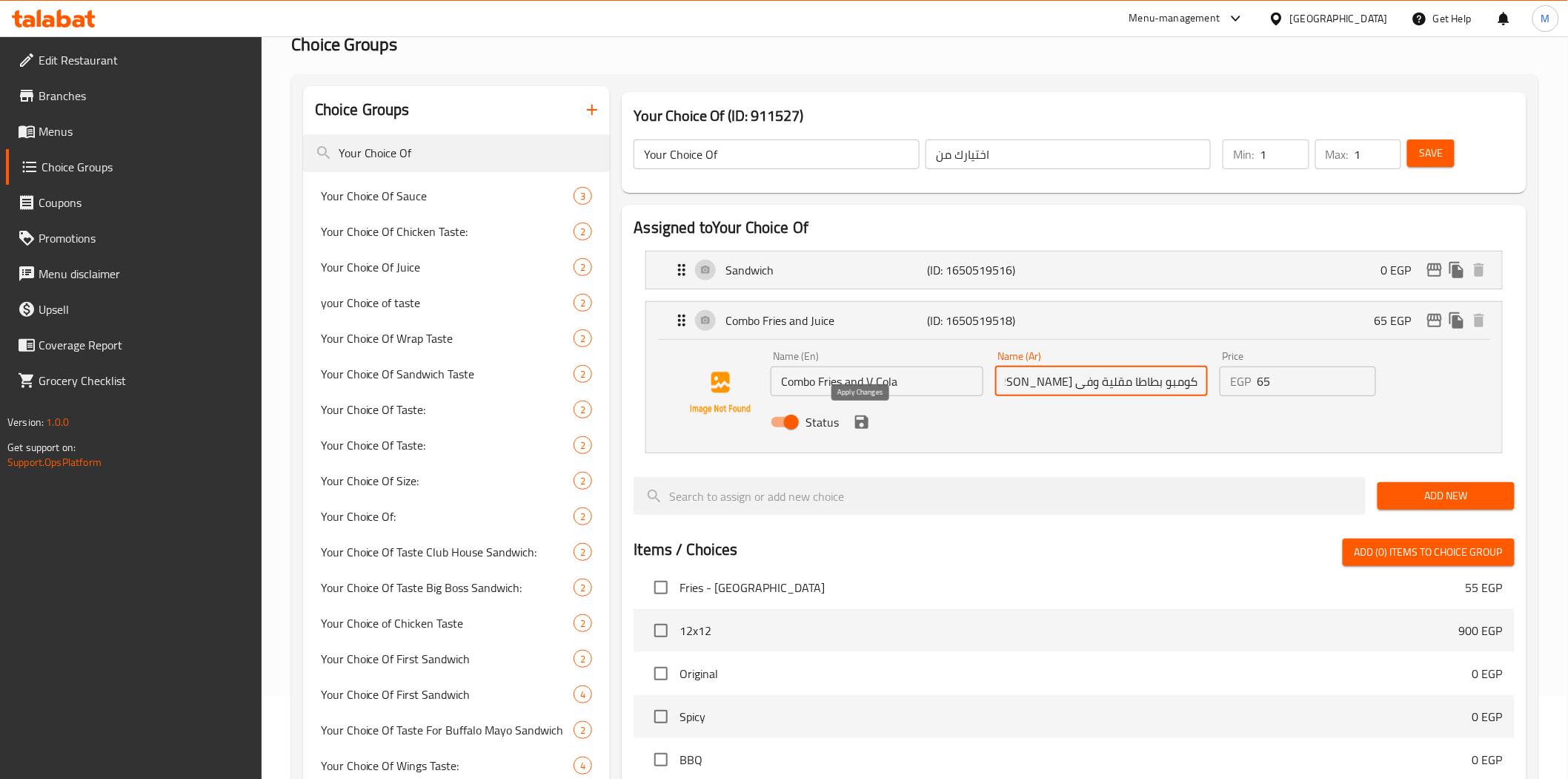
click at [865, 426] on icon "save" at bounding box center [862, 421] width 13 height 13
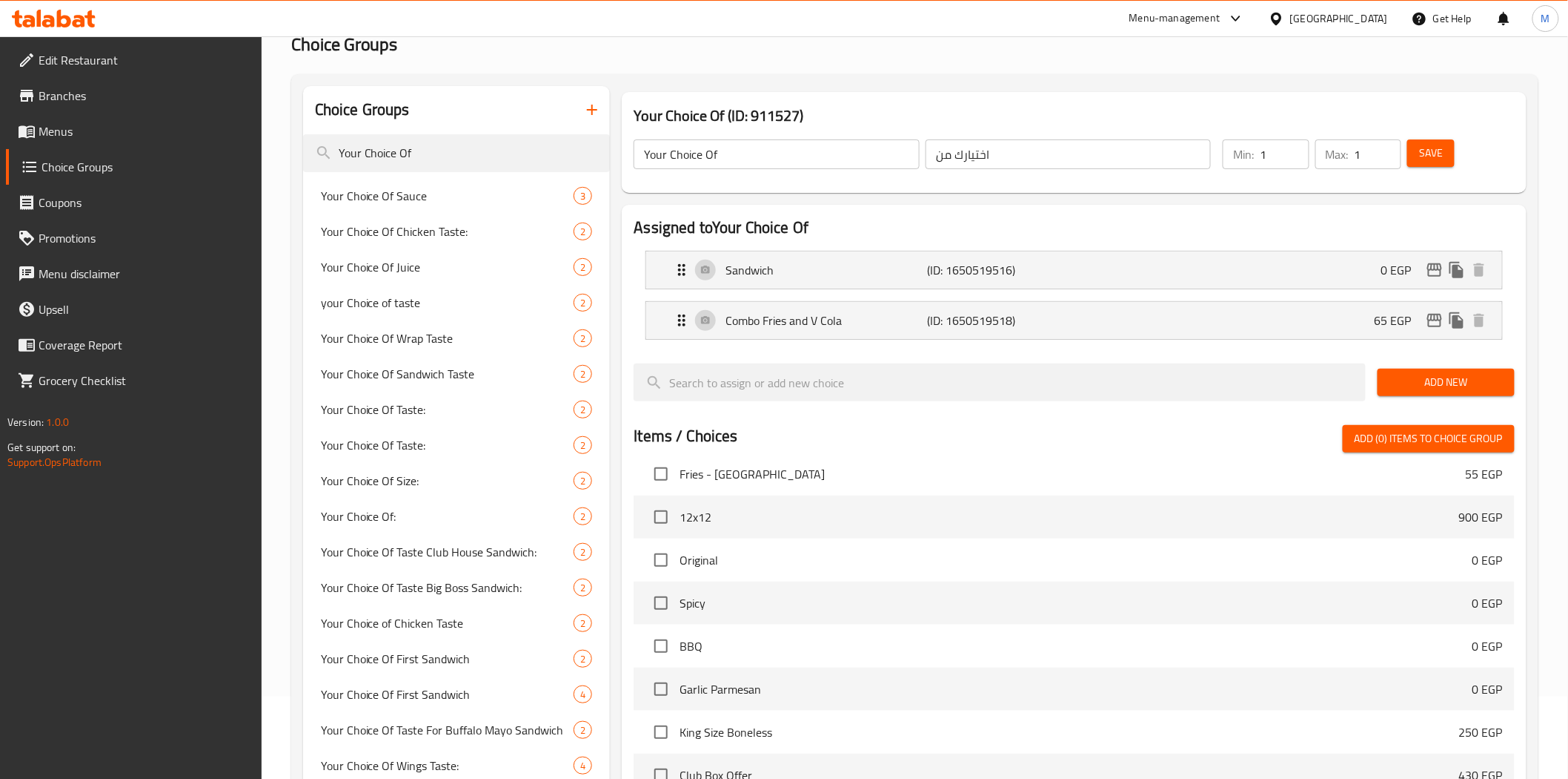
type input "كومبو بطاطا مقلية وفى كولا"
click at [1441, 157] on span "Save" at bounding box center [1431, 153] width 24 height 19
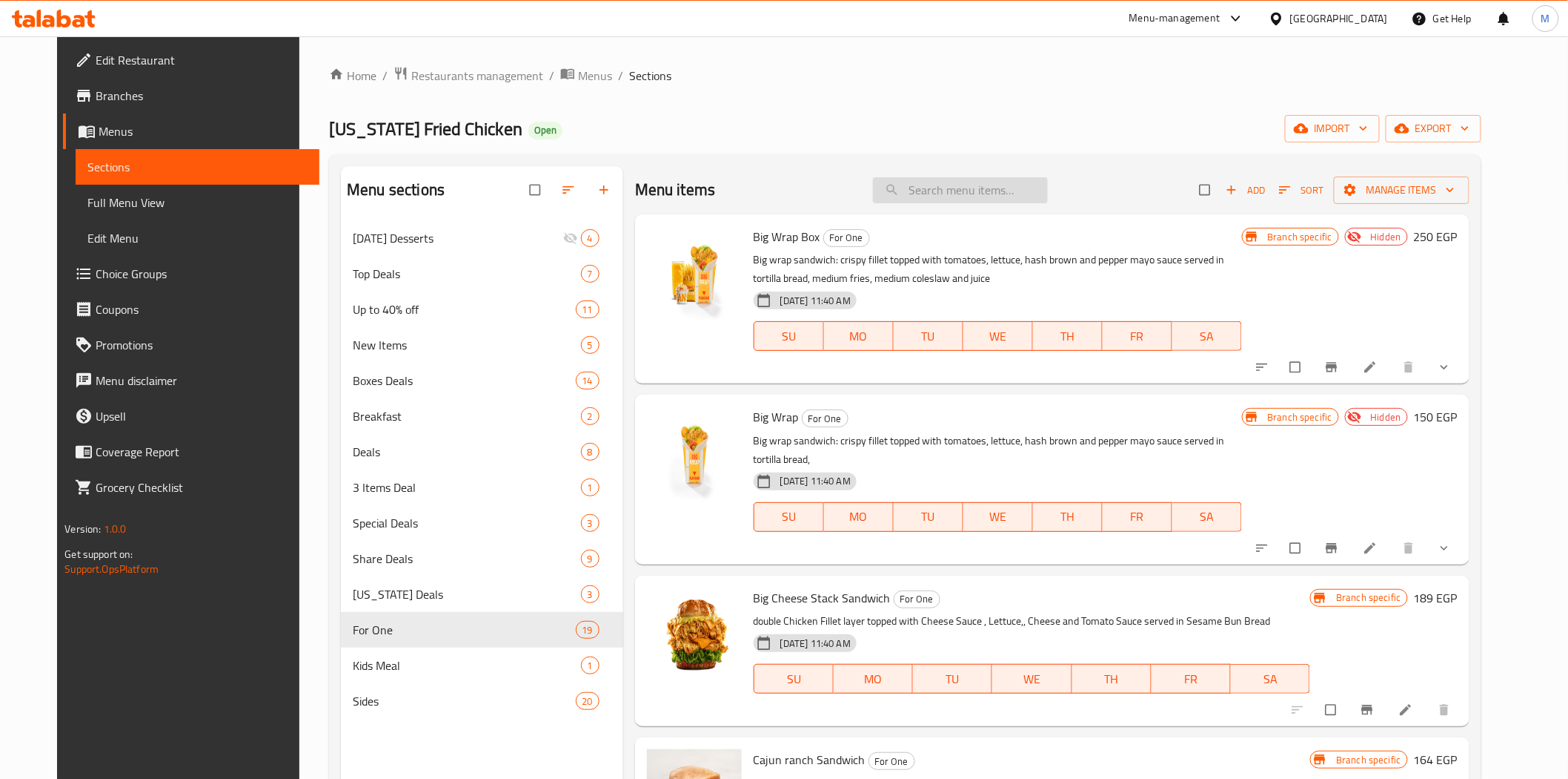
click at [937, 193] on input "search" at bounding box center [961, 190] width 175 height 26
paste input "Big Wrap Box"
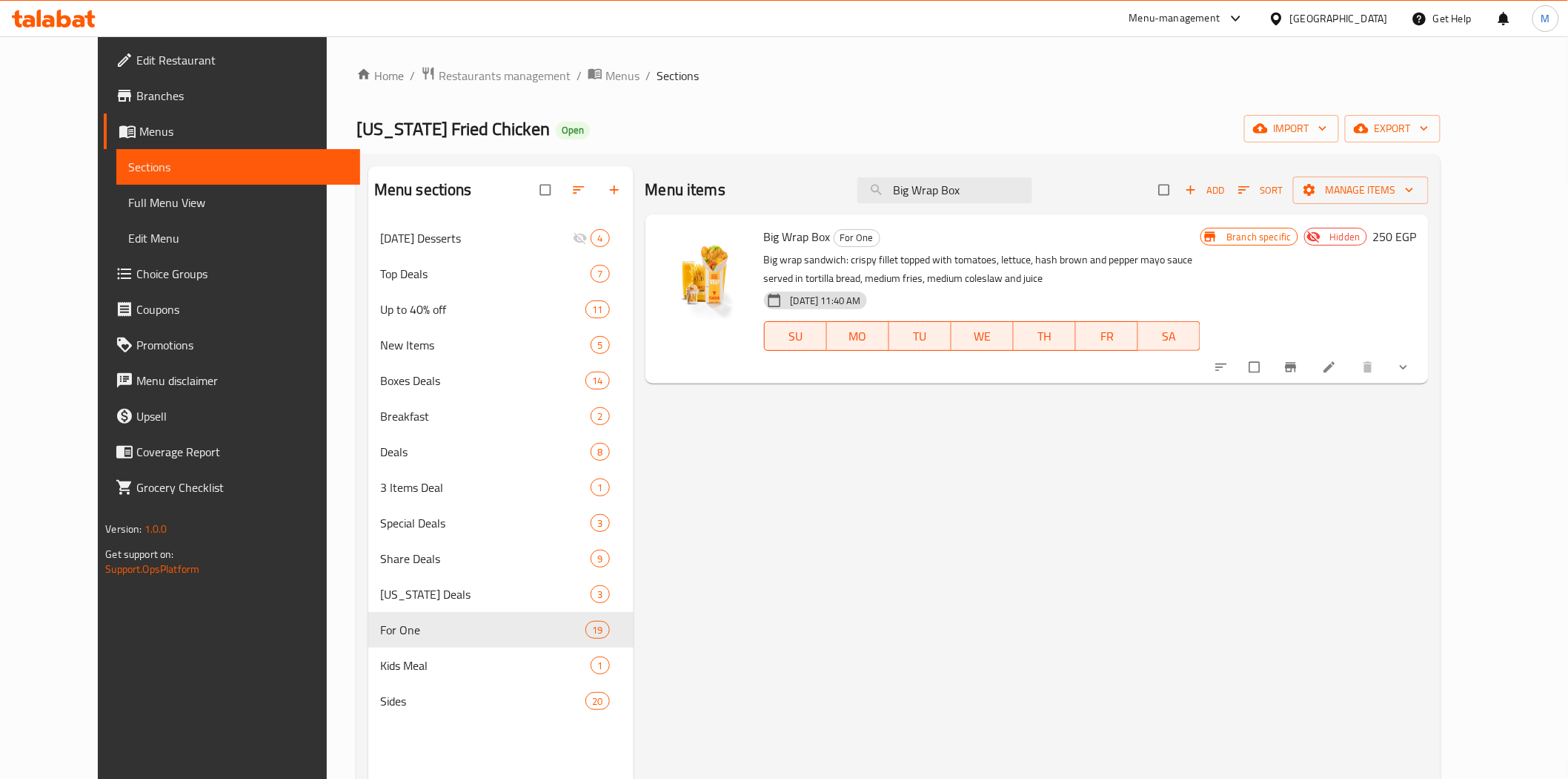
type input "Big Wrap Box"
click at [1423, 379] on button "show more" at bounding box center [1405, 367] width 36 height 32
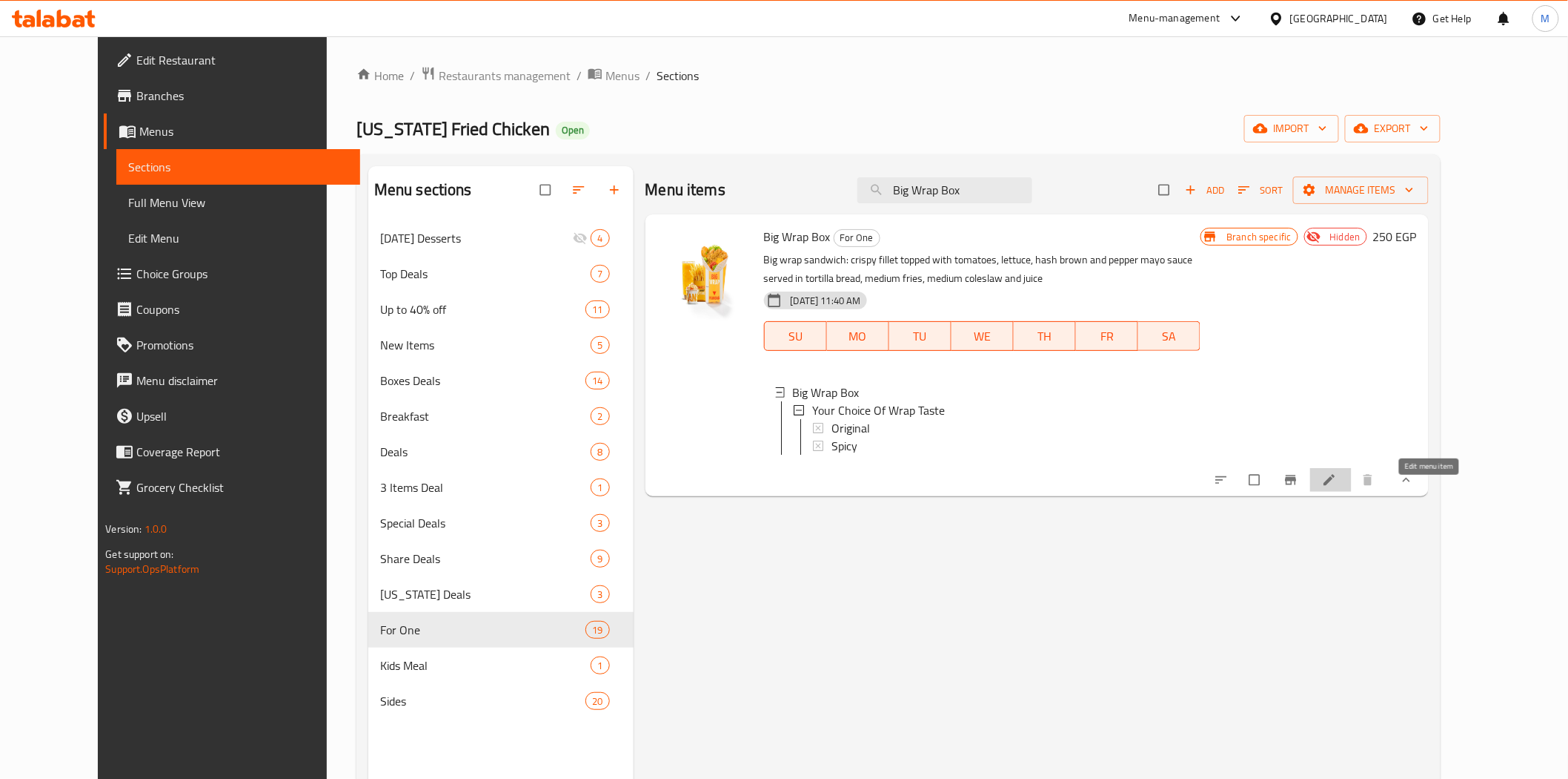
click at [1335, 486] on icon at bounding box center [1329, 480] width 11 height 11
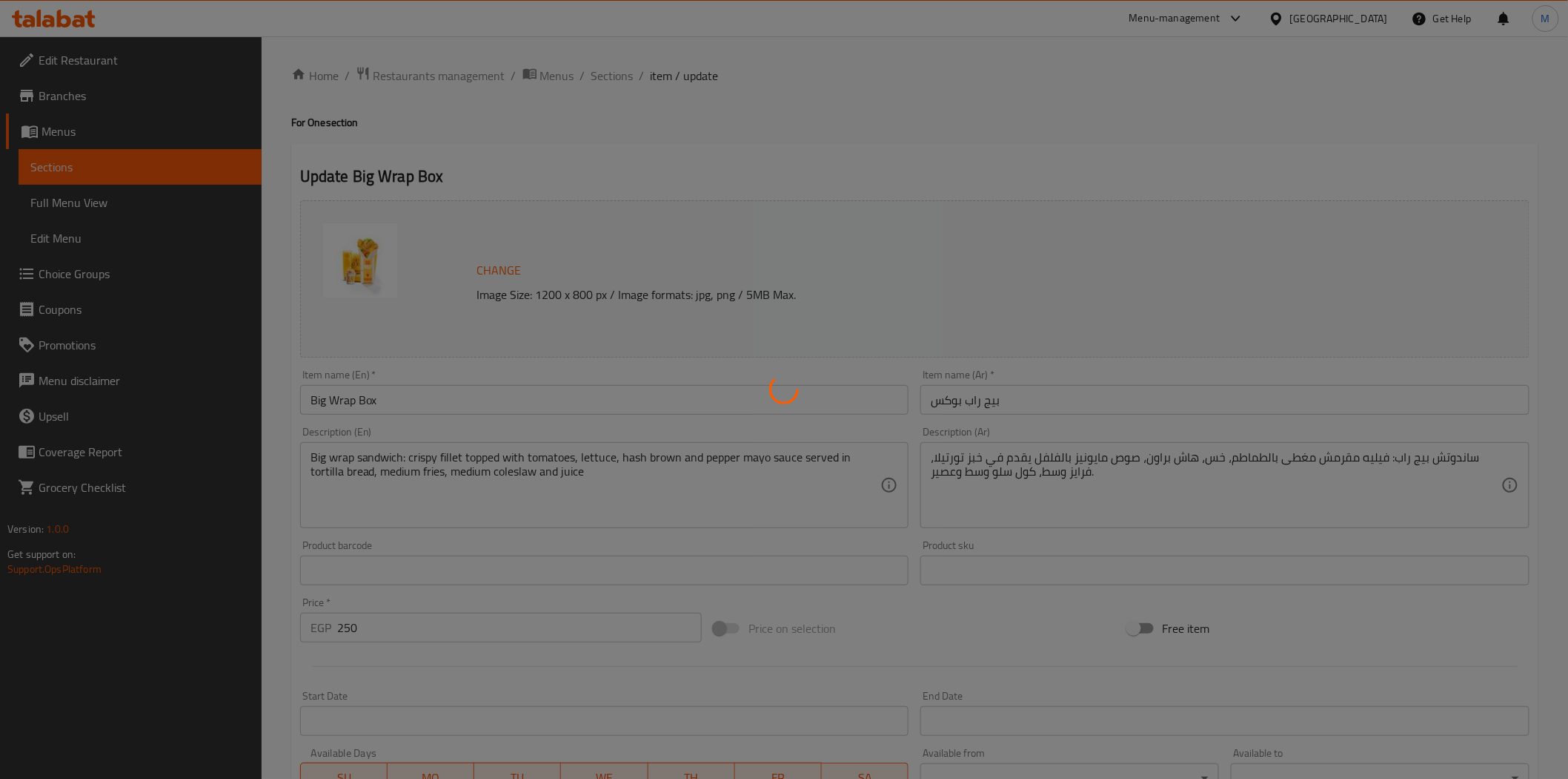
type input "إختيارك من مذاق الراب"
type input "1"
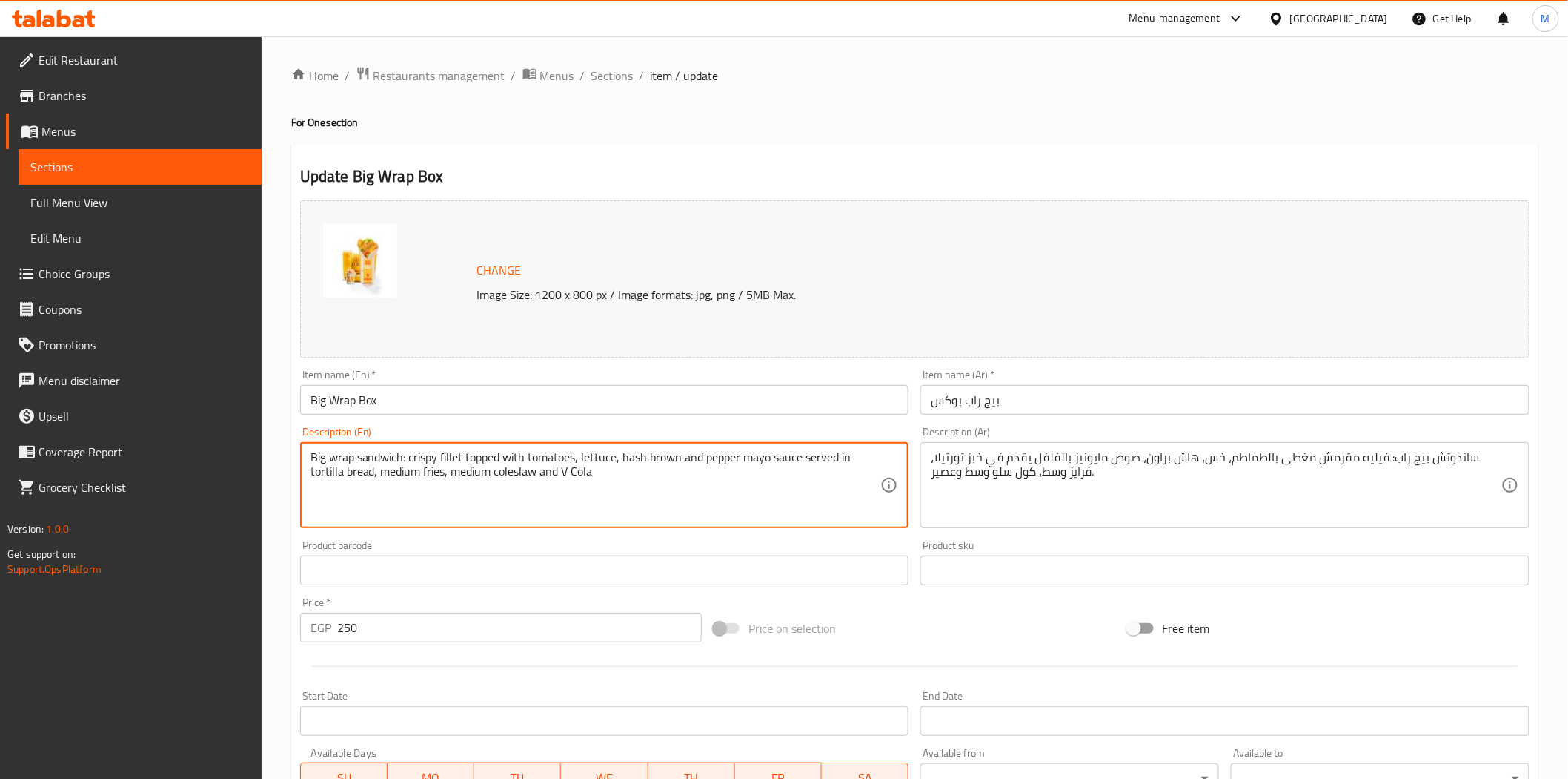
type textarea "Big wrap sandwich: crispy fillet topped with tomatoes, lettuce, hash brown and …"
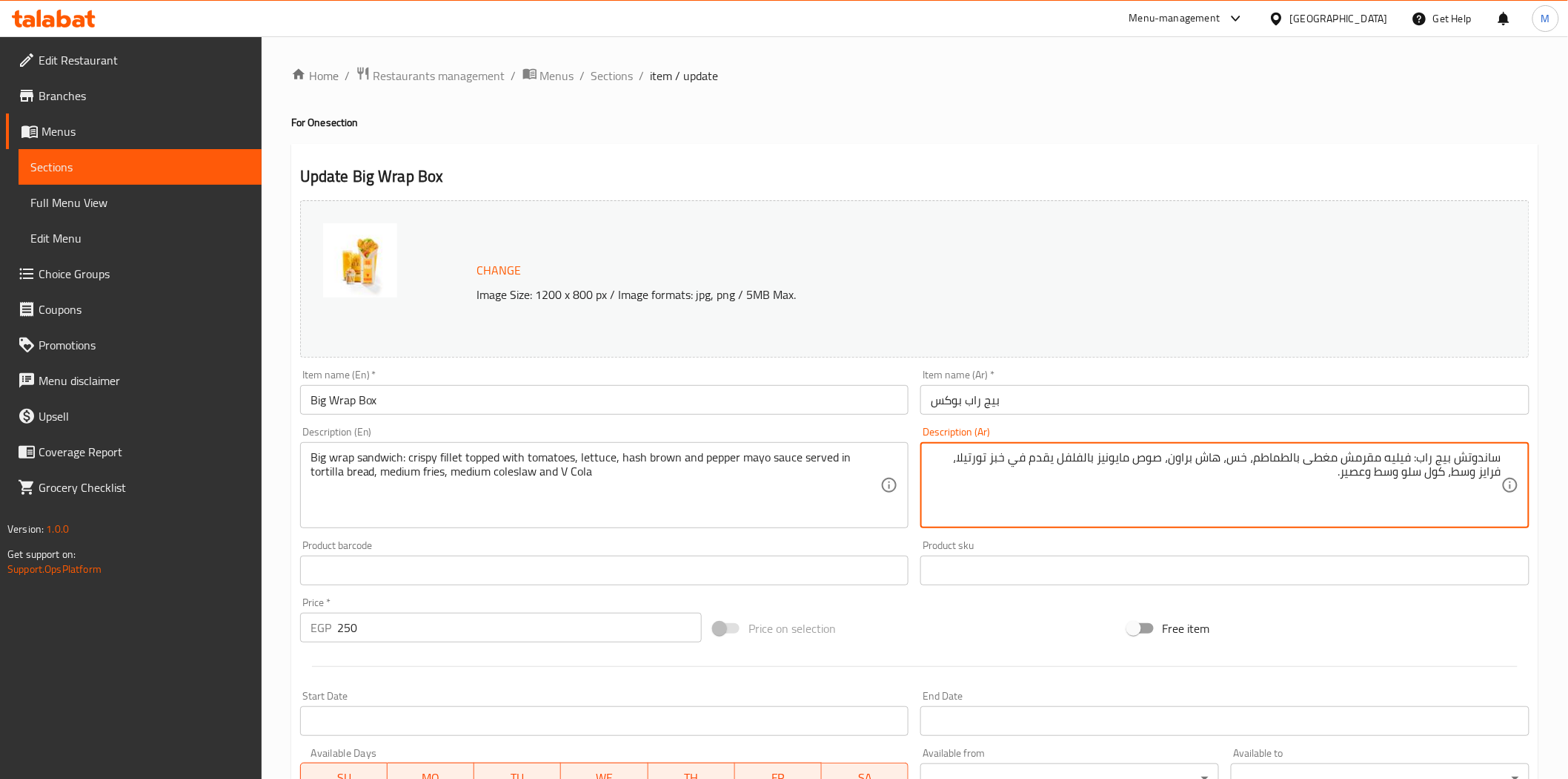
drag, startPoint x: 1367, startPoint y: 475, endPoint x: 1418, endPoint y: 462, distance: 52.6
click at [1372, 470] on textarea "ساندوتش بيج راب: فيليه مقرمش مغطى بالطماطم، خس، هاش براون، صوص مايونيز بالفلفل …" at bounding box center [1216, 485] width 570 height 71
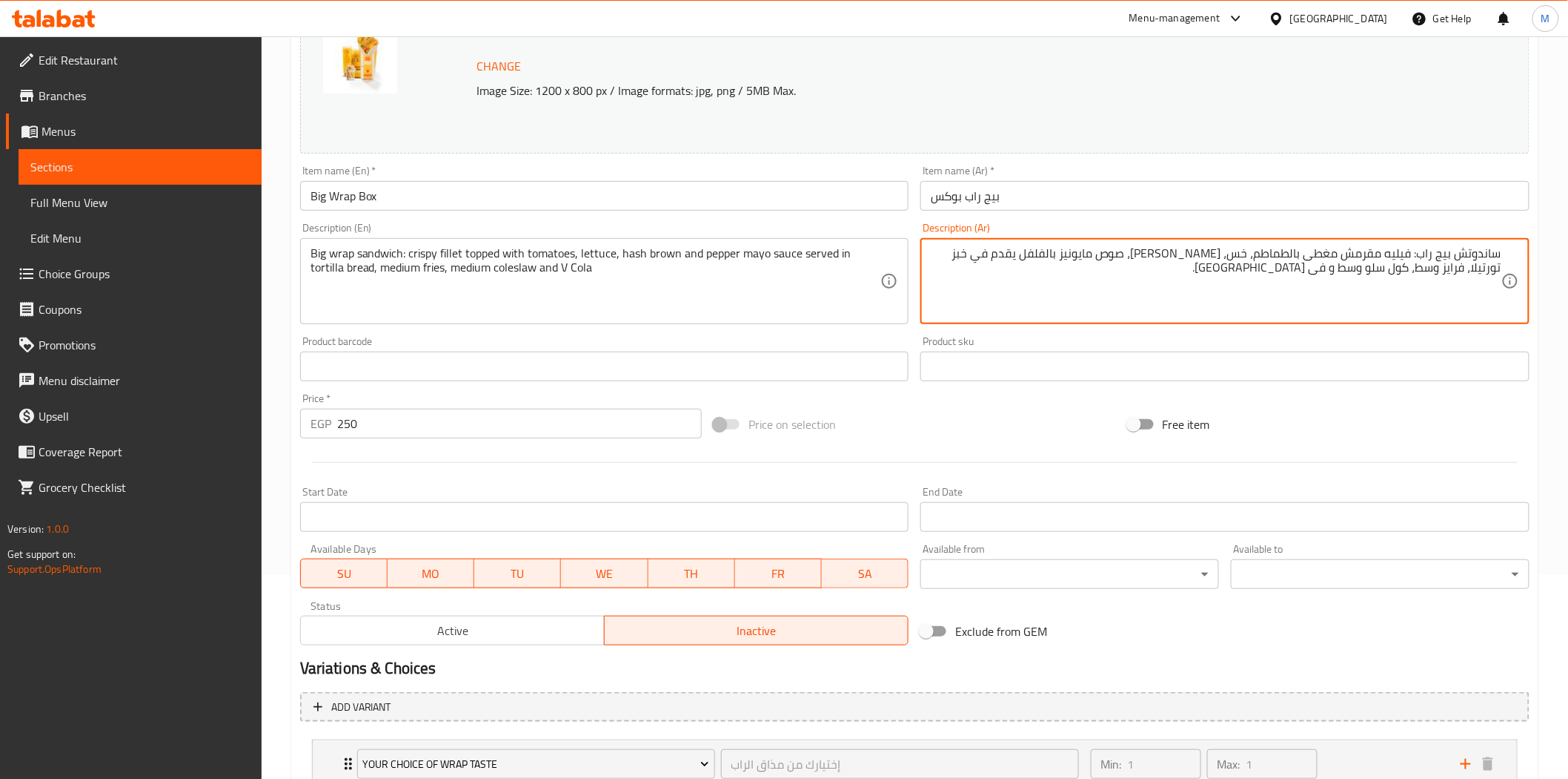
scroll to position [314, 0]
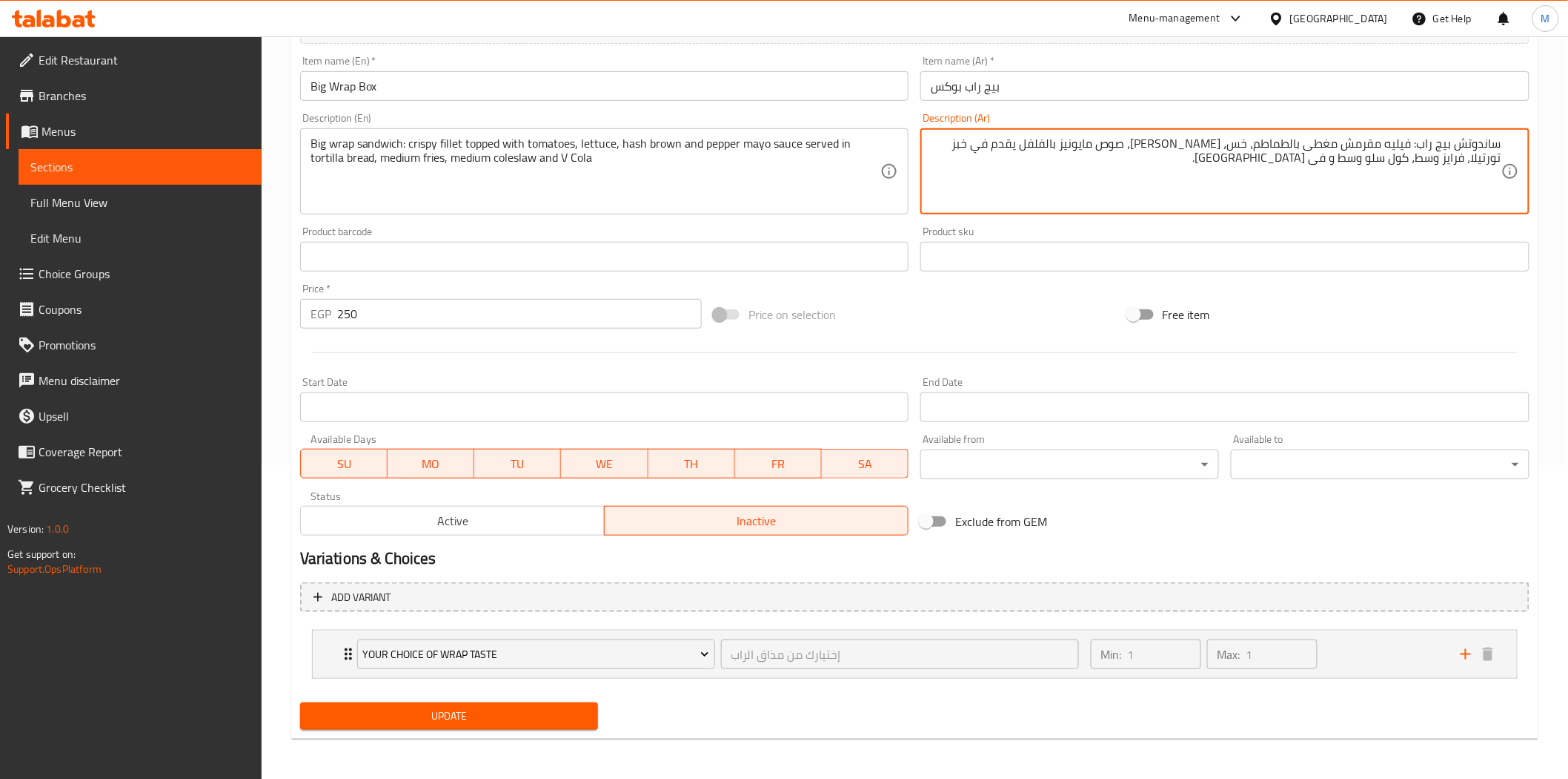
type textarea "ساندوتش بيج راب: فيليه مقرمش مغطى بالطماطم، خس، [PERSON_NAME]، صوص مايونيز بالف…"
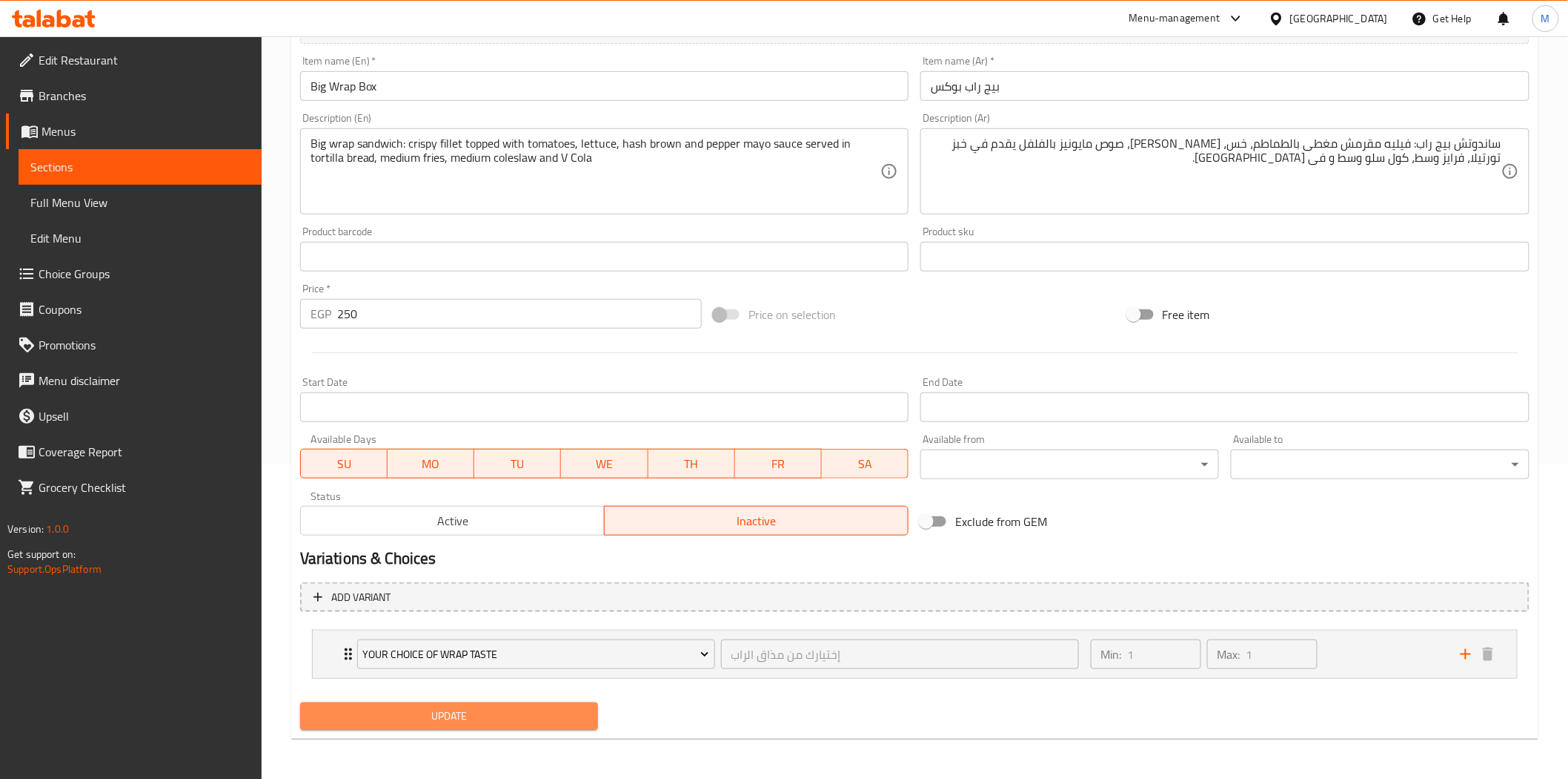
drag, startPoint x: 469, startPoint y: 709, endPoint x: 751, endPoint y: 777, distance: 290.1
click at [469, 712] on span "Update" at bounding box center [450, 715] width 275 height 19
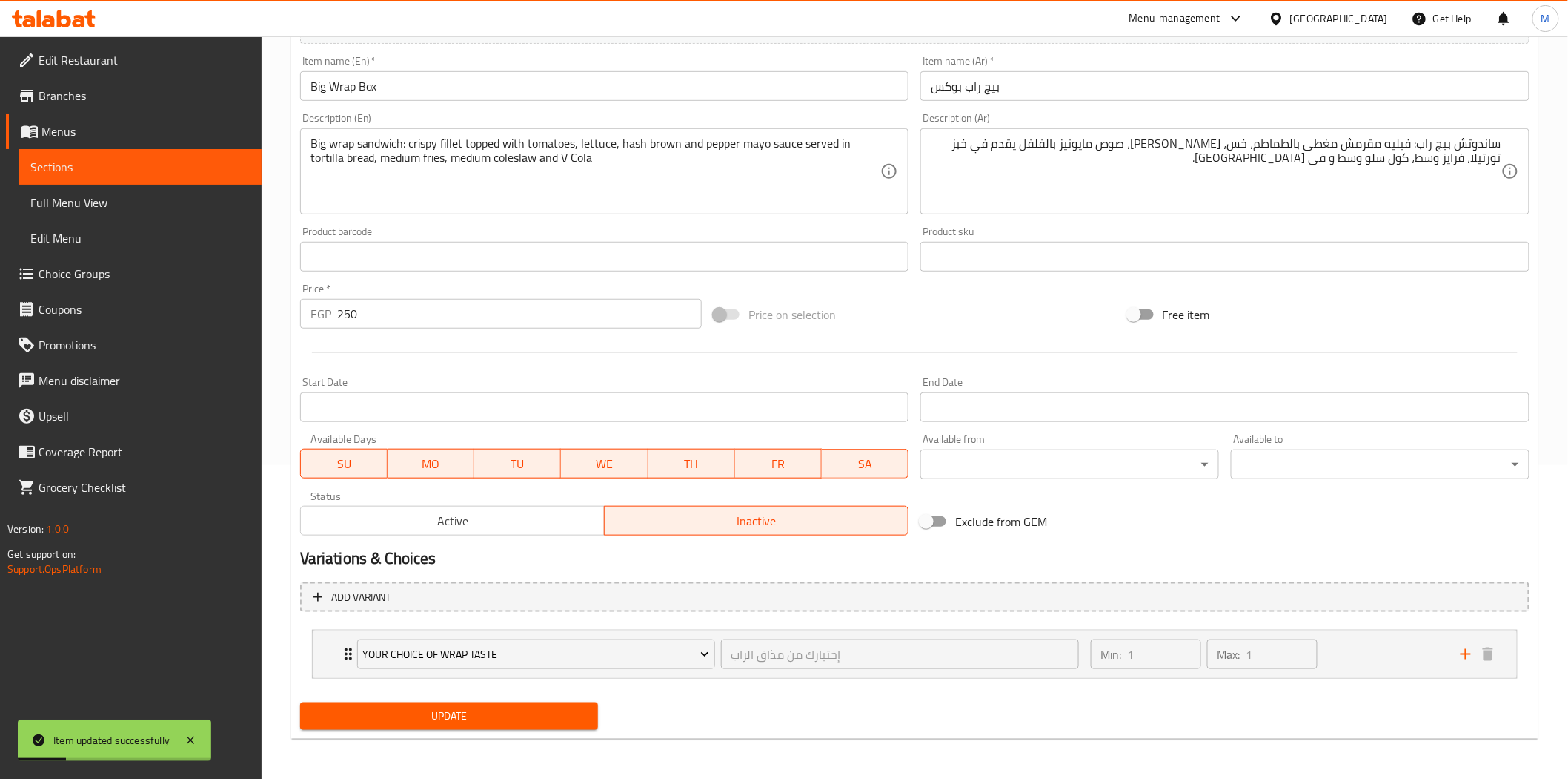
click at [1165, 522] on div "Exclude from GEM" at bounding box center [1121, 521] width 414 height 40
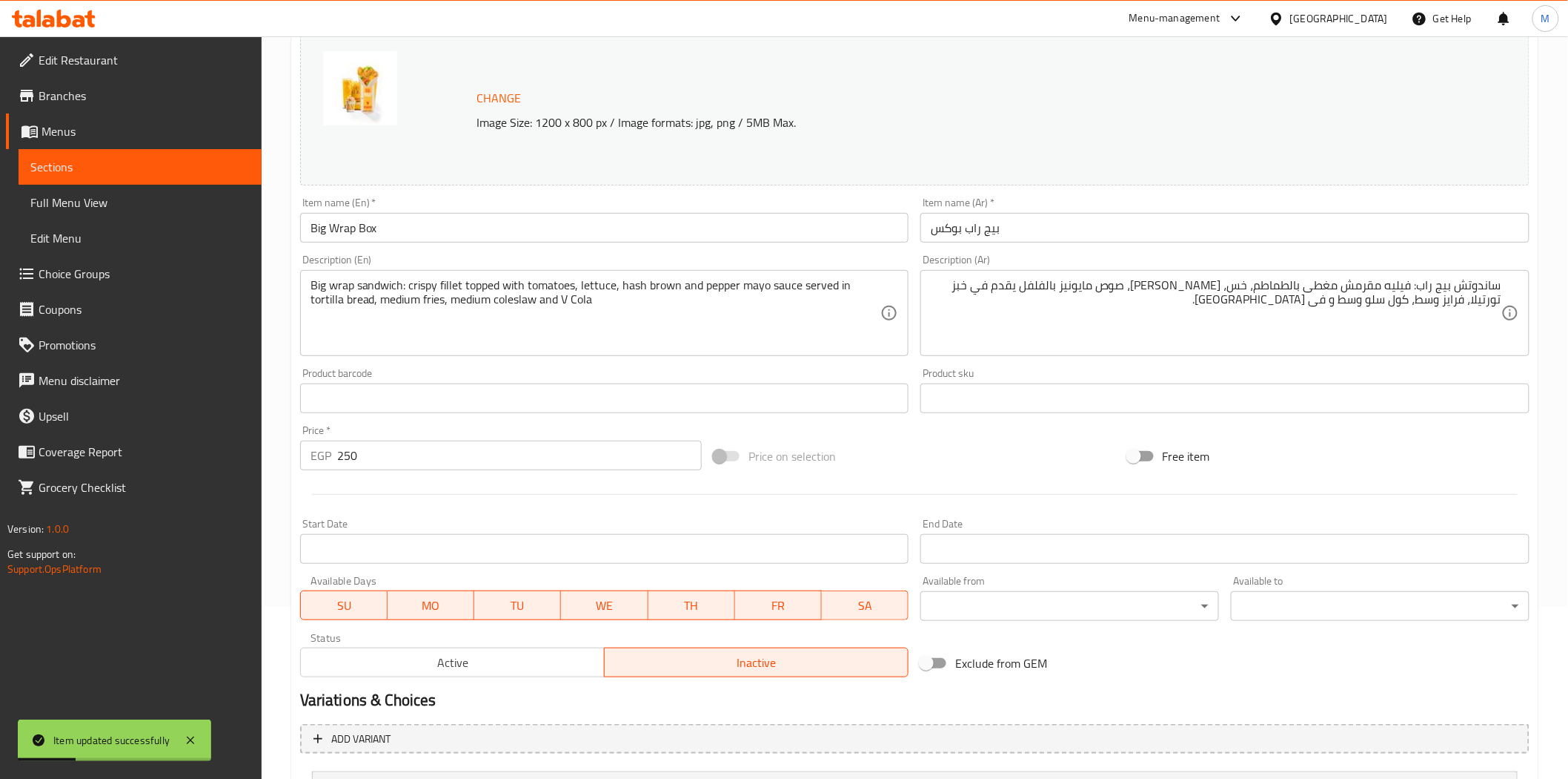
scroll to position [0, 0]
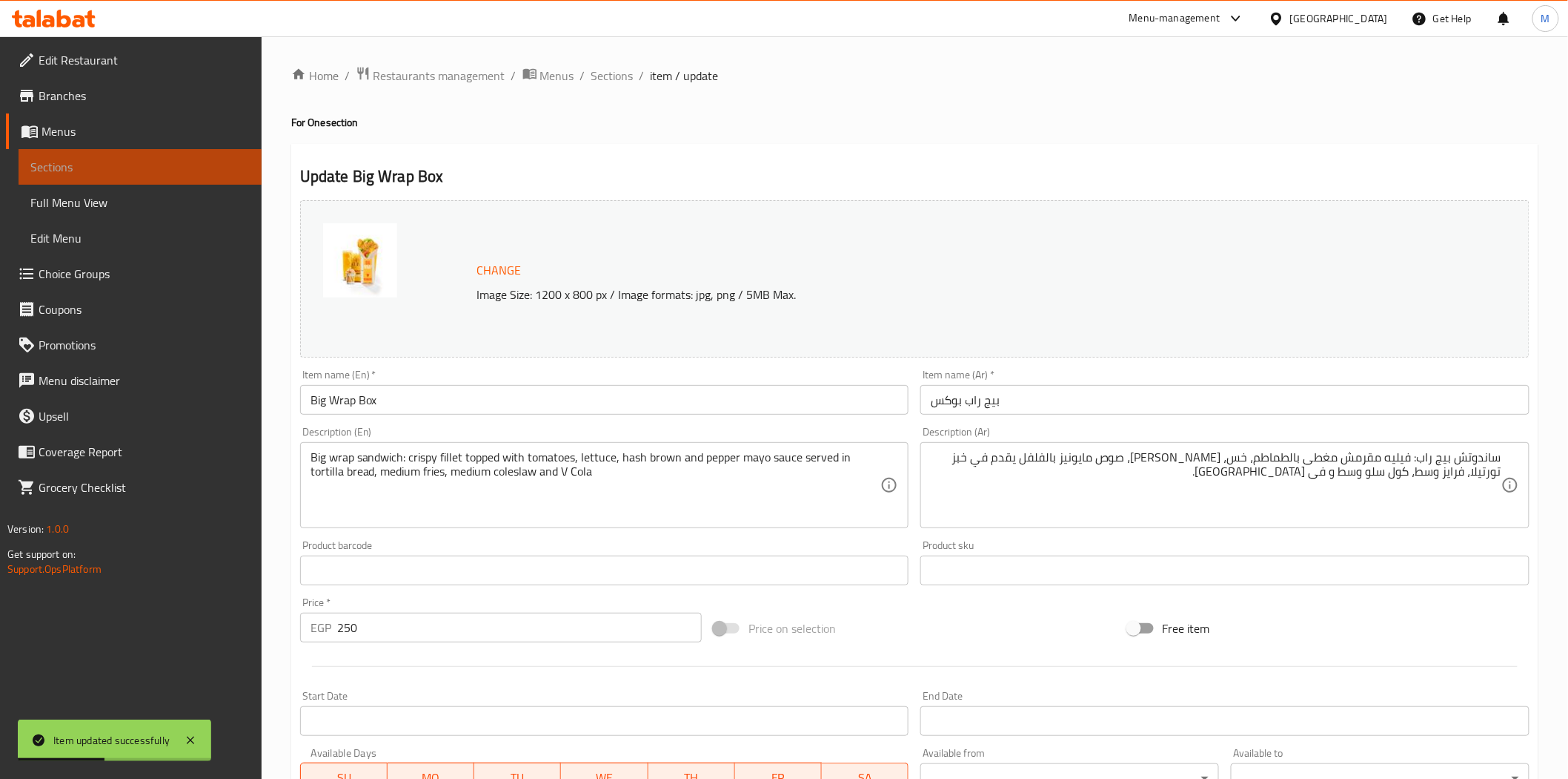
click at [72, 165] on span "Sections" at bounding box center [139, 167] width 219 height 18
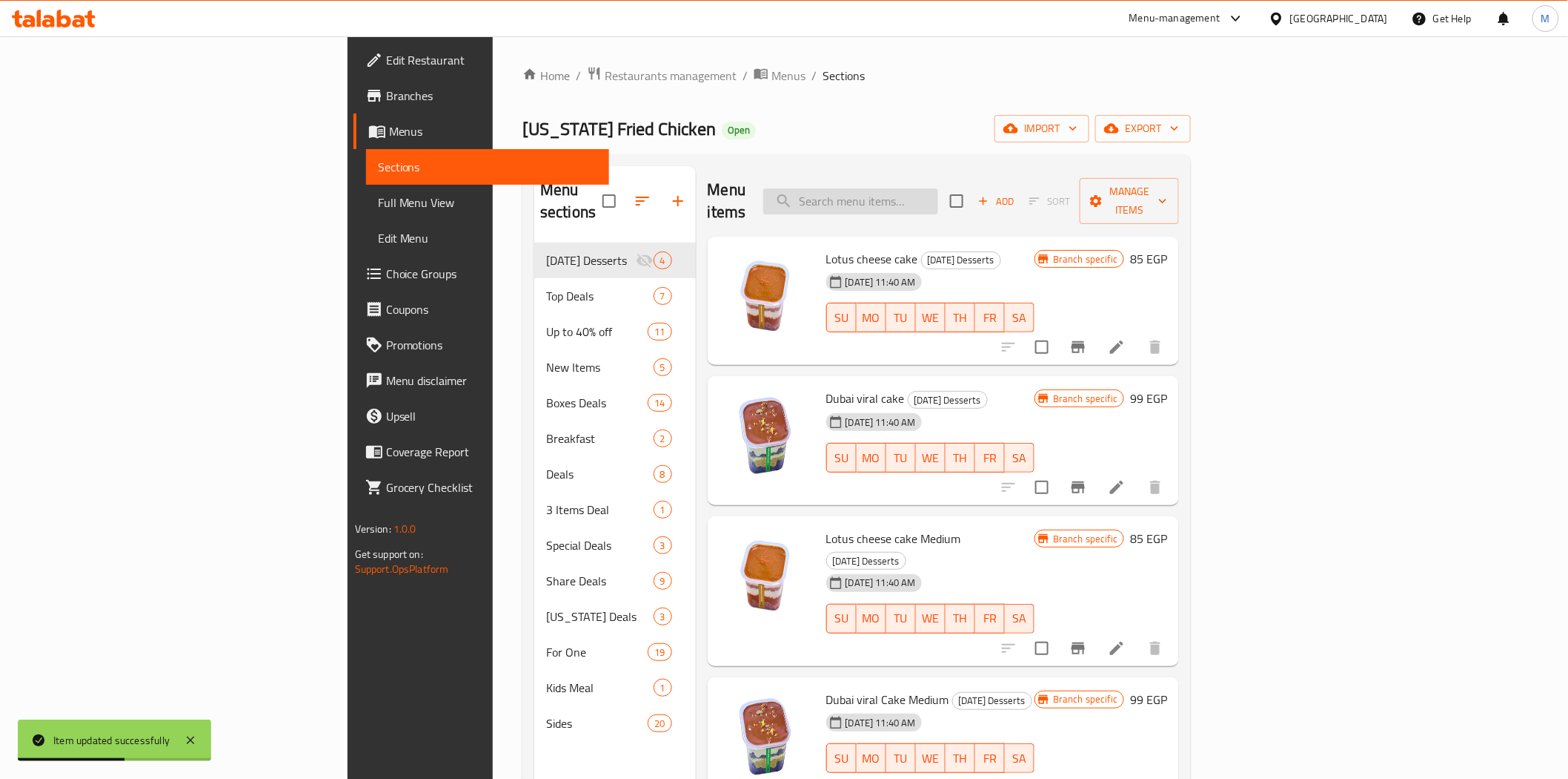
click at [939, 199] on input "search" at bounding box center [851, 201] width 175 height 26
paste input "Big Wrap"
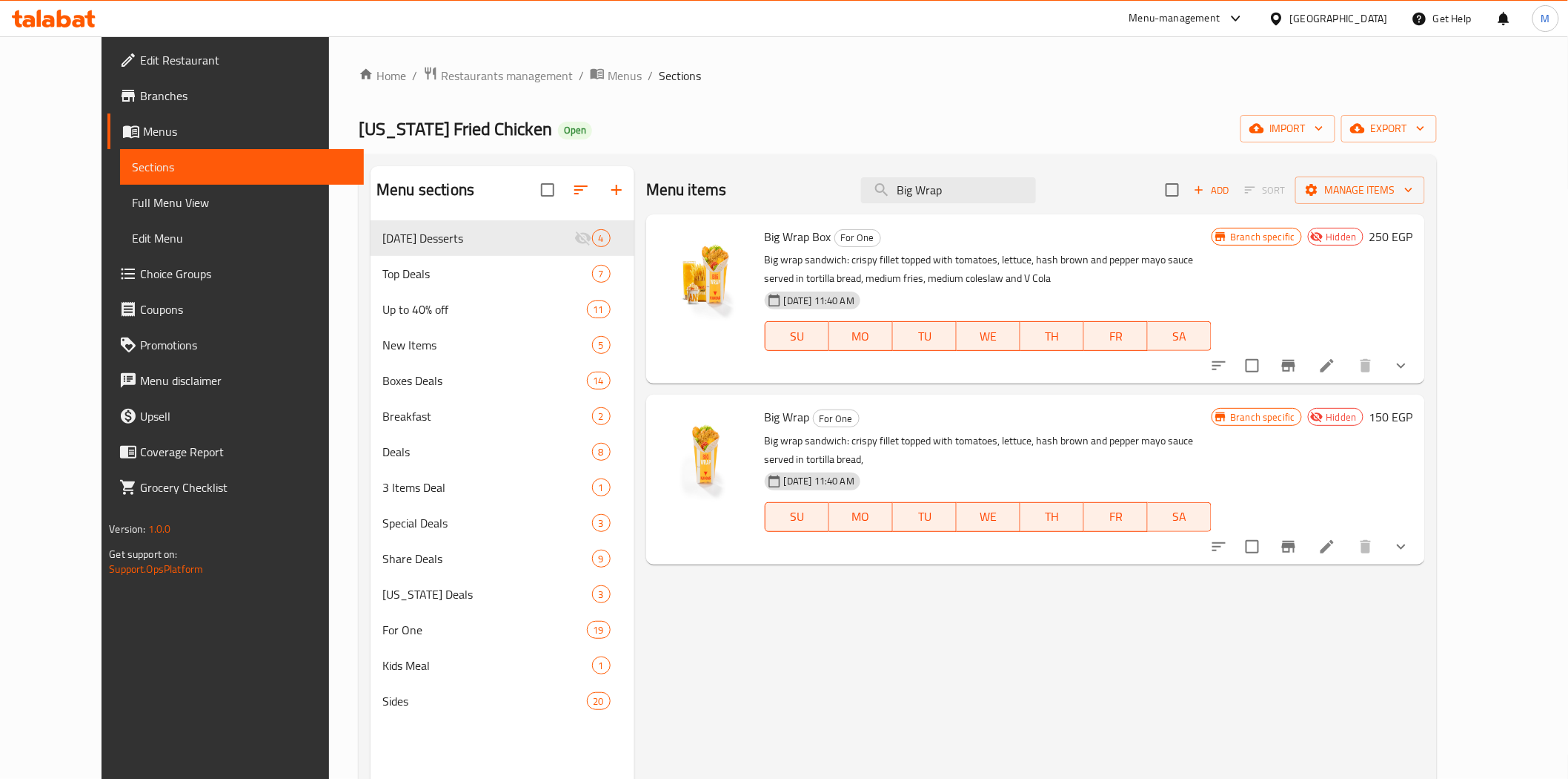
type input "Big Wrap"
drag, startPoint x: 1506, startPoint y: 531, endPoint x: 1478, endPoint y: 542, distance: 30.1
click at [1411, 538] on icon "show more" at bounding box center [1402, 546] width 18 height 18
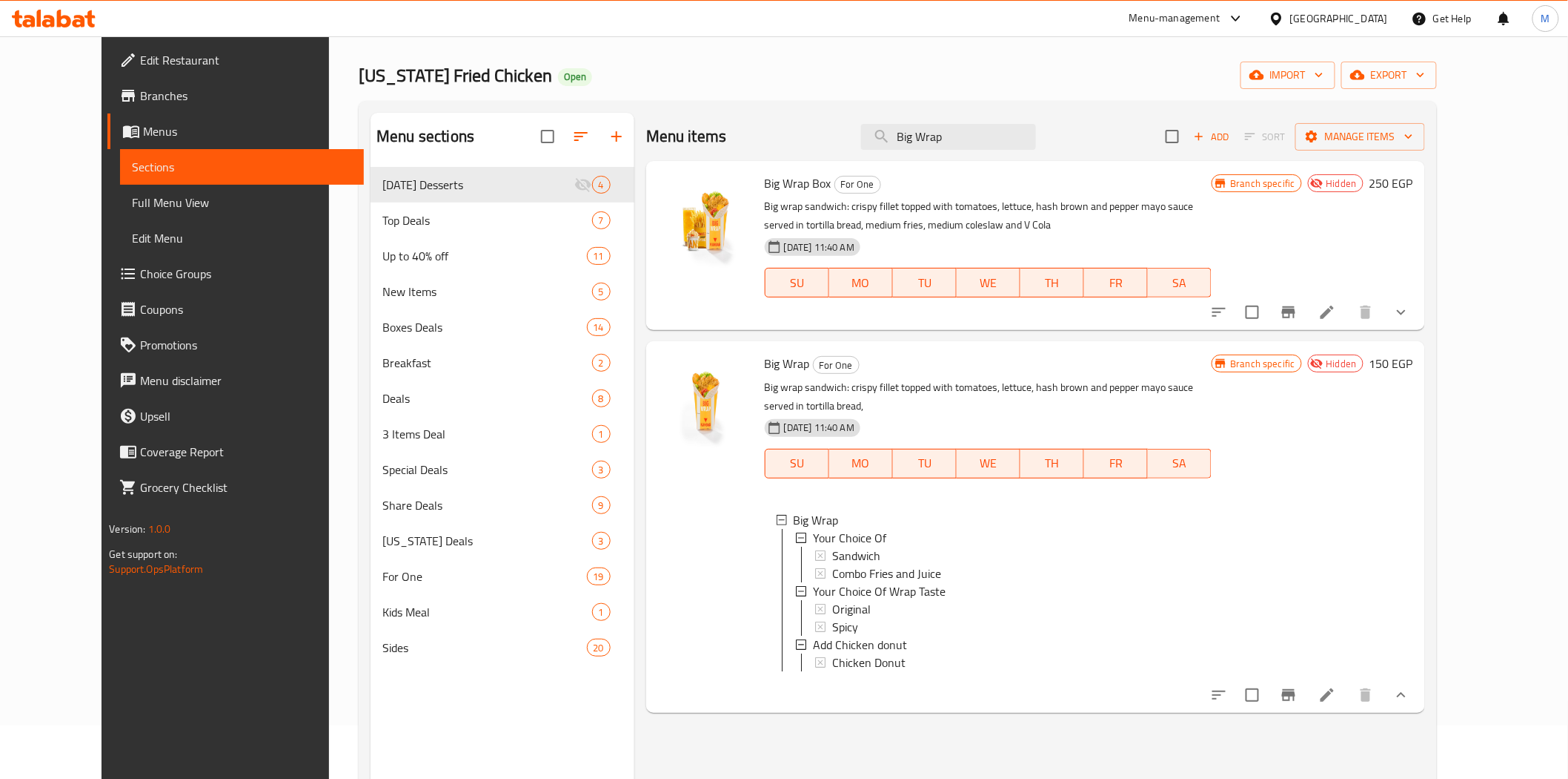
scroll to position [82, 0]
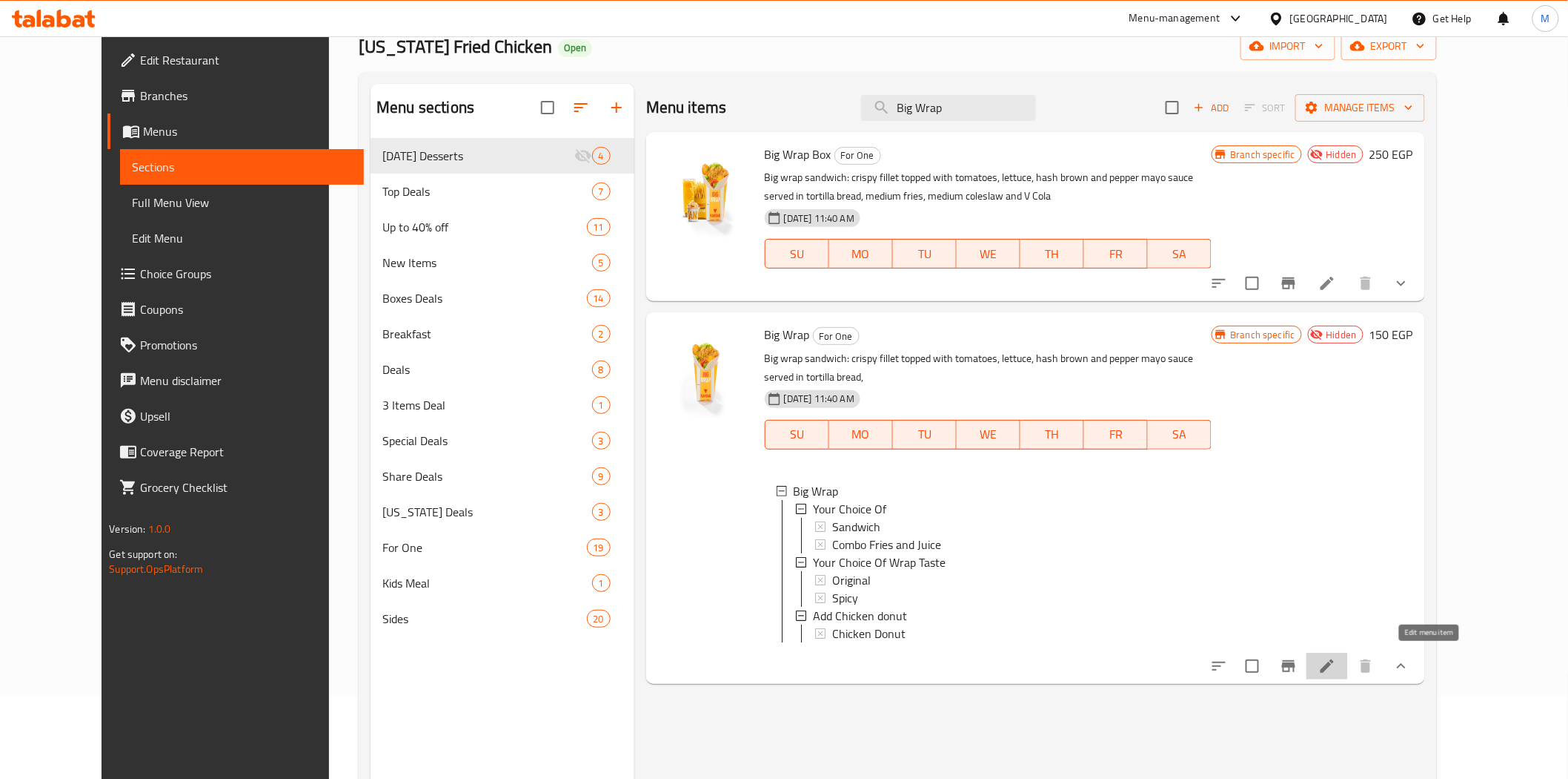
click at [1336, 664] on icon at bounding box center [1328, 666] width 18 height 18
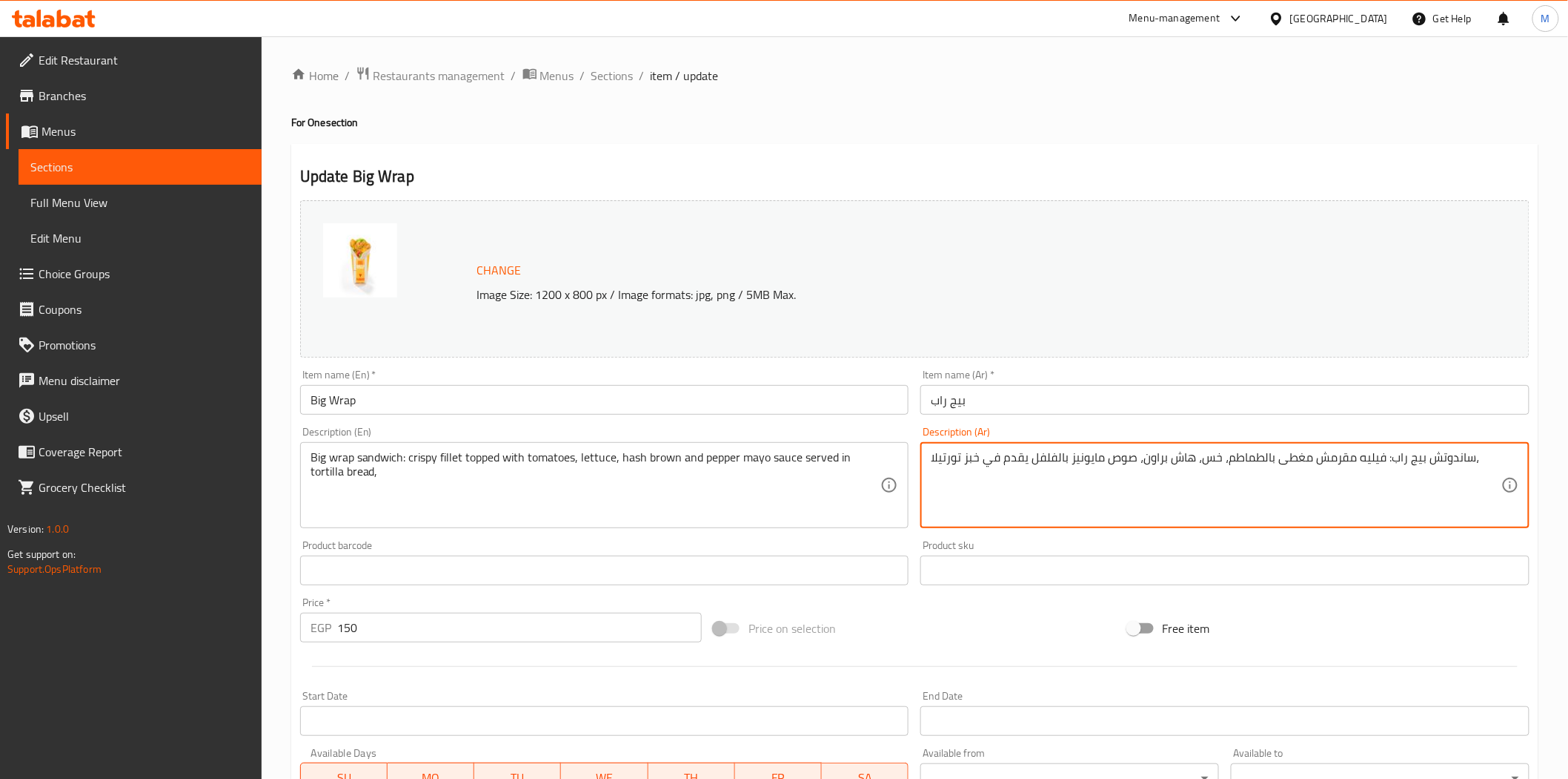
click at [936, 458] on textarea "ساندوتش بيج راب: فيليه مقرمش مغطى بالطماطم، خس، هاش براون، صوص مايونيز بالفلفل …" at bounding box center [1216, 485] width 570 height 71
type textarea "ساندوتش بيج راب: فيليه مقرمش مغطى بالطماطم، خس، [PERSON_NAME]، صوص مايونيز بالف…"
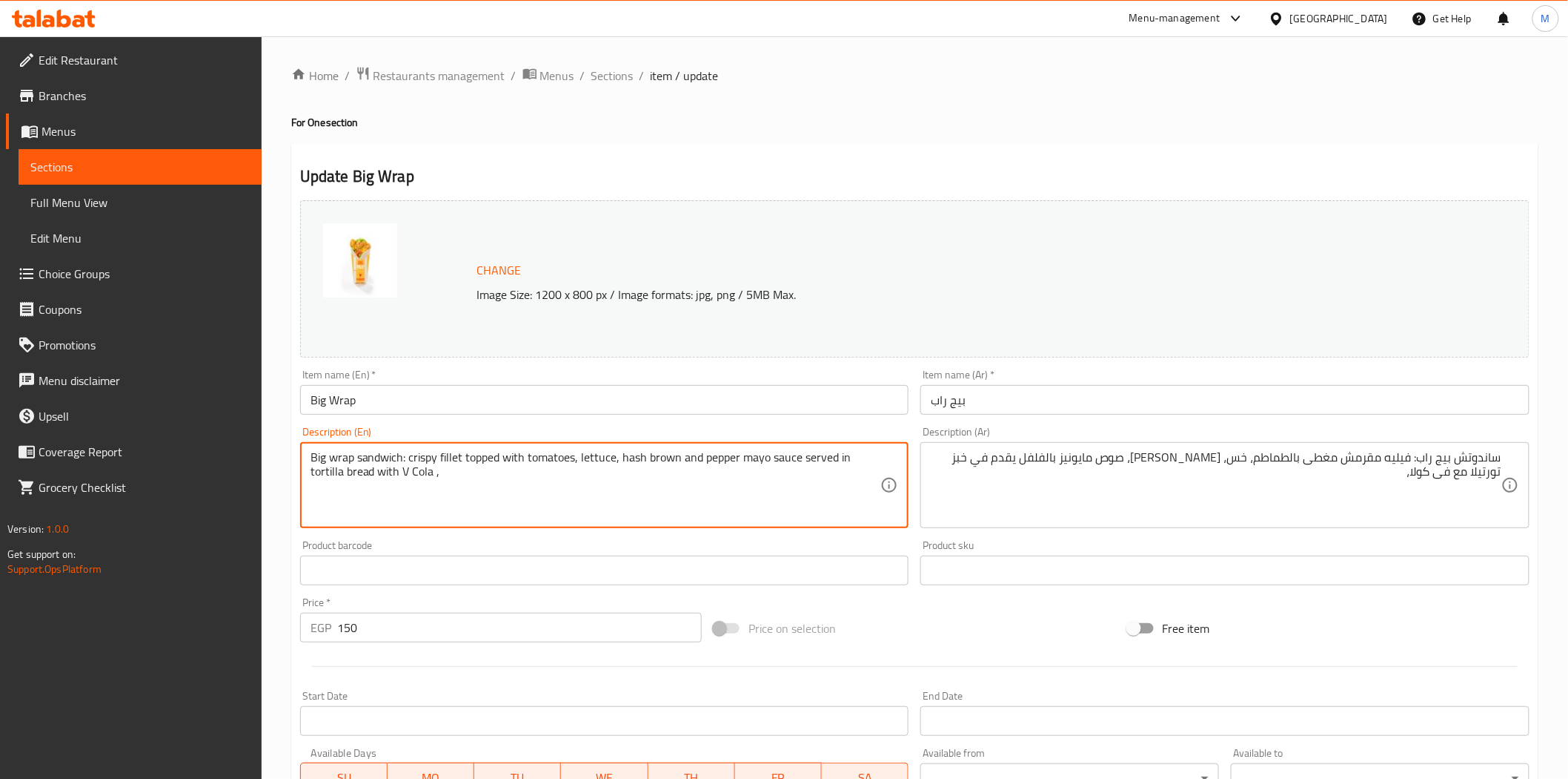
type textarea "Big wrap sandwich: crispy fillet topped with tomatoes, lettuce, hash brown and …"
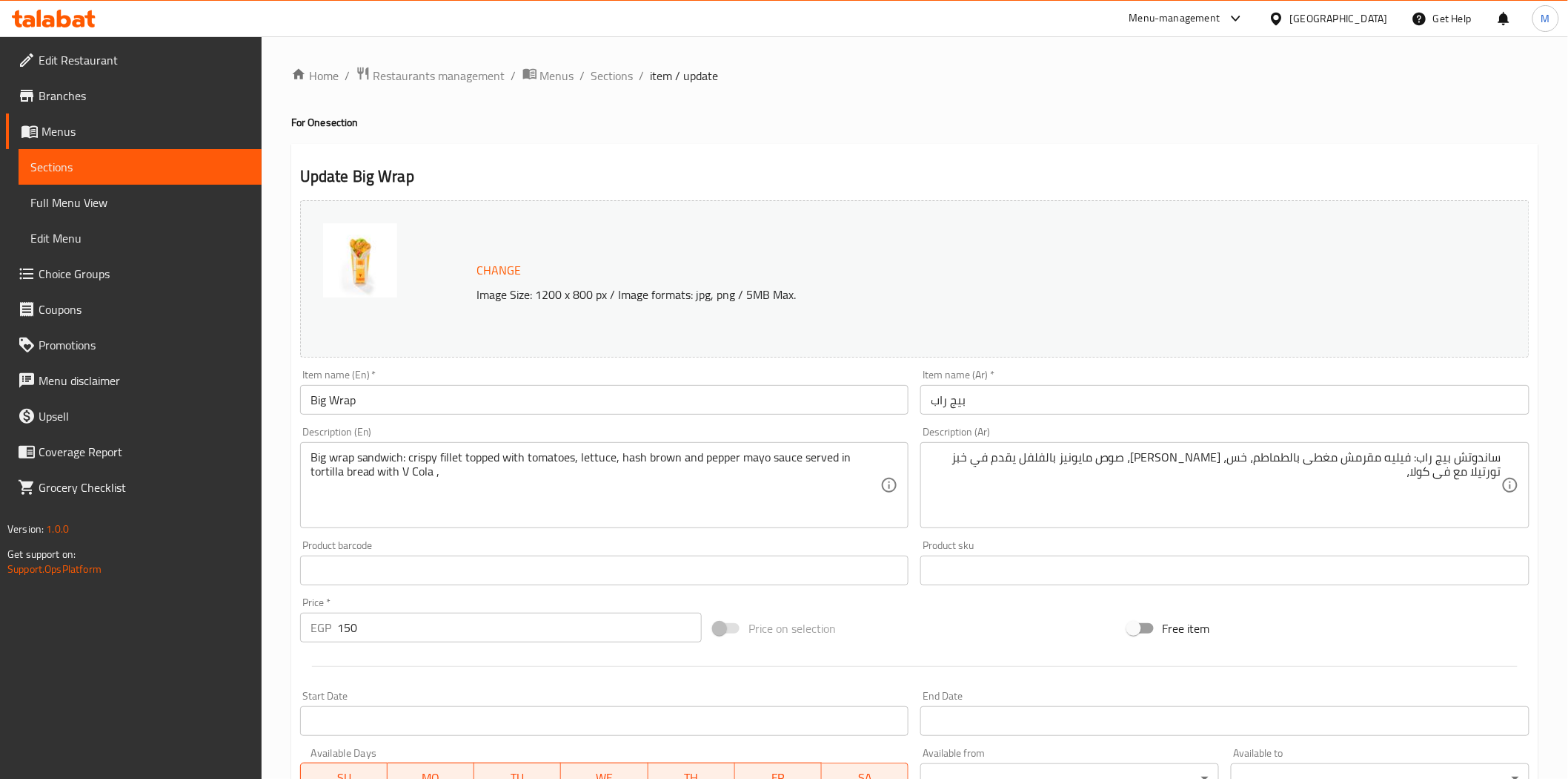
click at [998, 614] on div "Price on selection" at bounding box center [915, 628] width 414 height 40
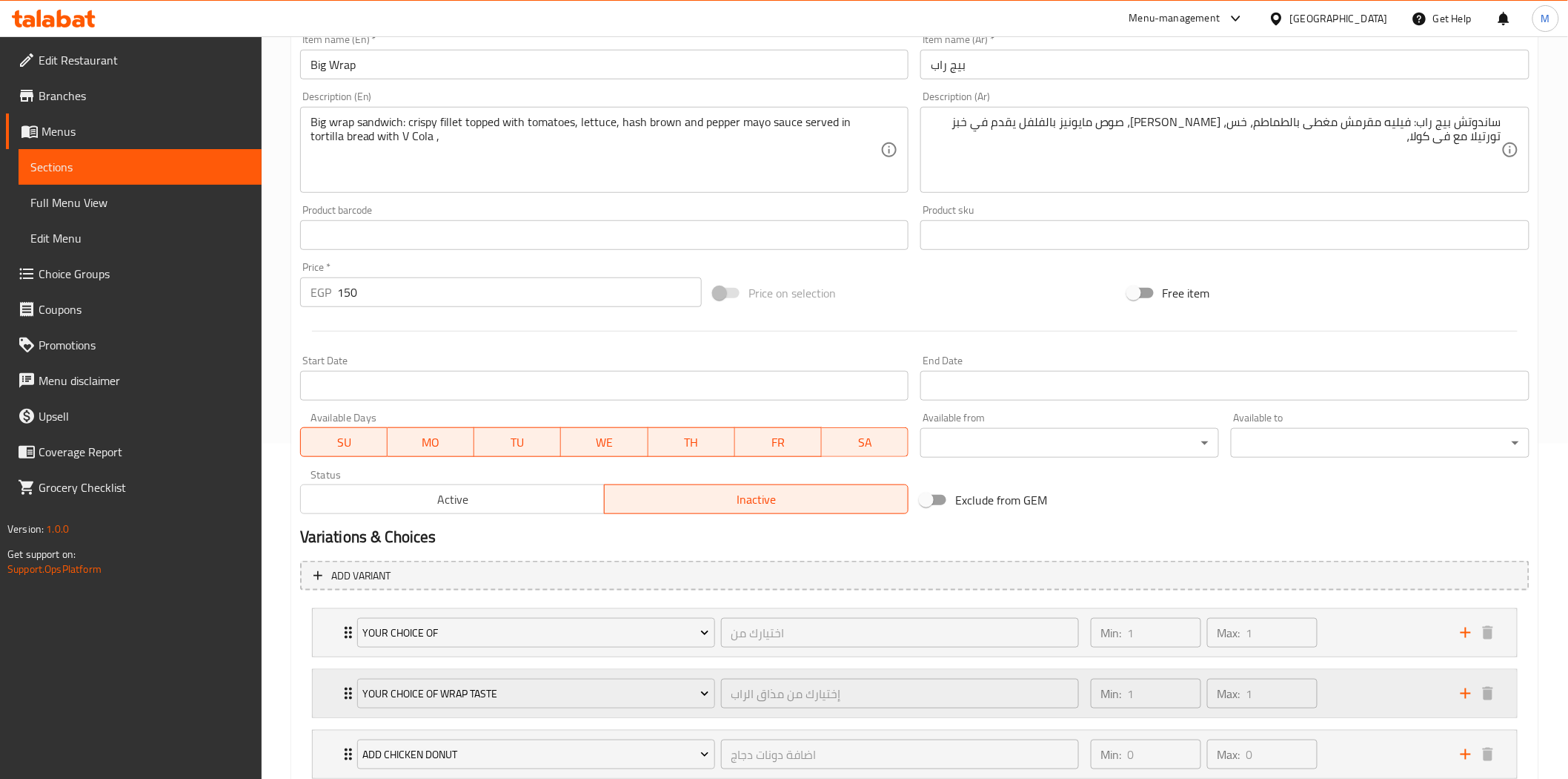
scroll to position [411, 0]
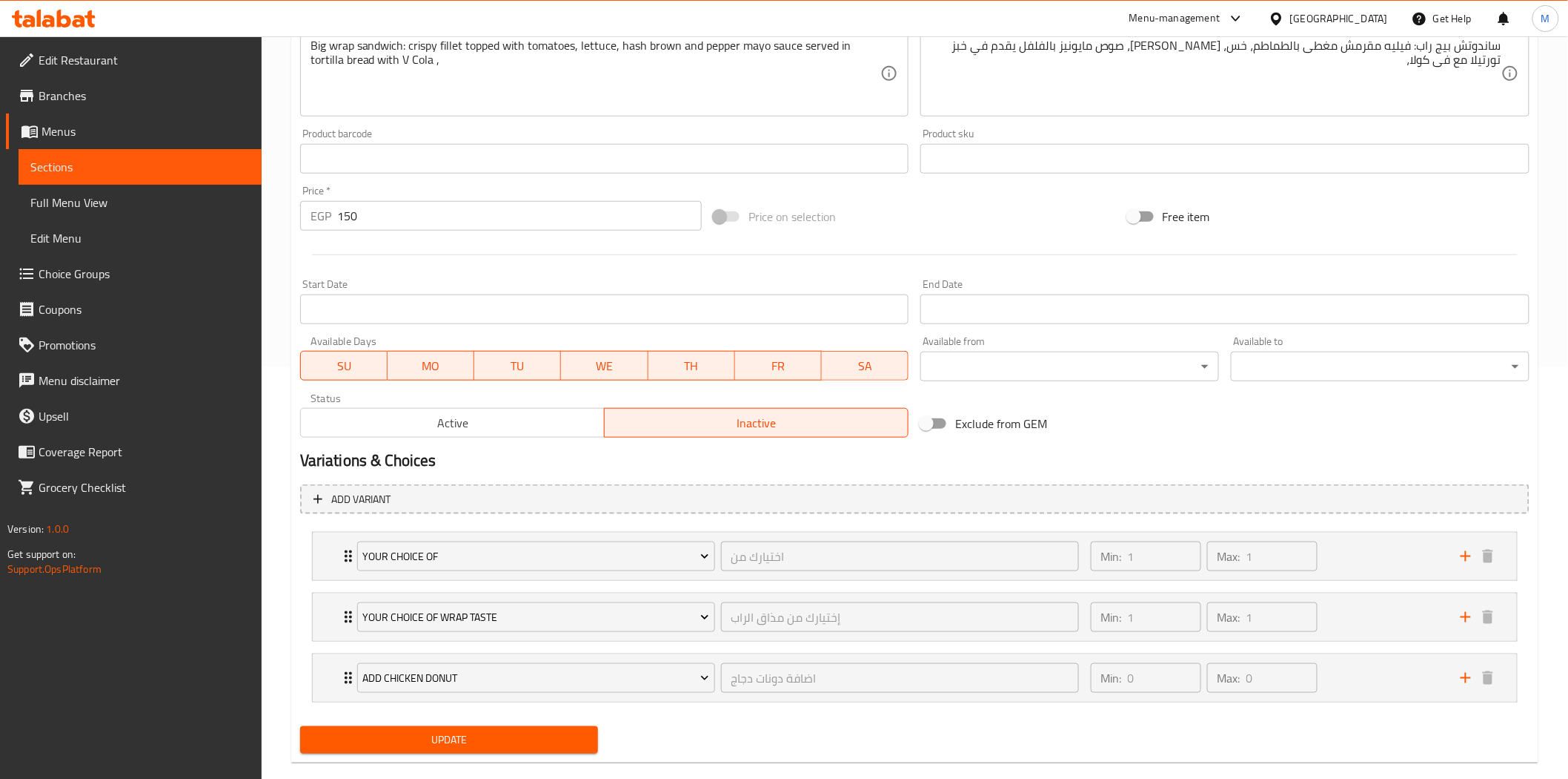
click at [510, 746] on span "Update" at bounding box center [450, 740] width 275 height 19
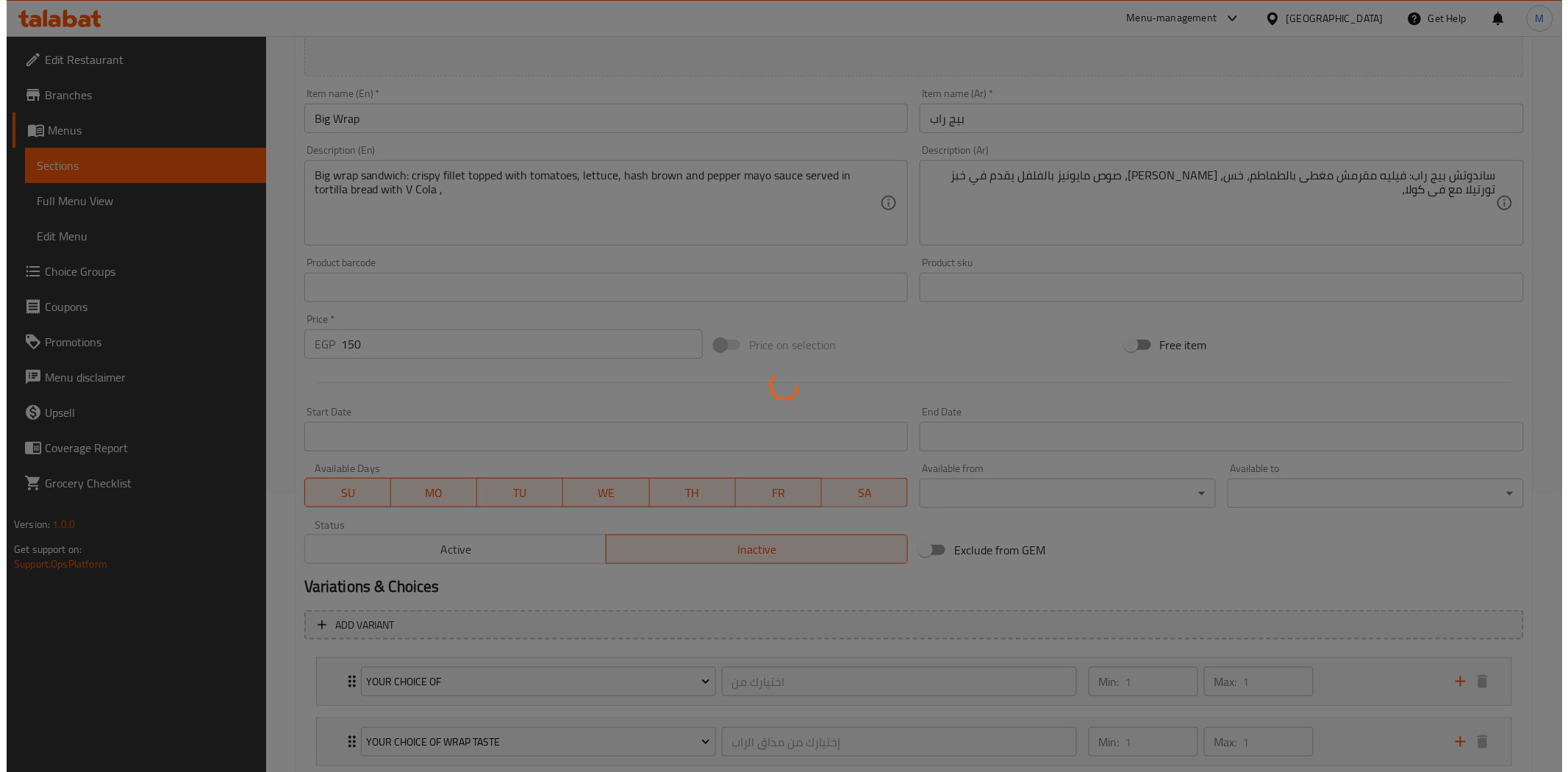
scroll to position [0, 0]
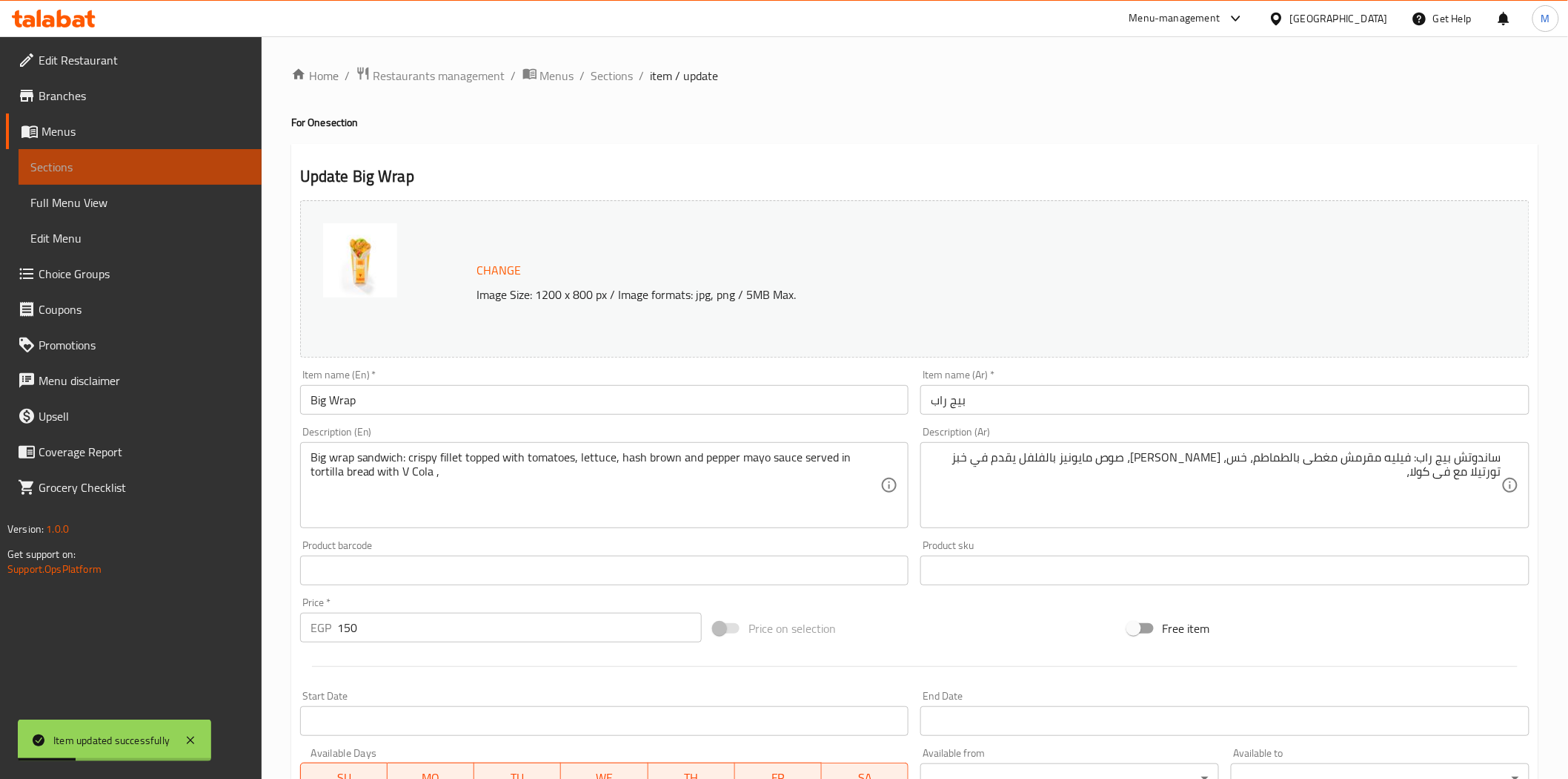
drag, startPoint x: 78, startPoint y: 162, endPoint x: 128, endPoint y: 173, distance: 51.2
click at [78, 162] on span "Sections" at bounding box center [139, 167] width 219 height 18
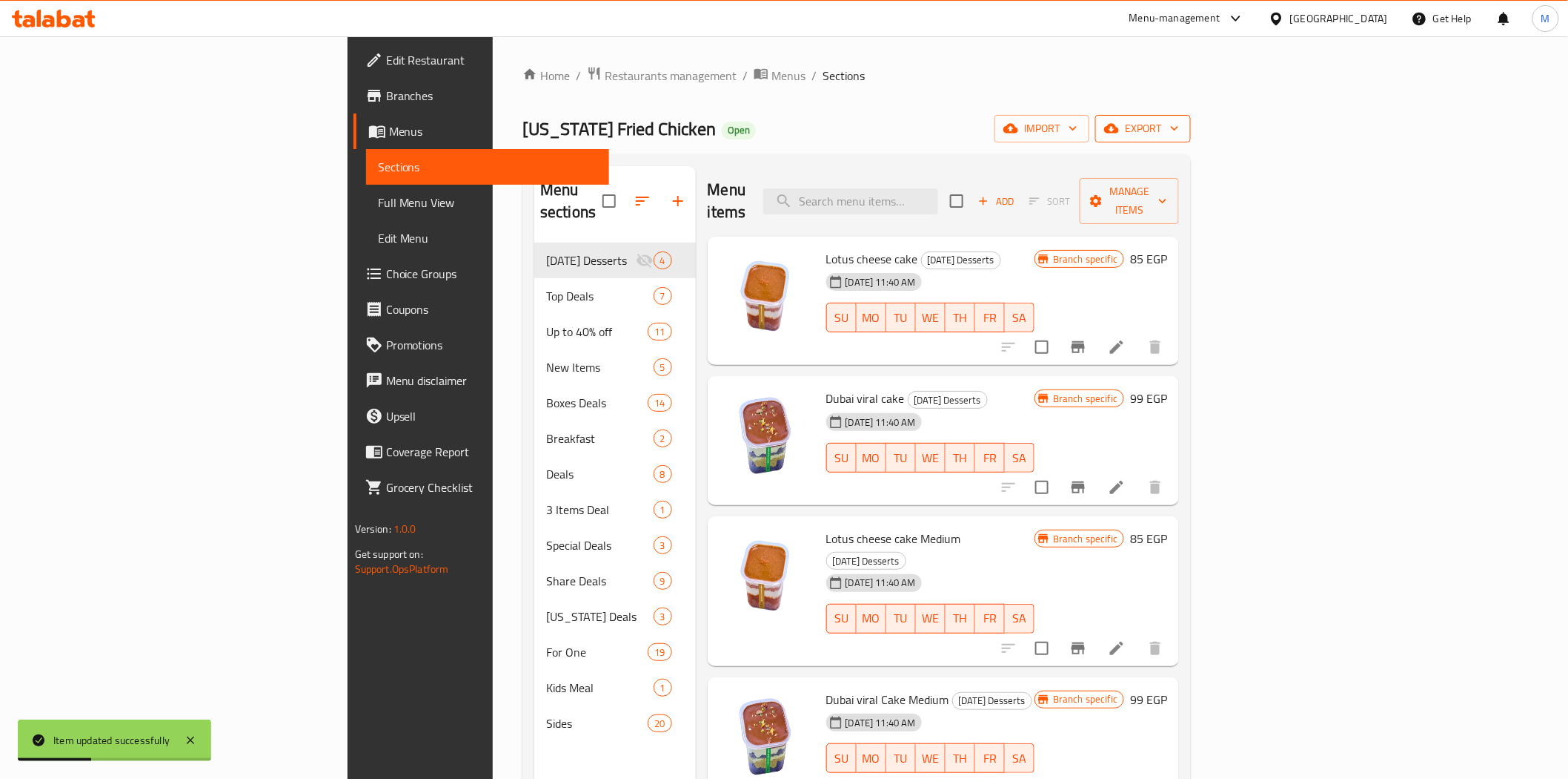
click at [1179, 126] on span "export" at bounding box center [1143, 128] width 72 height 19
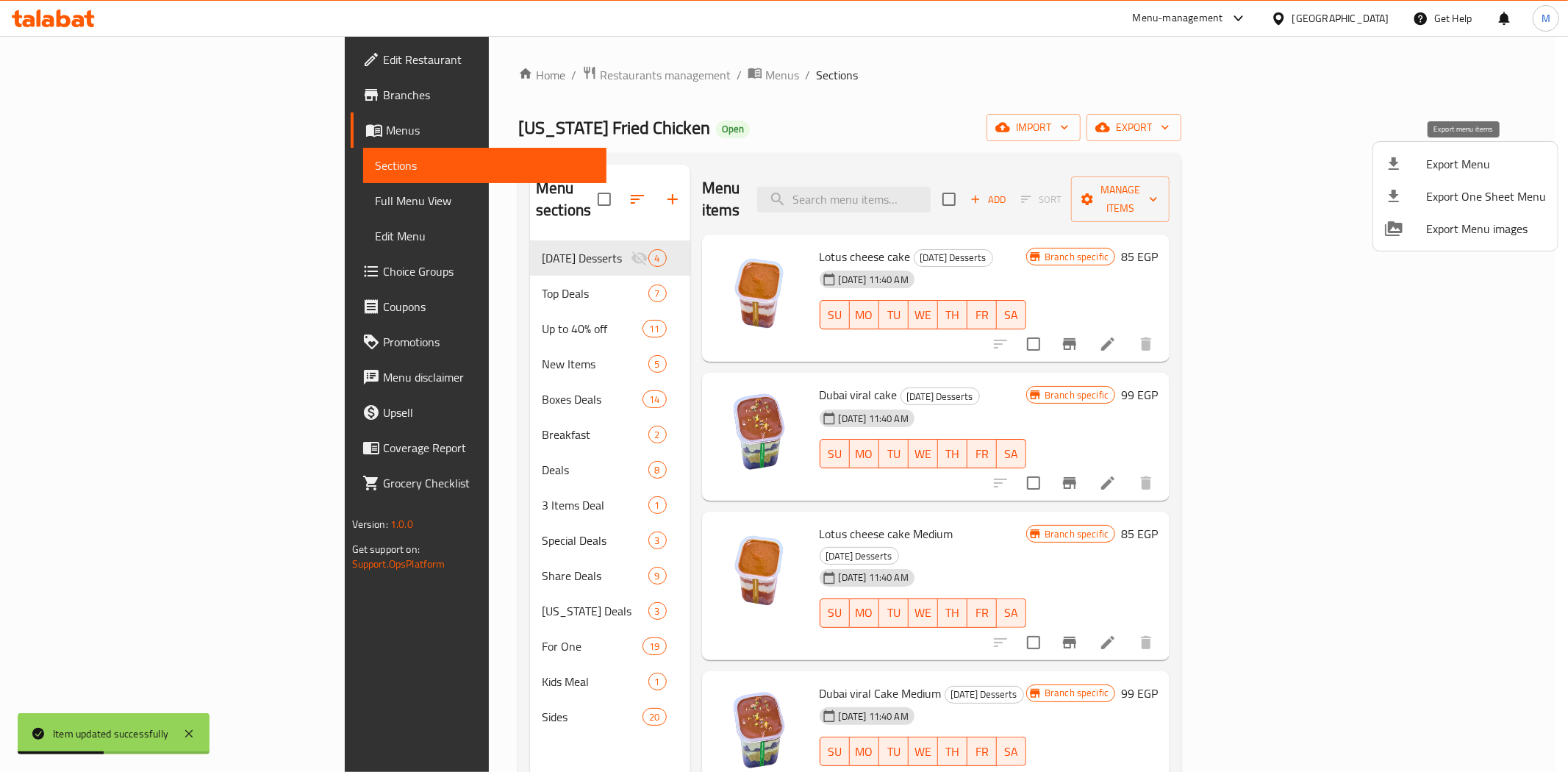
click at [1473, 160] on span "Export Menu" at bounding box center [1486, 164] width 120 height 18
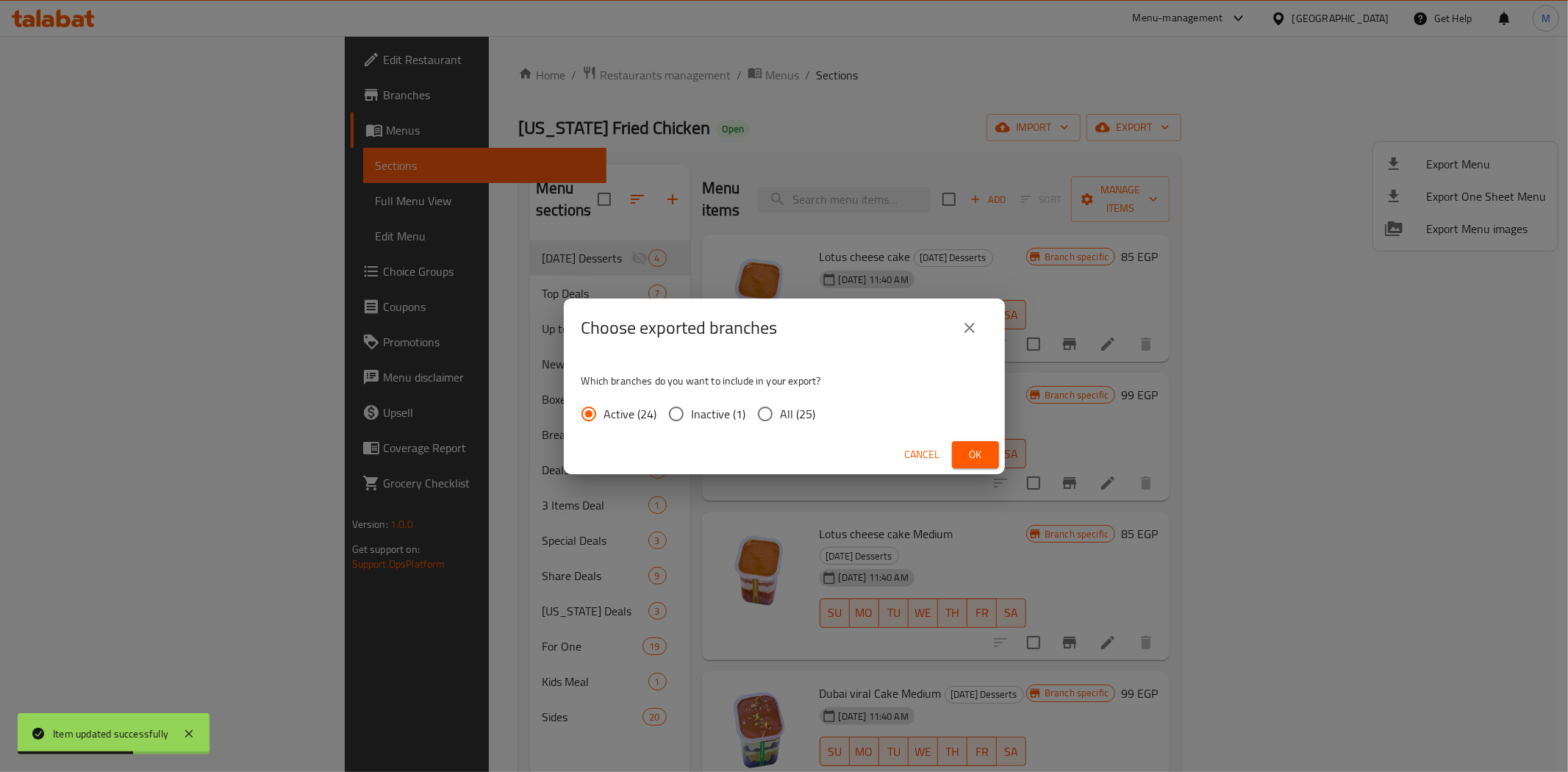
click at [910, 445] on span "Cancel" at bounding box center [923, 454] width 35 height 19
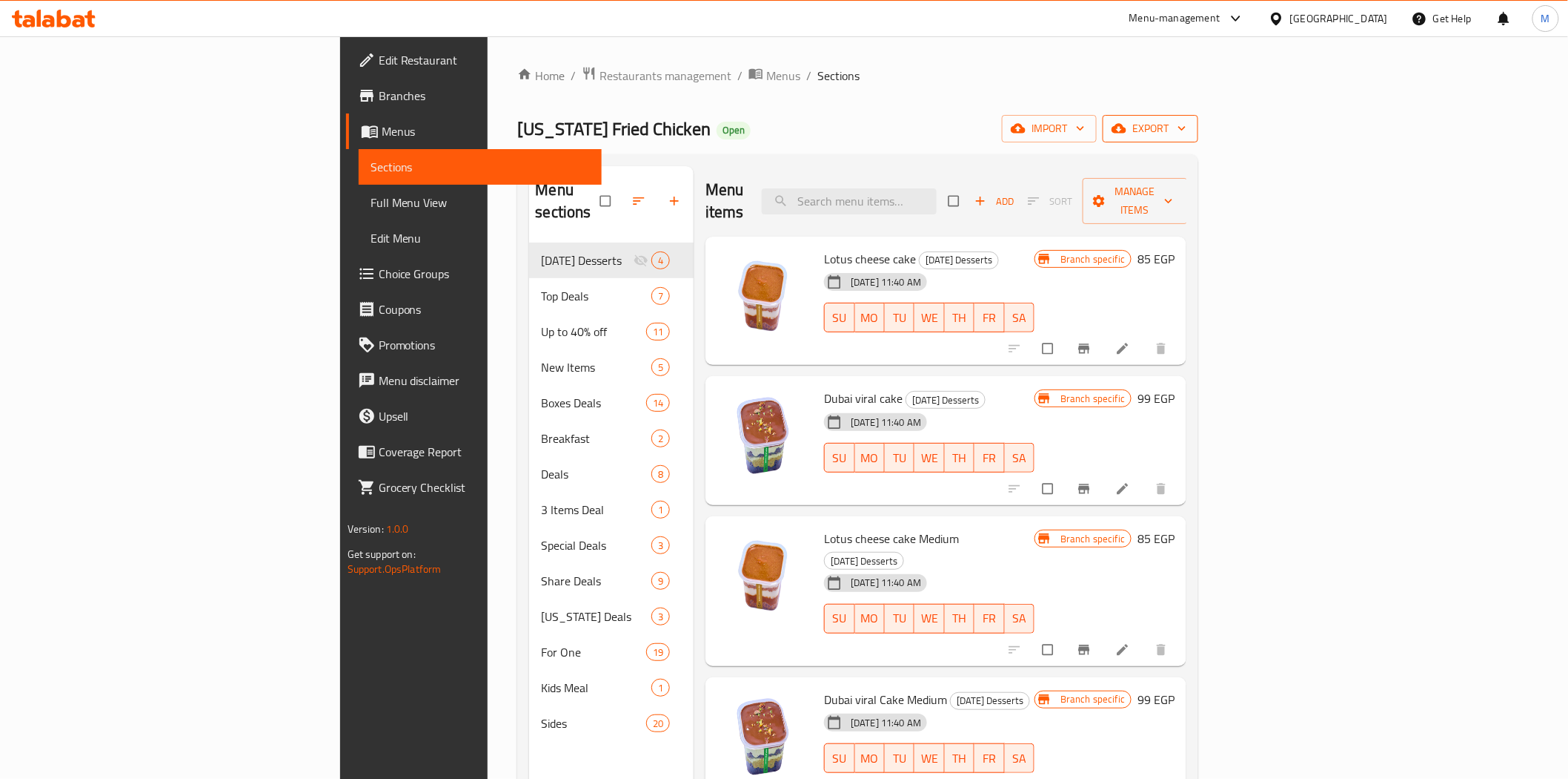
click at [1186, 131] on span "export" at bounding box center [1151, 128] width 72 height 19
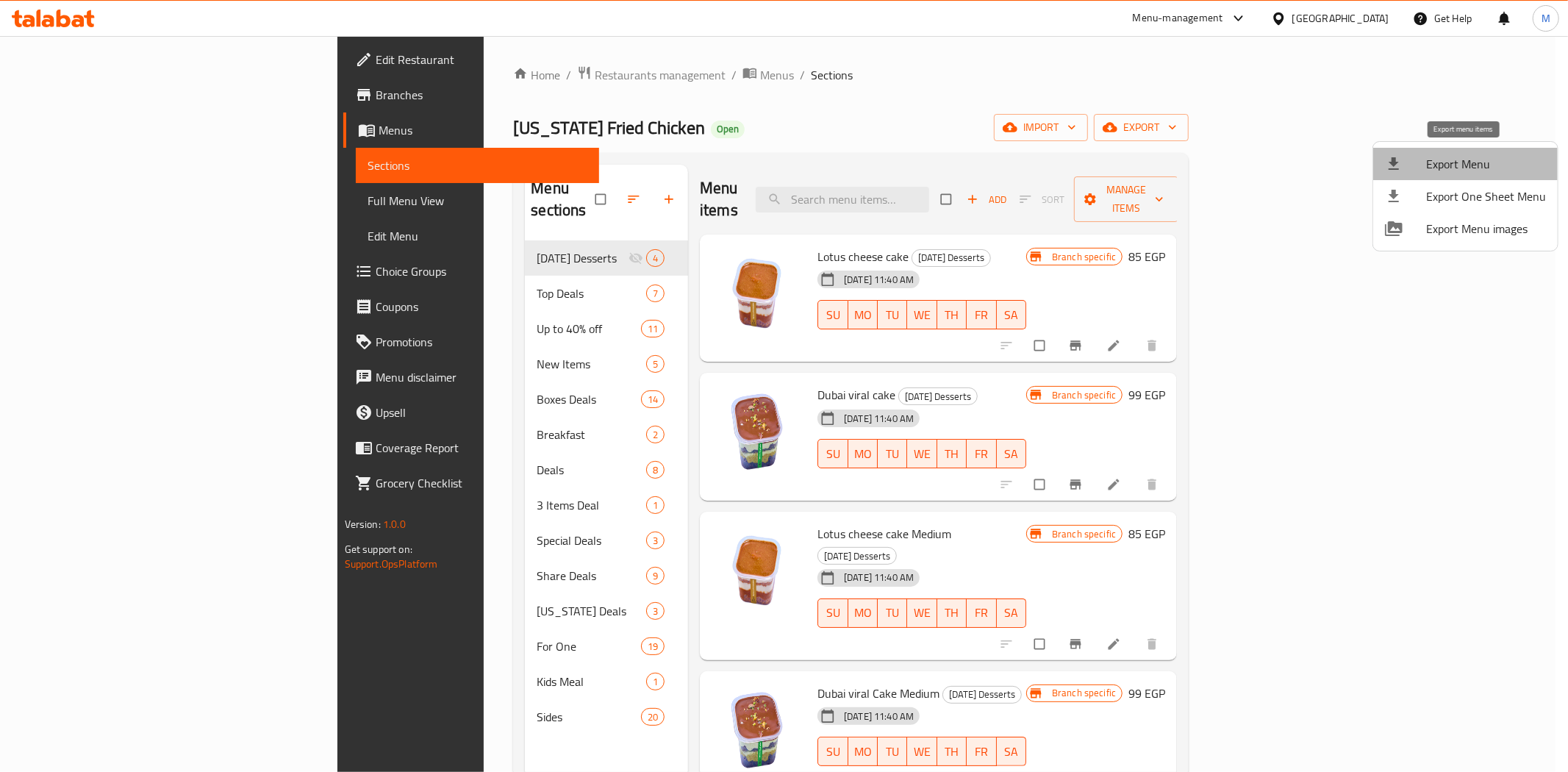
click at [1473, 173] on span "Export Menu" at bounding box center [1486, 164] width 120 height 18
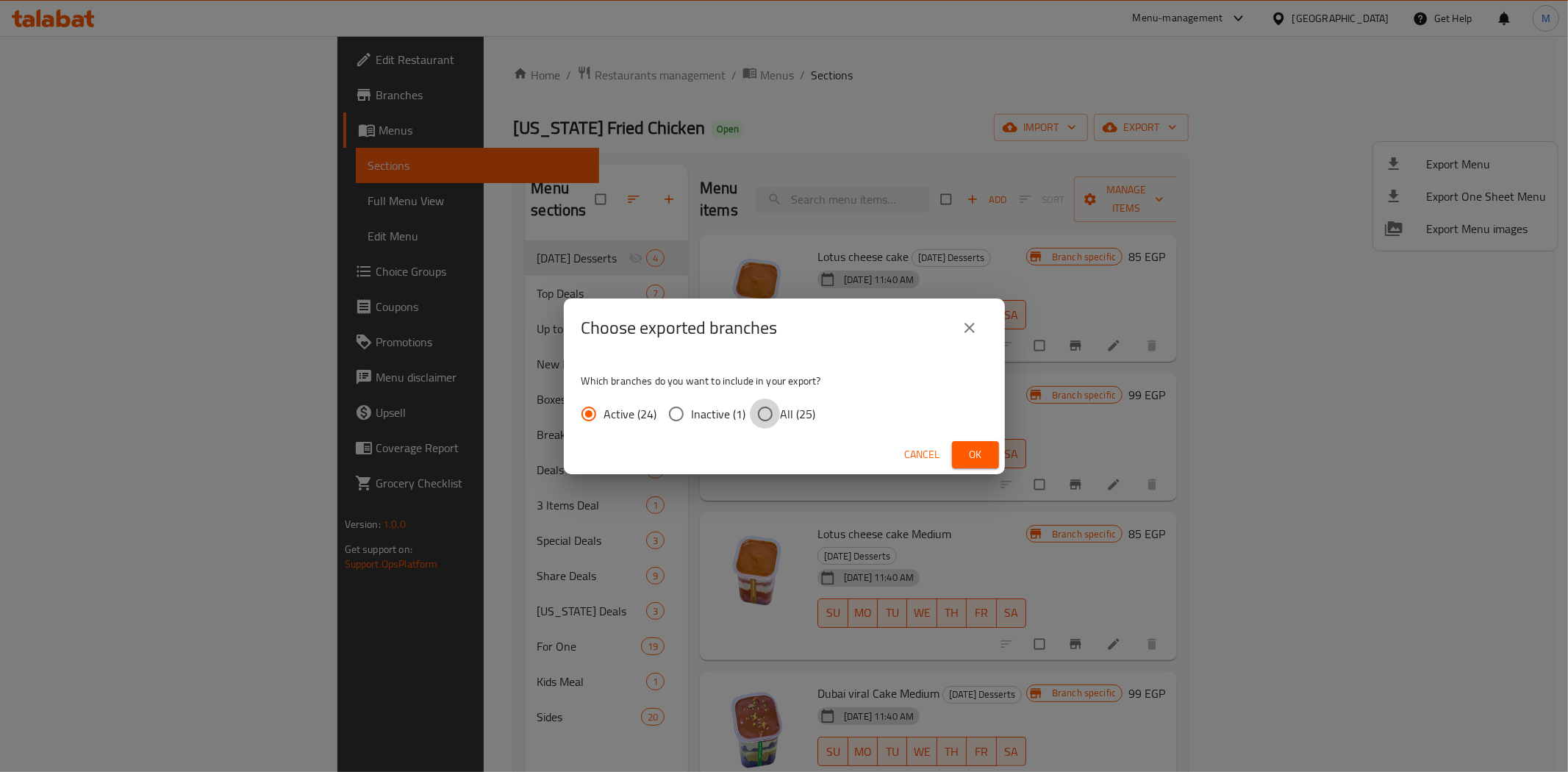
drag, startPoint x: 766, startPoint y: 407, endPoint x: 931, endPoint y: 460, distance: 173.3
click at [781, 414] on label "All (25)" at bounding box center [783, 413] width 67 height 31
click at [780, 414] on input "All (25)" at bounding box center [765, 413] width 31 height 31
radio input "true"
click at [996, 454] on button "Ok" at bounding box center [976, 454] width 47 height 27
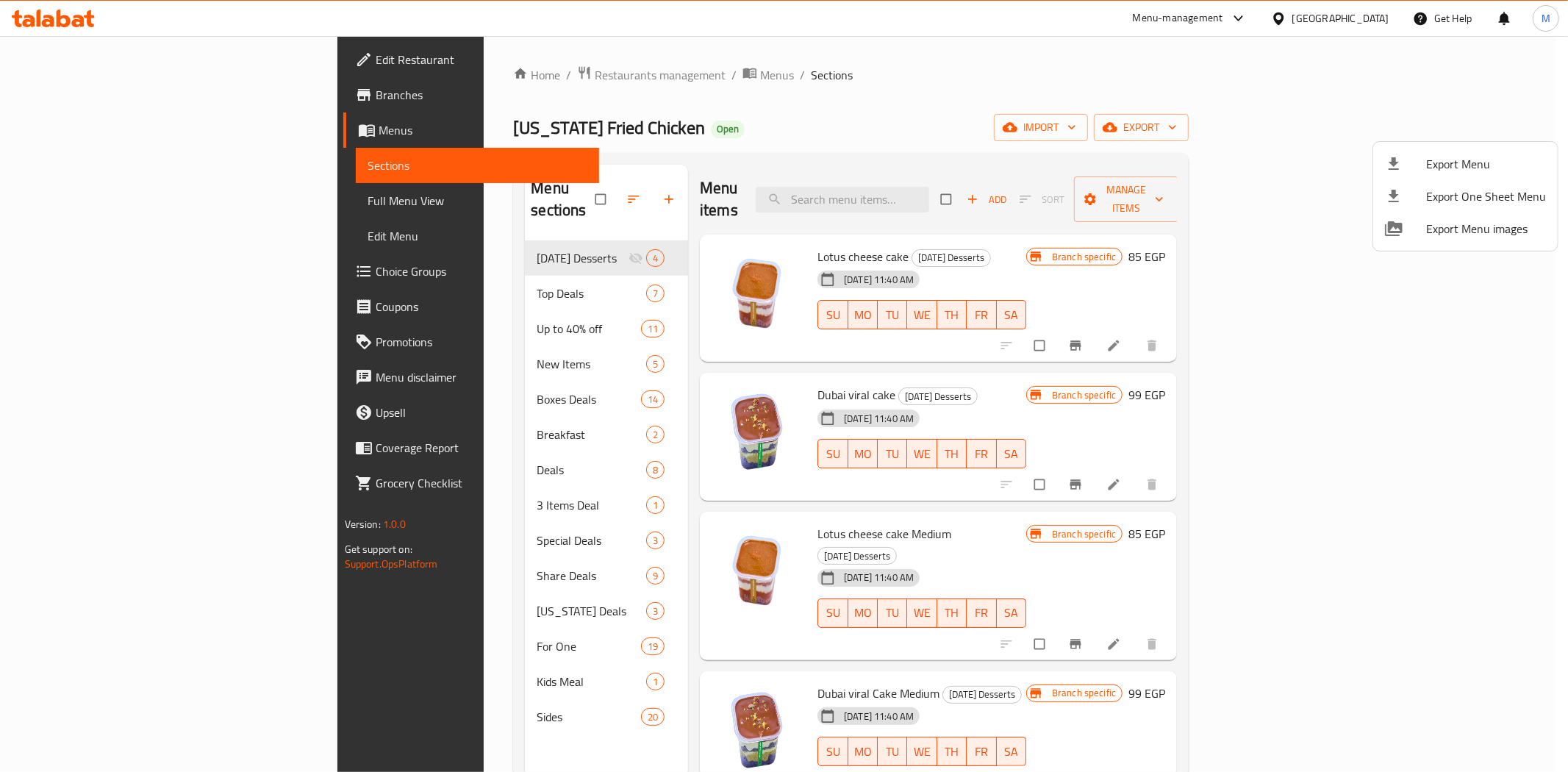
click at [67, 92] on div at bounding box center [784, 386] width 1568 height 772
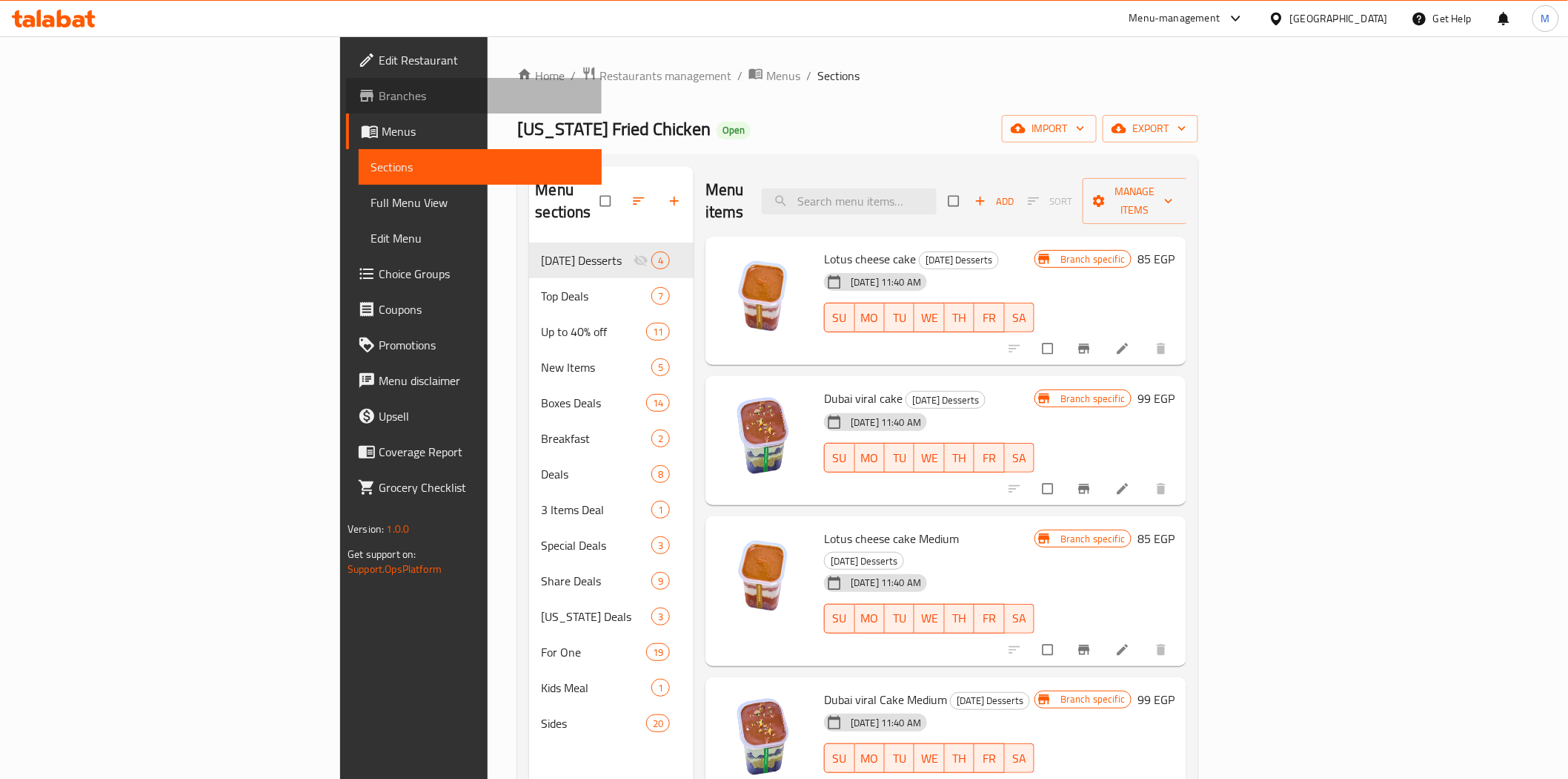
click at [379, 93] on span "Branches" at bounding box center [485, 96] width 211 height 18
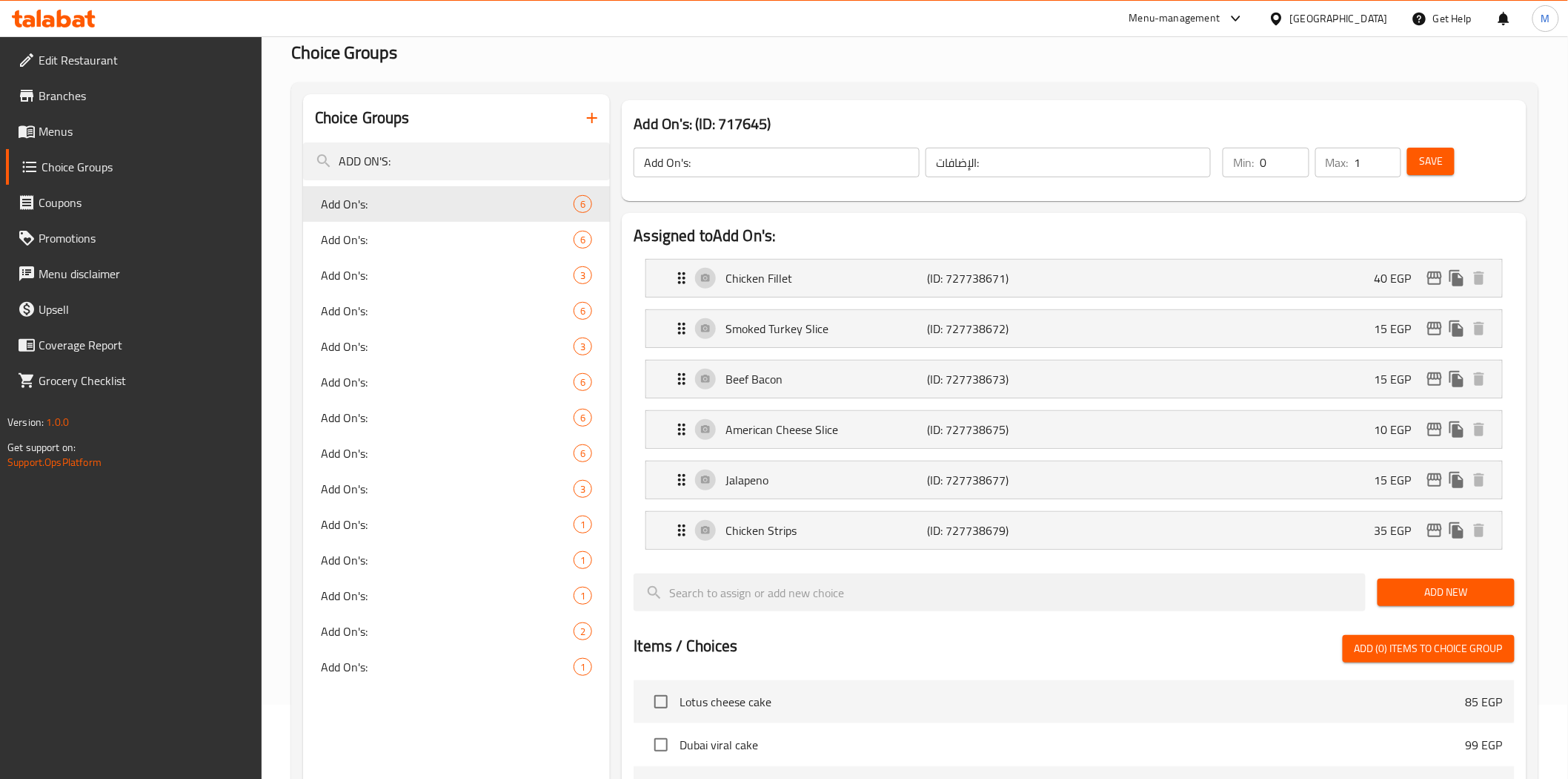
scroll to position [494, 0]
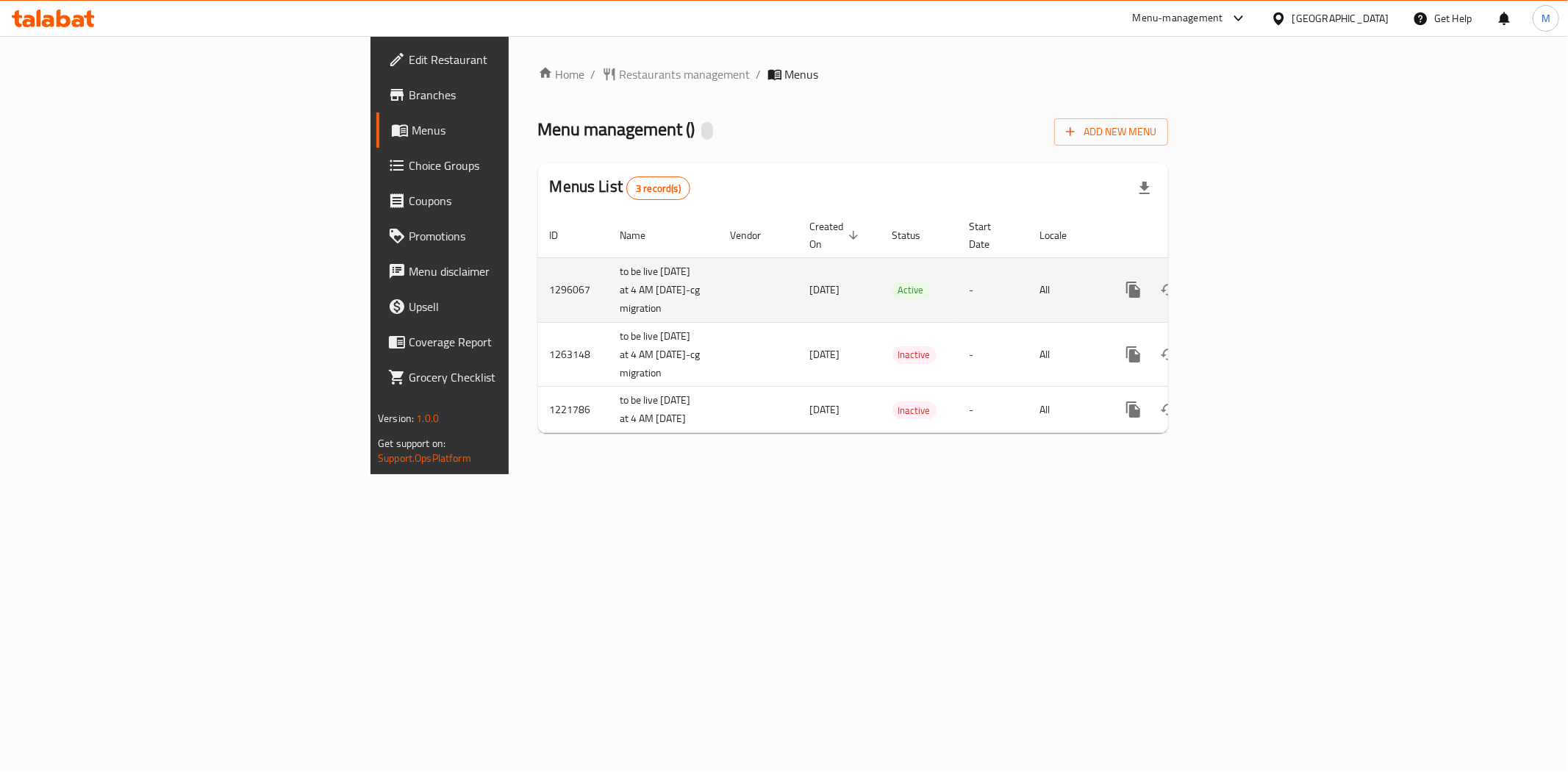
click at [1249, 281] on icon "enhanced table" at bounding box center [1240, 290] width 18 height 18
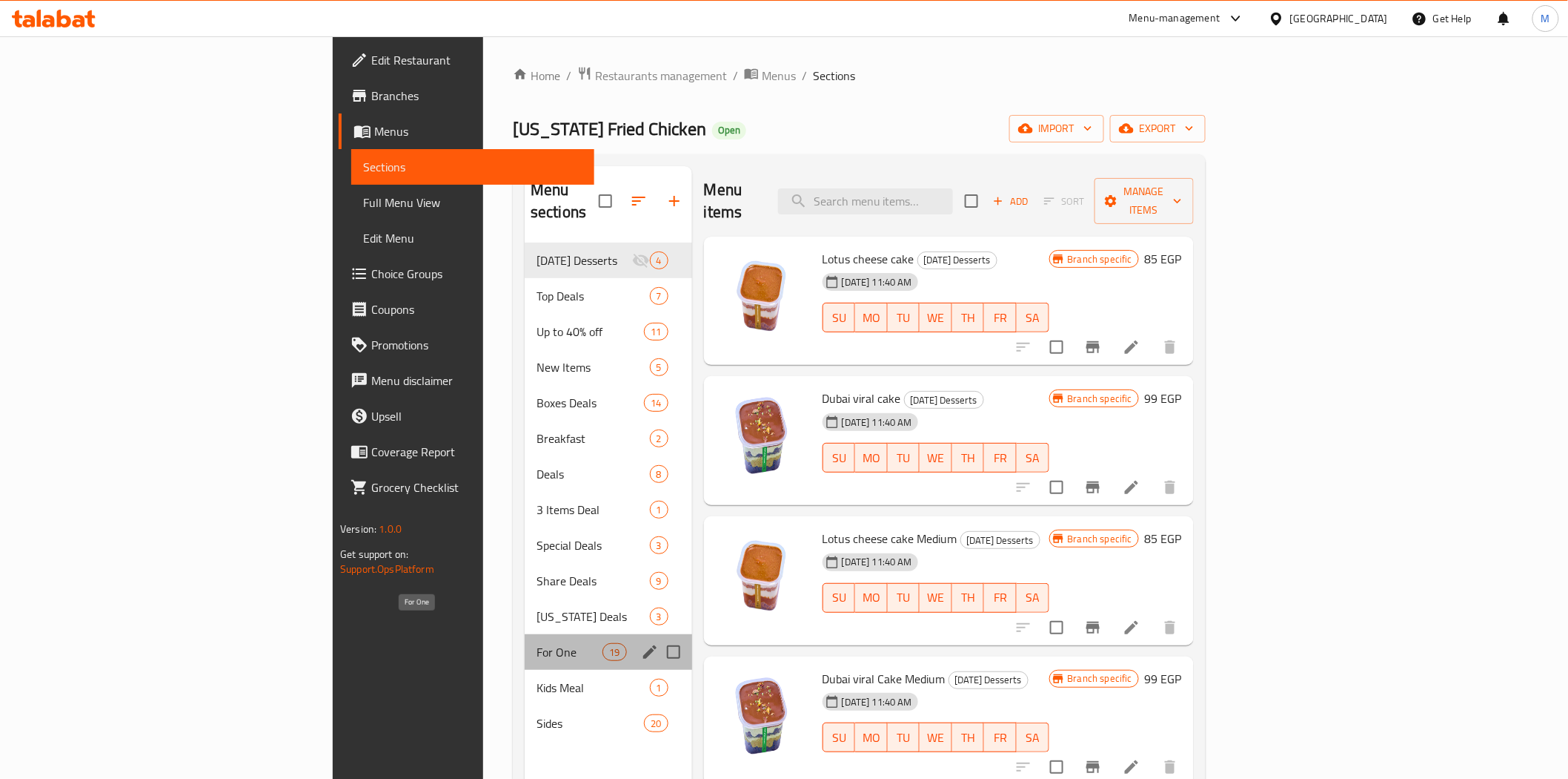
click at [536, 643] on span "For One" at bounding box center [569, 652] width 66 height 18
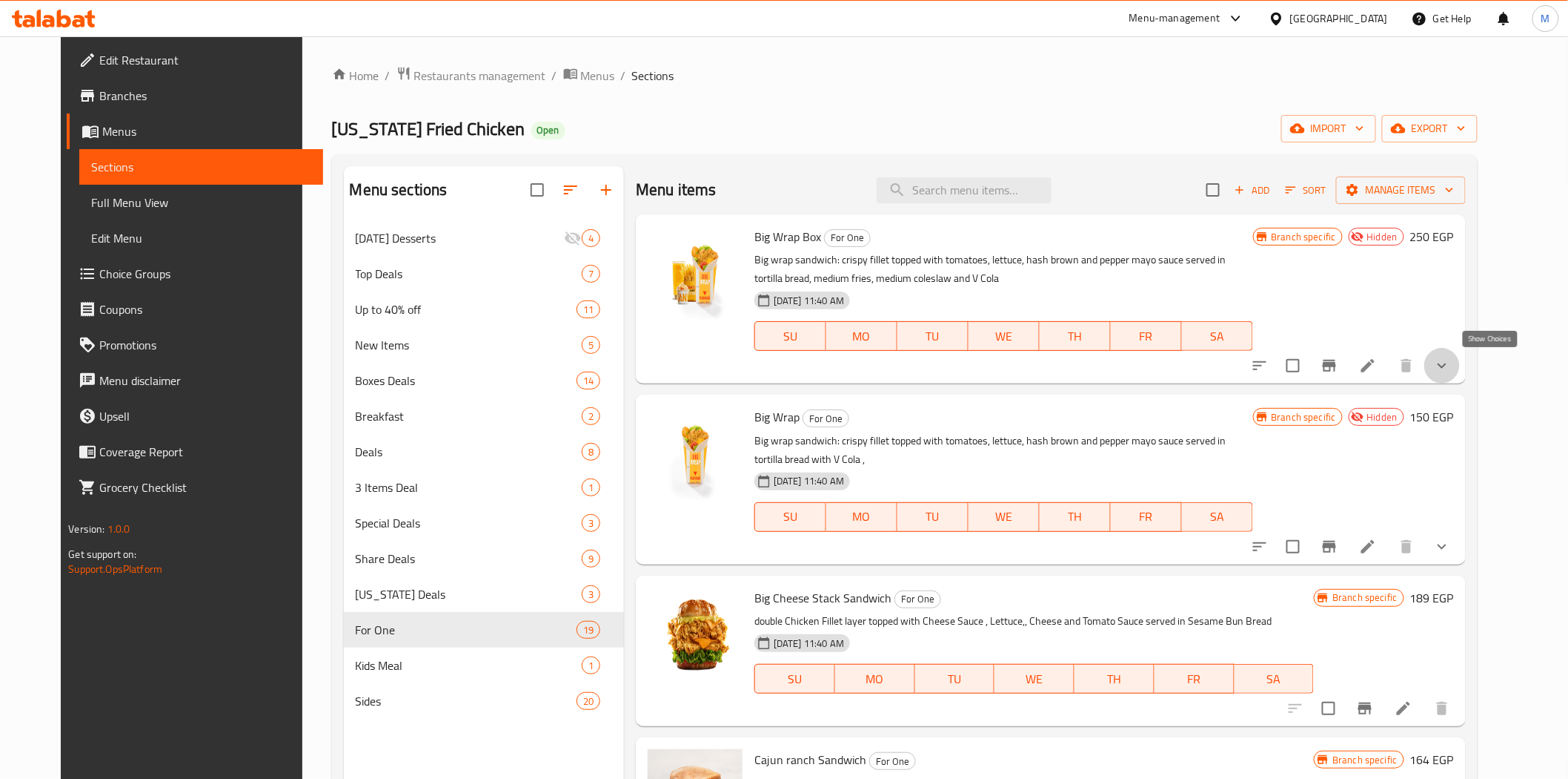
click at [1446, 367] on icon "show more" at bounding box center [1442, 366] width 9 height 5
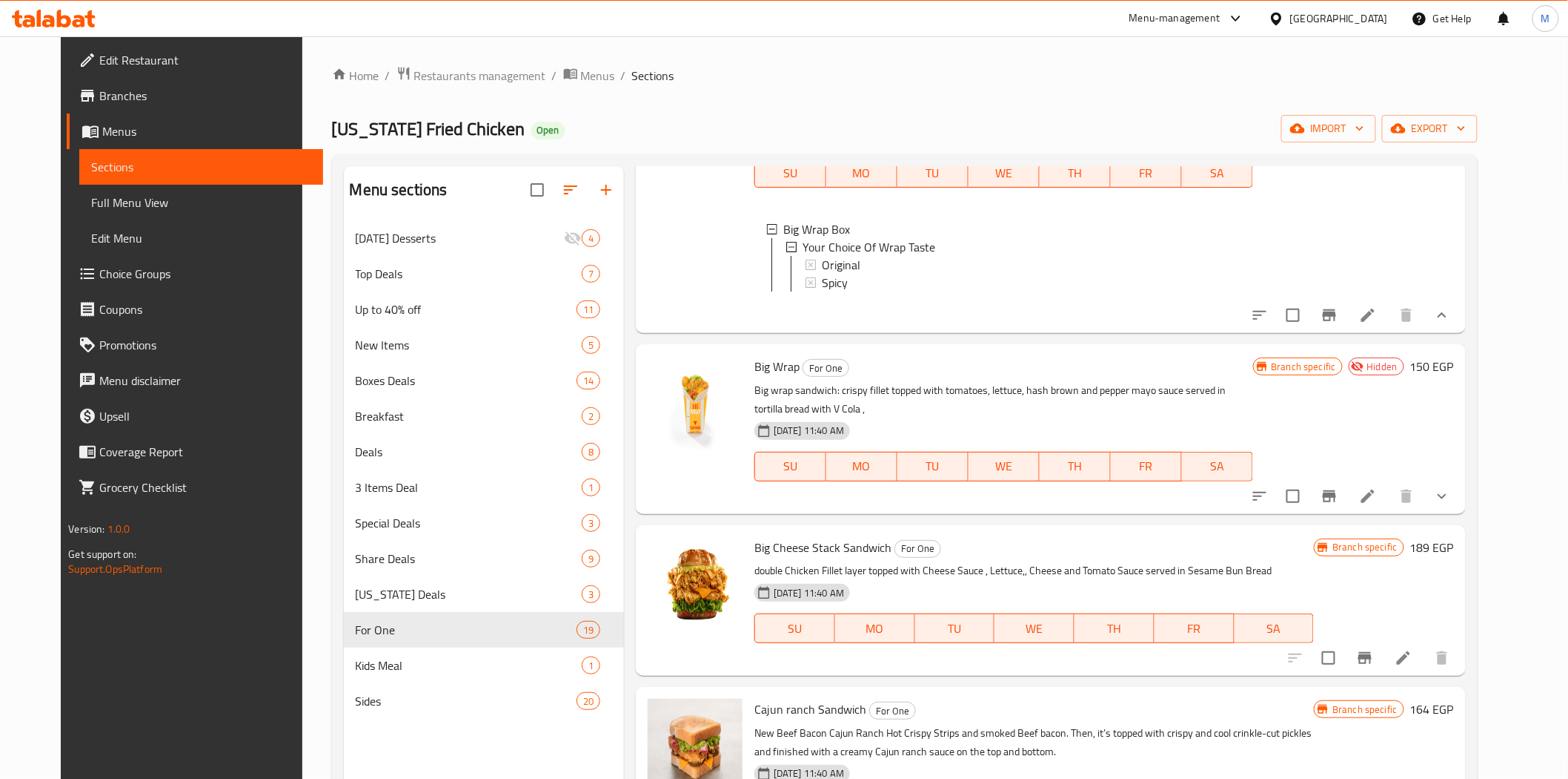
scroll to position [165, 0]
click at [1460, 512] on button "show more" at bounding box center [1442, 495] width 36 height 36
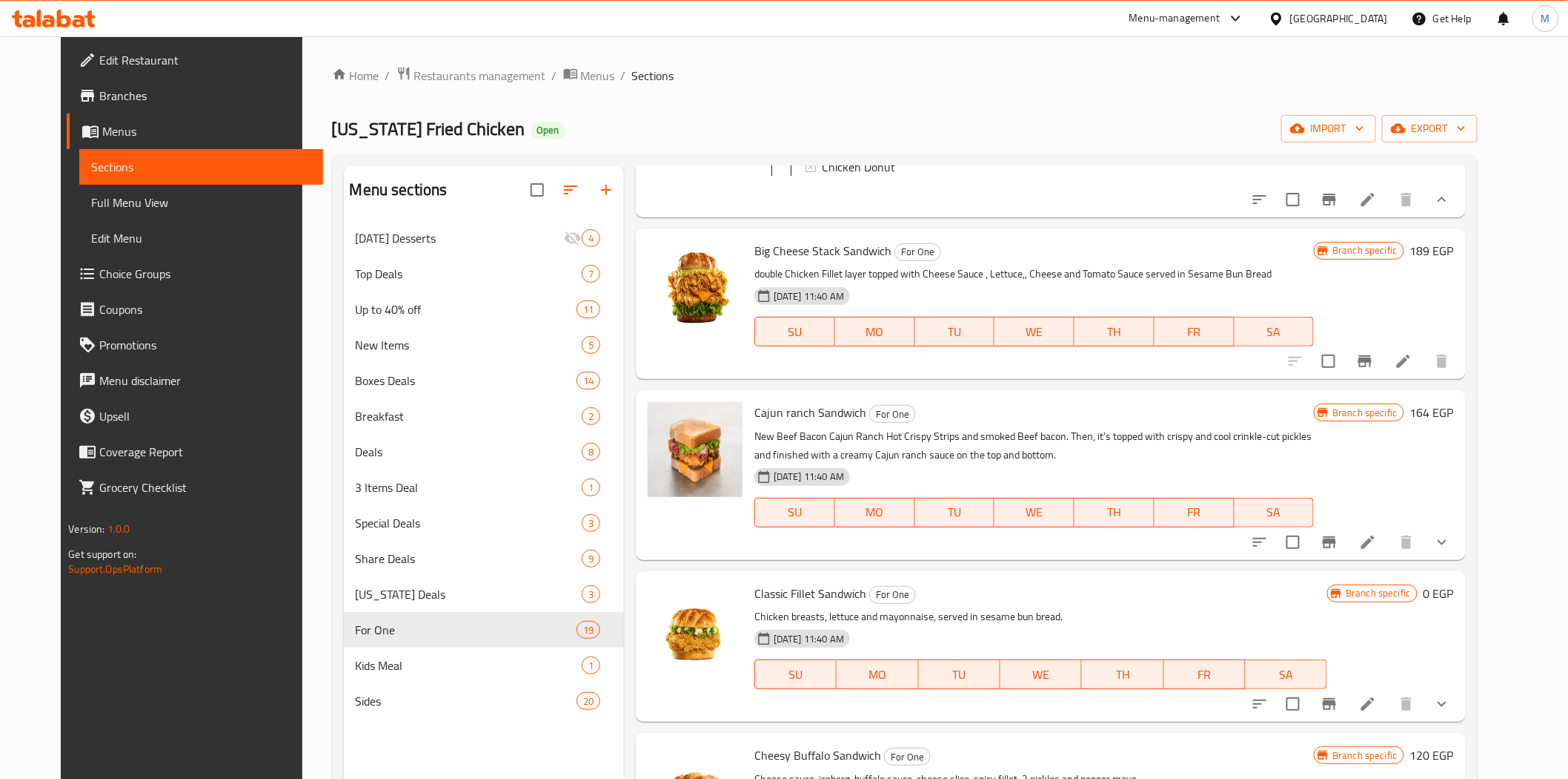
scroll to position [741, 0]
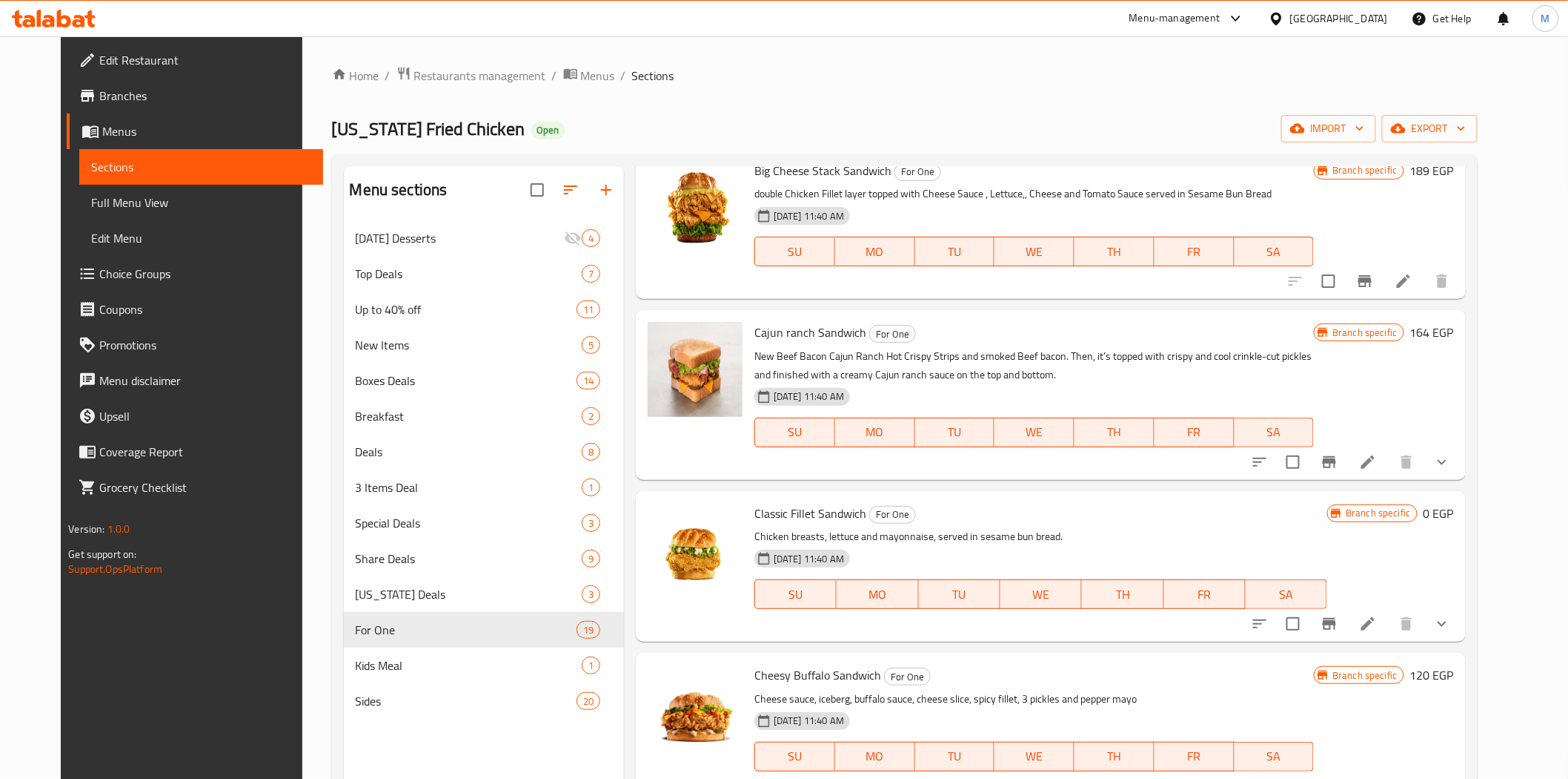
click at [1460, 479] on button "show more" at bounding box center [1442, 462] width 36 height 36
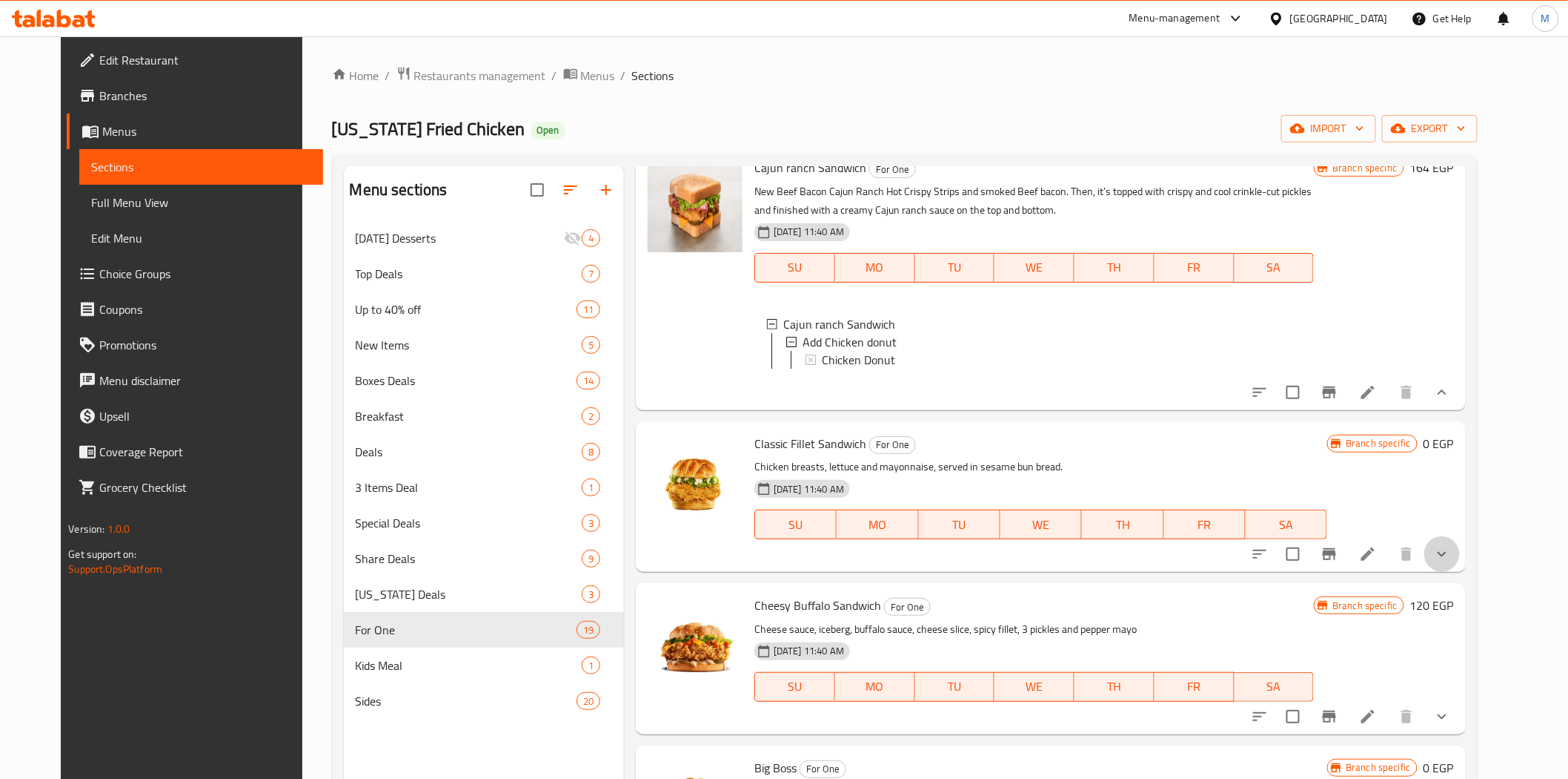
click at [1460, 572] on button "show more" at bounding box center [1442, 554] width 36 height 36
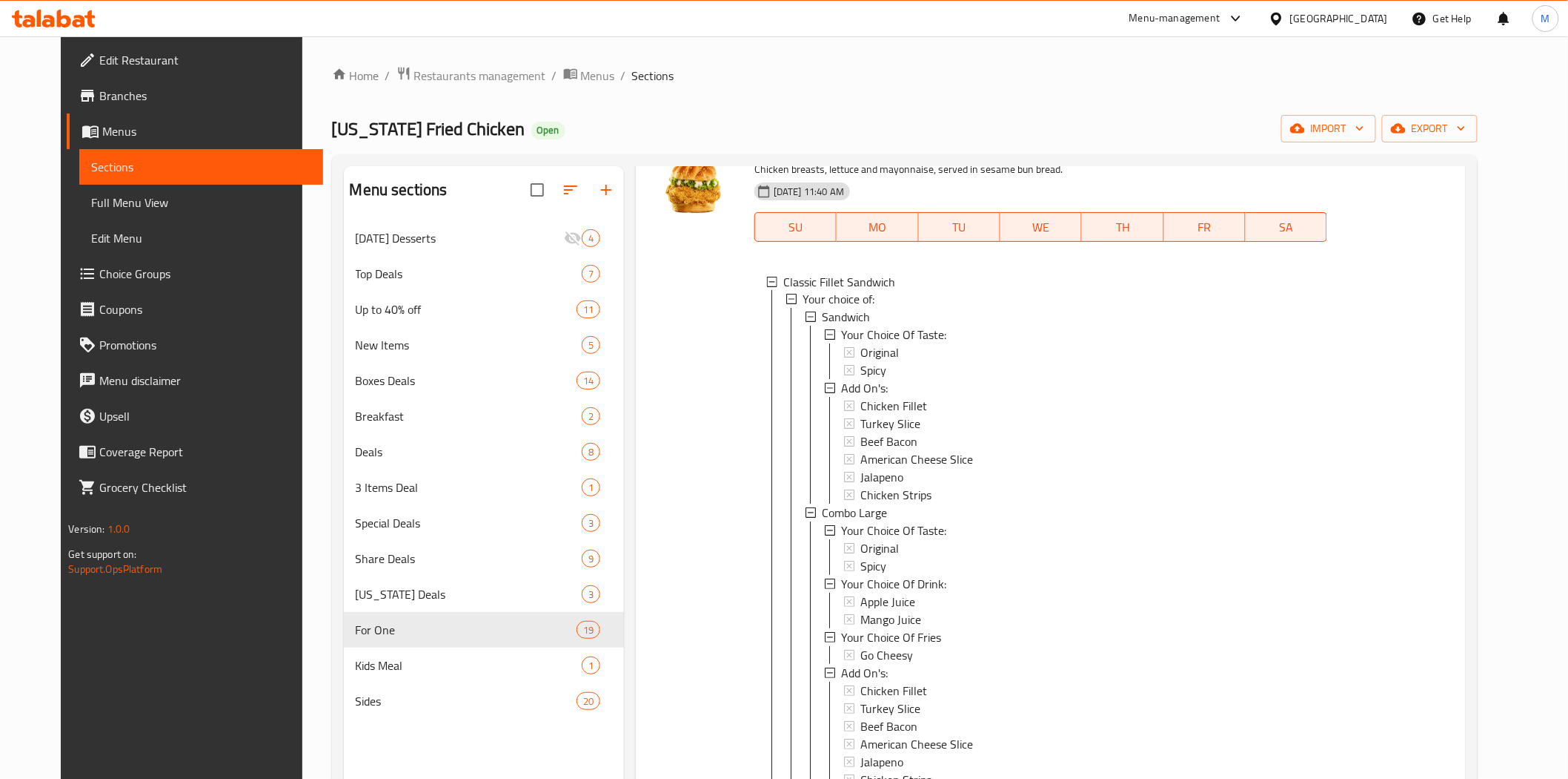
scroll to position [1235, 0]
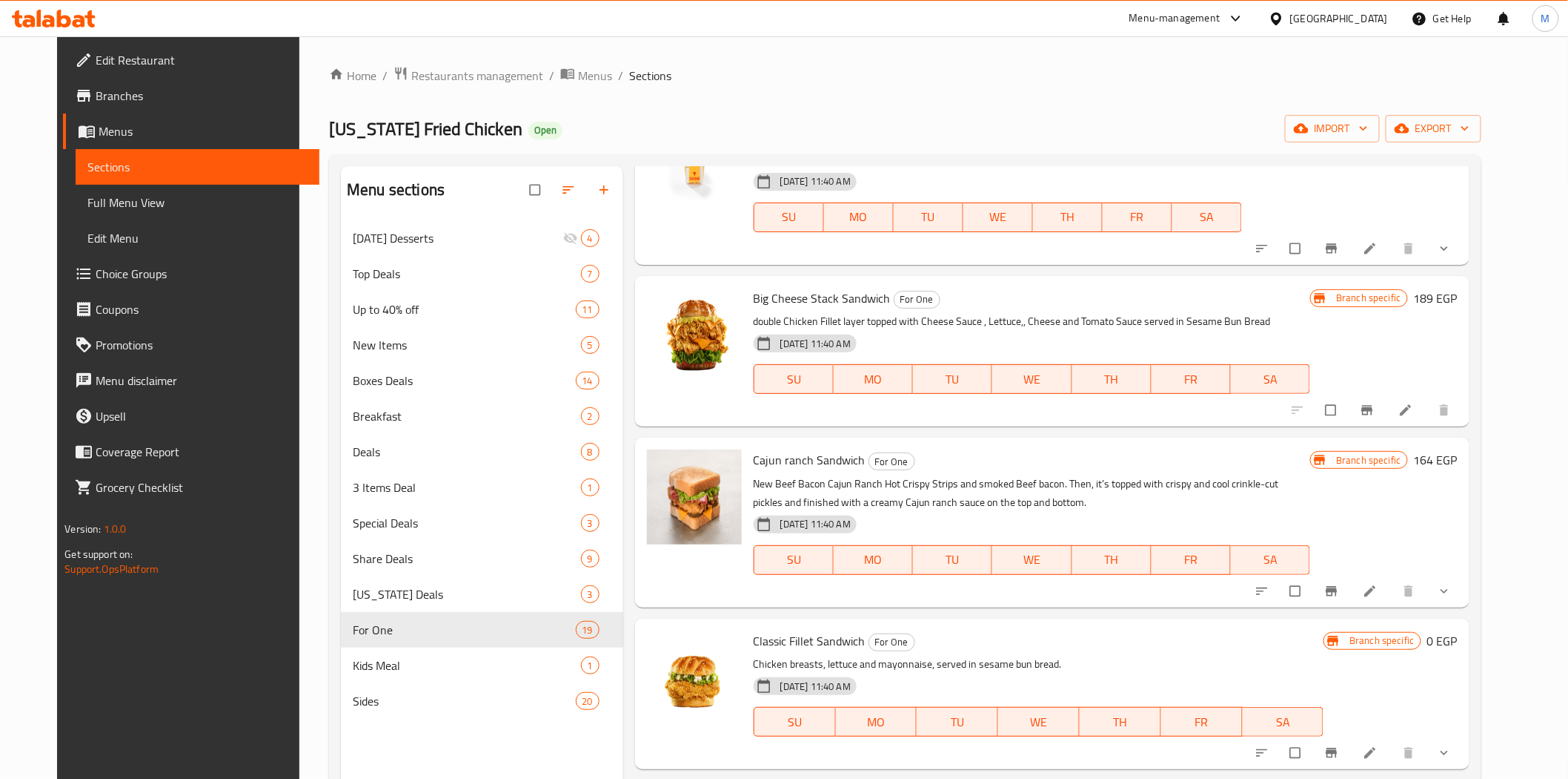
scroll to position [494, 0]
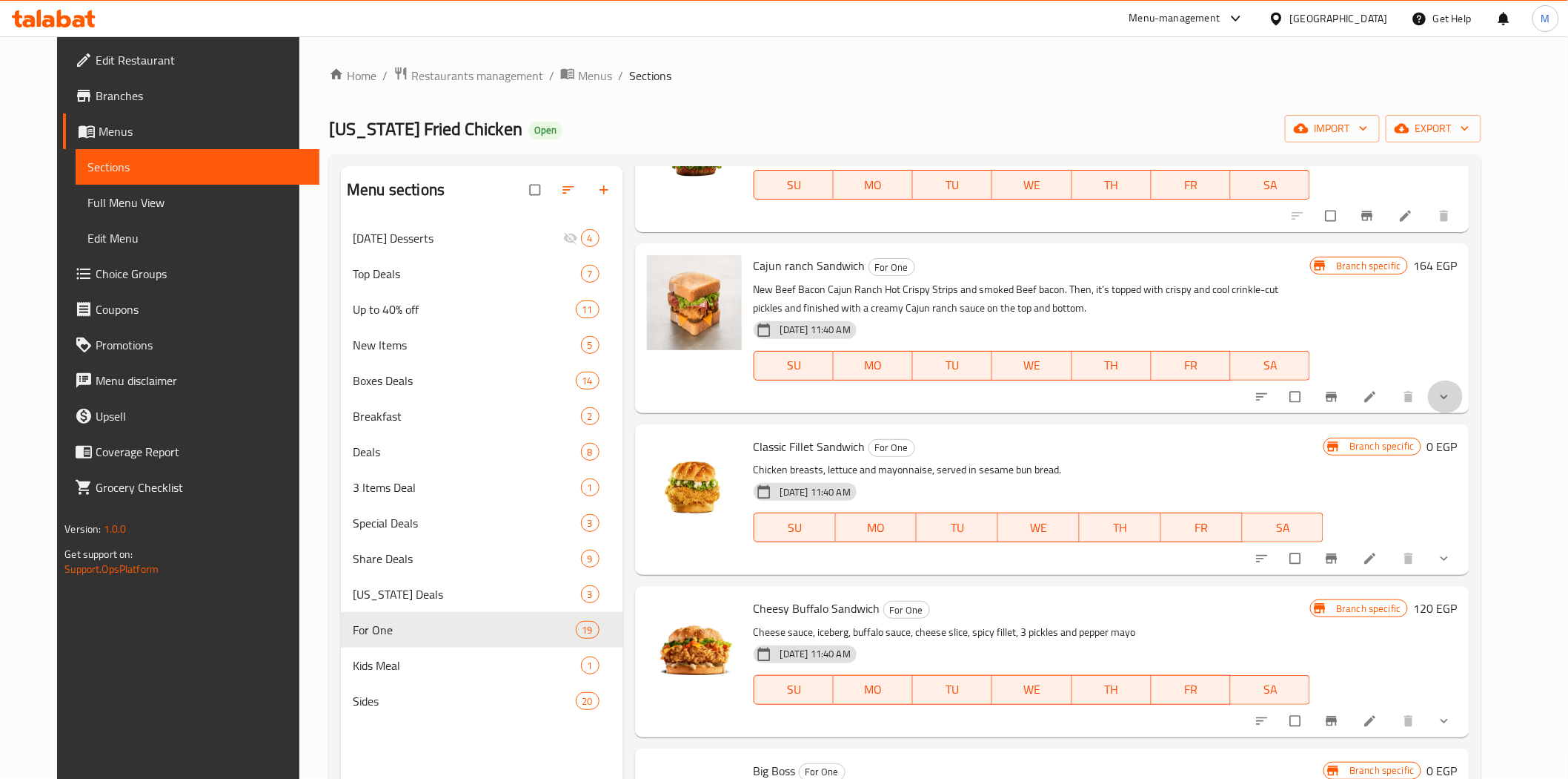
click at [1463, 388] on button "show more" at bounding box center [1446, 396] width 36 height 32
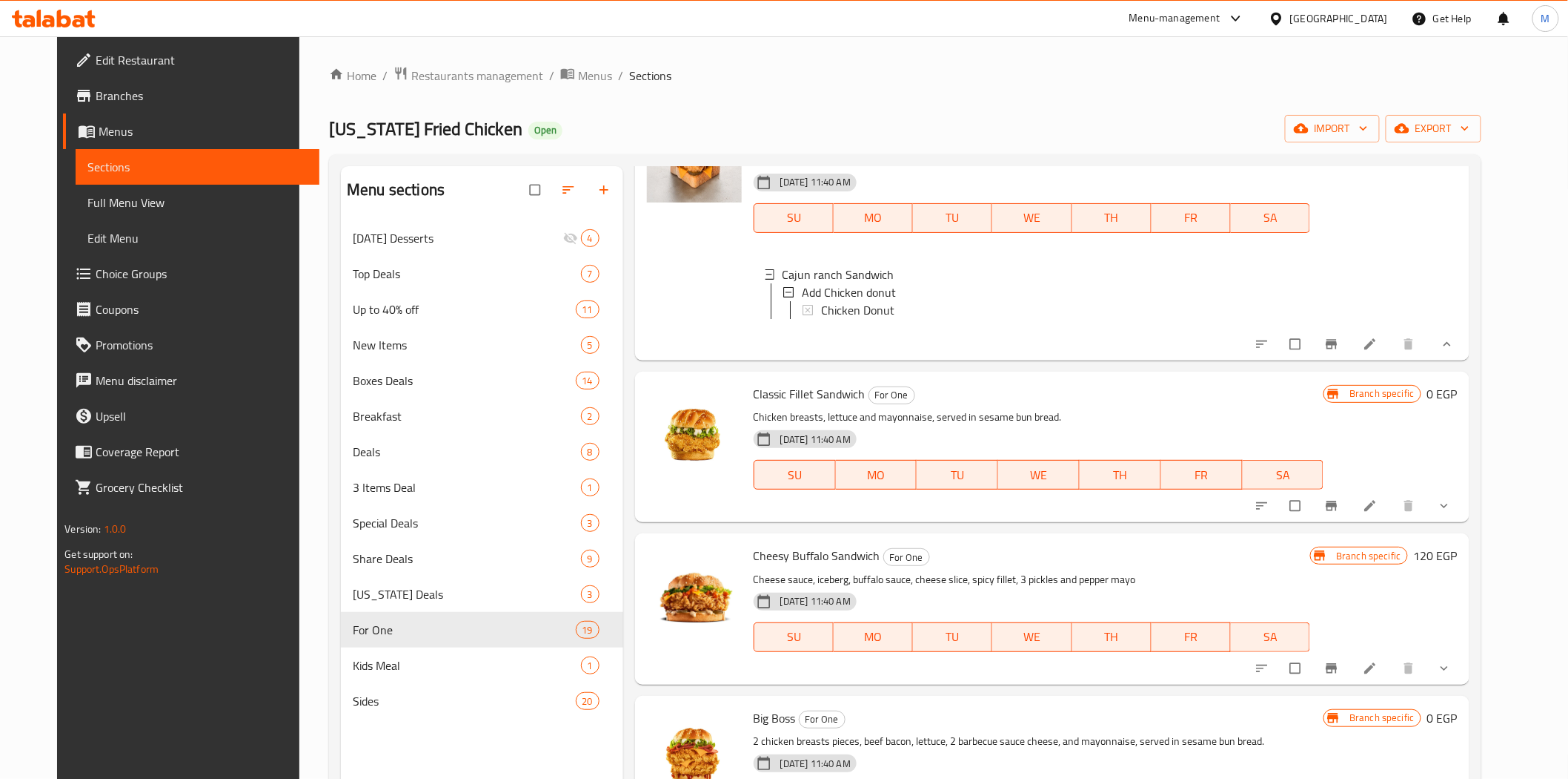
scroll to position [658, 0]
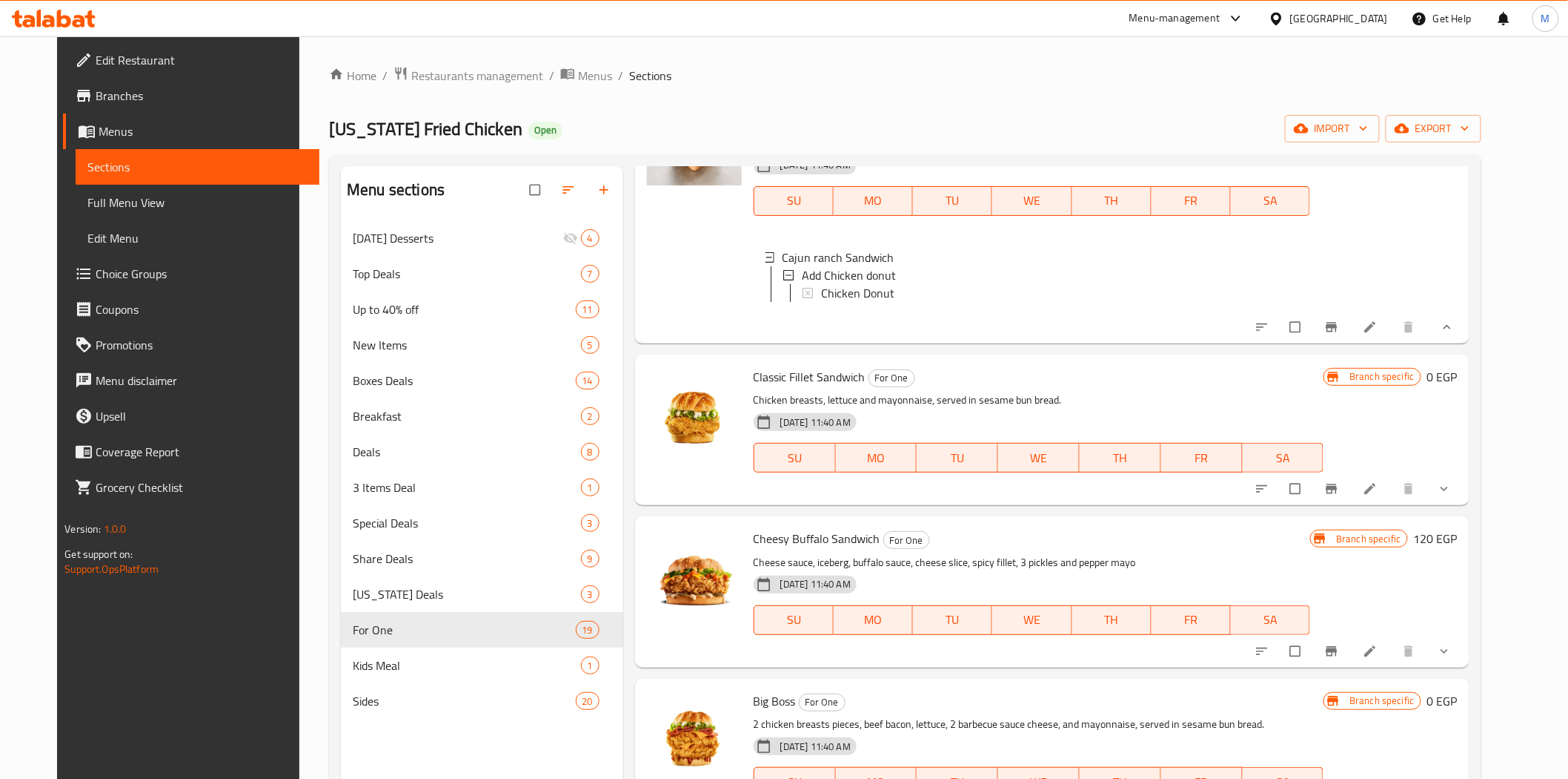
click at [1452, 496] on icon "show more" at bounding box center [1445, 488] width 15 height 15
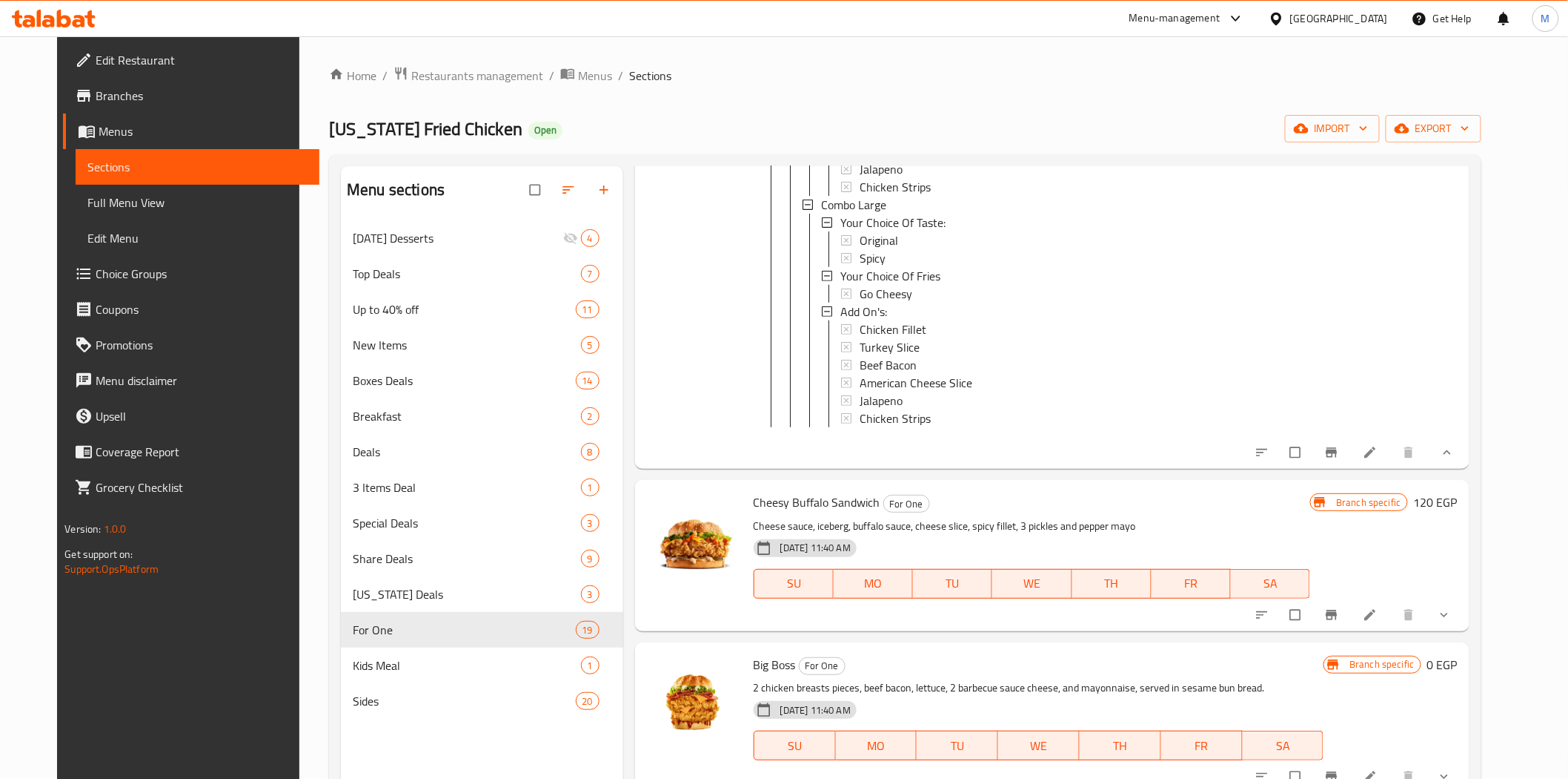
scroll to position [1317, 0]
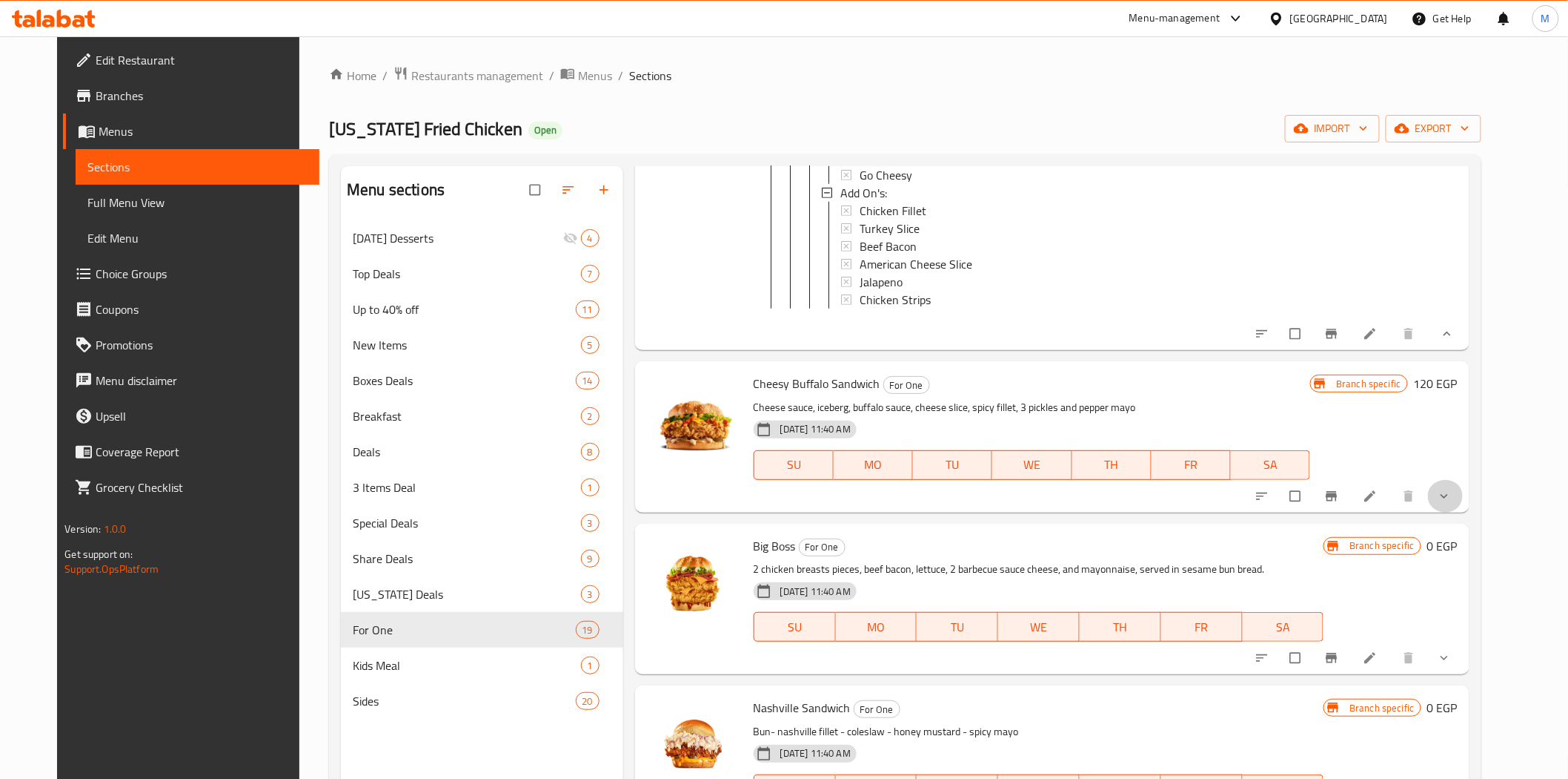
click at [1463, 512] on button "show more" at bounding box center [1446, 495] width 36 height 32
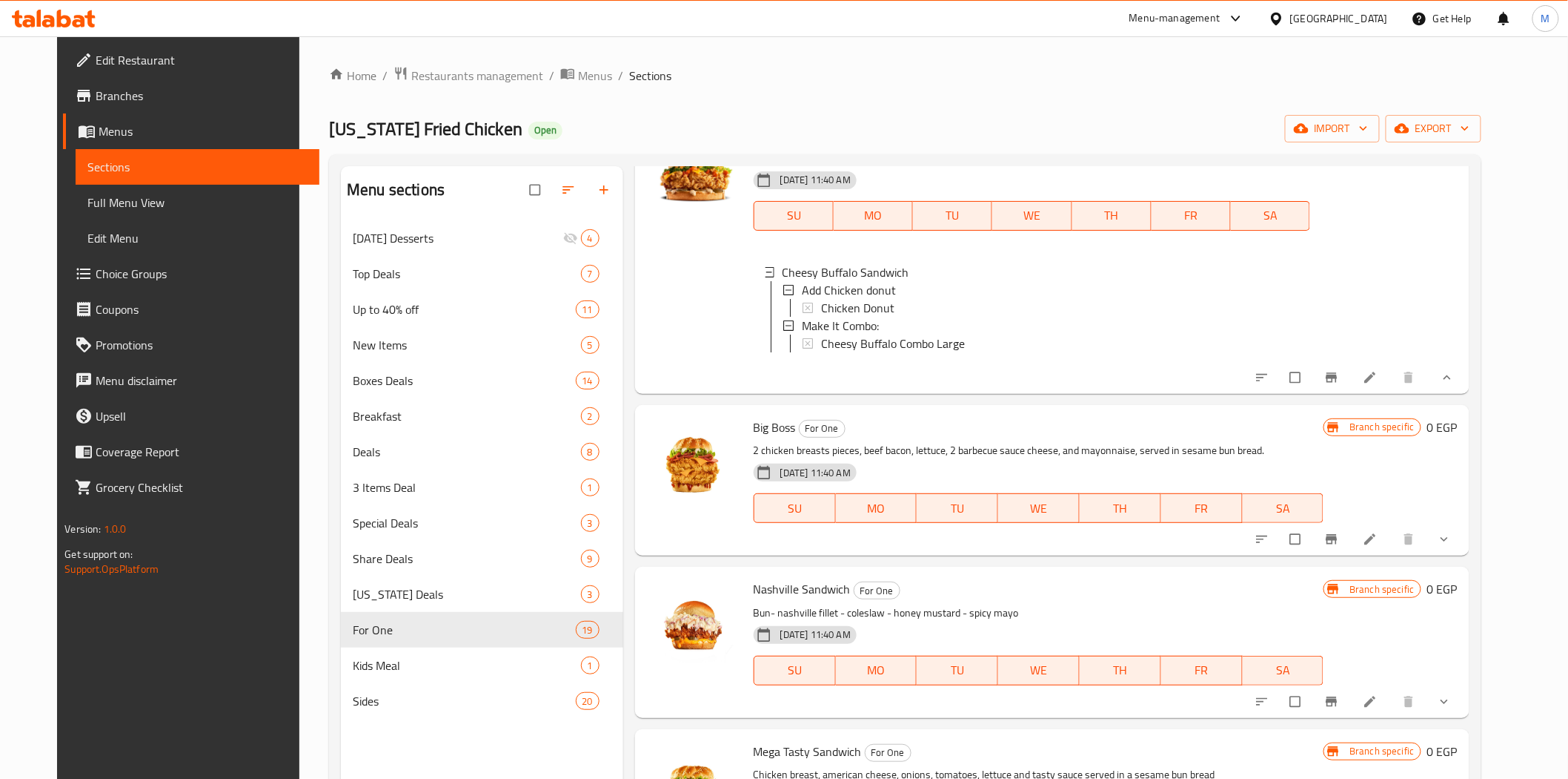
scroll to position [1730, 0]
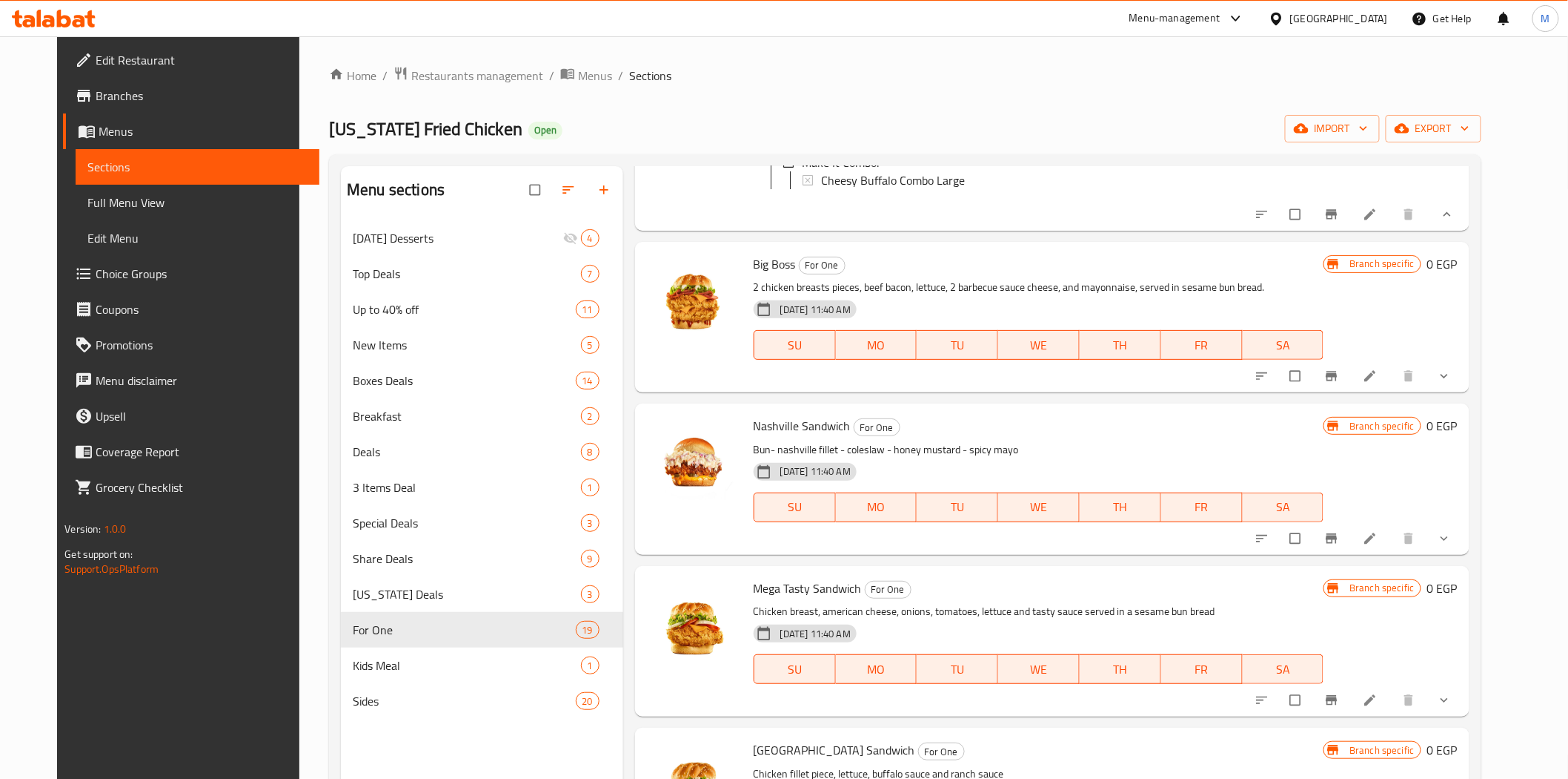
drag, startPoint x: 1497, startPoint y: 430, endPoint x: 1488, endPoint y: 417, distance: 15.8
click at [1470, 427] on div "Menu items Add Sort Manage items Big Wrap Box For One Big wrap sandwich: crispy…" at bounding box center [1046, 555] width 847 height 779
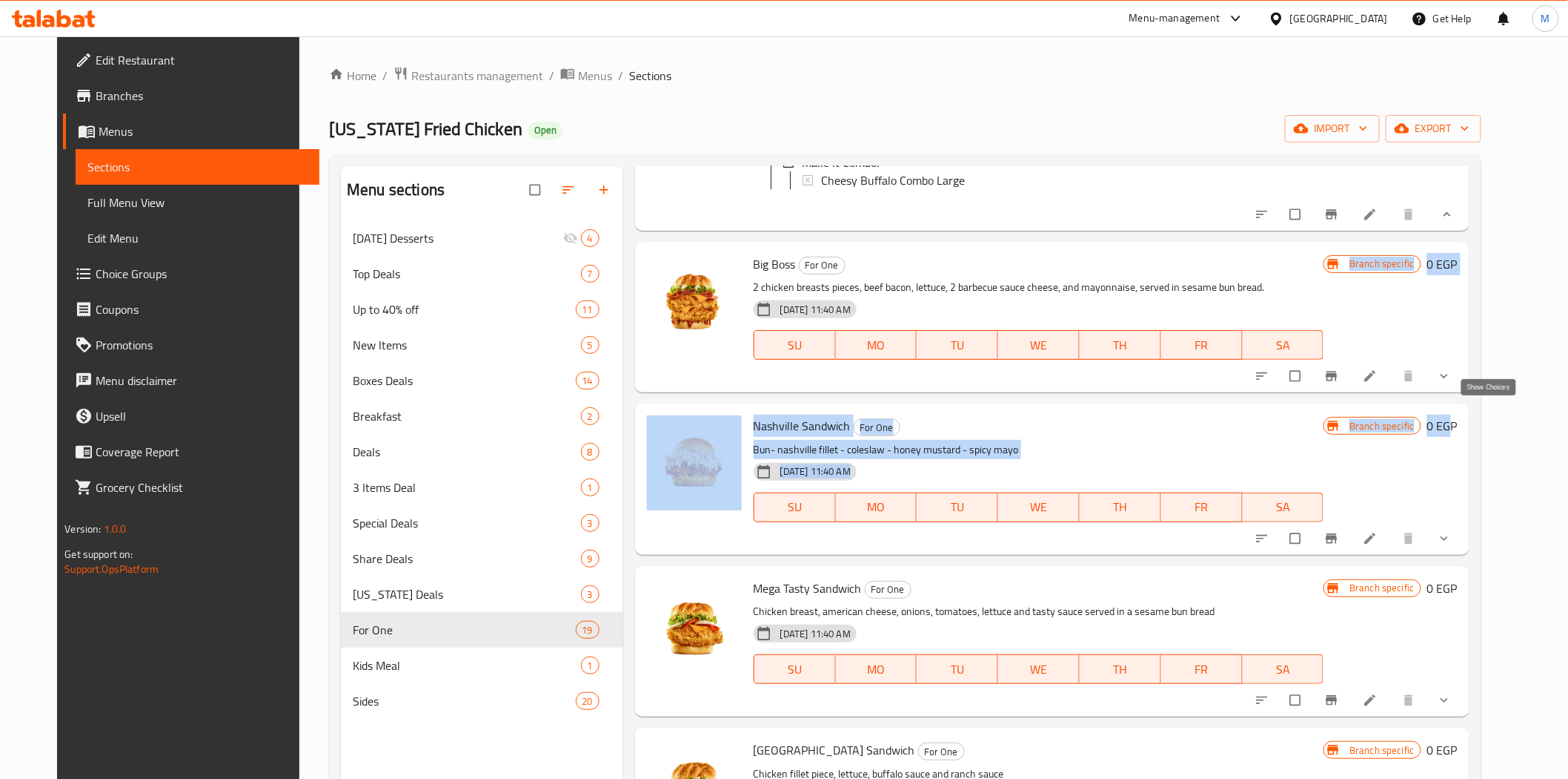
click at [1452, 384] on icon "show more" at bounding box center [1445, 376] width 15 height 15
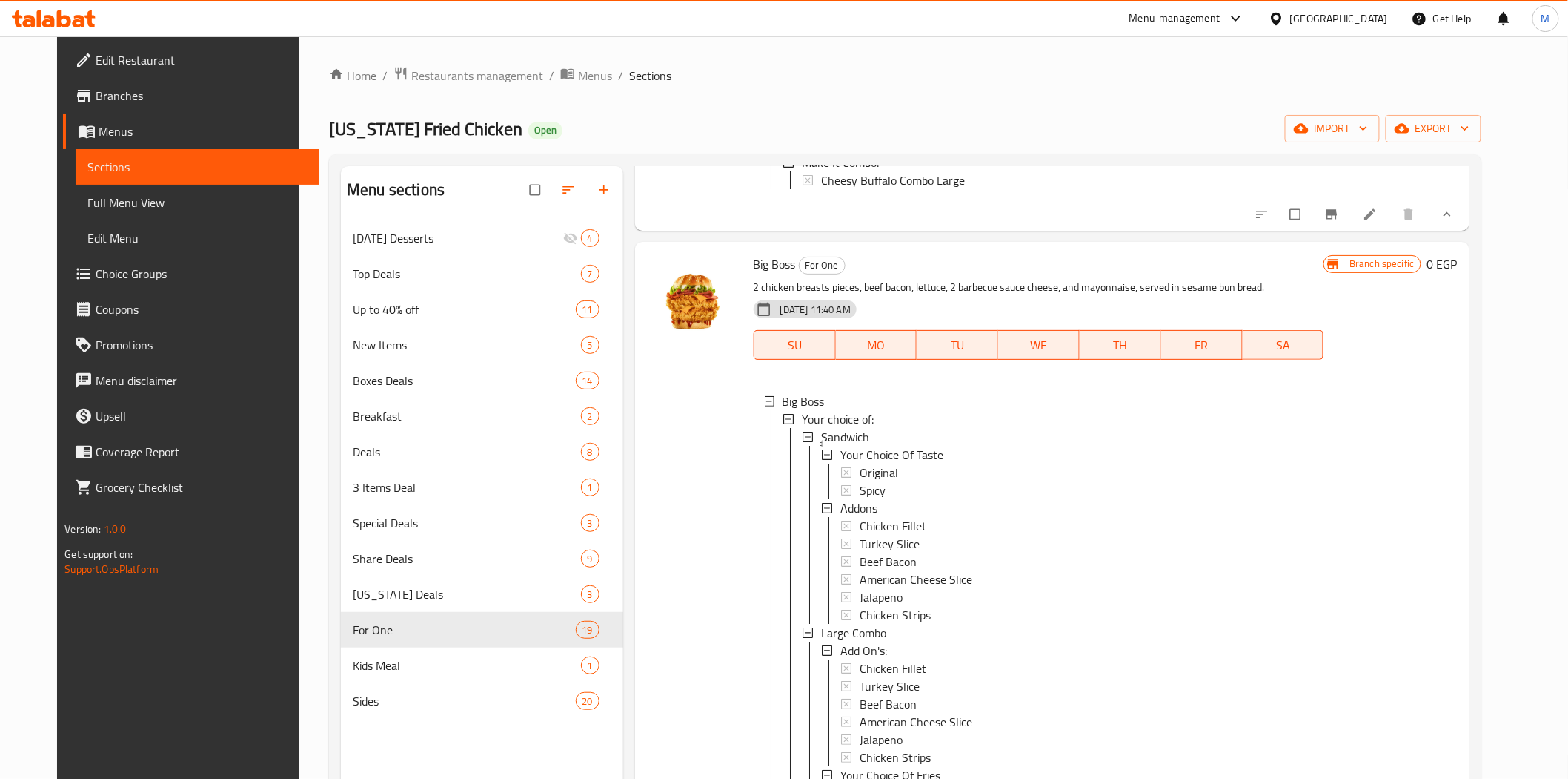
click at [761, 275] on span "Big Boss" at bounding box center [774, 264] width 42 height 22
copy h6 "Big Boss"
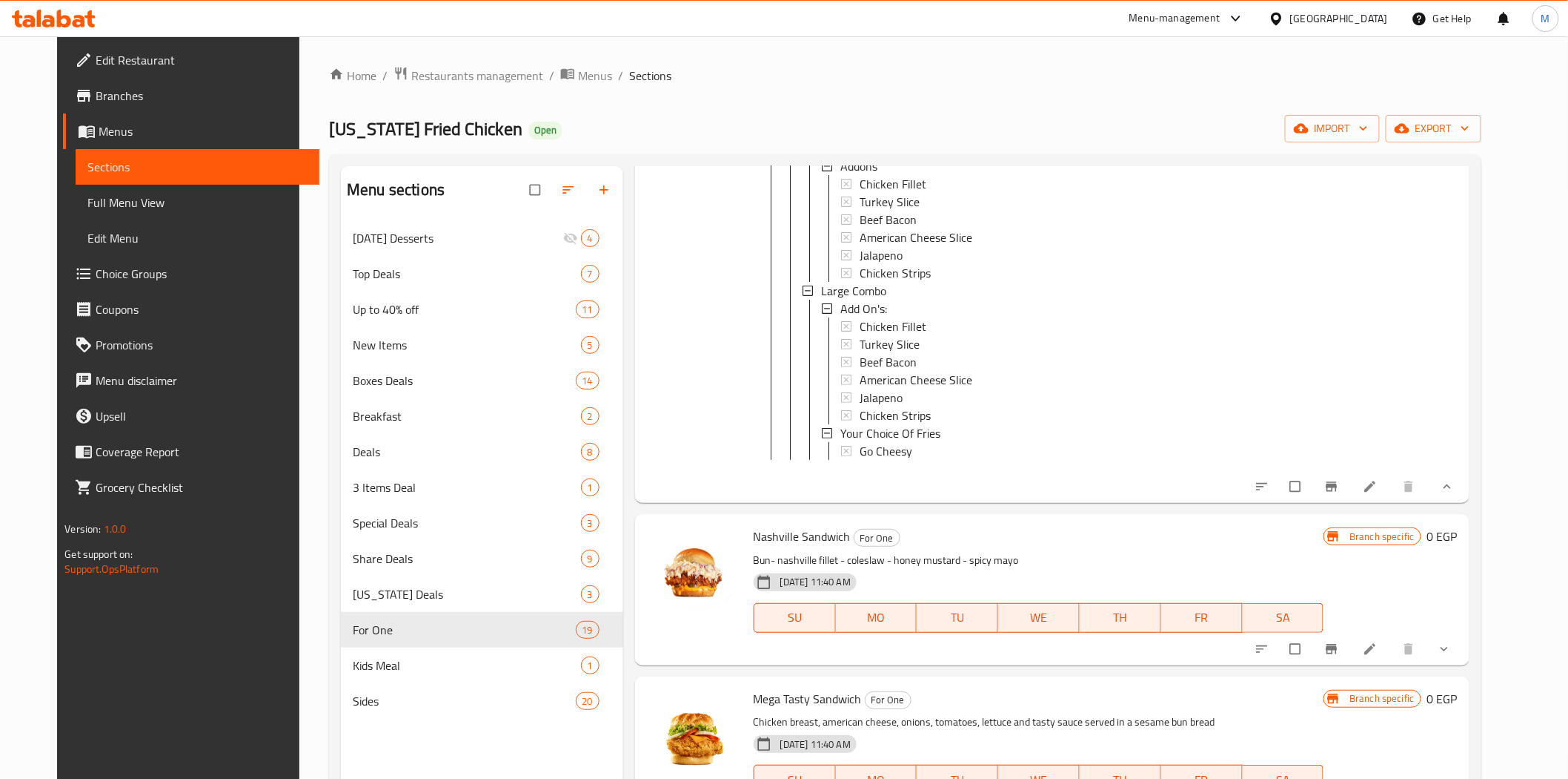
scroll to position [2224, 0]
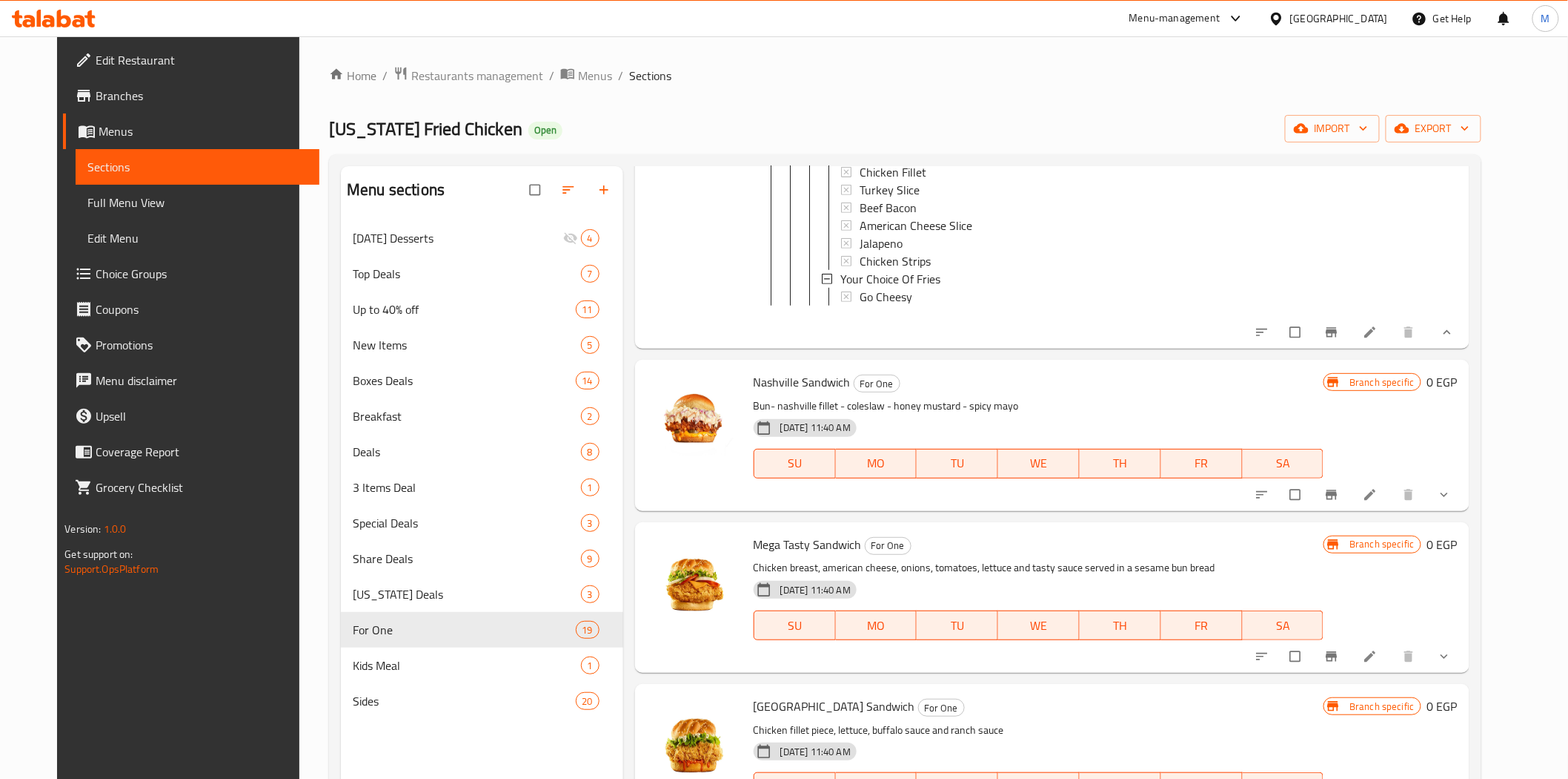
click at [1452, 502] on icon "show more" at bounding box center [1445, 495] width 15 height 15
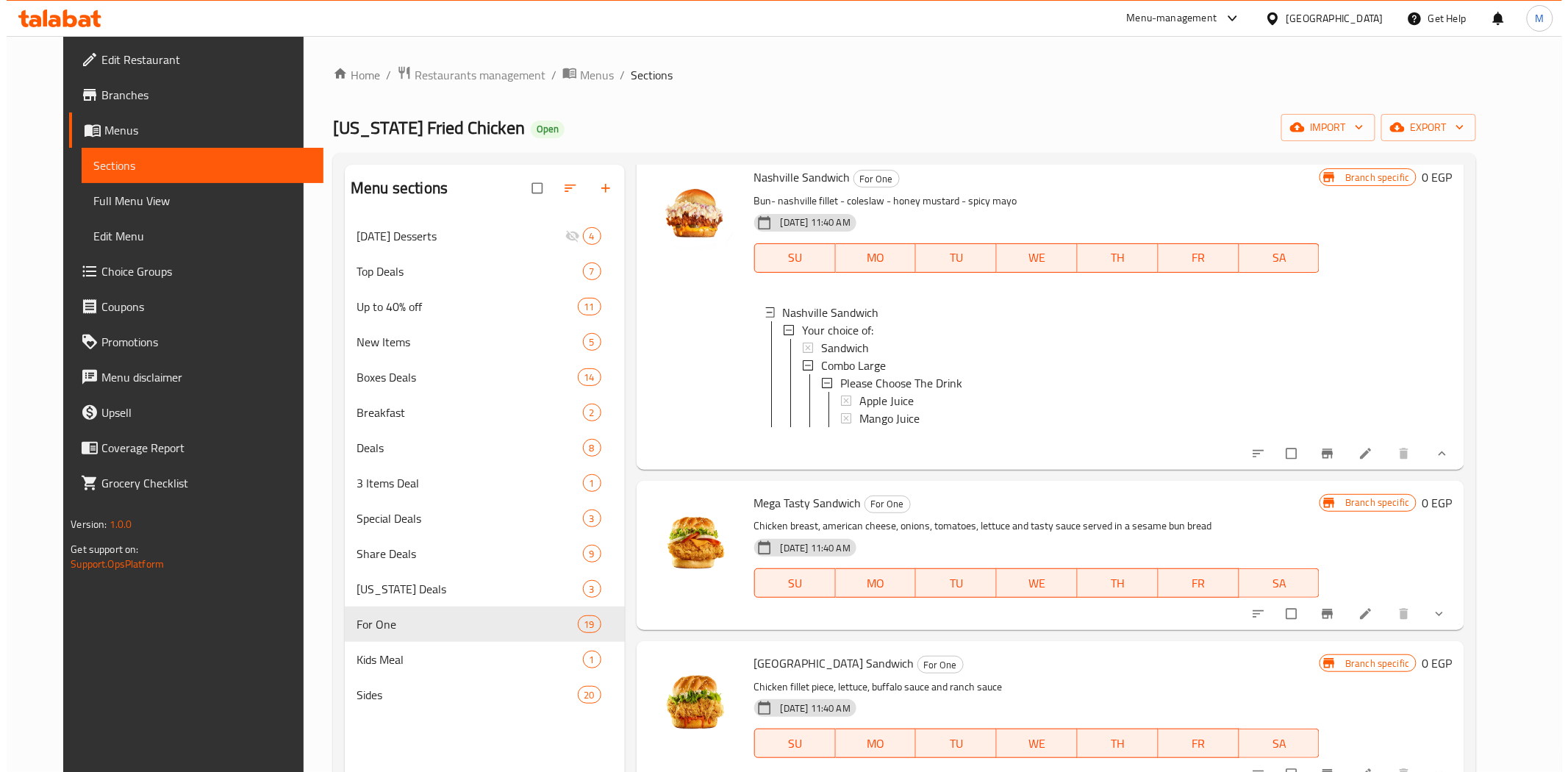
scroll to position [2449, 0]
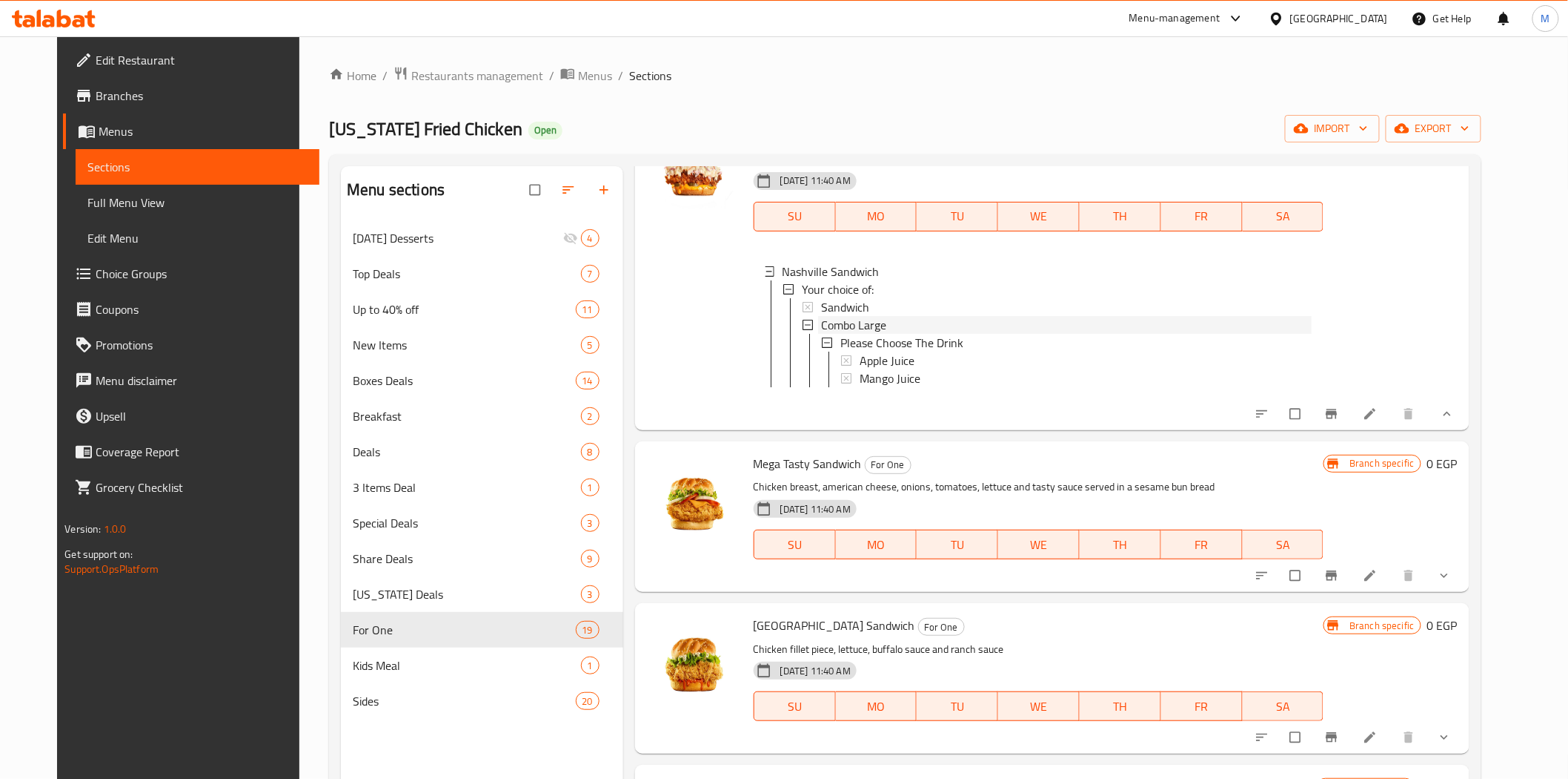
click at [893, 334] on div "Combo Large" at bounding box center [1067, 325] width 492 height 18
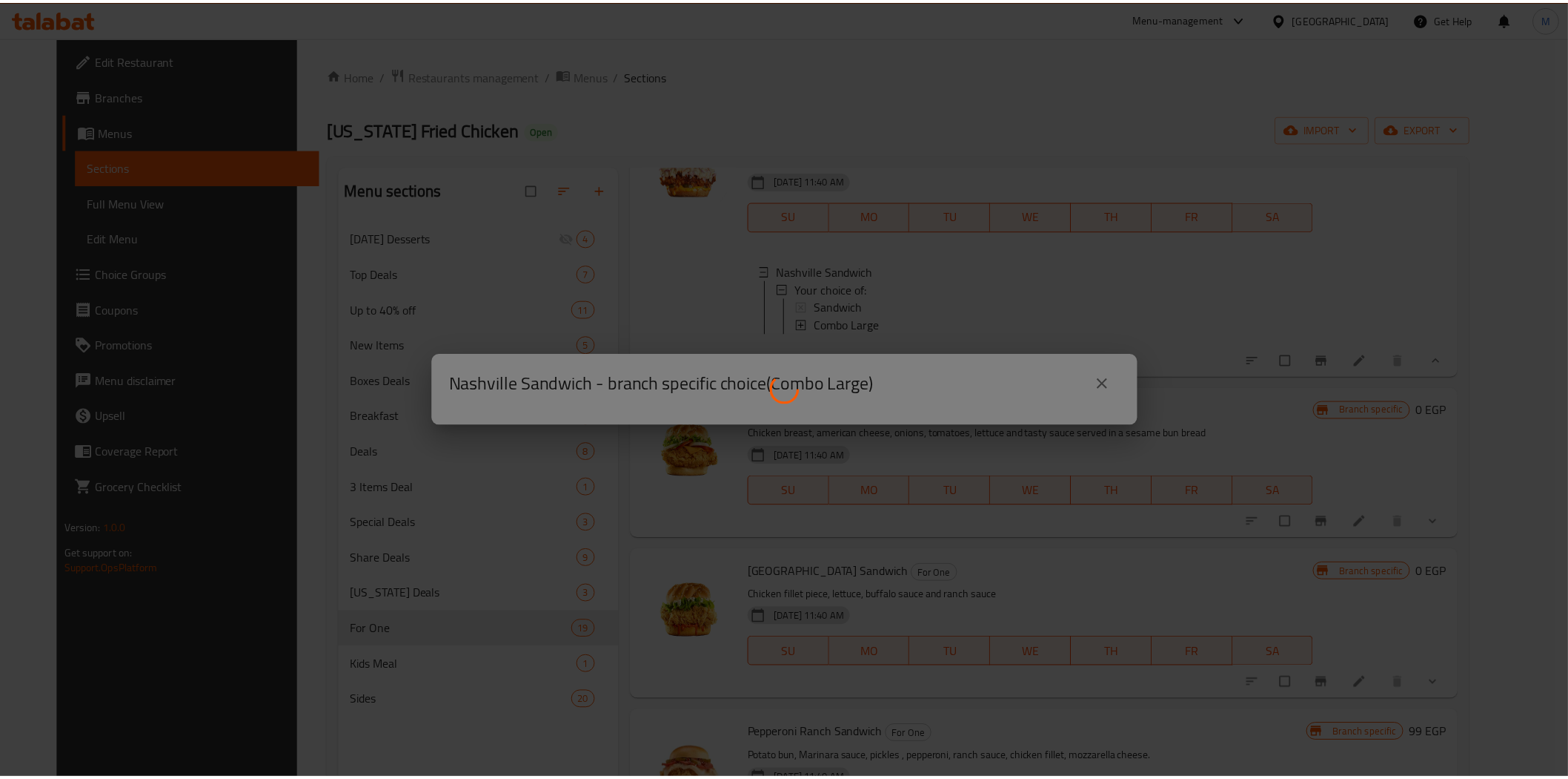
scroll to position [0, 0]
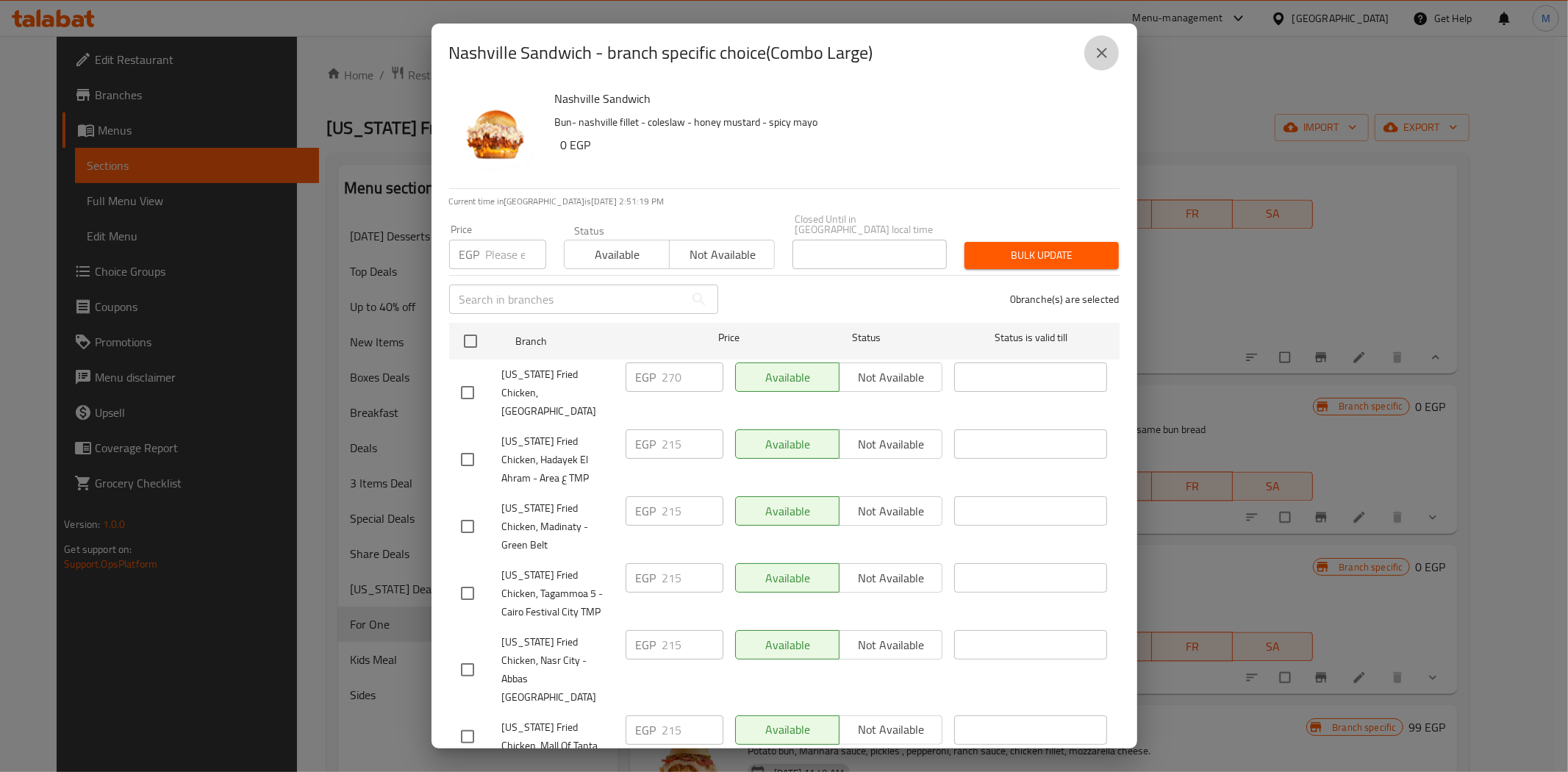
click at [1102, 63] on button "close" at bounding box center [1102, 53] width 35 height 35
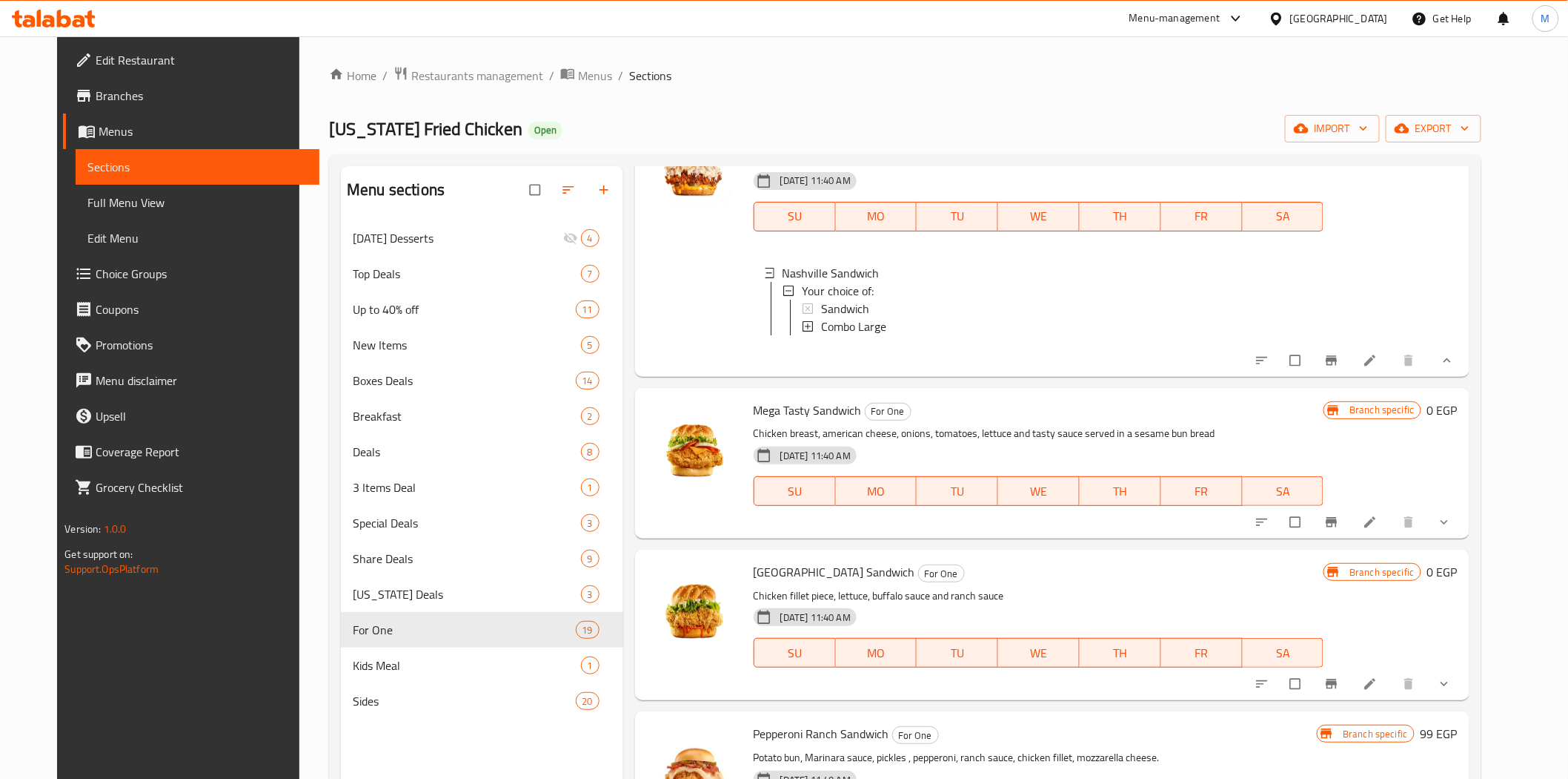
click at [882, 335] on div "Combo Large" at bounding box center [1067, 326] width 492 height 18
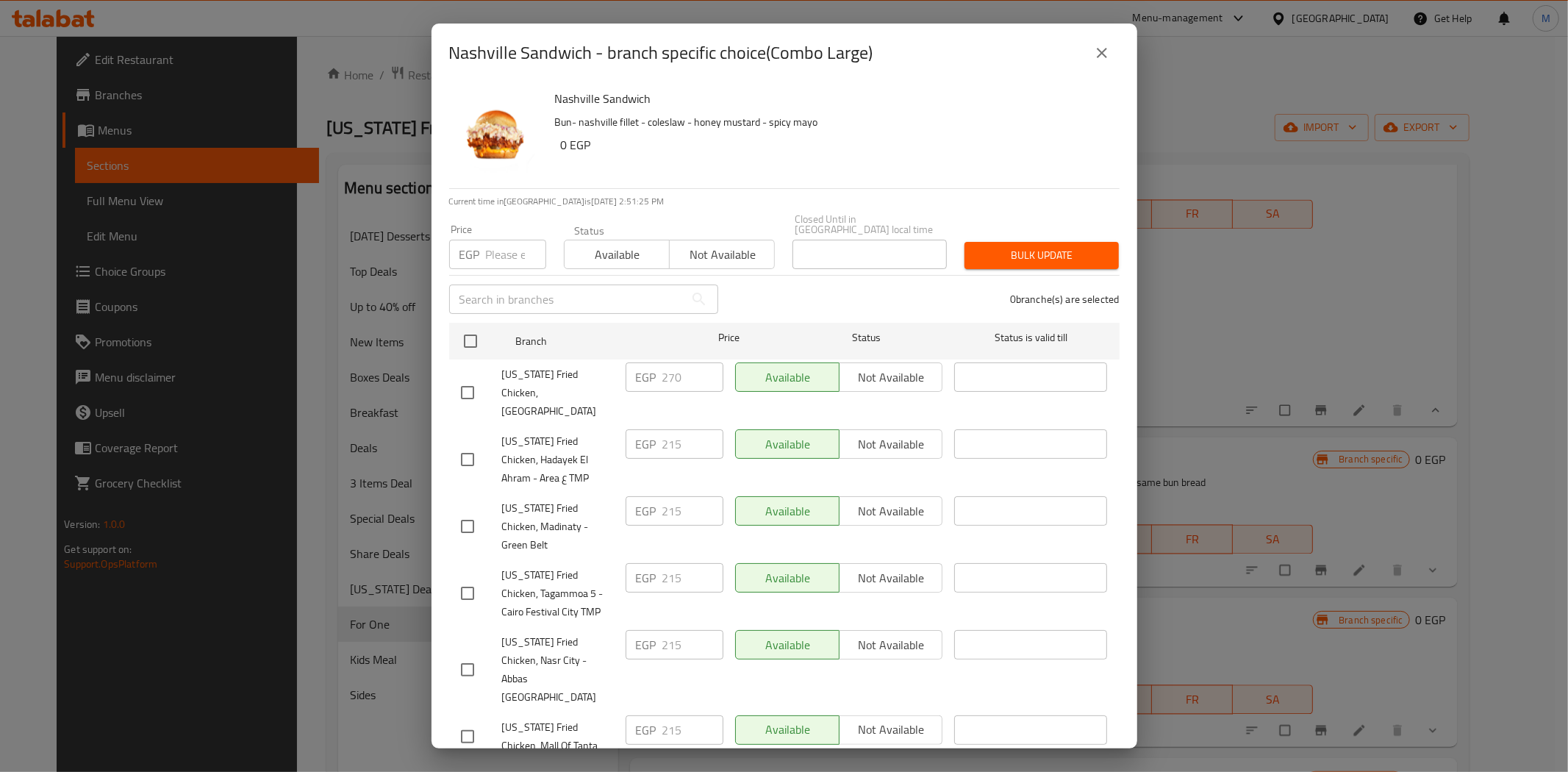
click at [1503, 339] on div "Nashville Sandwich - branch specific choice(Combo Large) [GEOGRAPHIC_DATA] Sand…" at bounding box center [784, 386] width 1568 height 772
click at [1452, 354] on div "Nashville Sandwich - branch specific choice(Combo Large) [GEOGRAPHIC_DATA] Sand…" at bounding box center [784, 386] width 1568 height 772
click at [1109, 44] on icon "close" at bounding box center [1102, 53] width 18 height 18
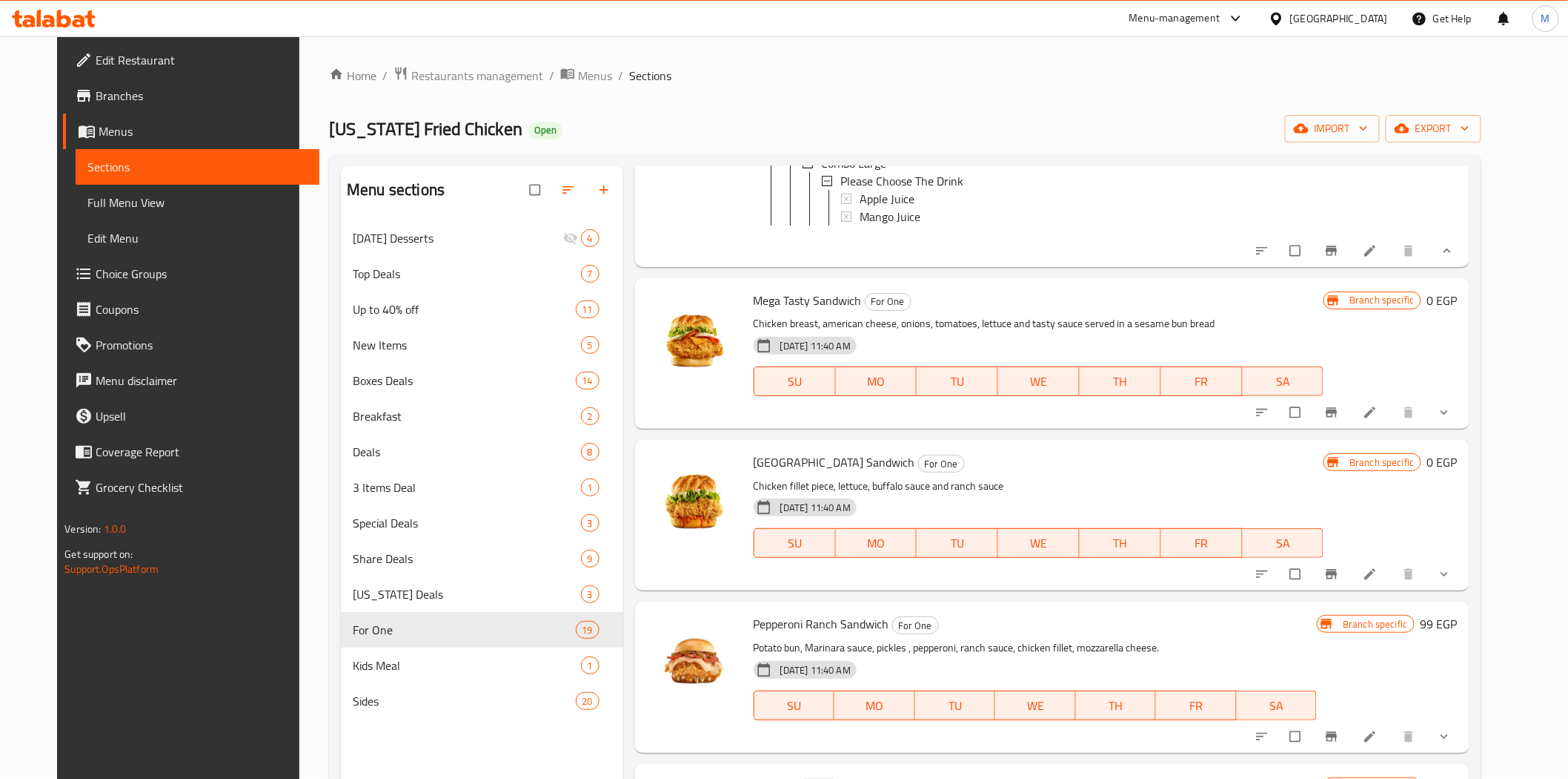
scroll to position [2636, 0]
click at [1463, 428] on button "show more" at bounding box center [1446, 411] width 36 height 32
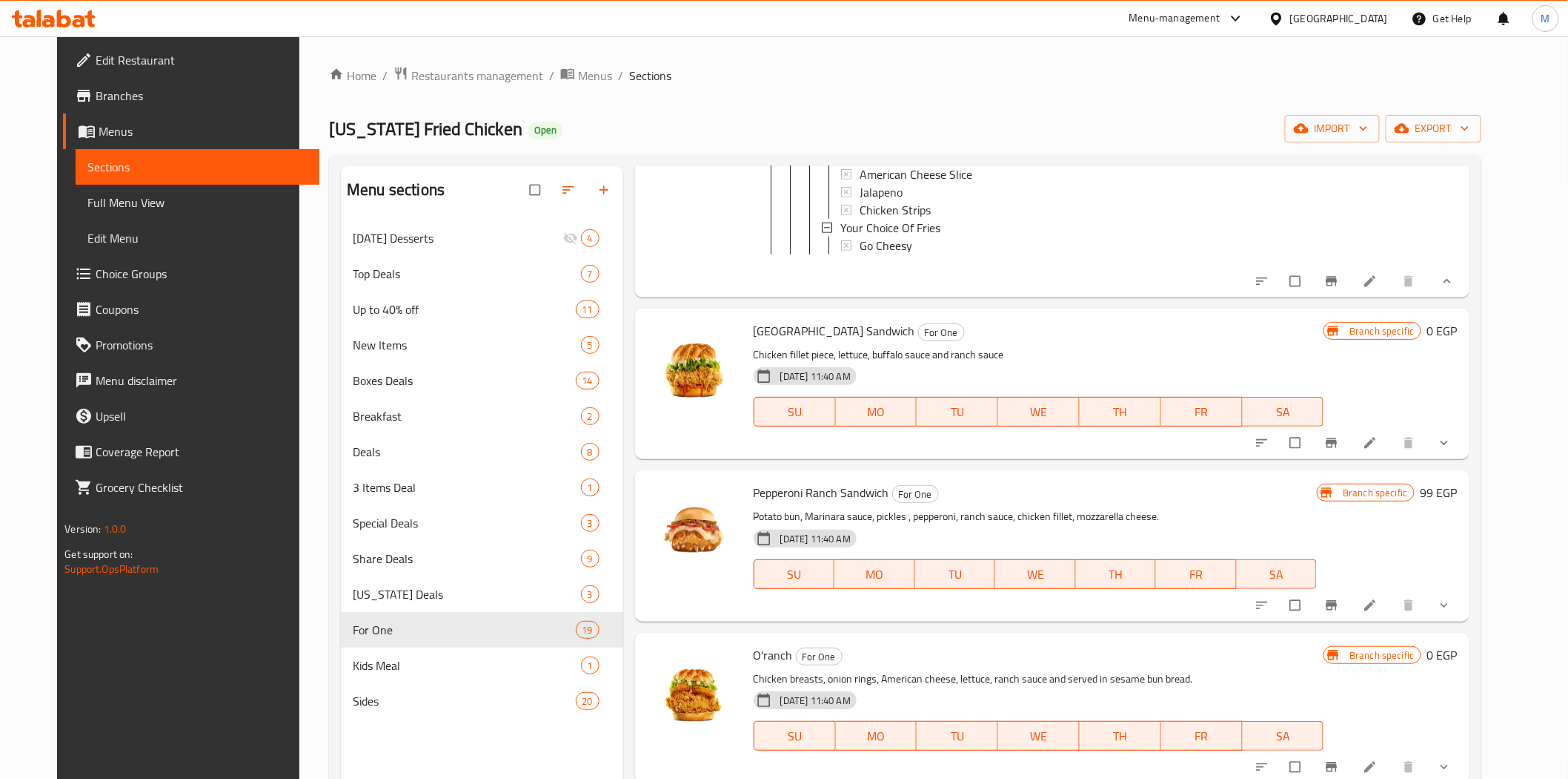
scroll to position [3377, 0]
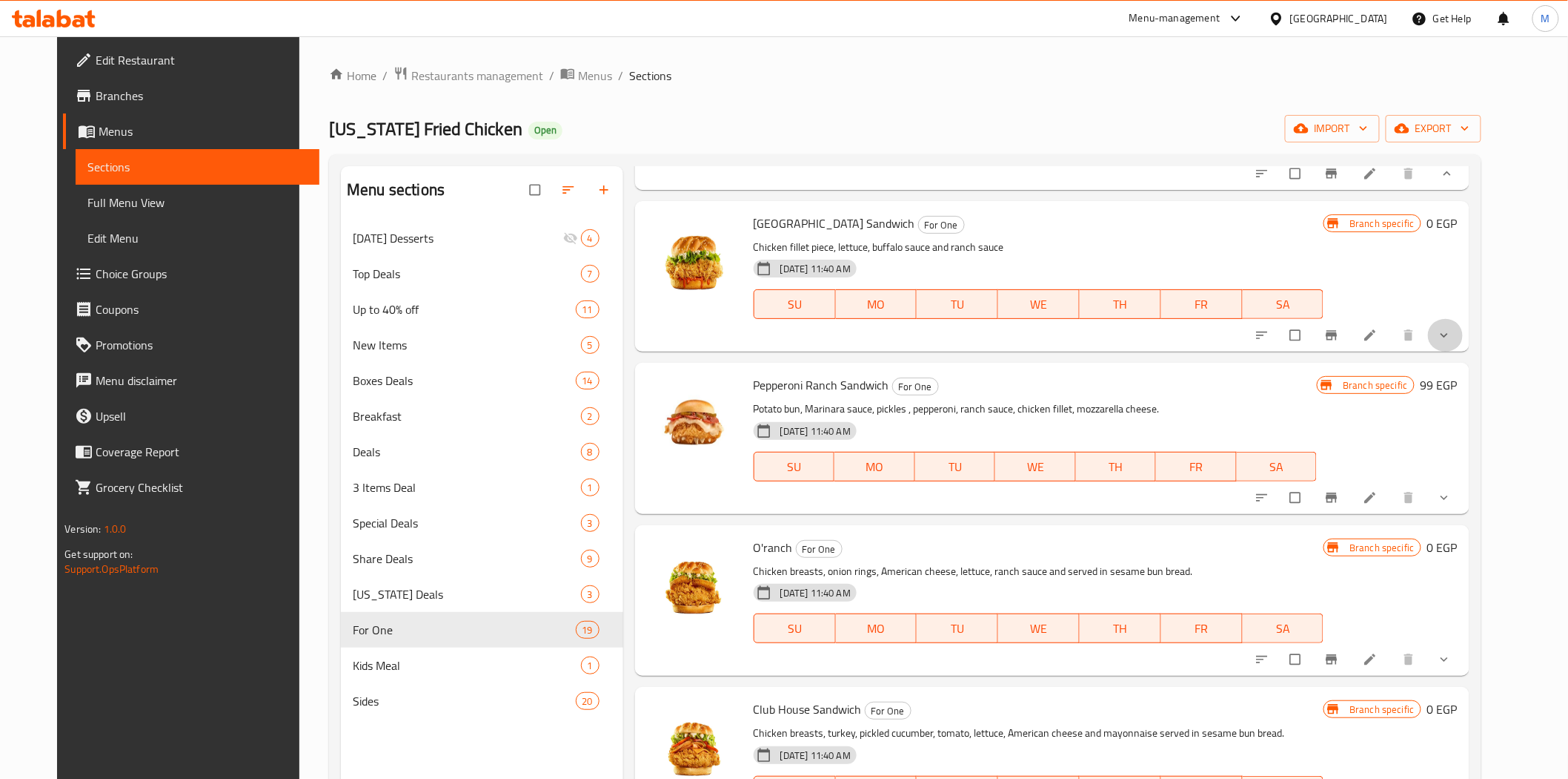
click at [1463, 351] on button "show more" at bounding box center [1446, 335] width 36 height 32
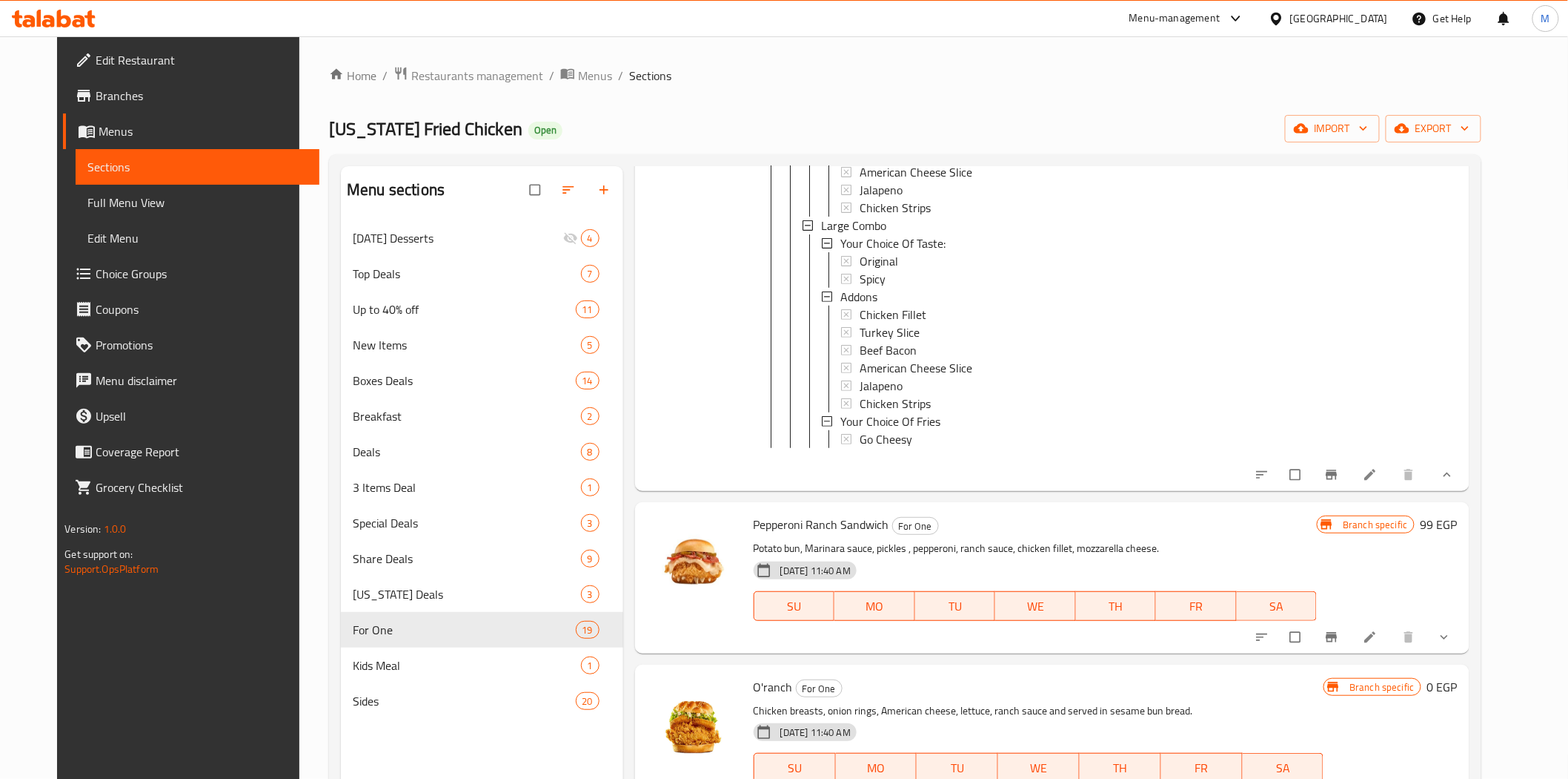
scroll to position [3872, 0]
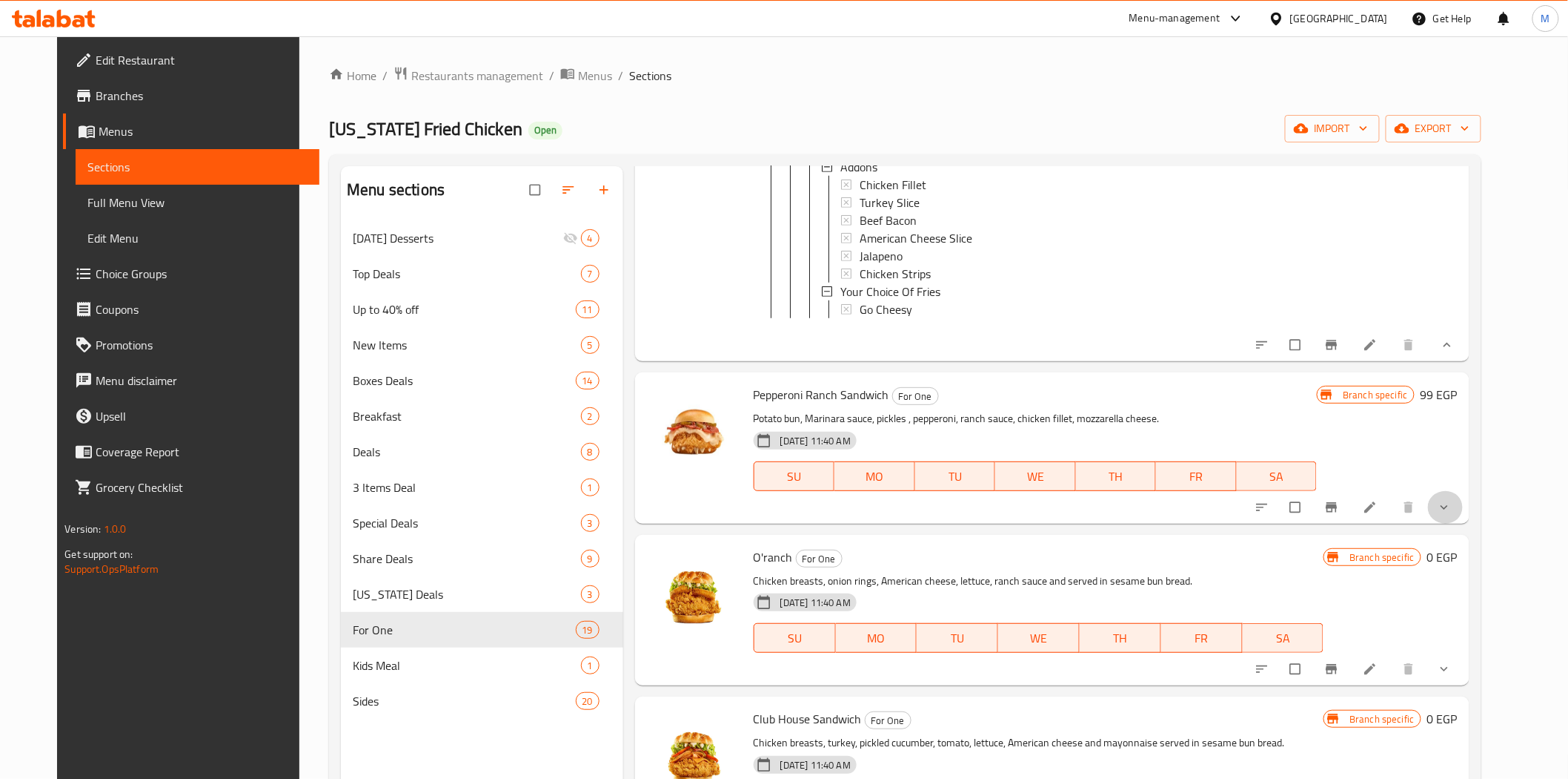
click at [1463, 523] on button "show more" at bounding box center [1446, 507] width 36 height 32
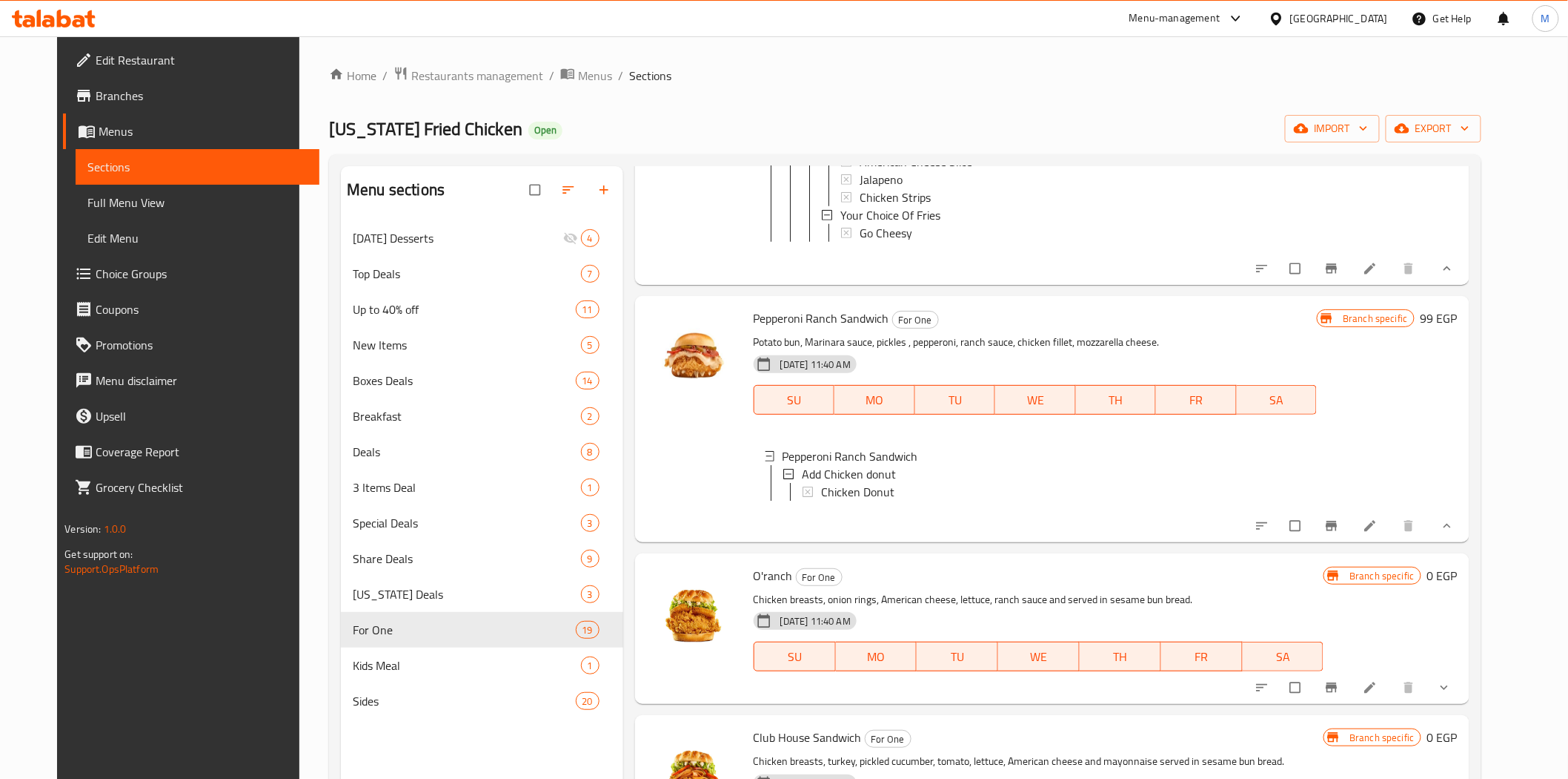
scroll to position [4119, 0]
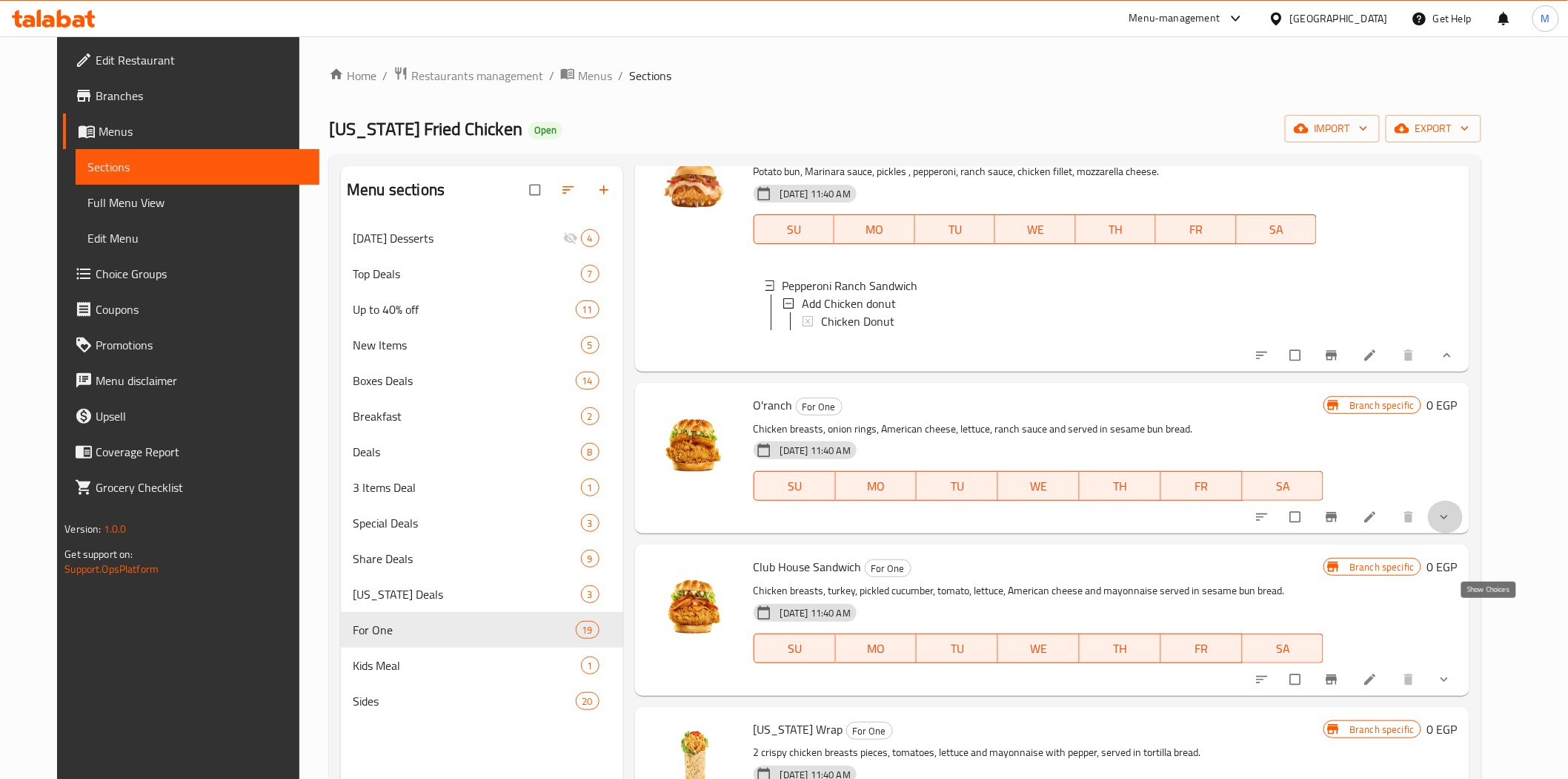
click at [1452, 524] on icon "show more" at bounding box center [1445, 517] width 15 height 15
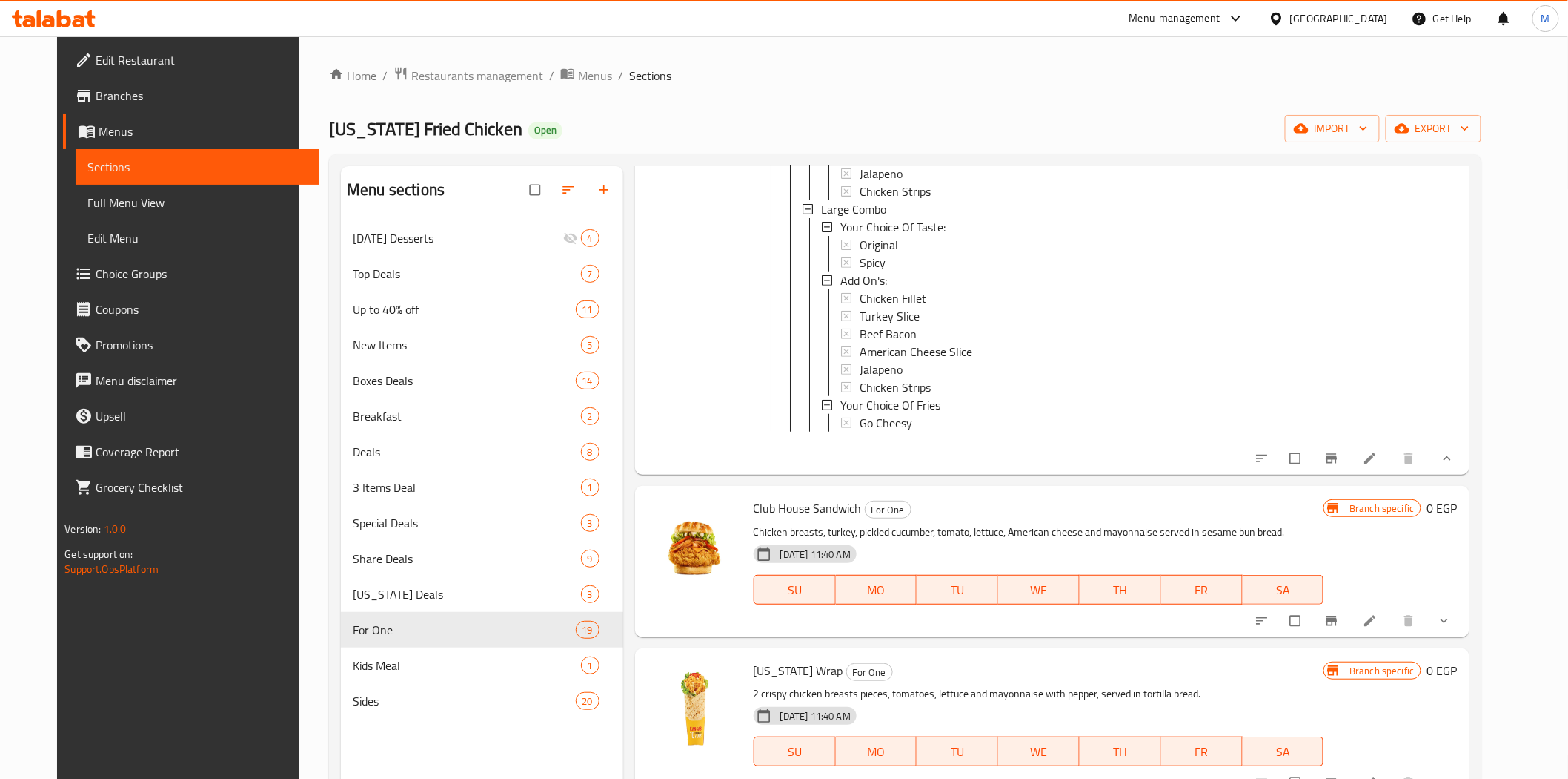
scroll to position [4779, 0]
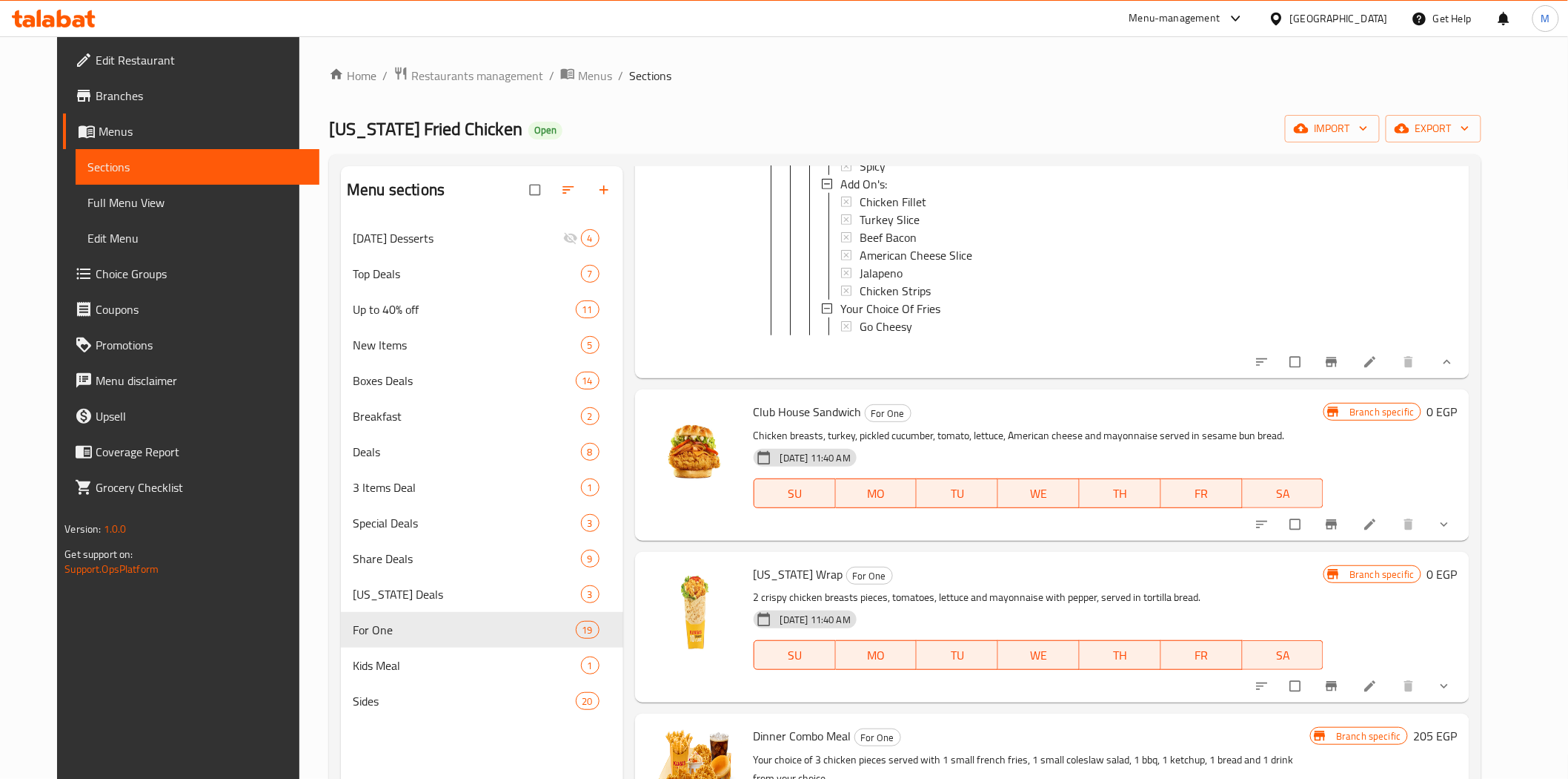
click at [1452, 531] on icon "show more" at bounding box center [1445, 524] width 15 height 15
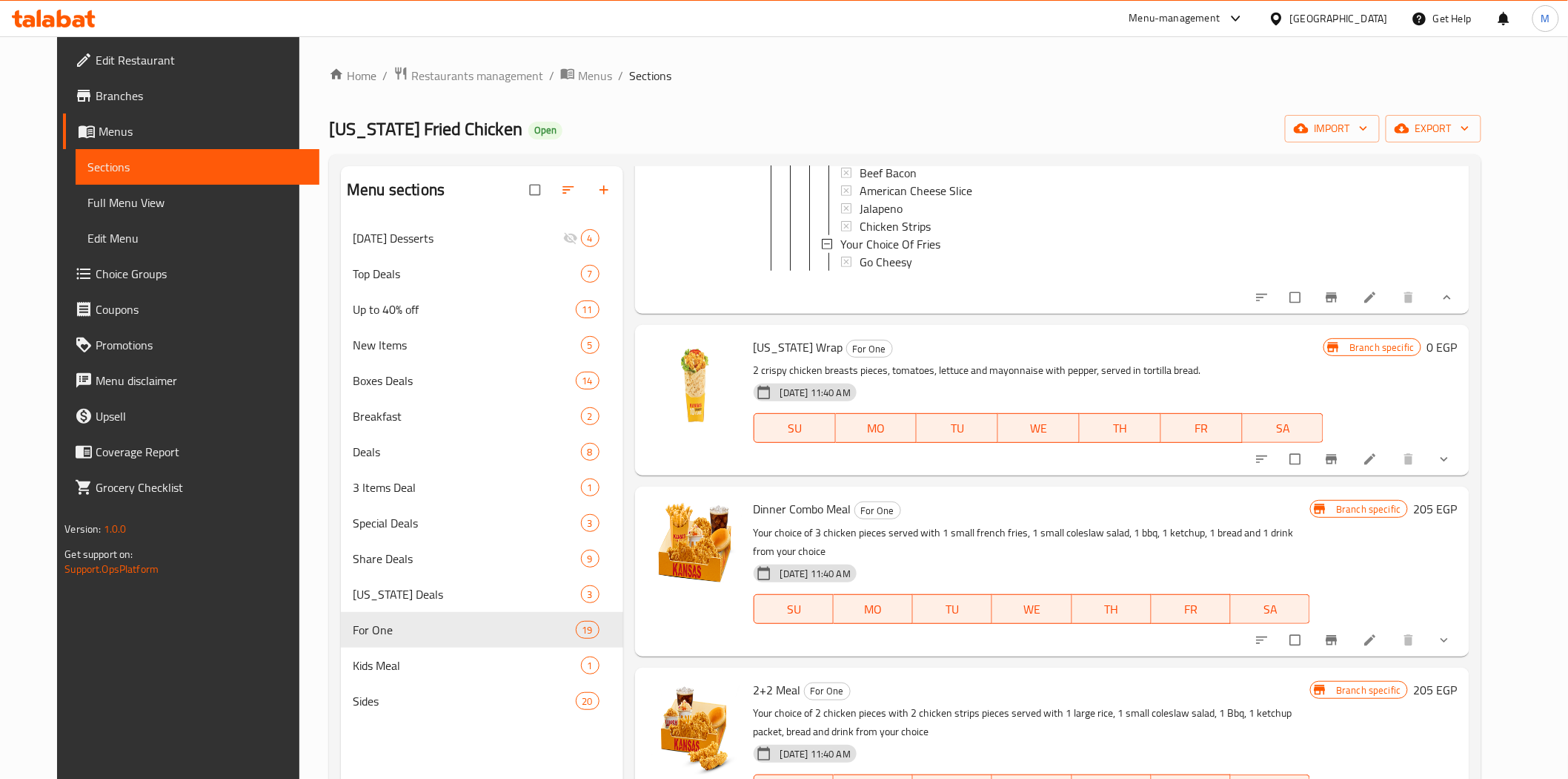
scroll to position [5438, 0]
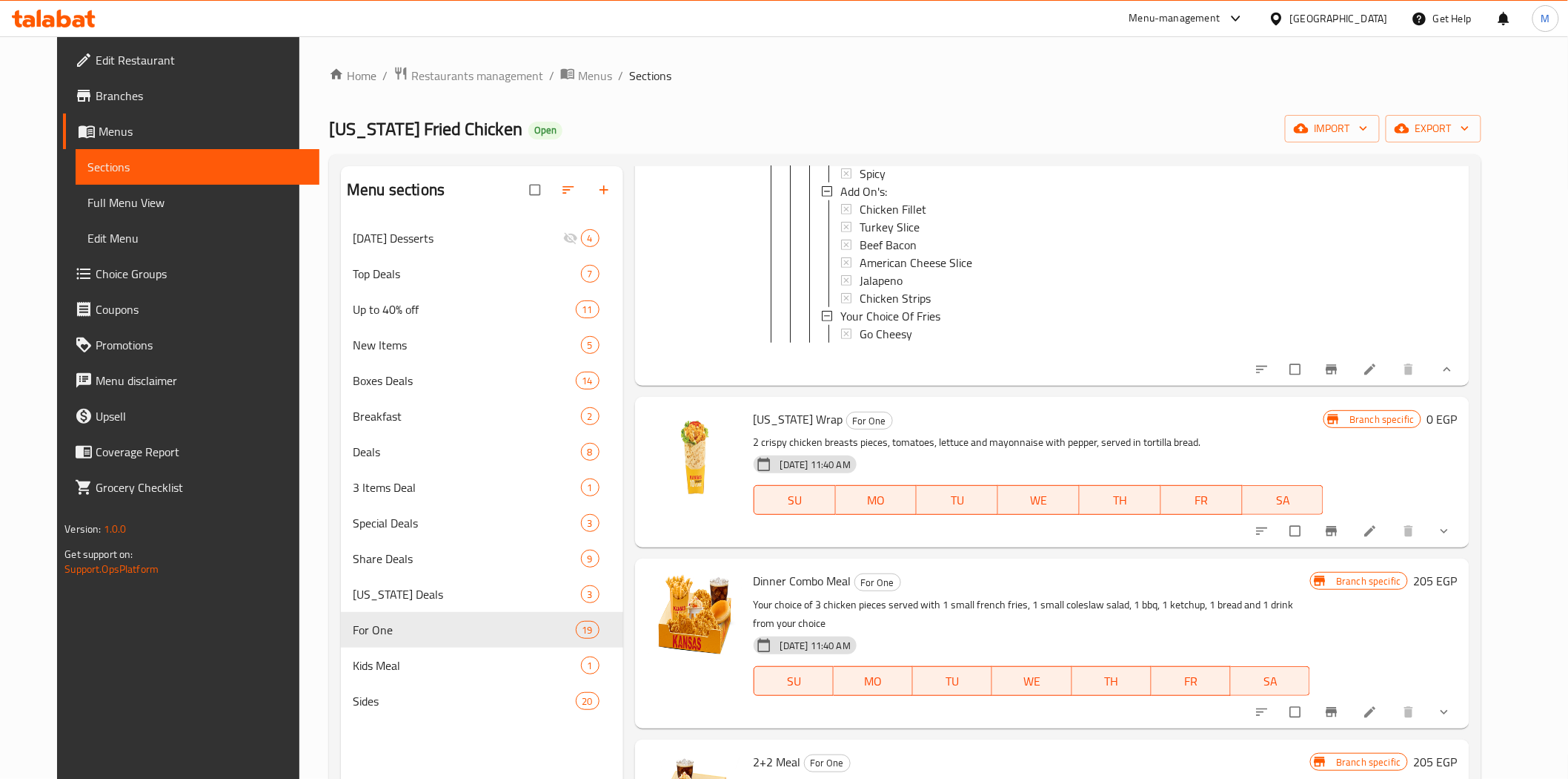
click at [1463, 547] on button "show more" at bounding box center [1446, 530] width 36 height 32
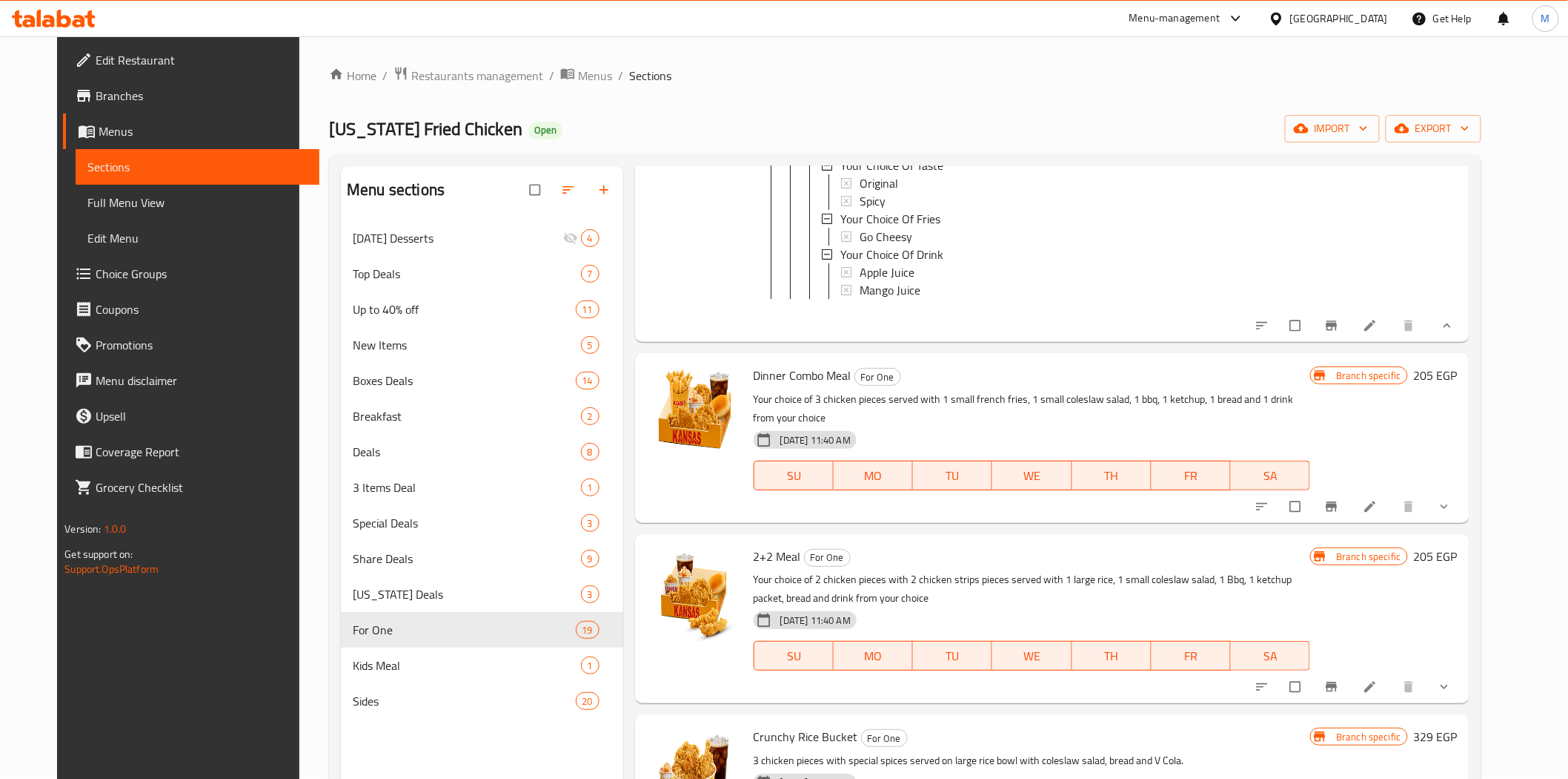
scroll to position [6097, 0]
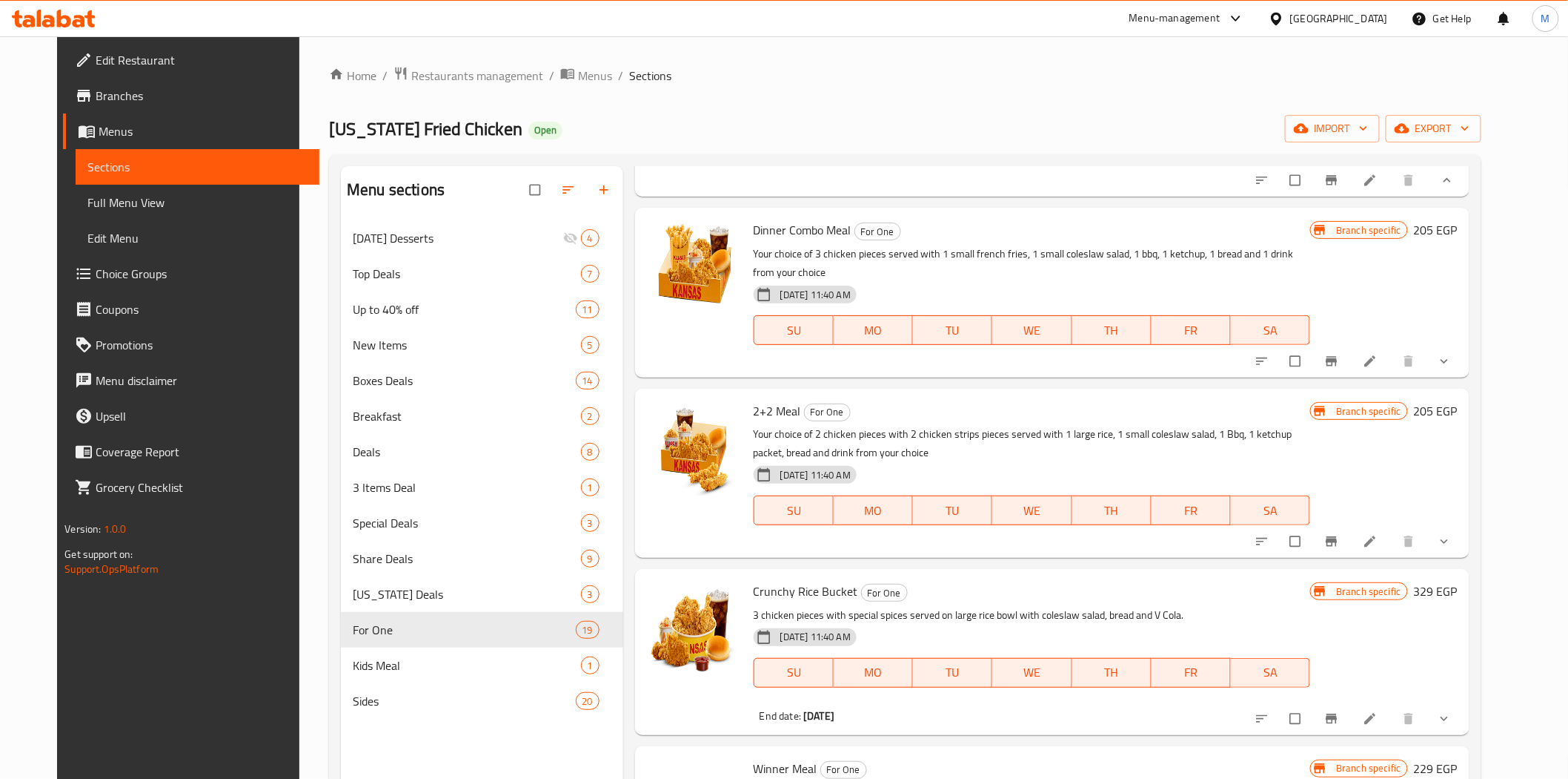
click at [1463, 377] on button "show more" at bounding box center [1446, 361] width 36 height 32
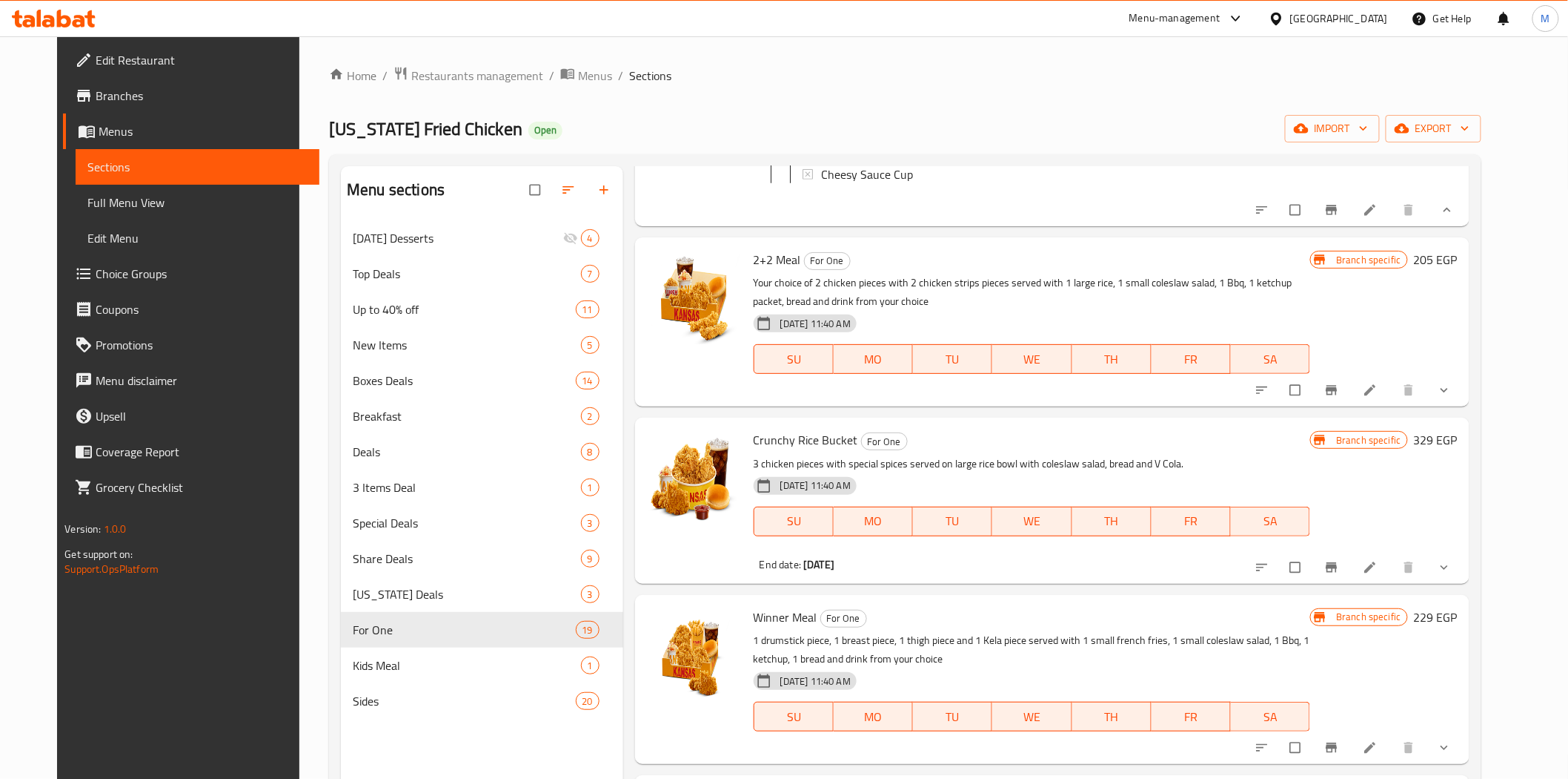
scroll to position [6756, 0]
click at [1463, 406] on button "show more" at bounding box center [1446, 390] width 36 height 32
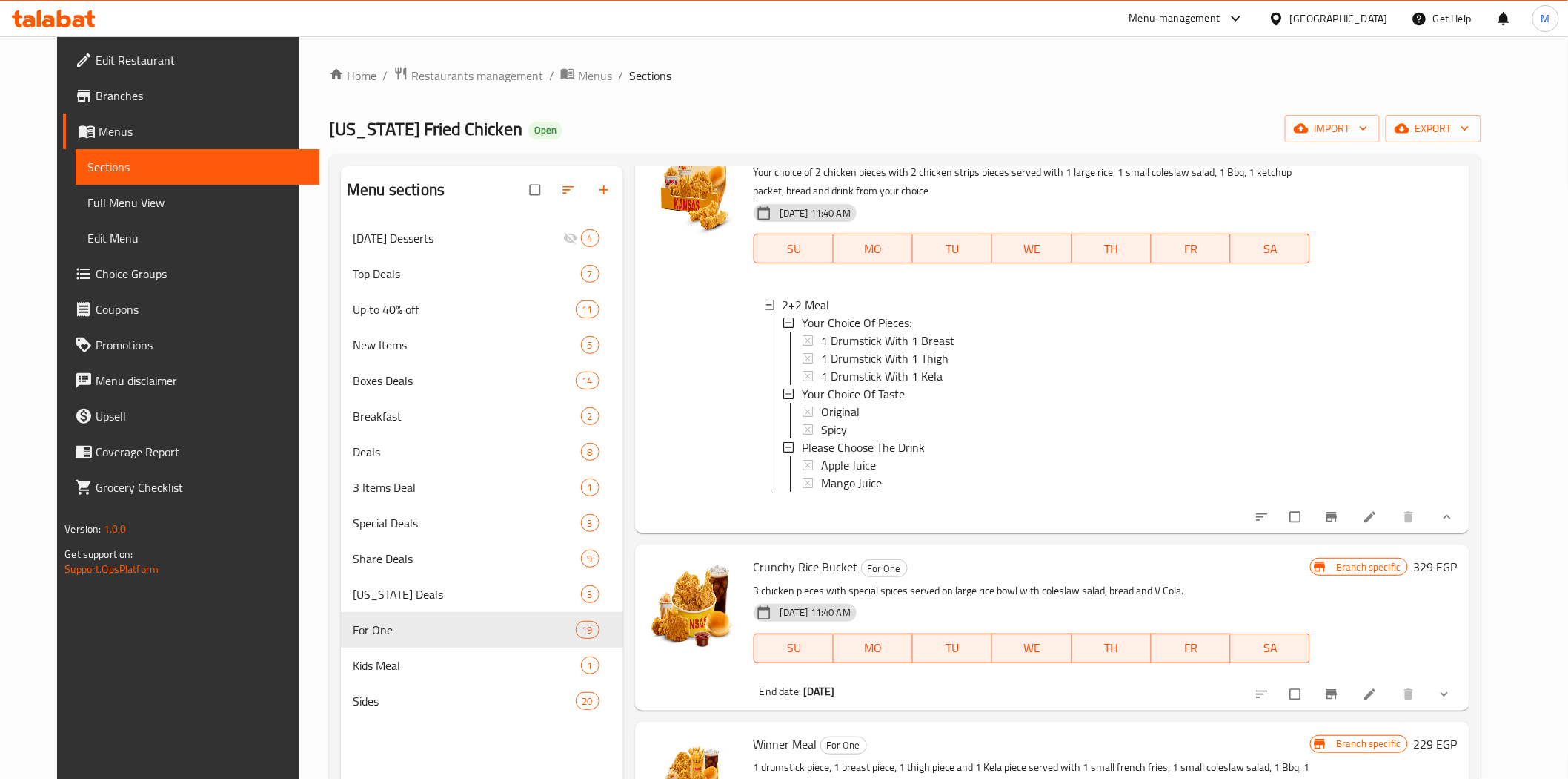
scroll to position [6838, 0]
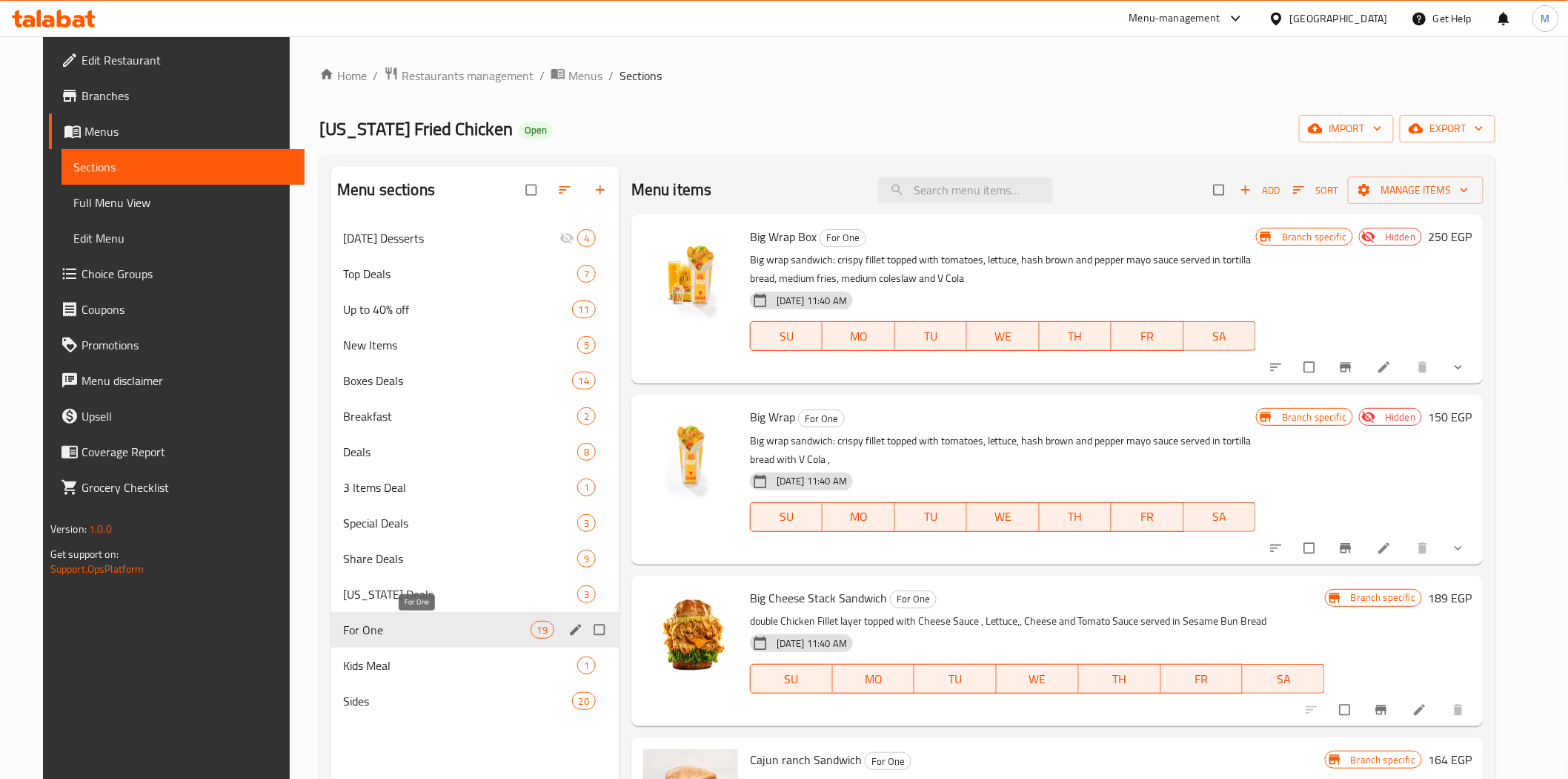
click at [357, 631] on span "For One" at bounding box center [436, 630] width 187 height 18
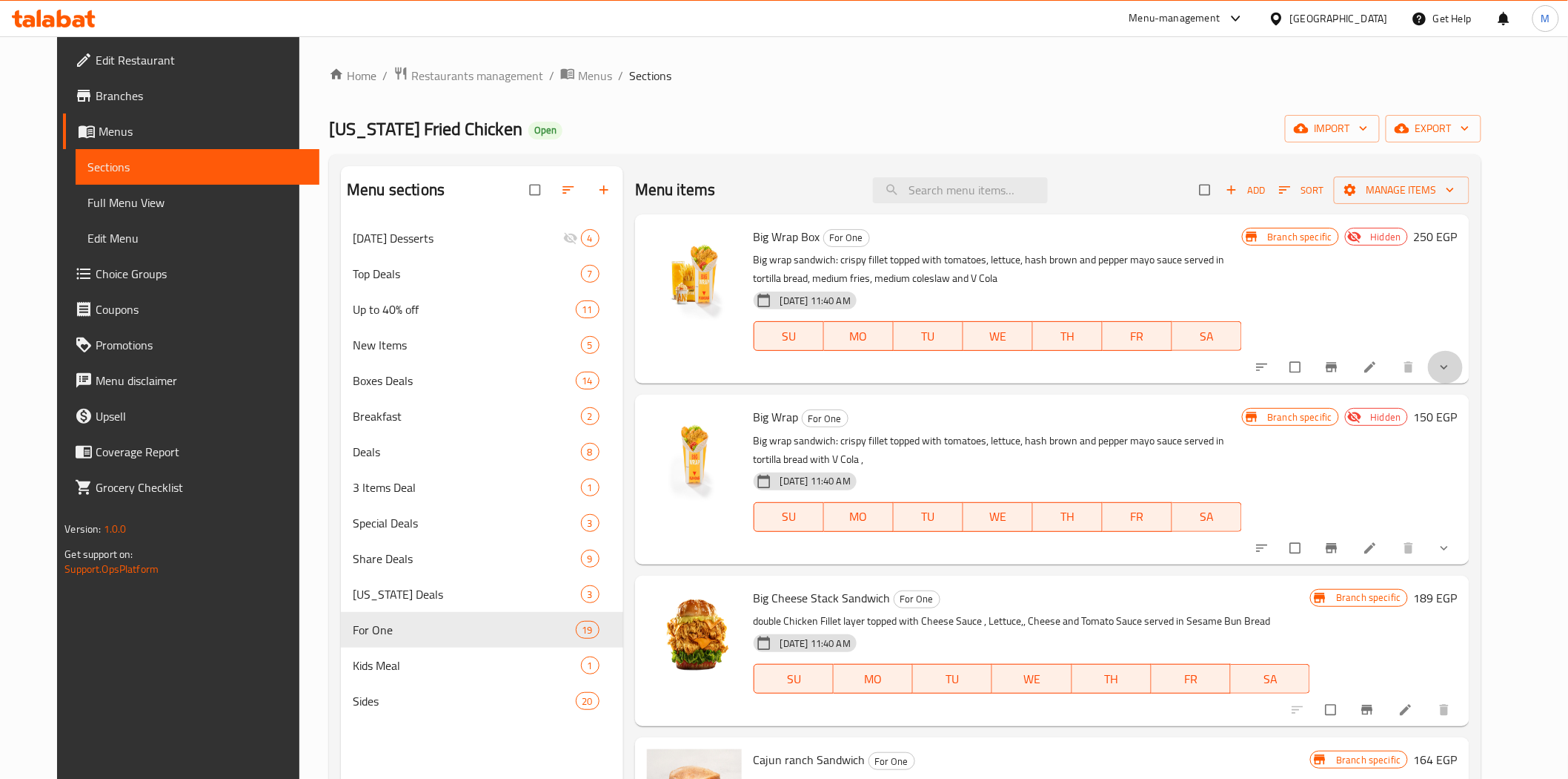
click at [1454, 365] on span "show more" at bounding box center [1446, 367] width 18 height 15
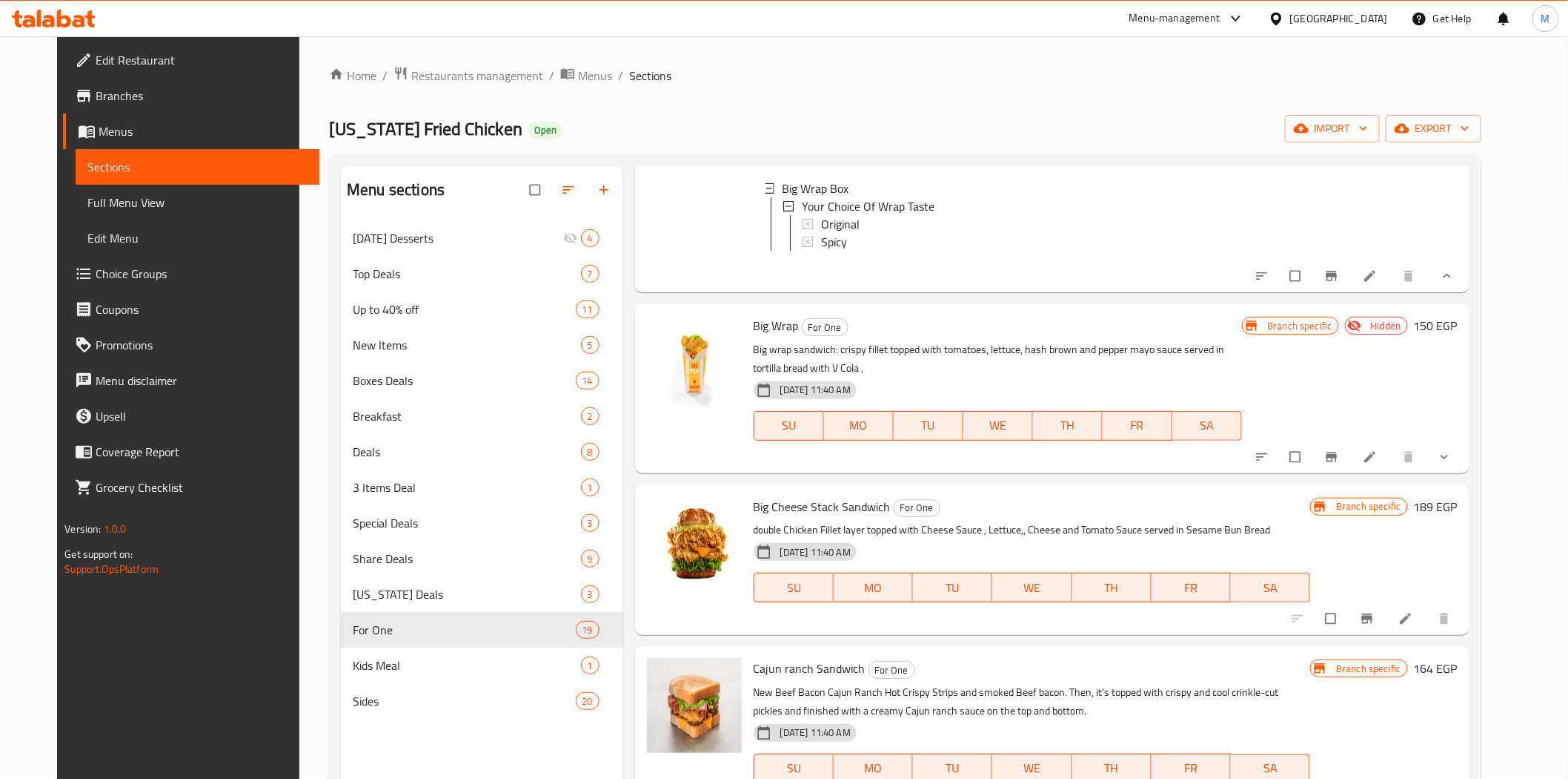
scroll to position [247, 0]
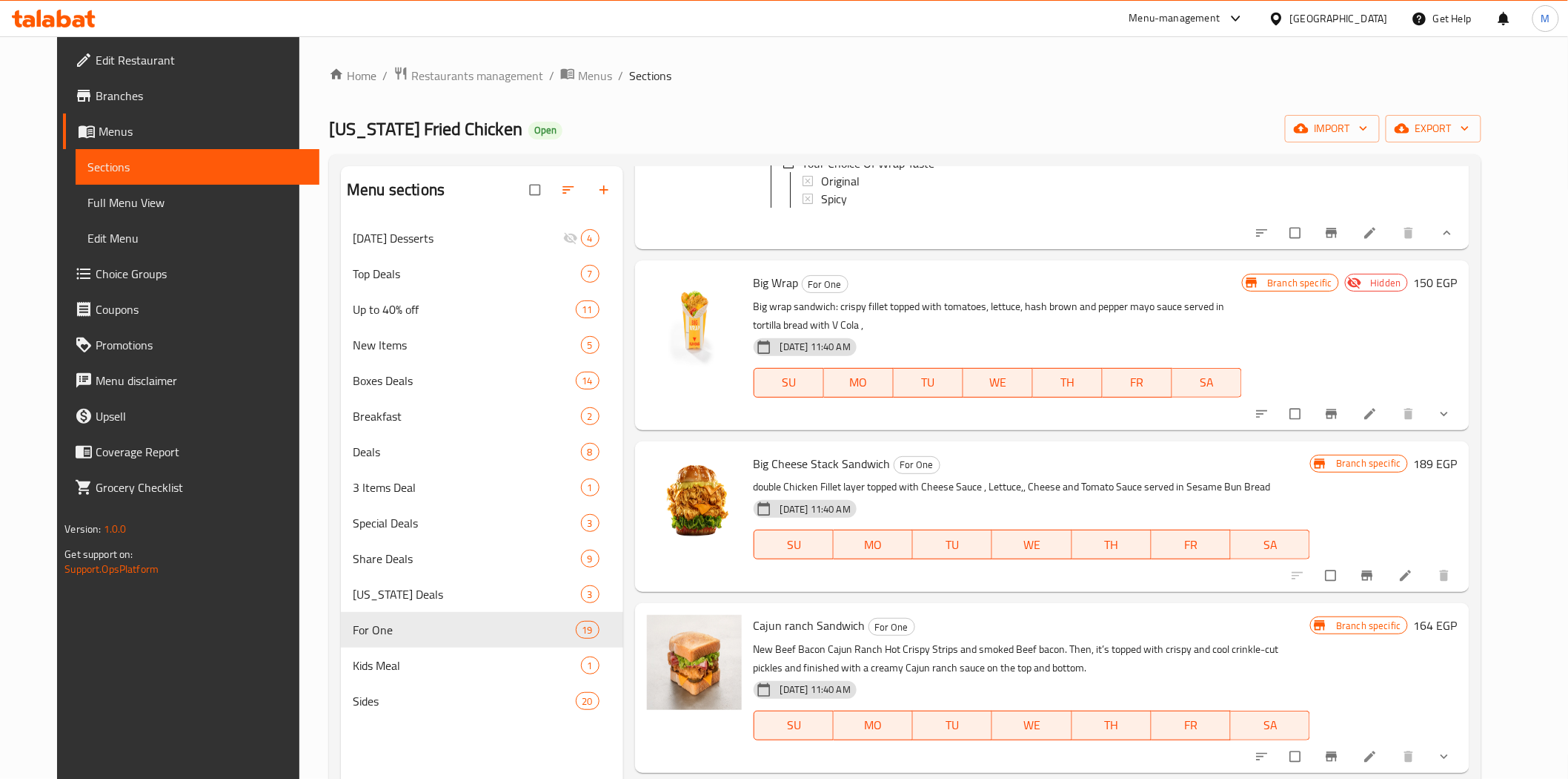
click at [1463, 430] on button "show more" at bounding box center [1446, 413] width 36 height 32
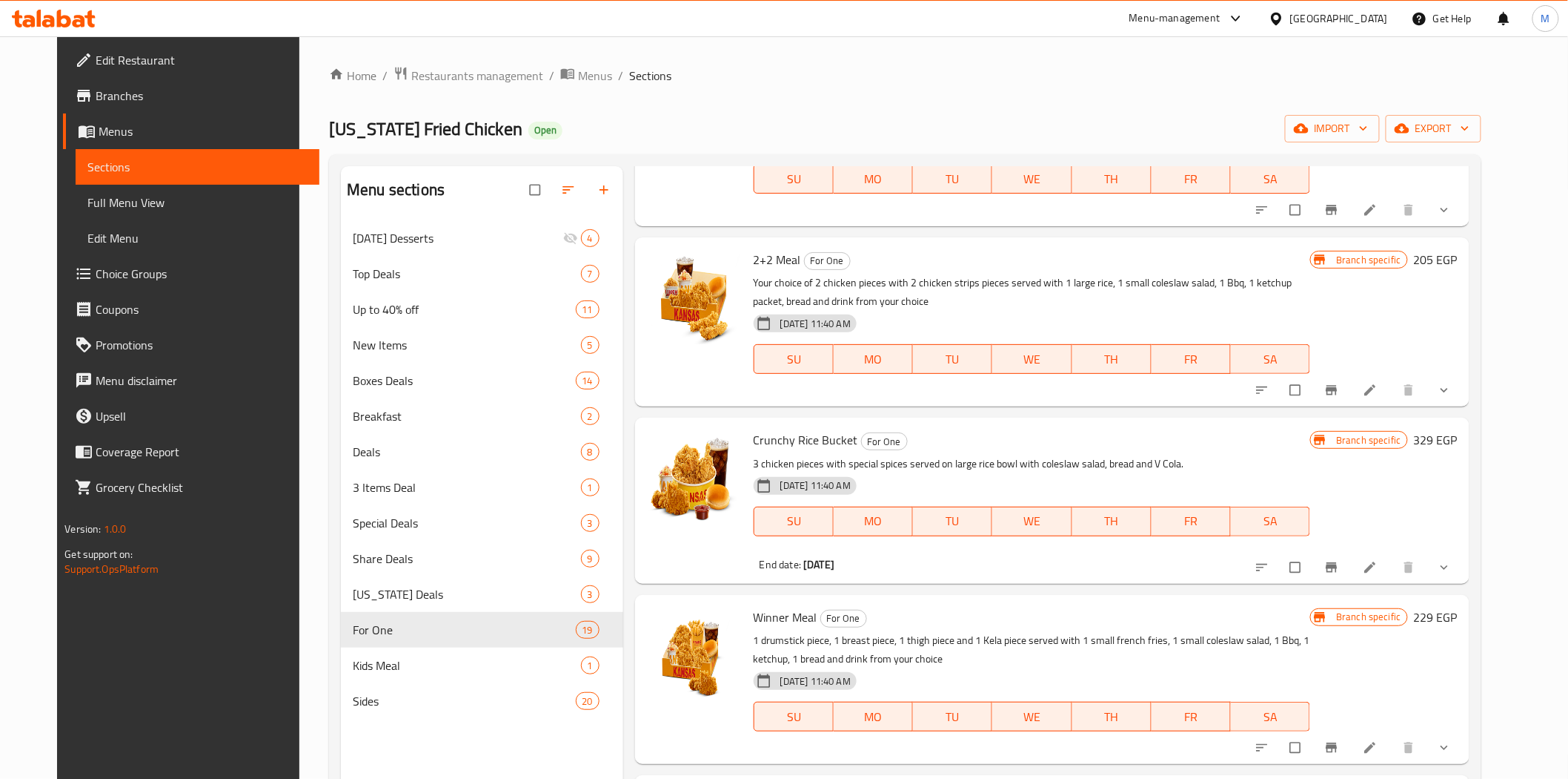
scroll to position [2717, 0]
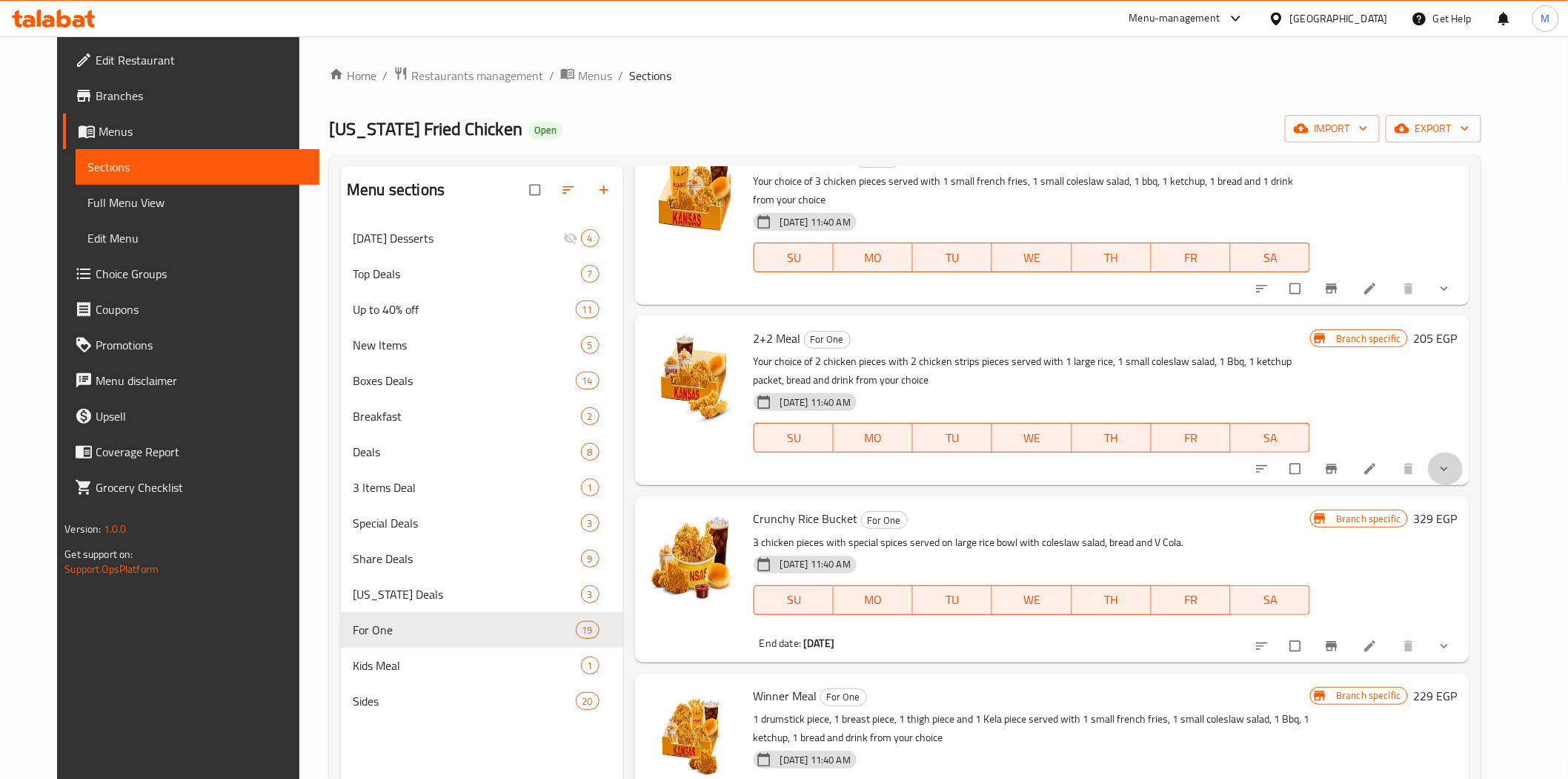
click at [1463, 479] on button "show more" at bounding box center [1446, 469] width 36 height 32
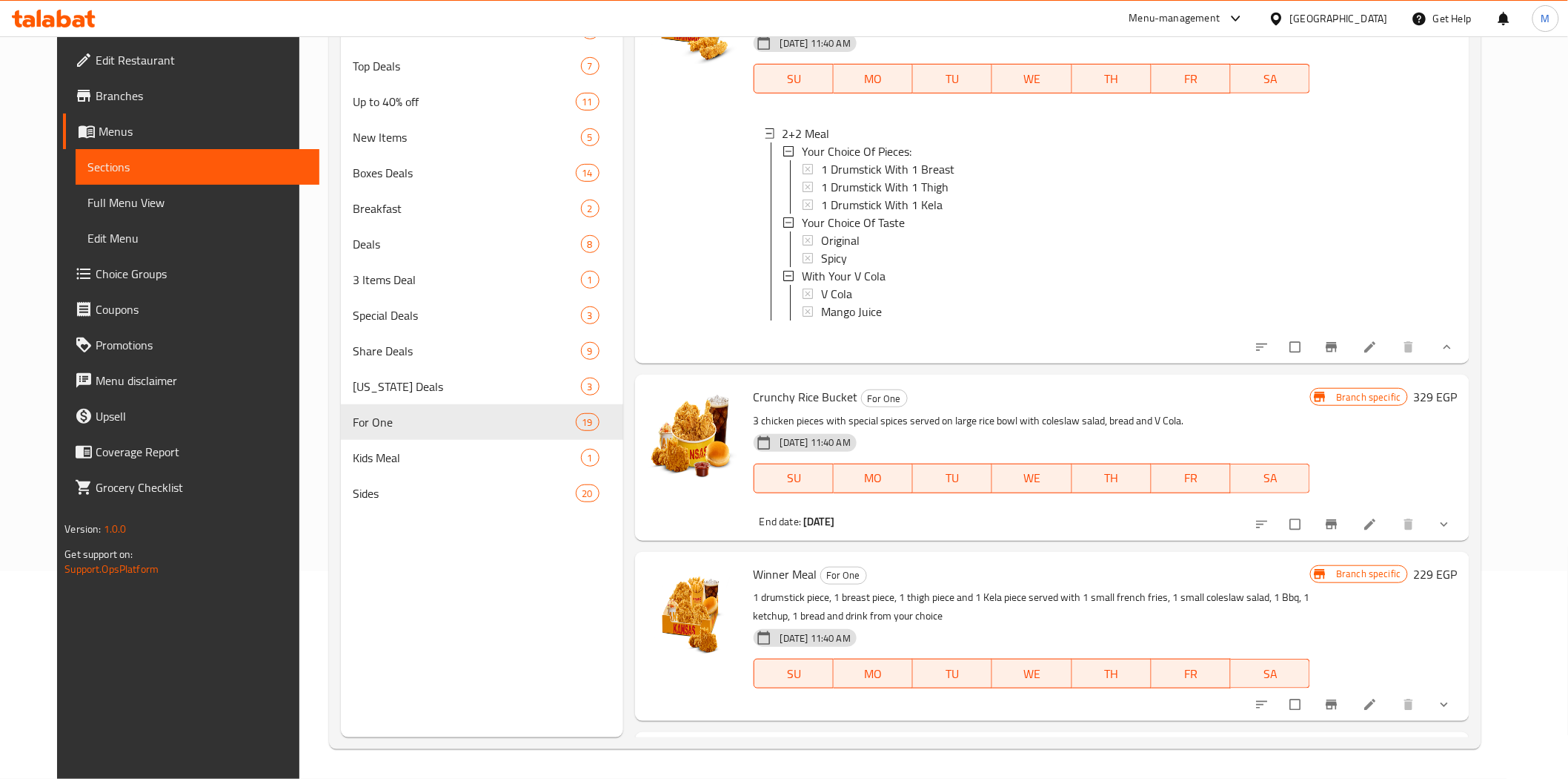
scroll to position [3049, 0]
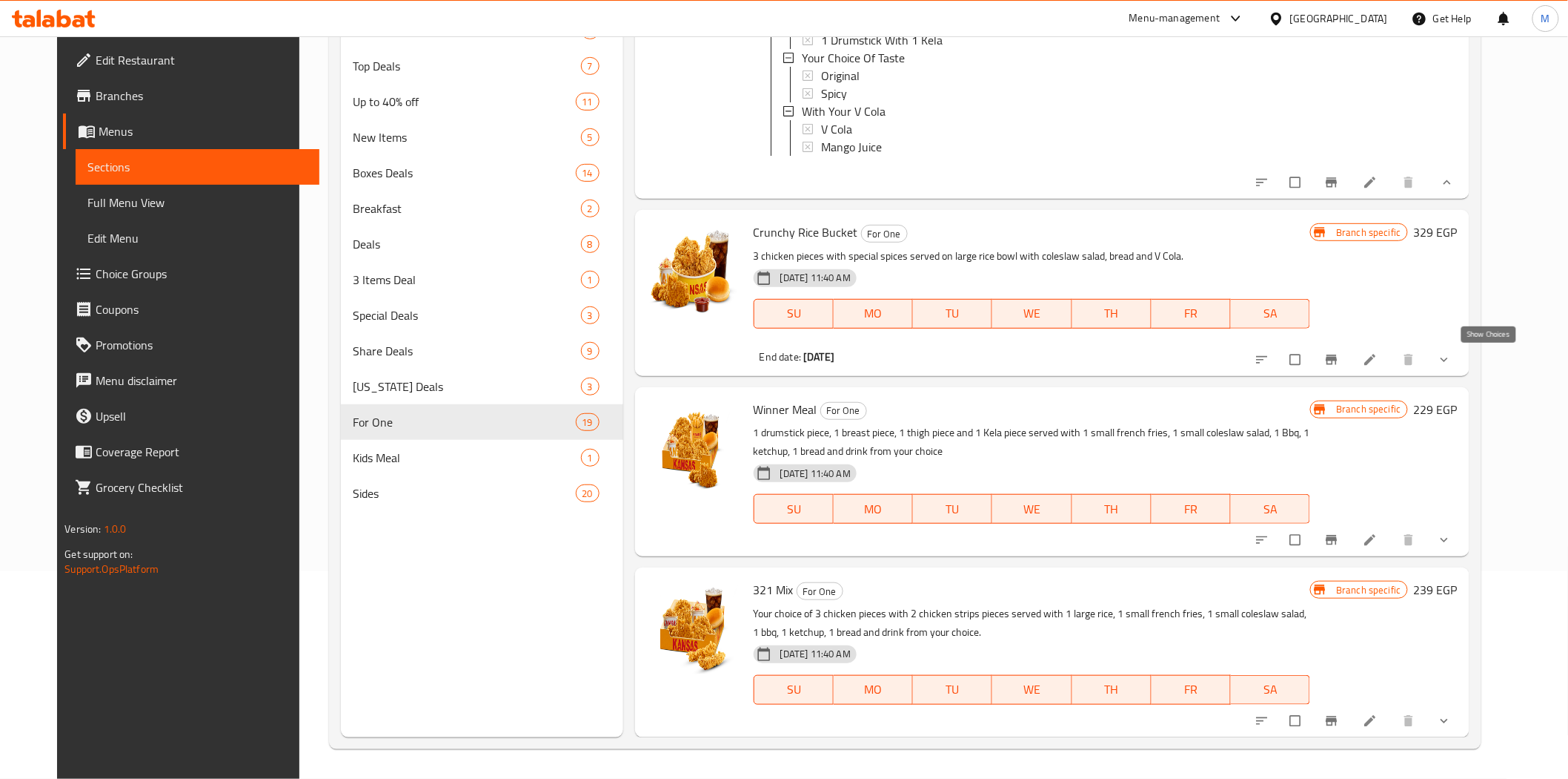
click at [1452, 361] on icon "show more" at bounding box center [1445, 360] width 15 height 15
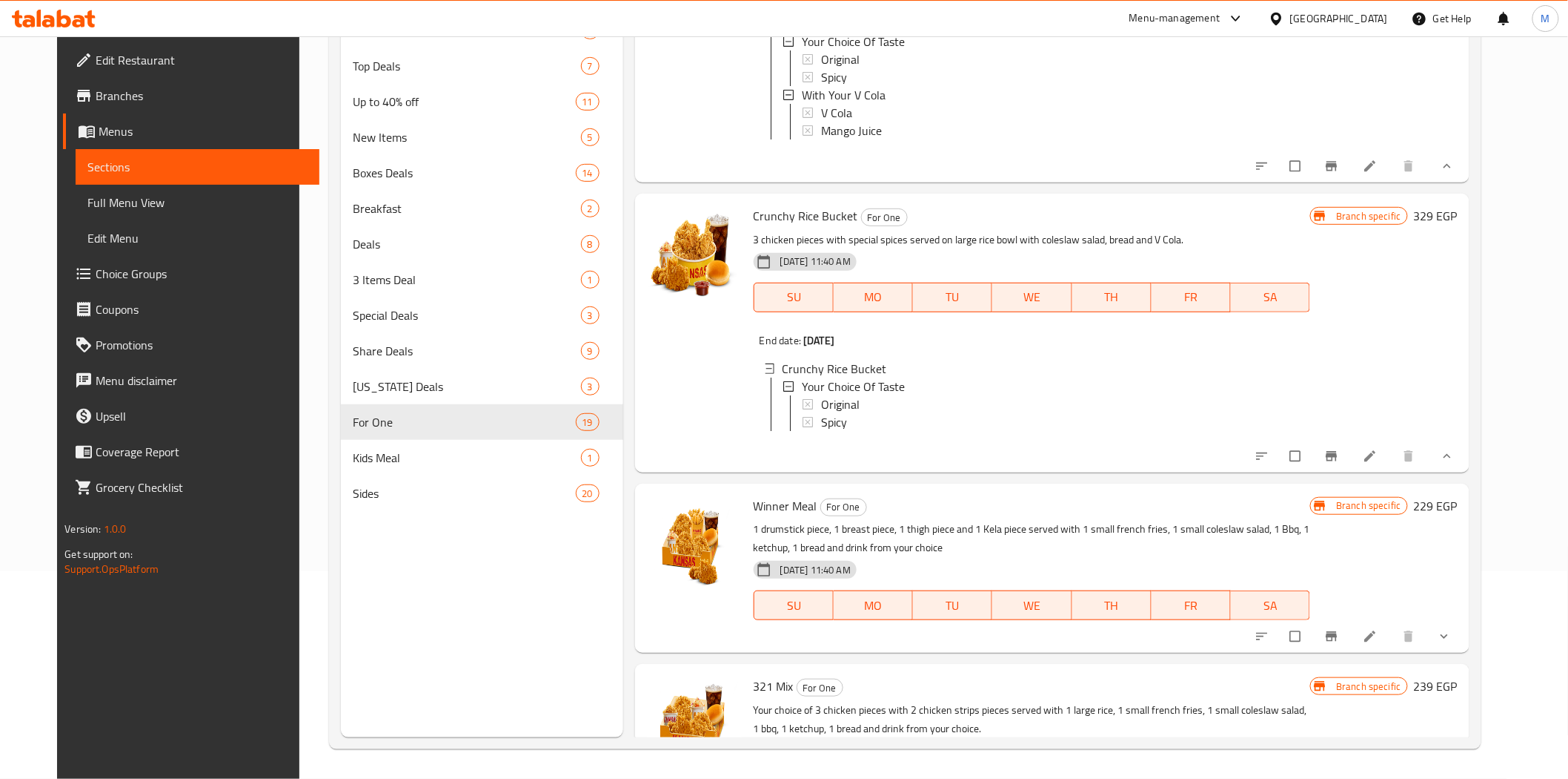
drag, startPoint x: 1494, startPoint y: 660, endPoint x: 1476, endPoint y: 651, distance: 20.1
click at [1452, 644] on icon "show more" at bounding box center [1445, 636] width 15 height 15
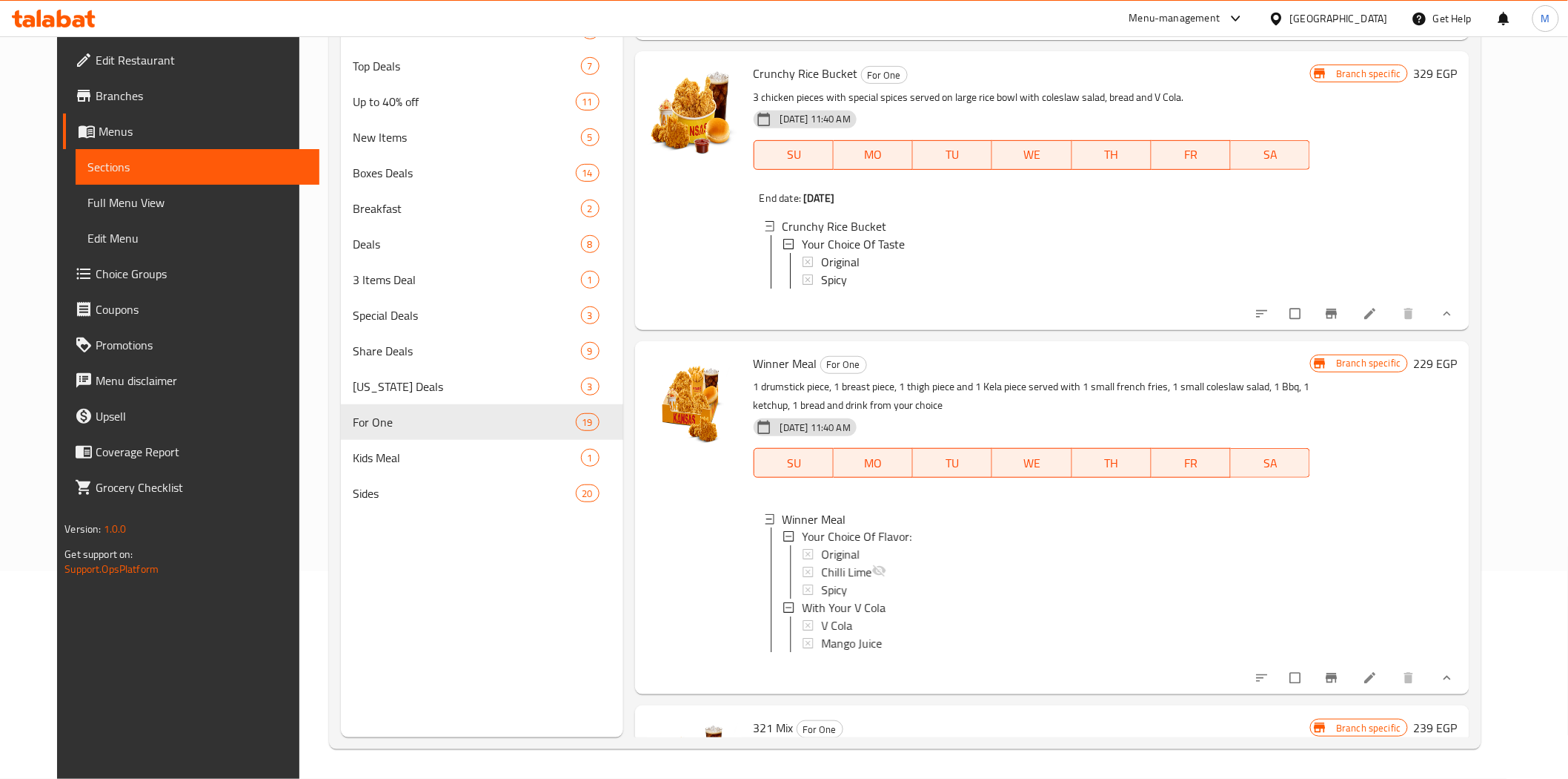
scroll to position [3371, 0]
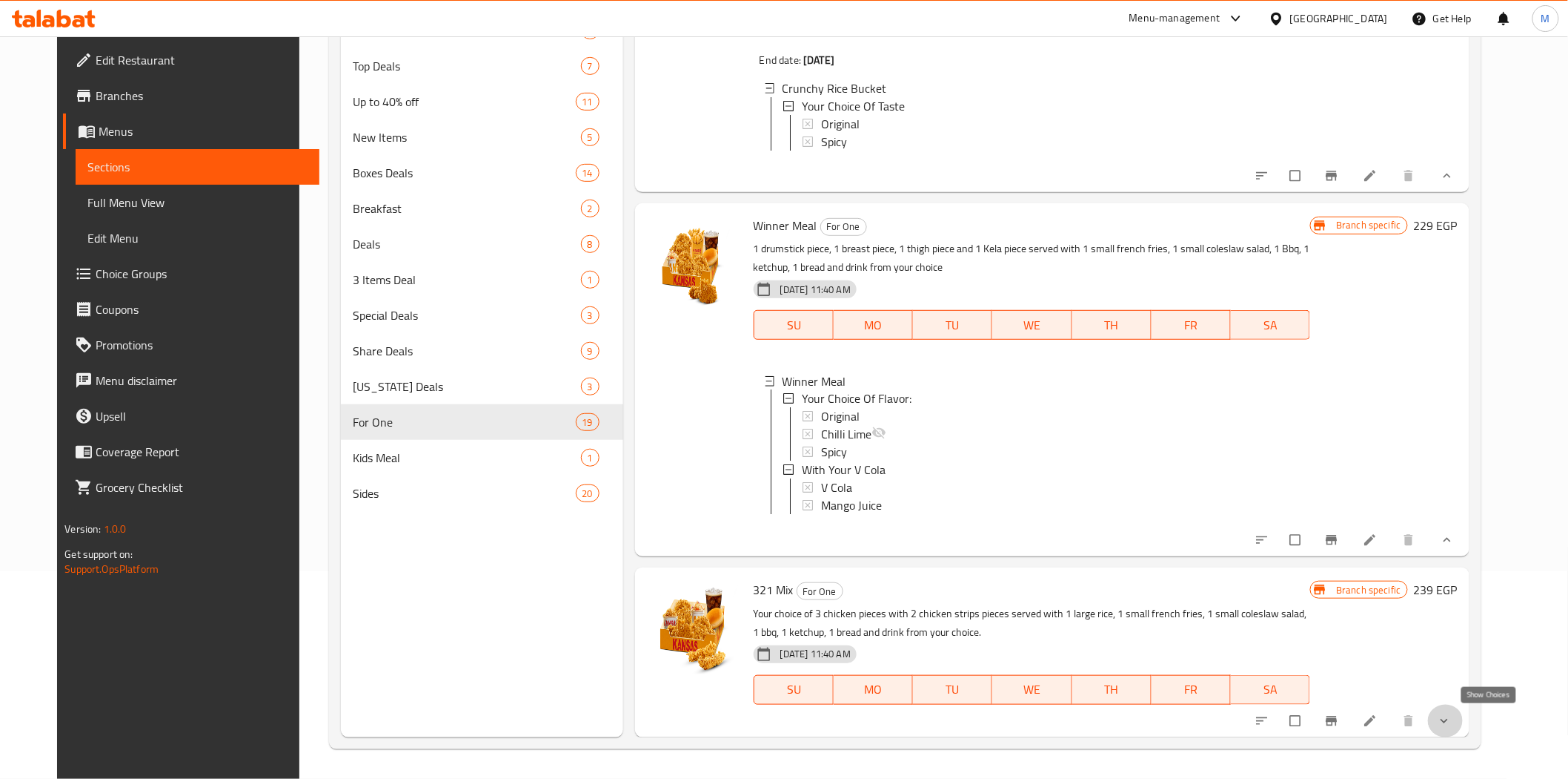
click at [1452, 718] on icon "show more" at bounding box center [1445, 721] width 15 height 15
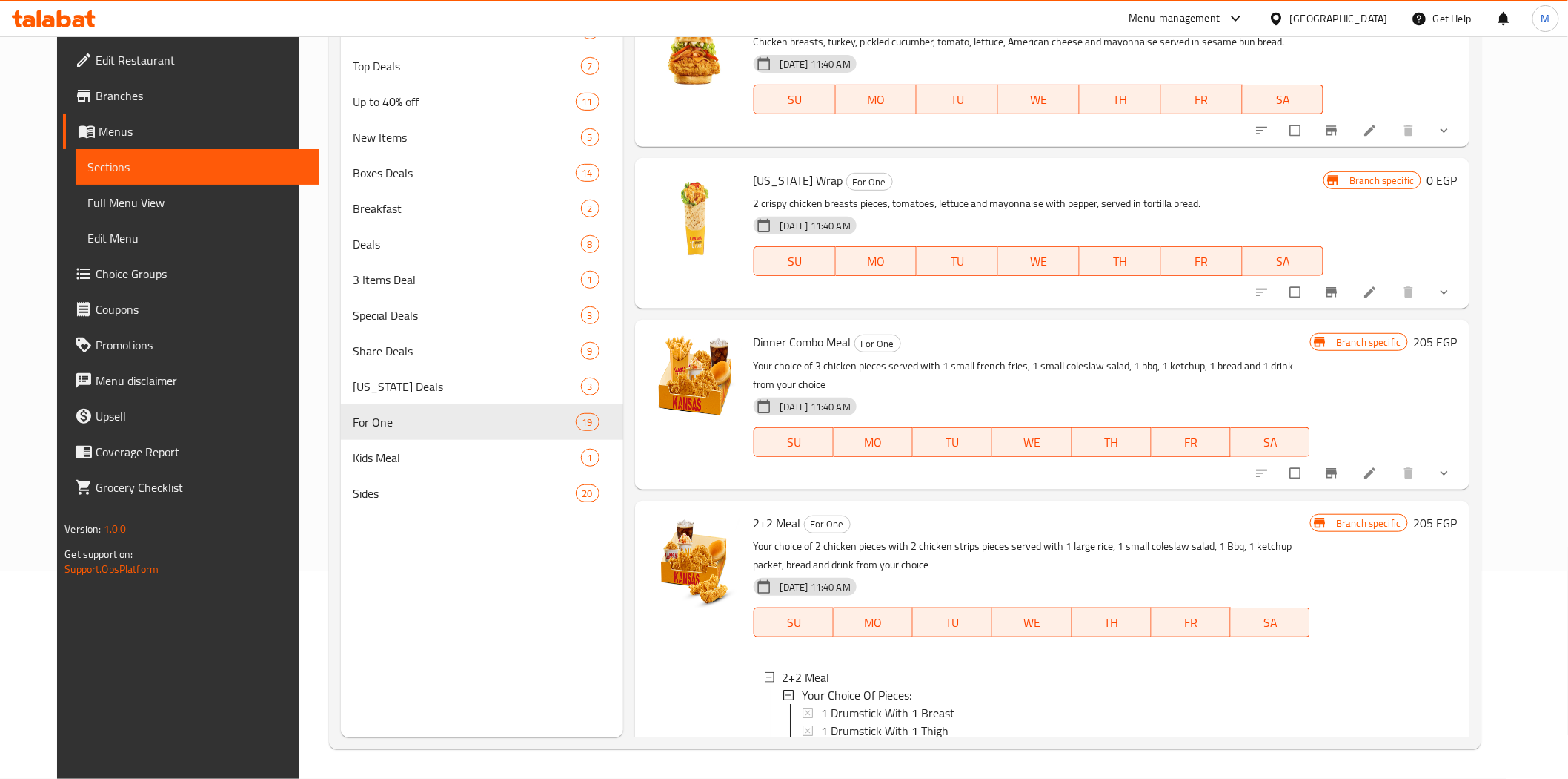
scroll to position [2319, 0]
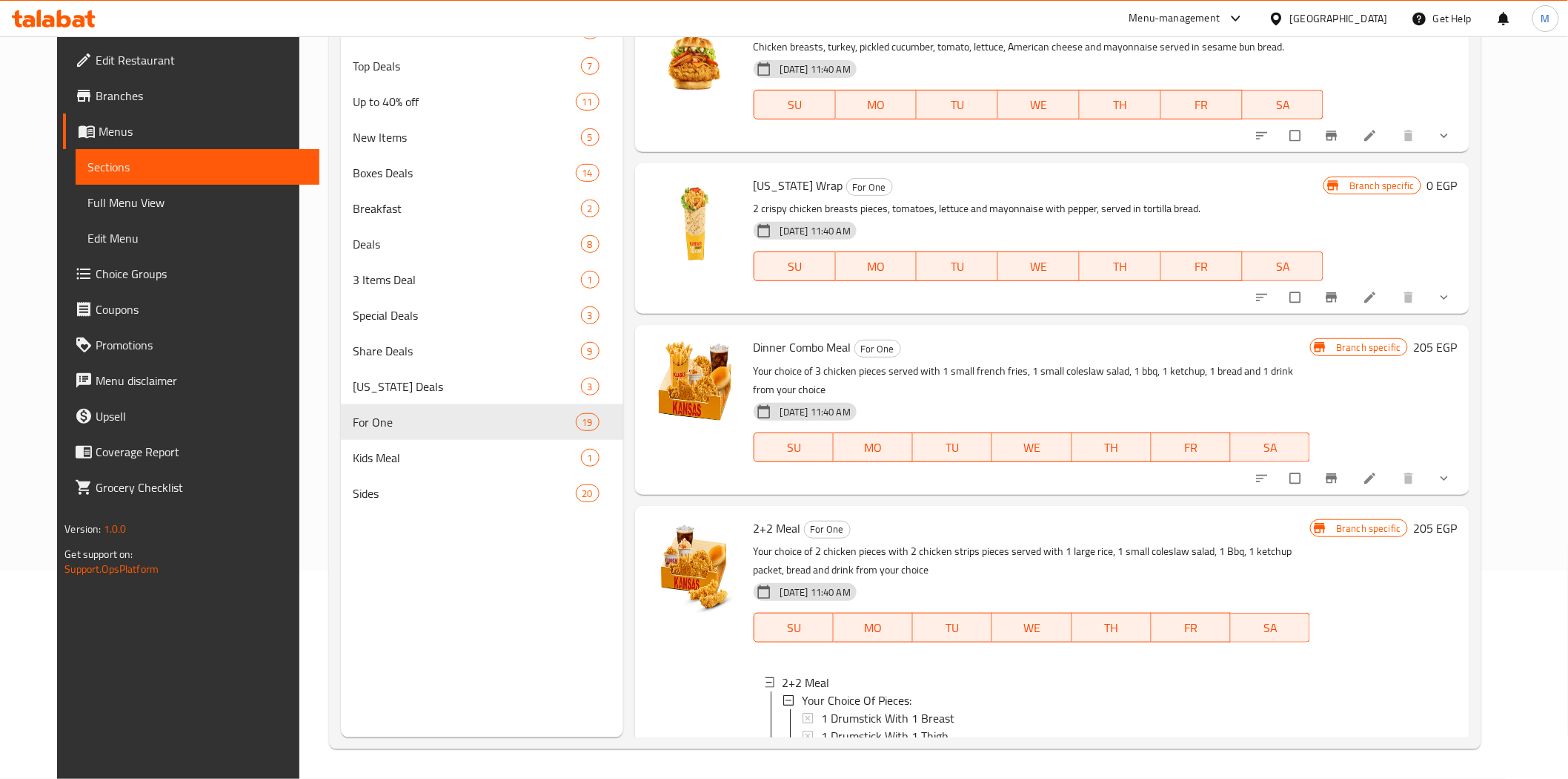
click at [1452, 484] on icon "show more" at bounding box center [1445, 478] width 15 height 15
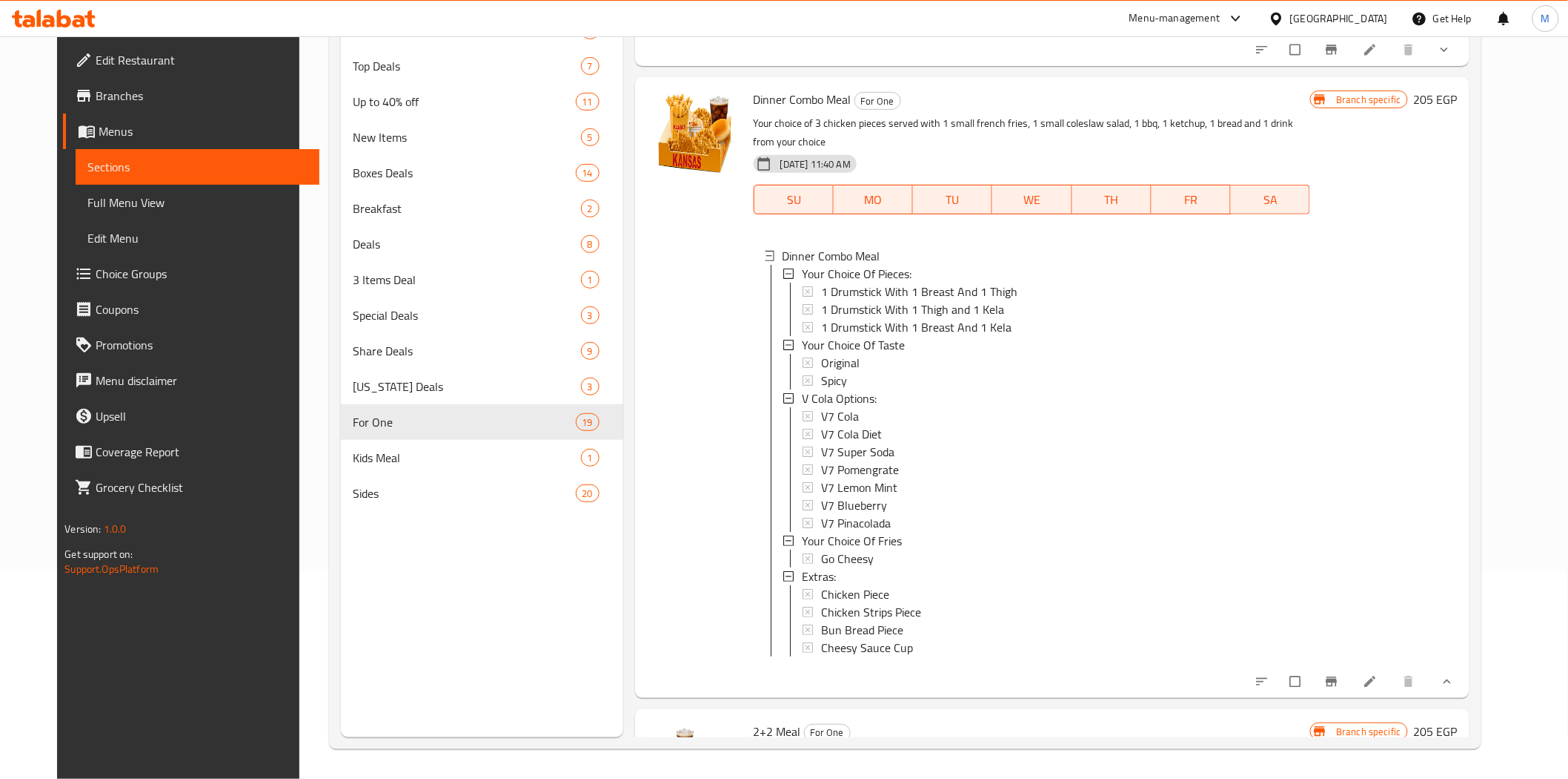
scroll to position [2237, 0]
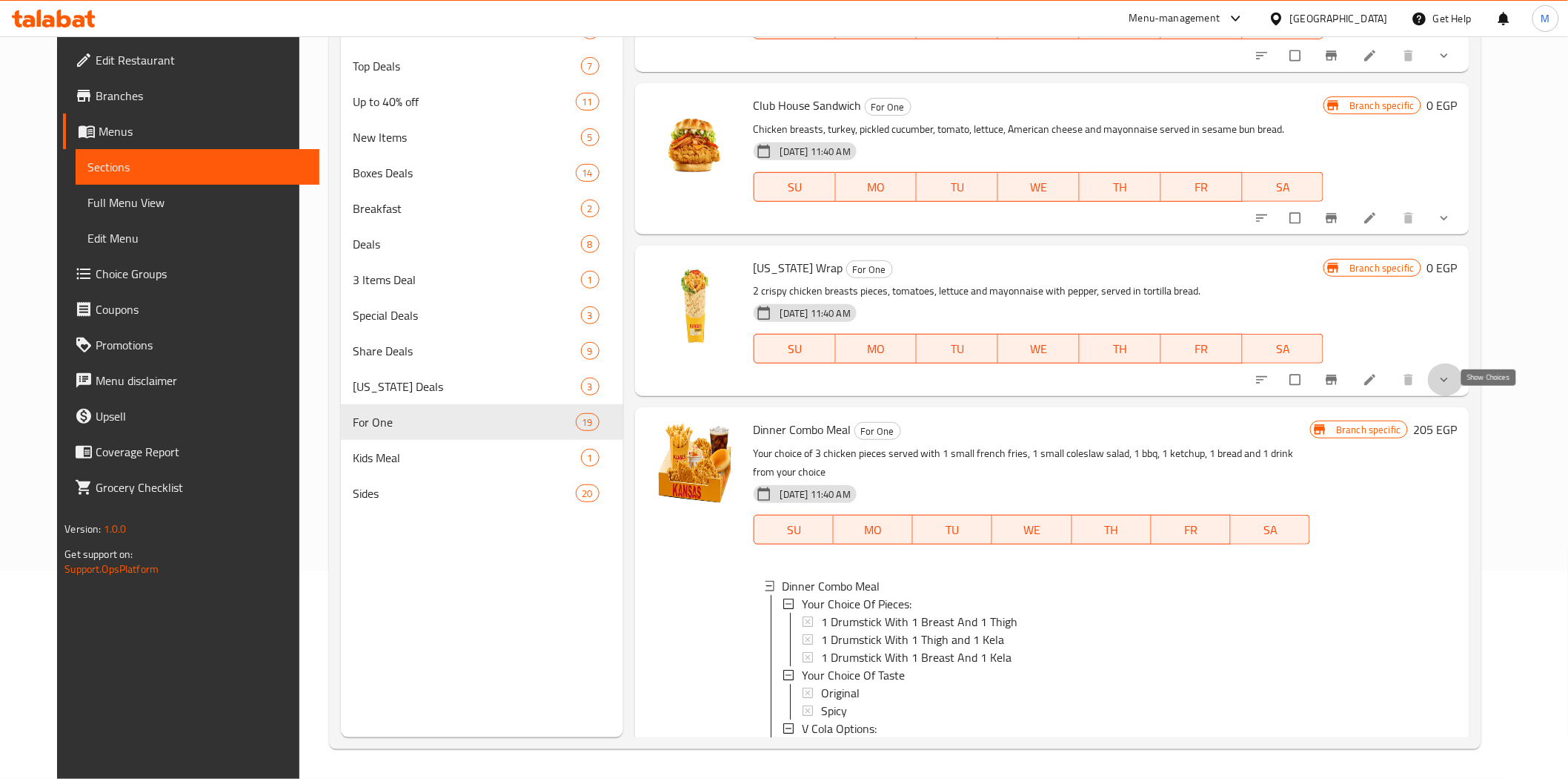
click at [1452, 387] on icon "show more" at bounding box center [1445, 379] width 15 height 15
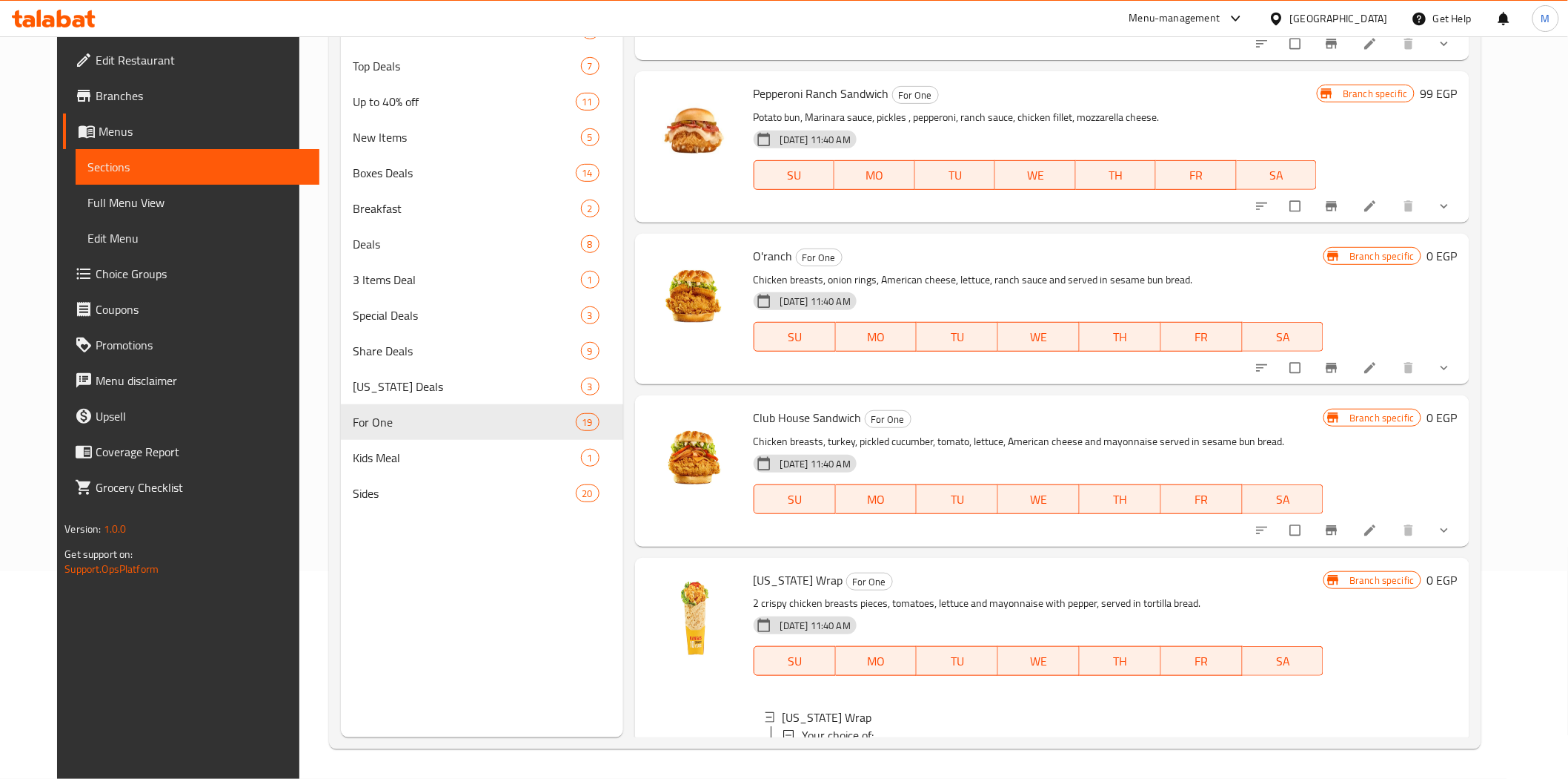
scroll to position [1908, 0]
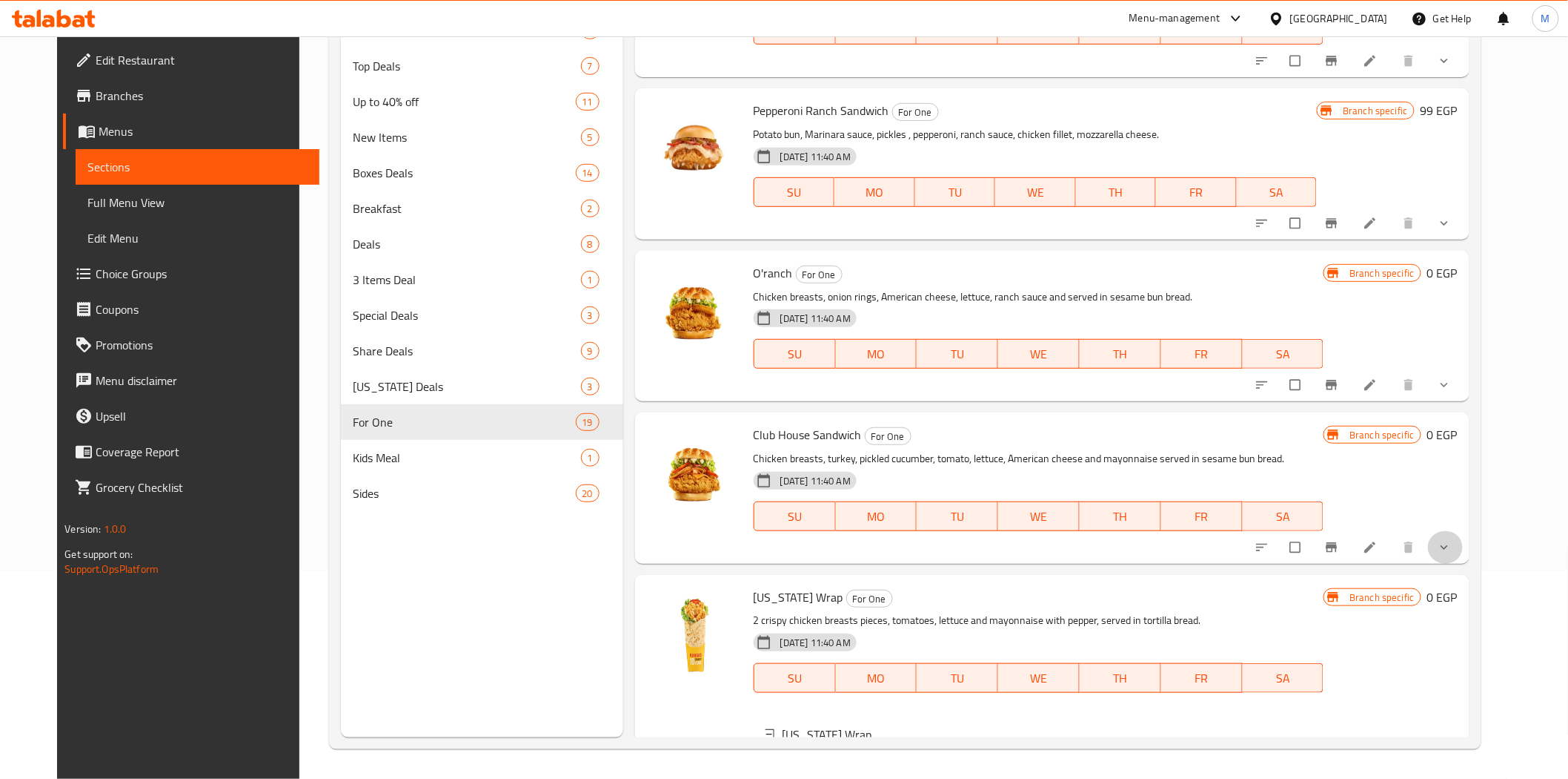
click at [1463, 562] on button "show more" at bounding box center [1446, 547] width 36 height 32
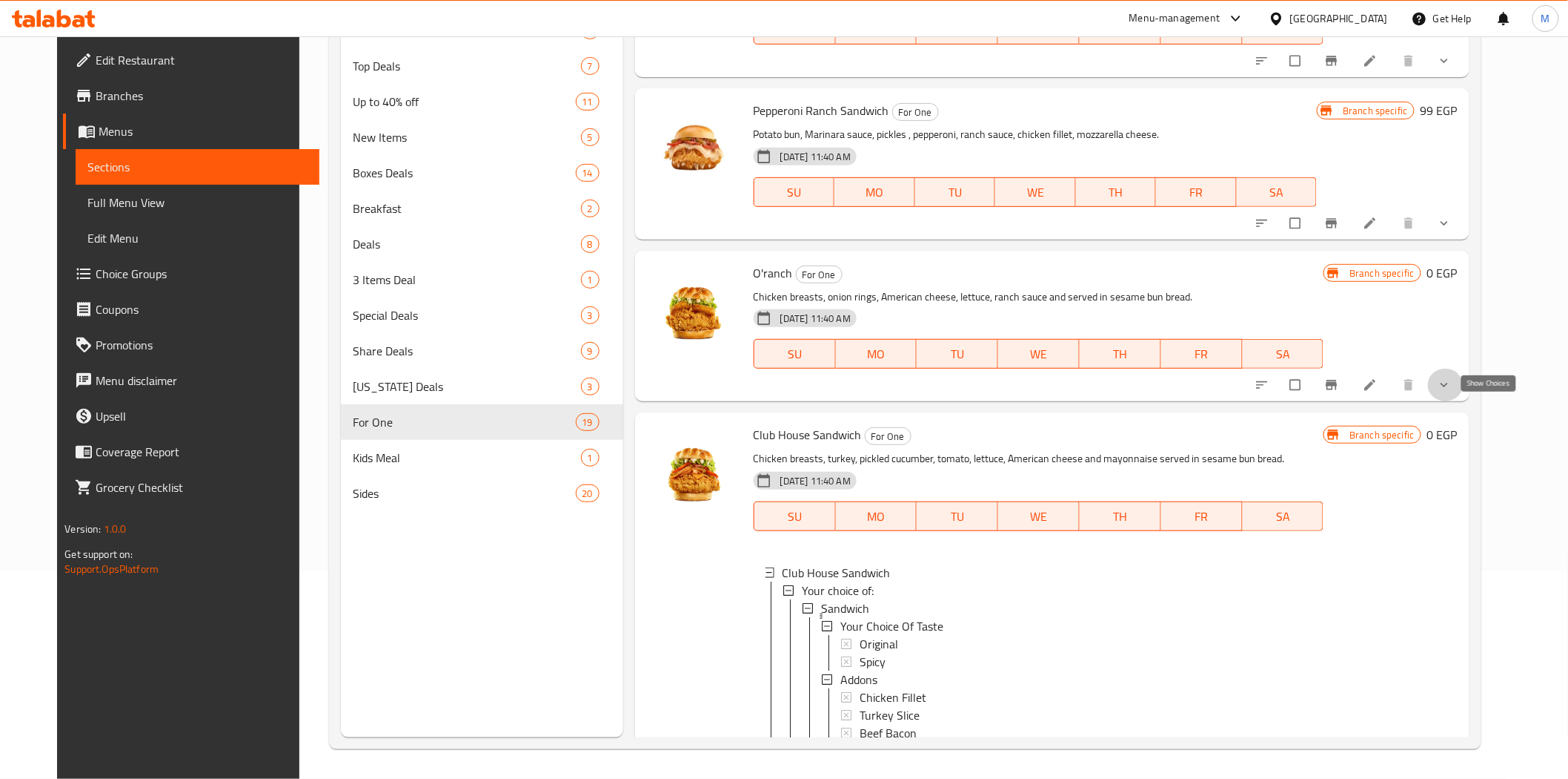
click at [1452, 393] on icon "show more" at bounding box center [1445, 385] width 15 height 15
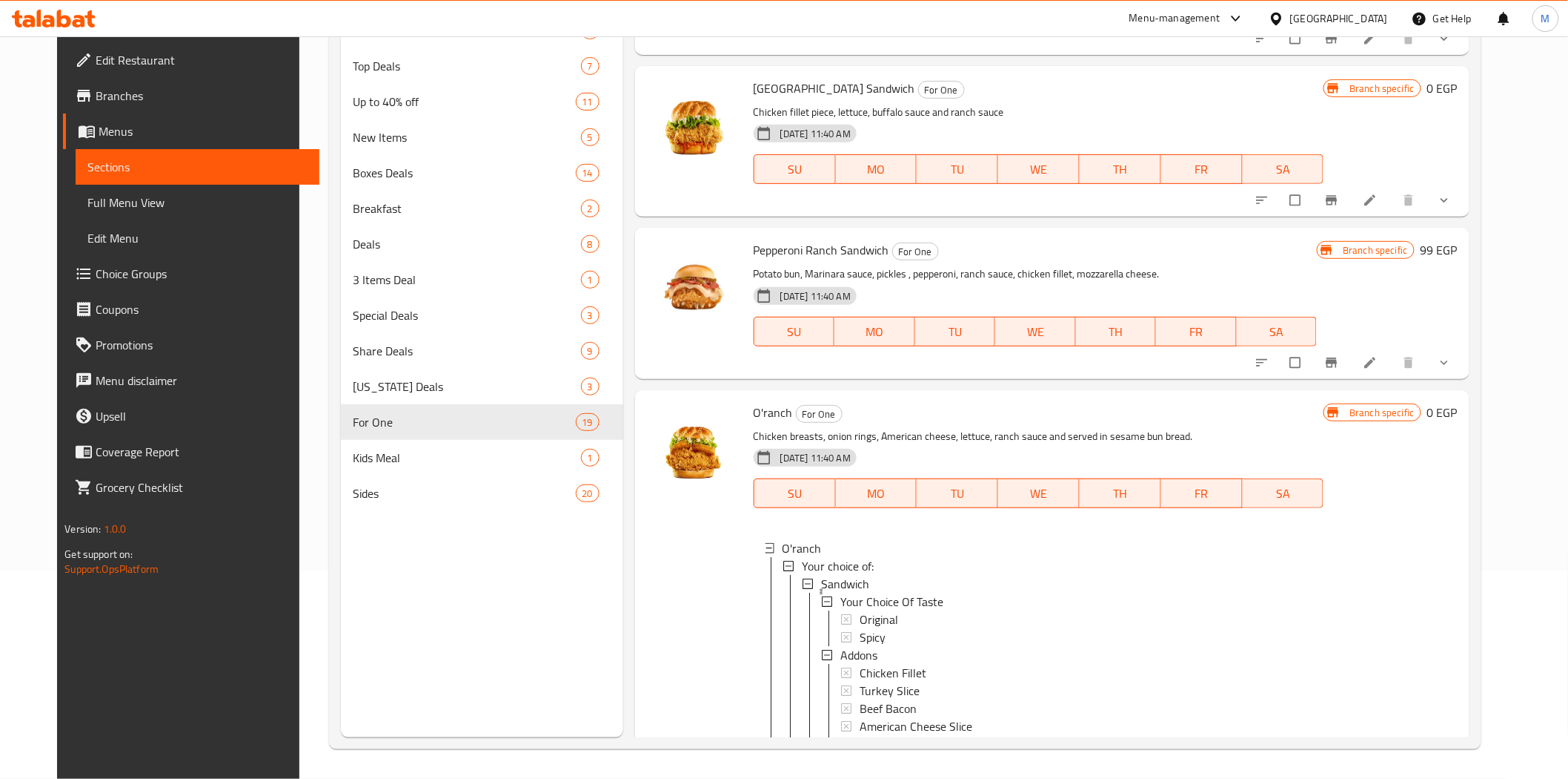
scroll to position [1661, 0]
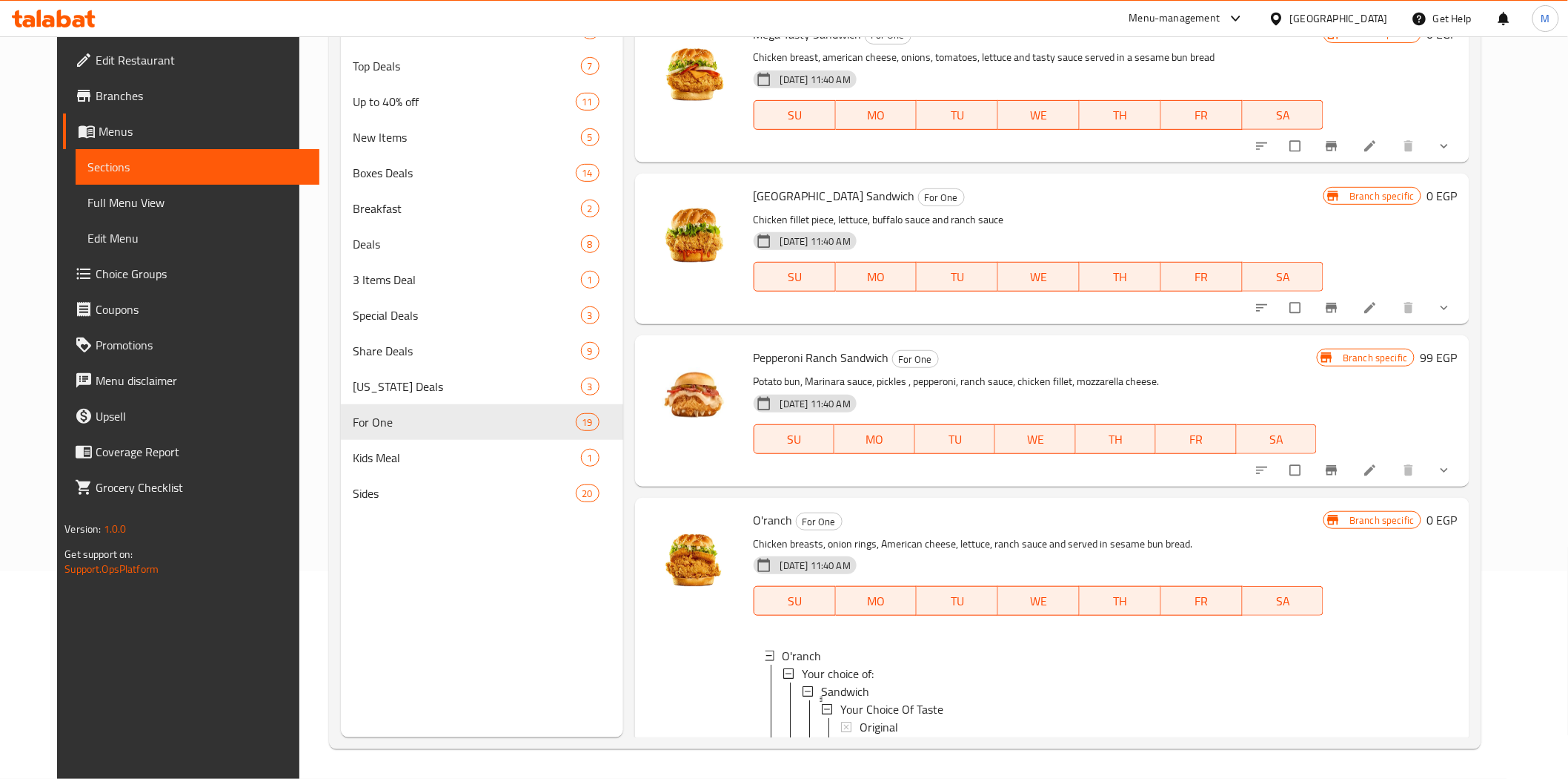
click at [1463, 485] on button "show more" at bounding box center [1446, 470] width 36 height 32
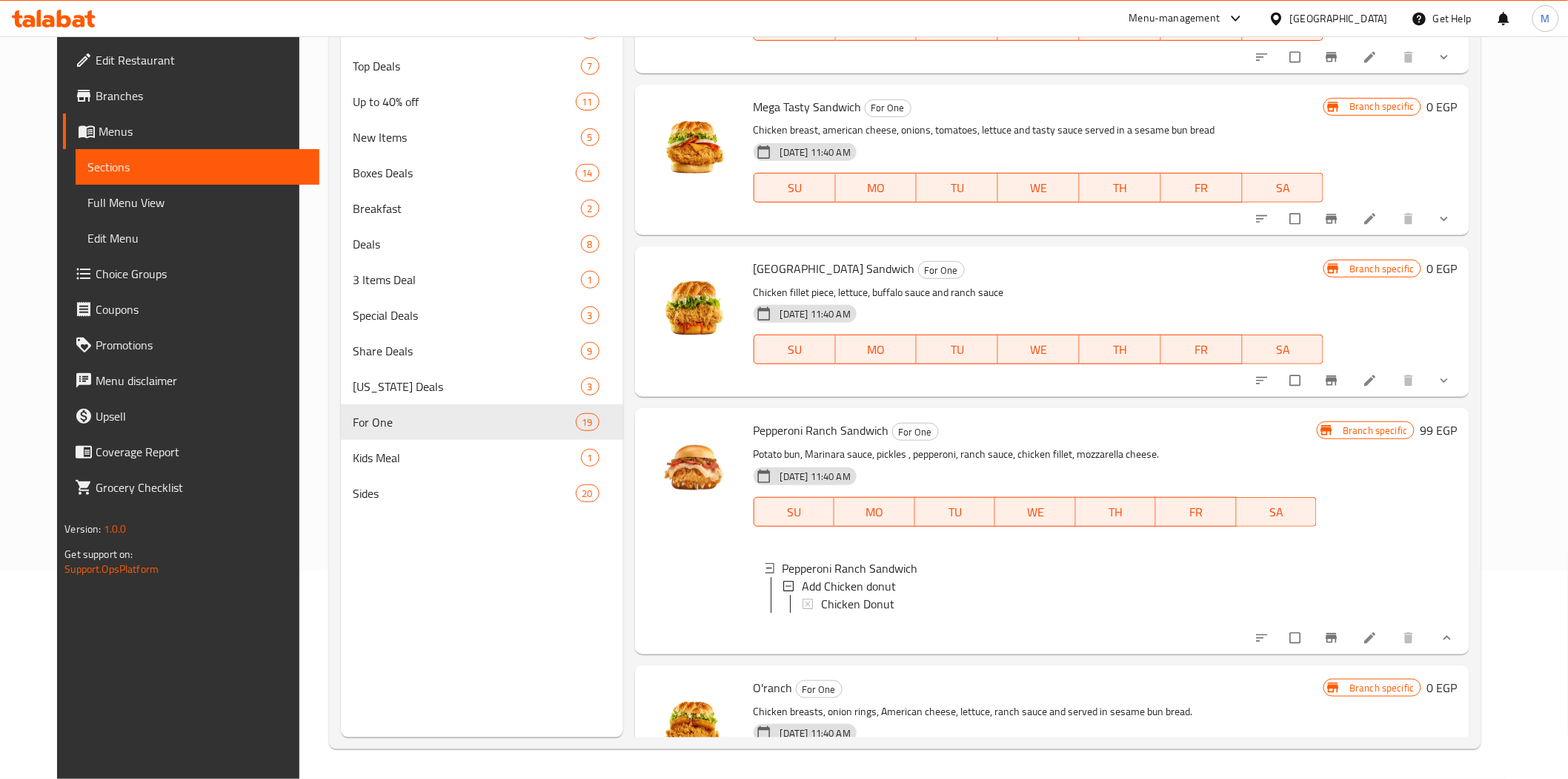
scroll to position [1495, 0]
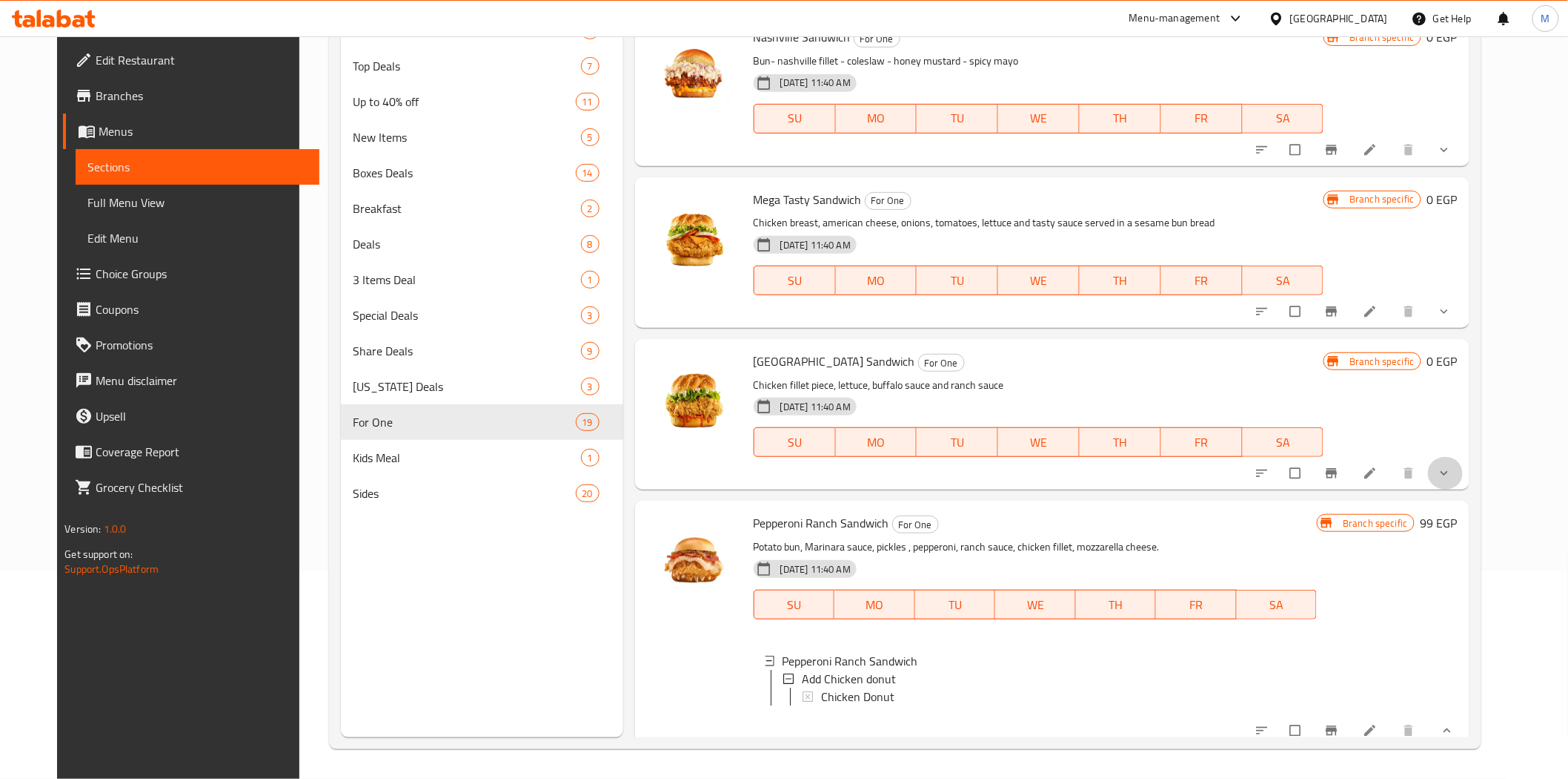
click at [1463, 489] on button "show more" at bounding box center [1446, 473] width 36 height 32
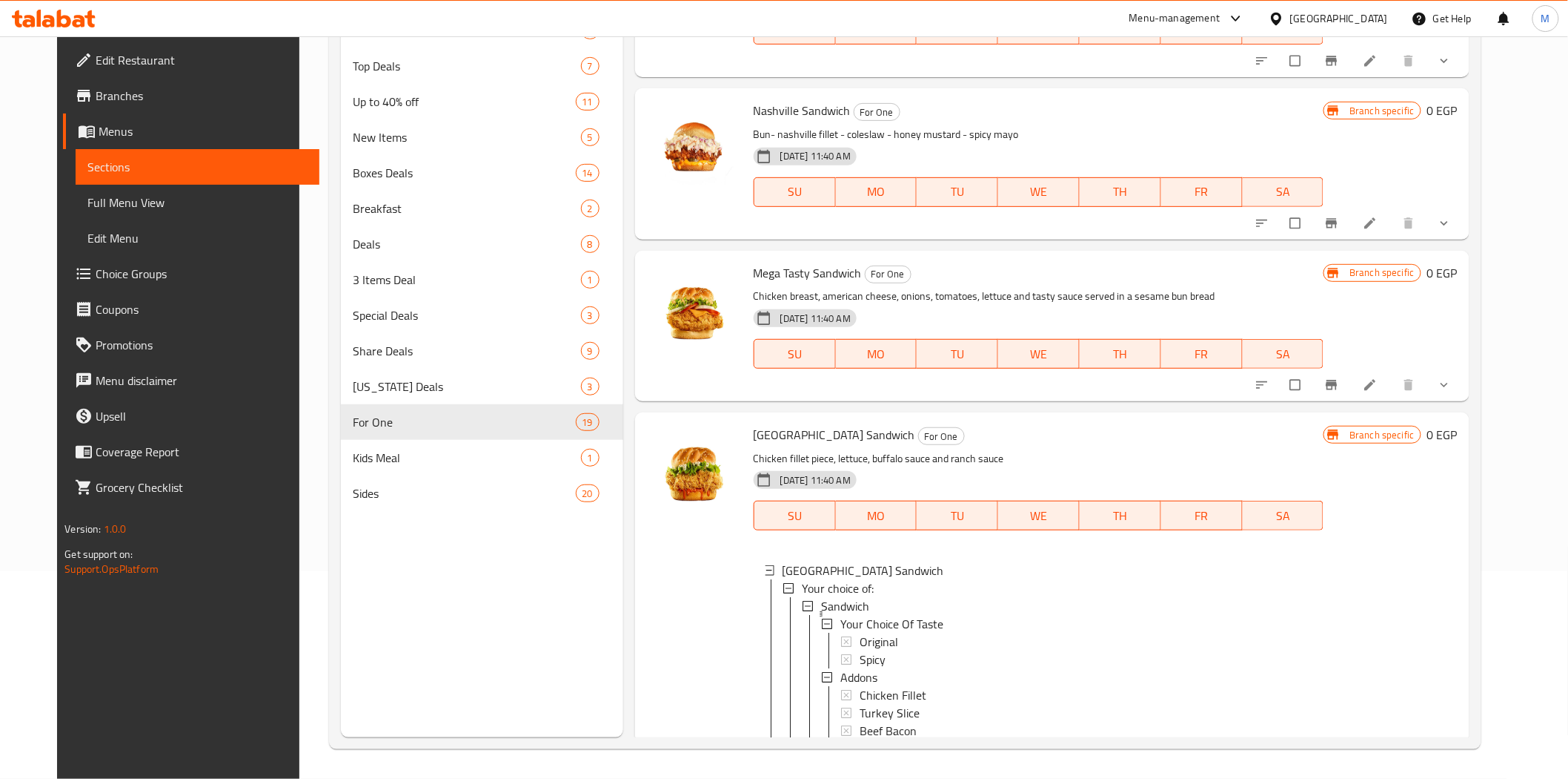
scroll to position [1413, 0]
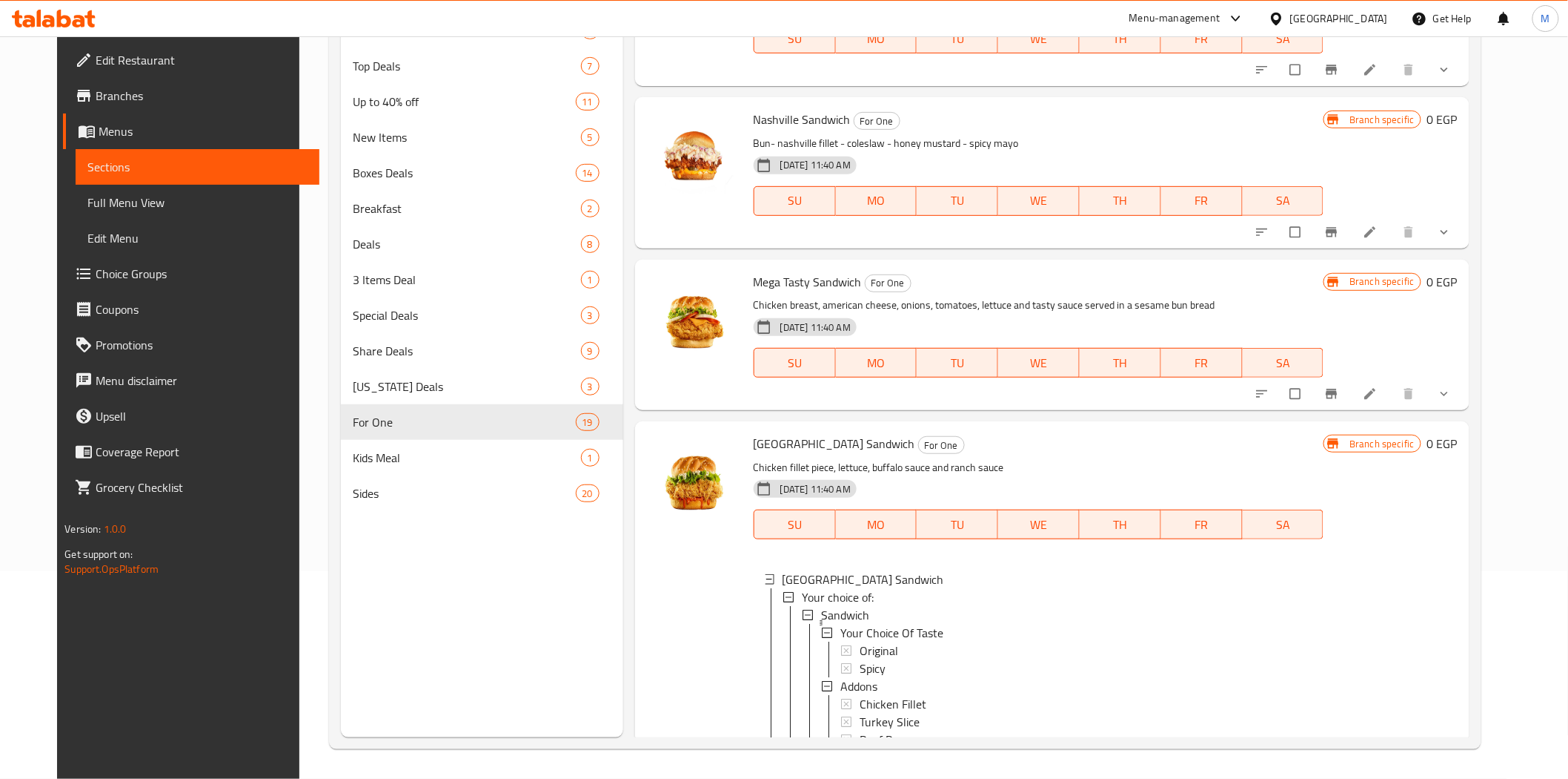
click at [1463, 410] on button "show more" at bounding box center [1446, 394] width 36 height 32
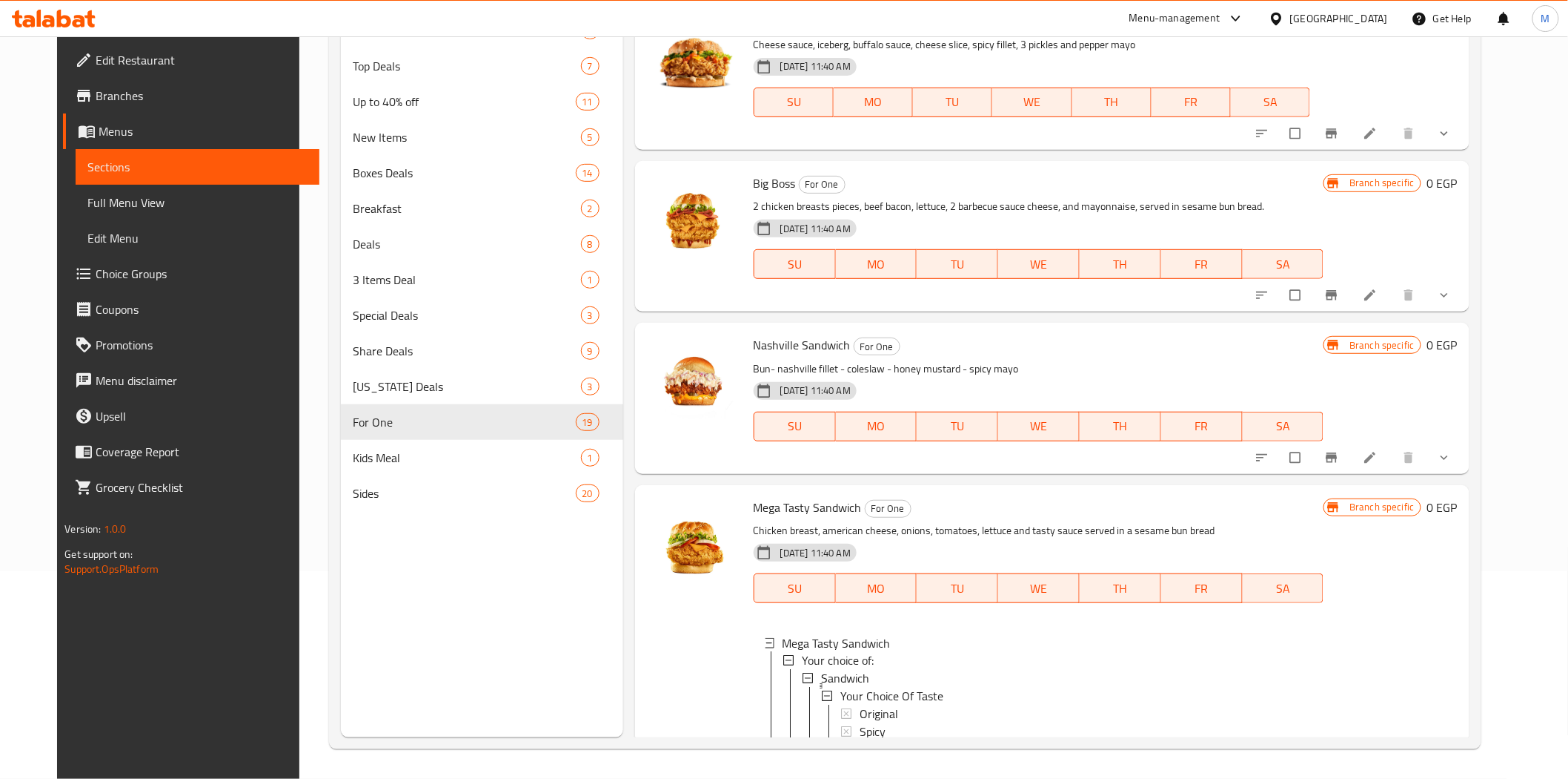
scroll to position [1166, 0]
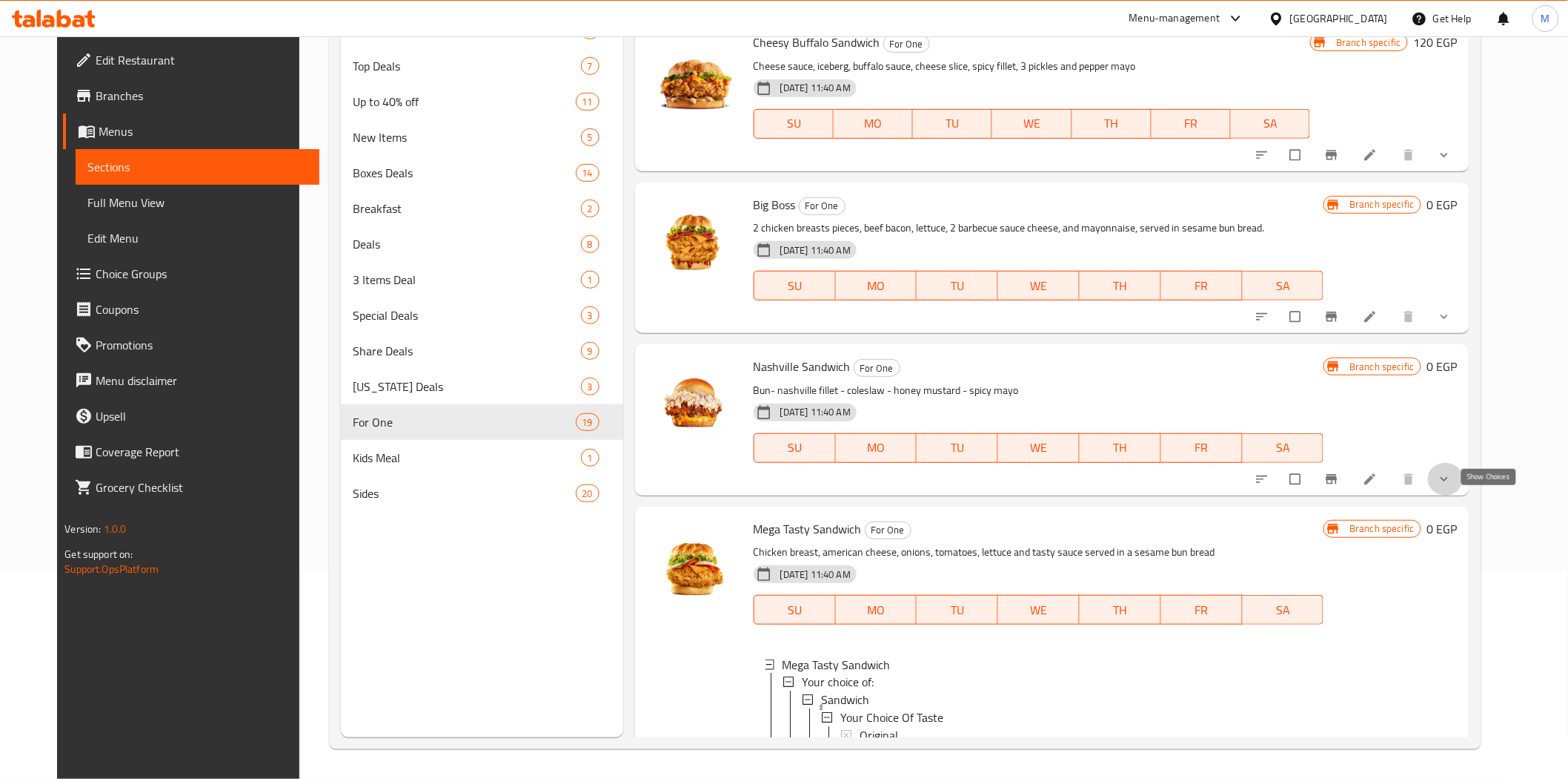
click at [1452, 487] on icon "show more" at bounding box center [1445, 478] width 15 height 15
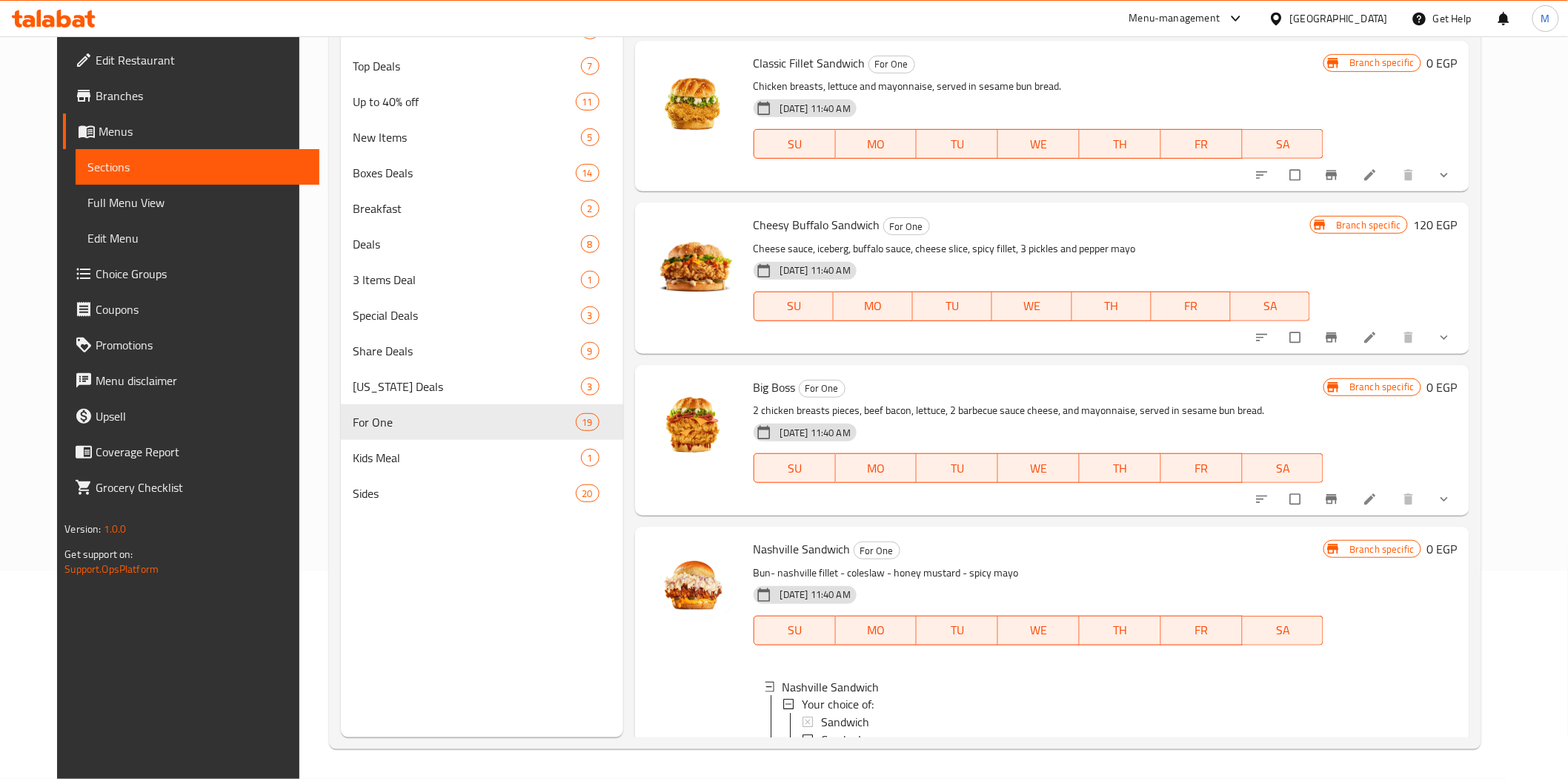
scroll to position [919, 0]
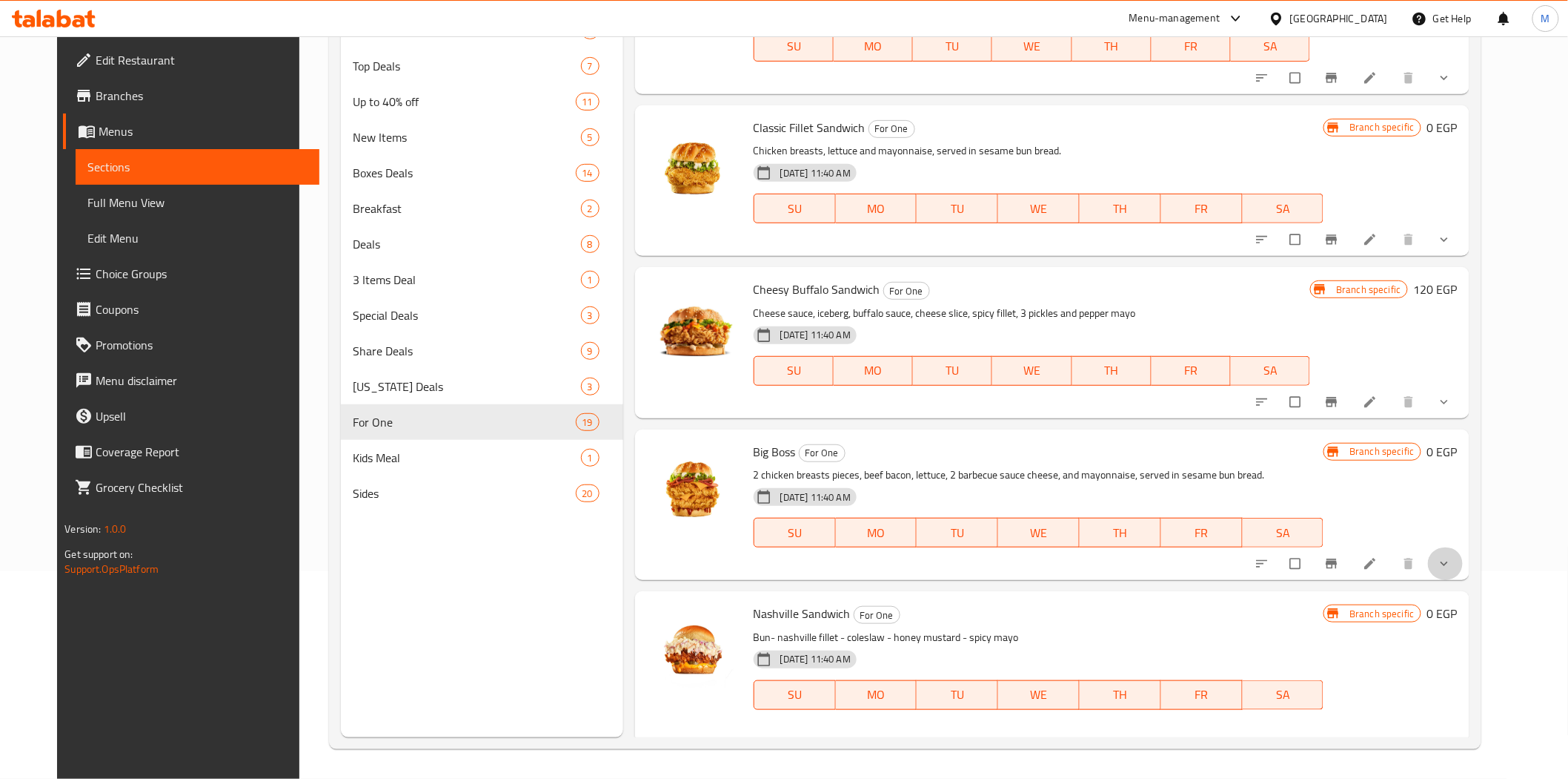
click at [1463, 580] on button "show more" at bounding box center [1446, 563] width 36 height 32
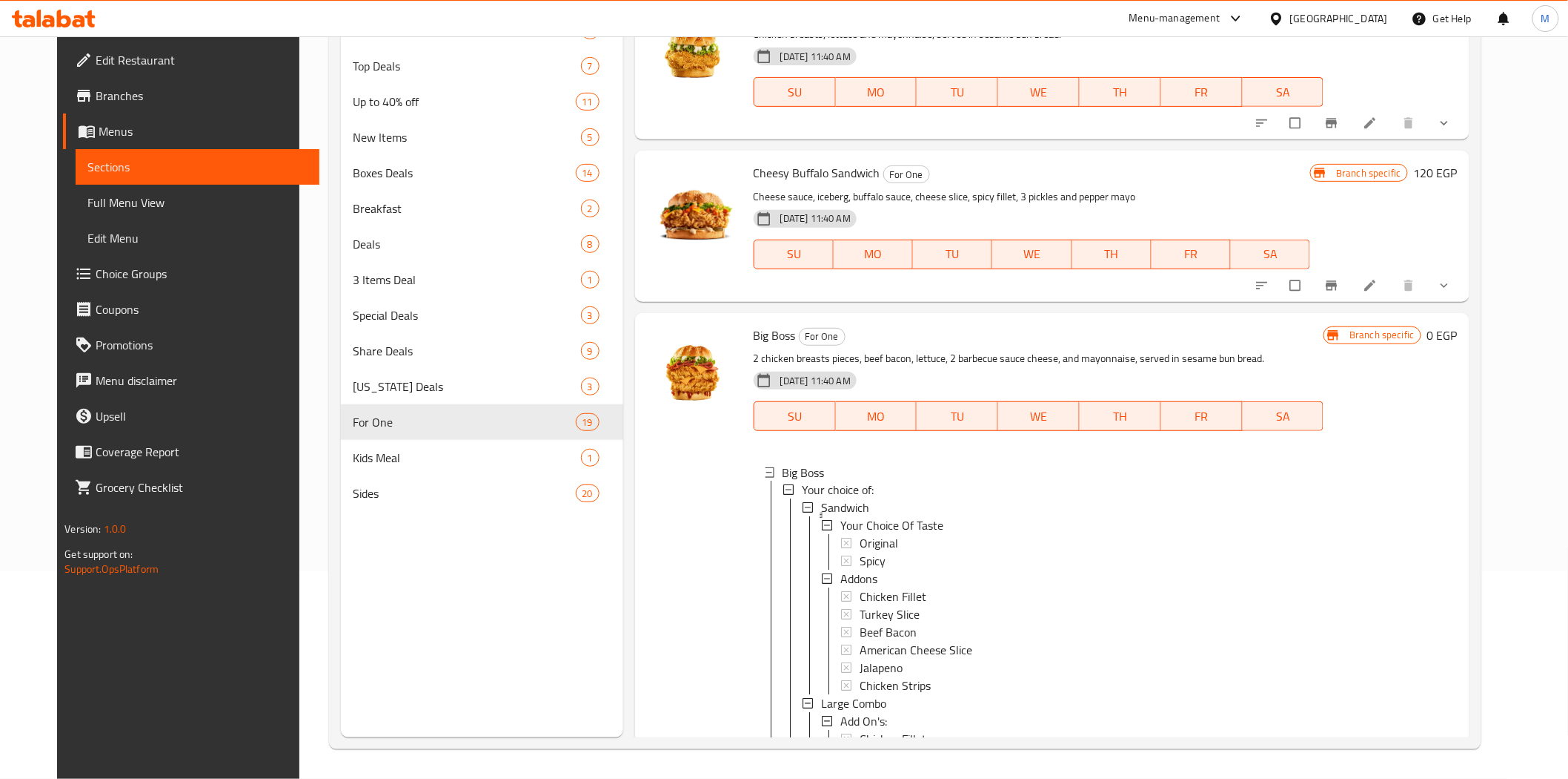
scroll to position [1002, 0]
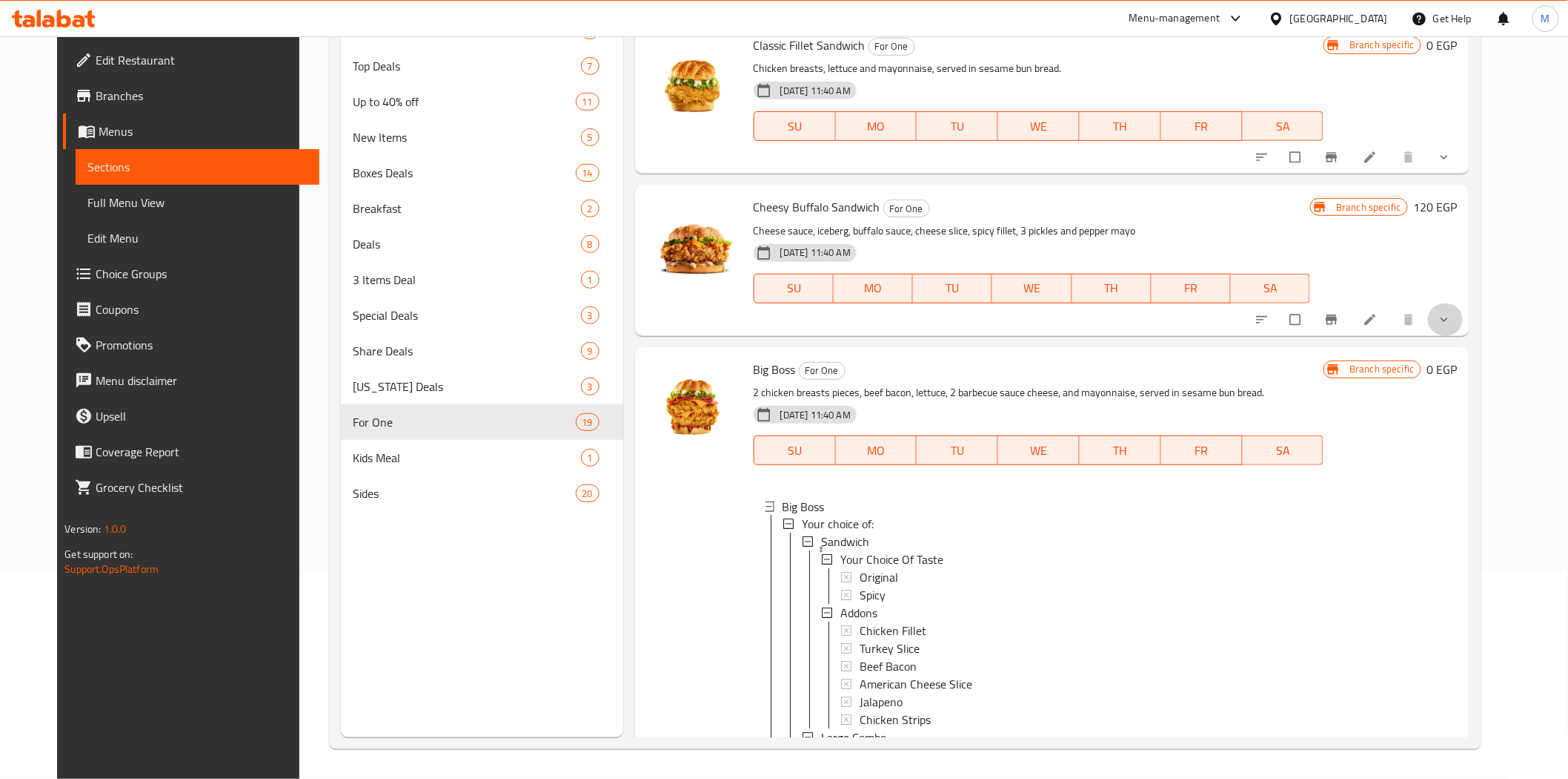
click at [1463, 336] on button "show more" at bounding box center [1446, 319] width 36 height 32
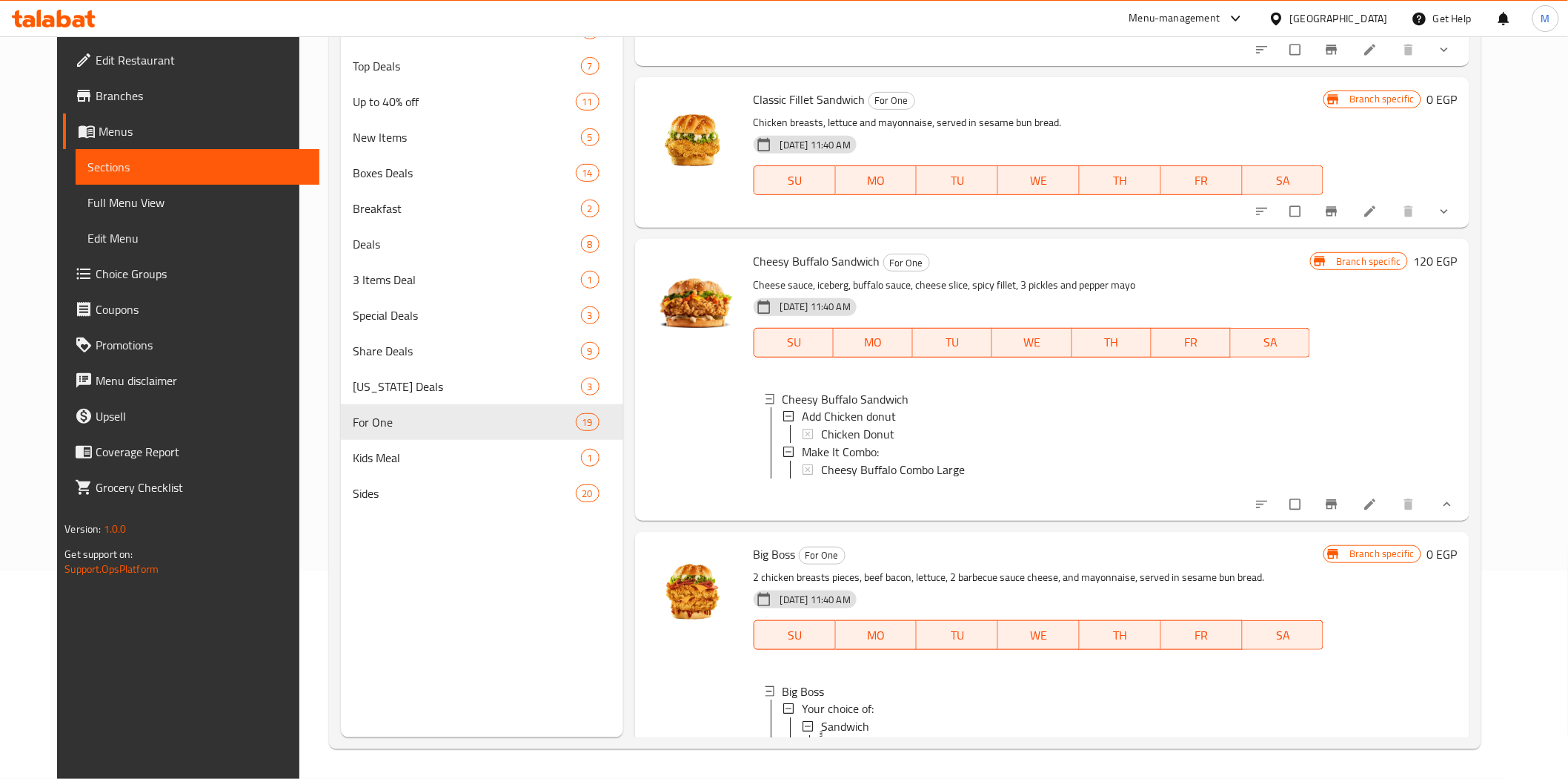
scroll to position [919, 0]
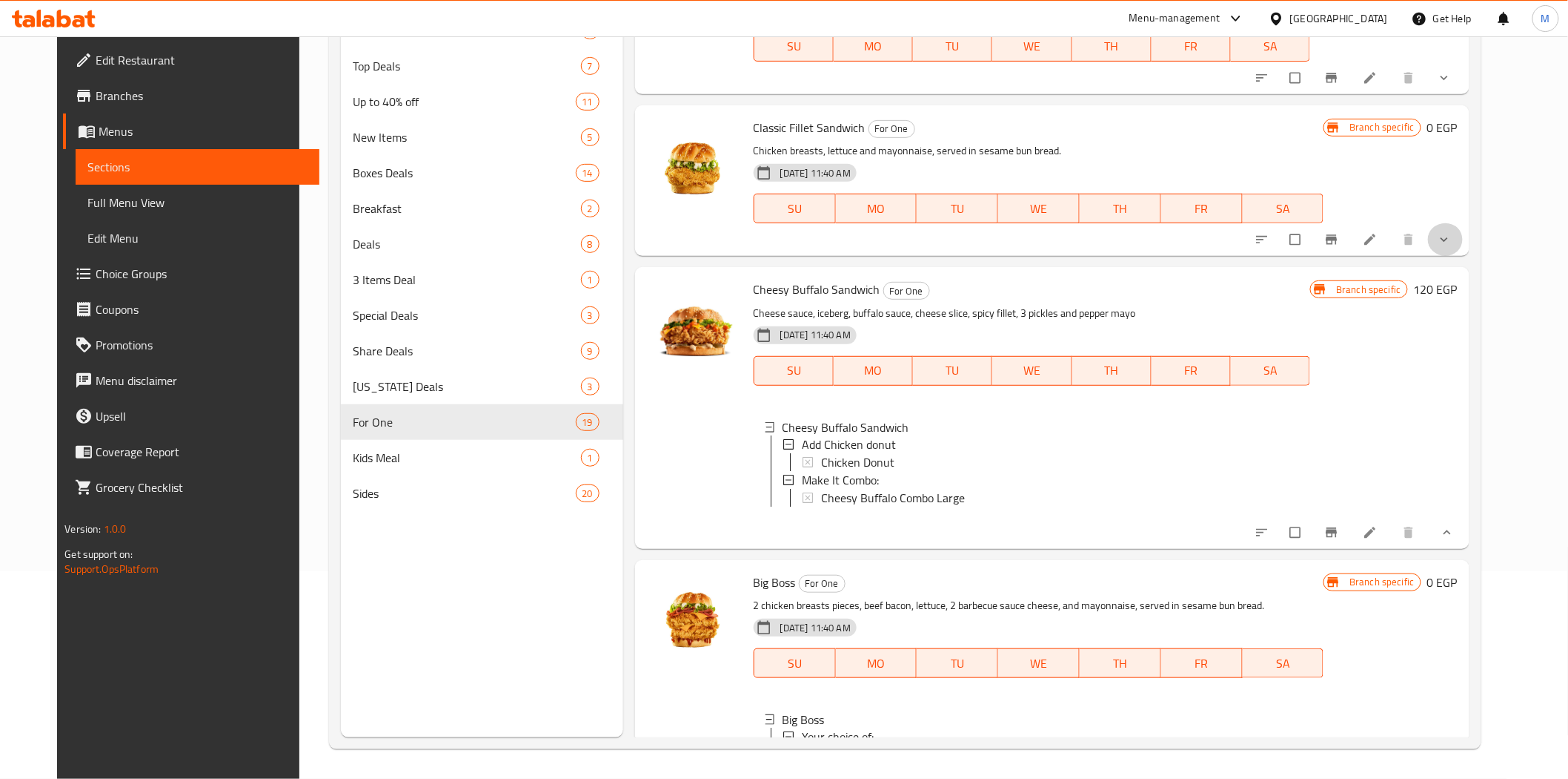
click at [1463, 256] on button "show more" at bounding box center [1446, 240] width 36 height 32
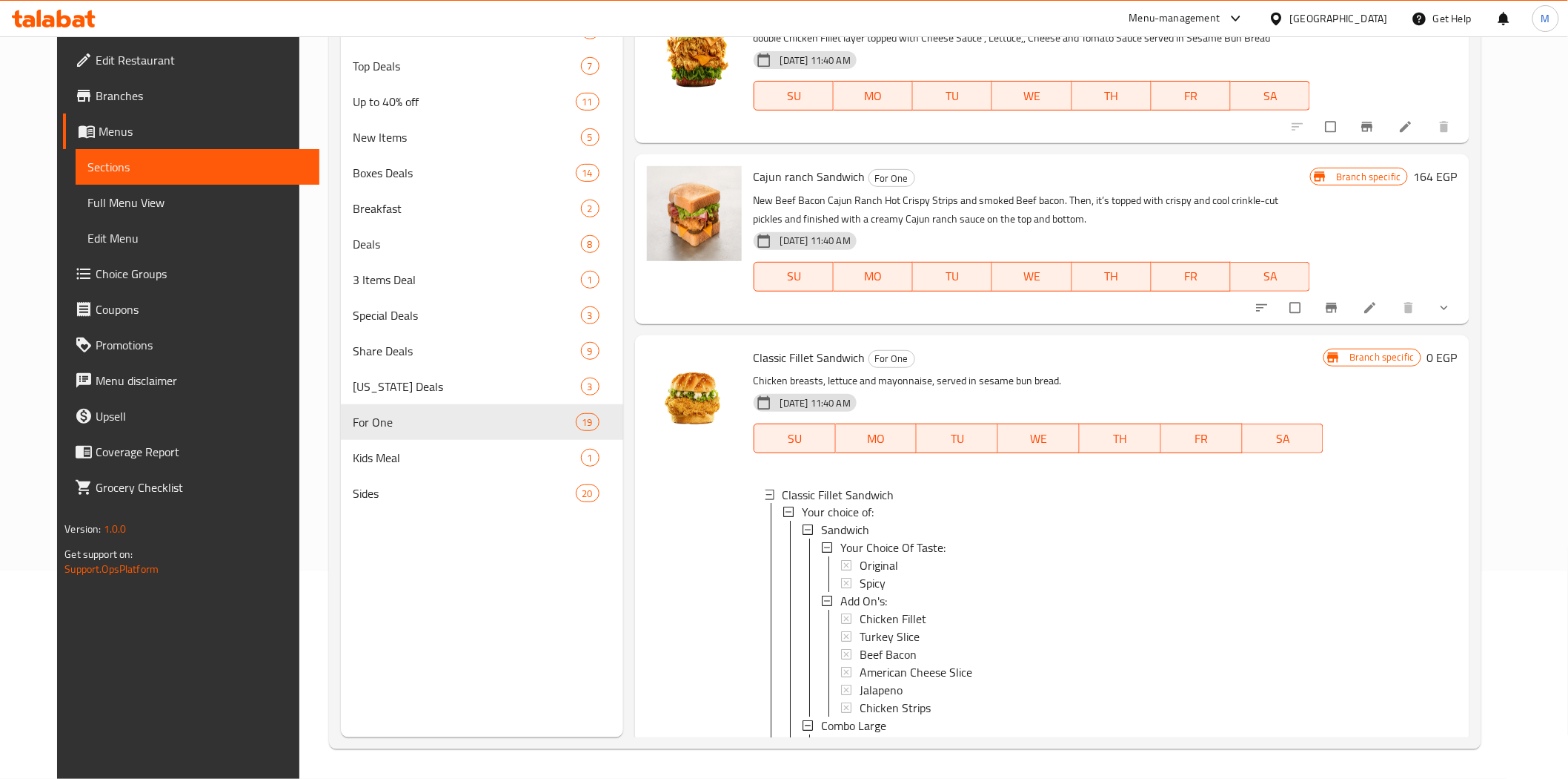
scroll to position [672, 0]
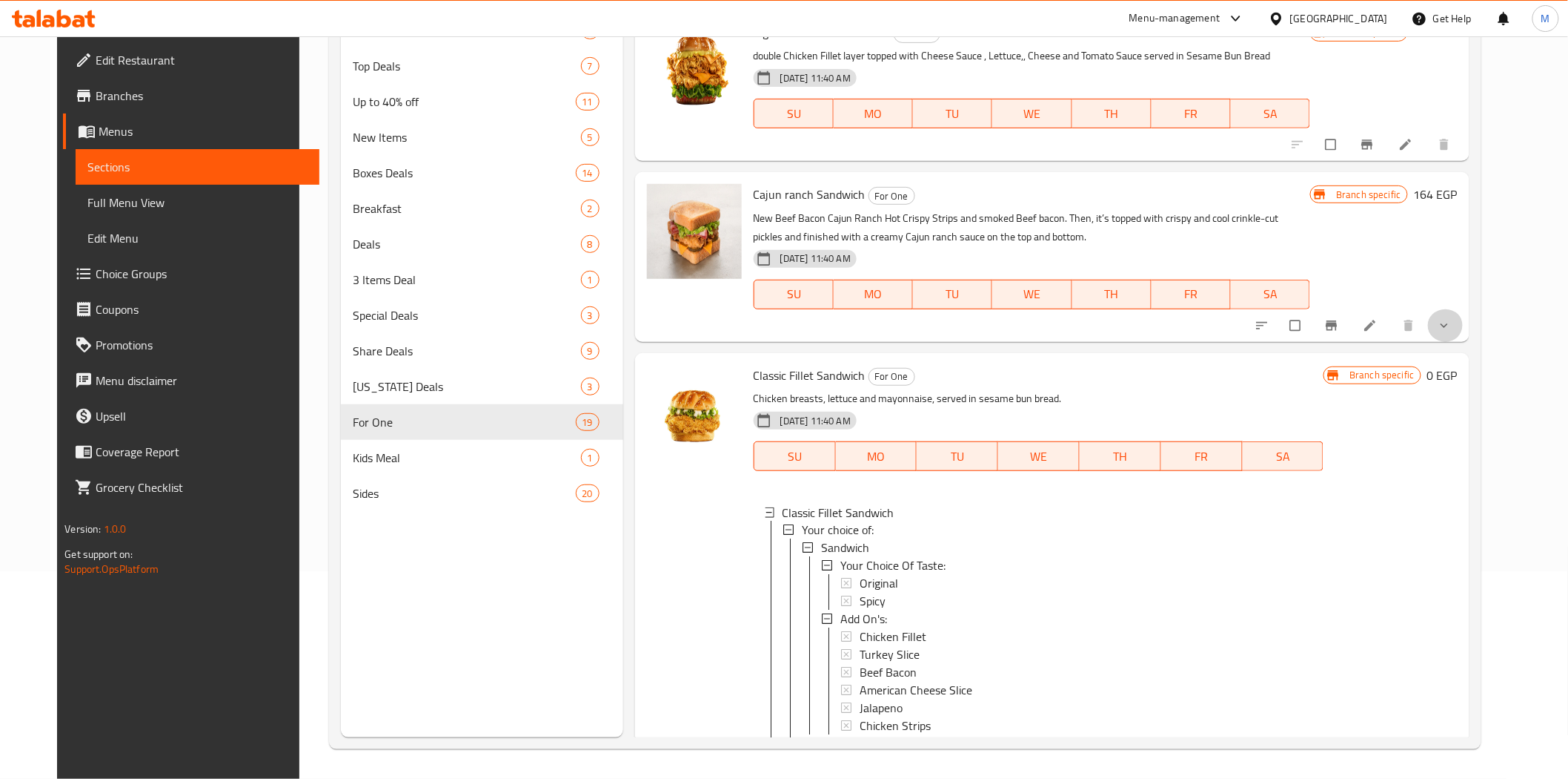
click at [1463, 342] on button "show more" at bounding box center [1446, 326] width 36 height 32
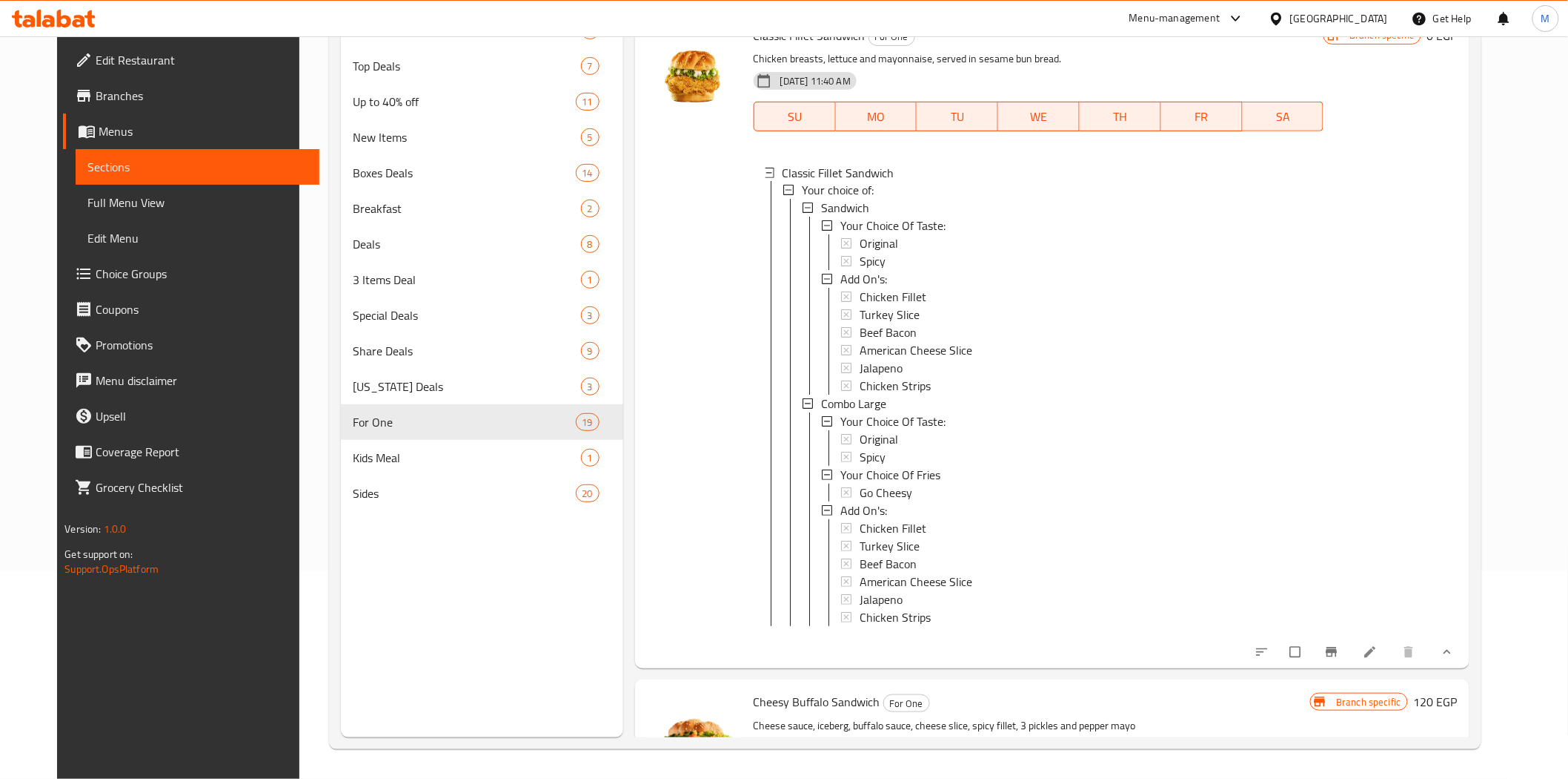
scroll to position [1317, 0]
